Goal: Task Accomplishment & Management: Complete application form

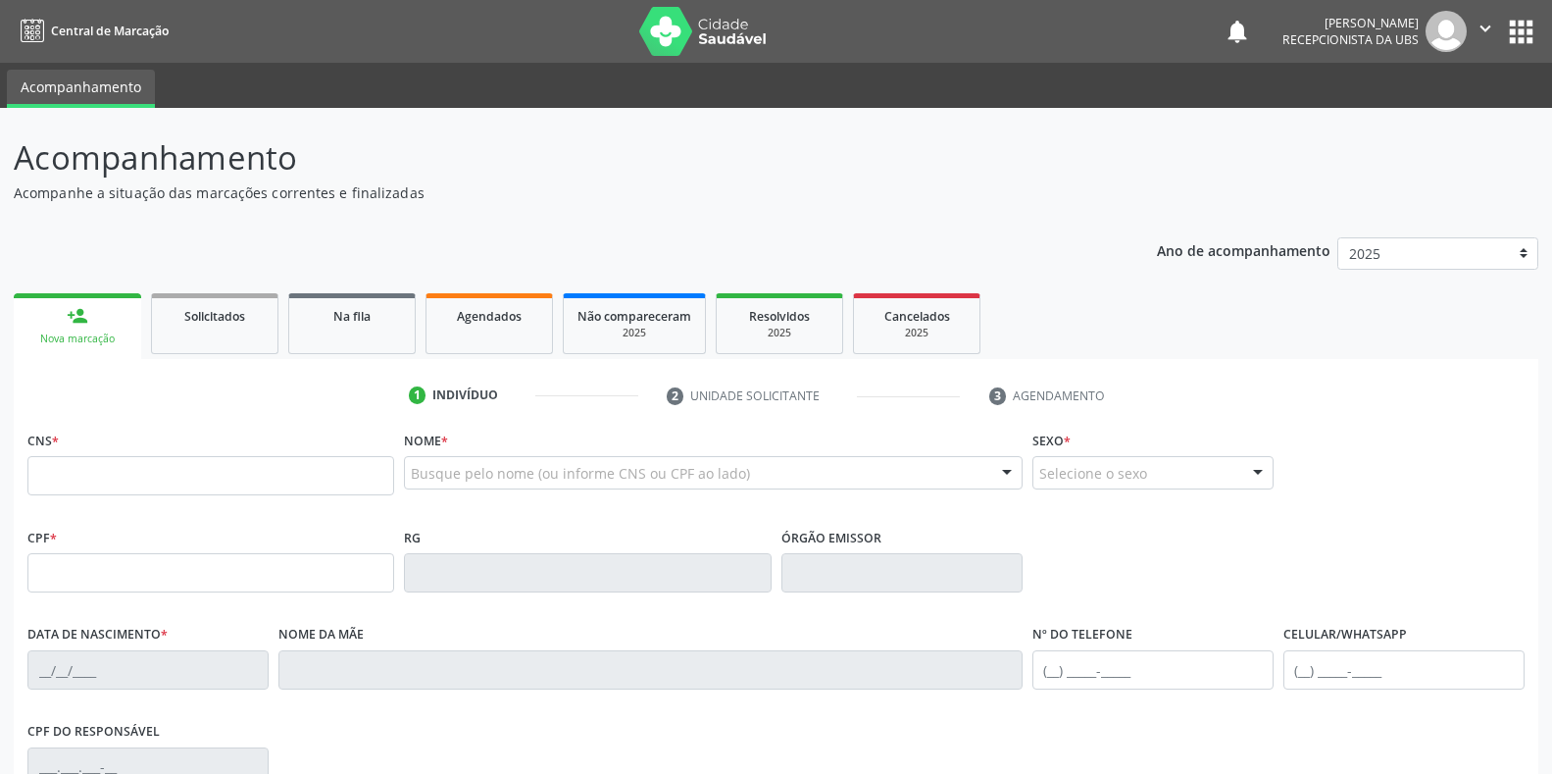
click at [340, 480] on input "text" at bounding box center [210, 475] width 367 height 39
type input "704 8095 4784 7341"
type input "385.952.144-68"
type input "[DATE]"
type input "[PERSON_NAME]"
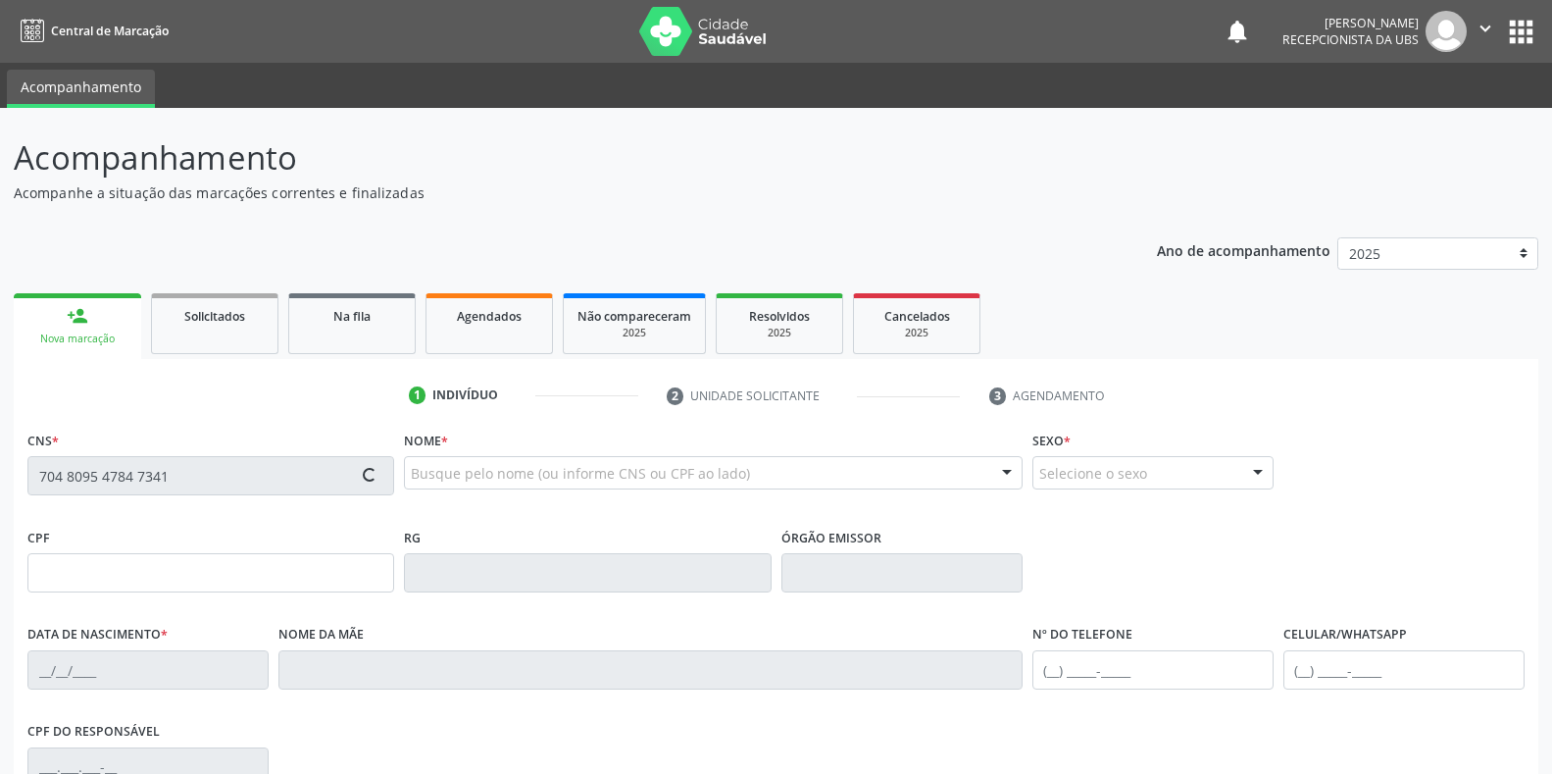
type input "[PHONE_NUMBER]"
type input "S/N"
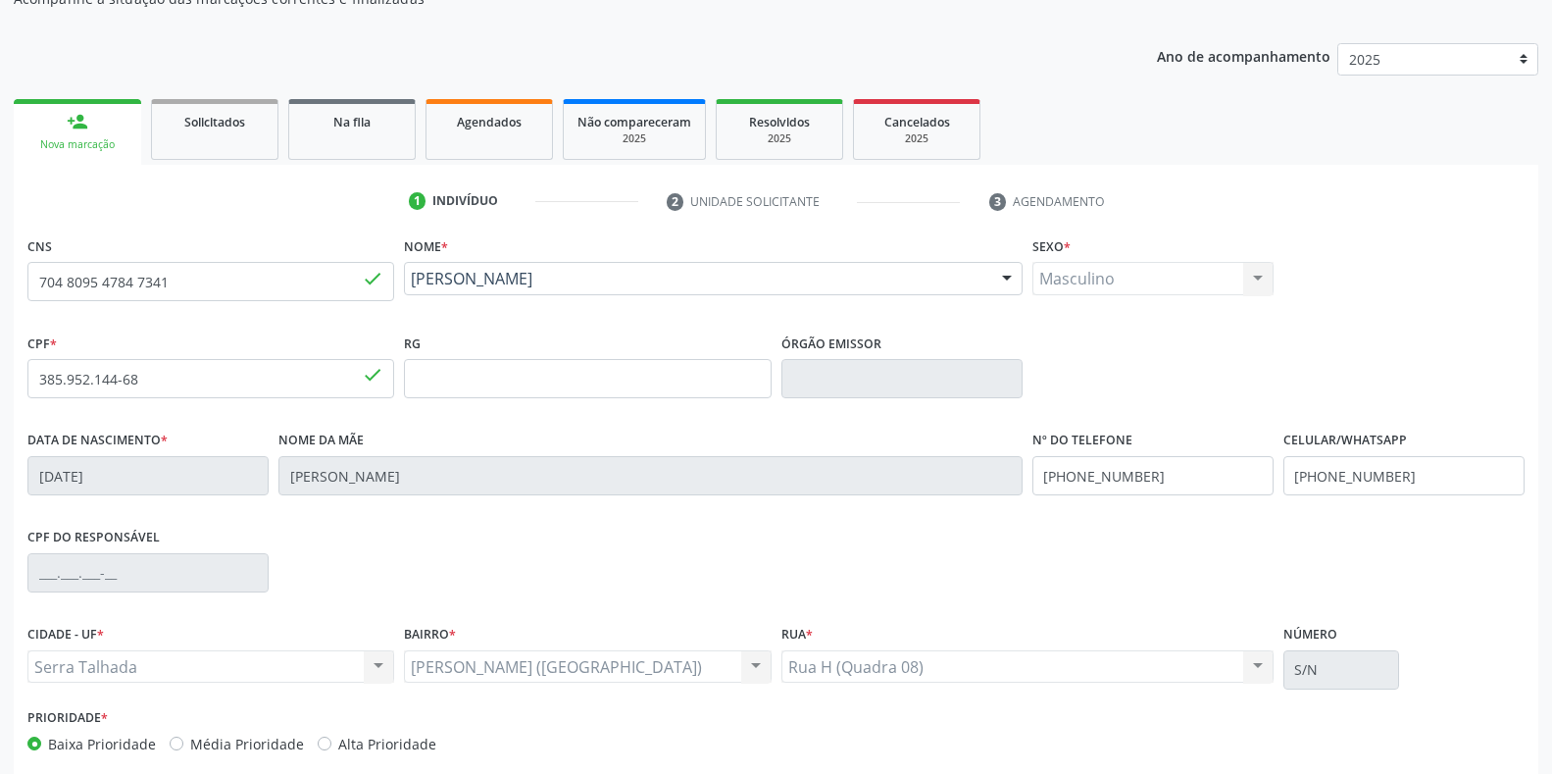
scroll to position [289, 0]
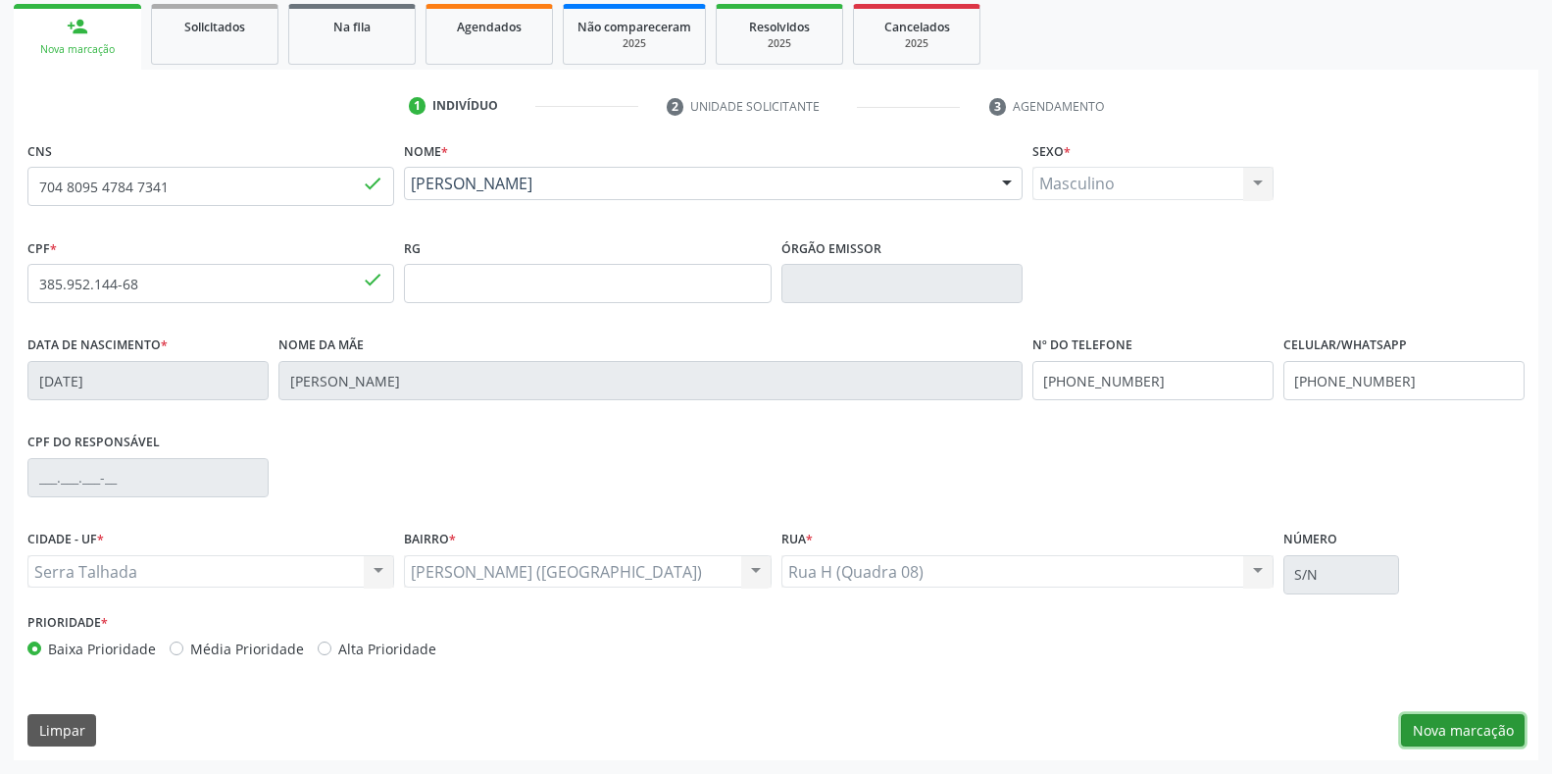
click at [1451, 732] on button "Nova marcação" at bounding box center [1463, 730] width 124 height 33
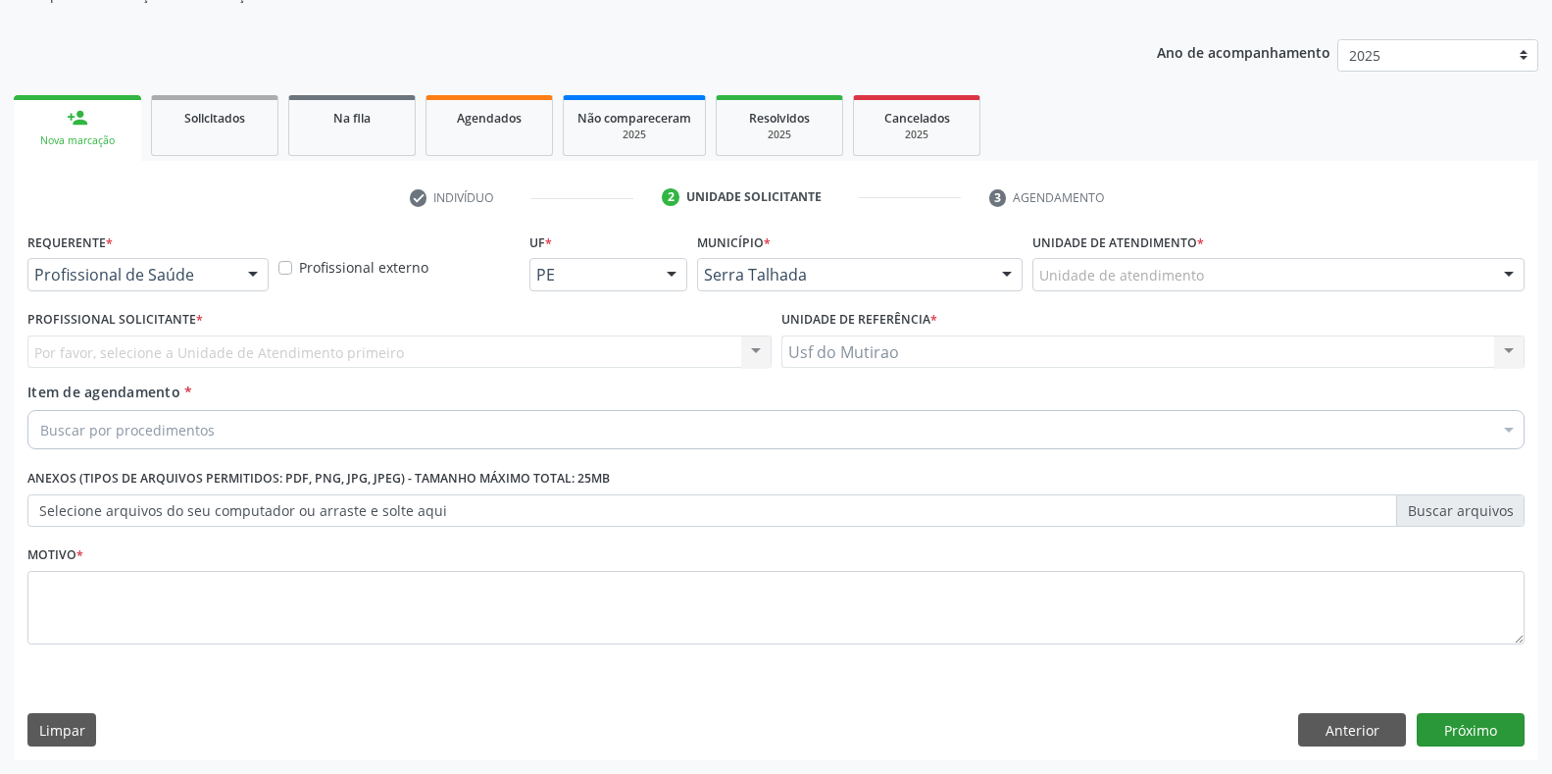
scroll to position [198, 0]
click at [253, 274] on div at bounding box center [252, 275] width 29 height 33
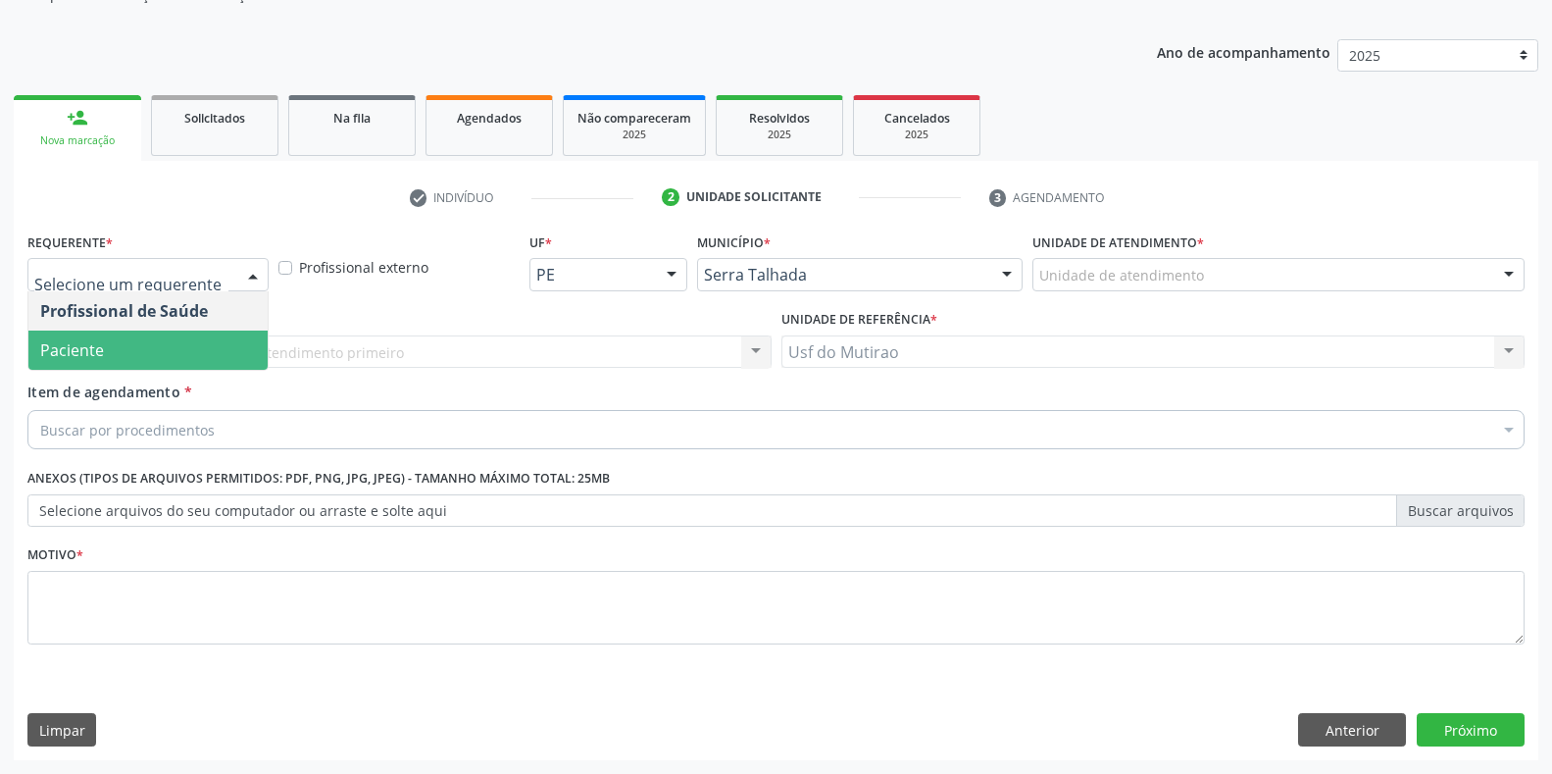
click at [175, 345] on span "Paciente" at bounding box center [147, 349] width 239 height 39
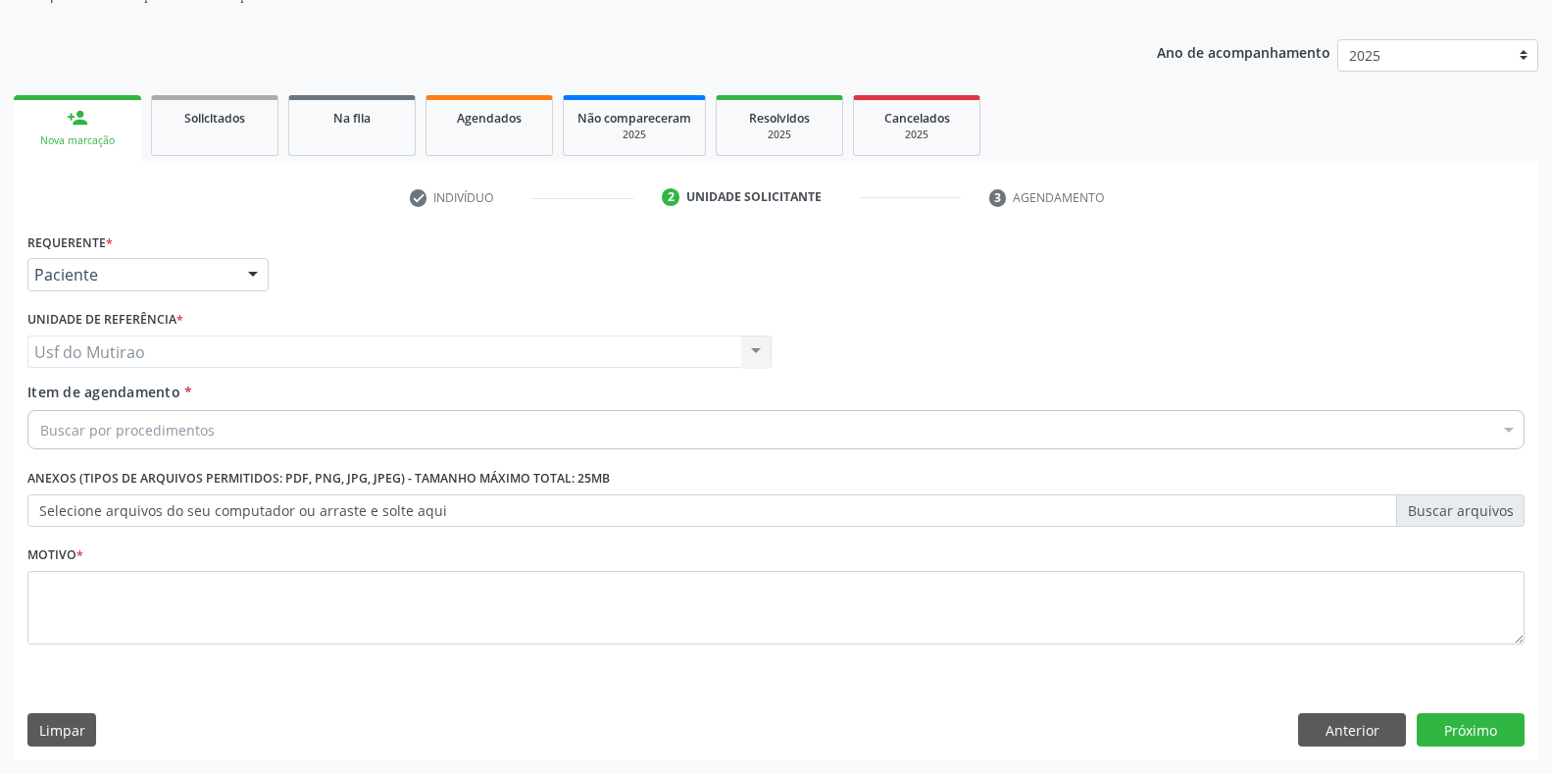
click at [146, 355] on div "Usf do Mutirao Usf do Mutirao Nenhum resultado encontrado para: " " Não há nenh…" at bounding box center [399, 351] width 744 height 33
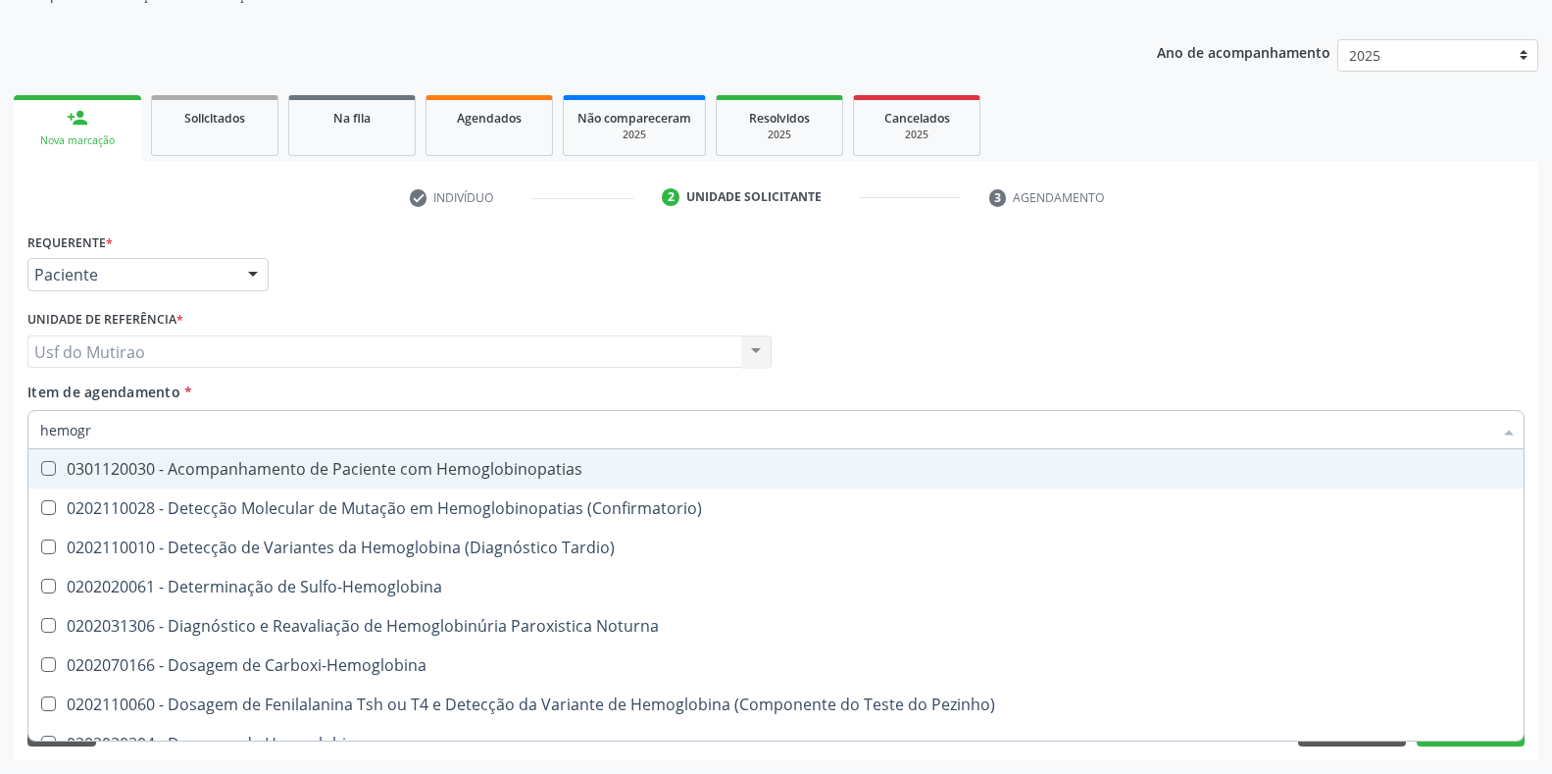
type input "hemogra"
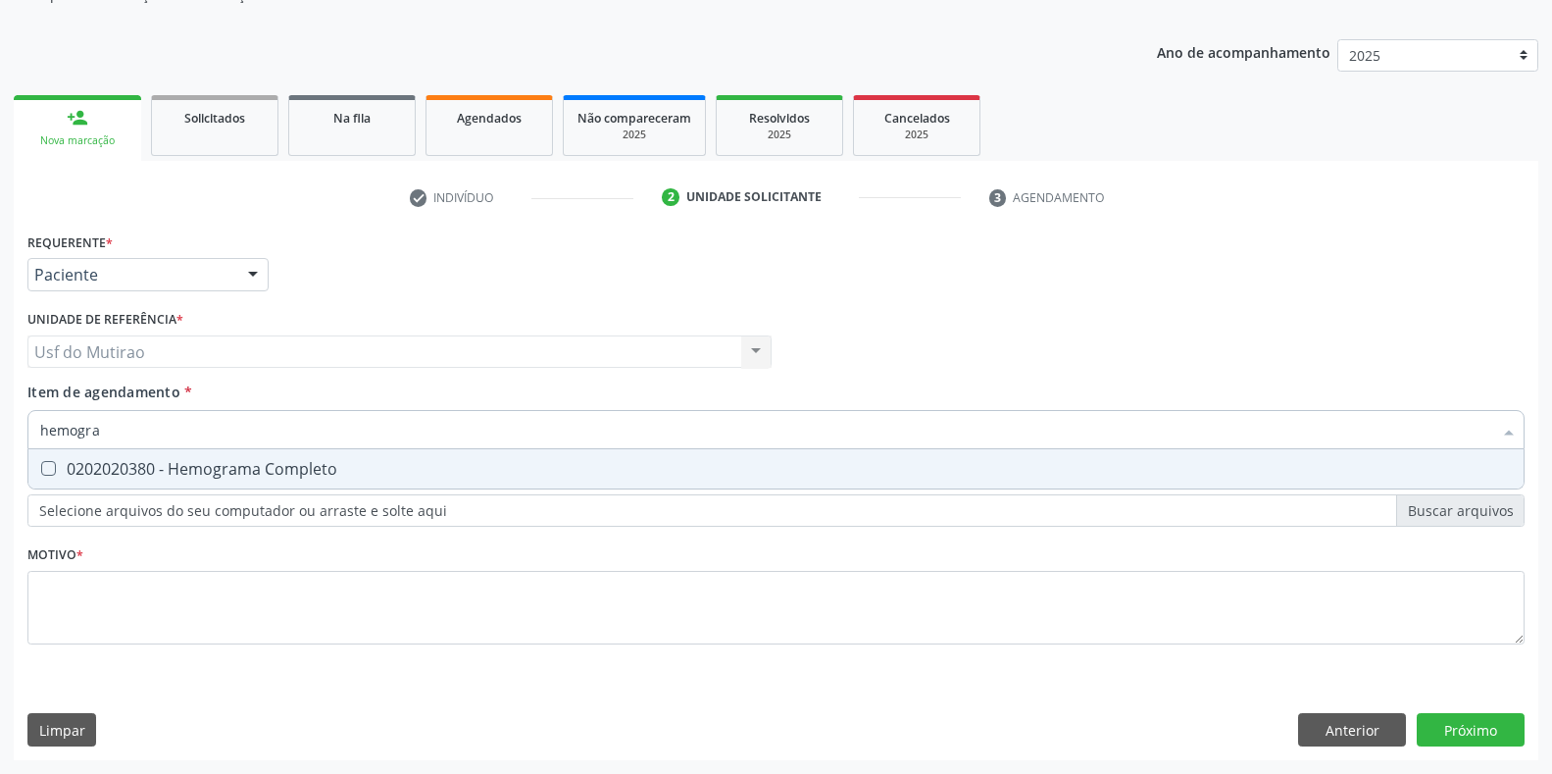
click at [132, 464] on div "0202020380 - Hemograma Completo" at bounding box center [776, 469] width 1472 height 16
checkbox Completo "true"
drag, startPoint x: 150, startPoint y: 438, endPoint x: 5, endPoint y: 443, distance: 145.2
click at [5, 443] on div "Acompanhamento Acompanhe a situação das marcações correntes e finalizadas Relat…" at bounding box center [776, 342] width 1552 height 864
type input "glico"
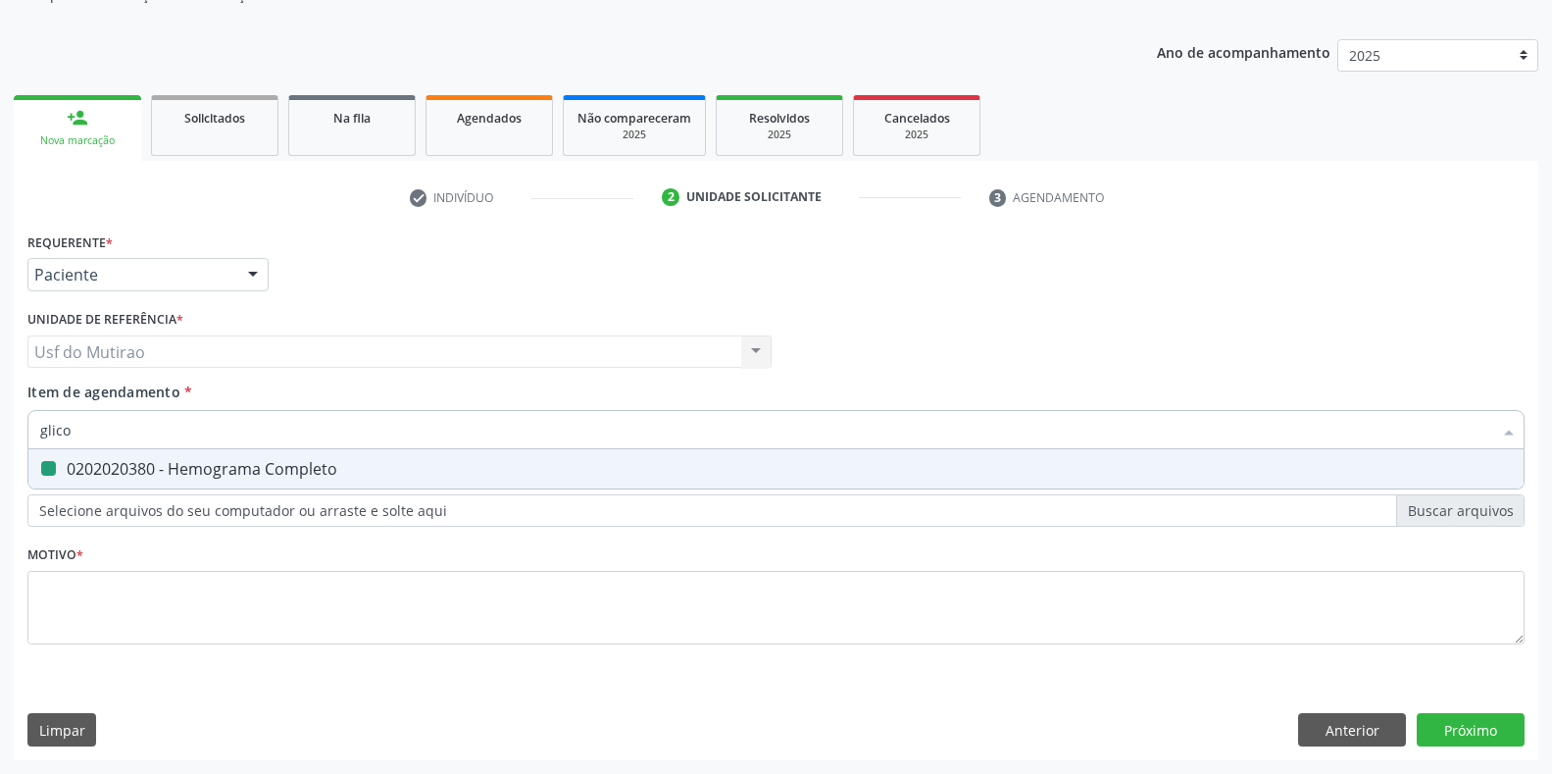
checkbox Completo "false"
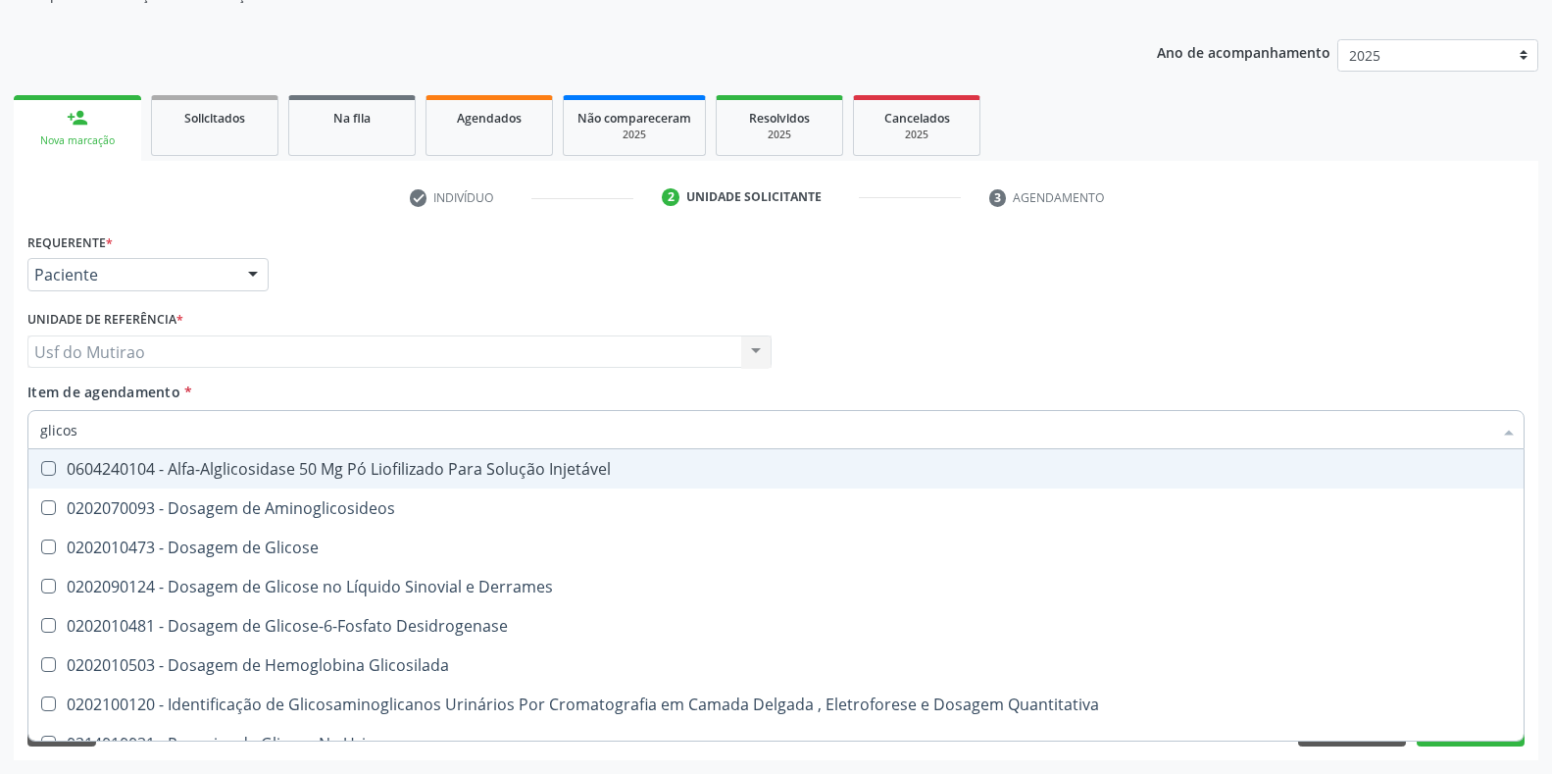
type input "glicose"
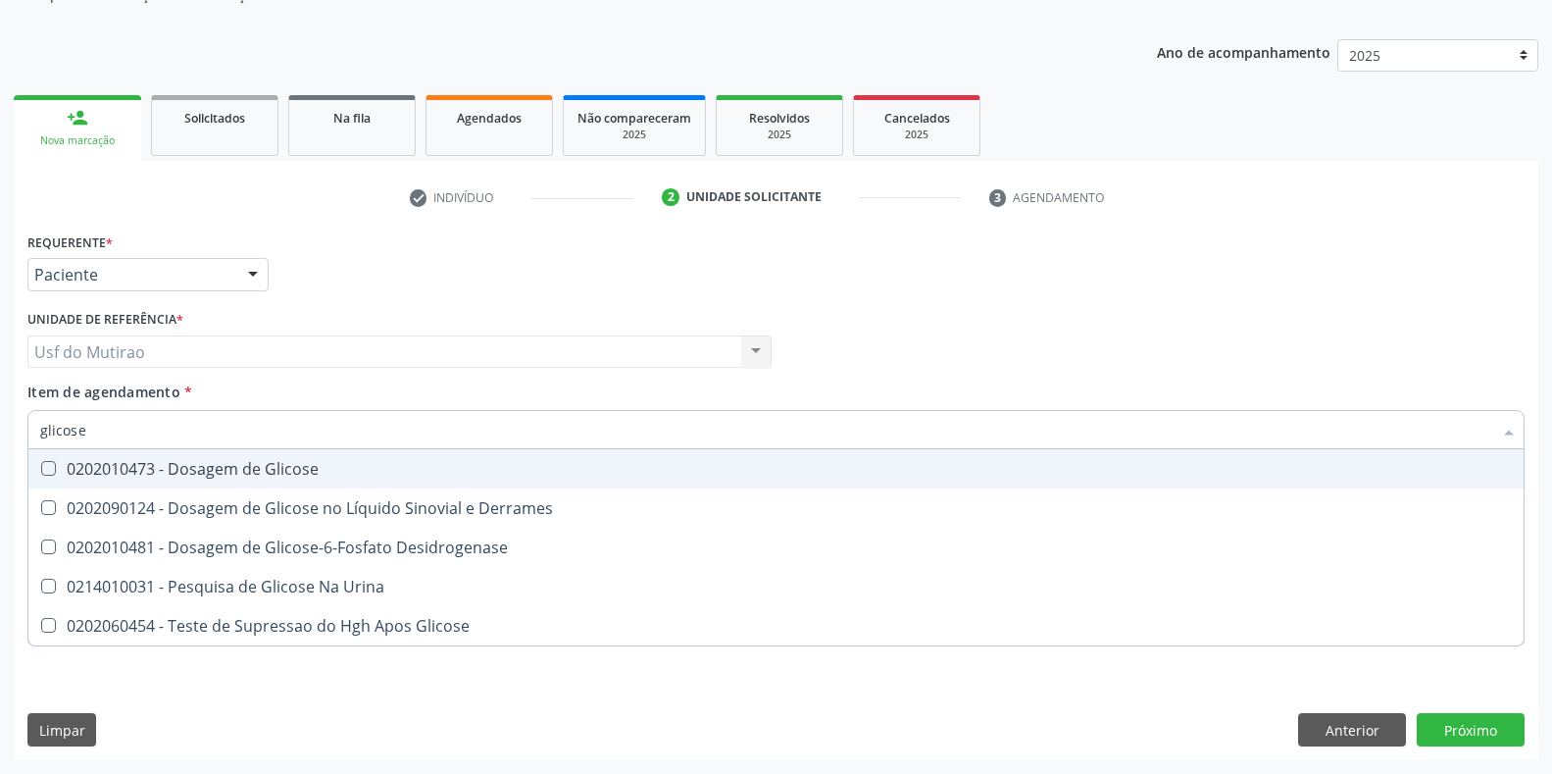
click at [117, 467] on div "0202010473 - Dosagem de Glicose" at bounding box center [776, 469] width 1472 height 16
checkbox Glicose "true"
drag, startPoint x: 127, startPoint y: 429, endPoint x: 4, endPoint y: 430, distance: 122.6
click at [4, 430] on div "Acompanhamento Acompanhe a situação das marcações correntes e finalizadas Relat…" at bounding box center [776, 342] width 1552 height 864
type input "tri"
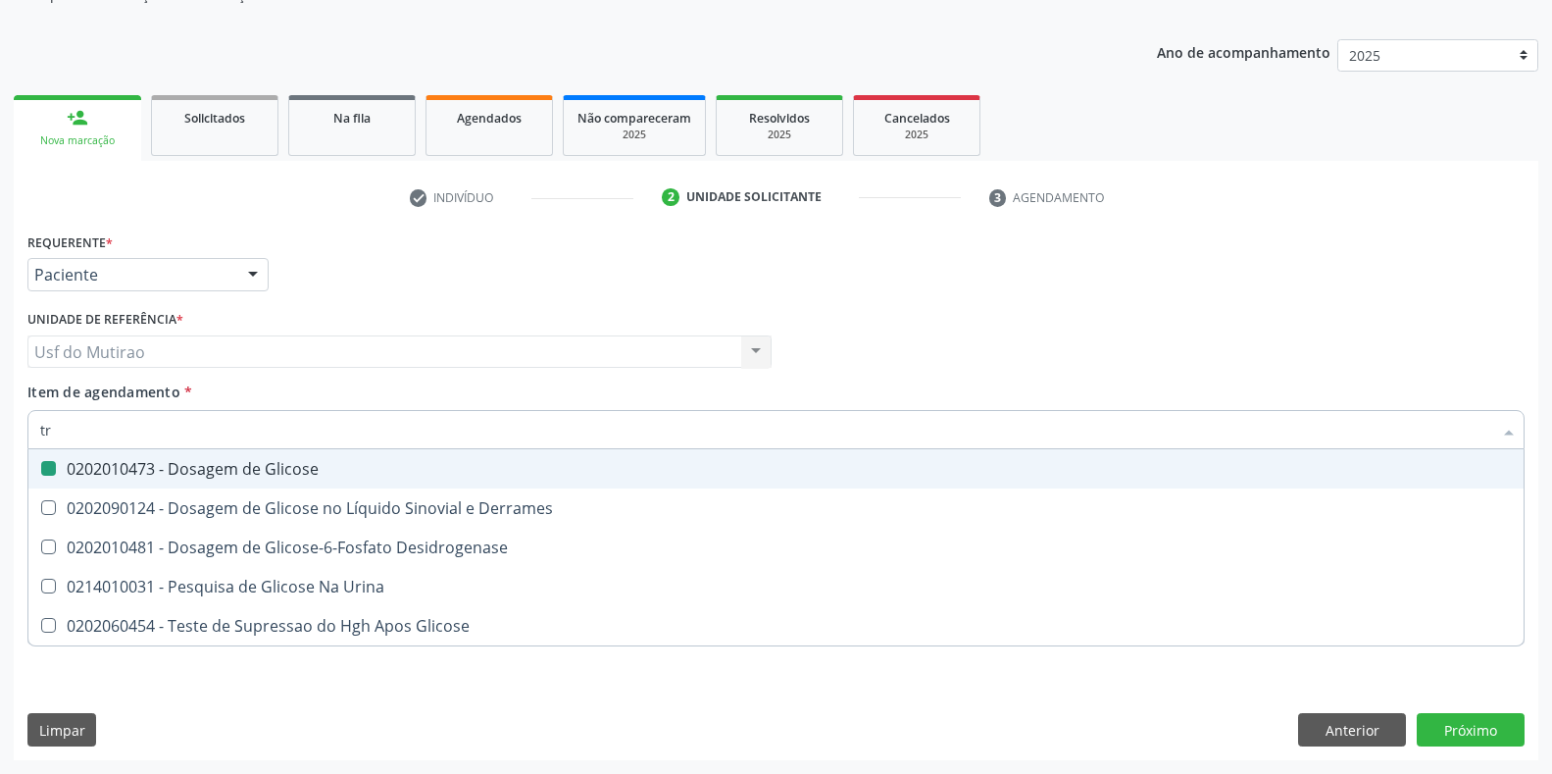
checkbox Glicose "false"
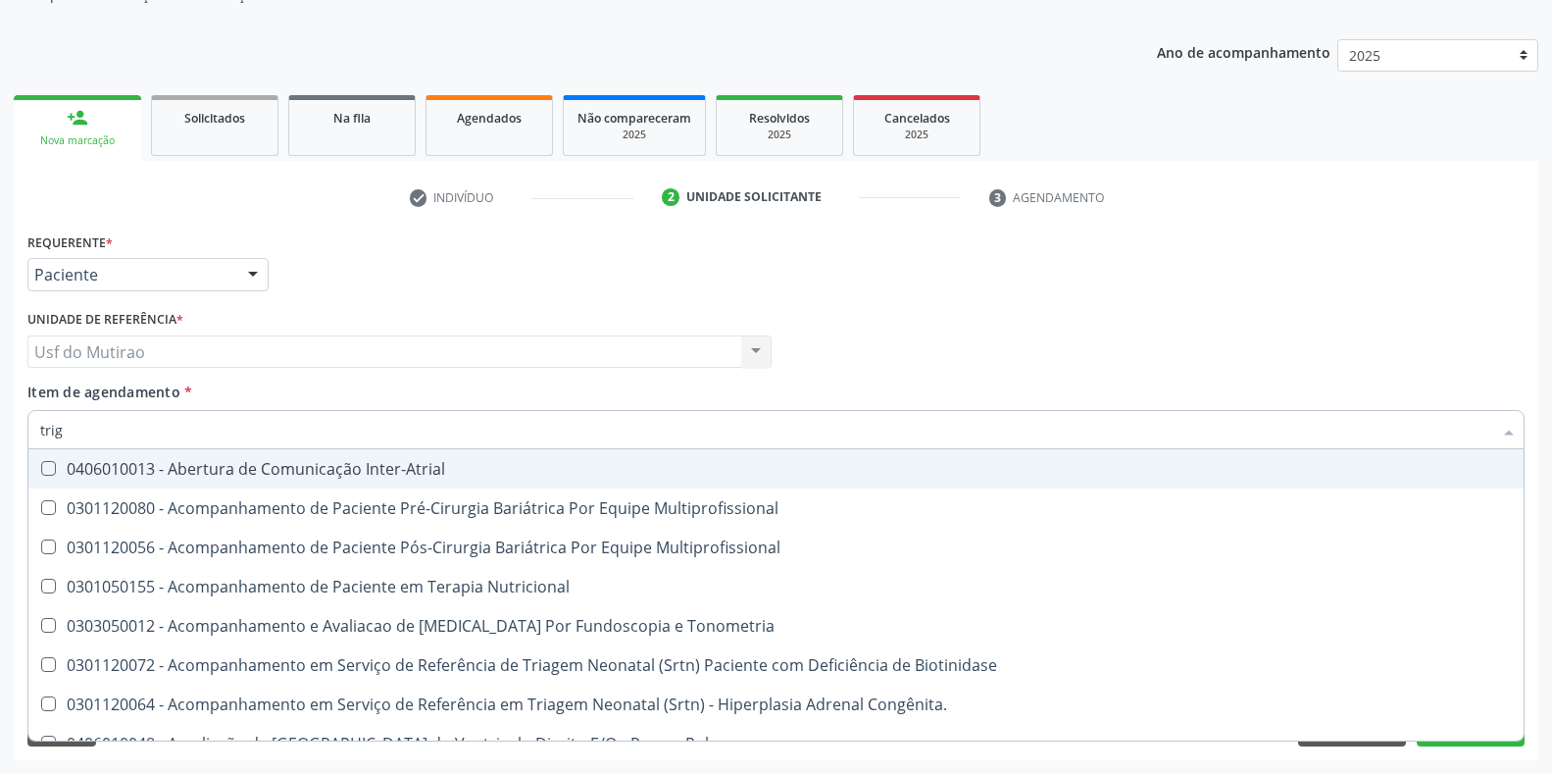
type input "trigl"
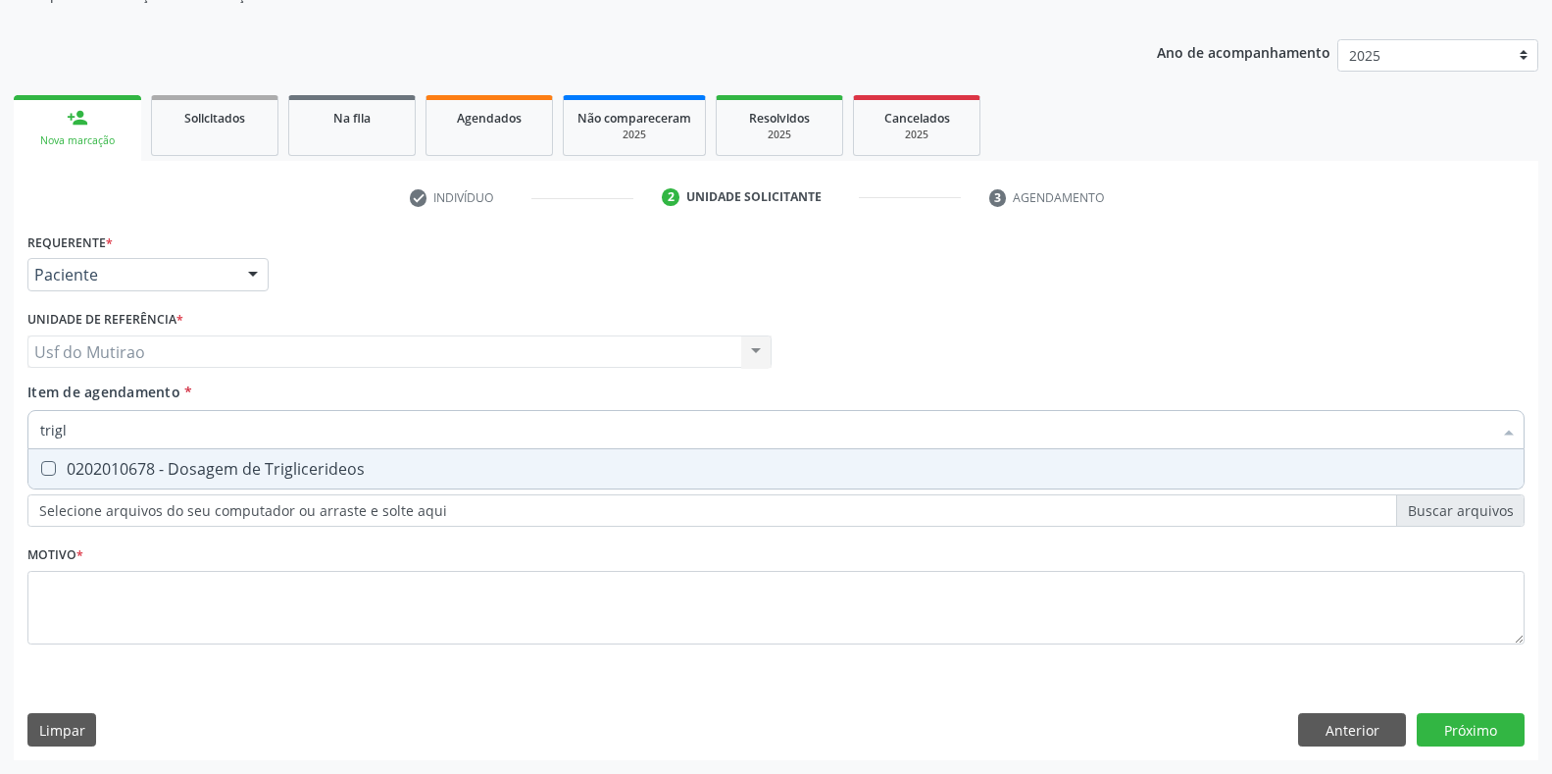
click at [187, 484] on span "0202010678 - Dosagem de Triglicerideos" at bounding box center [775, 468] width 1495 height 39
checkbox Triglicerideos "true"
drag, startPoint x: 122, startPoint y: 421, endPoint x: 25, endPoint y: 455, distance: 103.0
click at [25, 455] on div "Item de agendamento * trigl Desfazer seleção 0202010678 - Dosagem de Trigliceri…" at bounding box center [776, 419] width 1507 height 76
type input "colest"
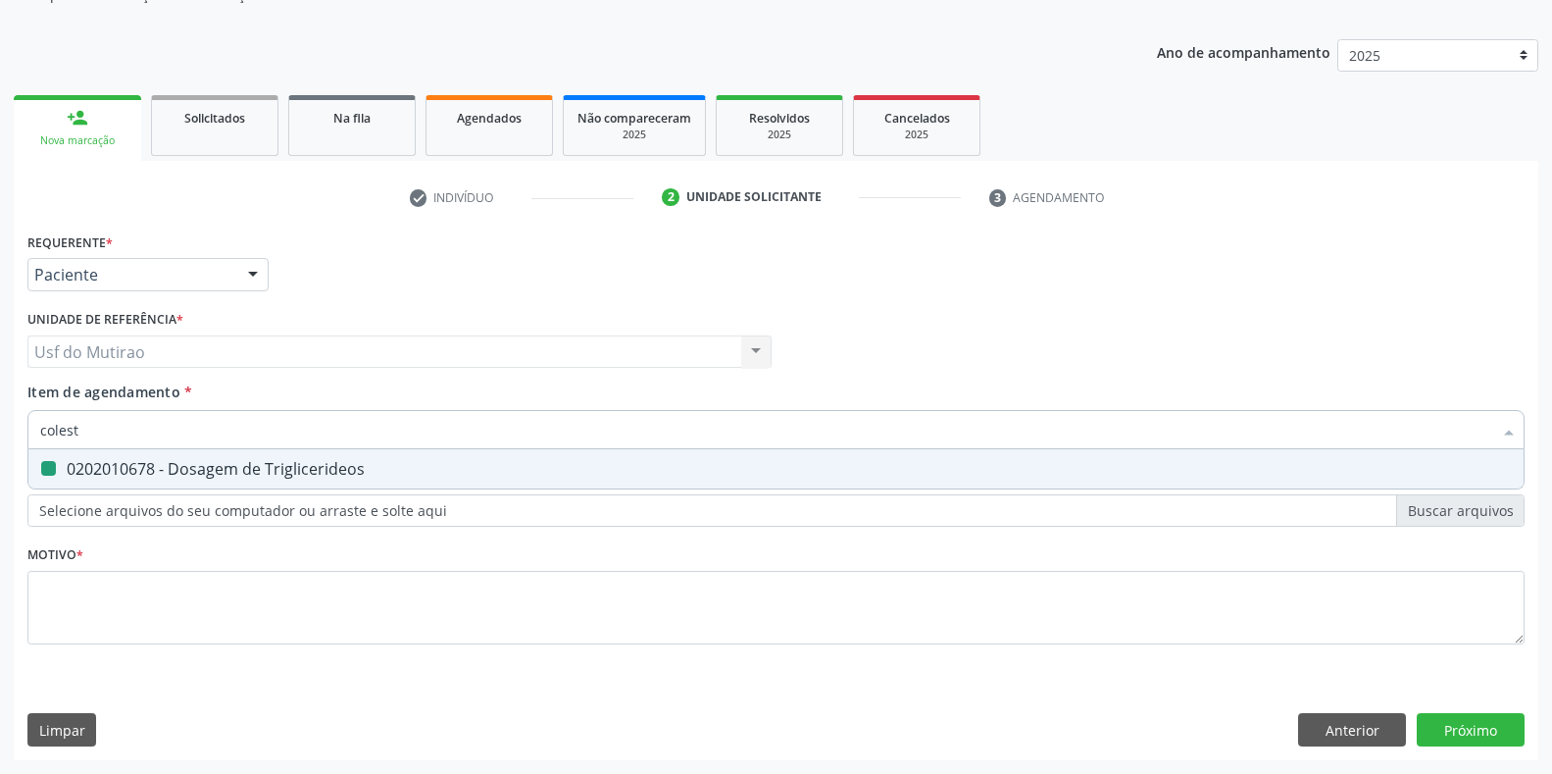
checkbox Triglicerideos "false"
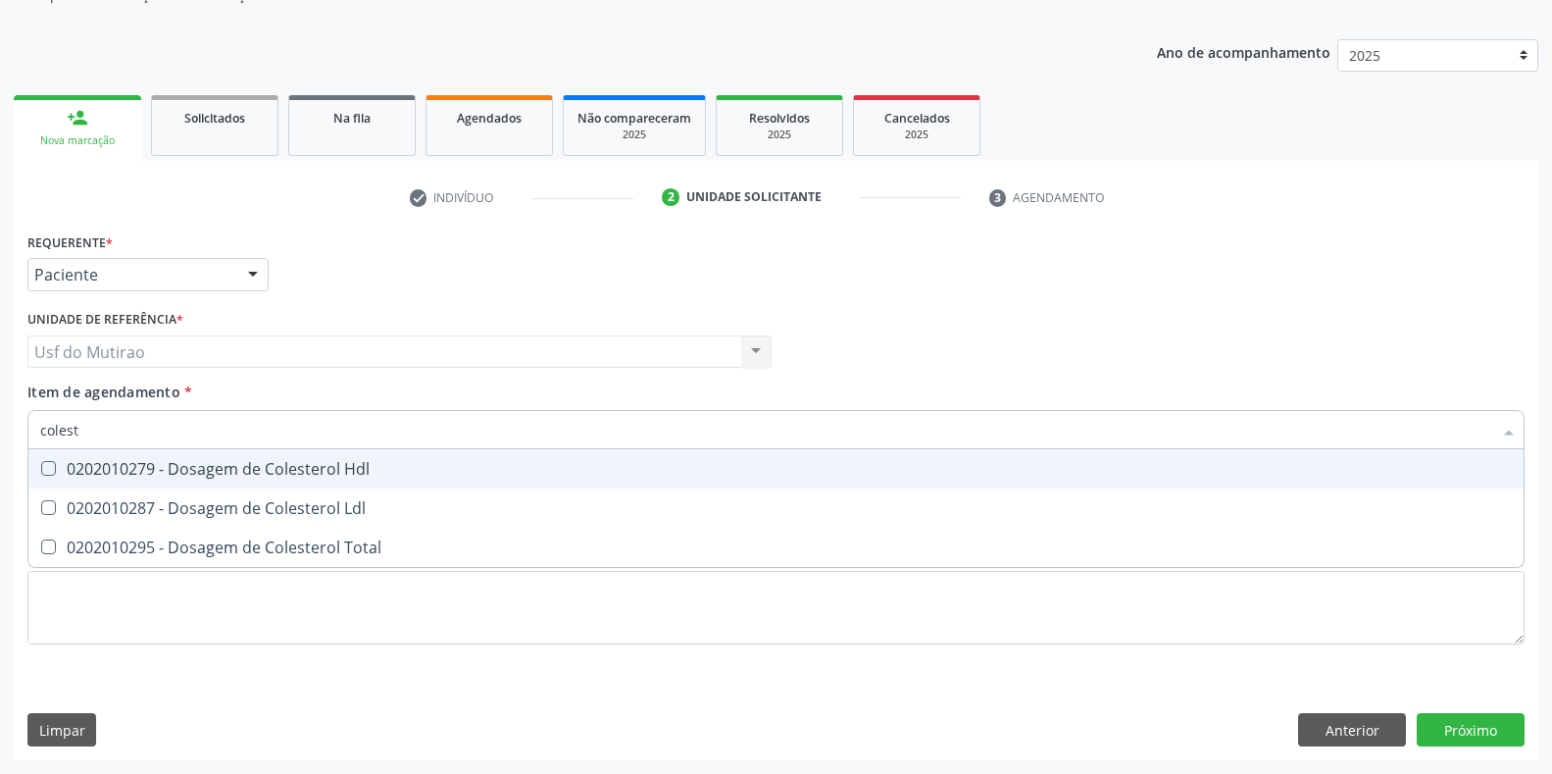
type input "coleste"
click at [70, 472] on div "0202010279 - Dosagem de Colesterol Hdl" at bounding box center [776, 469] width 1472 height 16
checkbox Hdl "true"
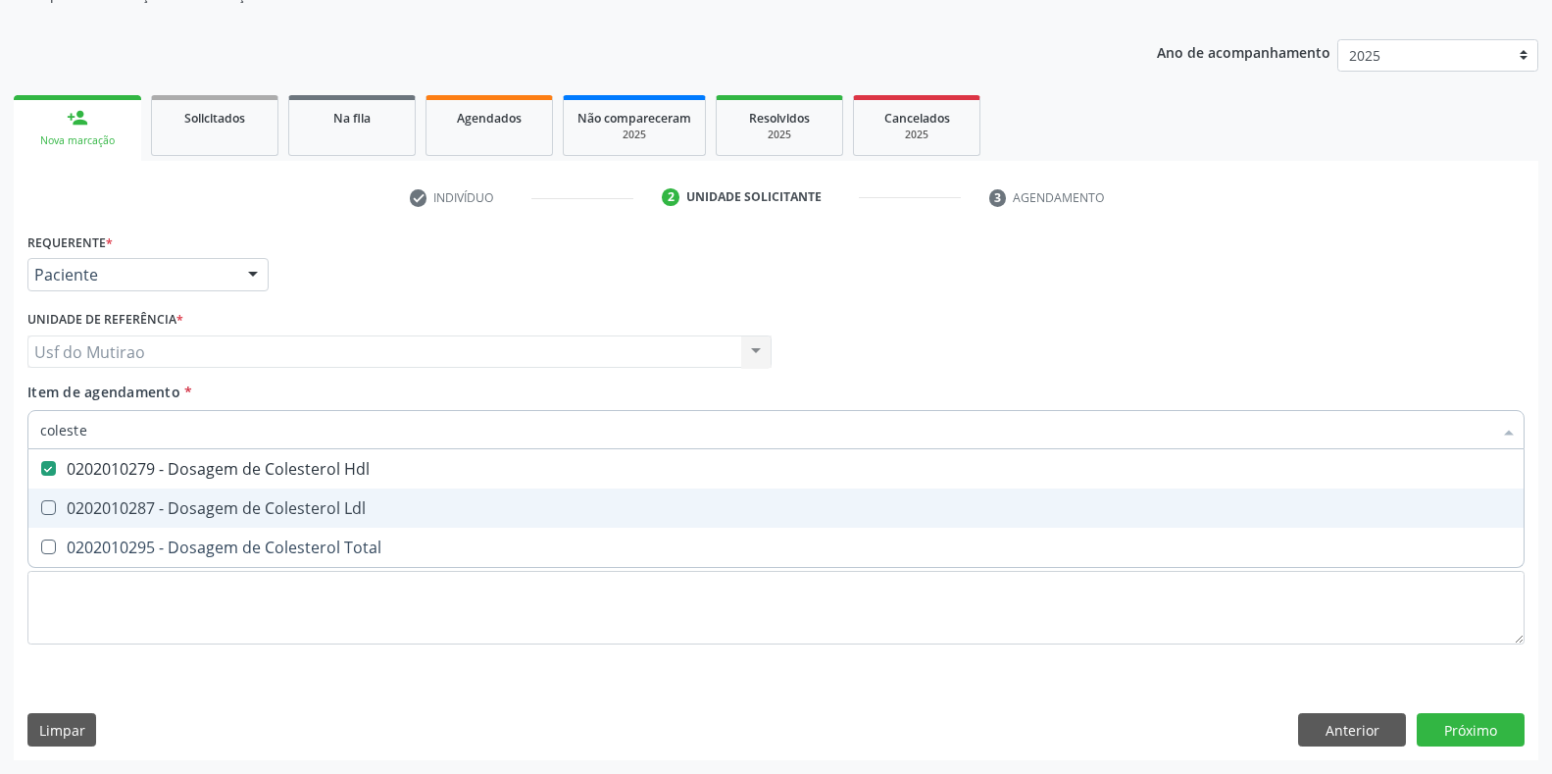
click at [71, 500] on div "0202010287 - Dosagem de Colesterol Ldl" at bounding box center [776, 508] width 1472 height 16
checkbox Ldl "true"
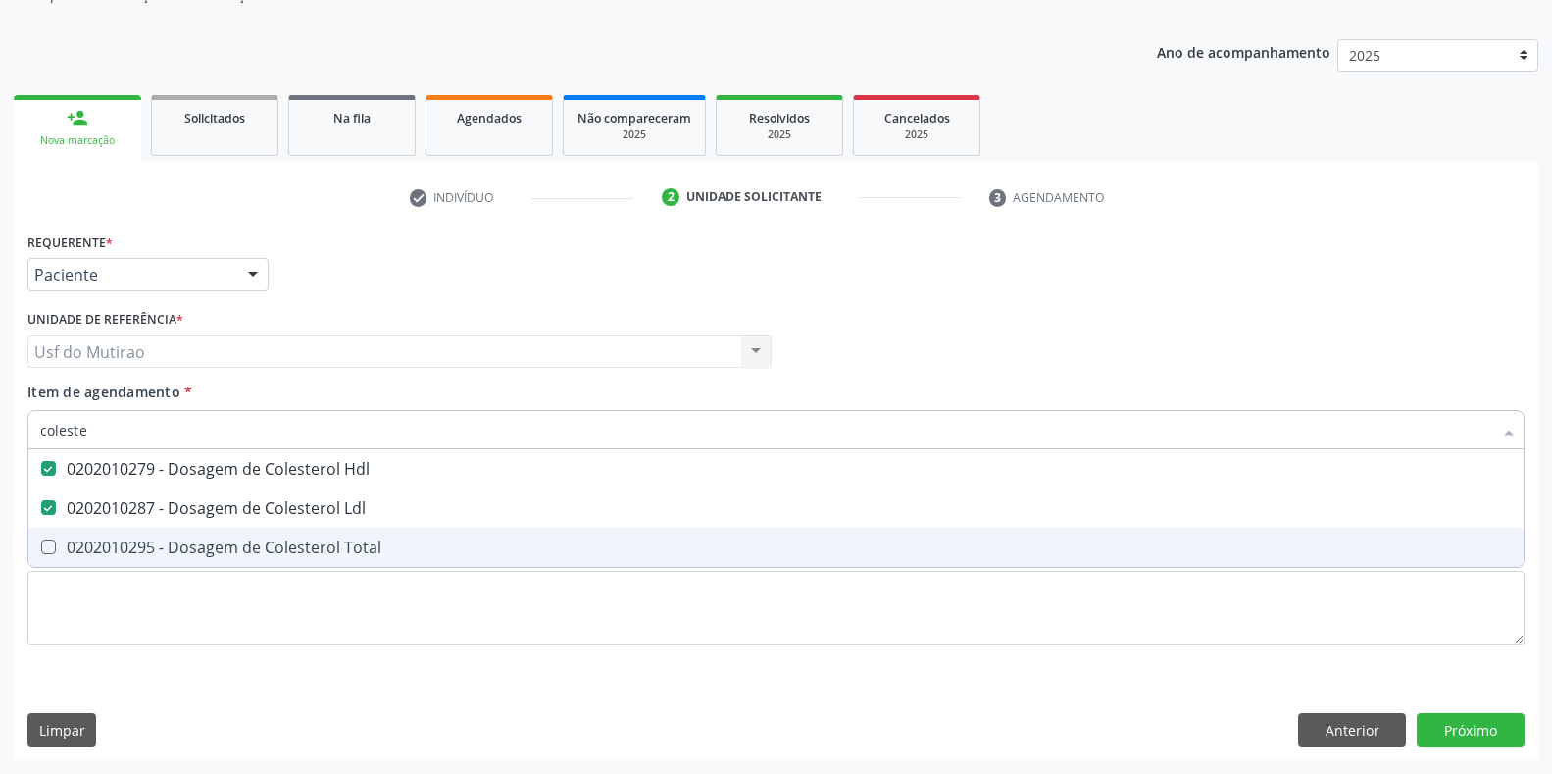
click at [71, 535] on span "0202010295 - Dosagem de Colesterol Total" at bounding box center [775, 547] width 1495 height 39
checkbox Total "true"
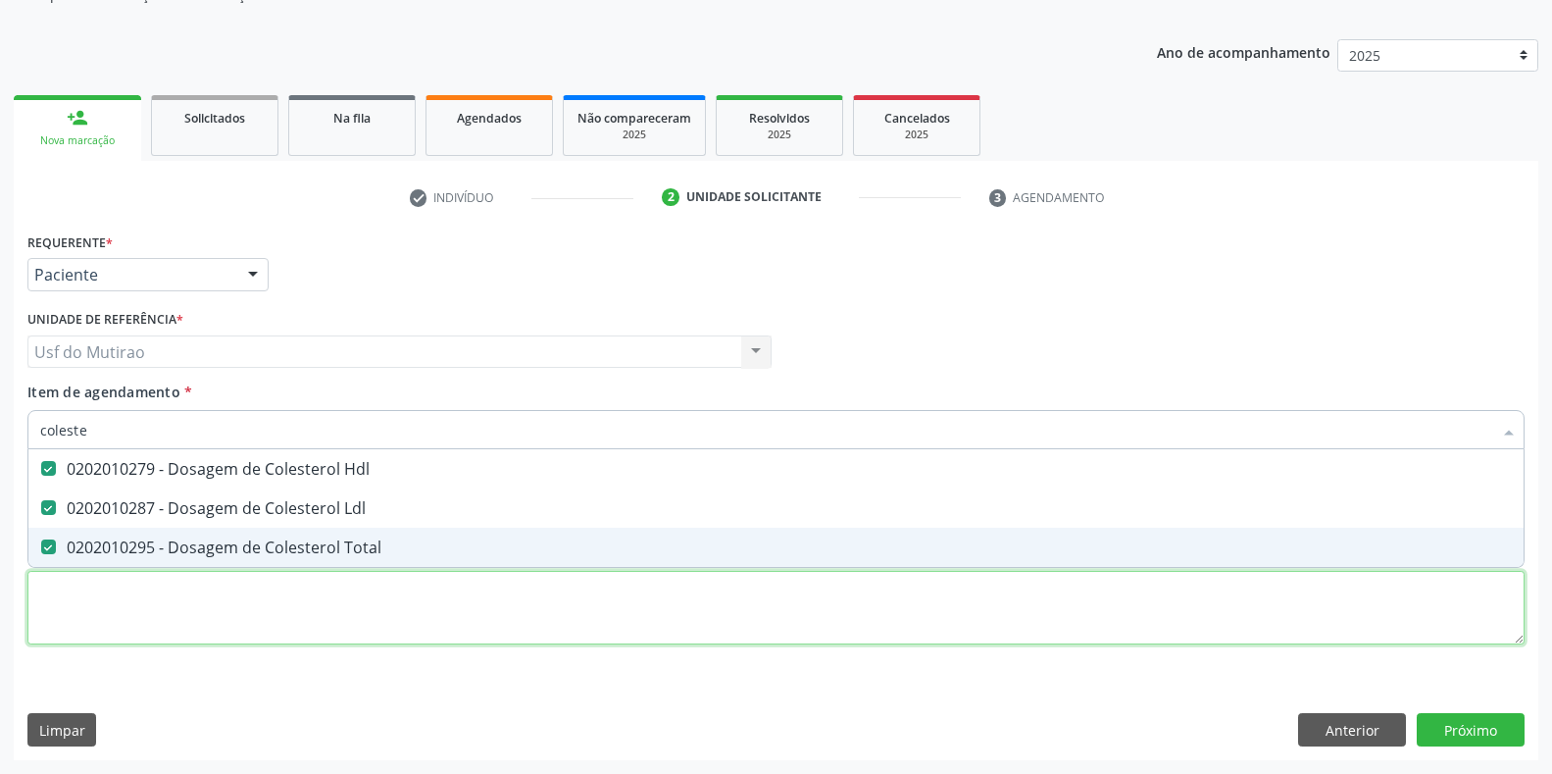
click at [92, 619] on div "Requerente * Paciente Profissional de Saúde Paciente Nenhum resultado encontrad…" at bounding box center [775, 450] width 1497 height 444
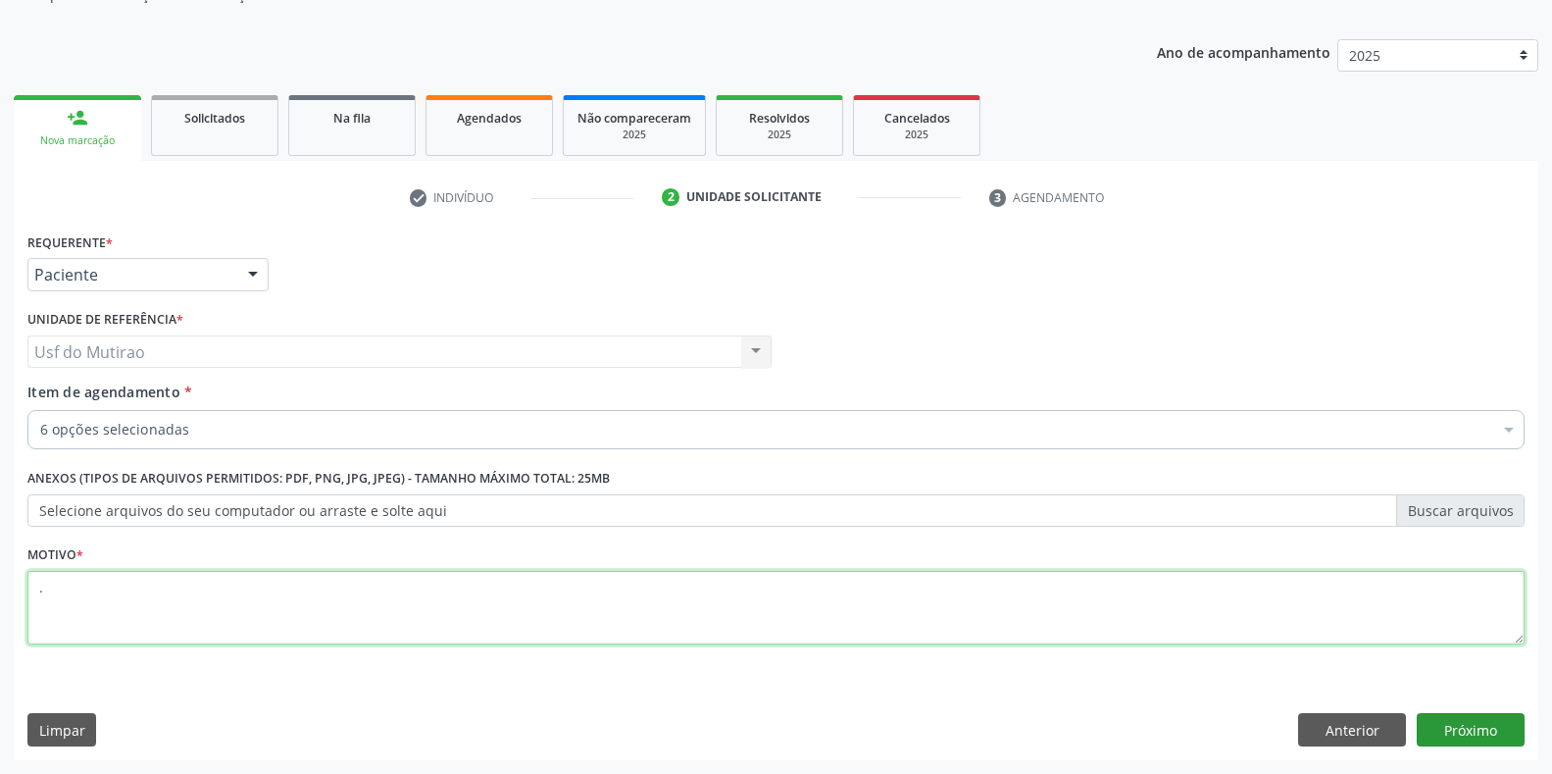
type textarea "."
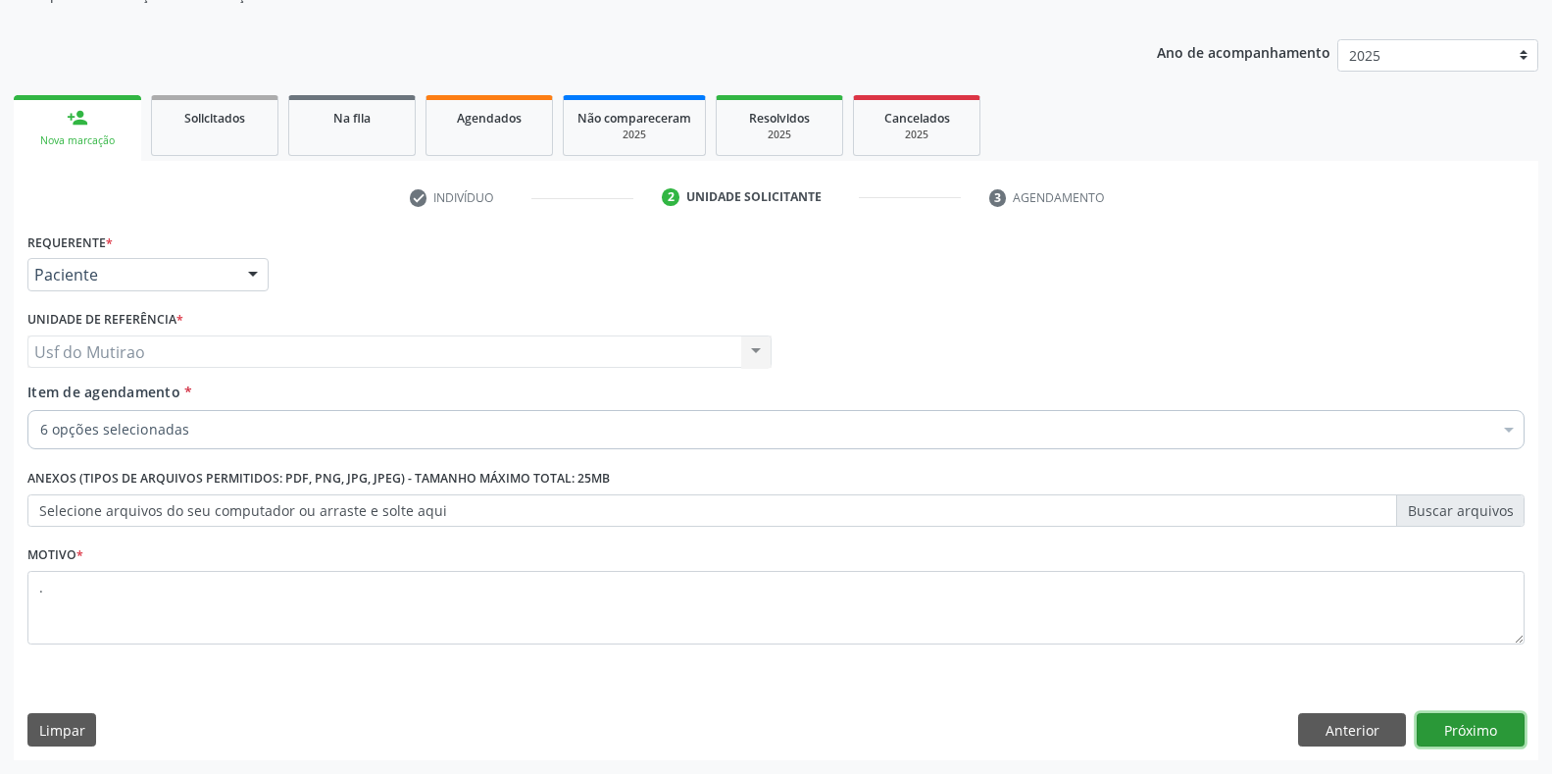
click at [1440, 723] on button "Próximo" at bounding box center [1471, 729] width 108 height 33
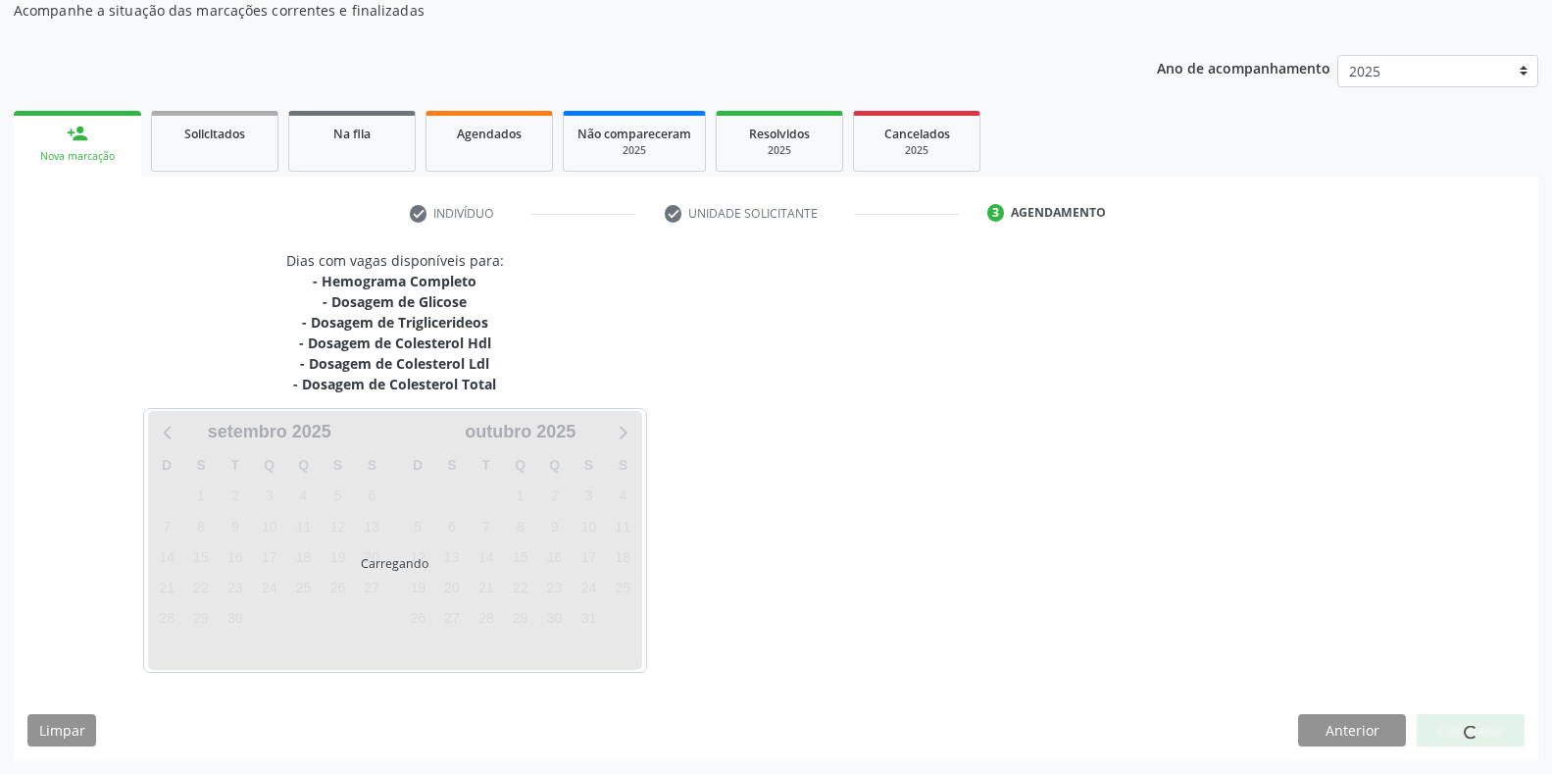
scroll to position [182, 0]
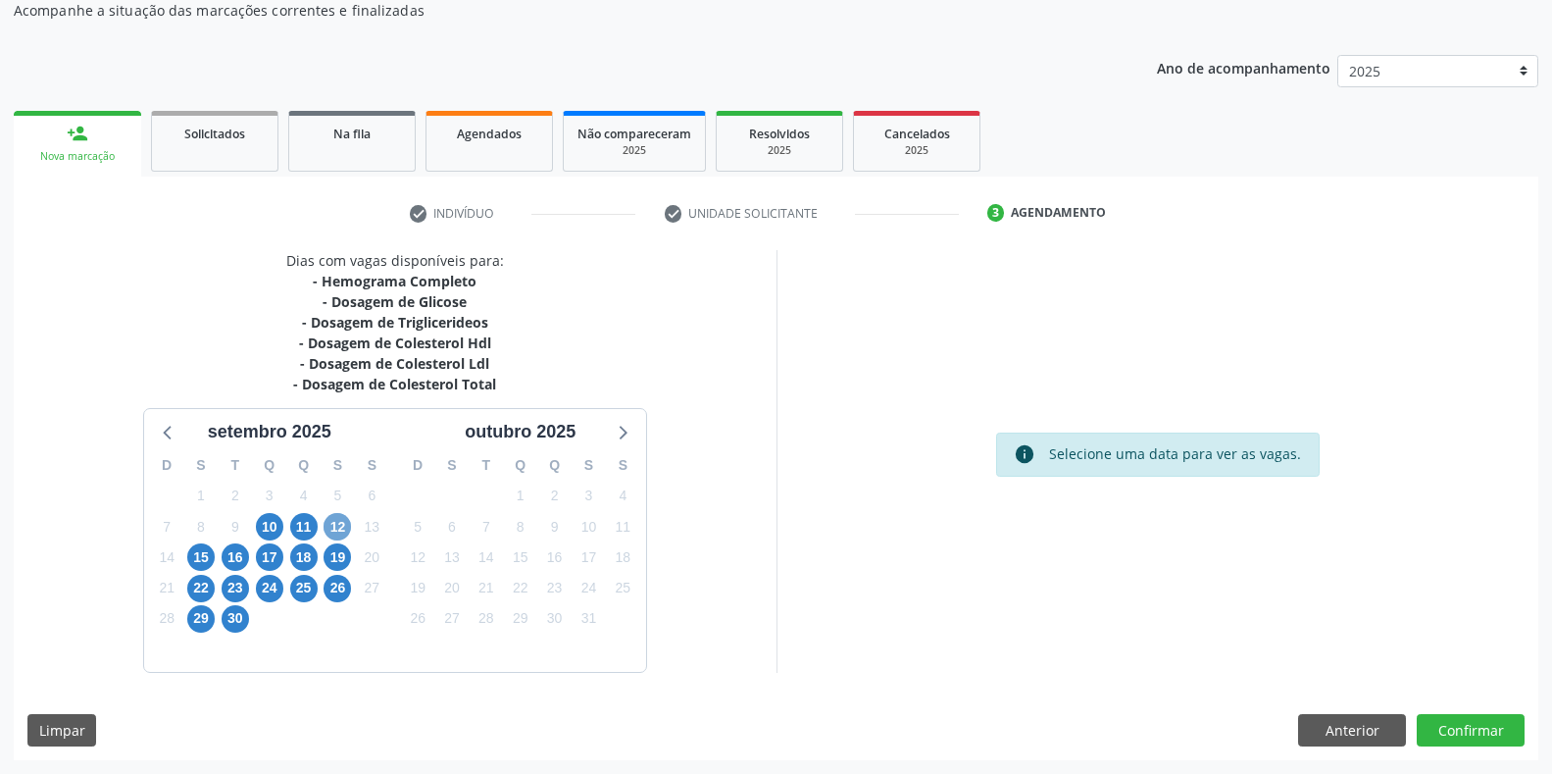
click at [331, 523] on span "12" at bounding box center [337, 526] width 27 height 27
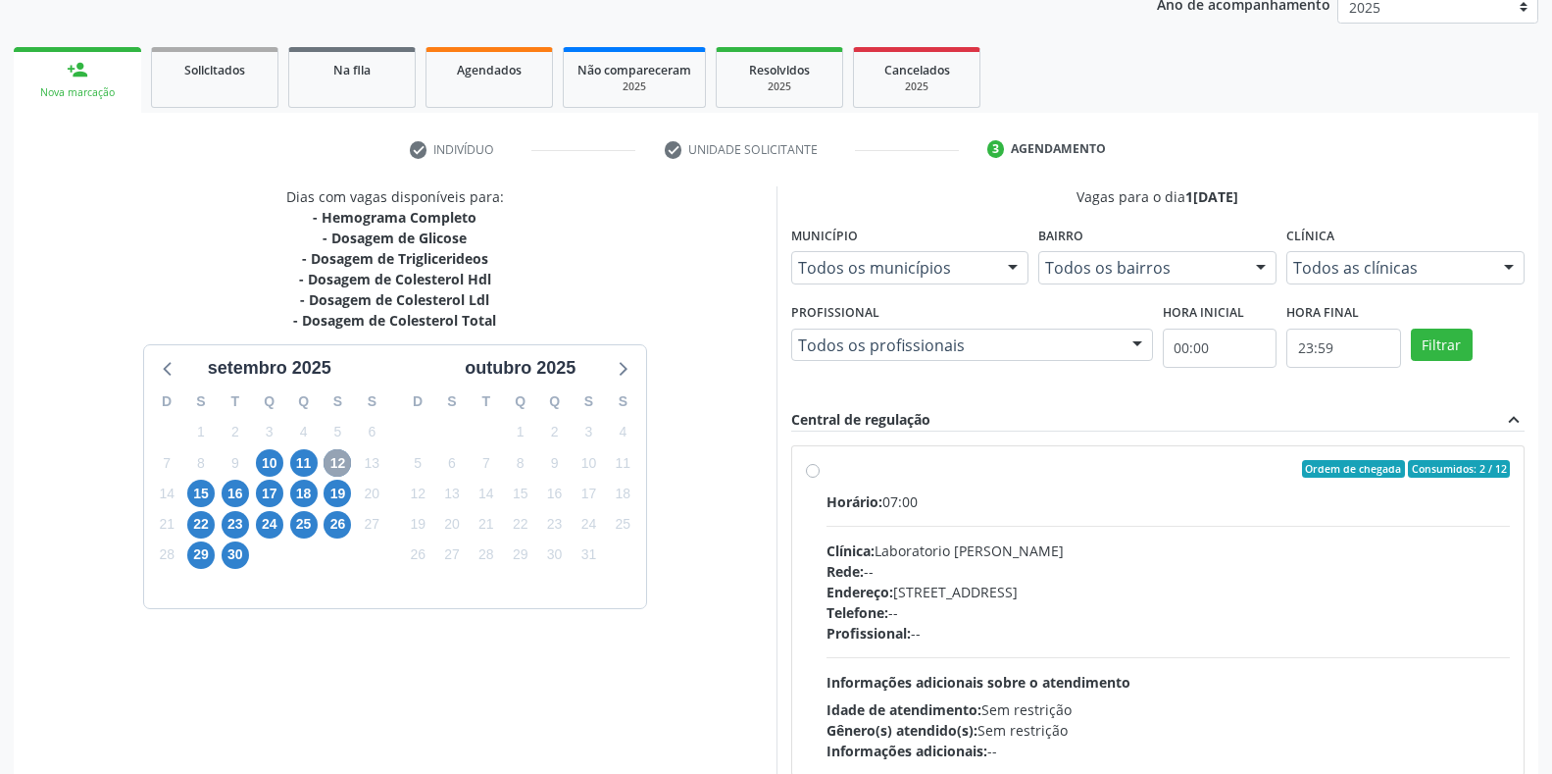
scroll to position [398, 0]
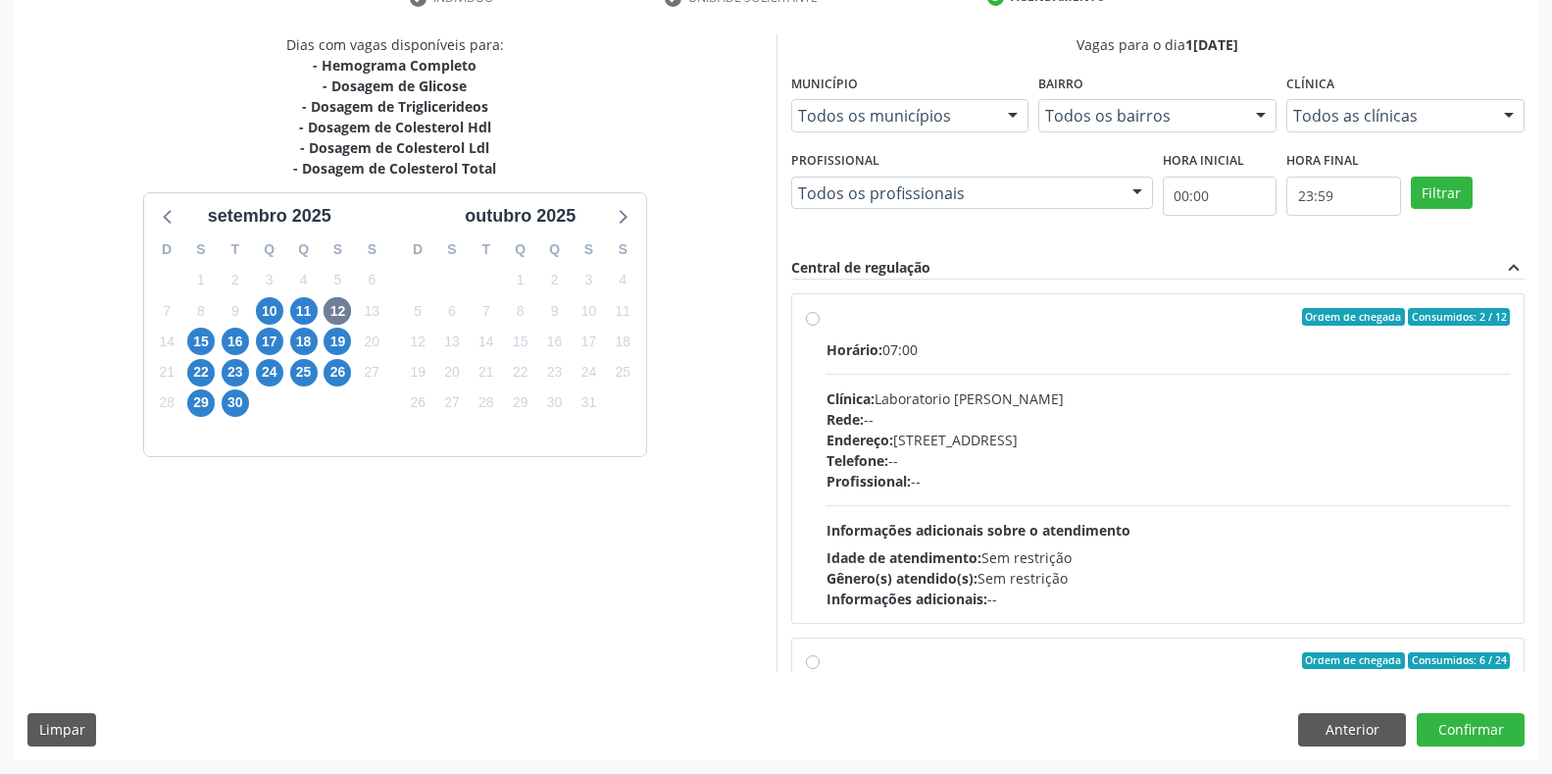
click at [905, 356] on div "Horário: 07:00" at bounding box center [1169, 349] width 684 height 21
click at [820, 326] on input "Ordem de chegada Consumidos: 2 / 12 Horário: 07:00 Clínica: Laboratorio Jose Pa…" at bounding box center [813, 317] width 14 height 18
radio input "true"
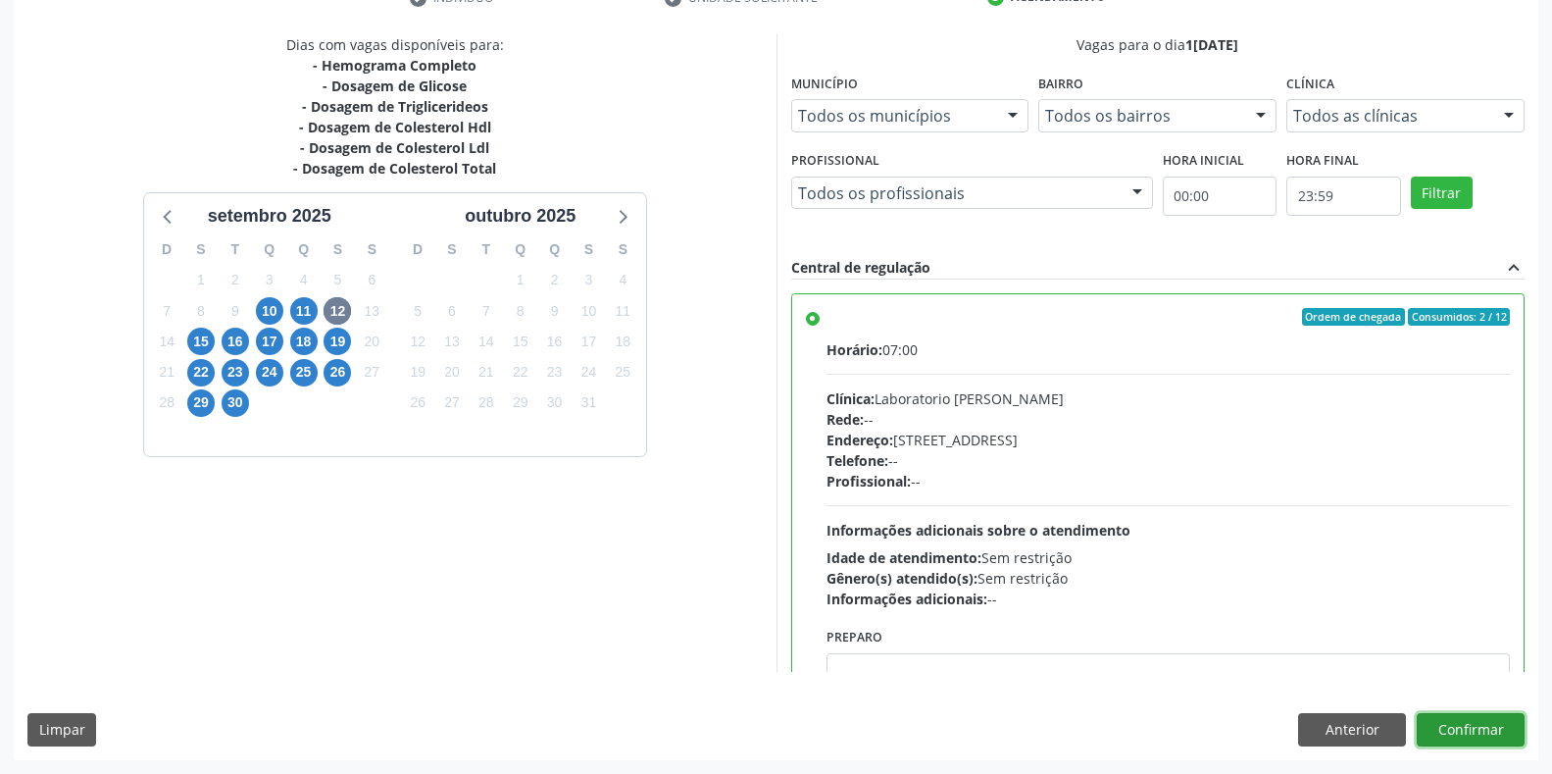
click at [1450, 720] on button "Confirmar" at bounding box center [1471, 729] width 108 height 33
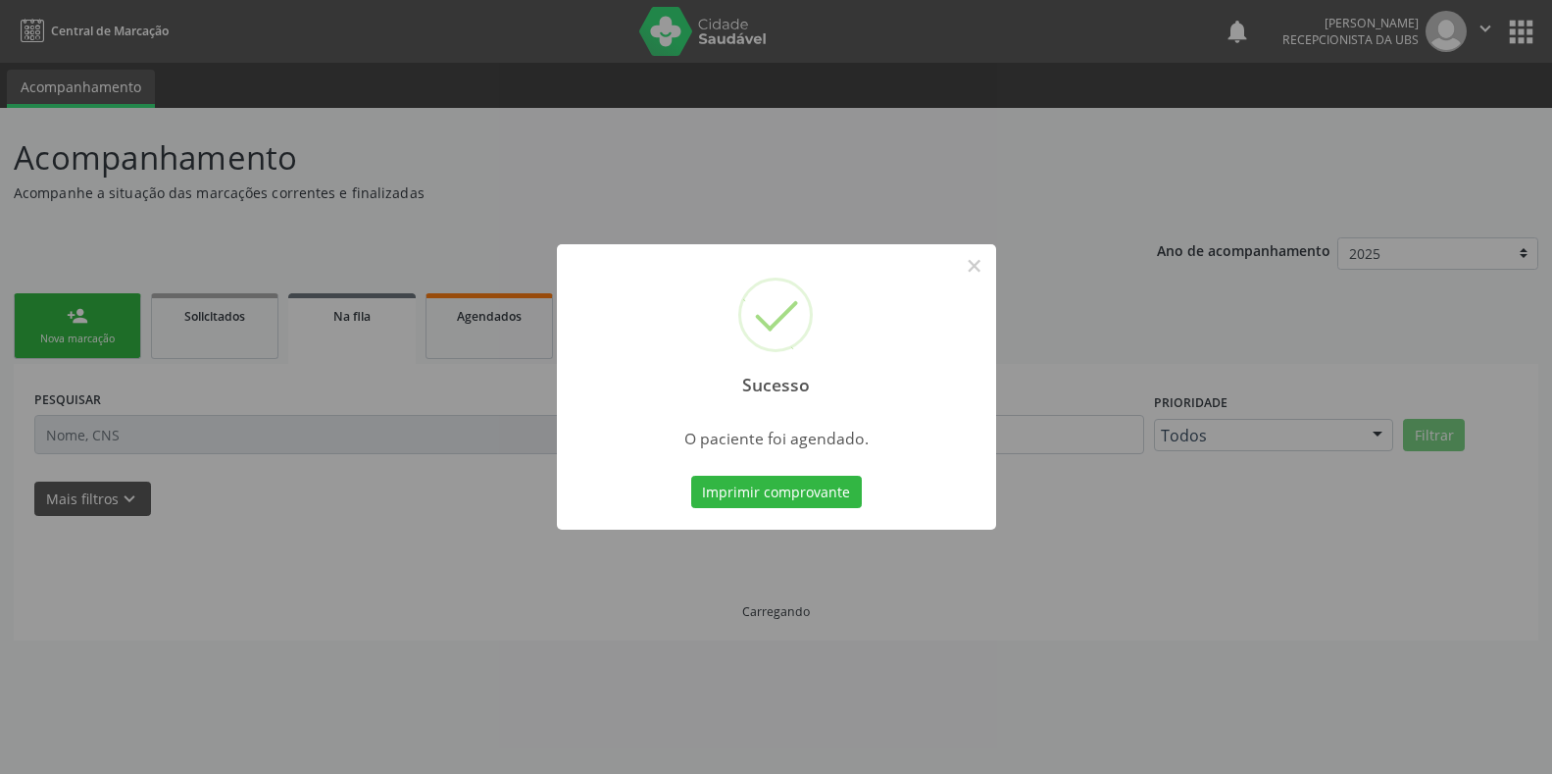
scroll to position [0, 0]
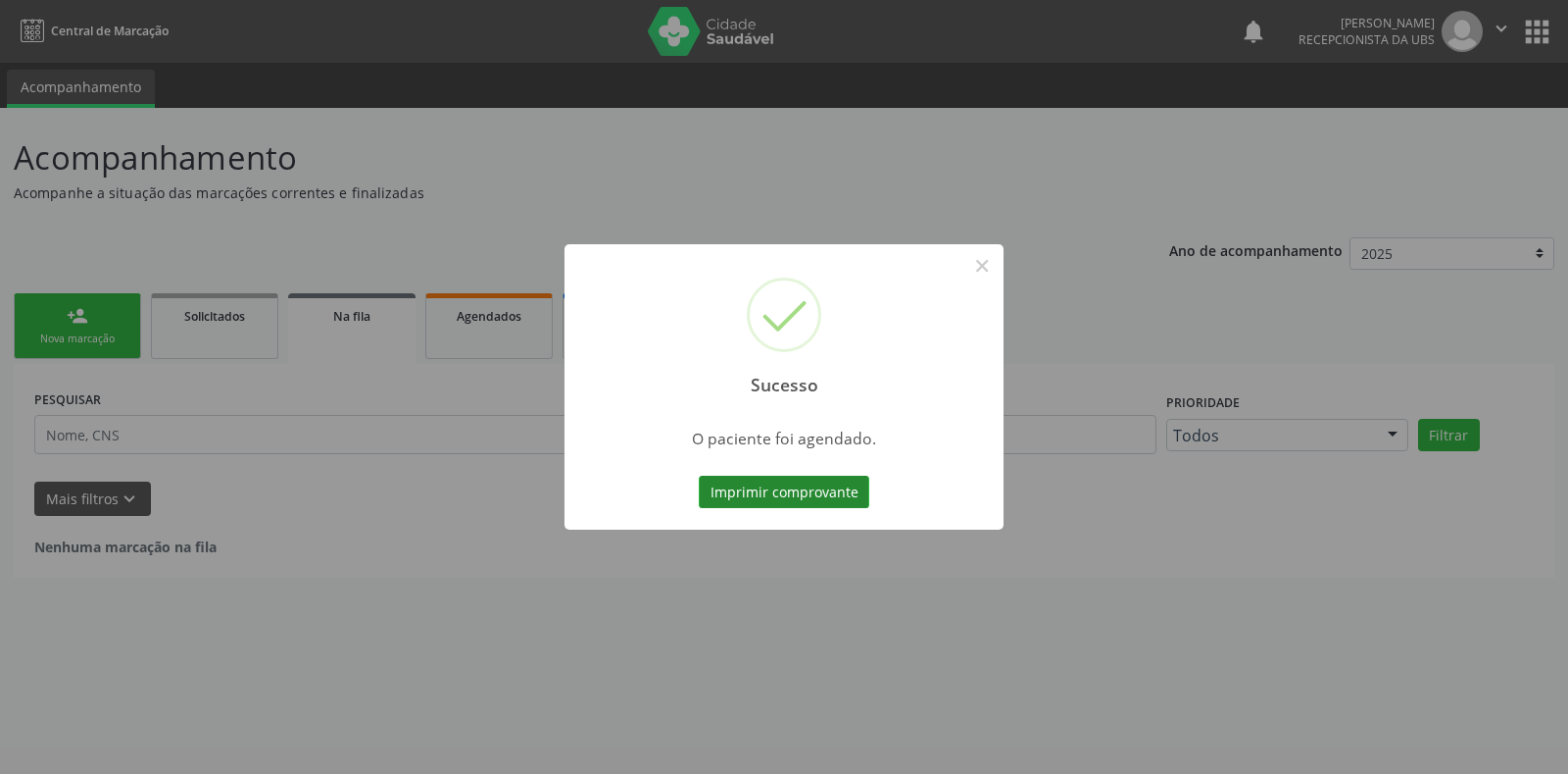
click at [765, 494] on button "Imprimir comprovante" at bounding box center [784, 492] width 171 height 33
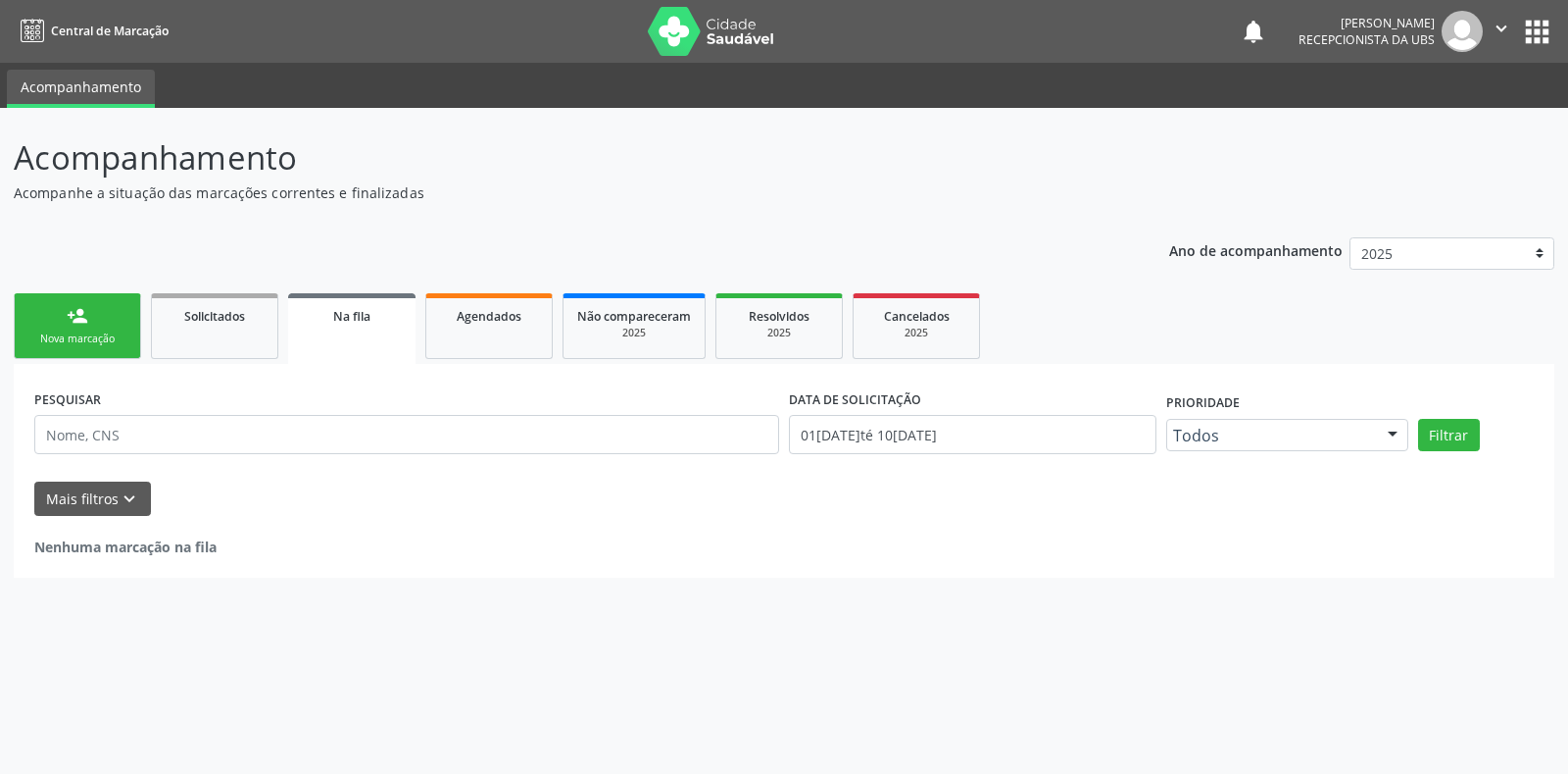
click at [117, 339] on div "Nova marcação" at bounding box center [77, 338] width 98 height 15
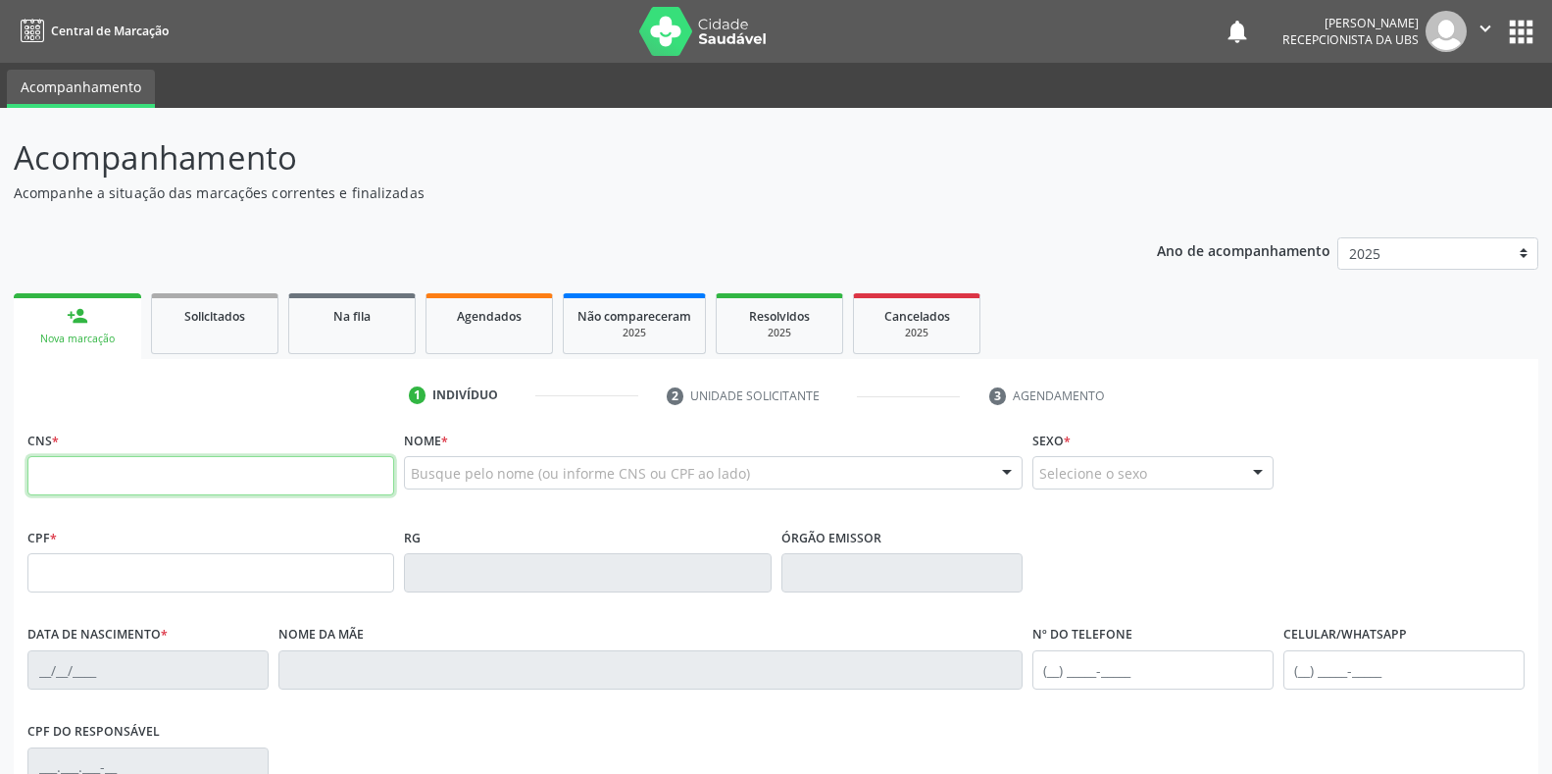
click at [116, 478] on input "text" at bounding box center [210, 475] width 367 height 39
type input "704 8095 4784 7341"
type input "385.952.144-68"
type input "27/01/1964"
type input "Maria Jose de Lima"
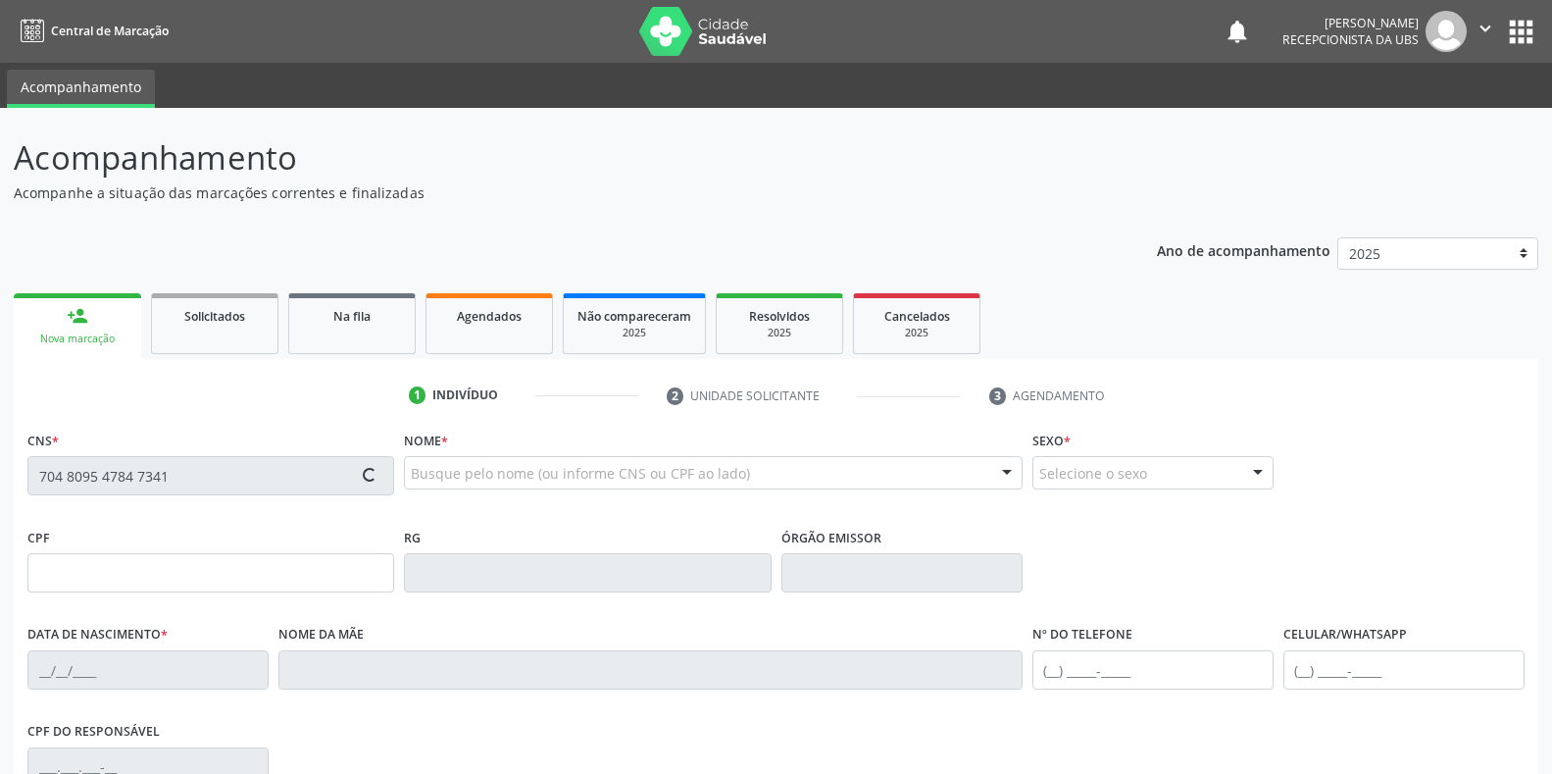
type input "(87) 99918-5883"
type input "(87) 99965-8159"
type input "S/N"
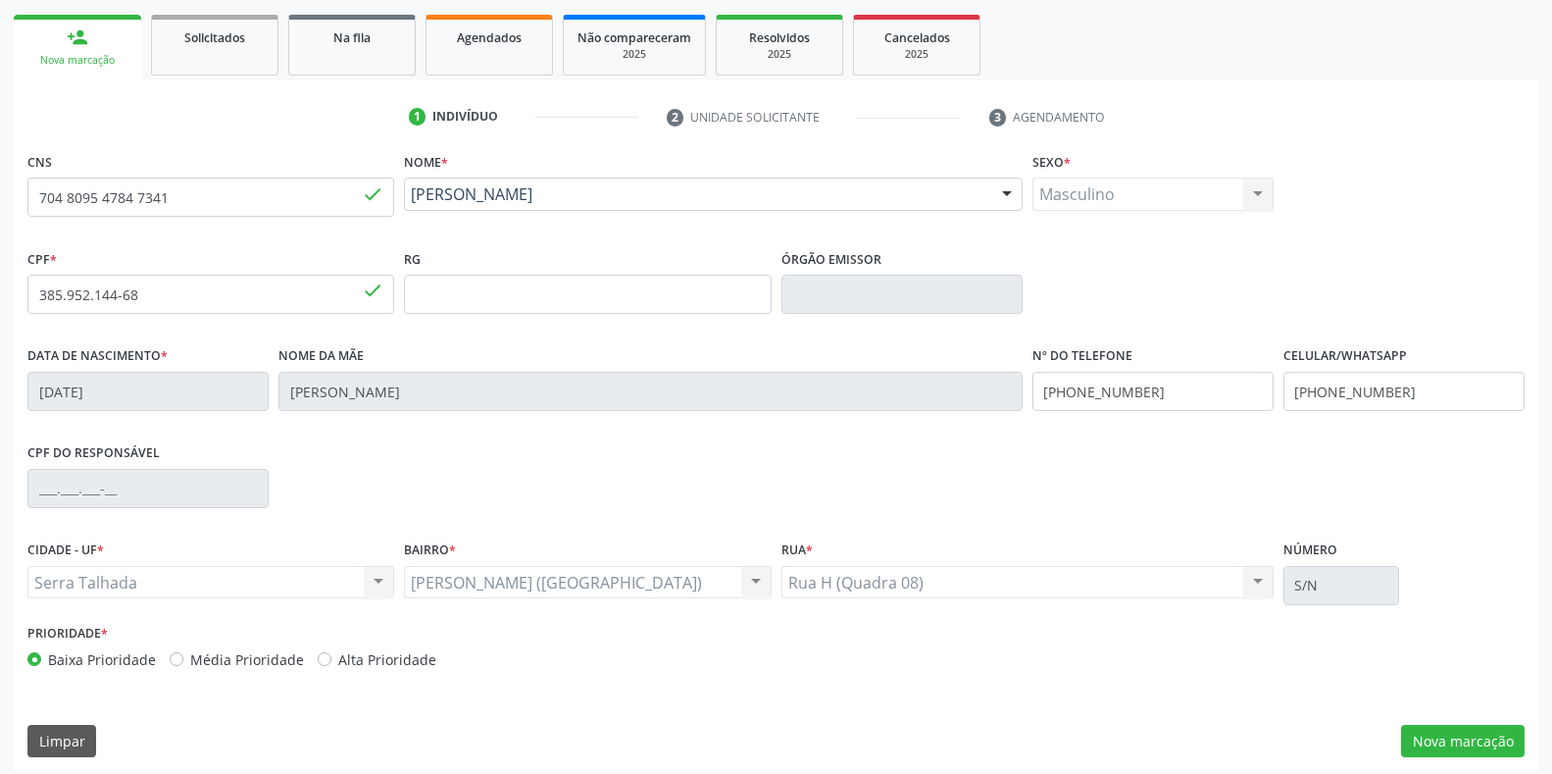
scroll to position [289, 0]
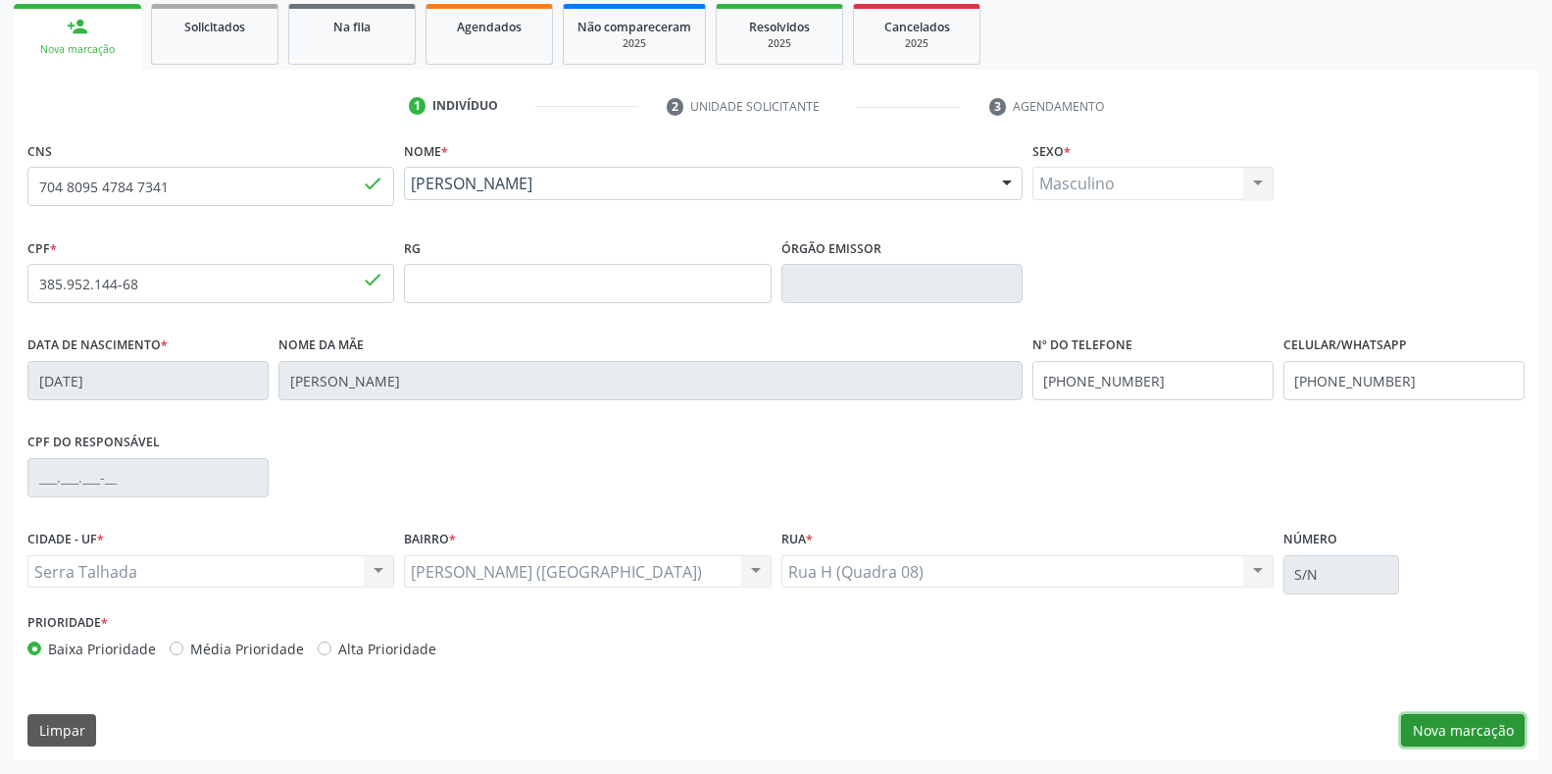
click at [1450, 731] on button "Nova marcação" at bounding box center [1463, 730] width 124 height 33
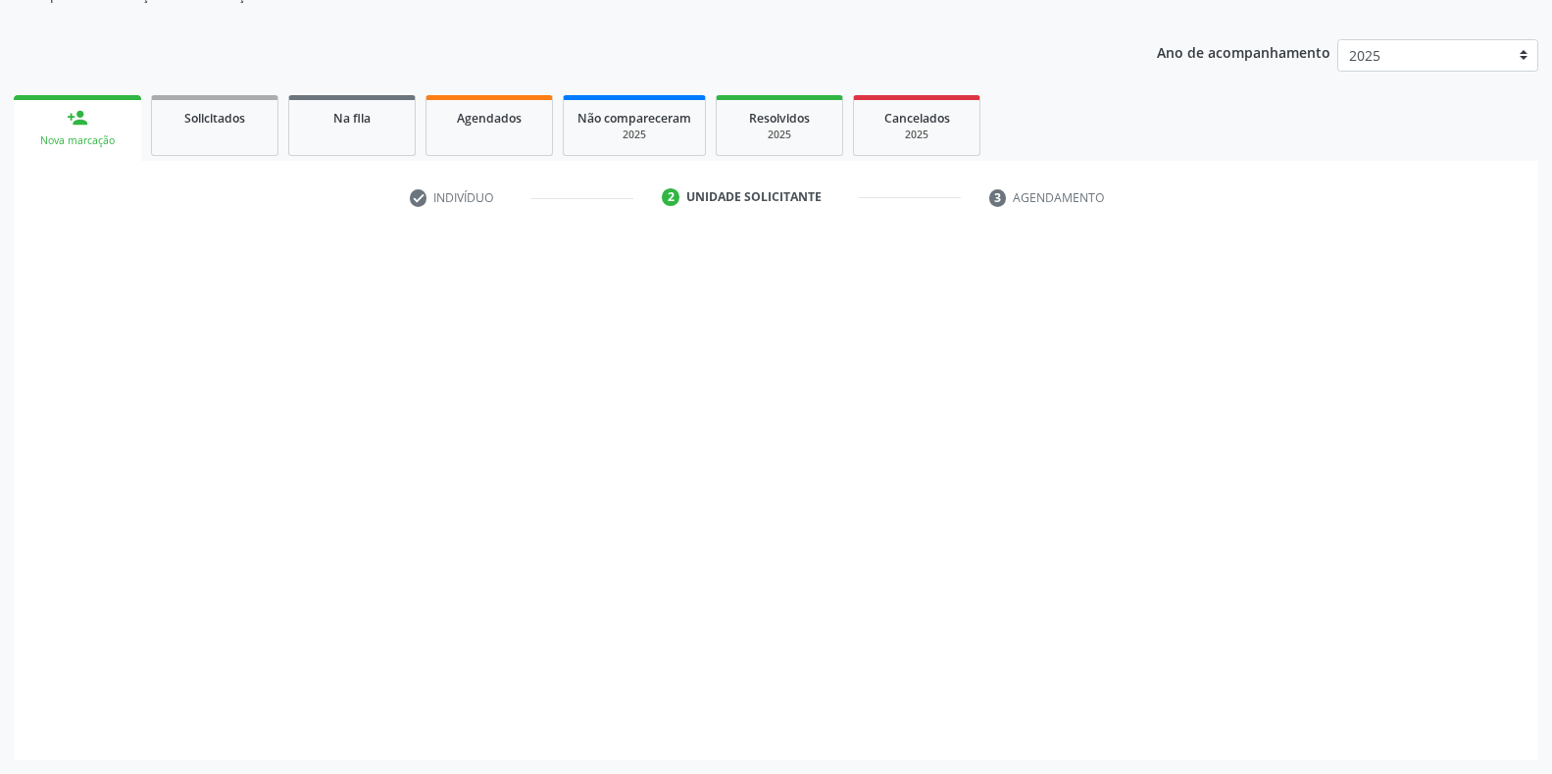
scroll to position [198, 0]
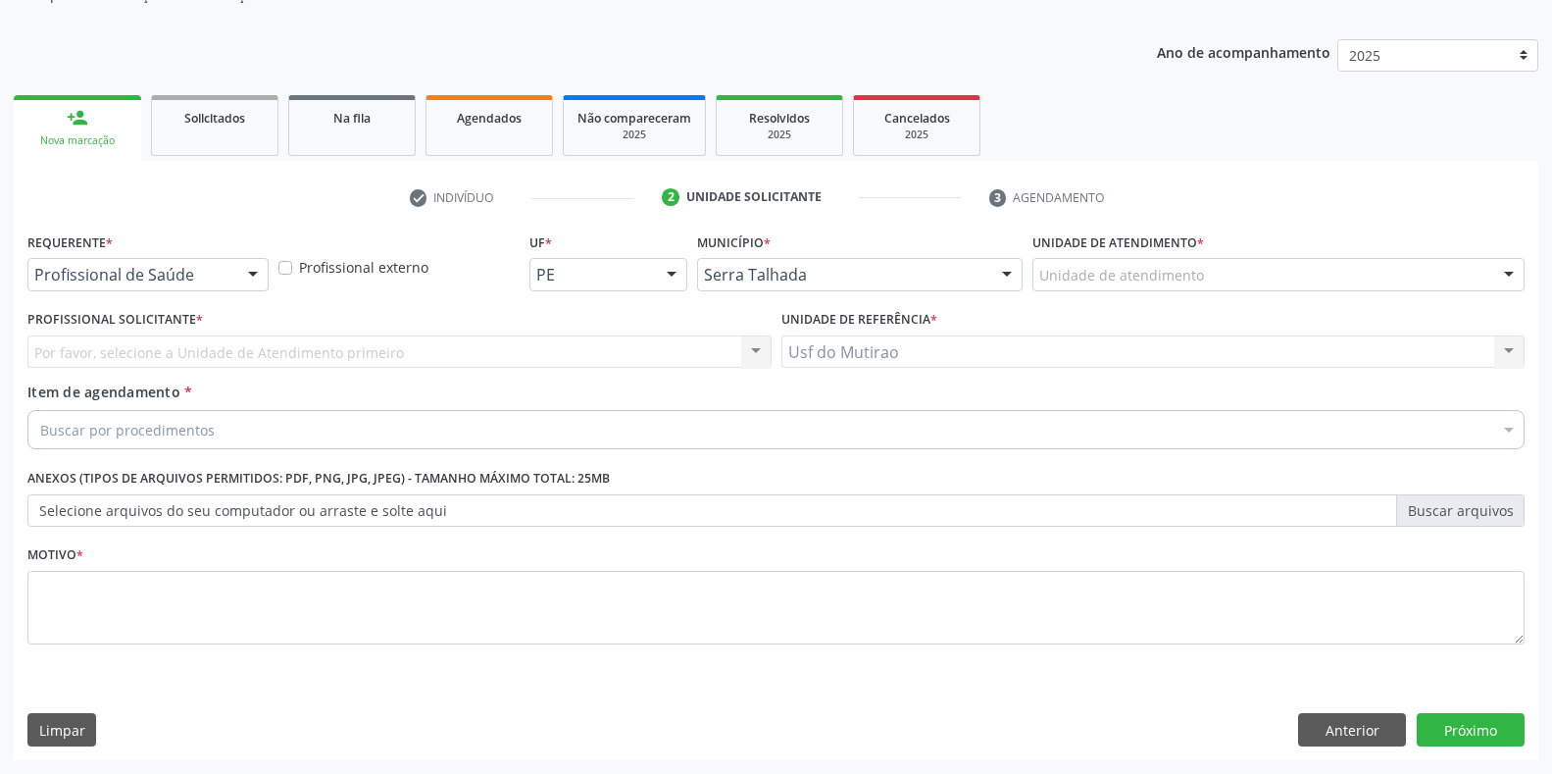
click at [243, 281] on div at bounding box center [252, 275] width 29 height 33
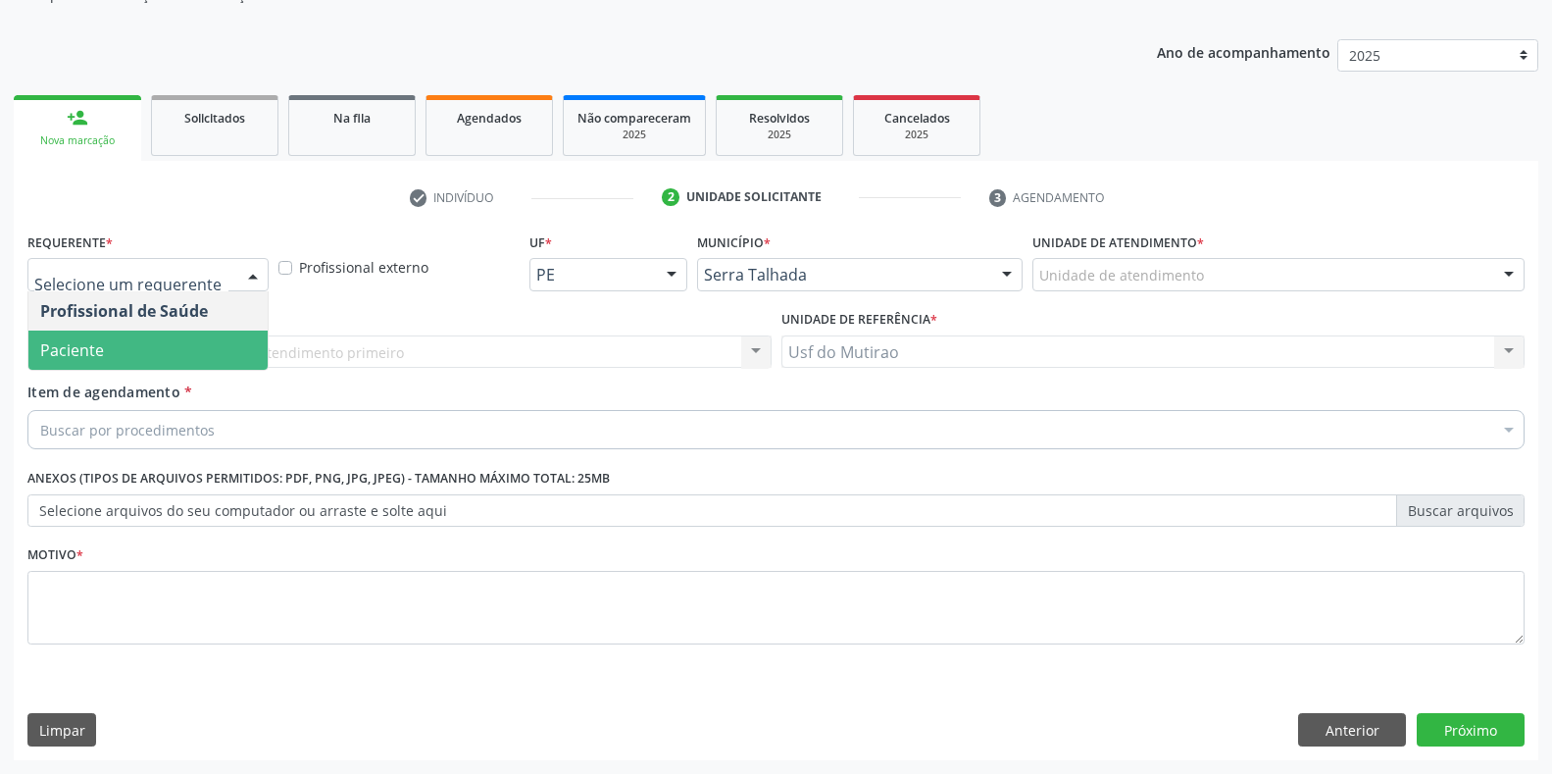
click at [202, 348] on span "Paciente" at bounding box center [147, 349] width 239 height 39
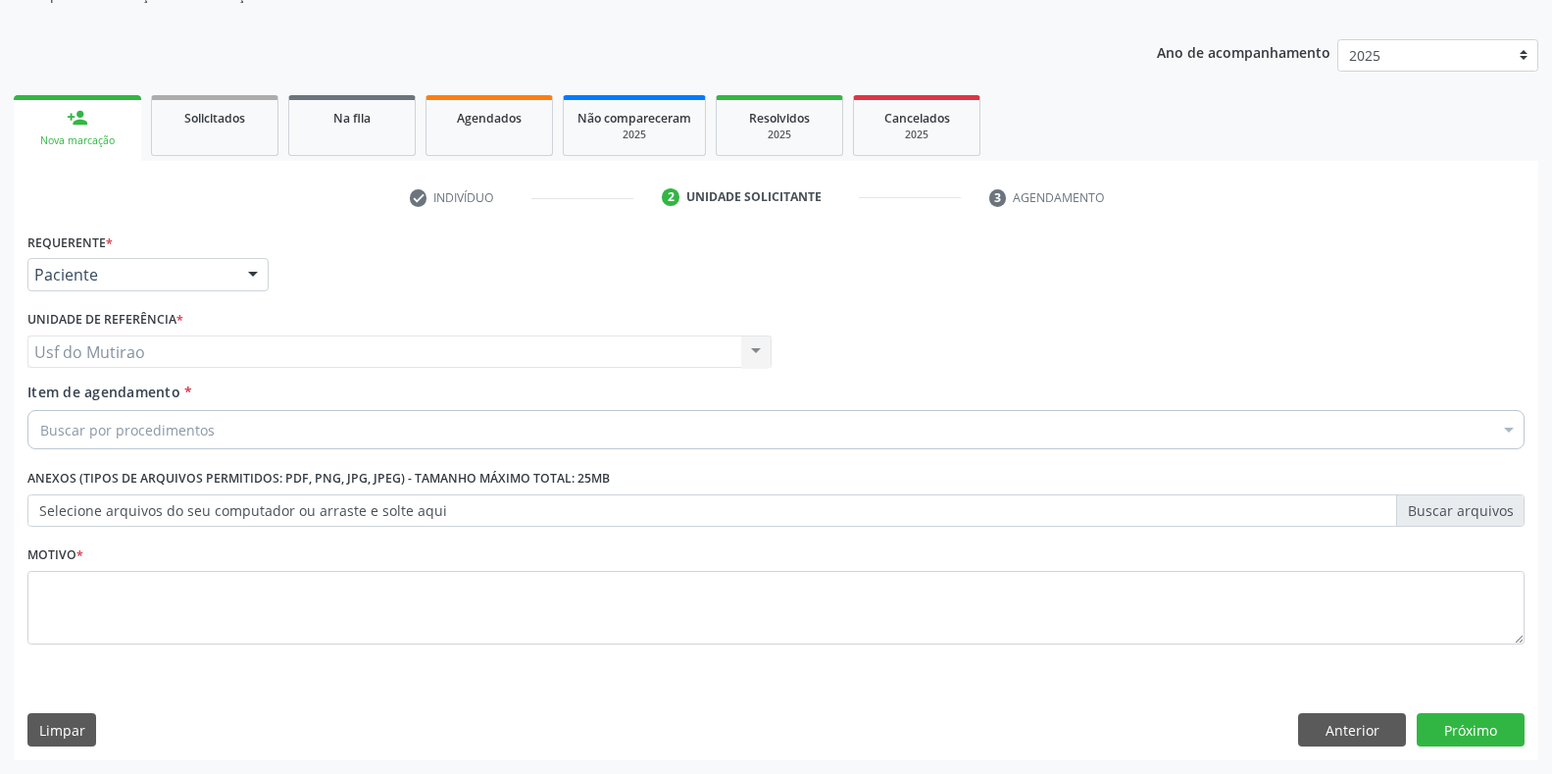
click at [221, 434] on div "Buscar por procedimentos" at bounding box center [775, 429] width 1497 height 39
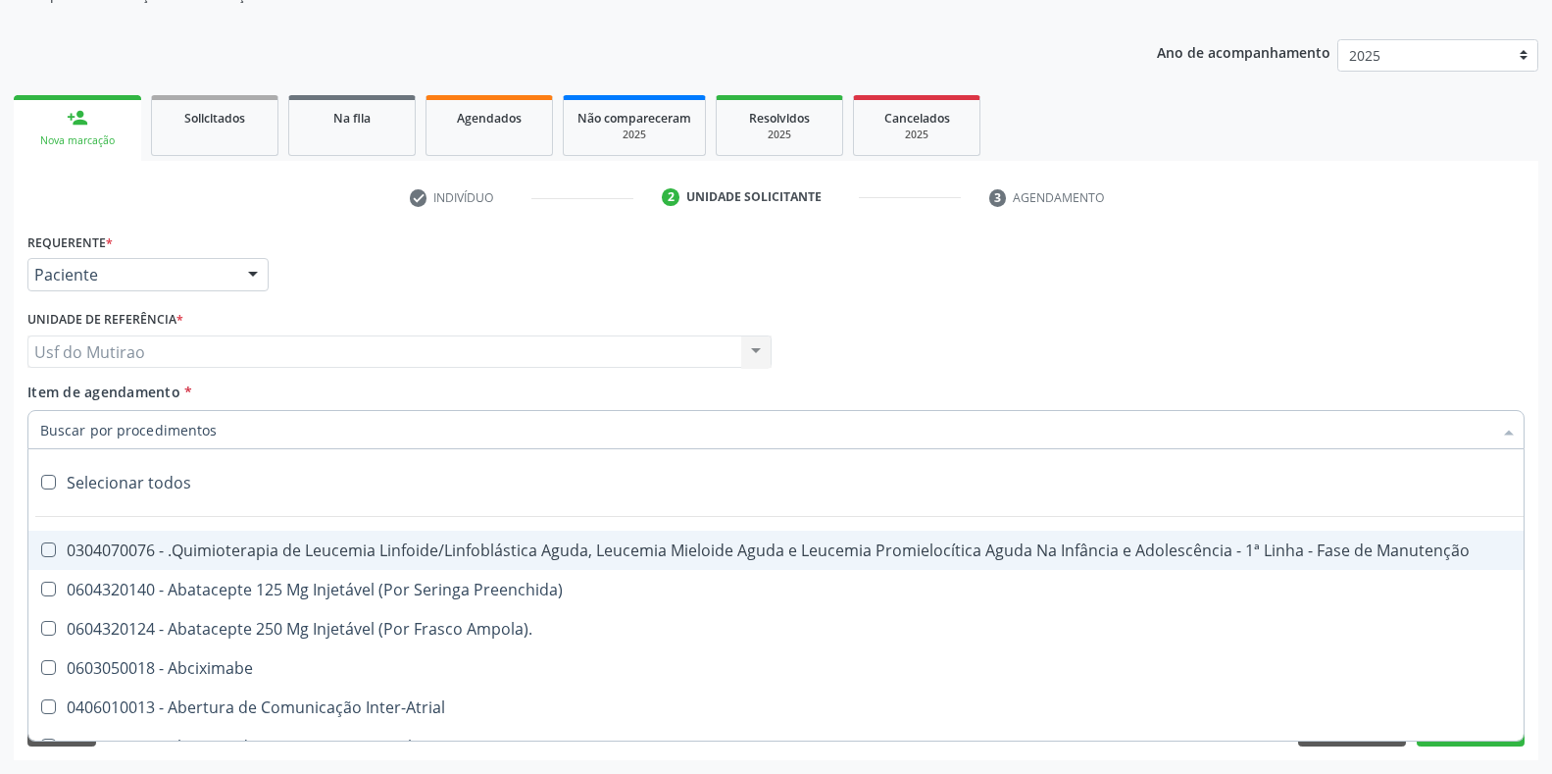
click at [174, 434] on input "Item de agendamento *" at bounding box center [766, 429] width 1452 height 39
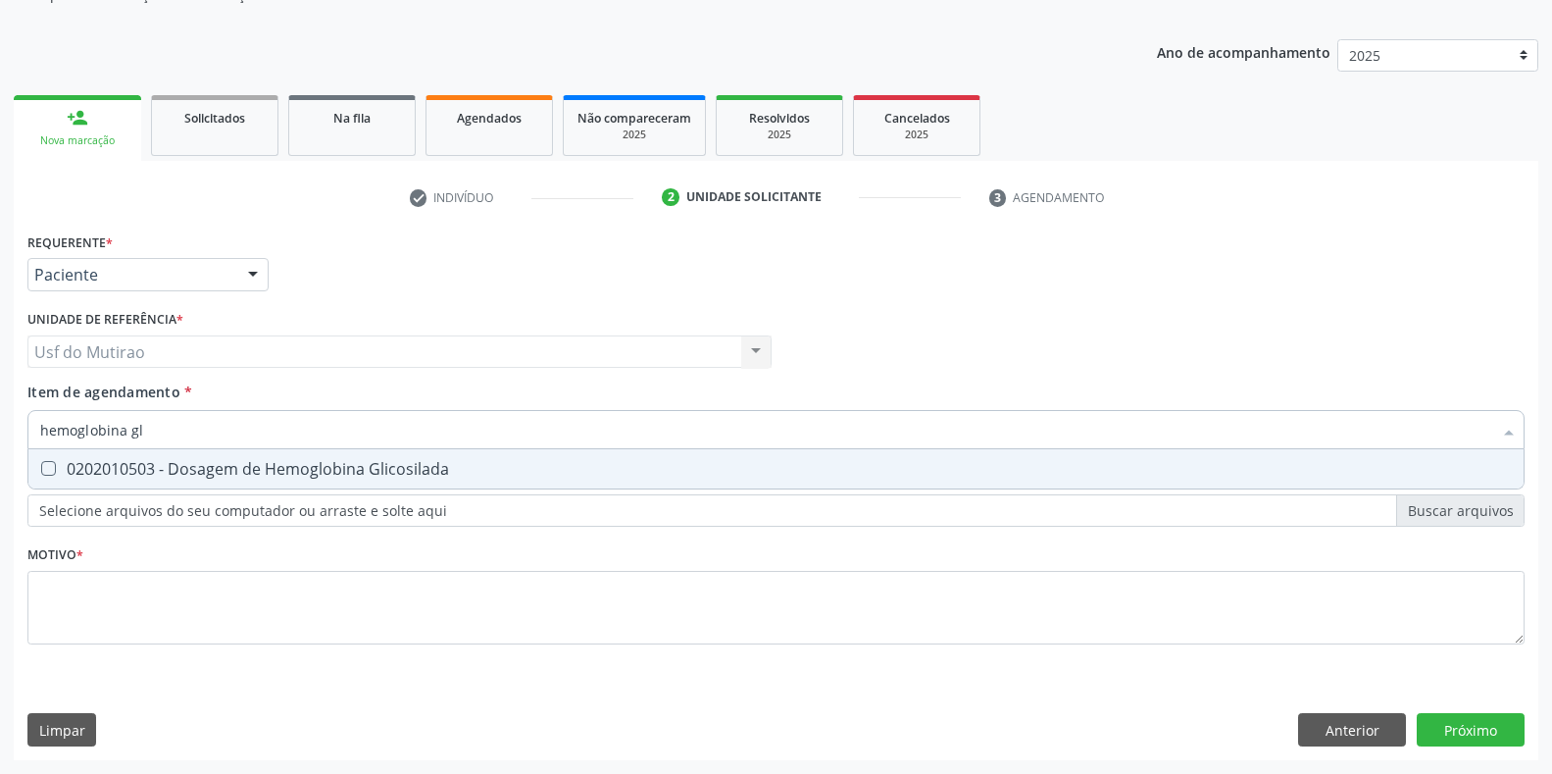
type input "hemoglobina gli"
click at [177, 464] on div "0202010503 - Dosagem de Hemoglobina Glicosilada" at bounding box center [776, 469] width 1472 height 16
checkbox Glicosilada "true"
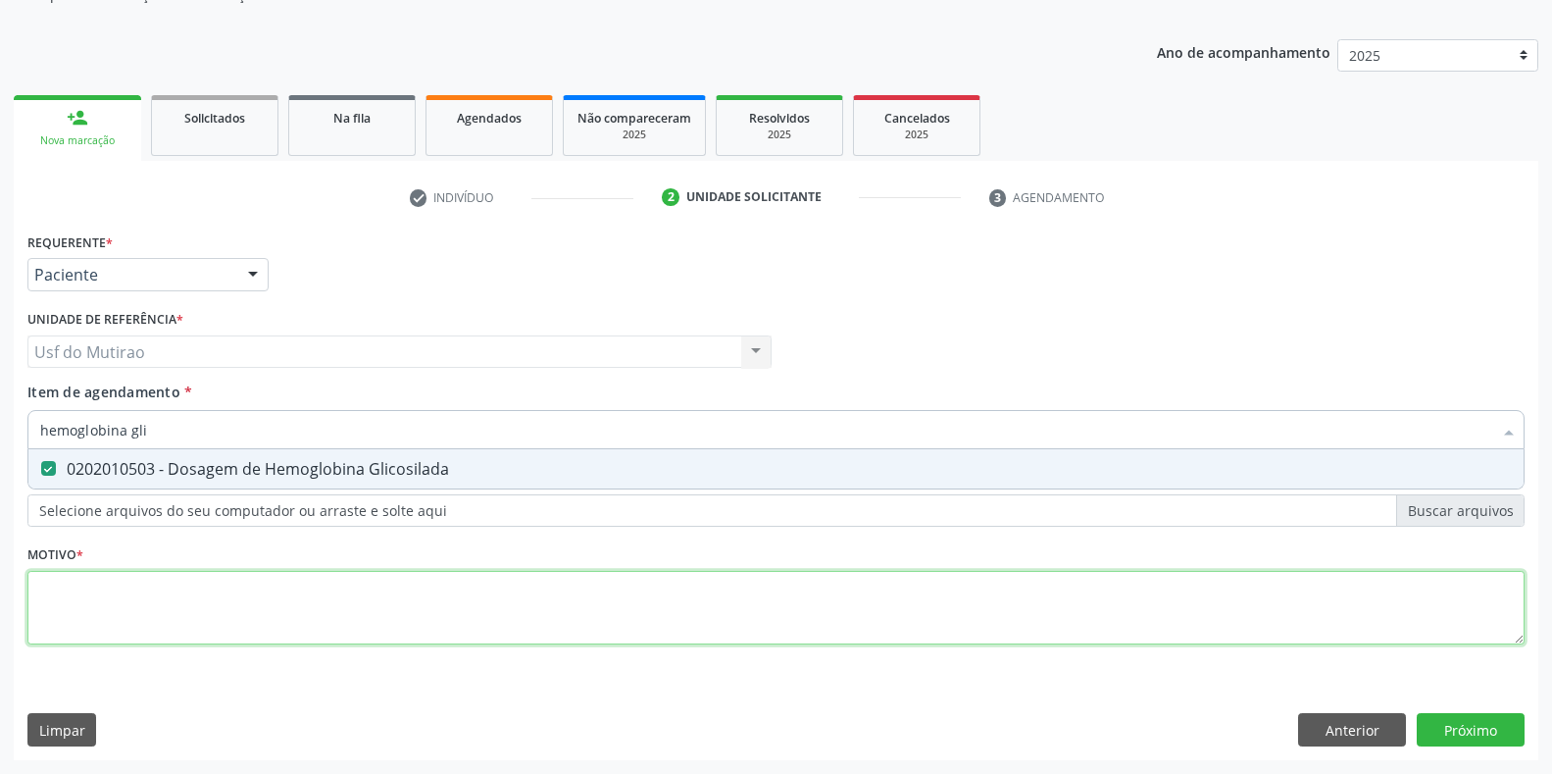
click at [177, 597] on div "Requerente * Paciente Profissional de Saúde Paciente Nenhum resultado encontrad…" at bounding box center [775, 450] width 1497 height 444
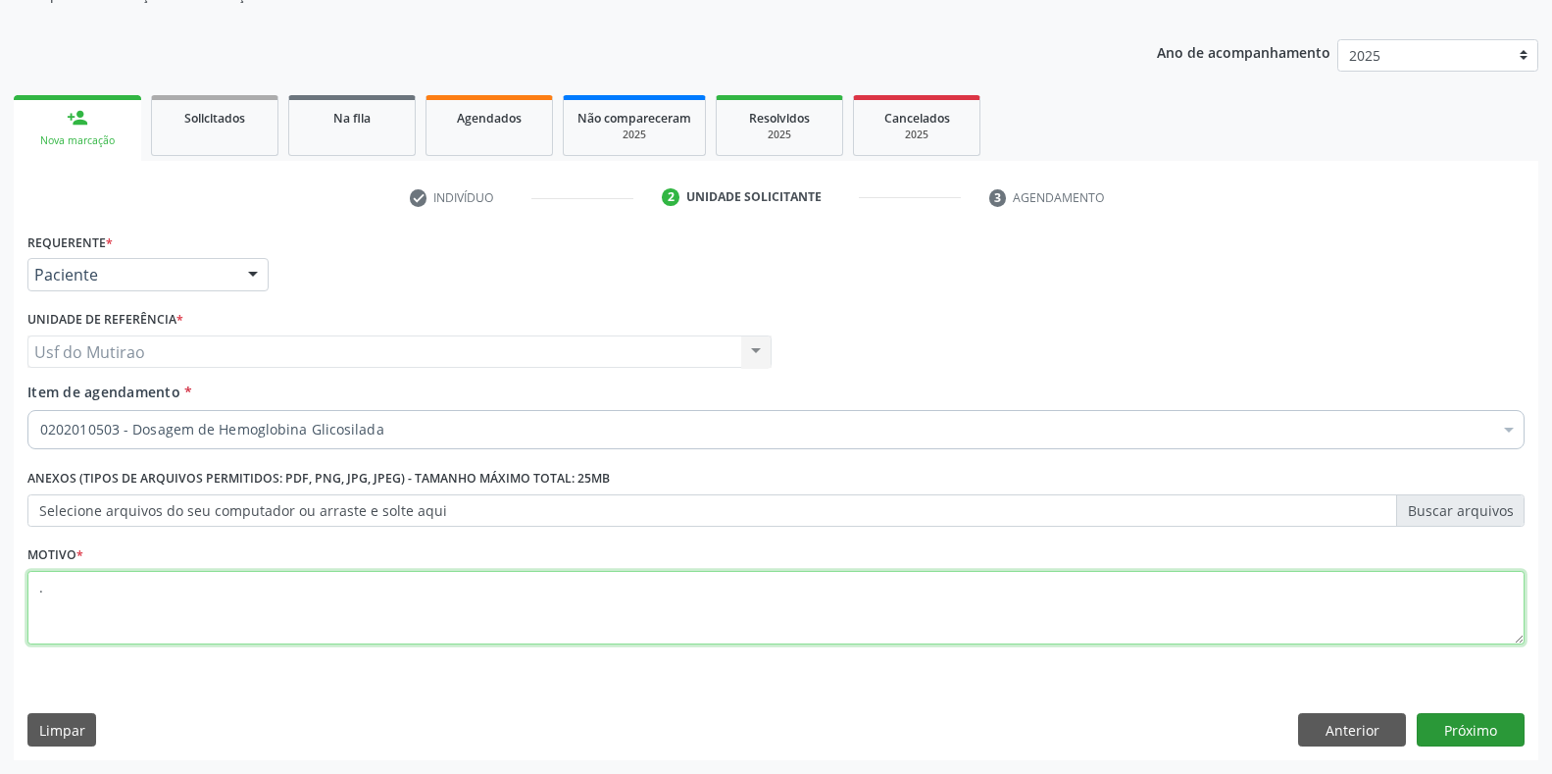
type textarea "."
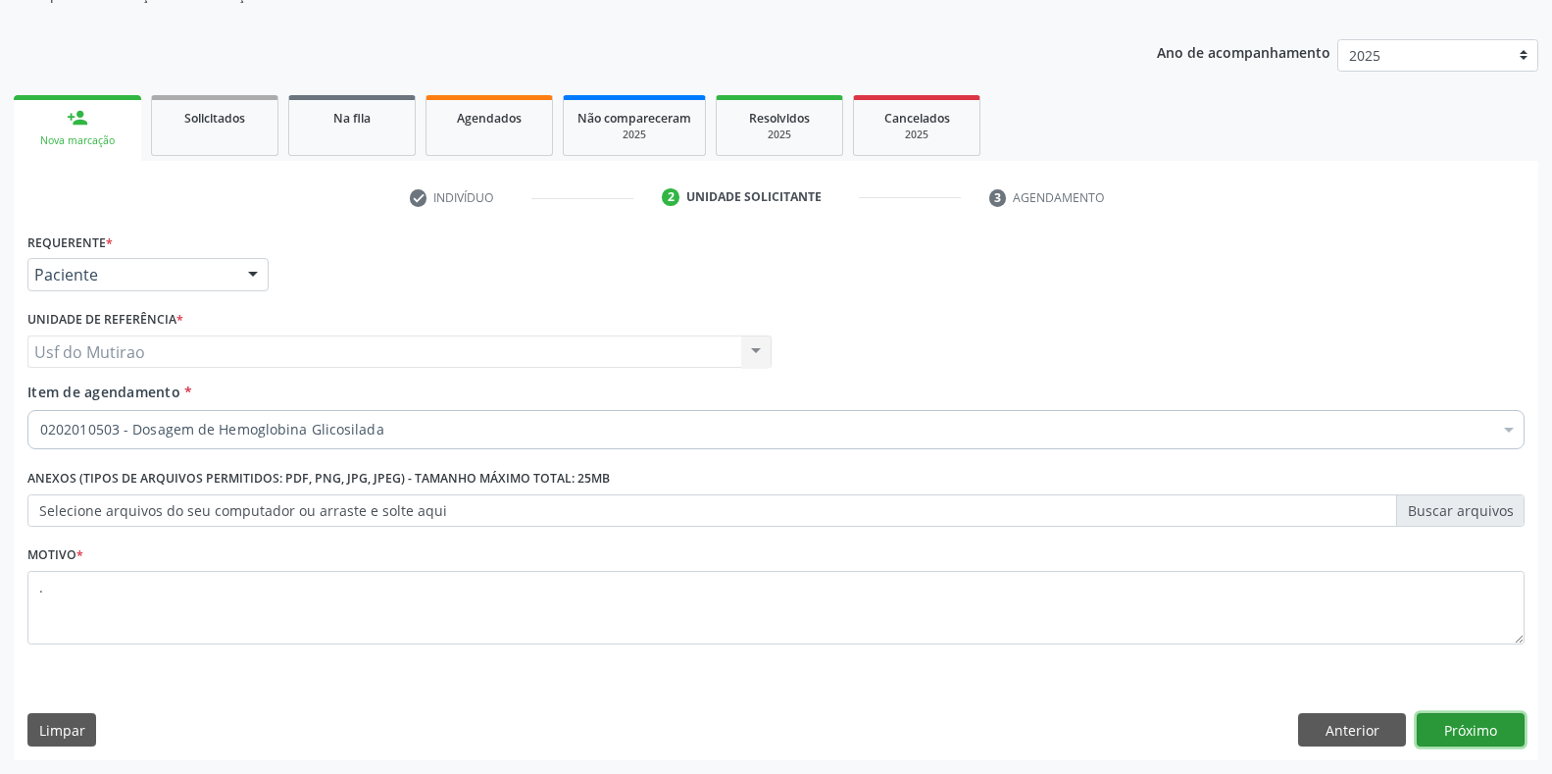
click at [1463, 740] on button "Próximo" at bounding box center [1471, 729] width 108 height 33
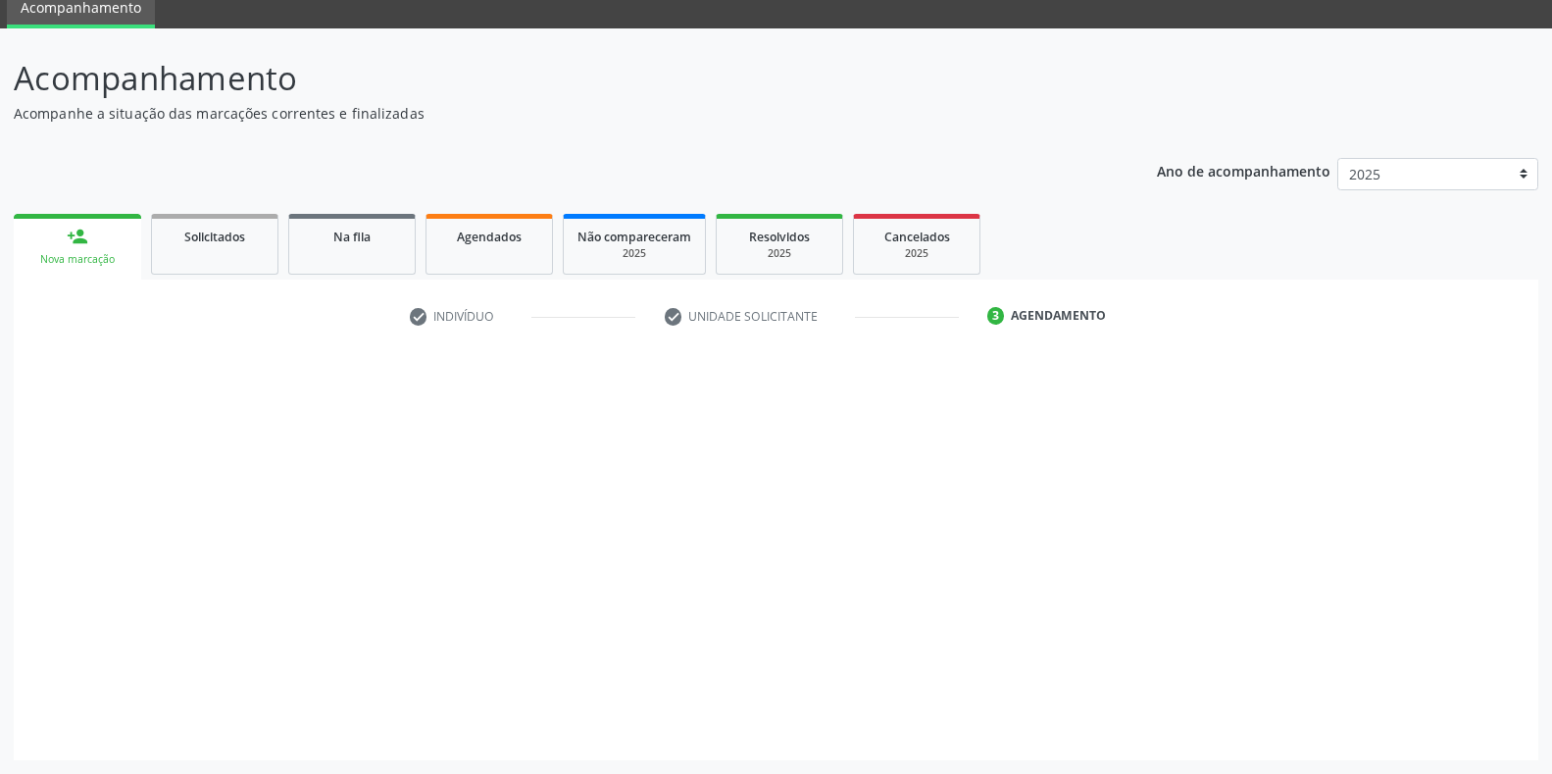
scroll to position [79, 0]
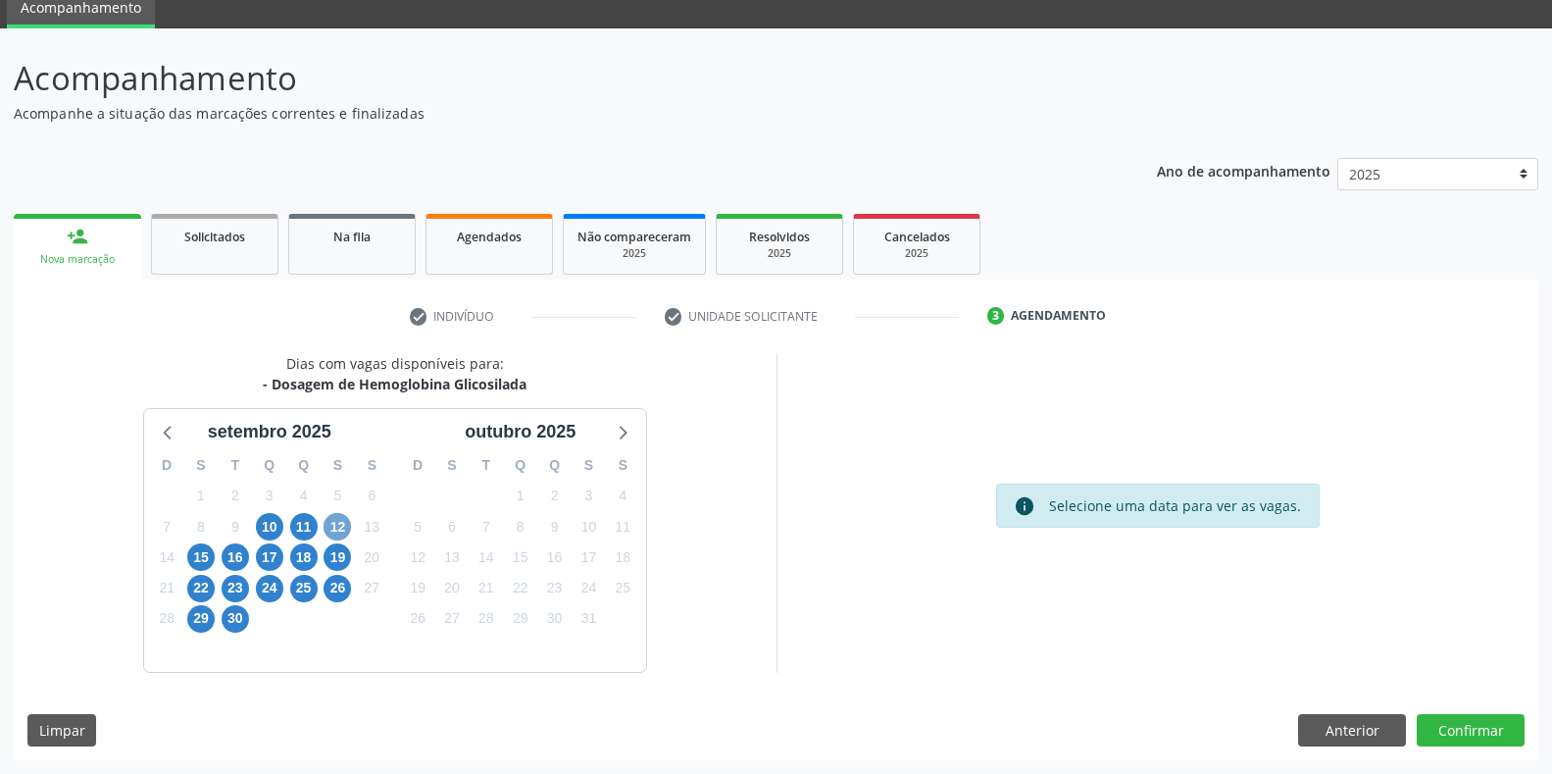
click at [331, 521] on span "12" at bounding box center [337, 526] width 27 height 27
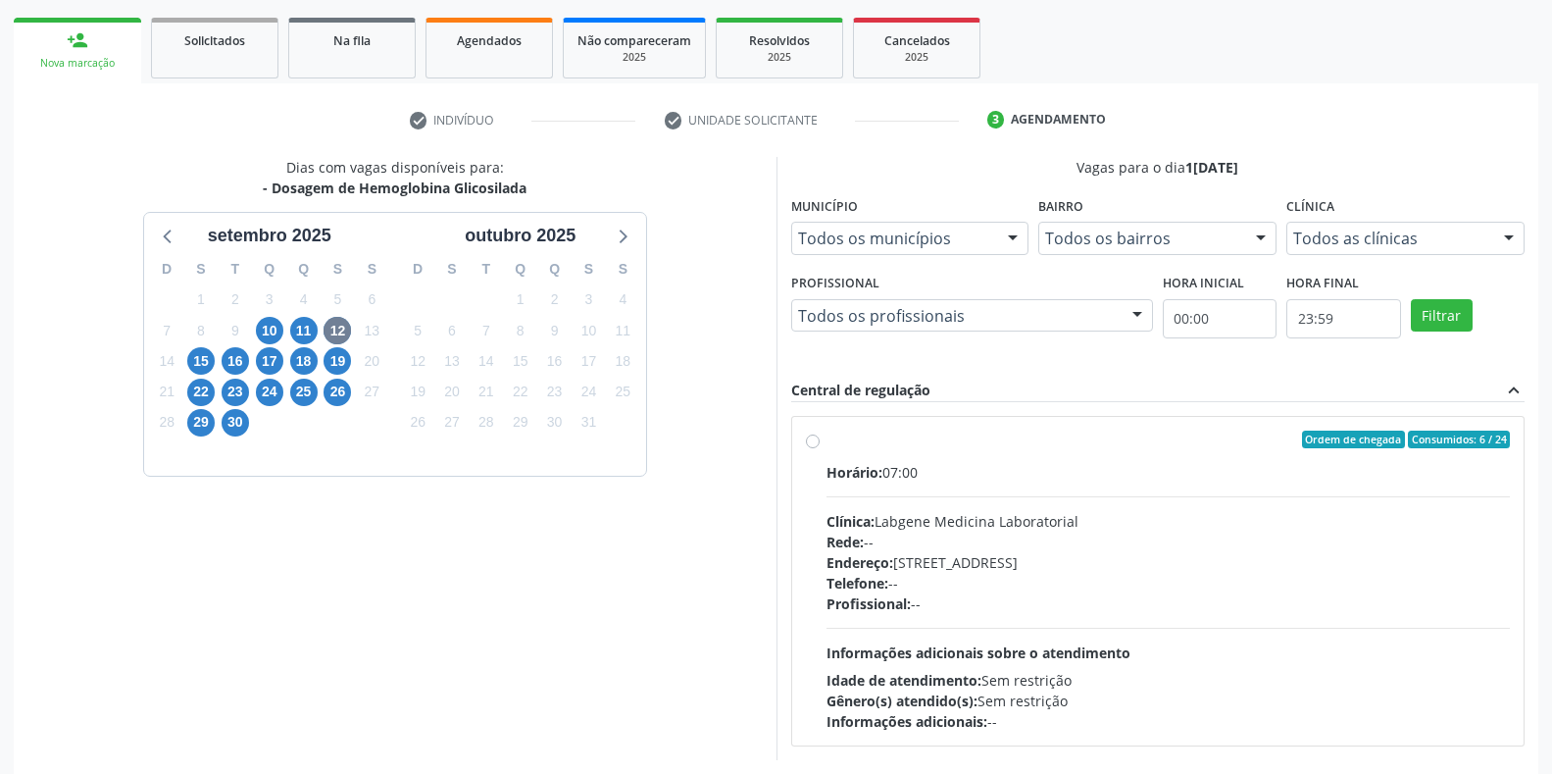
click at [939, 513] on div "Clínica: Labgene Medicina Laboratorial" at bounding box center [1169, 521] width 684 height 21
click at [820, 448] on input "Ordem de chegada Consumidos: 6 / 24 Horário: 07:00 Clínica: Labgene Medicina La…" at bounding box center [813, 439] width 14 height 18
radio input "true"
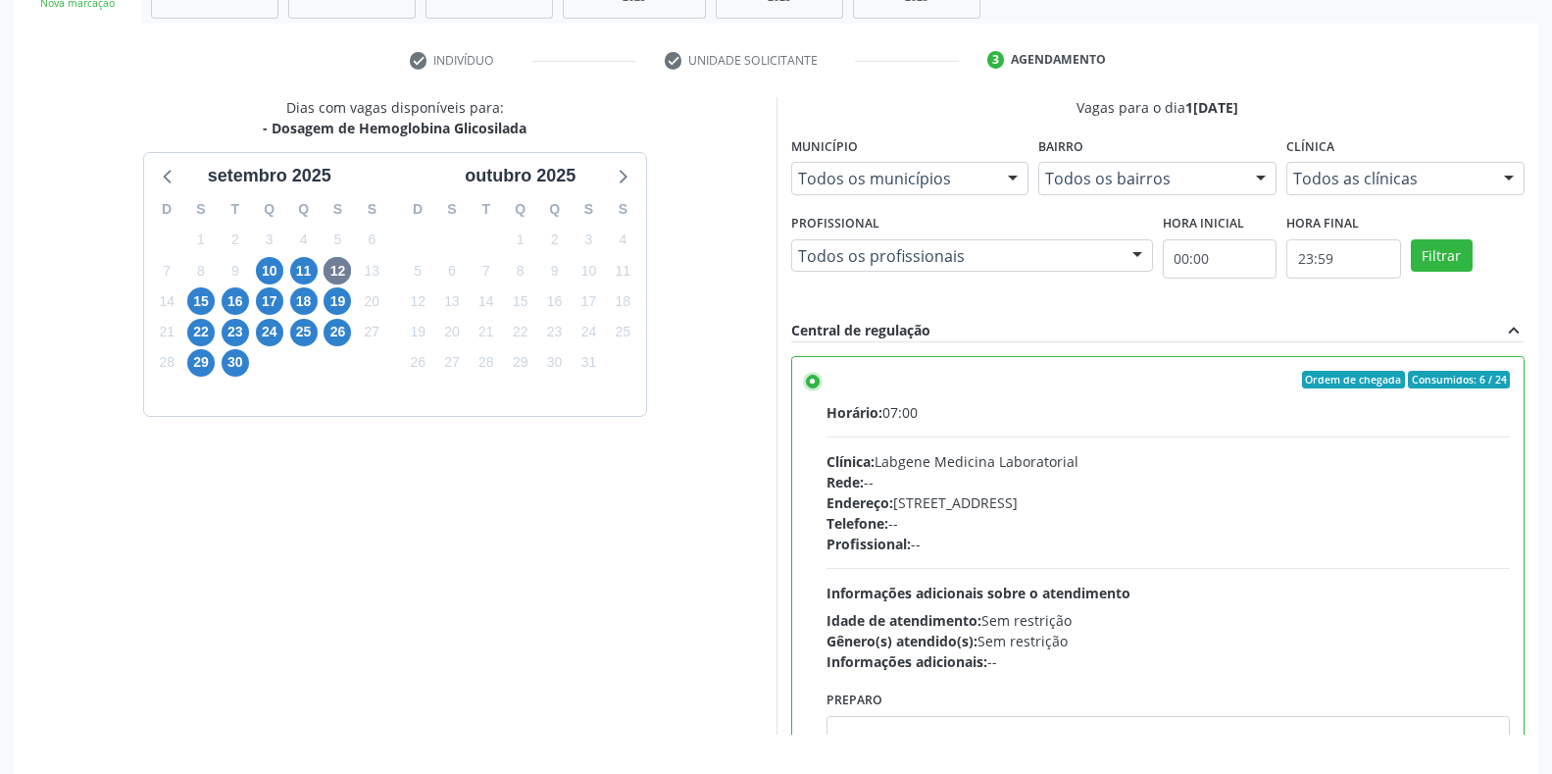
scroll to position [398, 0]
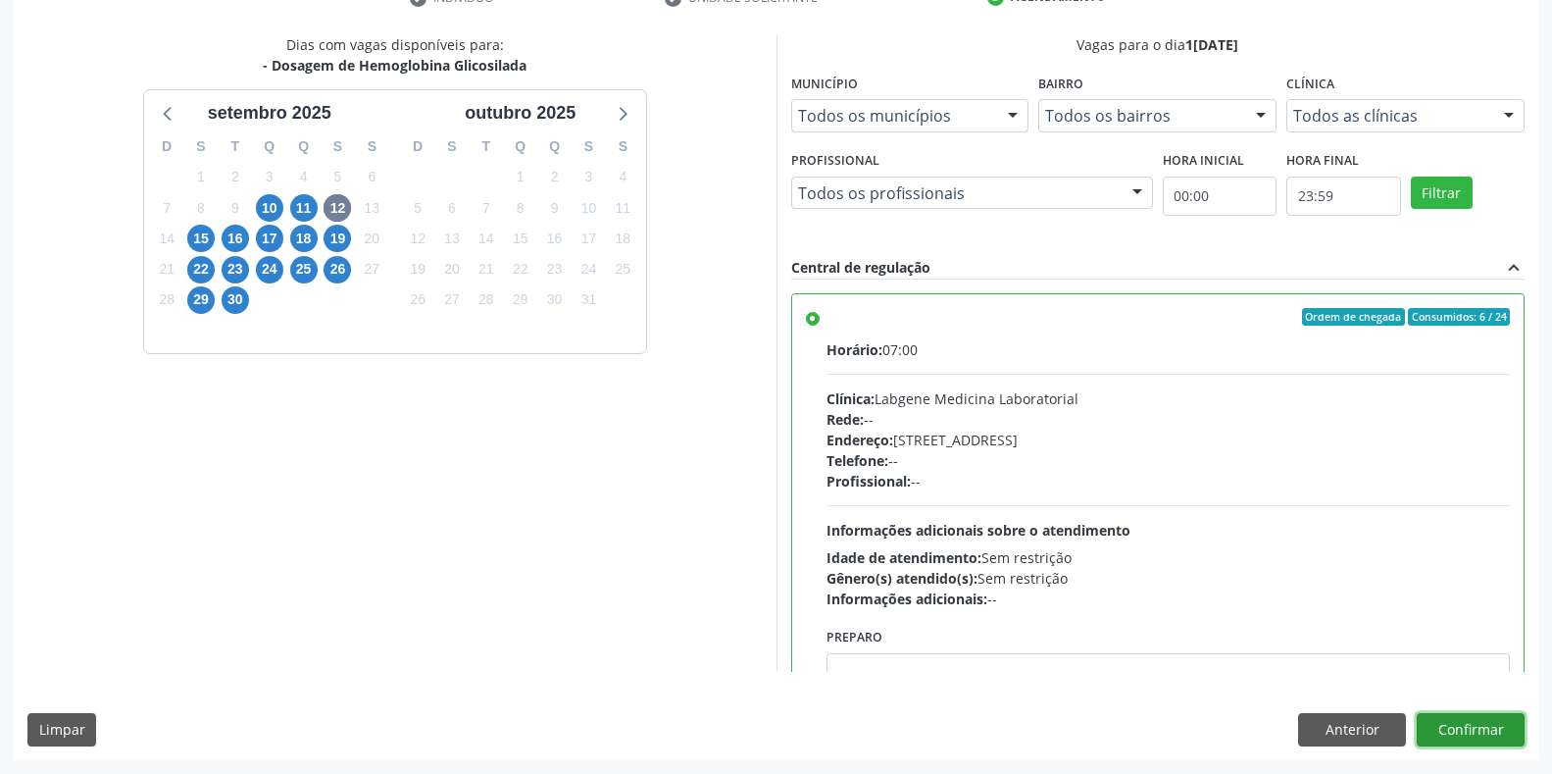
click at [1440, 735] on button "Confirmar" at bounding box center [1471, 729] width 108 height 33
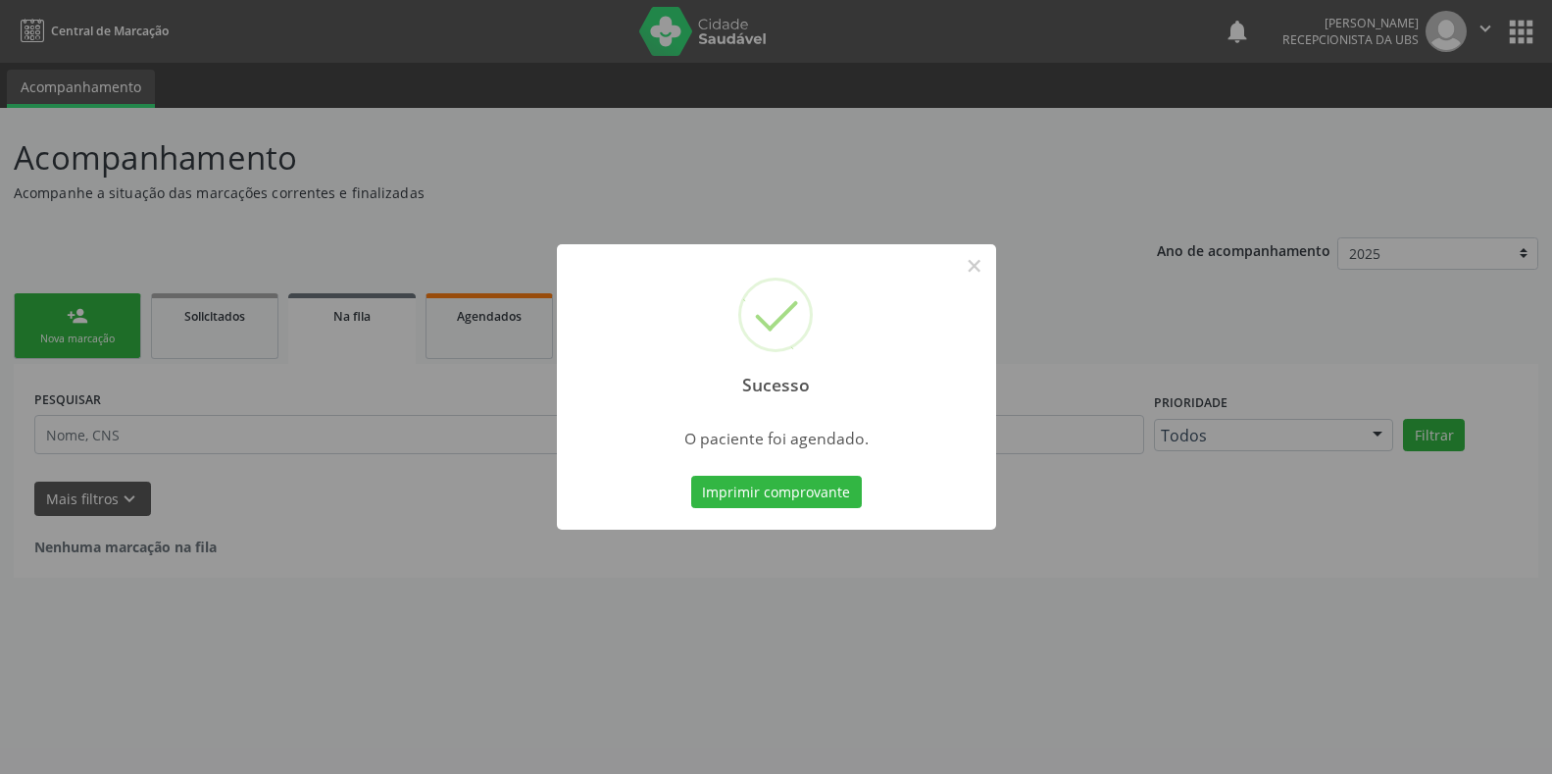
scroll to position [0, 0]
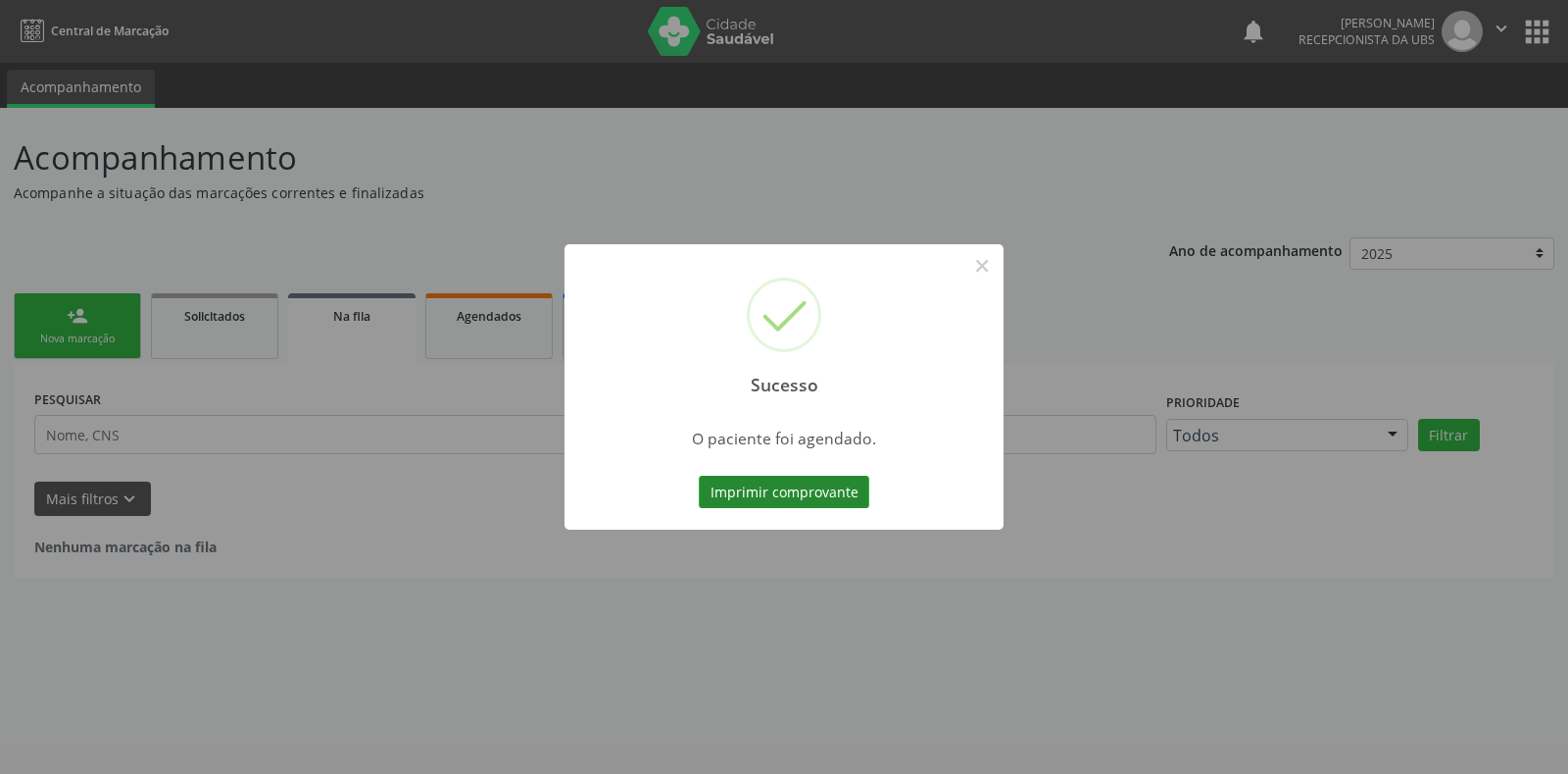
click at [803, 493] on button "Imprimir comprovante" at bounding box center [784, 492] width 171 height 33
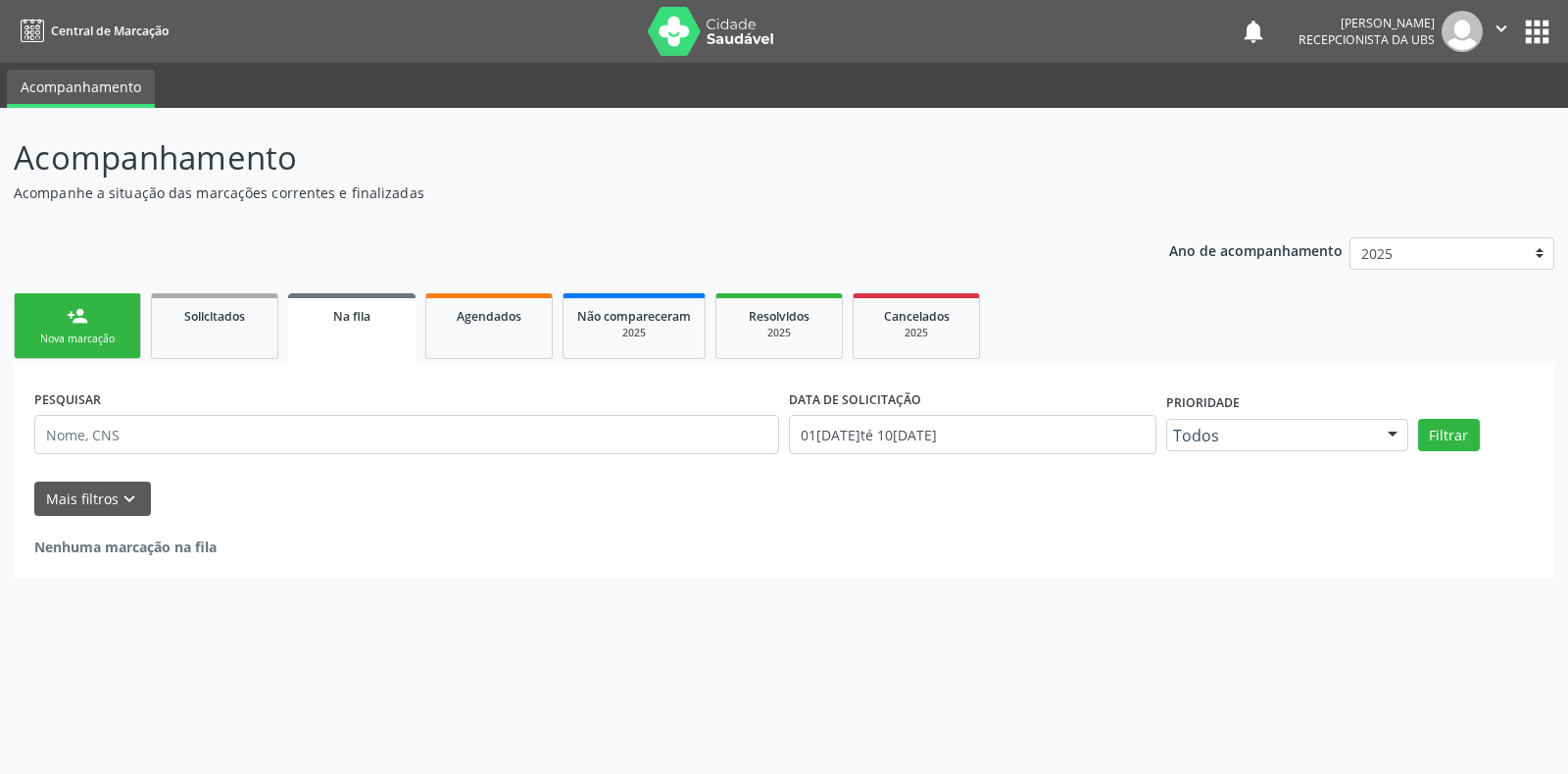
click at [71, 309] on div "person_add" at bounding box center [78, 316] width 22 height 22
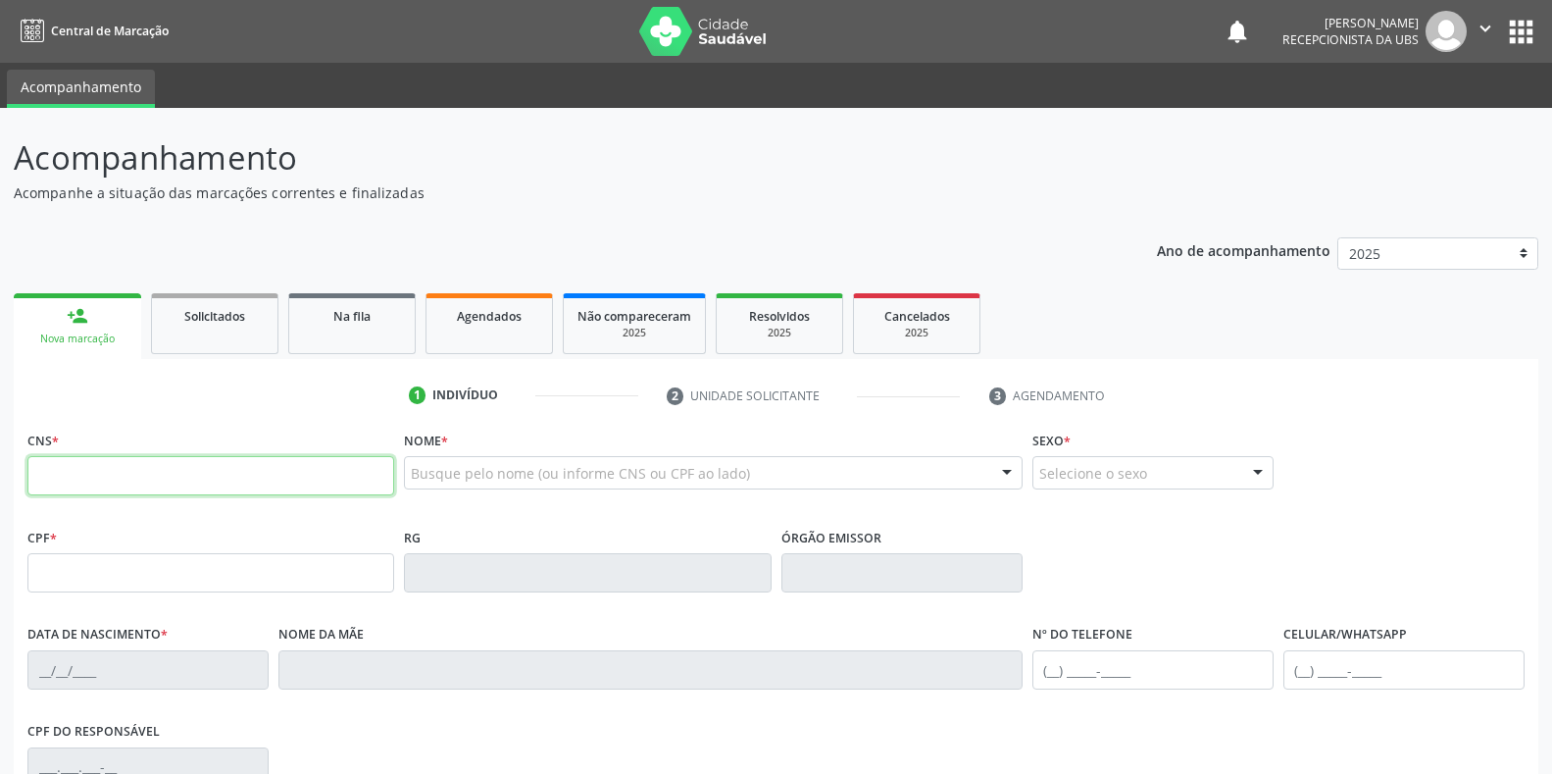
click at [358, 471] on input "text" at bounding box center [210, 475] width 367 height 39
type input "700 4034 3205 0349"
type input "063.124.864-19"
type input "10/12/1965"
type input "Idalina Maria da Conceição"
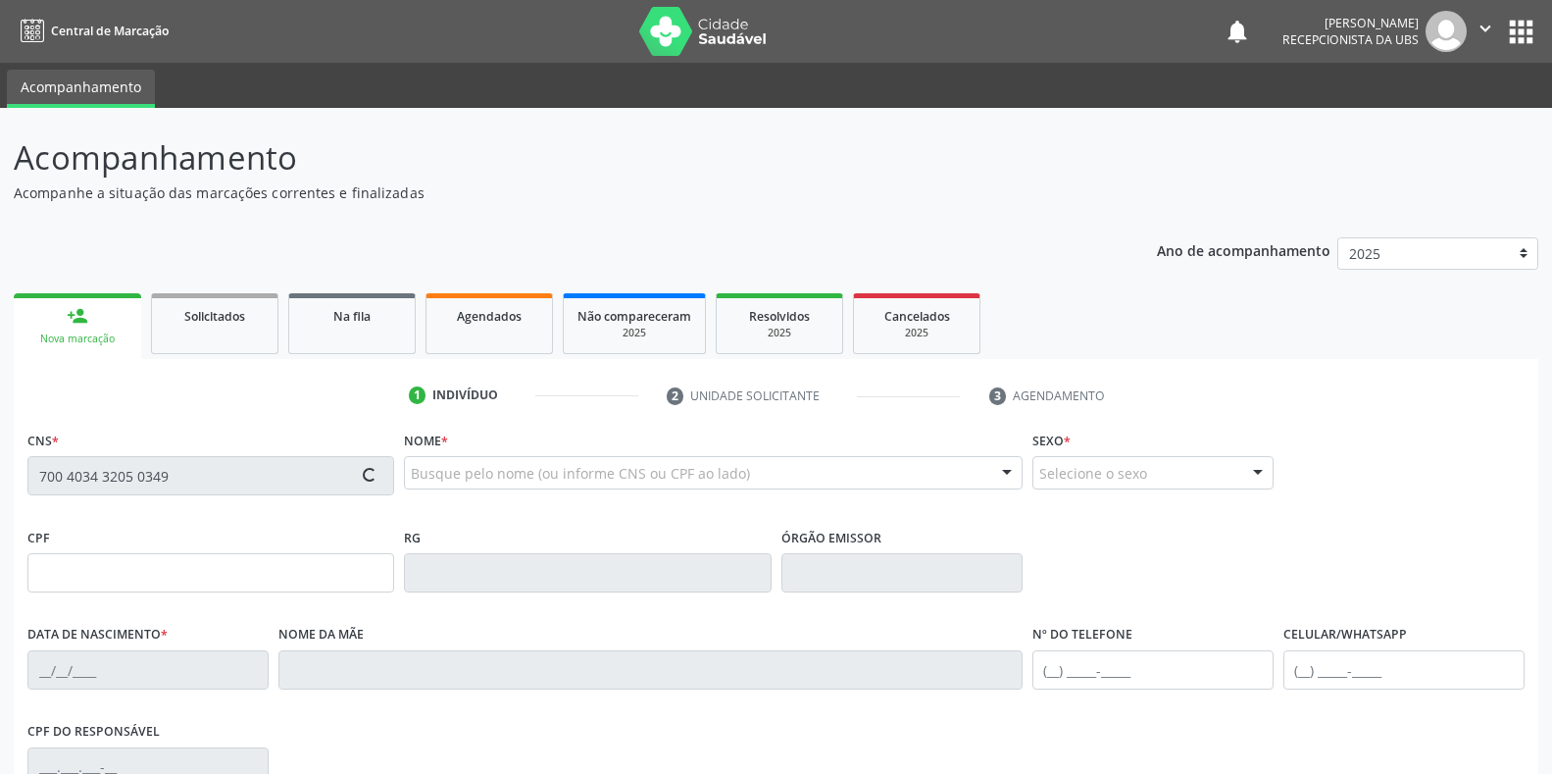
type input "[PHONE_NUMBER]"
type input "(87) 99954-8558"
type input "065.054.984-86"
type input "S/N"
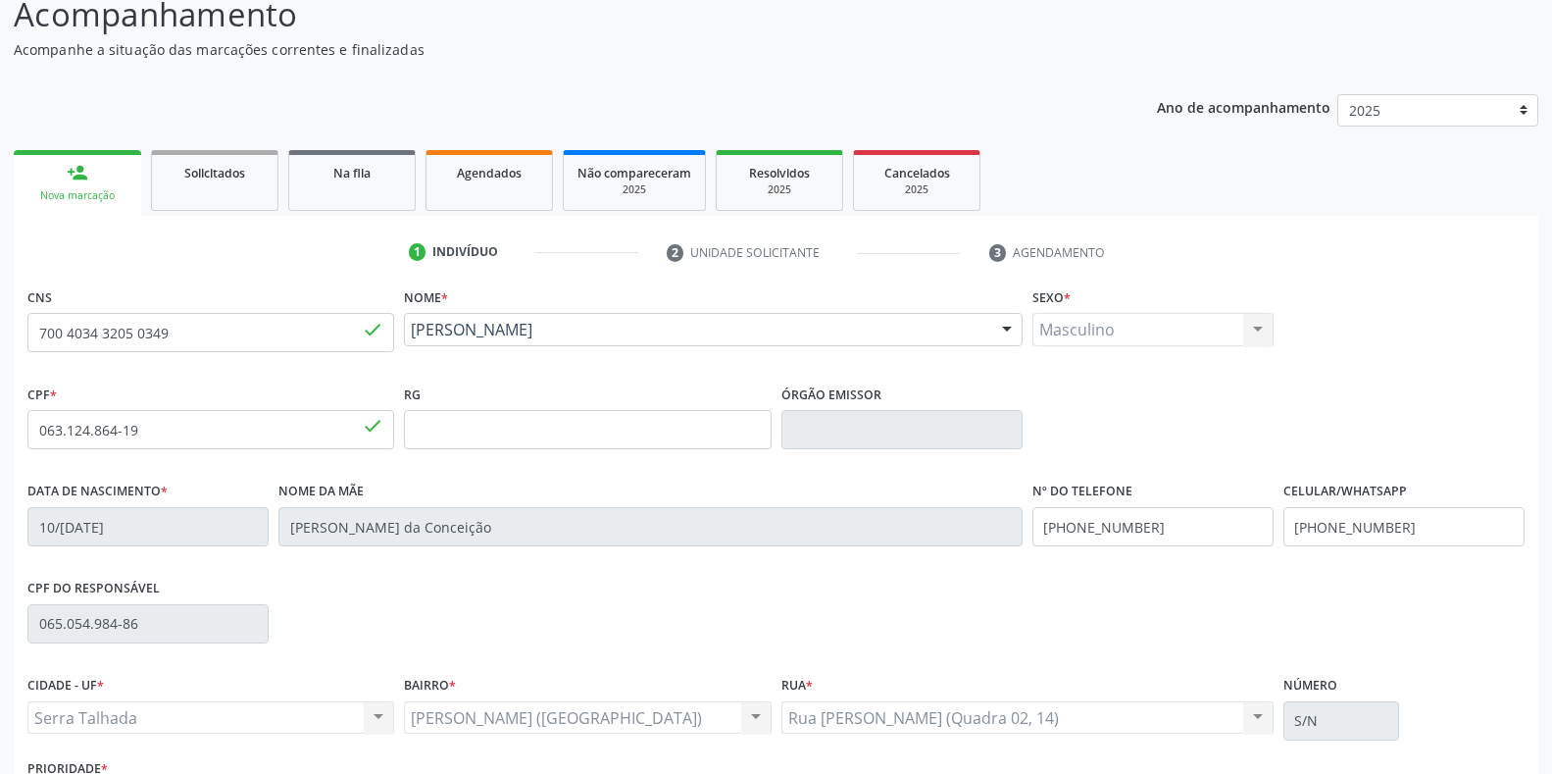
scroll to position [196, 0]
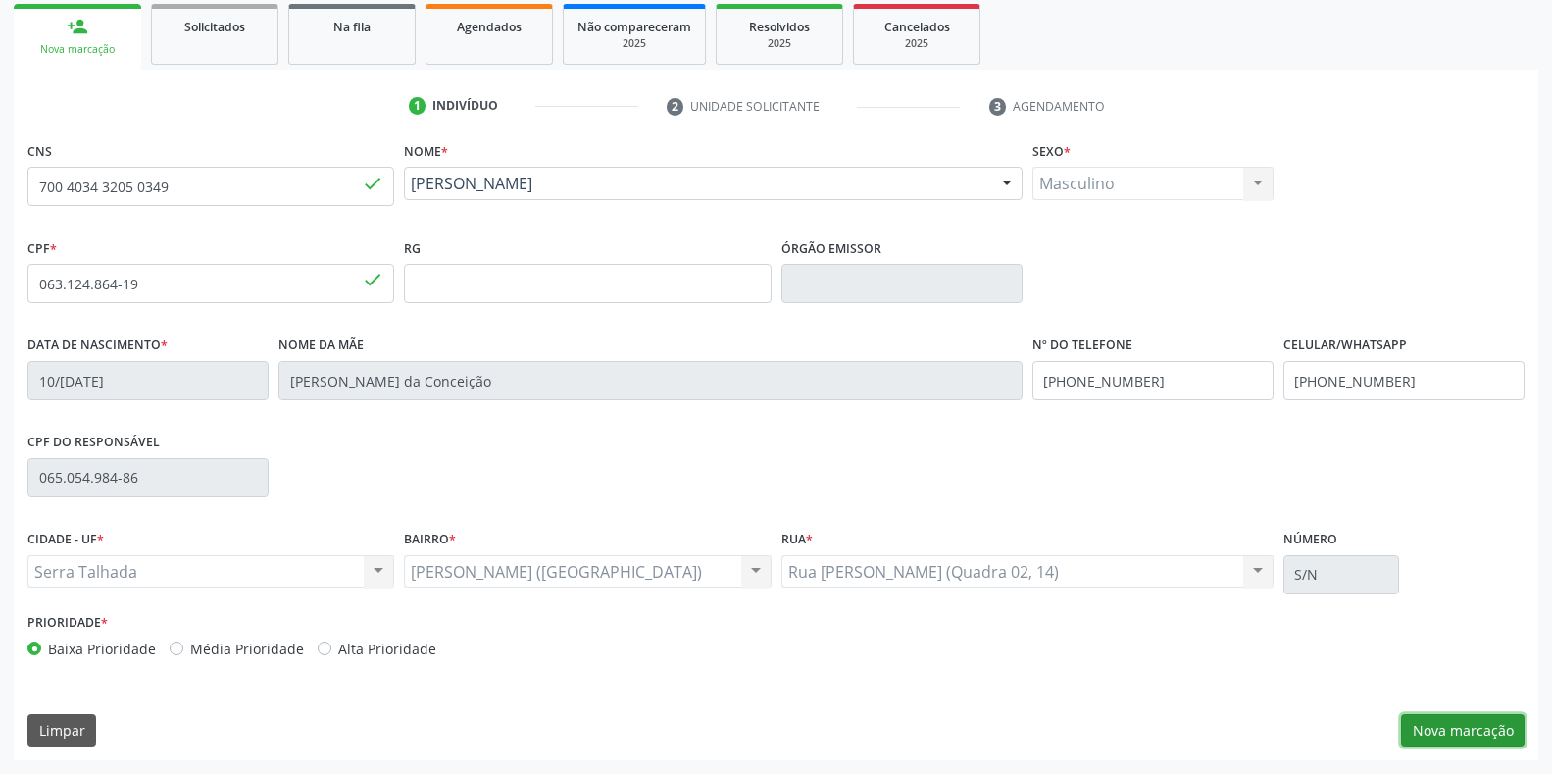
click at [1479, 716] on button "Nova marcação" at bounding box center [1463, 730] width 124 height 33
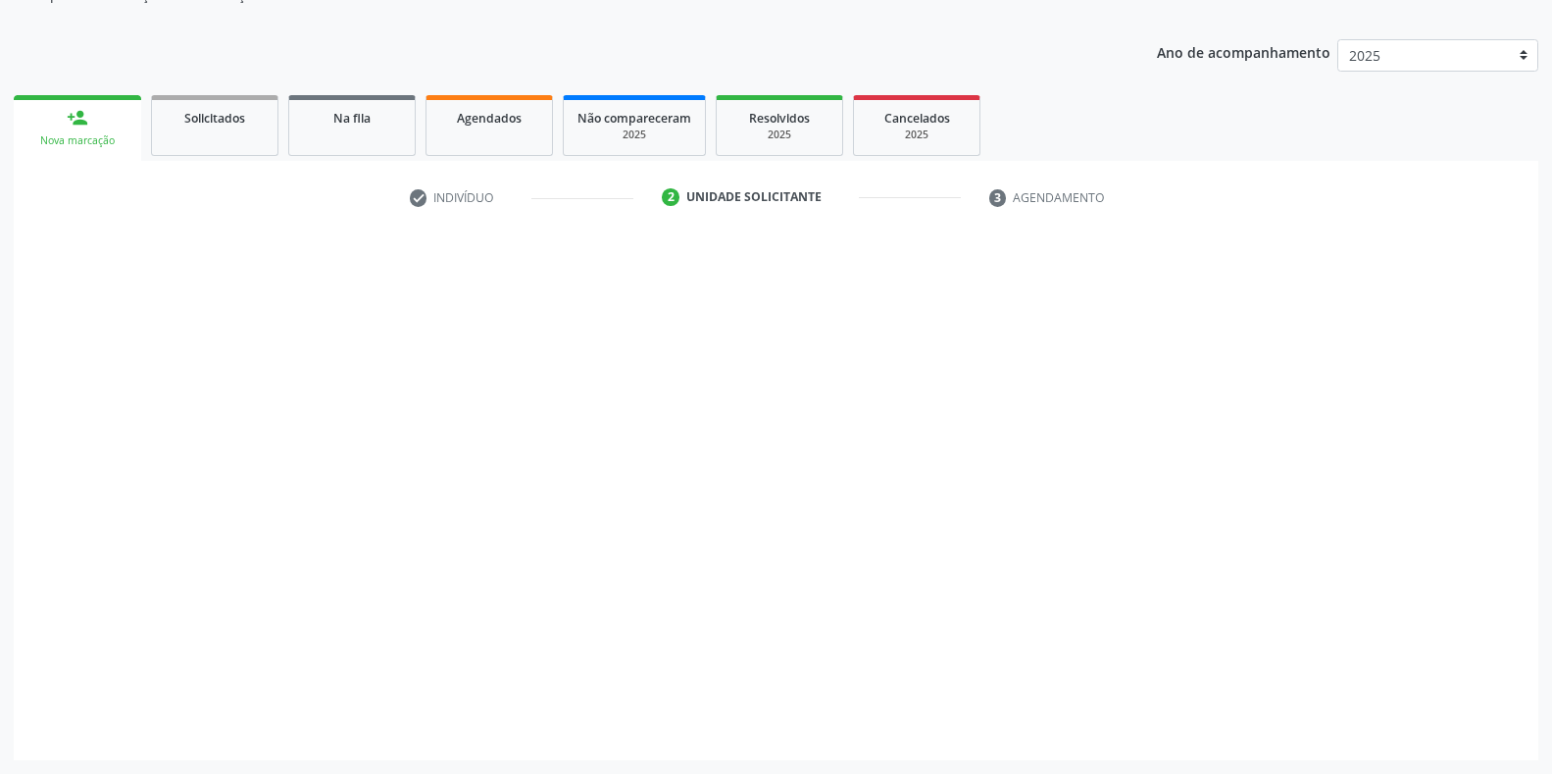
scroll to position [198, 0]
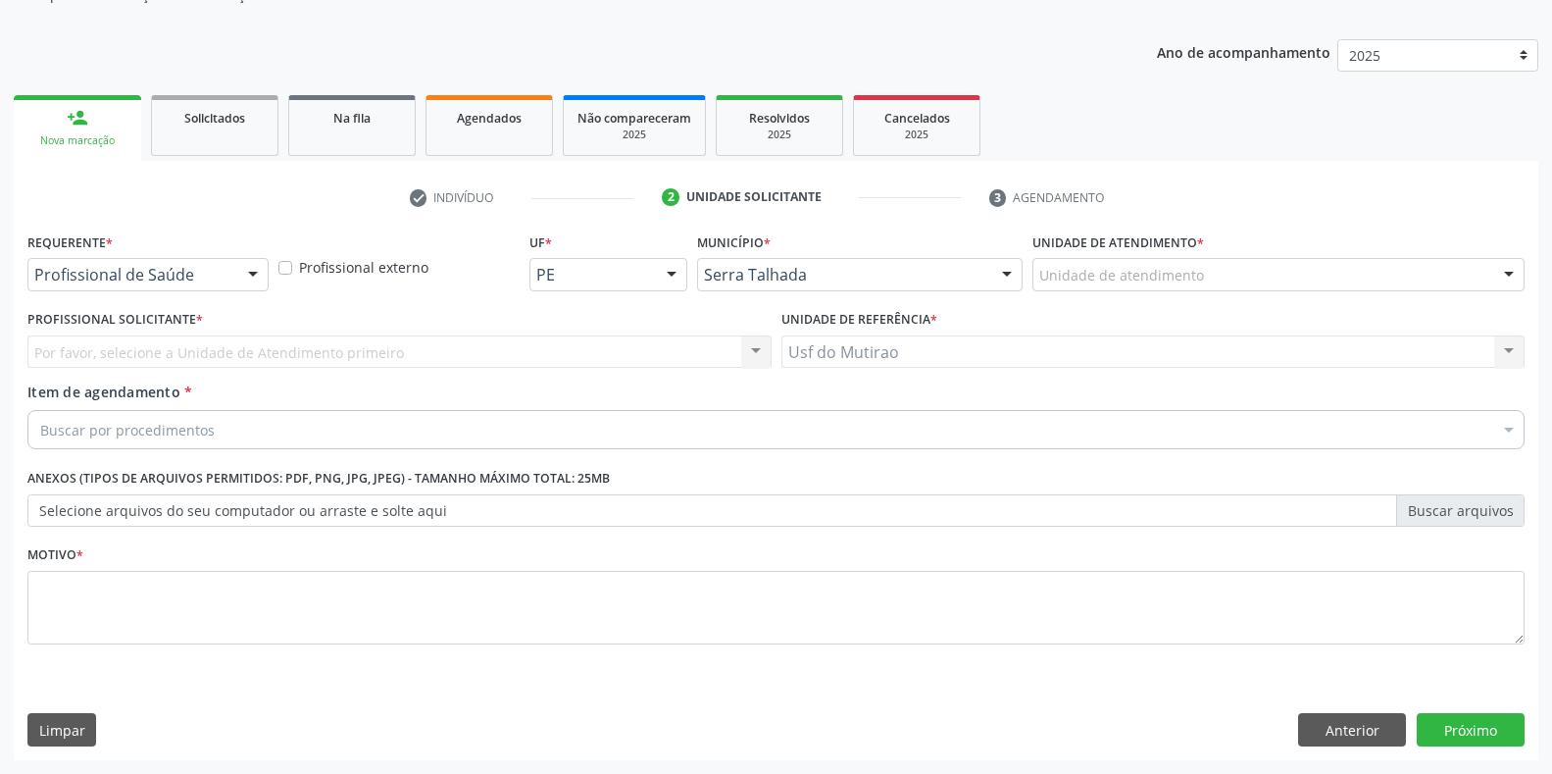
click at [238, 268] on div at bounding box center [252, 275] width 29 height 33
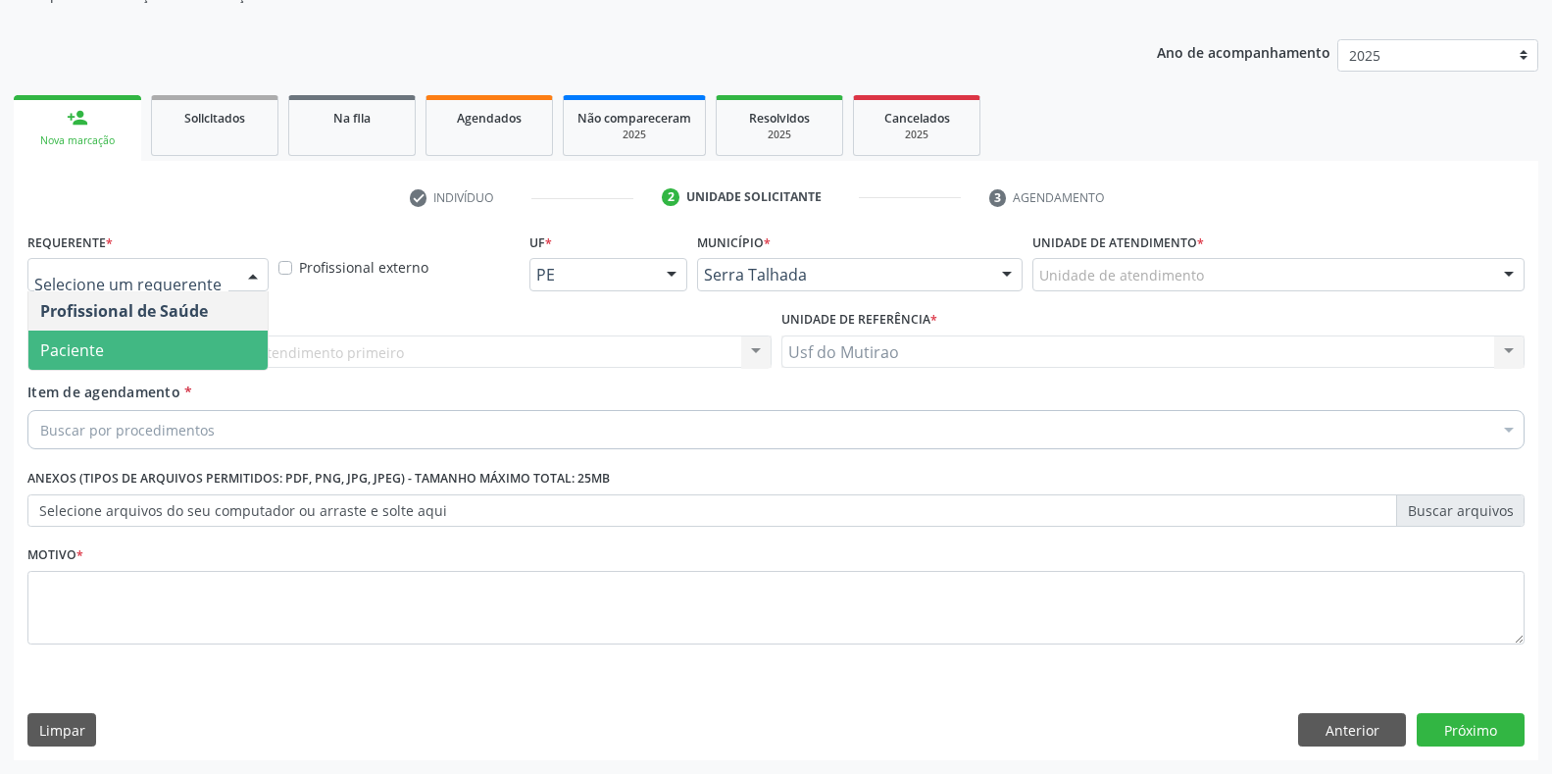
click at [162, 349] on span "Paciente" at bounding box center [147, 349] width 239 height 39
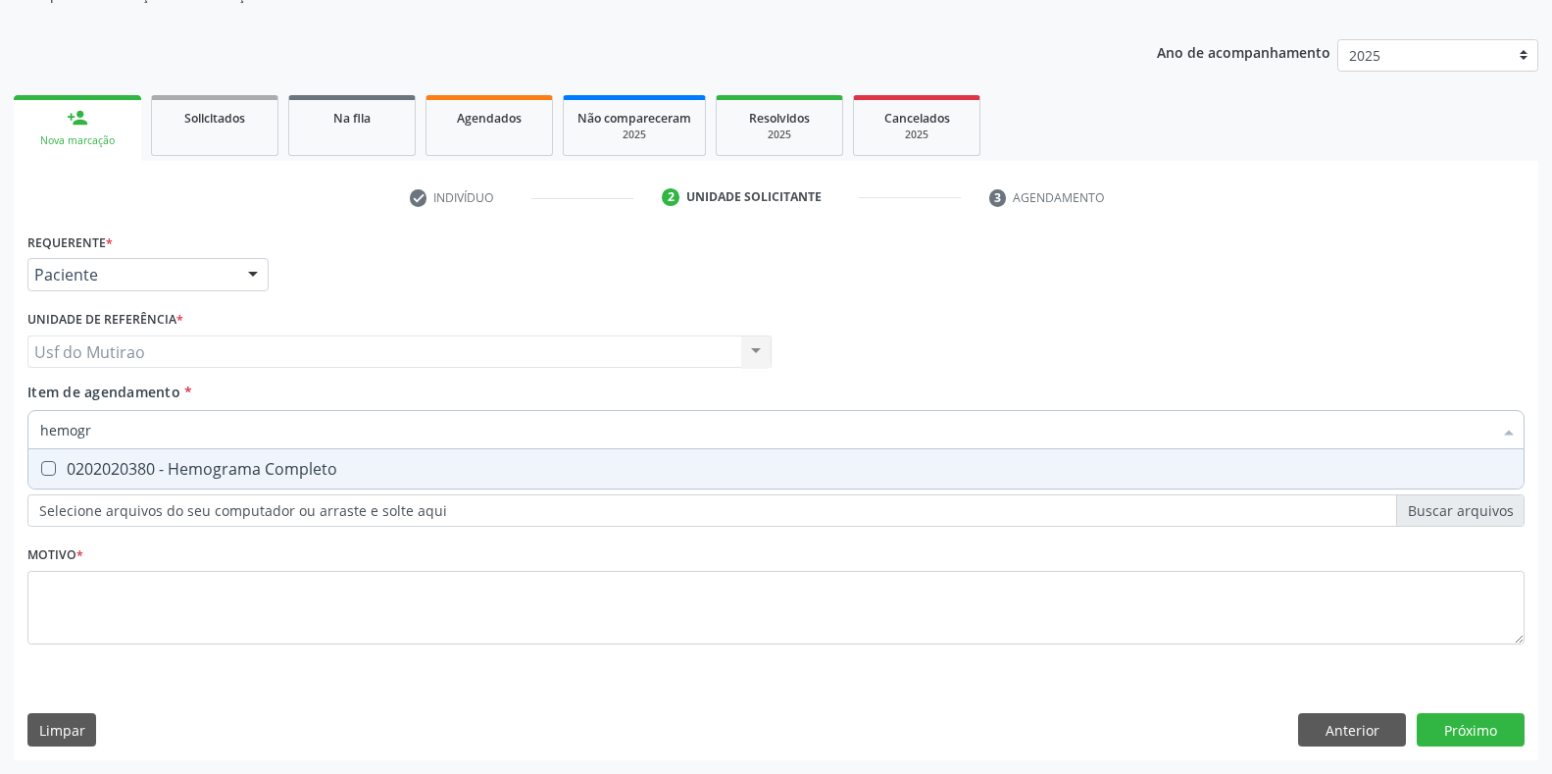
type input "hemogra"
click at [170, 461] on div "0202020380 - Hemograma Completo" at bounding box center [776, 469] width 1472 height 16
checkbox Completo "true"
drag, startPoint x: 157, startPoint y: 434, endPoint x: 34, endPoint y: 444, distance: 123.0
click at [34, 444] on div "hemogra" at bounding box center [775, 429] width 1497 height 39
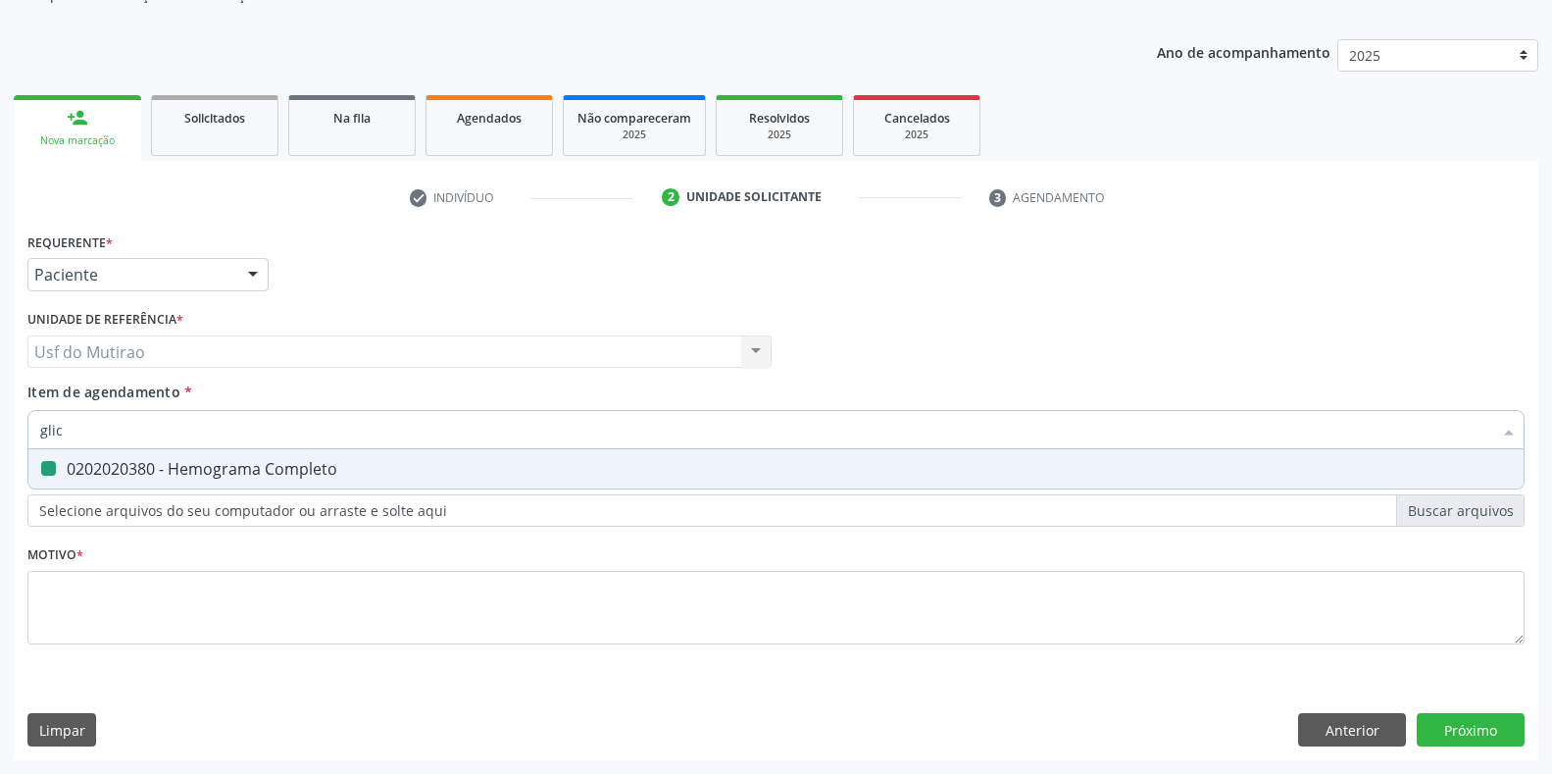
type input "glico"
checkbox Completo "false"
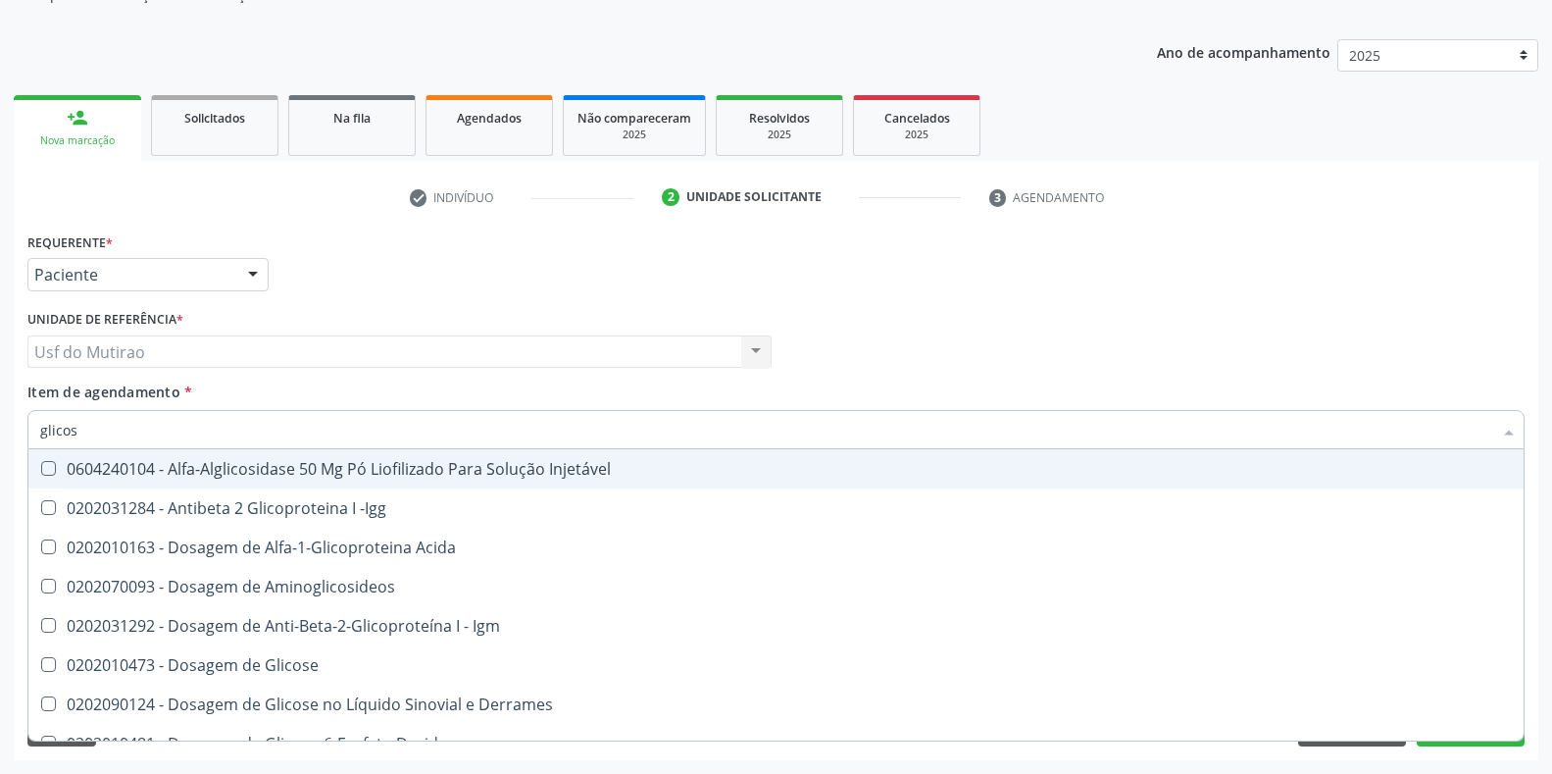
type input "glicose"
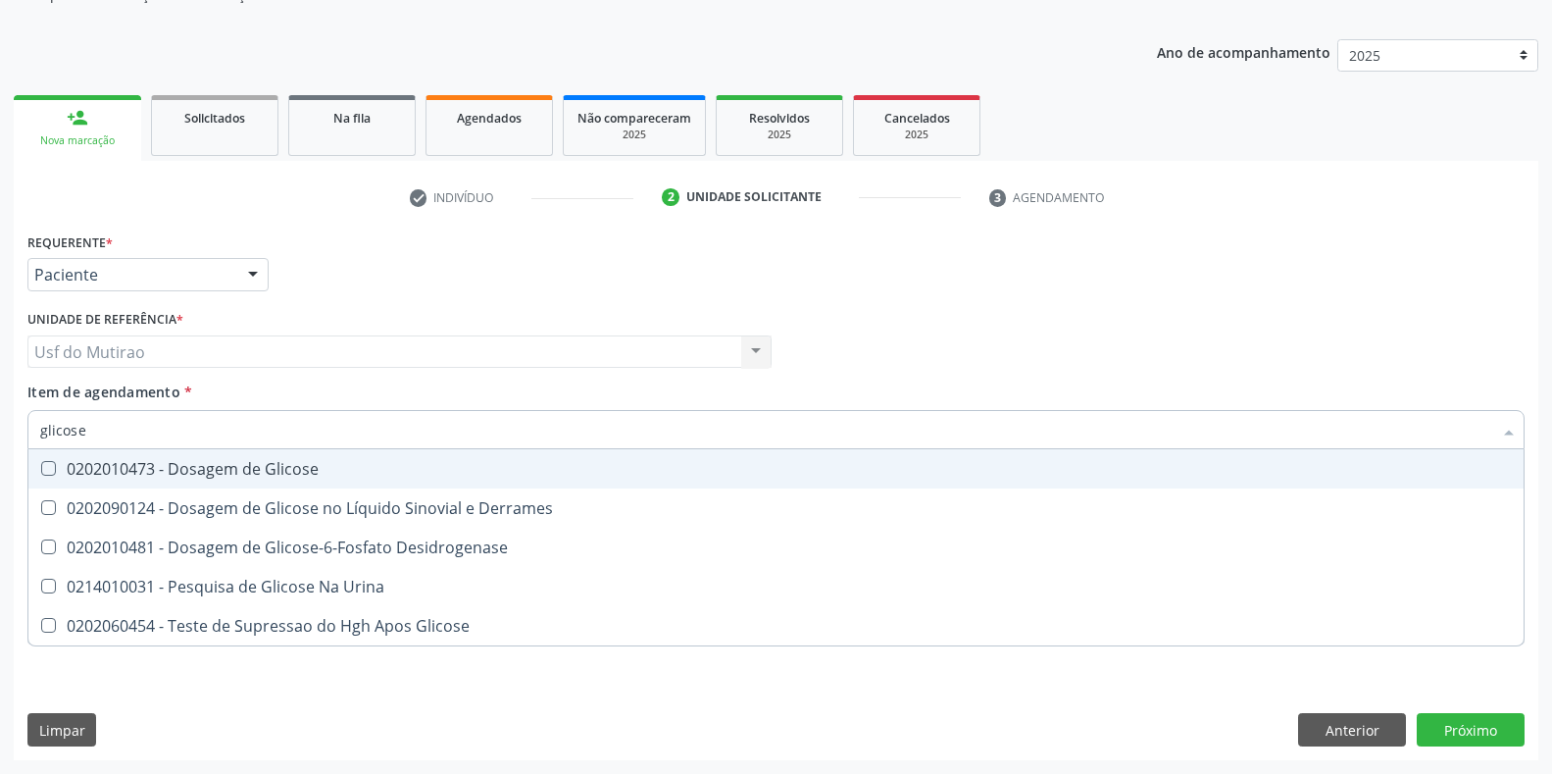
click at [154, 469] on div "0202010473 - Dosagem de Glicose" at bounding box center [776, 469] width 1472 height 16
checkbox Glicose "true"
drag, startPoint x: 103, startPoint y: 439, endPoint x: 0, endPoint y: 456, distance: 104.3
click at [0, 456] on div "Acompanhamento Acompanhe a situação das marcações correntes e finalizadas Relat…" at bounding box center [776, 342] width 1552 height 864
type input "crea"
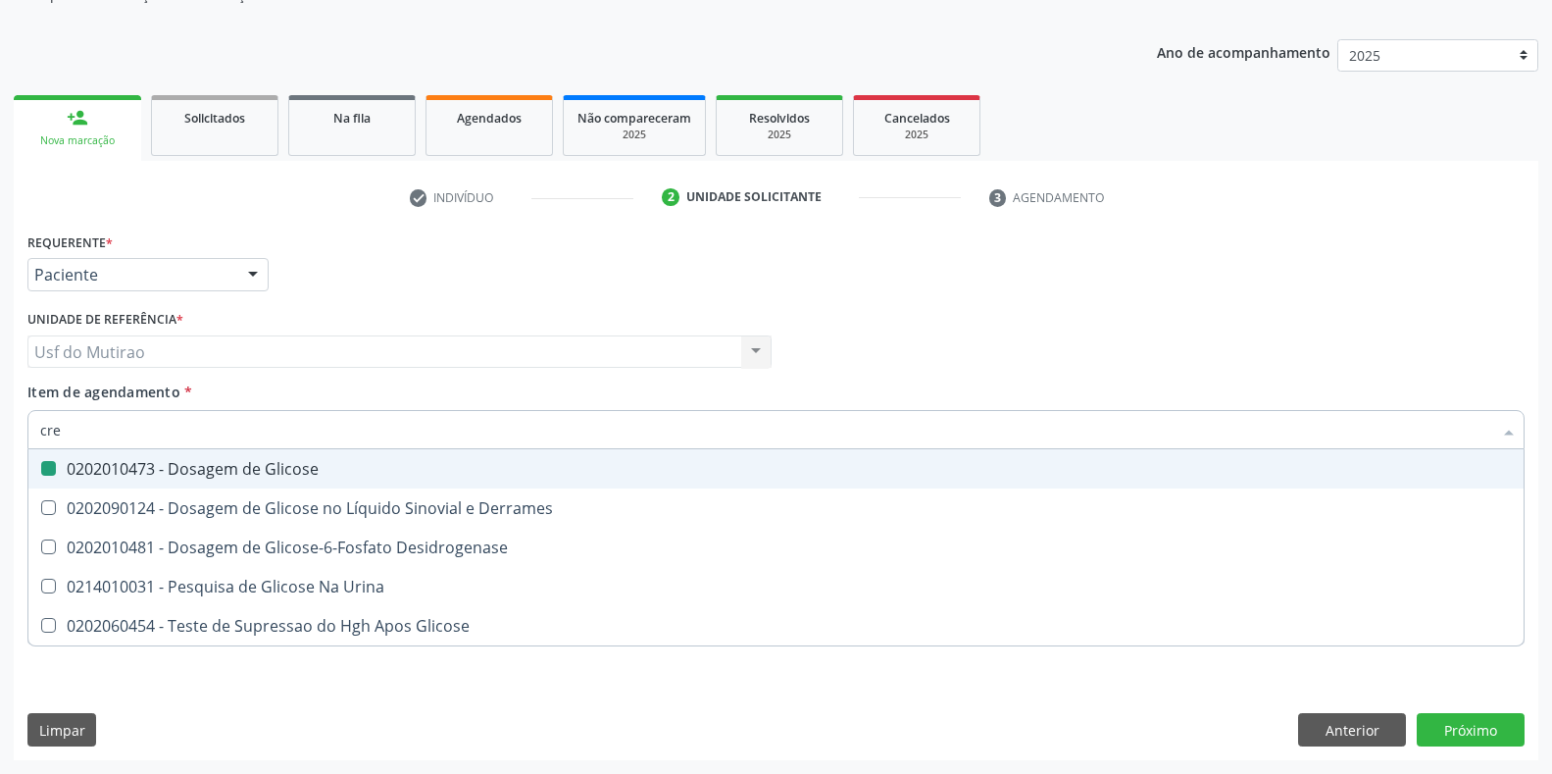
checkbox Glicose "false"
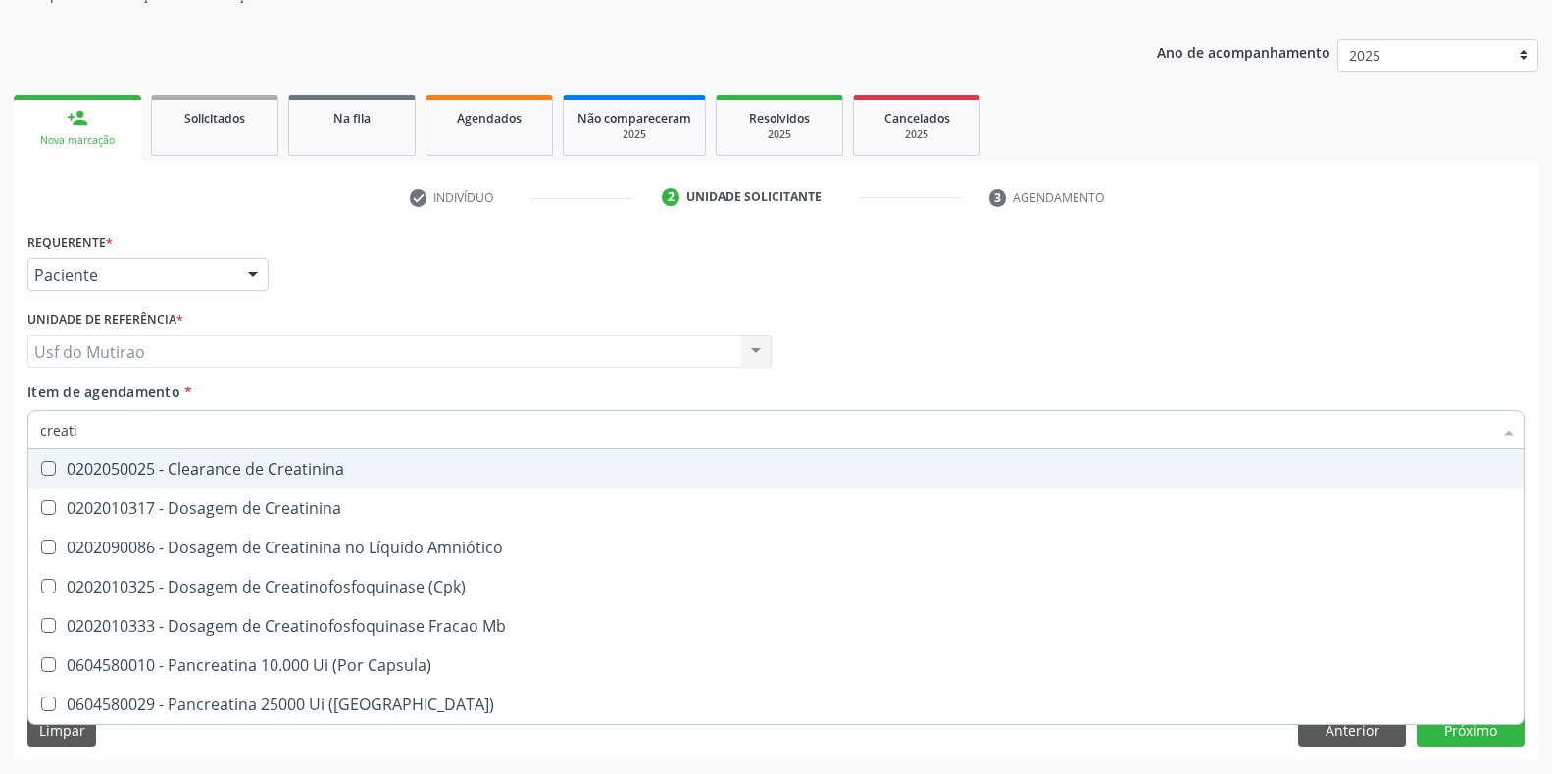
type input "creatin"
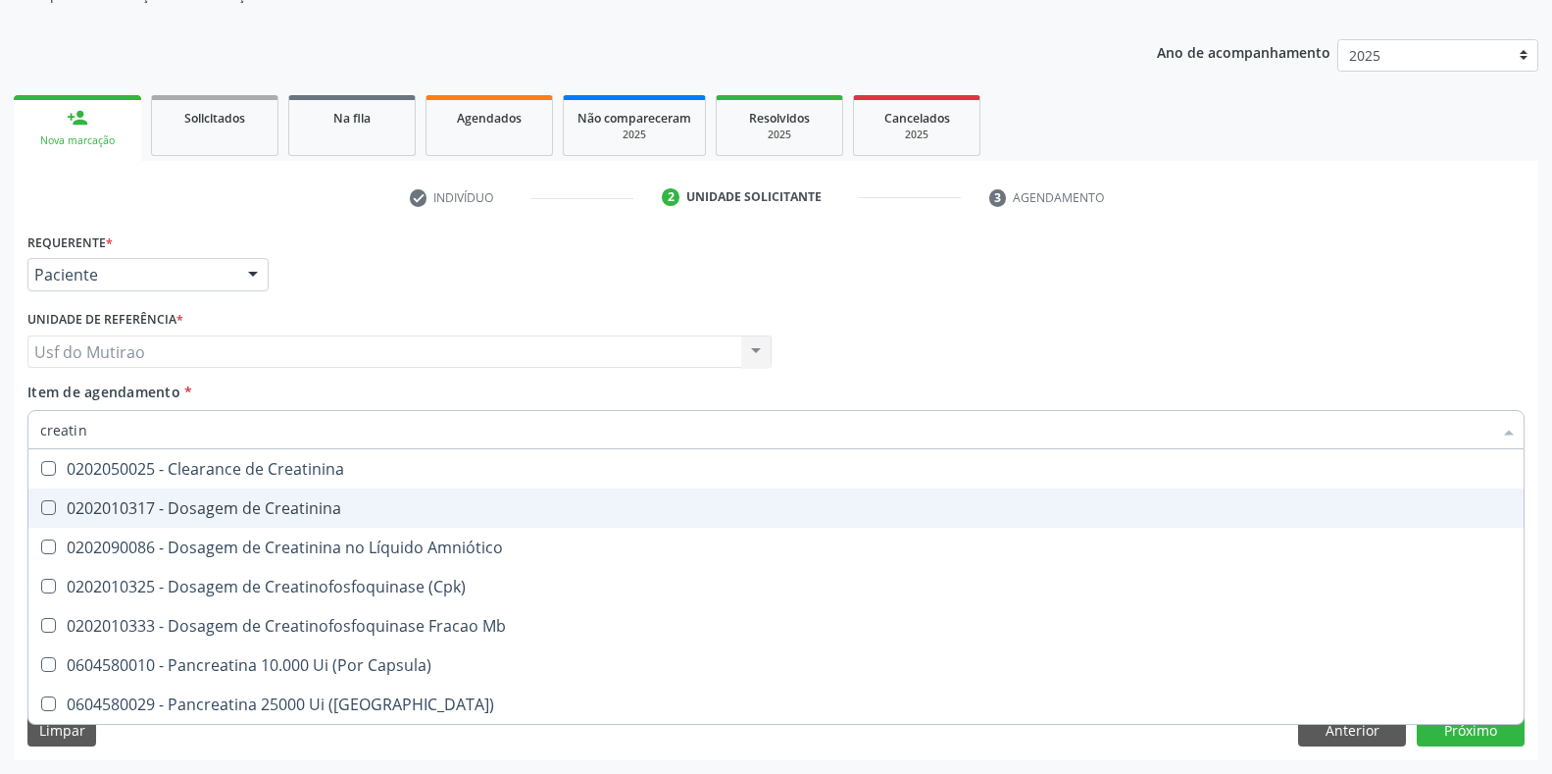
click at [154, 502] on div "0202010317 - Dosagem de Creatinina" at bounding box center [776, 508] width 1472 height 16
checkbox Creatinina "true"
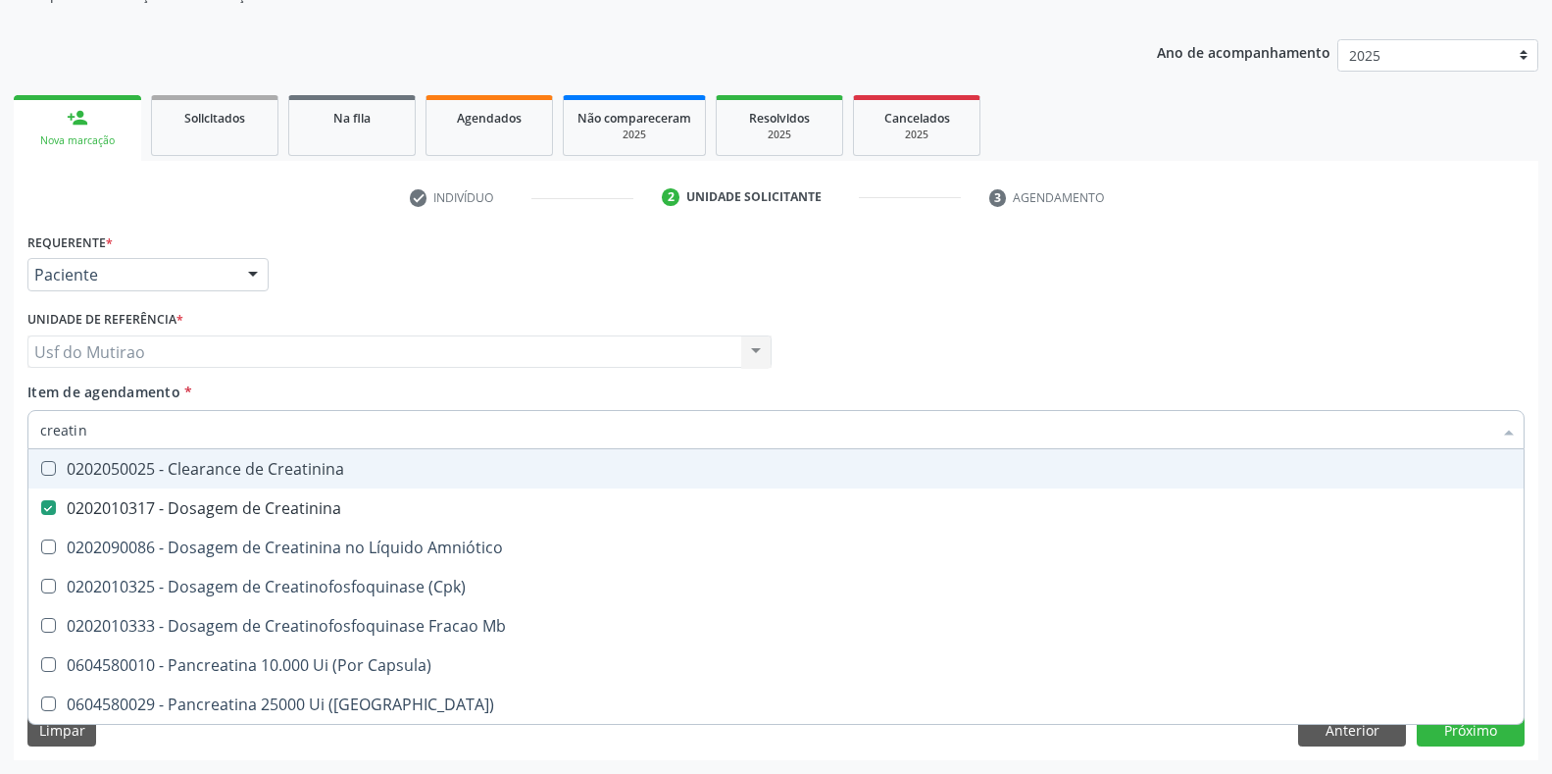
drag, startPoint x: 164, startPoint y: 432, endPoint x: 8, endPoint y: 430, distance: 155.9
click at [8, 430] on div "Acompanhamento Acompanhe a situação das marcações correntes e finalizadas Relat…" at bounding box center [776, 342] width 1552 height 864
type input "ureia"
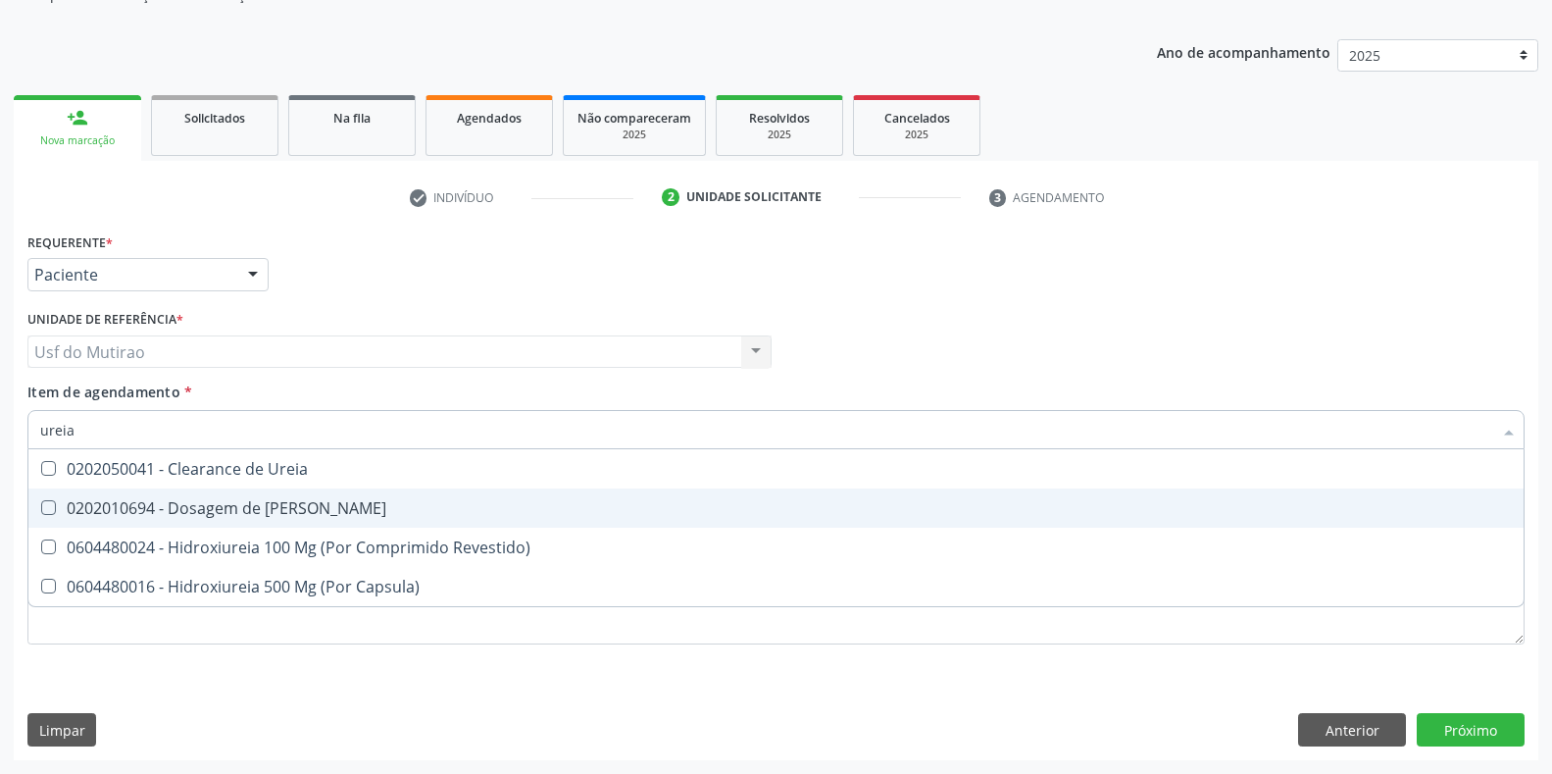
click at [129, 508] on div "0202010694 - Dosagem de [PERSON_NAME]" at bounding box center [776, 508] width 1472 height 16
checkbox Ureia "true"
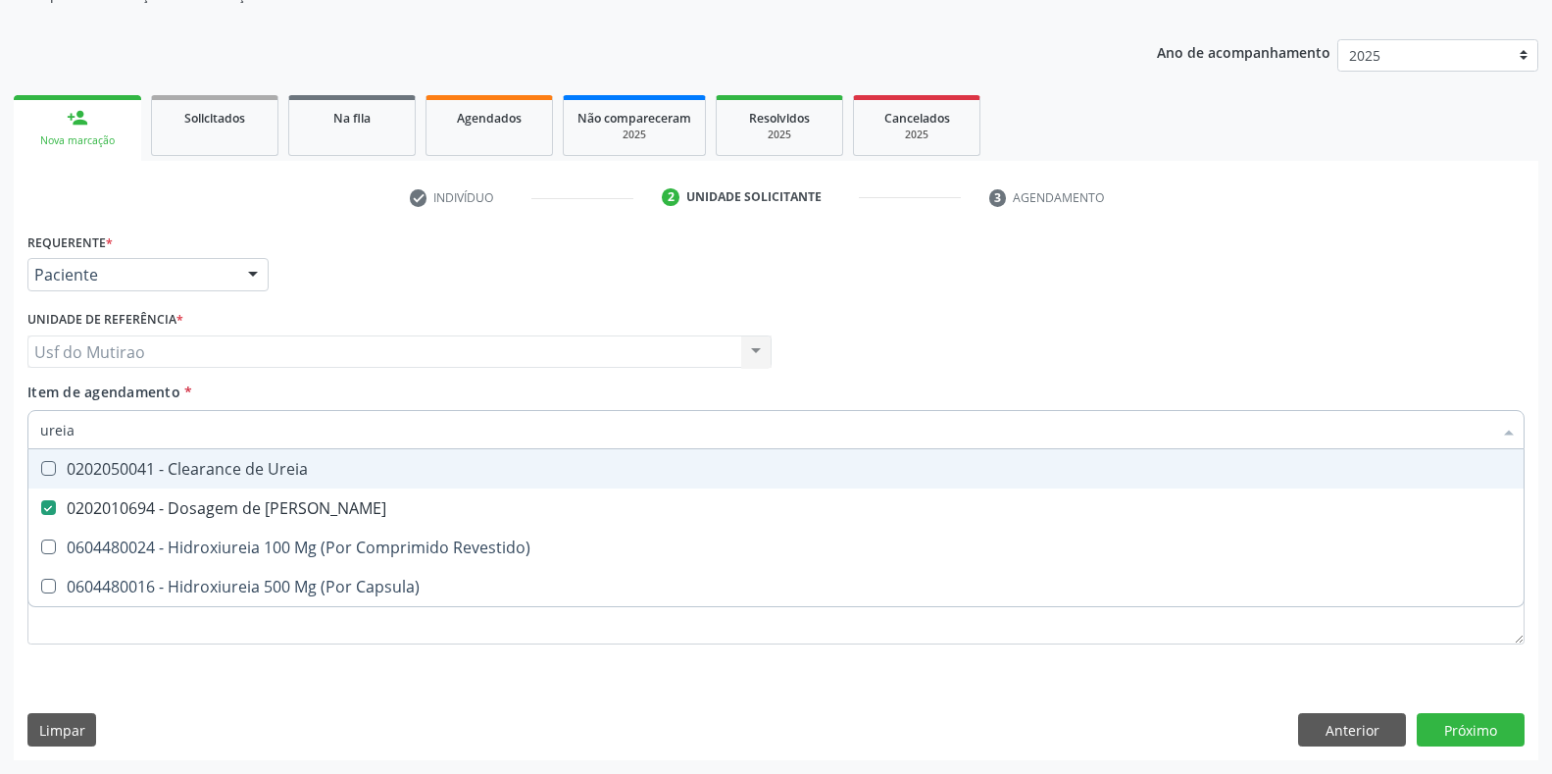
drag, startPoint x: 136, startPoint y: 427, endPoint x: 14, endPoint y: 432, distance: 122.7
click at [14, 432] on div "Requerente * Paciente Profissional de Saúde Paciente Nenhum resultado encontrad…" at bounding box center [776, 494] width 1525 height 532
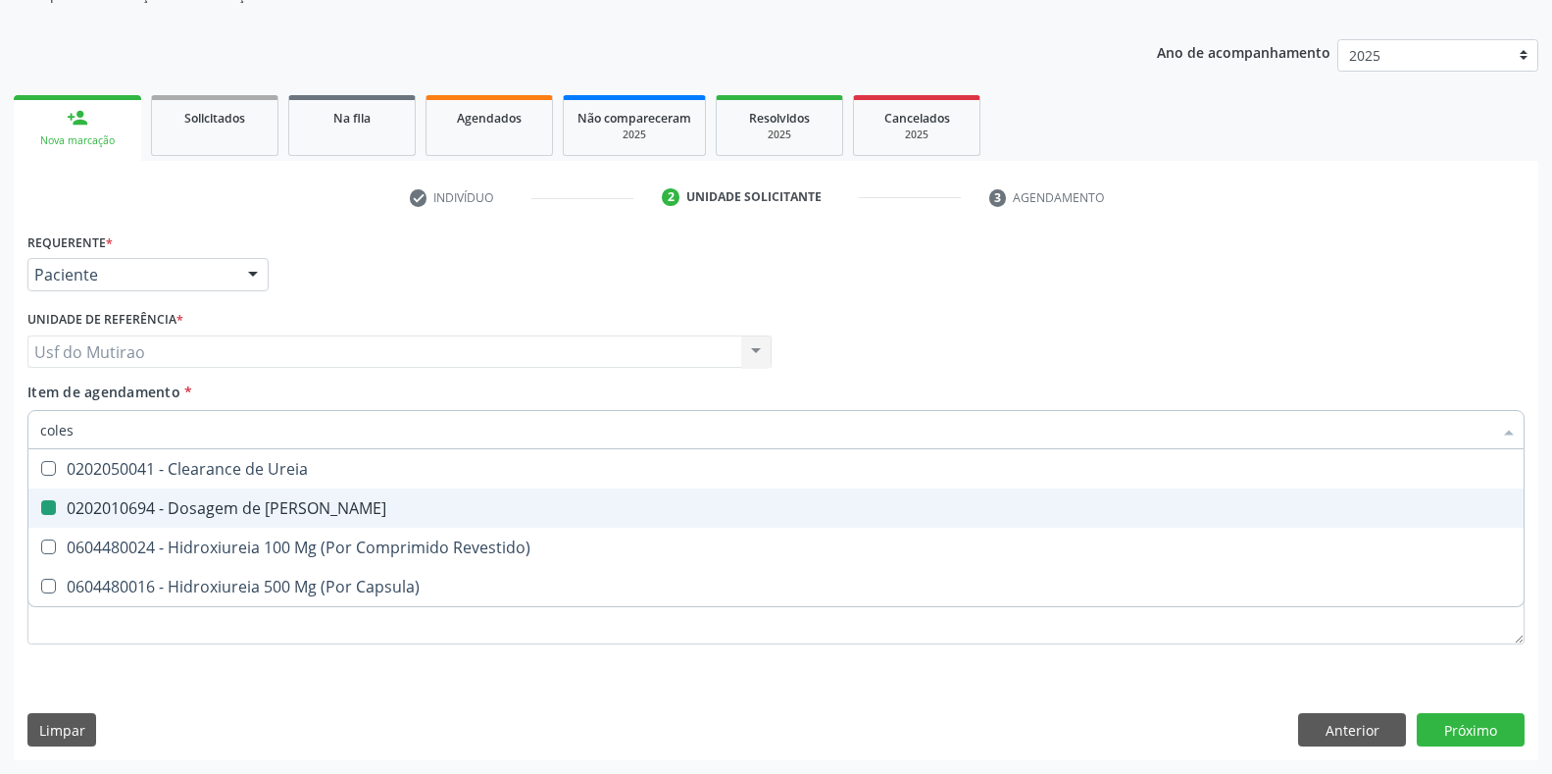
type input "colest"
checkbox Ureia "false"
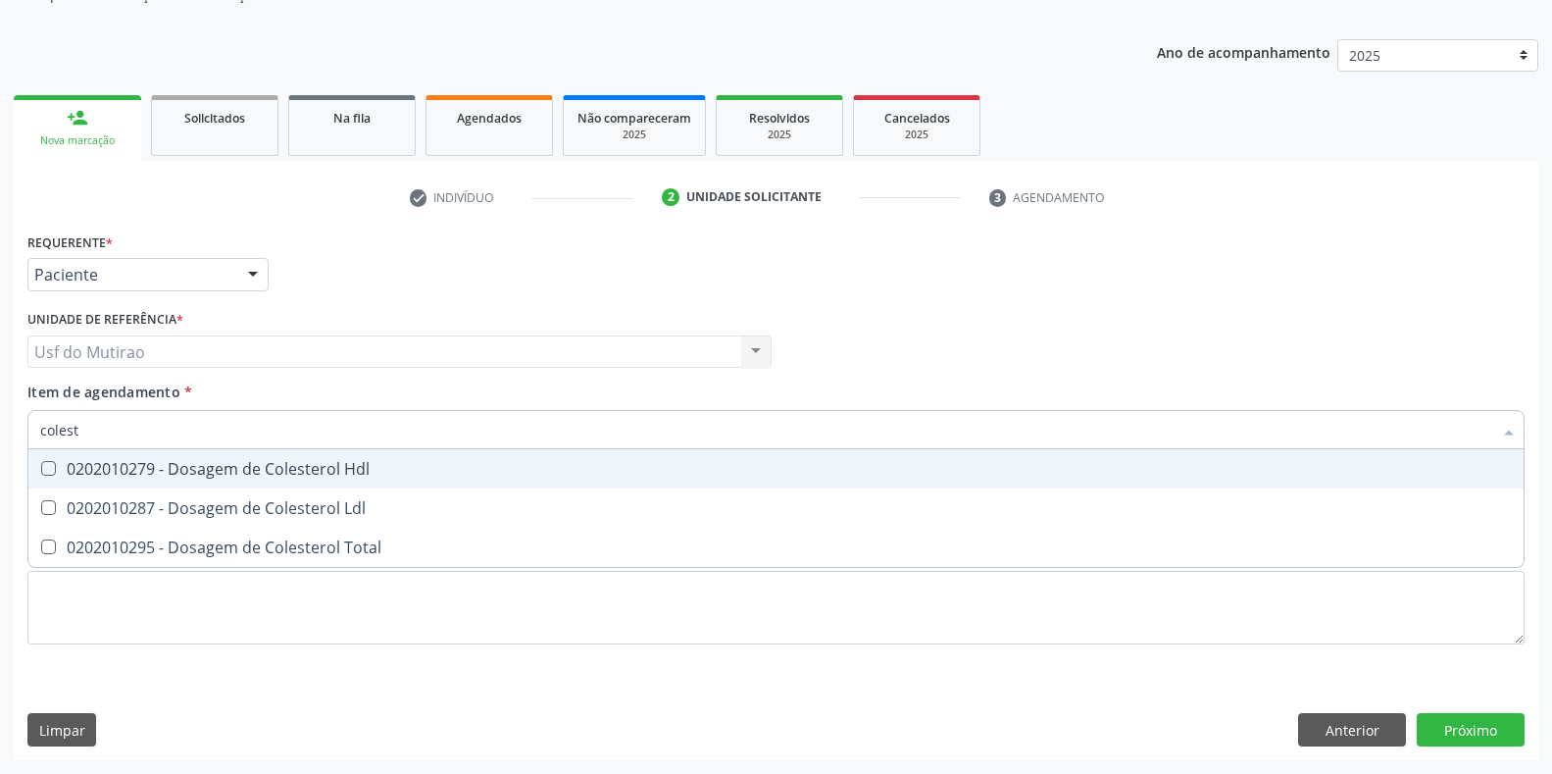
click at [249, 474] on div "0202010279 - Dosagem de Colesterol Hdl" at bounding box center [776, 469] width 1472 height 16
checkbox Hdl "true"
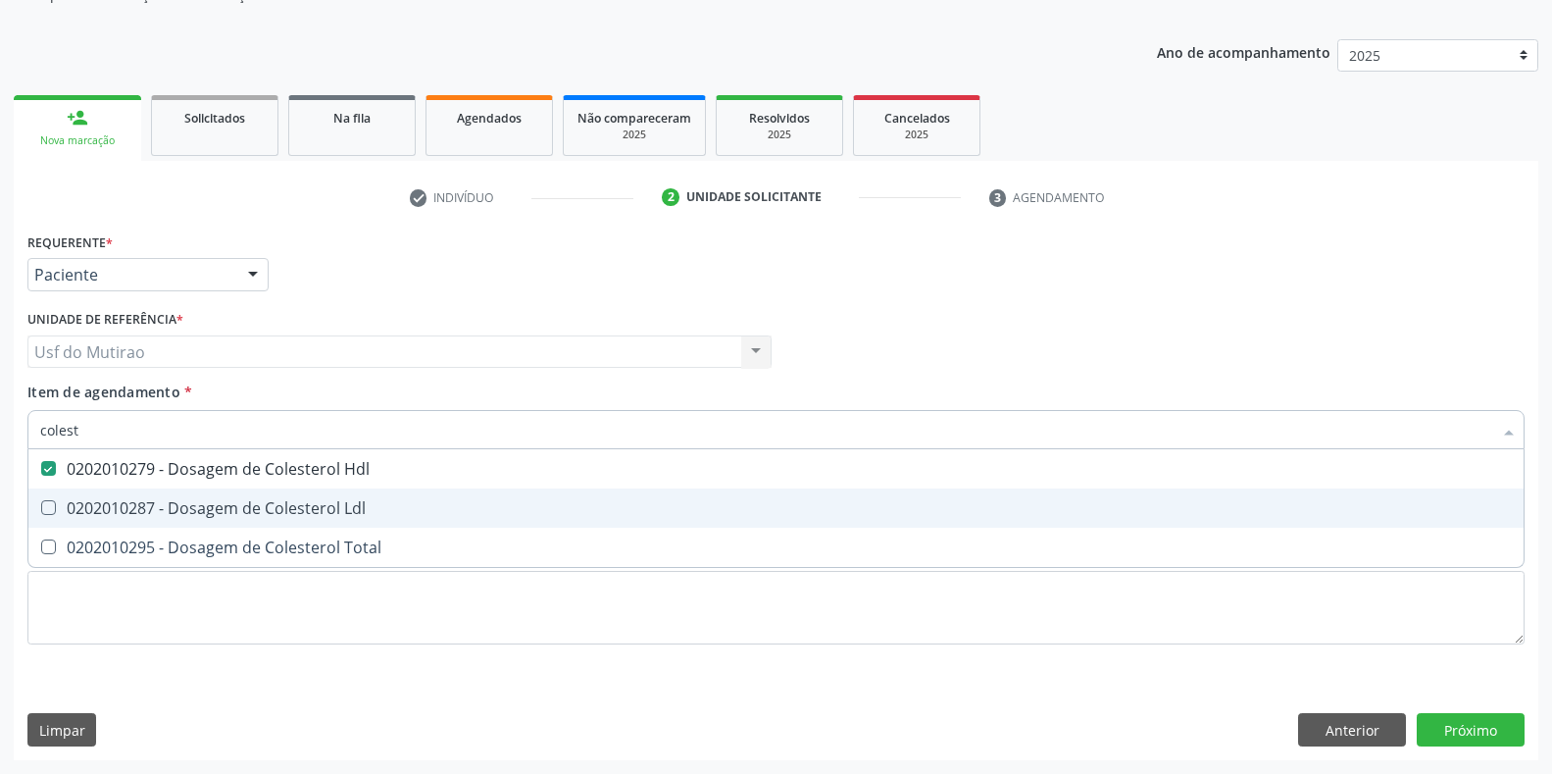
click at [250, 515] on div "0202010287 - Dosagem de Colesterol Ldl" at bounding box center [776, 508] width 1472 height 16
checkbox Ldl "true"
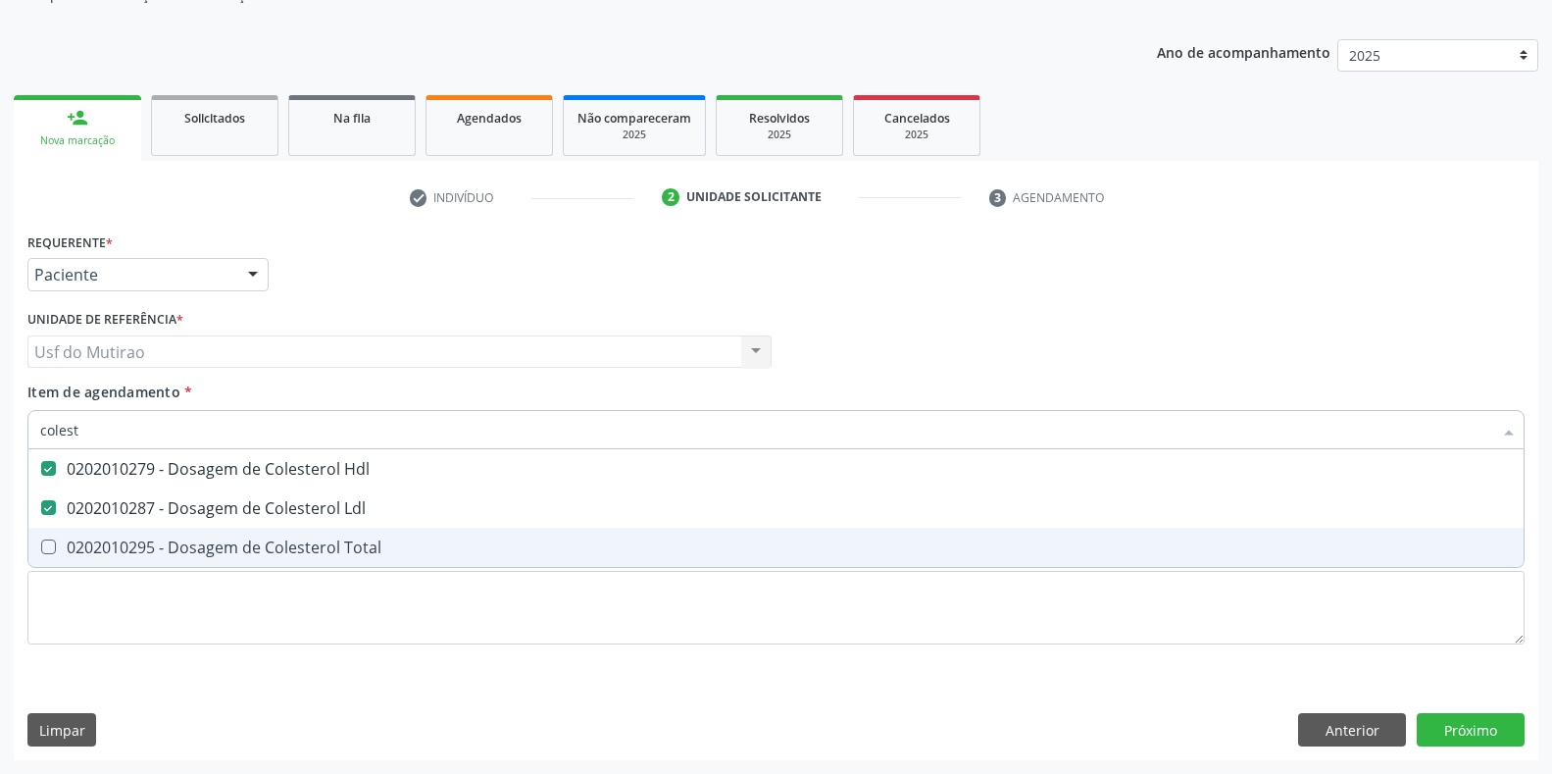
click at [250, 543] on div "0202010295 - Dosagem de Colesterol Total" at bounding box center [776, 547] width 1472 height 16
checkbox Total "true"
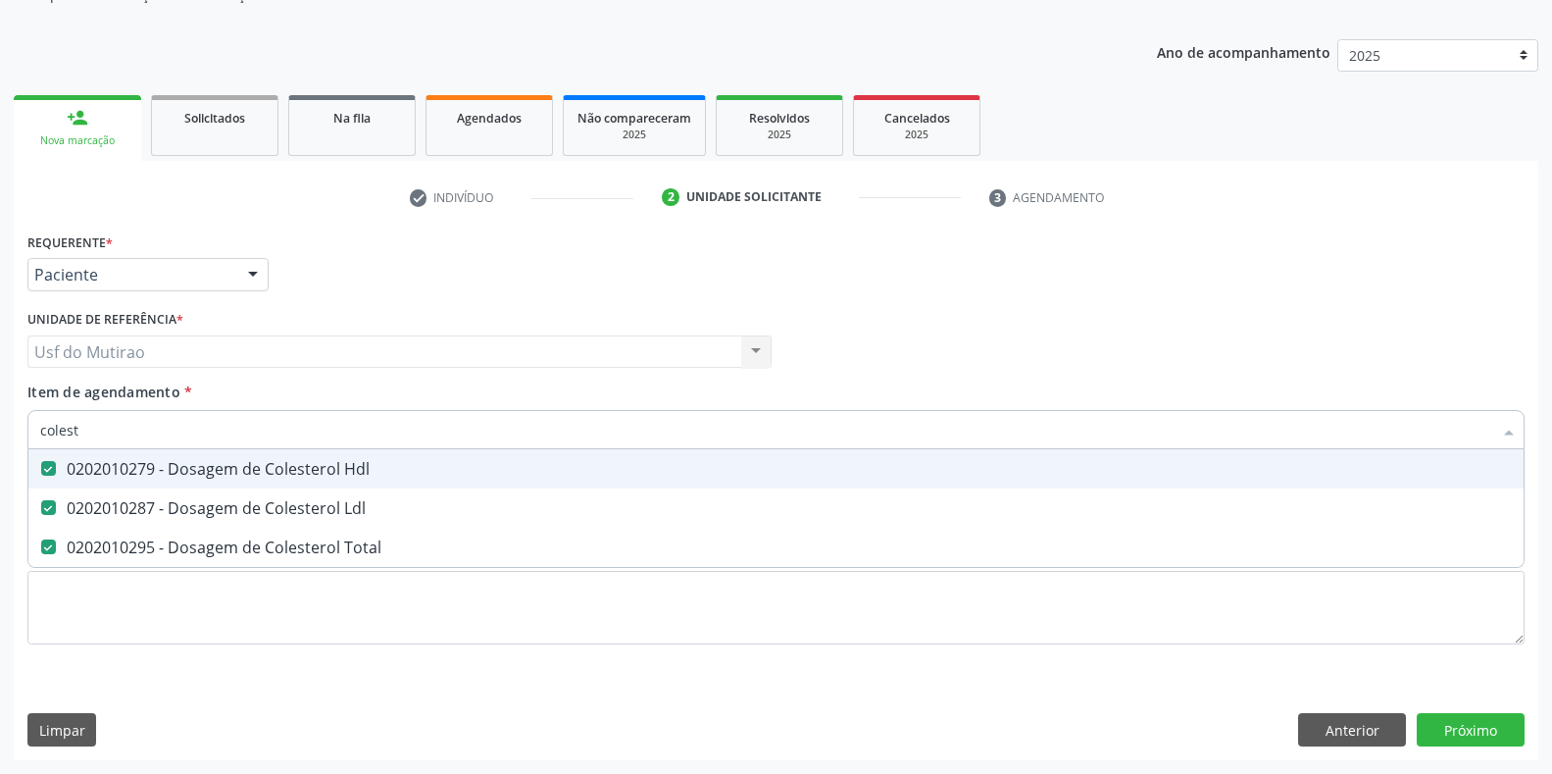
drag, startPoint x: 214, startPoint y: 425, endPoint x: 0, endPoint y: 389, distance: 216.7
click at [0, 389] on div "Acompanhamento Acompanhe a situação das marcações correntes e finalizadas Relat…" at bounding box center [776, 342] width 1552 height 864
type input "tri"
checkbox Hdl "false"
checkbox Ldl "false"
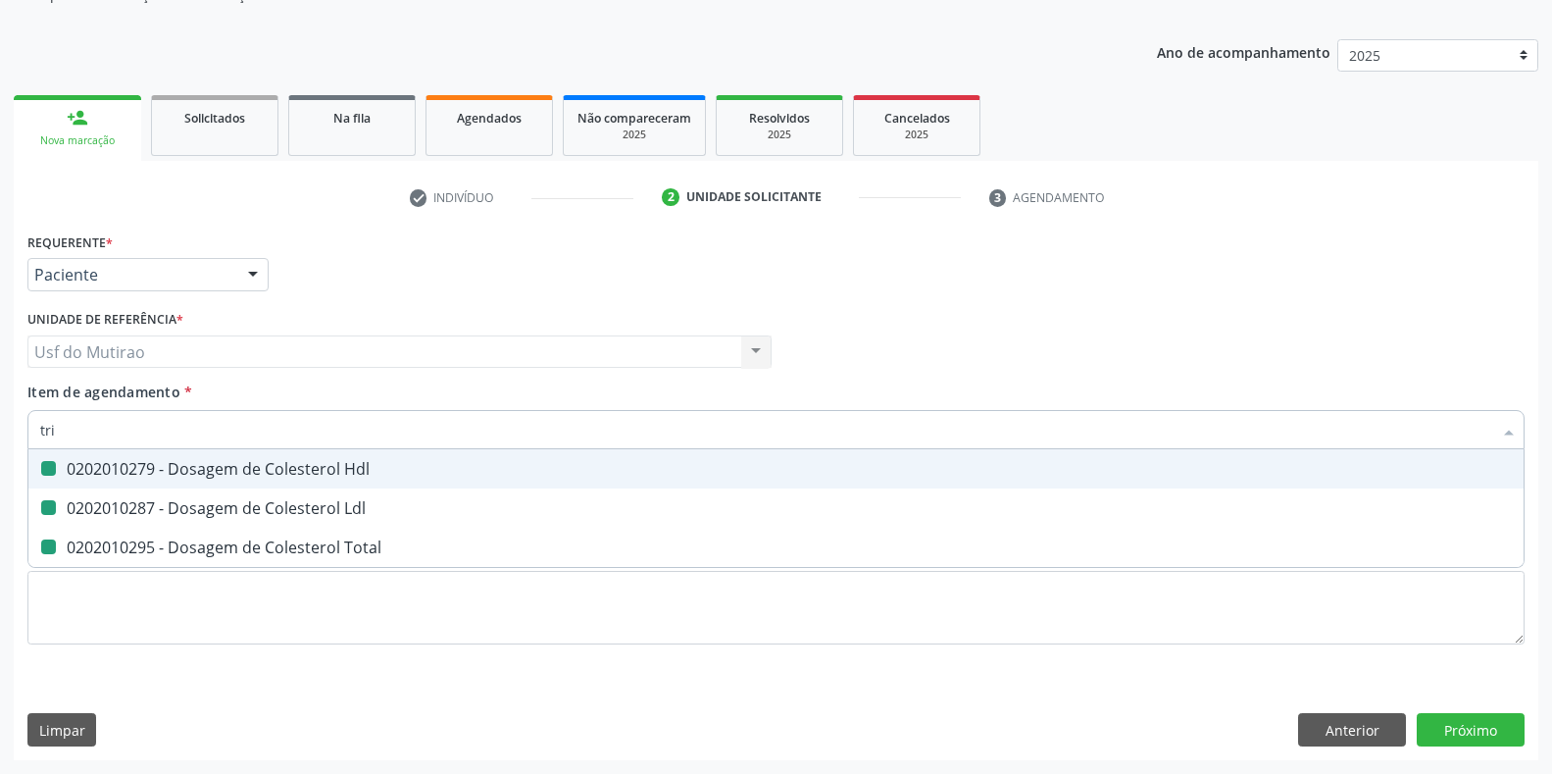
checkbox Total "false"
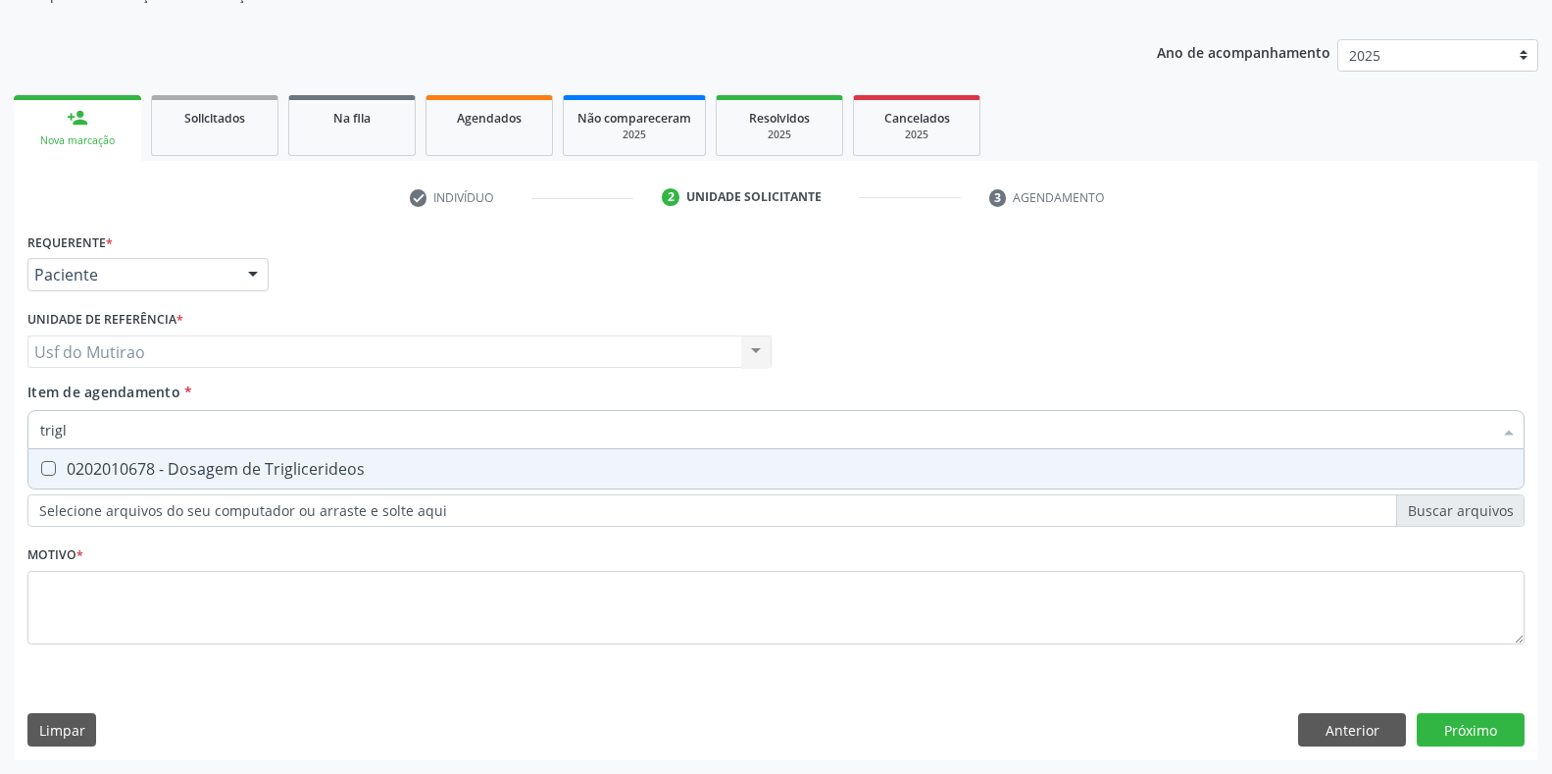
type input "trigli"
click at [78, 457] on span "0202010678 - Dosagem de Triglicerideos" at bounding box center [775, 468] width 1495 height 39
checkbox Triglicerideos "true"
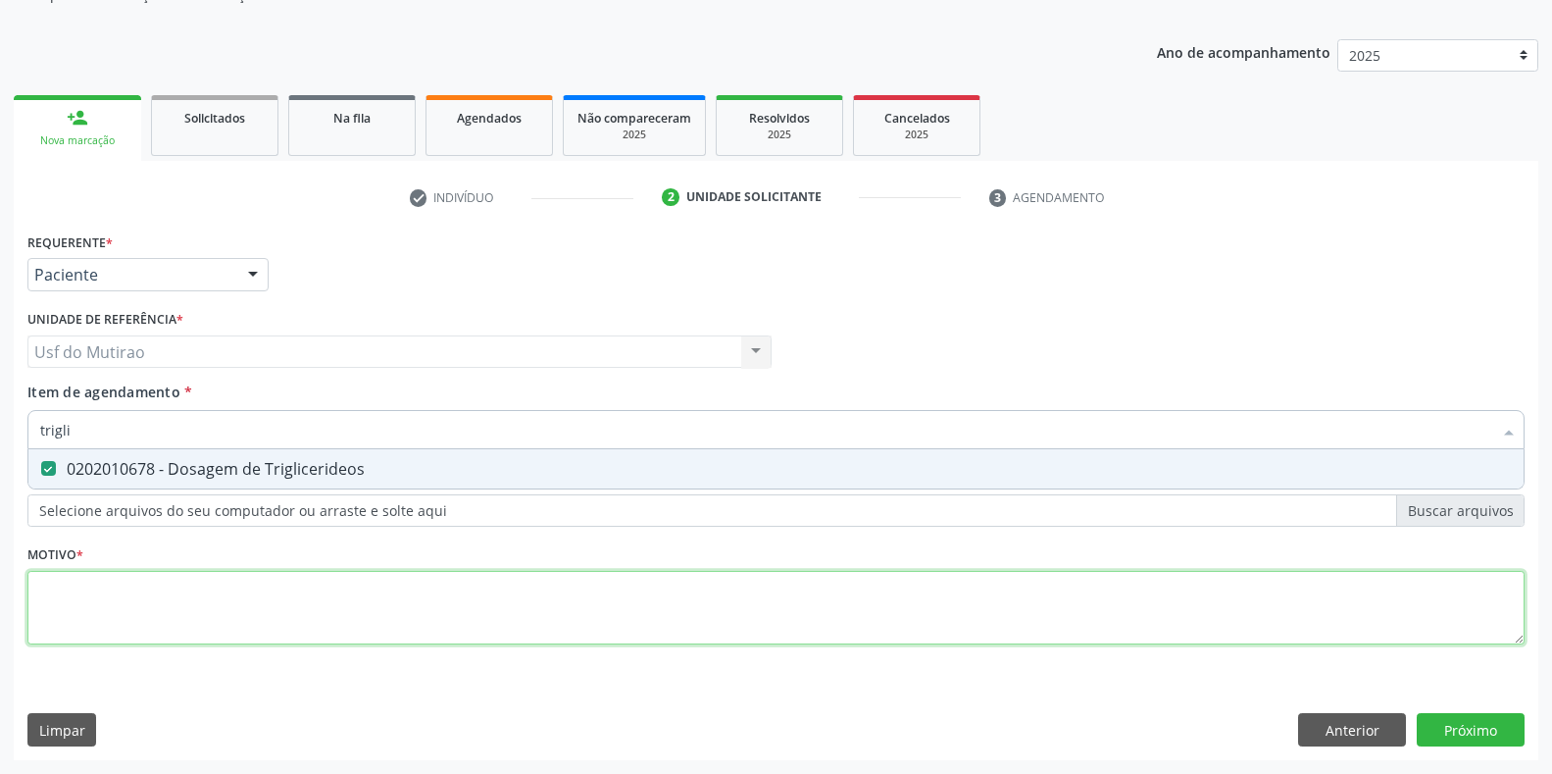
click at [296, 590] on div "Requerente * Paciente Profissional de Saúde Paciente Nenhum resultado encontrad…" at bounding box center [775, 450] width 1497 height 444
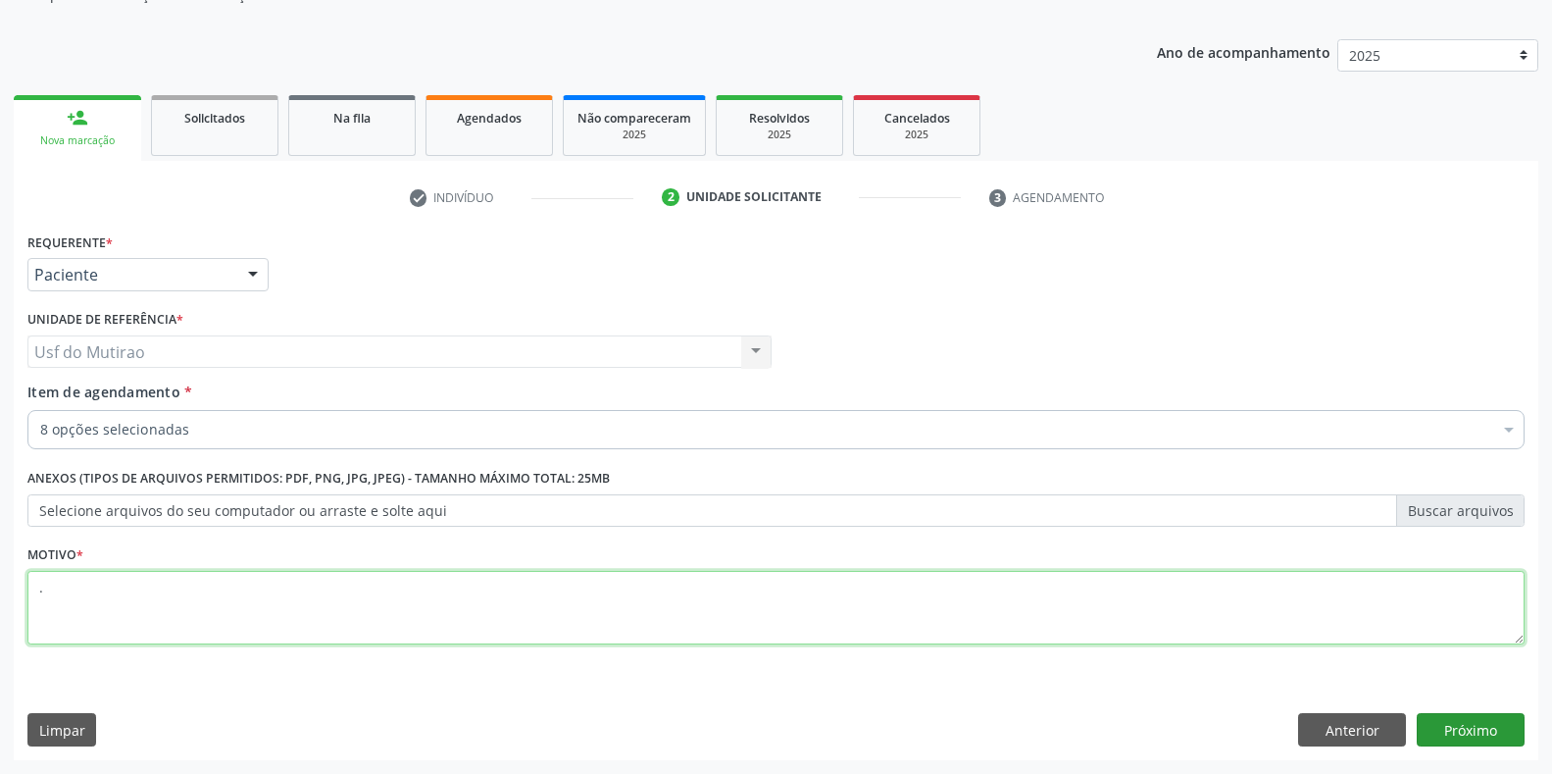
type textarea "."
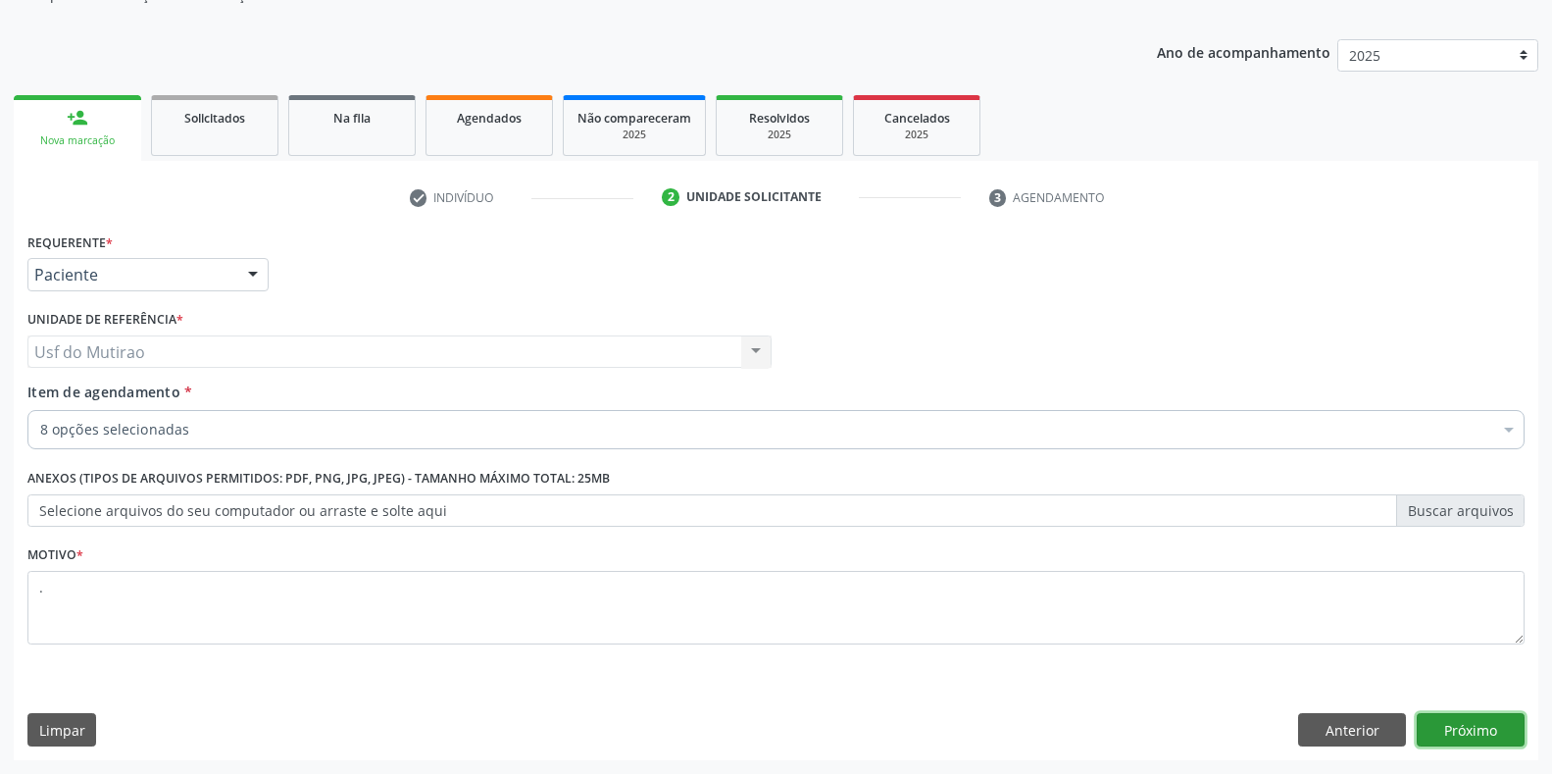
click at [1454, 721] on button "Próximo" at bounding box center [1471, 729] width 108 height 33
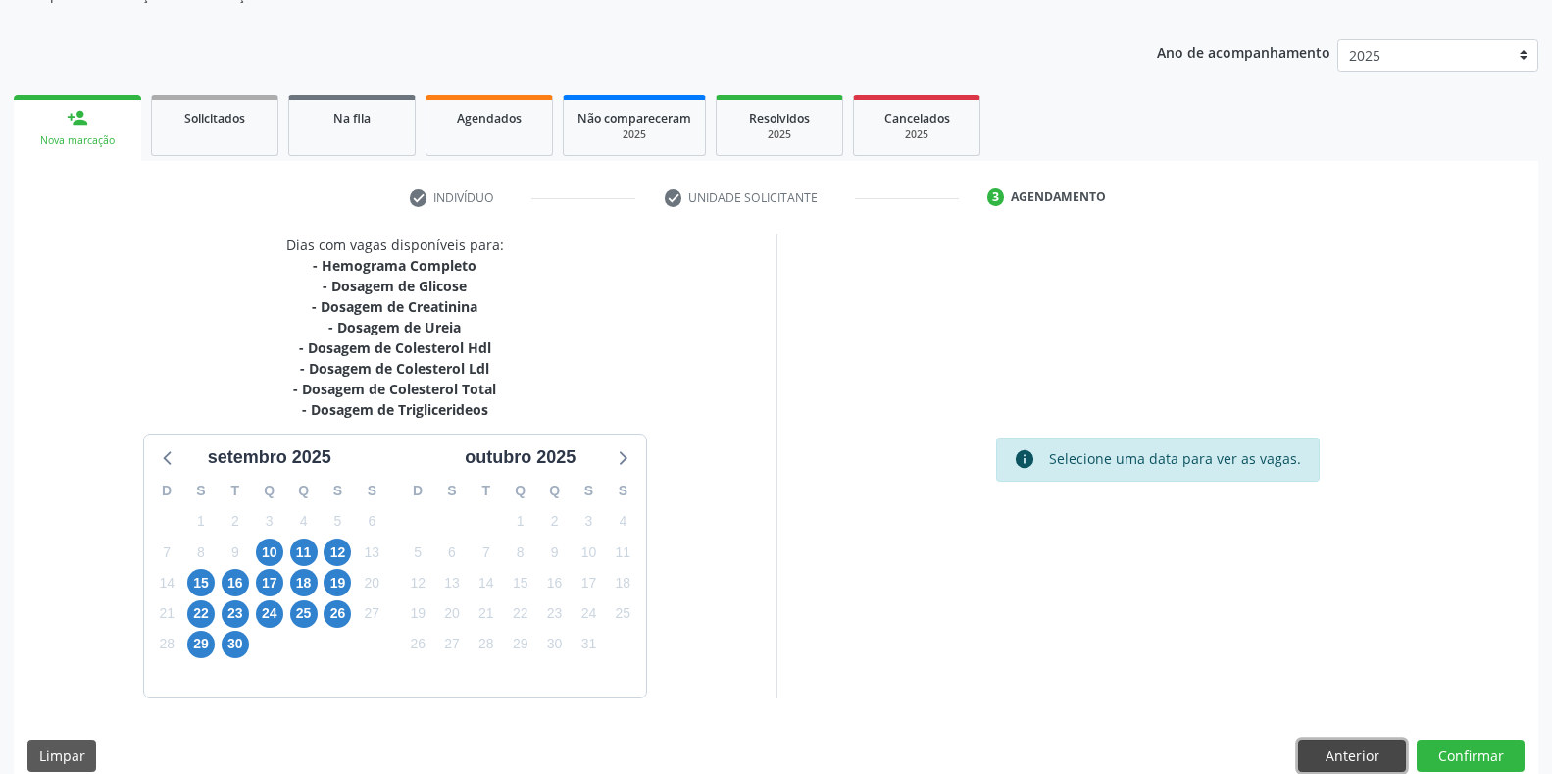
click at [1388, 755] on button "Anterior" at bounding box center [1352, 755] width 108 height 33
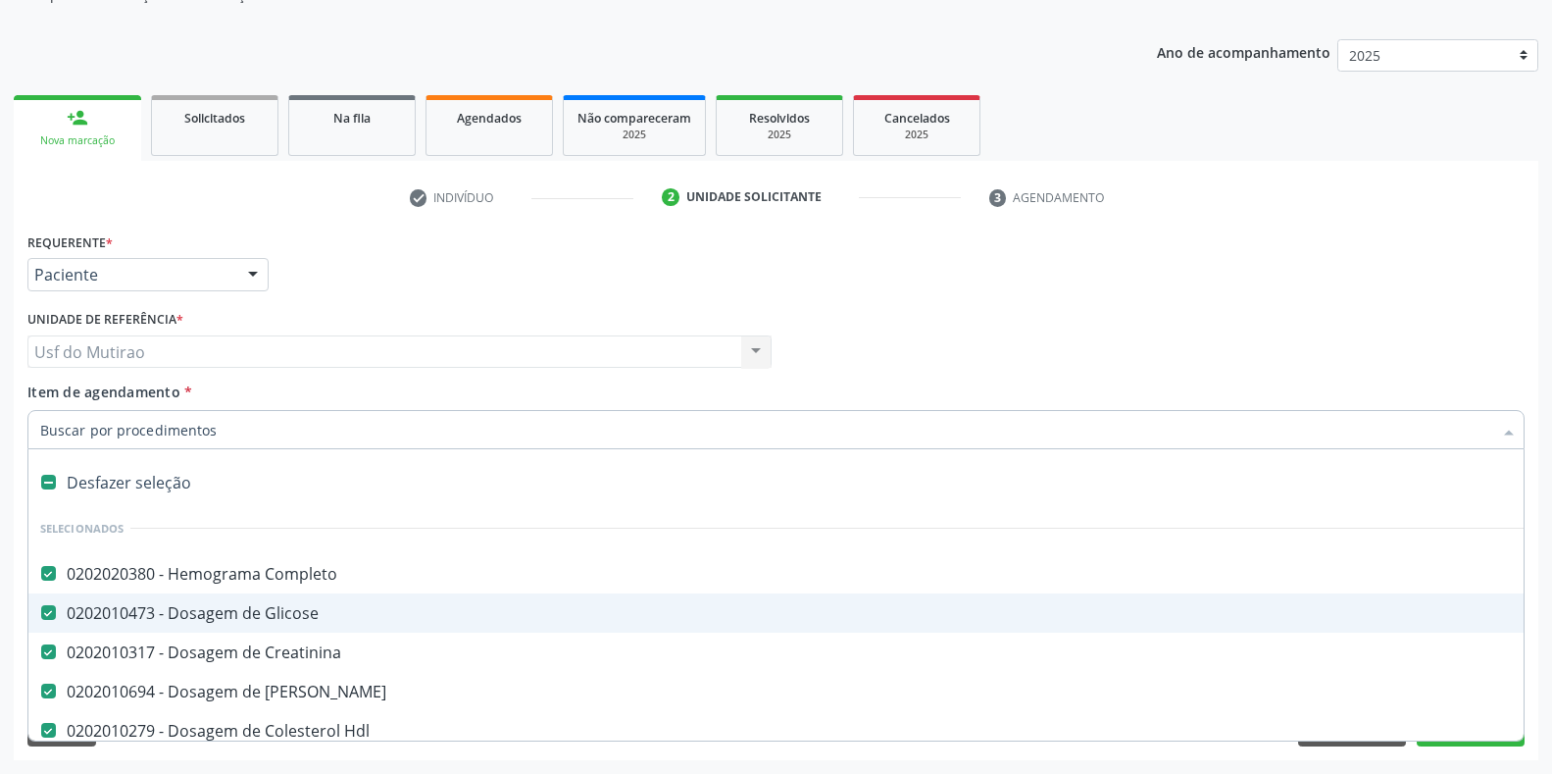
click at [264, 440] on input "Item de agendamento *" at bounding box center [766, 429] width 1452 height 39
type input "tg"
checkbox Completo "false"
checkbox Glicose "false"
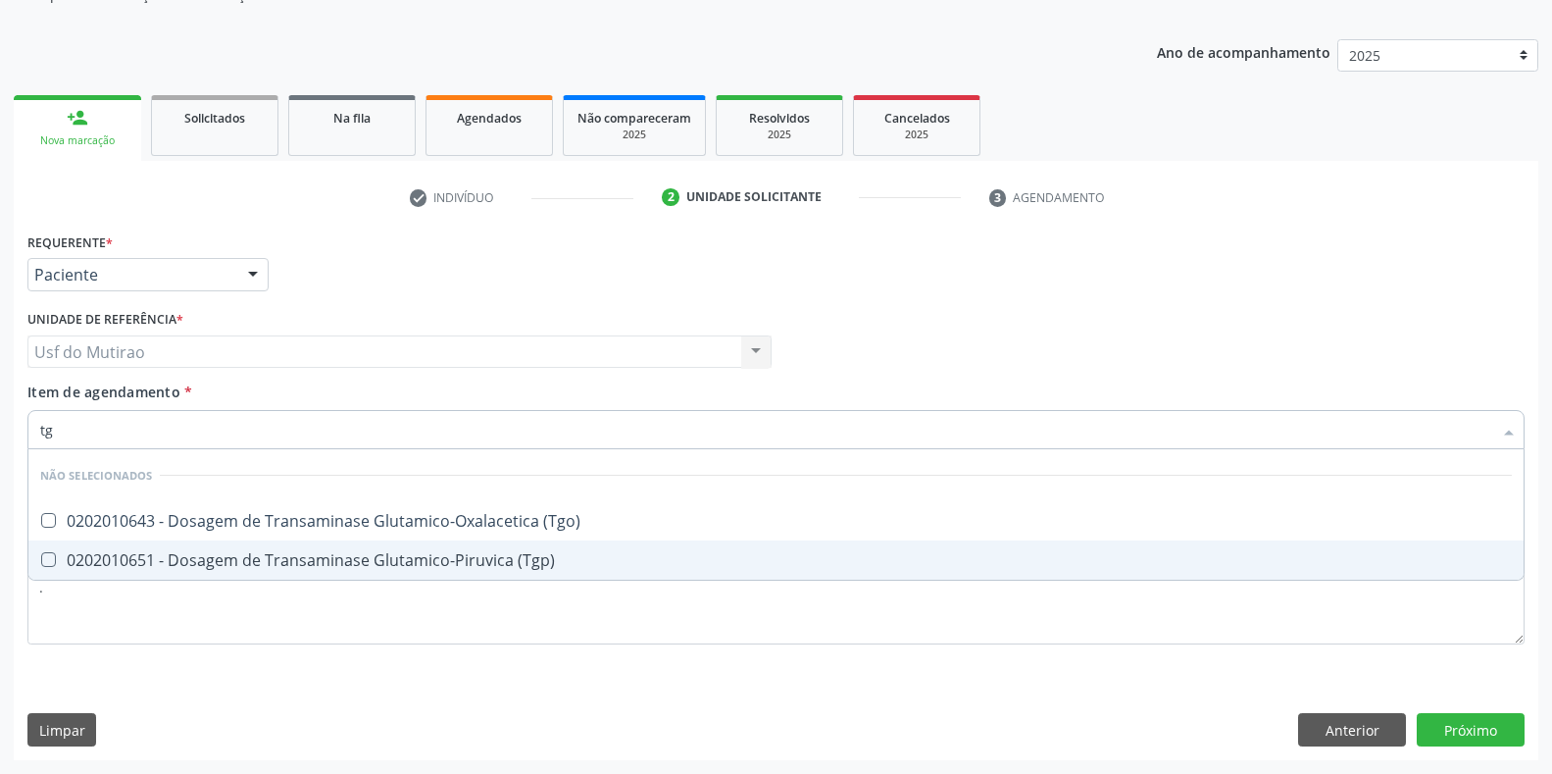
type input "tgo"
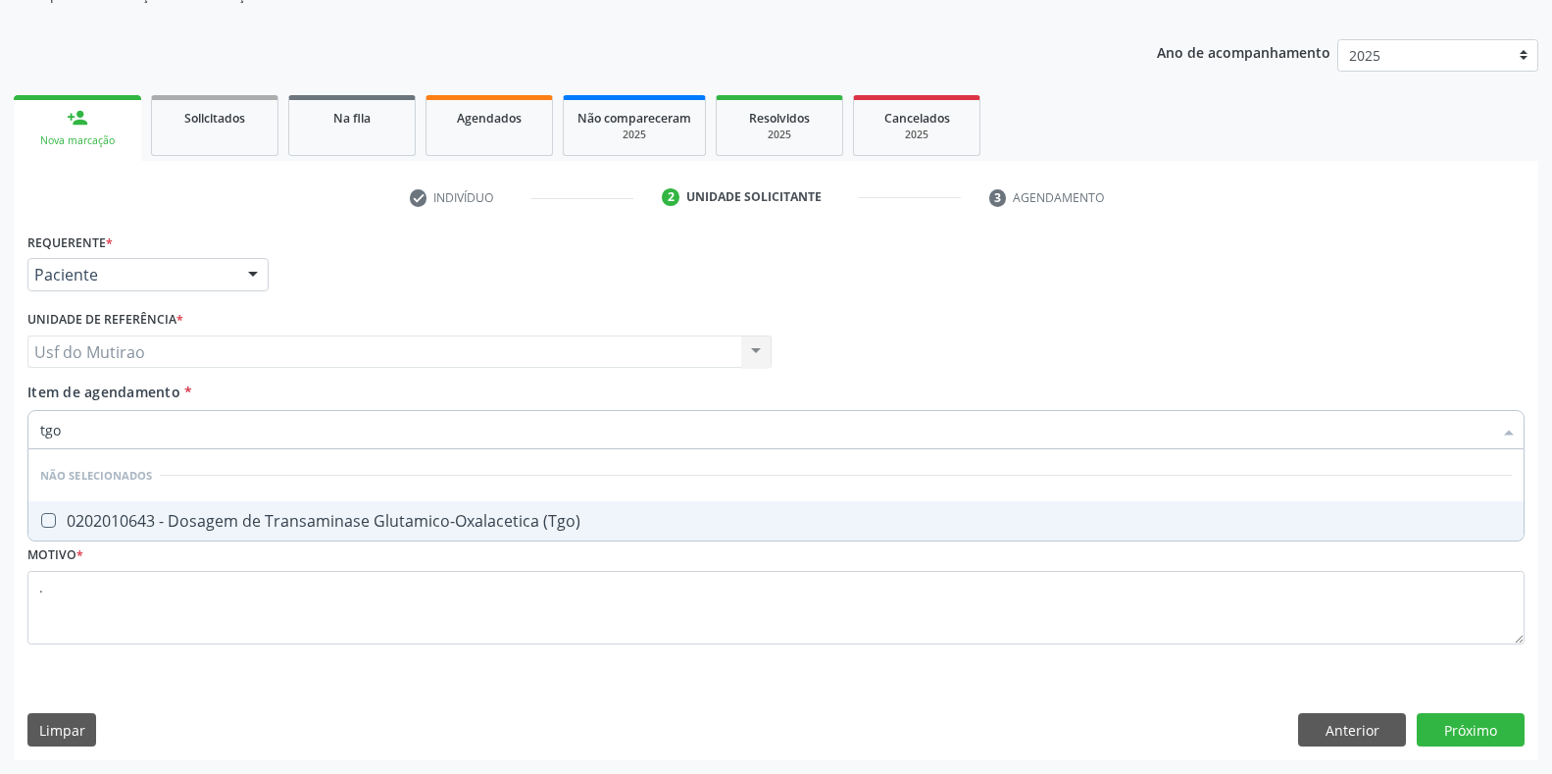
click at [367, 498] on li "Não selecionados" at bounding box center [775, 475] width 1495 height 52
click at [378, 522] on div "0202010643 - Dosagem de Transaminase Glutamico-Oxalacetica (Tgo)" at bounding box center [776, 521] width 1472 height 16
checkbox \(Tgo\) "true"
click at [336, 428] on input "tgo" at bounding box center [766, 429] width 1452 height 39
type input "tgp"
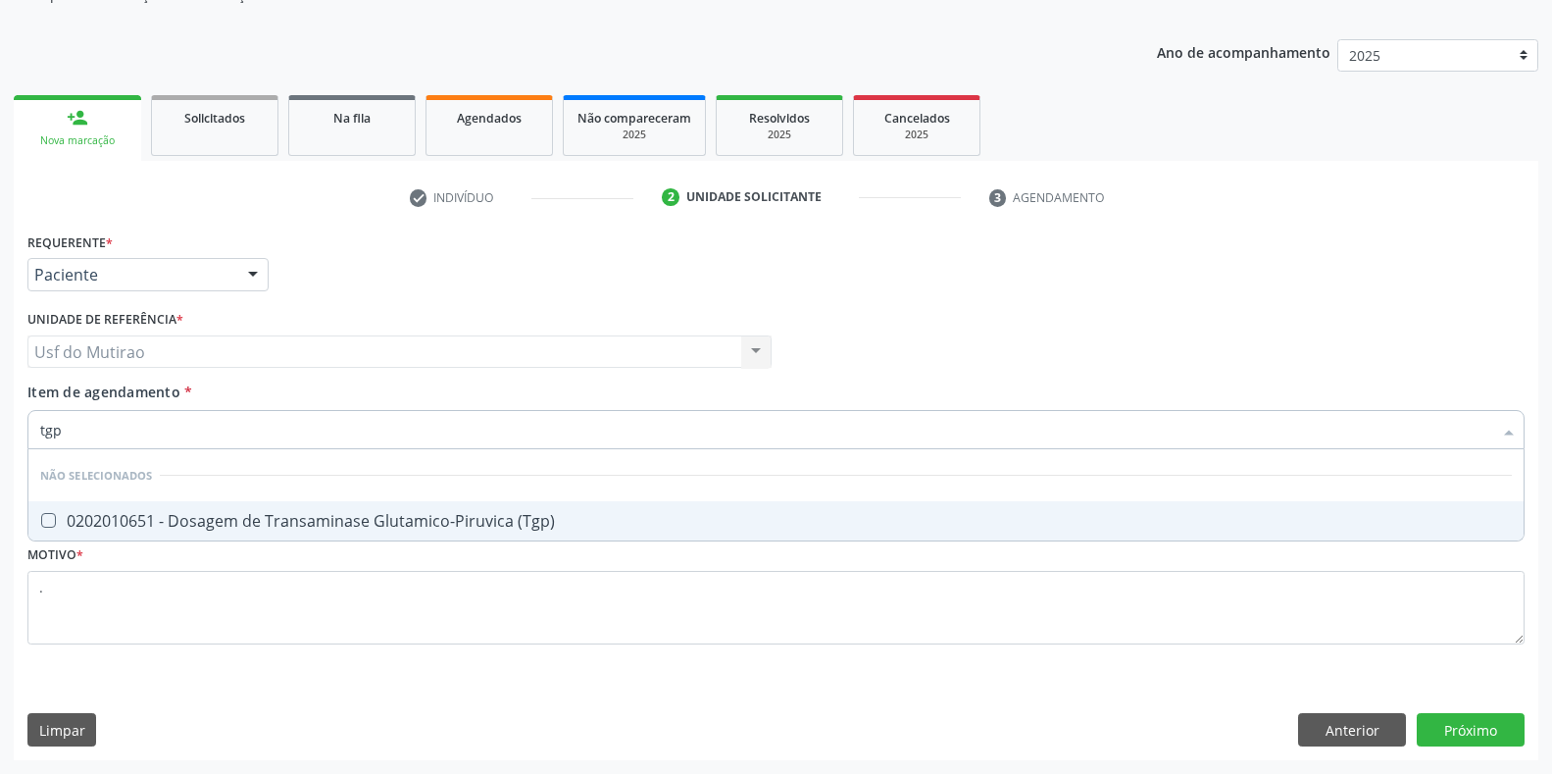
click at [385, 513] on div "0202010651 - Dosagem de Transaminase Glutamico-Piruvica (Tgp)" at bounding box center [776, 521] width 1472 height 16
checkbox \(Tgp\) "true"
click at [1468, 721] on div "Requerente * Paciente Profissional de Saúde Paciente Nenhum resultado encontrad…" at bounding box center [776, 494] width 1525 height 532
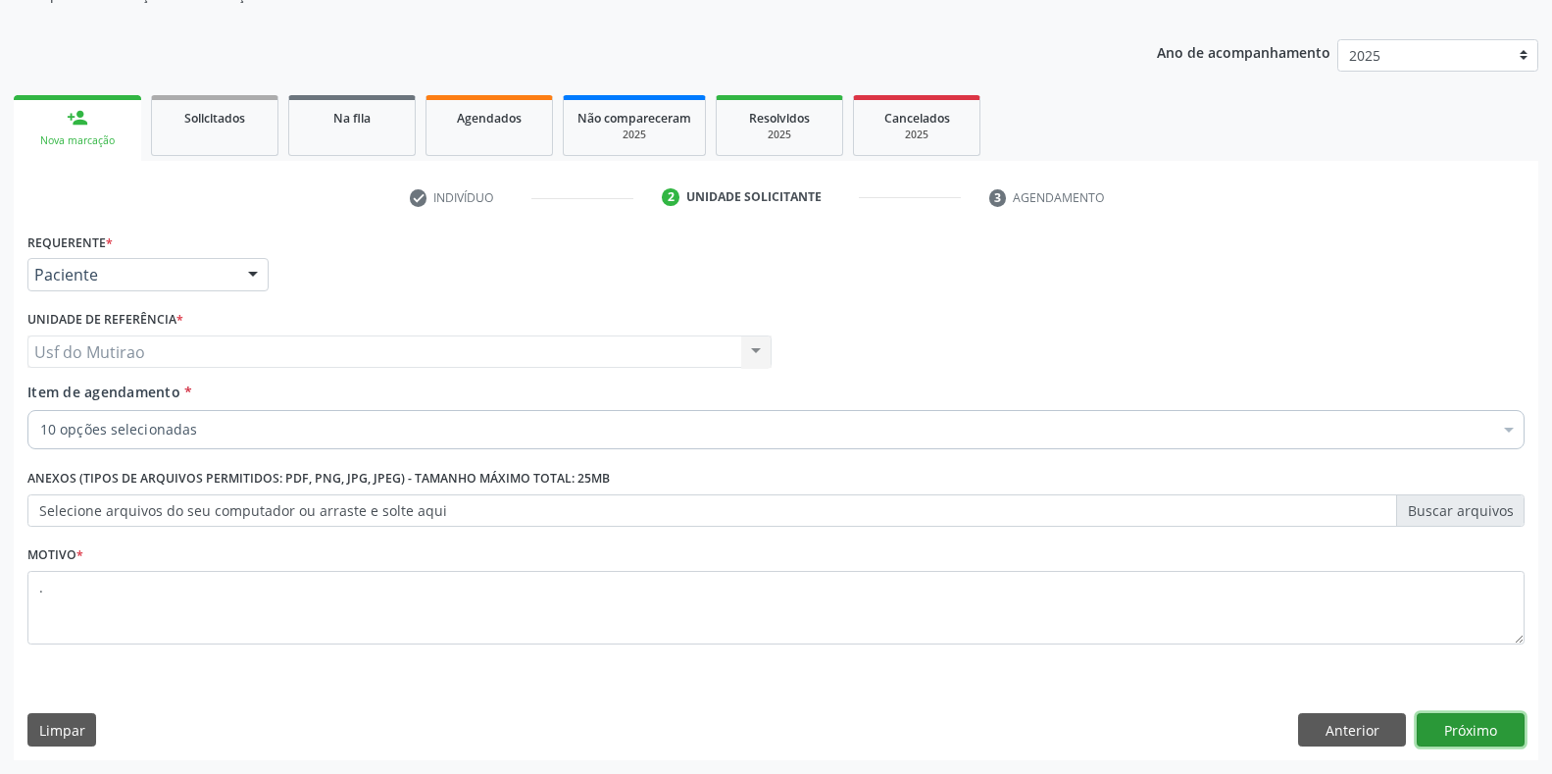
click at [1504, 725] on button "Próximo" at bounding box center [1471, 729] width 108 height 33
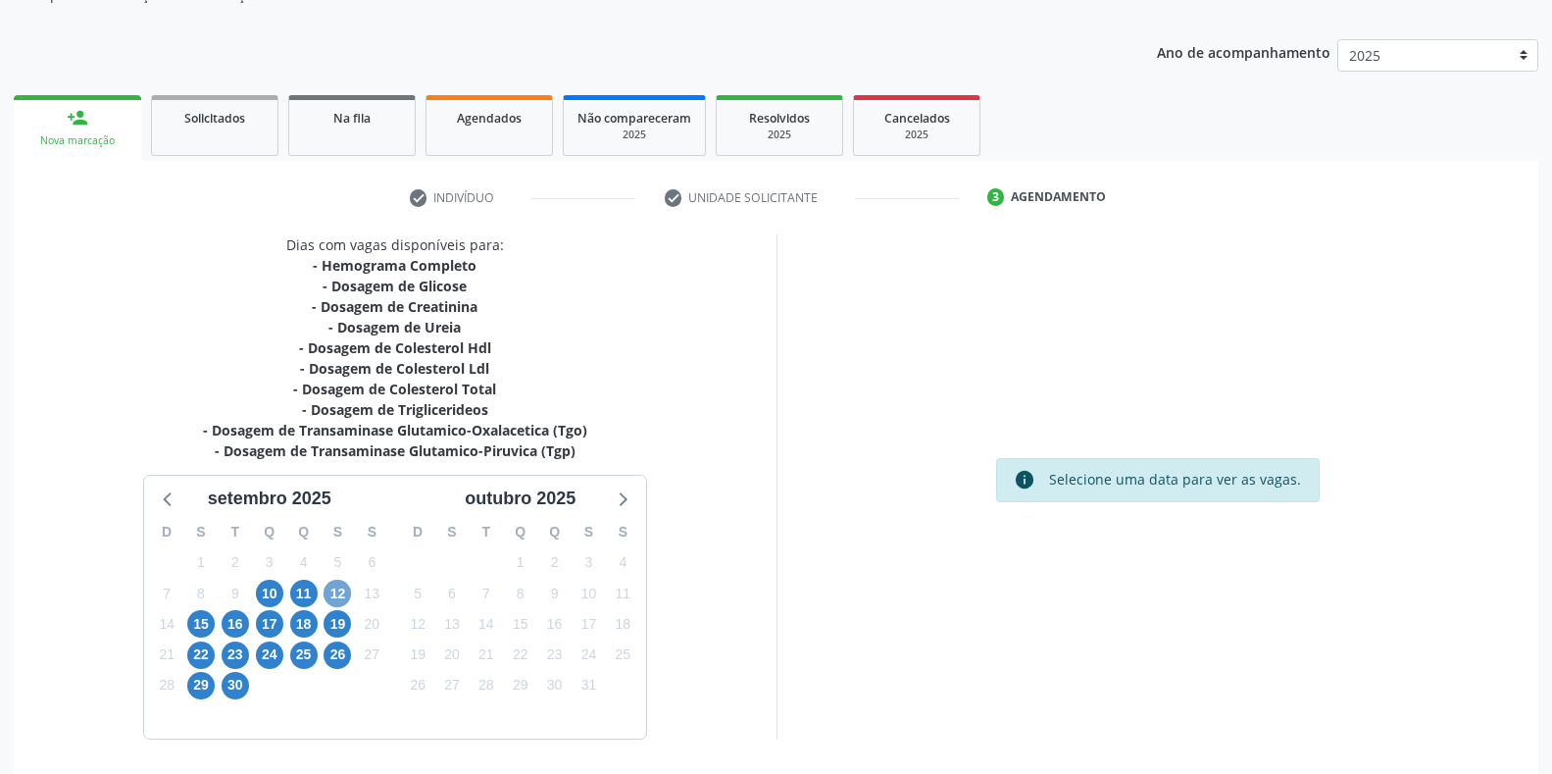
drag, startPoint x: 335, startPoint y: 586, endPoint x: 349, endPoint y: 578, distance: 16.3
click at [335, 586] on span "12" at bounding box center [337, 593] width 27 height 27
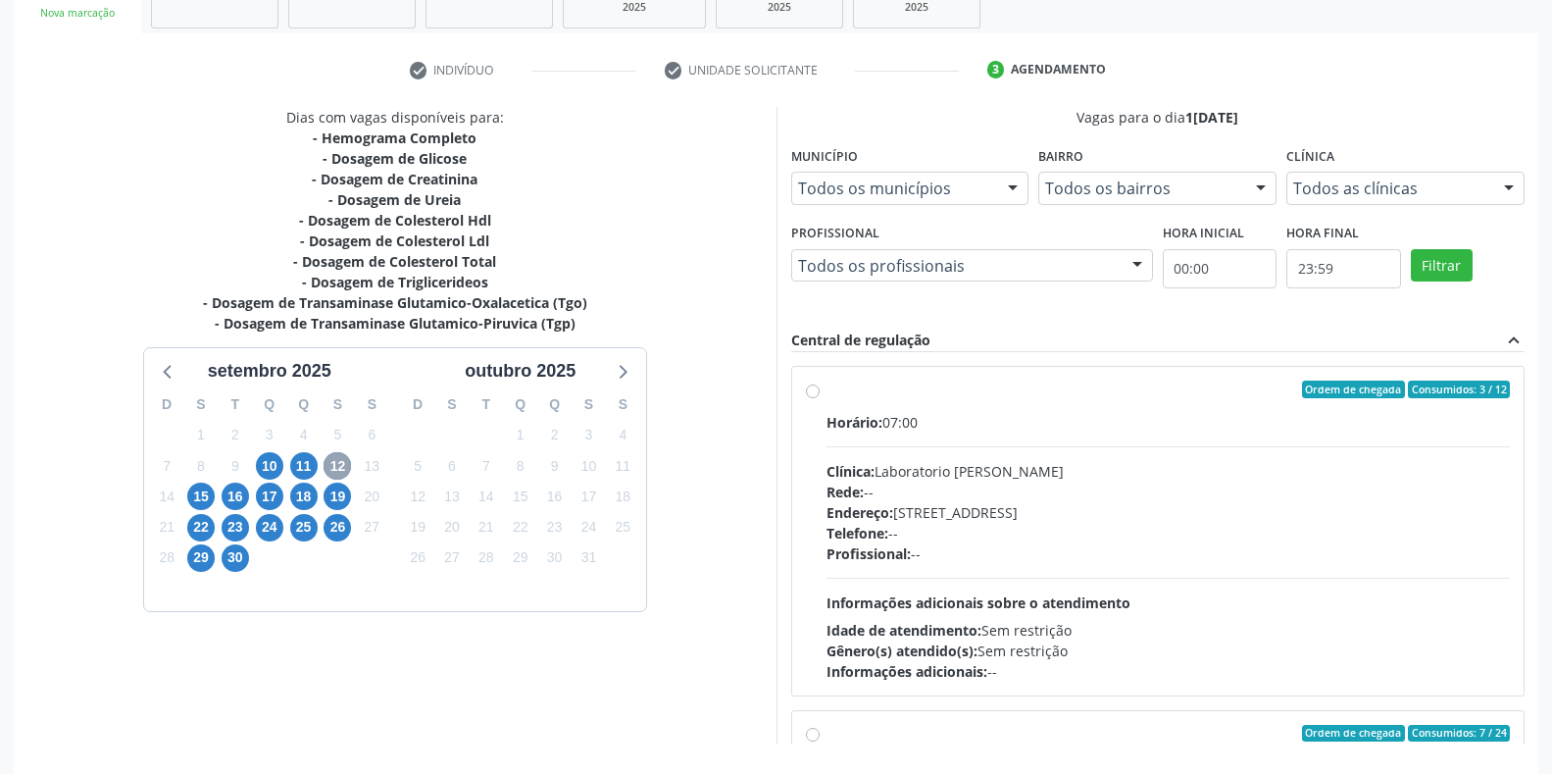
scroll to position [398, 0]
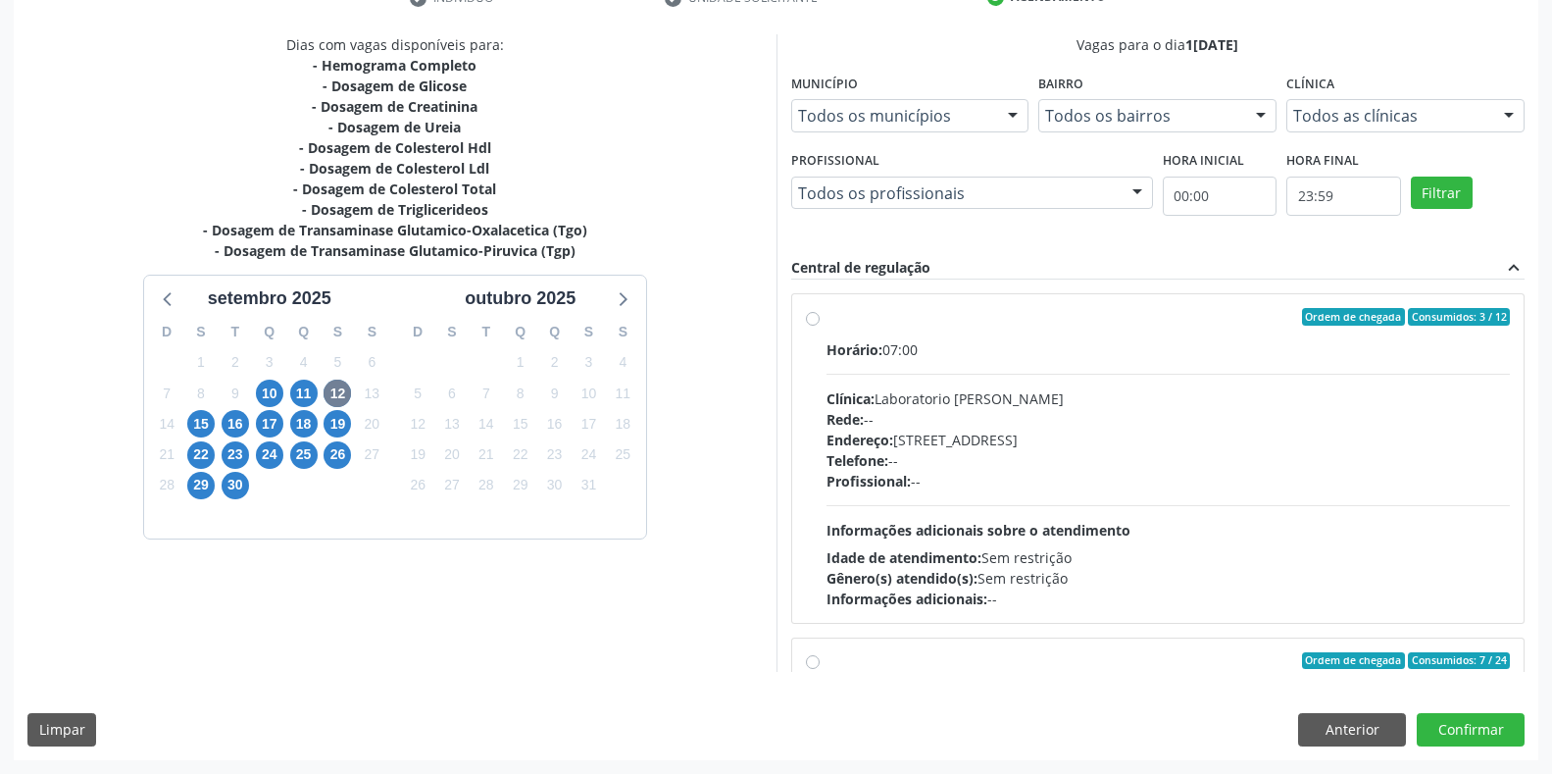
click at [836, 428] on span "Rede:" at bounding box center [845, 419] width 37 height 19
click at [820, 326] on input "Ordem de chegada Consumidos: 3 / 12 Horário: 07:00 Clínica: Laboratorio Jose Pa…" at bounding box center [813, 317] width 14 height 18
radio input "true"
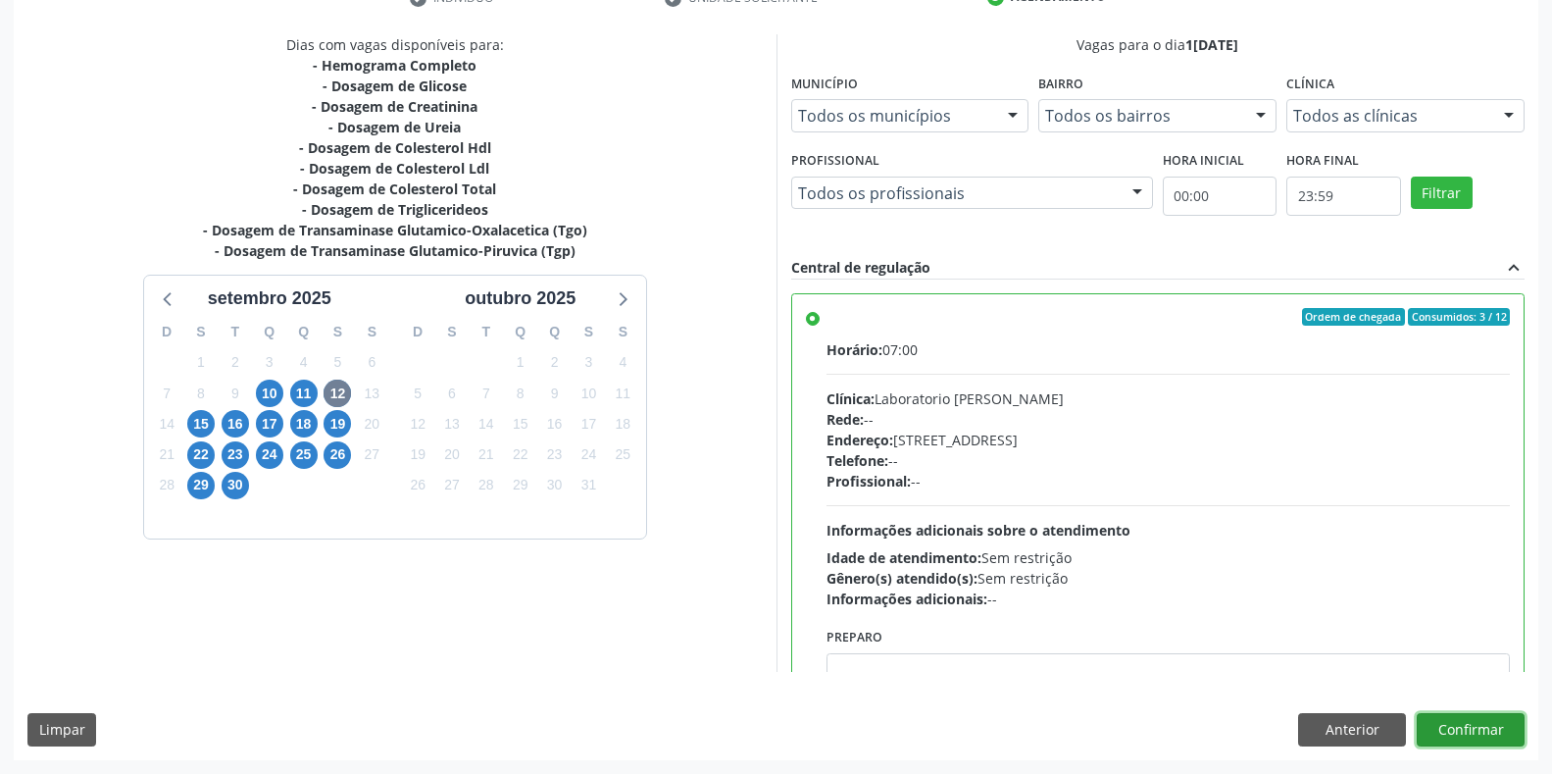
click at [1432, 729] on button "Confirmar" at bounding box center [1471, 729] width 108 height 33
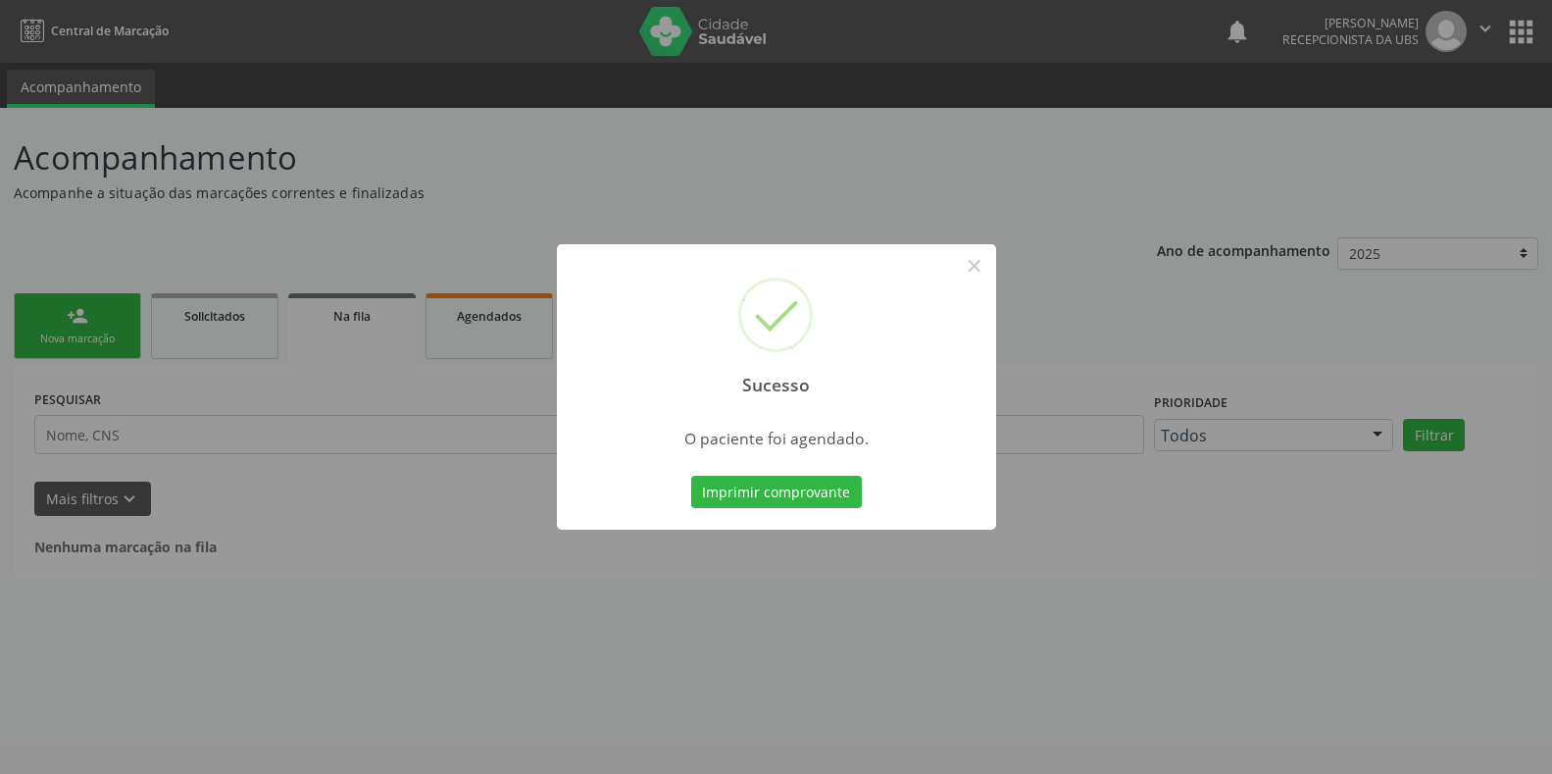
scroll to position [0, 0]
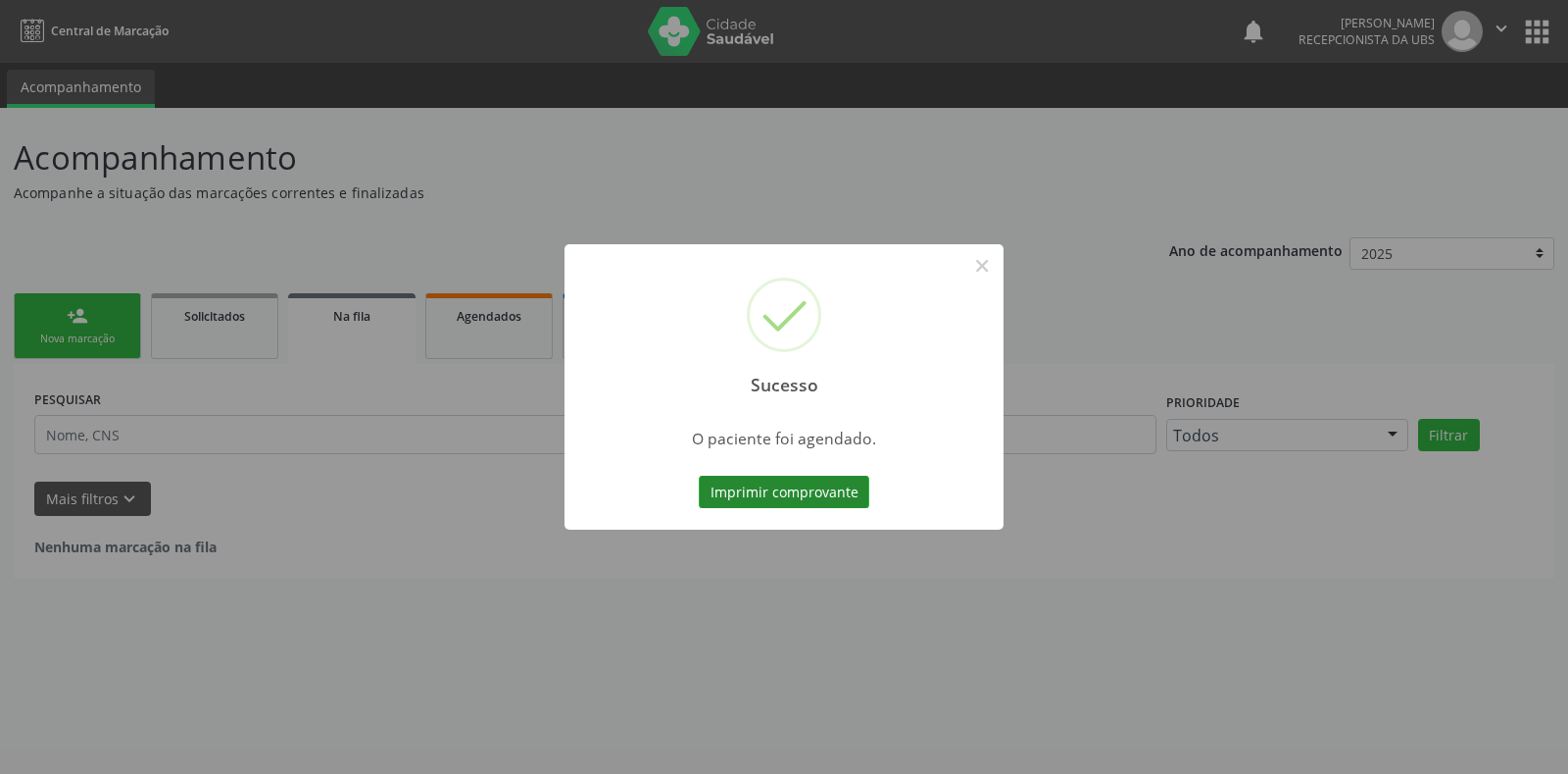
click at [821, 484] on button "Imprimir comprovante" at bounding box center [784, 492] width 171 height 33
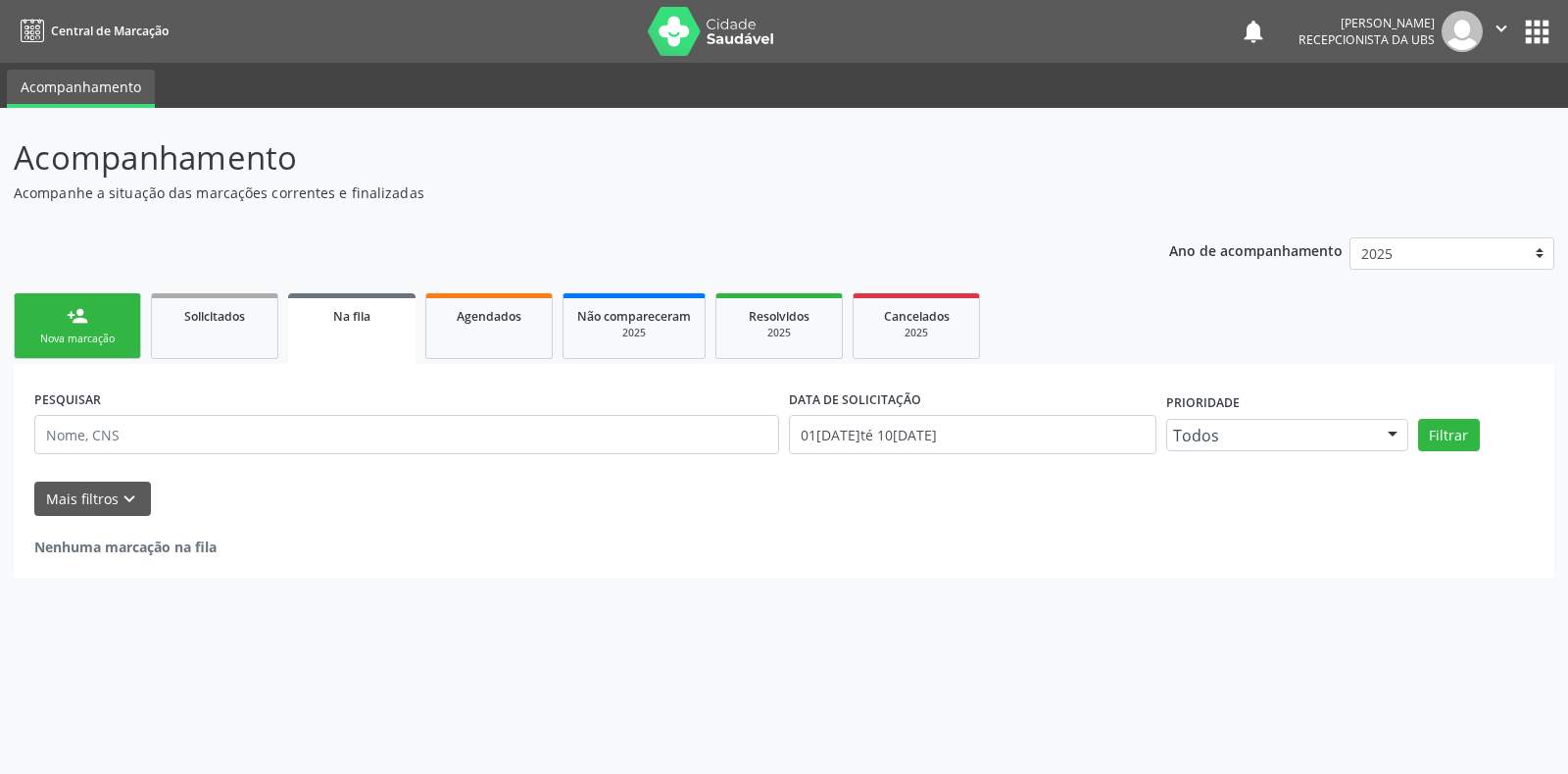
click at [46, 313] on link "person_add Nova marcação" at bounding box center [77, 326] width 127 height 66
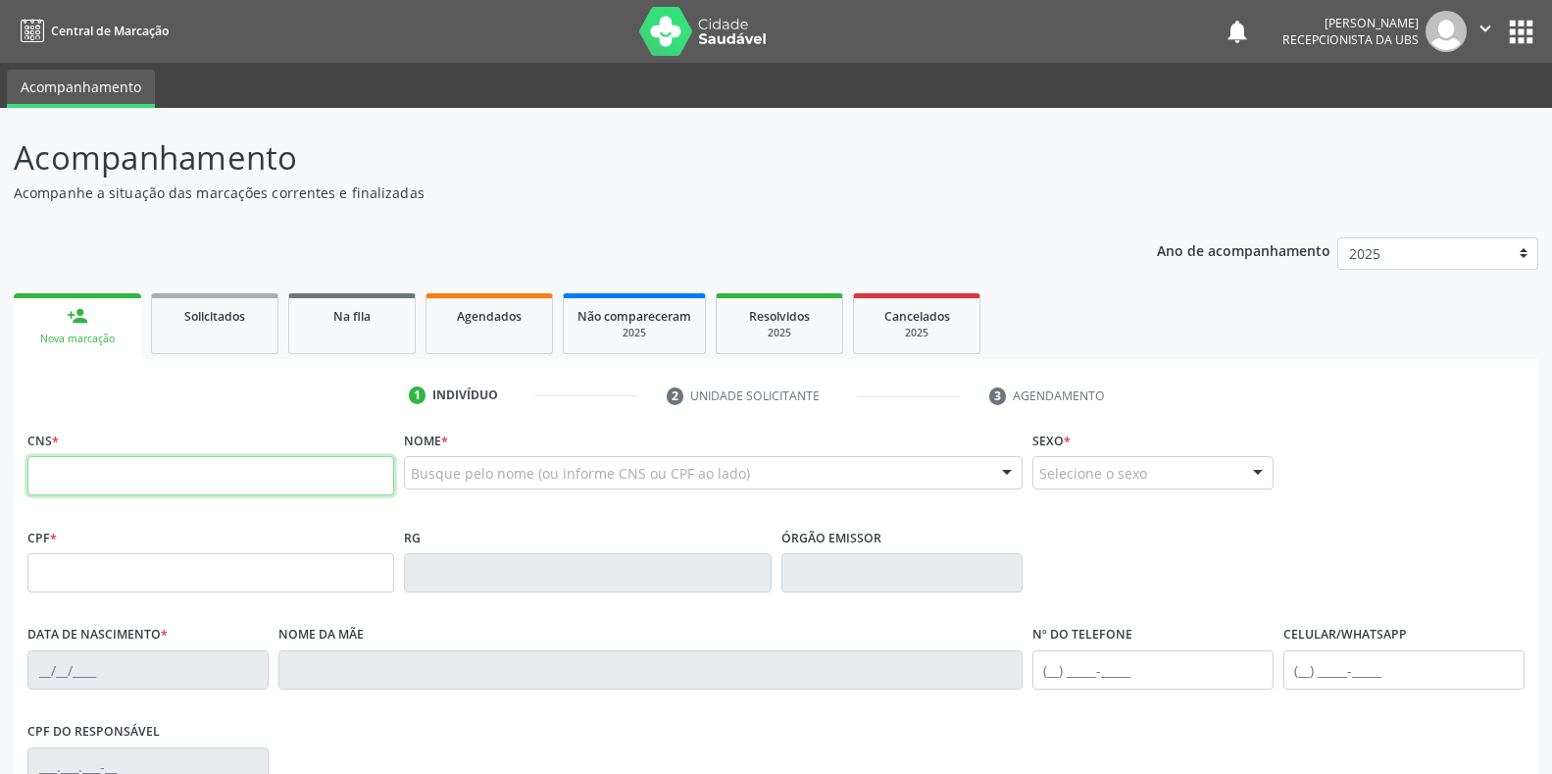
click at [170, 474] on input "text" at bounding box center [210, 475] width 367 height 39
type input "700 4034 3205 0349"
type input "063.124.864-19"
type input "10/12/1965"
type input "Idalina Maria da Conceição"
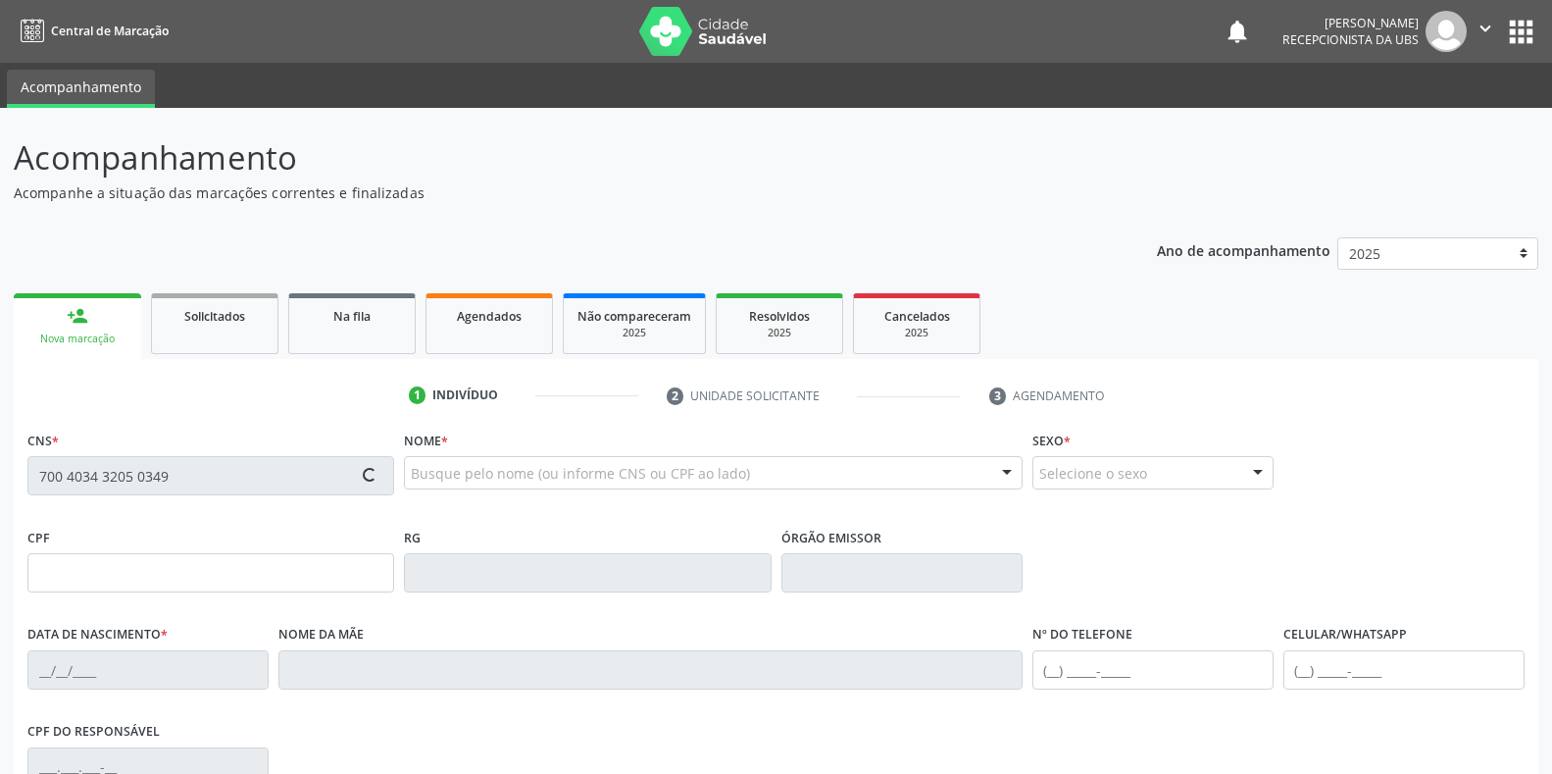
type input "[PHONE_NUMBER]"
type input "(87) 99954-8558"
type input "065.054.984-86"
type input "S/N"
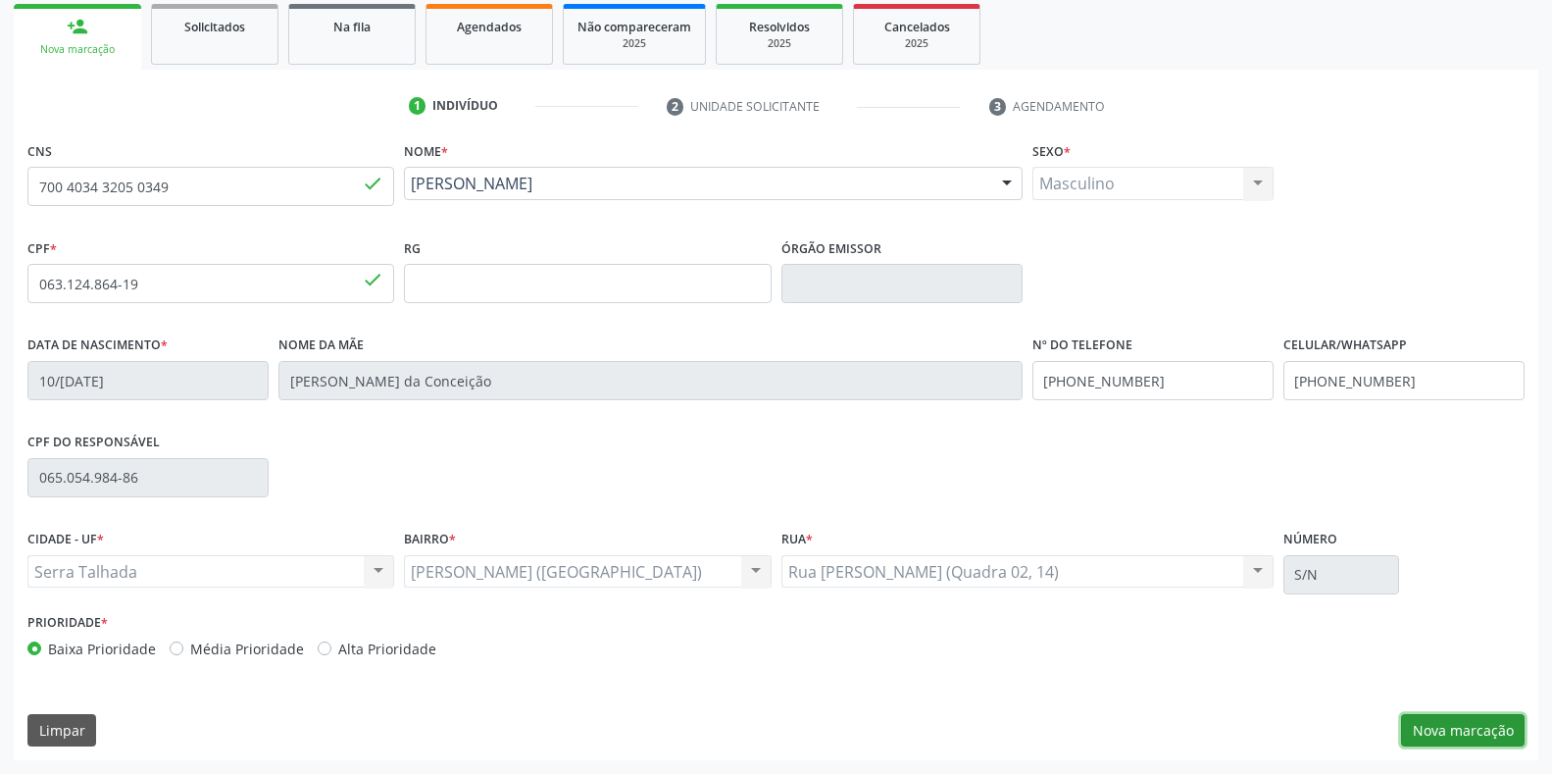
click at [1429, 727] on button "Nova marcação" at bounding box center [1463, 730] width 124 height 33
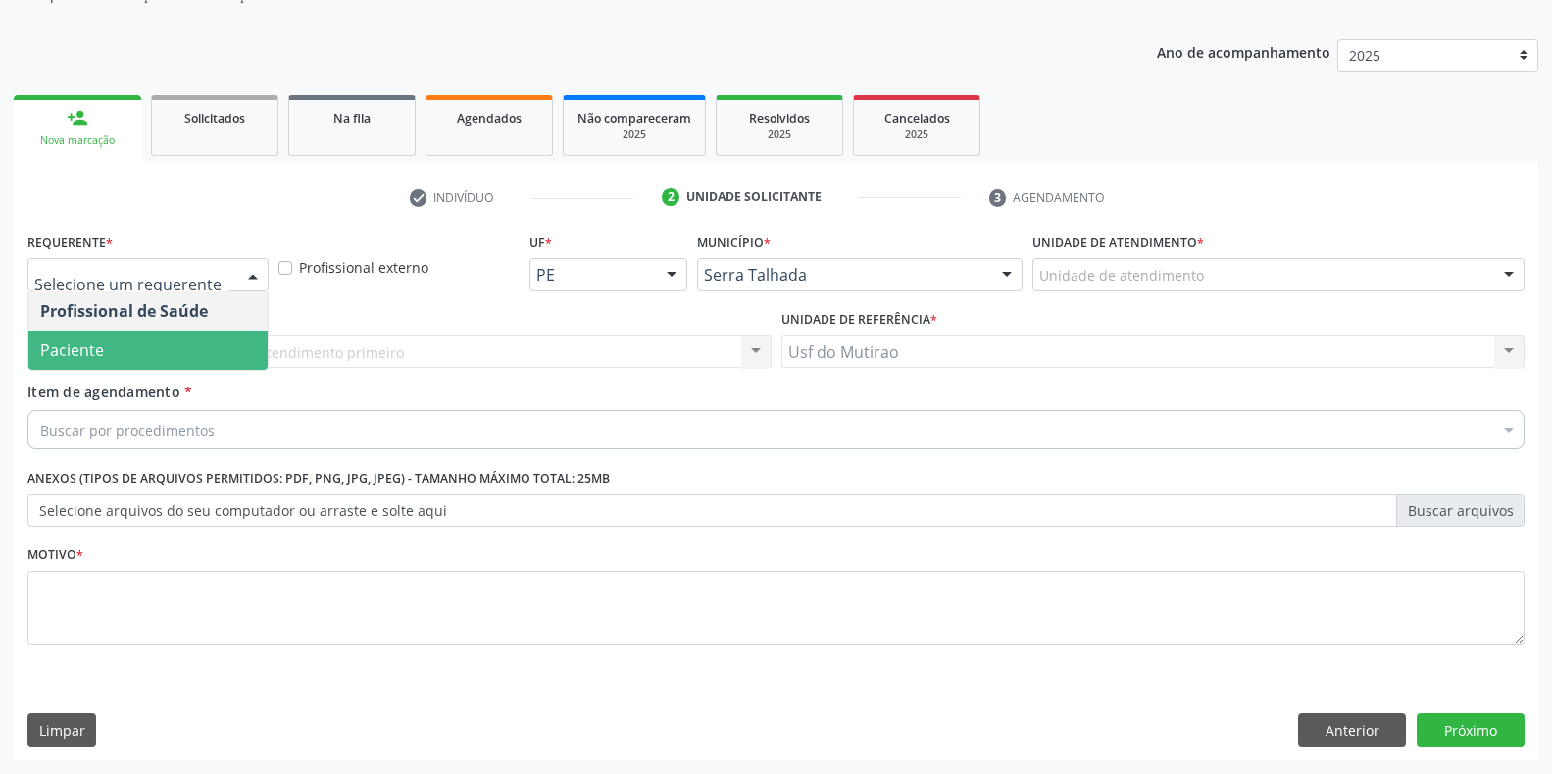
click at [163, 359] on span "Paciente" at bounding box center [147, 349] width 239 height 39
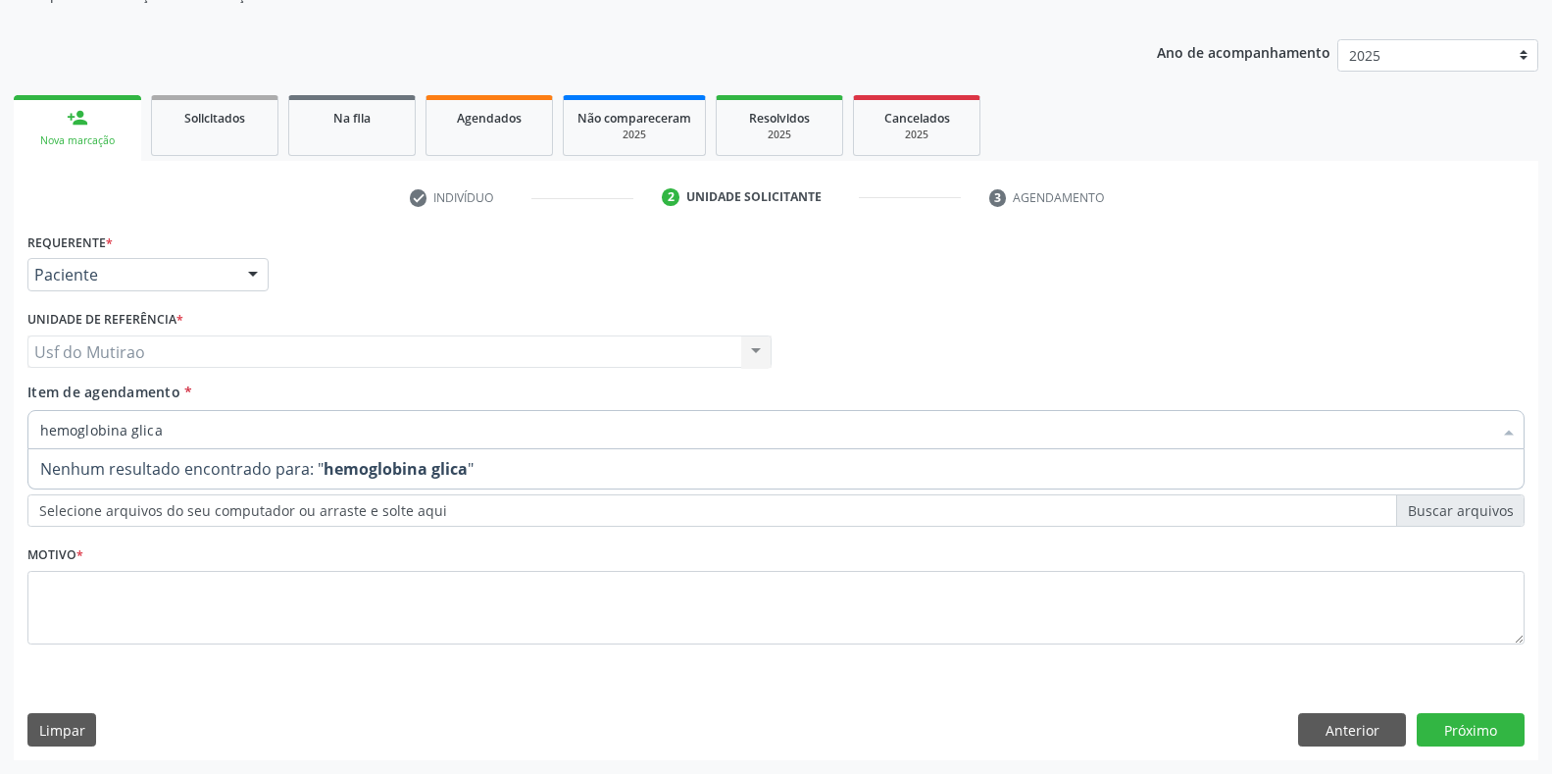
type input "hemoglobina glic"
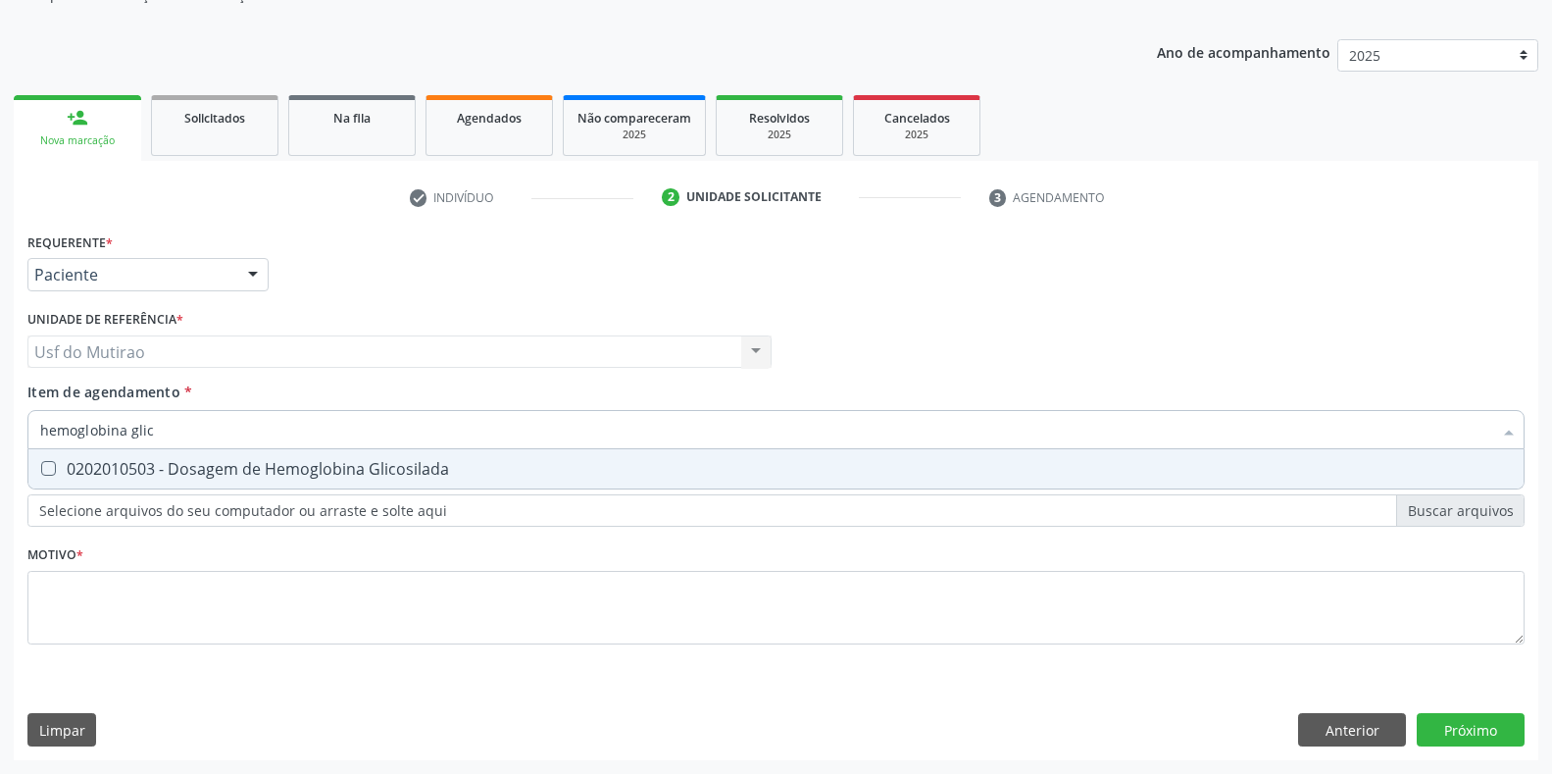
click at [234, 461] on div "0202010503 - Dosagem de Hemoglobina Glicosilada" at bounding box center [776, 469] width 1472 height 16
checkbox Glicosilada "true"
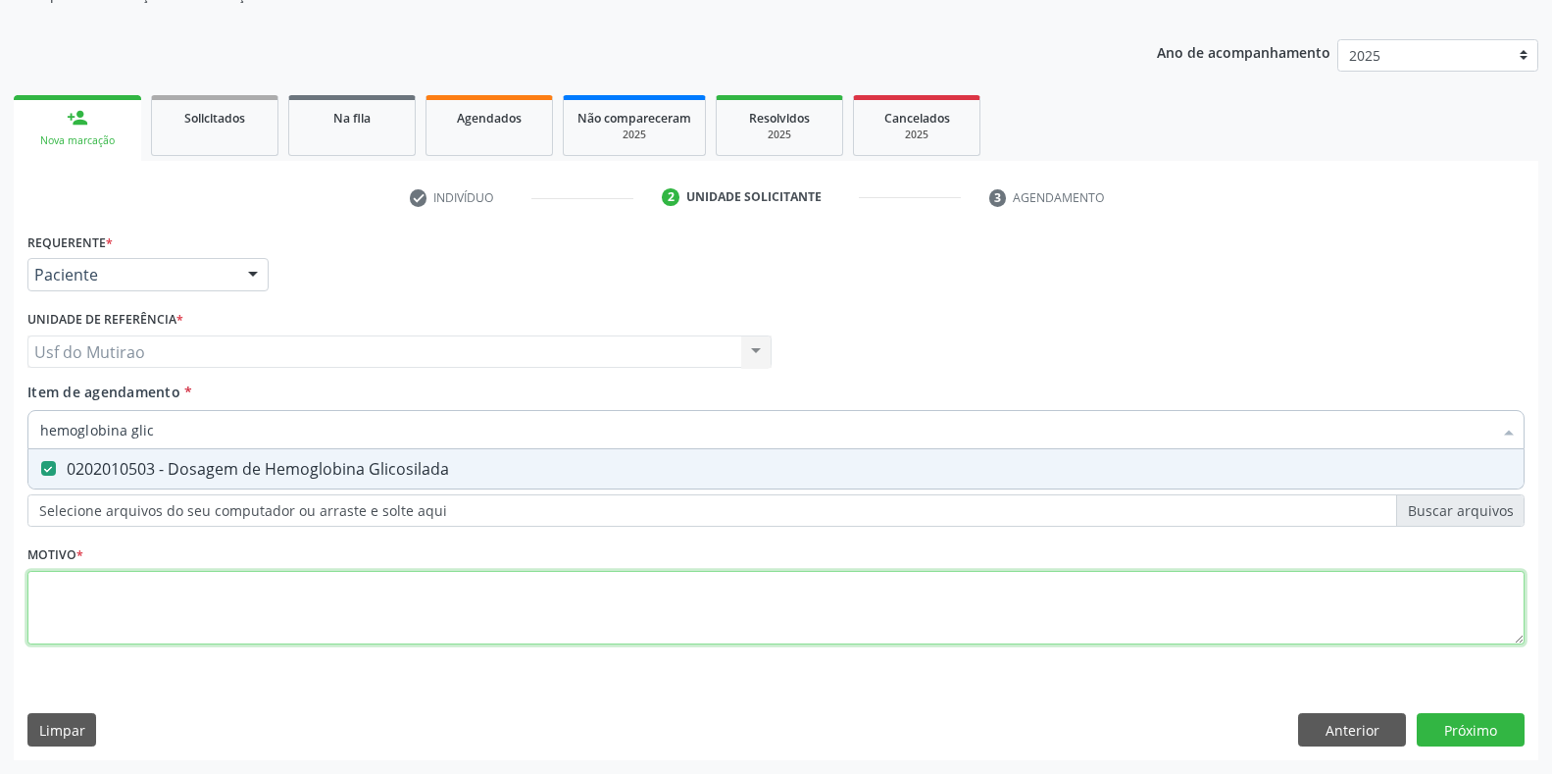
click at [245, 594] on div "Requerente * Paciente Profissional de Saúde Paciente Nenhum resultado encontrad…" at bounding box center [775, 450] width 1497 height 444
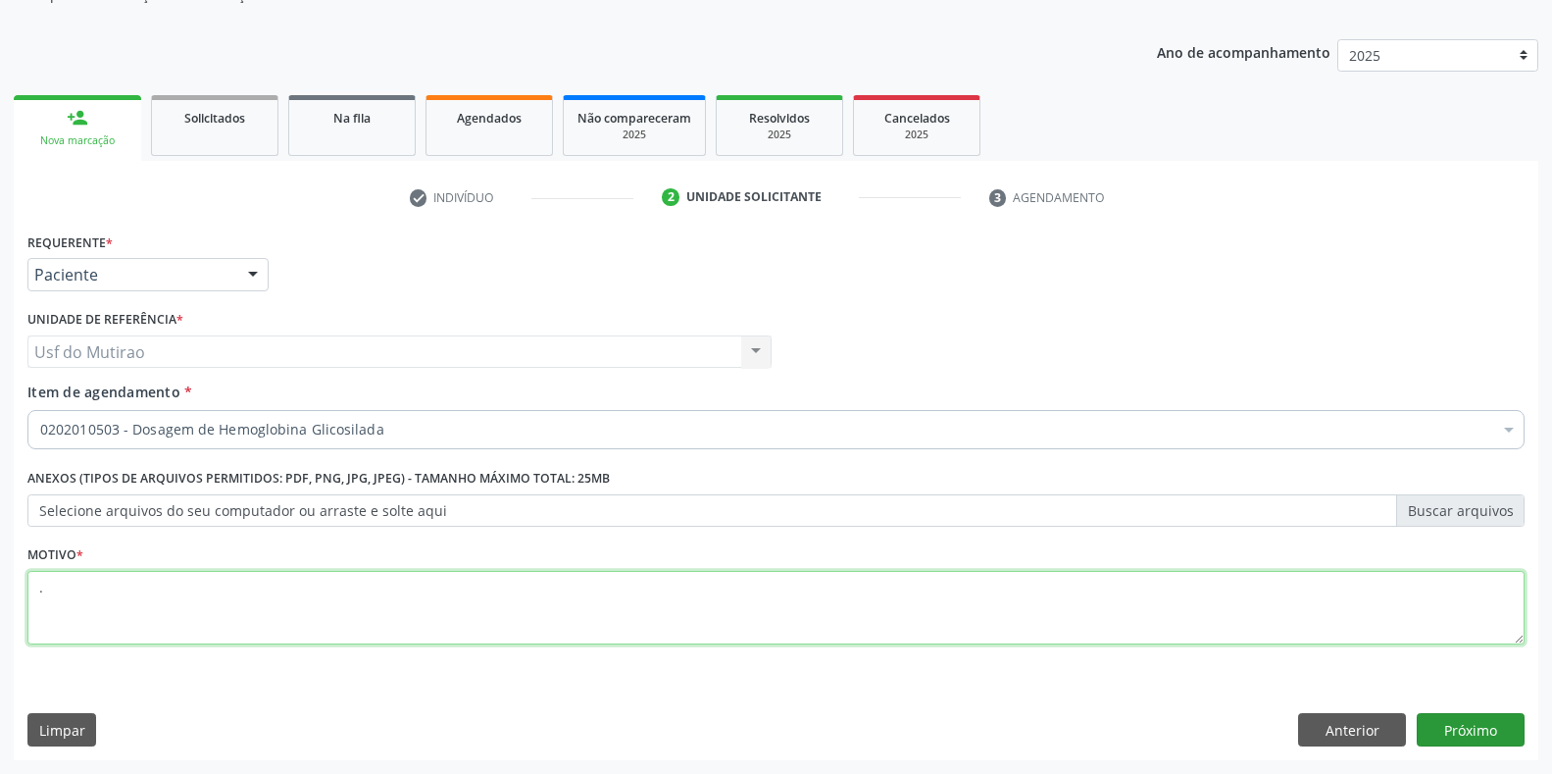
type textarea "."
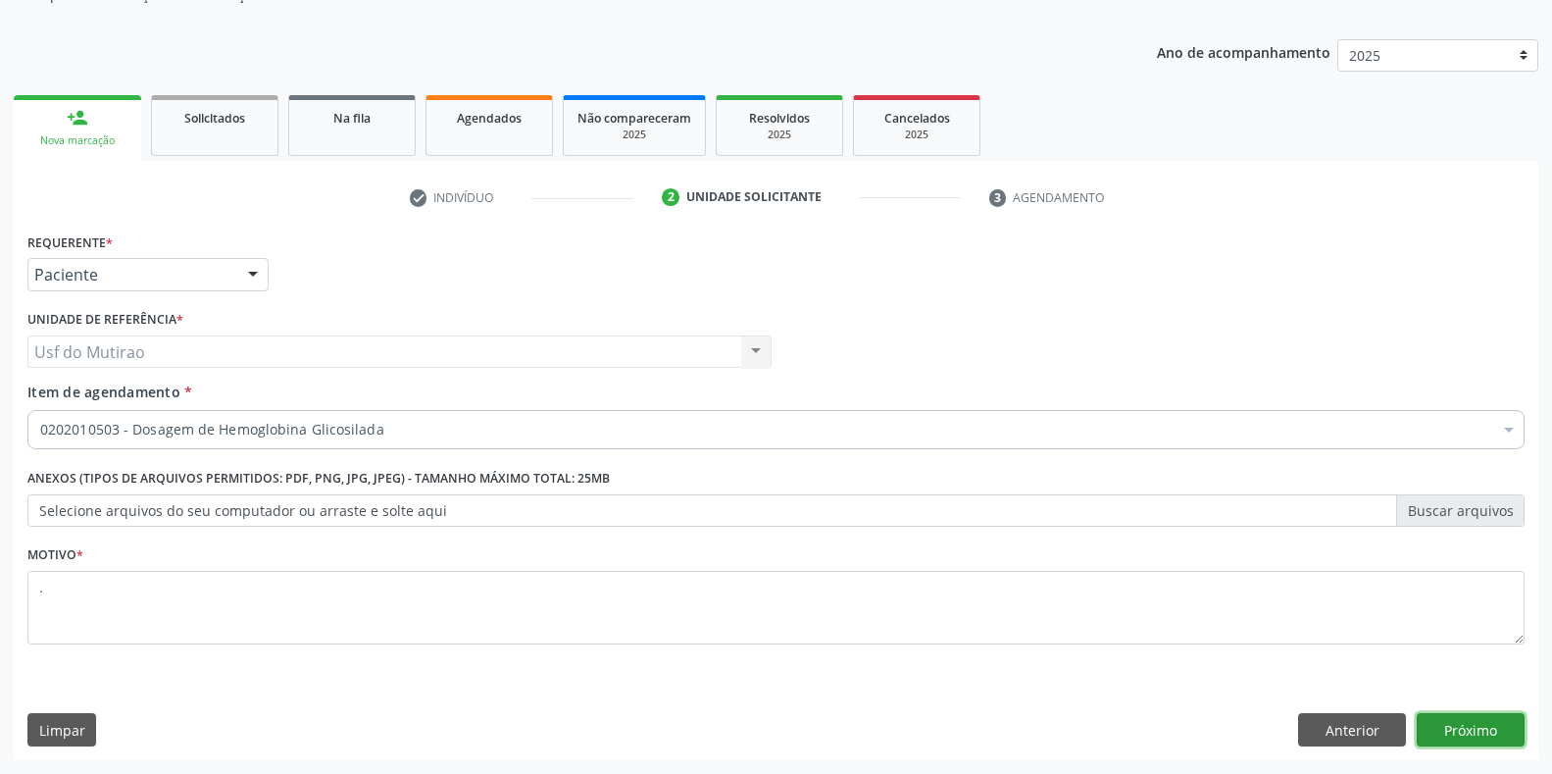
click at [1441, 714] on button "Próximo" at bounding box center [1471, 729] width 108 height 33
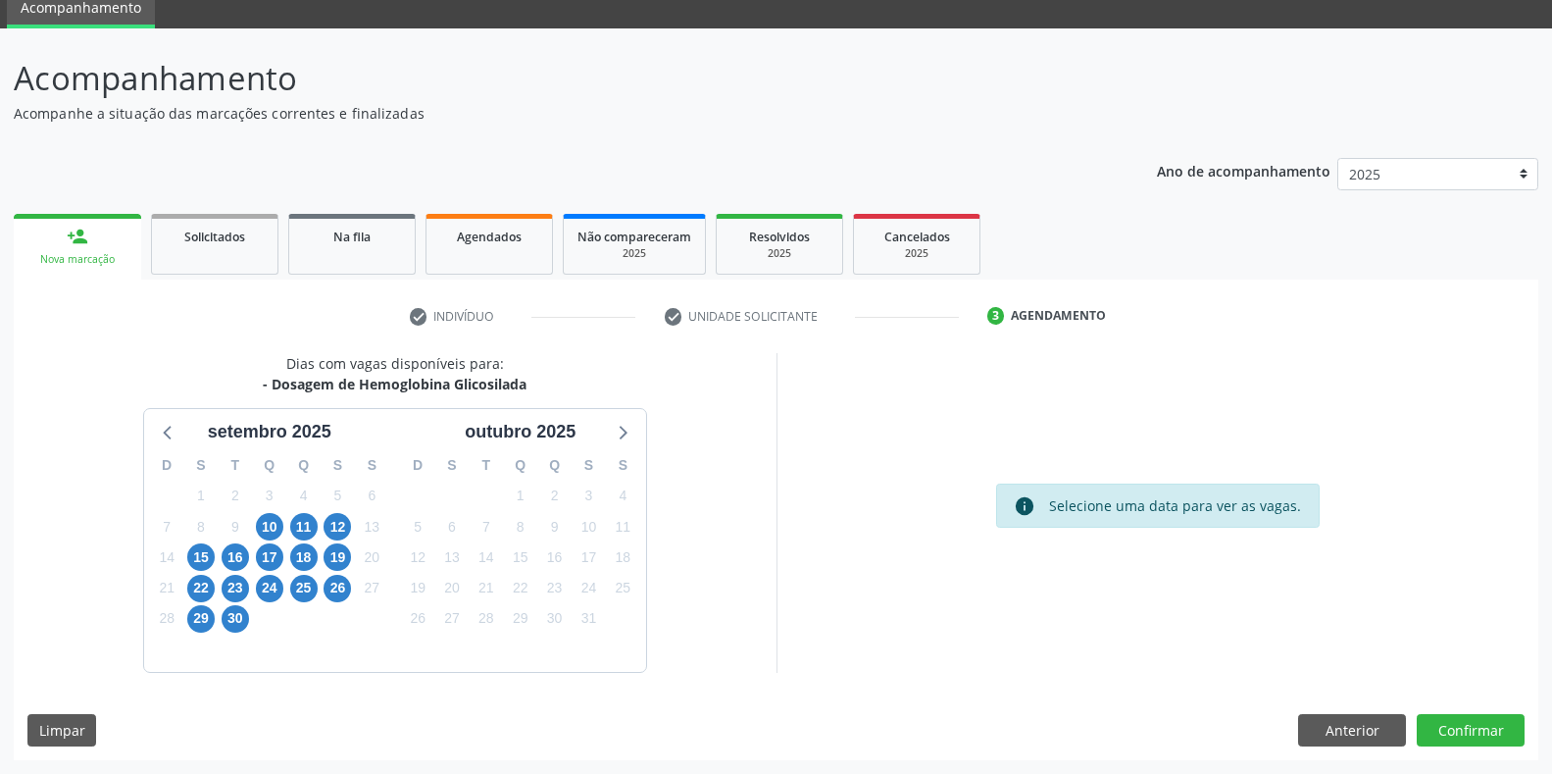
scroll to position [79, 0]
click at [348, 530] on span "12" at bounding box center [337, 526] width 27 height 27
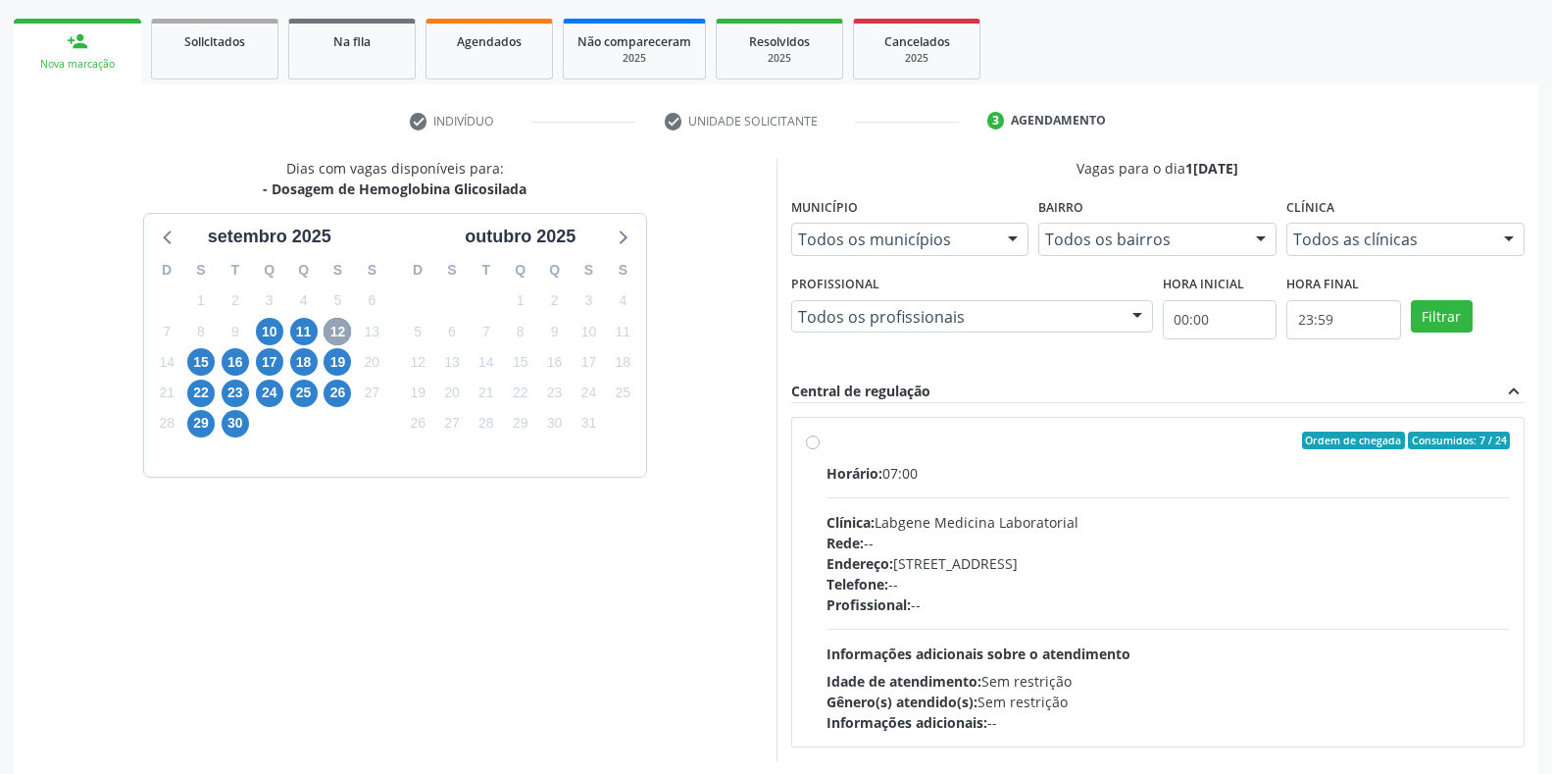
scroll to position [276, 0]
click at [859, 484] on div "Horário: 07:00 Clínica: Labgene Medicina Laboratorial Rede: -- Endereço: nº 531…" at bounding box center [1169, 597] width 684 height 270
click at [820, 448] on input "Ordem de chegada Consumidos: 7 / 24 Horário: 07:00 Clínica: Labgene Medicina La…" at bounding box center [813, 439] width 14 height 18
radio input "true"
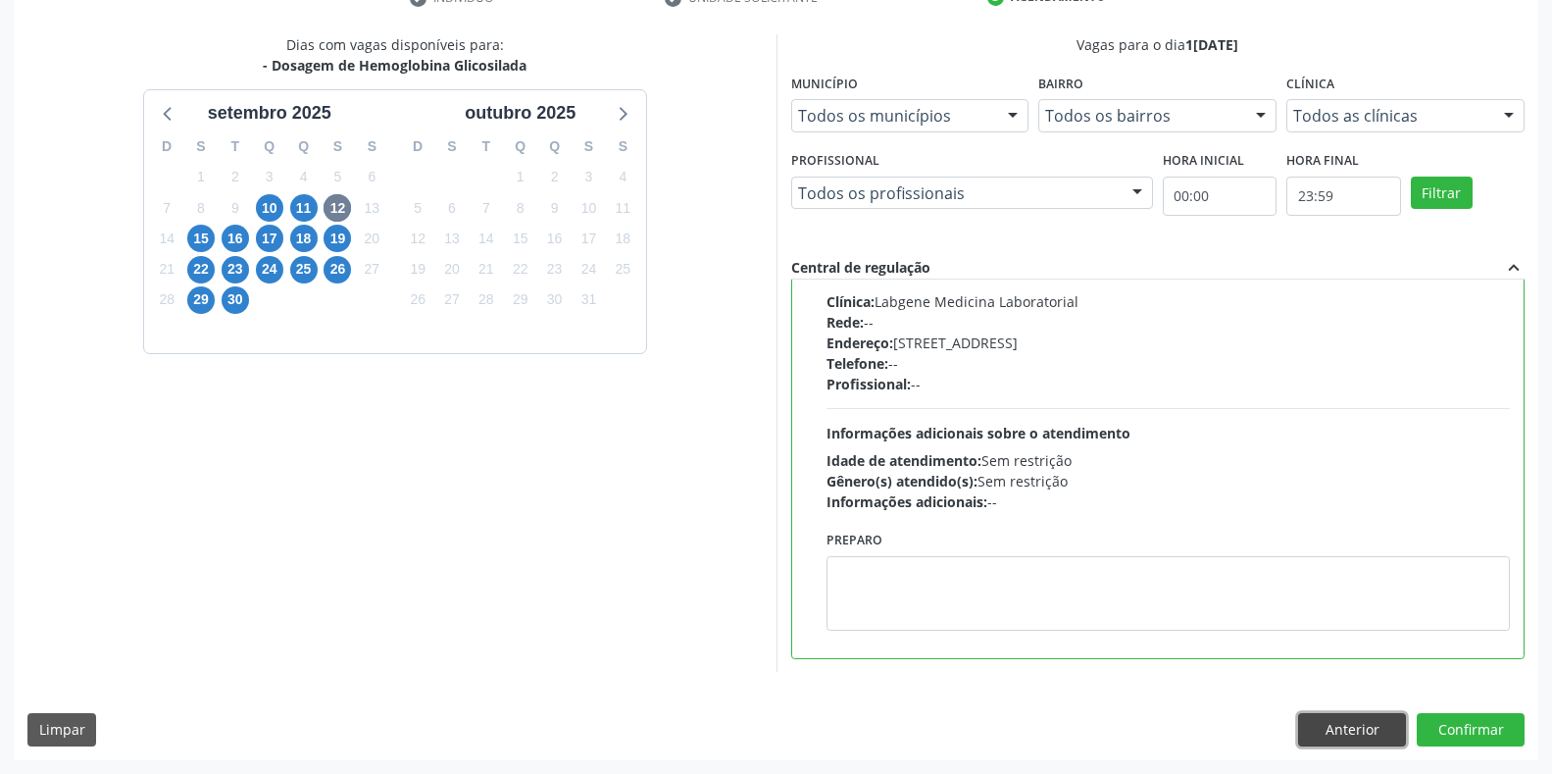
click at [1339, 728] on button "Anterior" at bounding box center [1352, 729] width 108 height 33
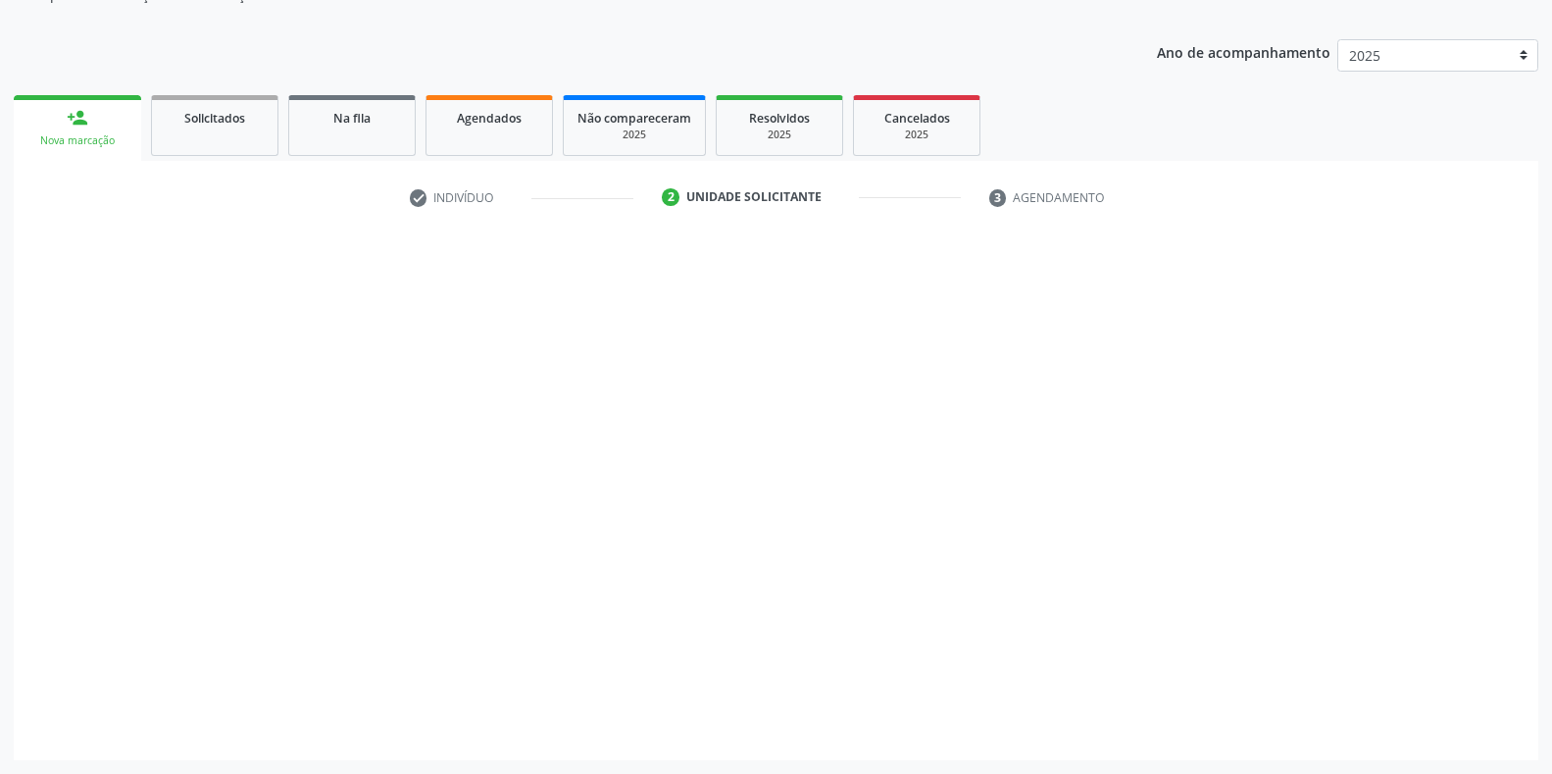
scroll to position [198, 0]
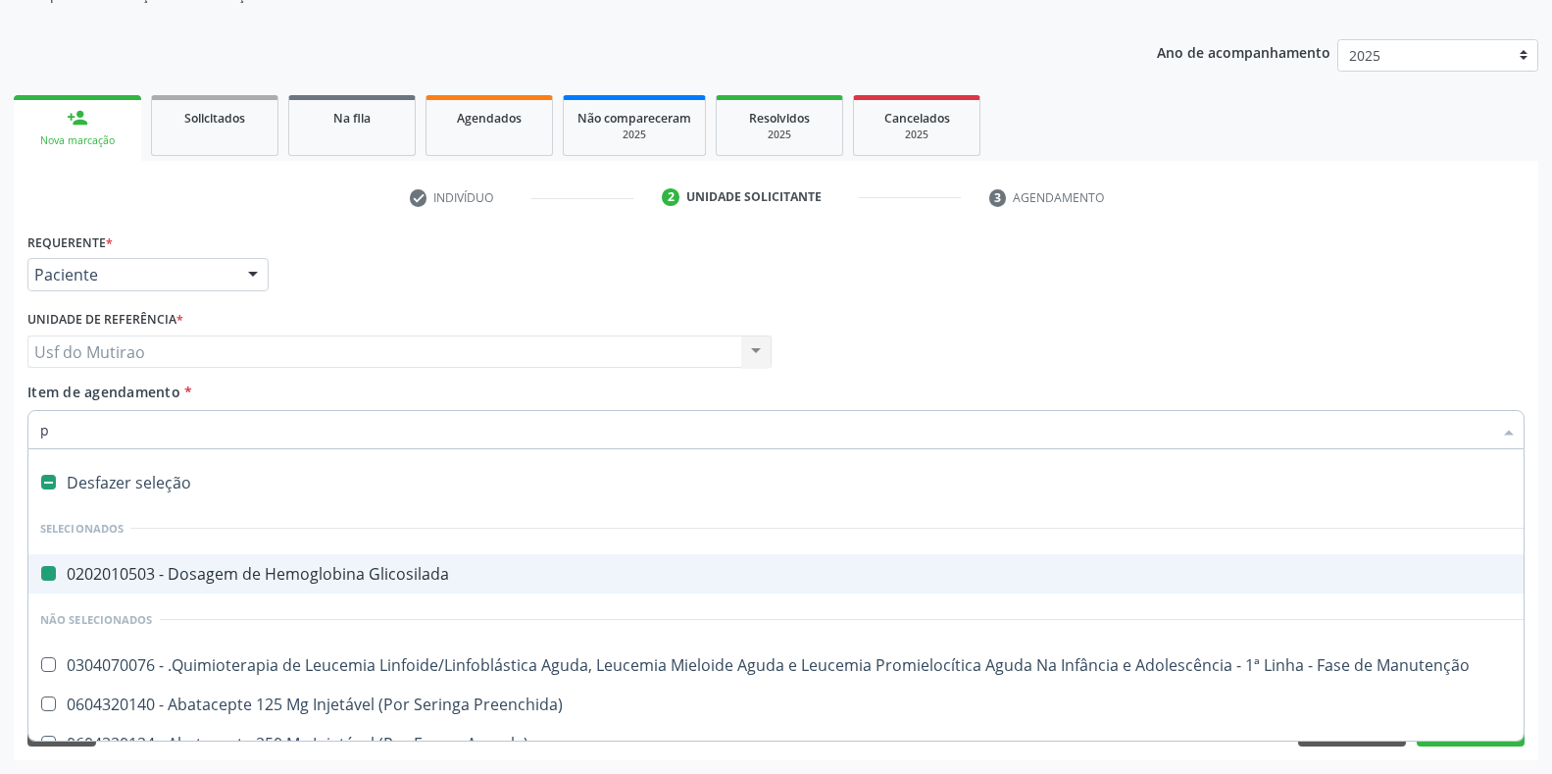
type input "ps"
checkbox Glicosilada "false"
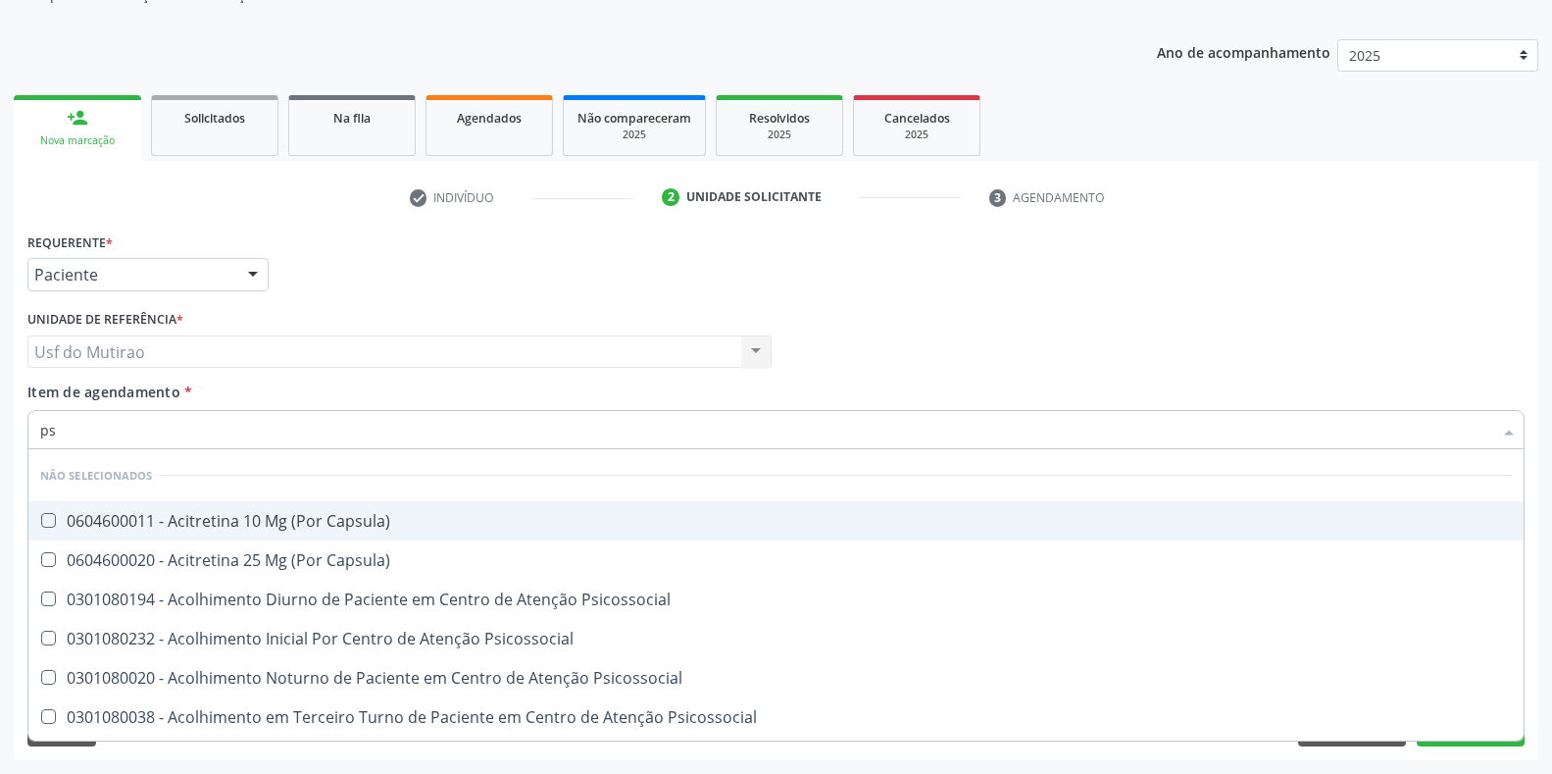
type input "psa"
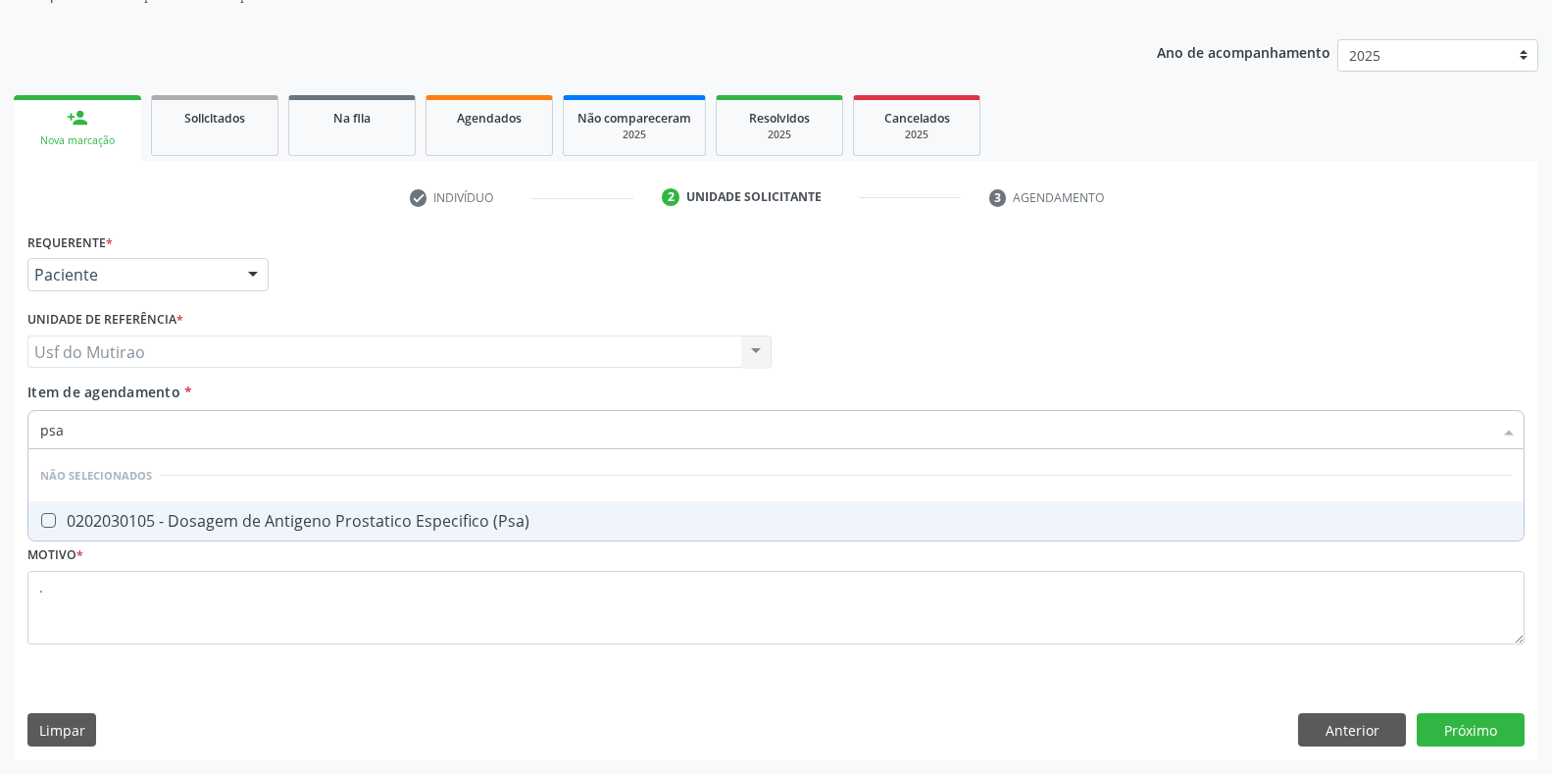
click at [373, 522] on div "0202030105 - Dosagem de Antigeno Prostatico Especifico (Psa)" at bounding box center [776, 521] width 1472 height 16
checkbox \(Psa\) "true"
click at [1476, 726] on div "Requerente * Paciente Profissional de Saúde Paciente Nenhum resultado encontrad…" at bounding box center [776, 494] width 1525 height 532
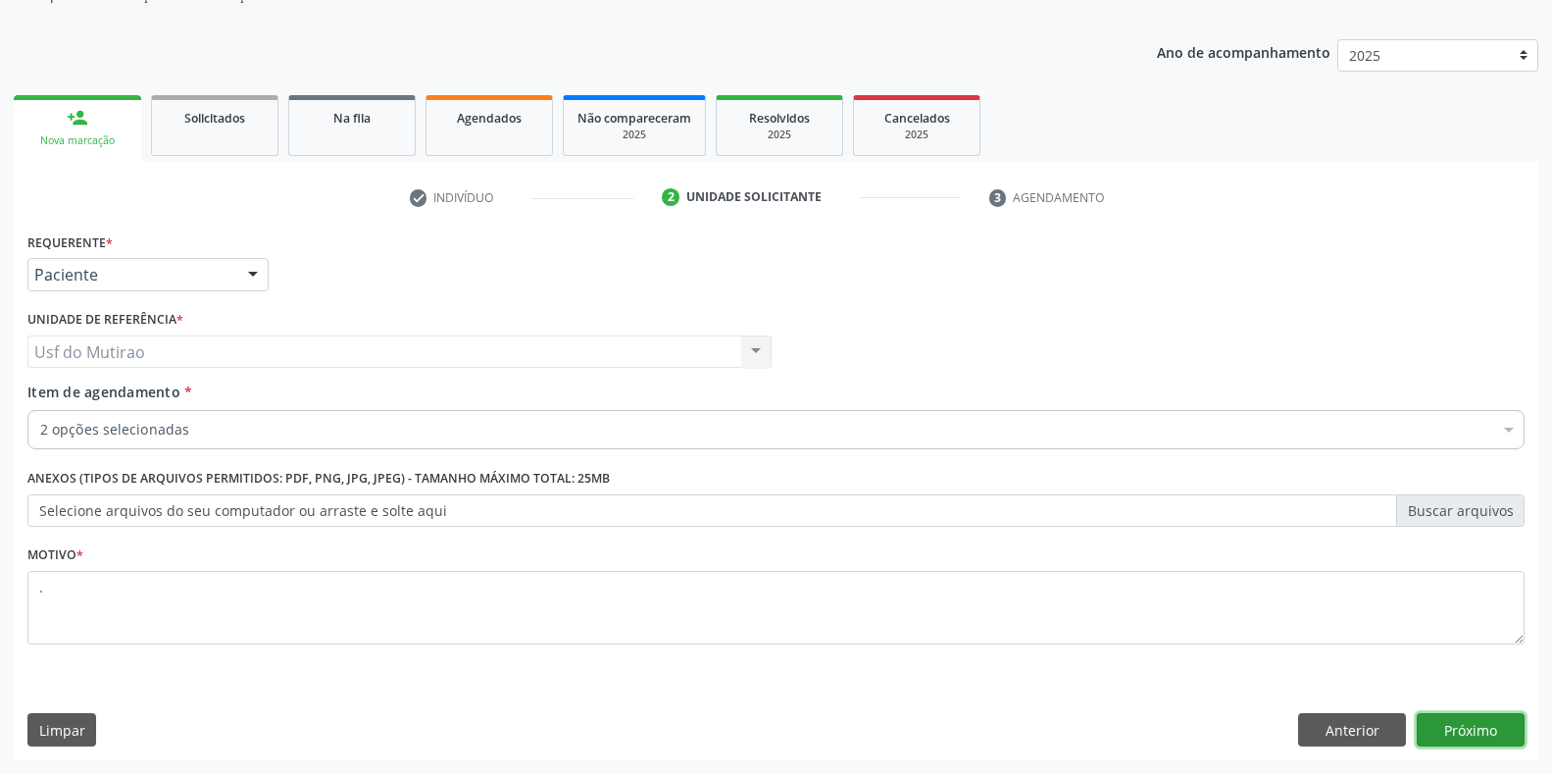
click at [1444, 734] on button "Próximo" at bounding box center [1471, 729] width 108 height 33
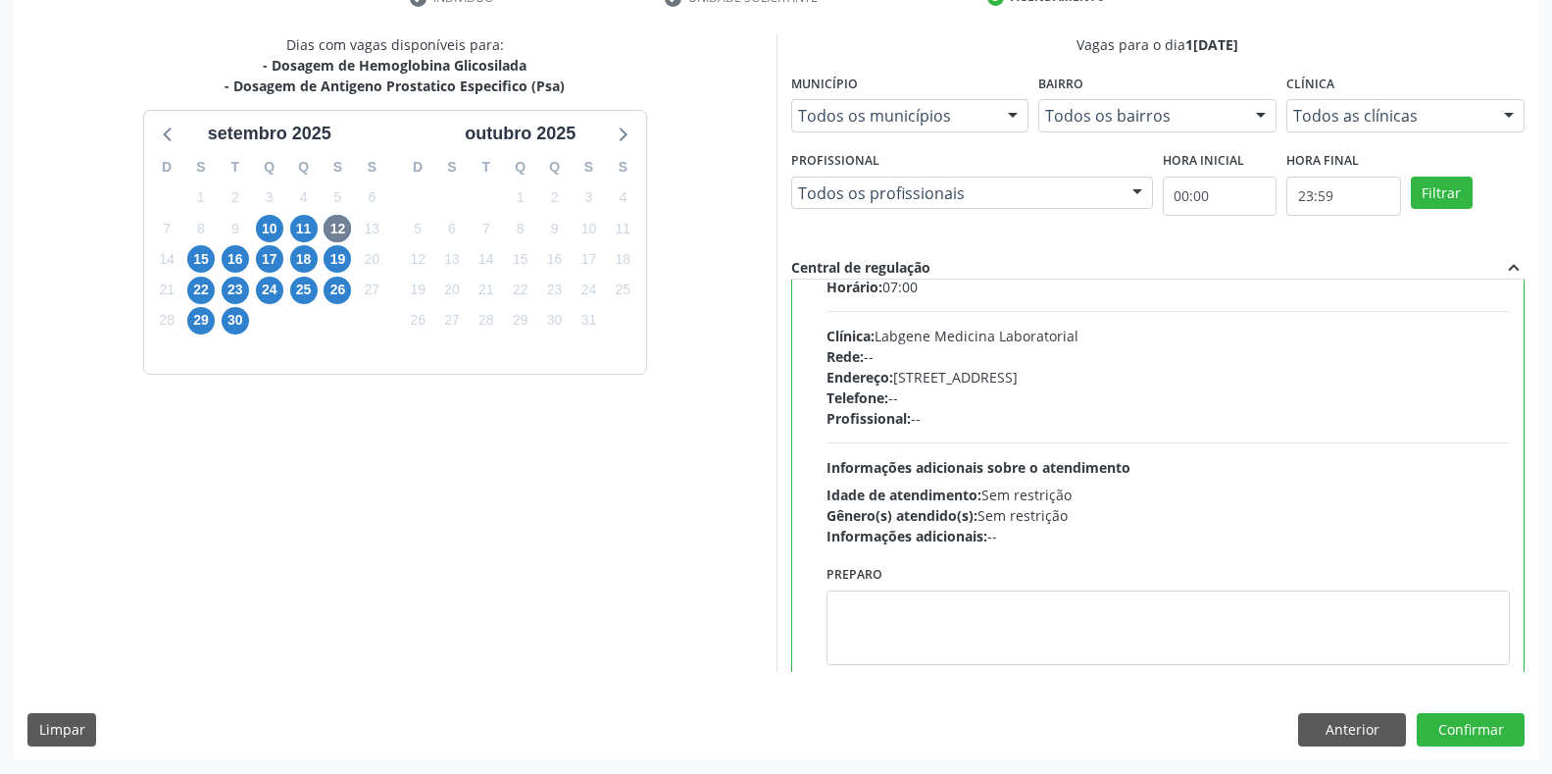
scroll to position [97, 0]
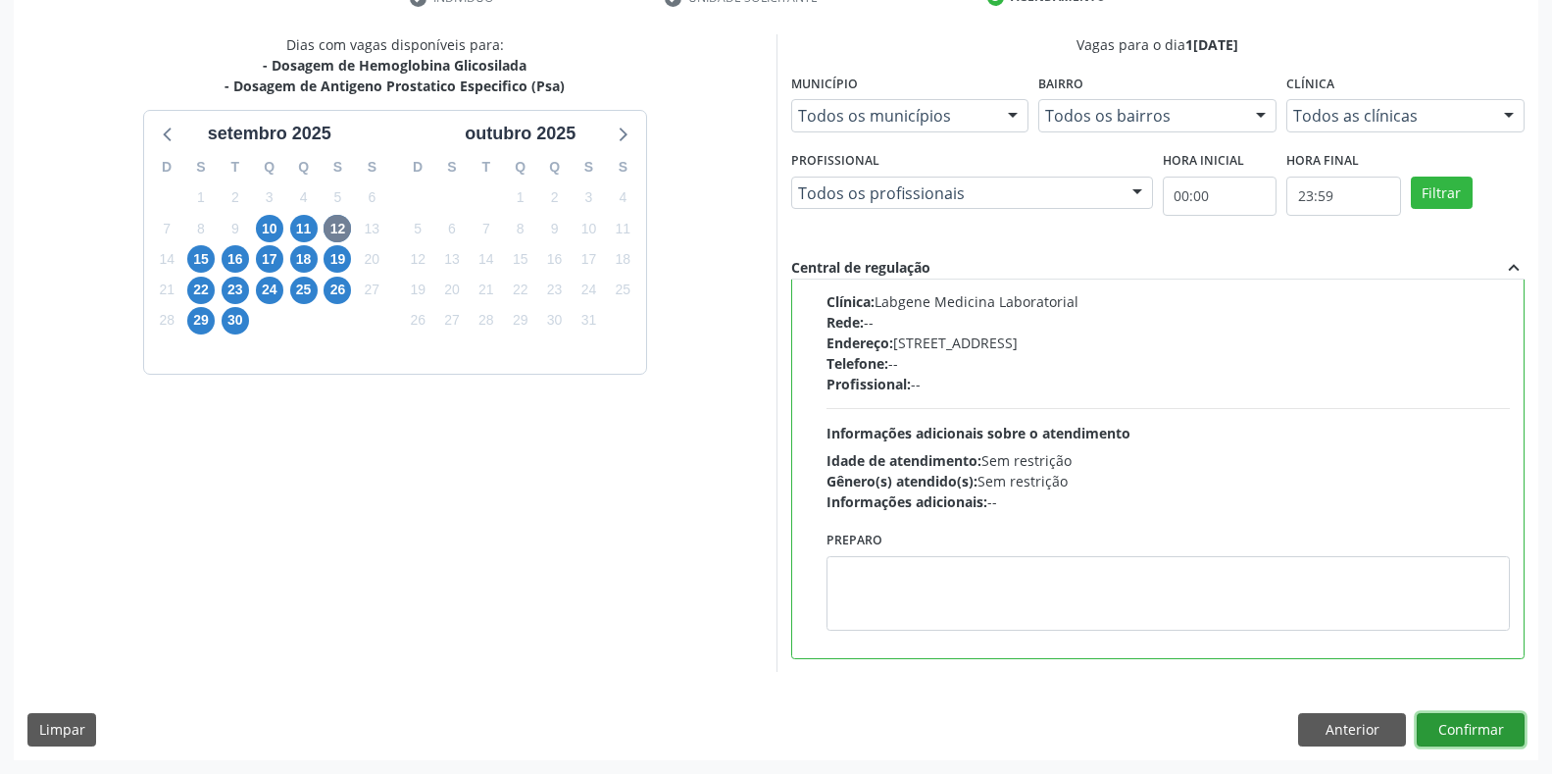
click at [1494, 725] on button "Confirmar" at bounding box center [1471, 729] width 108 height 33
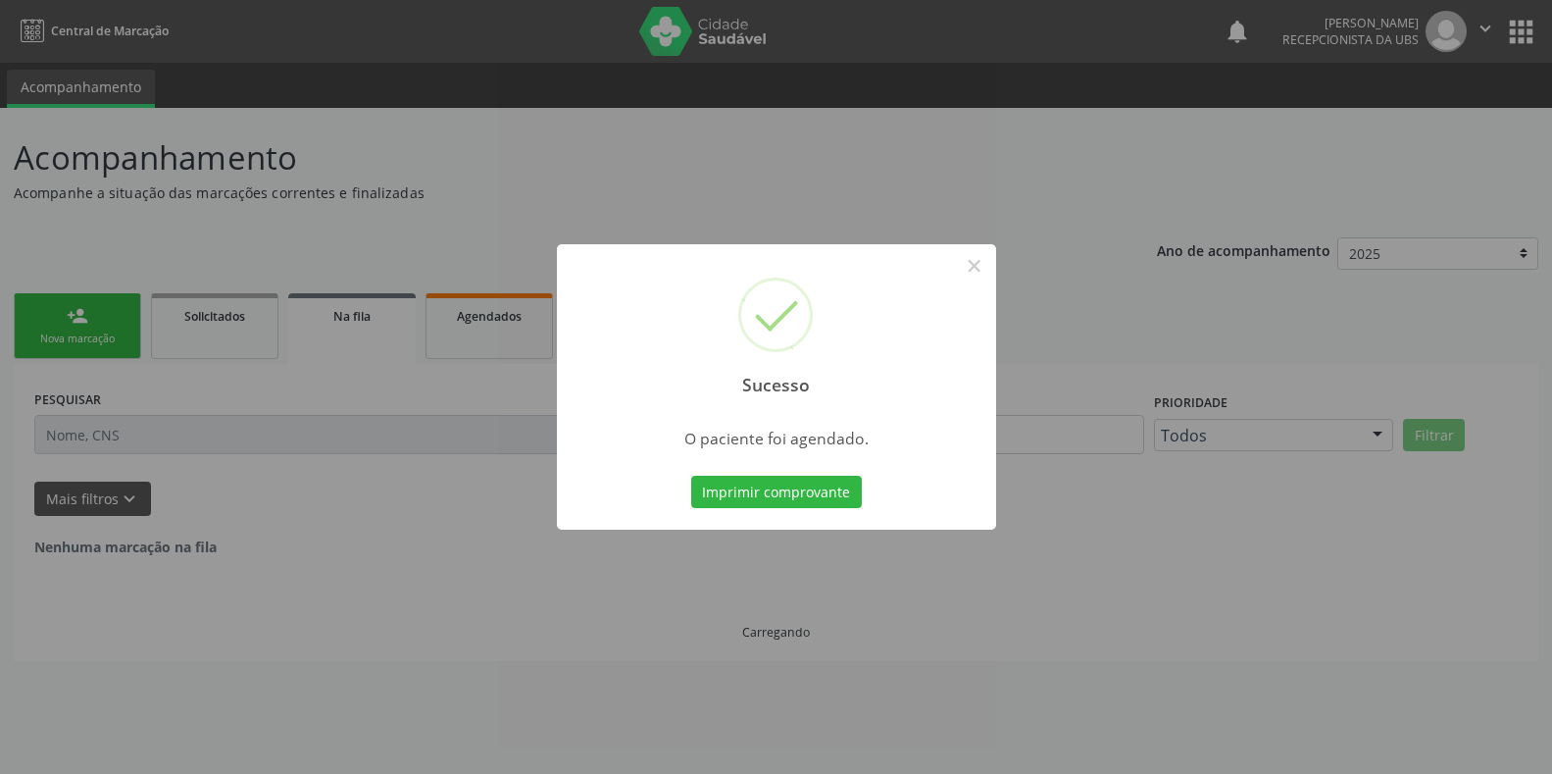
scroll to position [0, 0]
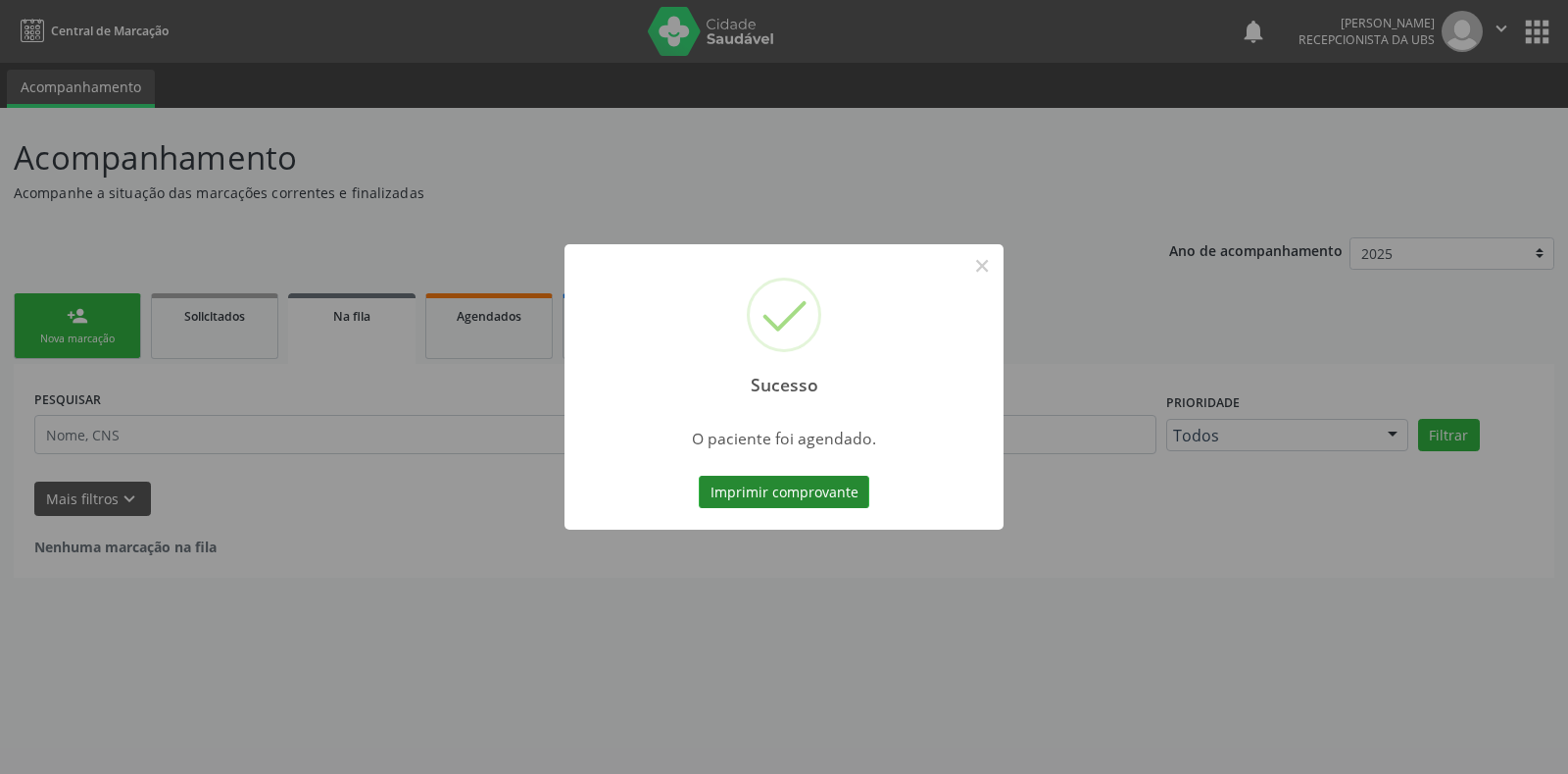
click at [813, 486] on button "Imprimir comprovante" at bounding box center [784, 492] width 171 height 33
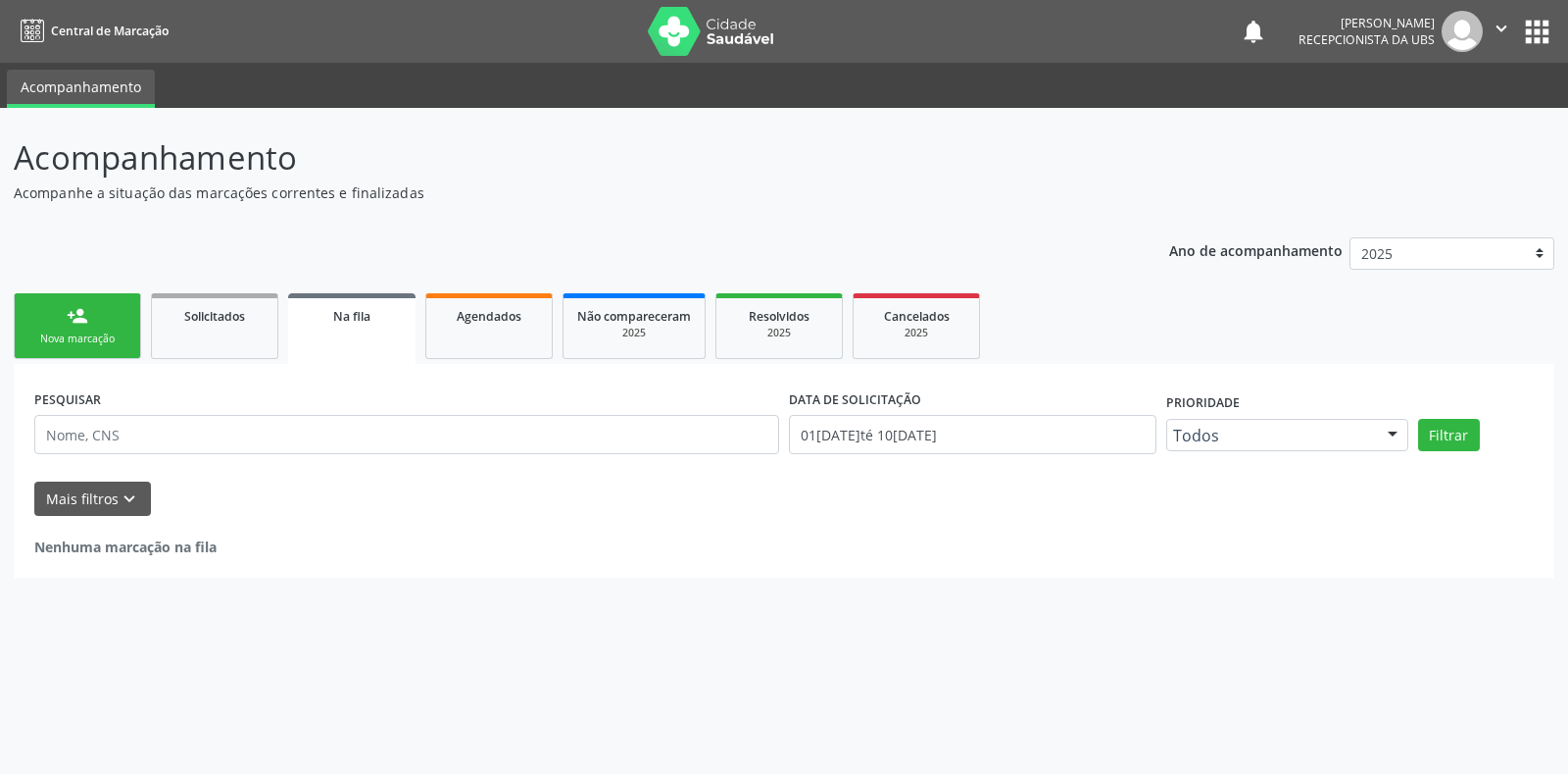
click at [94, 319] on link "person_add Nova marcação" at bounding box center [77, 326] width 127 height 66
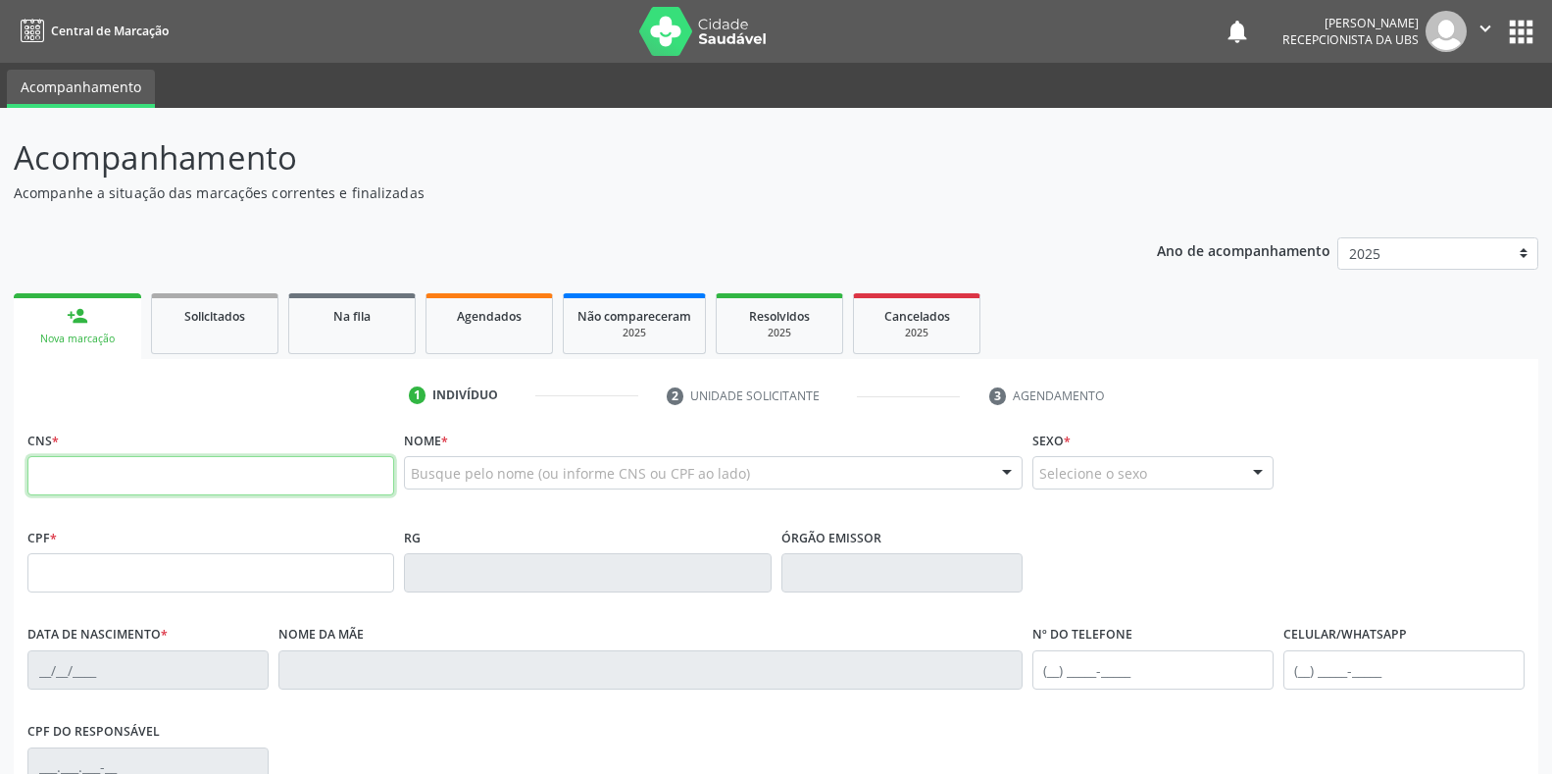
click at [168, 491] on input "text" at bounding box center [210, 475] width 367 height 39
type input "704 8040 3563 6444"
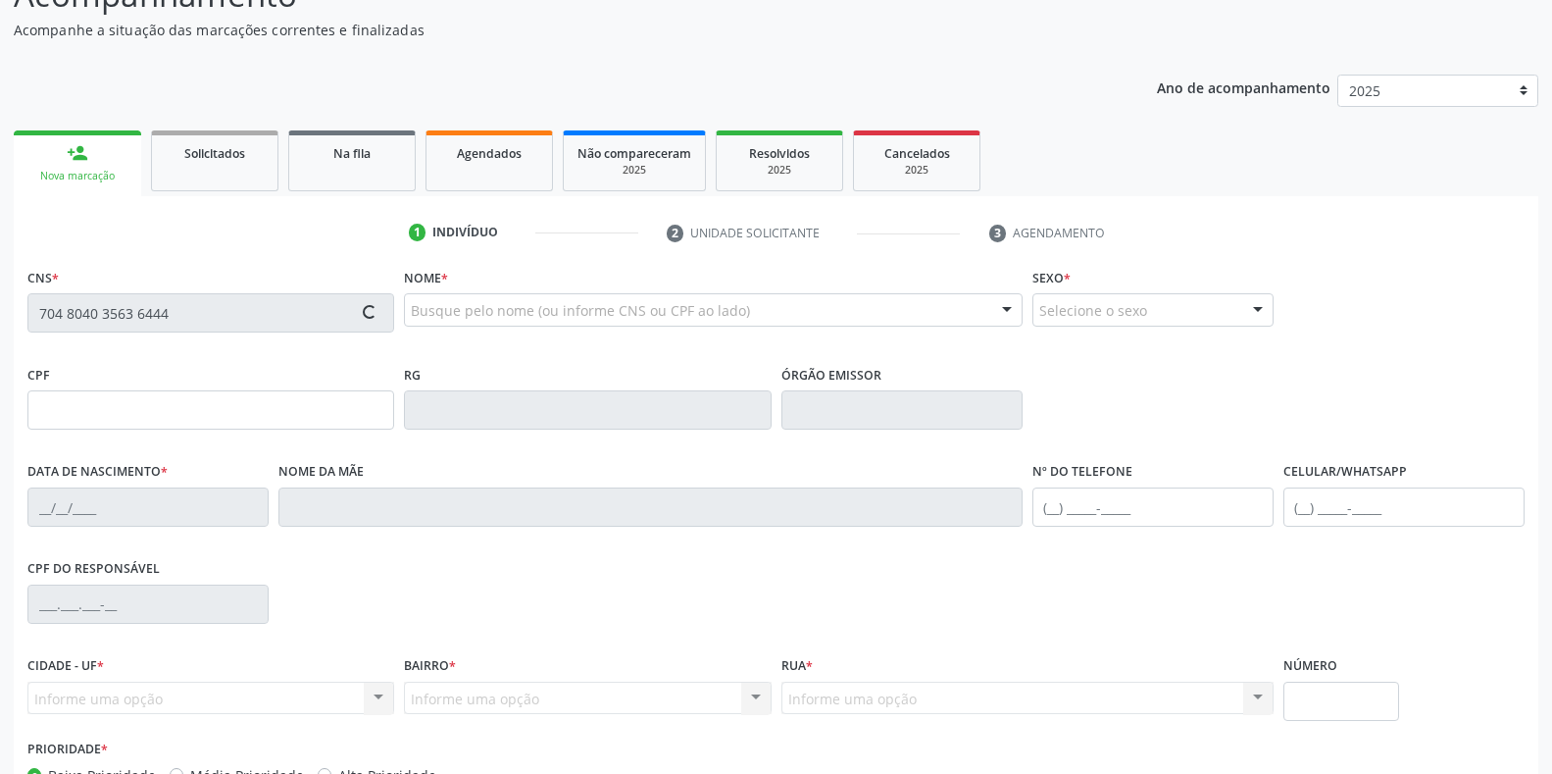
scroll to position [196, 0]
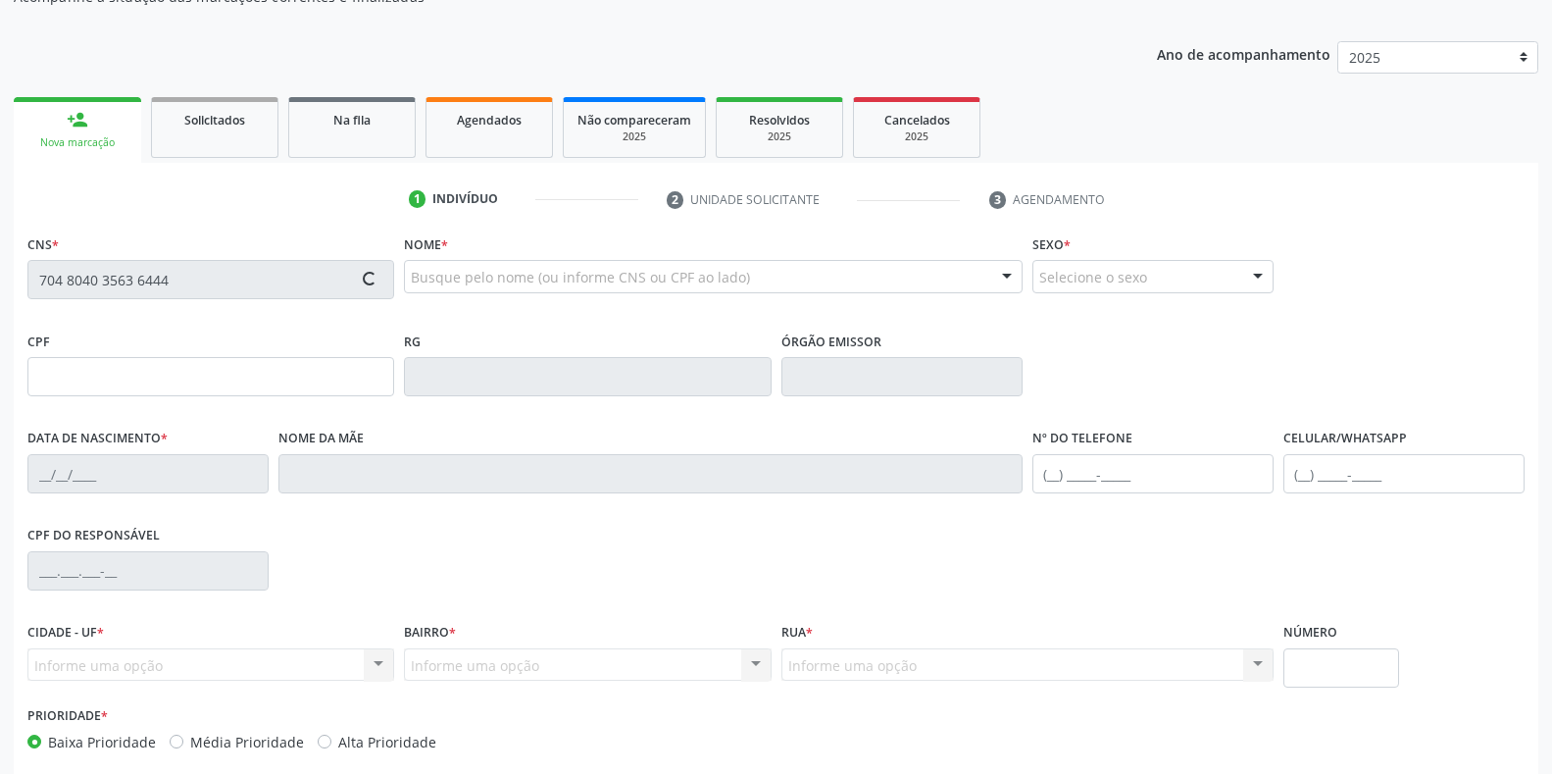
type input "06/03/1977"
type input "Maria de Lourdes da Silva"
type input "(87) 98120-6409"
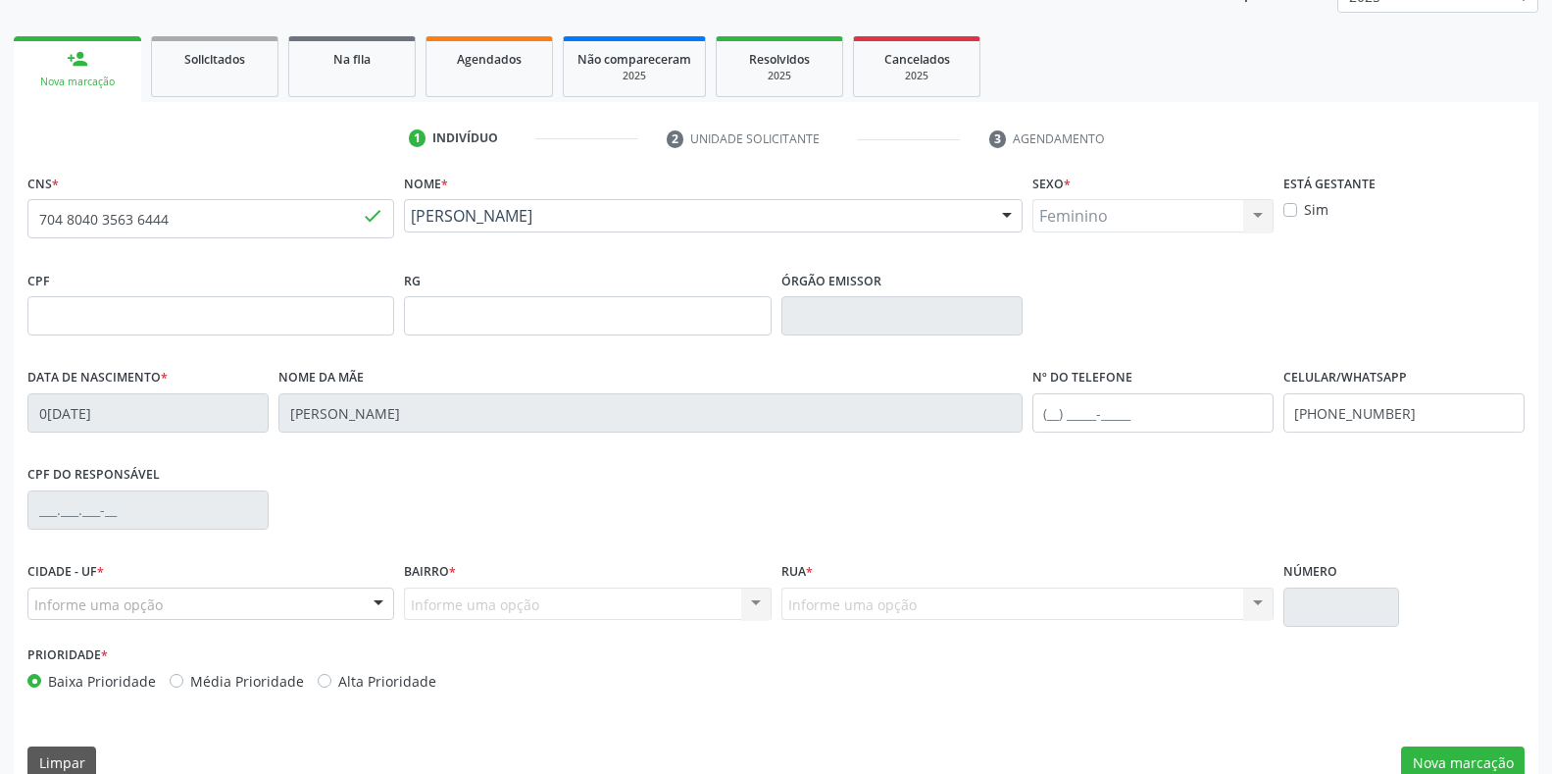
scroll to position [289, 0]
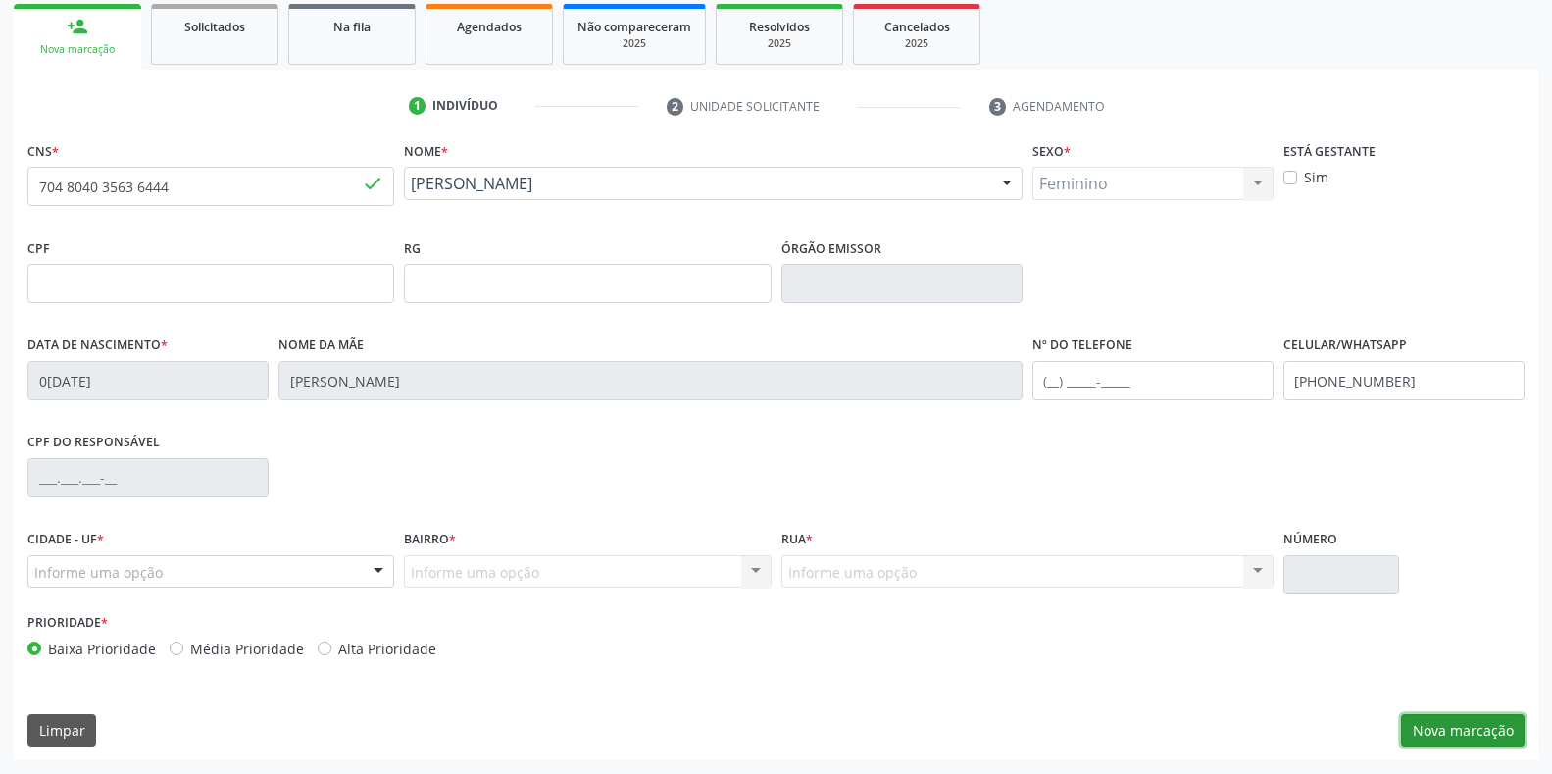
click at [1487, 736] on button "Nova marcação" at bounding box center [1463, 730] width 124 height 33
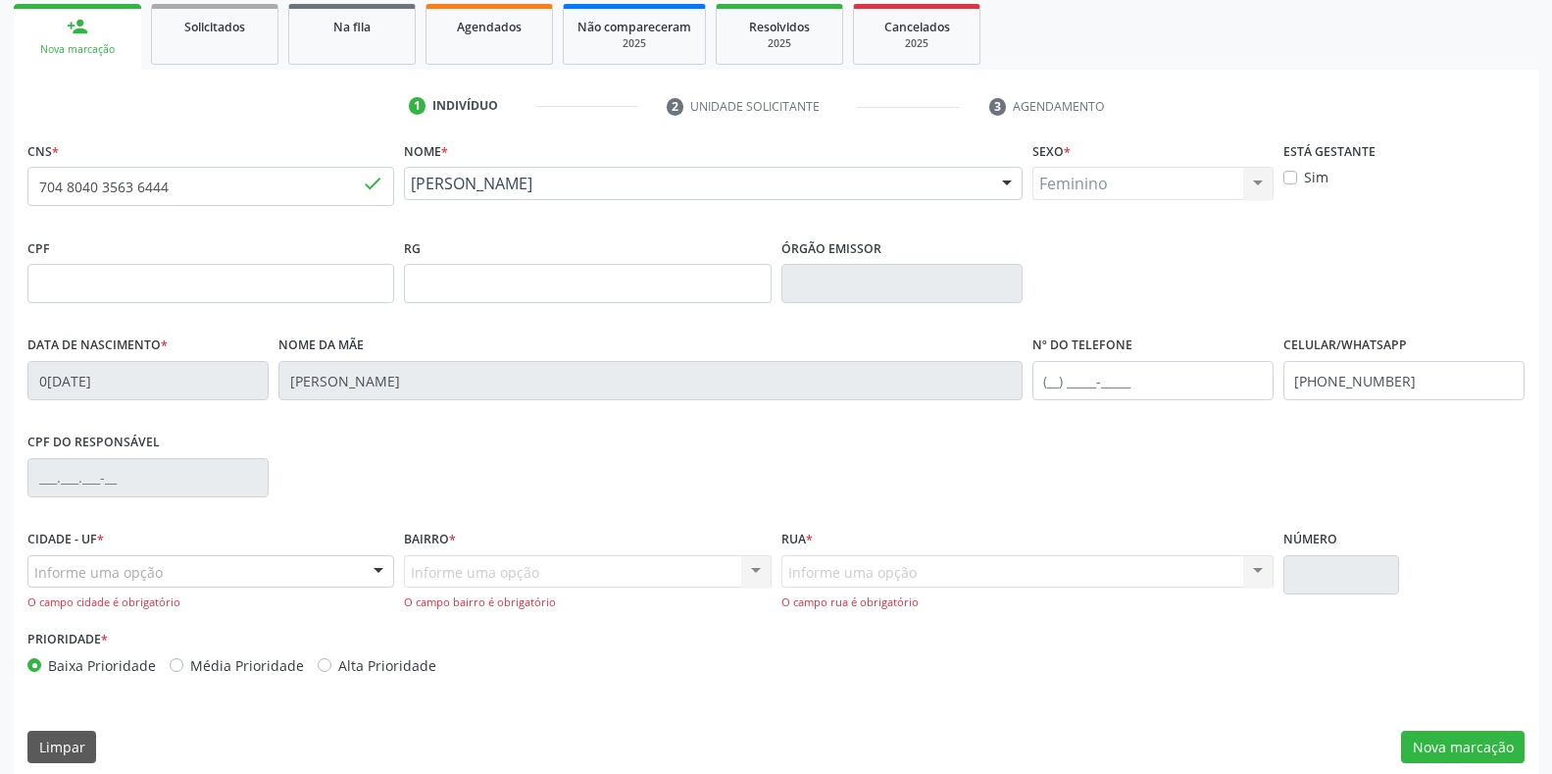
drag, startPoint x: 375, startPoint y: 566, endPoint x: 365, endPoint y: 570, distance: 10.6
click at [375, 566] on div at bounding box center [378, 572] width 29 height 33
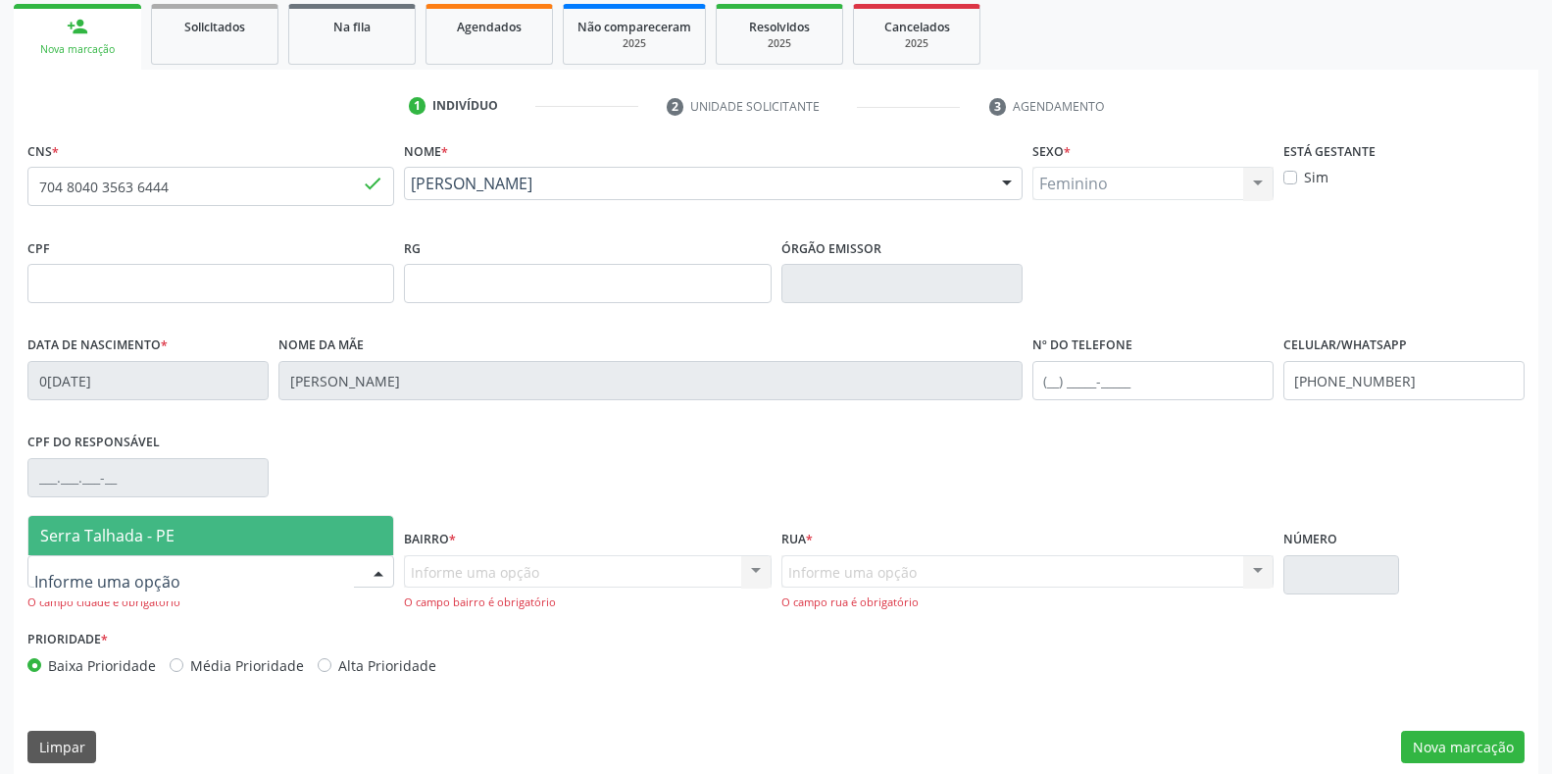
drag, startPoint x: 159, startPoint y: 532, endPoint x: 419, endPoint y: 564, distance: 261.8
click at [159, 532] on span "Serra Talhada - PE" at bounding box center [107, 536] width 134 height 22
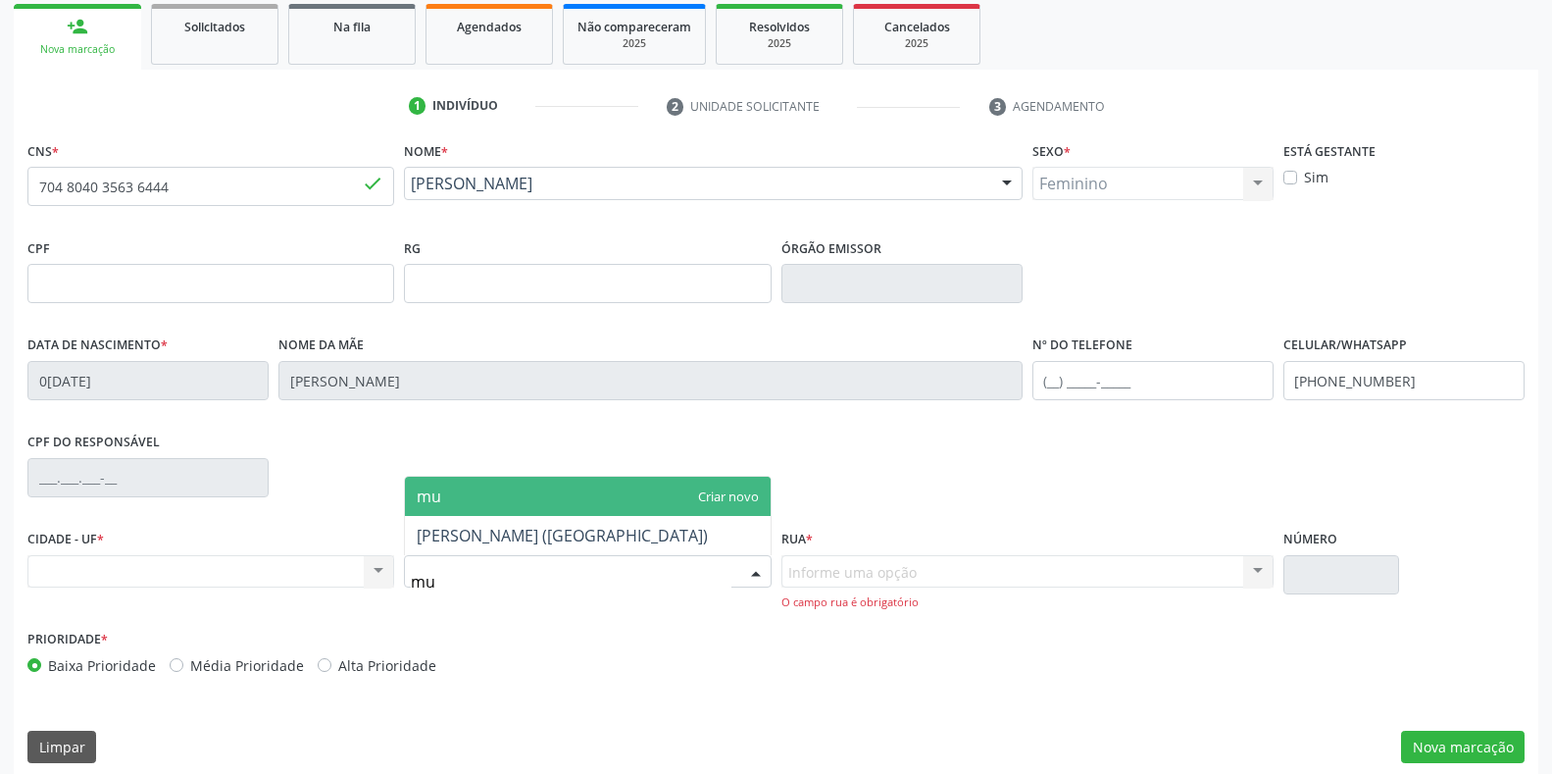
type input "mut"
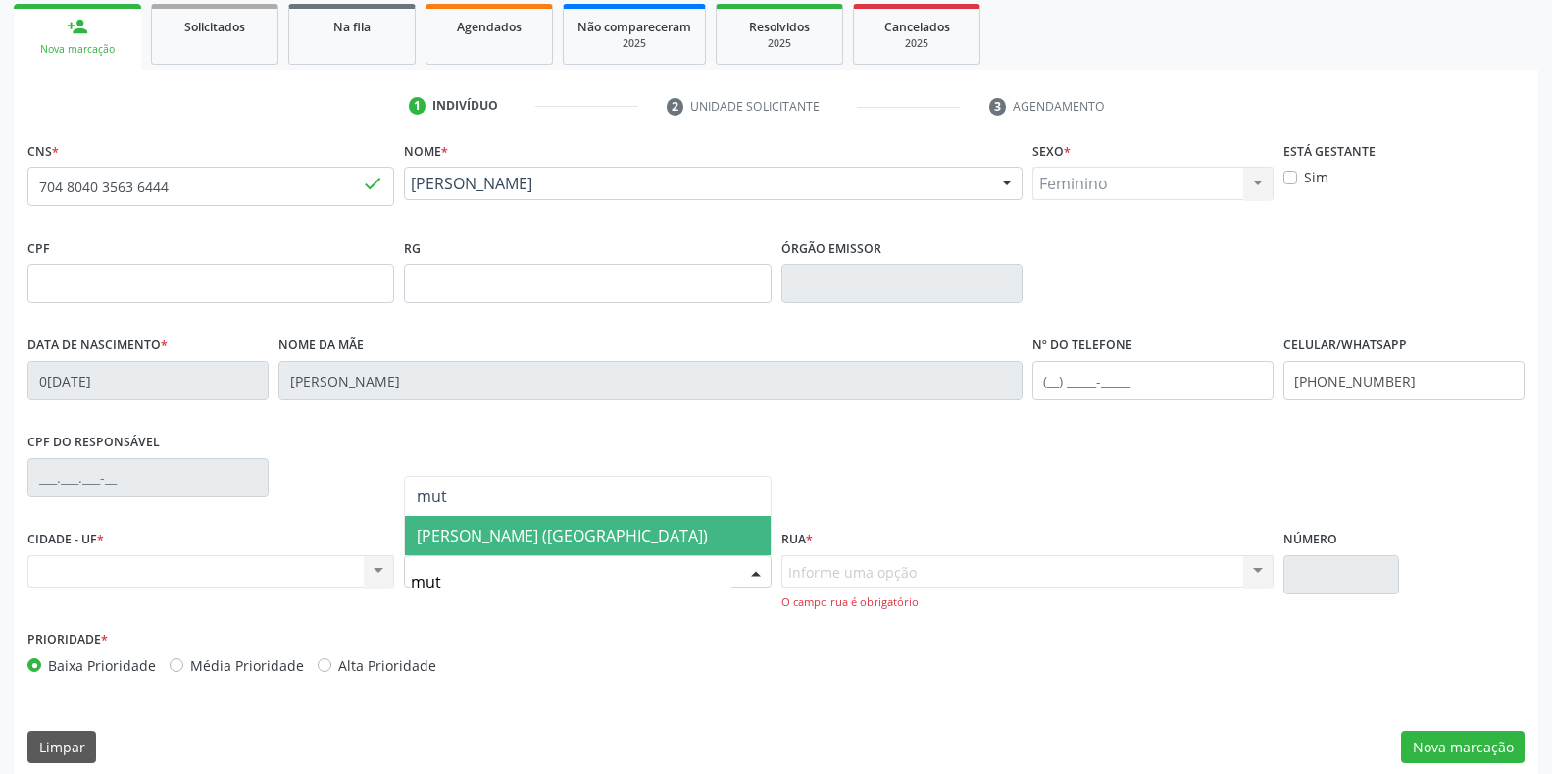
click at [541, 523] on span "[PERSON_NAME] ([GEOGRAPHIC_DATA])" at bounding box center [587, 535] width 365 height 39
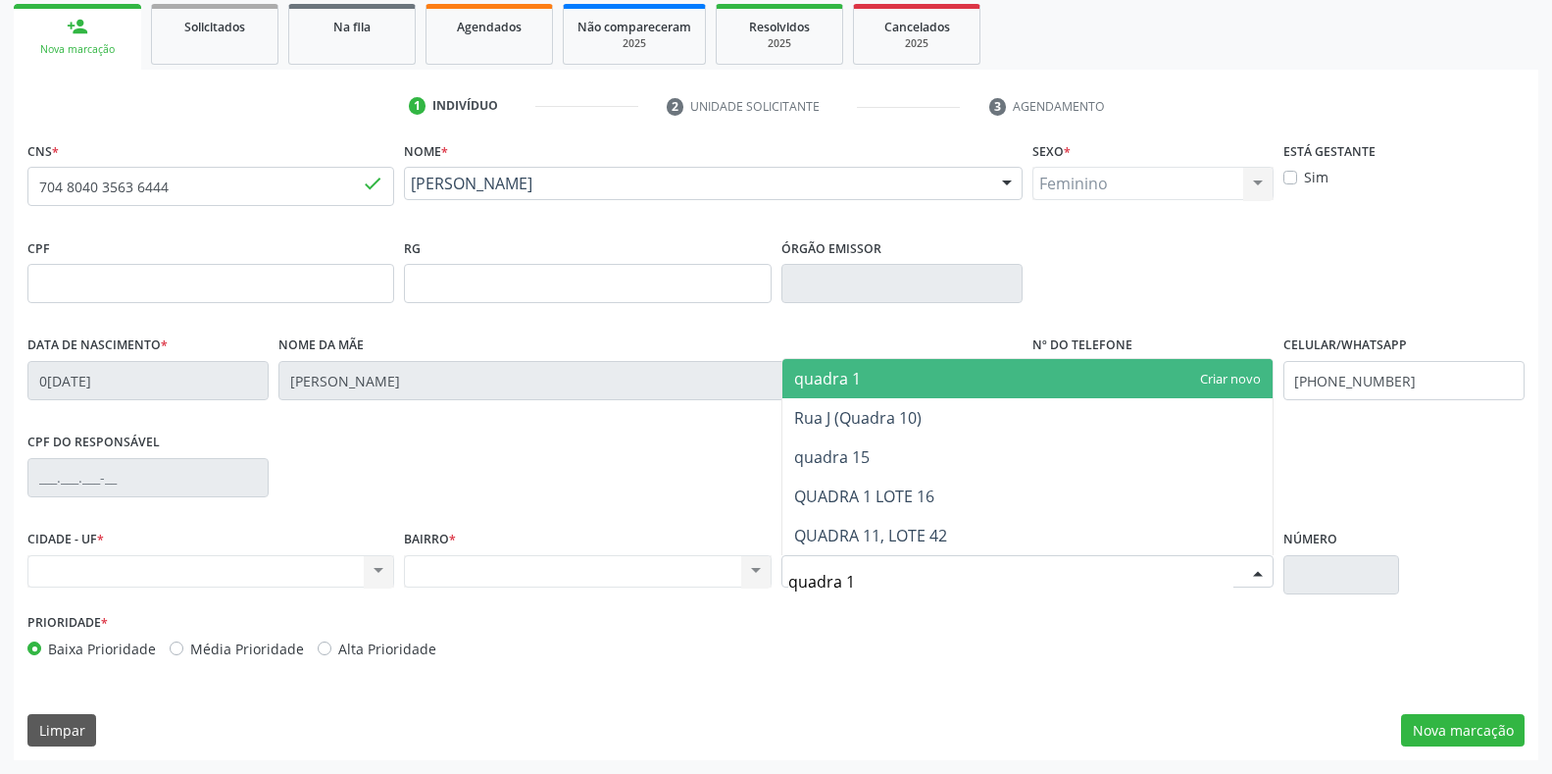
type input "quadra 12"
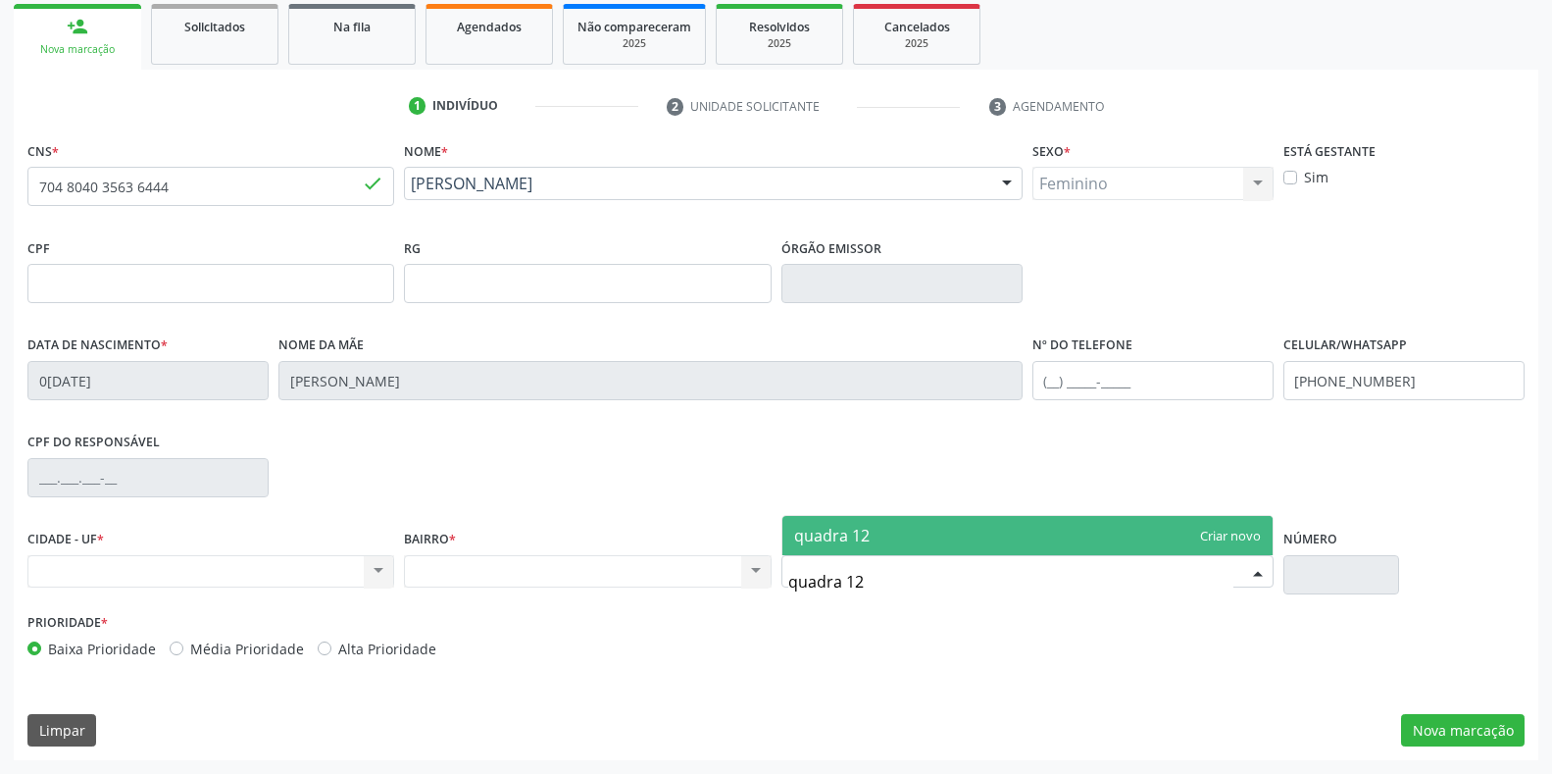
click at [855, 543] on span "quadra 12" at bounding box center [832, 536] width 76 height 22
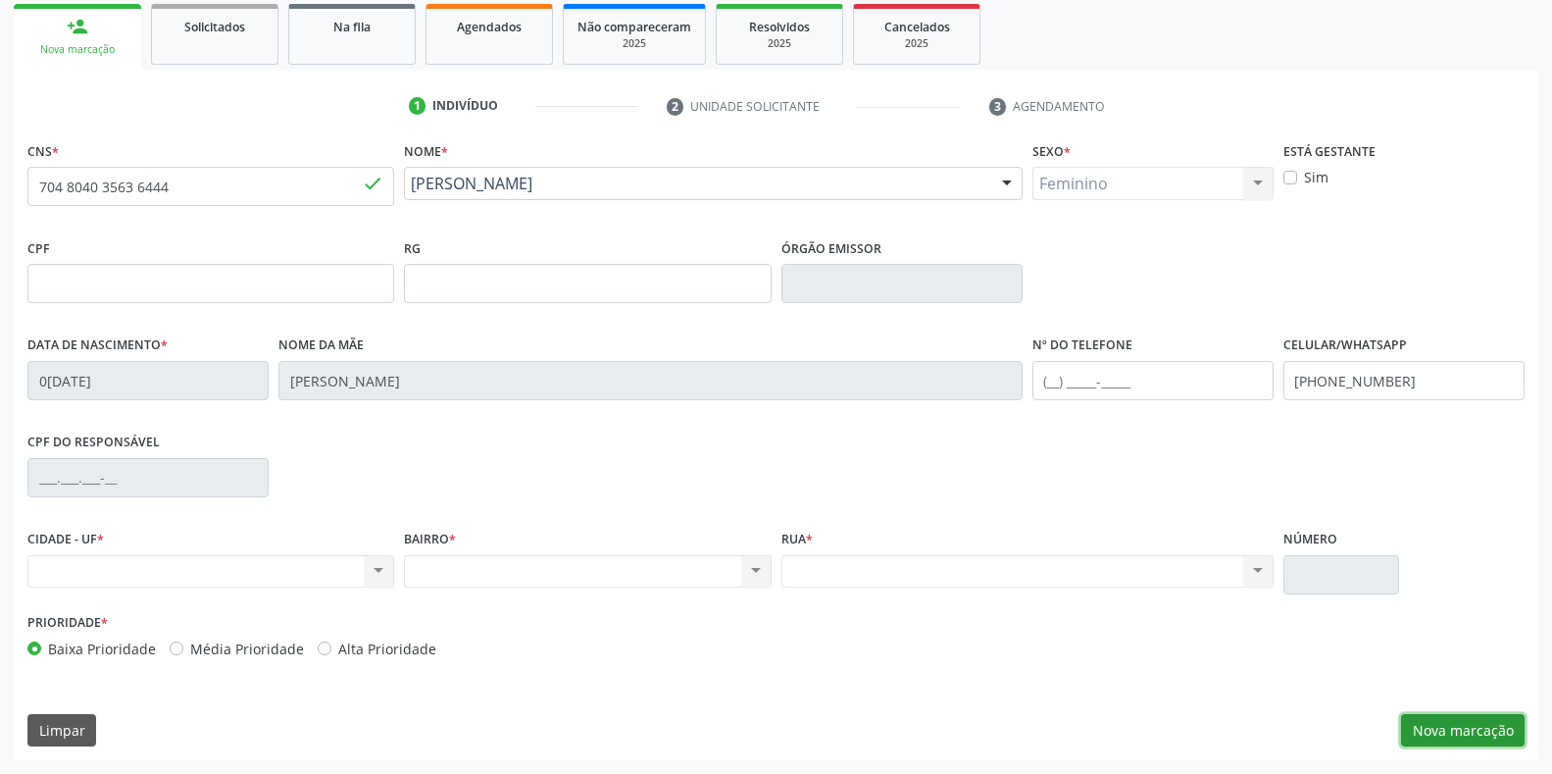
click at [1445, 730] on button "Nova marcação" at bounding box center [1463, 730] width 124 height 33
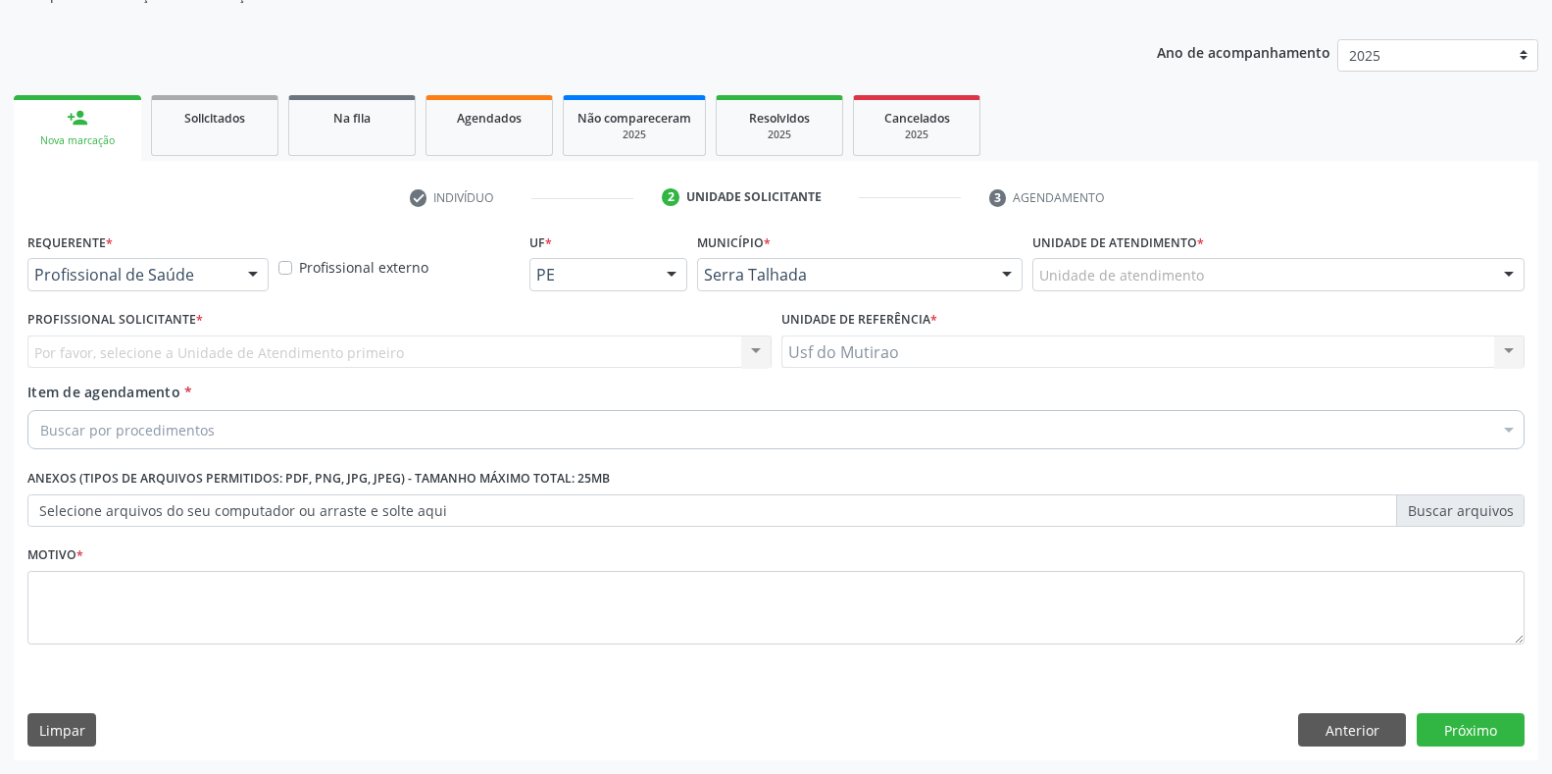
scroll to position [198, 0]
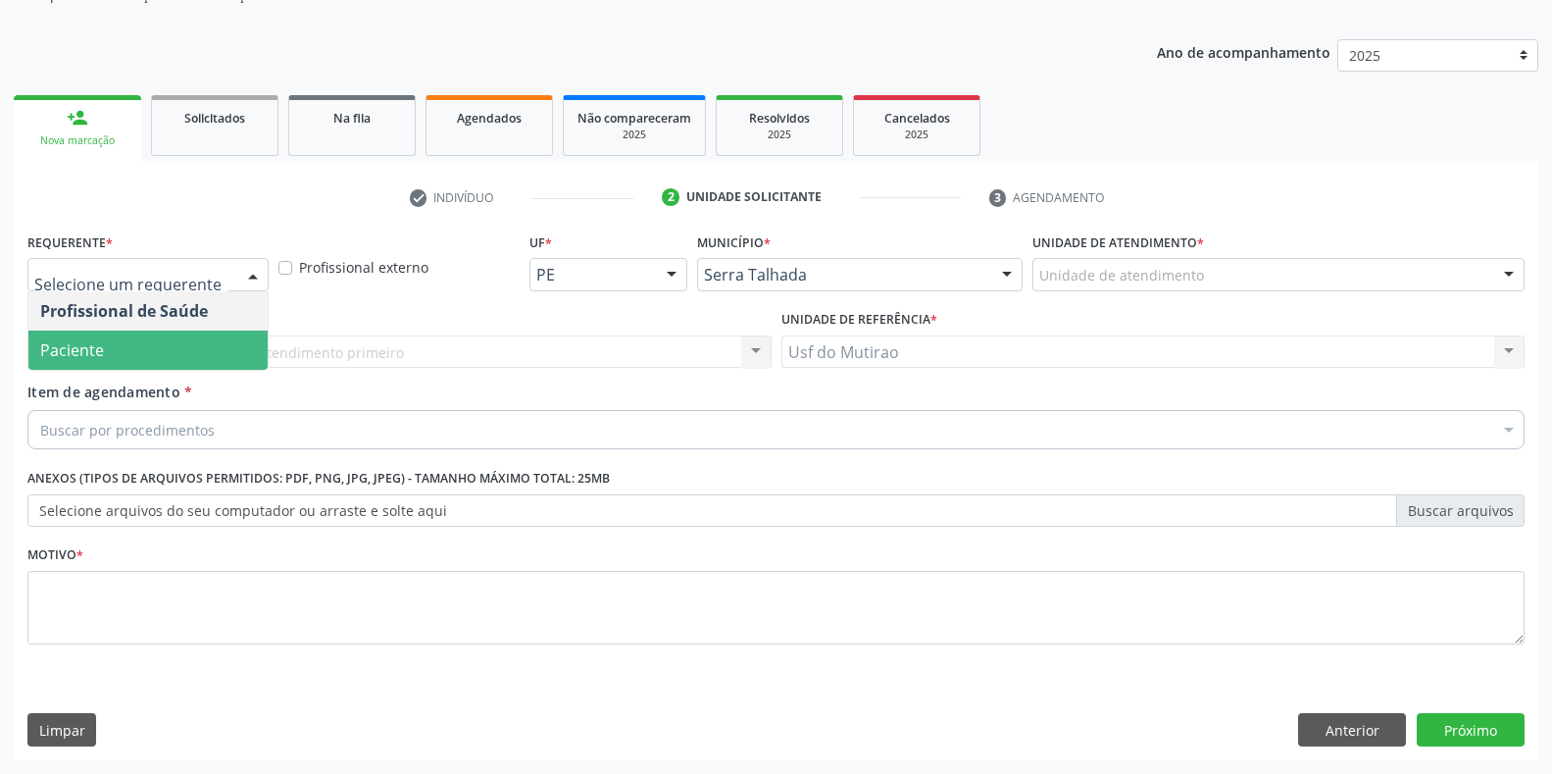
click at [129, 351] on span "Paciente" at bounding box center [147, 349] width 239 height 39
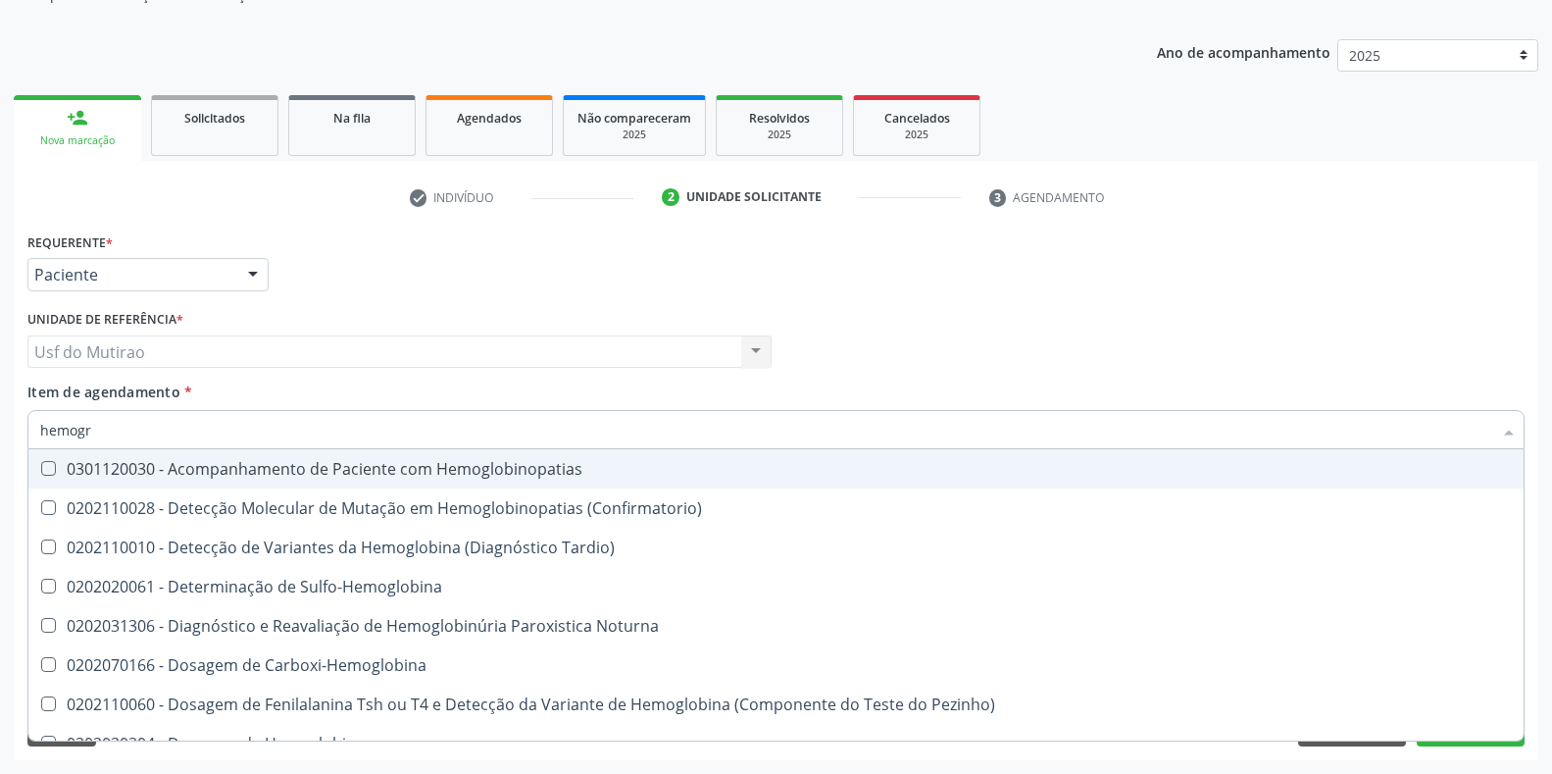
type input "hemogra"
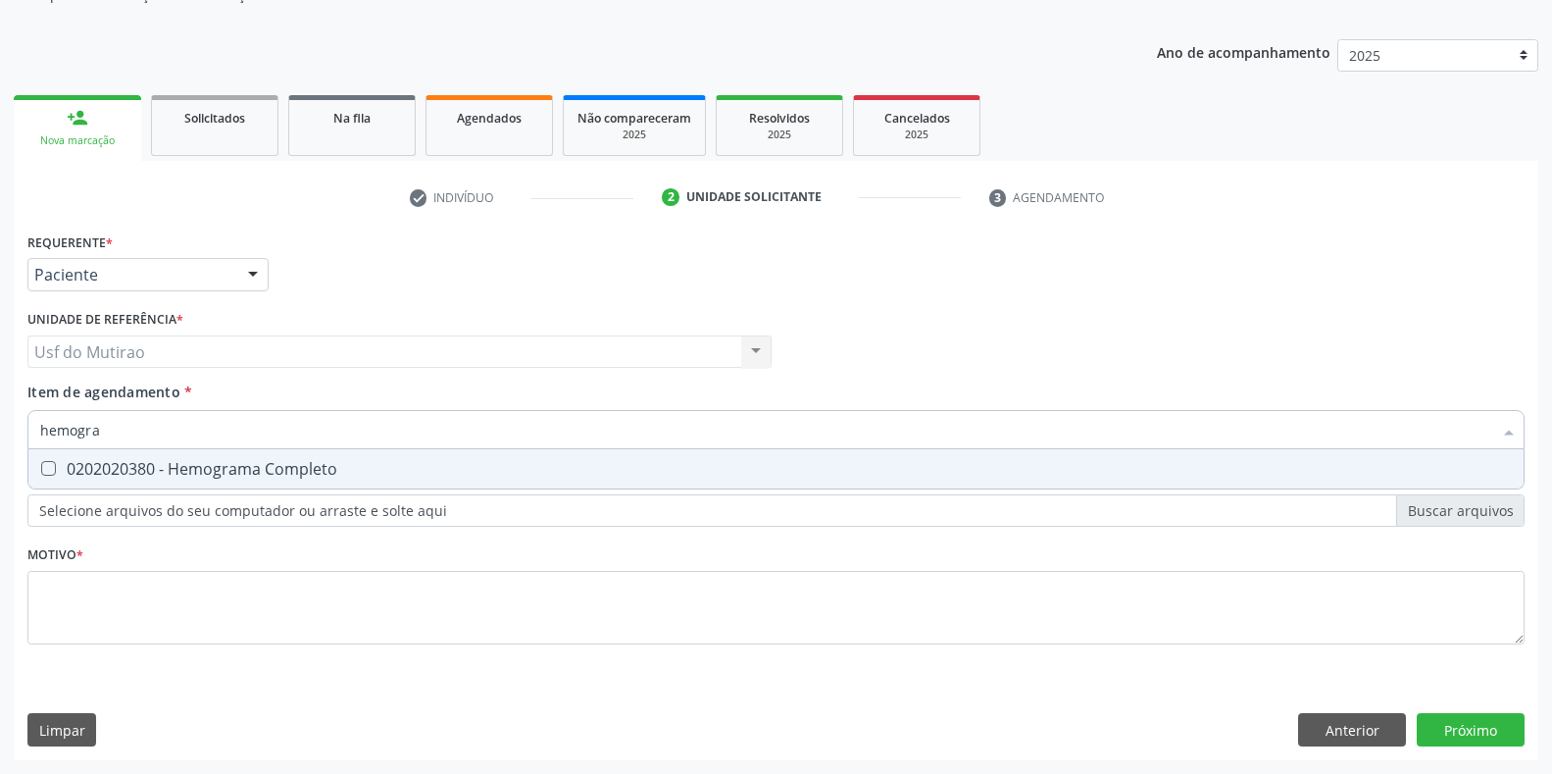
click at [157, 462] on div "0202020380 - Hemograma Completo" at bounding box center [776, 469] width 1472 height 16
checkbox Completo "true"
click at [156, 437] on input "hemogra" at bounding box center [766, 429] width 1452 height 39
drag, startPoint x: 156, startPoint y: 437, endPoint x: 69, endPoint y: 437, distance: 87.3
click at [69, 437] on input "hemogra" at bounding box center [766, 429] width 1452 height 39
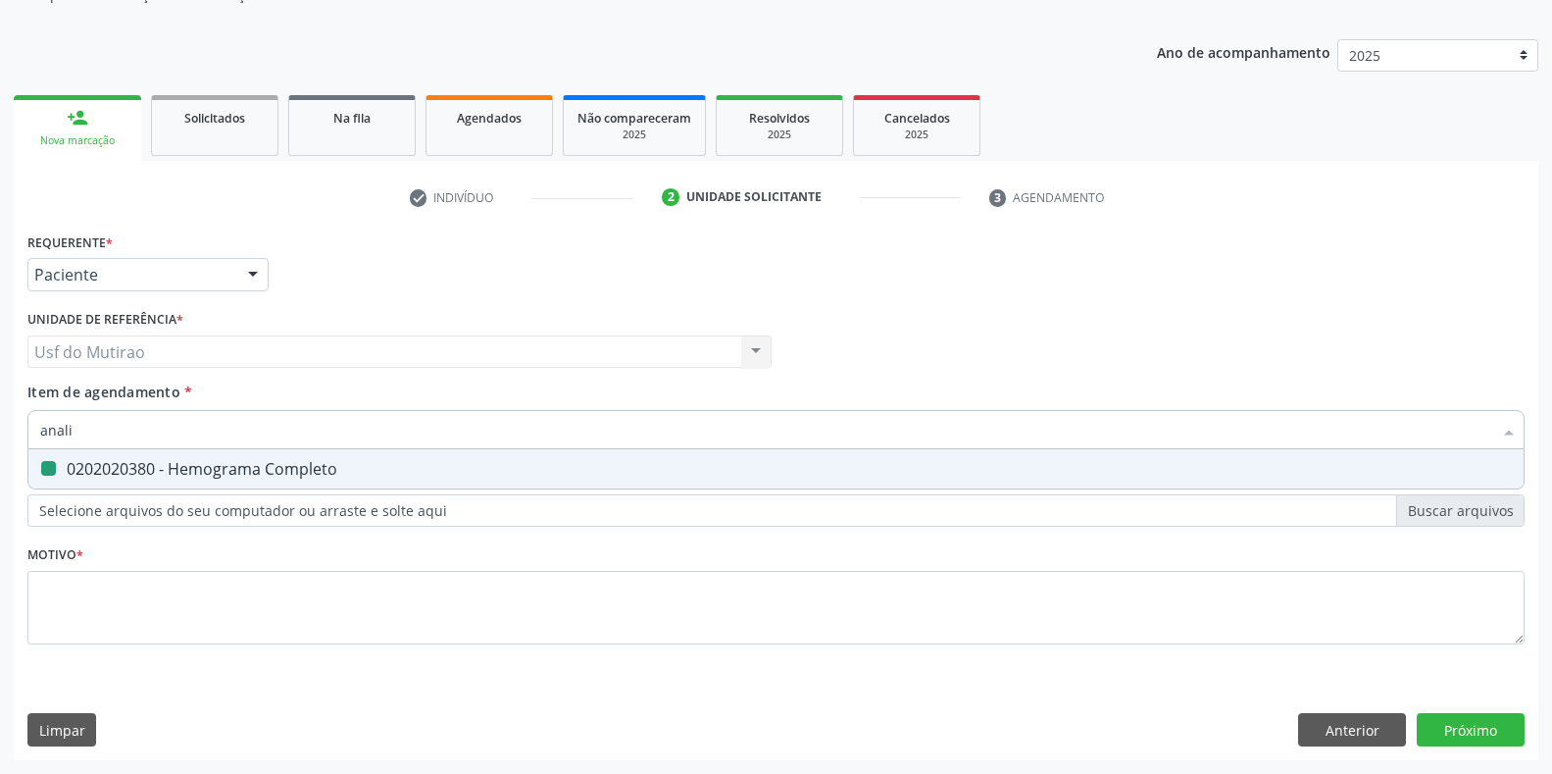
type input "analis"
checkbox Completo "false"
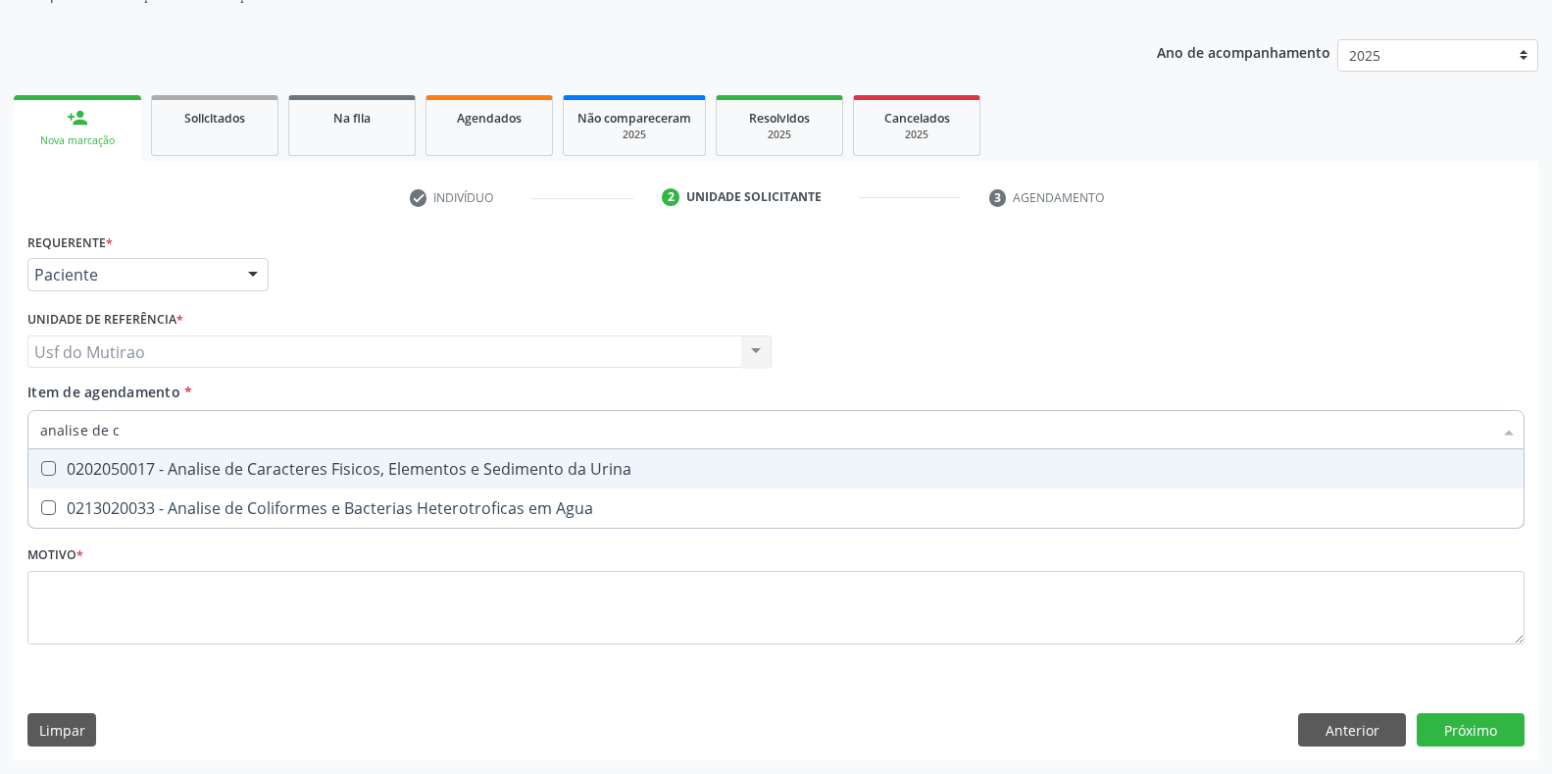
type input "analise de ca"
click at [254, 481] on span "0202050017 - Analise de Caracteres Fisicos, Elementos e Sedimento da Urina" at bounding box center [775, 468] width 1495 height 39
checkbox Urina "true"
drag, startPoint x: 190, startPoint y: 437, endPoint x: 1, endPoint y: 430, distance: 189.4
click at [0, 433] on div "Acompanhamento Acompanhe a situação das marcações correntes e finalizadas Relat…" at bounding box center [776, 342] width 1552 height 864
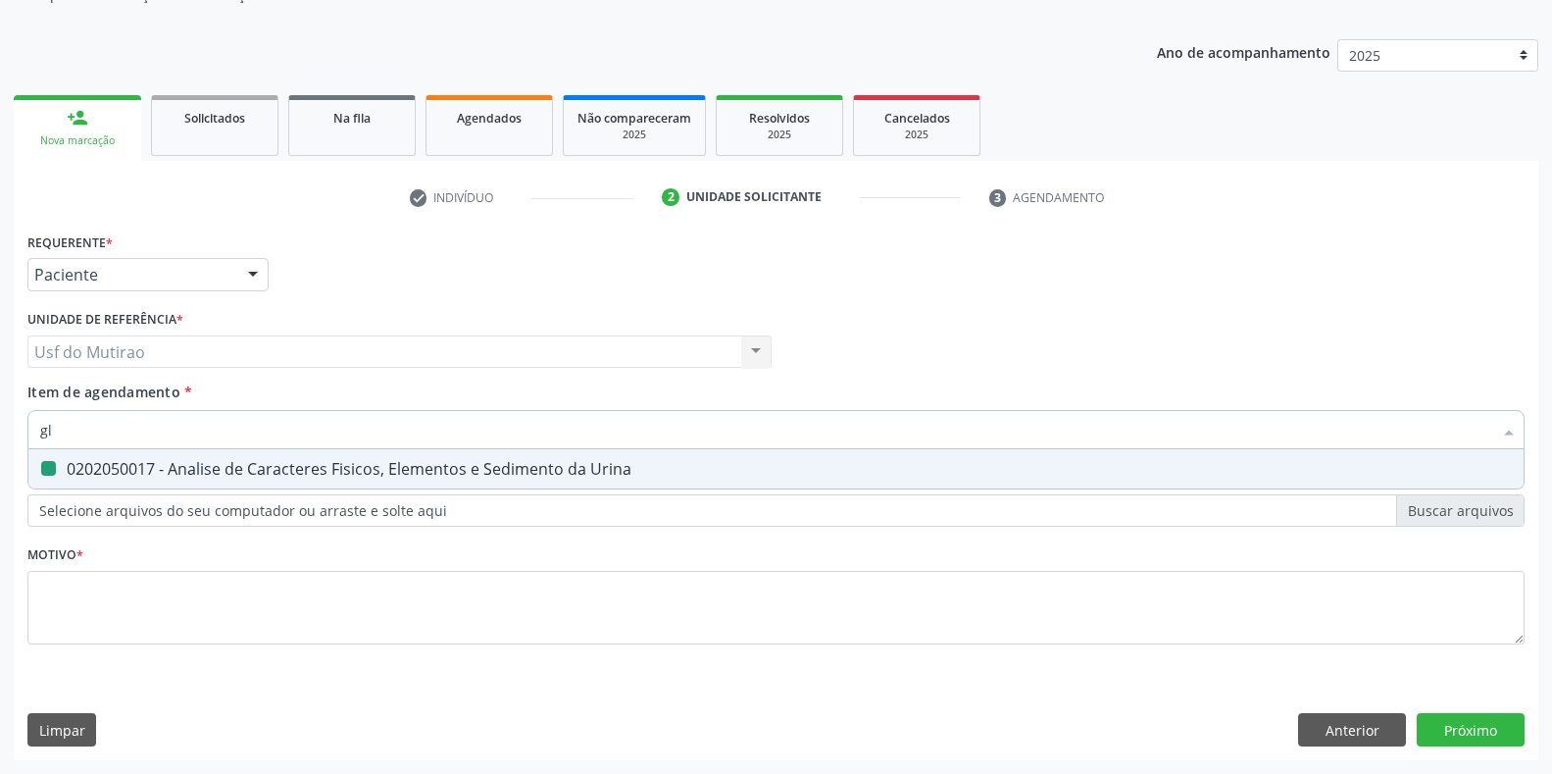
type input "gli"
checkbox Urina "false"
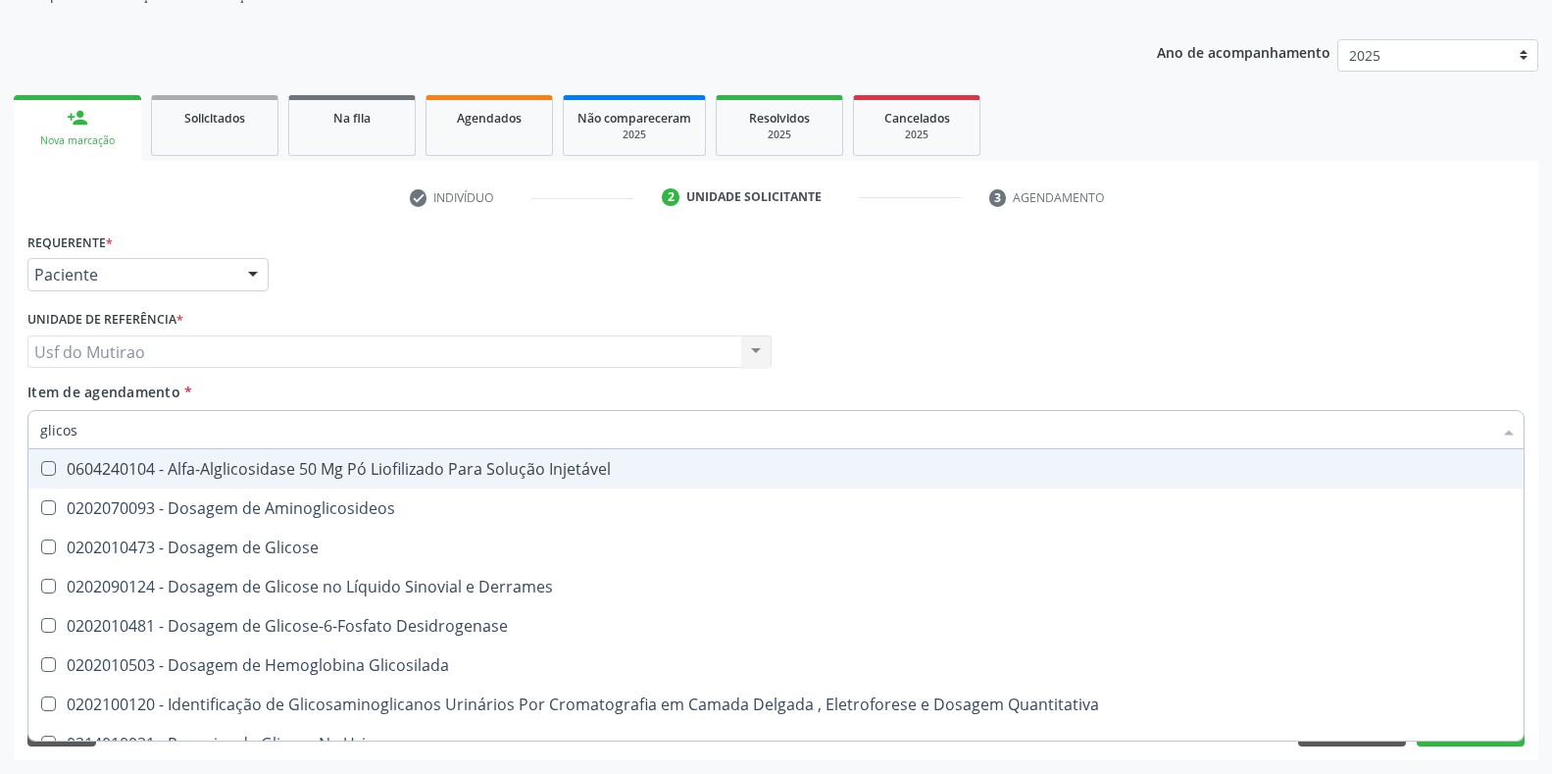
type input "glicose"
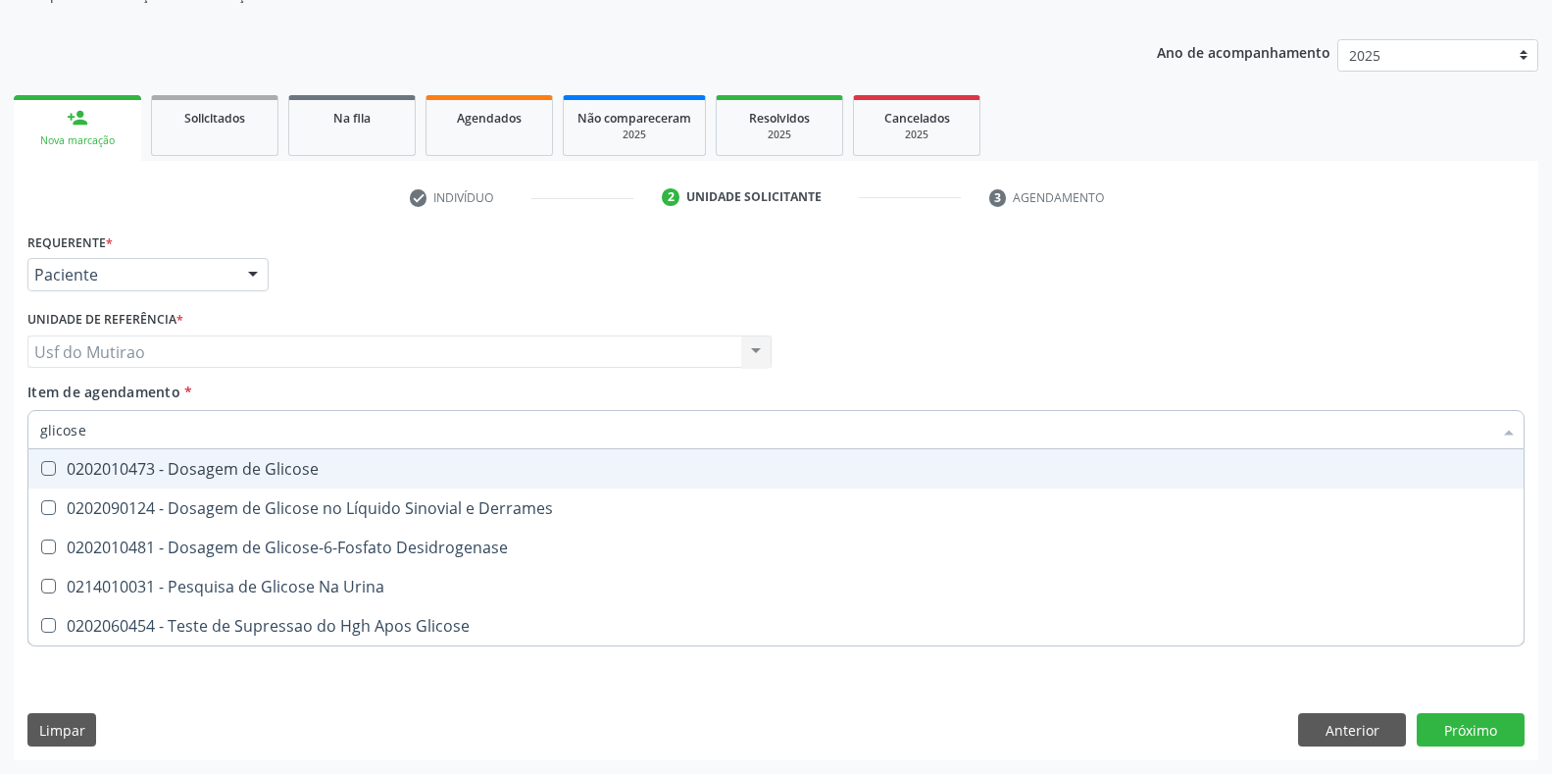
click at [231, 476] on div "0202010473 - Dosagem de Glicose" at bounding box center [776, 469] width 1472 height 16
checkbox Glicose "true"
drag, startPoint x: 203, startPoint y: 431, endPoint x: 0, endPoint y: 431, distance: 203.0
click at [0, 431] on div "Acompanhamento Acompanhe a situação das marcações correntes e finalizadas Relat…" at bounding box center [776, 342] width 1552 height 864
type input "colest"
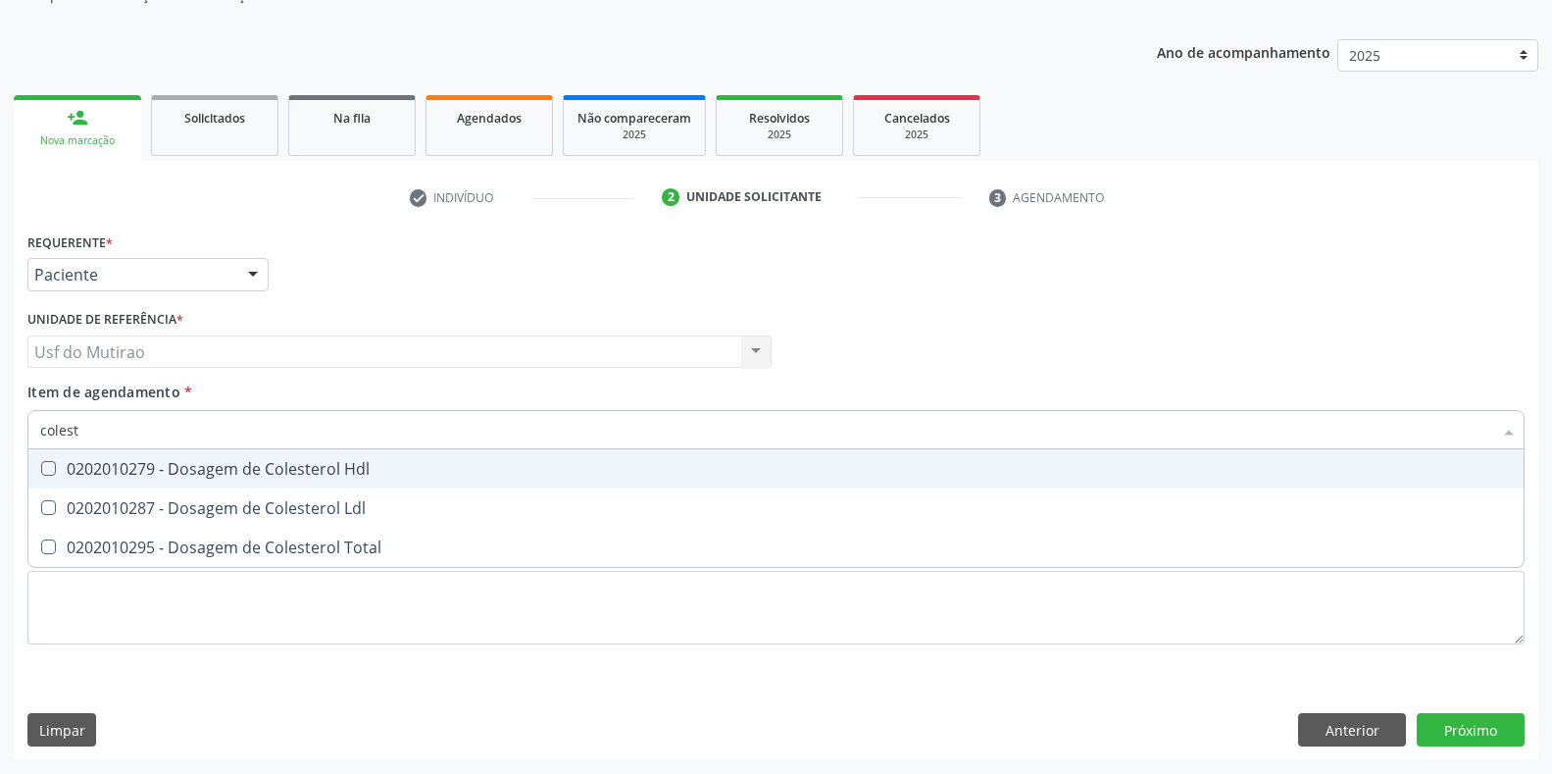
click at [204, 474] on div "0202010279 - Dosagem de Colesterol Hdl" at bounding box center [776, 469] width 1472 height 16
checkbox Hdl "true"
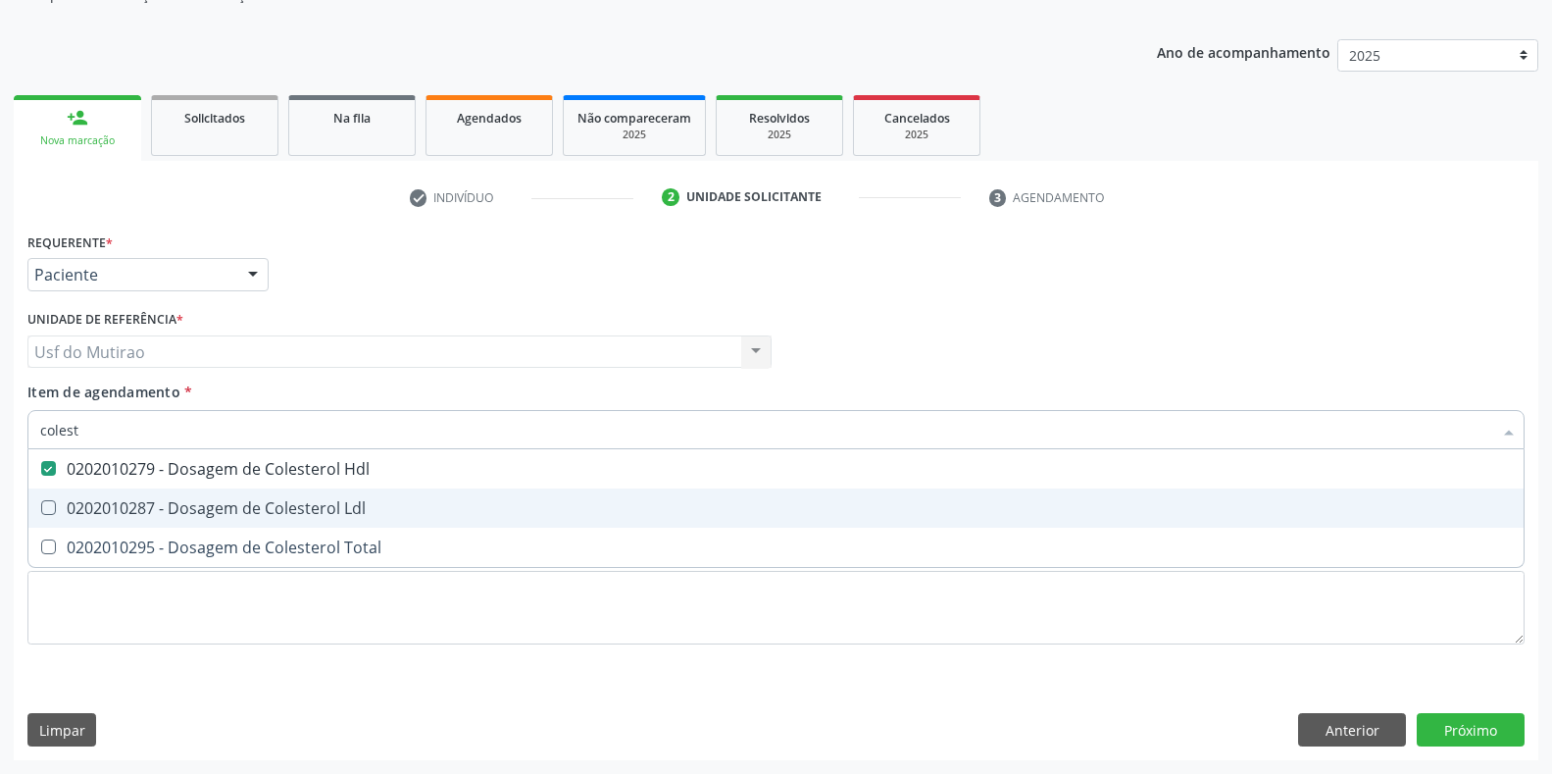
click at [204, 501] on div "0202010287 - Dosagem de Colesterol Ldl" at bounding box center [776, 508] width 1472 height 16
checkbox Ldl "true"
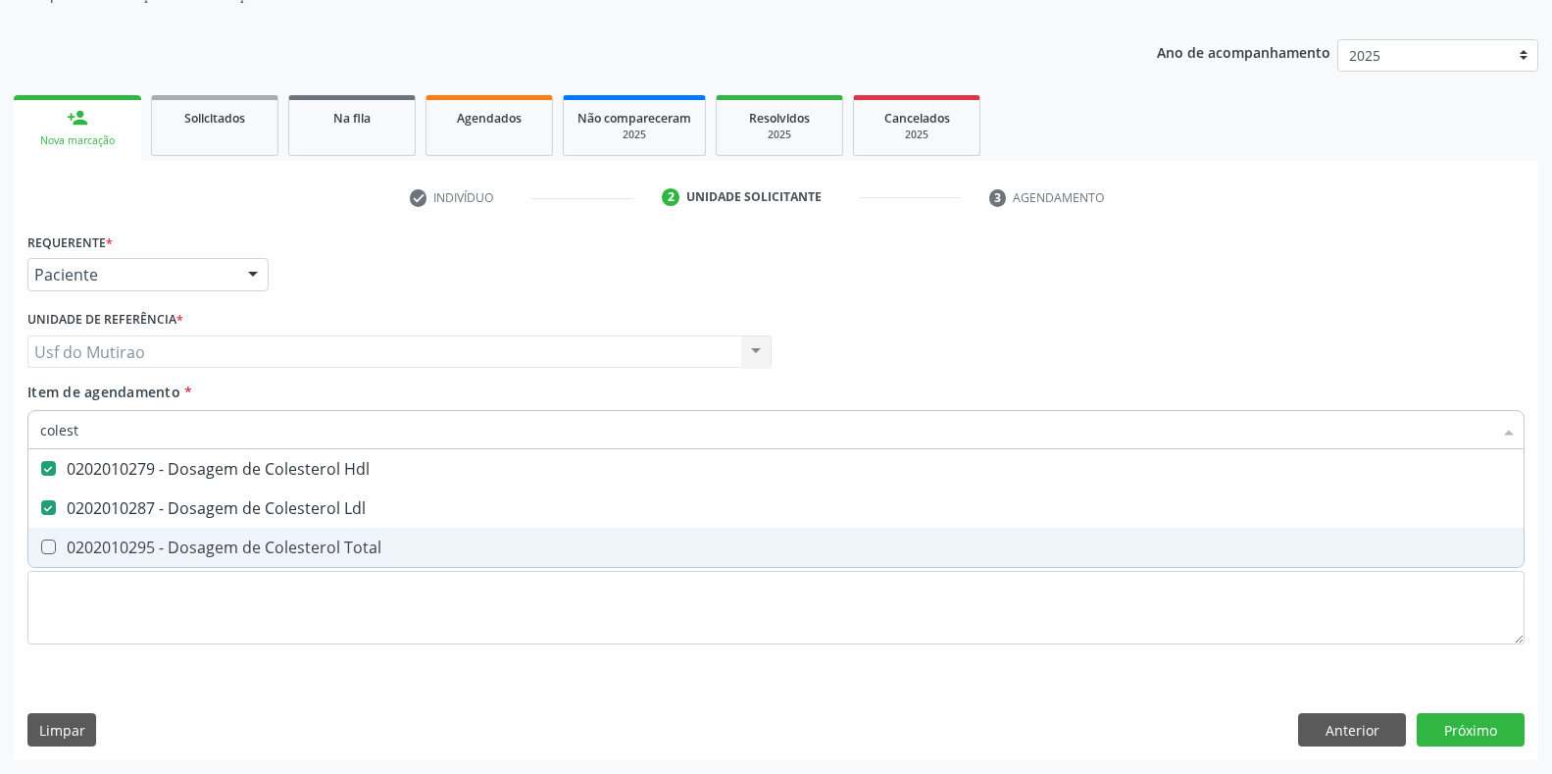
drag, startPoint x: 212, startPoint y: 558, endPoint x: 210, endPoint y: 538, distance: 19.7
click at [212, 558] on span "0202010295 - Dosagem de Colesterol Total" at bounding box center [775, 547] width 1495 height 39
checkbox Total "true"
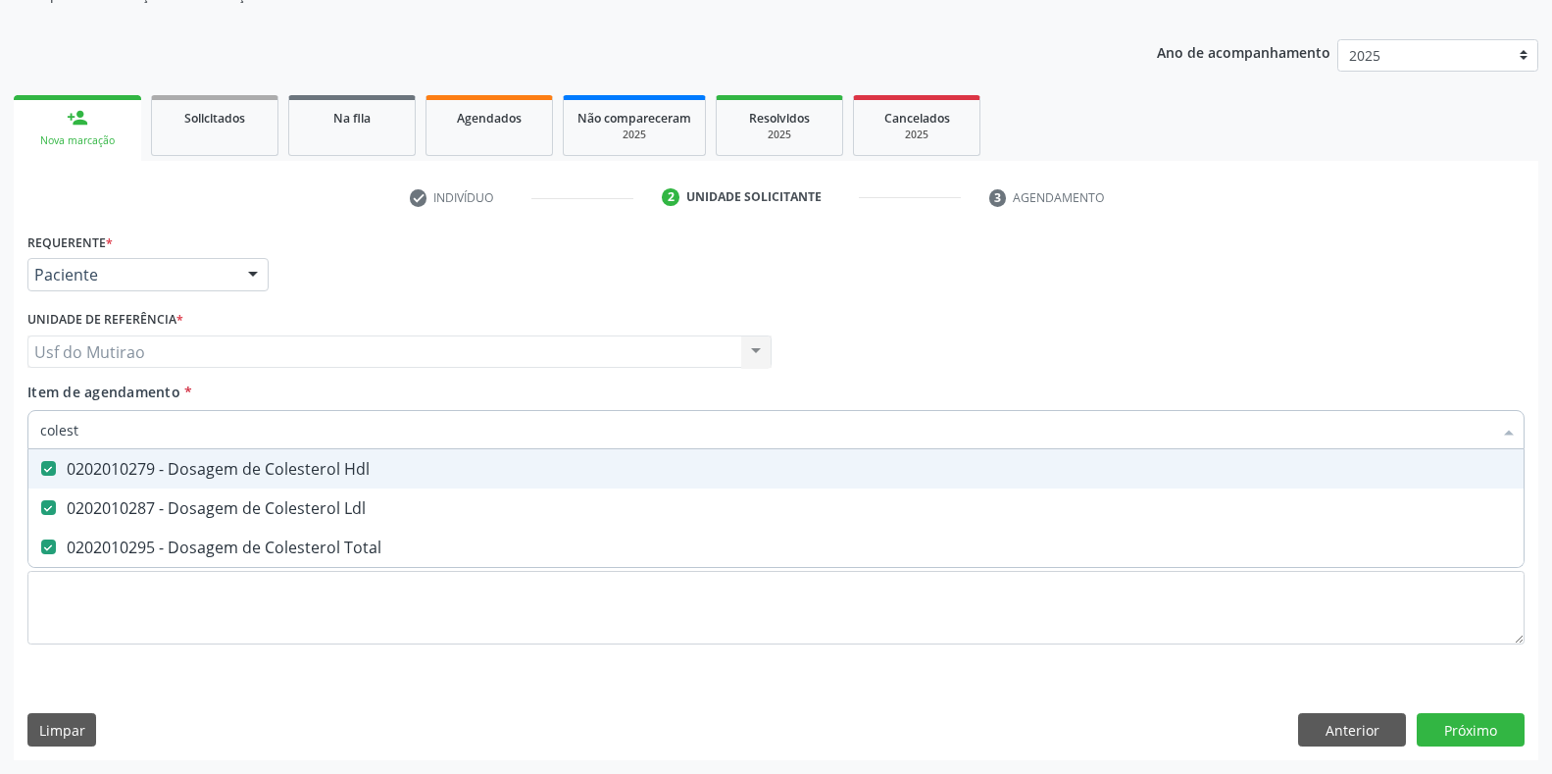
drag, startPoint x: 213, startPoint y: 438, endPoint x: 47, endPoint y: 444, distance: 165.8
click at [47, 444] on input "colest" at bounding box center [766, 429] width 1452 height 39
type input "c"
type input "trig"
checkbox Hdl "false"
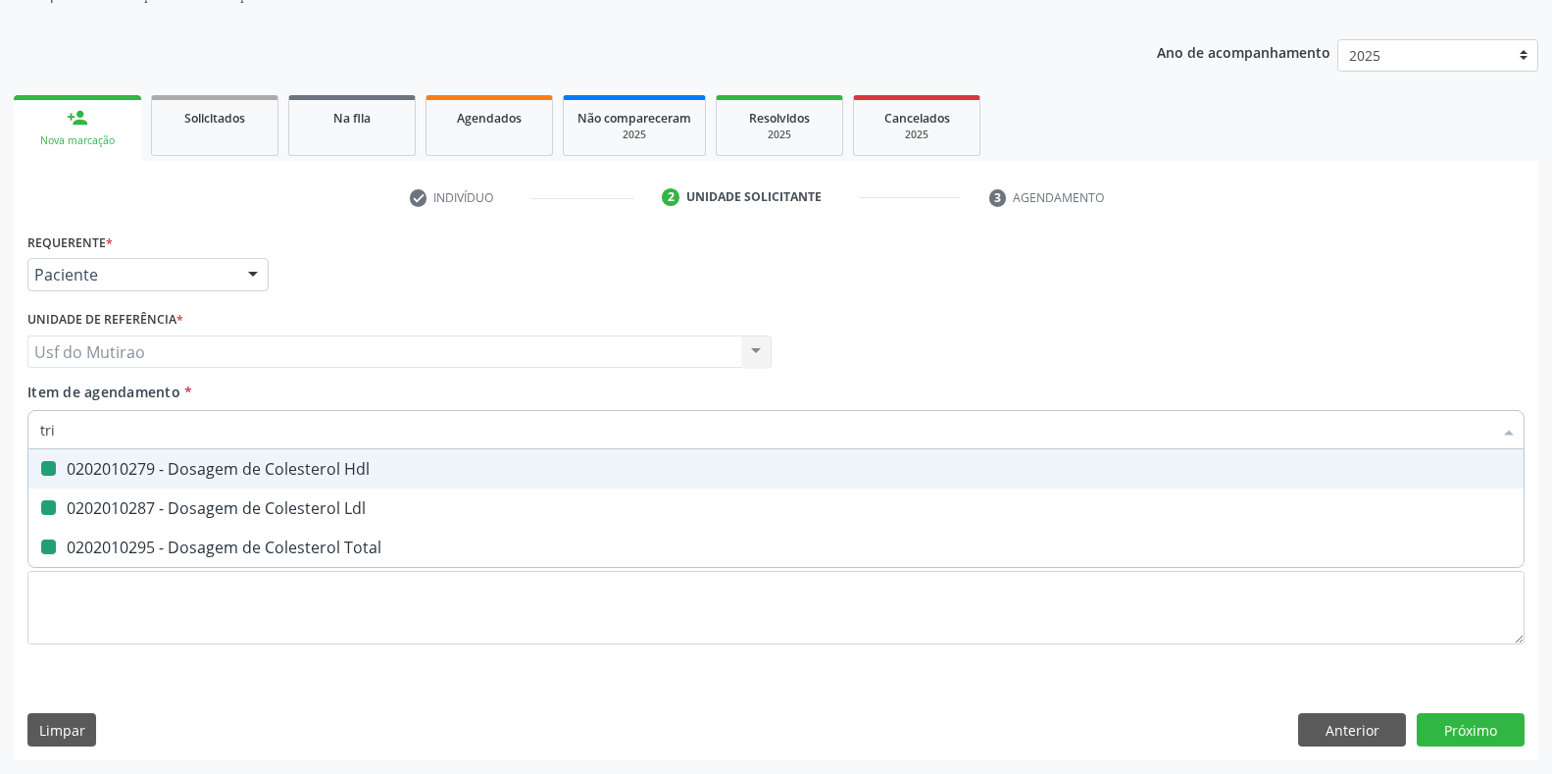
checkbox Ldl "false"
checkbox Total "false"
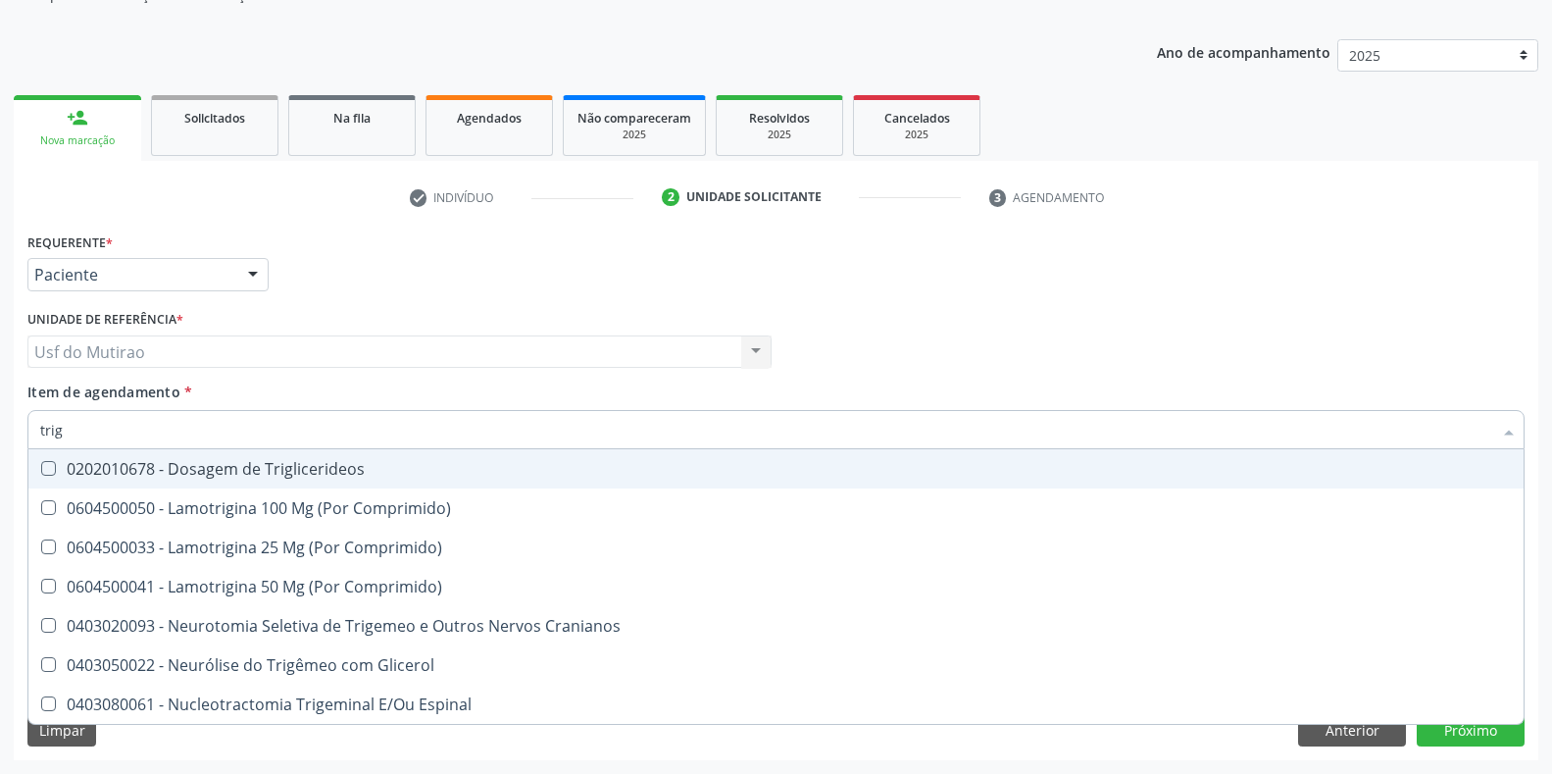
type input "trigl"
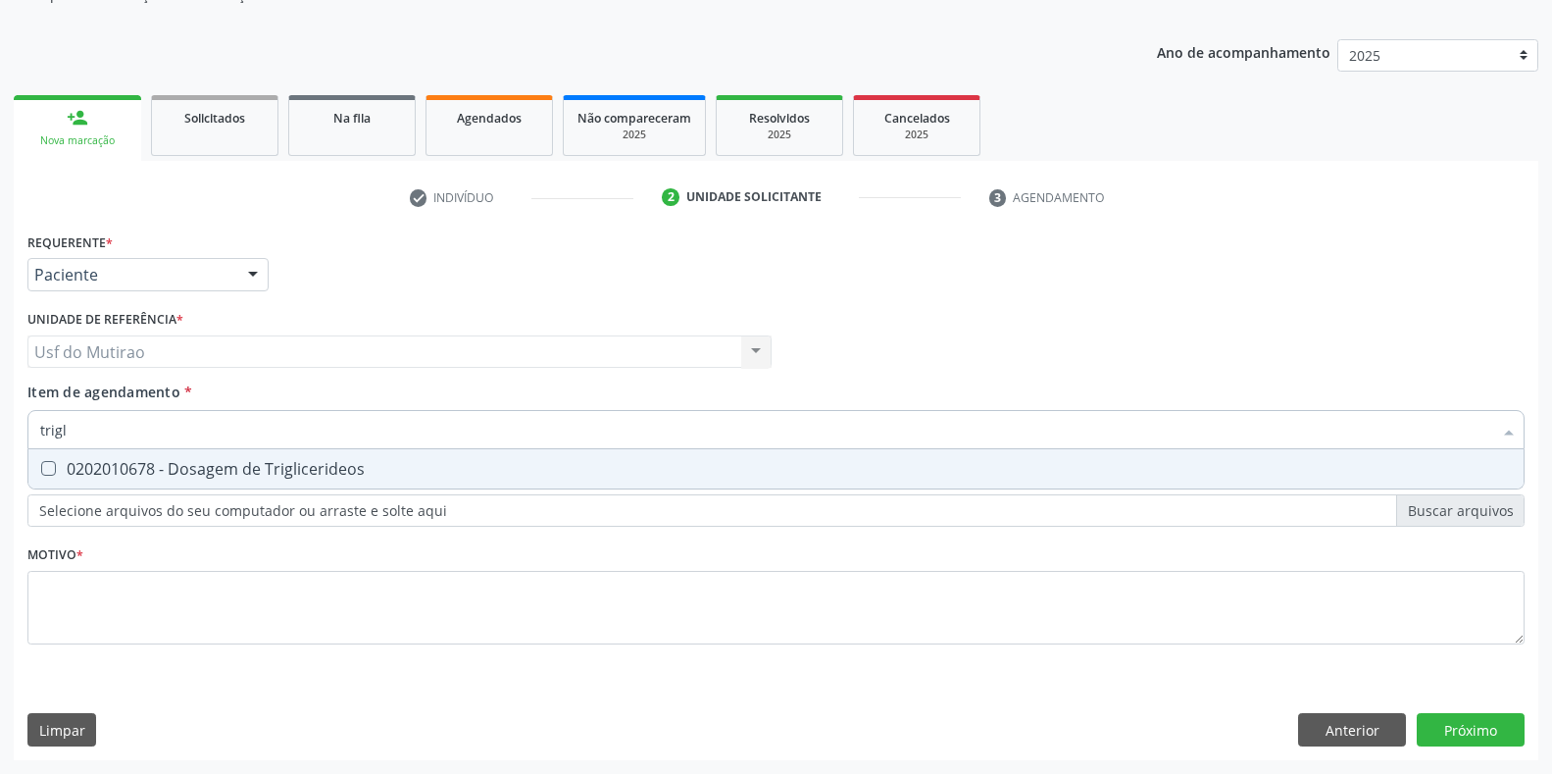
click at [181, 472] on div "0202010678 - Dosagem de Triglicerideos" at bounding box center [776, 469] width 1472 height 16
checkbox Triglicerideos "true"
drag, startPoint x: 188, startPoint y: 428, endPoint x: 0, endPoint y: 433, distance: 188.4
click at [0, 433] on div "Acompanhamento Acompanhe a situação das marcações correntes e finalizadas Relat…" at bounding box center [776, 342] width 1552 height 864
type input "cre"
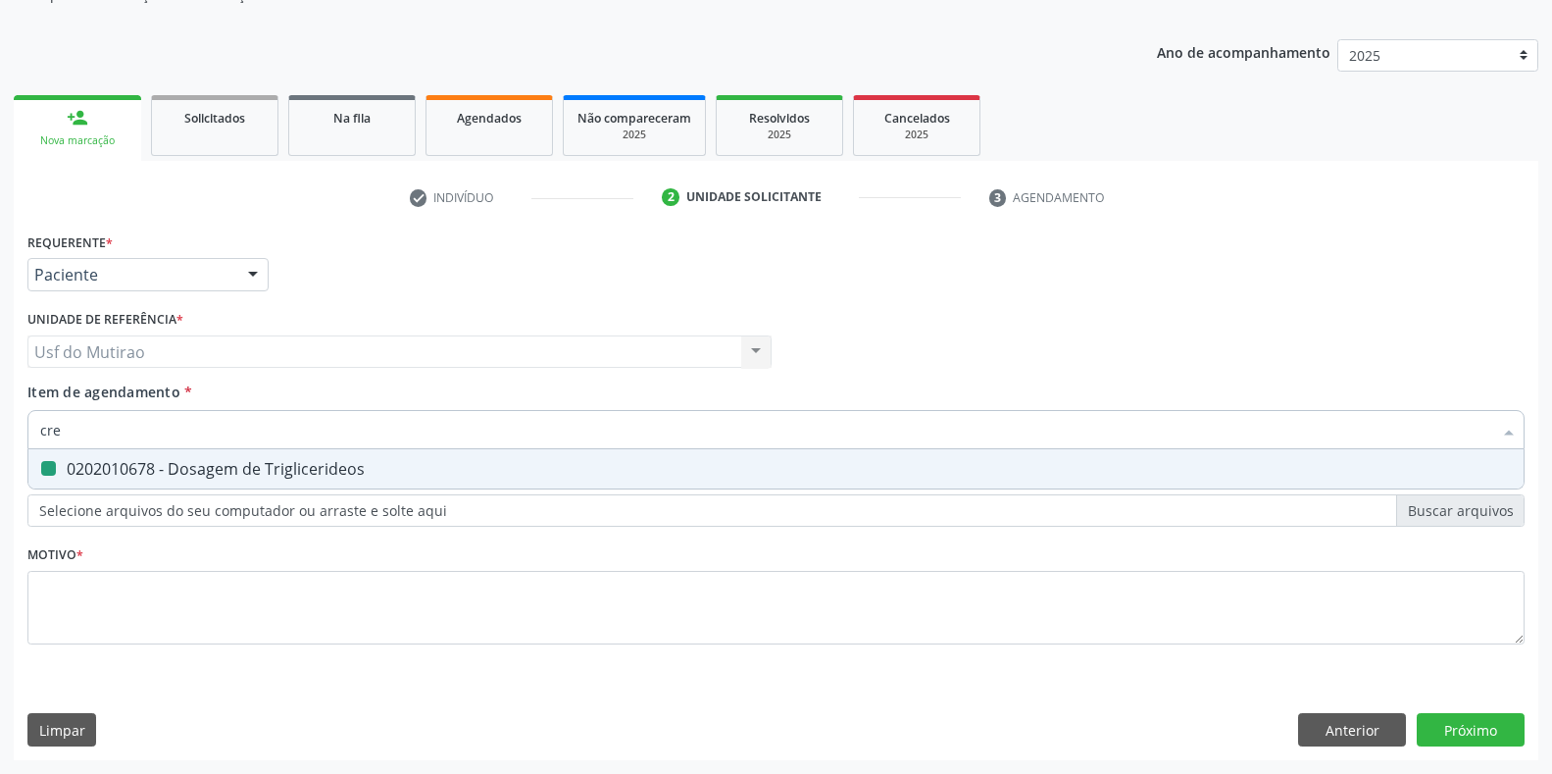
checkbox Triglicerideos "false"
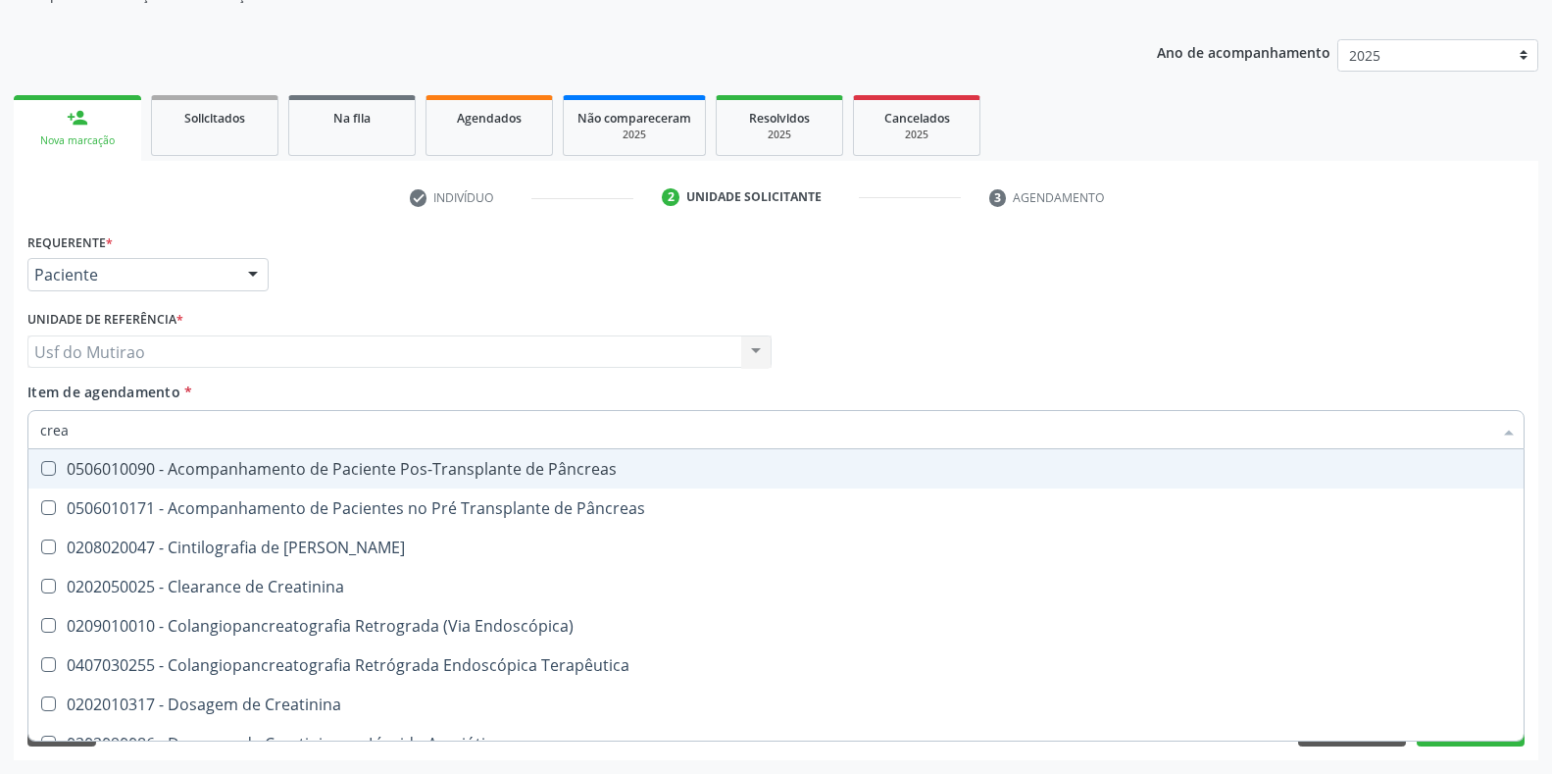
type input "creat"
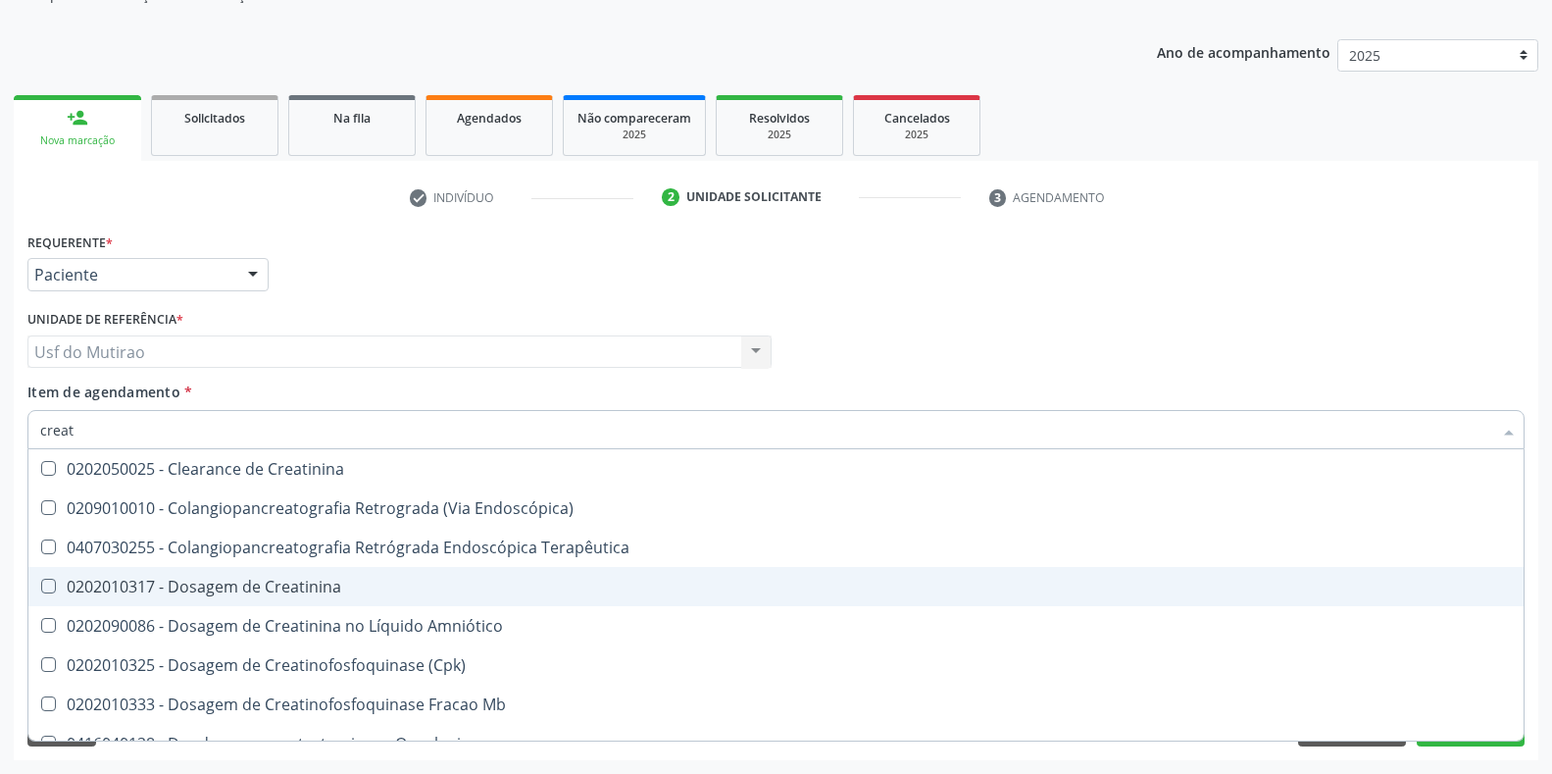
click at [189, 583] on div "0202010317 - Dosagem de Creatinina" at bounding box center [776, 587] width 1472 height 16
checkbox Creatinina "true"
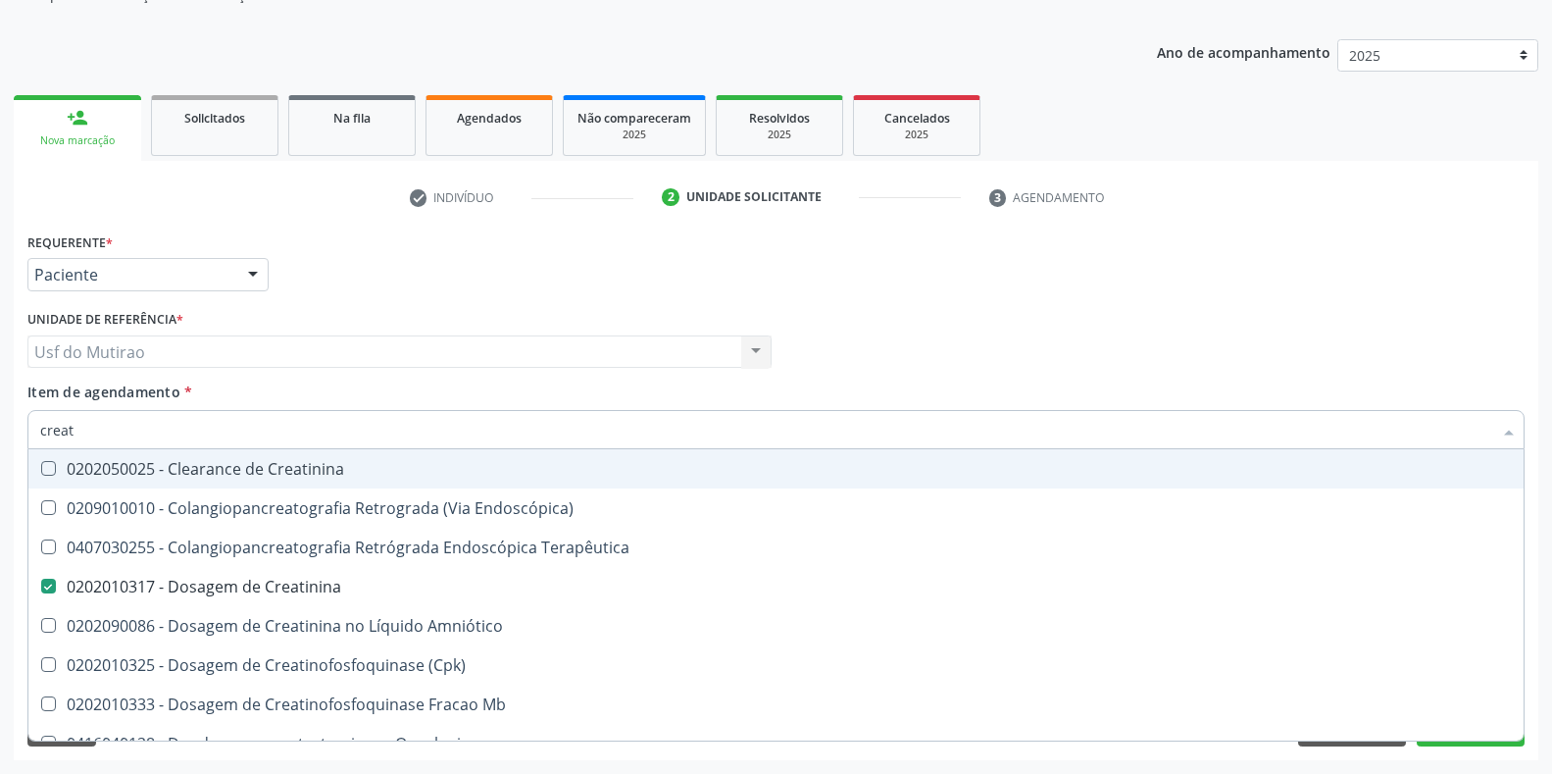
drag, startPoint x: 224, startPoint y: 419, endPoint x: 0, endPoint y: 416, distance: 223.6
click at [0, 416] on div "Acompanhamento Acompanhe a situação das marcações correntes e finalizadas Relat…" at bounding box center [776, 342] width 1552 height 864
type input "ureia"
checkbox Creatinina "false"
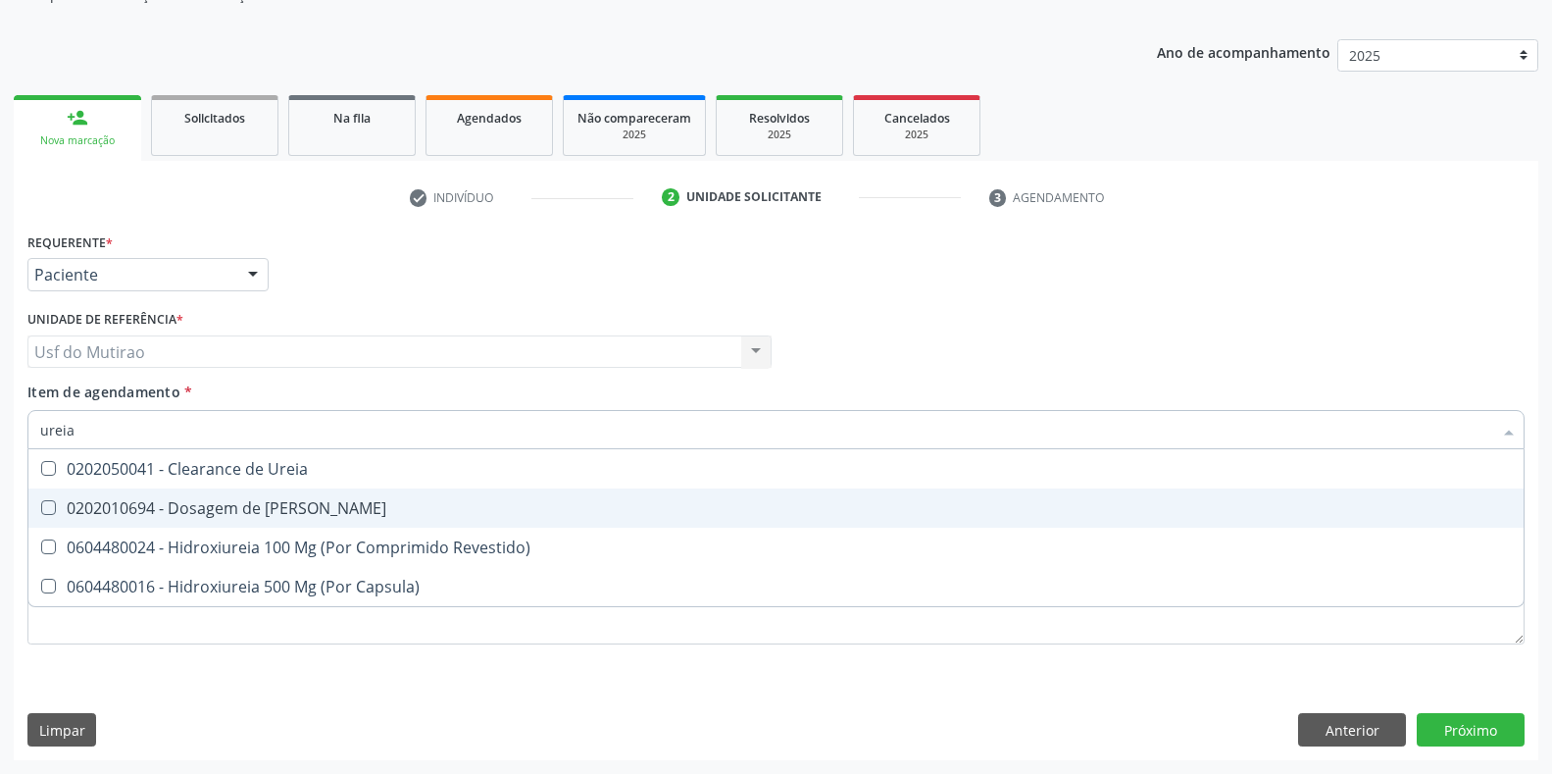
click at [137, 510] on div "0202010694 - Dosagem de [PERSON_NAME]" at bounding box center [776, 508] width 1472 height 16
checkbox Ureia "true"
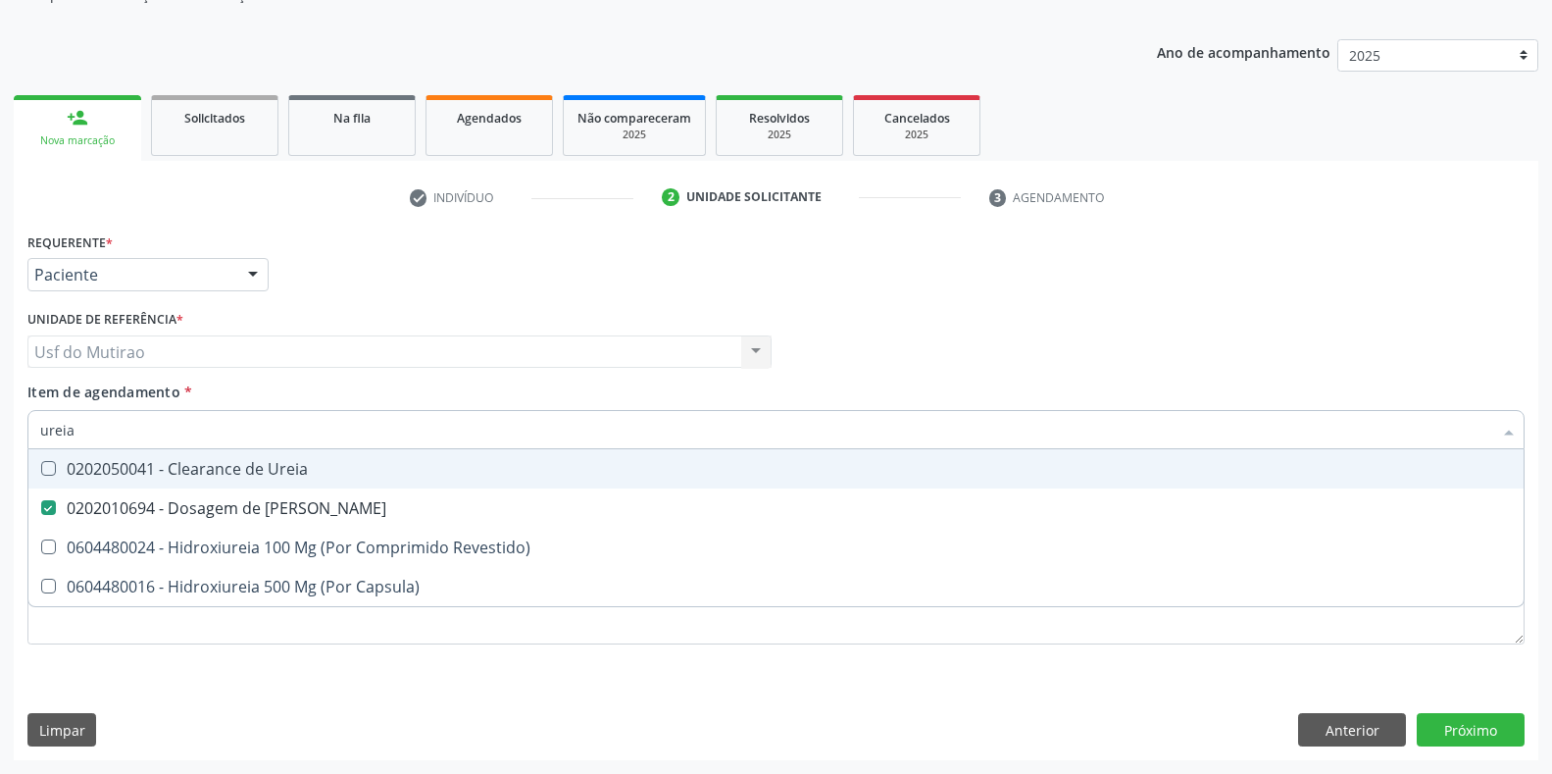
drag, startPoint x: 177, startPoint y: 429, endPoint x: 0, endPoint y: 432, distance: 177.5
click at [0, 432] on div "Acompanhamento Acompanhe a situação das marcações correntes e finalizadas Relat…" at bounding box center [776, 342] width 1552 height 864
checkbox Ureia "false"
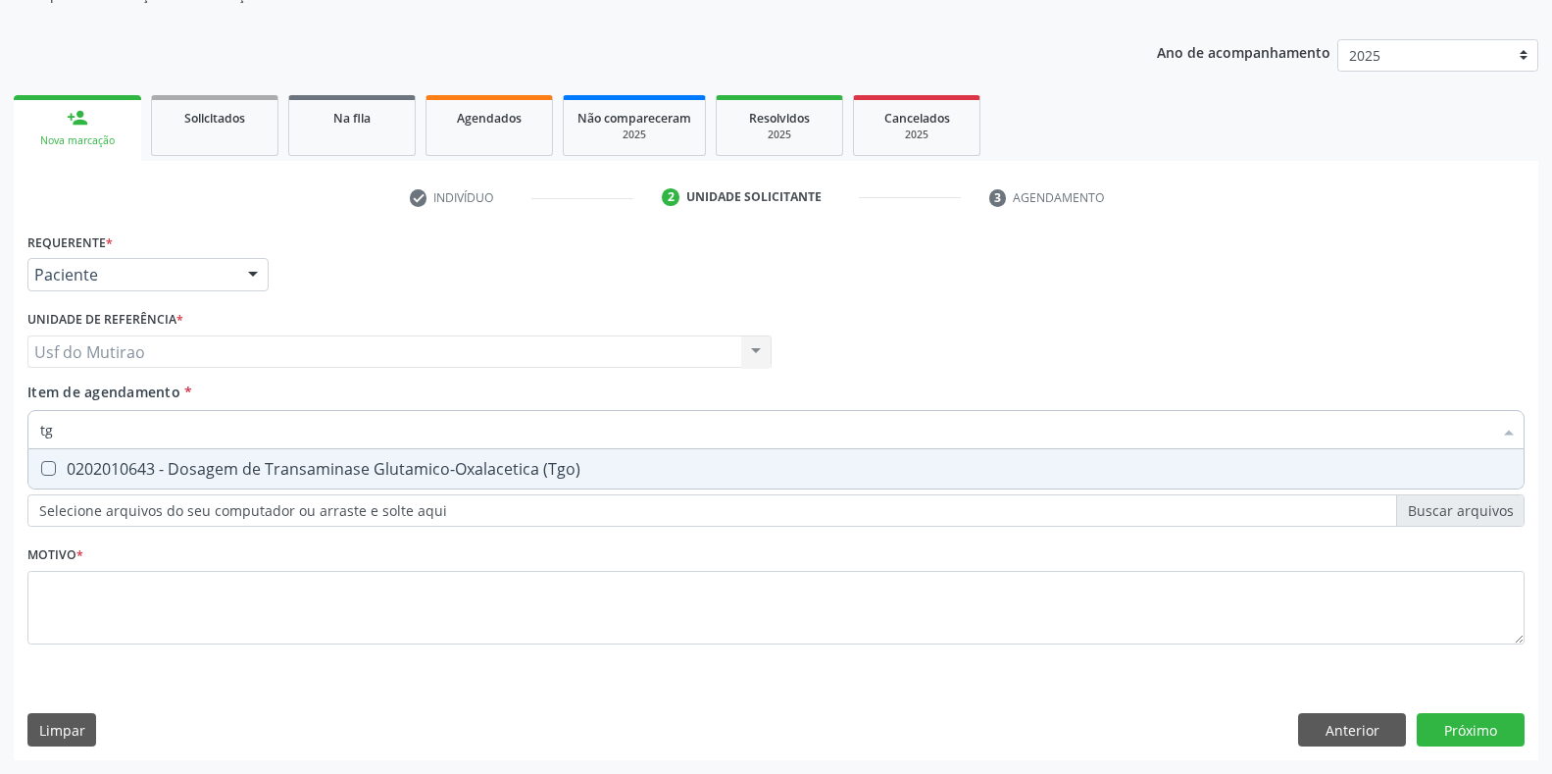
type input "tgo"
click at [265, 468] on div "0202010643 - Dosagem de Transaminase Glutamico-Oxalacetica (Tgo)" at bounding box center [776, 469] width 1472 height 16
checkbox \(Tgo\) "true"
click at [275, 431] on input "tgo" at bounding box center [766, 429] width 1452 height 39
type input "tgp"
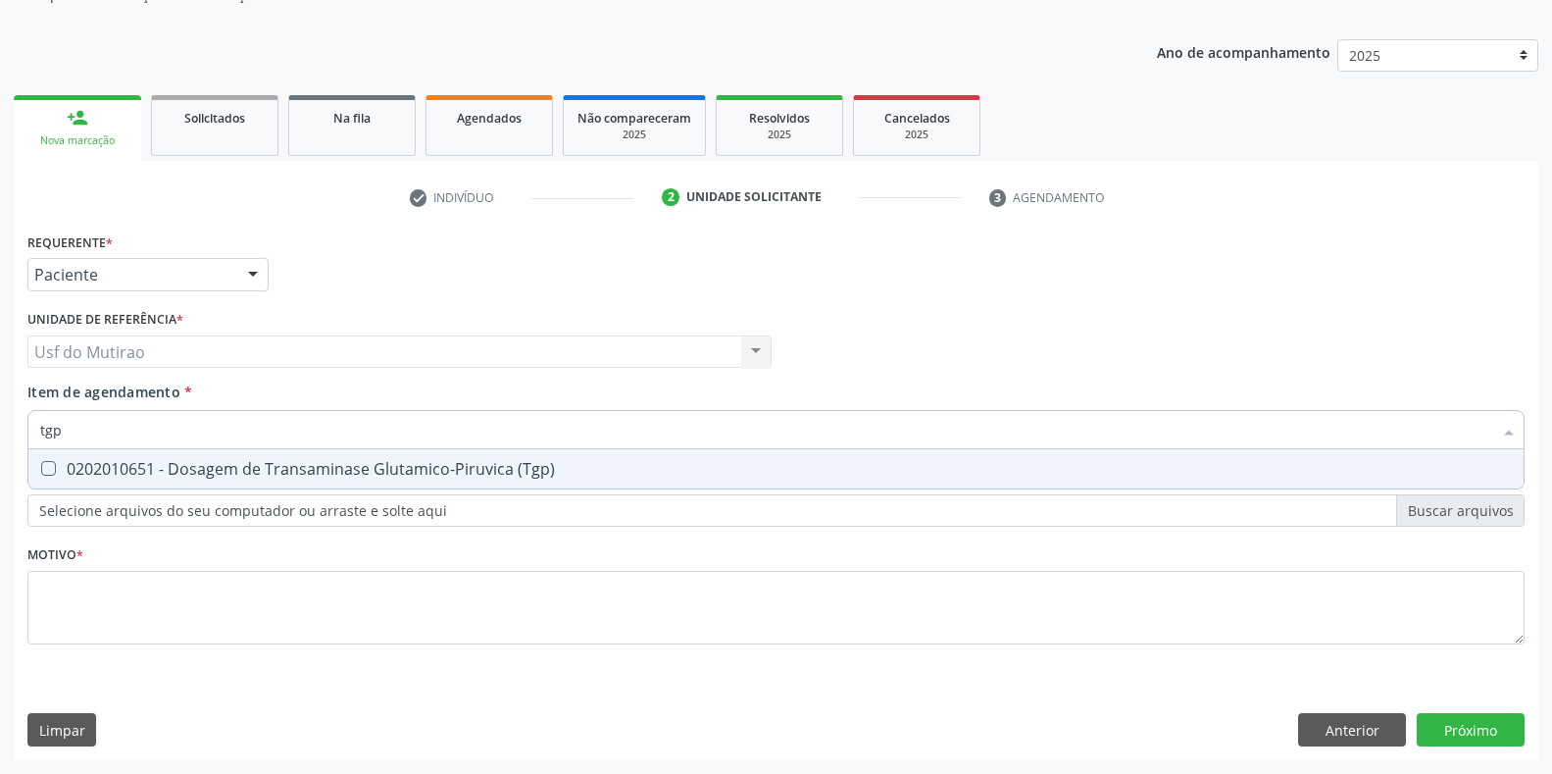
click at [296, 471] on div "0202010651 - Dosagem de Transaminase Glutamico-Piruvica (Tgp)" at bounding box center [776, 469] width 1472 height 16
checkbox \(Tgp\) "true"
drag, startPoint x: 273, startPoint y: 429, endPoint x: 0, endPoint y: 430, distance: 272.6
click at [0, 430] on div "Acompanhamento Acompanhe a situação das marcações correntes e finalizadas Relat…" at bounding box center [776, 342] width 1552 height 864
type input "acido"
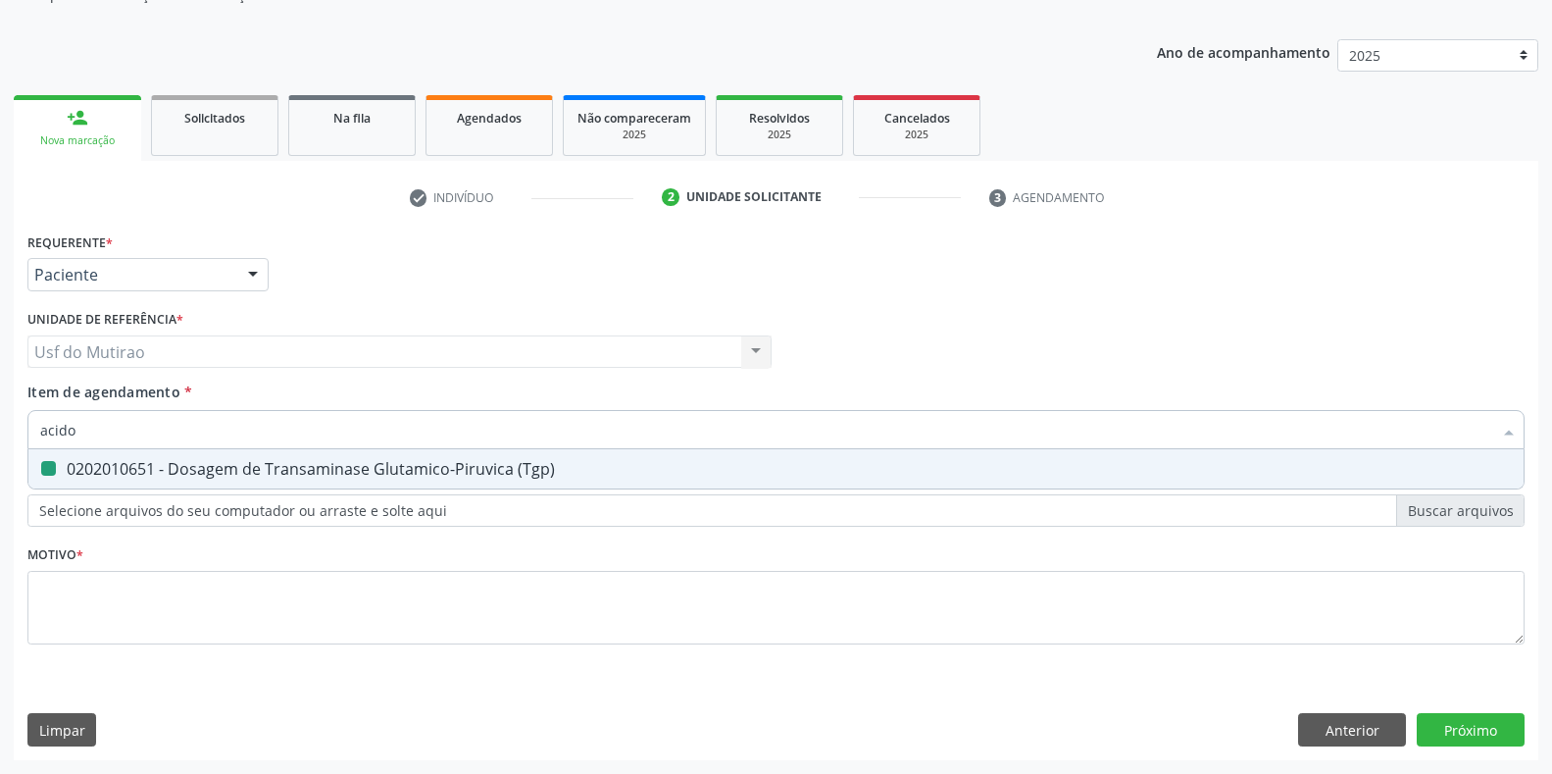
checkbox \(Tgp\) "false"
type input "acido urico"
click at [250, 461] on div "0202010120 - Dosagem de Acido Urico" at bounding box center [776, 469] width 1472 height 16
checkbox Urico "true"
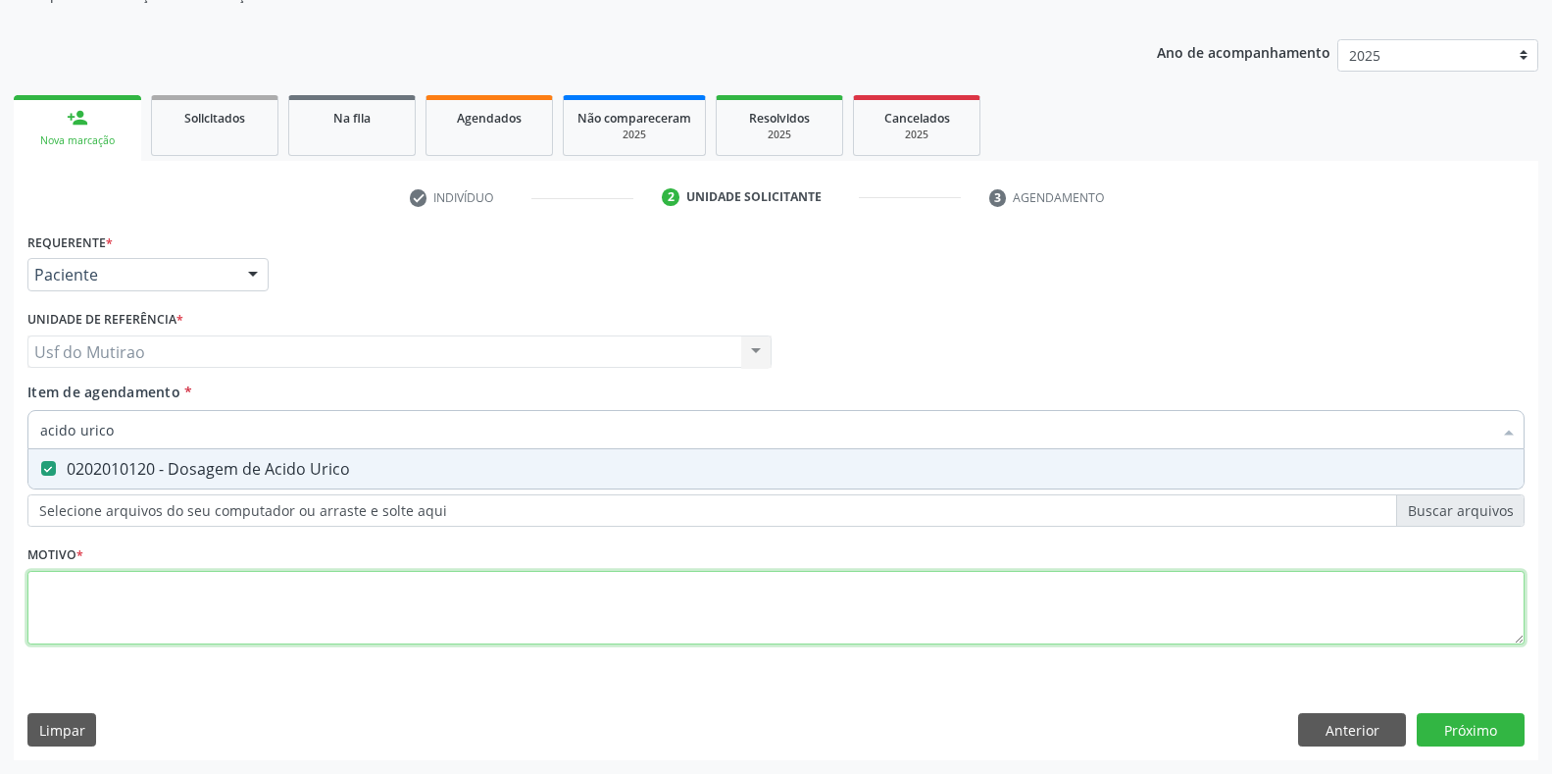
click at [280, 598] on div "Requerente * Paciente Profissional de Saúde Paciente Nenhum resultado encontrad…" at bounding box center [775, 450] width 1497 height 444
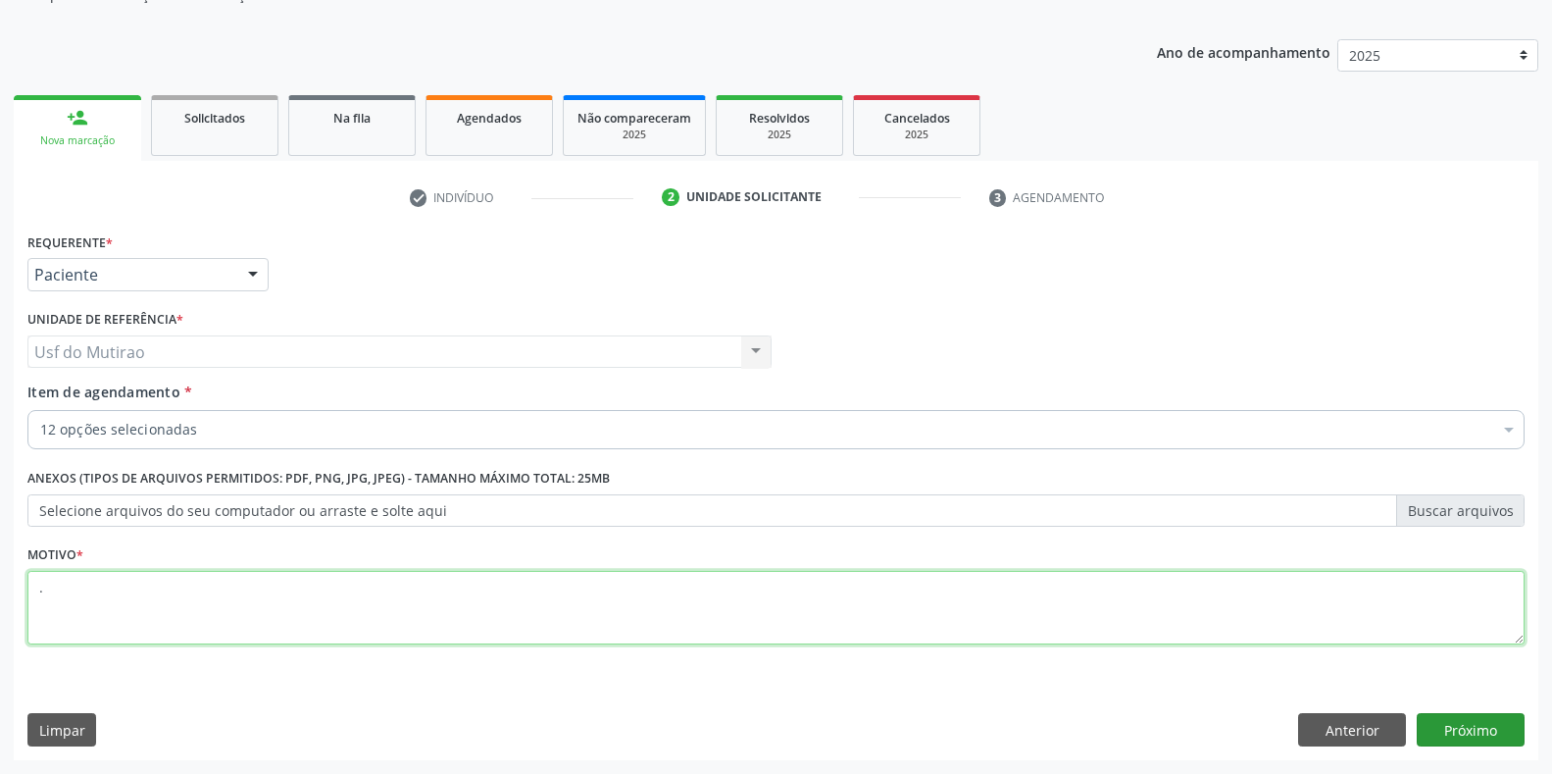
type textarea "."
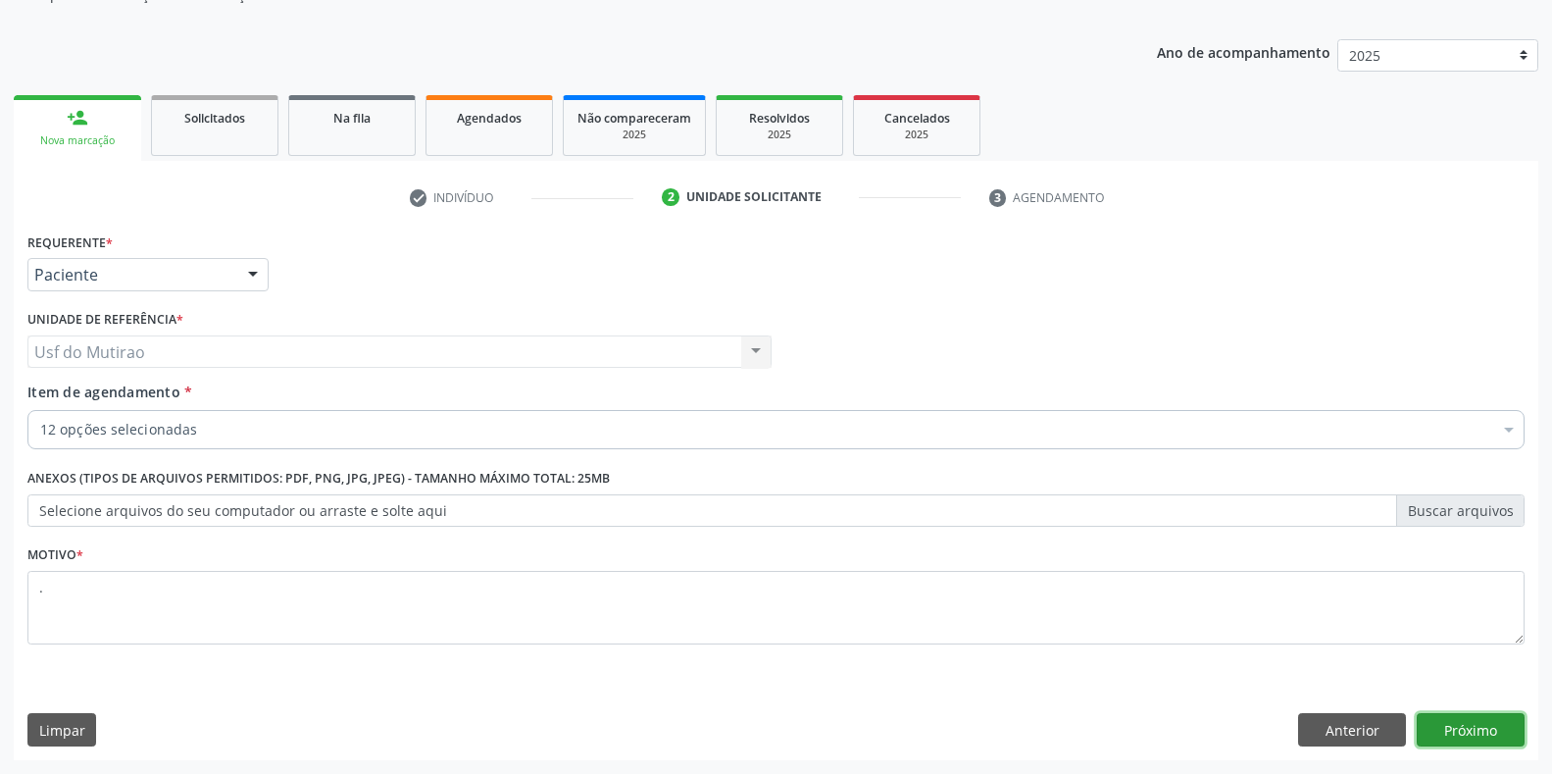
click at [1442, 733] on button "Próximo" at bounding box center [1471, 729] width 108 height 33
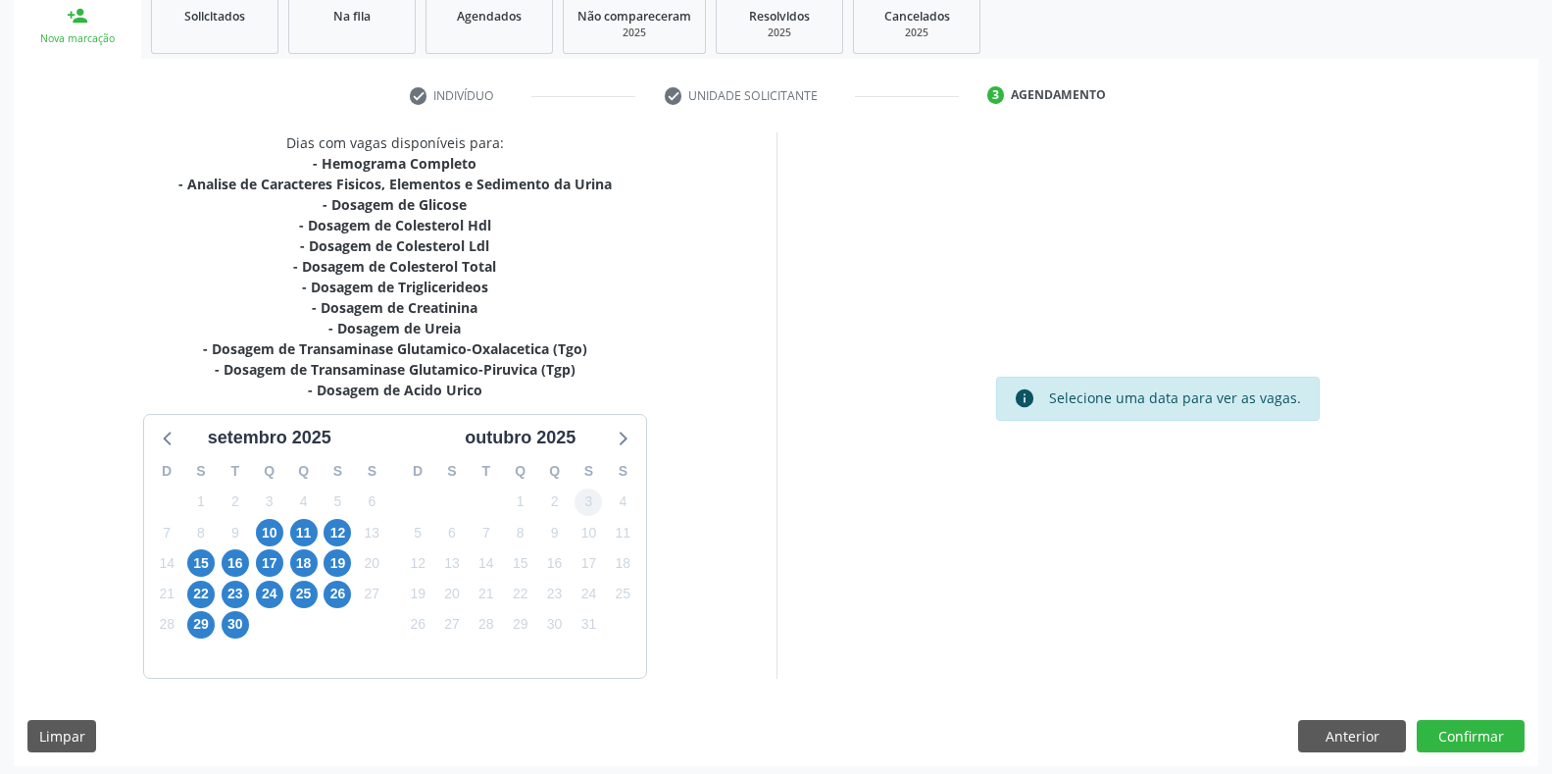
scroll to position [306, 0]
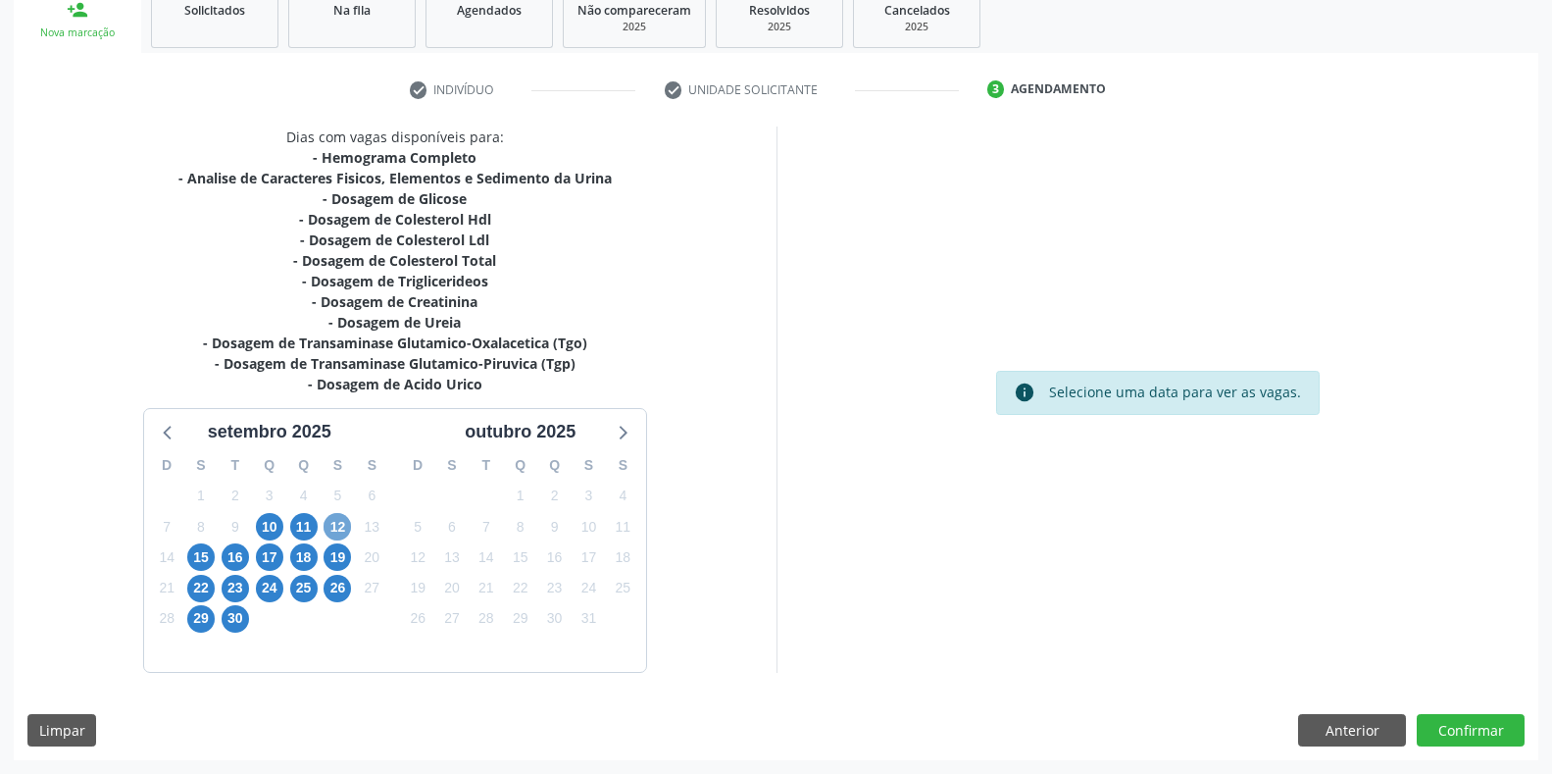
click at [331, 527] on span "12" at bounding box center [337, 526] width 27 height 27
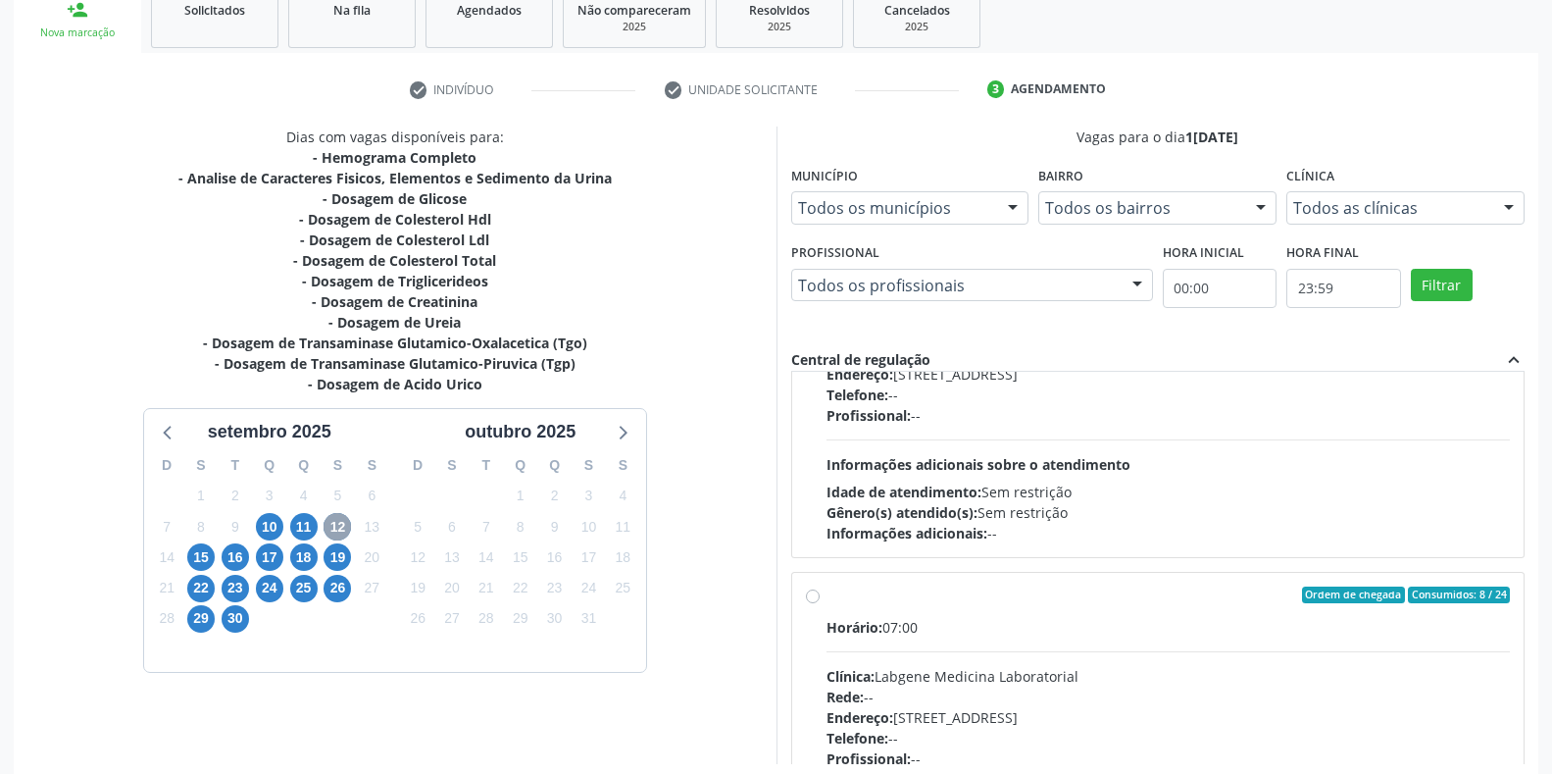
scroll to position [196, 0]
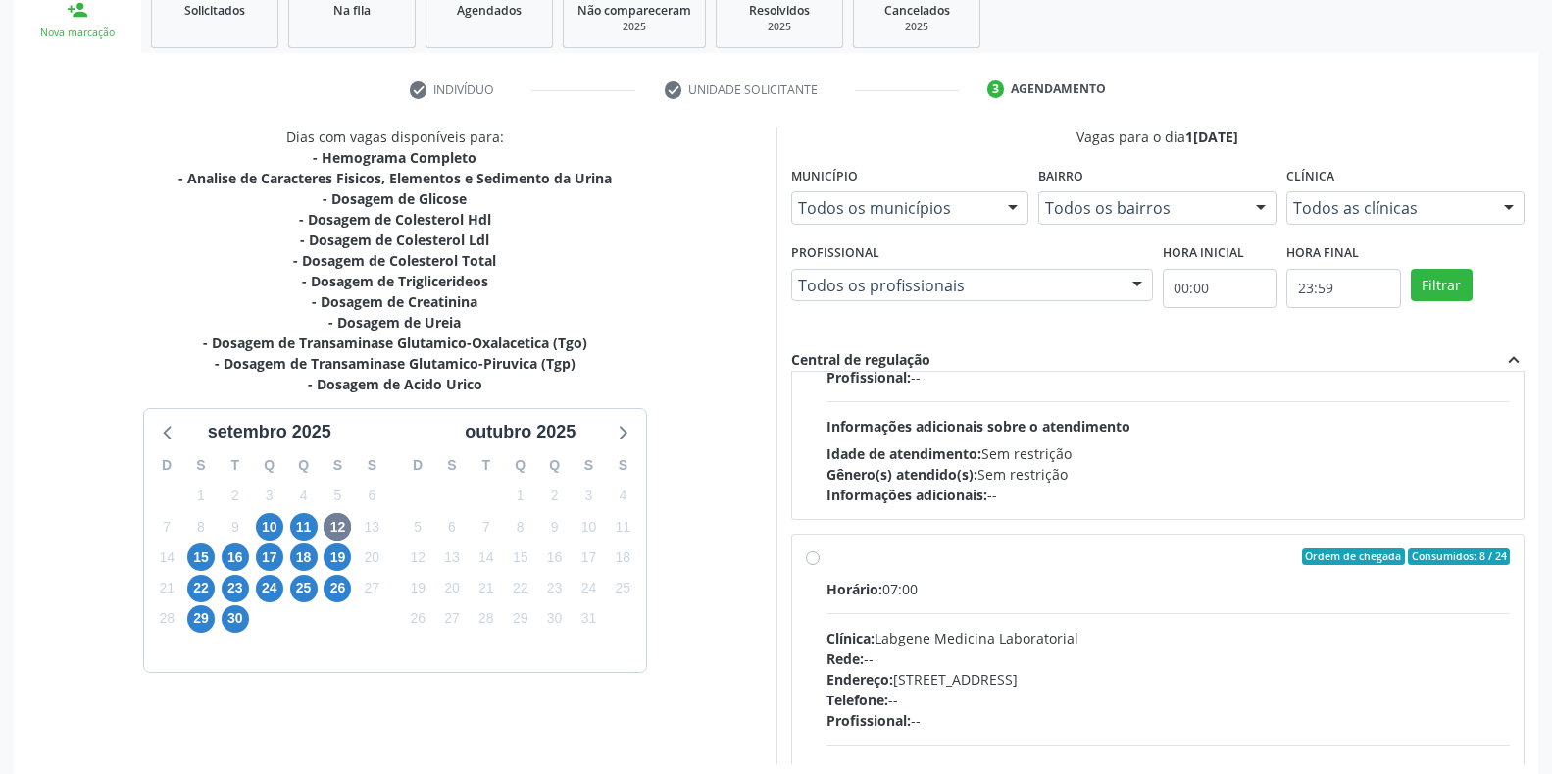
click at [970, 422] on span "Informações adicionais sobre o atendimento" at bounding box center [979, 426] width 304 height 19
click at [820, 222] on input "Ordem de chegada Consumidos: 4 / 12 Horário: 07:00 Clínica: Laboratorio Jose Pa…" at bounding box center [813, 213] width 14 height 18
radio input "true"
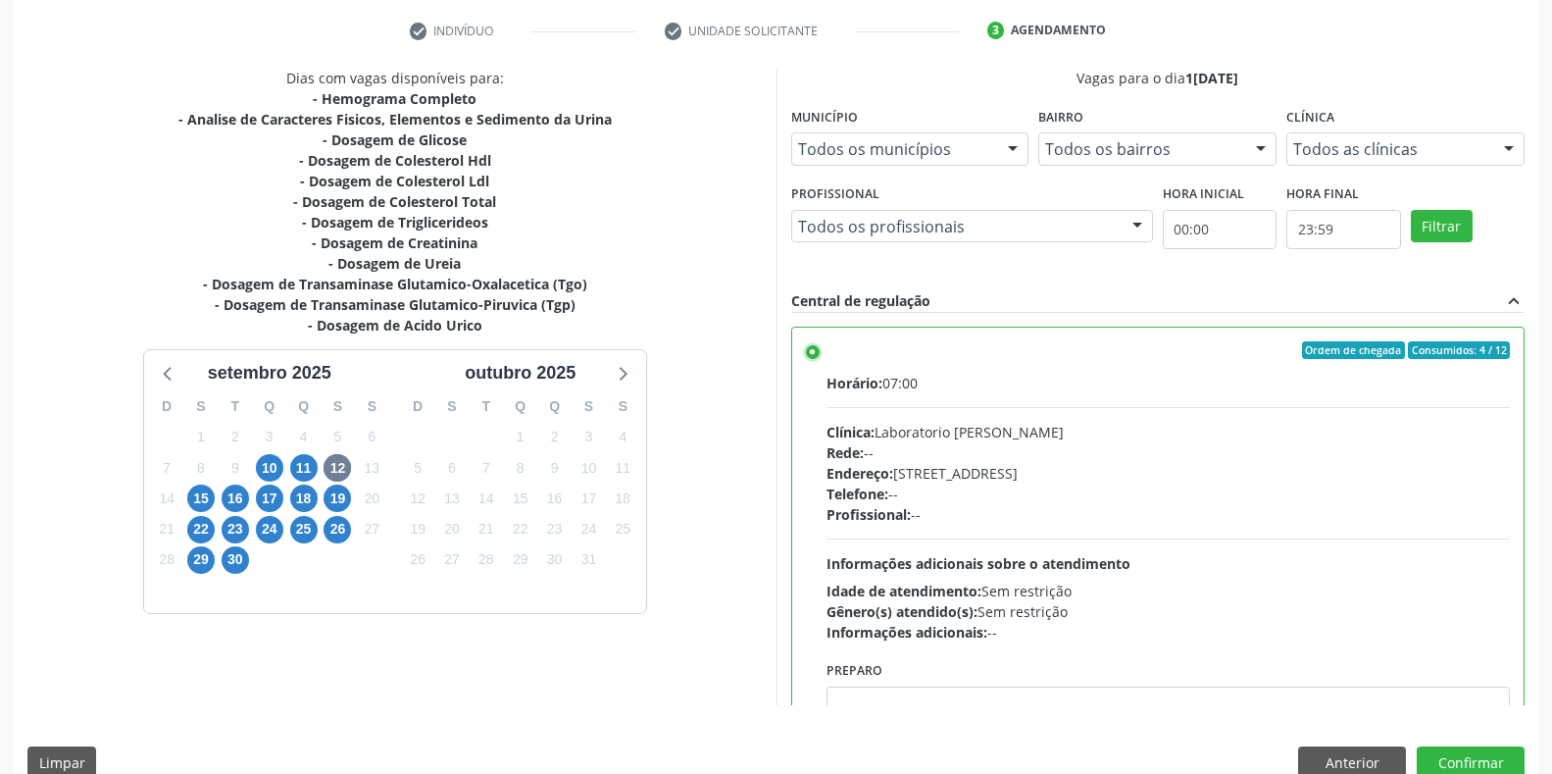
scroll to position [398, 0]
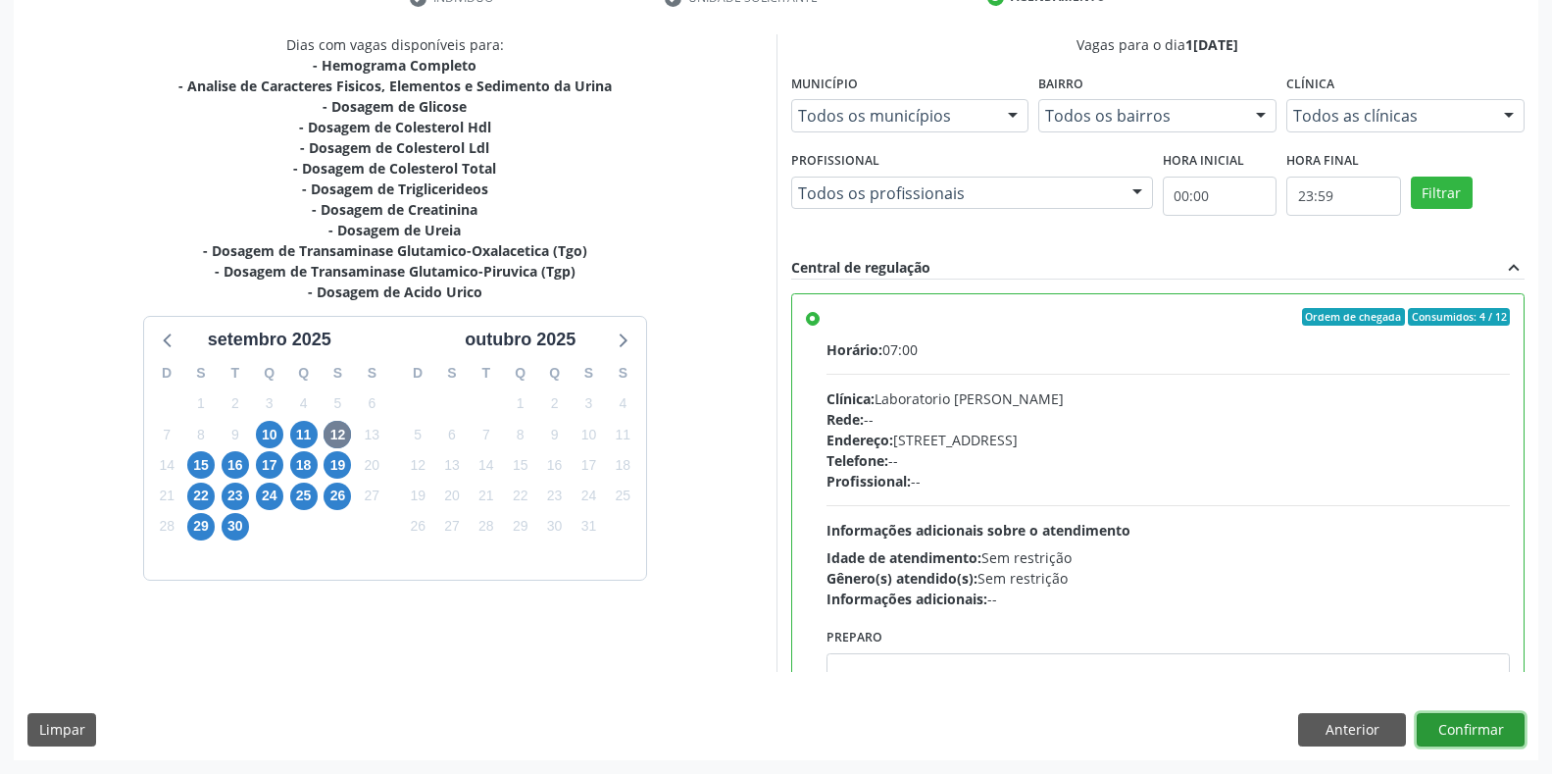
click at [1475, 717] on button "Confirmar" at bounding box center [1471, 729] width 108 height 33
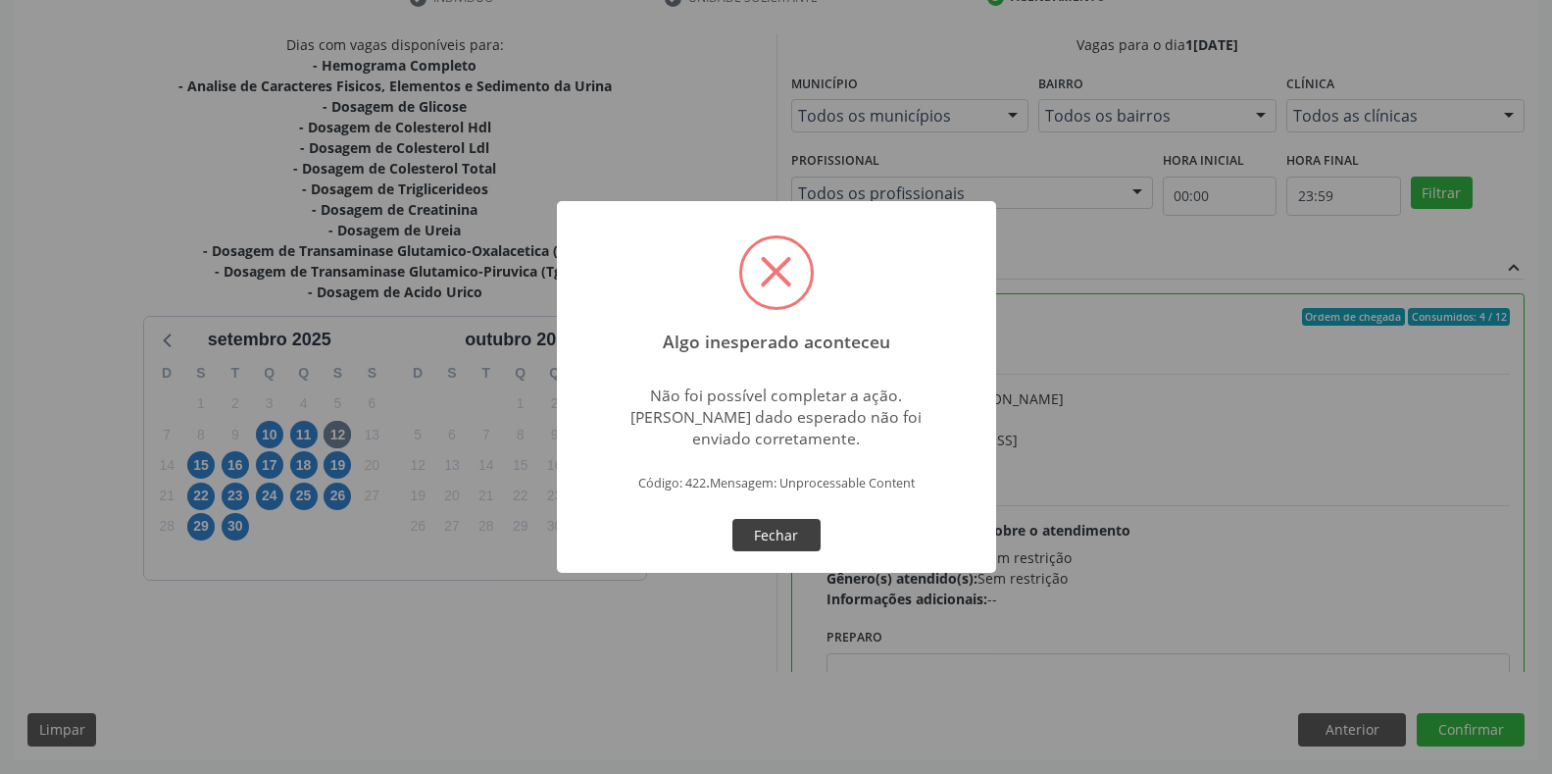
click at [756, 519] on button "Fechar" at bounding box center [777, 535] width 88 height 33
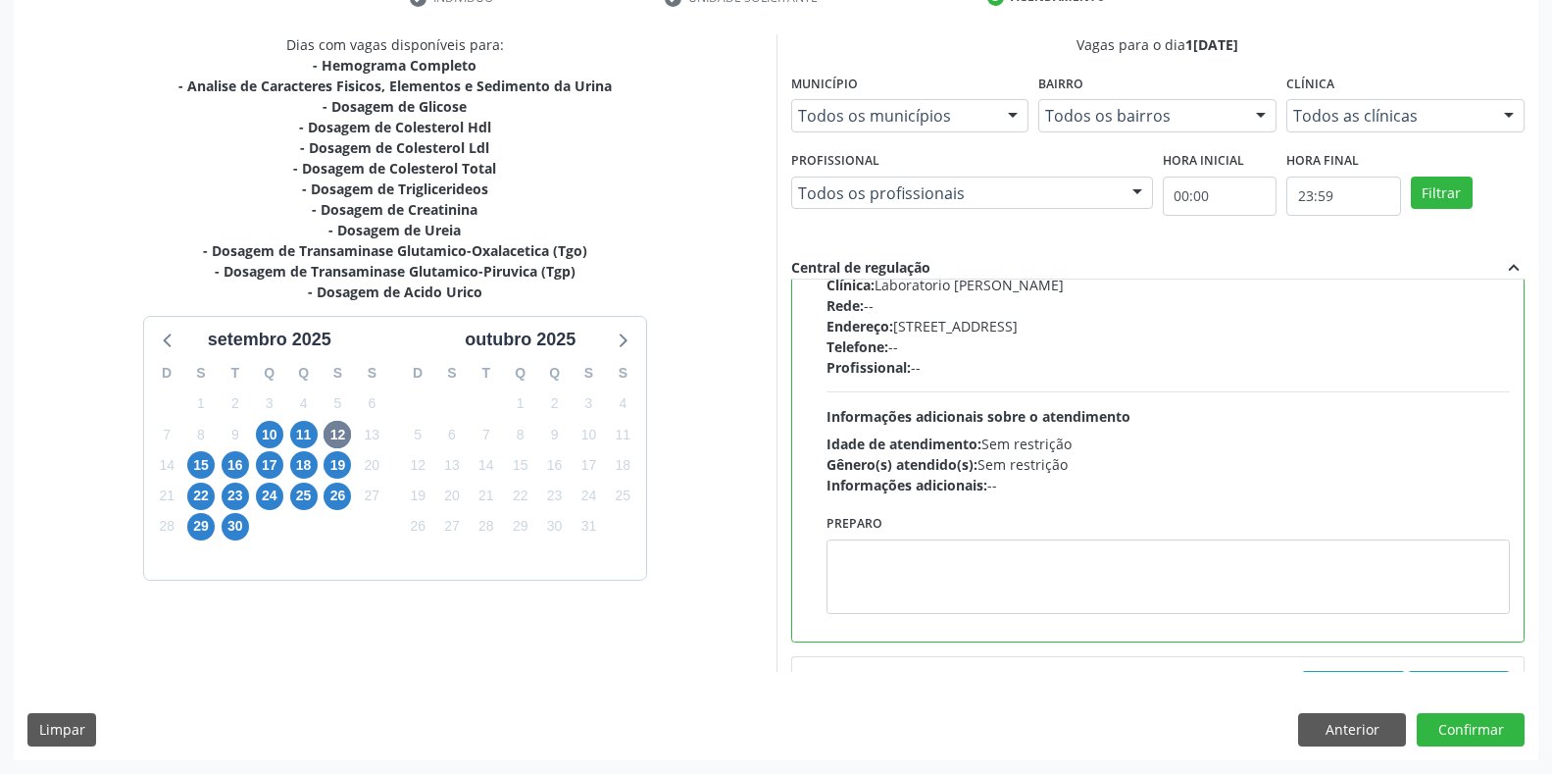
scroll to position [392, 0]
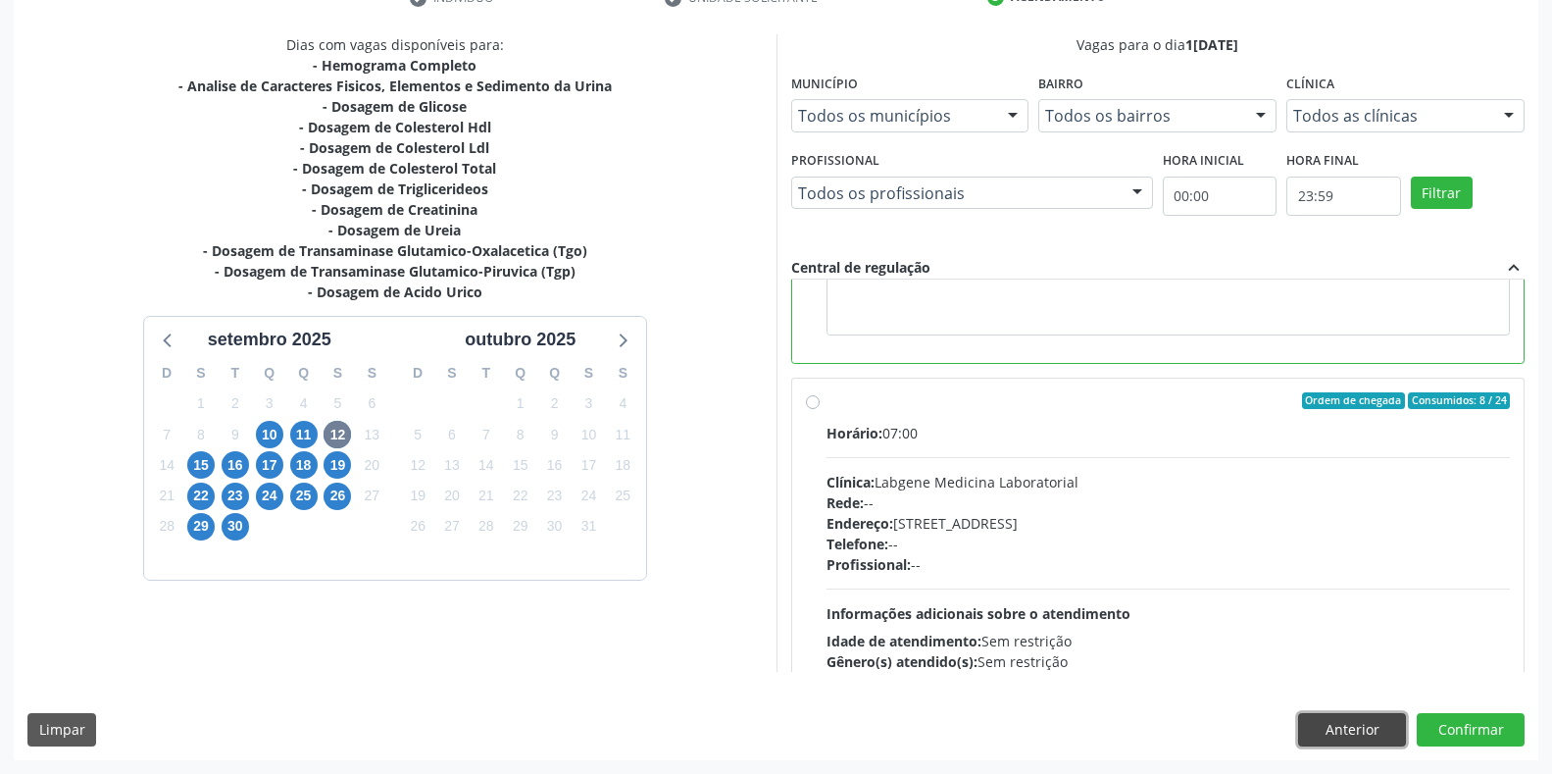
click at [1323, 719] on button "Anterior" at bounding box center [1352, 729] width 108 height 33
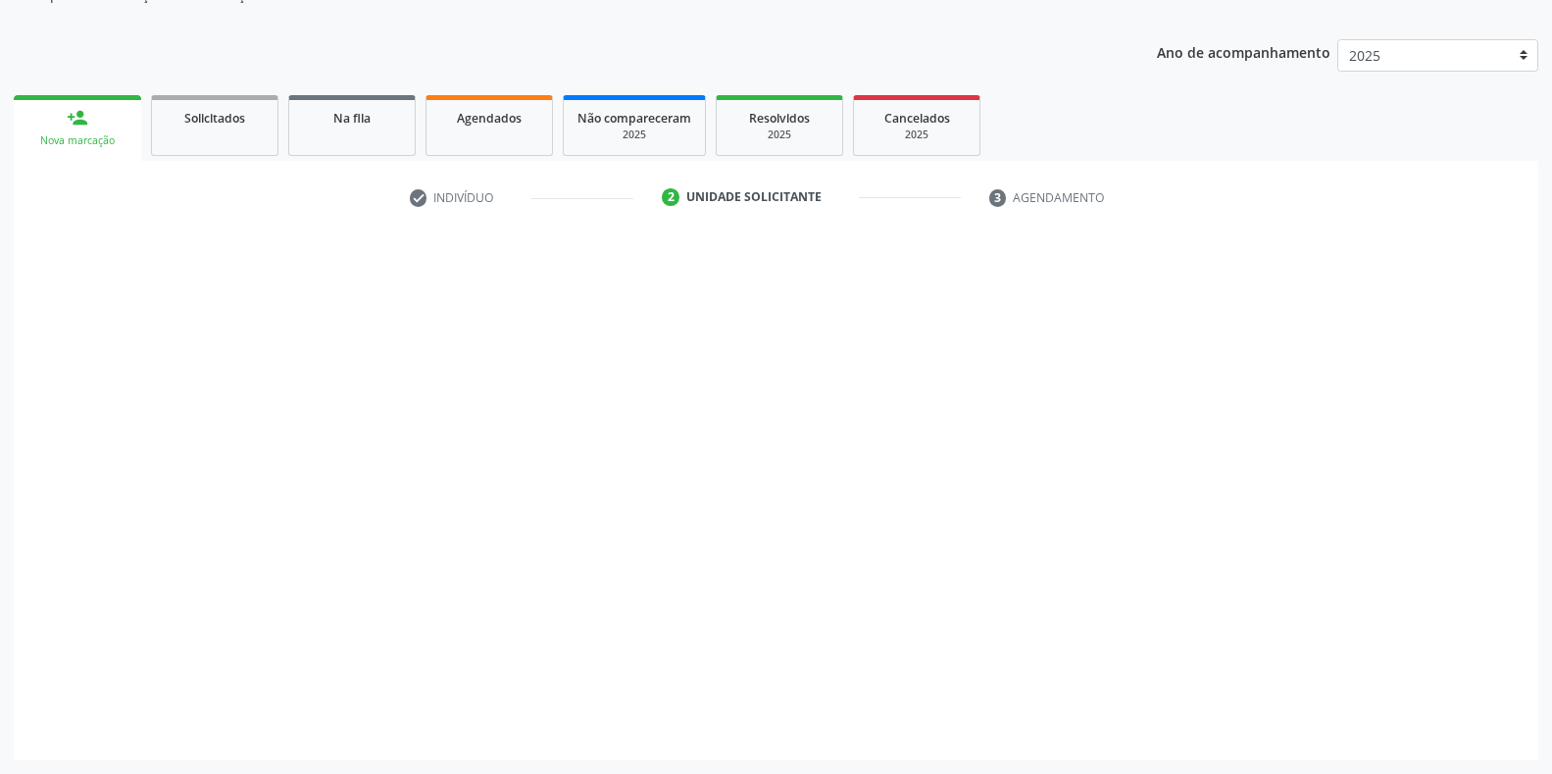
scroll to position [198, 0]
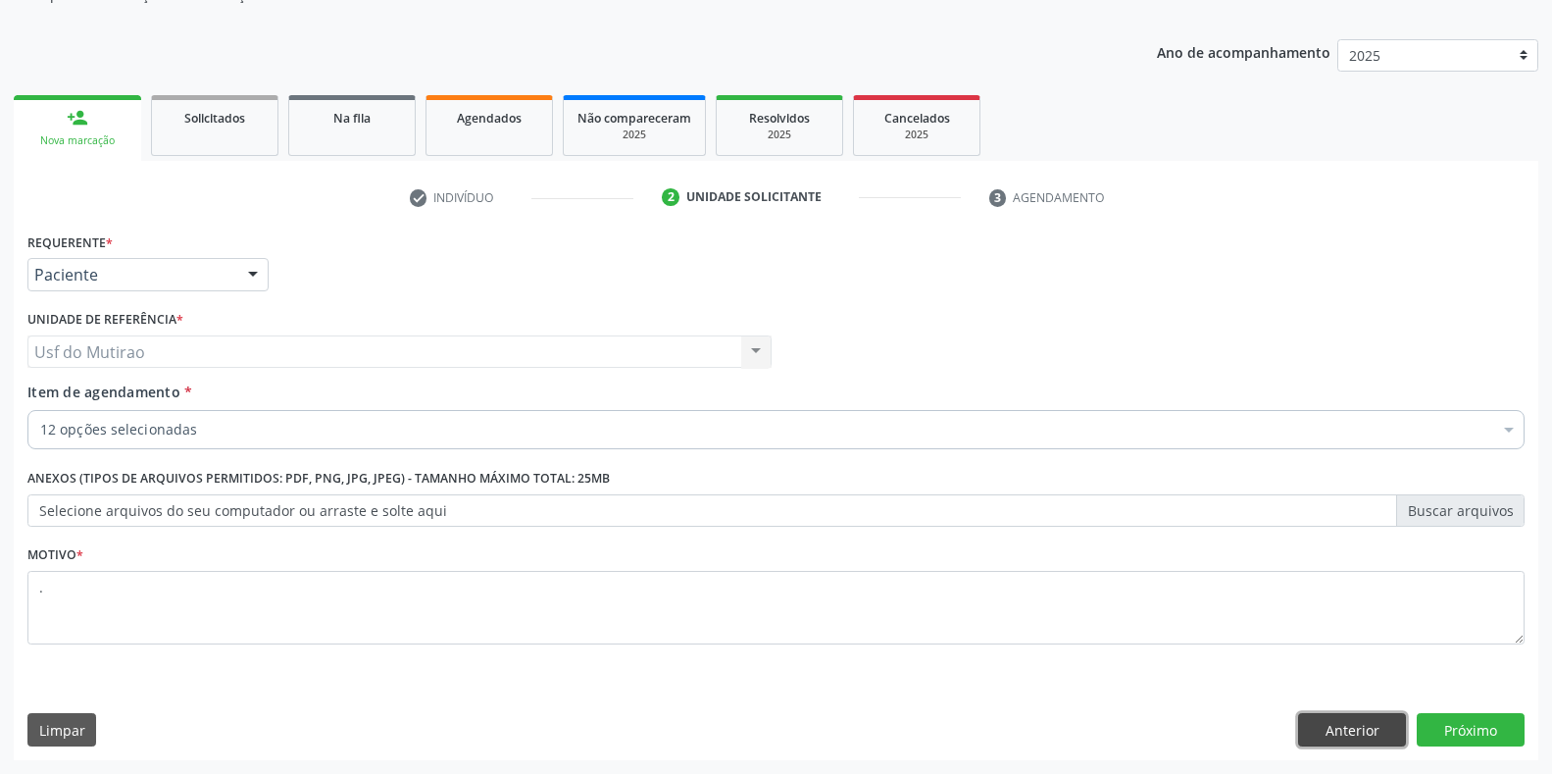
click at [1371, 727] on button "Anterior" at bounding box center [1352, 729] width 108 height 33
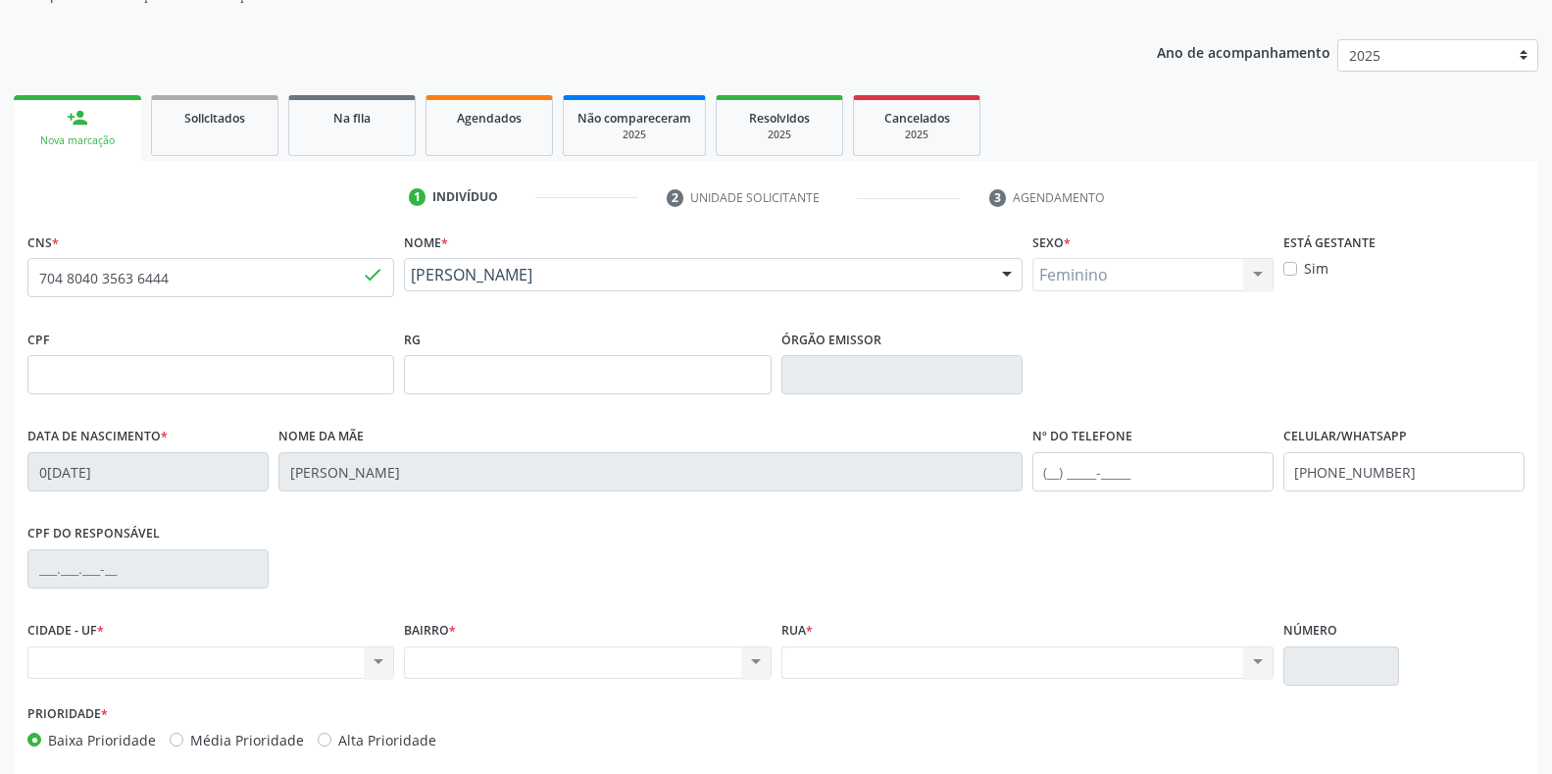
click at [228, 656] on div "Nenhum resultado encontrado para: " " Não há nenhuma opção para ser exibida." at bounding box center [210, 662] width 367 height 33
click at [330, 658] on div "Nenhum resultado encontrado para: " " Não há nenhuma opção para ser exibida." at bounding box center [210, 662] width 367 height 33
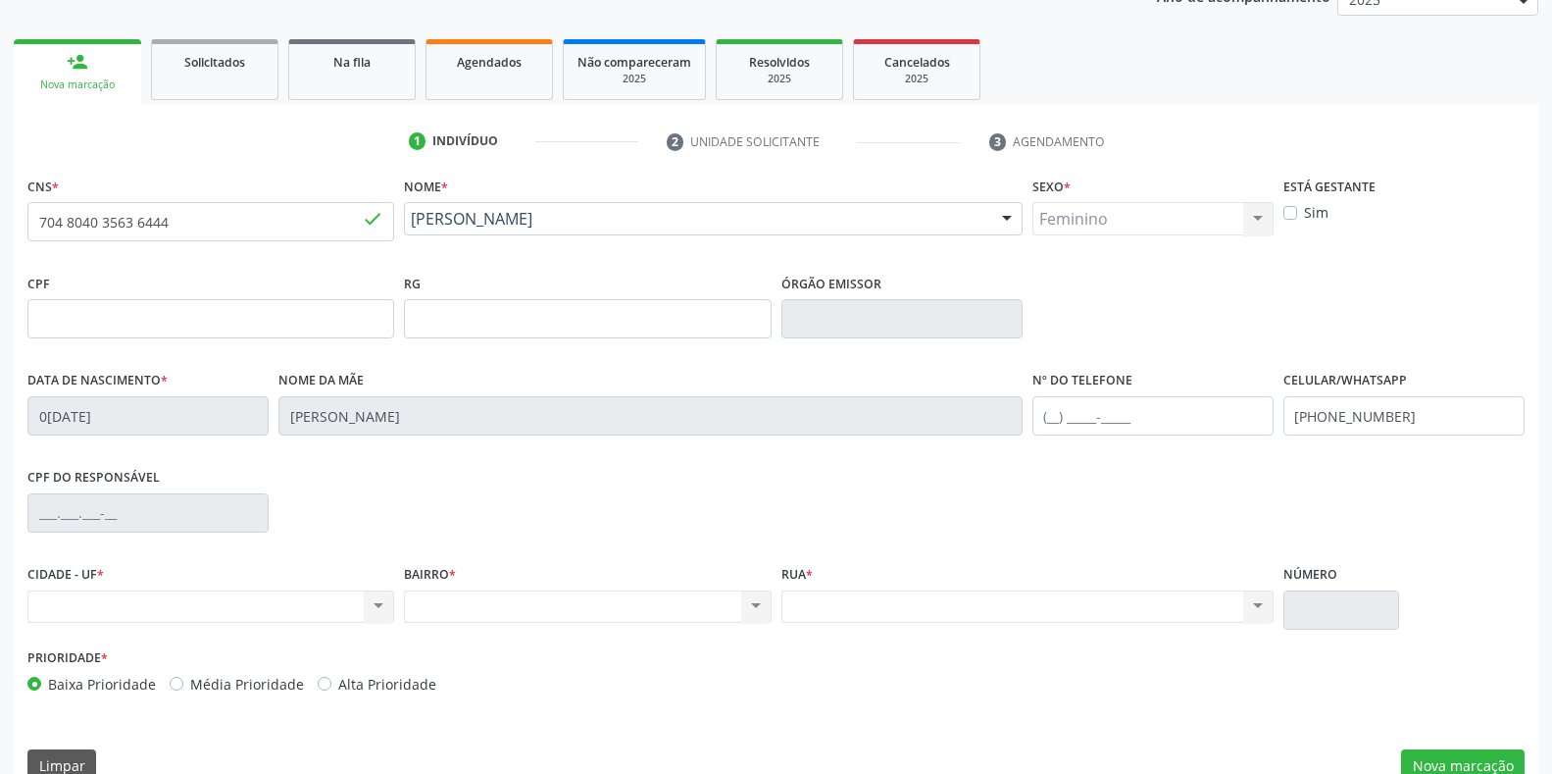
scroll to position [289, 0]
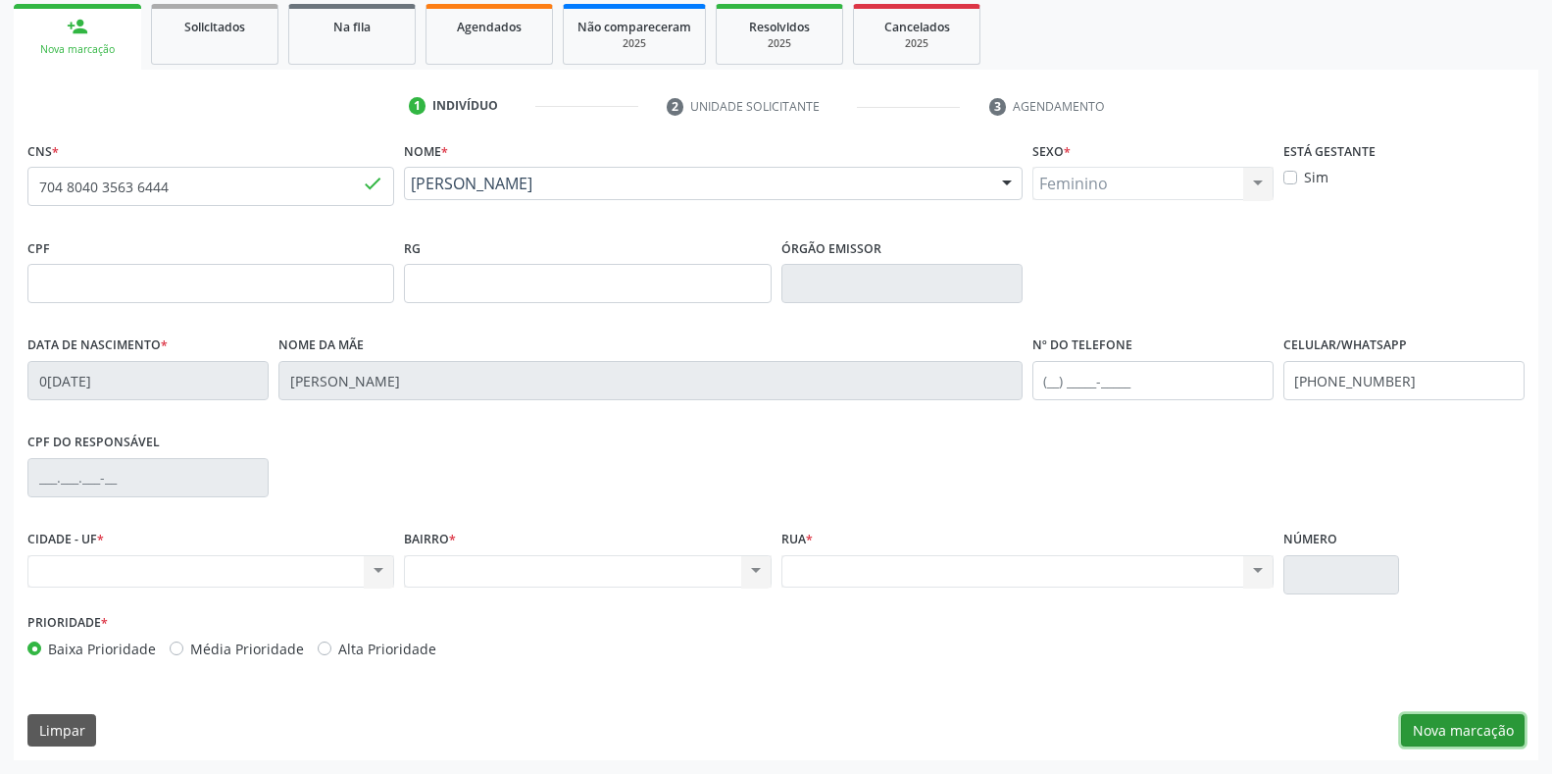
click at [1469, 716] on button "Nova marcação" at bounding box center [1463, 730] width 124 height 33
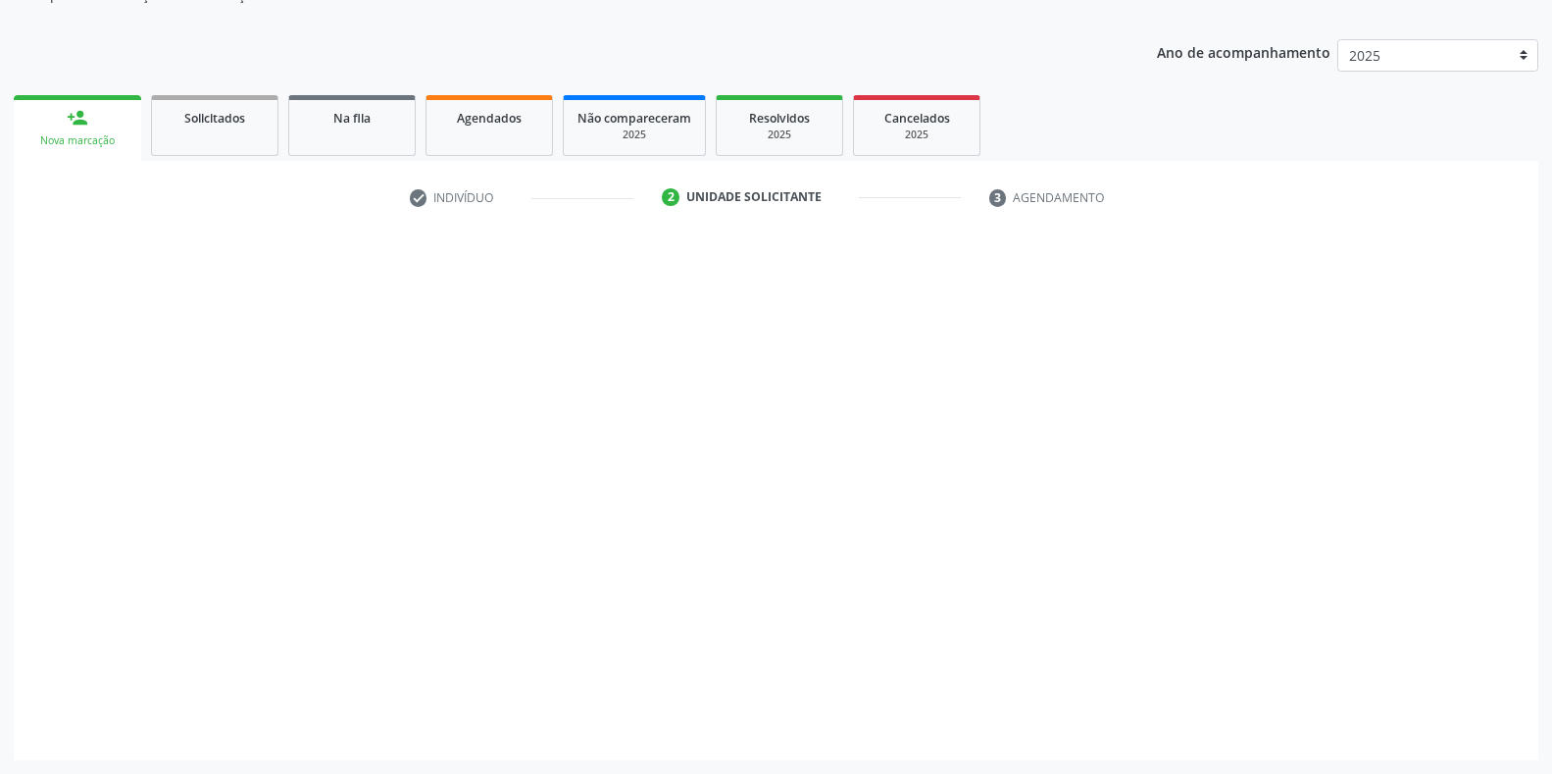
scroll to position [198, 0]
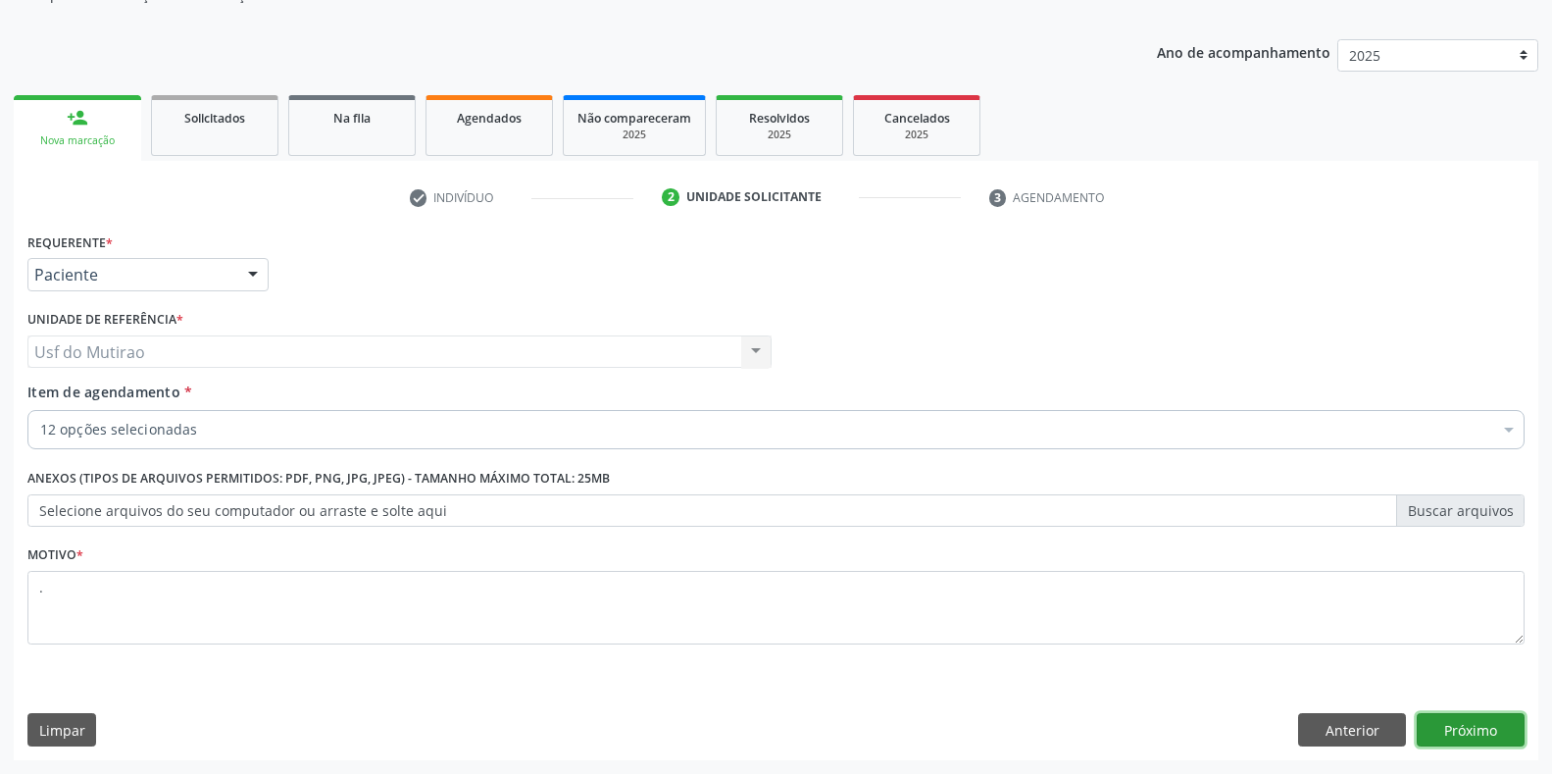
click at [1488, 718] on button "Próximo" at bounding box center [1471, 729] width 108 height 33
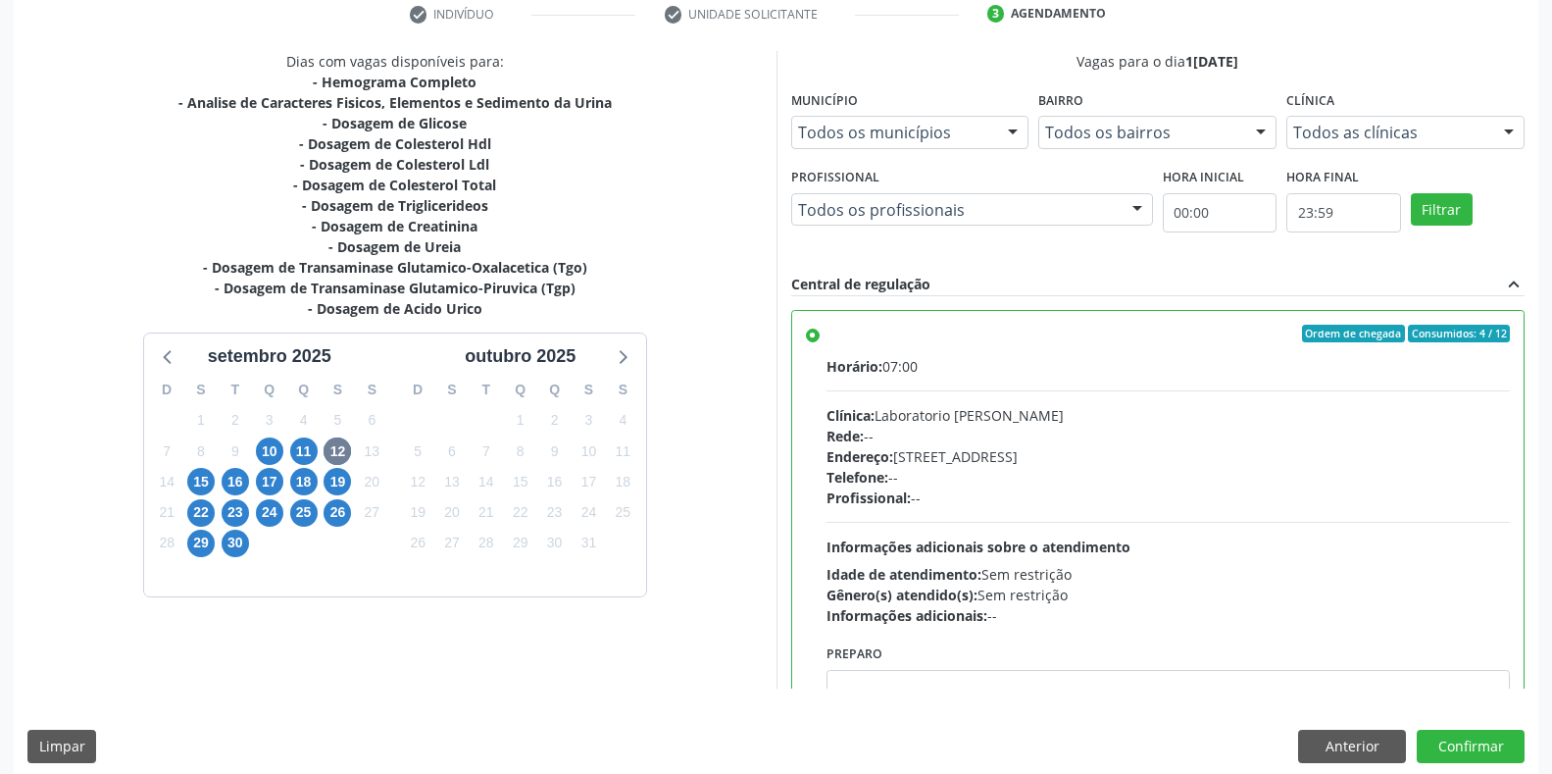
scroll to position [398, 0]
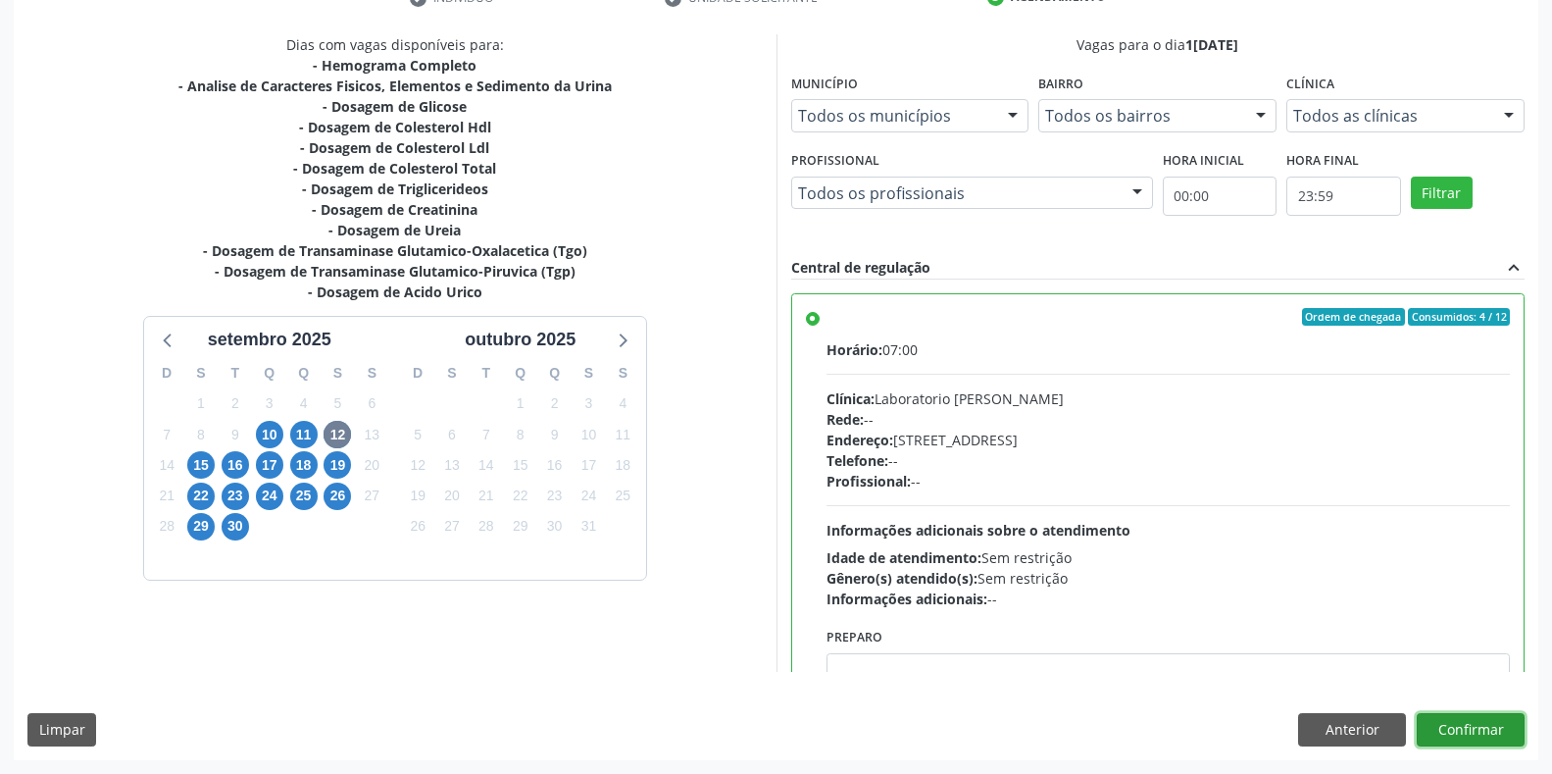
click at [1477, 739] on button "Confirmar" at bounding box center [1471, 729] width 108 height 33
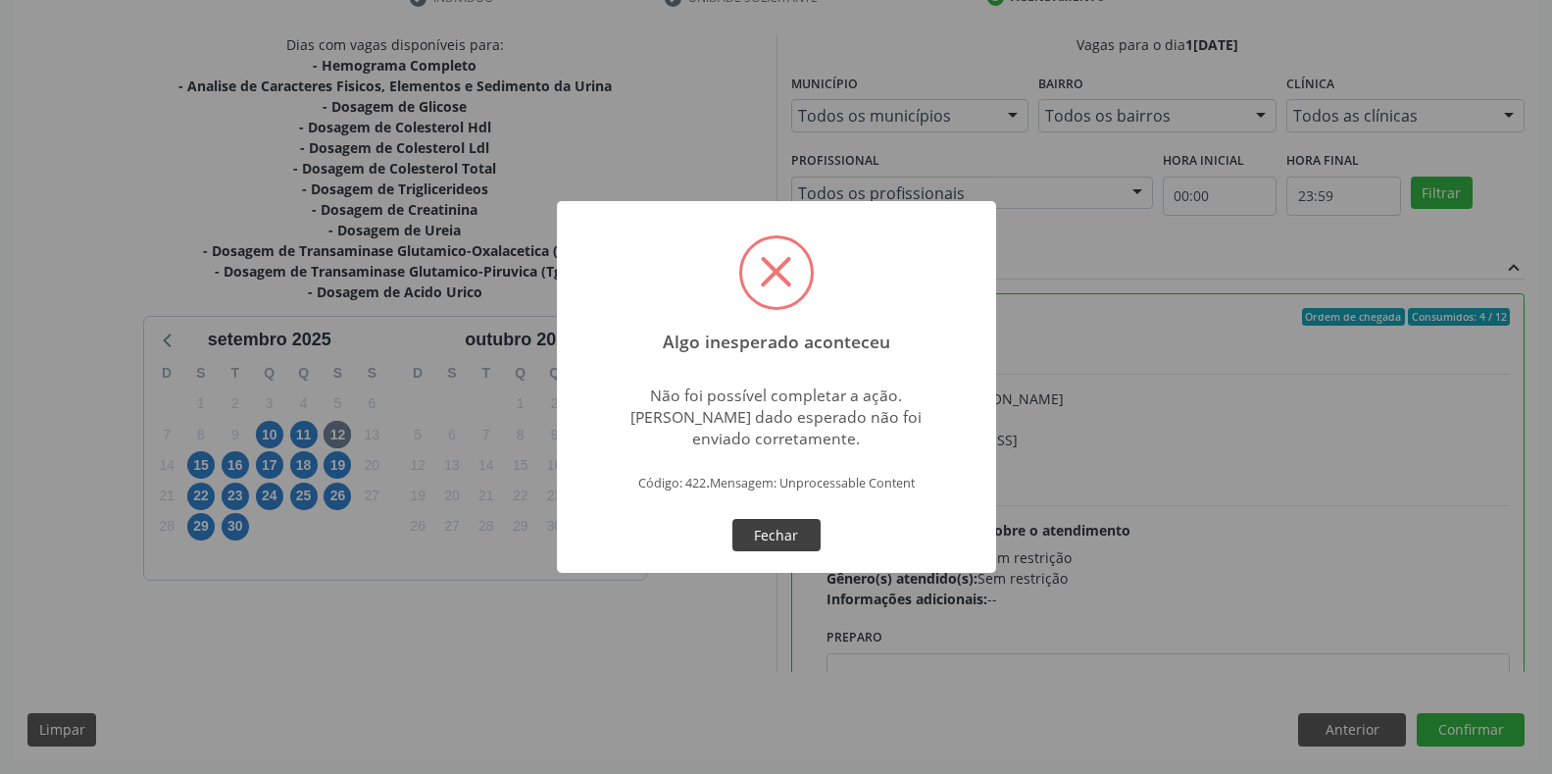
click at [788, 530] on button "Fechar" at bounding box center [777, 535] width 88 height 33
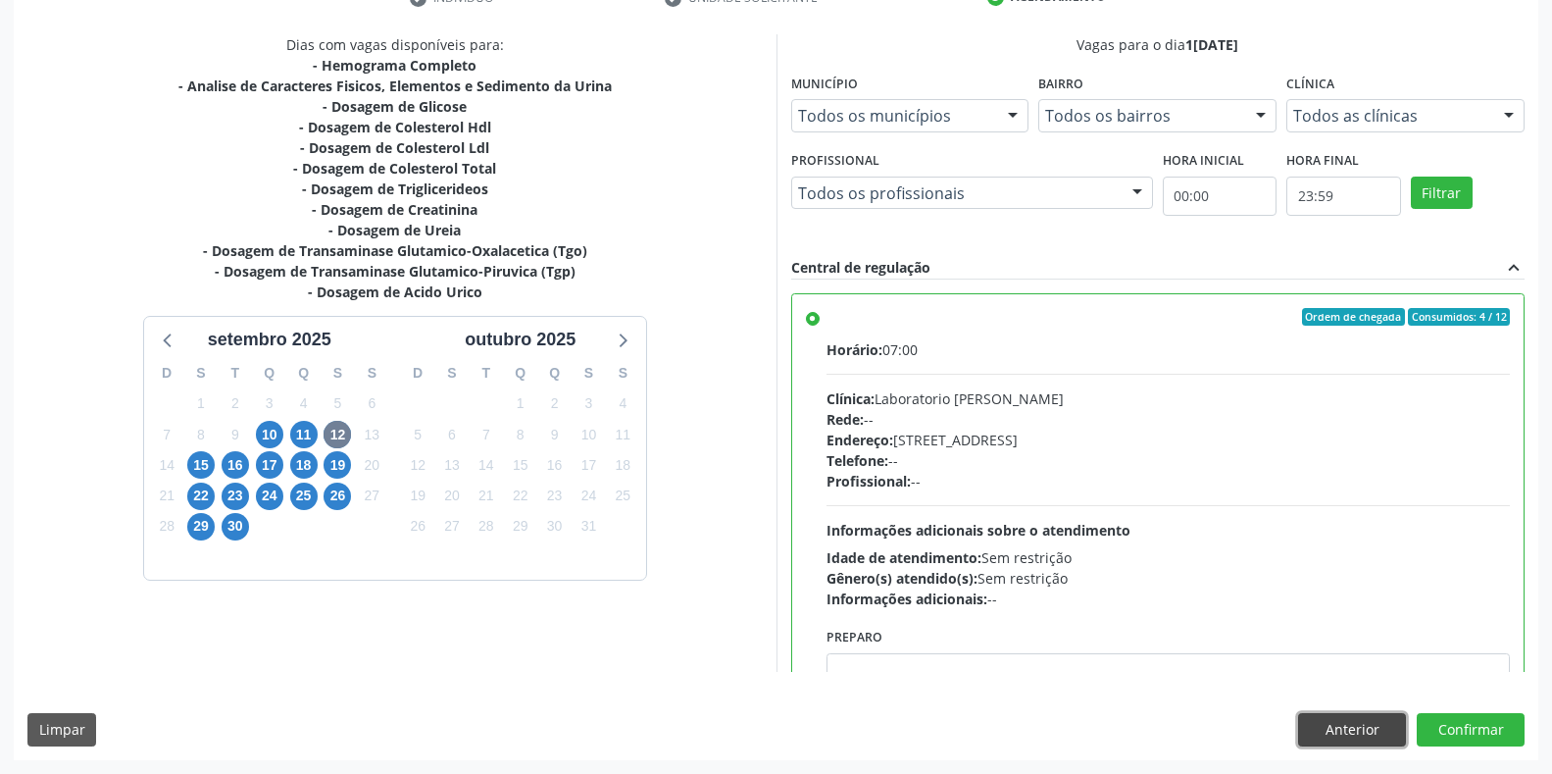
click at [1355, 742] on button "Anterior" at bounding box center [1352, 729] width 108 height 33
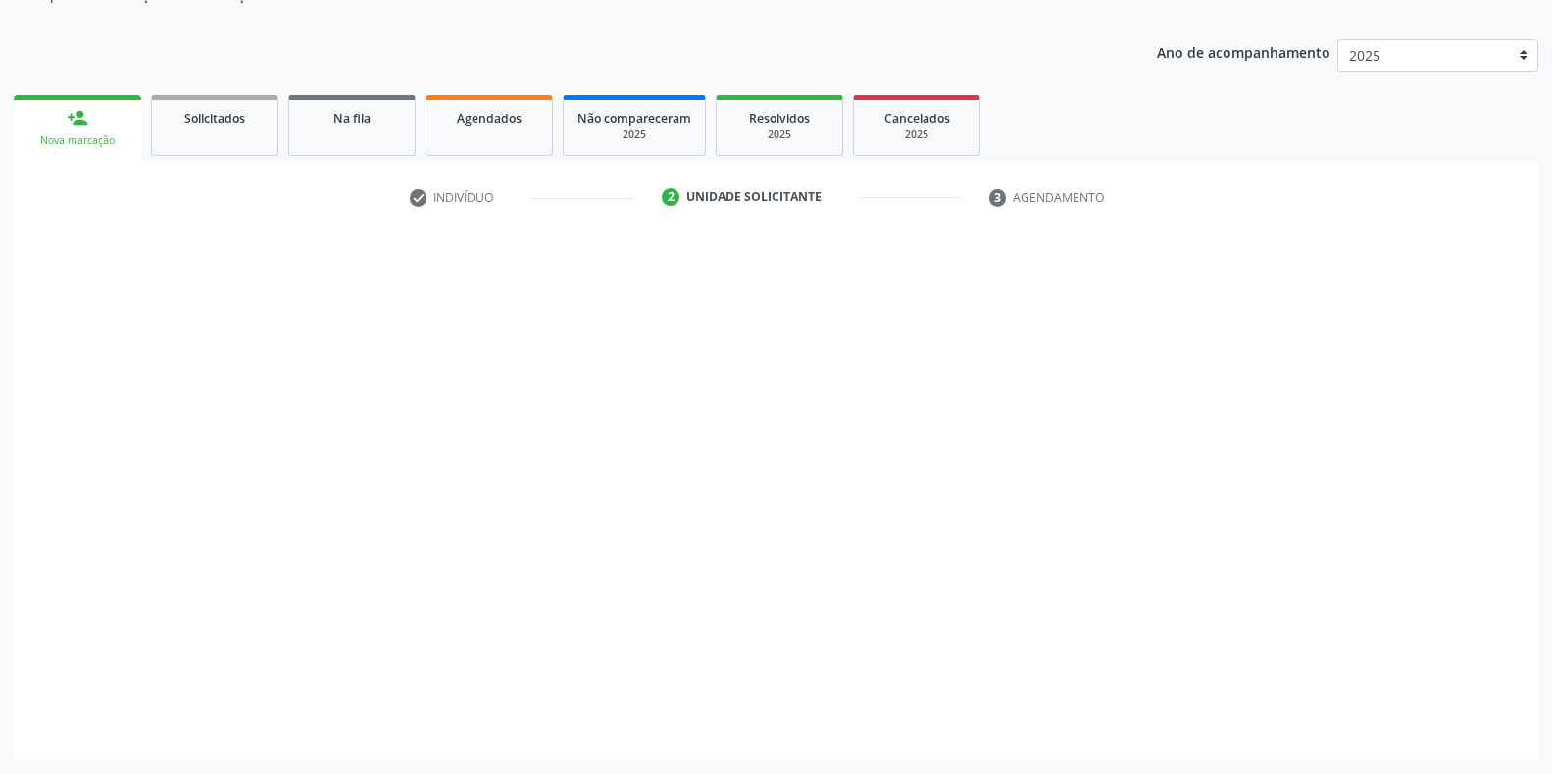
scroll to position [198, 0]
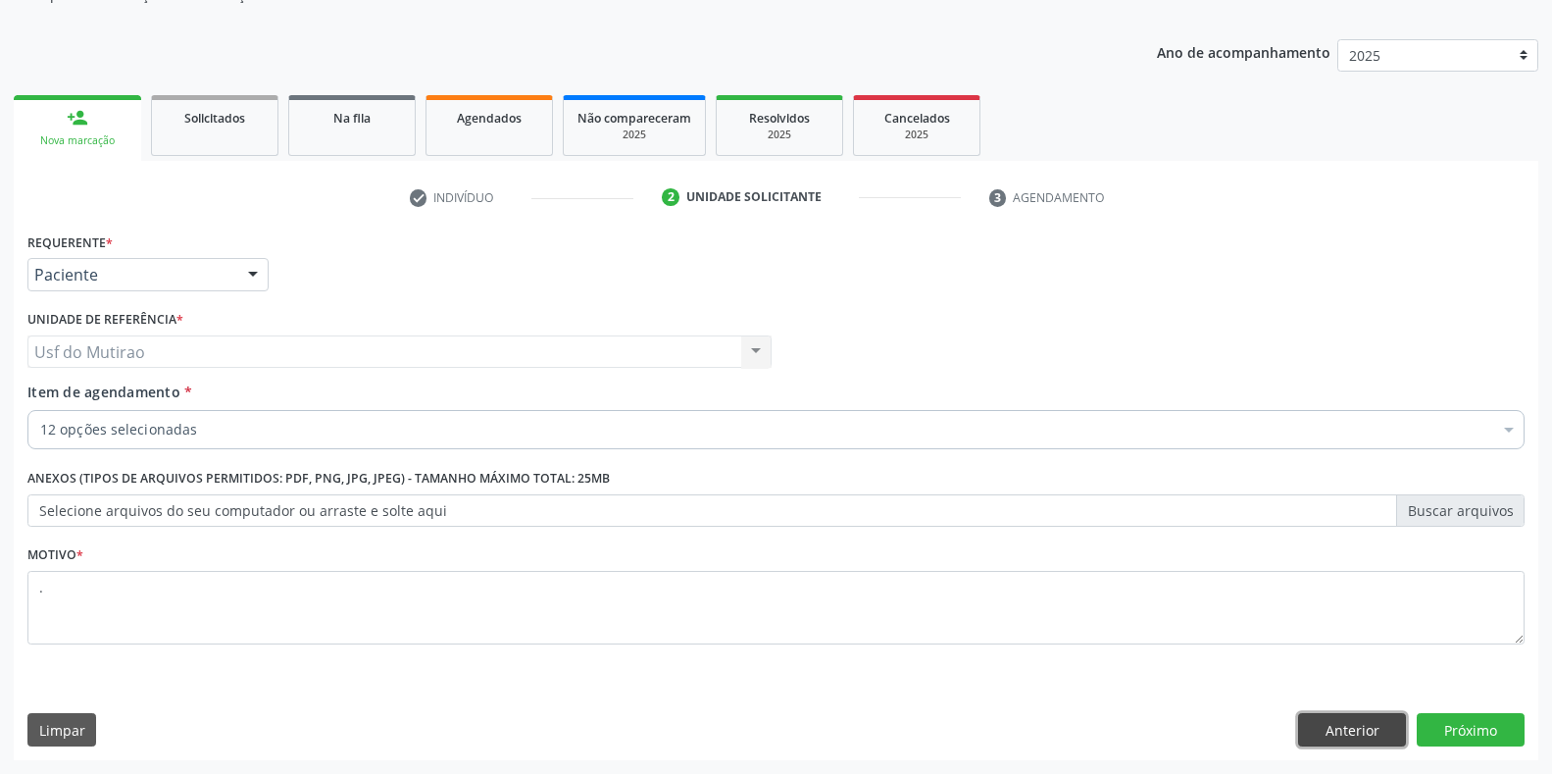
click at [1332, 731] on button "Anterior" at bounding box center [1352, 729] width 108 height 33
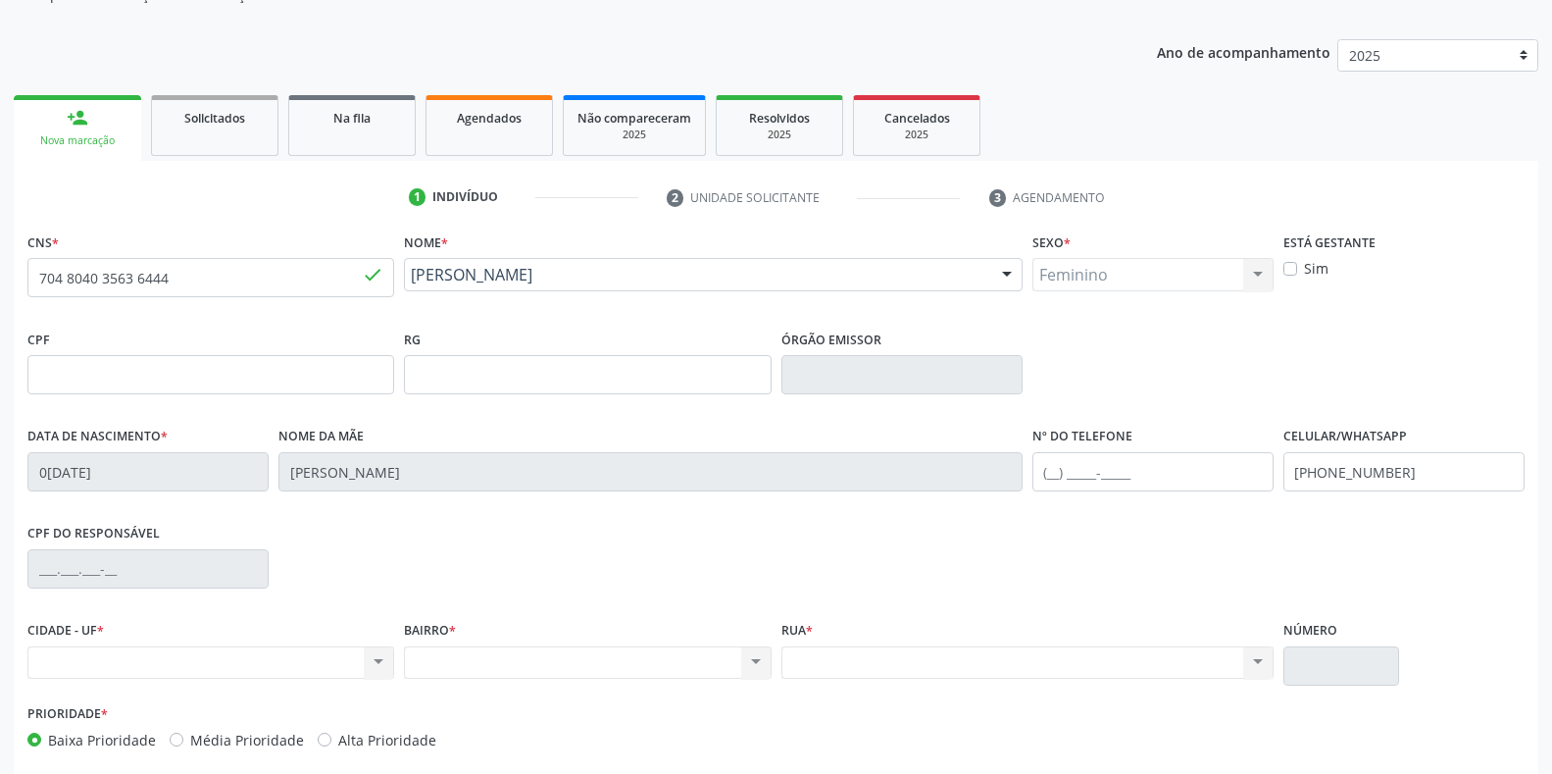
scroll to position [289, 0]
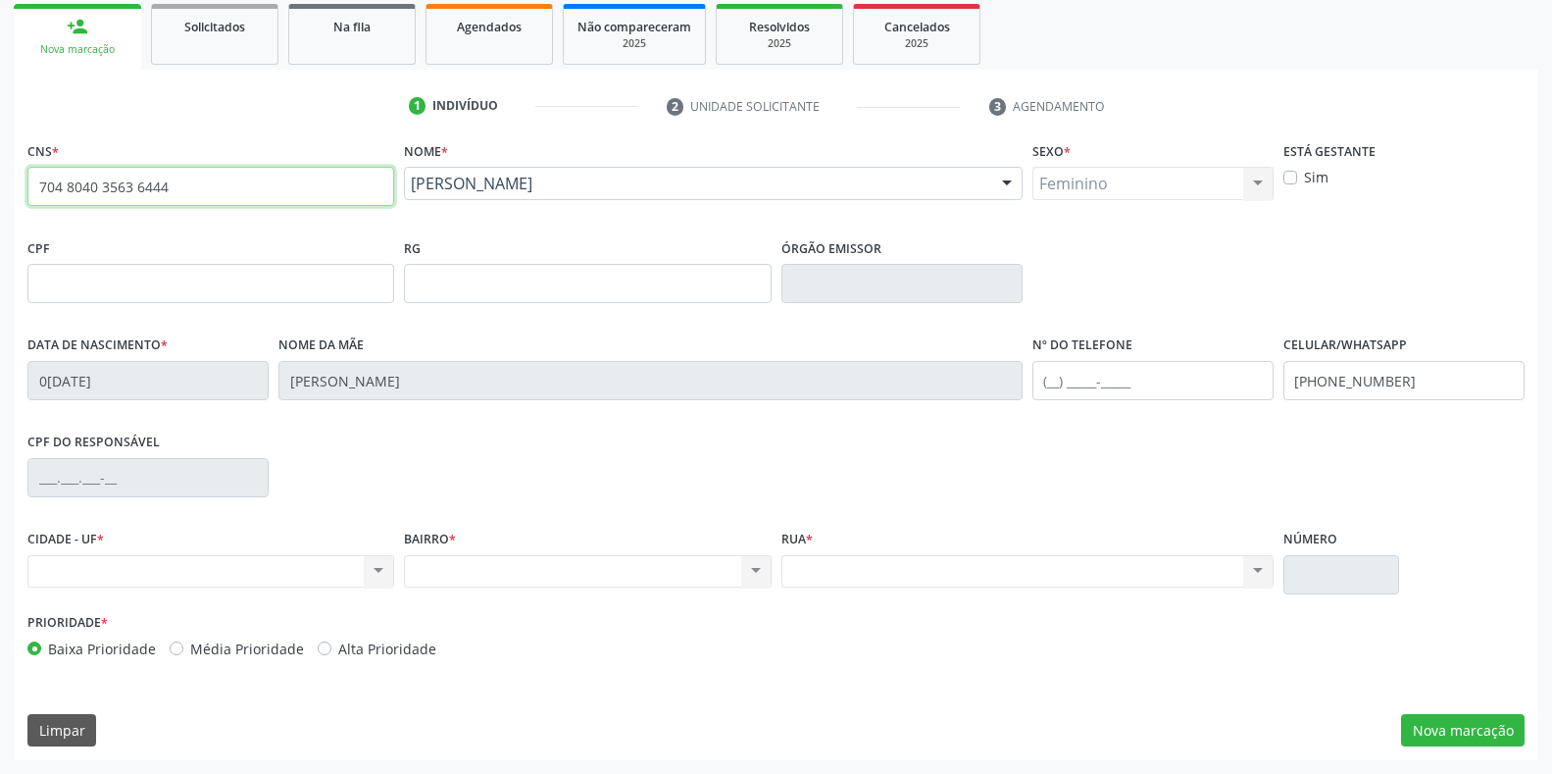
drag, startPoint x: 200, startPoint y: 197, endPoint x: 159, endPoint y: 198, distance: 41.2
click at [200, 197] on input "704 8040 3563 6444" at bounding box center [210, 186] width 367 height 39
drag, startPoint x: 185, startPoint y: 184, endPoint x: 0, endPoint y: 189, distance: 185.4
click at [0, 189] on div "Acompanhamento Acompanhe a situação das marcações correntes e finalizadas Relat…" at bounding box center [776, 296] width 1552 height 955
type input "700 5057 1322 3159"
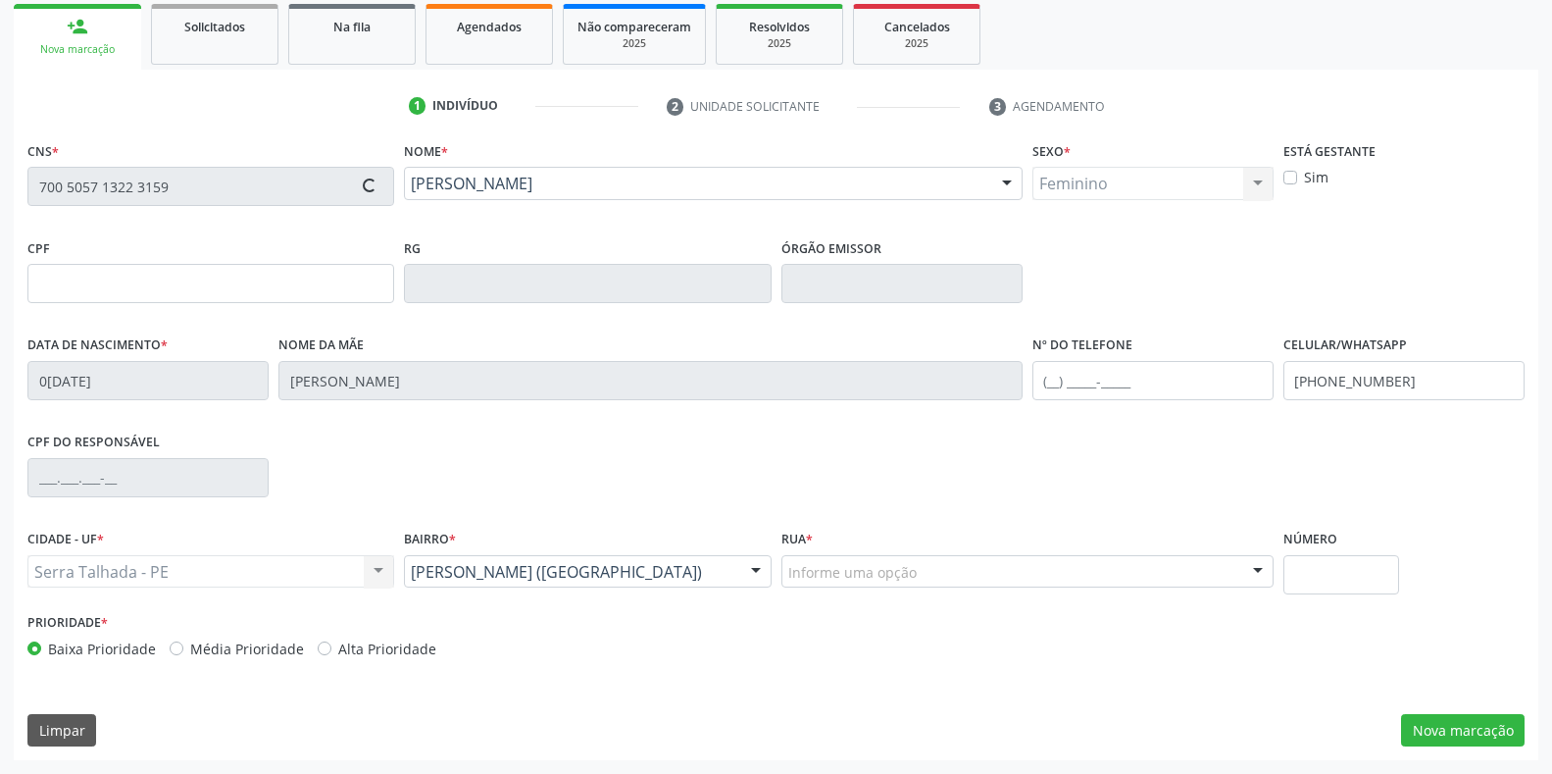
type input "106.653.704-66"
type input "07/06/1999"
type input "Maria Lucineide da Silva"
type input "(87) 98832-3045"
type input "106.653.704-66"
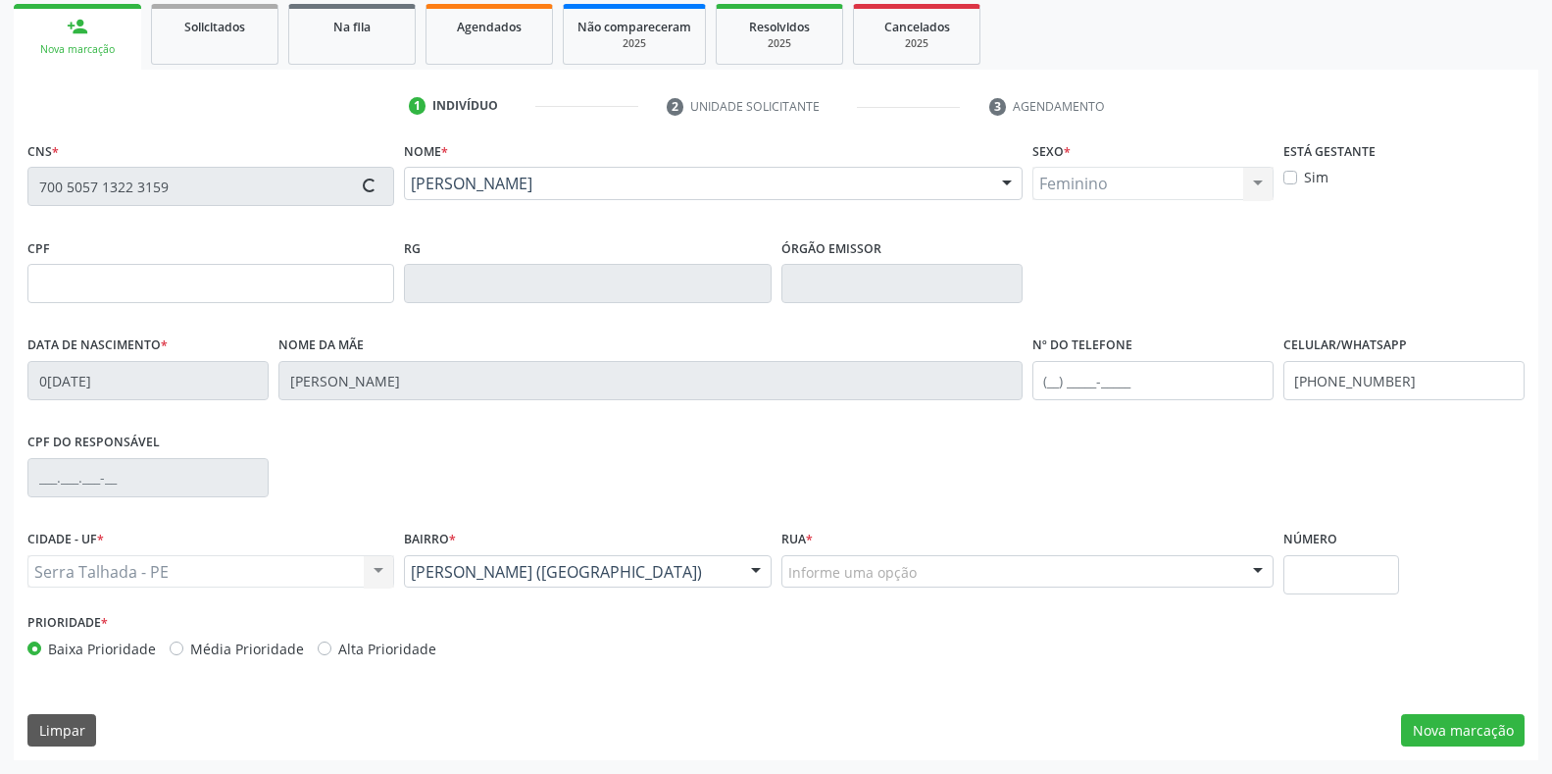
type input "241"
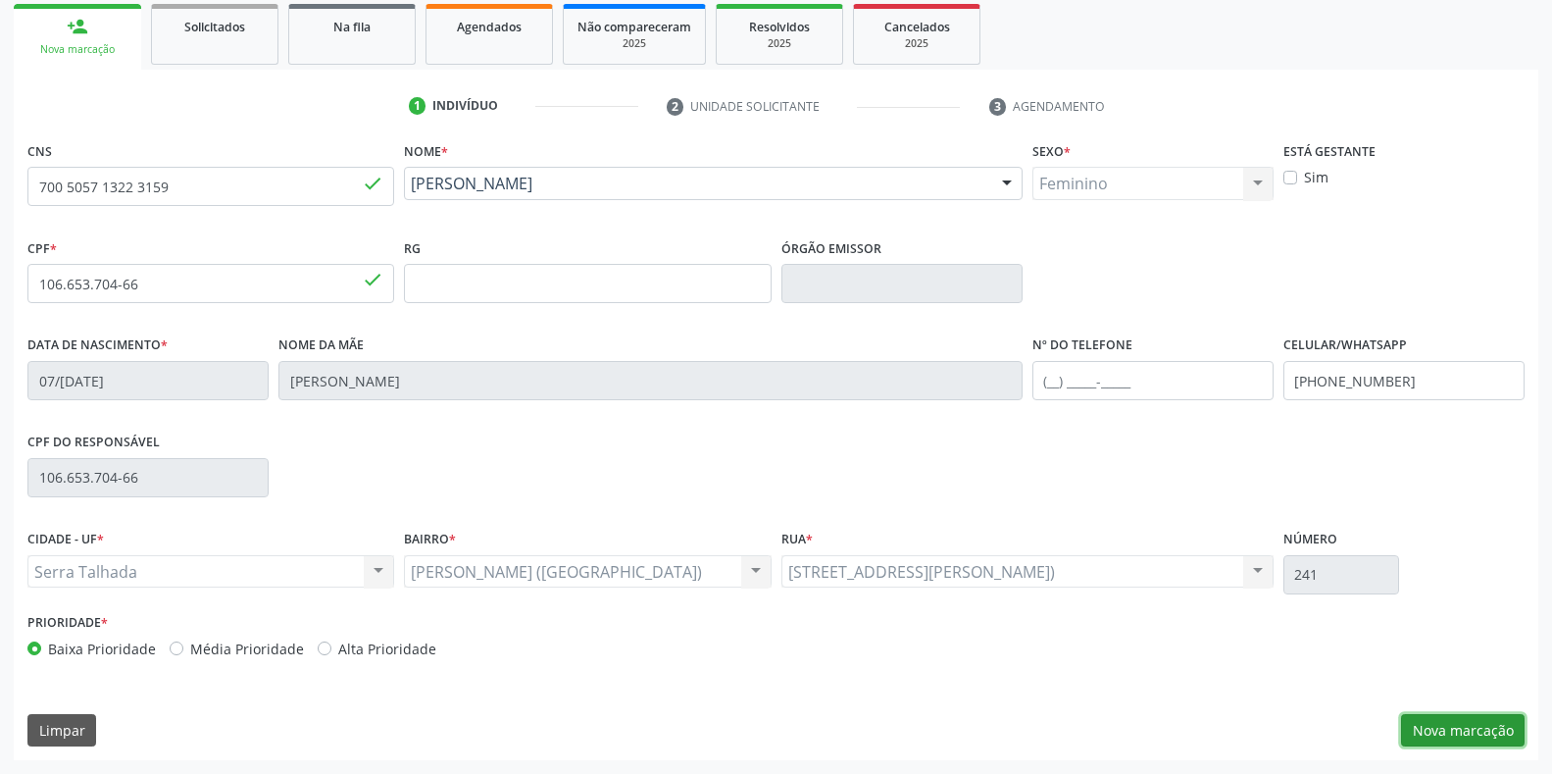
click at [1456, 723] on button "Nova marcação" at bounding box center [1463, 730] width 124 height 33
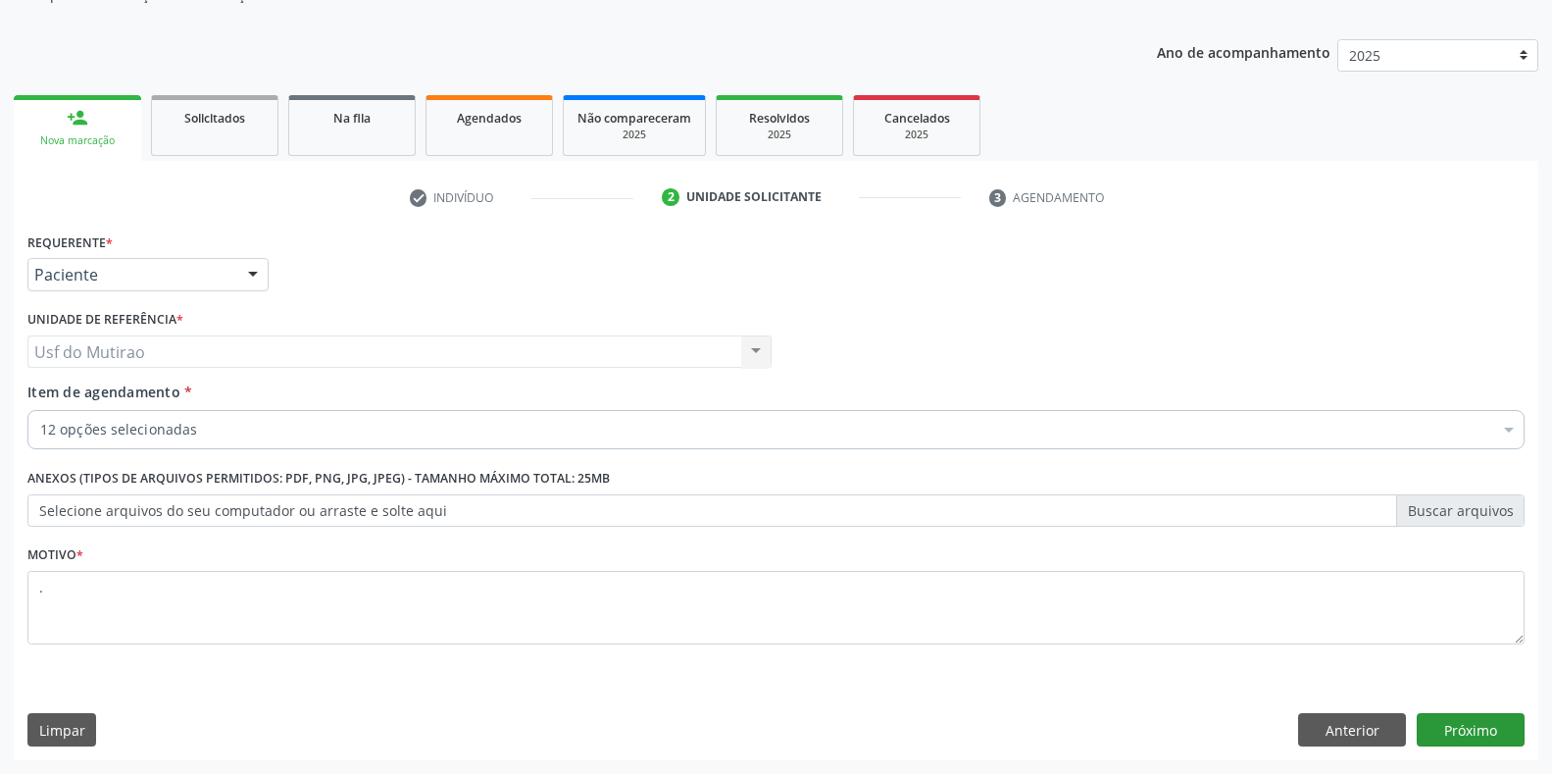
scroll to position [198, 0]
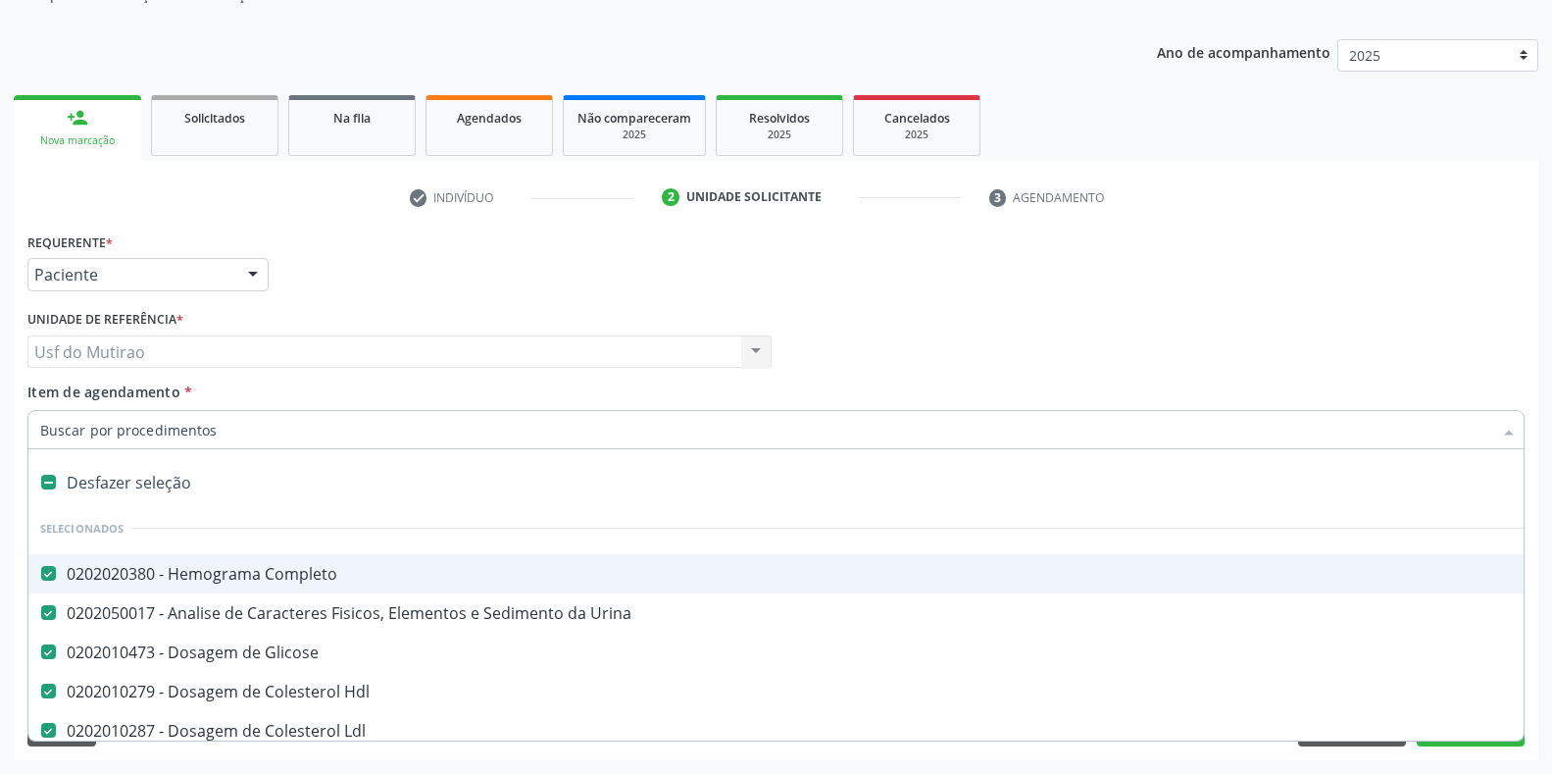
click at [45, 479] on label at bounding box center [48, 482] width 15 height 15
checkbox Completo "false"
checkbox Urina "false"
checkbox Glicose "false"
checkbox Hdl "false"
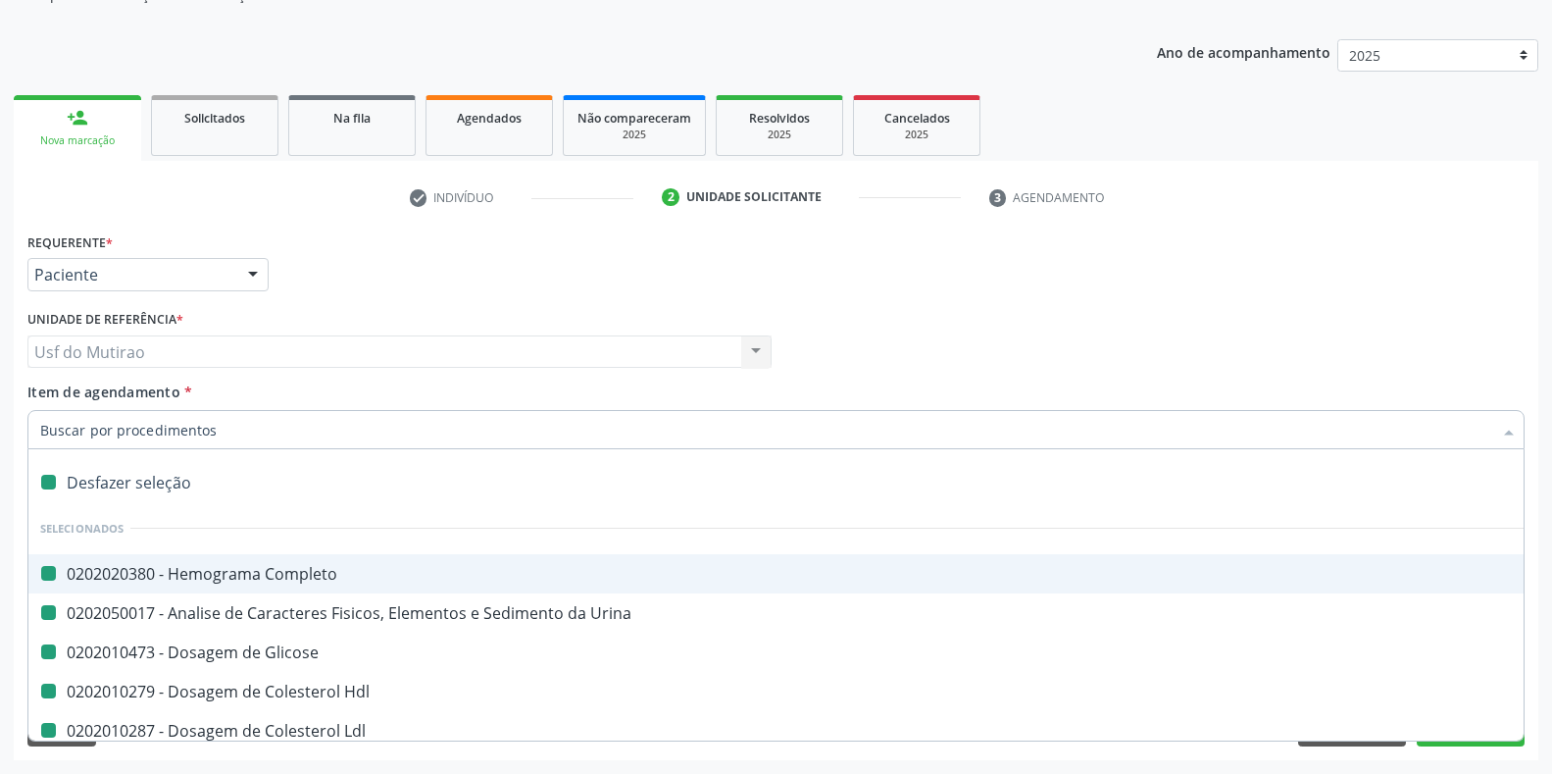
checkbox Ldl "false"
checkbox Total "false"
checkbox Triglicerideos "false"
checkbox Creatinina "false"
checkbox Ureia "false"
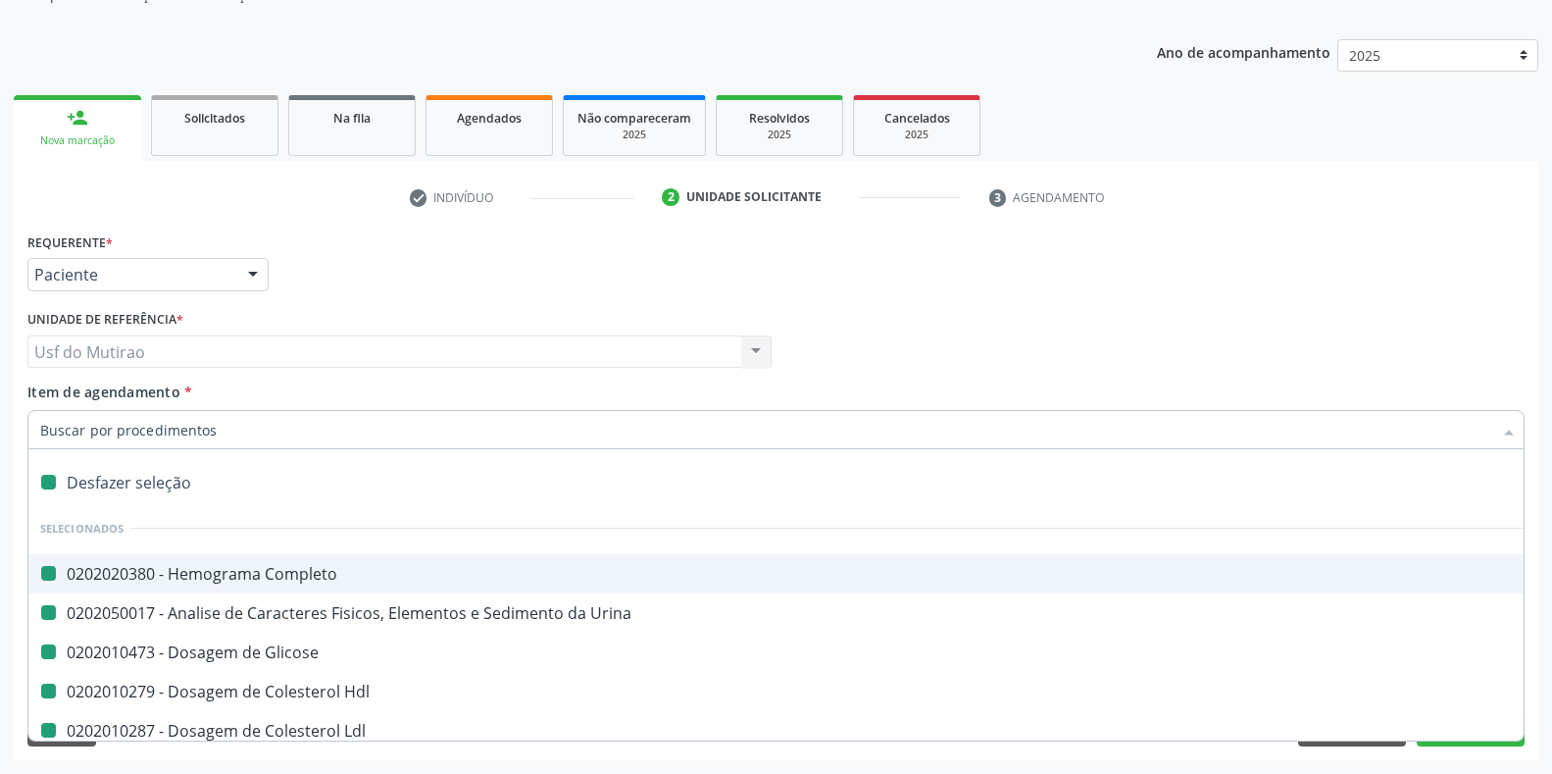
checkbox \(Tgo\) "false"
checkbox \(Tgp\) "false"
checkbox Urico "false"
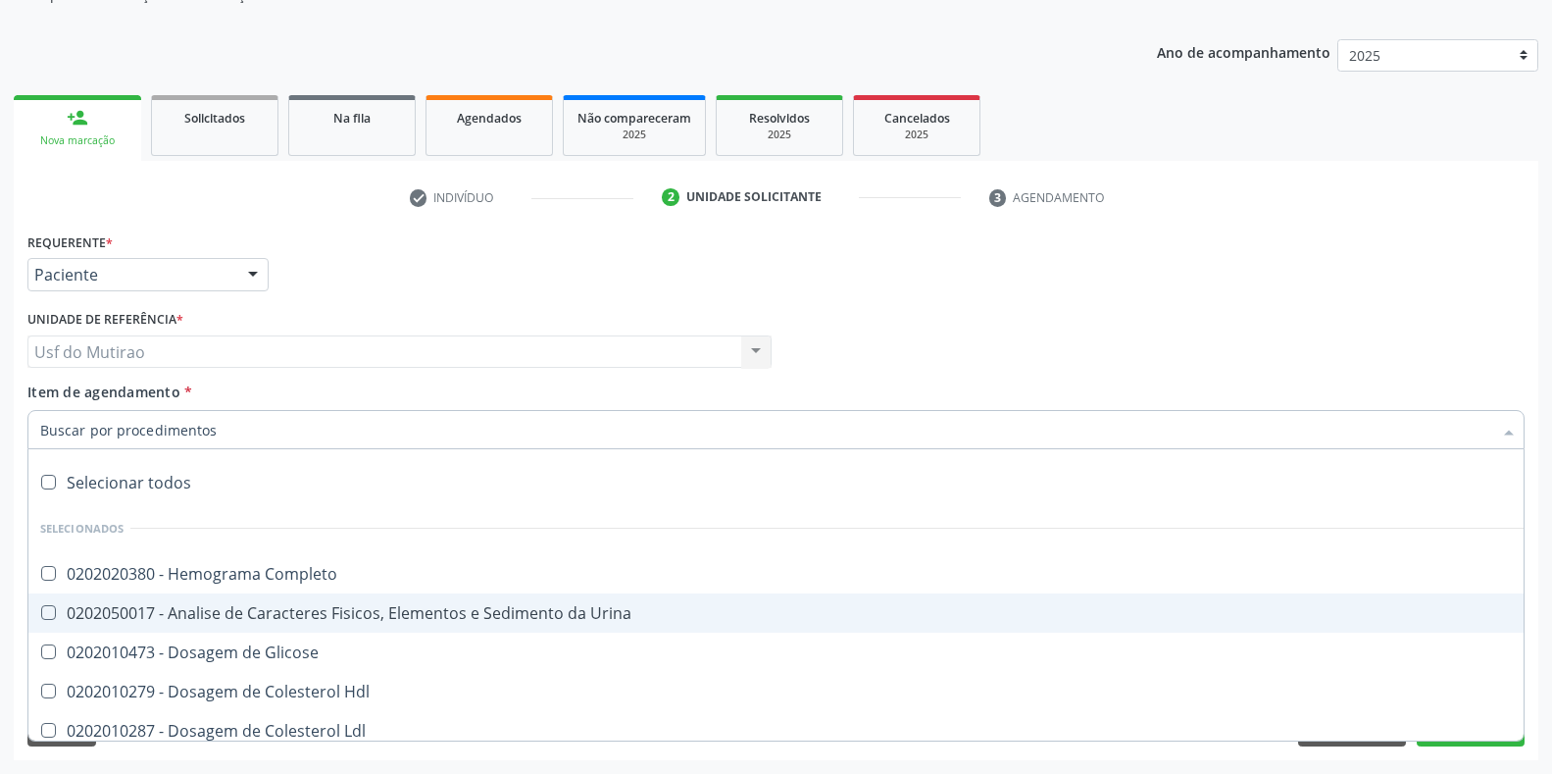
click at [156, 620] on div "0202050017 - Analise de Caracteres Fisicos, Elementos e Sedimento da Urina" at bounding box center [803, 613] width 1527 height 16
checkbox Urina "true"
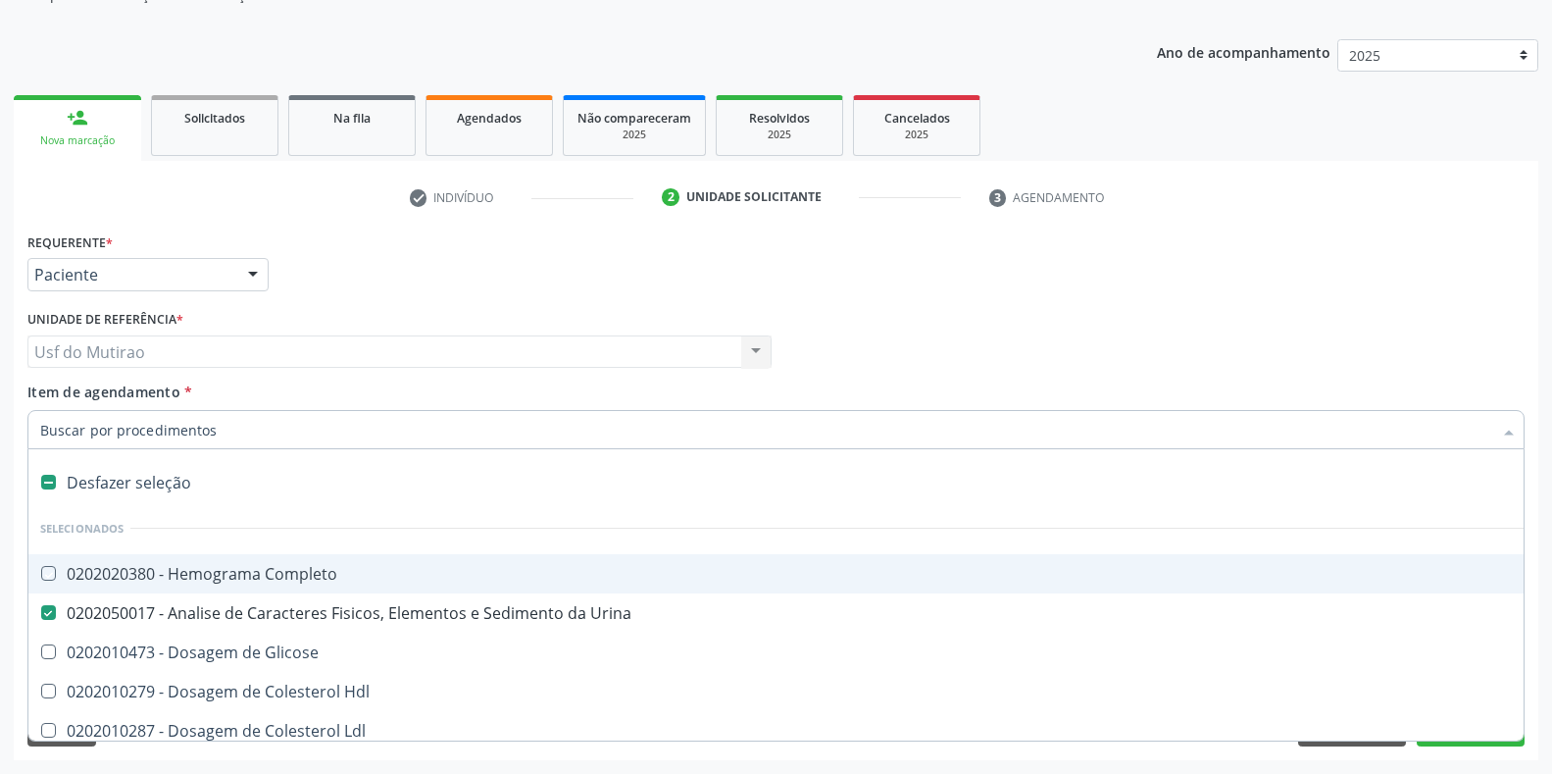
drag, startPoint x: 739, startPoint y: 295, endPoint x: 990, endPoint y: 460, distance: 300.3
click at [739, 295] on div "Requerente * Paciente Profissional de Saúde Paciente Nenhum resultado encontrad…" at bounding box center [776, 266] width 1507 height 76
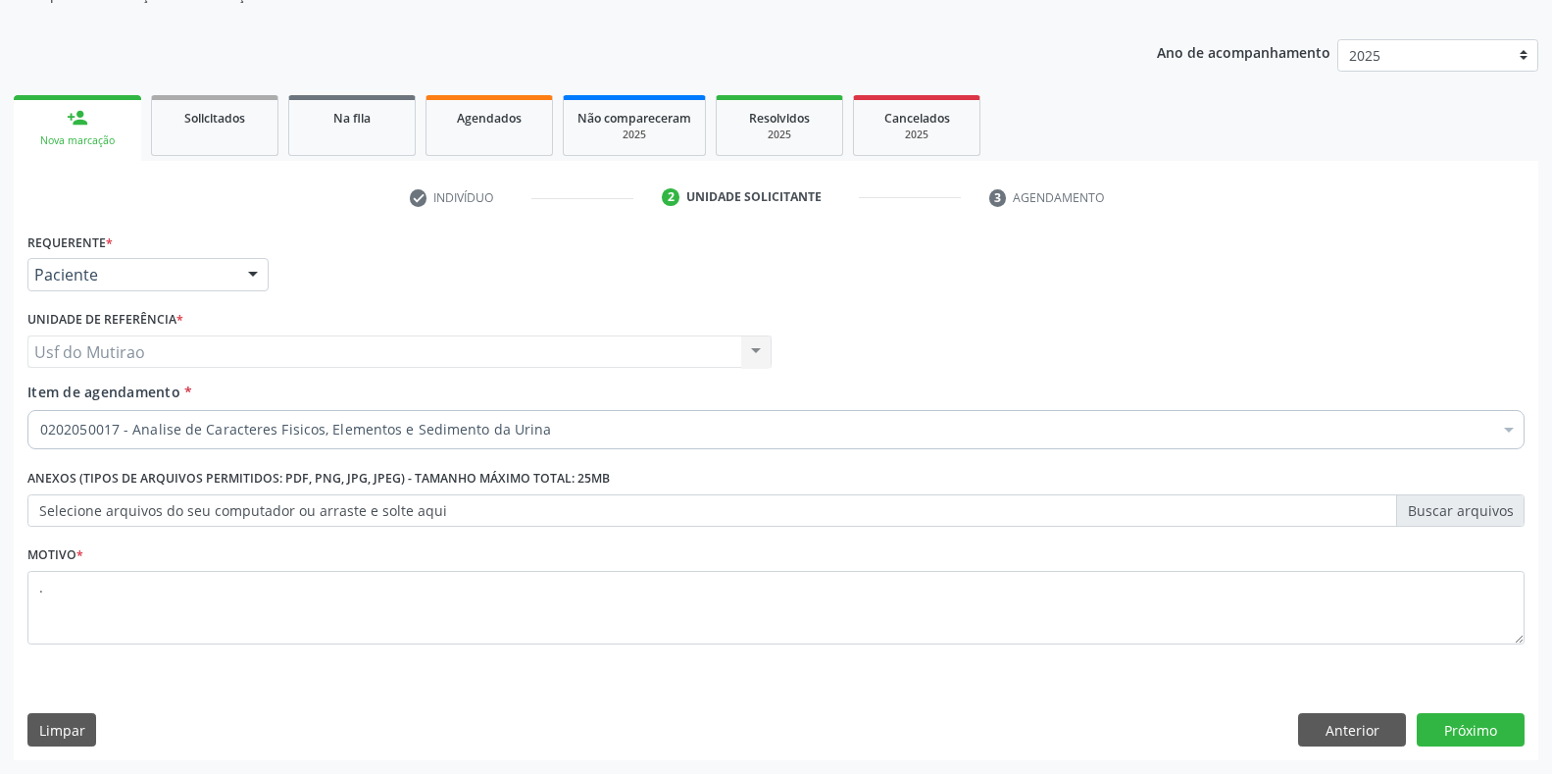
scroll to position [0, 0]
click at [1490, 723] on button "Próximo" at bounding box center [1471, 729] width 108 height 33
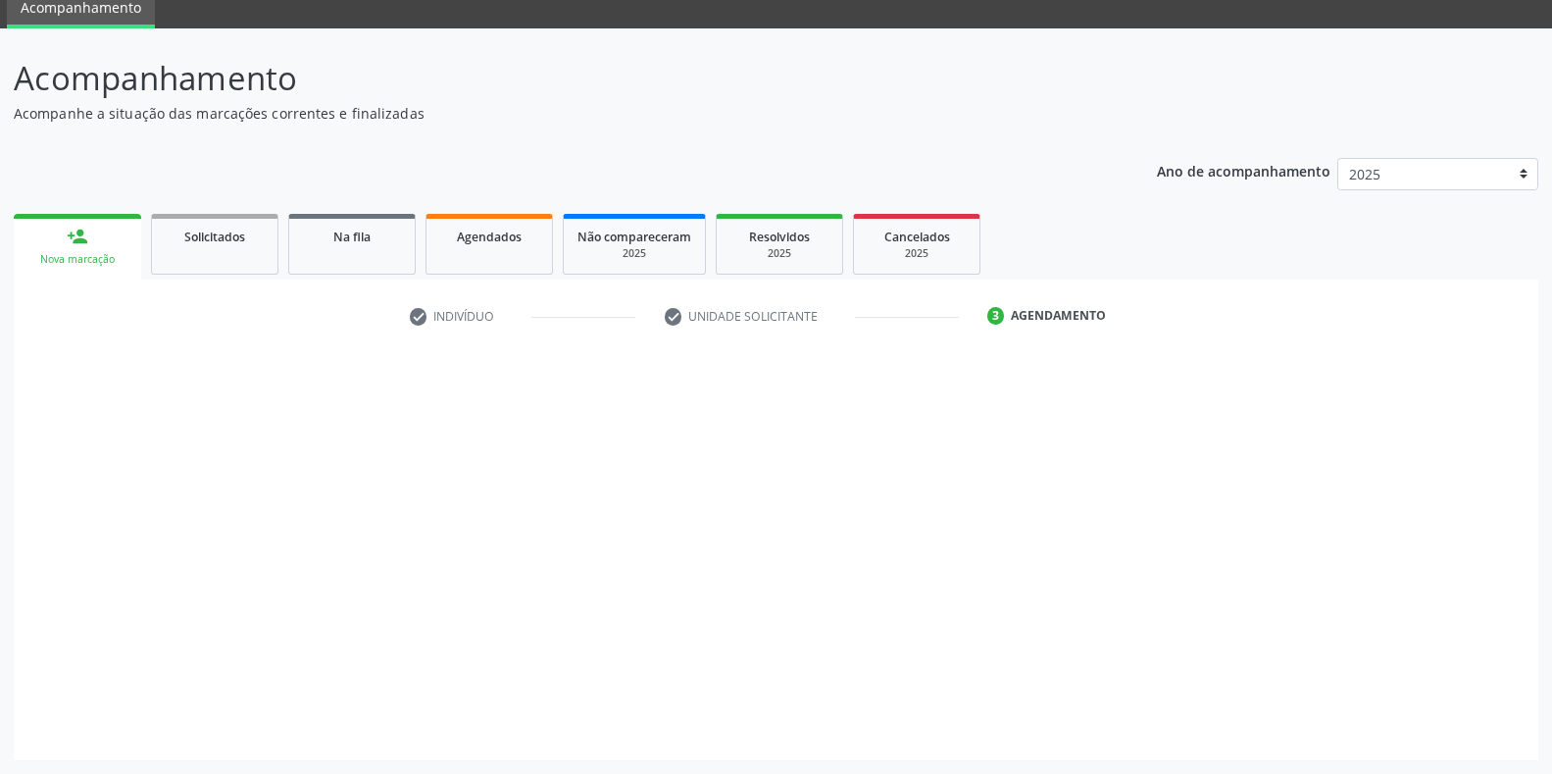
scroll to position [79, 0]
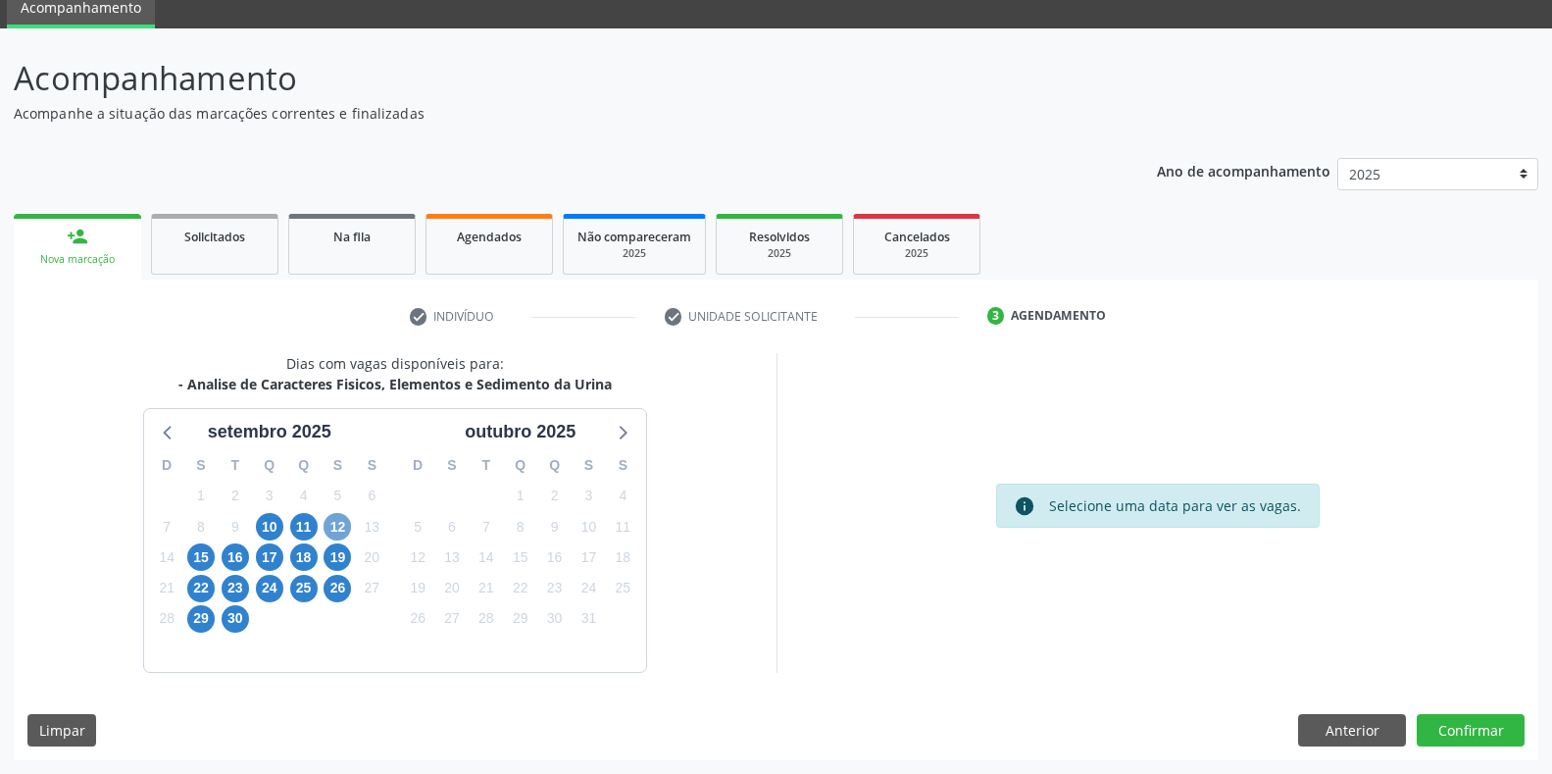
click at [345, 530] on span "12" at bounding box center [337, 526] width 27 height 27
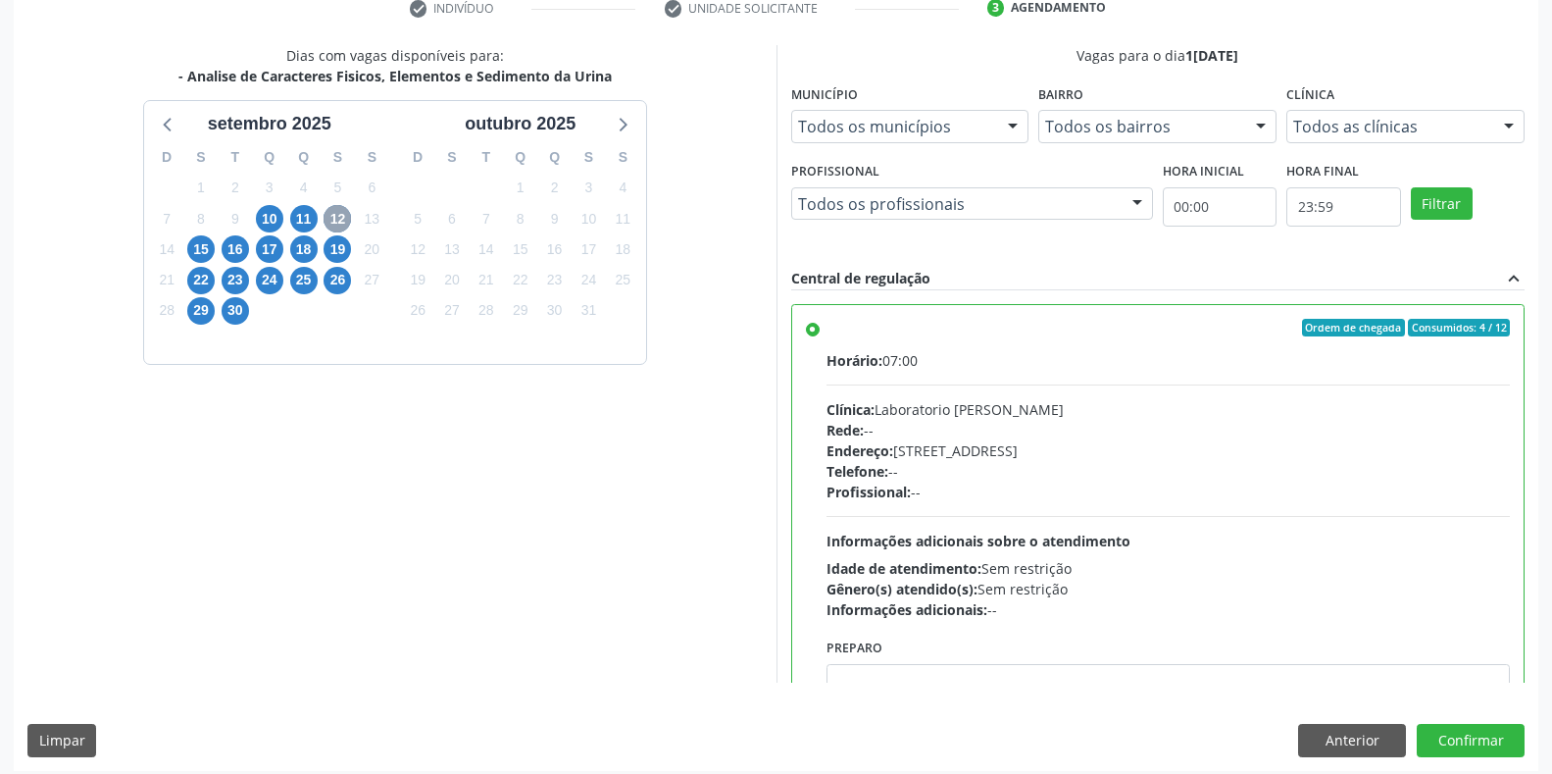
scroll to position [398, 0]
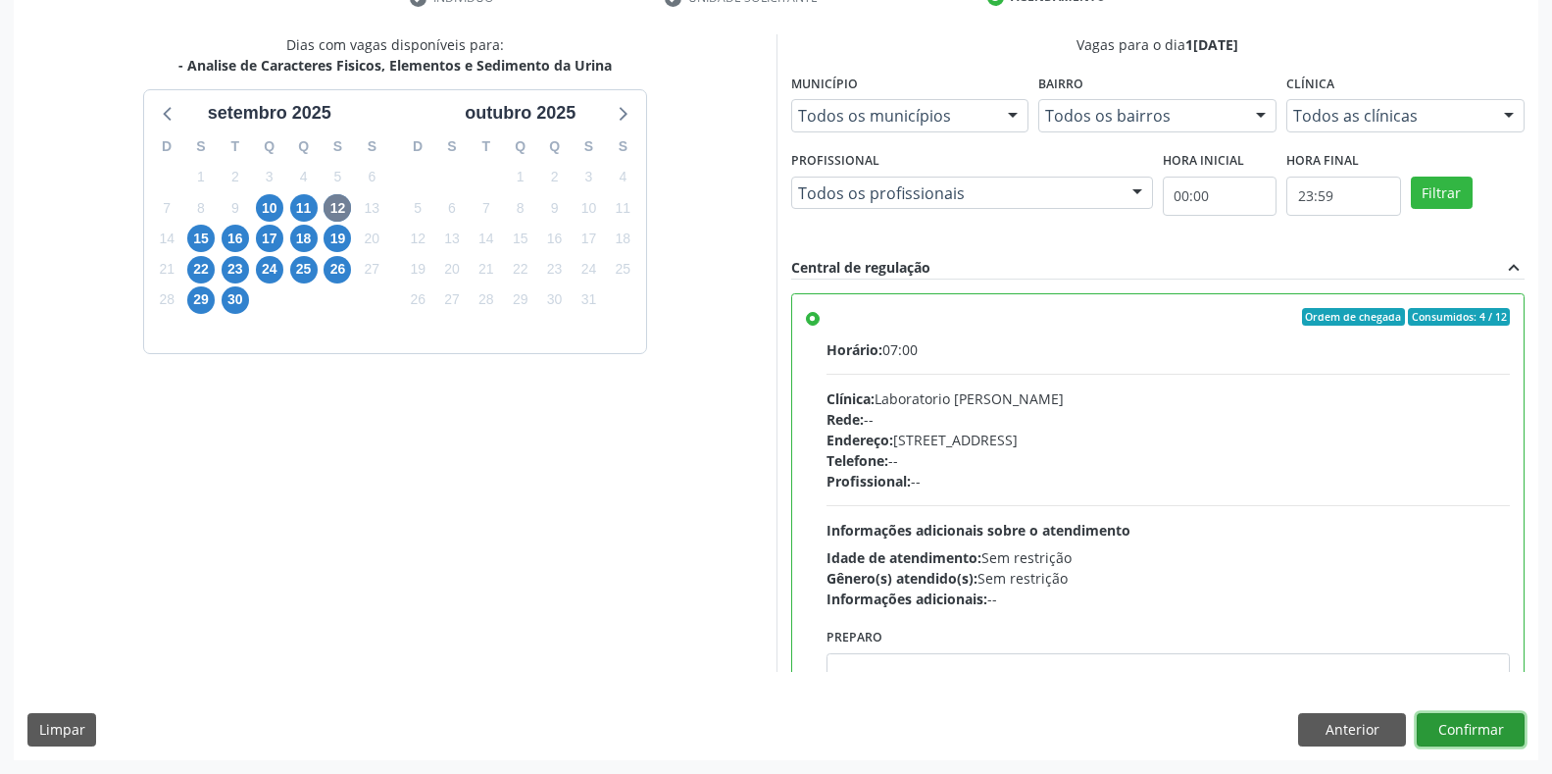
click at [1470, 734] on button "Confirmar" at bounding box center [1471, 729] width 108 height 33
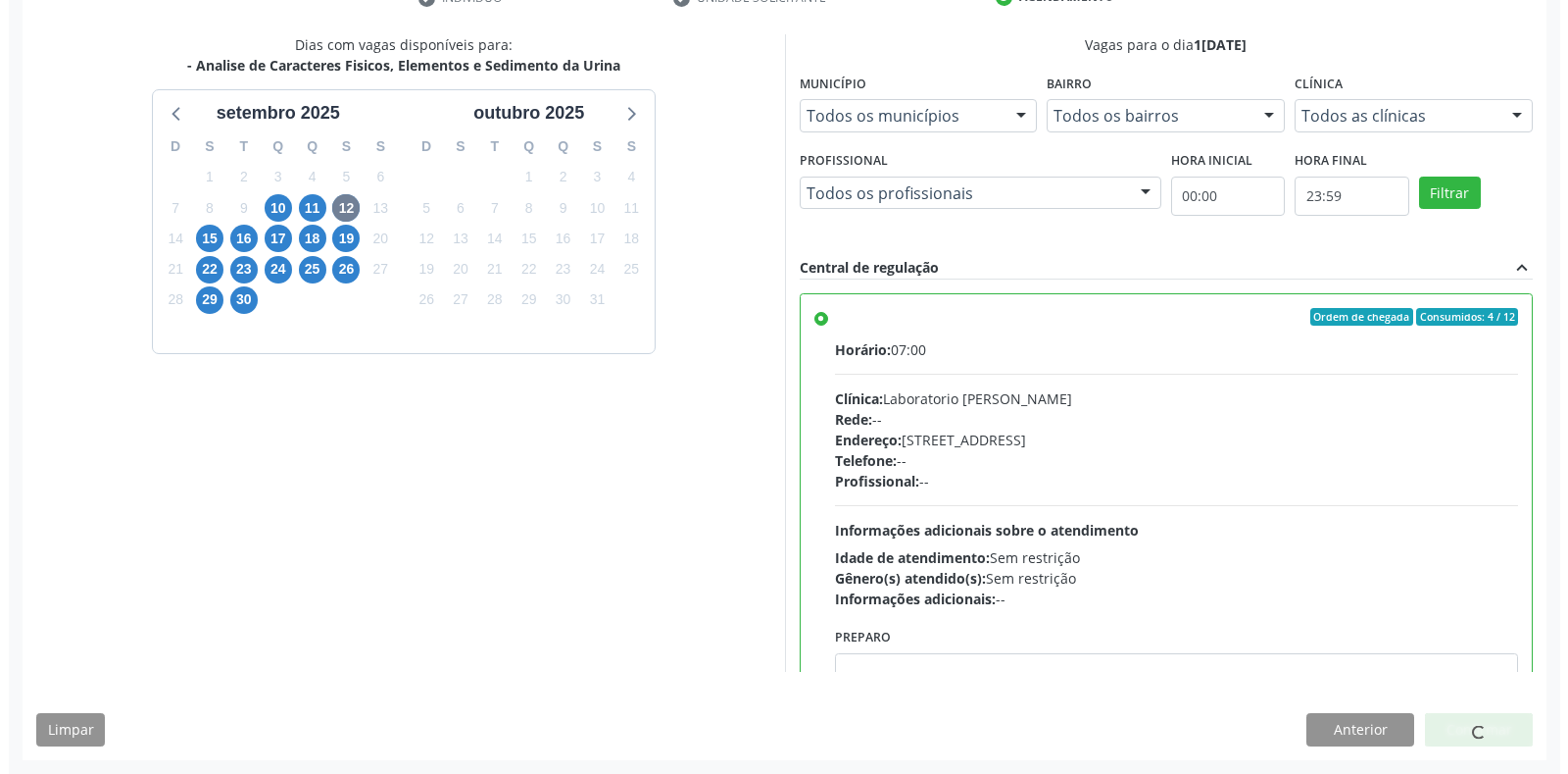
scroll to position [0, 0]
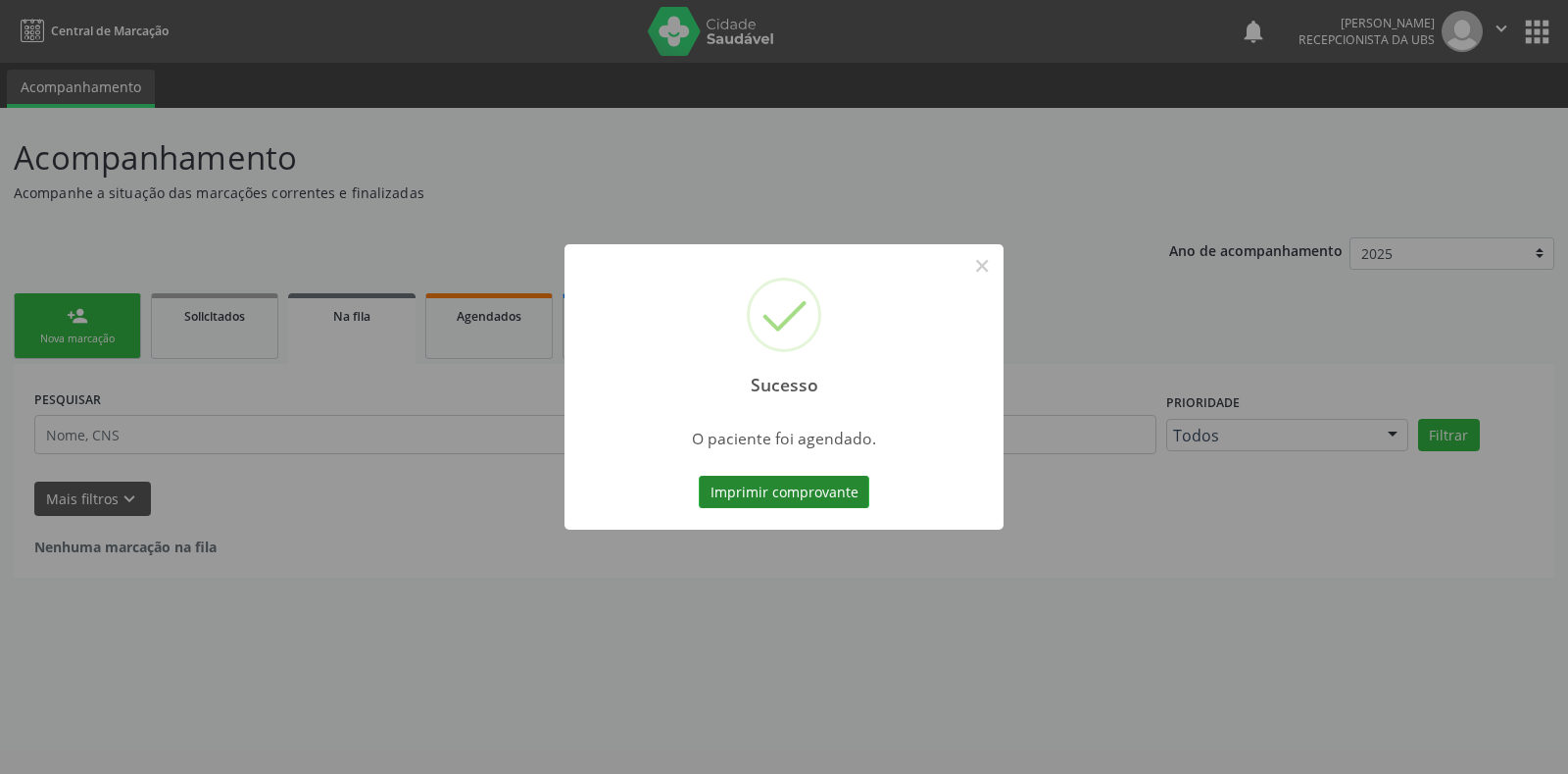
click at [734, 490] on button "Imprimir comprovante" at bounding box center [784, 492] width 171 height 33
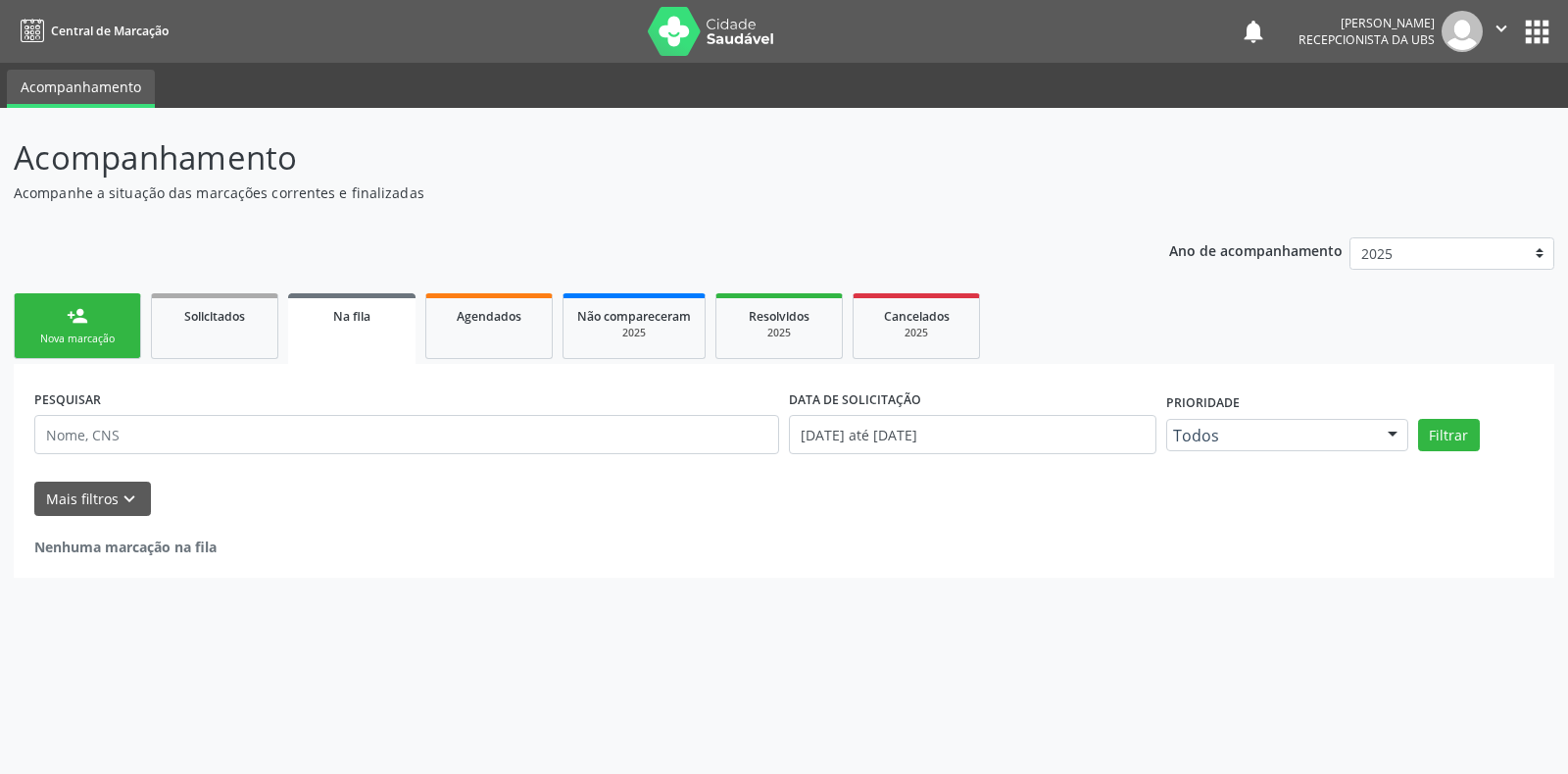
click at [119, 324] on link "person_add Nova marcação" at bounding box center [77, 326] width 127 height 66
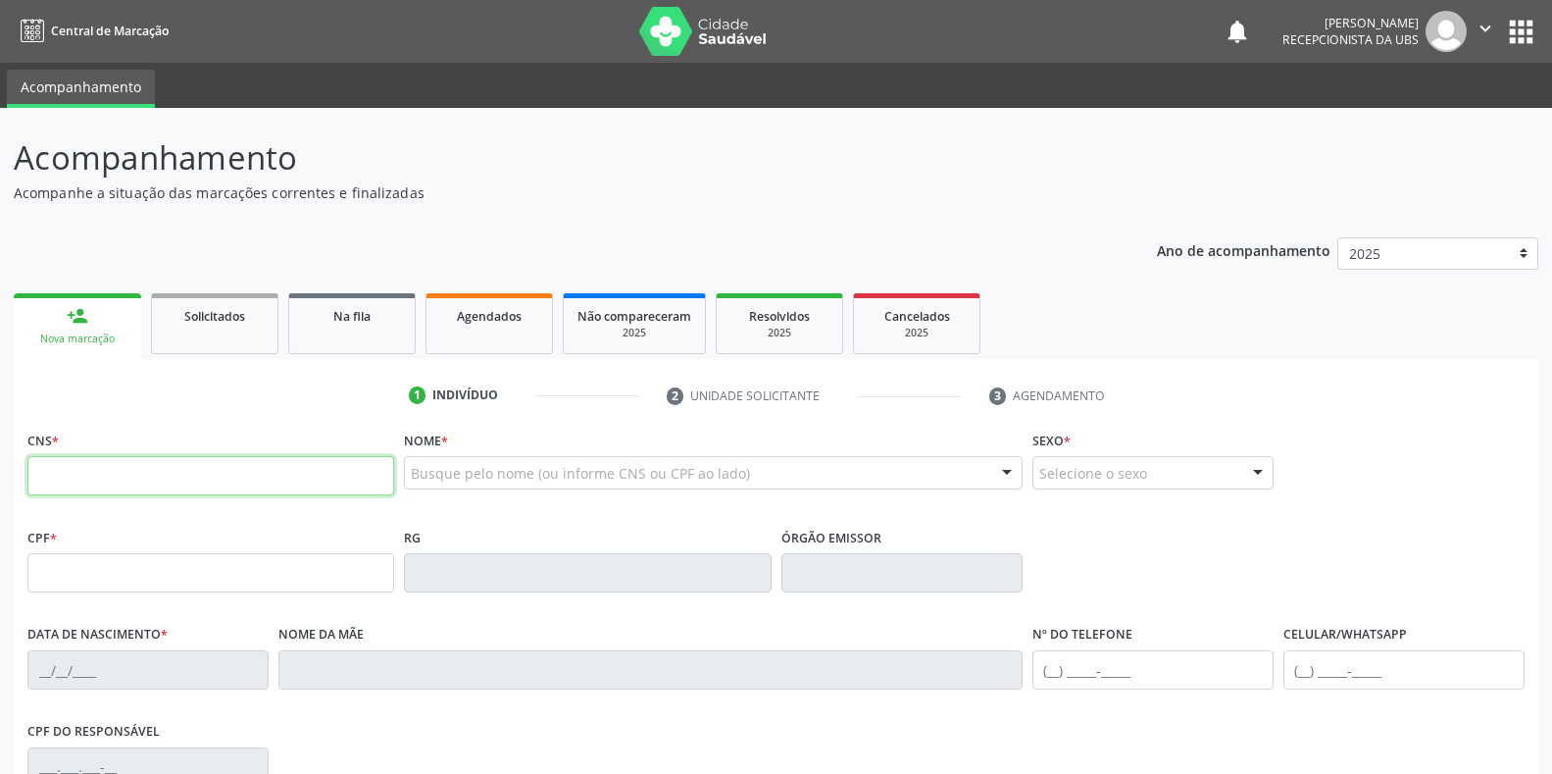
click at [126, 479] on input "text" at bounding box center [210, 475] width 367 height 39
type input "701 4096 2912 0738"
type input "890.183.034-53"
type input "1[DATE]"
type input "[PERSON_NAME] da Solidade da [PERSON_NAME]"
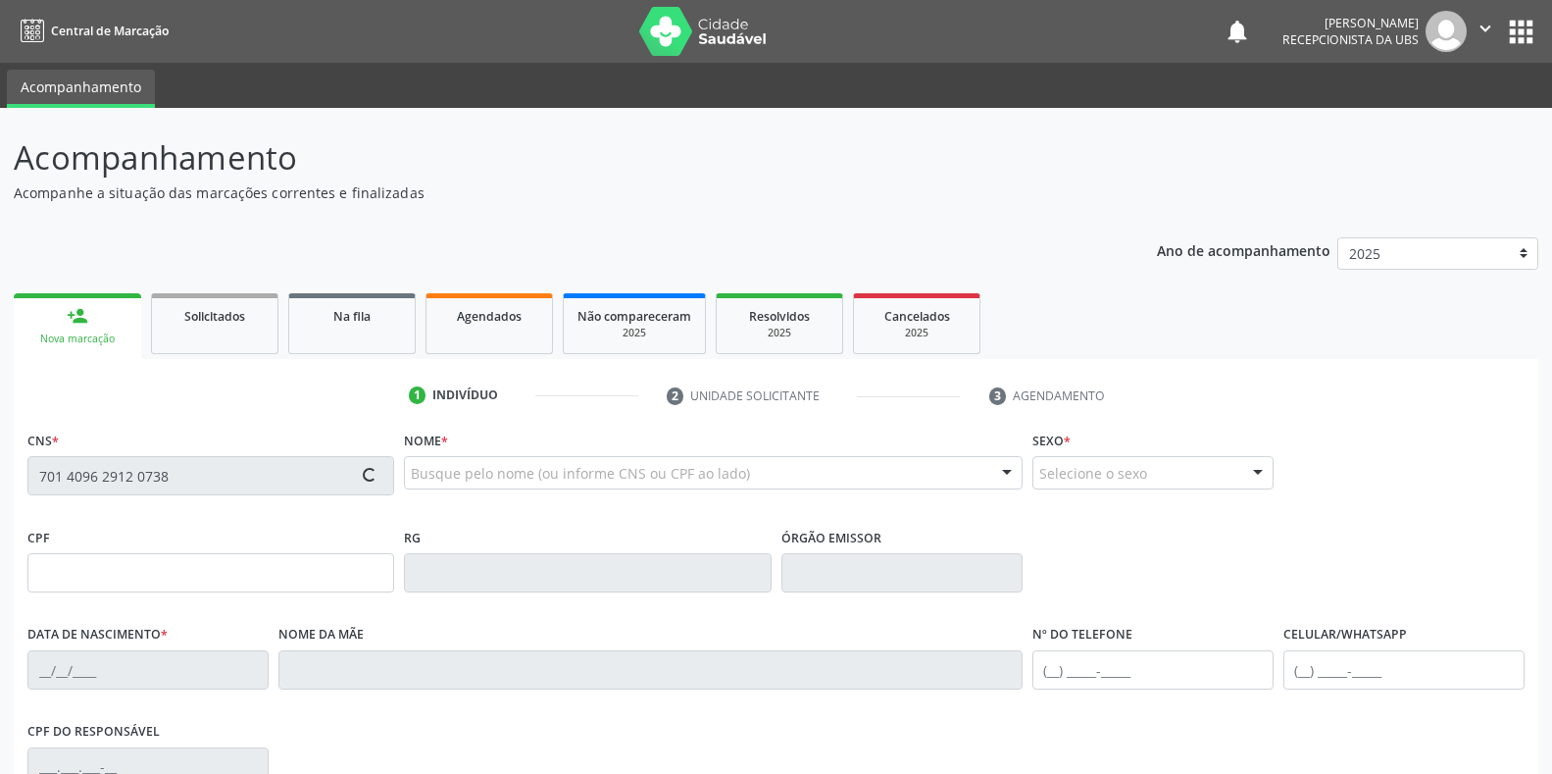
type input "[PHONE_NUMBER]"
type input "S/N"
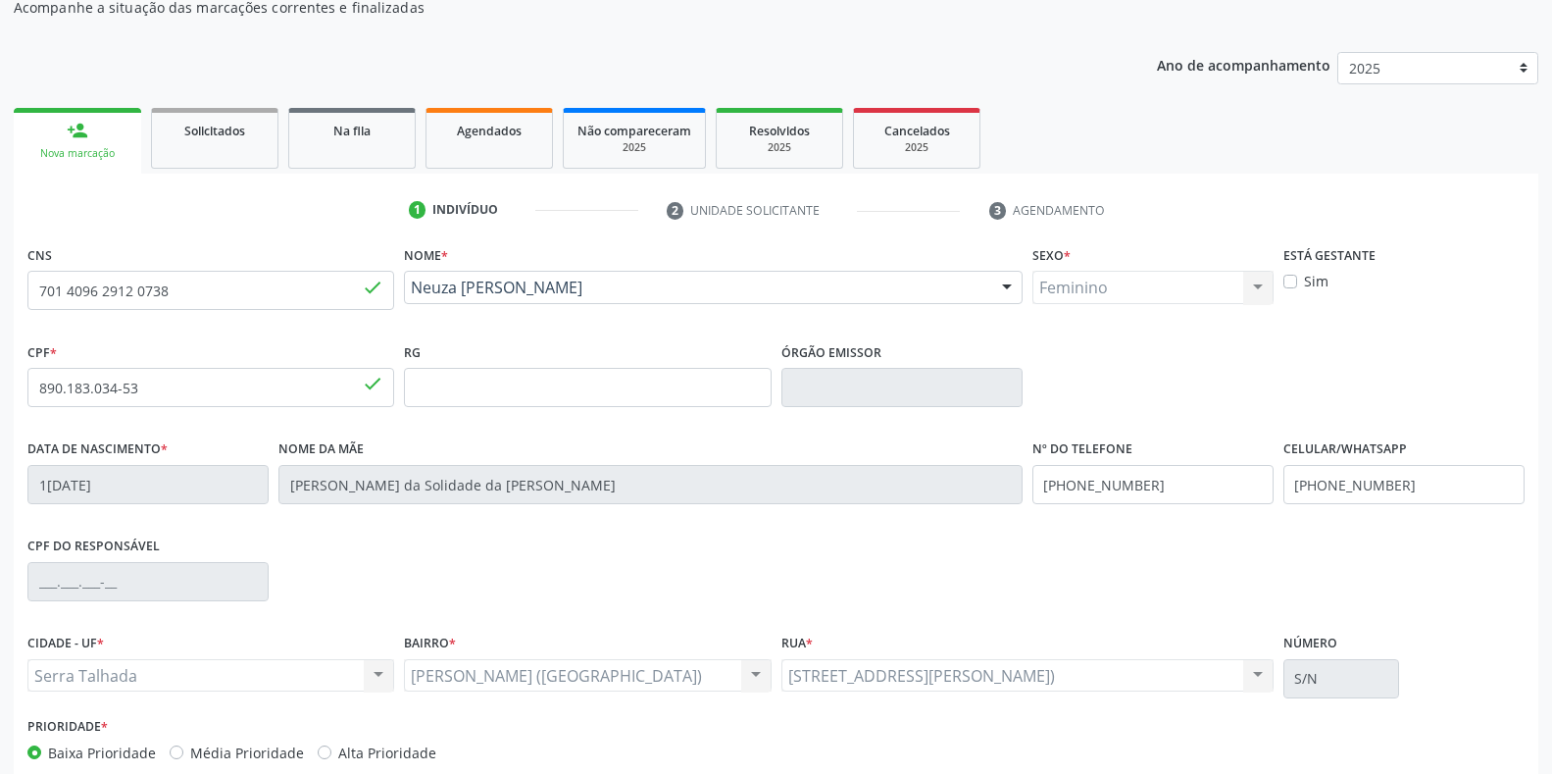
scroll to position [196, 0]
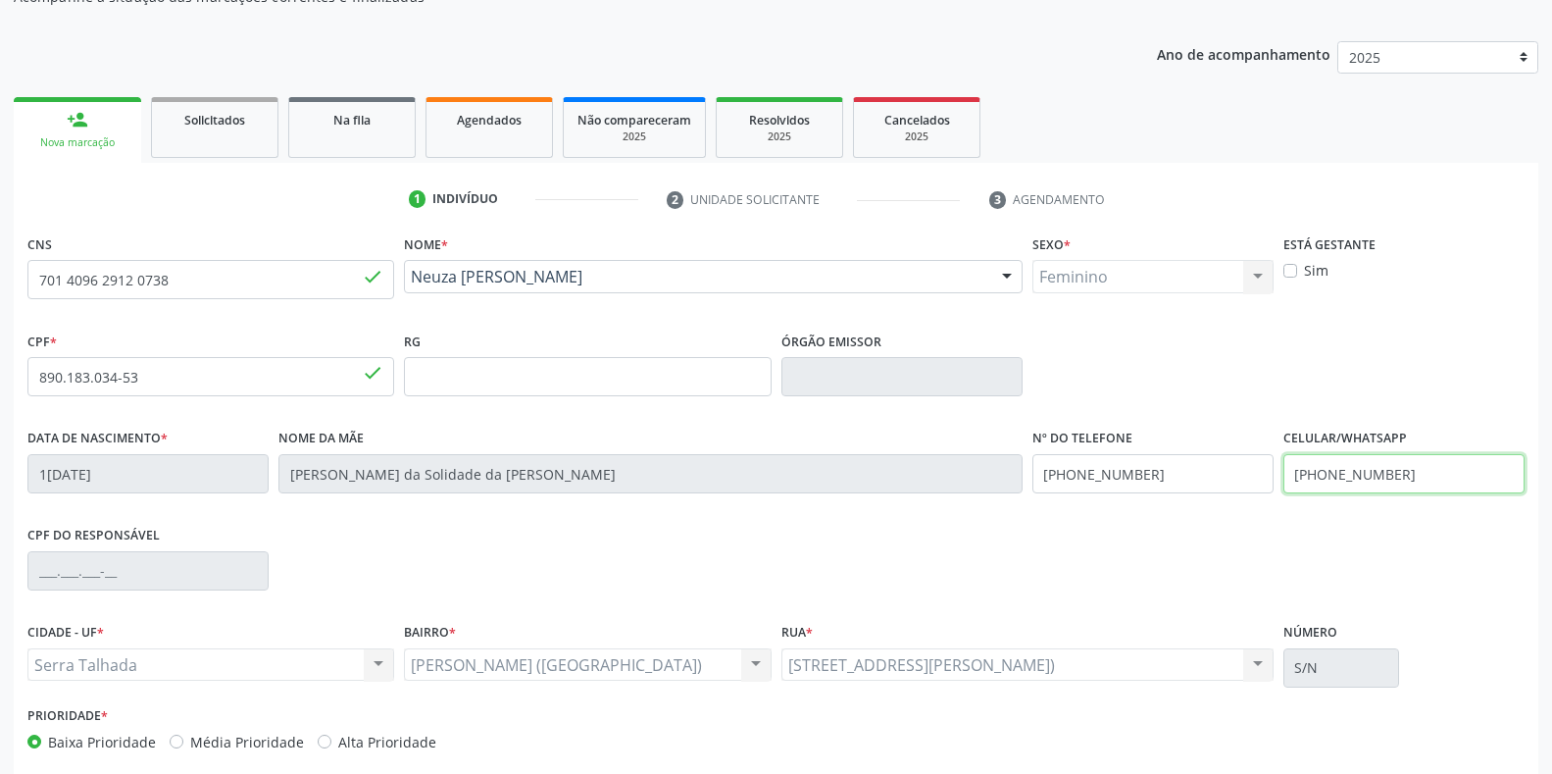
drag, startPoint x: 1426, startPoint y: 470, endPoint x: 1277, endPoint y: 486, distance: 150.0
click at [1277, 486] on div "Data de nascimento * 1[DATE] Nome da mãe [PERSON_NAME] da Solidade da Silva Nº …" at bounding box center [776, 472] width 1507 height 97
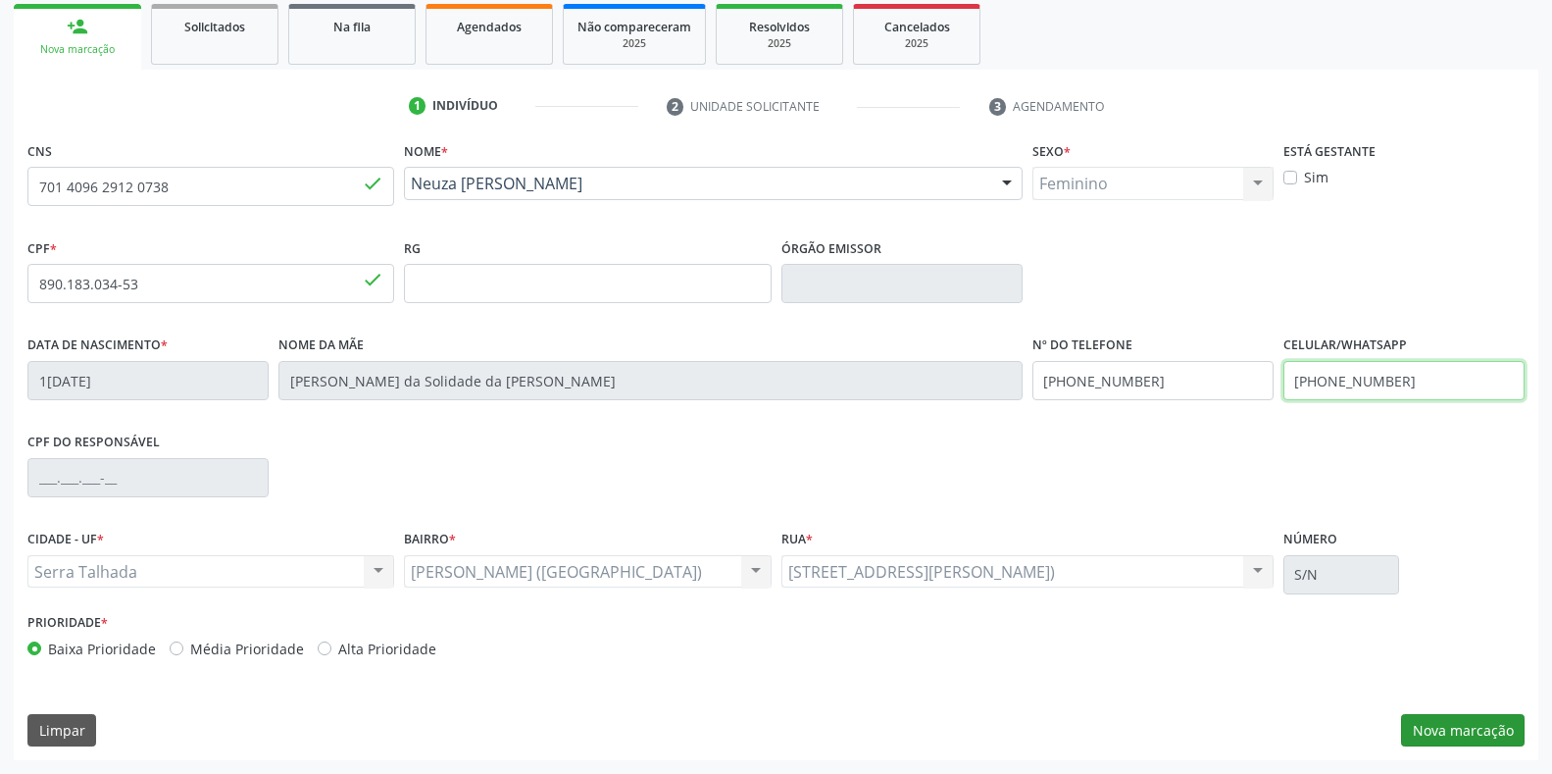
type input "[PHONE_NUMBER]"
click at [1488, 728] on button "Nova marcação" at bounding box center [1463, 730] width 124 height 33
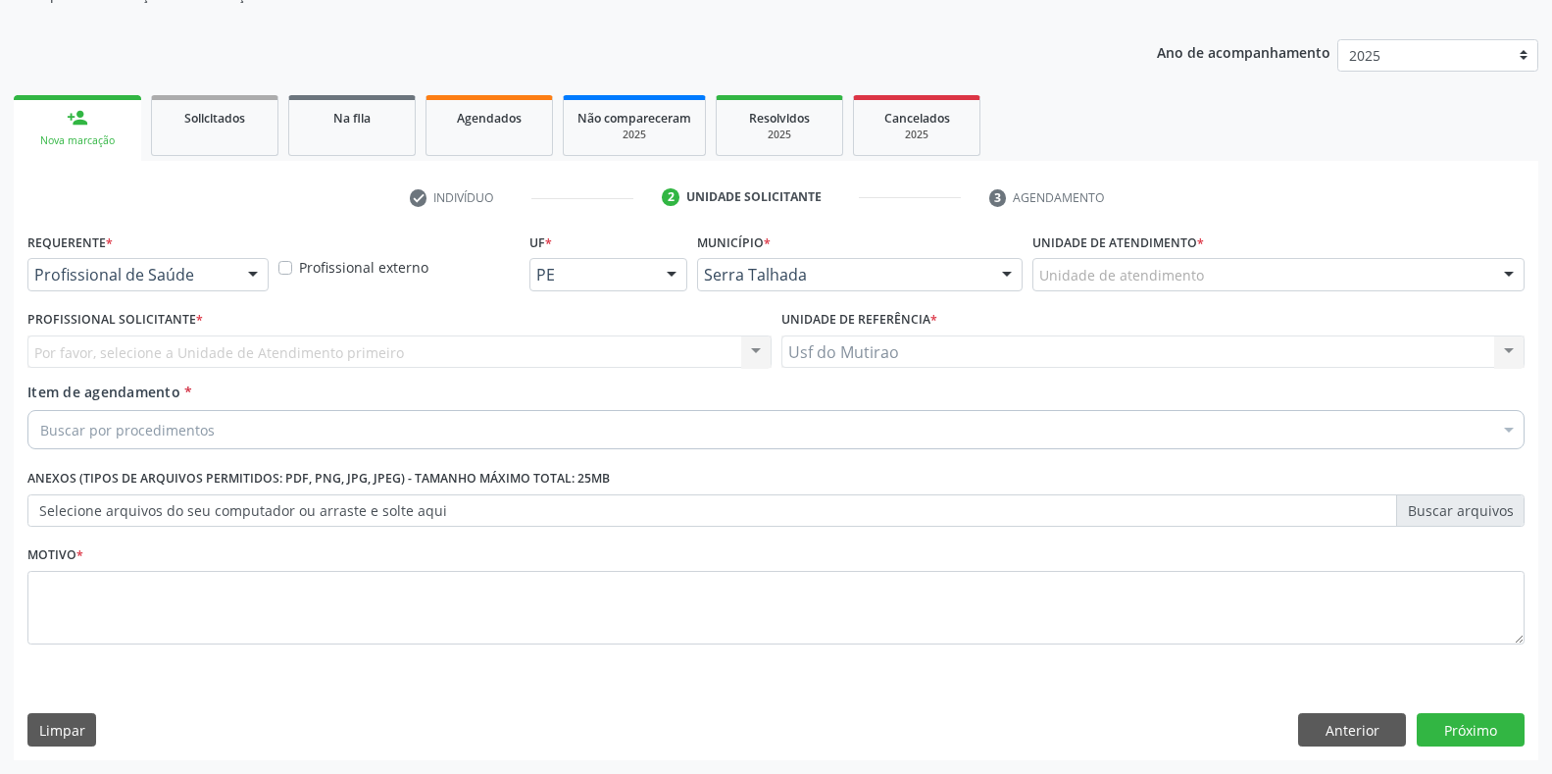
scroll to position [198, 0]
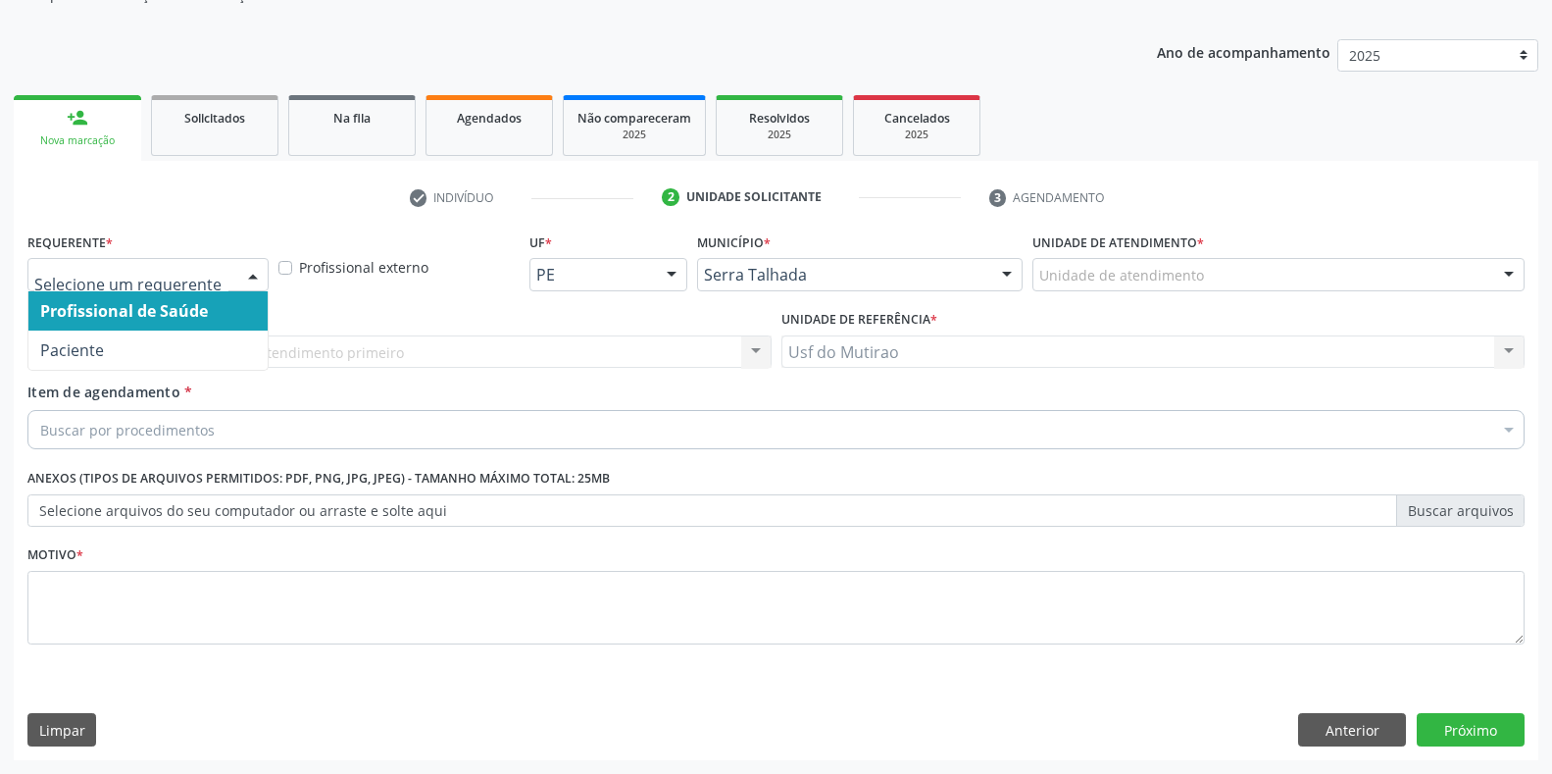
click at [143, 286] on div at bounding box center [147, 274] width 241 height 33
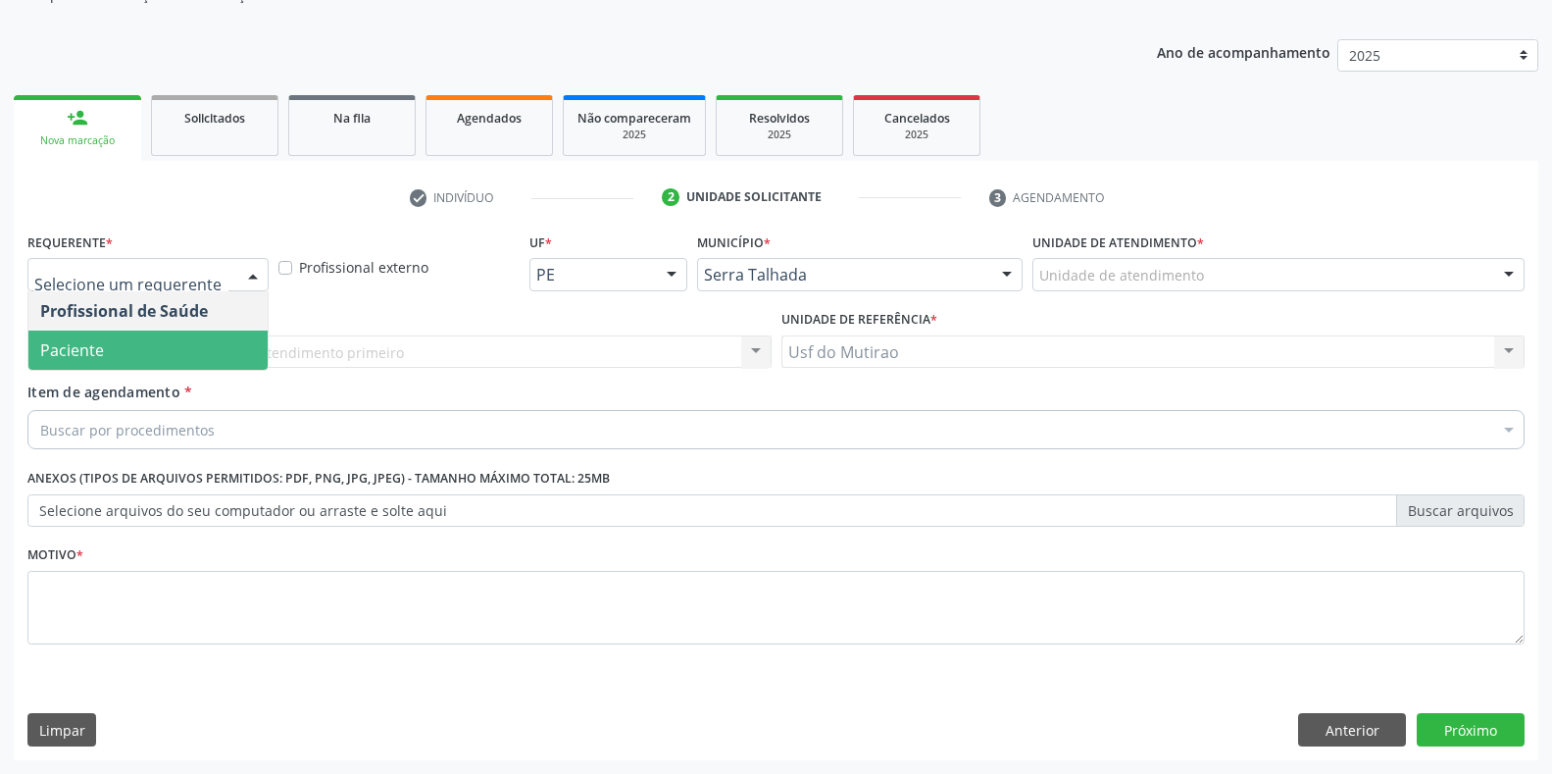
drag, startPoint x: 126, startPoint y: 352, endPoint x: 143, endPoint y: 419, distance: 69.0
click at [126, 352] on span "Paciente" at bounding box center [147, 349] width 239 height 39
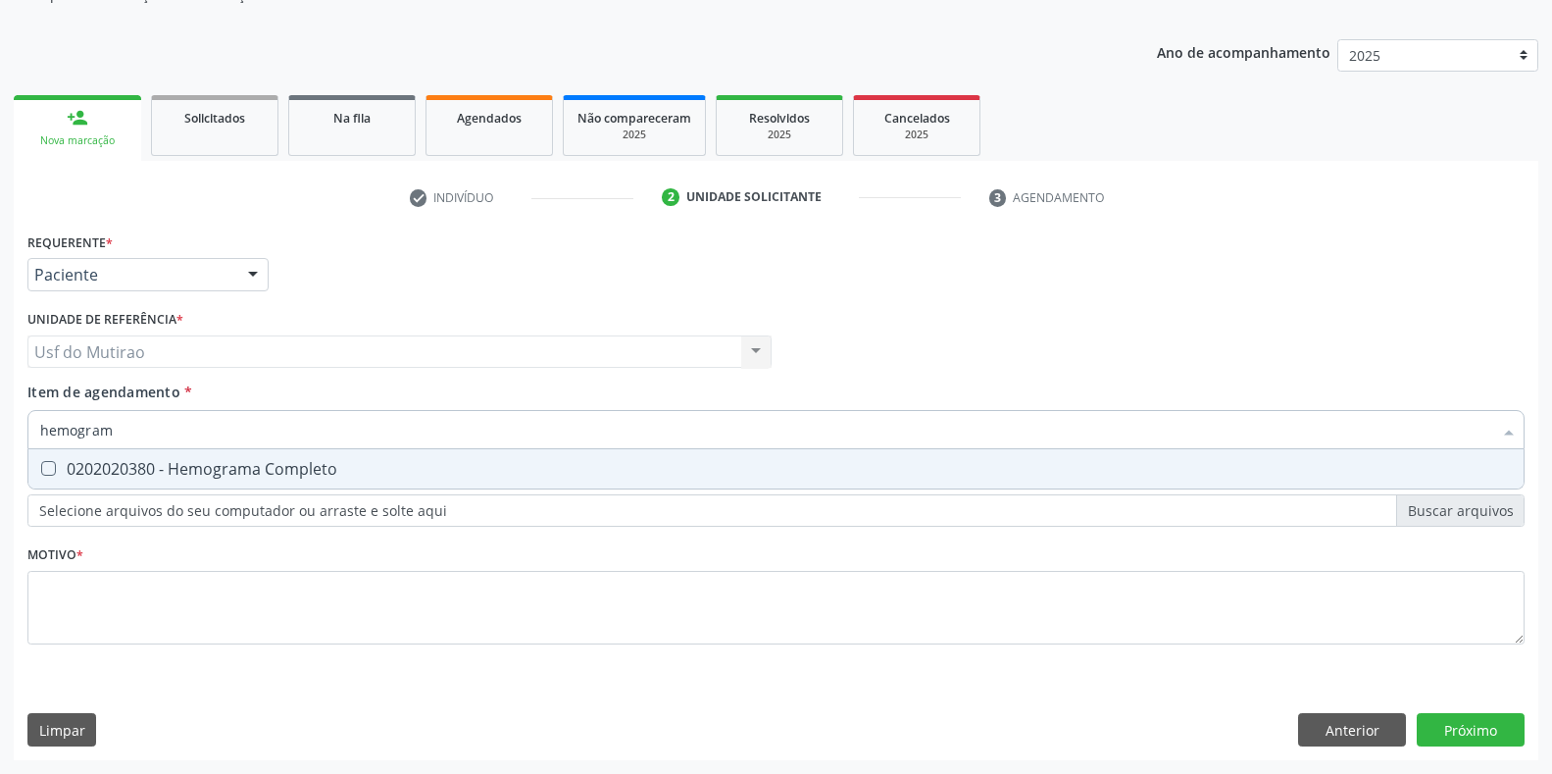
type input "hemograma"
click at [286, 467] on div "0202020380 - Hemograma Completo" at bounding box center [776, 469] width 1472 height 16
checkbox Completo "true"
drag, startPoint x: 286, startPoint y: 432, endPoint x: 21, endPoint y: 440, distance: 265.9
click at [21, 440] on div "Requerente * Paciente Profissional de Saúde Paciente Nenhum resultado encontrad…" at bounding box center [776, 494] width 1525 height 532
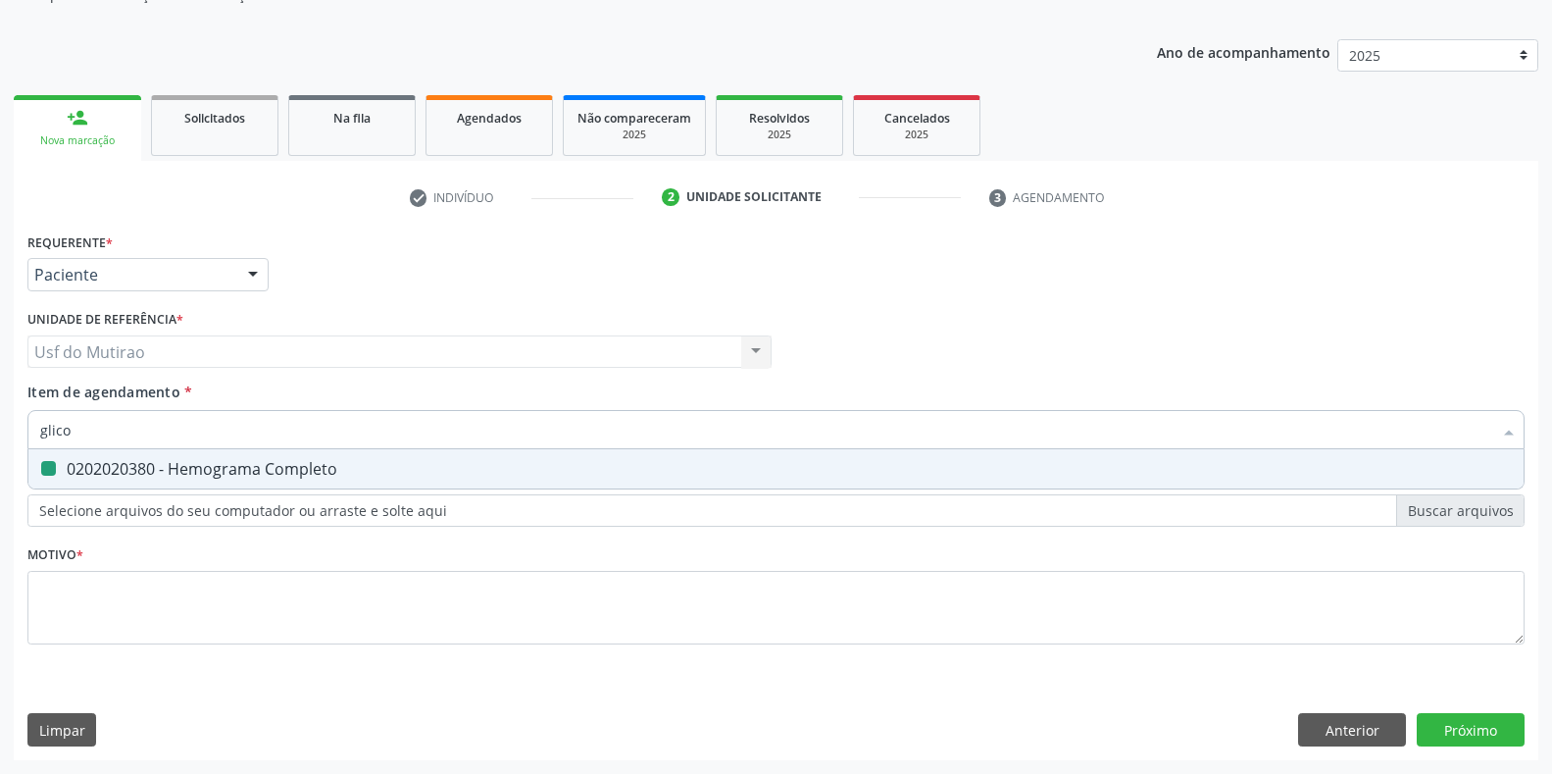
type input "glicos"
checkbox Completo "false"
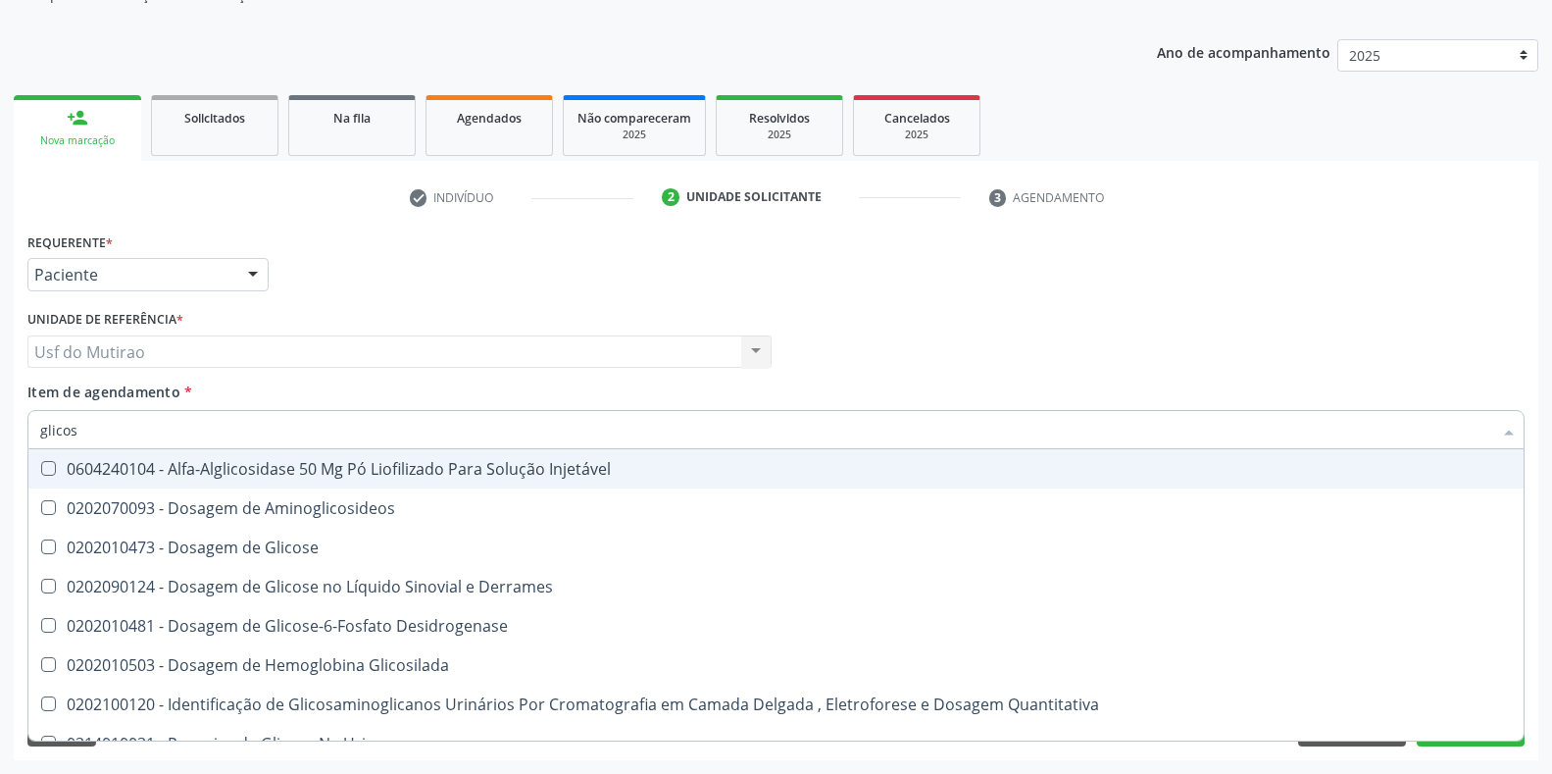
type input "glicose"
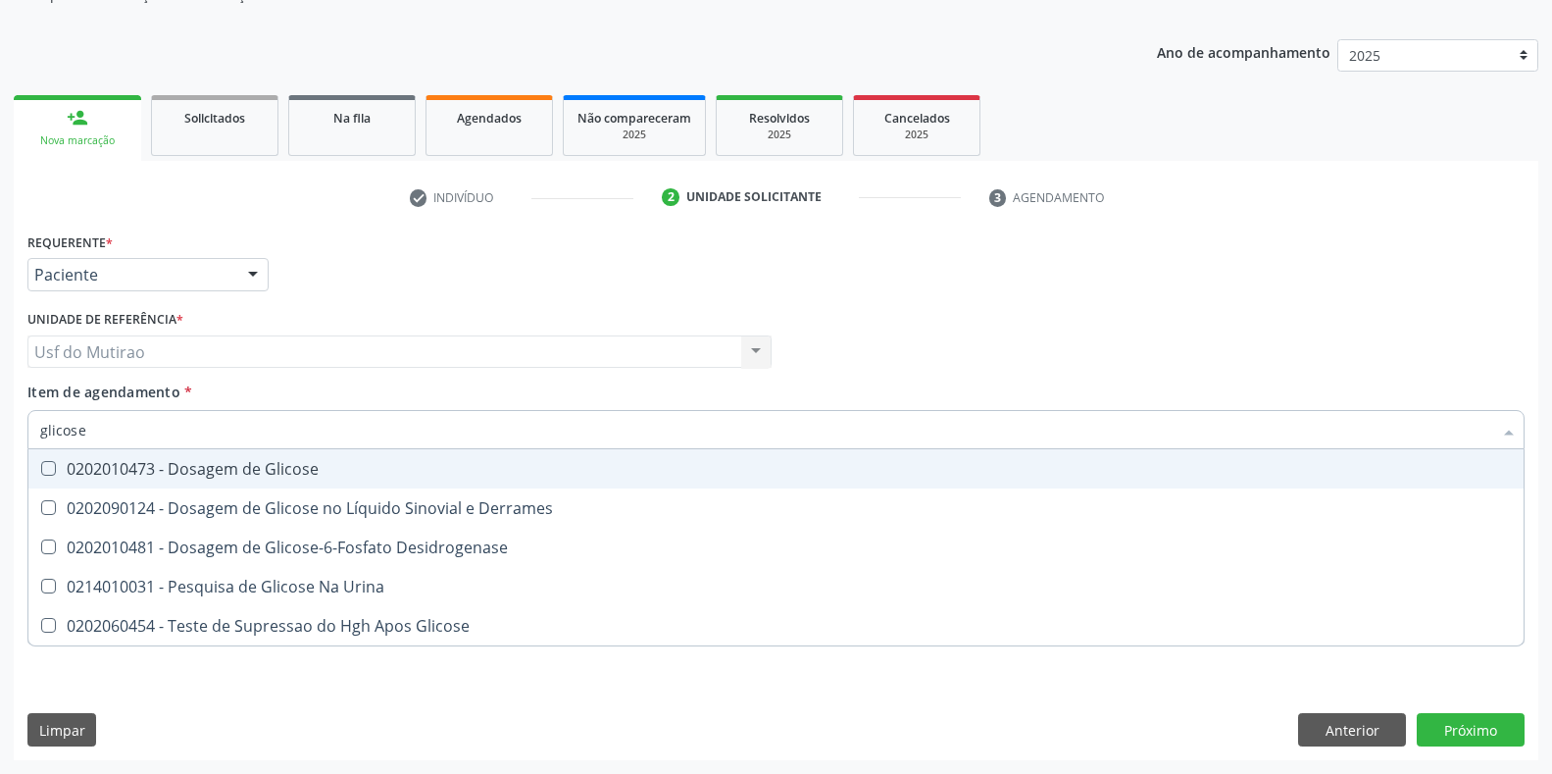
click at [104, 468] on div "0202010473 - Dosagem de Glicose" at bounding box center [776, 469] width 1472 height 16
checkbox Glicose "true"
drag, startPoint x: 136, startPoint y: 420, endPoint x: 0, endPoint y: 418, distance: 136.3
click at [0, 418] on div "Acompanhamento Acompanhe a situação das marcações correntes e finalizadas Relat…" at bounding box center [776, 342] width 1552 height 864
type input "acido u"
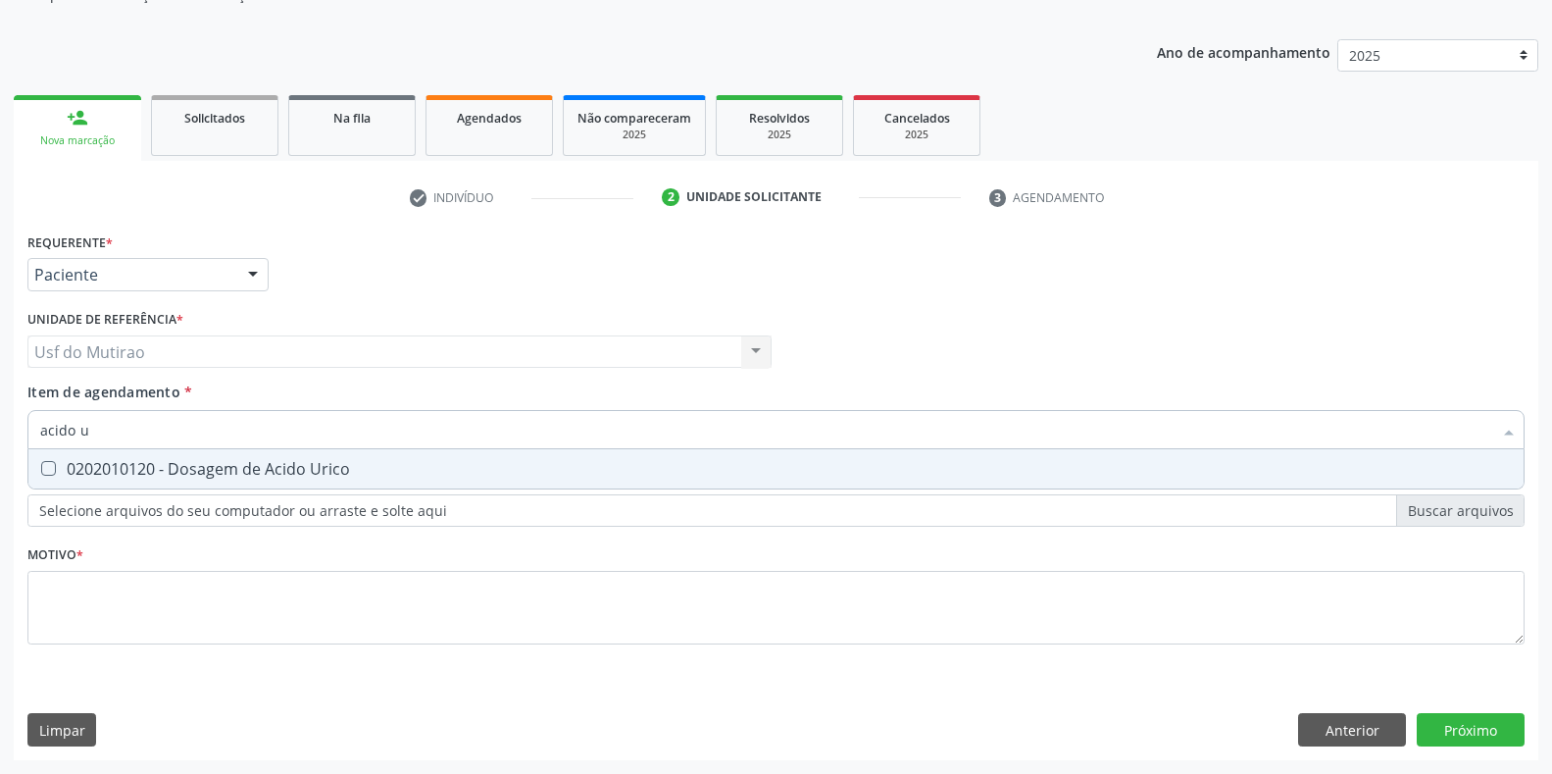
checkbox Urico "false"
type input "acido urico"
click at [84, 465] on div "0202010120 - Dosagem de Acido Urico" at bounding box center [776, 469] width 1472 height 16
checkbox Urico "true"
drag, startPoint x: 121, startPoint y: 433, endPoint x: 0, endPoint y: 415, distance: 122.0
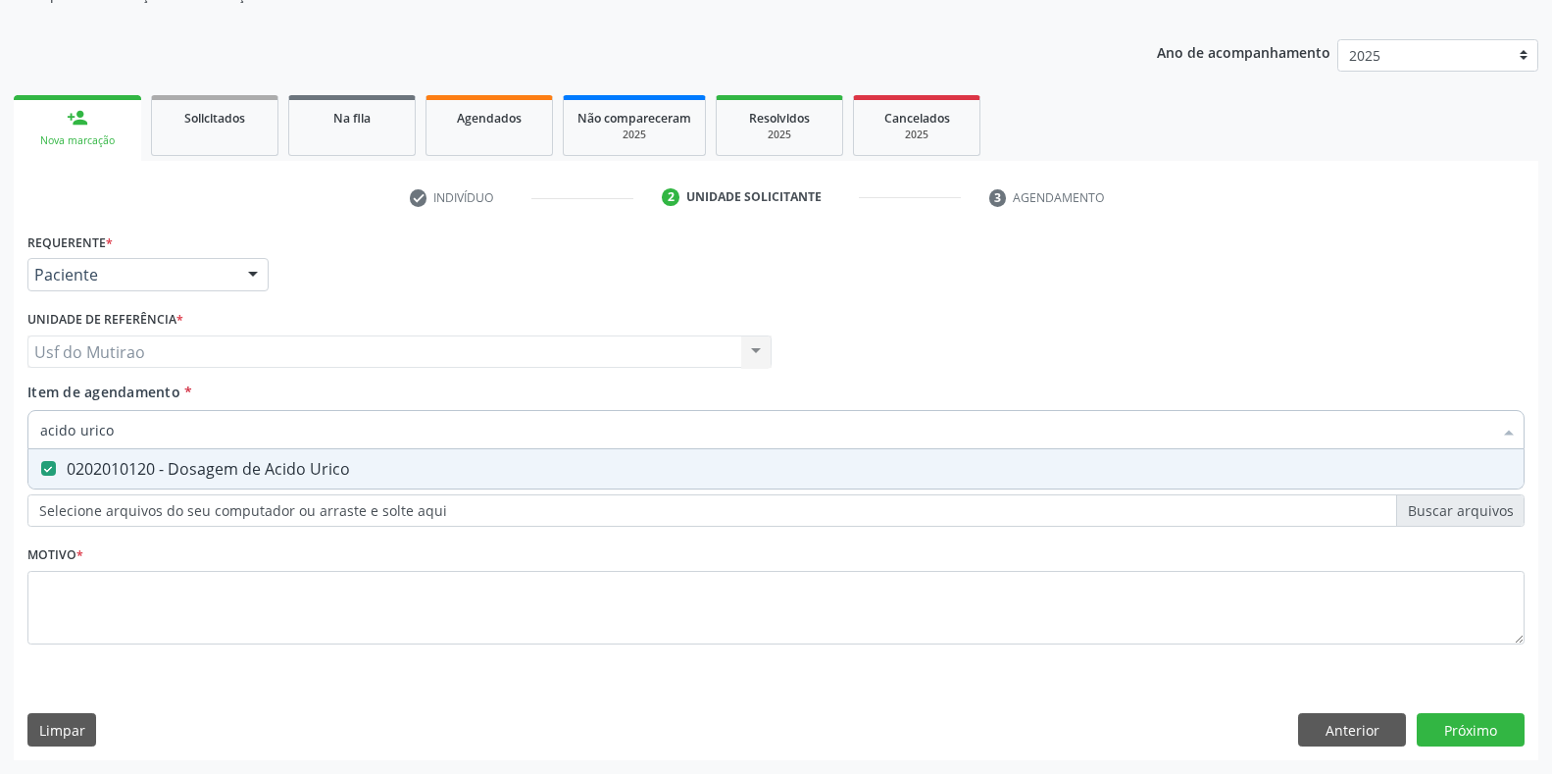
click at [0, 415] on div "Acompanhamento Acompanhe a situação das marcações correntes e finalizadas Relat…" at bounding box center [776, 342] width 1552 height 864
type input "cr"
checkbox Urico "false"
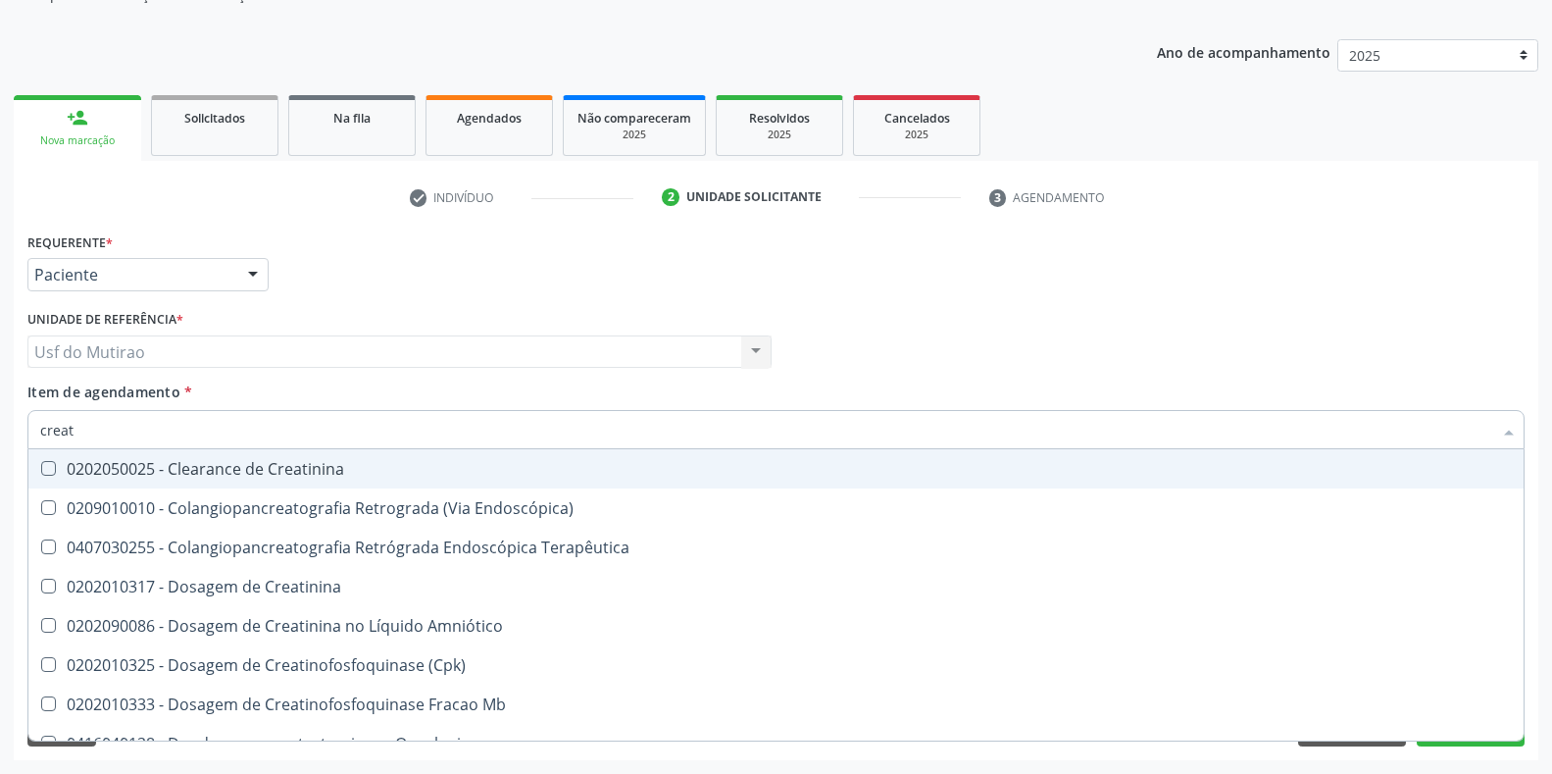
type input "creati"
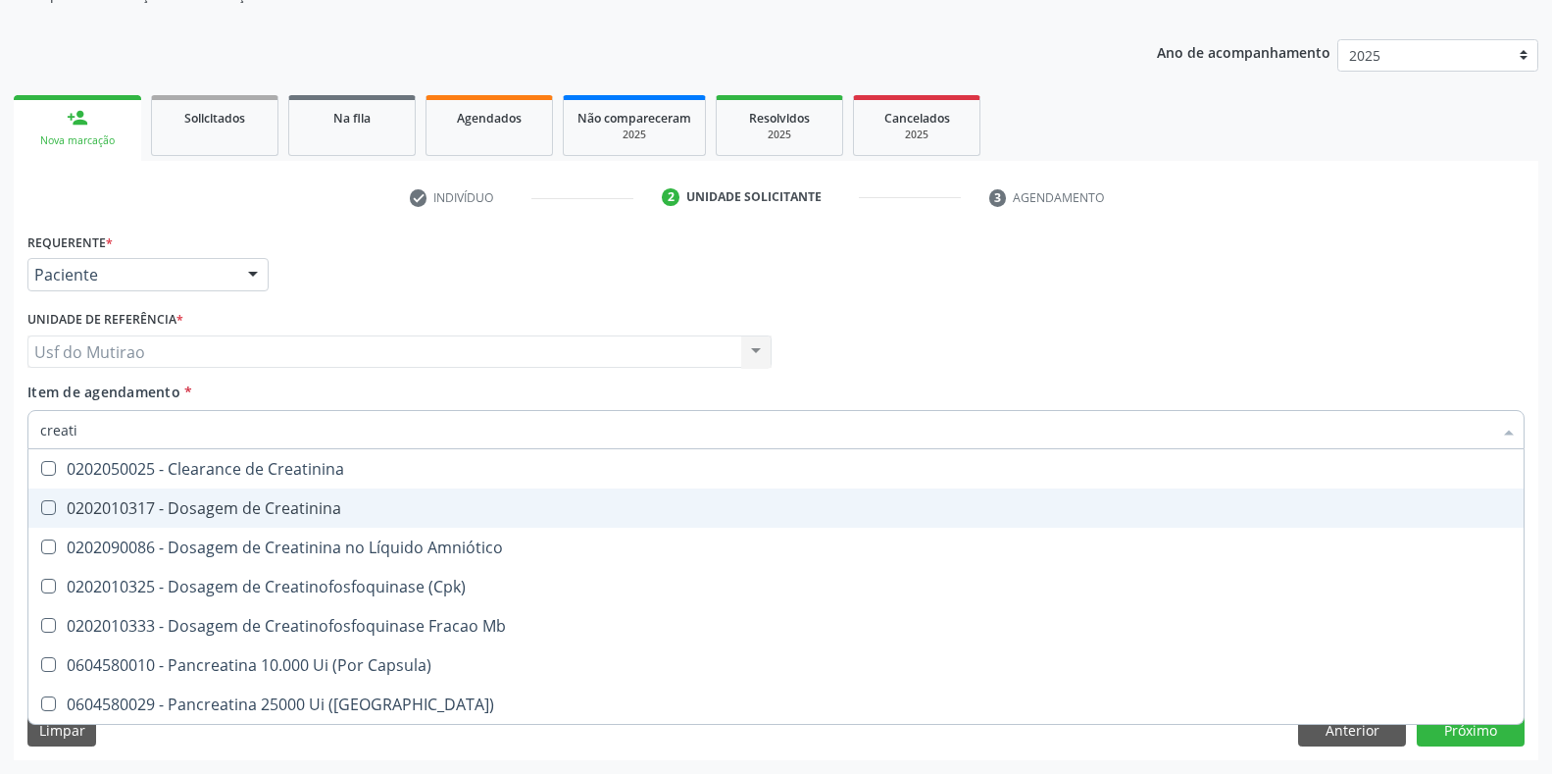
click at [214, 509] on div "0202010317 - Dosagem de Creatinina" at bounding box center [776, 508] width 1472 height 16
checkbox Creatinina "true"
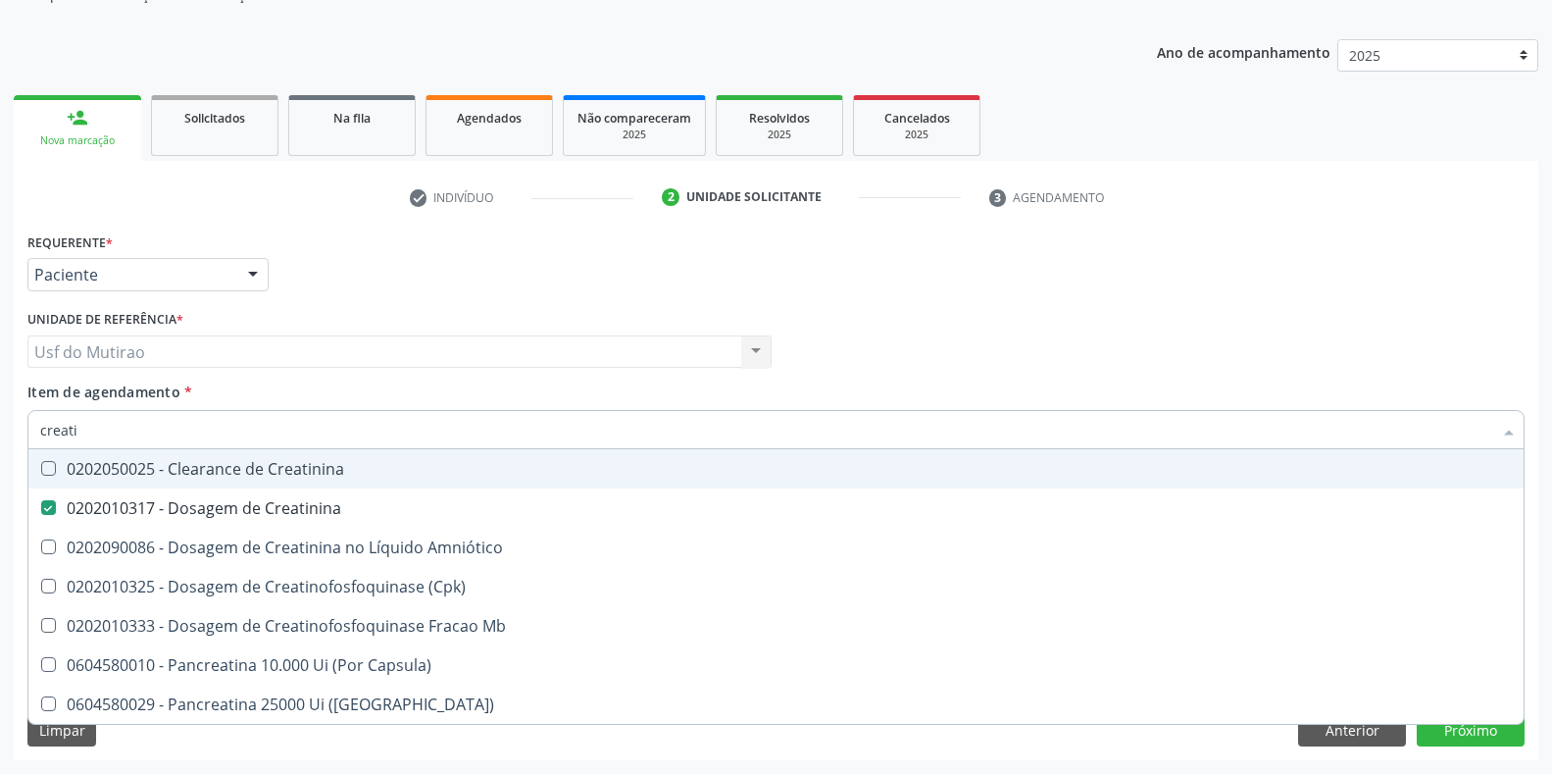
drag, startPoint x: 187, startPoint y: 426, endPoint x: 28, endPoint y: 431, distance: 159.0
click at [28, 431] on div "creati" at bounding box center [775, 429] width 1497 height 39
type input "ureia"
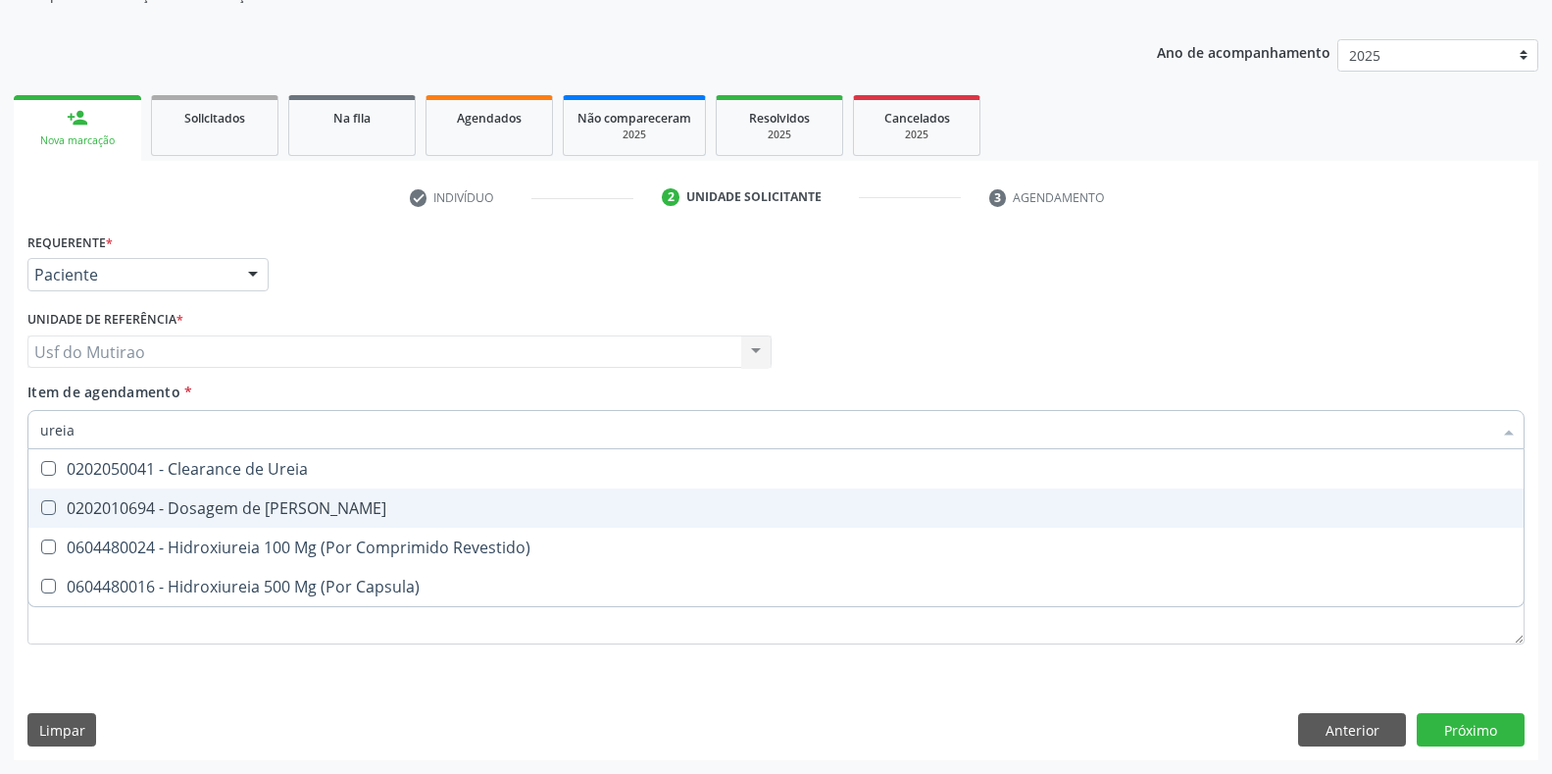
click at [208, 511] on div "0202010694 - Dosagem de [PERSON_NAME]" at bounding box center [776, 508] width 1472 height 16
checkbox Ureia "true"
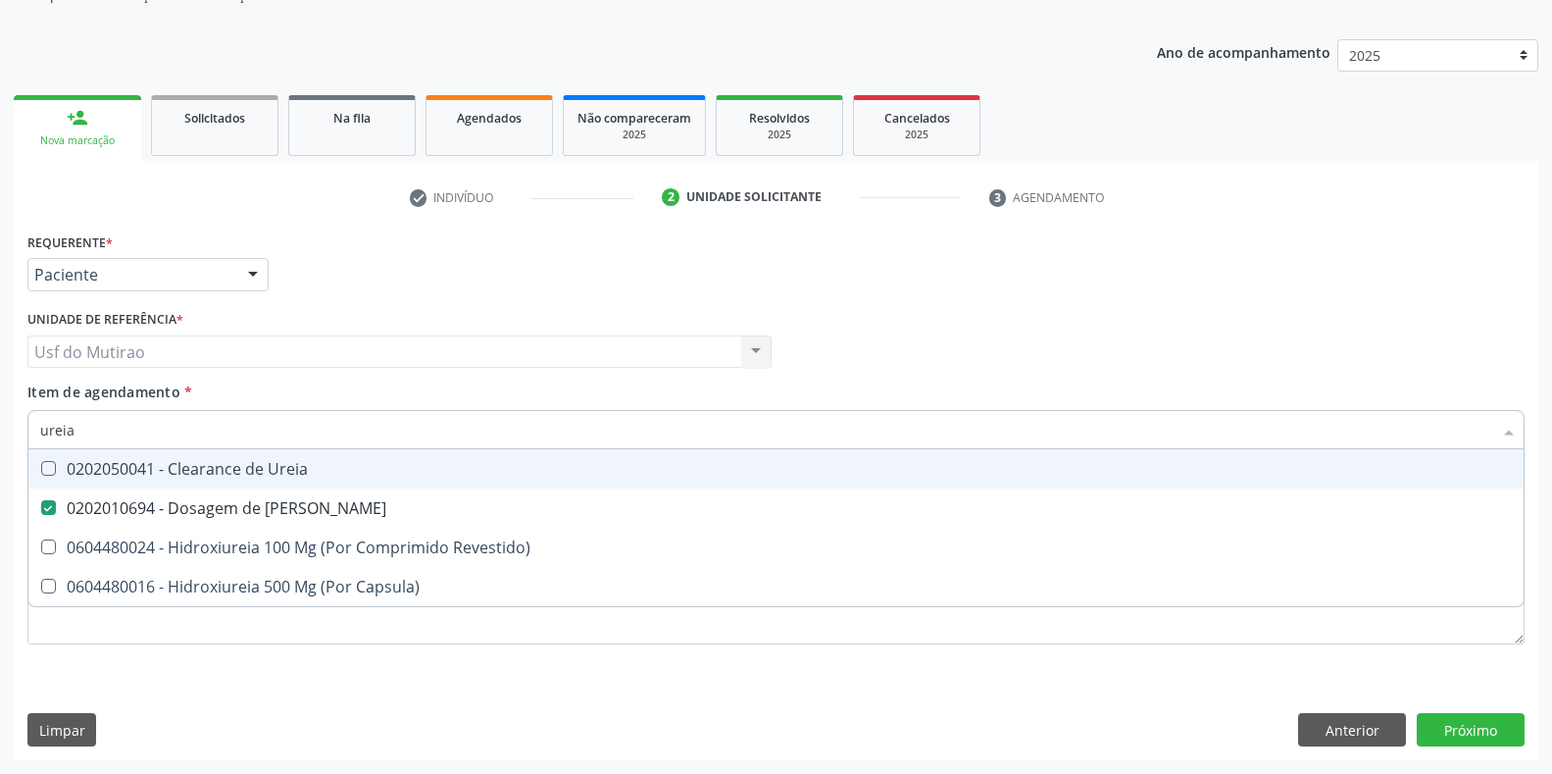
drag, startPoint x: 213, startPoint y: 430, endPoint x: 0, endPoint y: 402, distance: 214.6
click at [0, 403] on div "Acompanhamento Acompanhe a situação das marcações correntes e finalizadas Relat…" at bounding box center [776, 342] width 1552 height 864
type input "coleste"
checkbox Ureia "false"
click at [218, 473] on div "0202010279 - Dosagem de Colesterol Hdl" at bounding box center [776, 469] width 1472 height 16
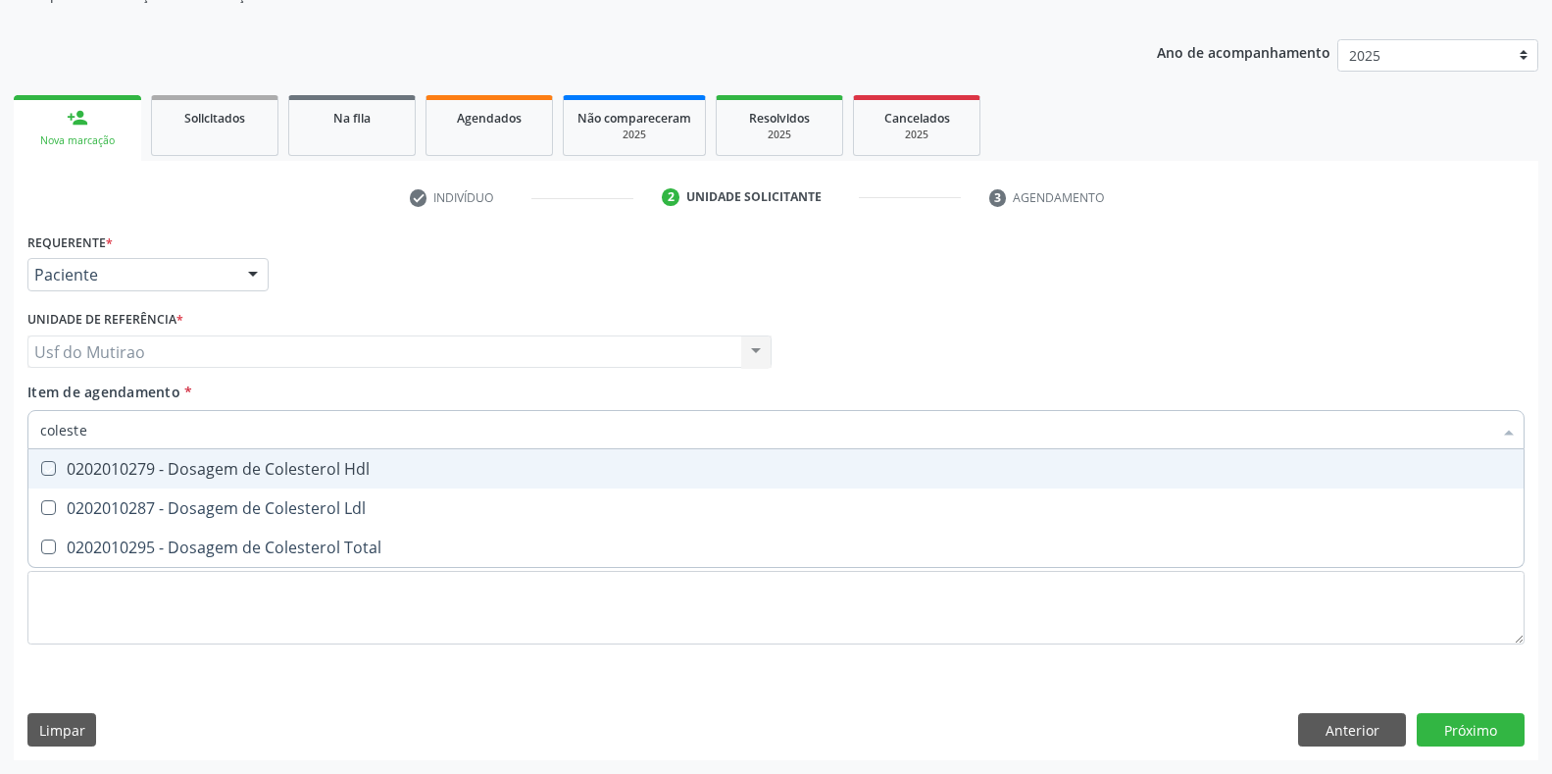
checkbox Hdl "true"
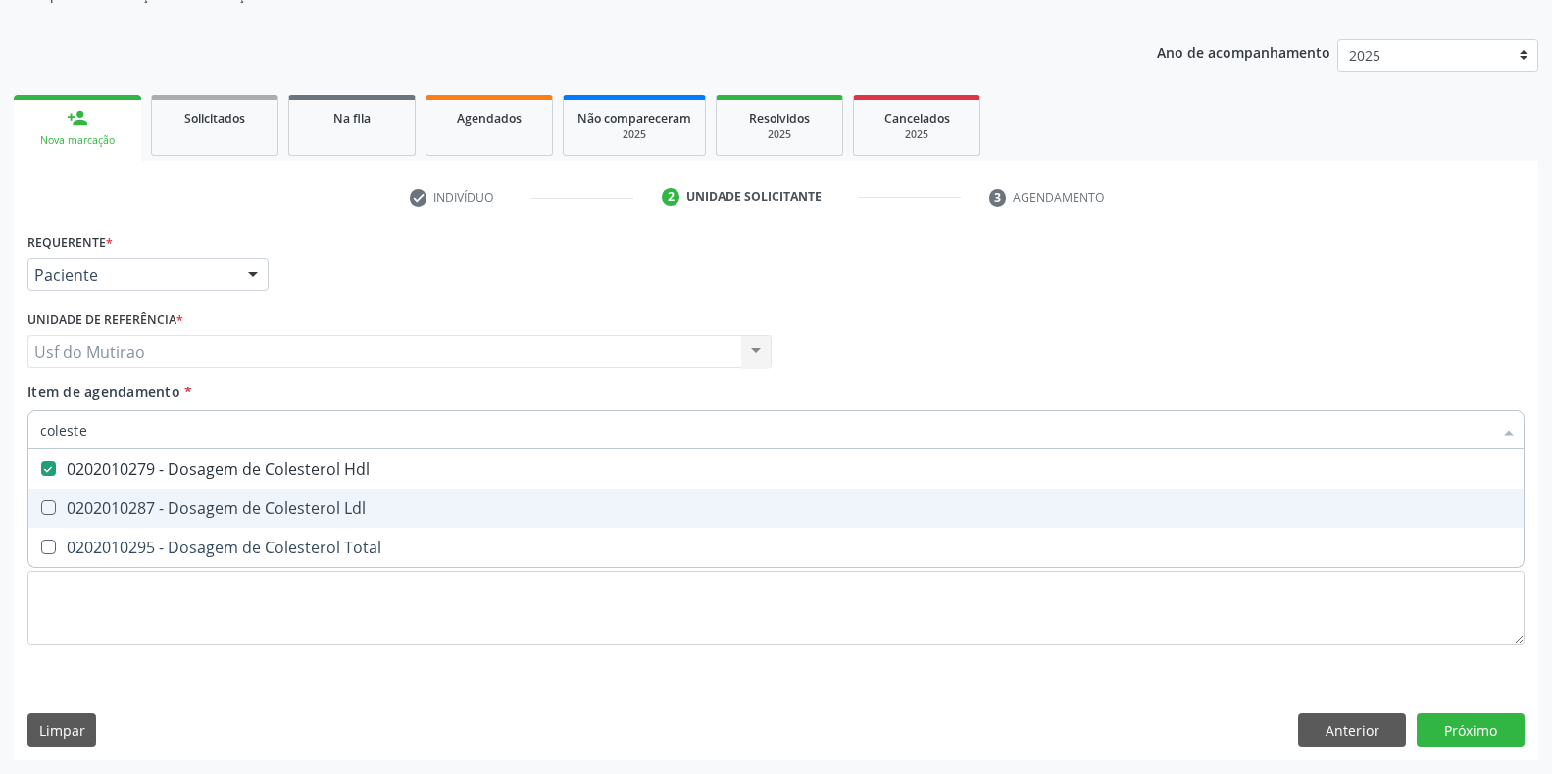
click at [220, 523] on span "0202010287 - Dosagem de Colesterol Ldl" at bounding box center [775, 507] width 1495 height 39
checkbox Ldl "true"
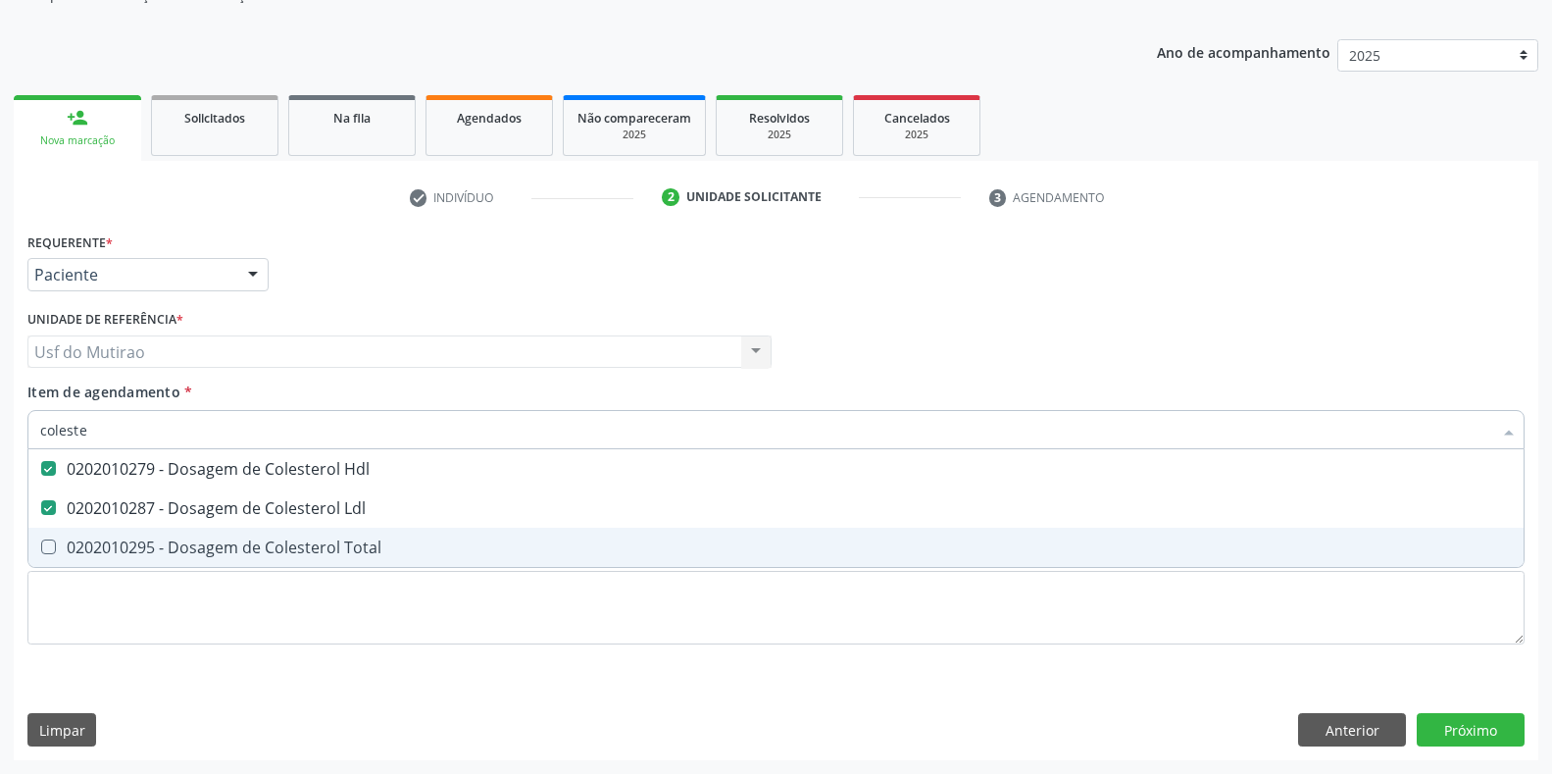
drag, startPoint x: 220, startPoint y: 549, endPoint x: 210, endPoint y: 537, distance: 15.3
click at [220, 549] on div "0202010295 - Dosagem de Colesterol Total" at bounding box center [776, 547] width 1472 height 16
checkbox Total "true"
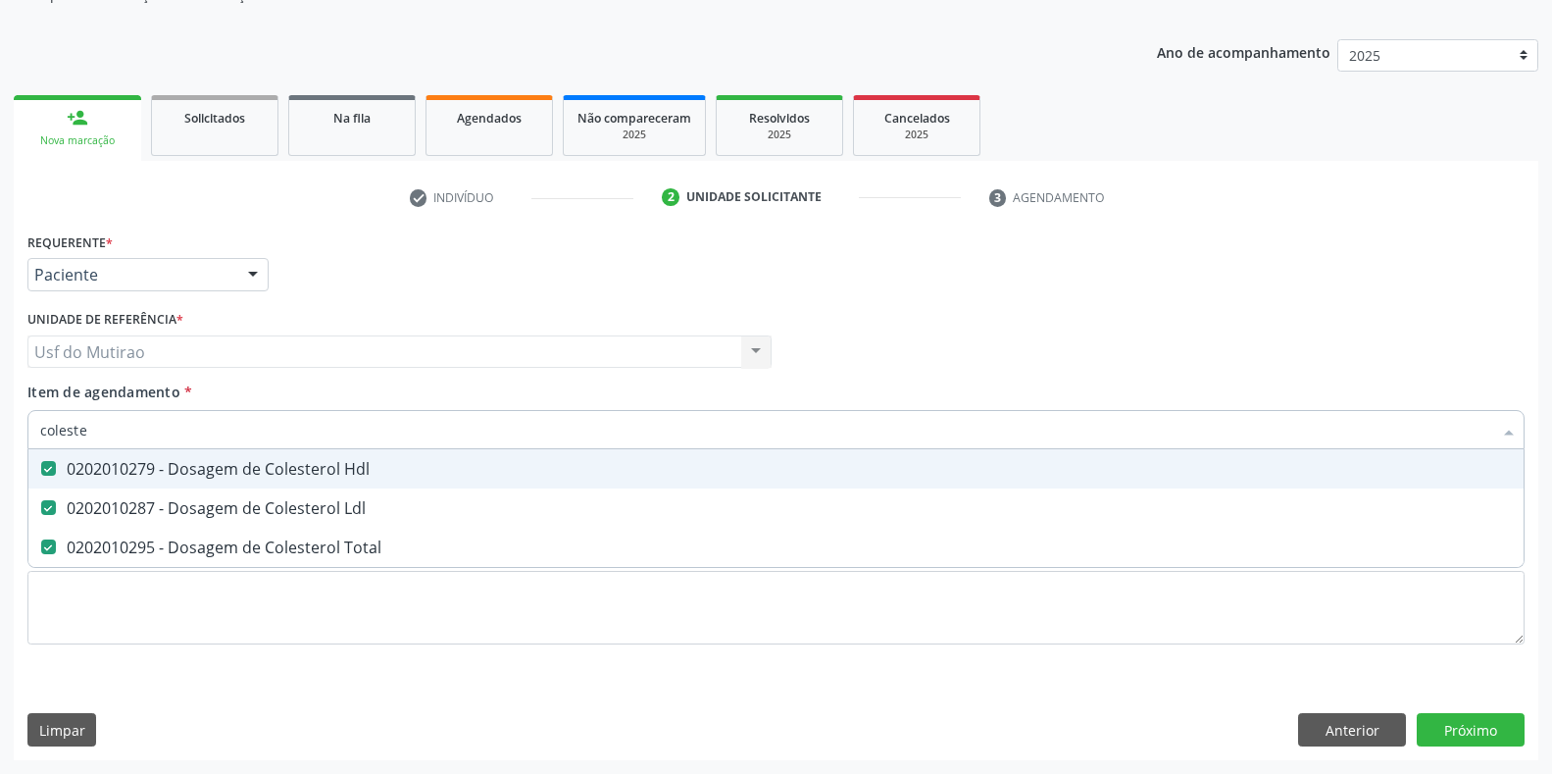
click at [175, 435] on input "coleste" at bounding box center [766, 429] width 1452 height 39
type input "cole"
checkbox Hdl "false"
checkbox Ldl "false"
checkbox Total "false"
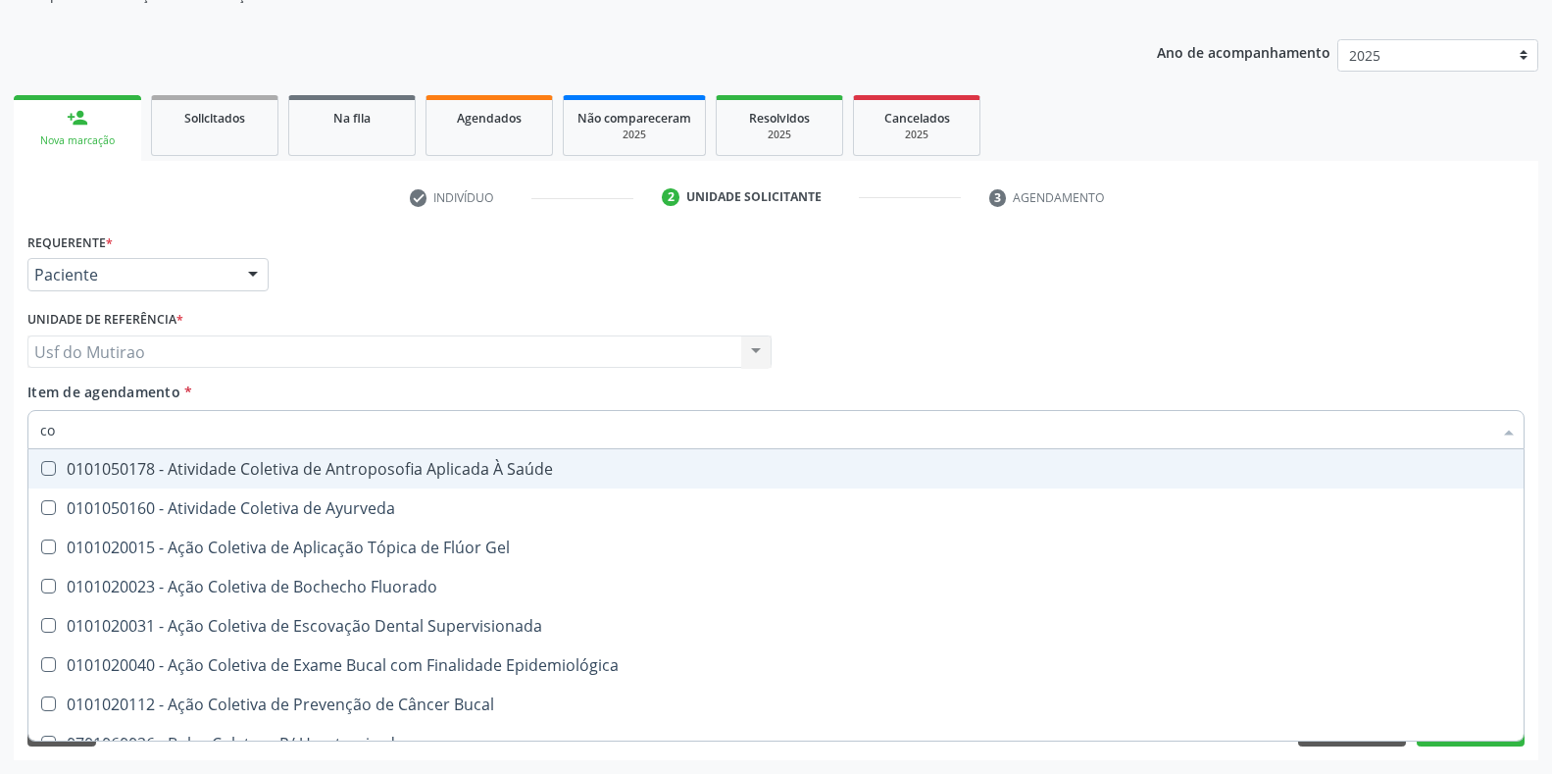
type input "c"
checkbox Hdl "false"
checkbox Ldl "false"
checkbox Total "false"
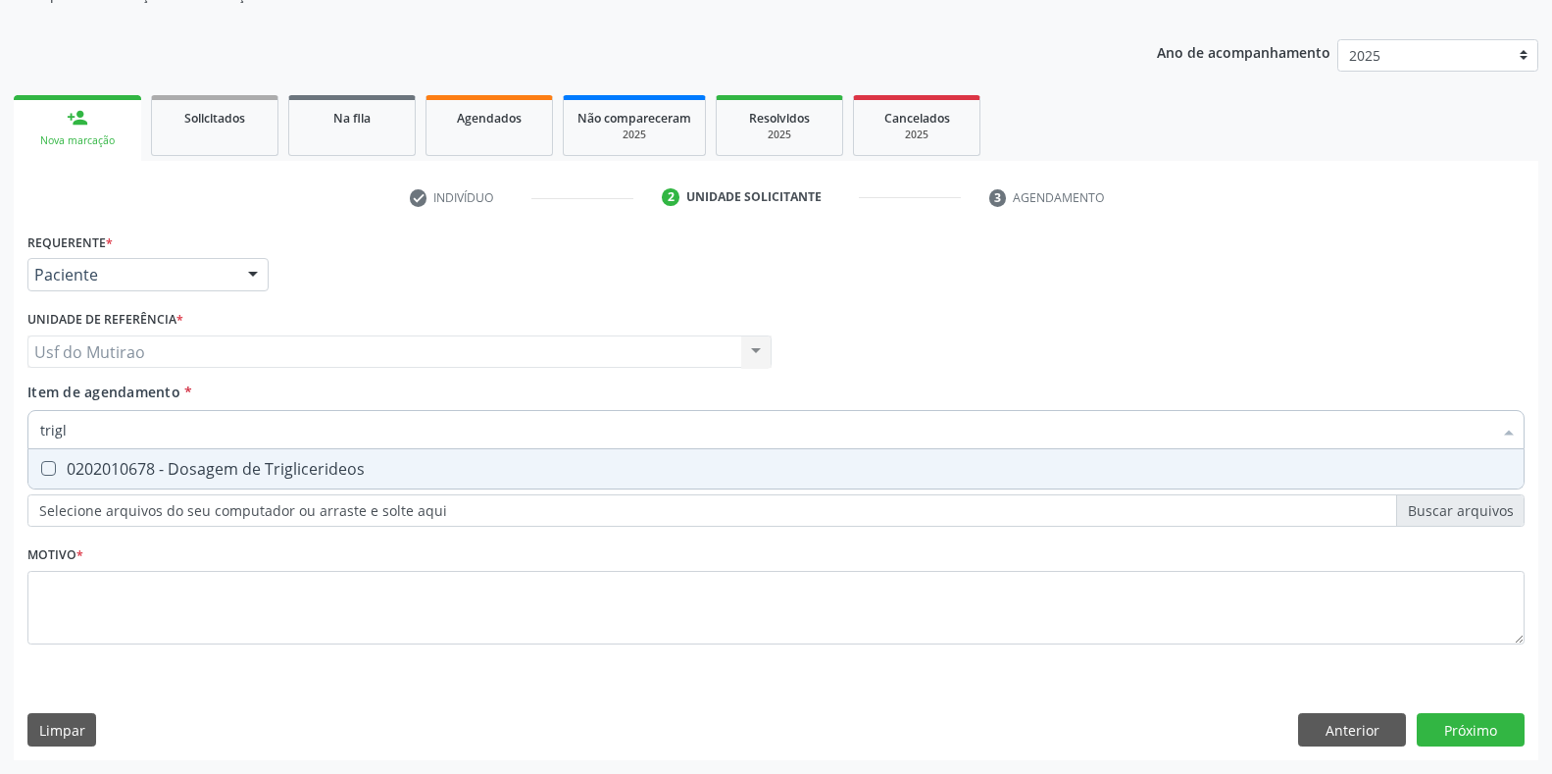
type input "trigli"
click at [227, 462] on div "0202010678 - Dosagem de Triglicerideos" at bounding box center [776, 469] width 1472 height 16
checkbox Triglicerideos "true"
drag, startPoint x: 238, startPoint y: 430, endPoint x: 0, endPoint y: 446, distance: 238.8
click at [0, 446] on div "Acompanhamento Acompanhe a situação das marcações correntes e finalizadas Relat…" at bounding box center [776, 342] width 1552 height 864
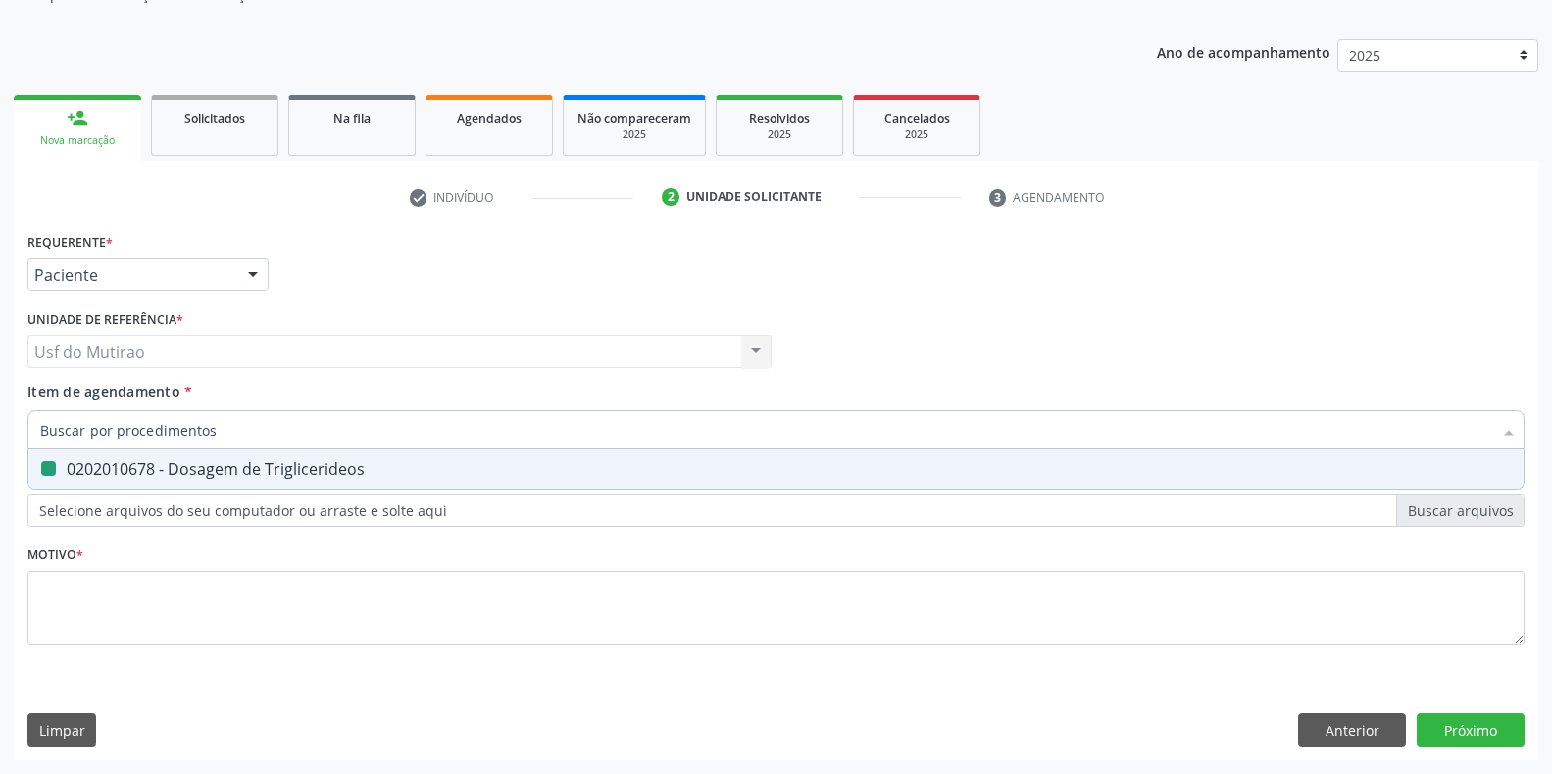
checkbox Triglicerideos "false"
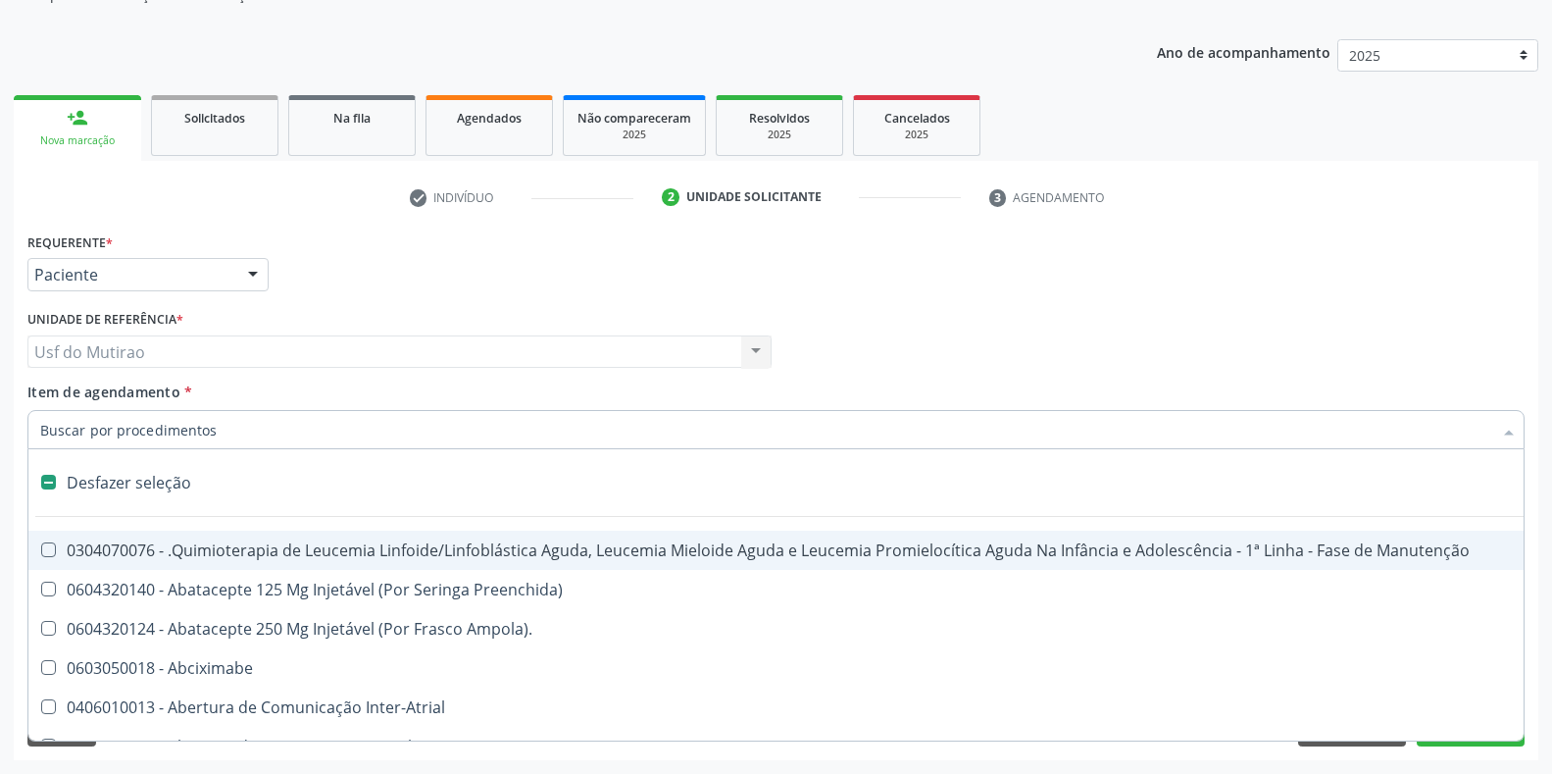
click at [753, 249] on div "Requerente * Paciente Profissional de Saúde Paciente Nenhum resultado encontrad…" at bounding box center [776, 266] width 1507 height 76
checkbox Preenchida\) "true"
checkbox Ampola\)\ "true"
checkbox Abciximabe "true"
checkbox Inter-Atrial "true"
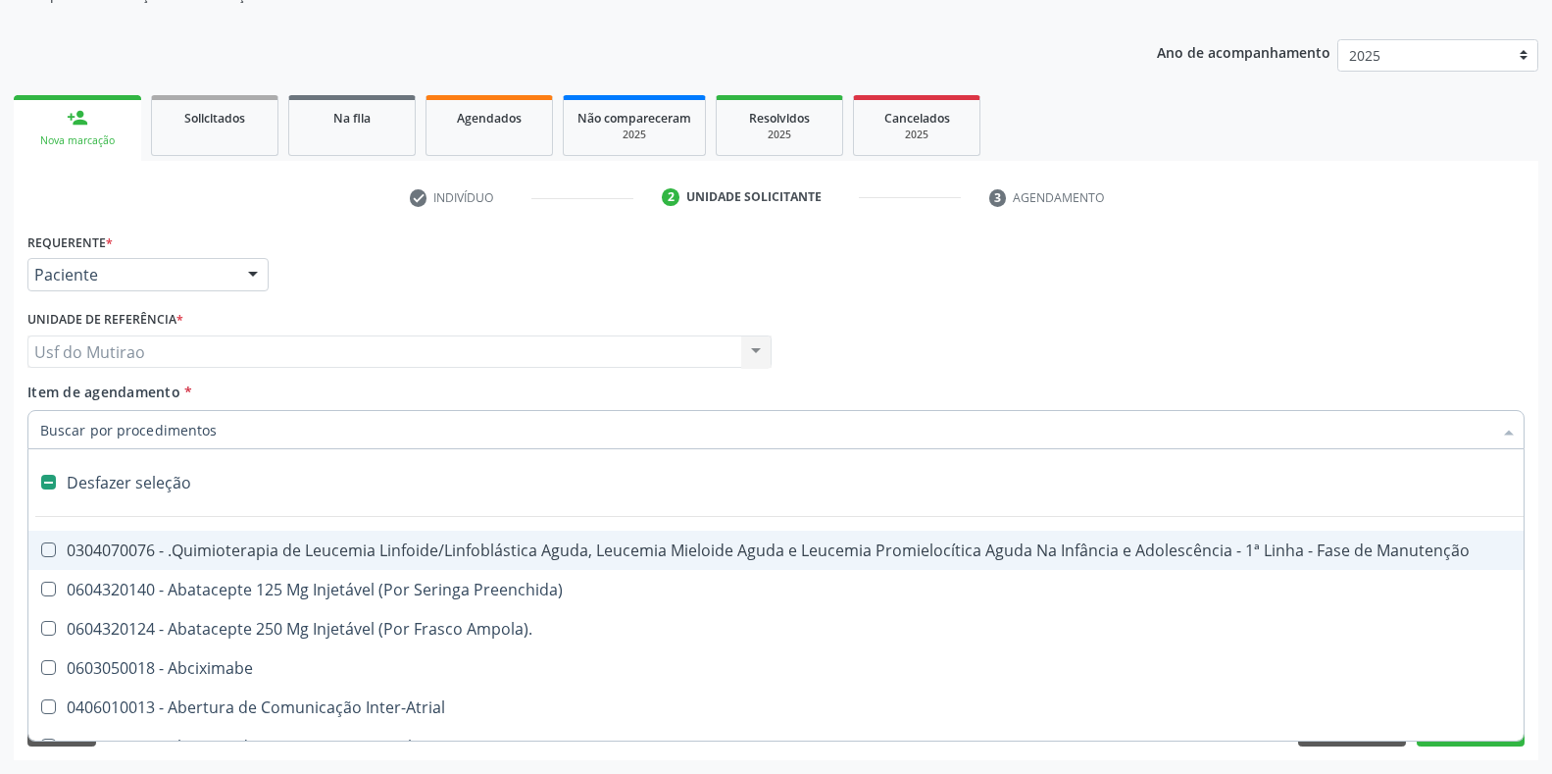
checkbox Valvar "true"
checkbox Adolescente\) "true"
checkbox Valvar "true"
checkbox Adolescente\) "true"
checkbox Paciente\) "true"
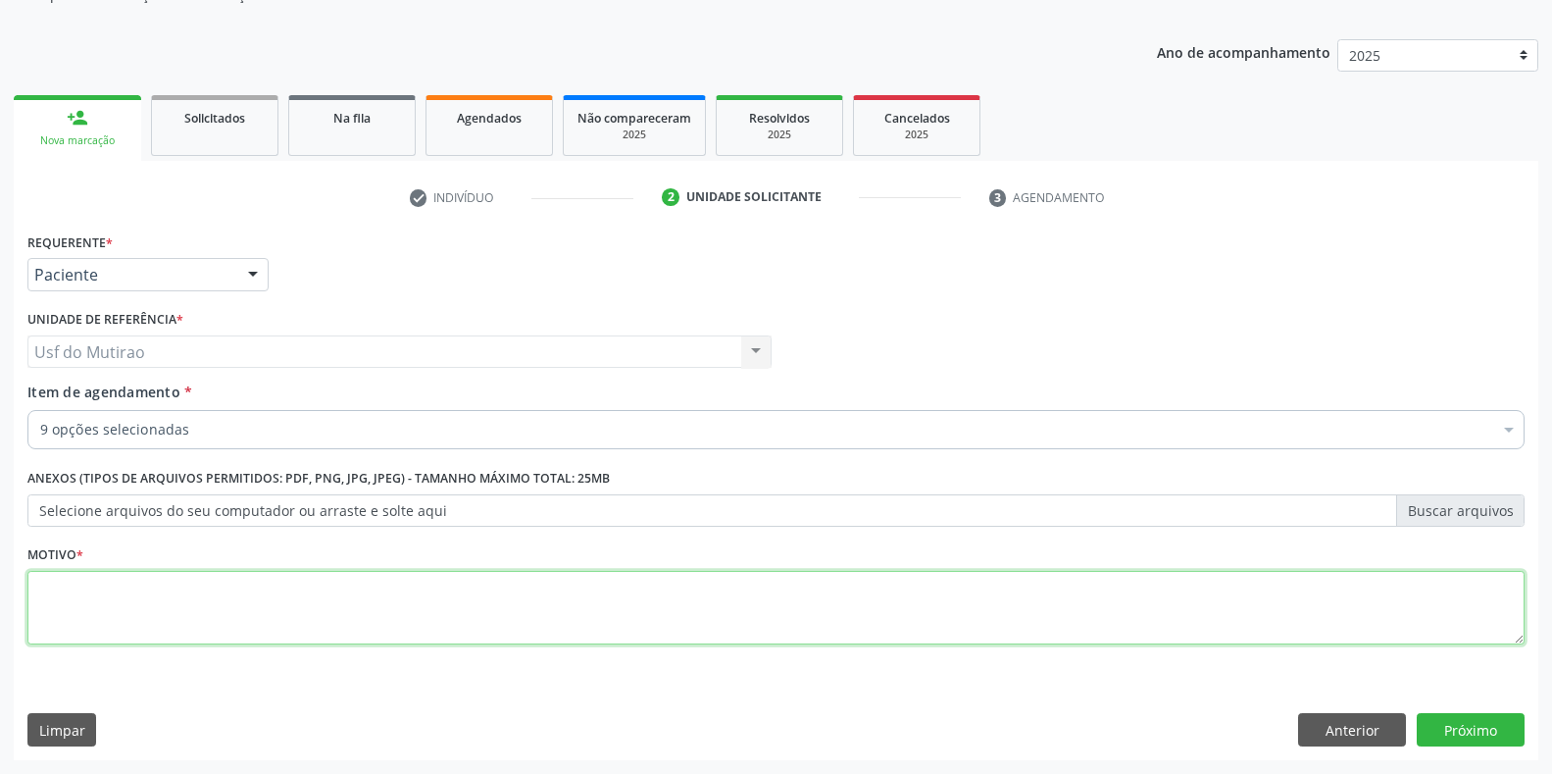
click at [587, 618] on textarea at bounding box center [775, 608] width 1497 height 75
type textarea "."
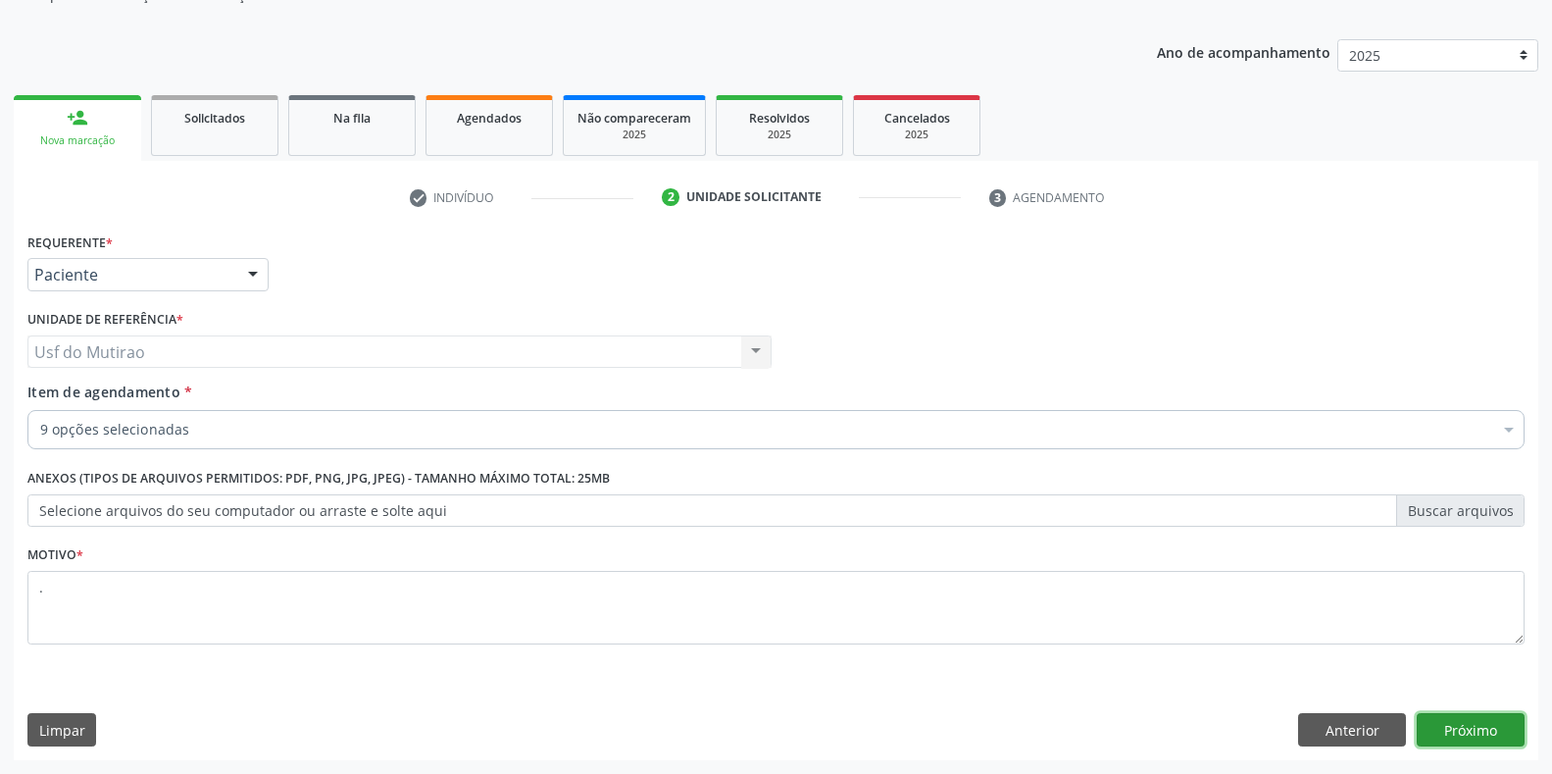
click at [1492, 720] on button "Próximo" at bounding box center [1471, 729] width 108 height 33
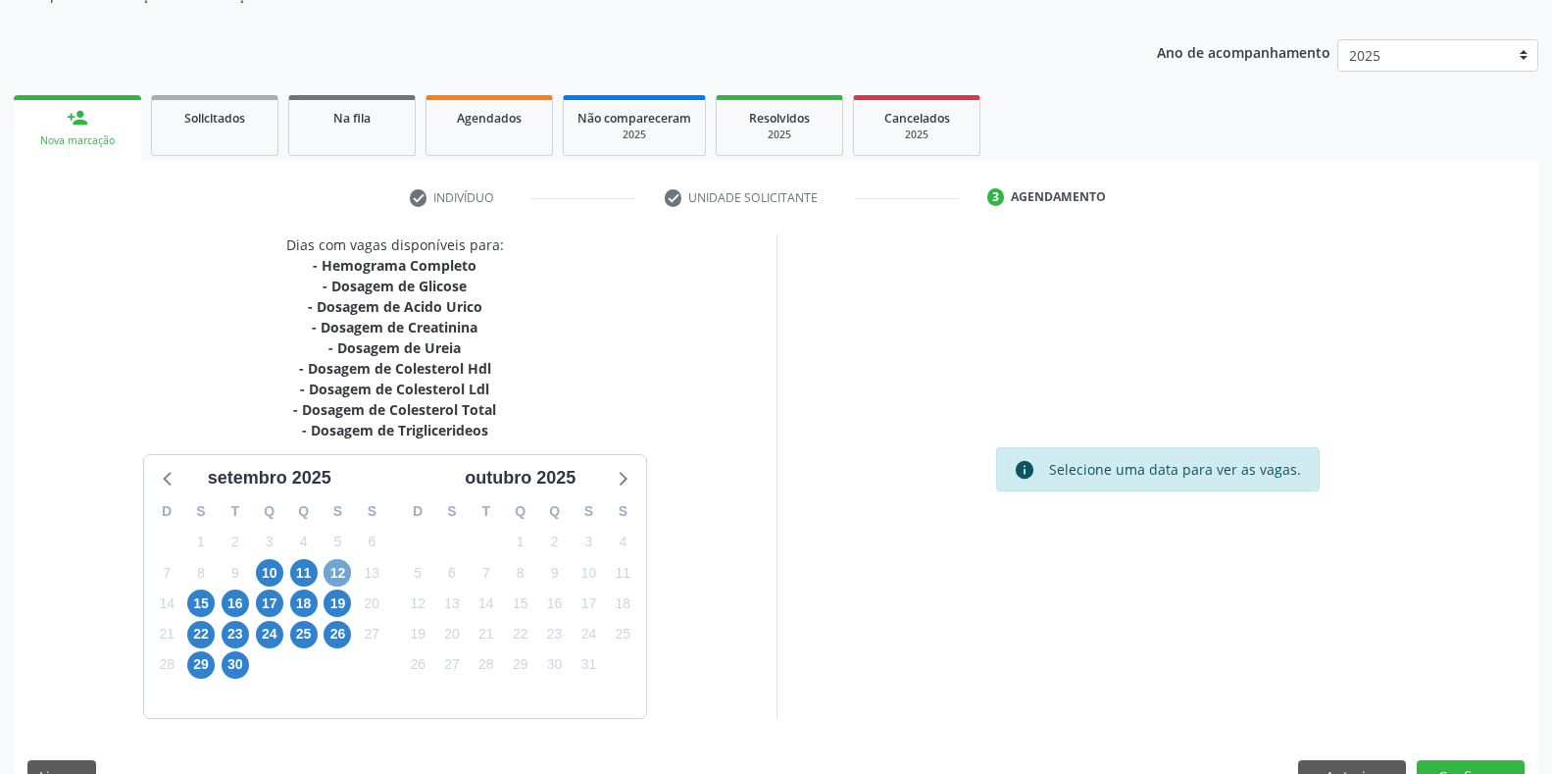
click at [344, 582] on span "12" at bounding box center [337, 572] width 27 height 27
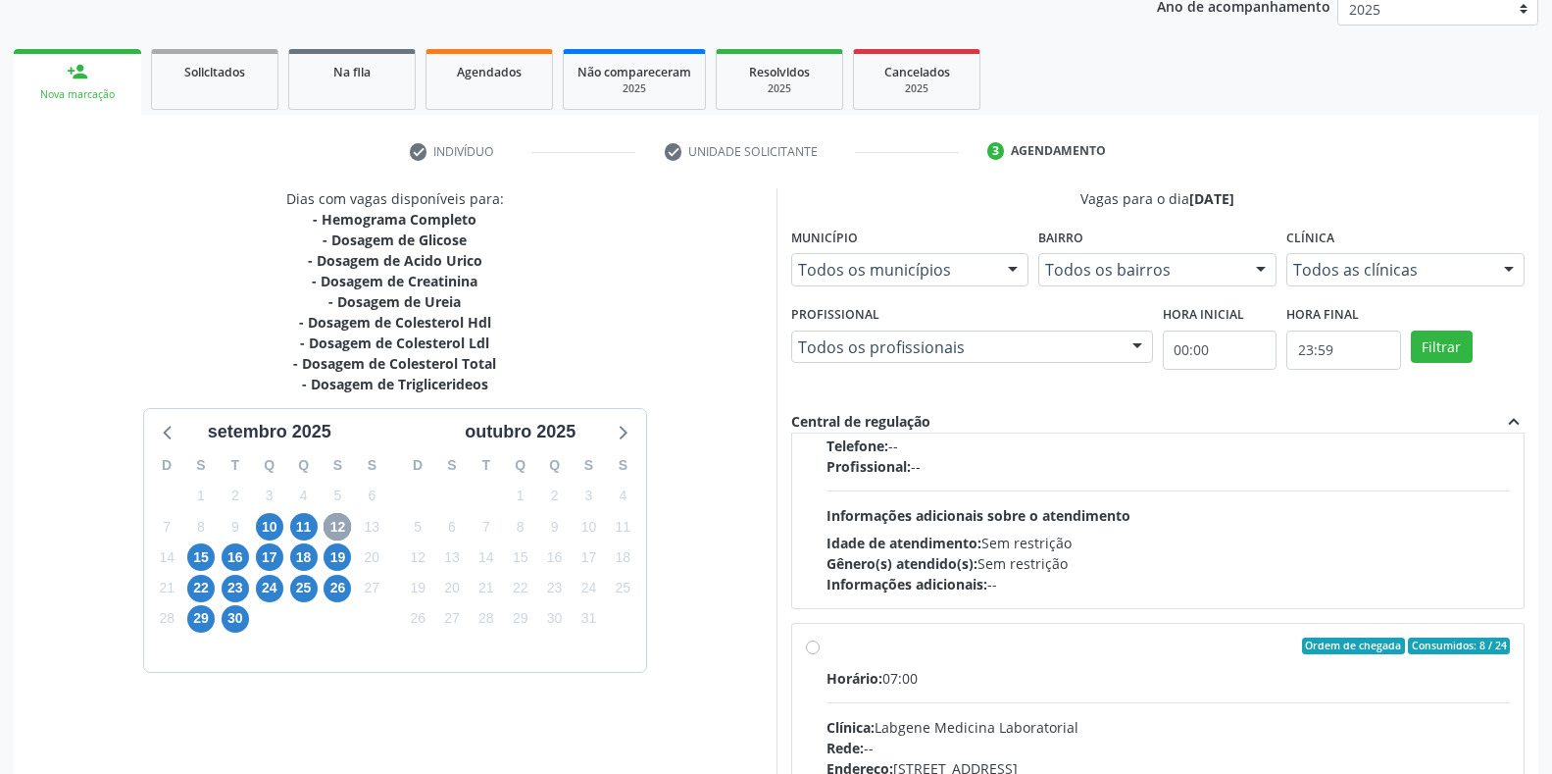
scroll to position [196, 0]
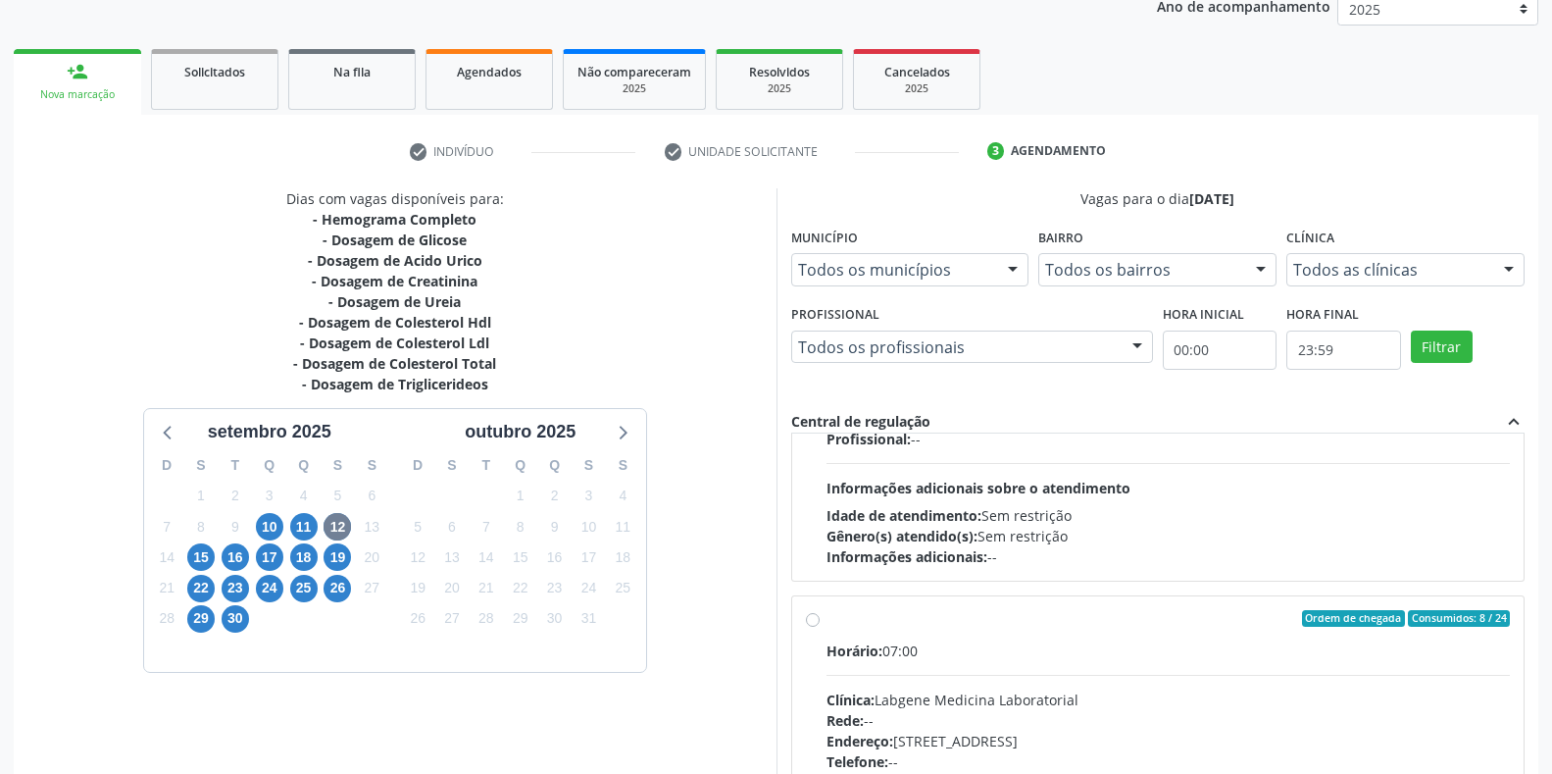
click at [914, 491] on span "Informações adicionais sobre o atendimento" at bounding box center [979, 488] width 304 height 19
click at [820, 283] on input "Ordem de chegada Consumidos: 5 / 12 Horário: 07:00 Clínica: Laboratorio [PERSON…" at bounding box center [813, 275] width 14 height 18
radio input "true"
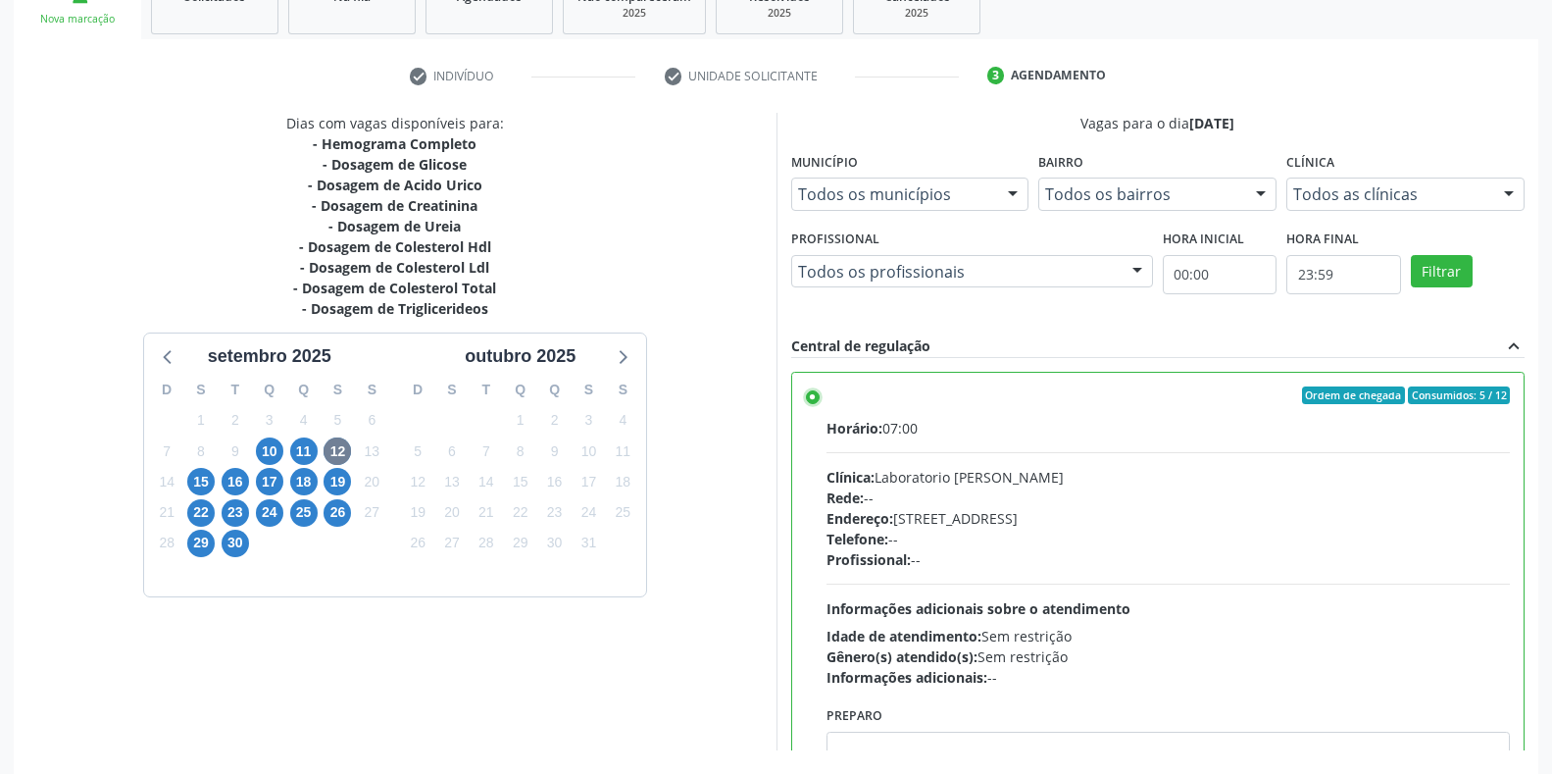
scroll to position [398, 0]
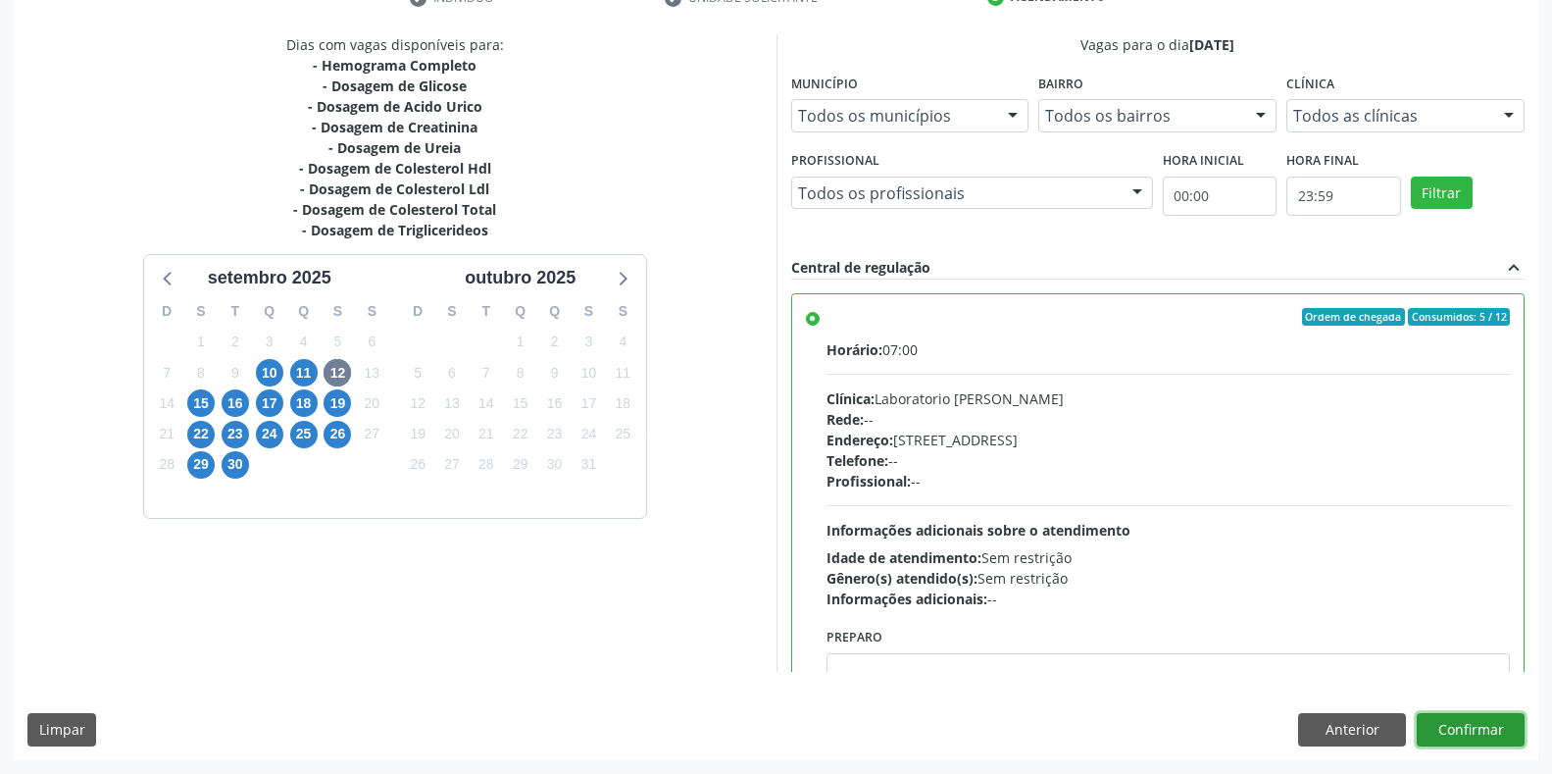
click at [1453, 724] on button "Confirmar" at bounding box center [1471, 729] width 108 height 33
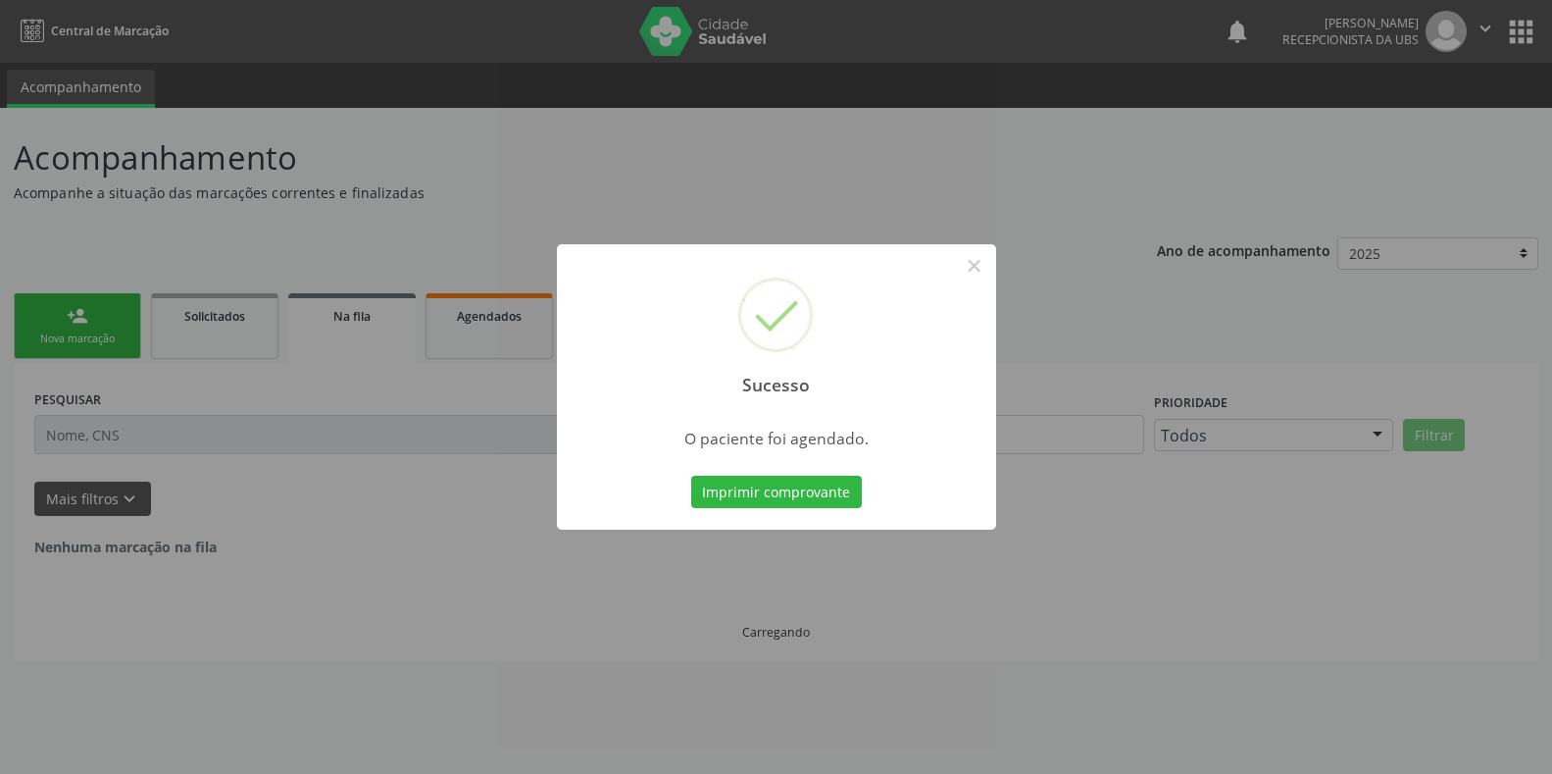
scroll to position [0, 0]
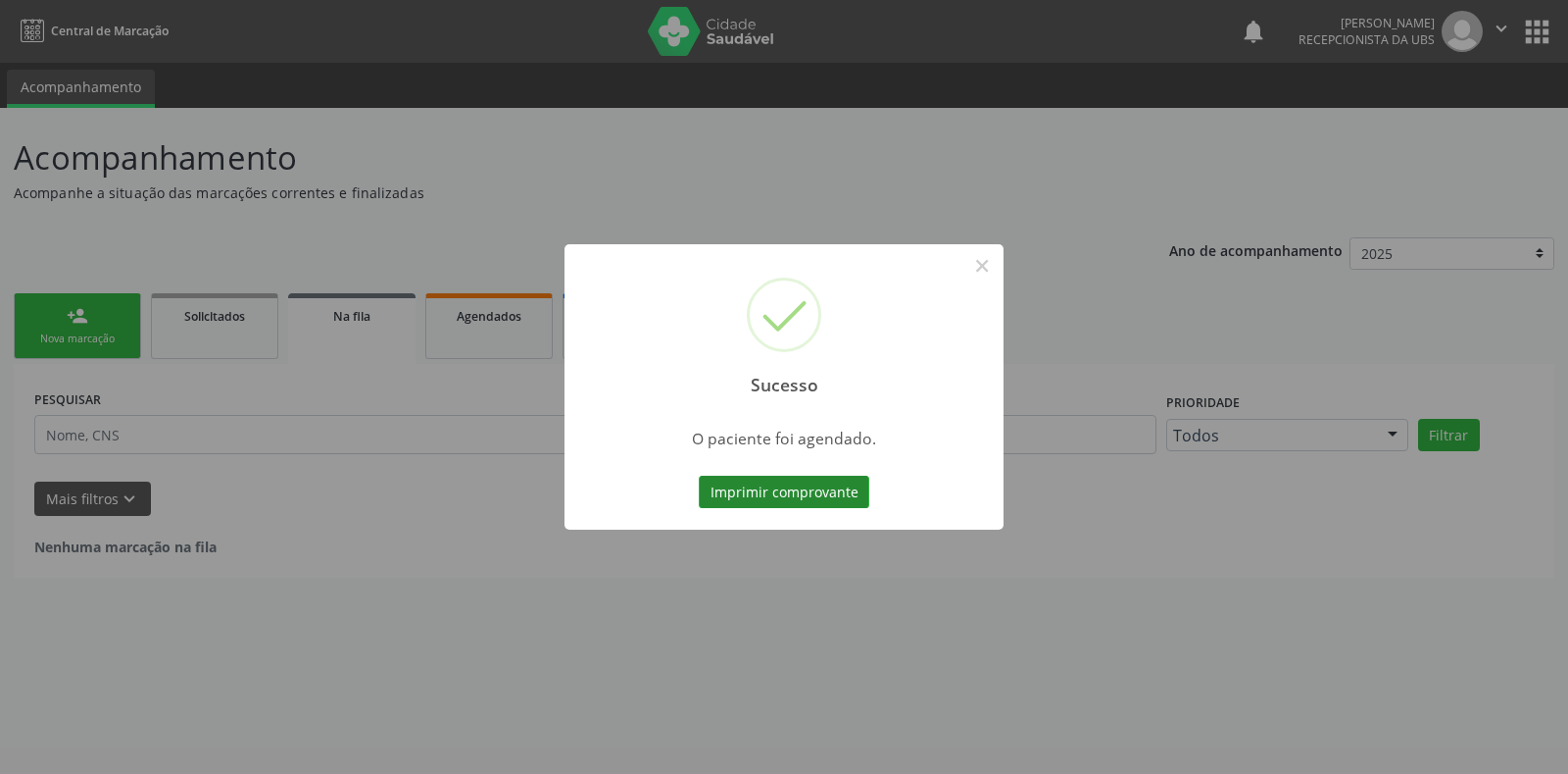
click at [815, 503] on button "Imprimir comprovante" at bounding box center [784, 492] width 171 height 33
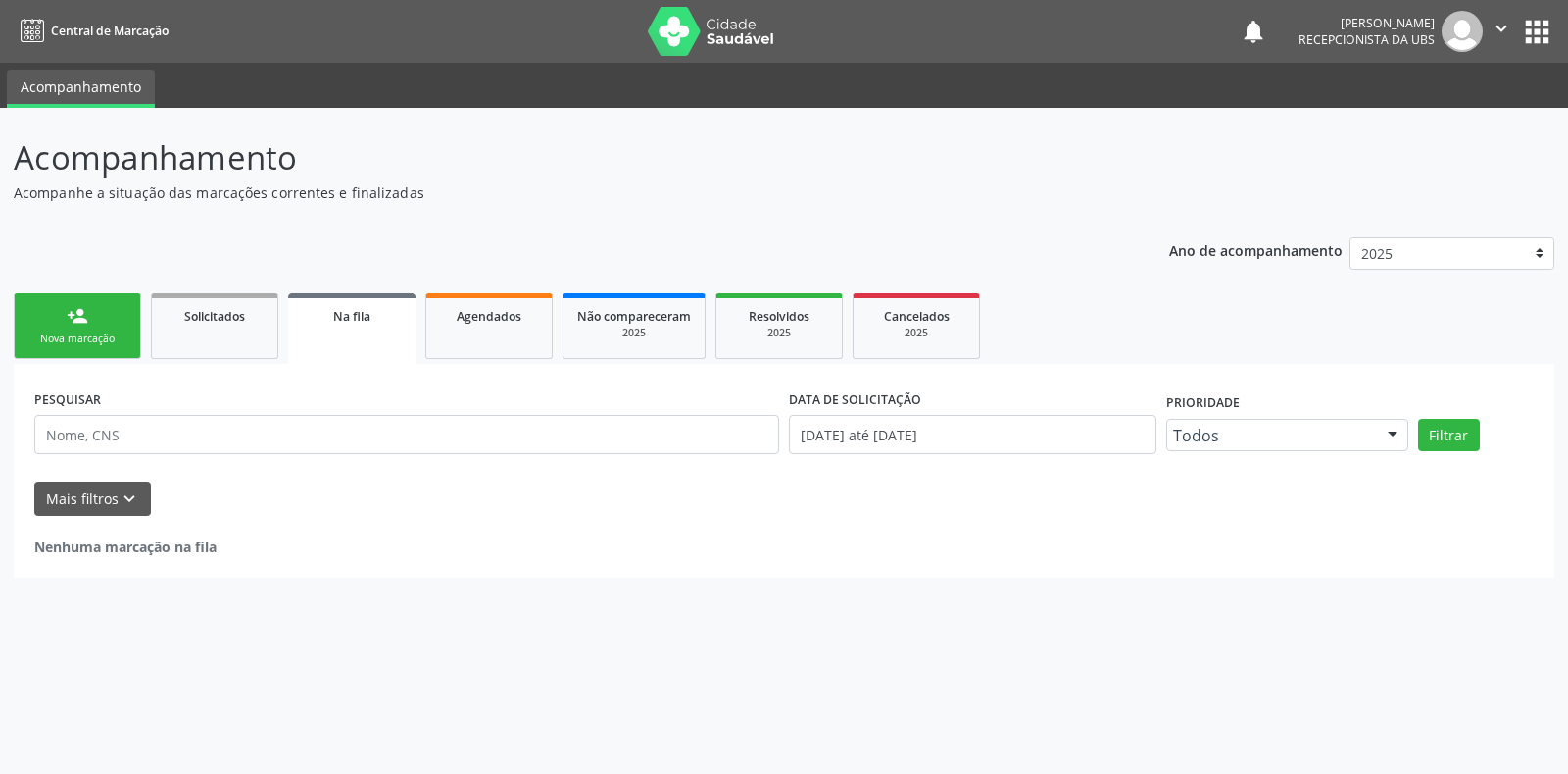
click at [119, 328] on link "person_add Nova marcação" at bounding box center [77, 326] width 127 height 66
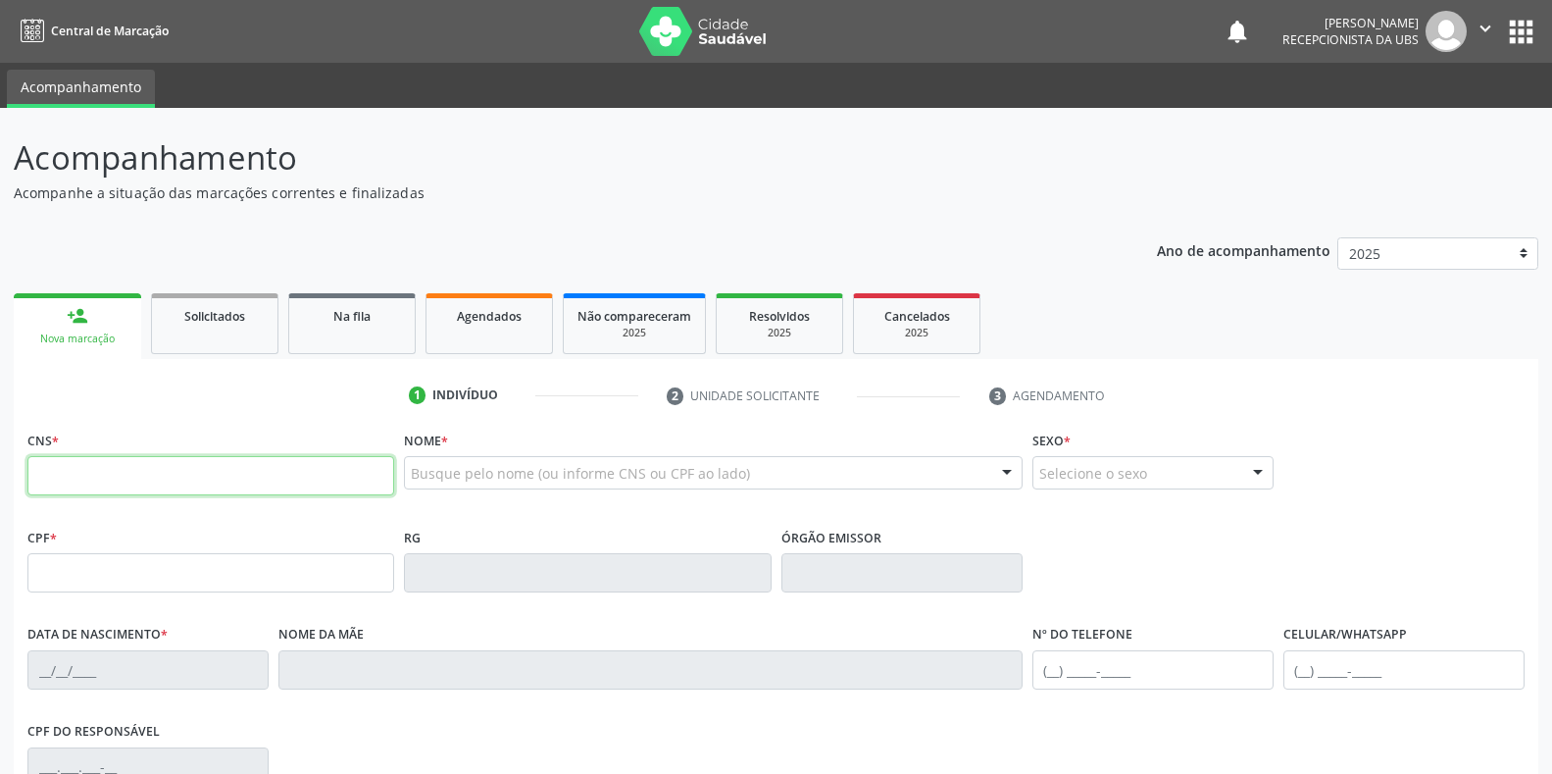
click at [223, 463] on input "text" at bounding box center [210, 475] width 367 height 39
type input "706 2030 1551 3267"
type input "100.605.434-00"
type input "[DATE]"
type input "[PERSON_NAME]"
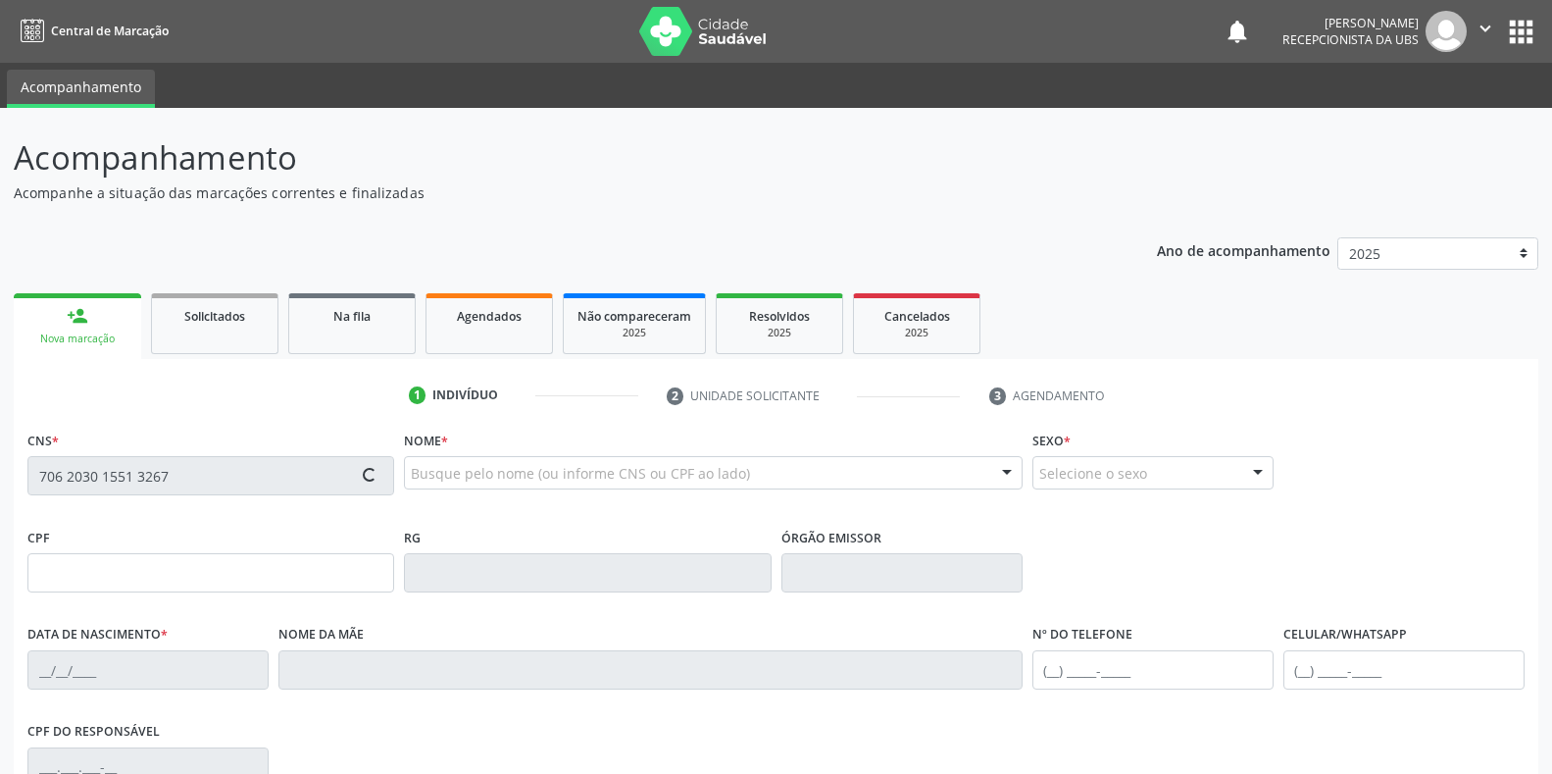
type input "[PHONE_NUMBER]"
type input "S/N"
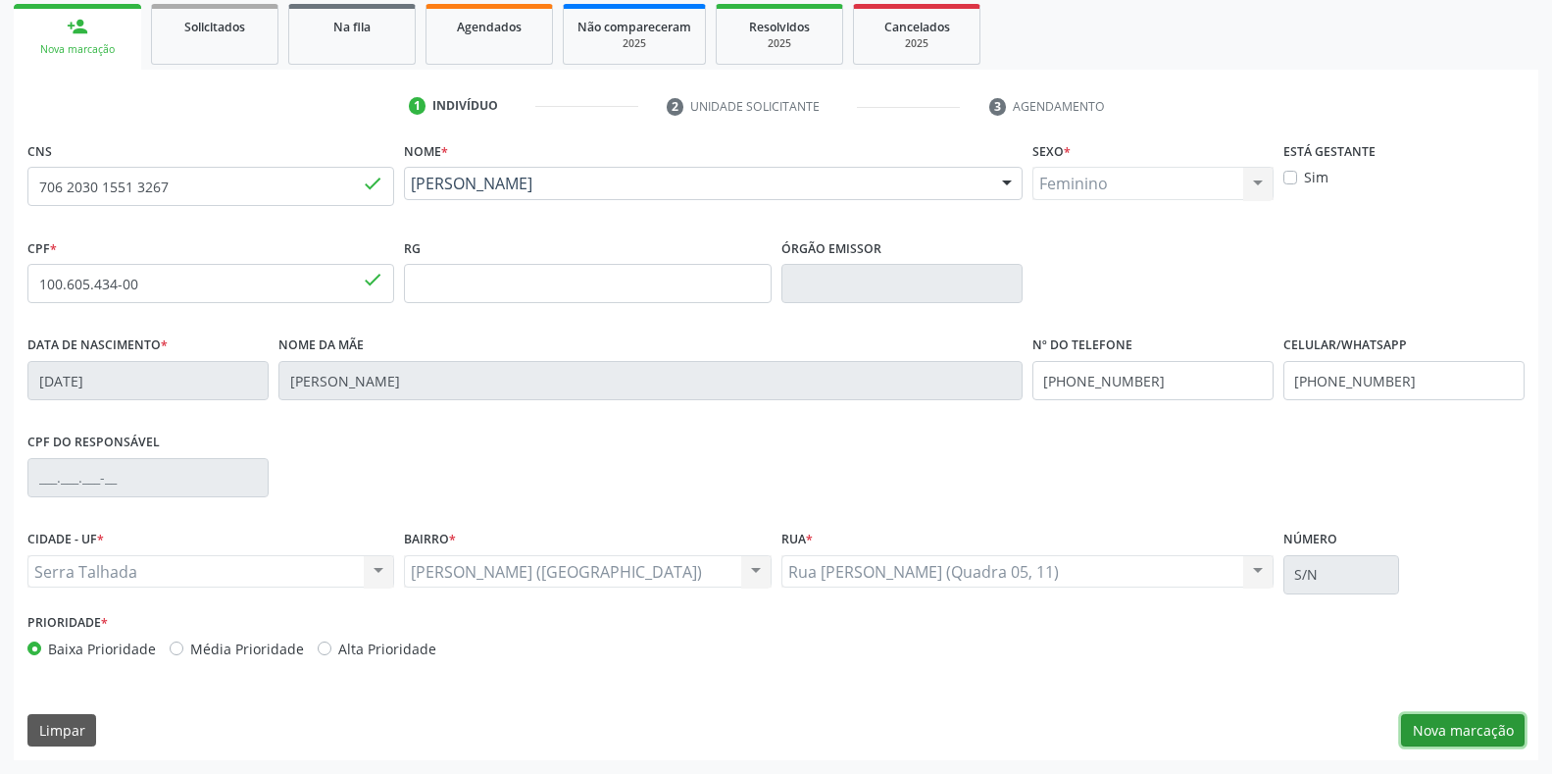
click at [1463, 734] on button "Nova marcação" at bounding box center [1463, 730] width 124 height 33
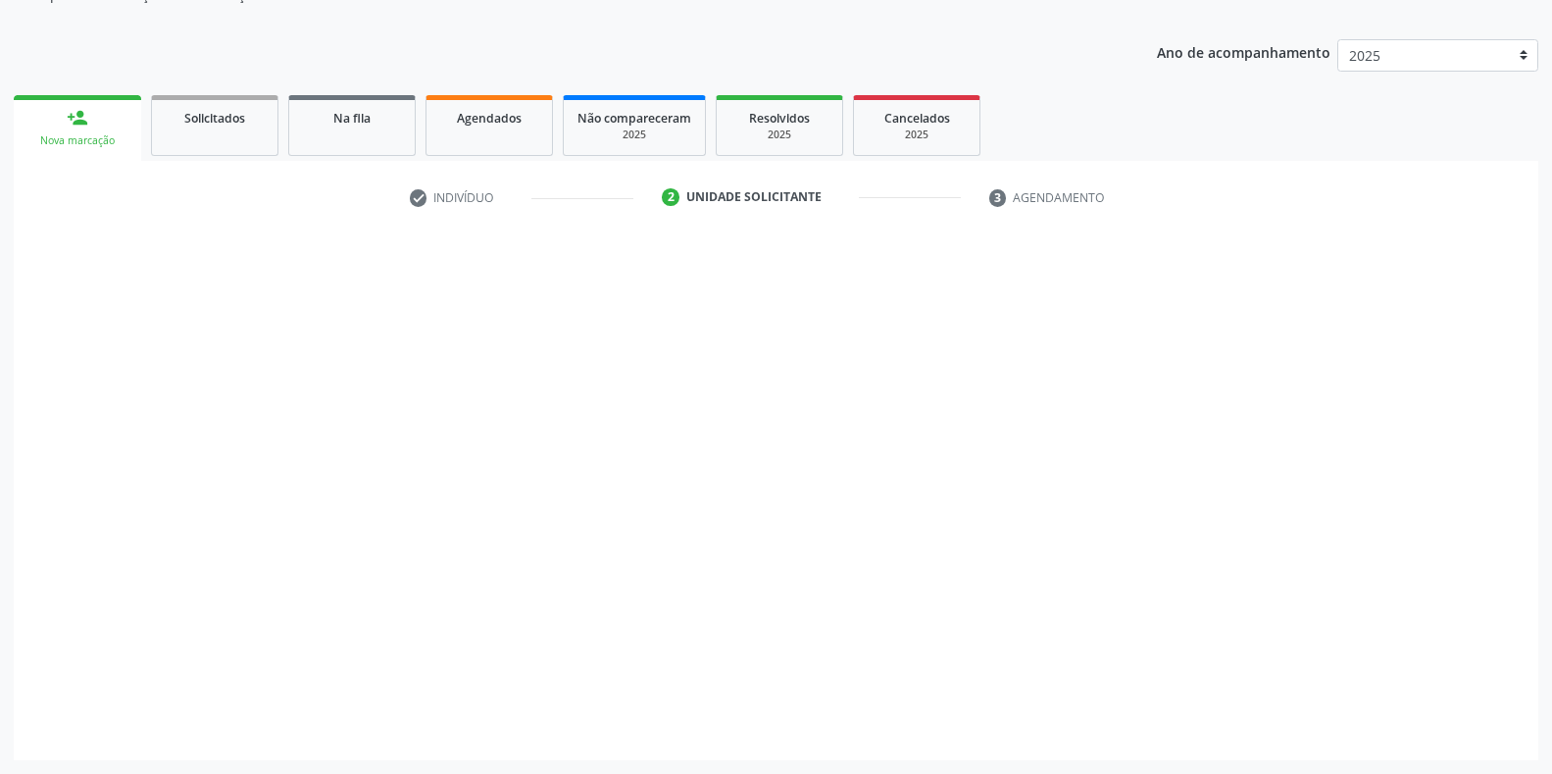
scroll to position [198, 0]
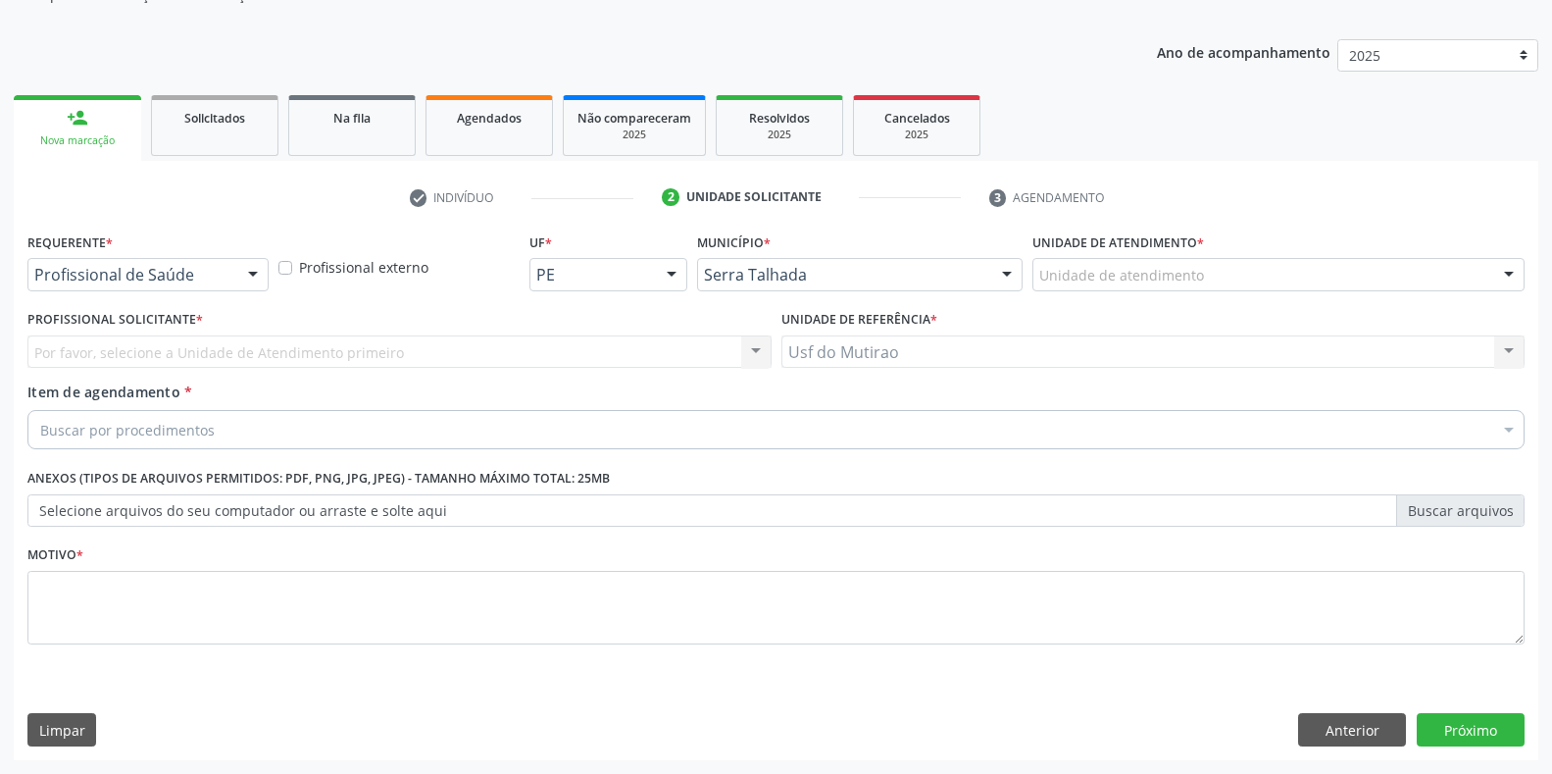
click at [244, 268] on div at bounding box center [252, 275] width 29 height 33
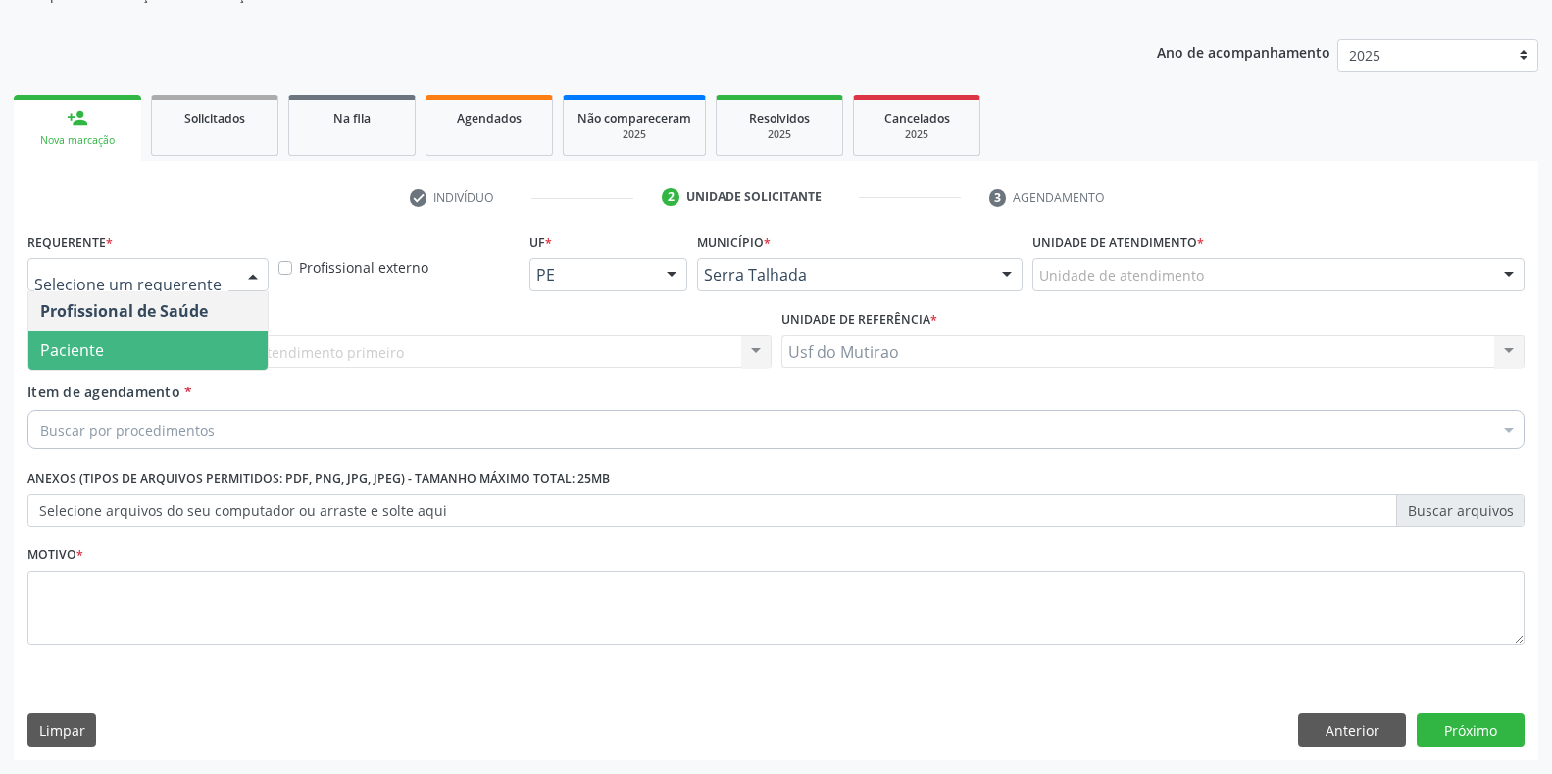
click at [167, 356] on span "Paciente" at bounding box center [147, 349] width 239 height 39
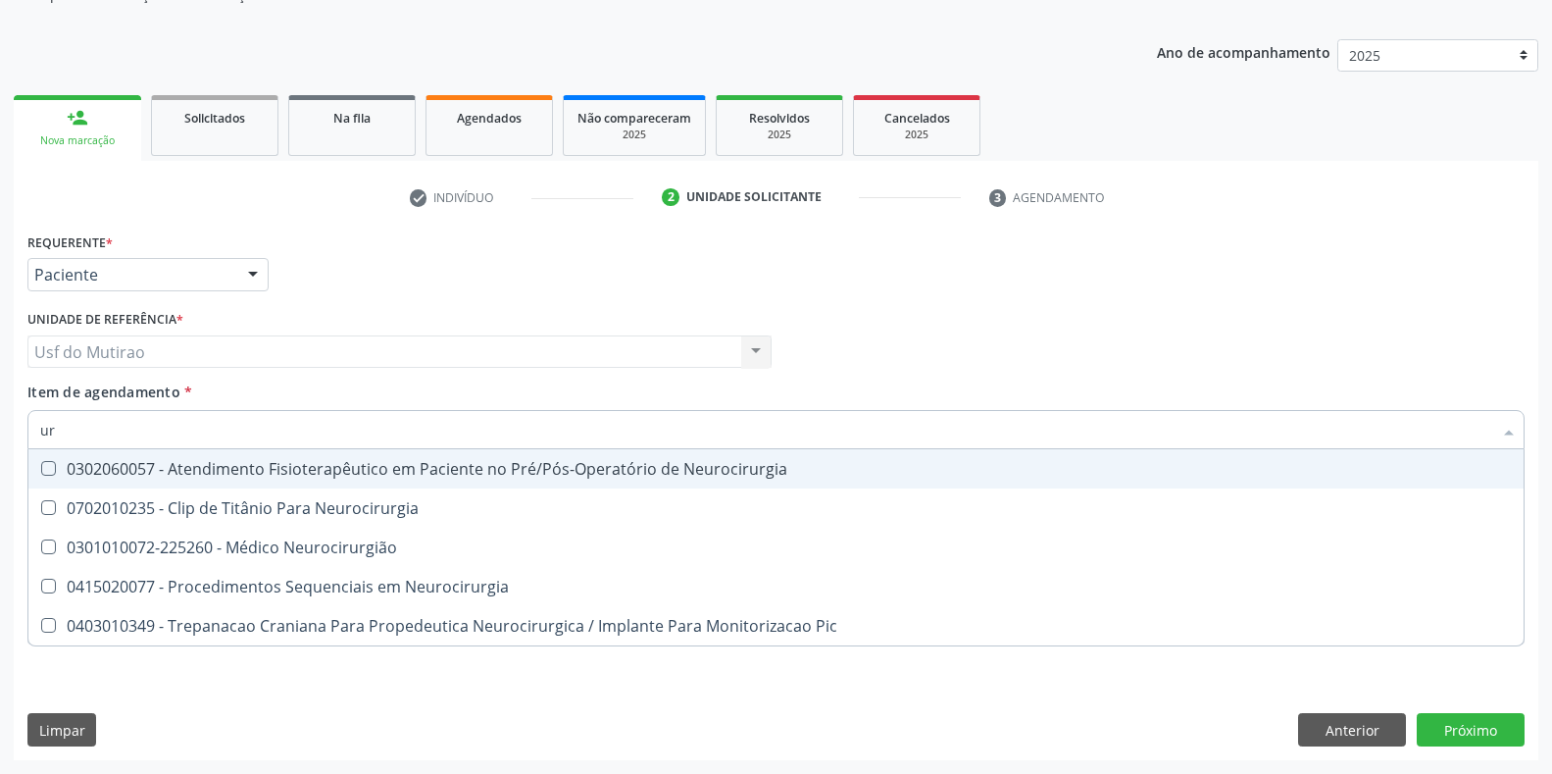
type input "u"
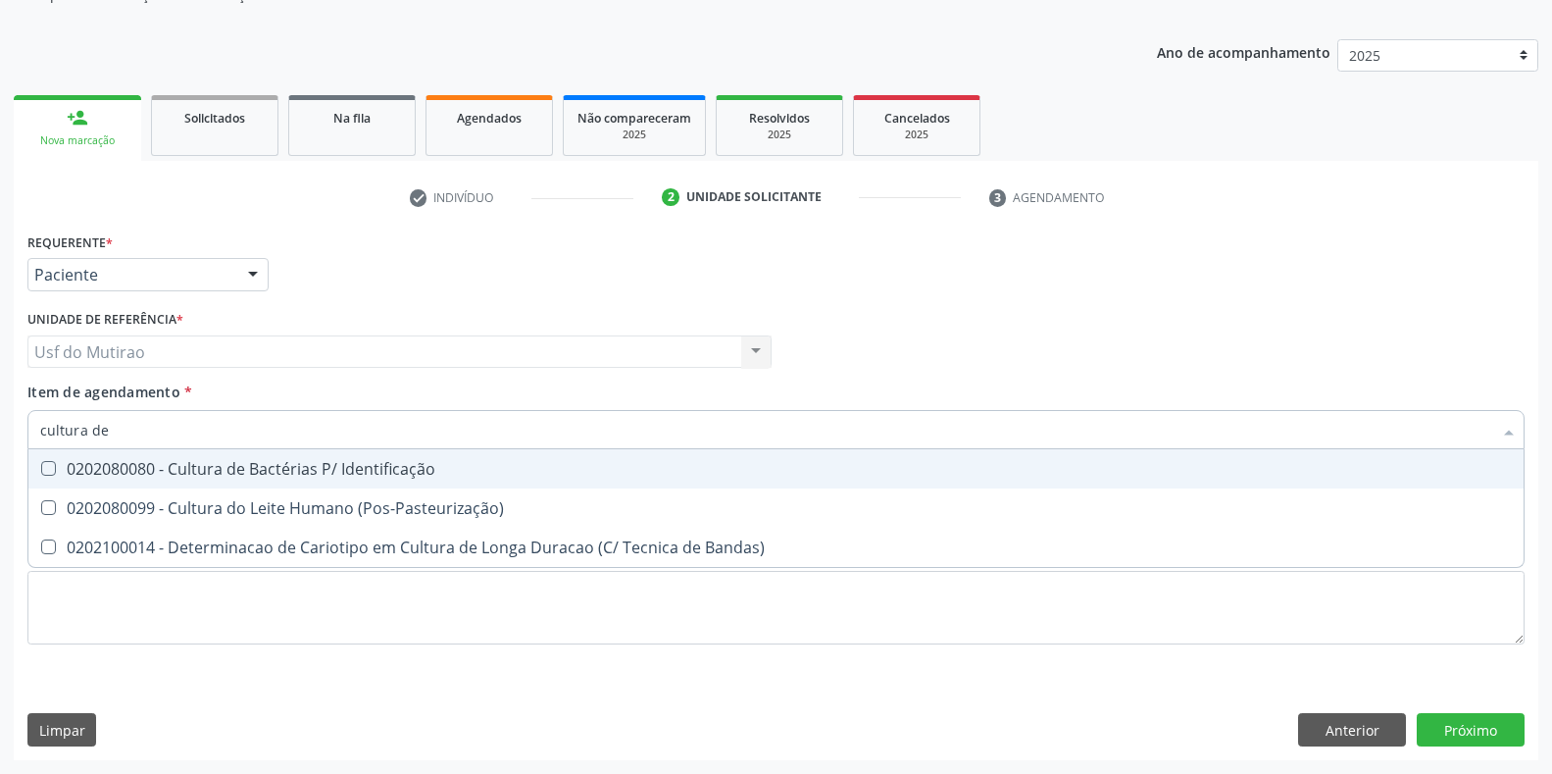
type input "cultura de"
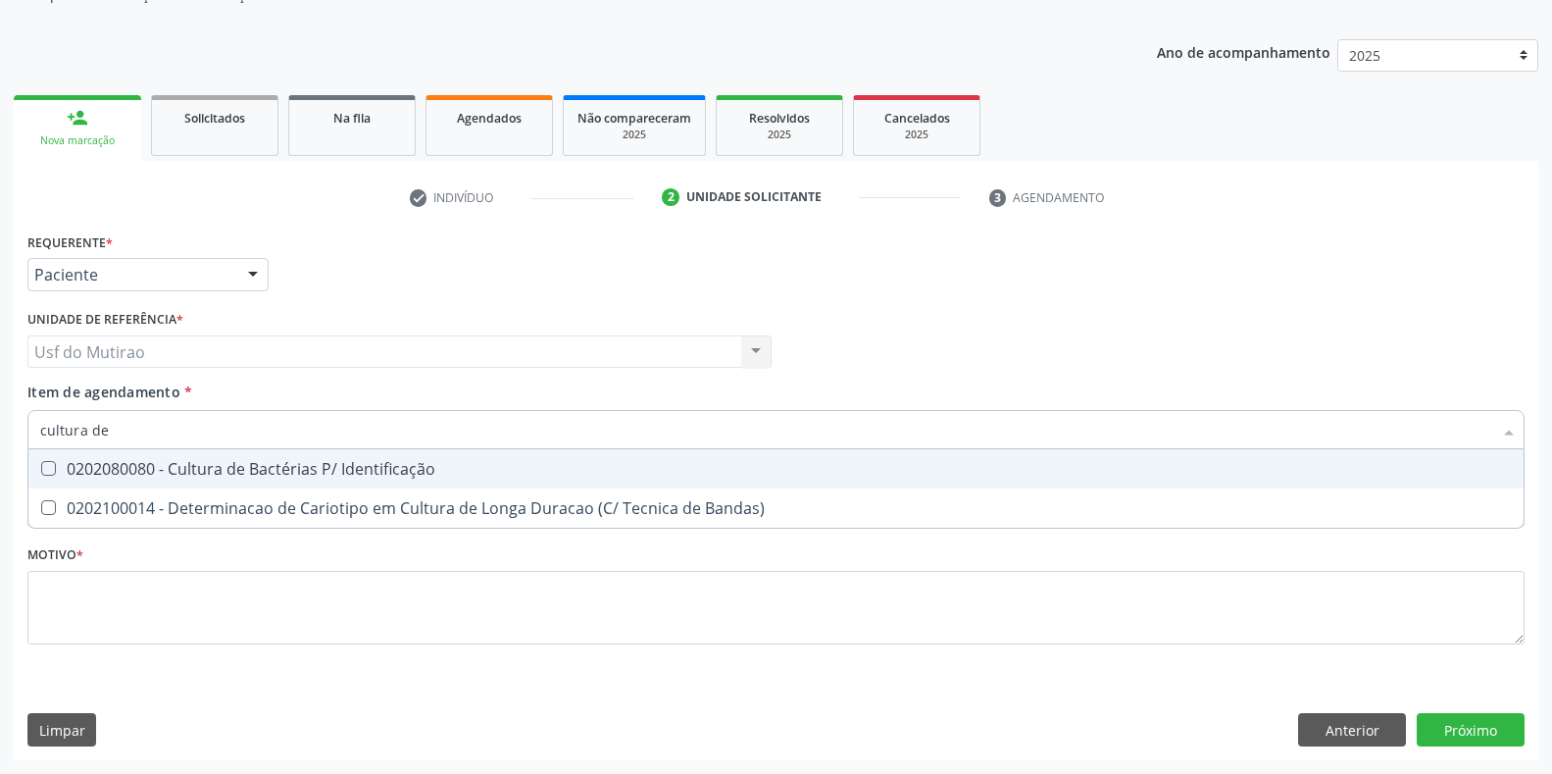
click at [118, 467] on div "0202080080 - Cultura de Bactérias P/ Identificação" at bounding box center [776, 469] width 1472 height 16
checkbox Identificação "true"
drag, startPoint x: 140, startPoint y: 428, endPoint x: 0, endPoint y: 407, distance: 141.7
click at [0, 407] on div "Acompanhamento Acompanhe a situação das marcações correntes e finalizadas Relat…" at bounding box center [776, 342] width 1552 height 864
type input "ts"
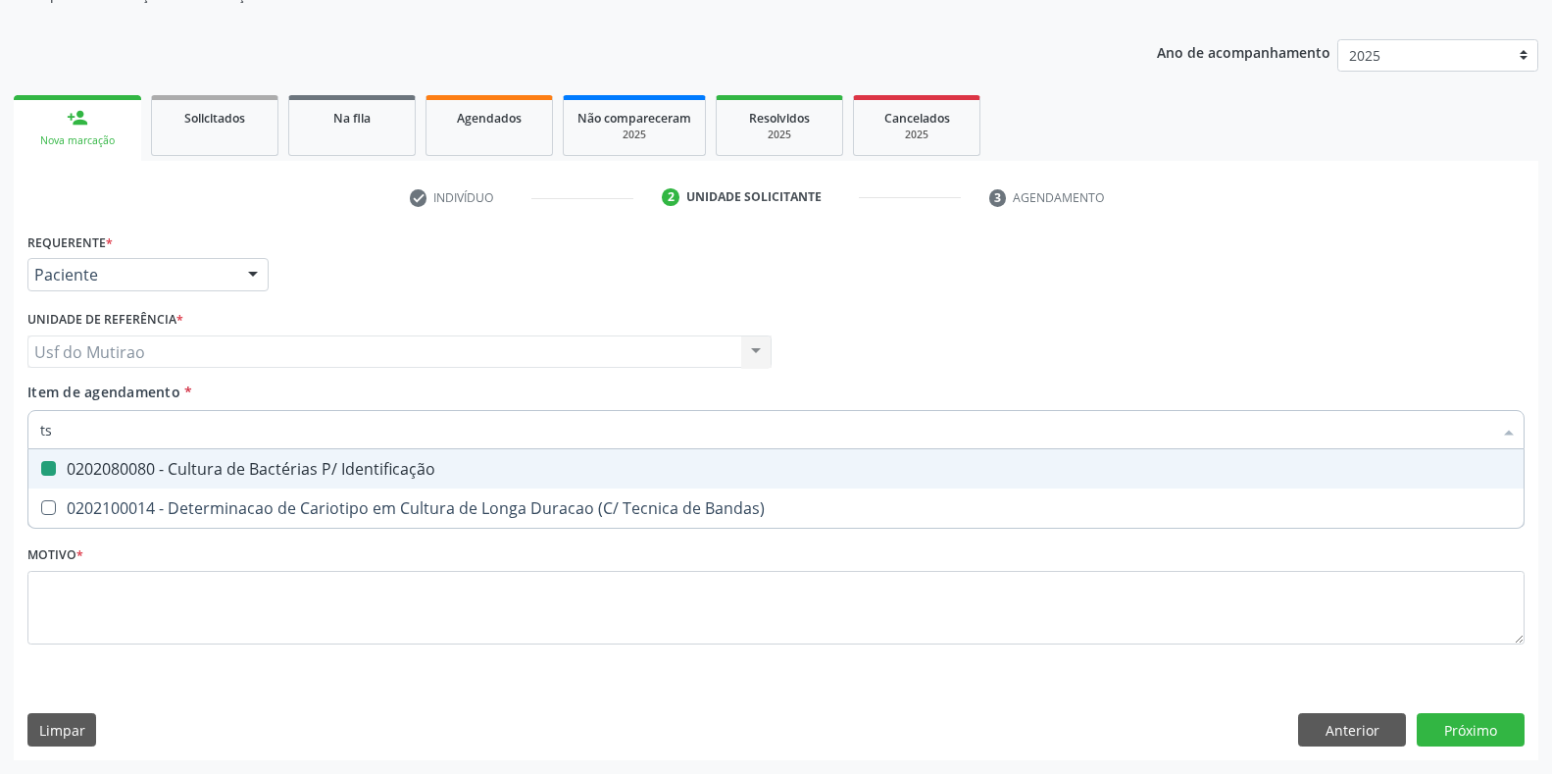
checkbox Identificação "false"
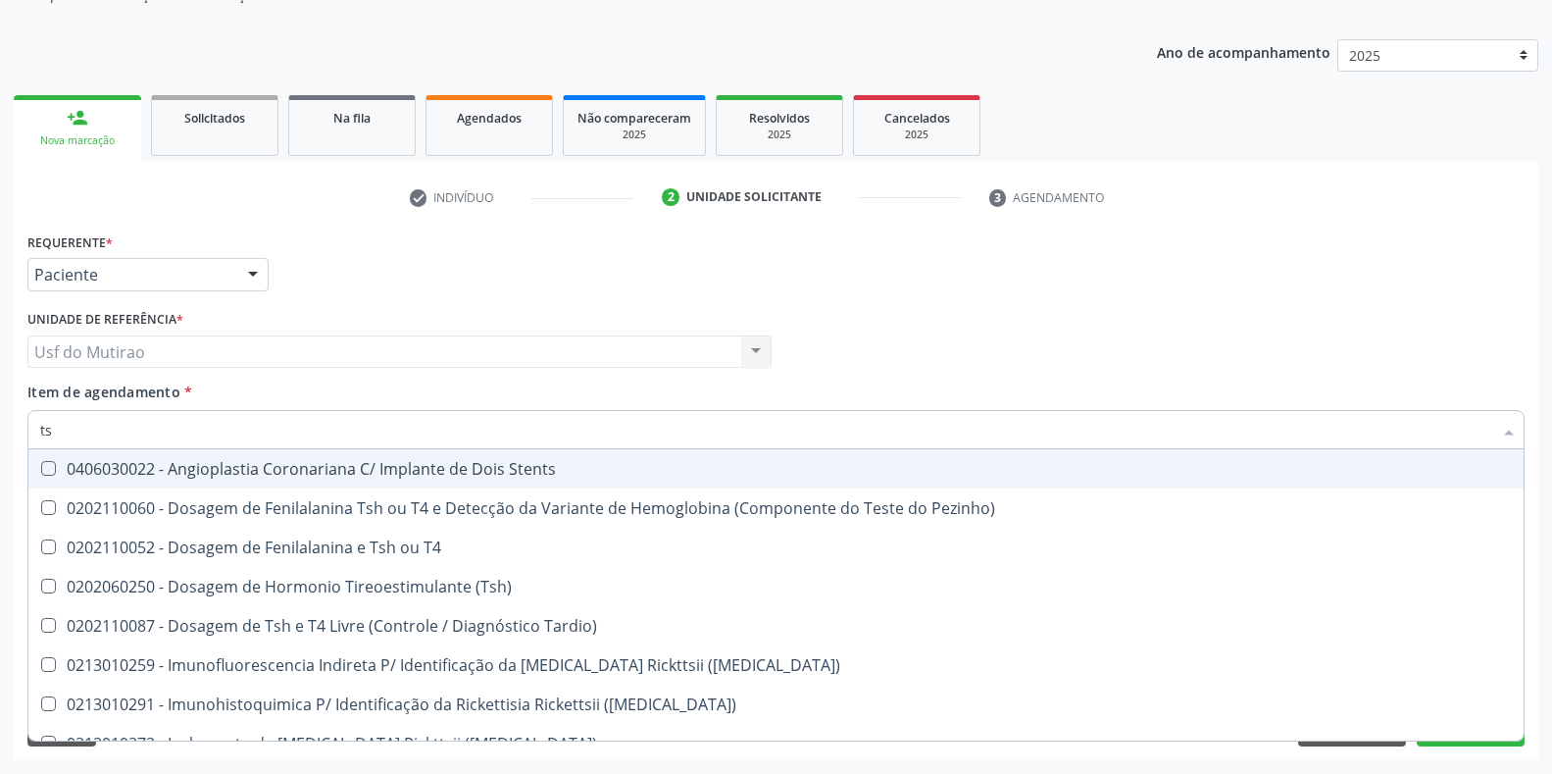
type input "tsh"
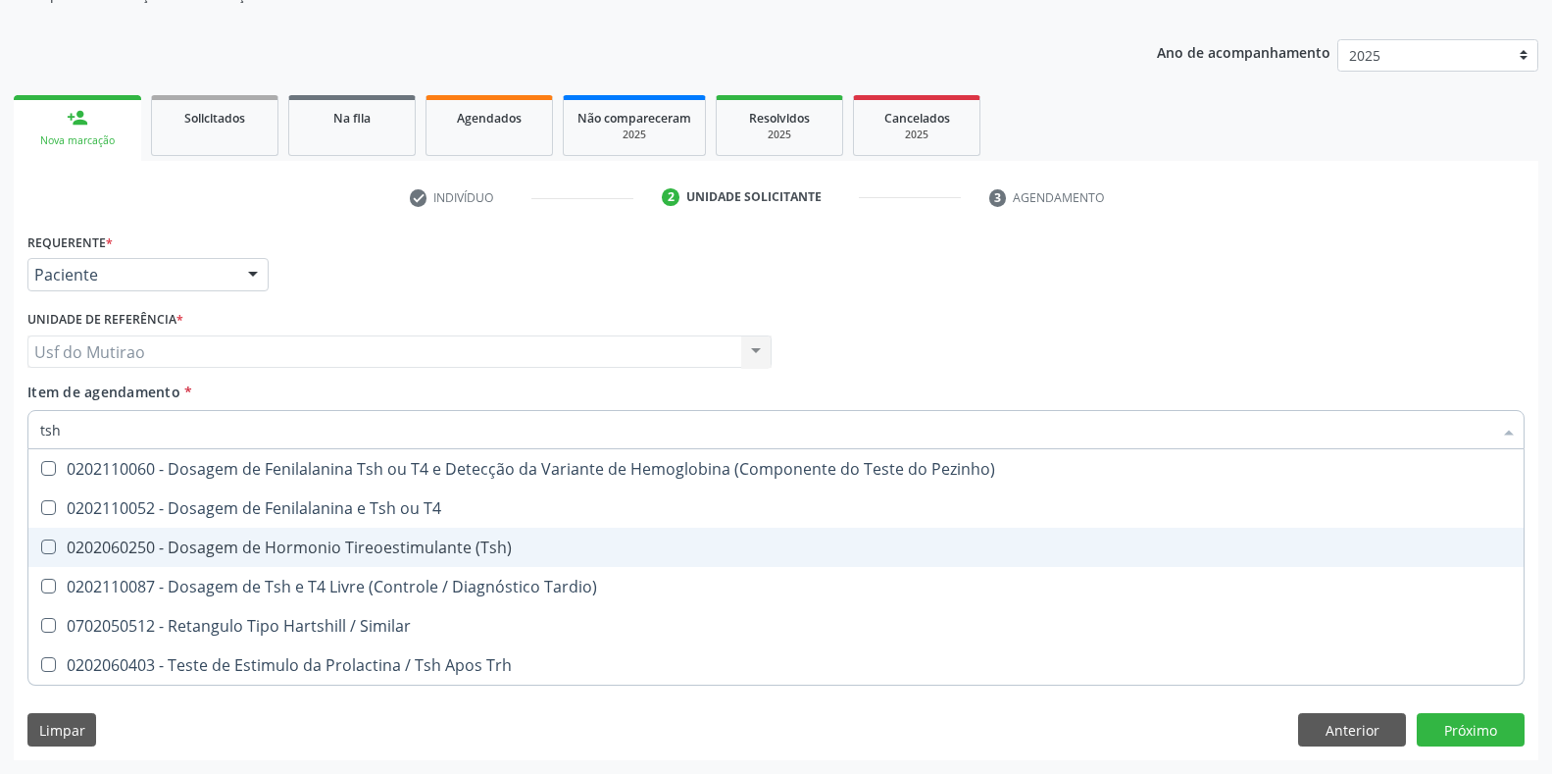
click at [230, 548] on div "0202060250 - Dosagem de Hormonio Tireoestimulante (Tsh)" at bounding box center [776, 547] width 1472 height 16
checkbox \(Tsh\) "true"
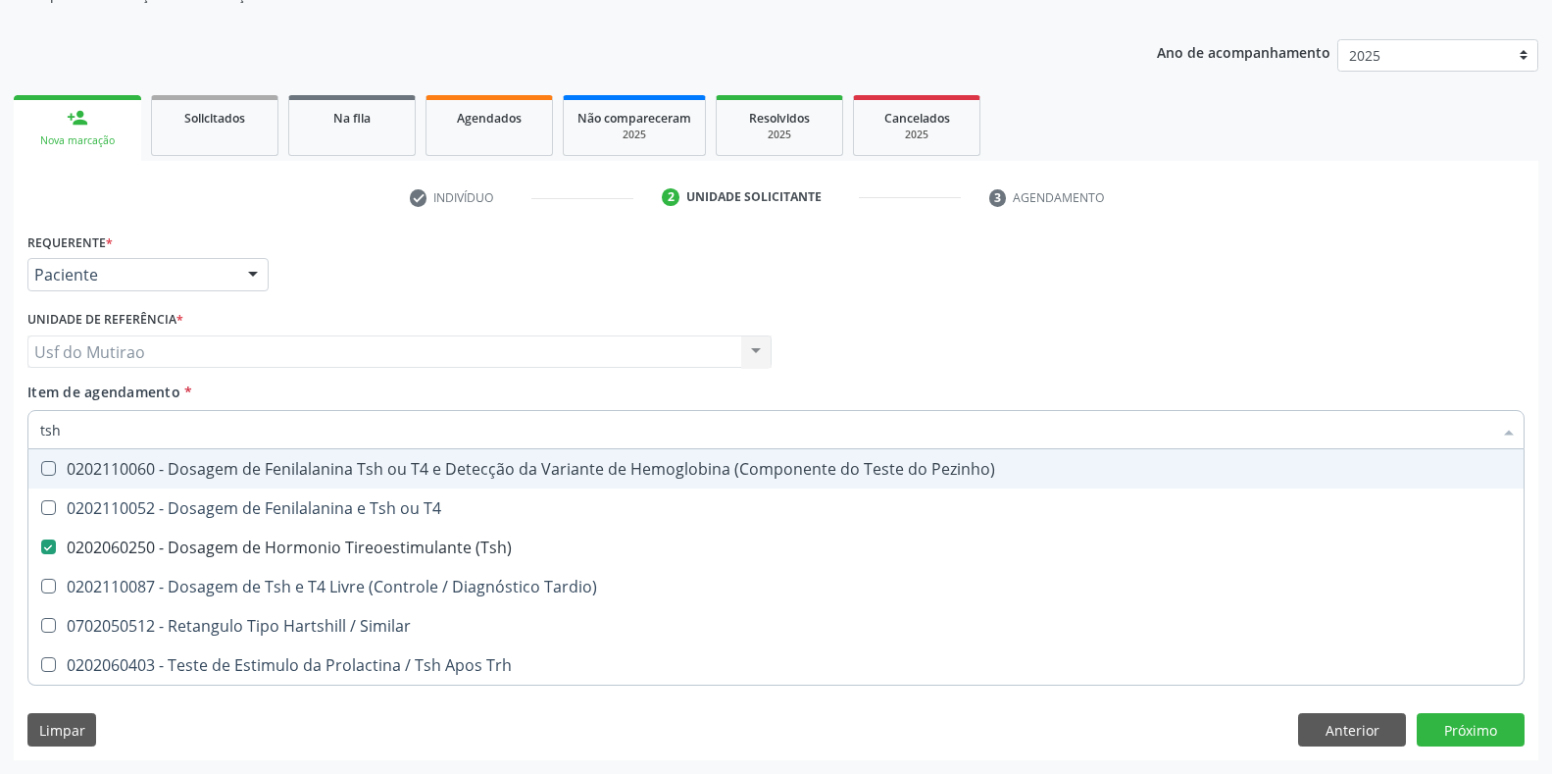
click at [227, 437] on input "tsh" at bounding box center [766, 429] width 1452 height 39
type input "ts"
checkbox \(Tsh\) "false"
checkbox Tardio\) "true"
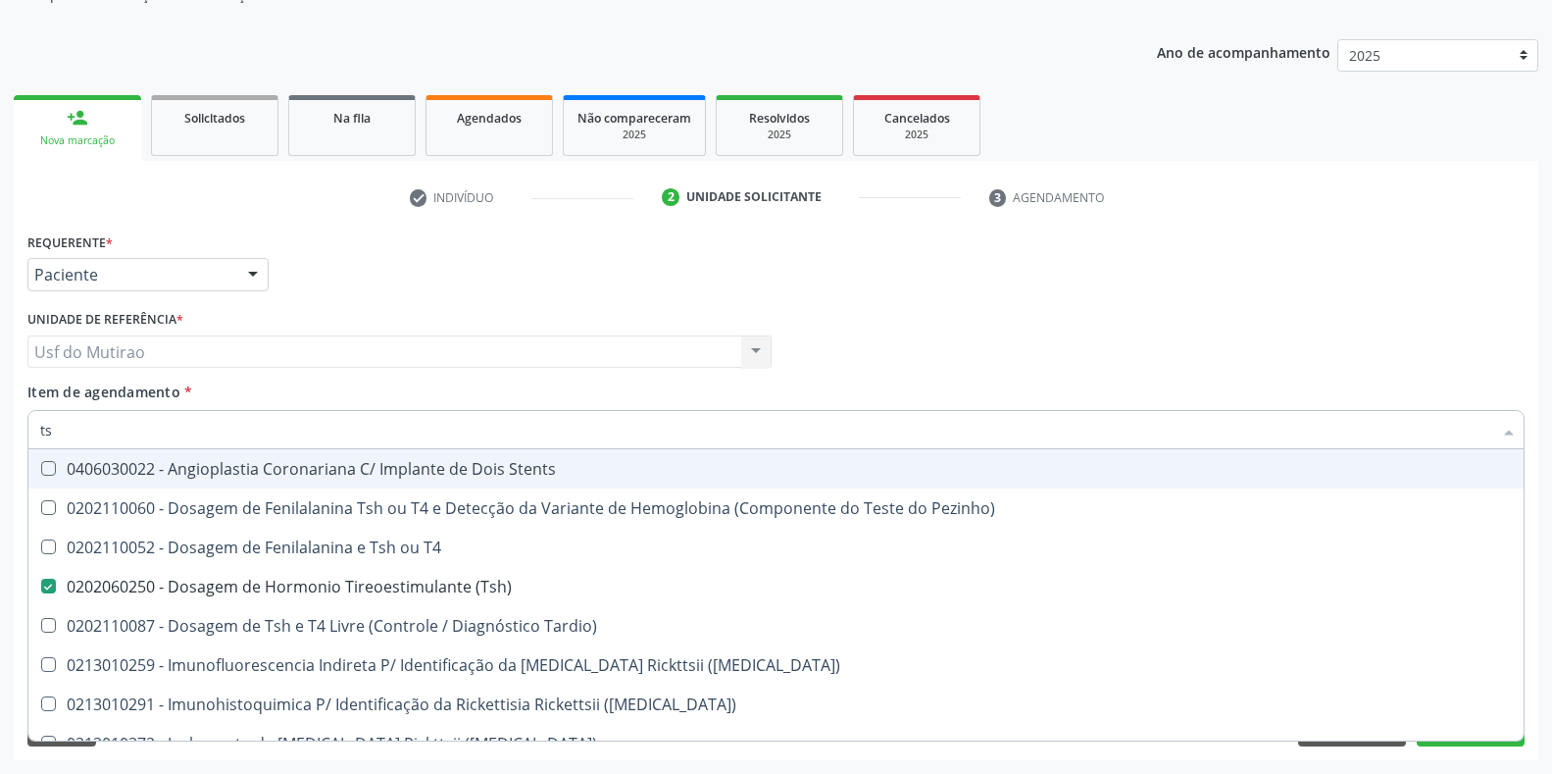
type input "t"
checkbox \(Tsh\) "false"
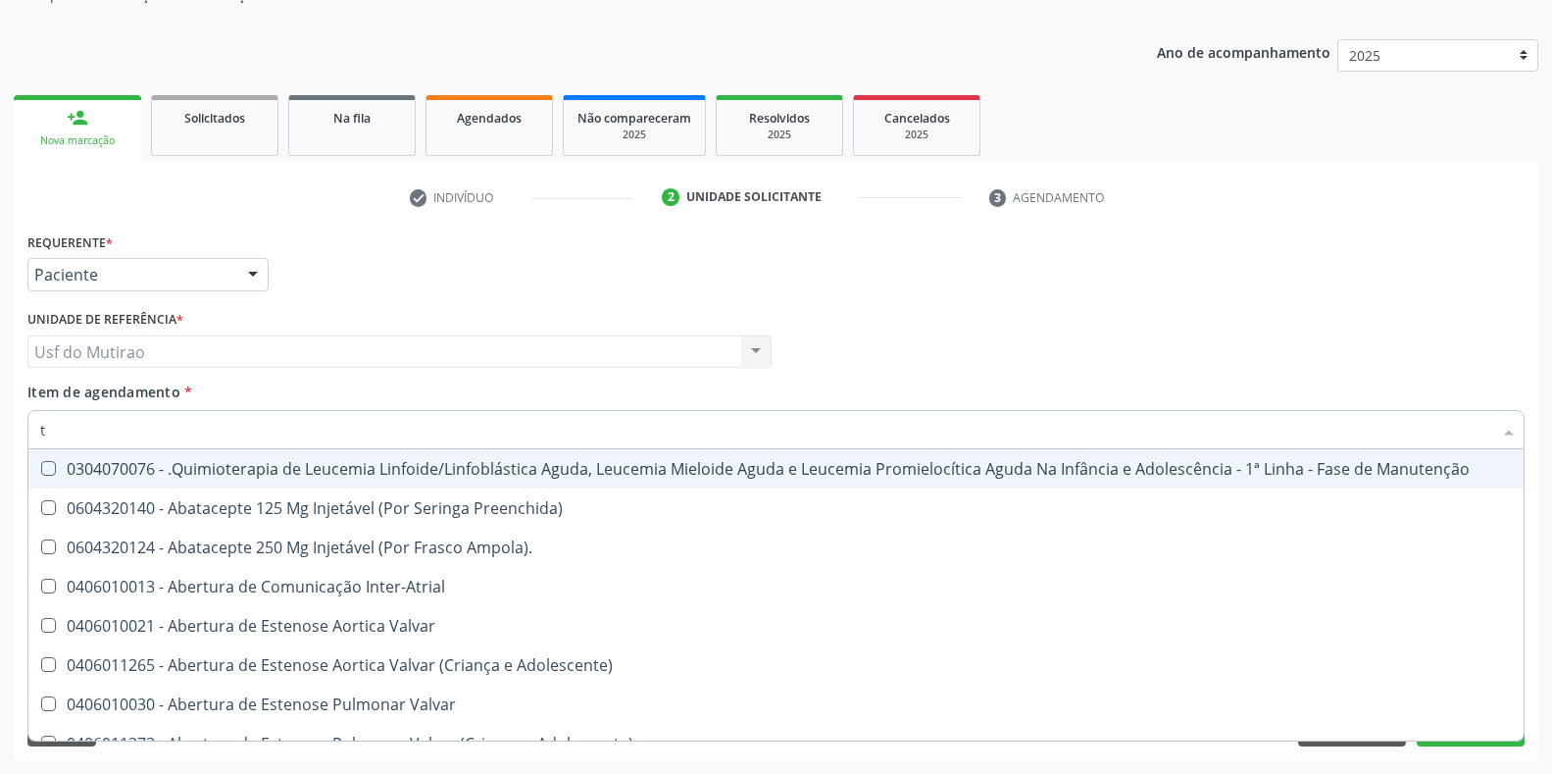
type input "t4"
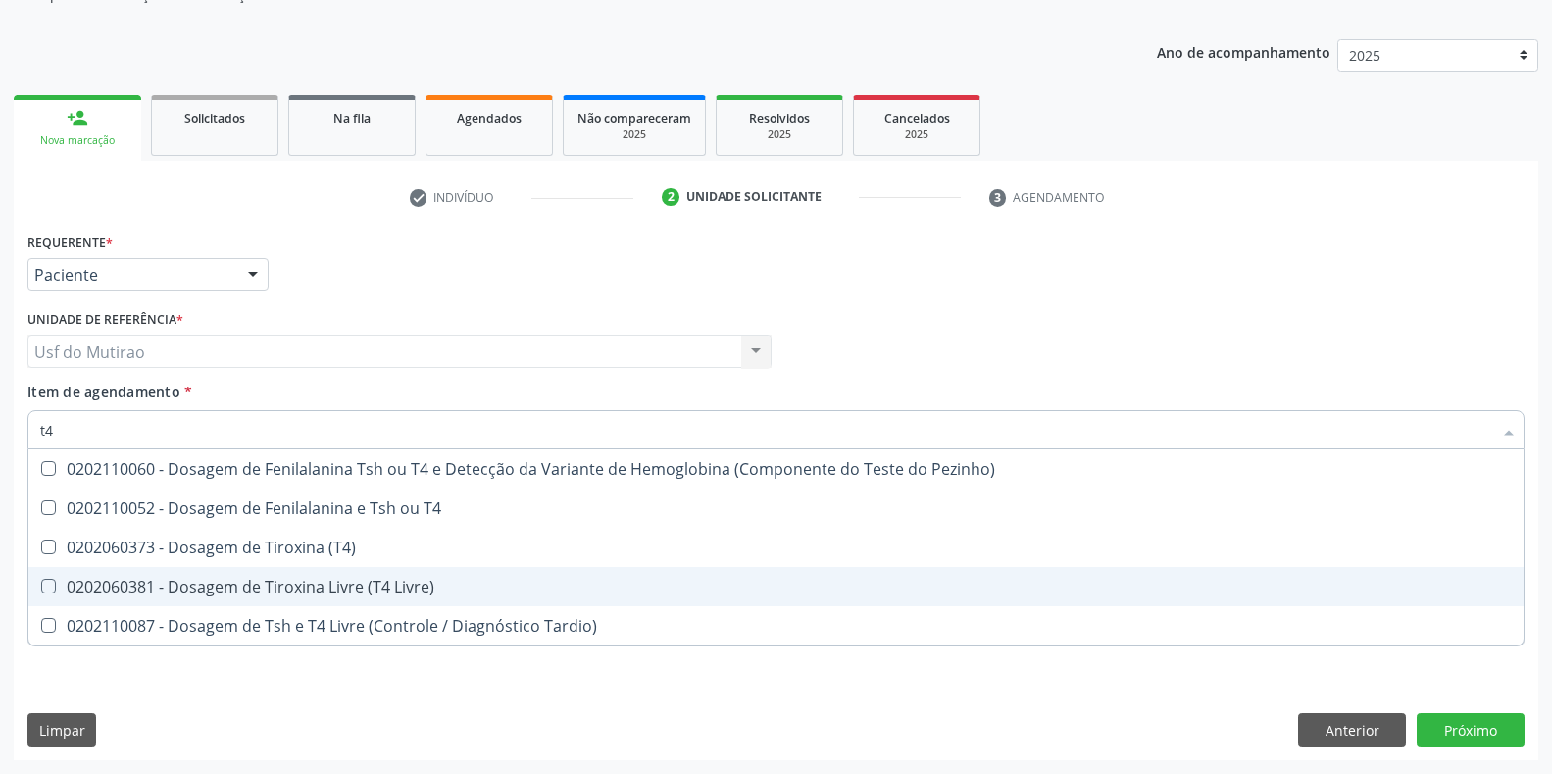
click at [247, 582] on div "0202060381 - Dosagem de Tiroxina Livre (T4 Livre)" at bounding box center [776, 587] width 1472 height 16
checkbox Livre\) "true"
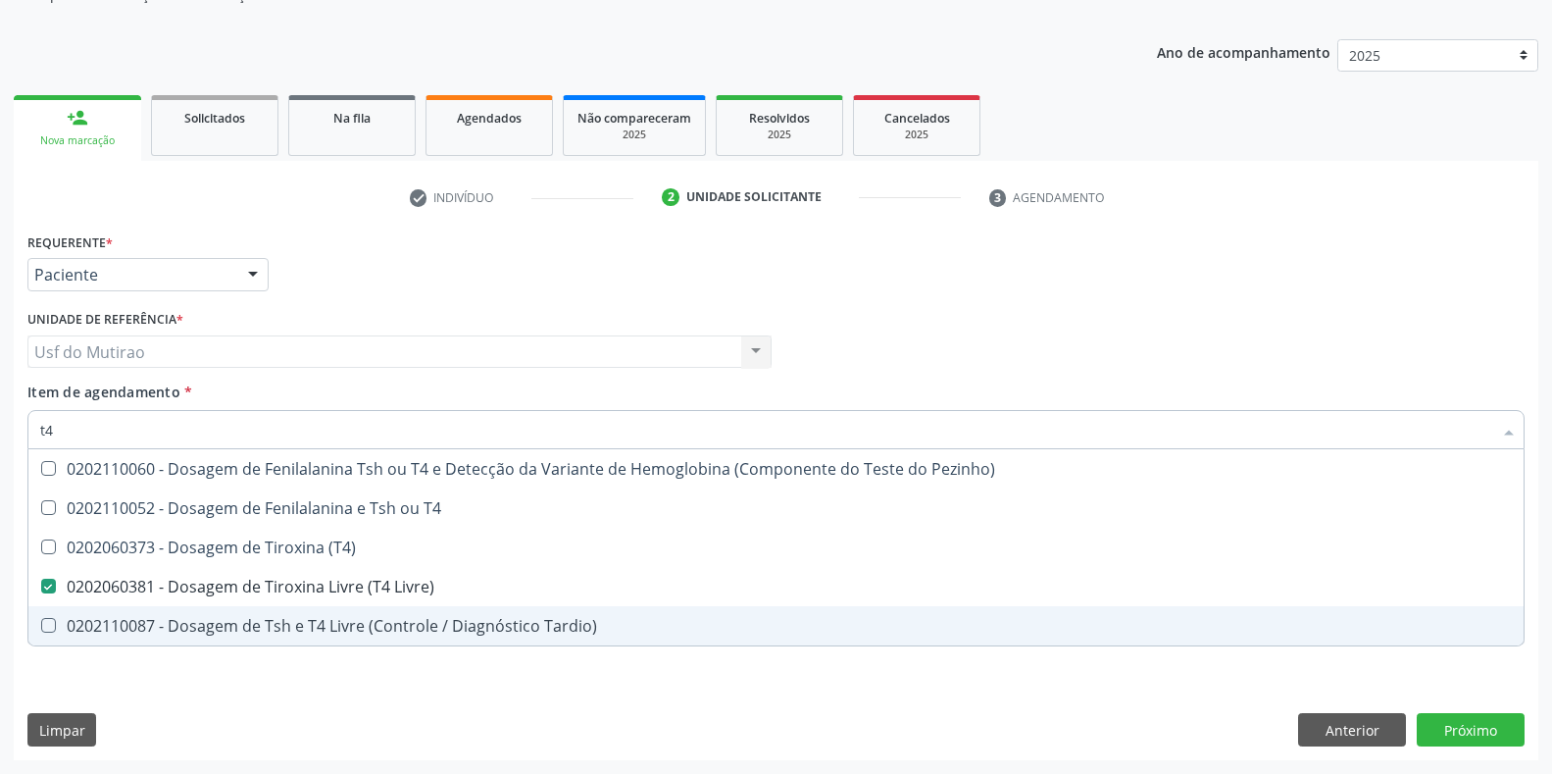
click at [302, 709] on div "Requerente * Paciente Profissional de Saúde Paciente Nenhum resultado encontrad…" at bounding box center [776, 494] width 1525 height 532
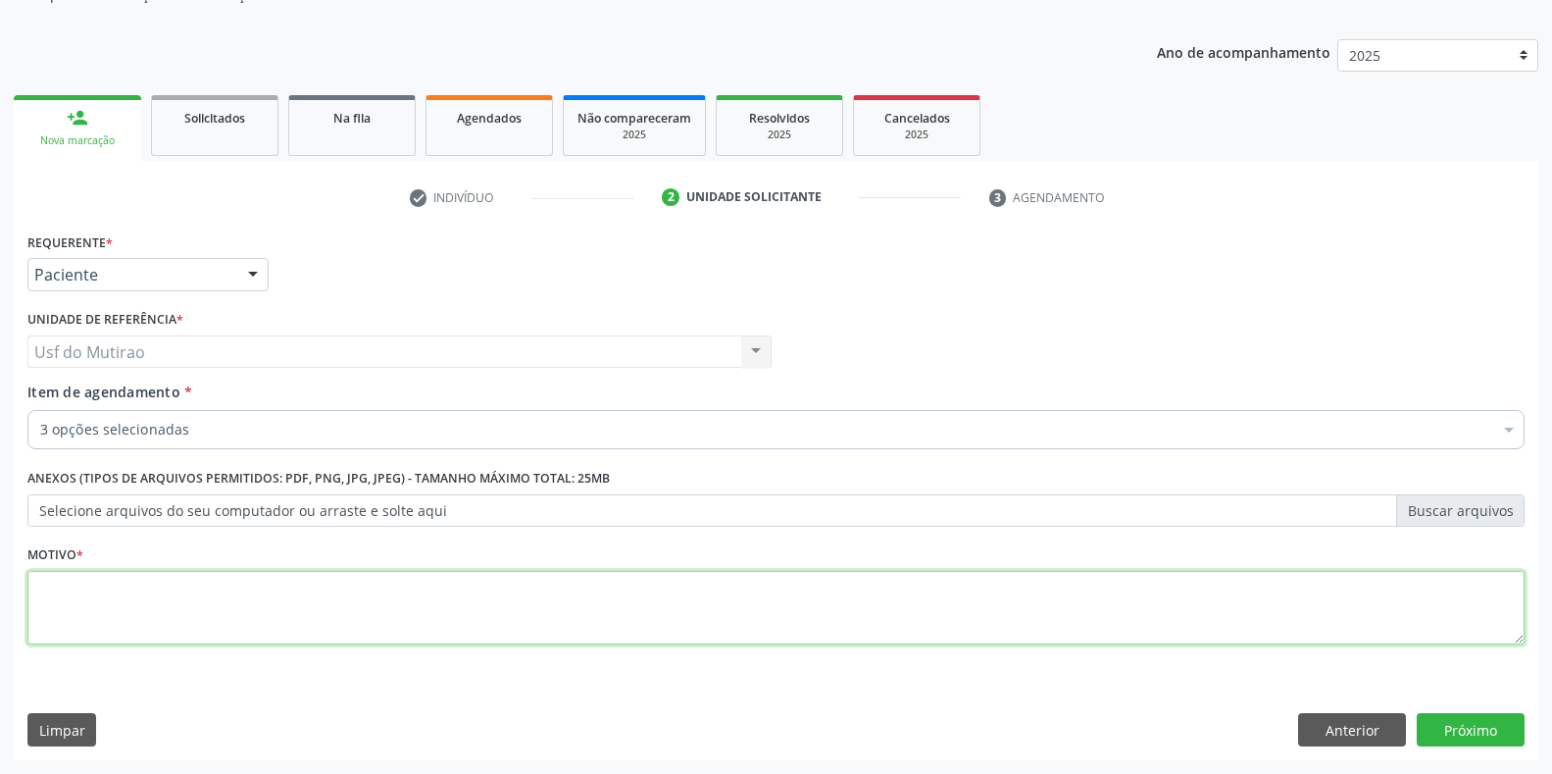
click at [472, 612] on textarea at bounding box center [775, 608] width 1497 height 75
type textarea "."
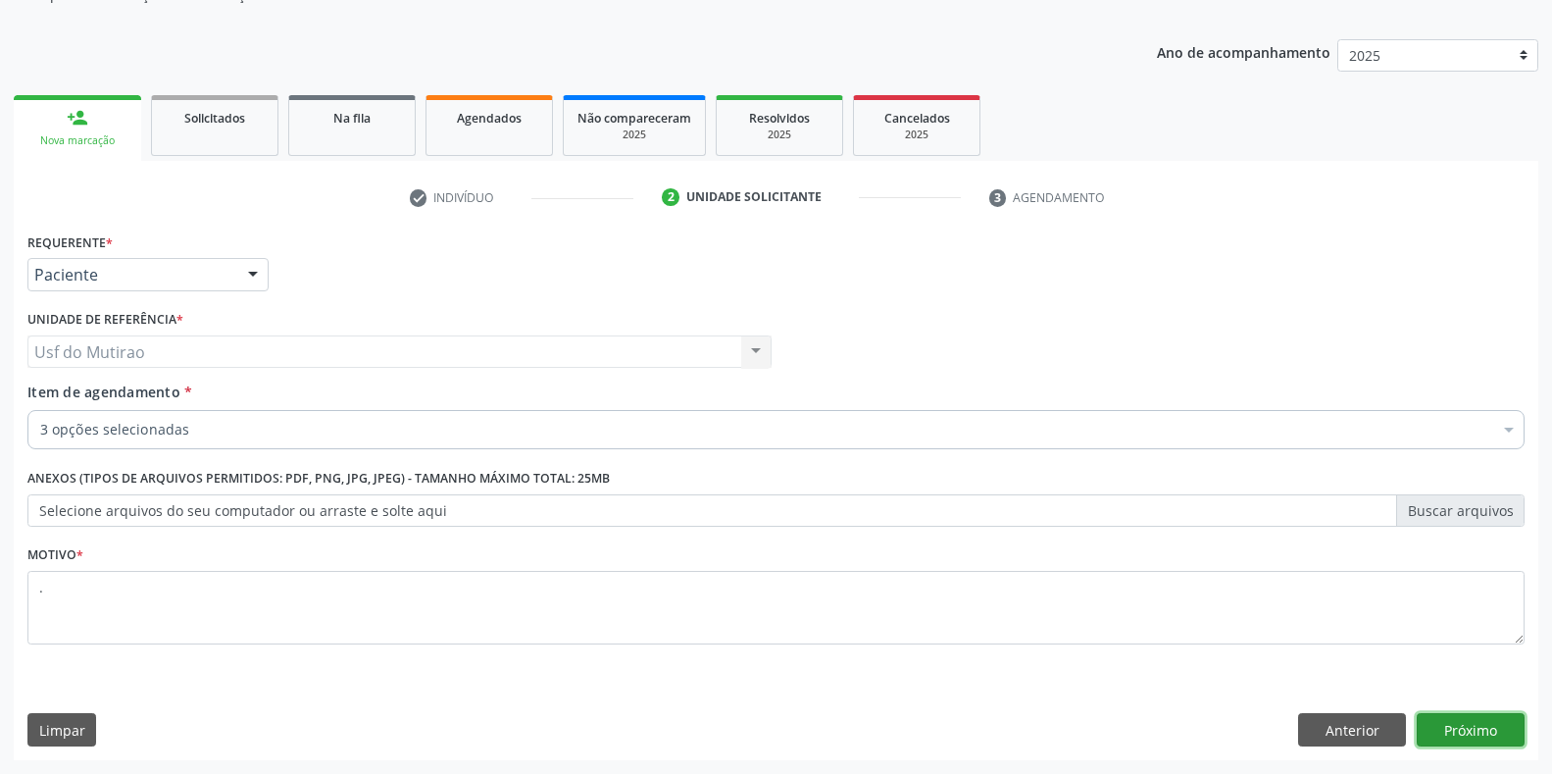
click at [1456, 734] on button "Próximo" at bounding box center [1471, 729] width 108 height 33
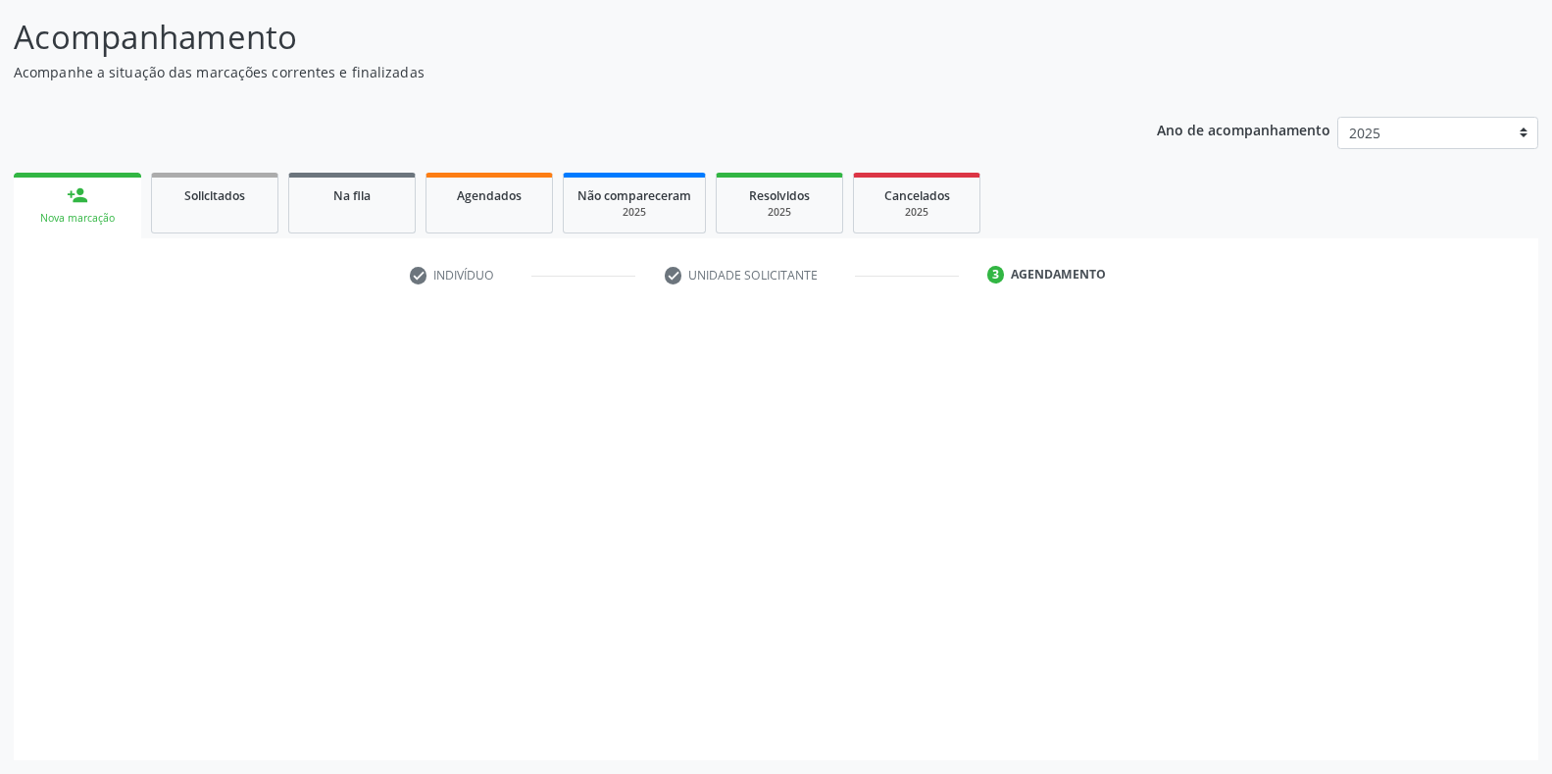
scroll to position [121, 0]
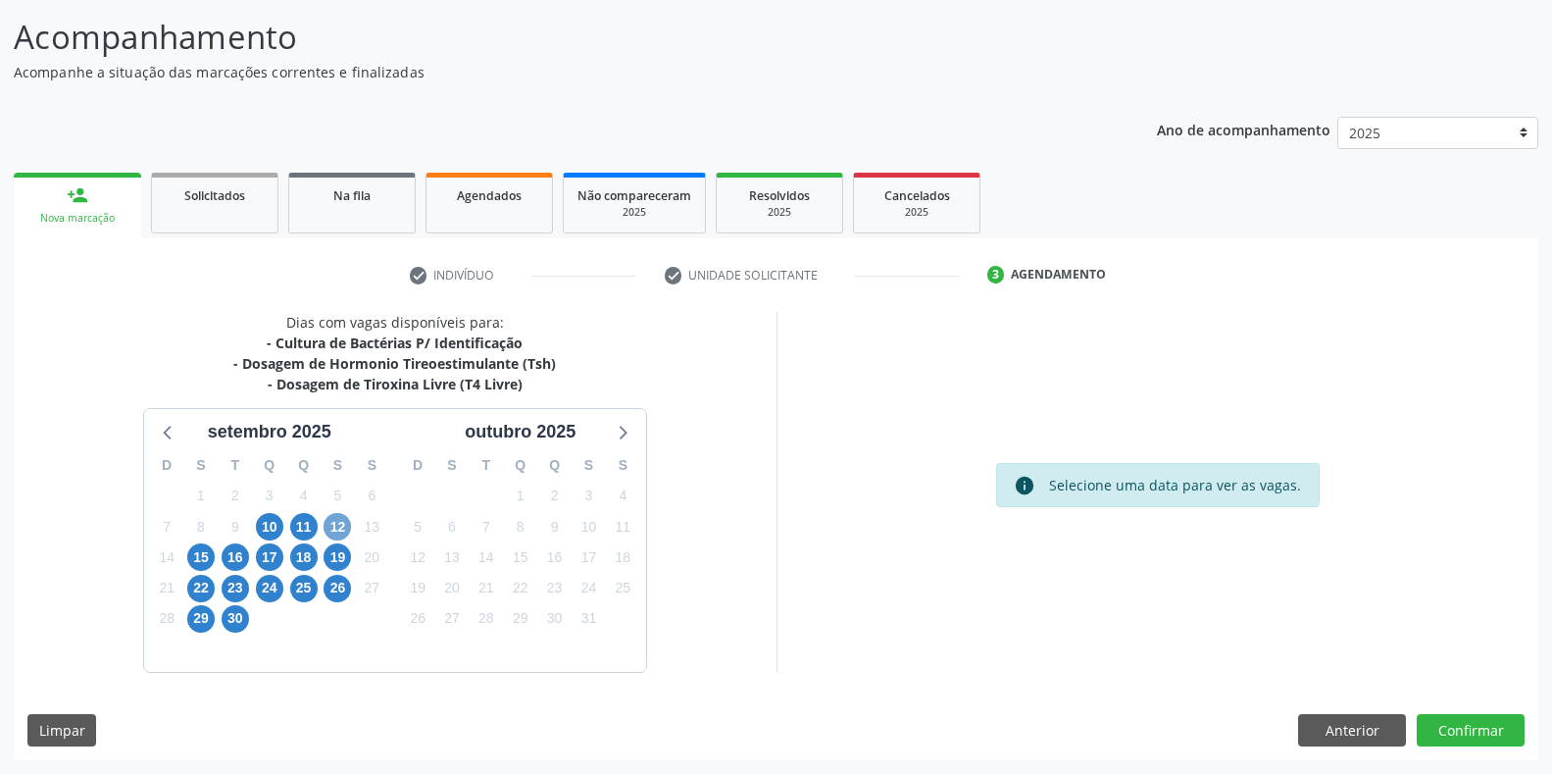
click at [339, 530] on span "12" at bounding box center [337, 526] width 27 height 27
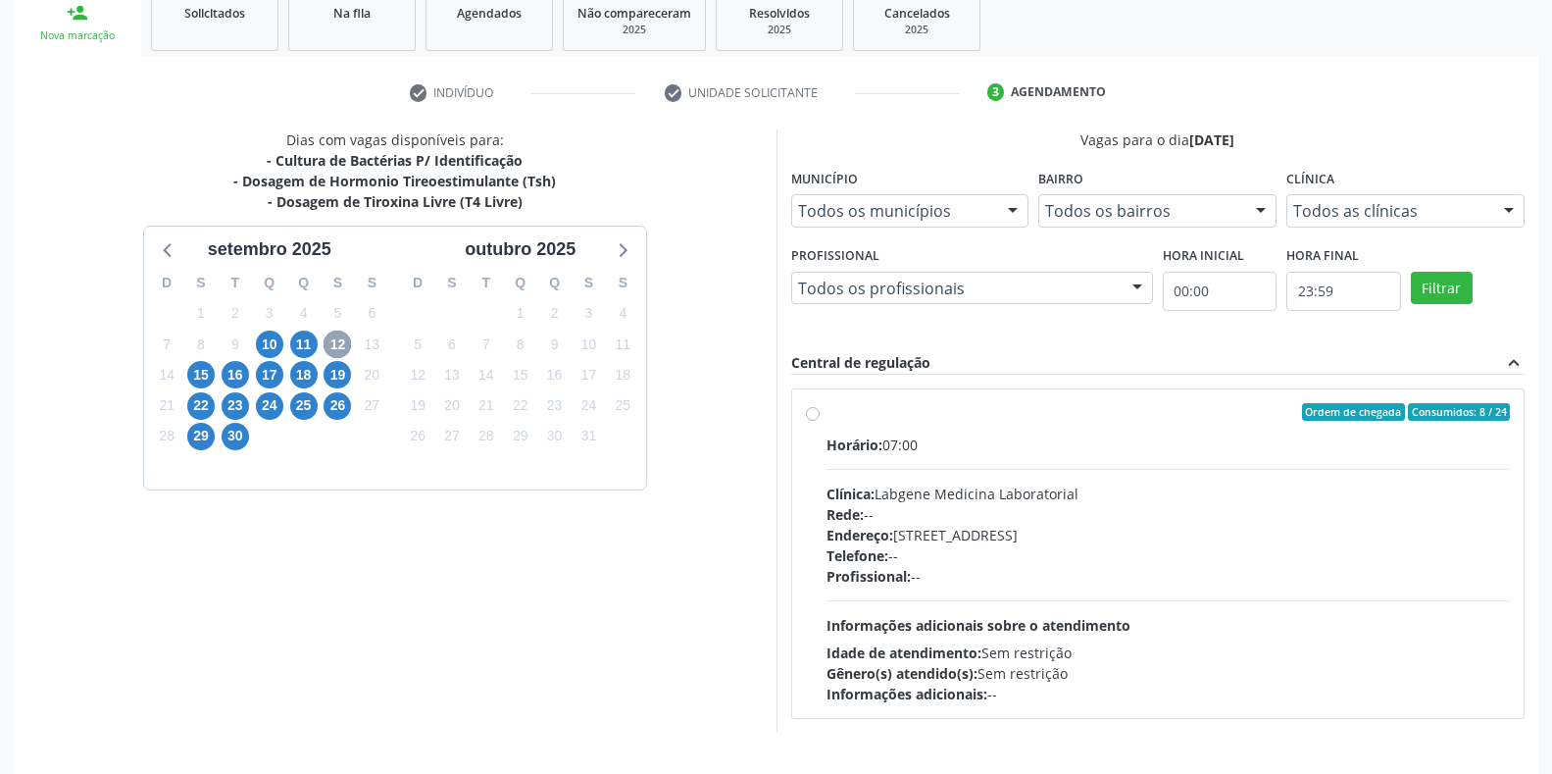
scroll to position [317, 0]
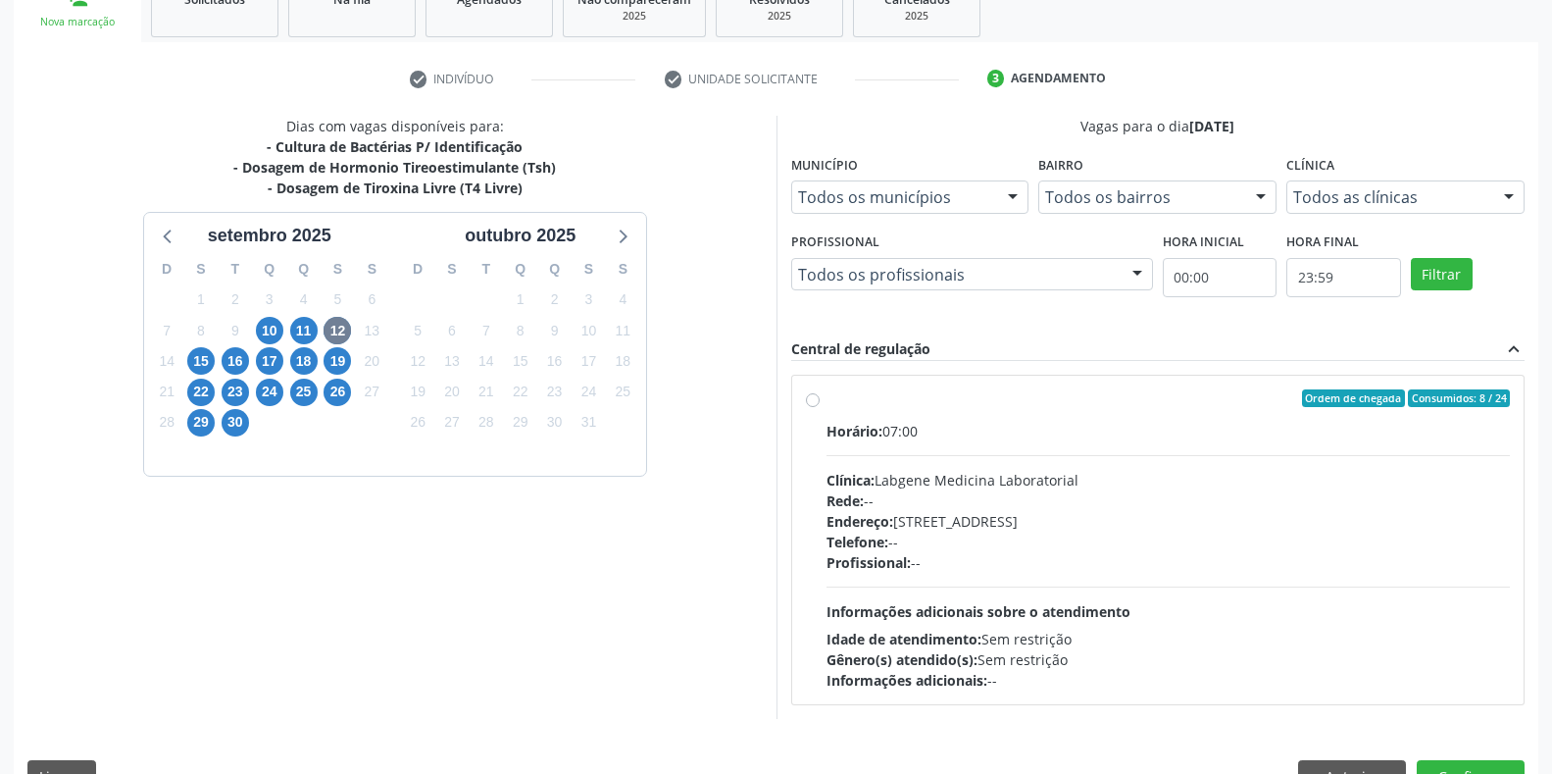
click at [1015, 472] on div "Clínica: Labgene Medicina Laboratorial" at bounding box center [1169, 480] width 684 height 21
click at [820, 407] on input "Ordem de chegada Consumidos: 8 / 24 Horário: 07:00 Clínica: Labgene Medicina La…" at bounding box center [813, 398] width 14 height 18
radio input "true"
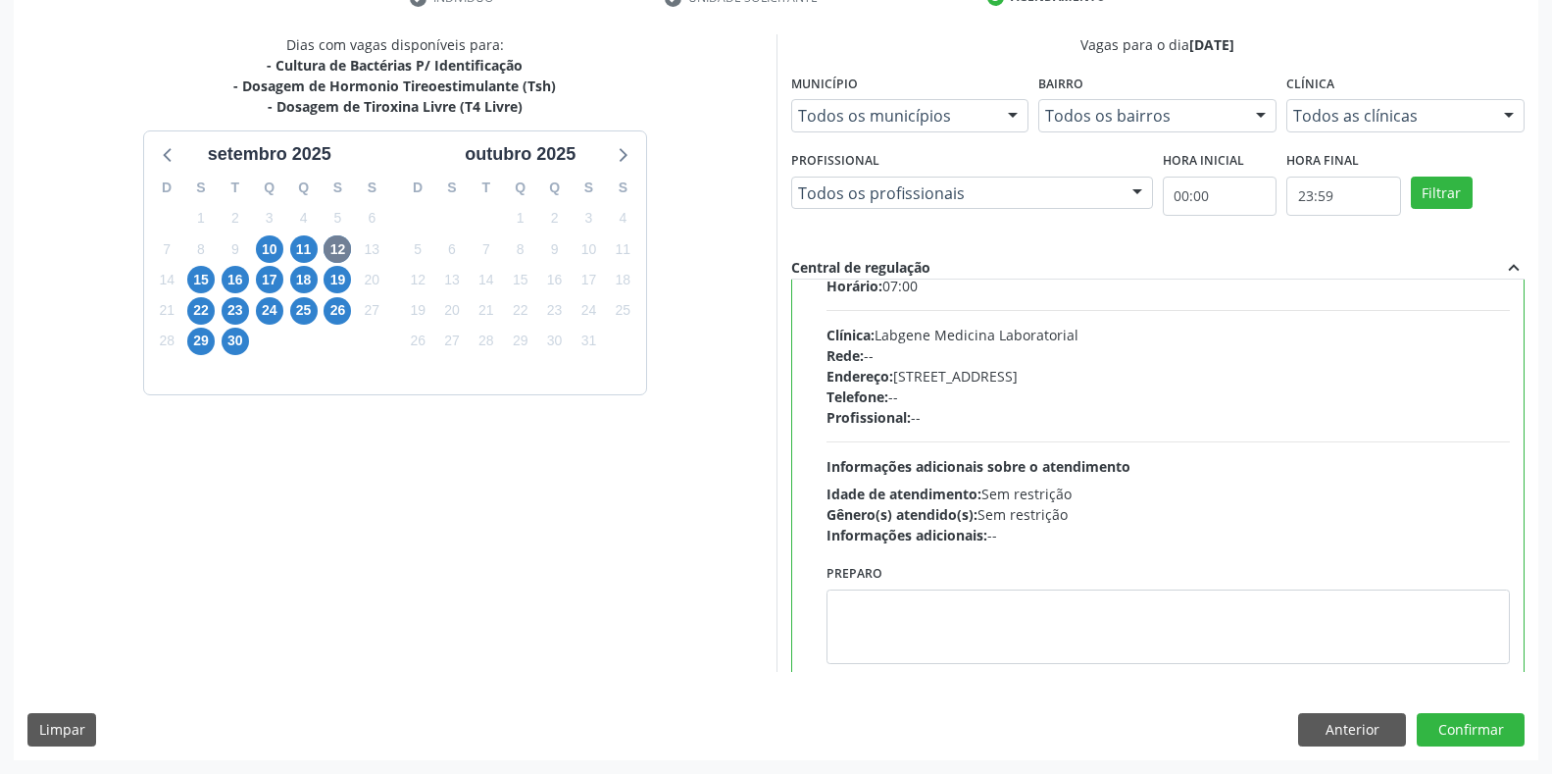
scroll to position [97, 0]
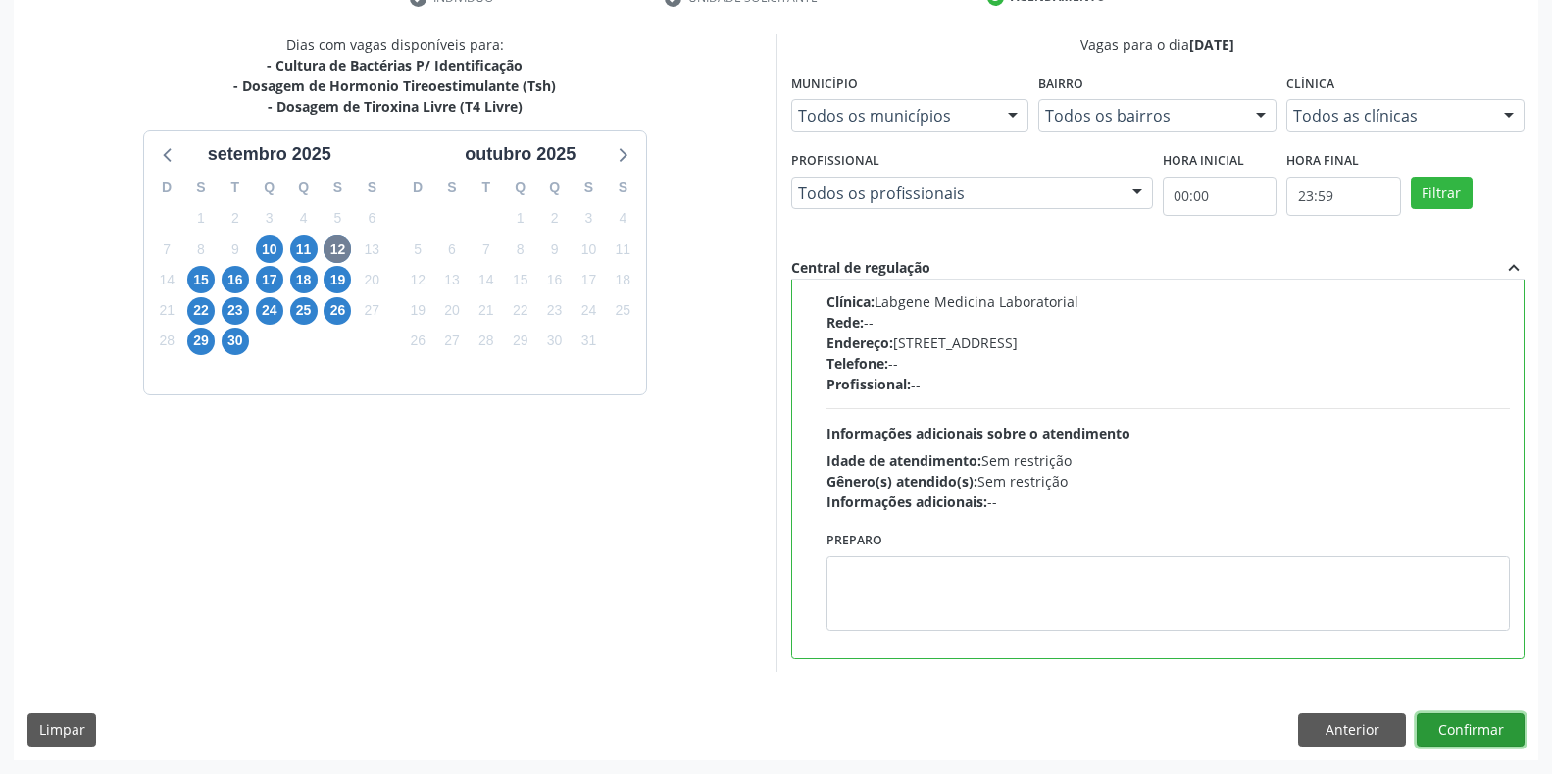
click at [1461, 732] on button "Confirmar" at bounding box center [1471, 729] width 108 height 33
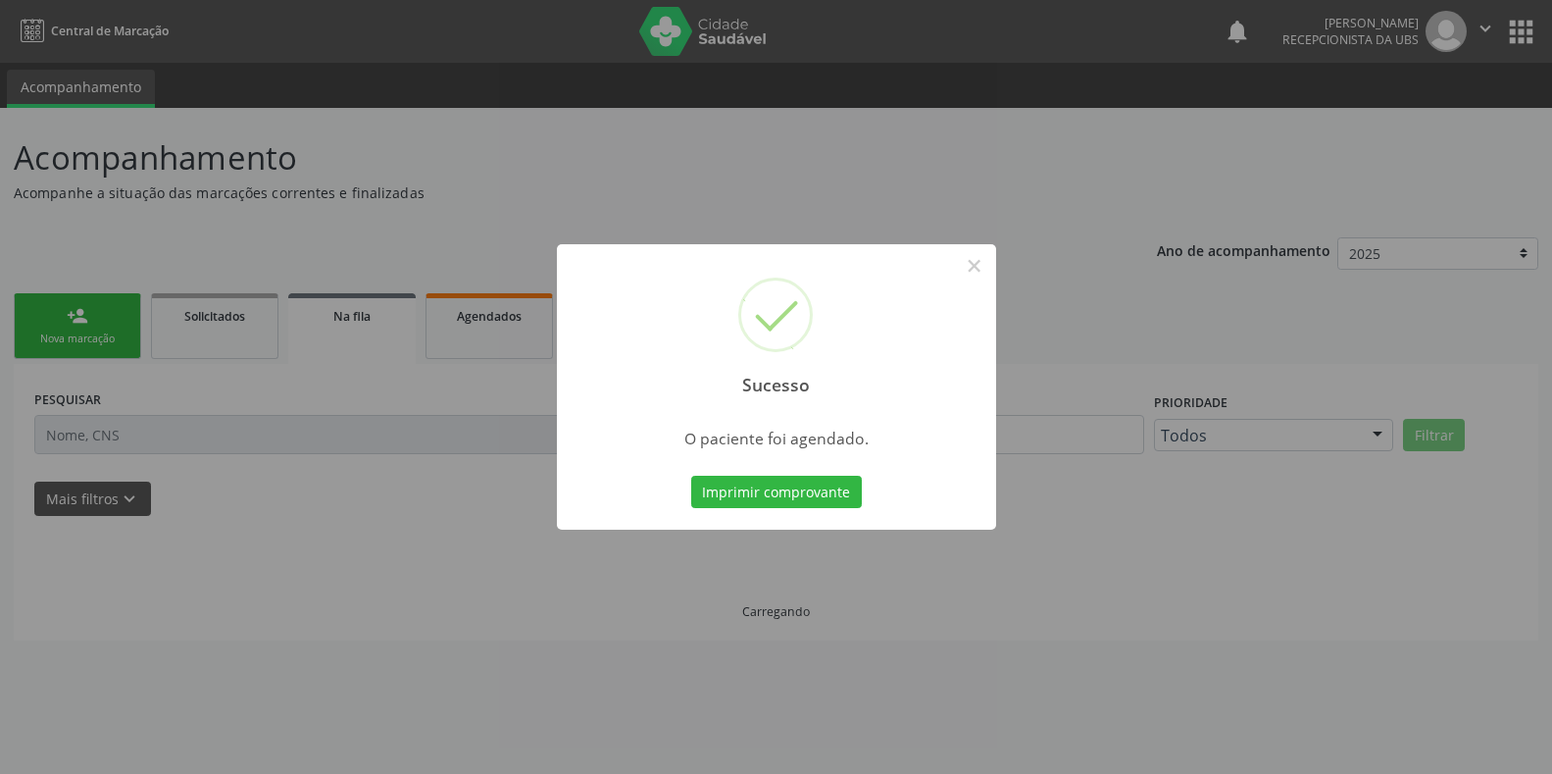
scroll to position [0, 0]
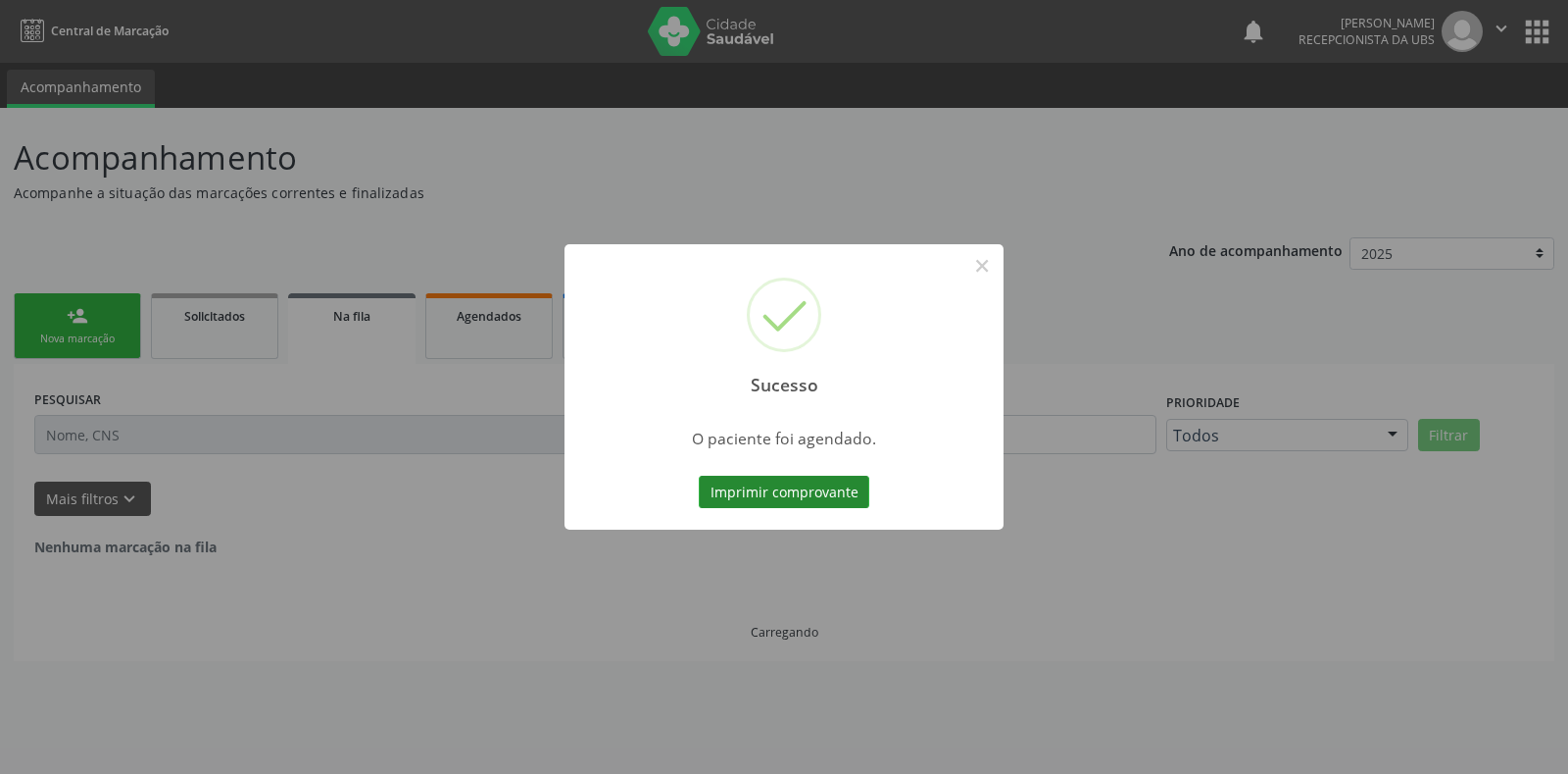
click at [807, 500] on button "Imprimir comprovante" at bounding box center [784, 492] width 171 height 33
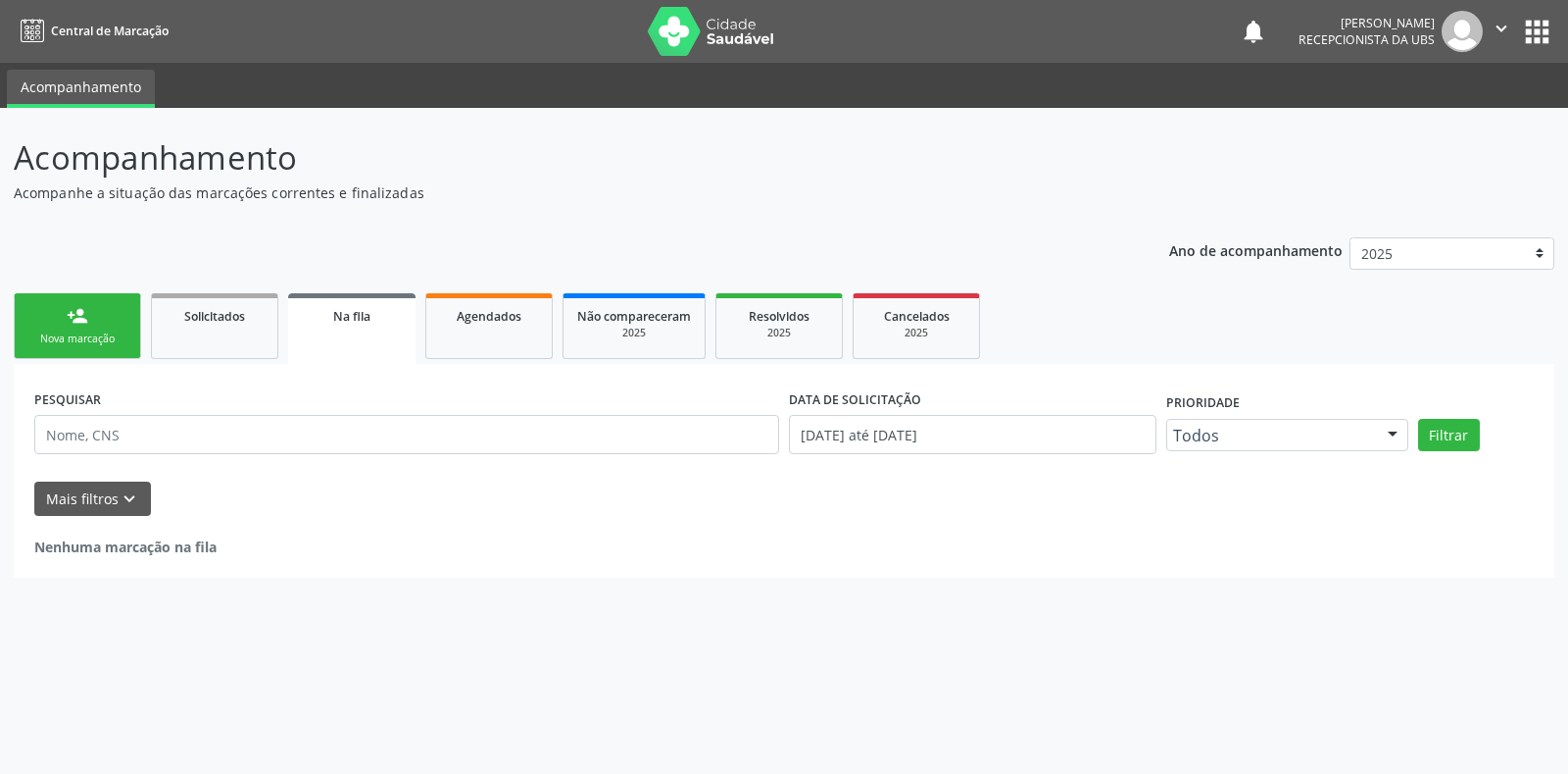
click at [93, 331] on div "Nova marcação" at bounding box center [77, 338] width 98 height 15
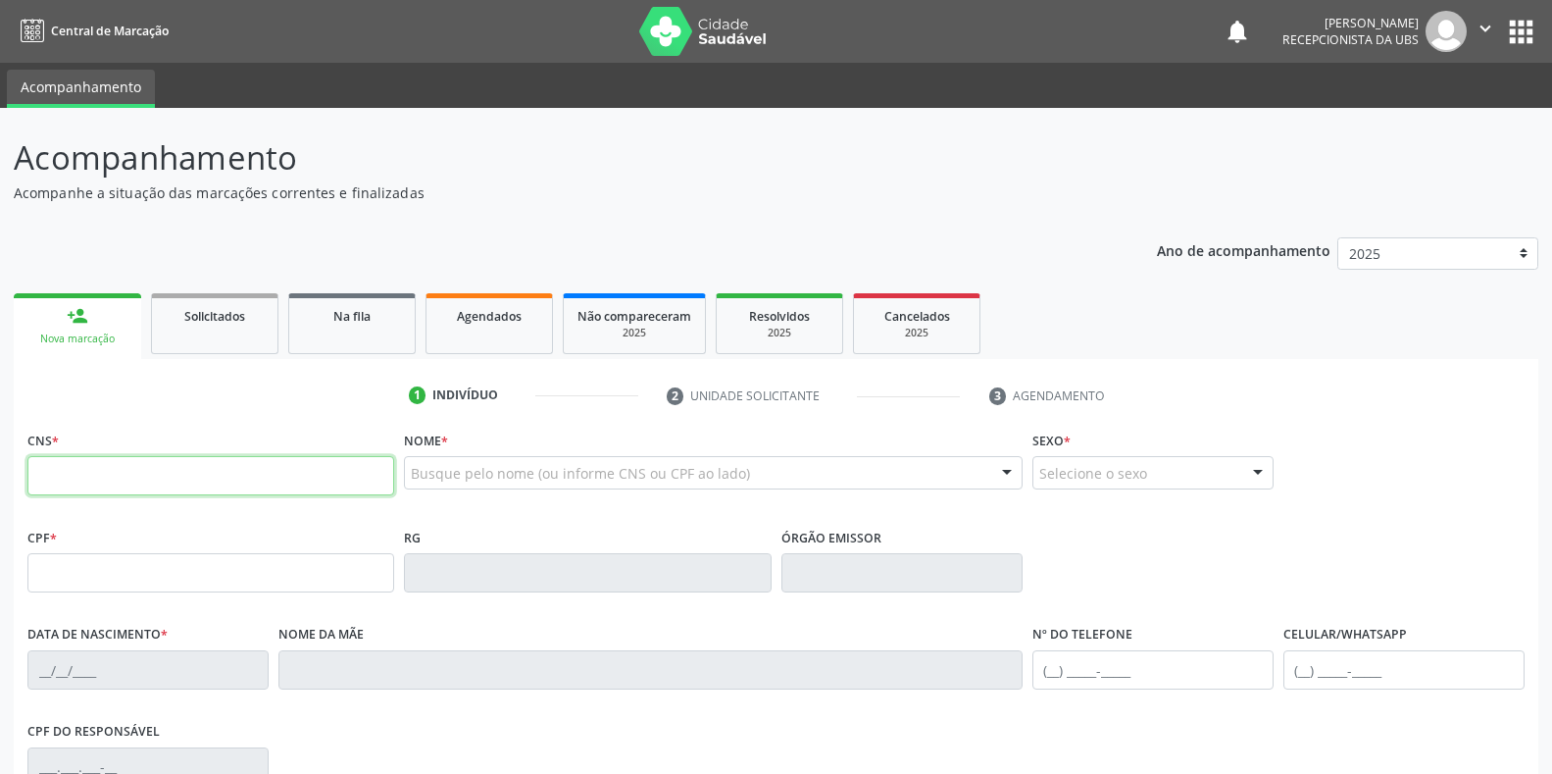
click at [218, 468] on input "text" at bounding box center [210, 475] width 367 height 39
type input "898 0034 0216 5475"
type input "146.766.084-11"
type input "1[DATE]"
type input "[PERSON_NAME]"
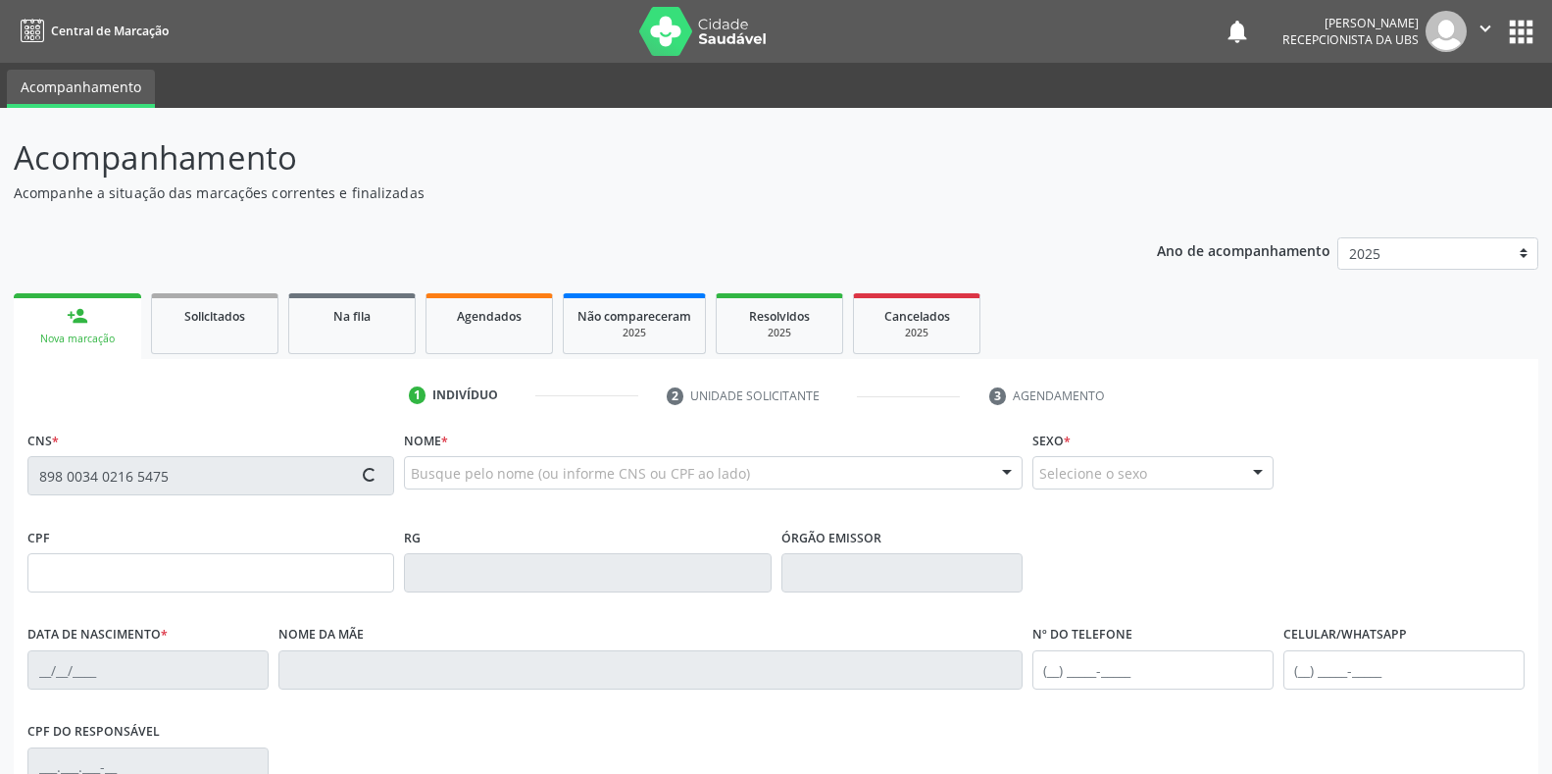
type input "[PHONE_NUMBER]"
type input "025.224.634-97"
type input "222"
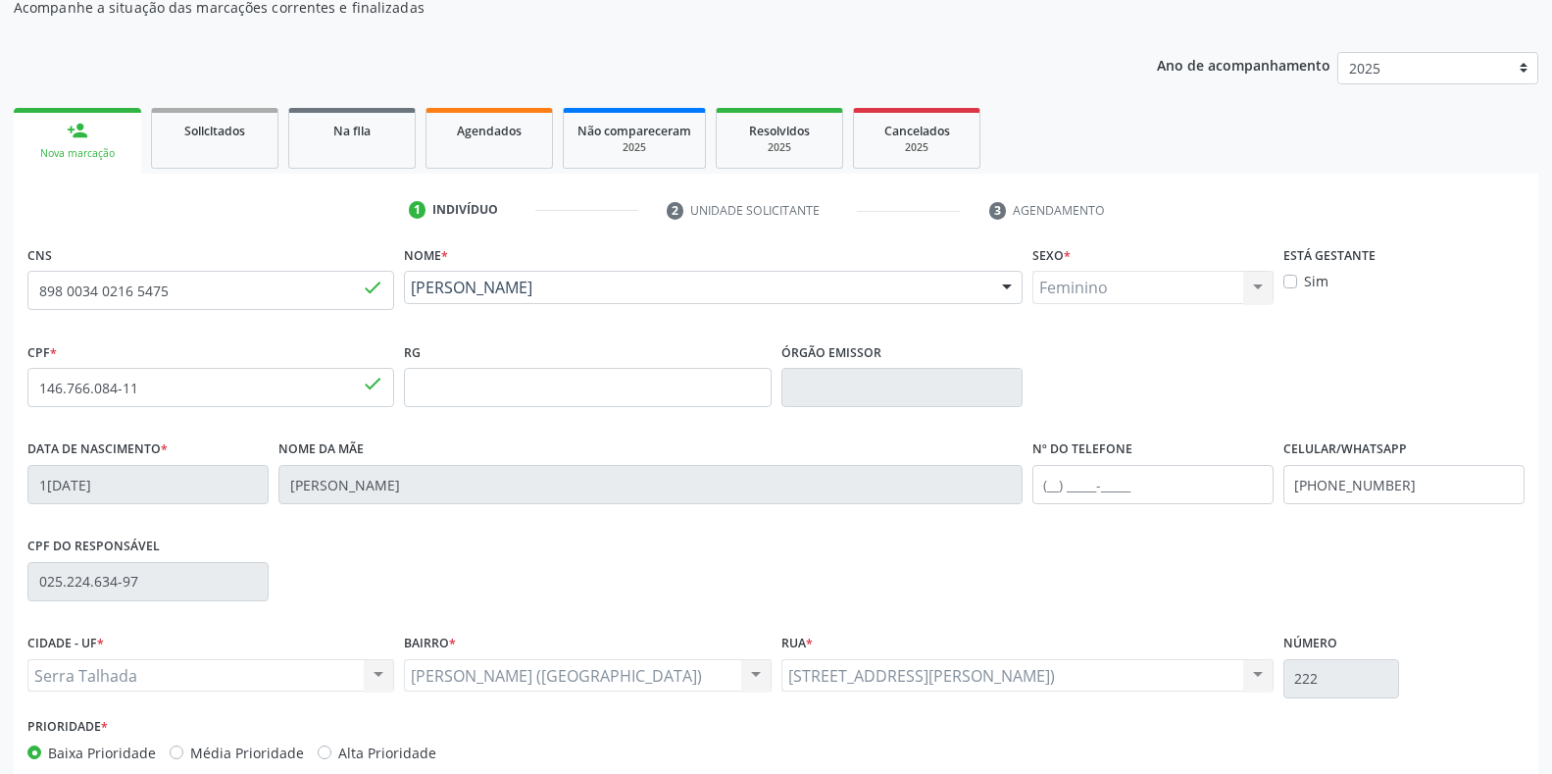
scroll to position [196, 0]
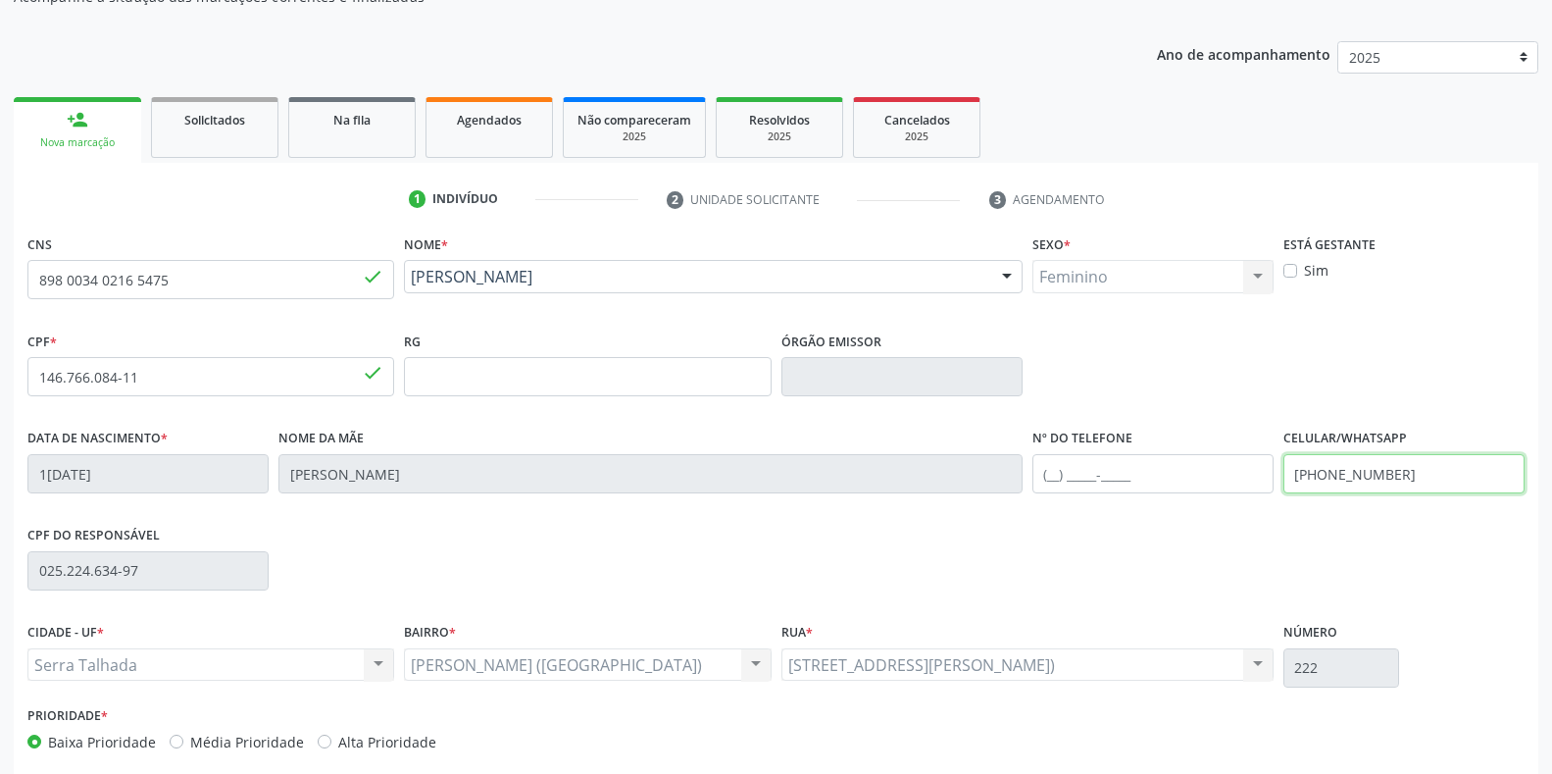
drag, startPoint x: 1442, startPoint y: 478, endPoint x: 1230, endPoint y: 480, distance: 211.8
click at [1230, 480] on div "Data de nascimento * 1[DATE] Nome da mãe [PERSON_NAME] Nº do Telefone Celular/W…" at bounding box center [776, 472] width 1507 height 97
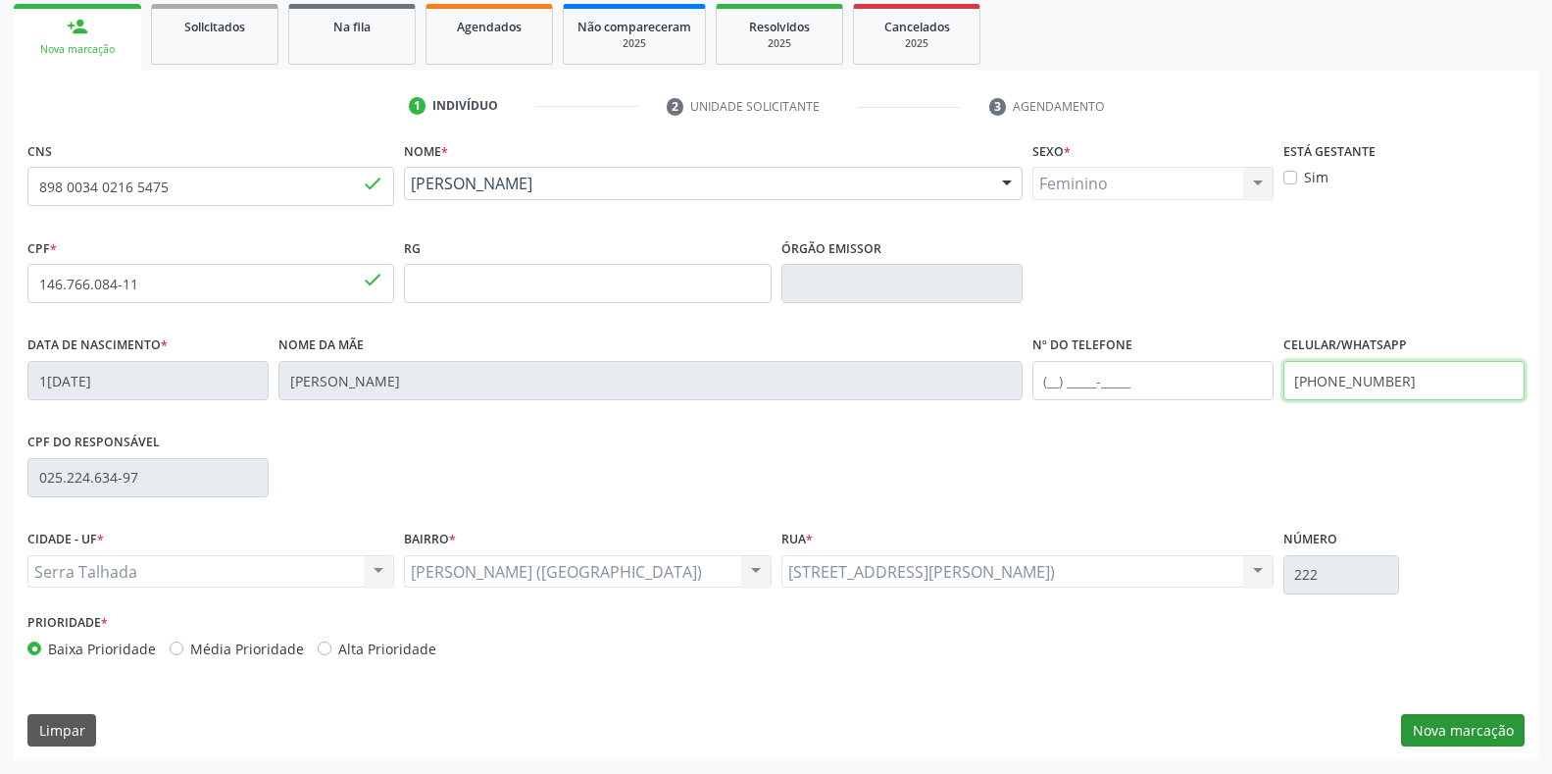
type input "[PHONE_NUMBER]"
click at [1490, 742] on button "Nova marcação" at bounding box center [1463, 730] width 124 height 33
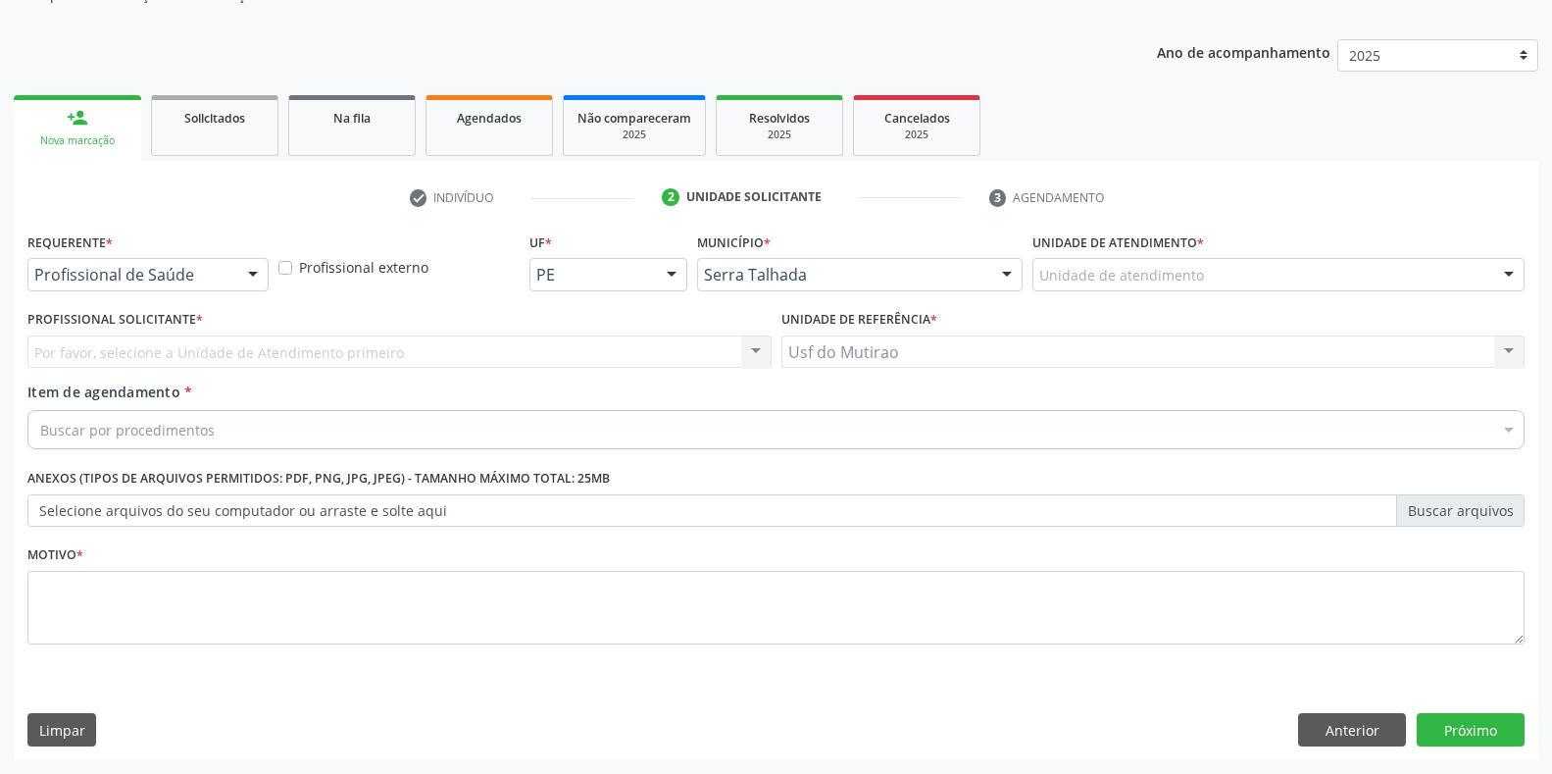
scroll to position [198, 0]
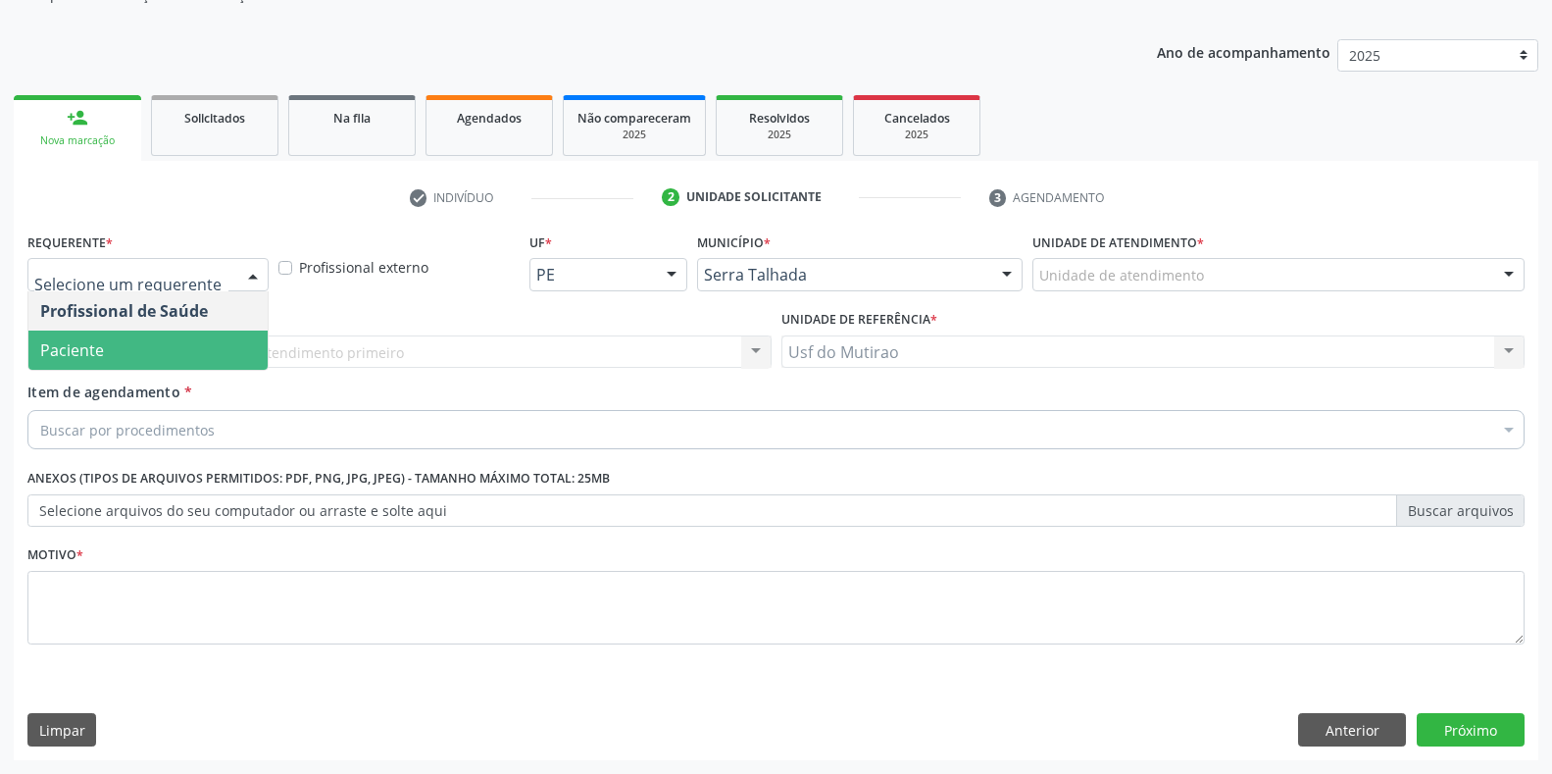
click at [89, 349] on span "Paciente" at bounding box center [72, 350] width 64 height 22
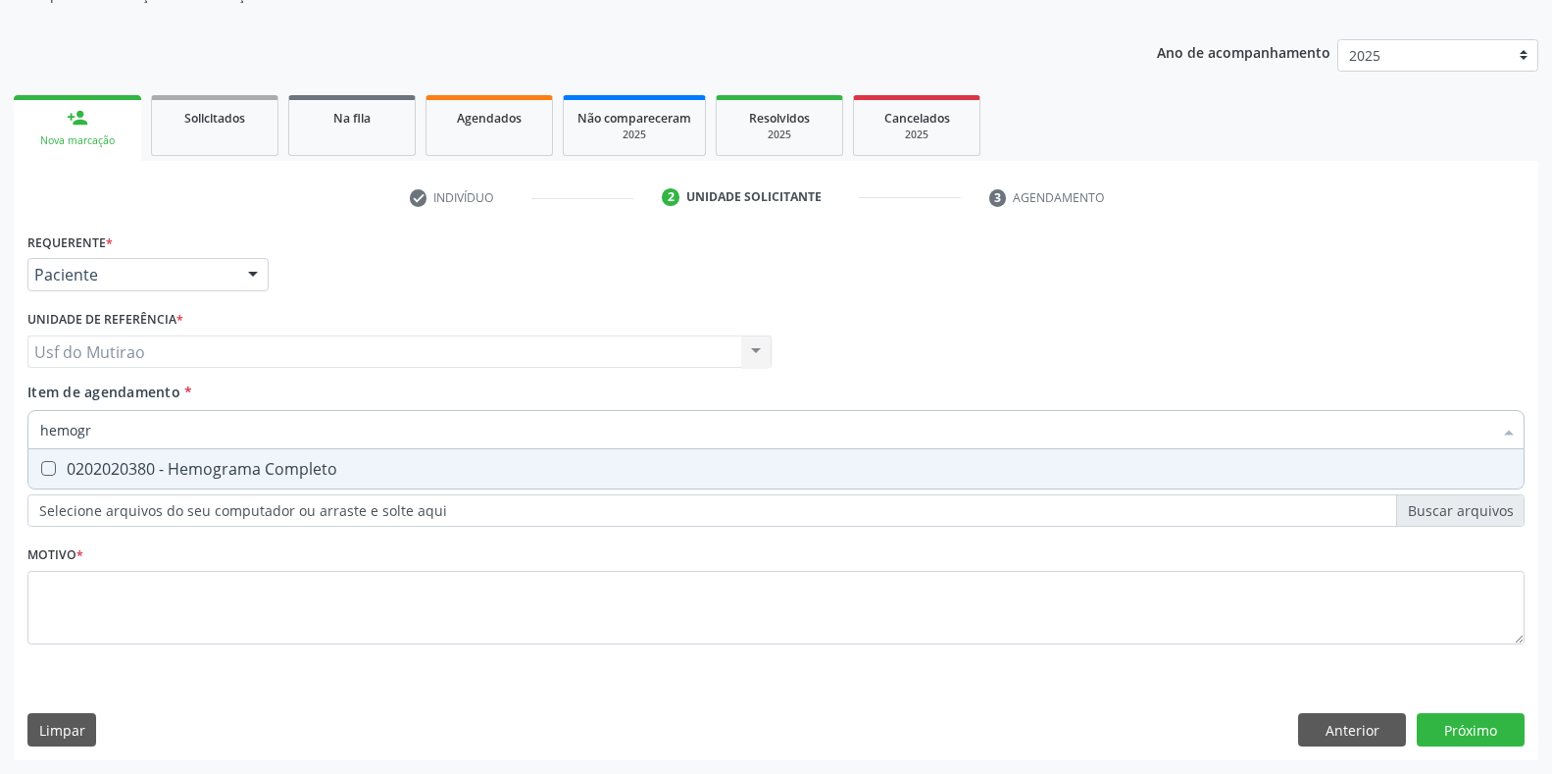
type input "hemogra"
click at [144, 469] on div "0202020380 - Hemograma Completo" at bounding box center [776, 469] width 1472 height 16
checkbox Completo "true"
drag, startPoint x: 154, startPoint y: 430, endPoint x: 0, endPoint y: 434, distance: 154.0
click at [0, 434] on div "Acompanhamento Acompanhe a situação das marcações correntes e finalizadas Relat…" at bounding box center [776, 342] width 1552 height 864
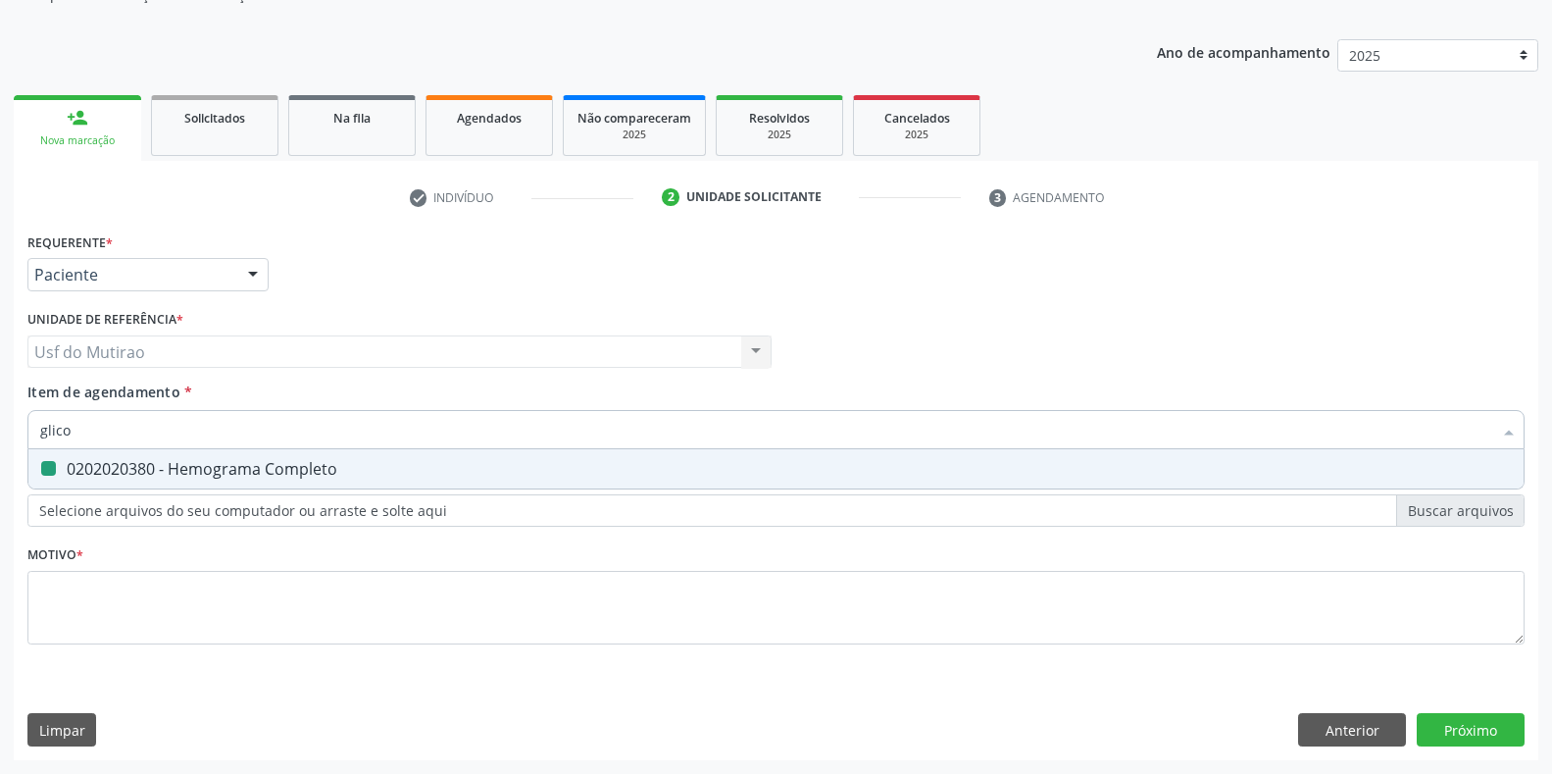
type input "glicos"
checkbox Completo "false"
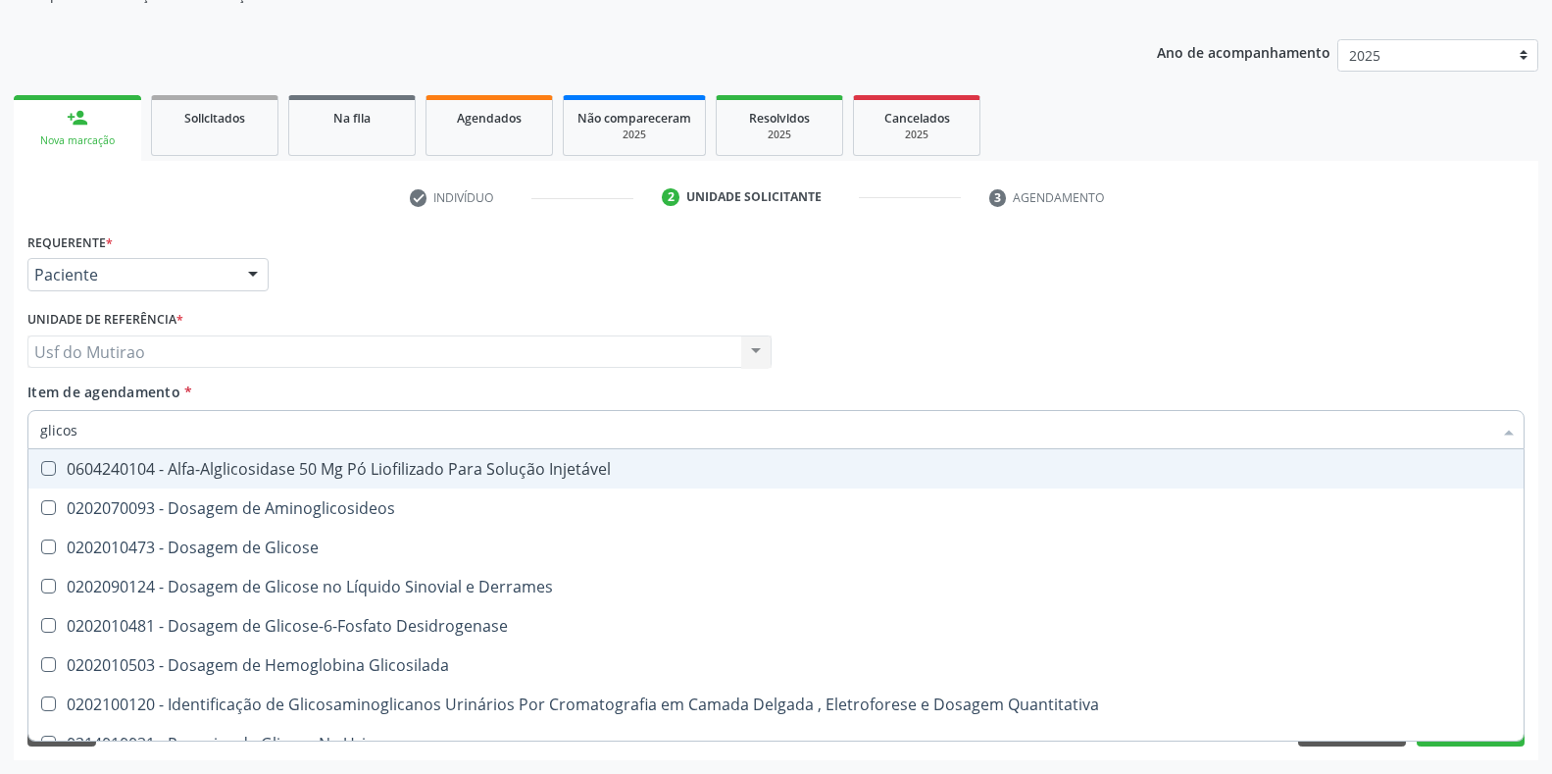
type input "glicose"
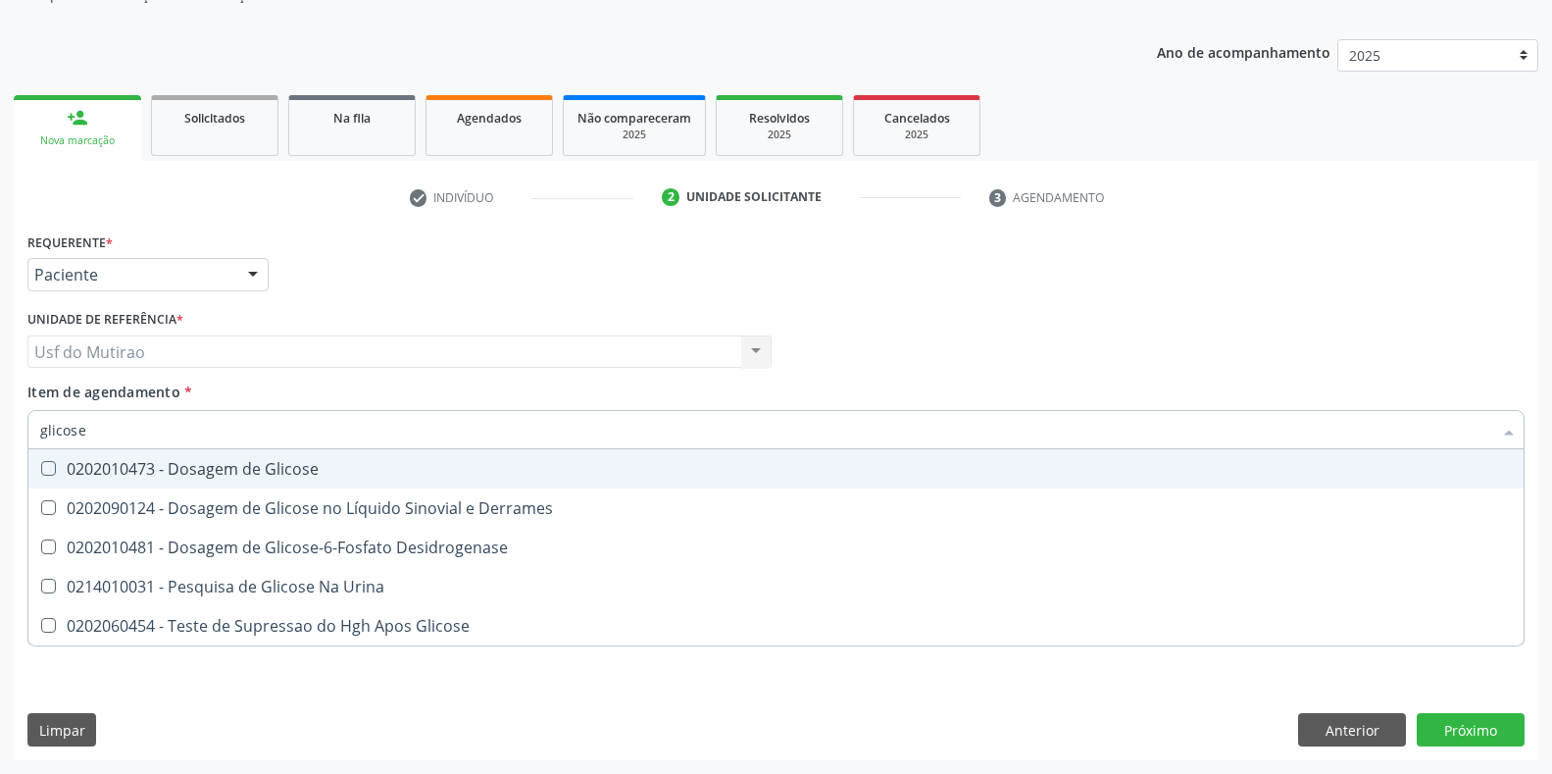
click at [100, 477] on div "0202010473 - Dosagem de Glicose" at bounding box center [776, 469] width 1472 height 16
checkbox Glicose "true"
drag, startPoint x: 117, startPoint y: 429, endPoint x: 25, endPoint y: 429, distance: 92.2
click at [25, 429] on div "Item de agendamento * glicose Desfazer seleção 0202010473 - Dosagem de Glicose …" at bounding box center [776, 419] width 1507 height 76
type input "acido"
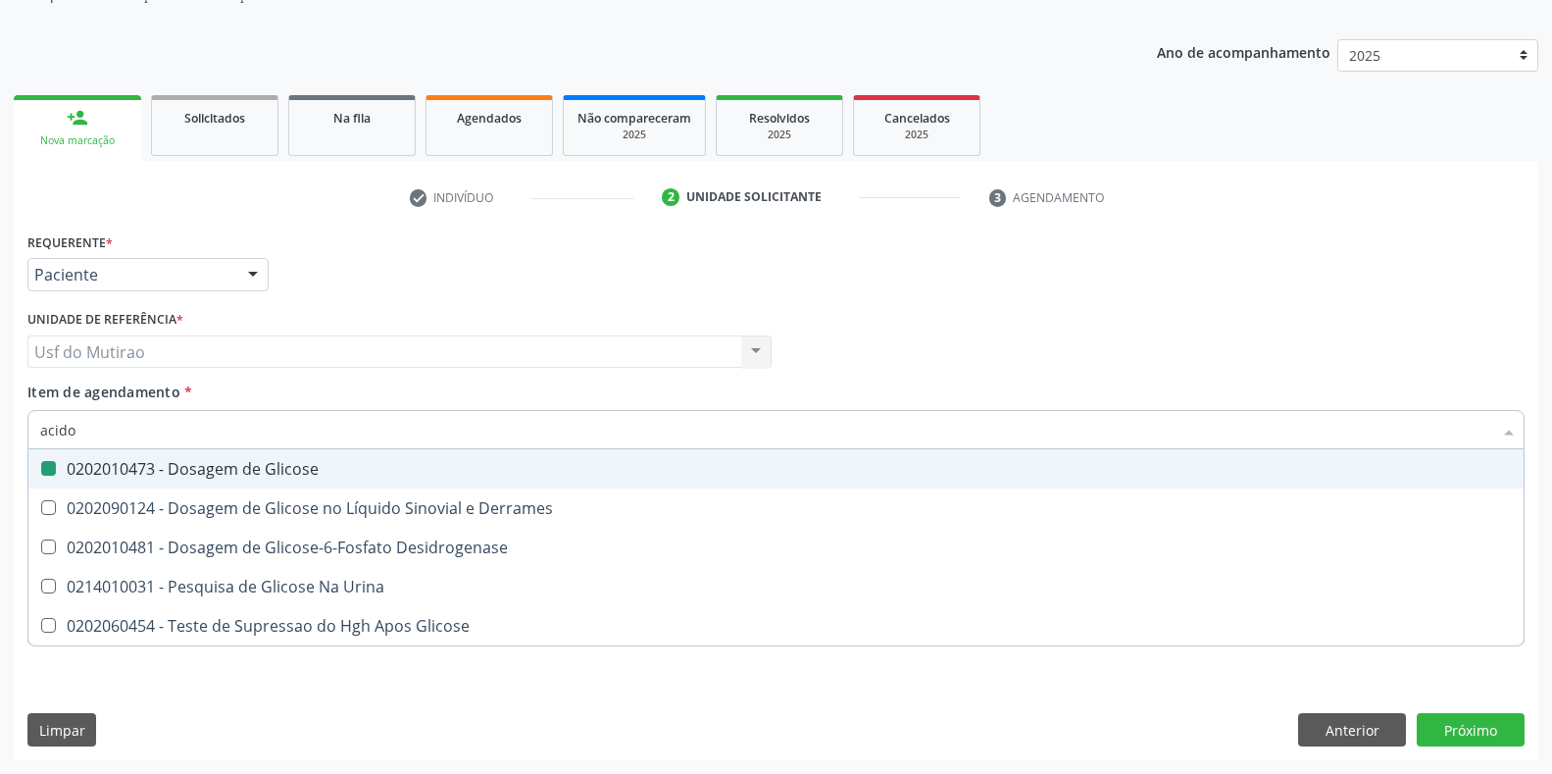
checkbox Glicose "false"
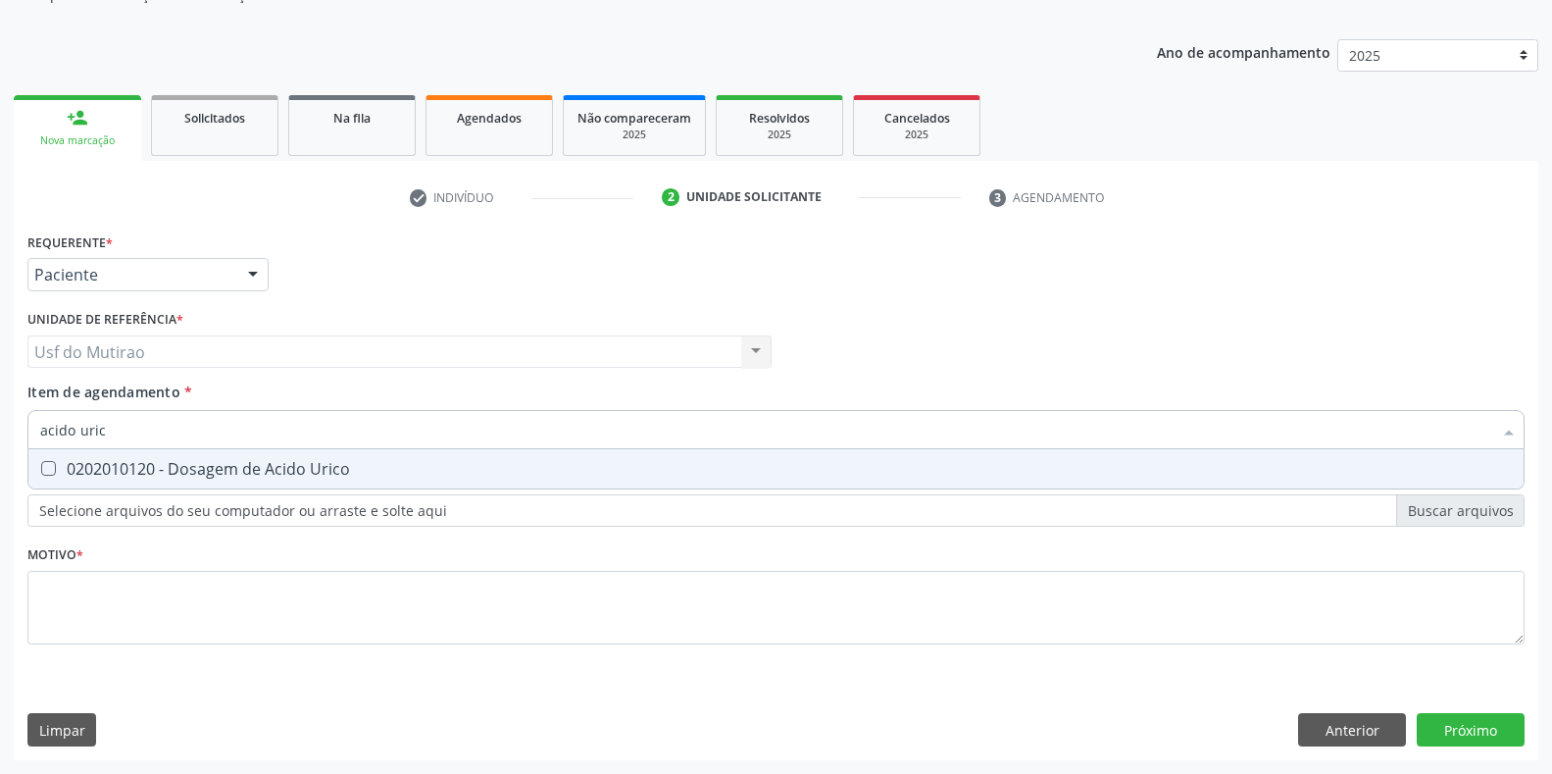
type input "acido urico"
click at [89, 461] on div "0202010120 - Dosagem de Acido Urico" at bounding box center [776, 469] width 1472 height 16
checkbox Urico "true"
drag, startPoint x: 152, startPoint y: 421, endPoint x: 0, endPoint y: 423, distance: 152.0
click at [0, 423] on div "Acompanhamento Acompanhe a situação das marcações correntes e finalizadas Relat…" at bounding box center [776, 342] width 1552 height 864
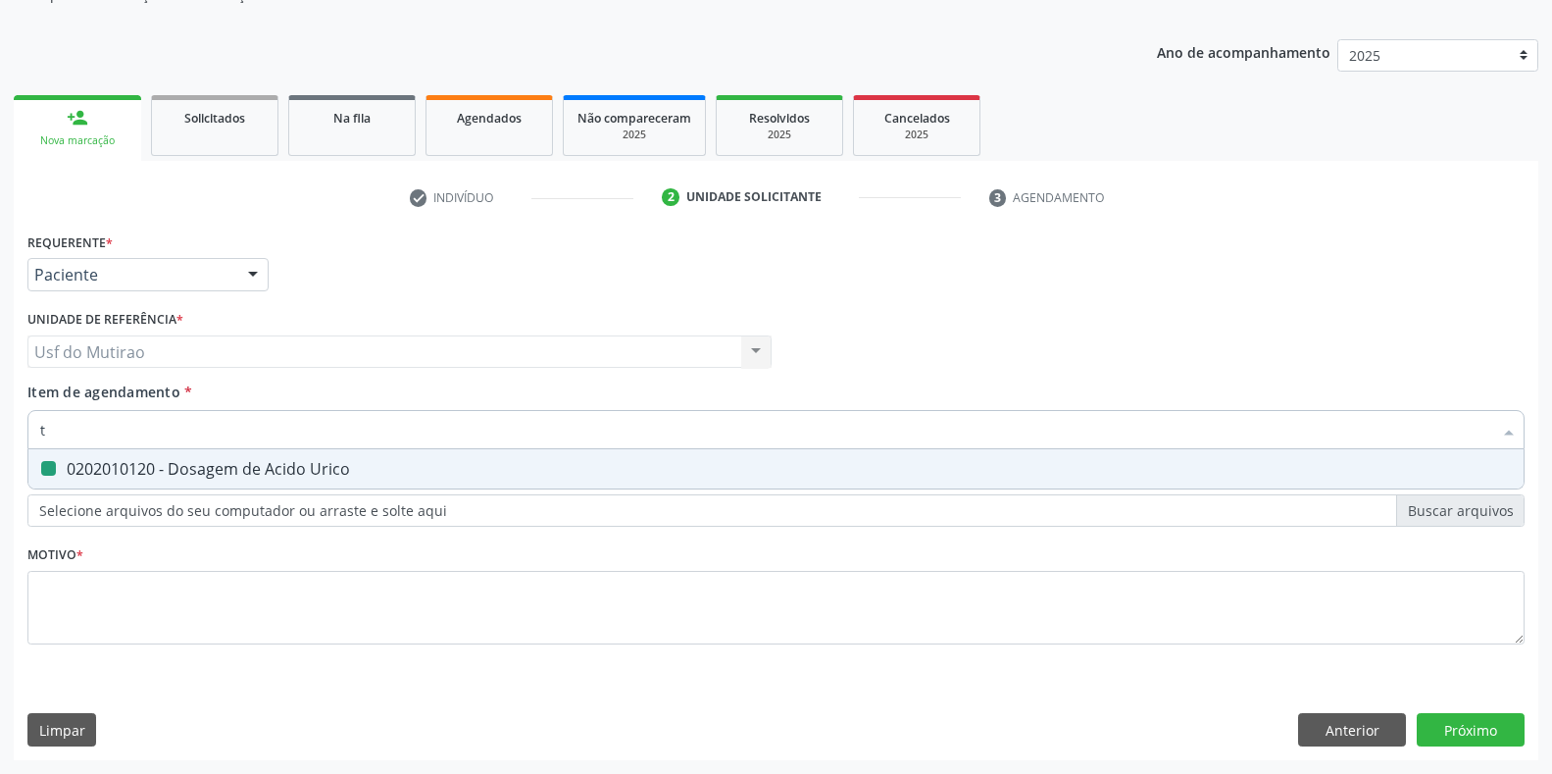
type input "tg"
checkbox Urico "false"
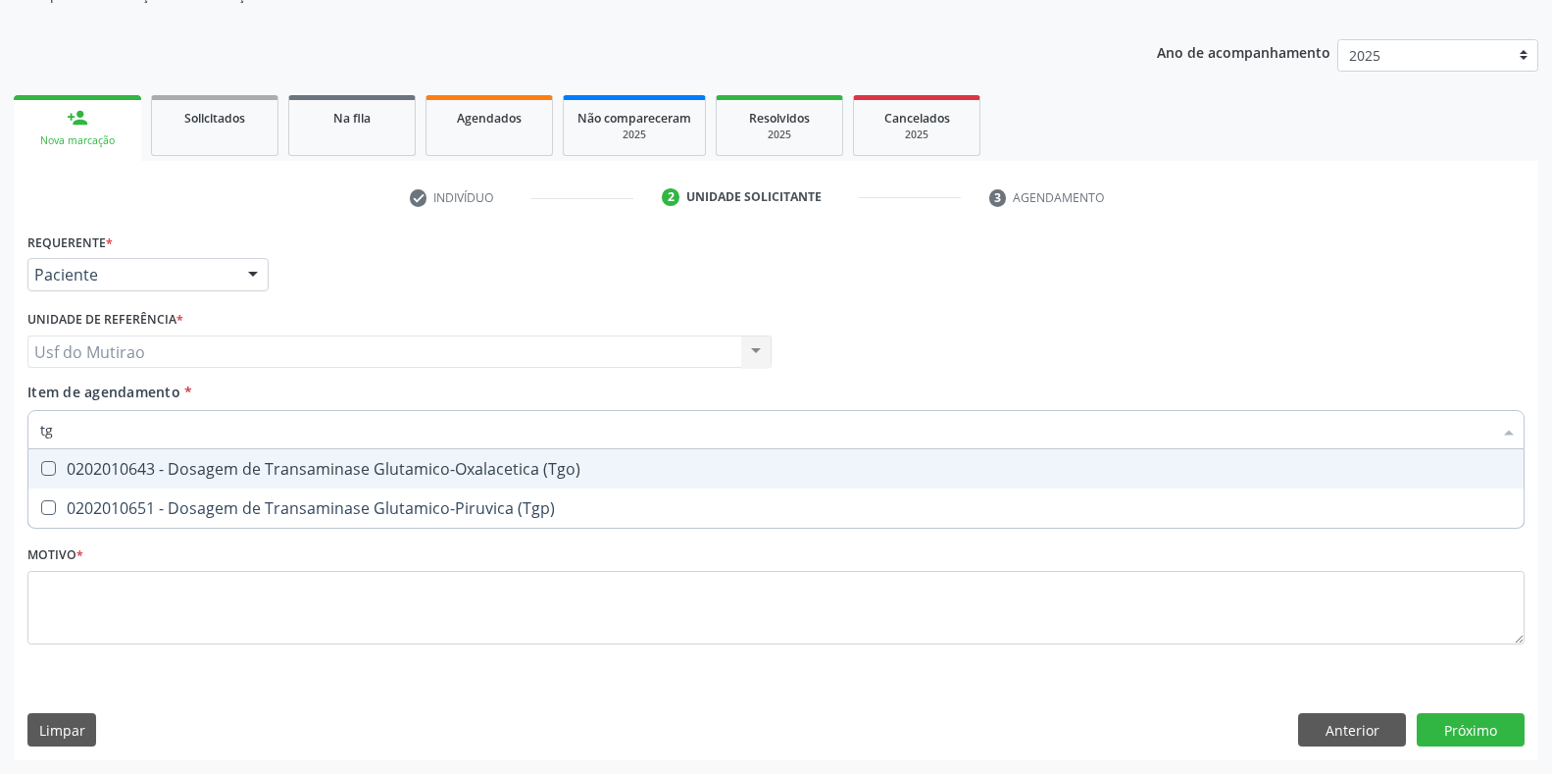
type input "tgo"
click at [169, 463] on div "0202010643 - Dosagem de Transaminase Glutamico-Oxalacetica (Tgo)" at bounding box center [776, 469] width 1472 height 16
checkbox \(Tgo\) "true"
click at [170, 437] on input "tgo" at bounding box center [766, 429] width 1452 height 39
type input "tgp"
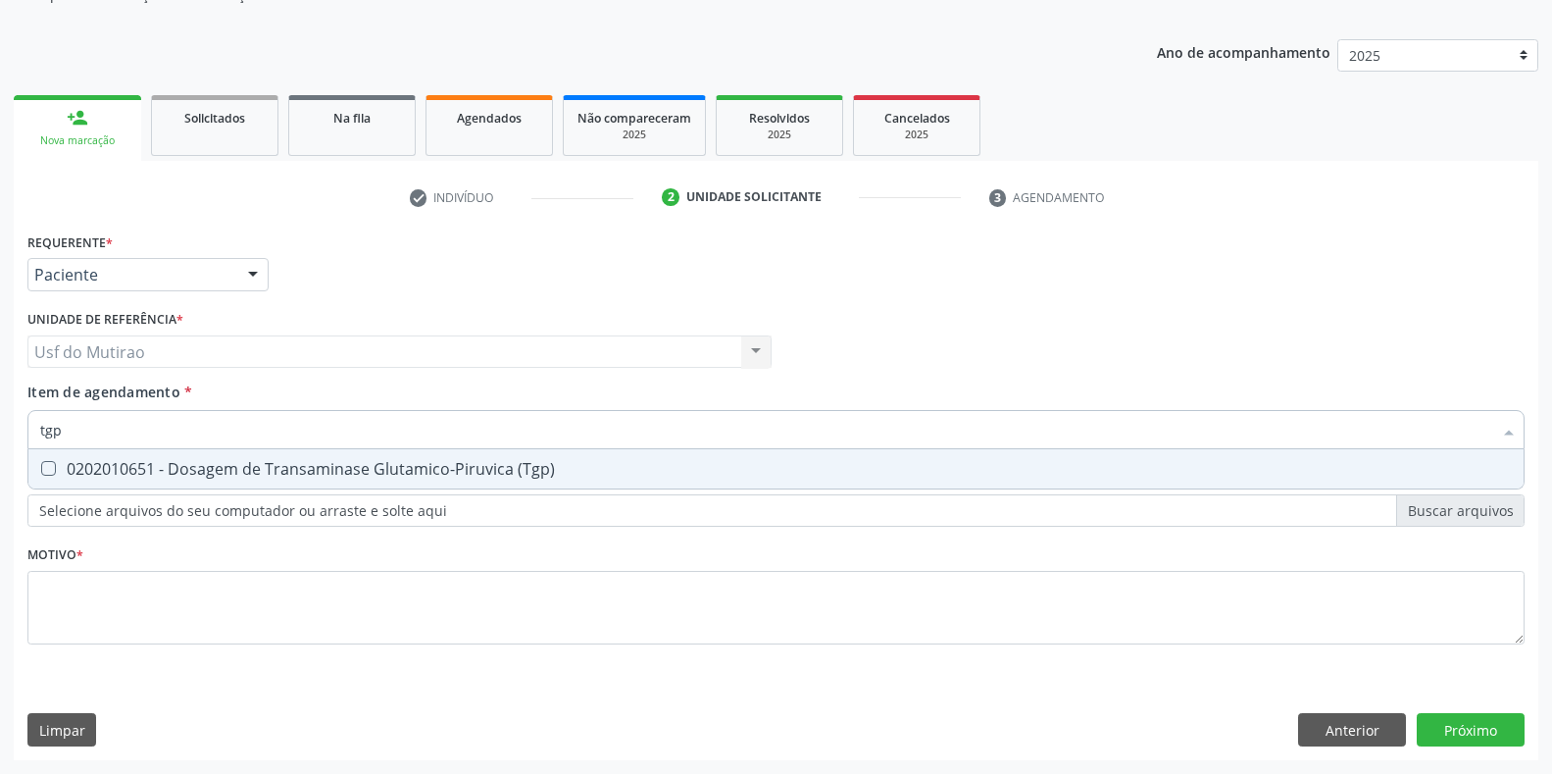
click at [186, 465] on div "0202010651 - Dosagem de Transaminase Glutamico-Piruvica (Tgp)" at bounding box center [776, 469] width 1472 height 16
checkbox \(Tgp\) "true"
drag, startPoint x: 167, startPoint y: 432, endPoint x: 6, endPoint y: 435, distance: 160.9
click at [6, 435] on div "Acompanhamento Acompanhe a situação das marcações correntes e finalizadas Relat…" at bounding box center [776, 342] width 1552 height 864
type input "crea"
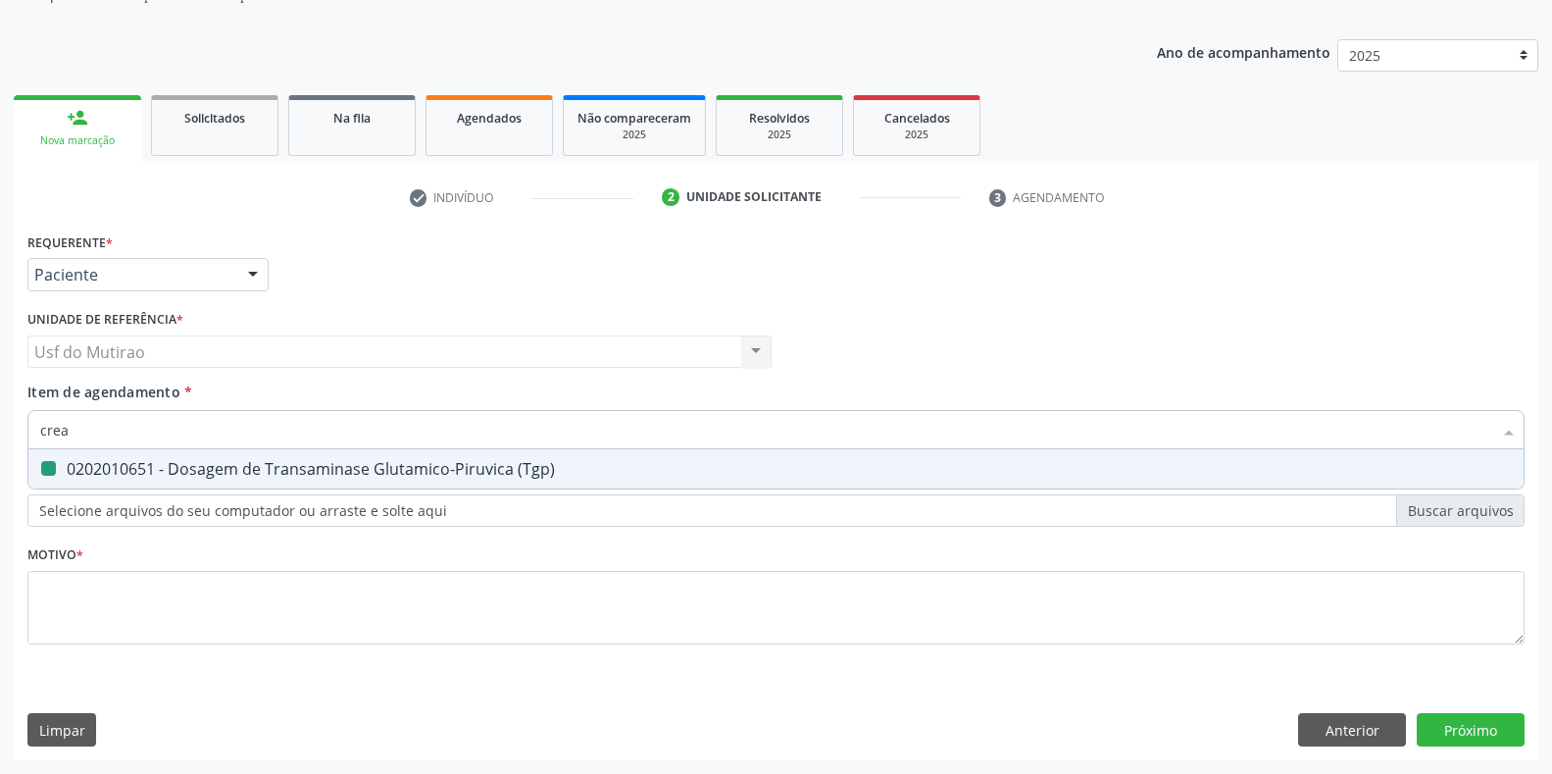
checkbox \(Tgp\) "false"
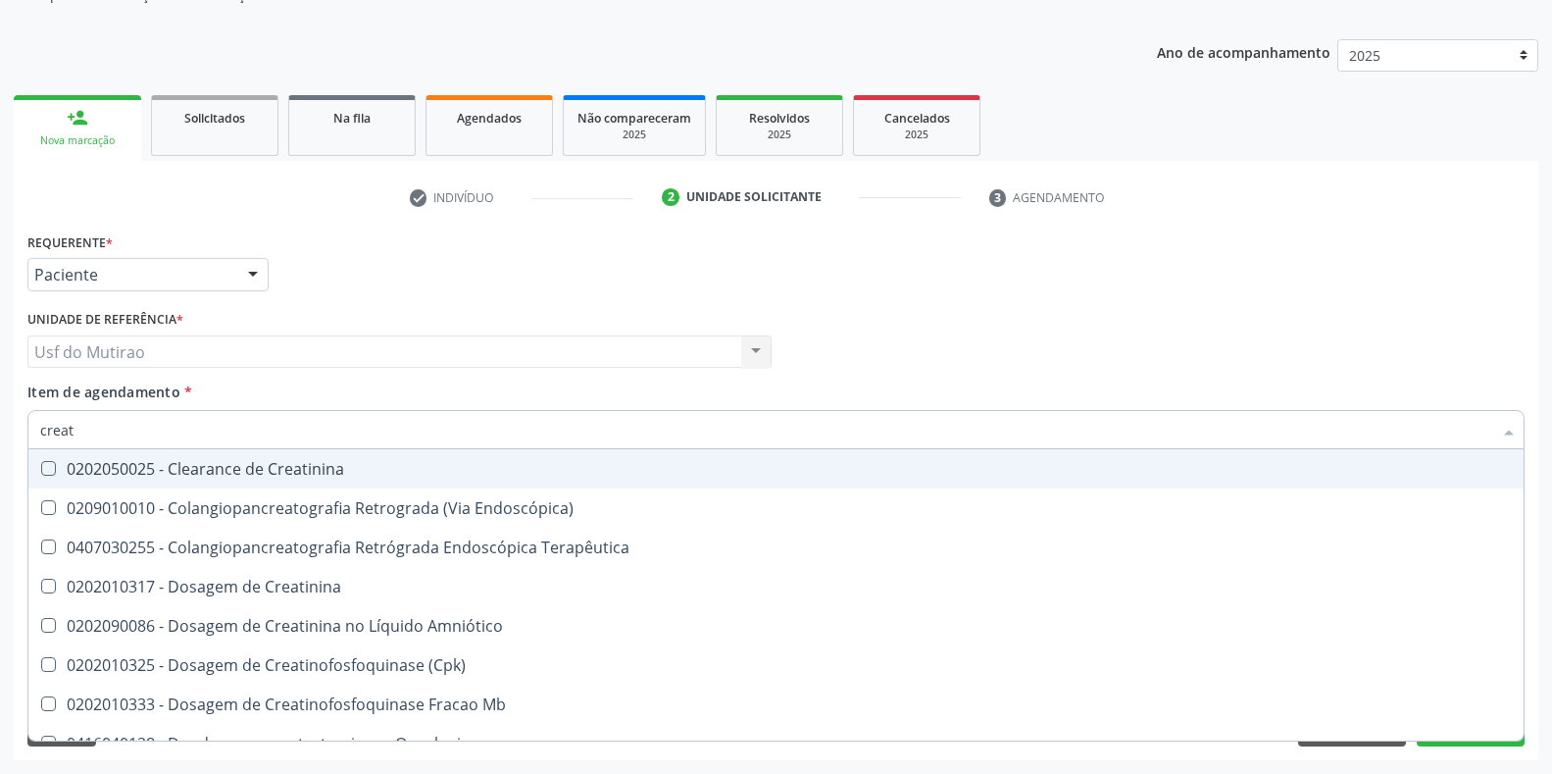
type input "creati"
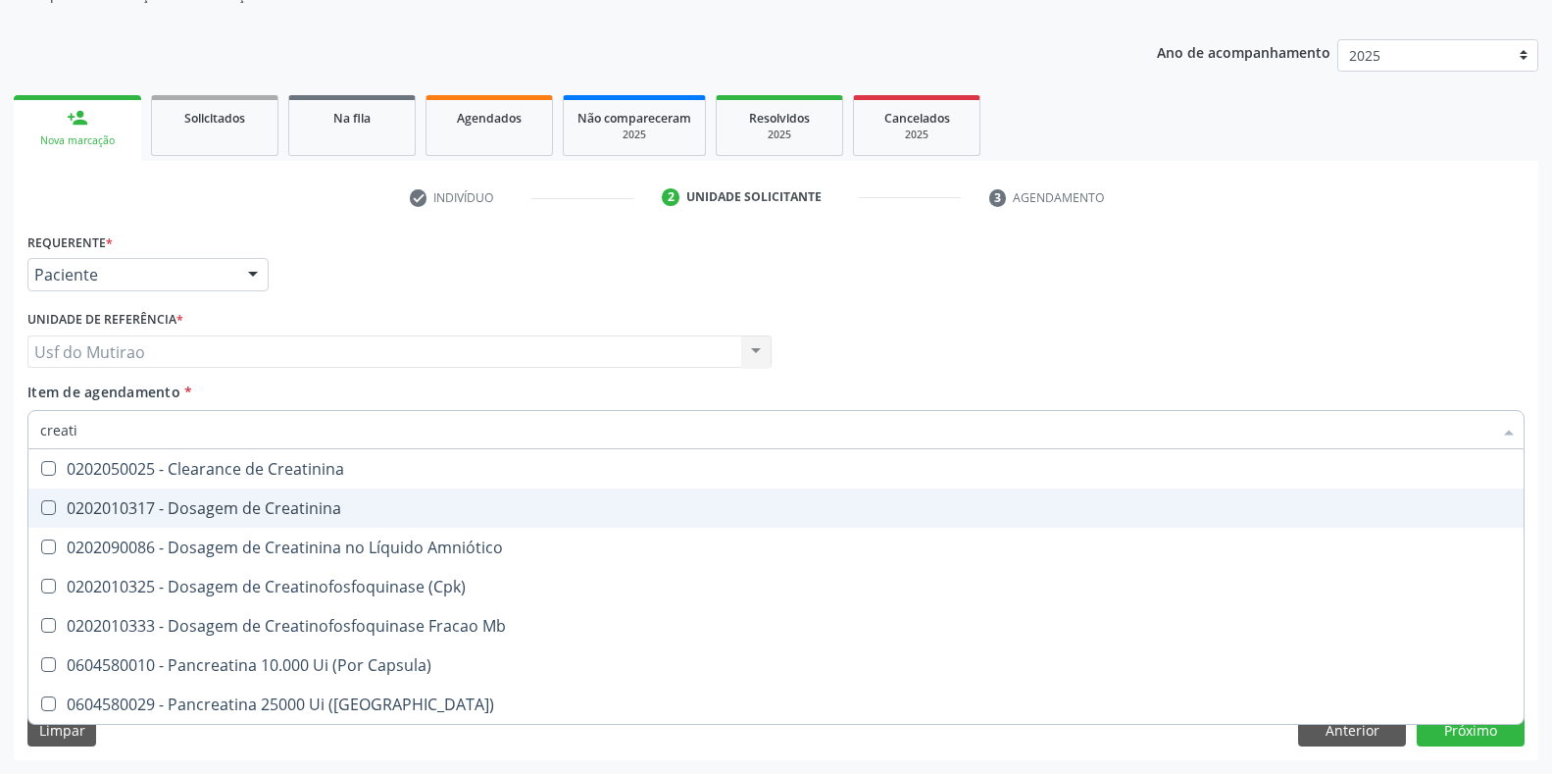
click at [168, 500] on div "0202010317 - Dosagem de Creatinina" at bounding box center [776, 508] width 1472 height 16
checkbox Creatinina "true"
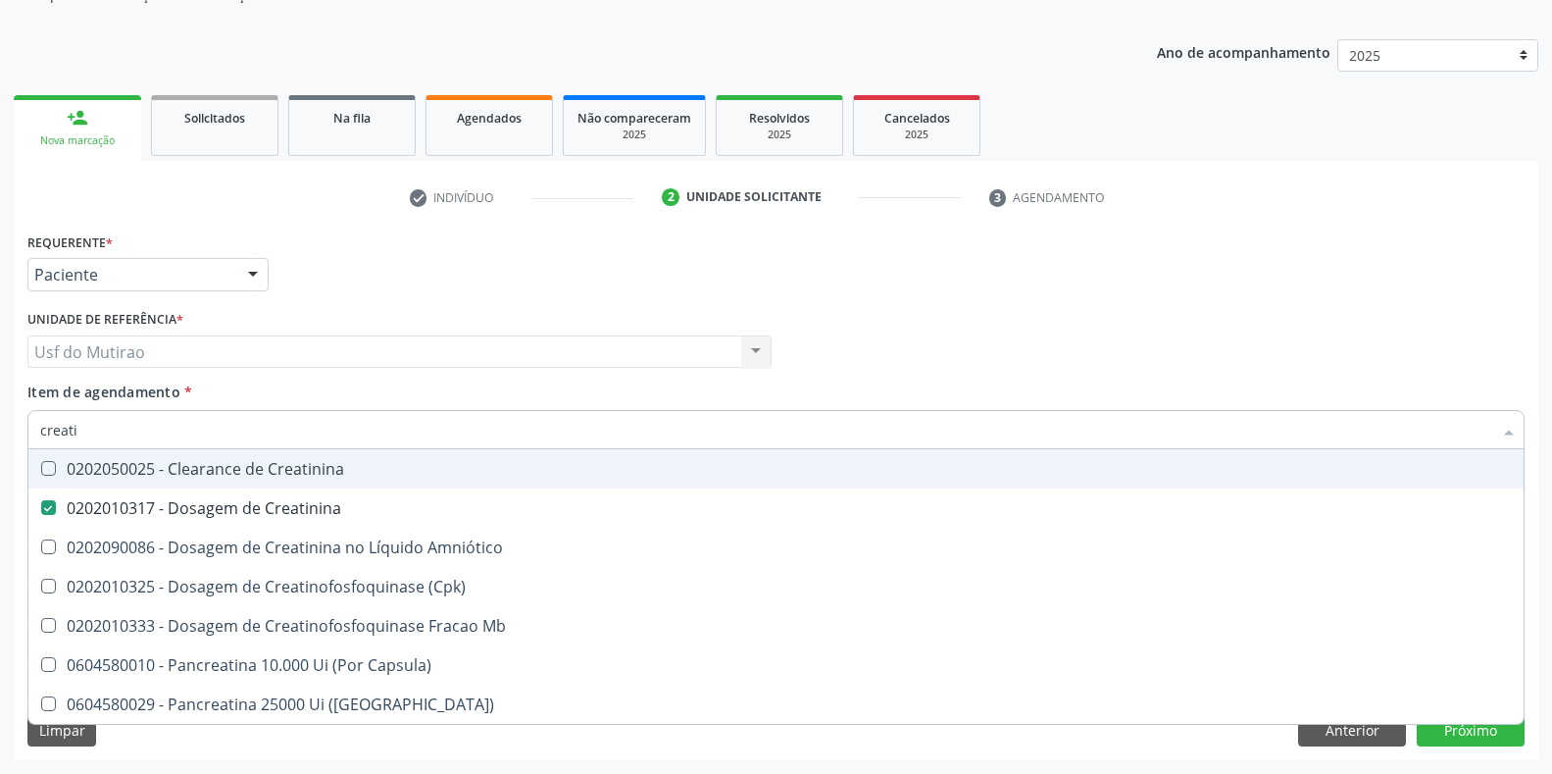
drag, startPoint x: 154, startPoint y: 430, endPoint x: 5, endPoint y: 428, distance: 149.1
click at [5, 428] on div "Acompanhamento Acompanhe a situação das marcações correntes e finalizadas Relat…" at bounding box center [776, 342] width 1552 height 864
type input "ureia"
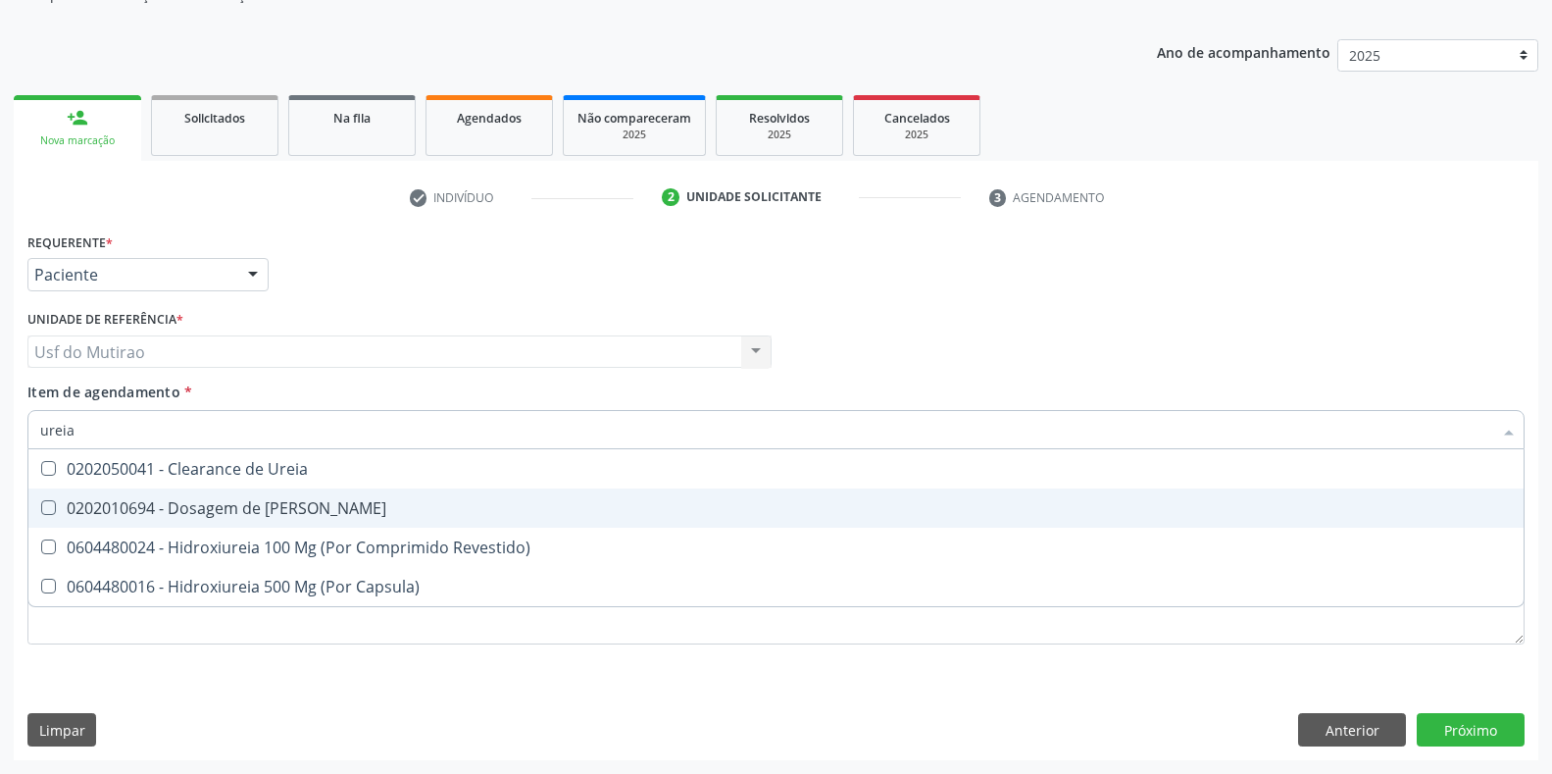
click at [130, 502] on div "0202010694 - Dosagem de [PERSON_NAME]" at bounding box center [776, 508] width 1472 height 16
checkbox Ureia "true"
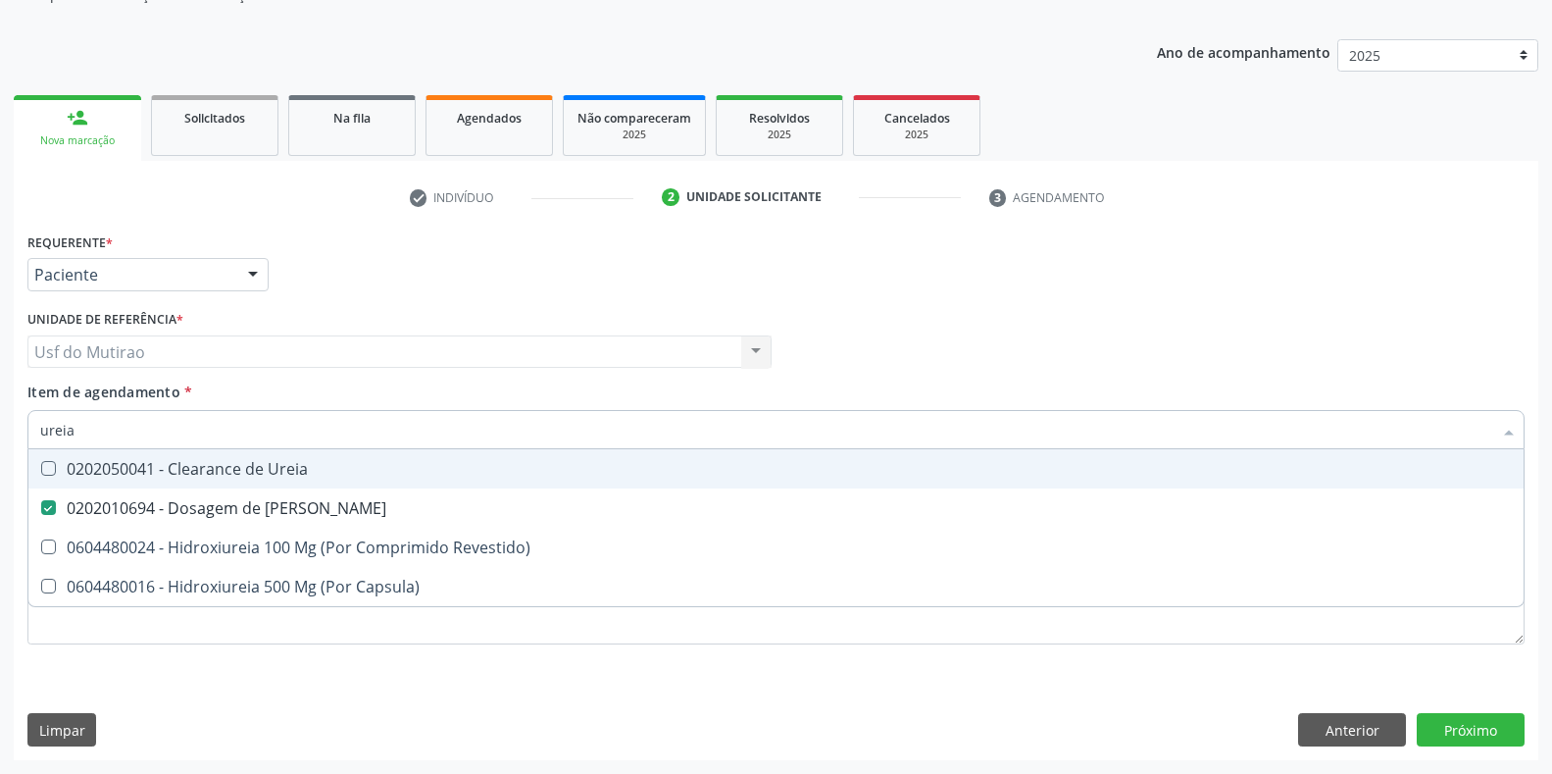
drag, startPoint x: 146, startPoint y: 427, endPoint x: 0, endPoint y: 425, distance: 146.1
click at [0, 425] on div "Acompanhamento Acompanhe a situação das marcações correntes e finalizadas Relat…" at bounding box center [776, 342] width 1552 height 864
type input "trigli"
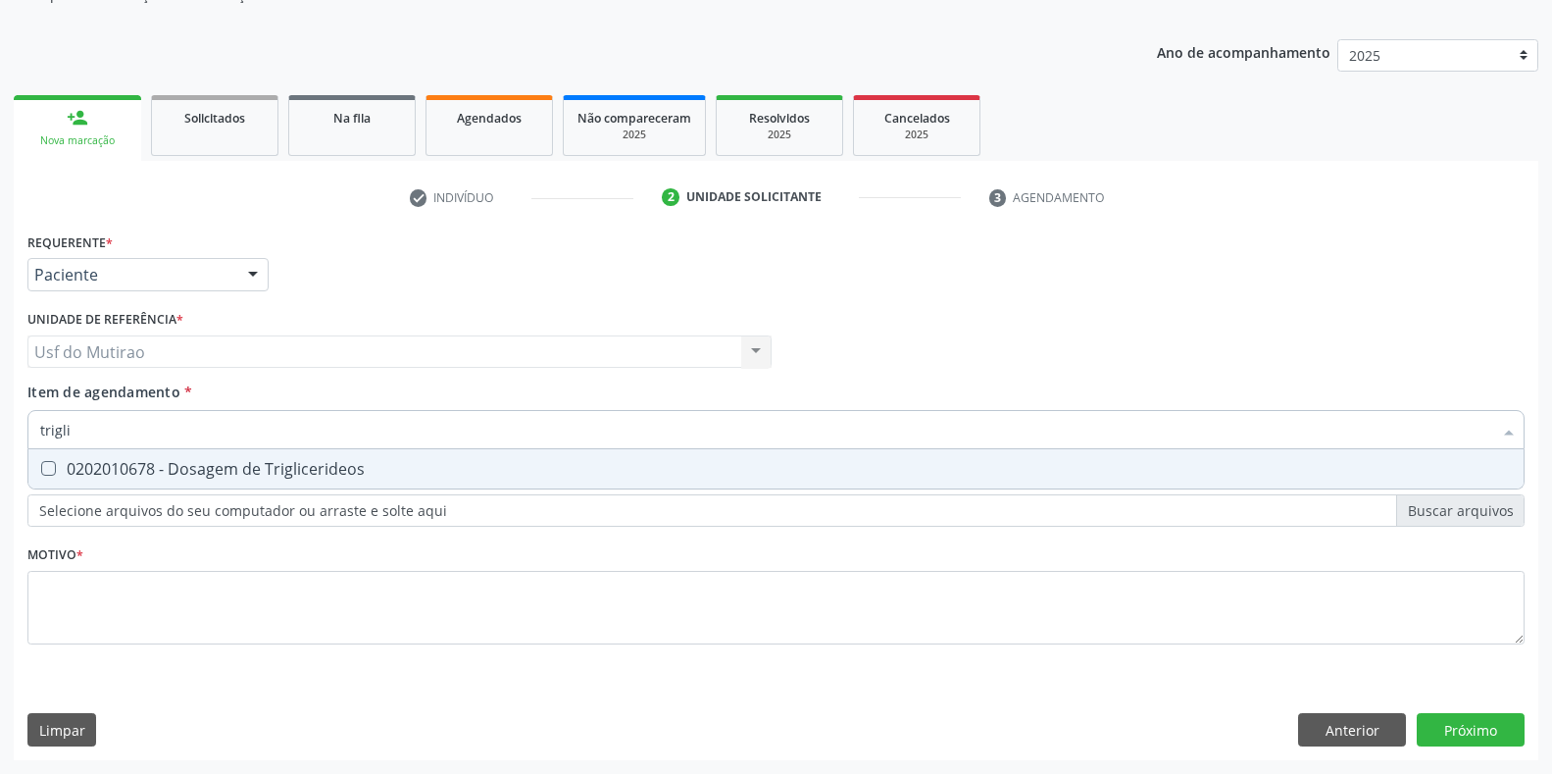
click at [68, 462] on div "0202010678 - Dosagem de Triglicerideos" at bounding box center [776, 469] width 1472 height 16
checkbox Triglicerideos "true"
drag, startPoint x: 85, startPoint y: 414, endPoint x: 0, endPoint y: 421, distance: 85.6
click at [0, 421] on div "Acompanhamento Acompanhe a situação das marcações correntes e finalizadas Relat…" at bounding box center [776, 342] width 1552 height 864
type input "colester"
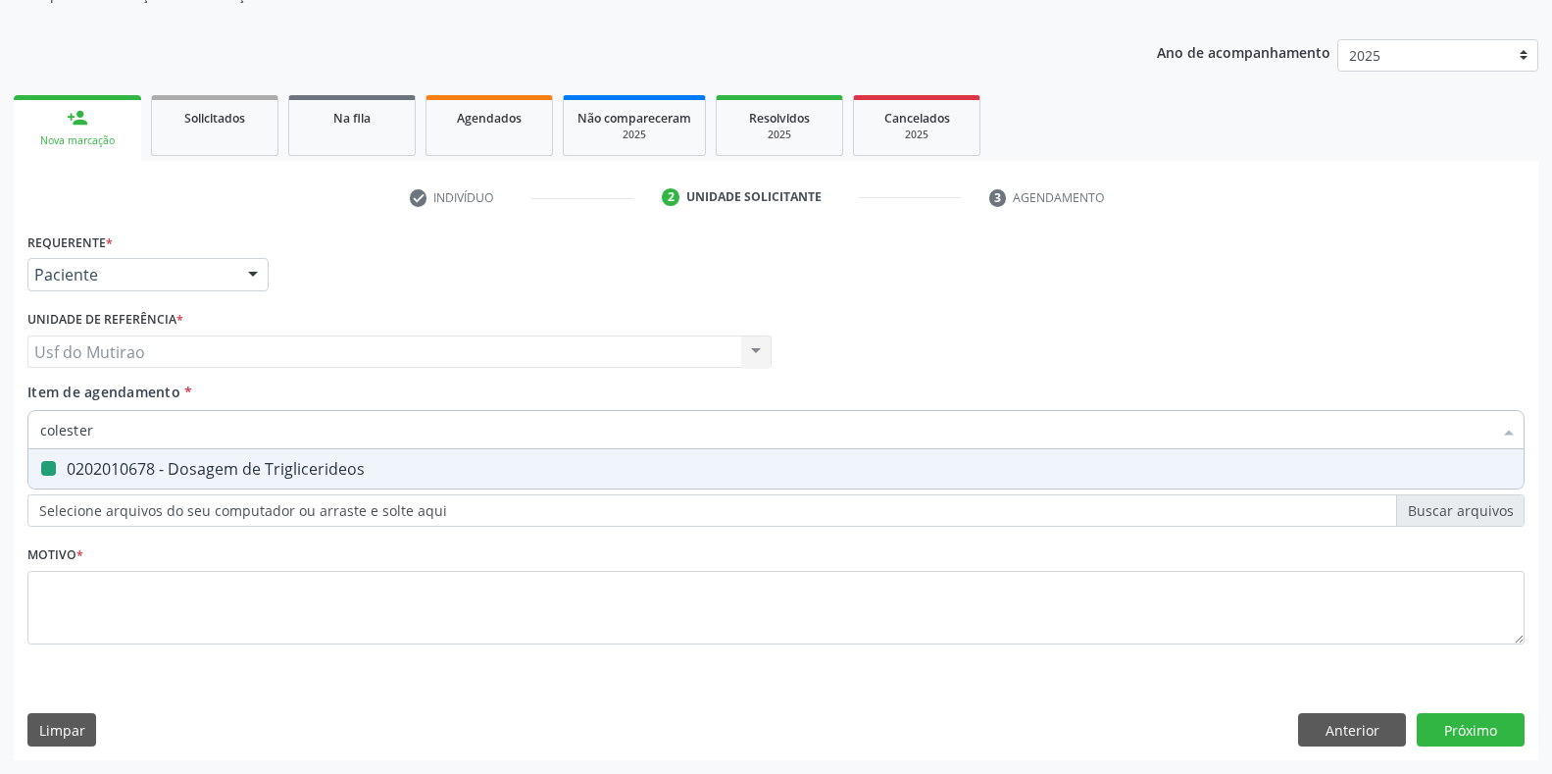
checkbox Triglicerideos "false"
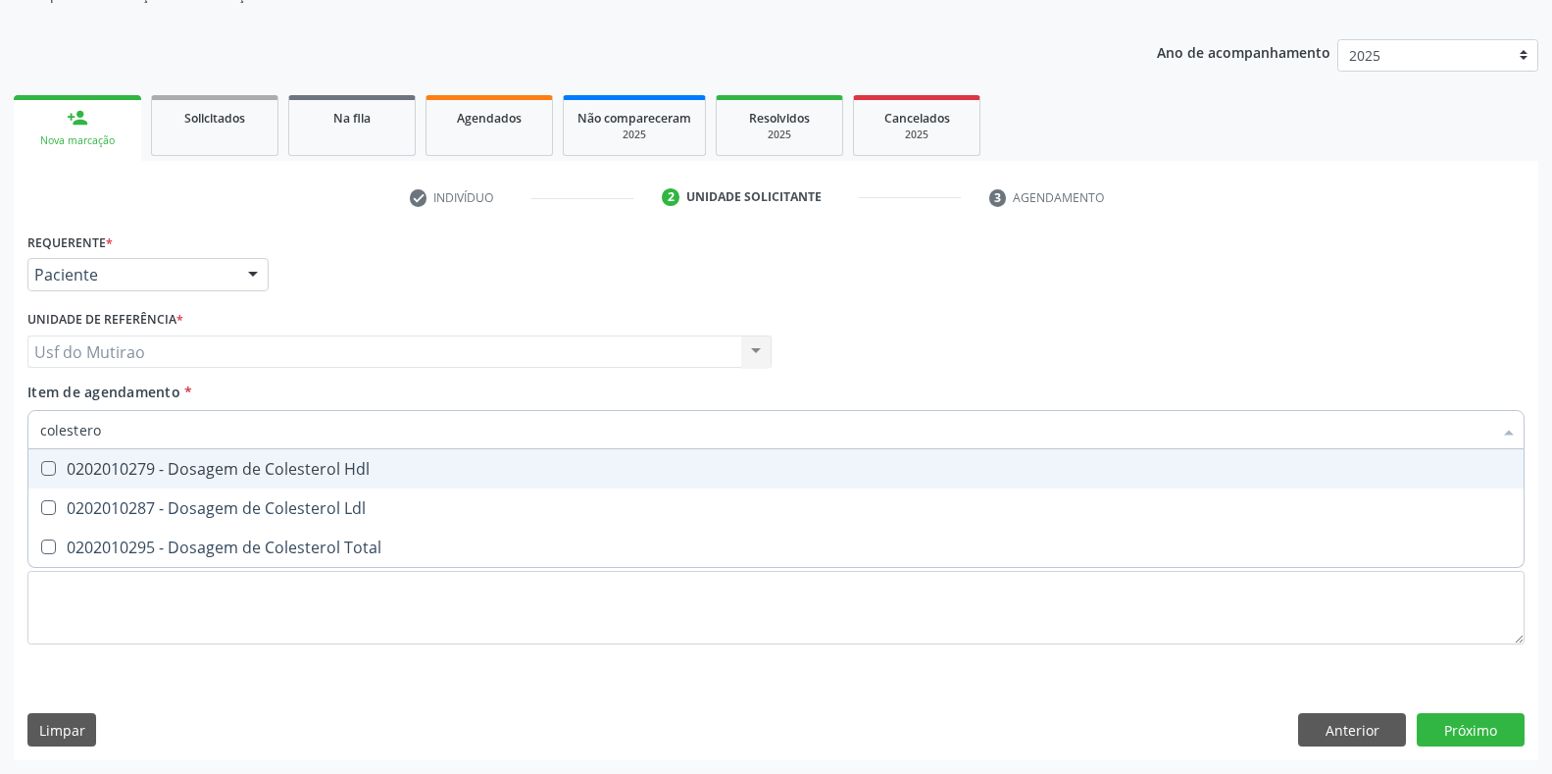
type input "colesterol"
click at [75, 464] on div "0202010279 - Dosagem de Colesterol Hdl" at bounding box center [776, 469] width 1472 height 16
checkbox Hdl "true"
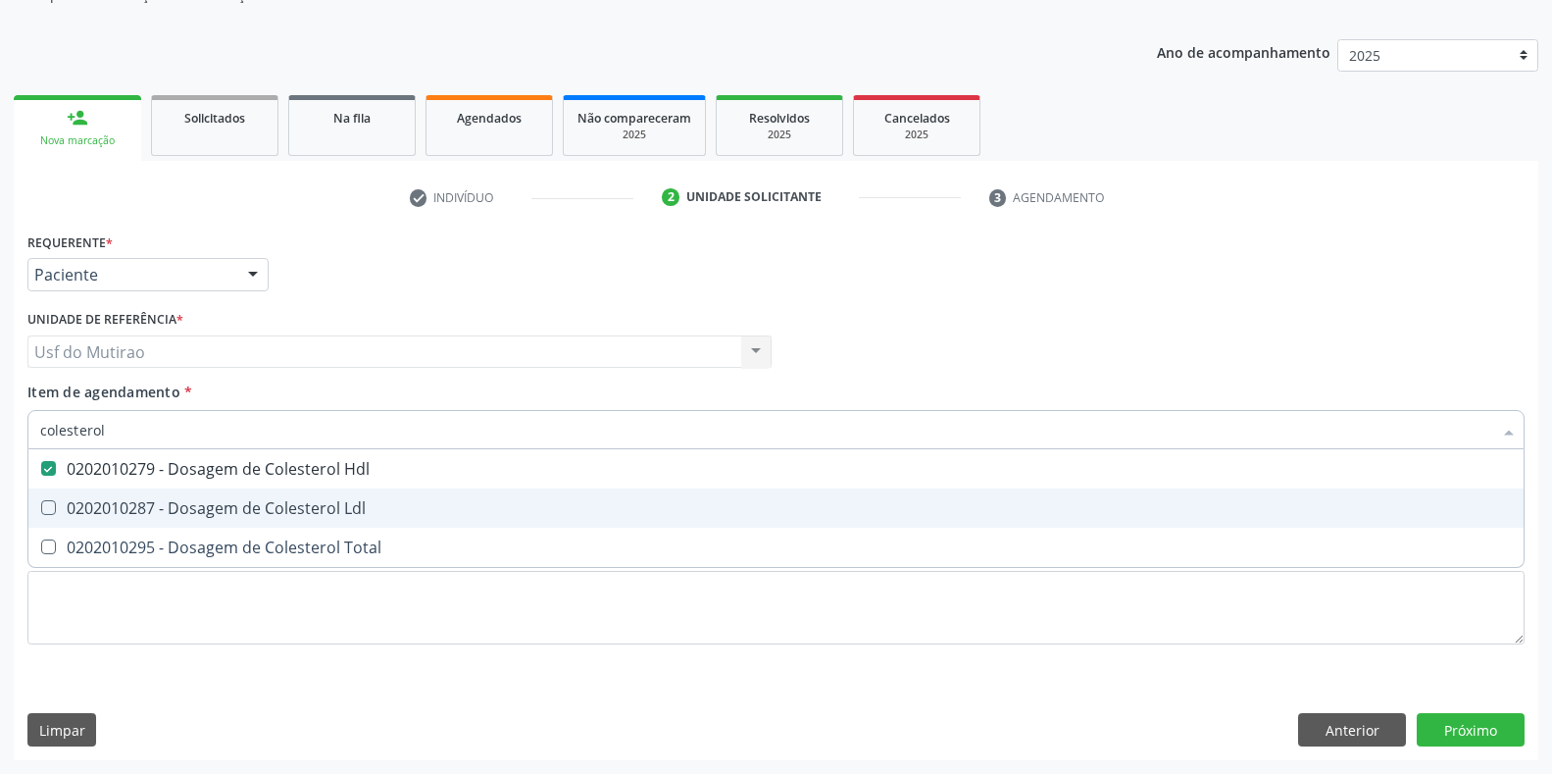
click at [84, 495] on span "0202010287 - Dosagem de Colesterol Ldl" at bounding box center [775, 507] width 1495 height 39
checkbox Ldl "true"
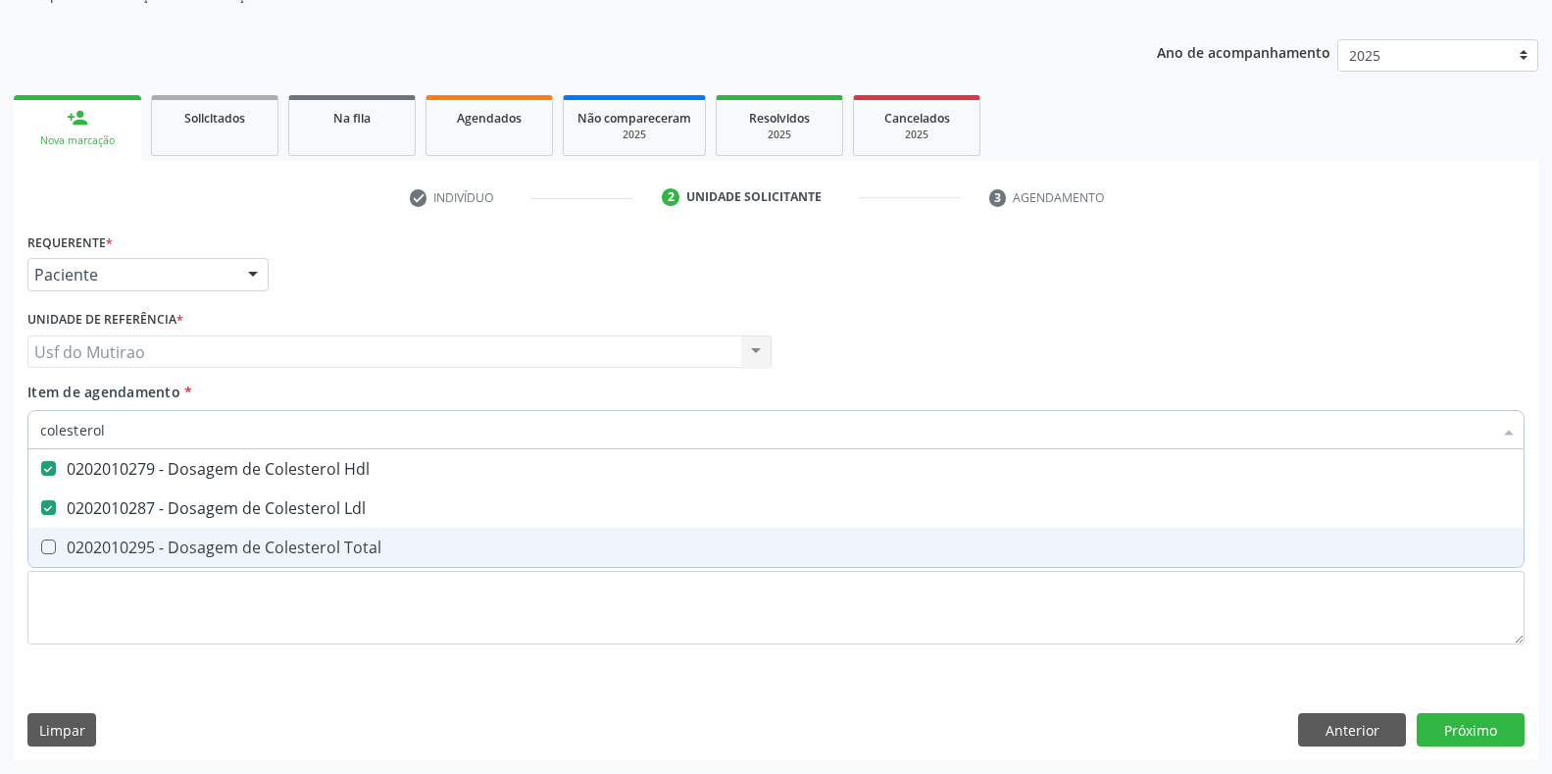
click at [89, 542] on div "0202010295 - Dosagem de Colesterol Total" at bounding box center [776, 547] width 1472 height 16
checkbox Total "true"
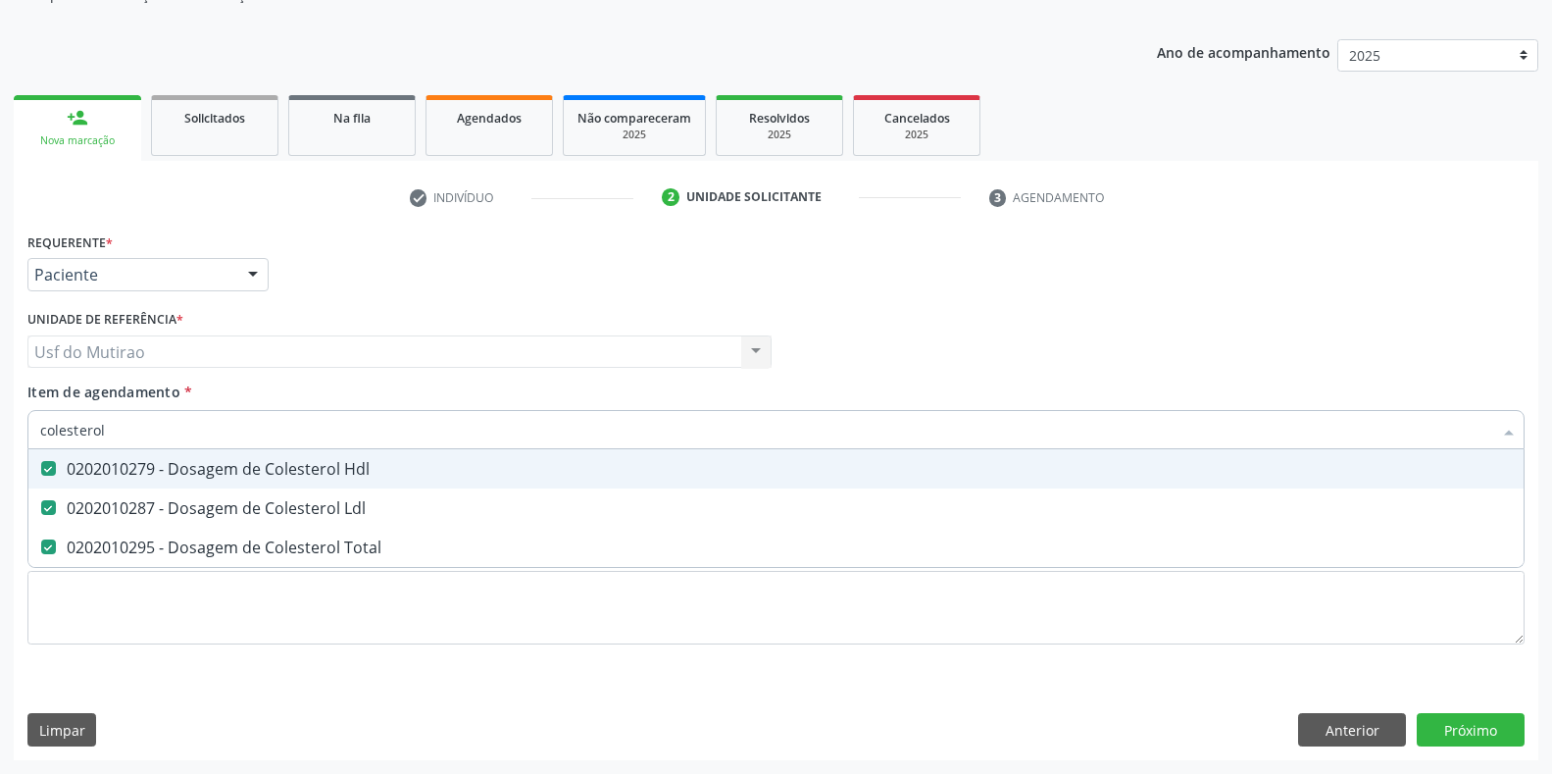
drag, startPoint x: 190, startPoint y: 429, endPoint x: 0, endPoint y: 430, distance: 190.3
click at [0, 430] on div "Acompanhamento Acompanhe a situação das marcações correntes e finalizadas Relat…" at bounding box center [776, 342] width 1552 height 864
type input "analise de"
checkbox Hdl "false"
checkbox Ldl "false"
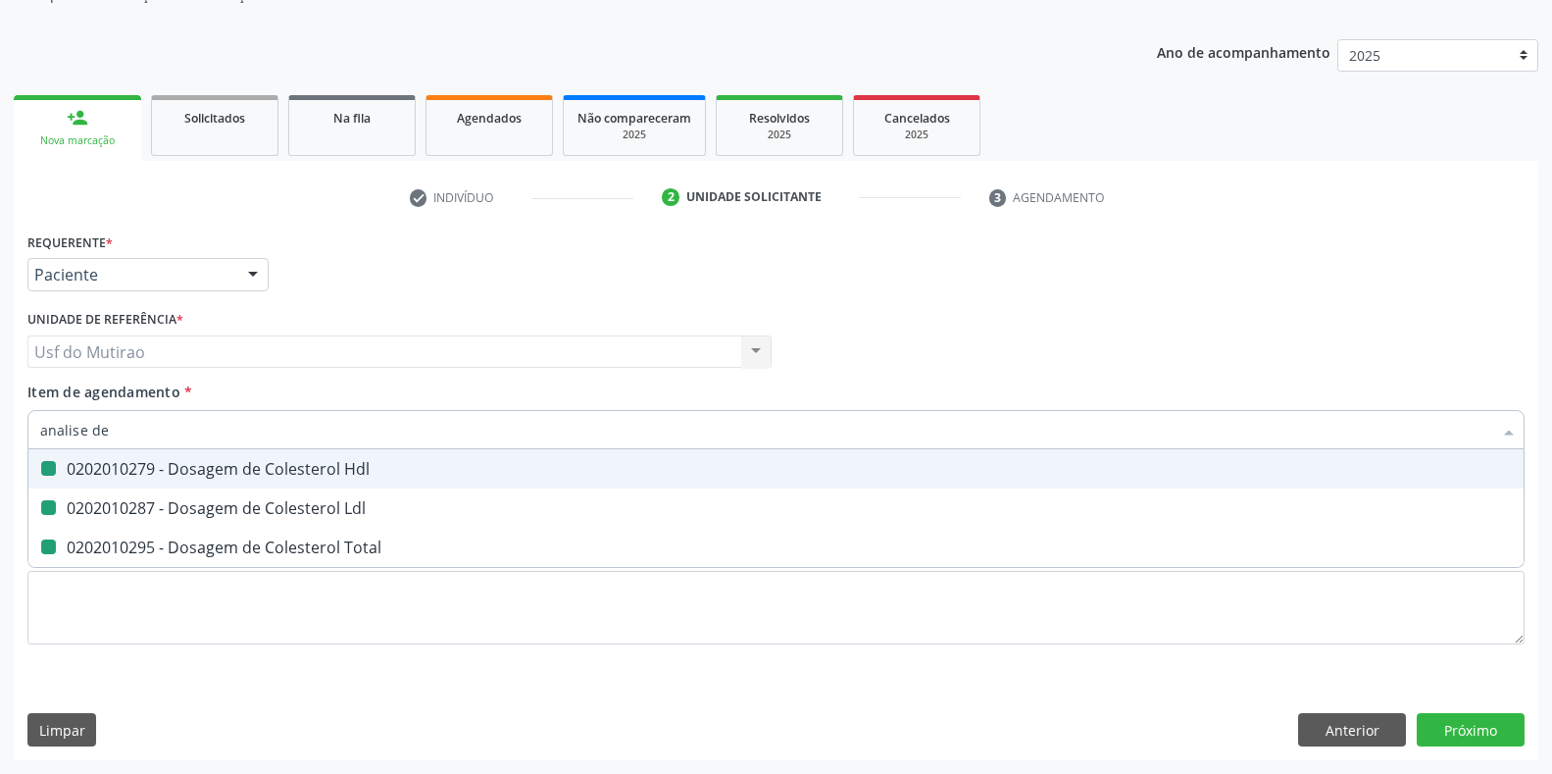
checkbox Total "false"
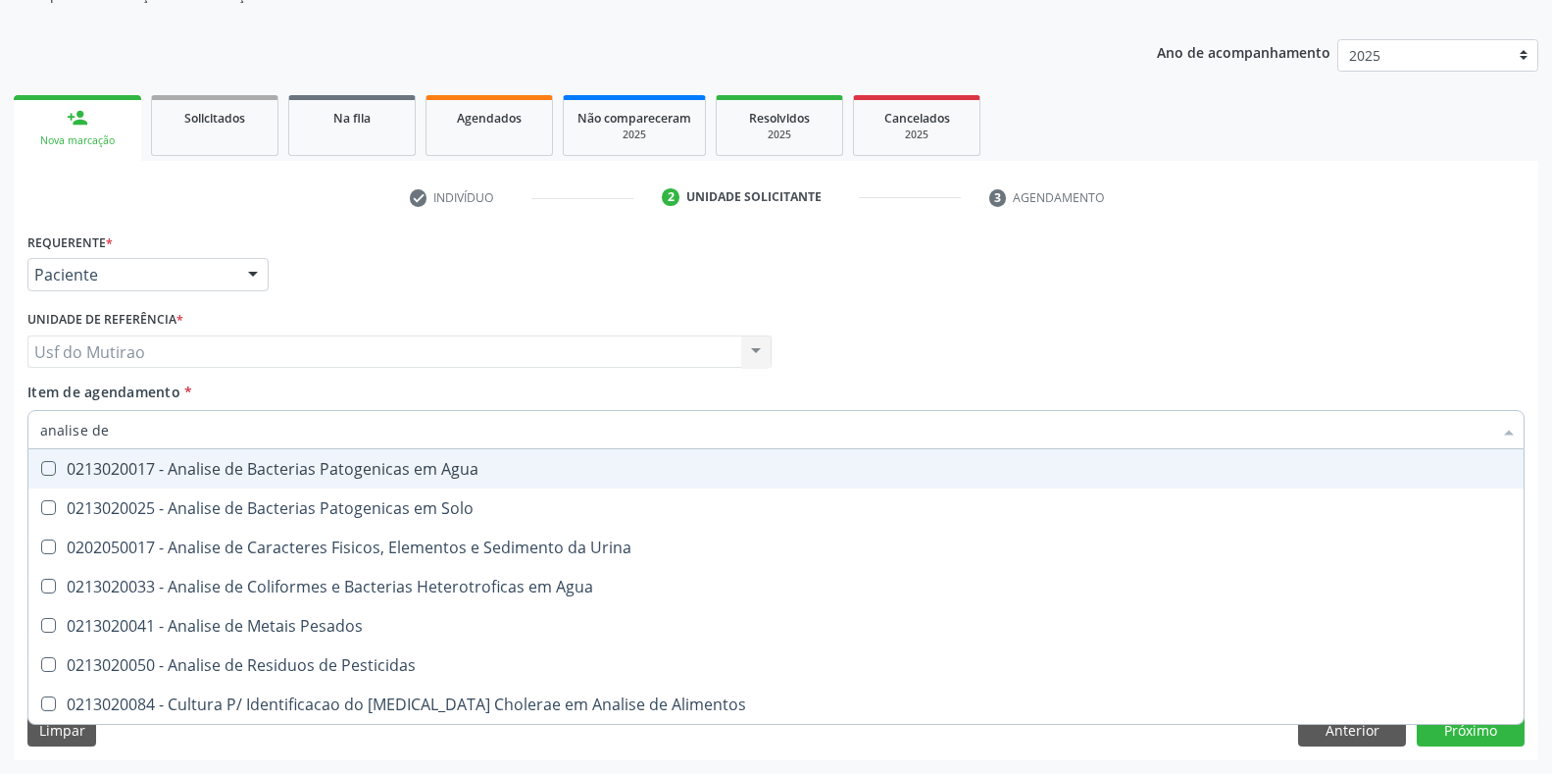
type input "analise de c"
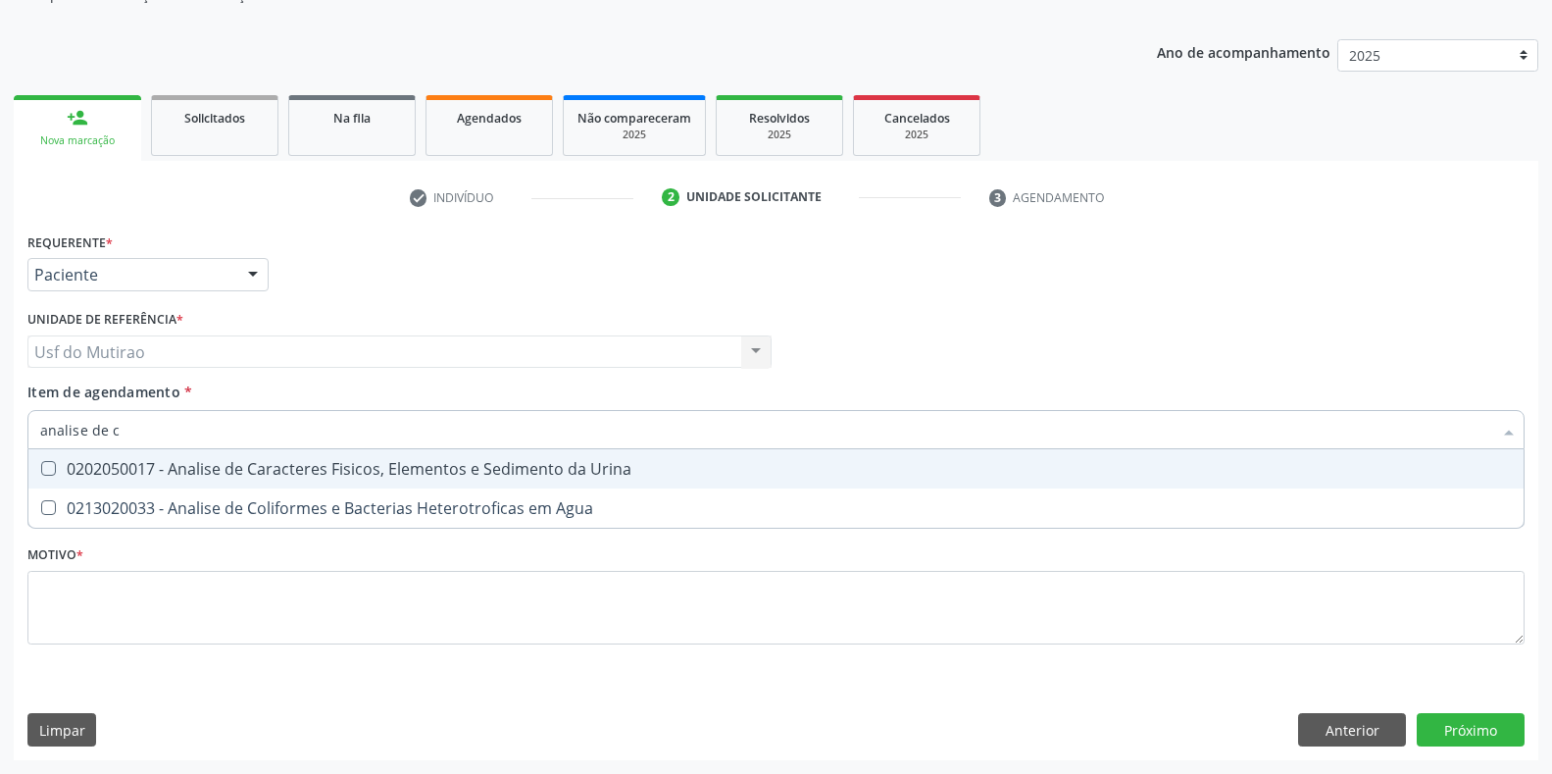
click at [108, 463] on div "0202050017 - Analise de Caracteres Fisicos, Elementos e Sedimento da Urina" at bounding box center [776, 469] width 1472 height 16
checkbox Urina "true"
drag, startPoint x: 140, startPoint y: 432, endPoint x: 22, endPoint y: 452, distance: 120.3
click at [22, 452] on div "Requerente * Paciente Profissional de Saúde Paciente Nenhum resultado encontrad…" at bounding box center [776, 494] width 1525 height 532
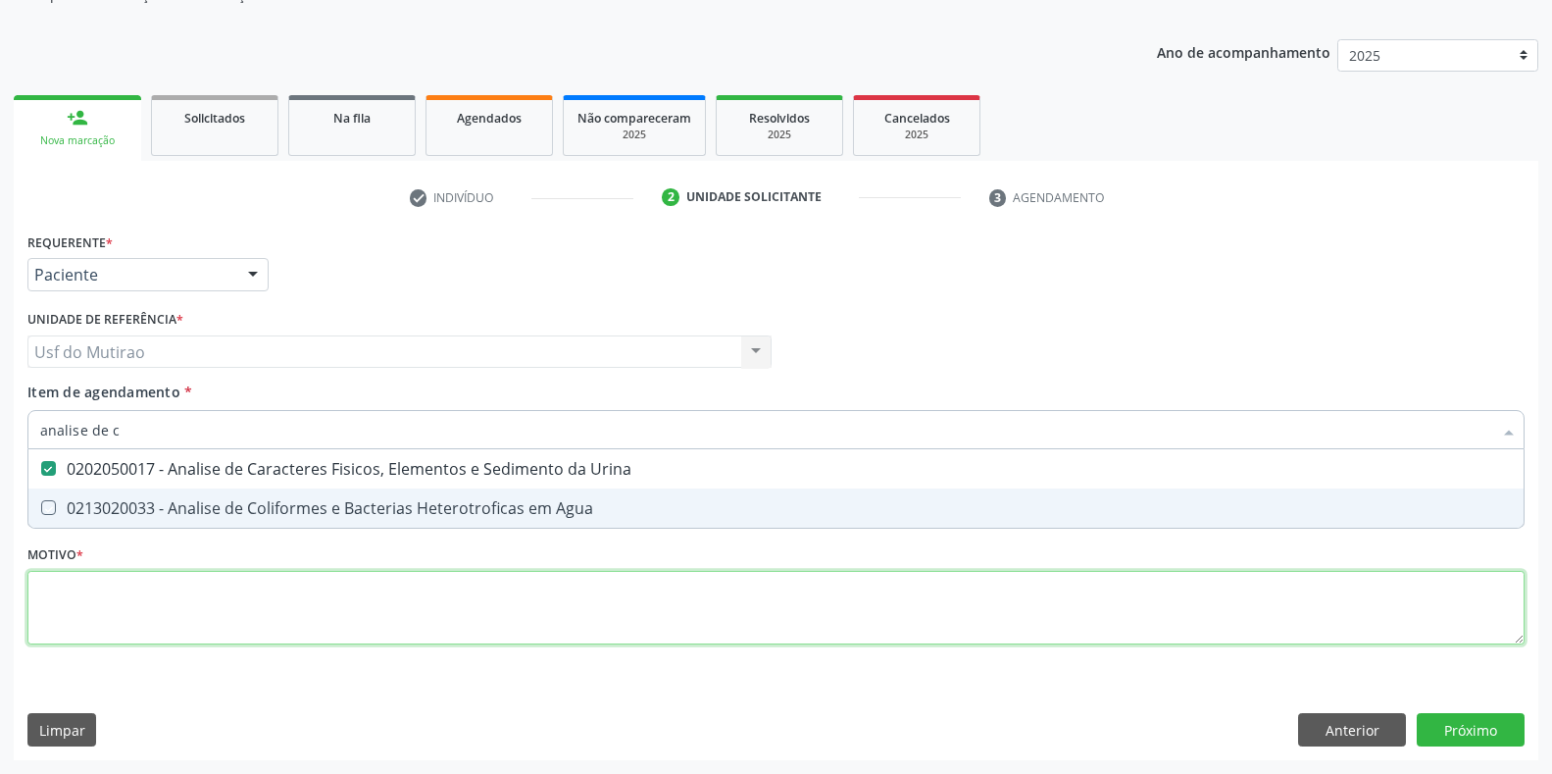
click at [267, 604] on div "Requerente * Paciente Profissional de Saúde Paciente Nenhum resultado encontrad…" at bounding box center [775, 450] width 1497 height 444
type textarea "."
checkbox Agua "true"
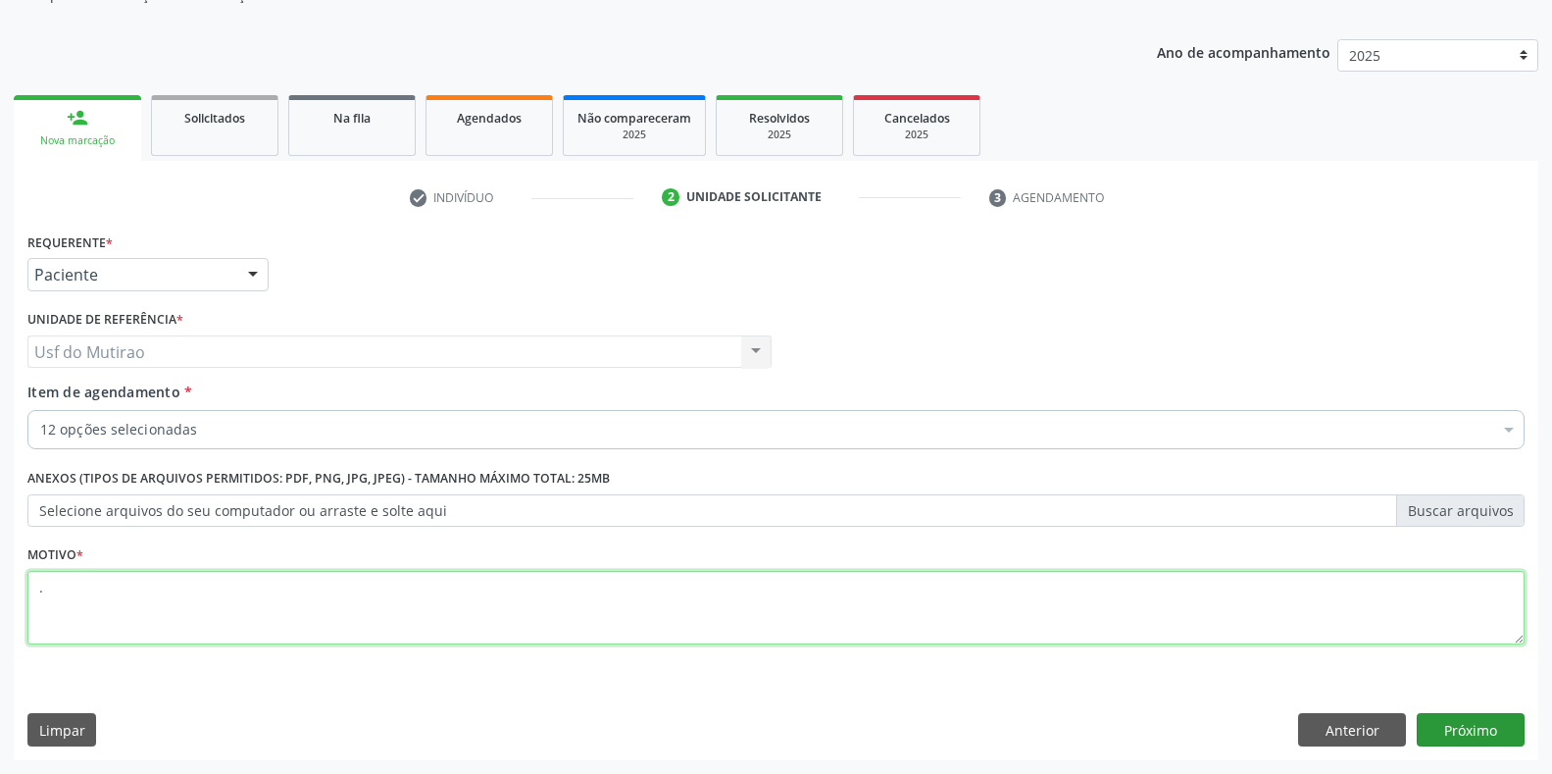
type textarea "."
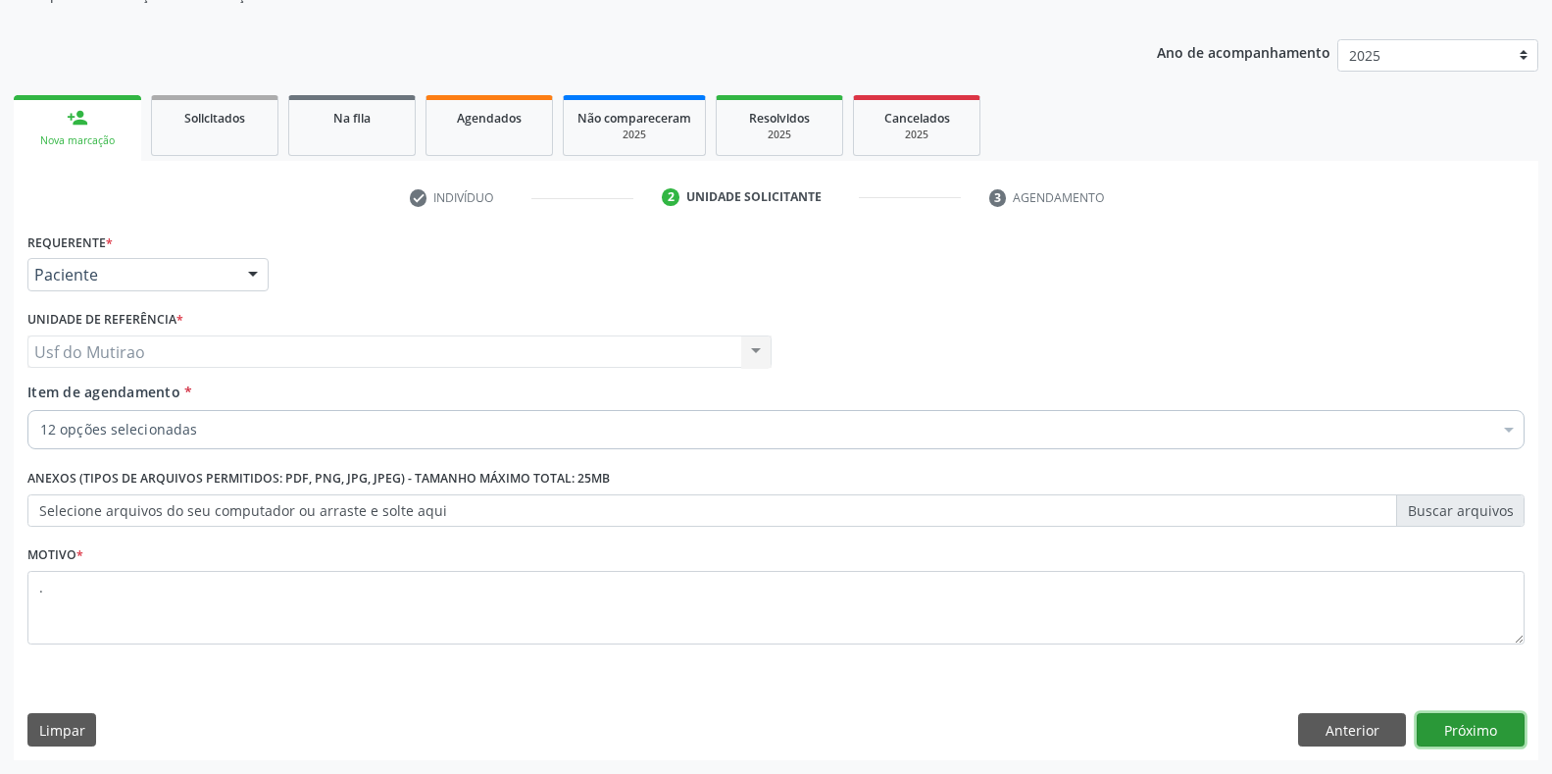
click at [1433, 727] on button "Próximo" at bounding box center [1471, 729] width 108 height 33
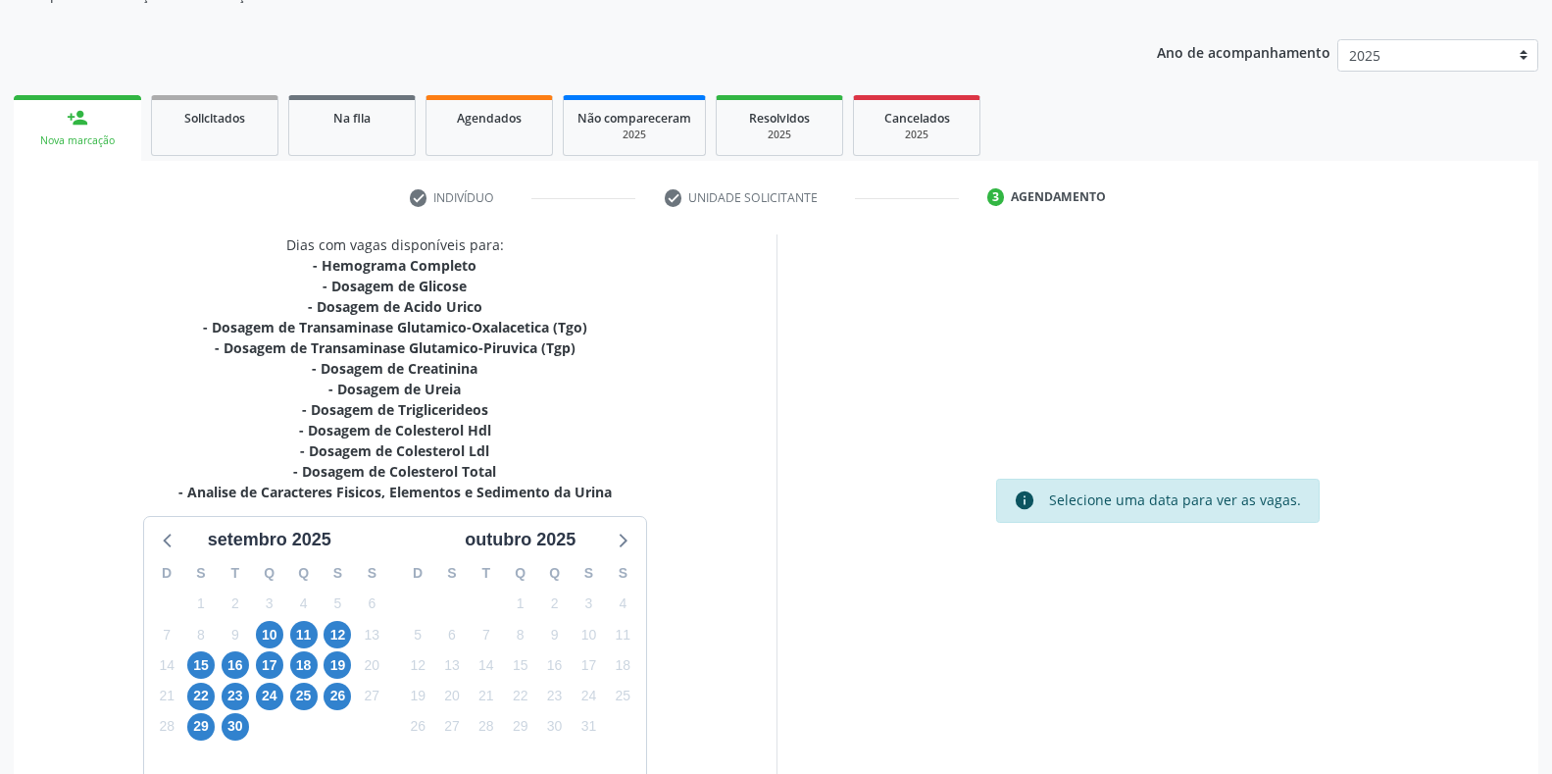
scroll to position [296, 0]
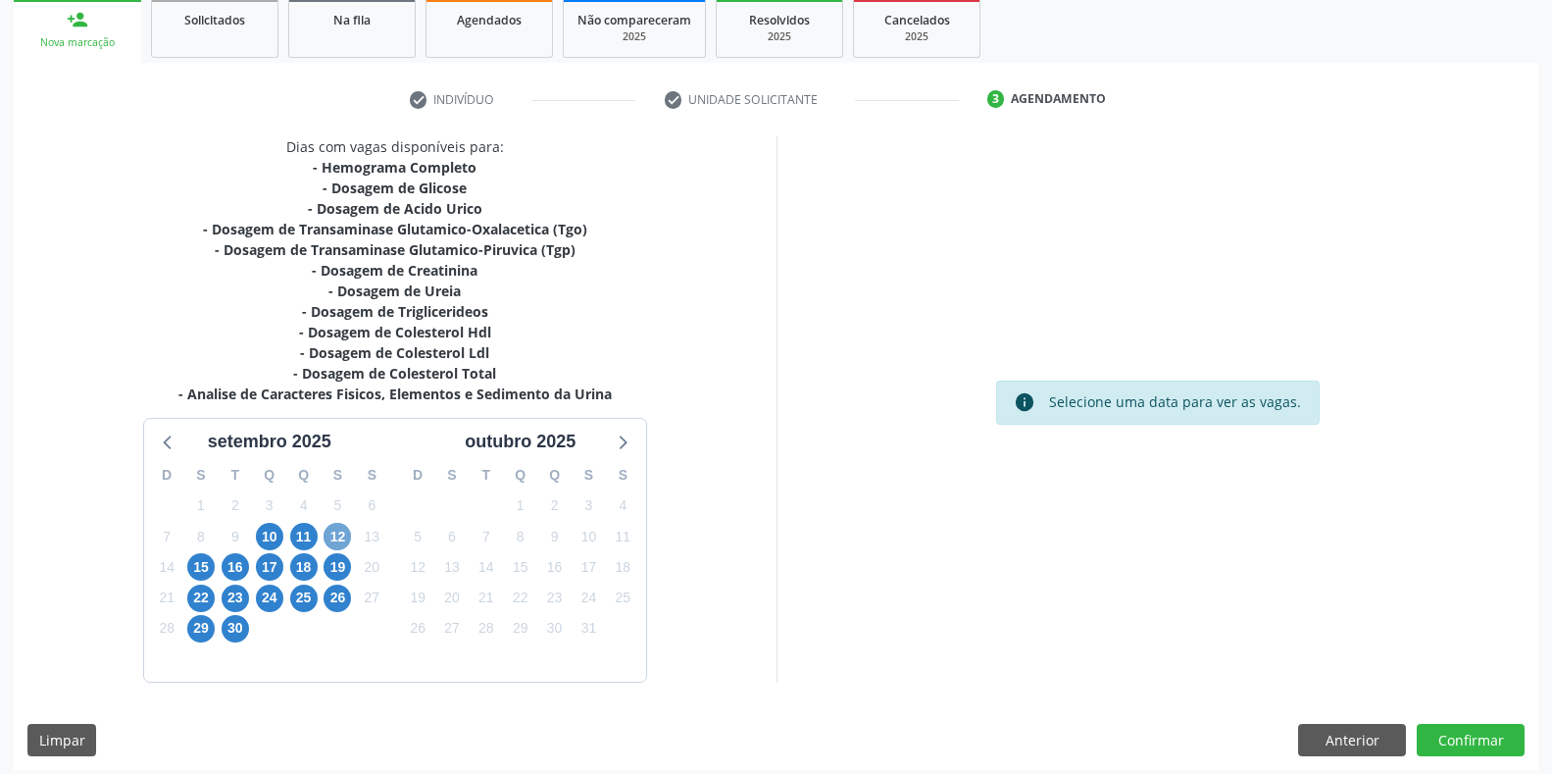
click at [346, 535] on span "12" at bounding box center [337, 536] width 27 height 27
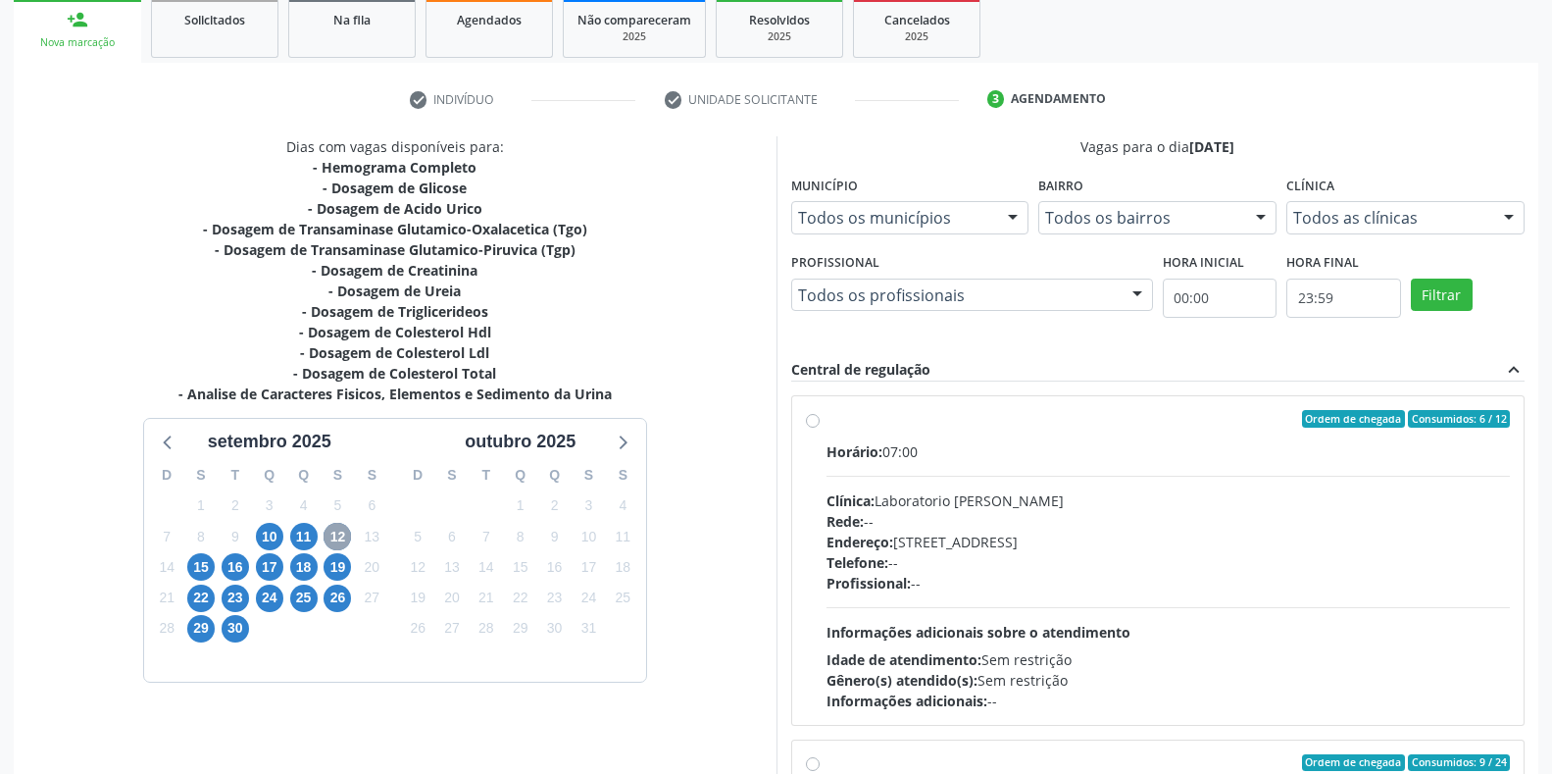
scroll to position [394, 0]
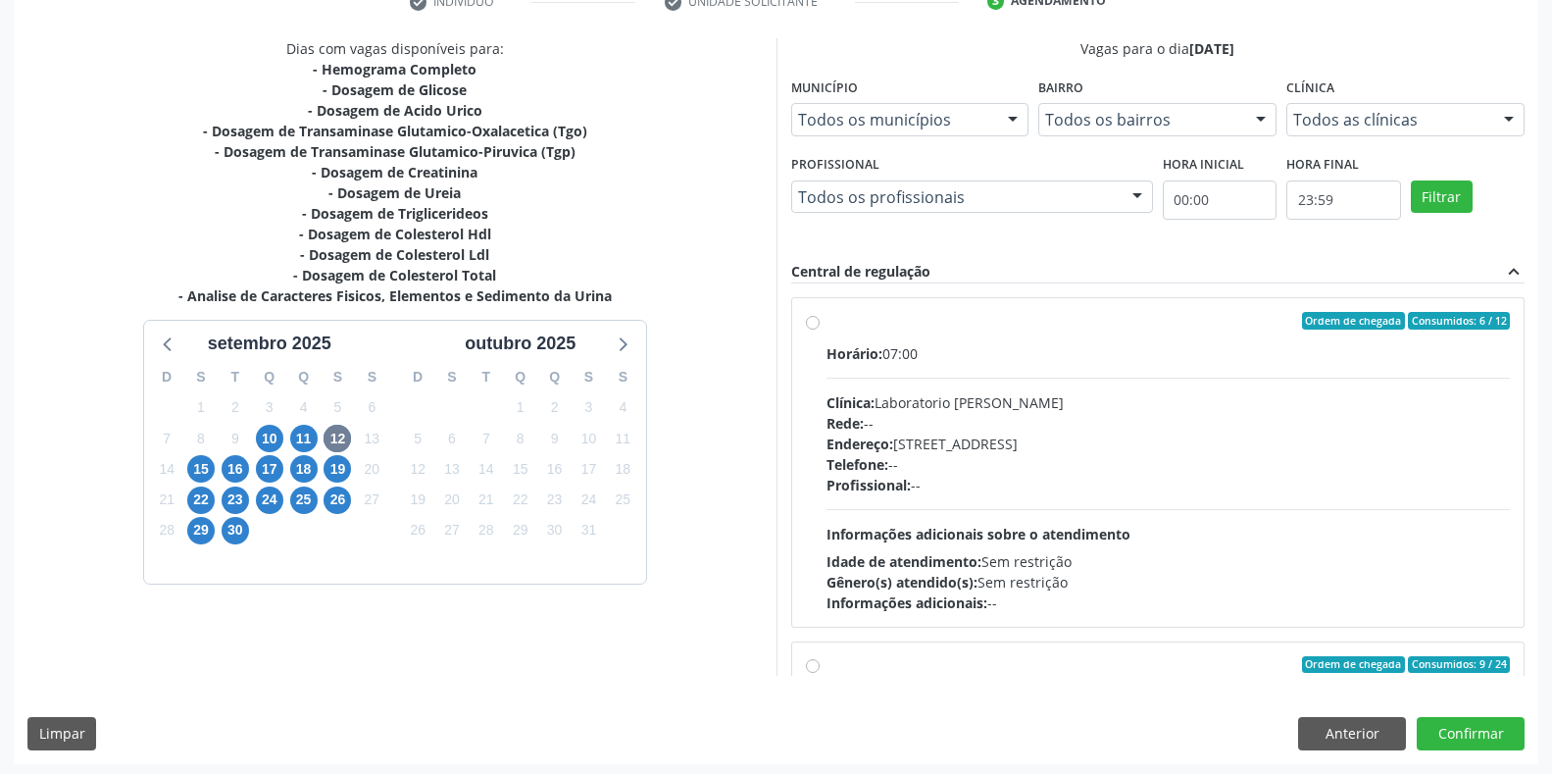
click at [905, 364] on div "Horário: 07:00 Clínica: Laboratorio [PERSON_NAME]: -- Endereço: [STREET_ADDRESS…" at bounding box center [1169, 478] width 684 height 270
click at [820, 329] on input "Ordem de chegada Consumidos: 6 / 12 Horário: 07:00 Clínica: Laboratorio [PERSON…" at bounding box center [813, 321] width 14 height 18
radio input "true"
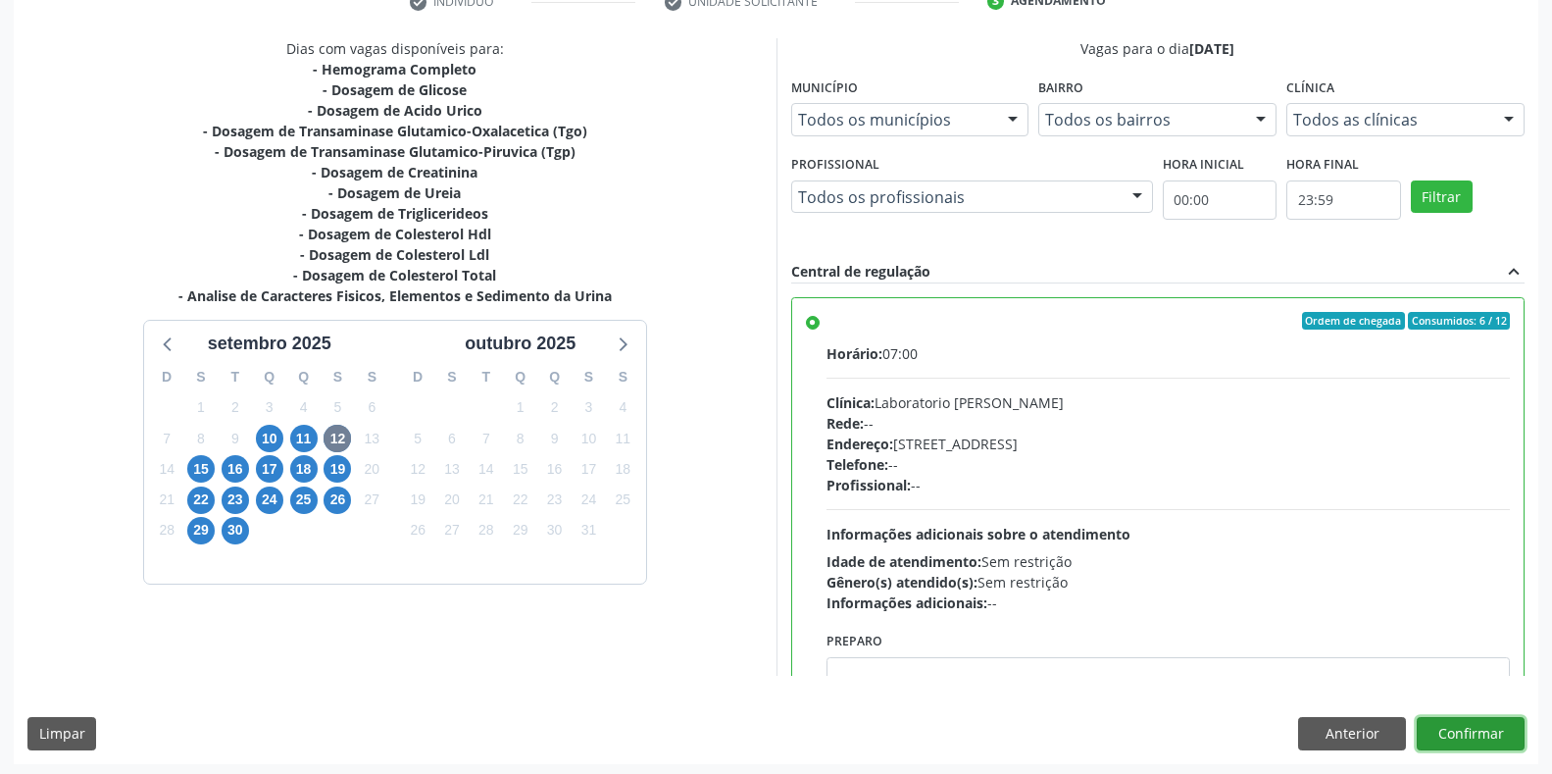
click at [1480, 734] on button "Confirmar" at bounding box center [1471, 733] width 108 height 33
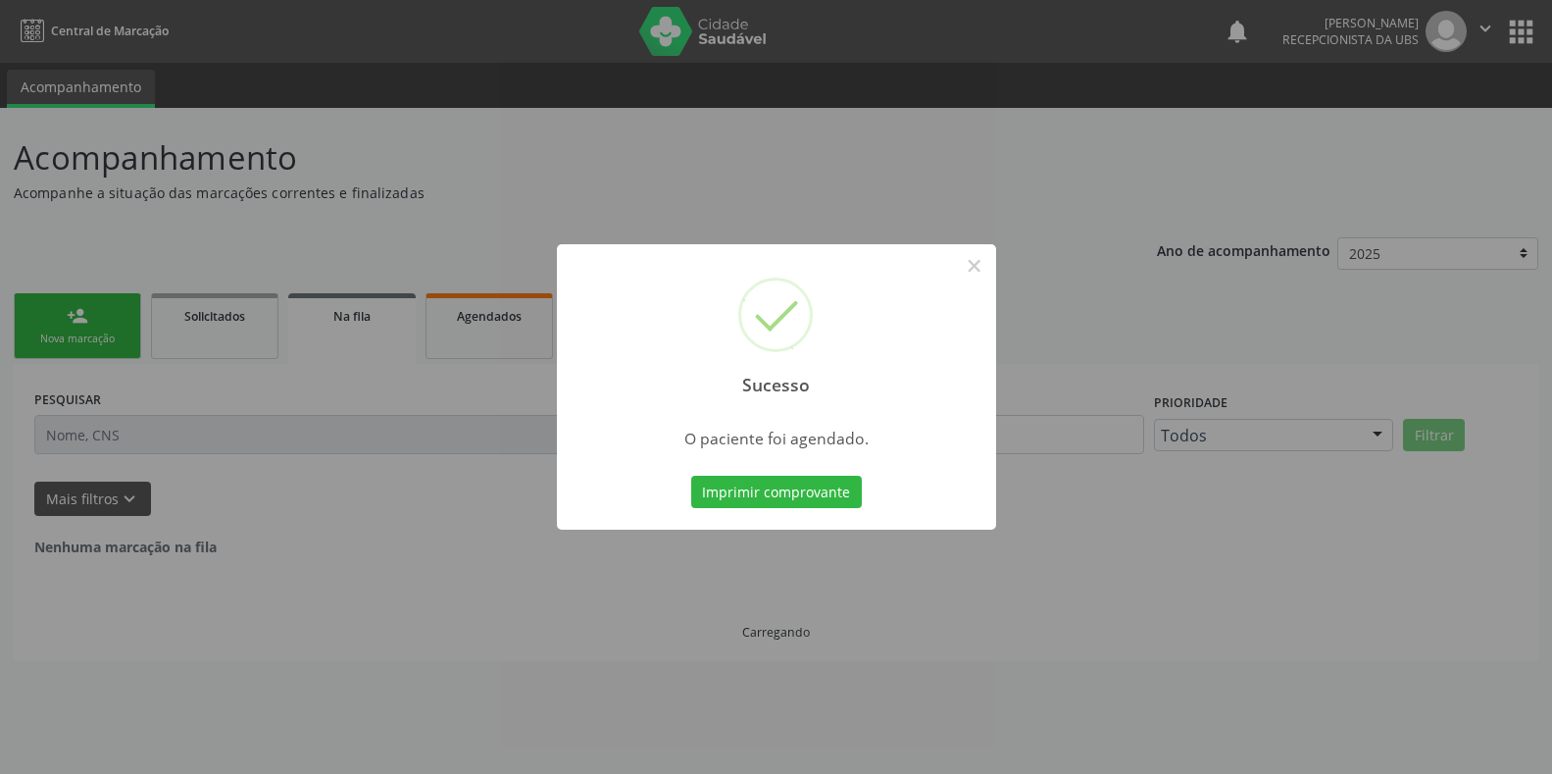
scroll to position [0, 0]
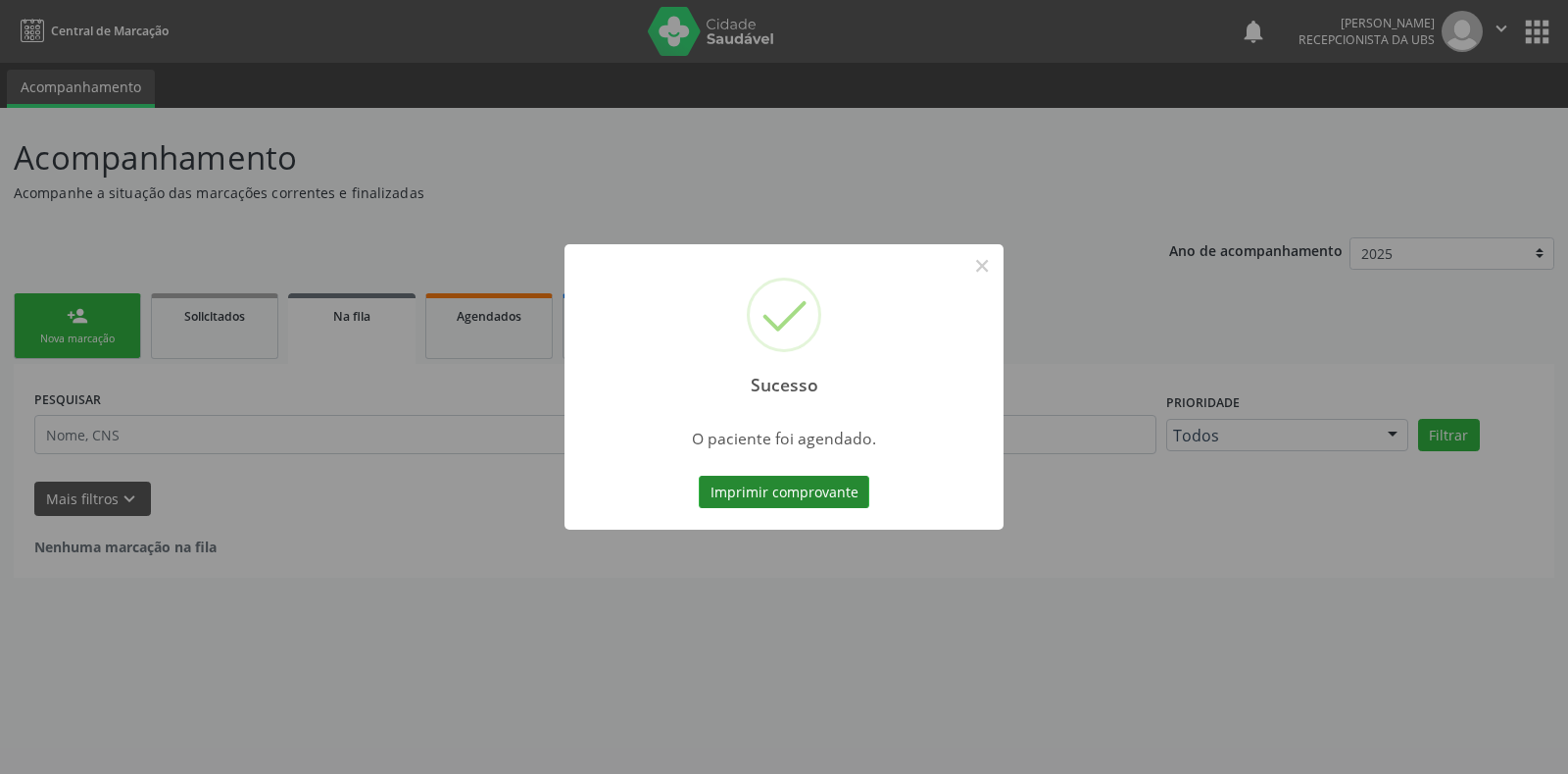
click at [813, 500] on button "Imprimir comprovante" at bounding box center [784, 492] width 171 height 33
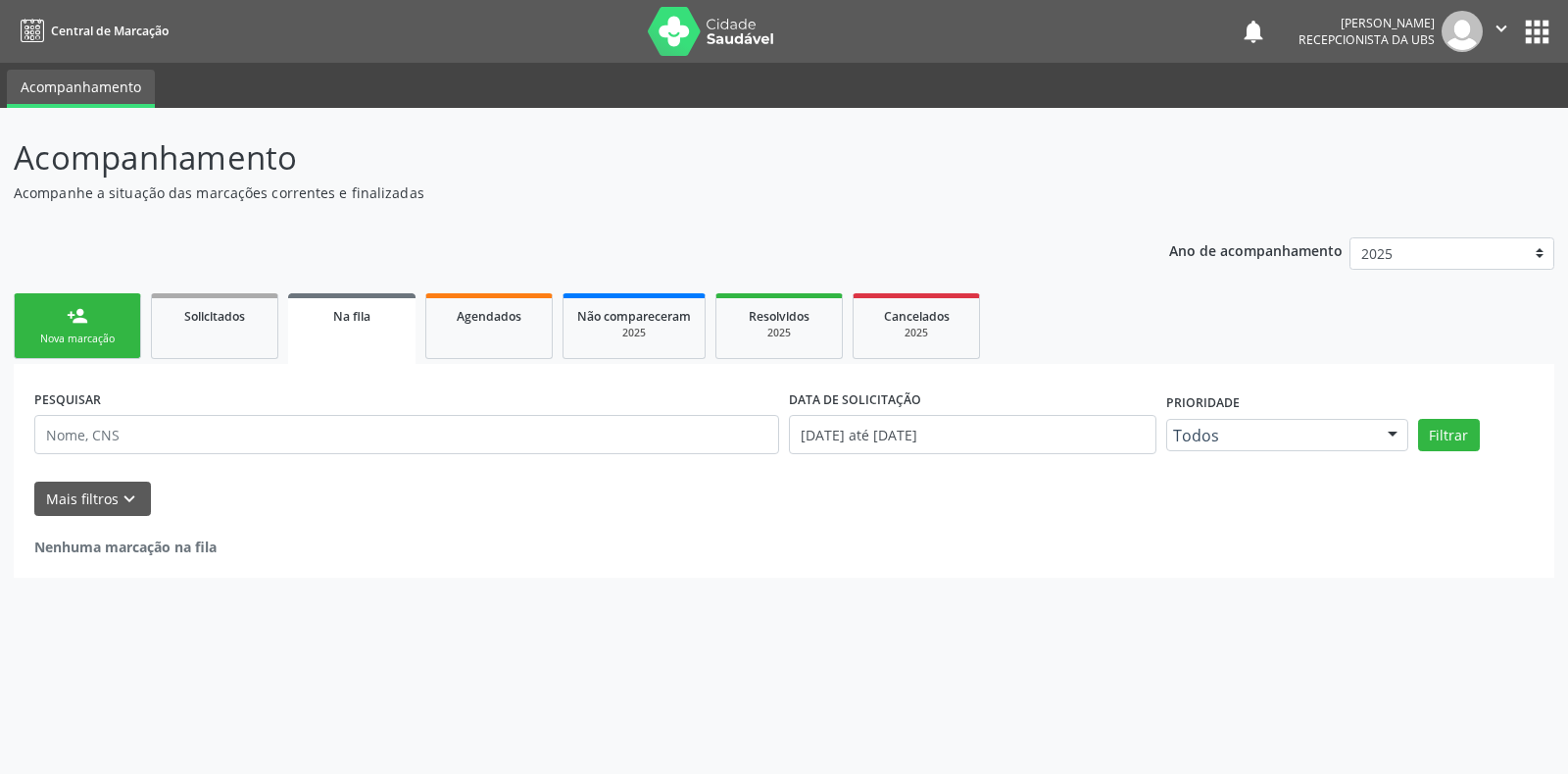
click at [69, 331] on div "Nova marcação" at bounding box center [77, 338] width 98 height 15
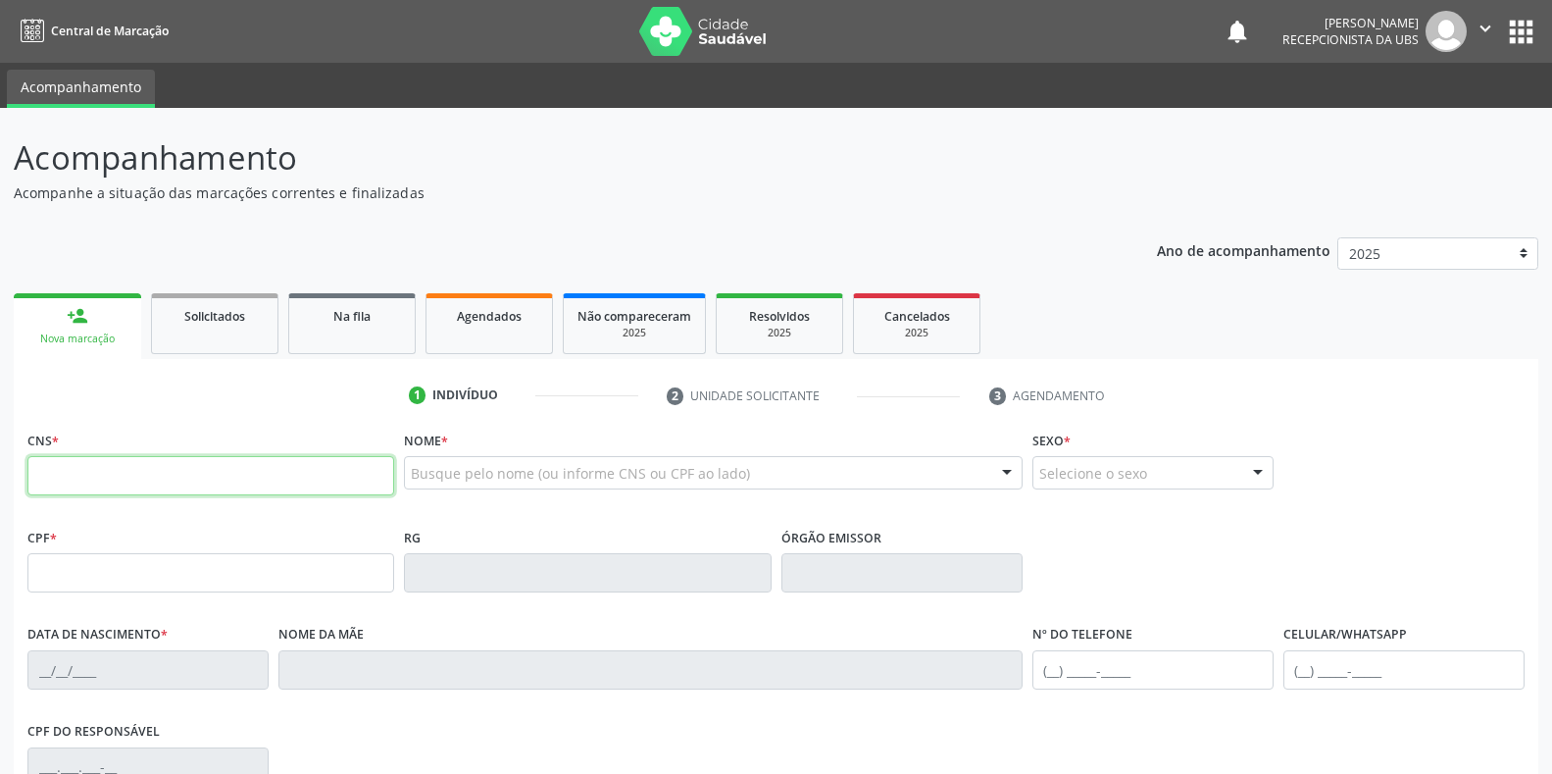
click at [275, 473] on input "text" at bounding box center [210, 475] width 367 height 39
click at [301, 482] on input "text" at bounding box center [210, 475] width 367 height 39
type input "705 0066 4353 6753"
type input "27[DATE]"
type input "[PERSON_NAME]"
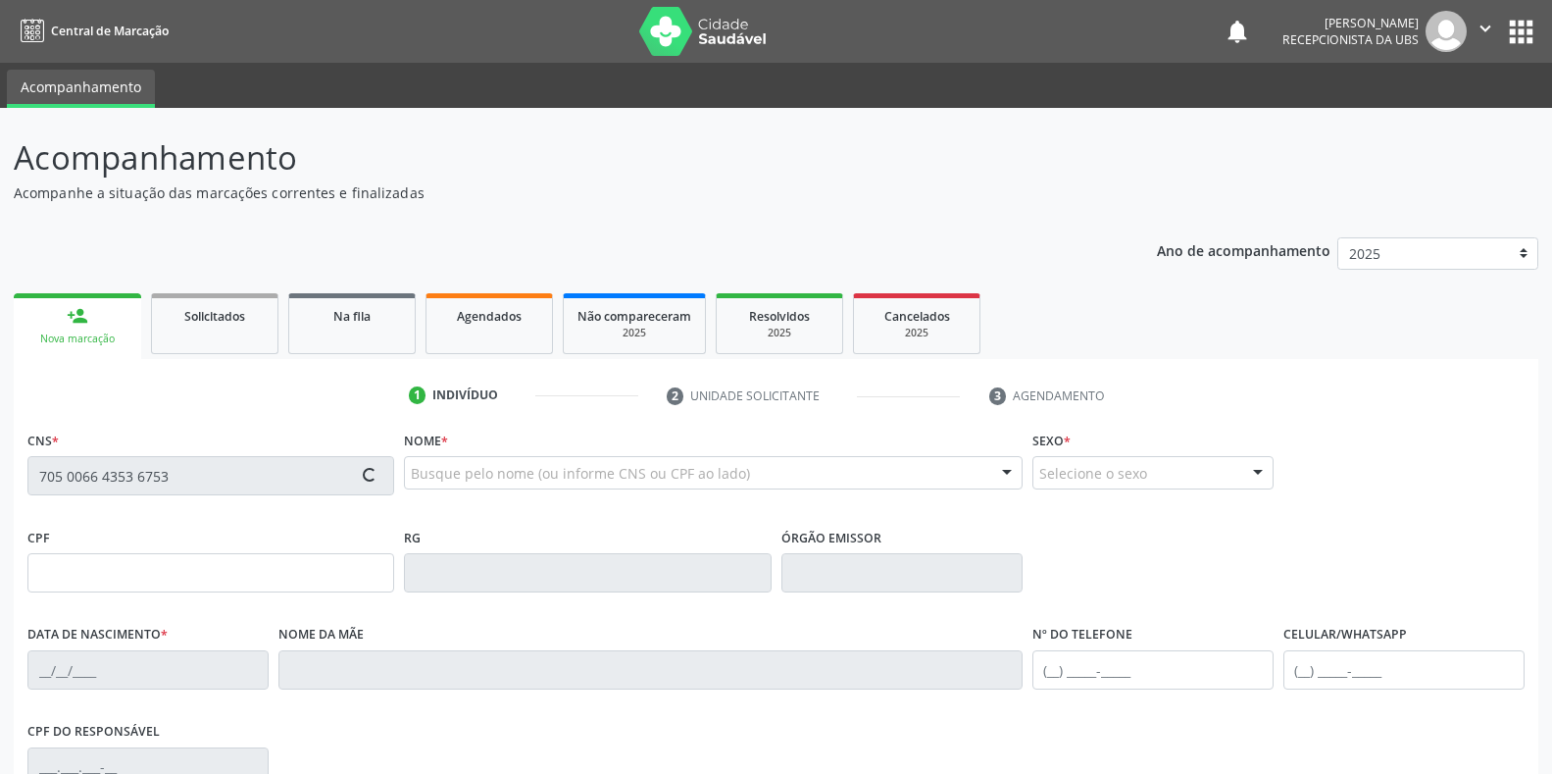
type input "[PHONE_NUMBER]"
type input "935.799.184-00"
type input "S/N"
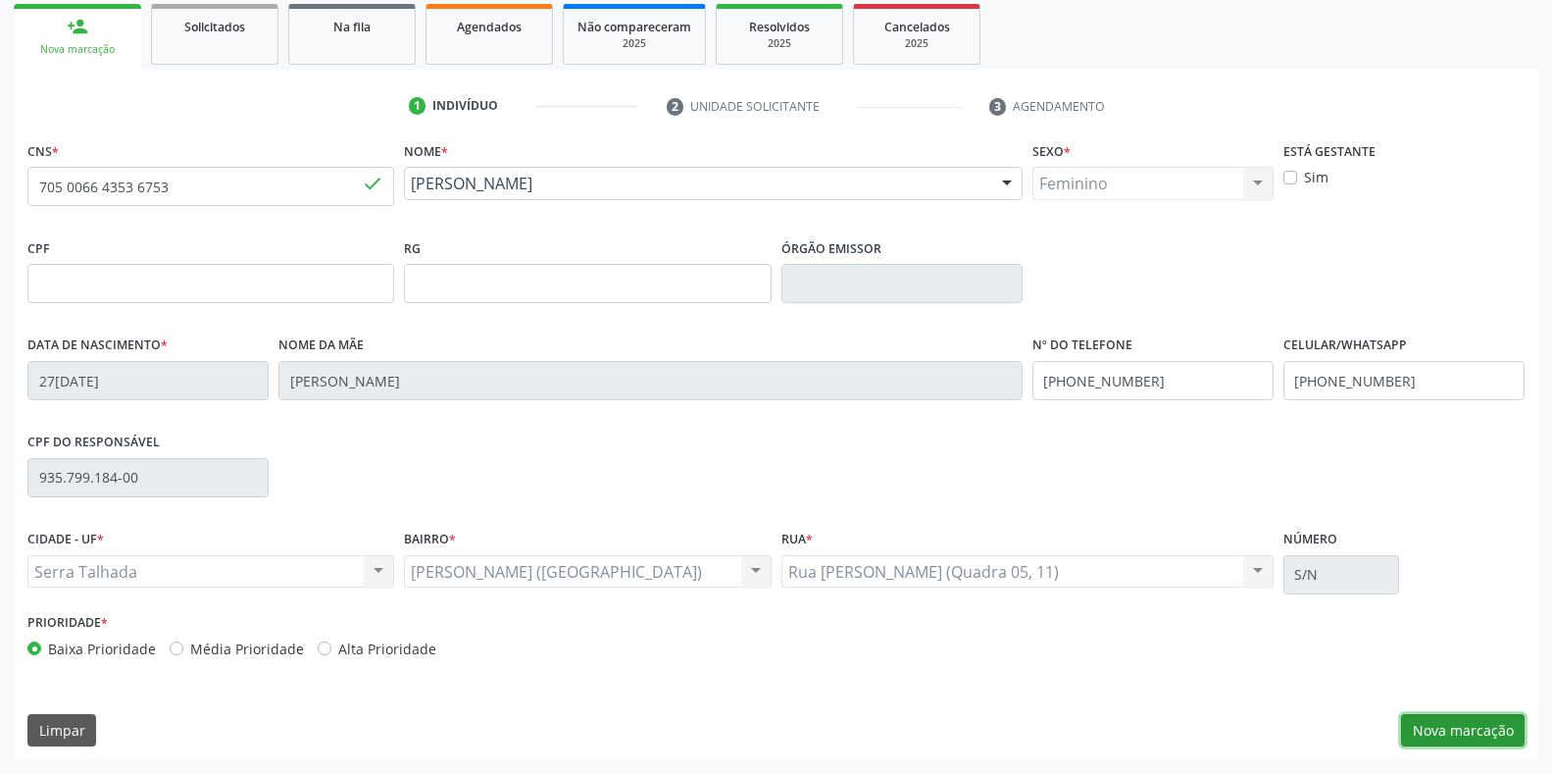
click at [1467, 721] on button "Nova marcação" at bounding box center [1463, 730] width 124 height 33
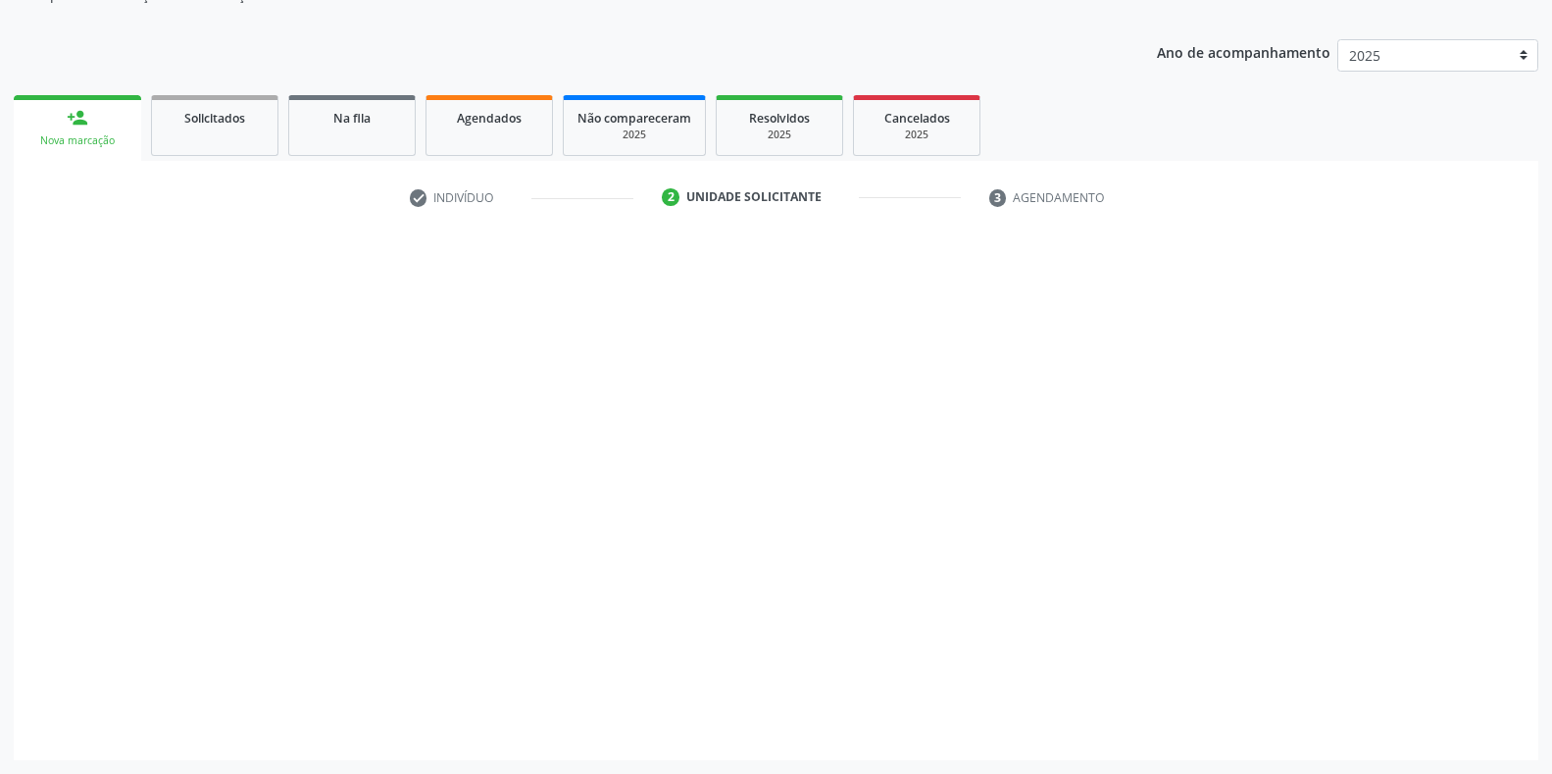
scroll to position [198, 0]
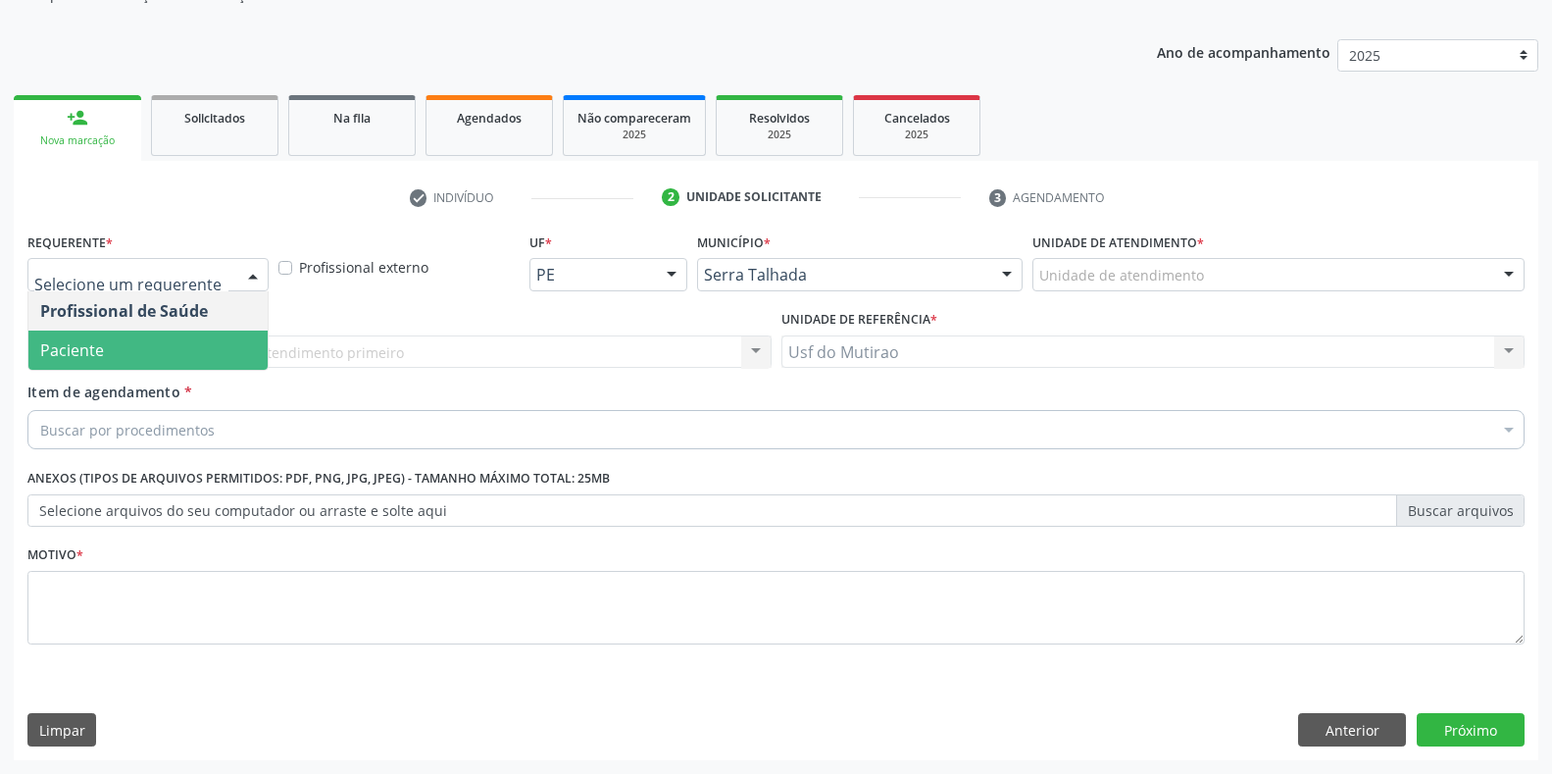
click at [130, 353] on span "Paciente" at bounding box center [147, 349] width 239 height 39
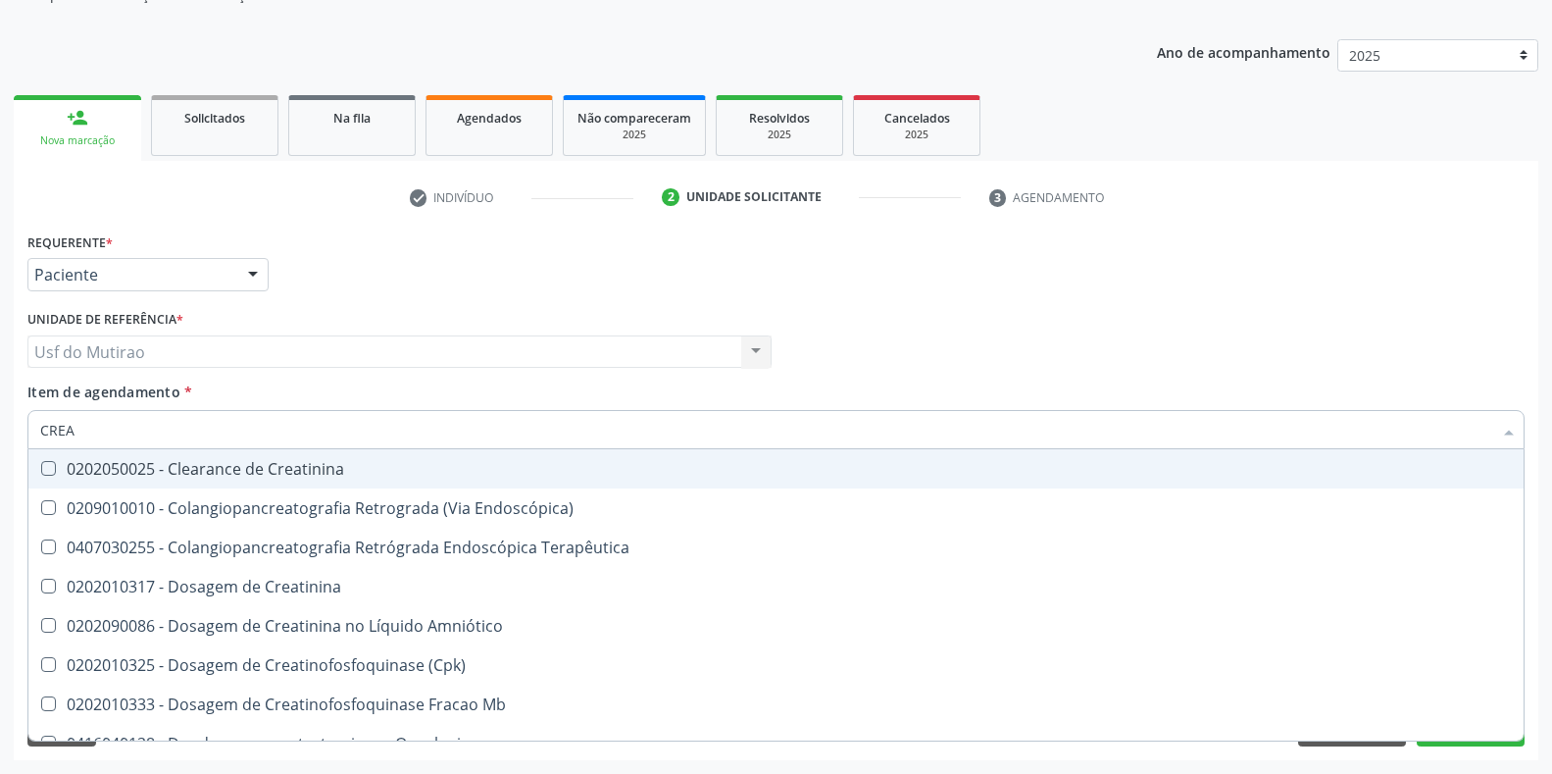
type input "CREAT"
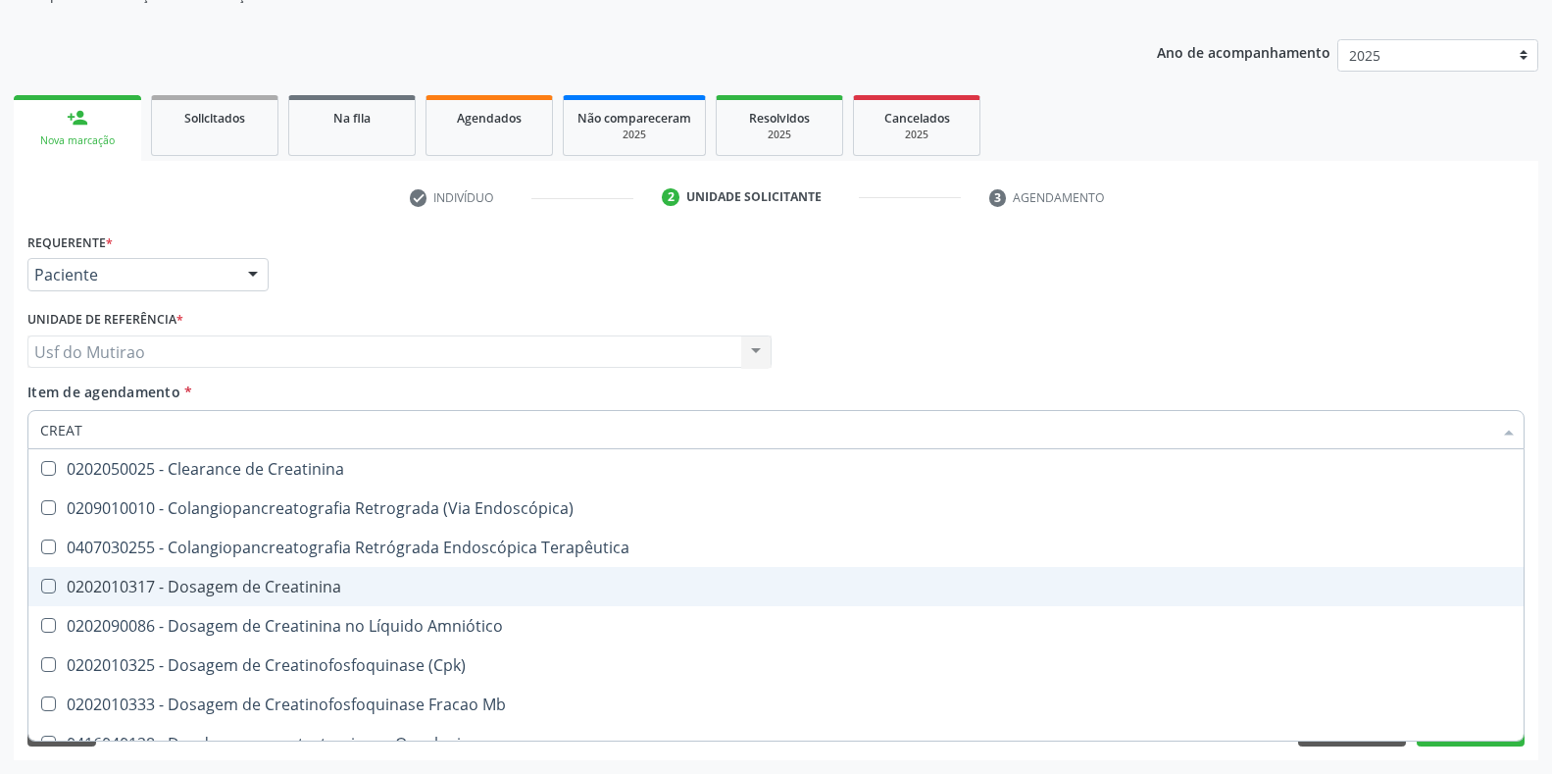
click at [227, 582] on div "0202010317 - Dosagem de Creatinina" at bounding box center [776, 587] width 1472 height 16
checkbox Creatinina "true"
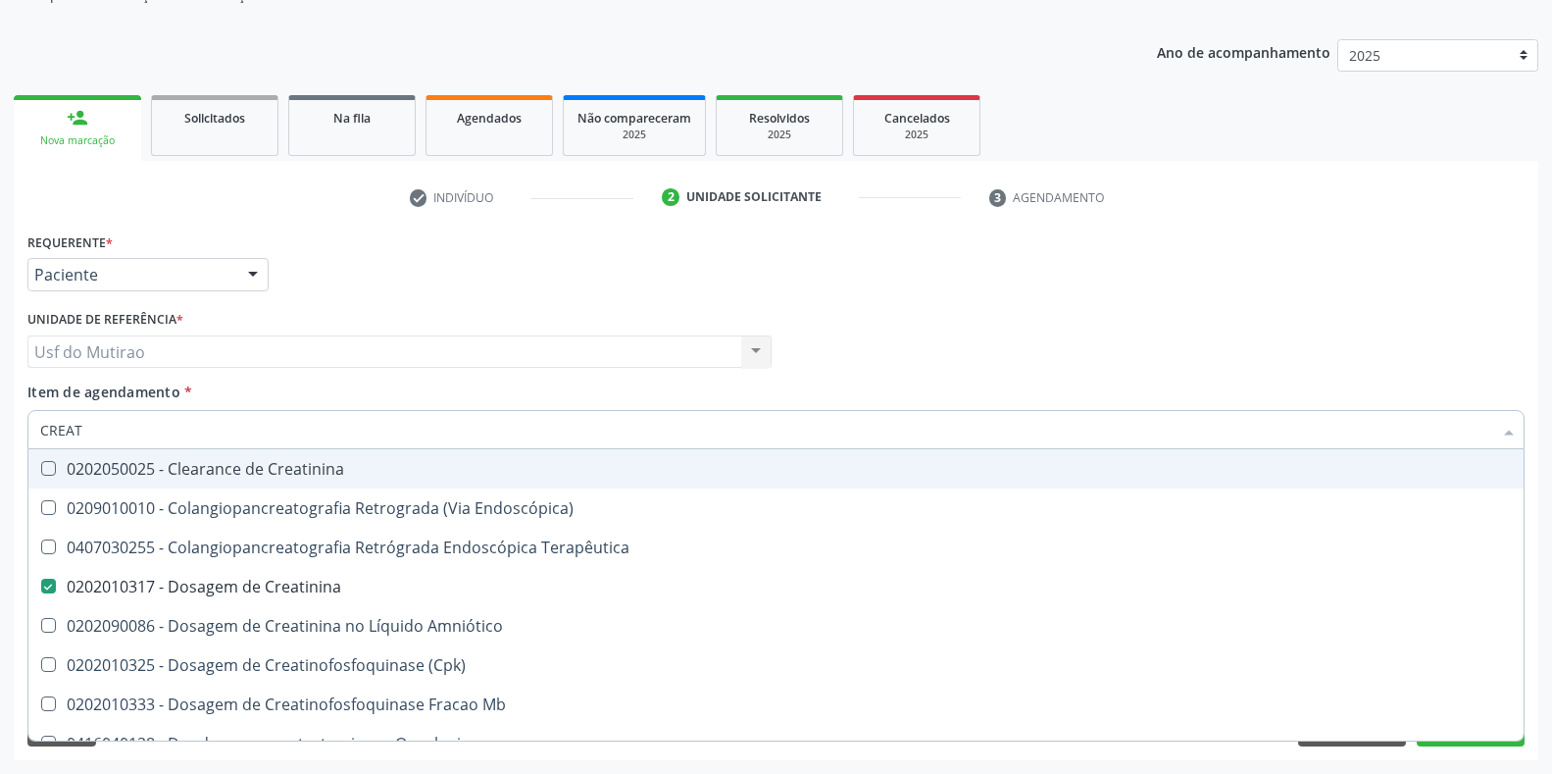
drag, startPoint x: 228, startPoint y: 425, endPoint x: 11, endPoint y: 427, distance: 216.7
click at [11, 427] on div "Acompanhamento Acompanhe a situação das marcações correntes e finalizadas Relat…" at bounding box center [776, 342] width 1552 height 864
type input "UREI"
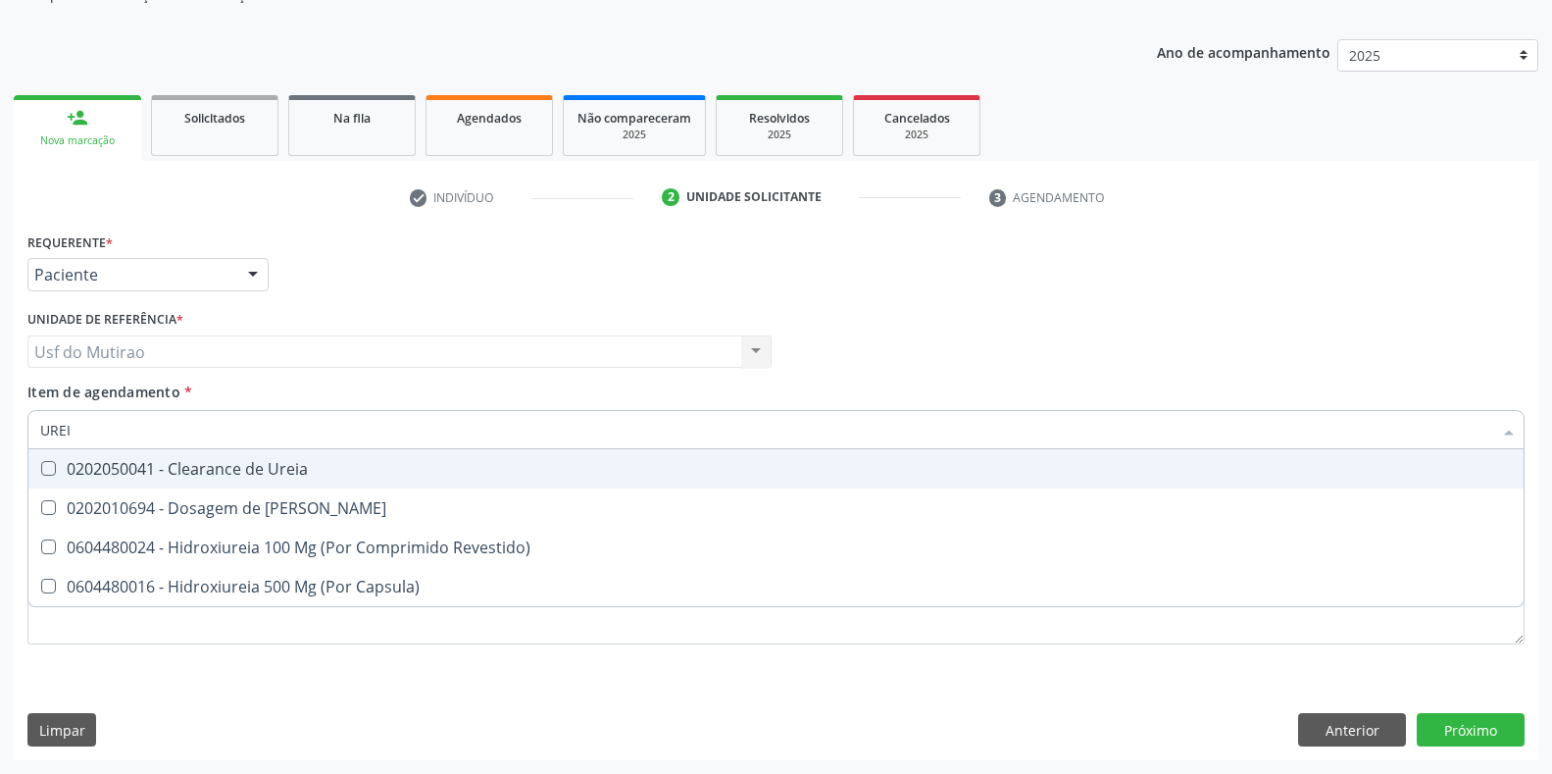
checkbox Capsula\) "false"
type input "UREIA"
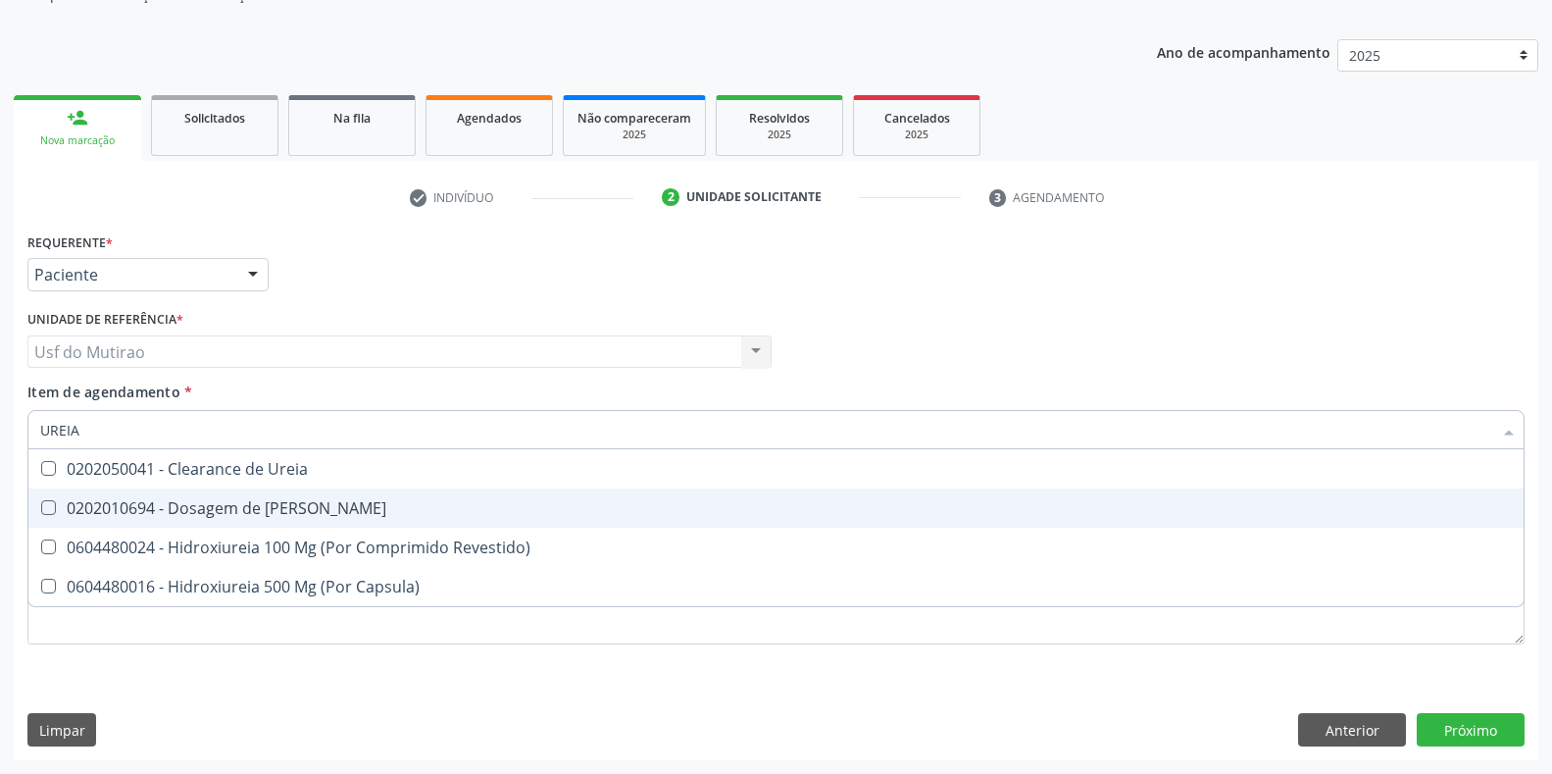
click at [78, 508] on div "0202010694 - Dosagem de [PERSON_NAME]" at bounding box center [776, 508] width 1472 height 16
checkbox Ureia "true"
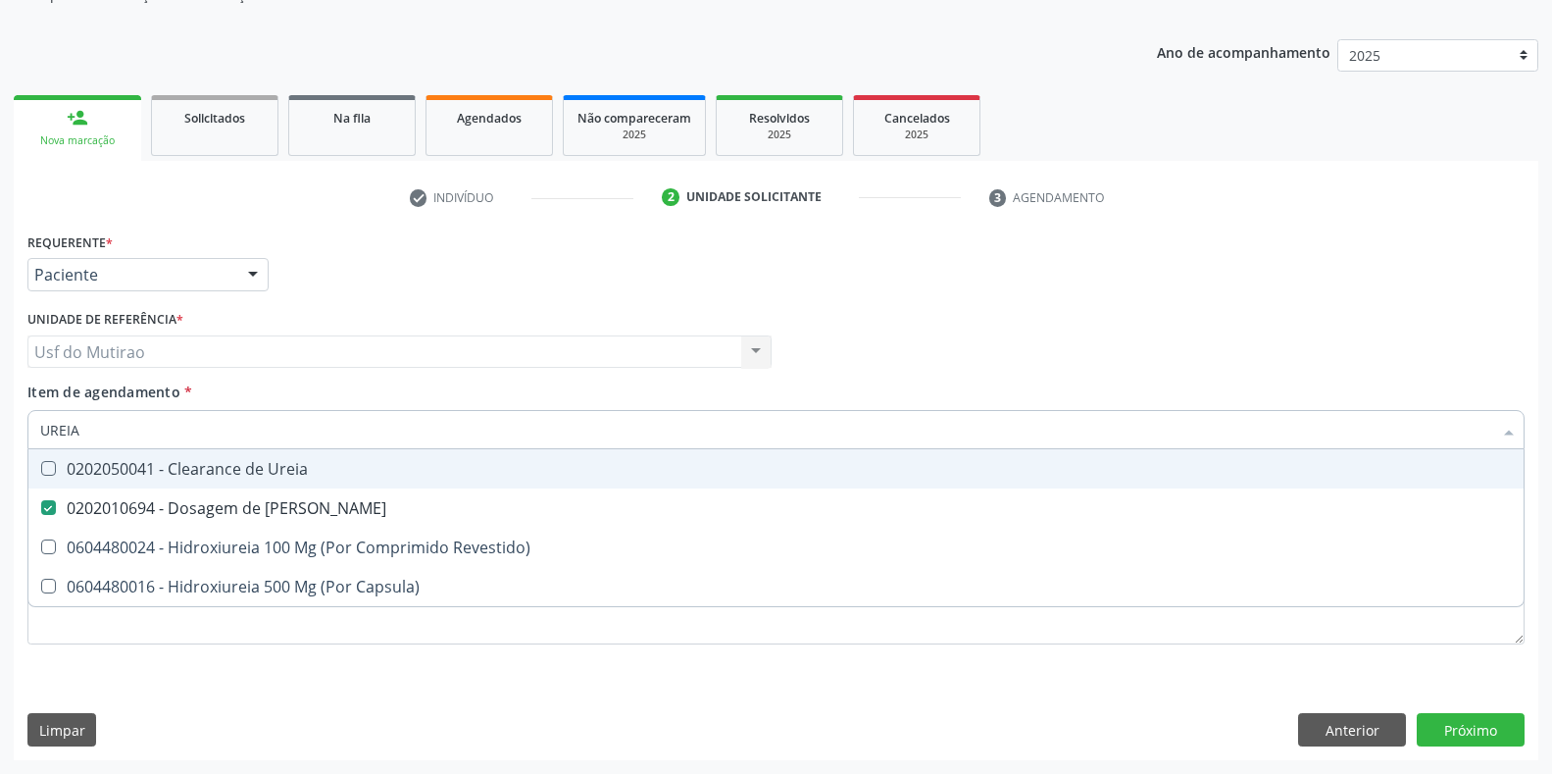
drag, startPoint x: 99, startPoint y: 426, endPoint x: 26, endPoint y: 420, distance: 72.8
click at [26, 420] on div "Item de agendamento * UREIA Desfazer seleção 0202050041 - Clearance de Ureia 02…" at bounding box center [776, 419] width 1507 height 76
type input "TG"
checkbox Ureia "false"
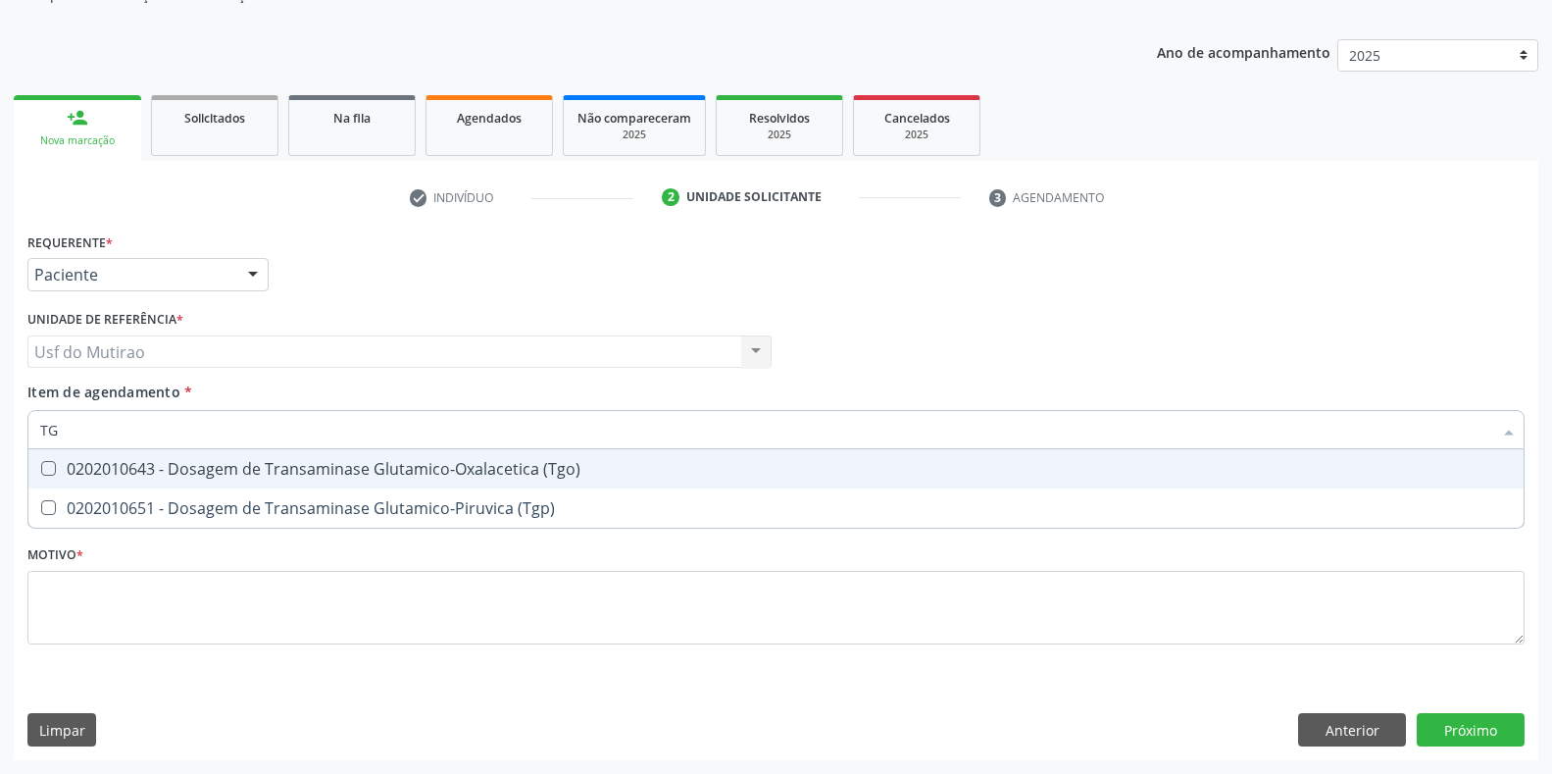
type input "TGO"
click at [115, 466] on div "0202010643 - Dosagem de Transaminase Glutamico-Oxalacetica (Tgo)" at bounding box center [776, 469] width 1472 height 16
checkbox \(Tgo\) "true"
click at [120, 434] on input "TGO" at bounding box center [766, 429] width 1452 height 39
type input "TGP"
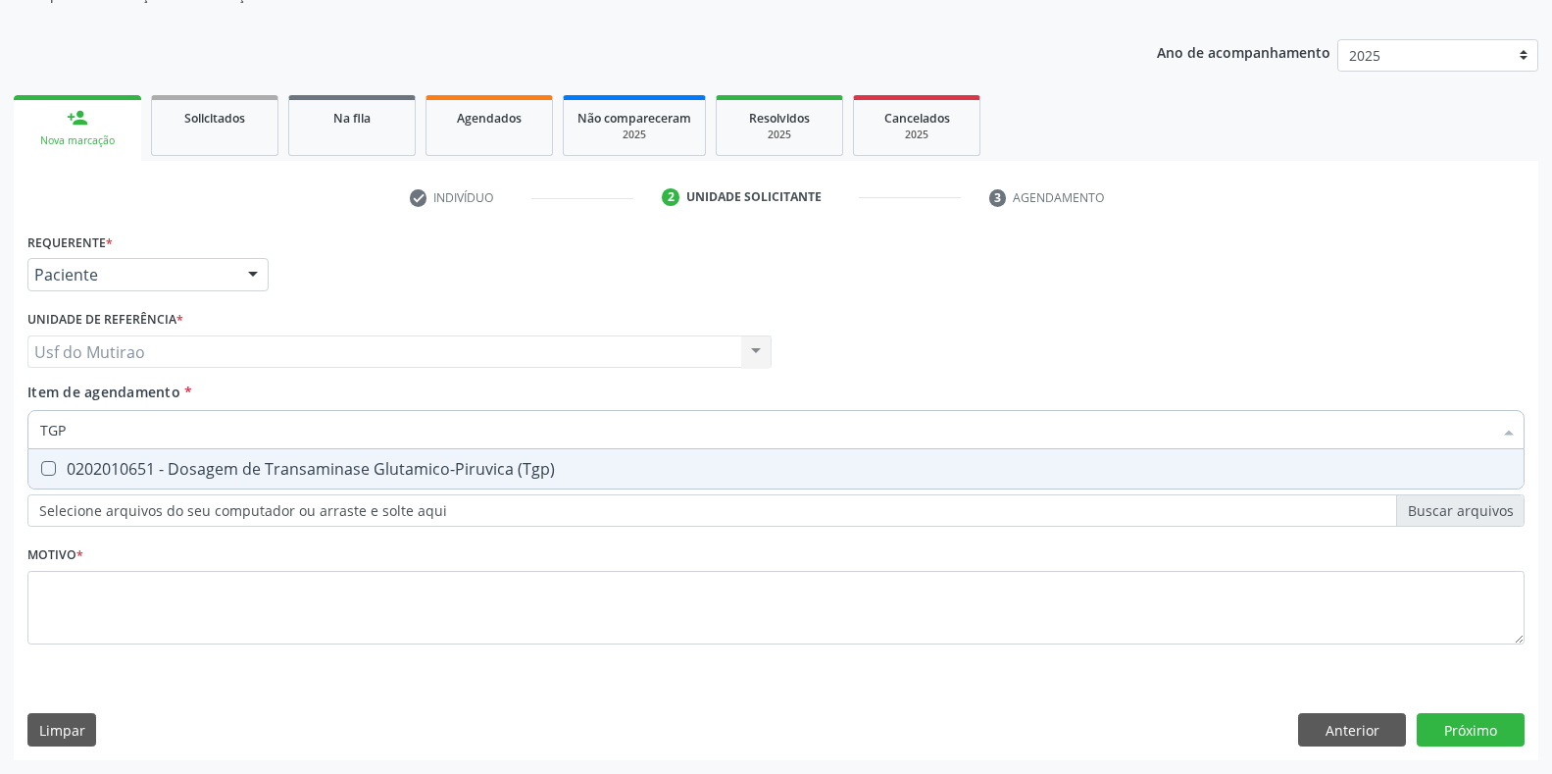
click at [155, 480] on span "0202010651 - Dosagem de Transaminase Glutamico-Piruvica (Tgp)" at bounding box center [775, 468] width 1495 height 39
checkbox \(Tgp\) "true"
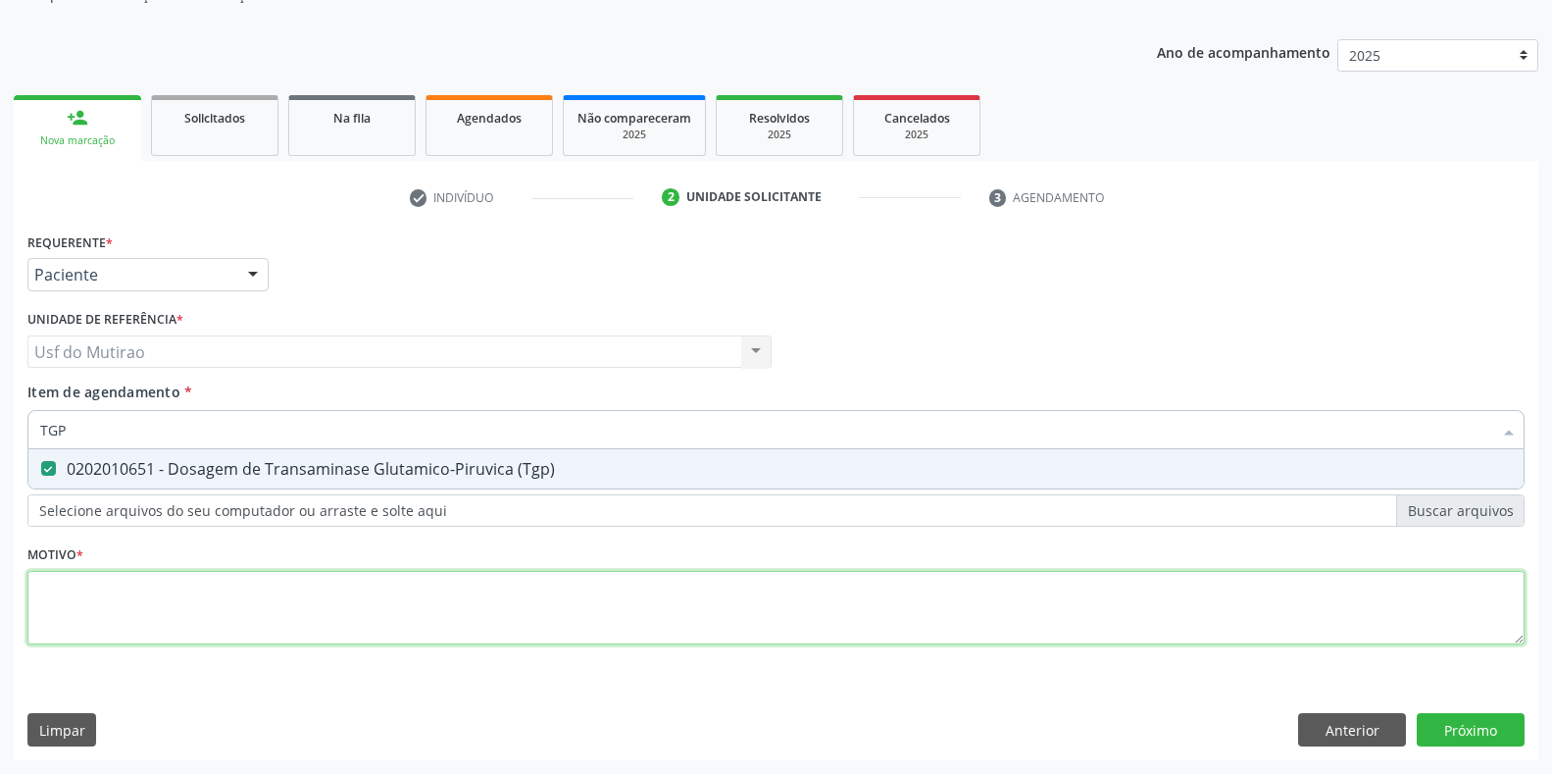
click at [513, 632] on div "Requerente * Paciente Profissional de Saúde Paciente Nenhum resultado encontrad…" at bounding box center [775, 450] width 1497 height 444
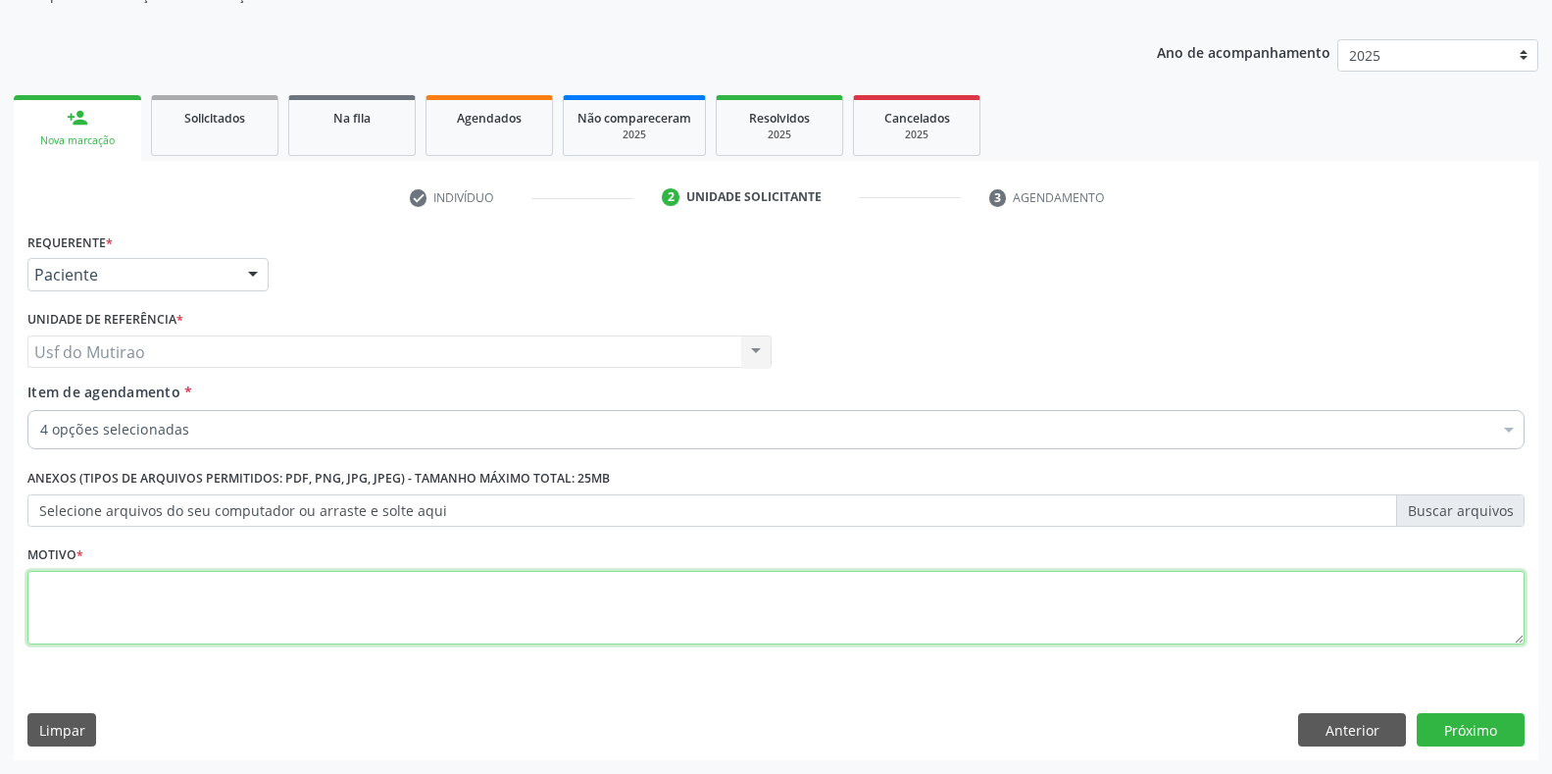
type textarea "."
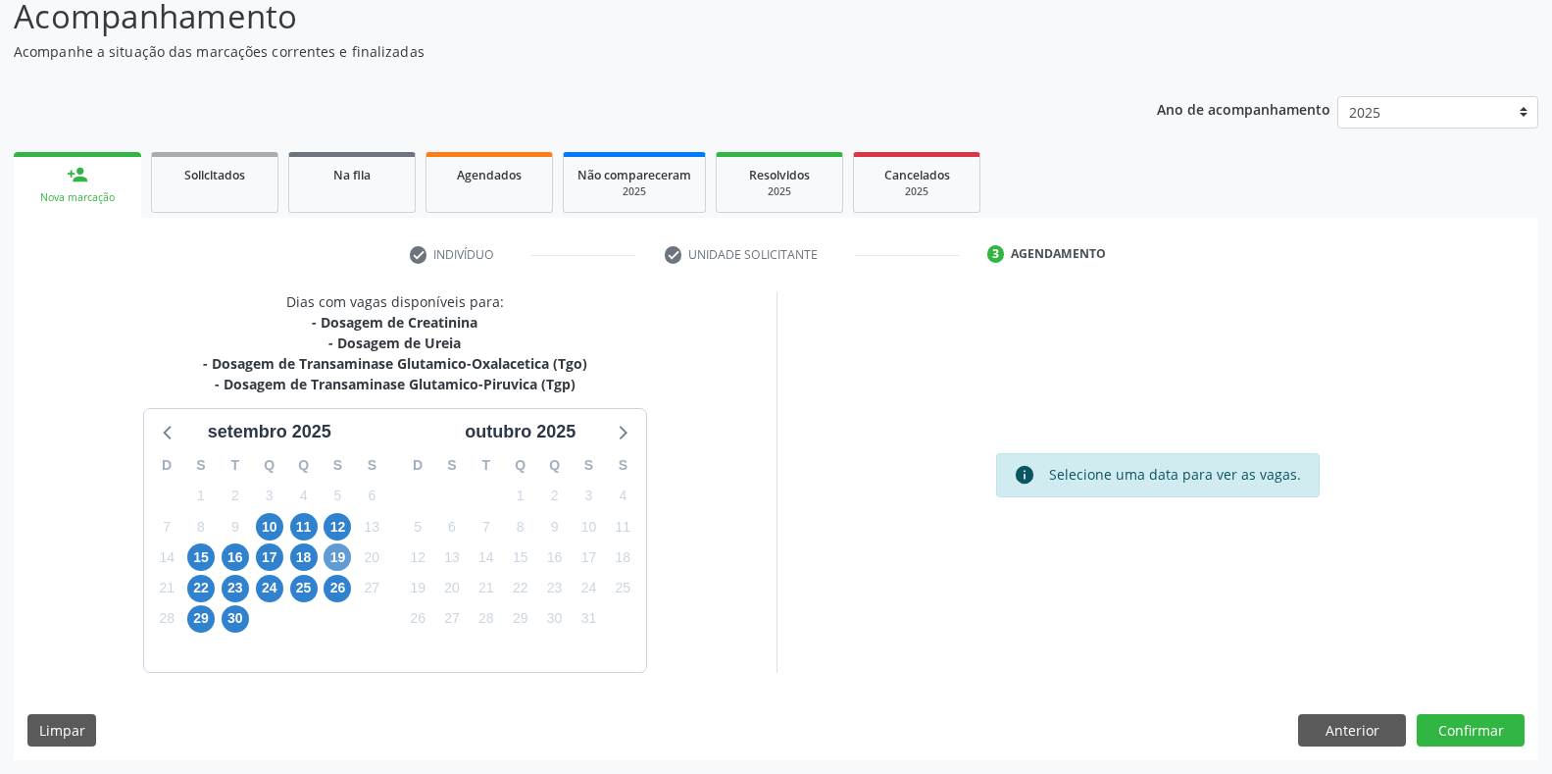
scroll to position [141, 0]
click at [341, 526] on span "12" at bounding box center [337, 526] width 27 height 27
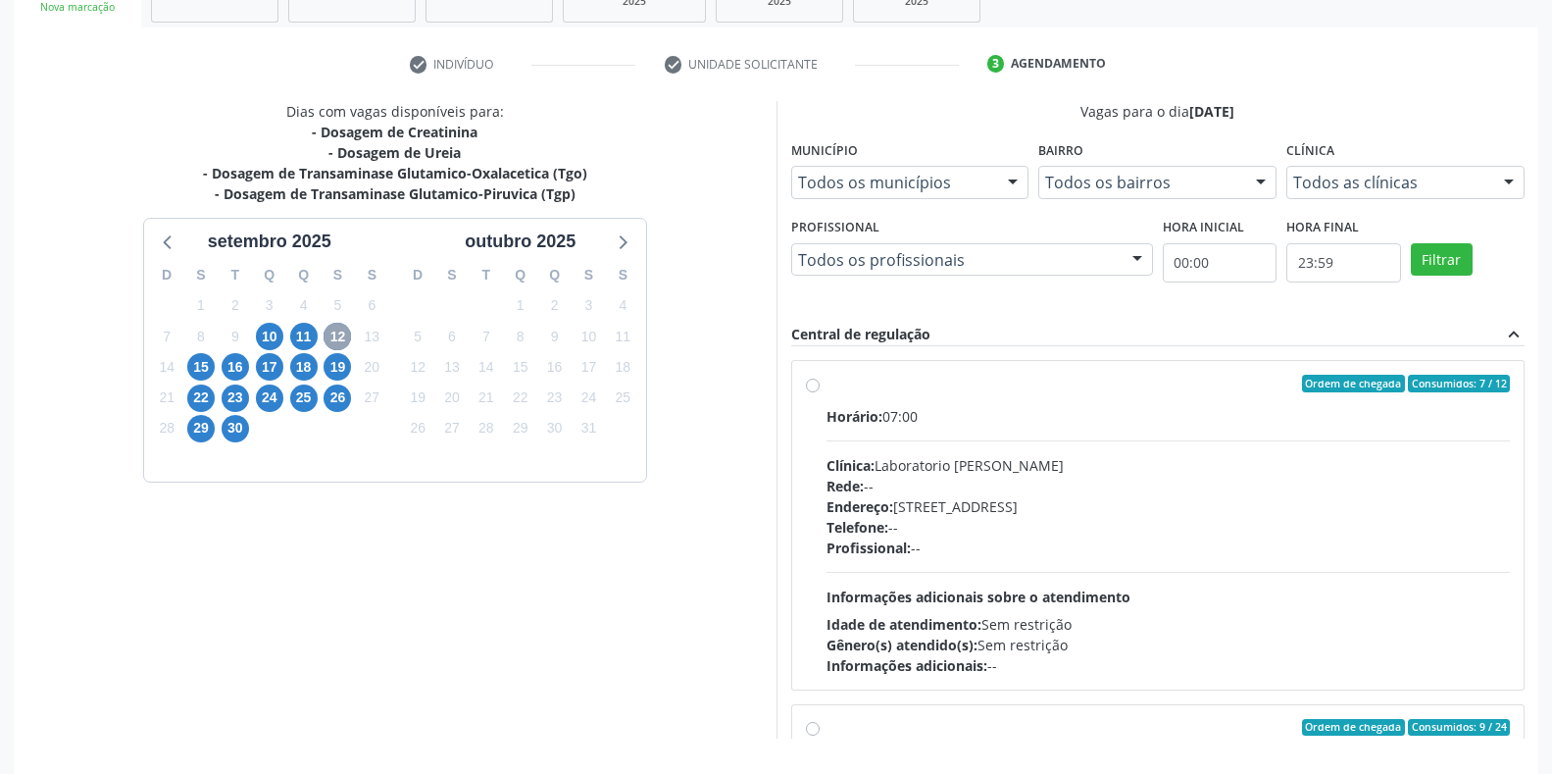
scroll to position [337, 0]
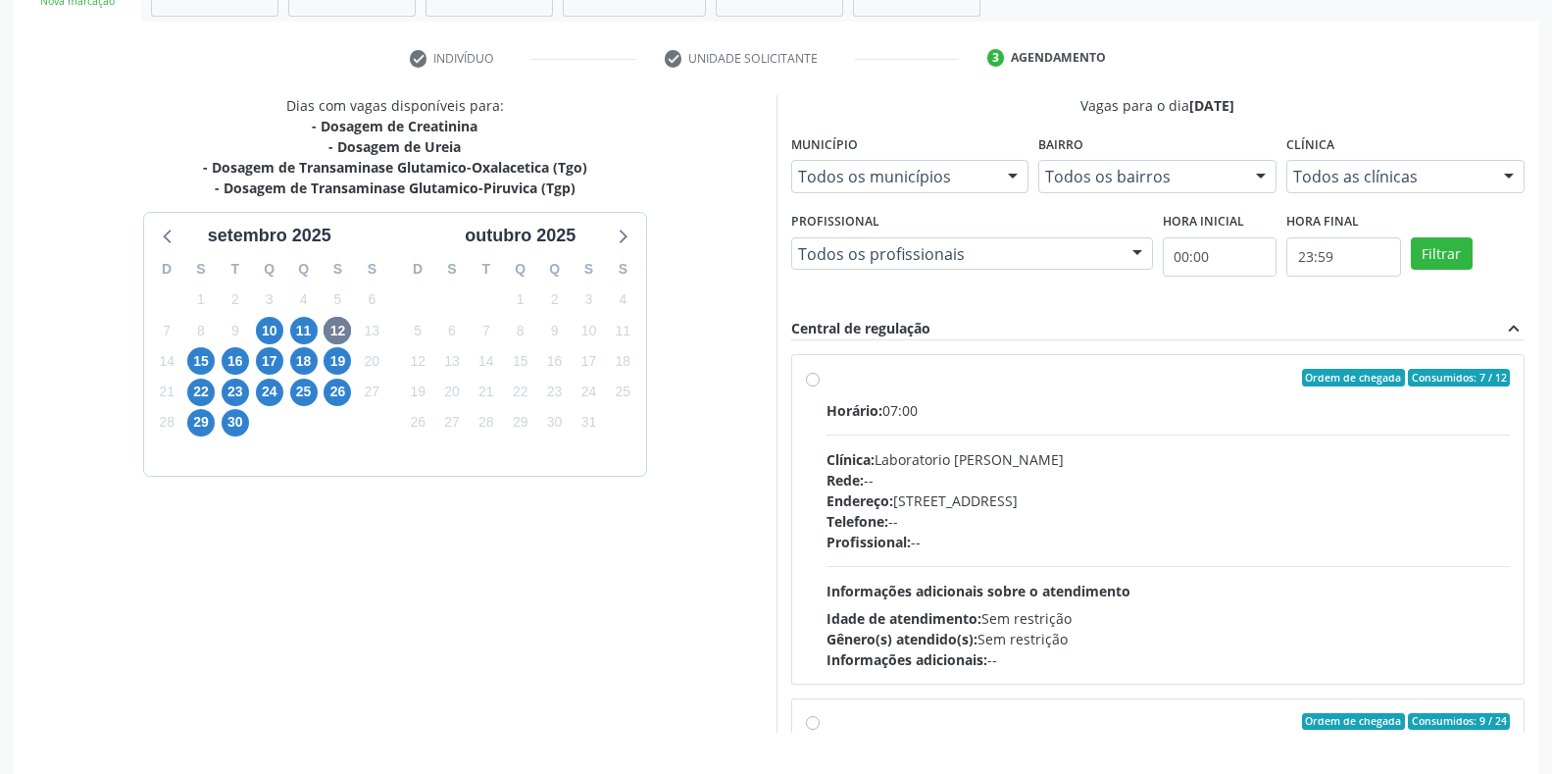
click at [961, 477] on div "Rede: --" at bounding box center [1169, 480] width 684 height 21
click at [820, 386] on input "Ordem de chegada Consumidos: 7 / 12 Horário: 07:00 Clínica: Laboratorio Jose Pa…" at bounding box center [813, 378] width 14 height 18
radio input "true"
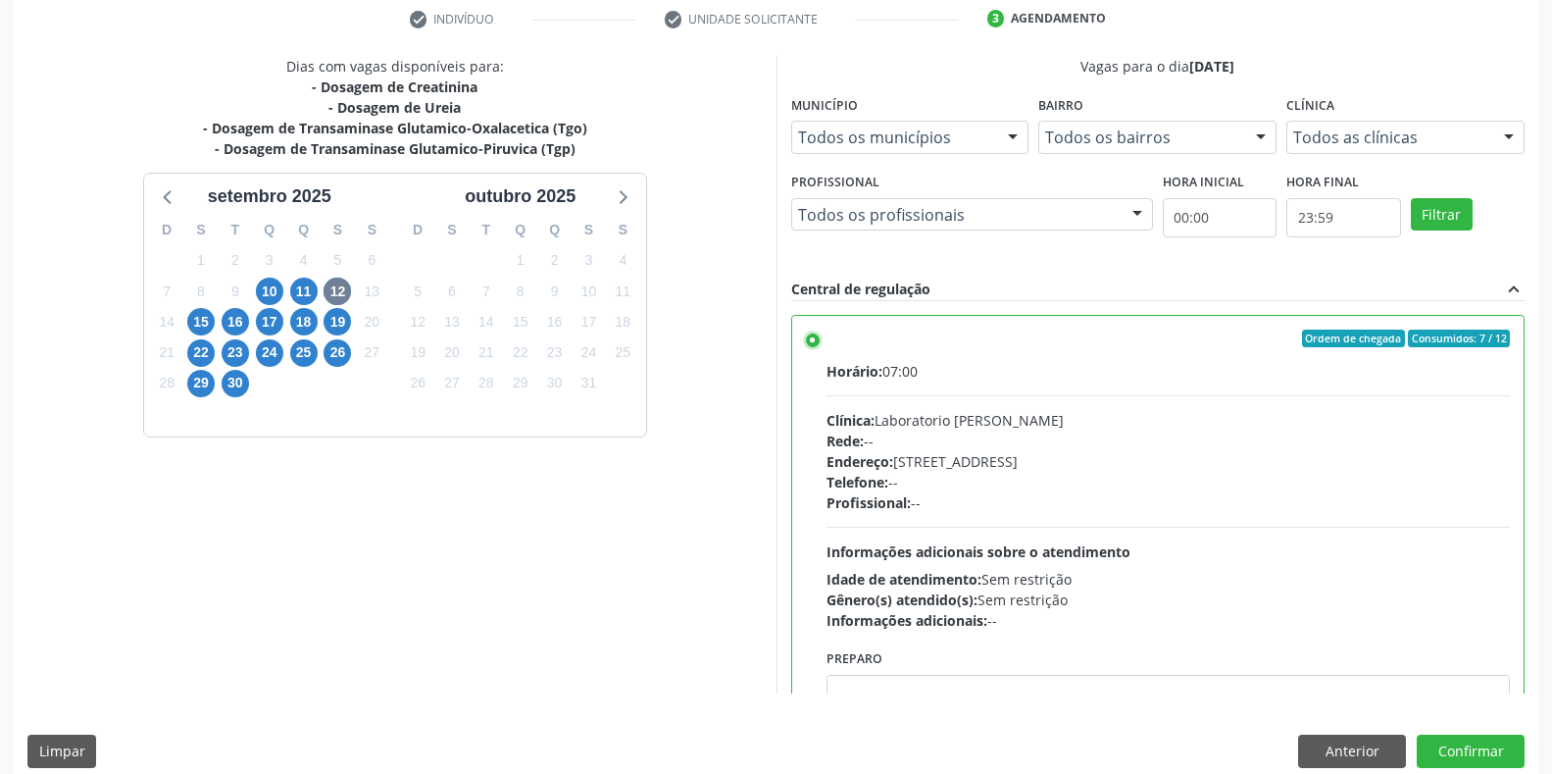
scroll to position [398, 0]
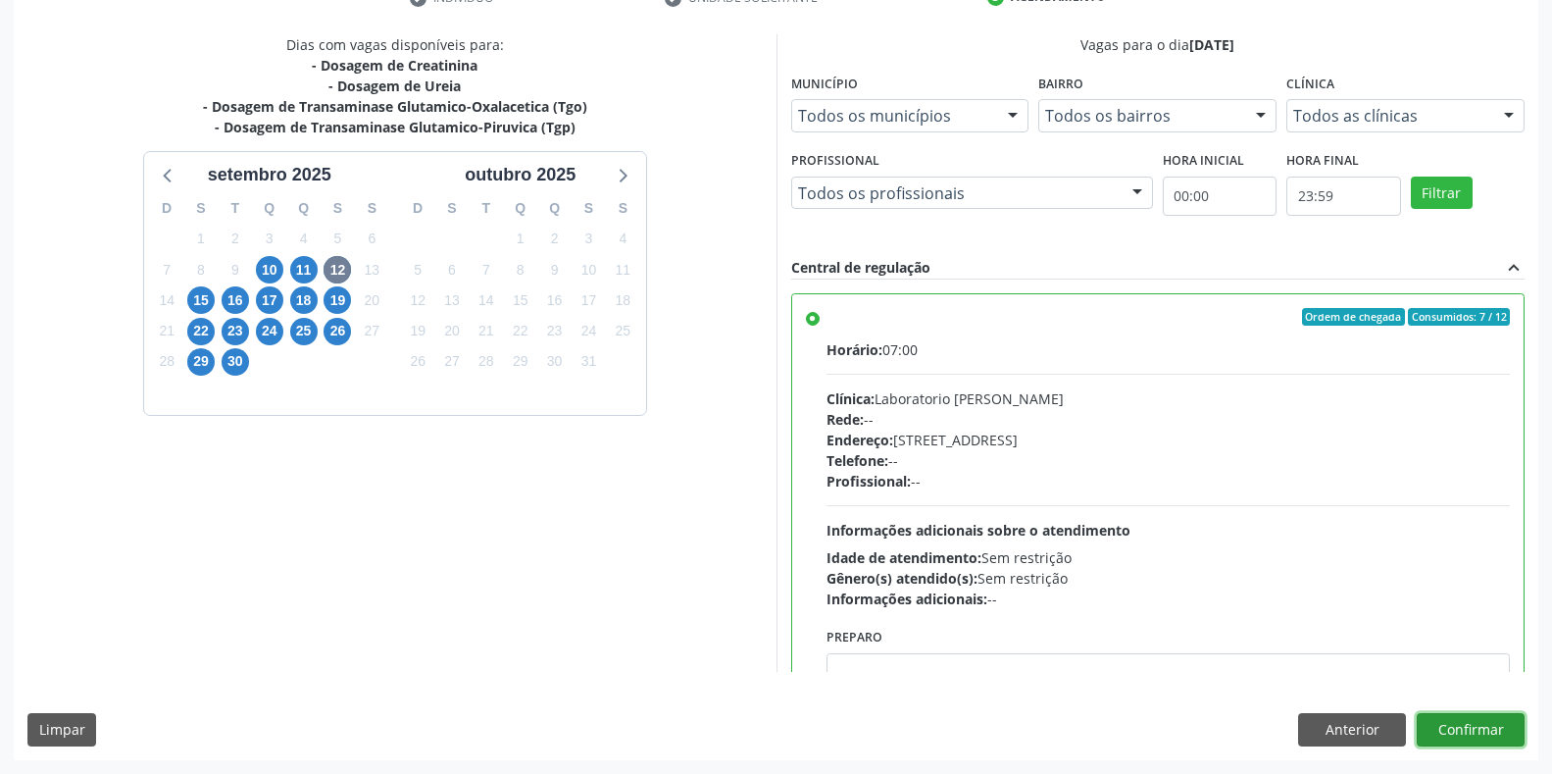
click at [1501, 731] on button "Confirmar" at bounding box center [1471, 729] width 108 height 33
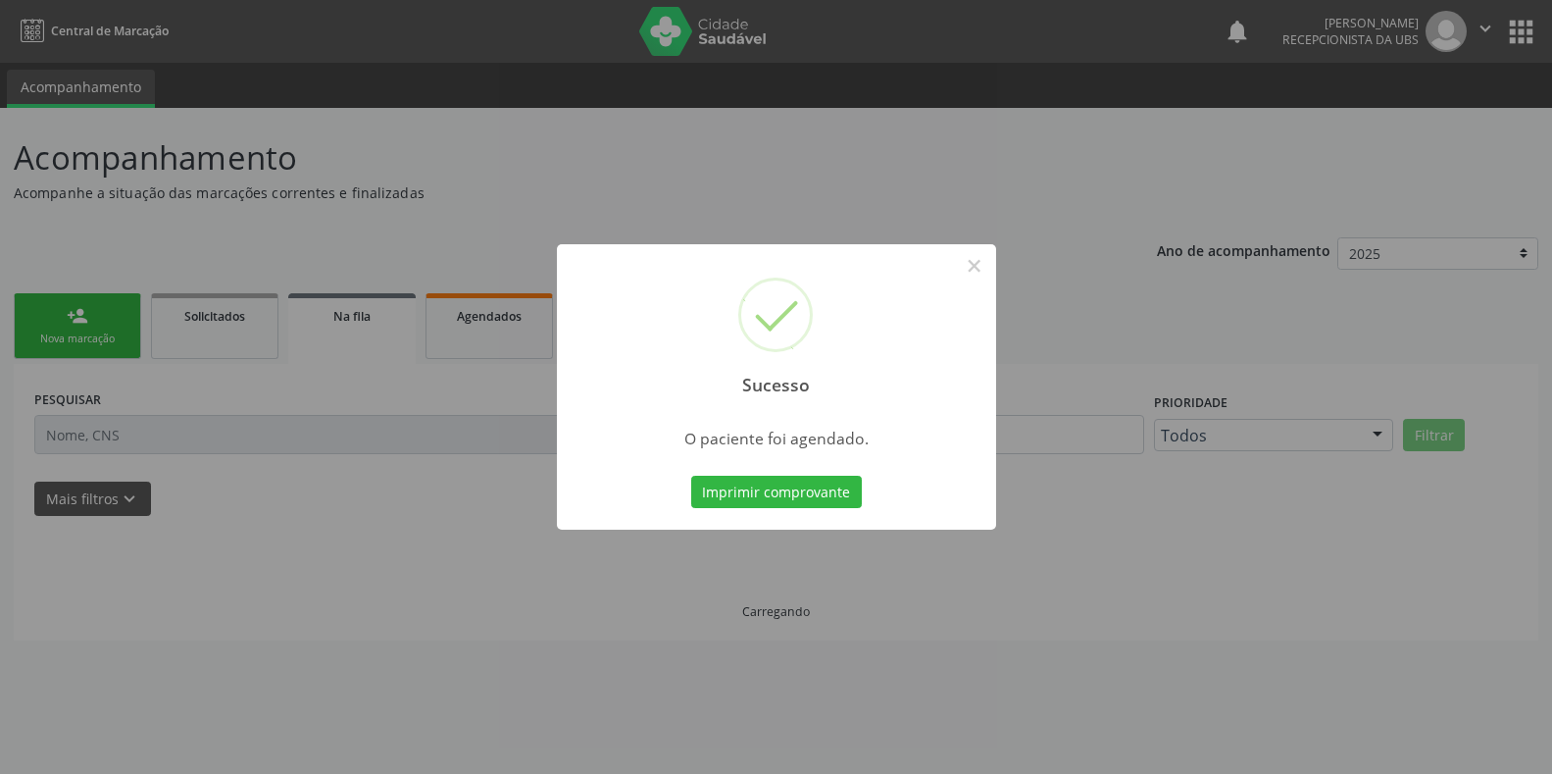
scroll to position [0, 0]
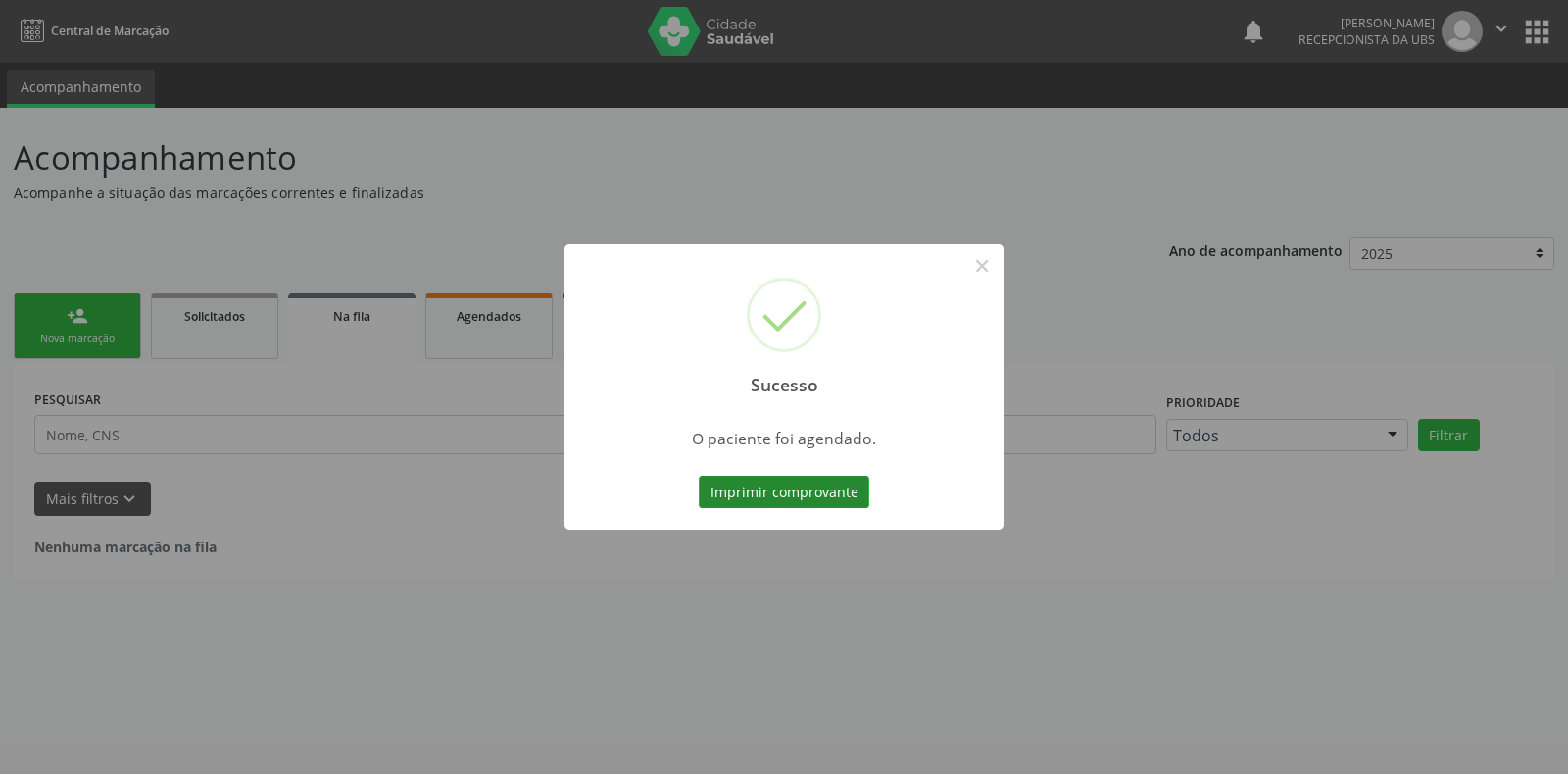
click at [785, 490] on button "Imprimir comprovante" at bounding box center [784, 492] width 171 height 33
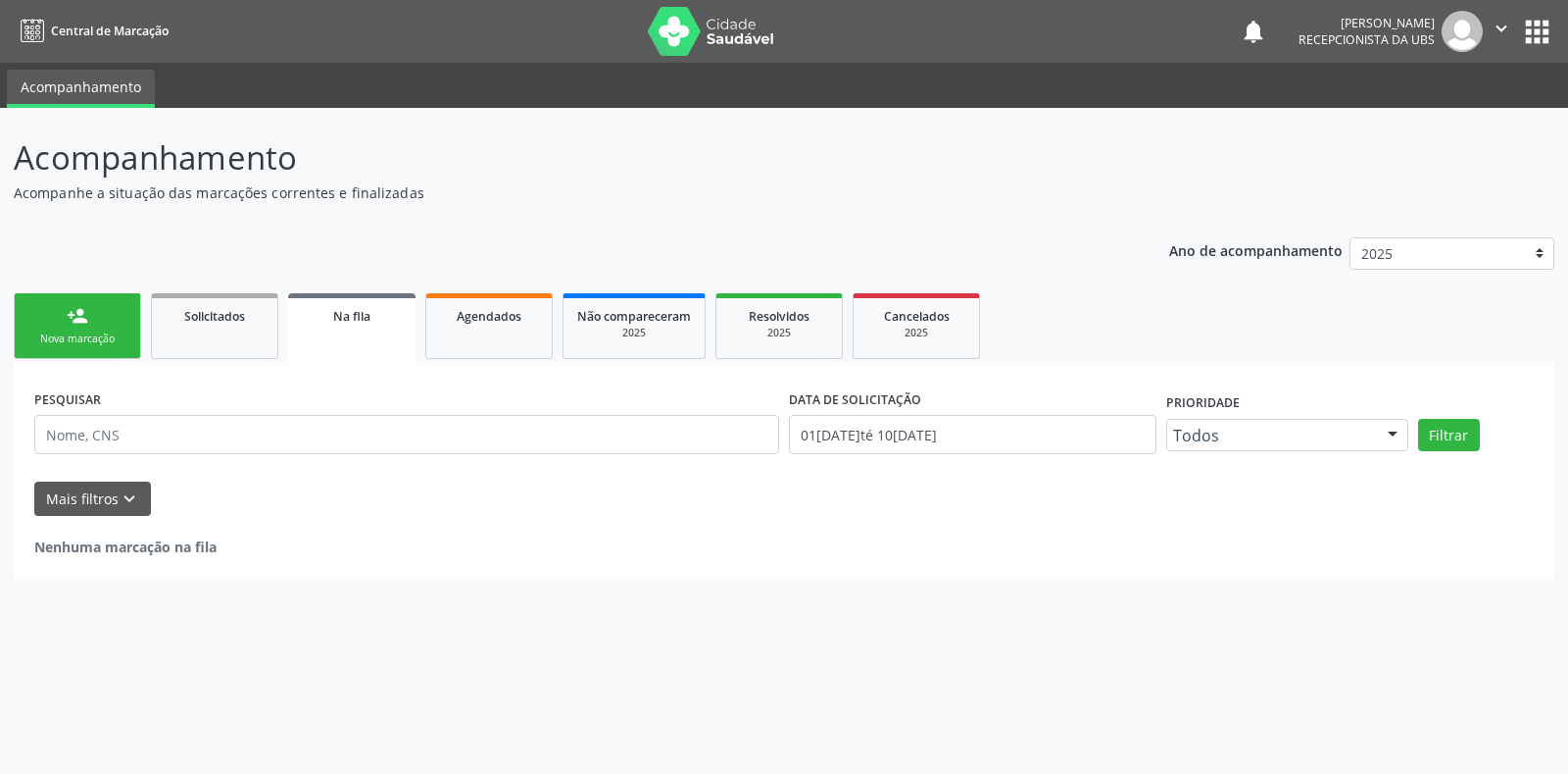
click at [85, 340] on div "Nova marcação" at bounding box center [77, 338] width 98 height 15
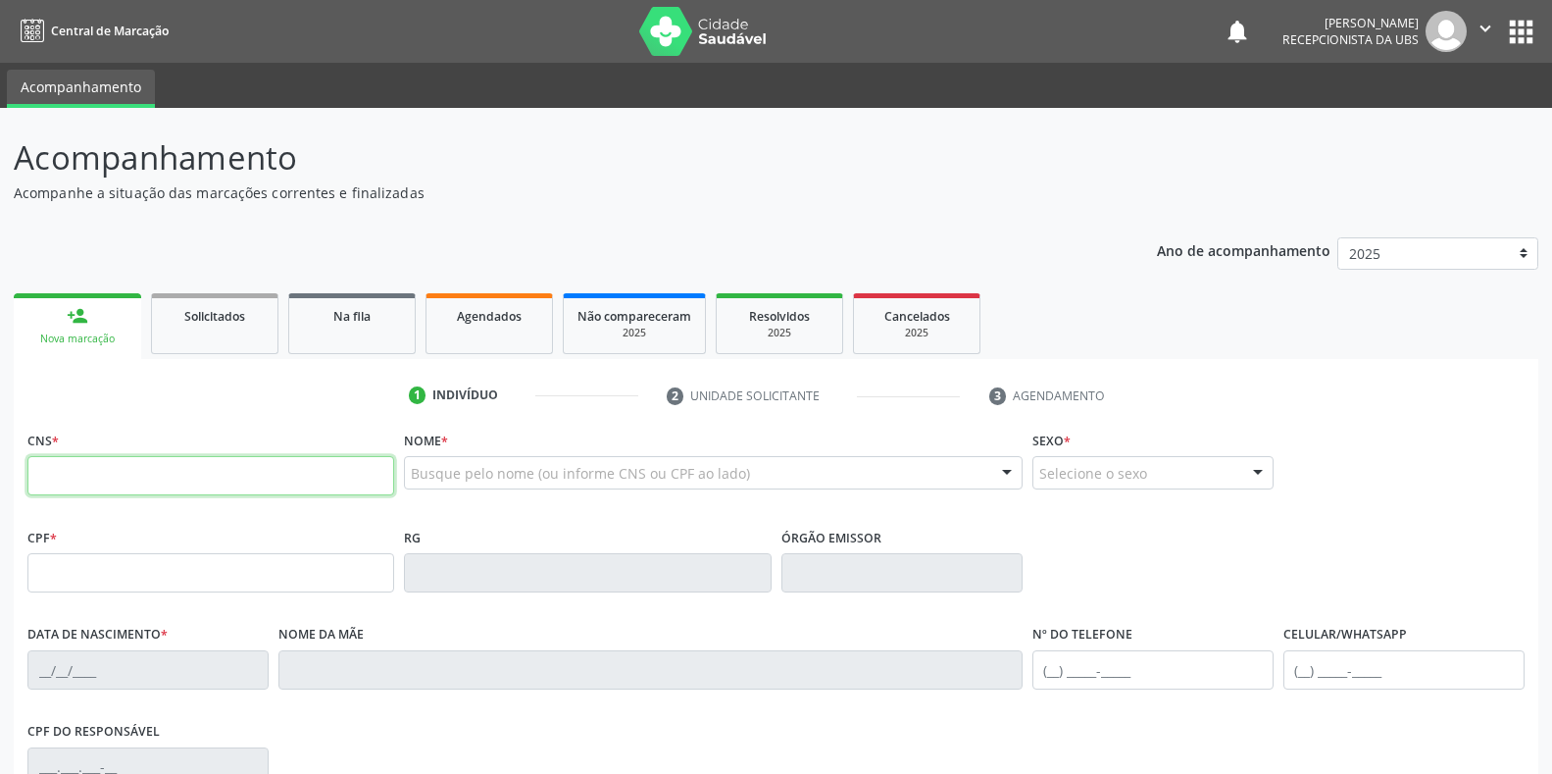
click at [126, 489] on input "text" at bounding box center [210, 475] width 367 height 39
type input "702 8041 5665 6164"
type input "112.419.614-50"
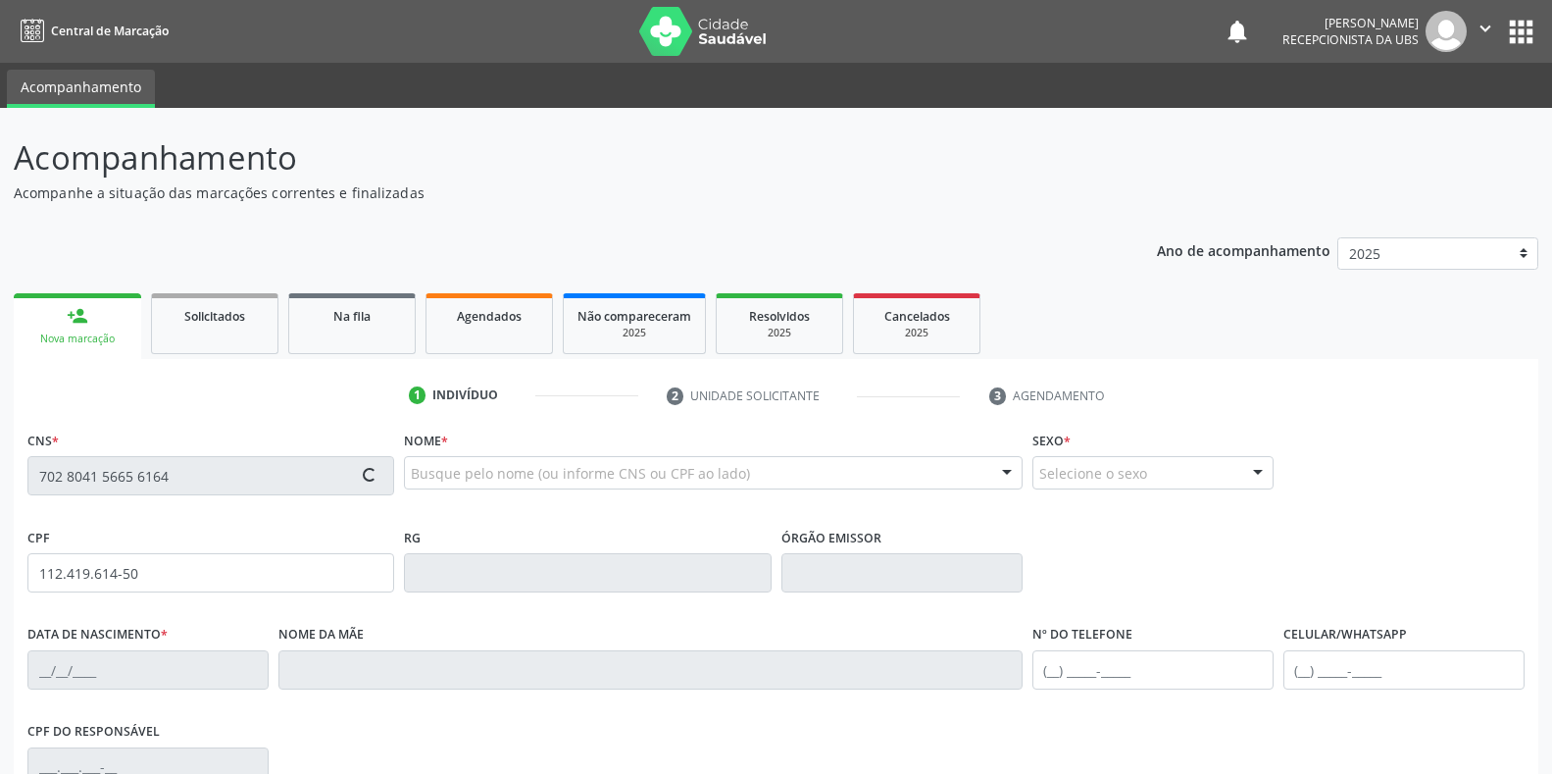
type input "29/05/1995"
type input "Maria Gomes da Silva"
type input "(87) 99654-0509"
type input "68"
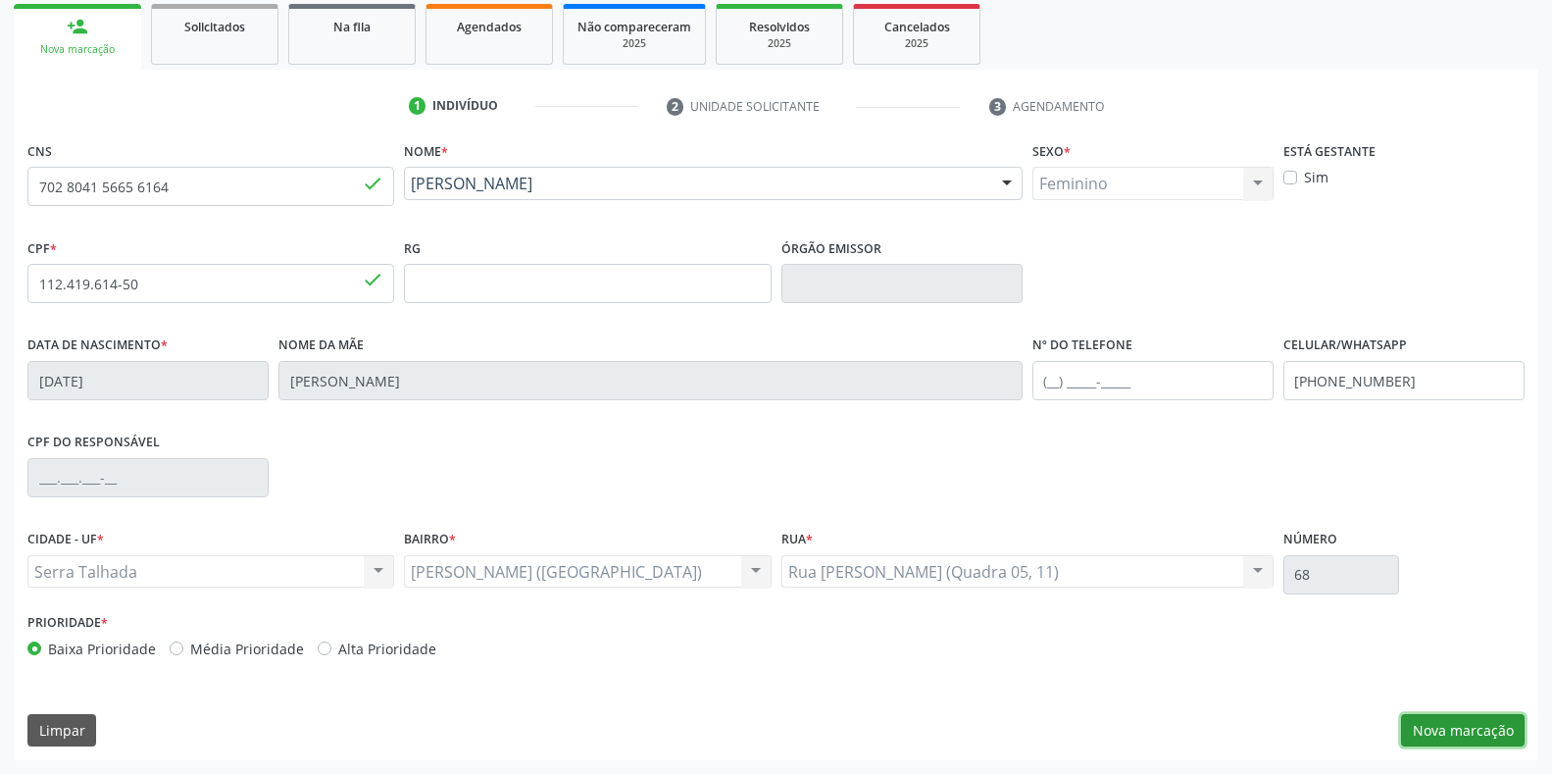
click at [1483, 735] on button "Nova marcação" at bounding box center [1463, 730] width 124 height 33
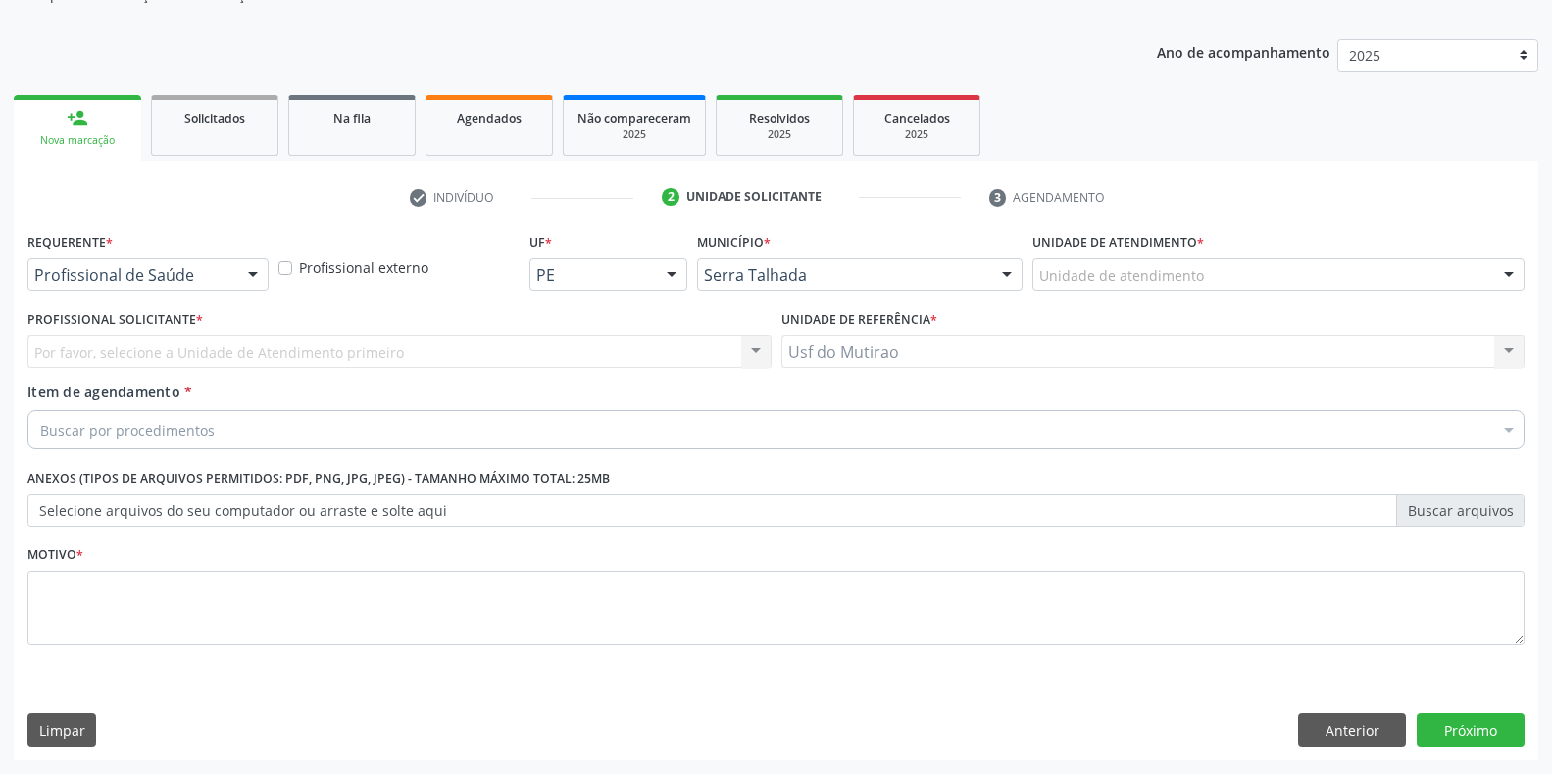
scroll to position [198, 0]
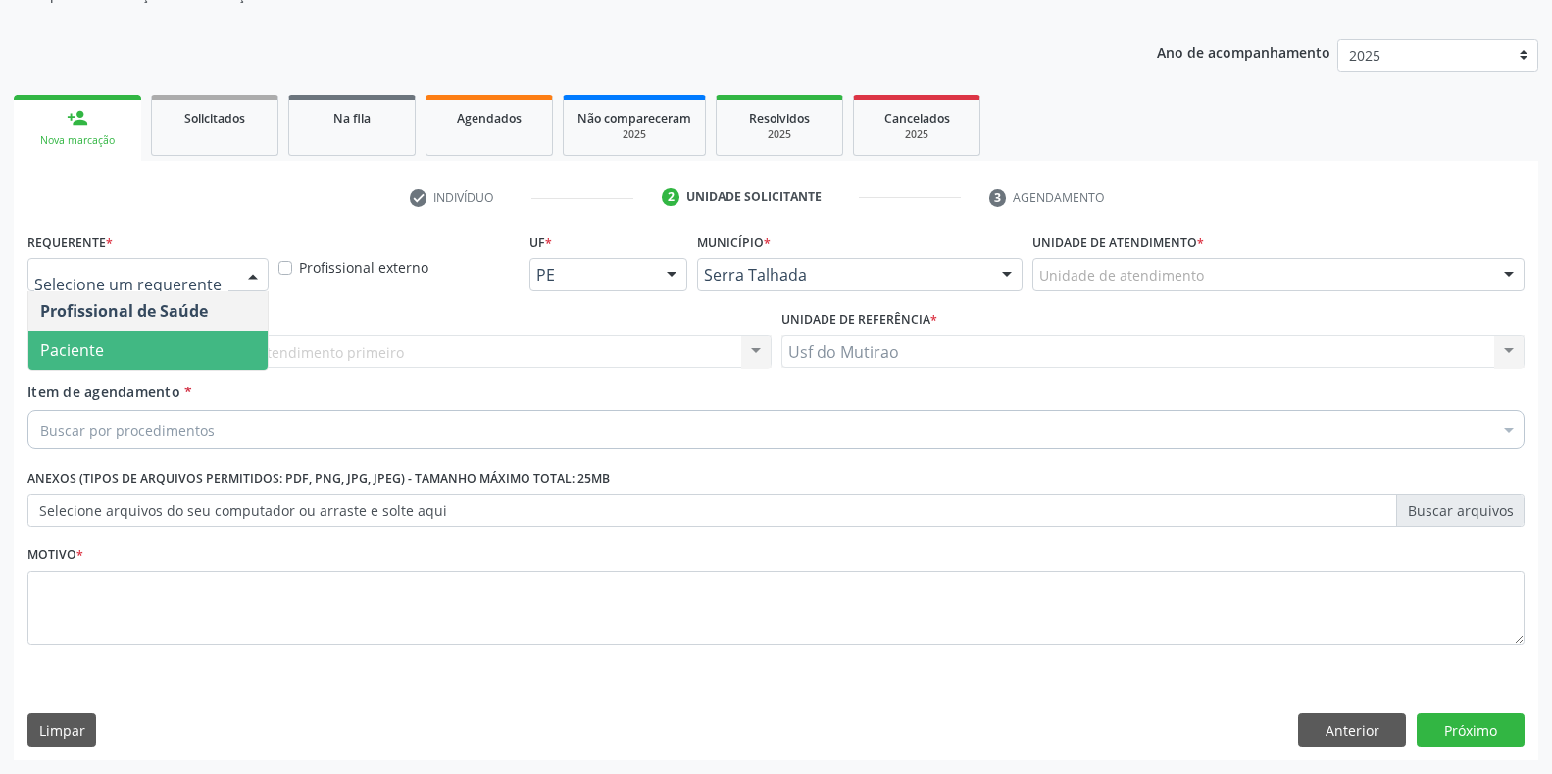
click at [136, 349] on span "Paciente" at bounding box center [147, 349] width 239 height 39
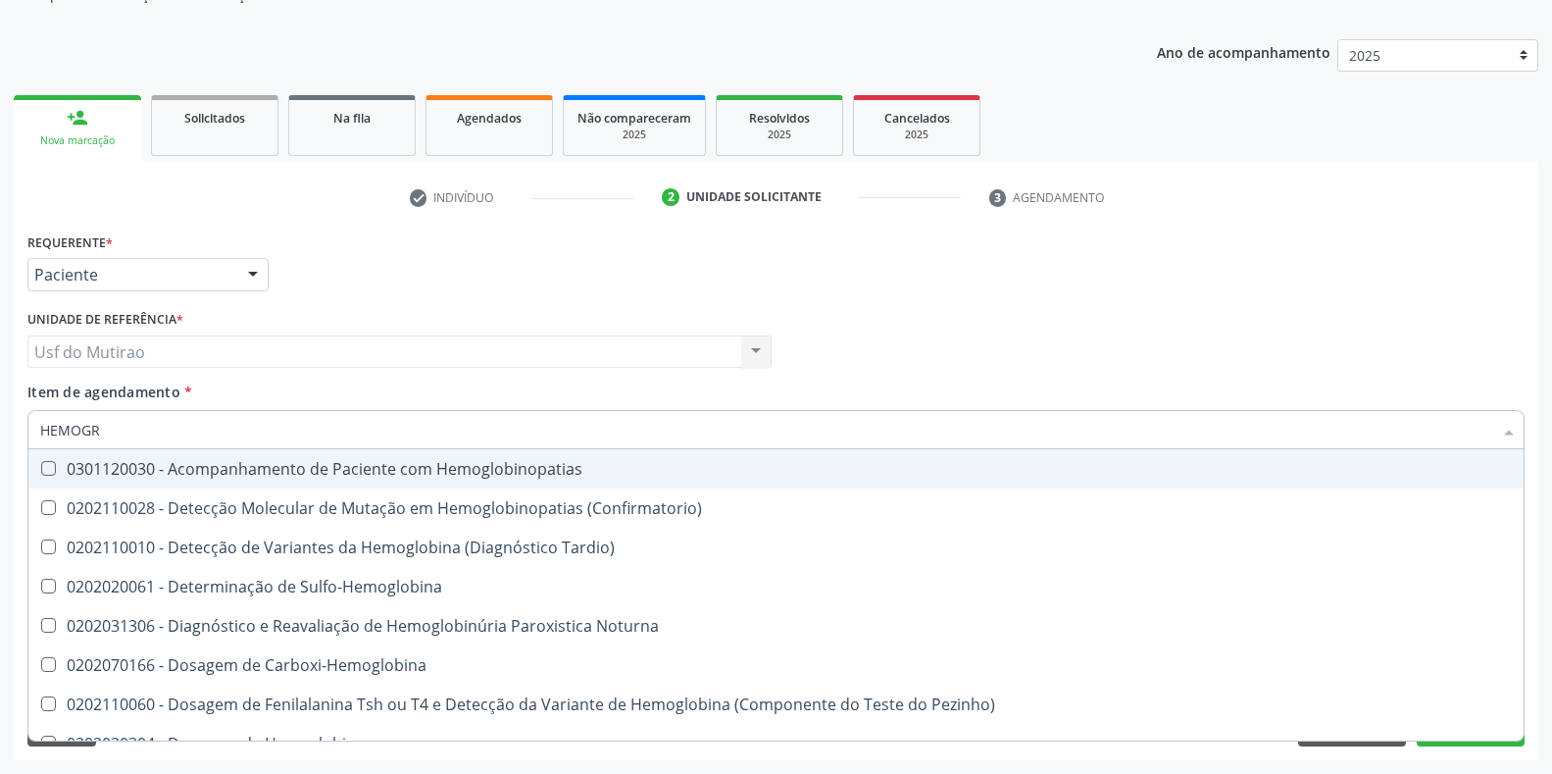
type input "HEMOGRA"
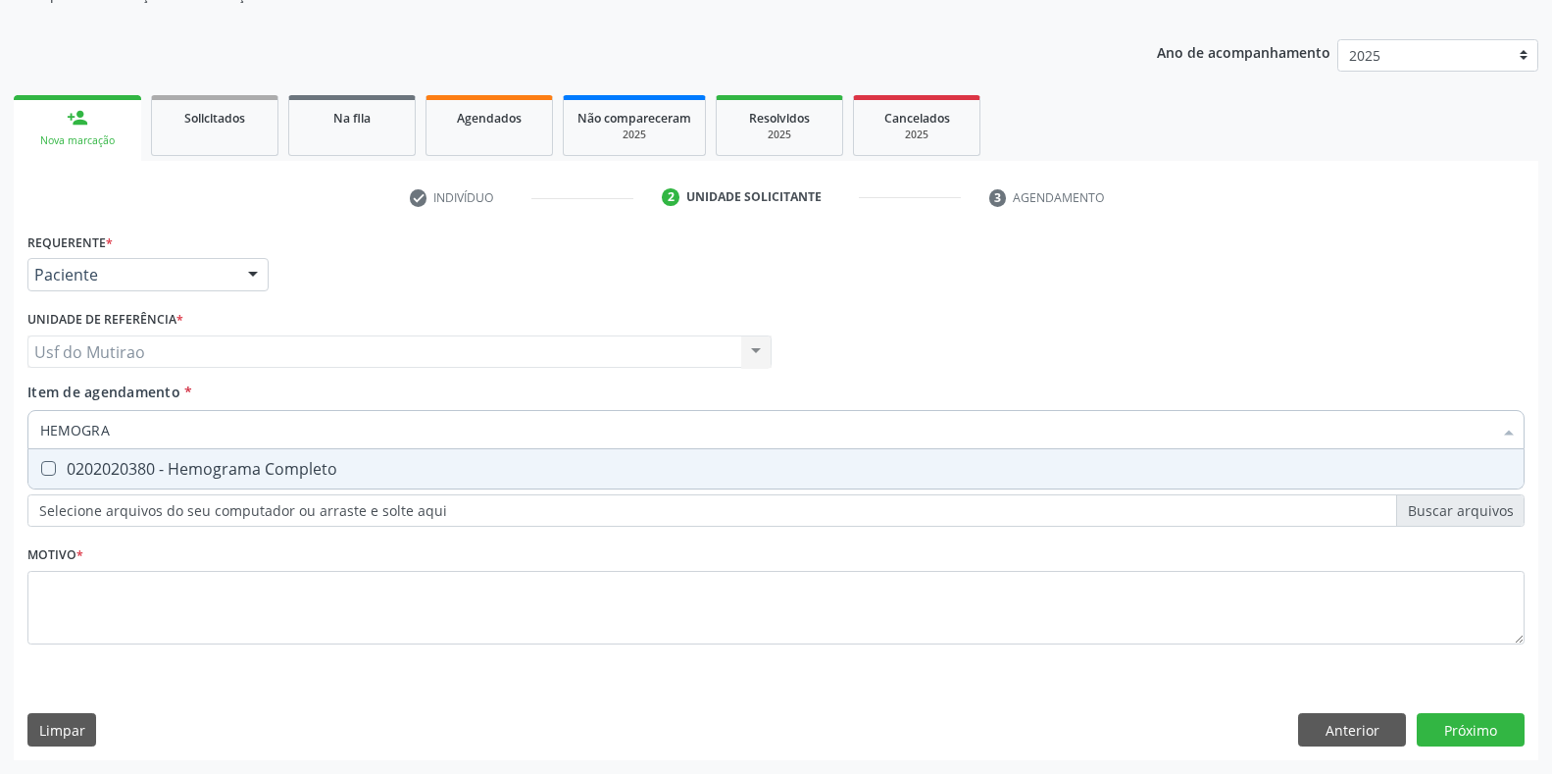
click at [169, 488] on span "0202020380 - Hemograma Completo" at bounding box center [775, 468] width 1495 height 39
checkbox Completo "true"
drag, startPoint x: 176, startPoint y: 434, endPoint x: 4, endPoint y: 427, distance: 171.8
click at [4, 427] on div "Acompanhamento Acompanhe a situação das marcações correntes e finalizadas Relat…" at bounding box center [776, 342] width 1552 height 864
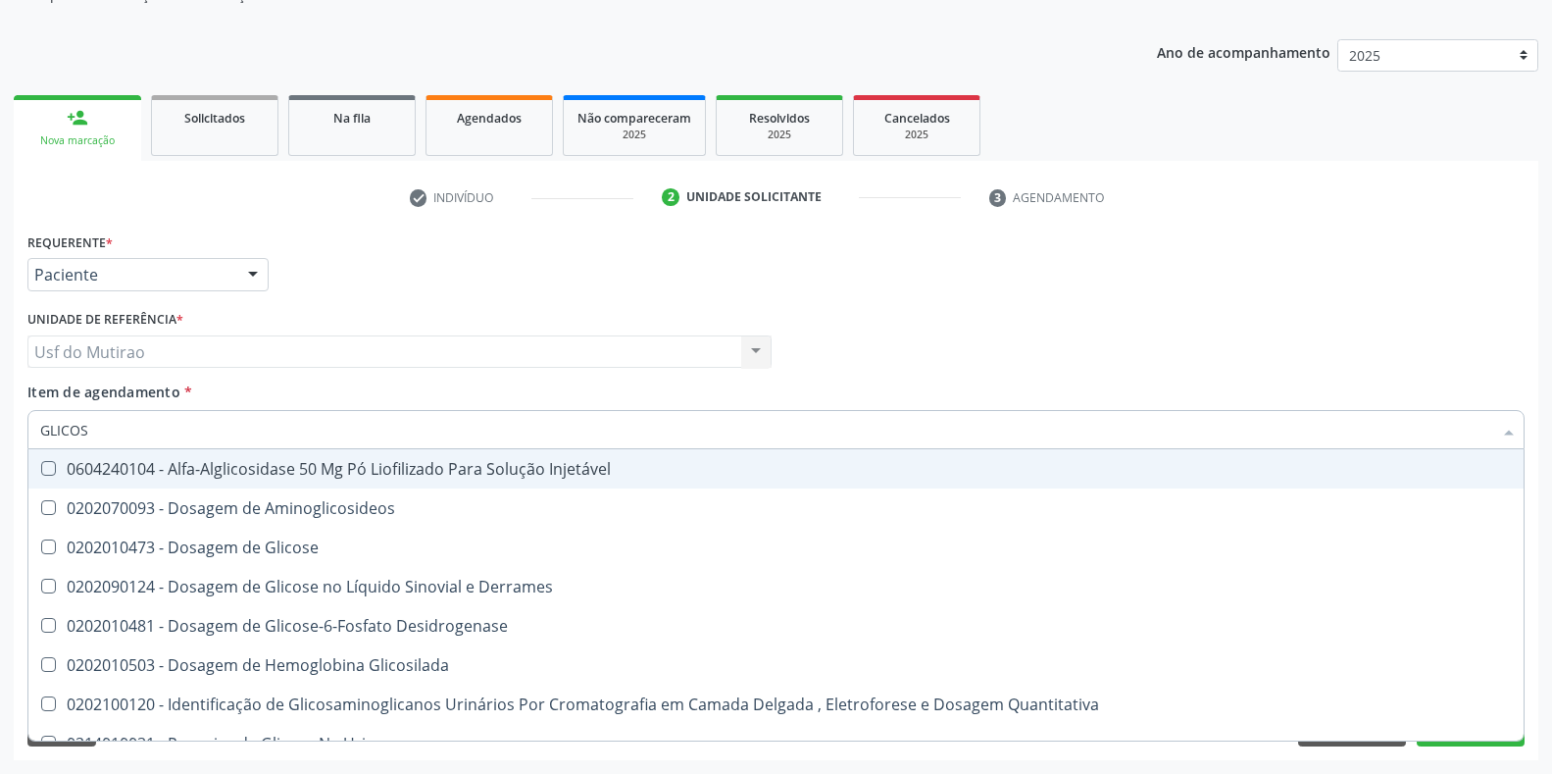
type input "GLICOSE"
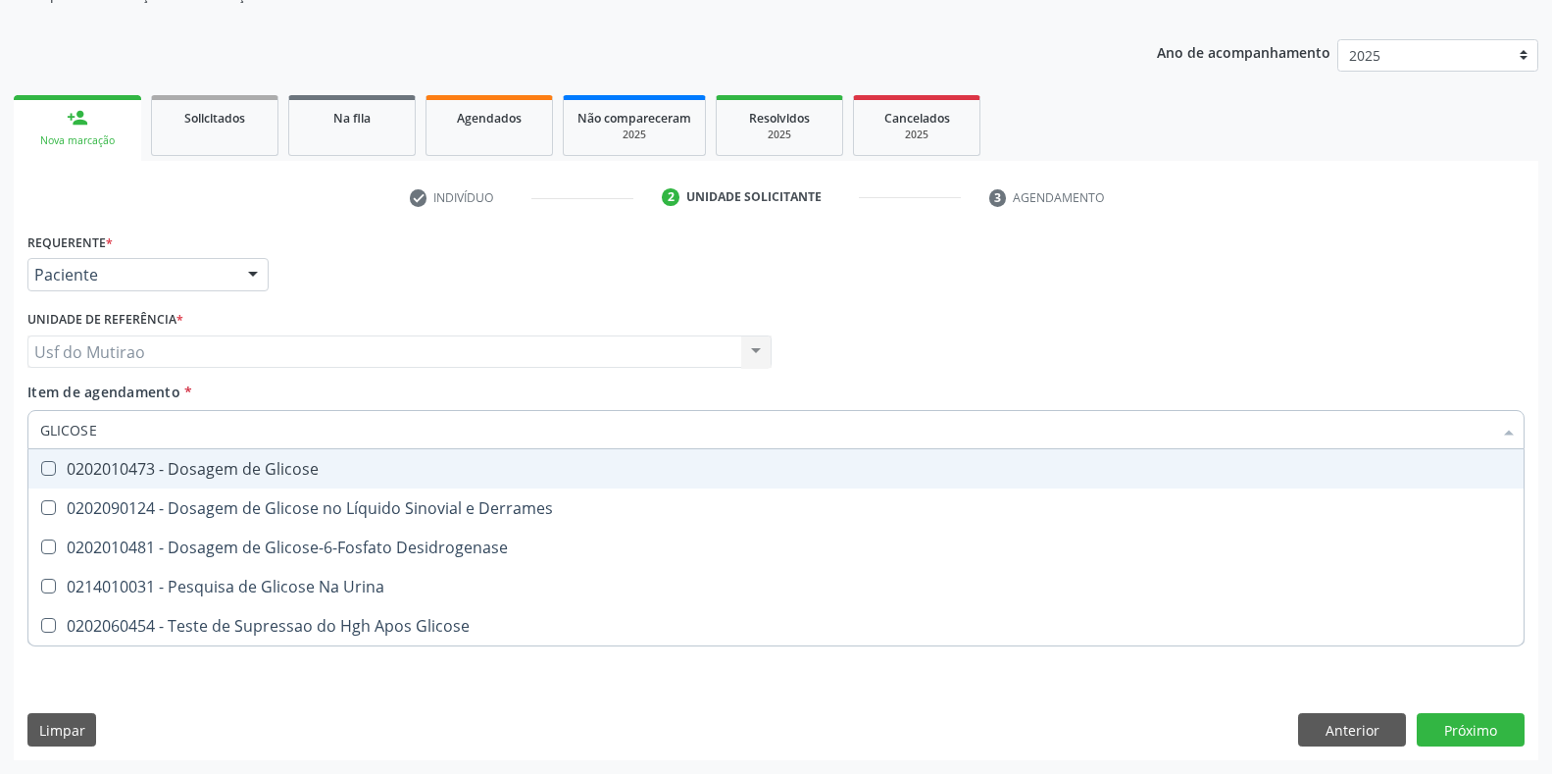
click at [124, 474] on div "0202010473 - Dosagem de Glicose" at bounding box center [776, 469] width 1472 height 16
checkbox Glicose "true"
drag, startPoint x: 136, startPoint y: 431, endPoint x: 1, endPoint y: 430, distance: 135.3
click at [1, 430] on div "Acompanhamento Acompanhe a situação das marcações correntes e finalizadas Relat…" at bounding box center [776, 342] width 1552 height 864
type input "CREA"
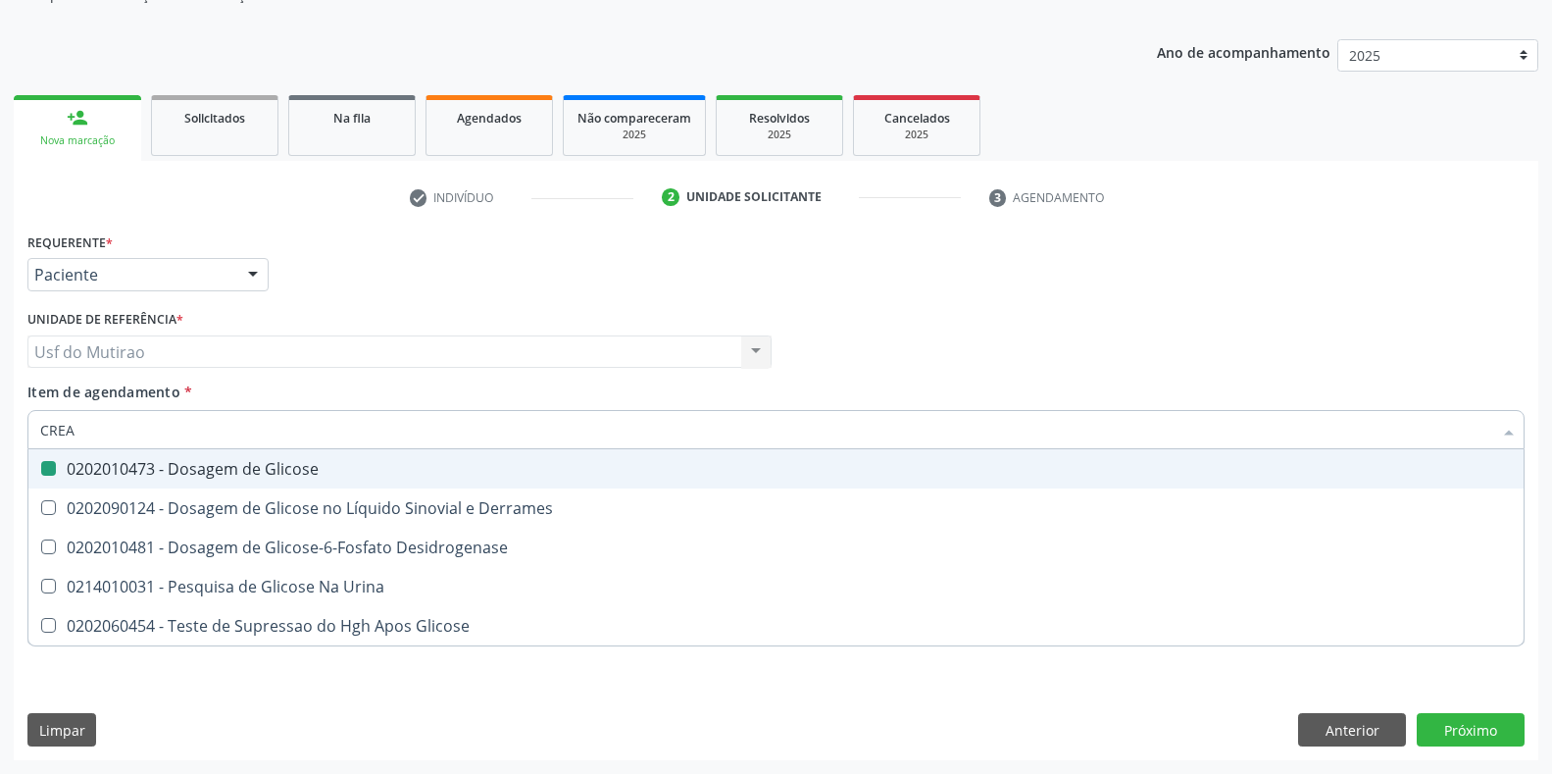
checkbox Glicose "false"
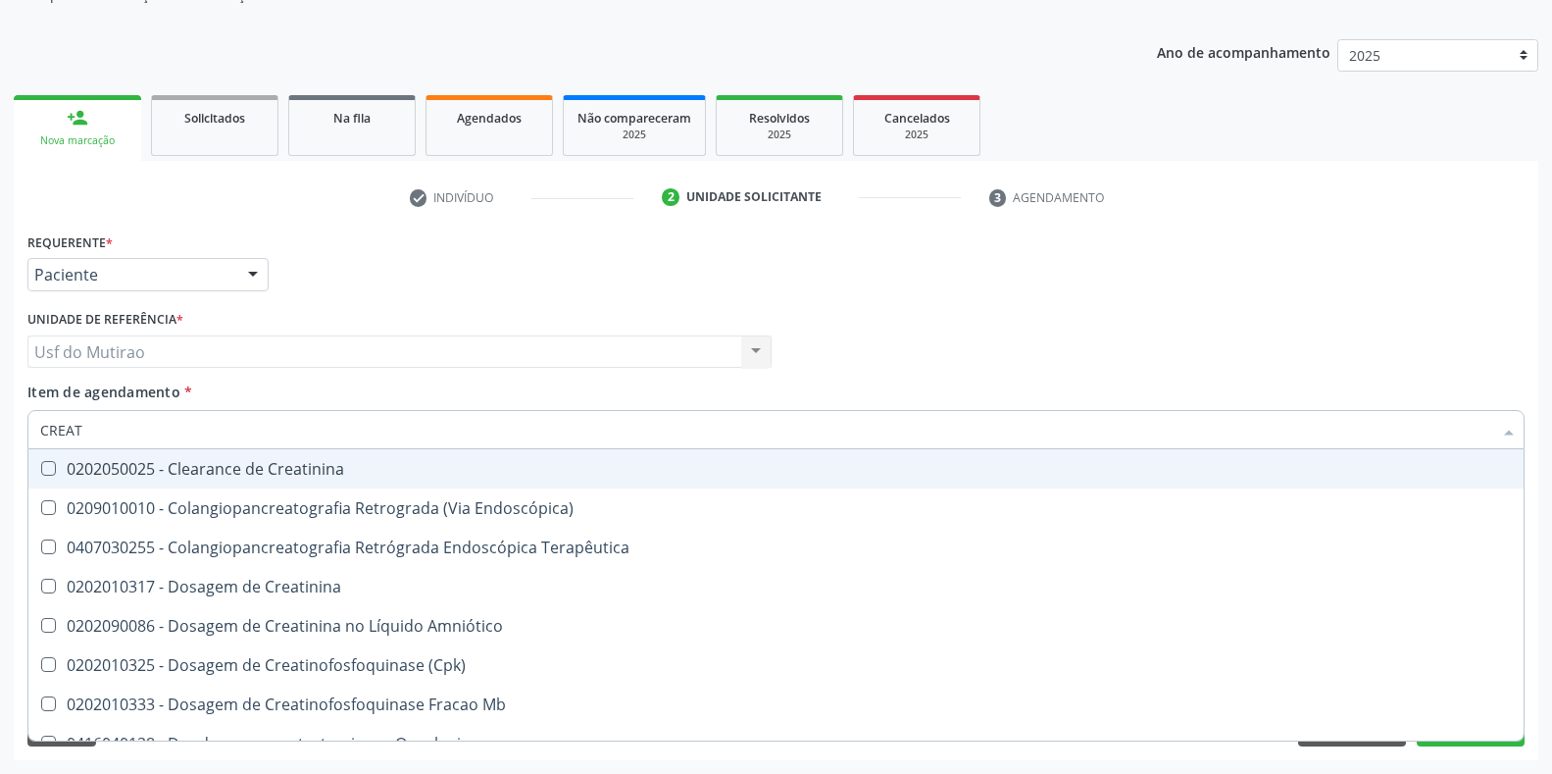
type input "CREATI"
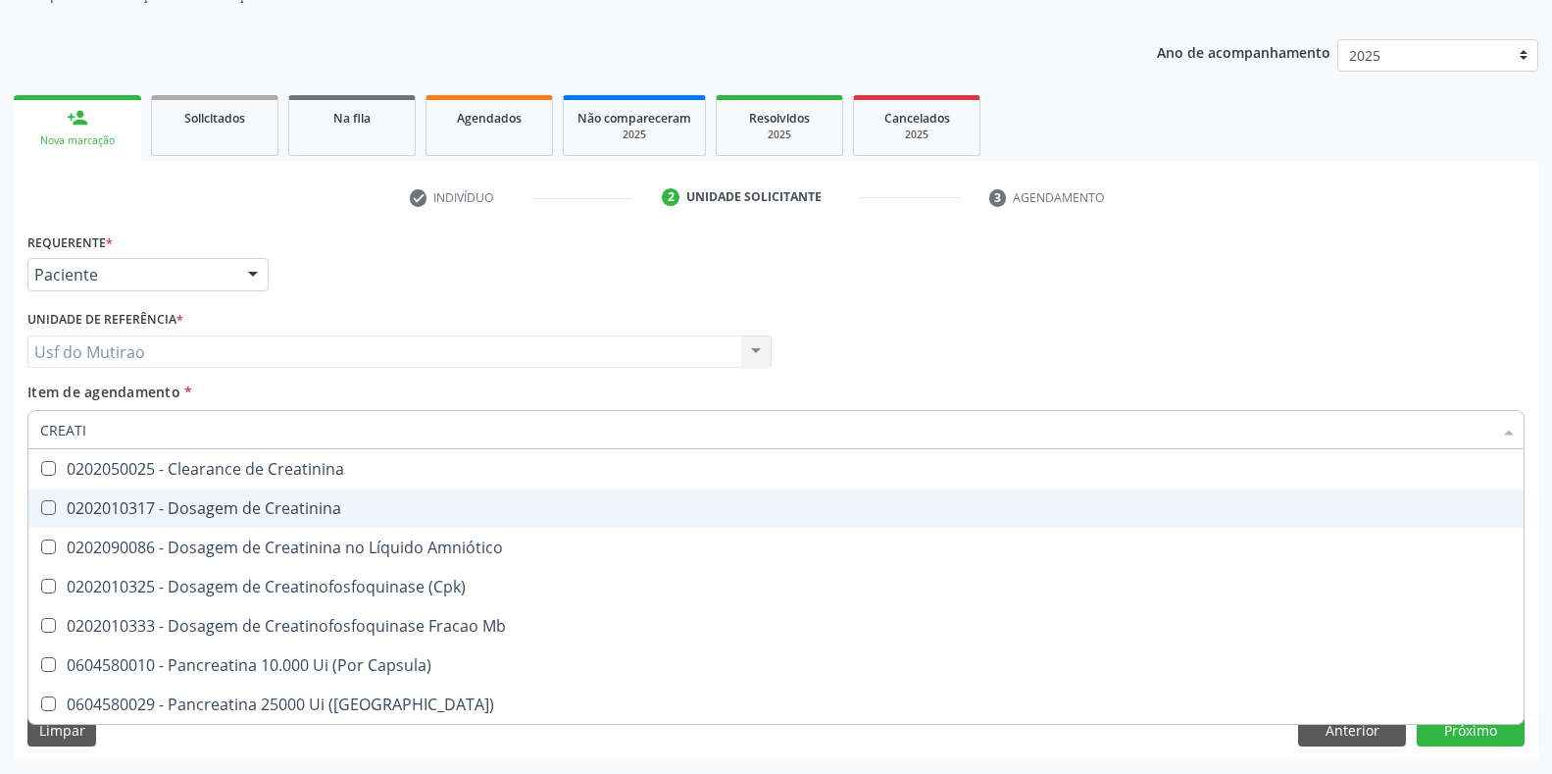
click at [165, 496] on span "0202010317 - Dosagem de Creatinina" at bounding box center [775, 507] width 1495 height 39
checkbox Creatinina "true"
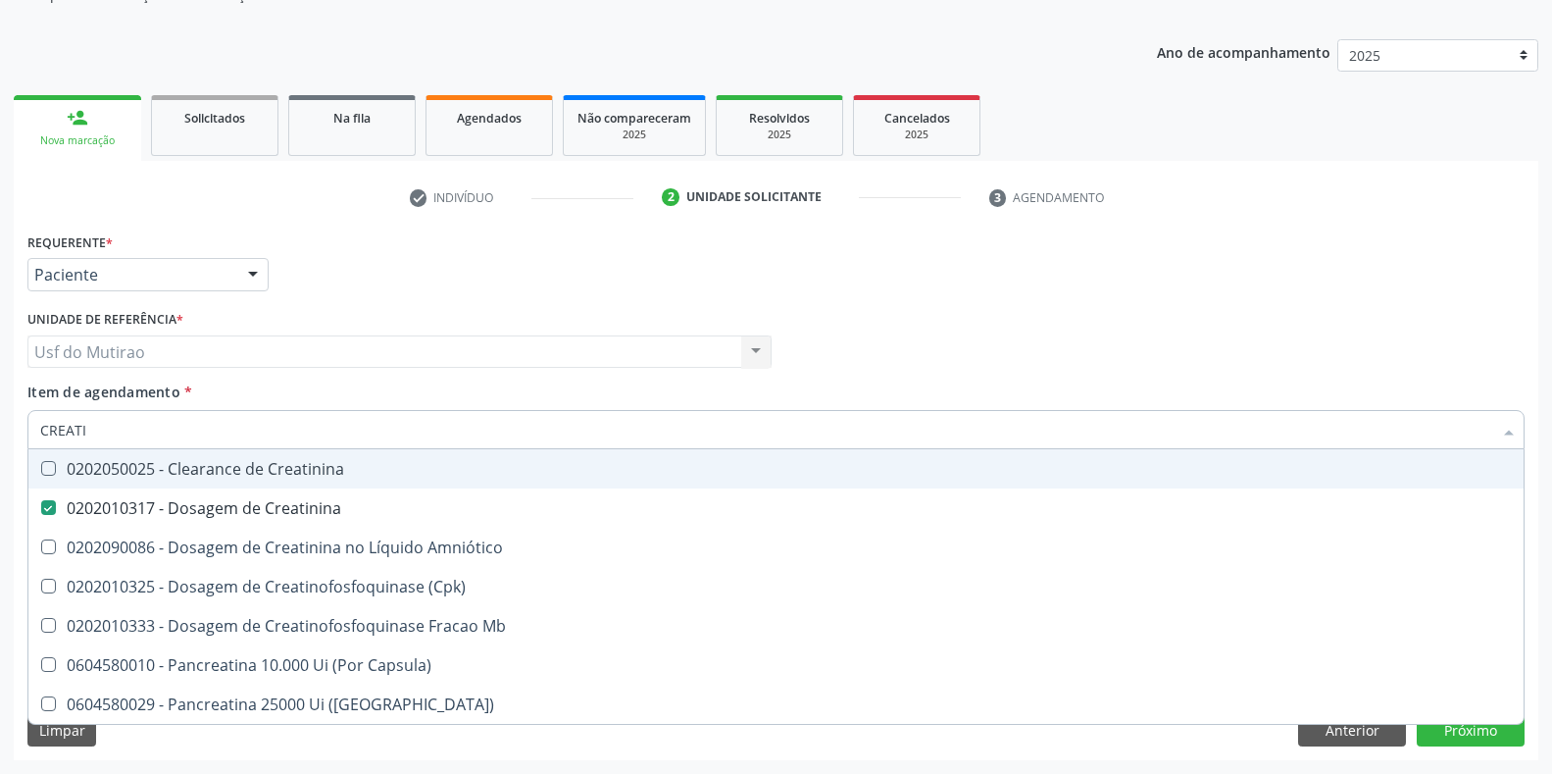
drag, startPoint x: 153, startPoint y: 435, endPoint x: 27, endPoint y: 434, distance: 125.5
click at [27, 434] on div "CREATI" at bounding box center [775, 429] width 1497 height 39
type input "UREIA"
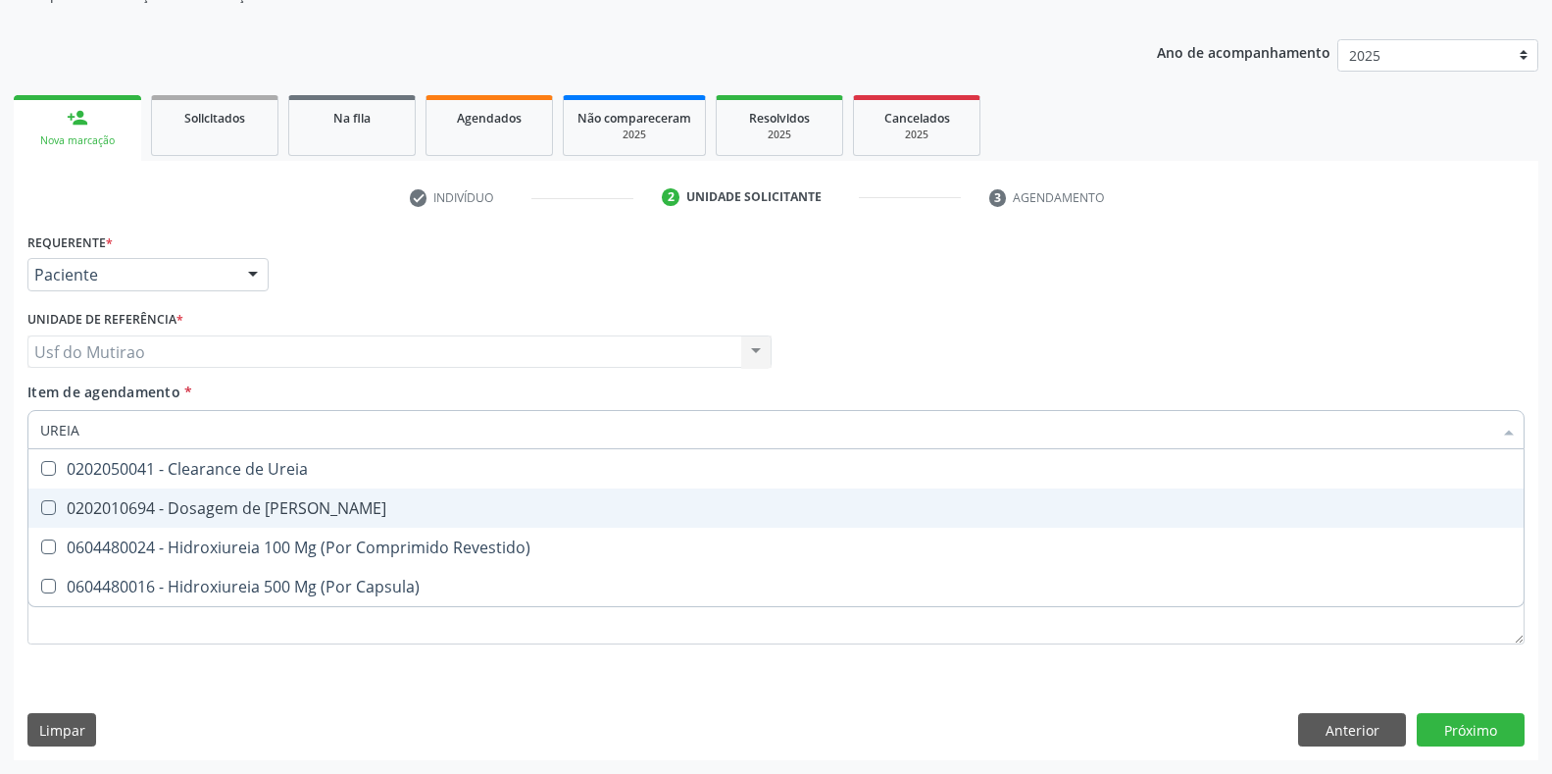
click at [155, 513] on div "0202010694 - Dosagem de [PERSON_NAME]" at bounding box center [776, 508] width 1472 height 16
checkbox Ureia "true"
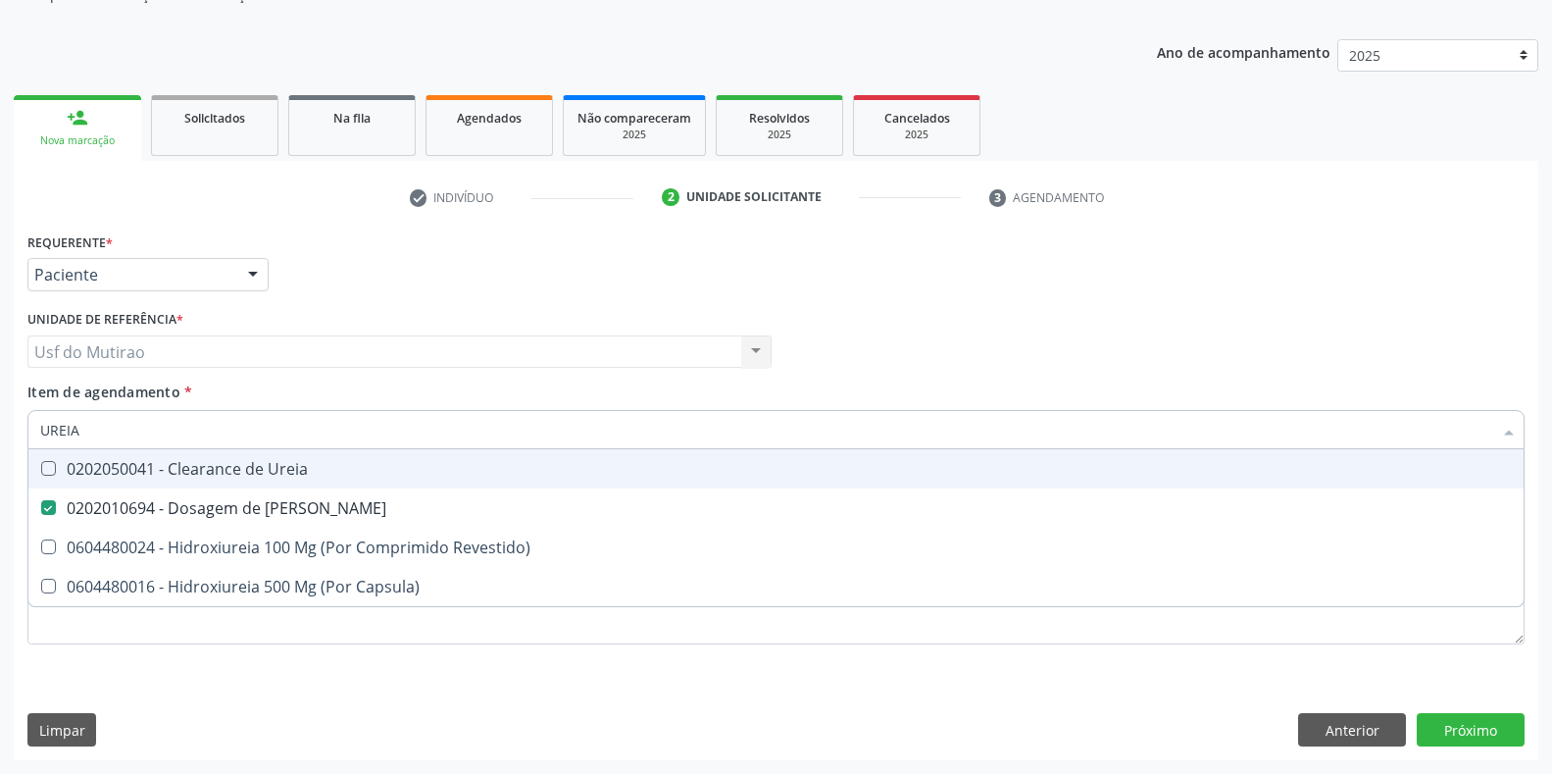
drag, startPoint x: 142, startPoint y: 421, endPoint x: 0, endPoint y: 422, distance: 142.2
click at [0, 422] on div "Acompanhamento Acompanhe a situação das marcações correntes e finalizadas Relat…" at bounding box center [776, 342] width 1552 height 864
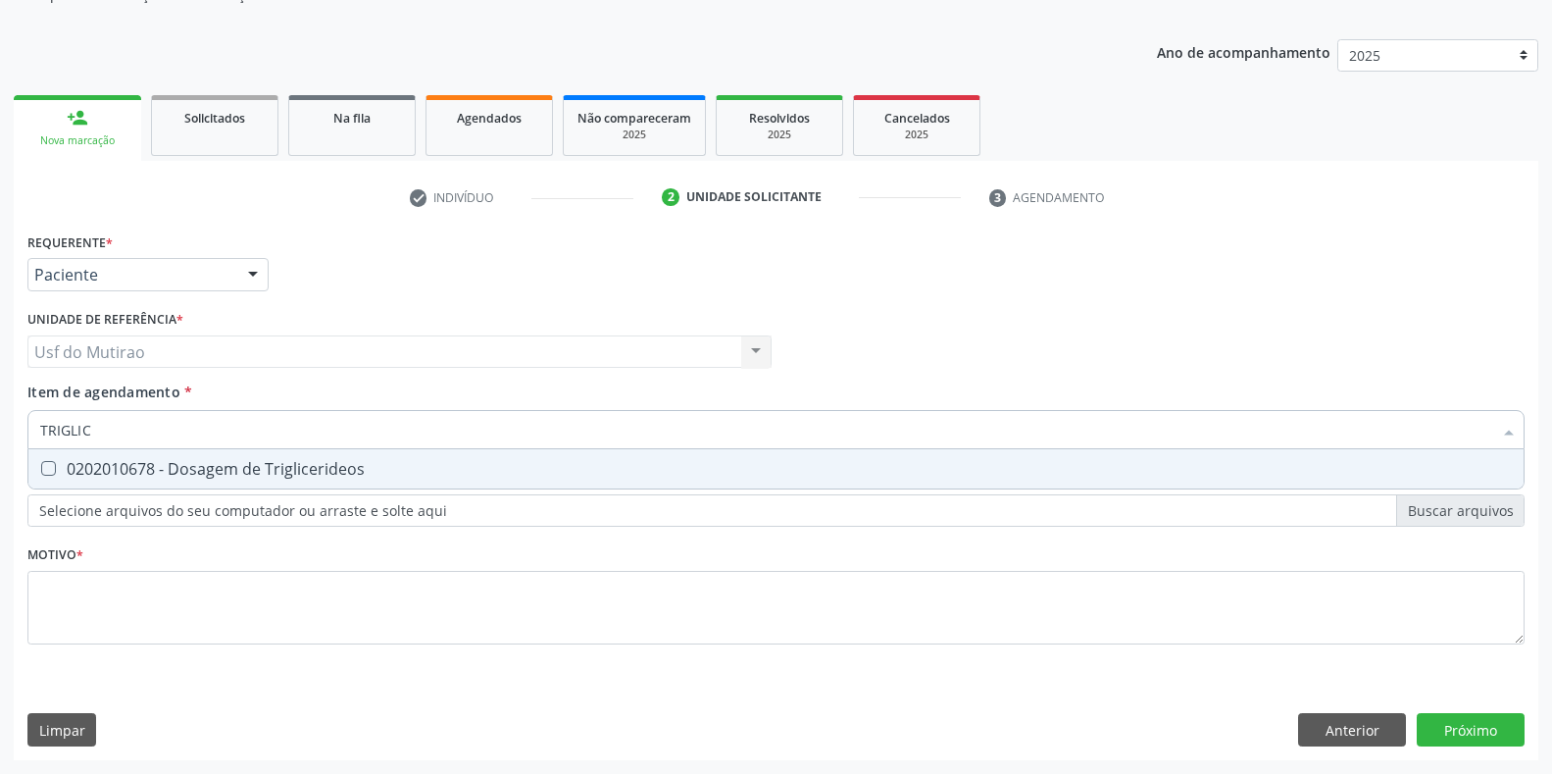
type input "TRIGLICE"
click at [66, 464] on div "0202010678 - Dosagem de Triglicerideos" at bounding box center [776, 469] width 1472 height 16
checkbox Triglicerideos "true"
drag, startPoint x: 205, startPoint y: 437, endPoint x: 0, endPoint y: 426, distance: 205.3
click at [0, 426] on div "Acompanhamento Acompanhe a situação das marcações correntes e finalizadas Relat…" at bounding box center [776, 342] width 1552 height 864
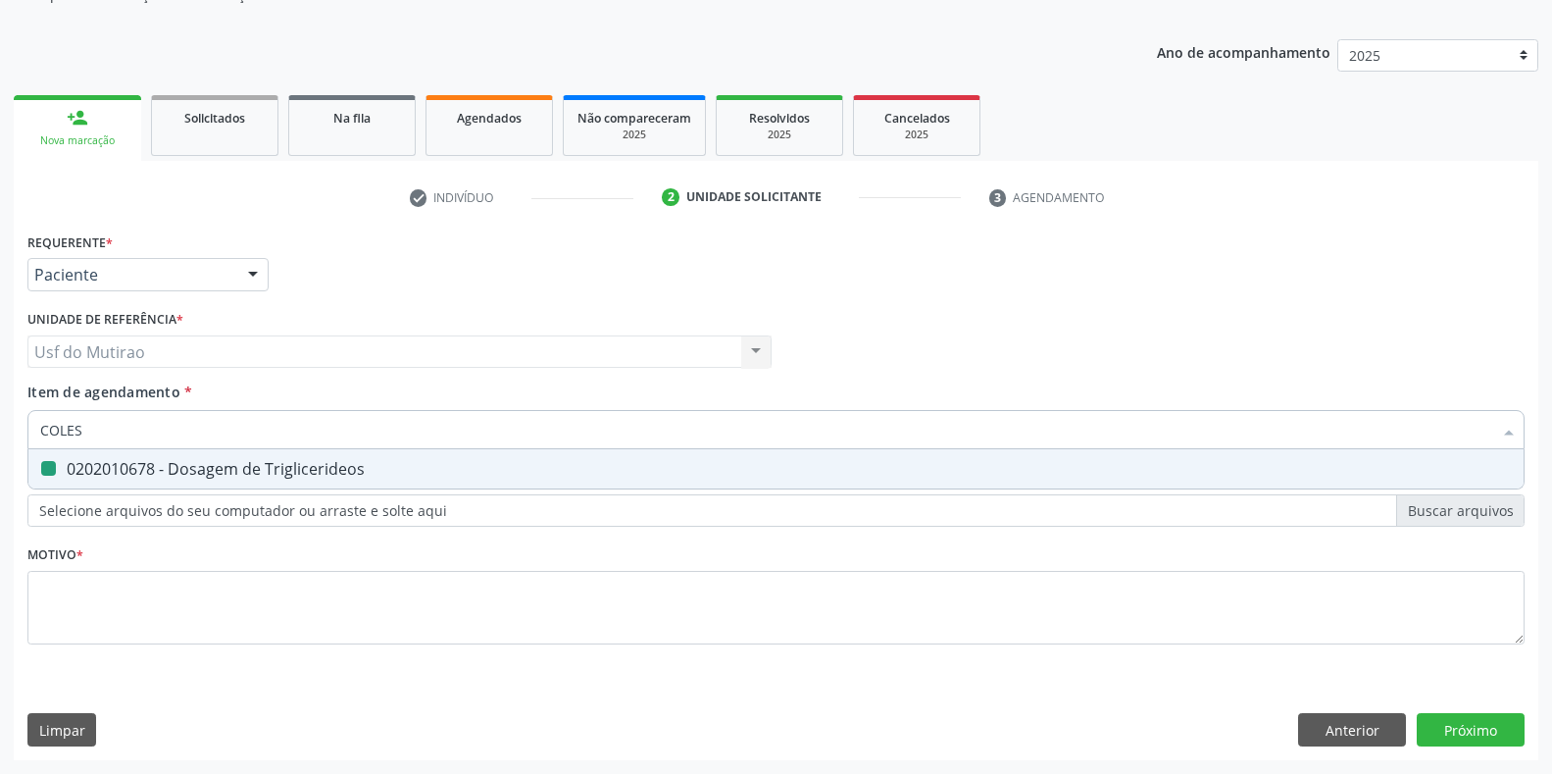
type input "COLEST"
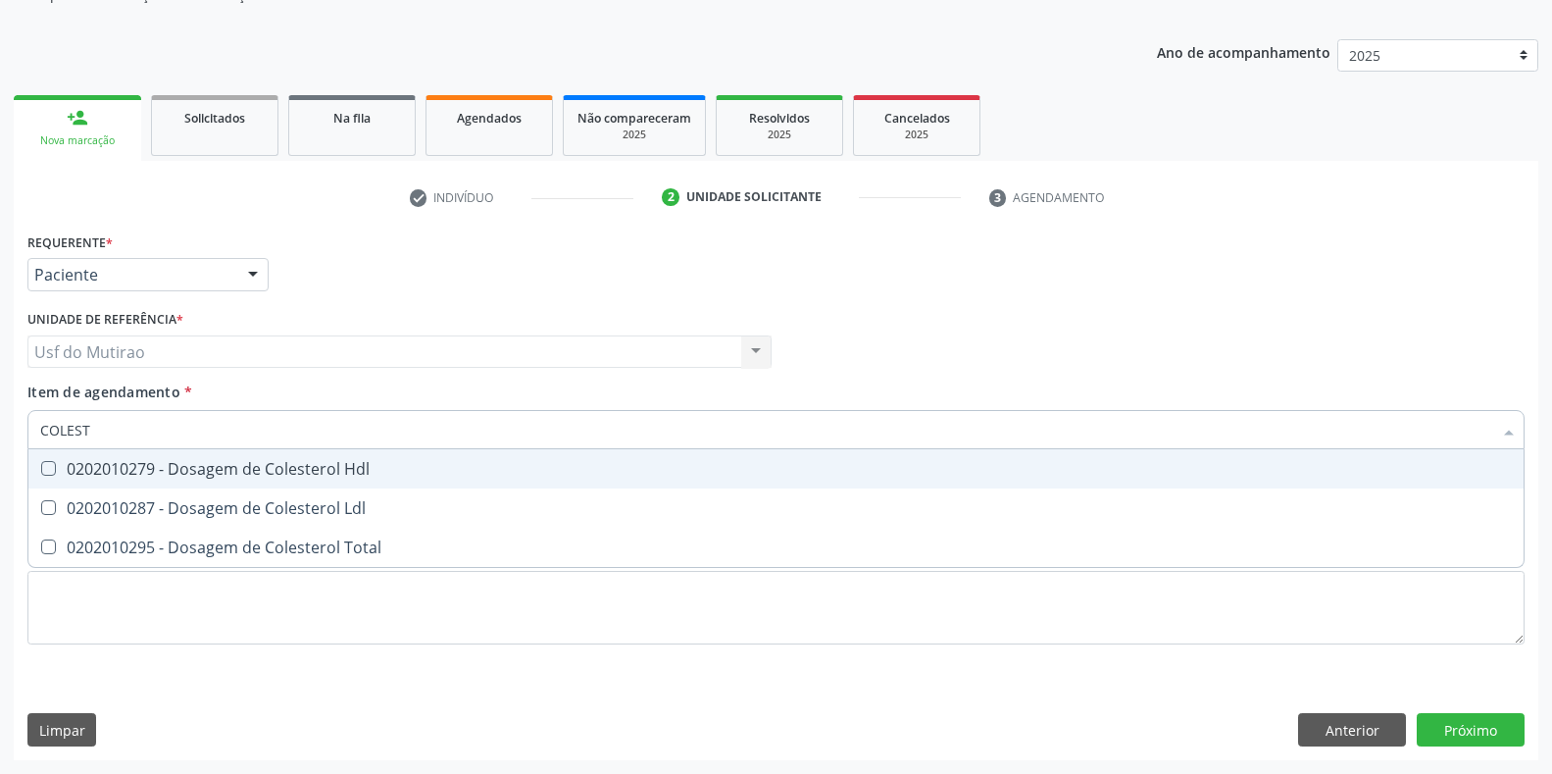
click at [99, 470] on div "0202010279 - Dosagem de Colesterol Hdl" at bounding box center [776, 469] width 1472 height 16
checkbox Hdl "true"
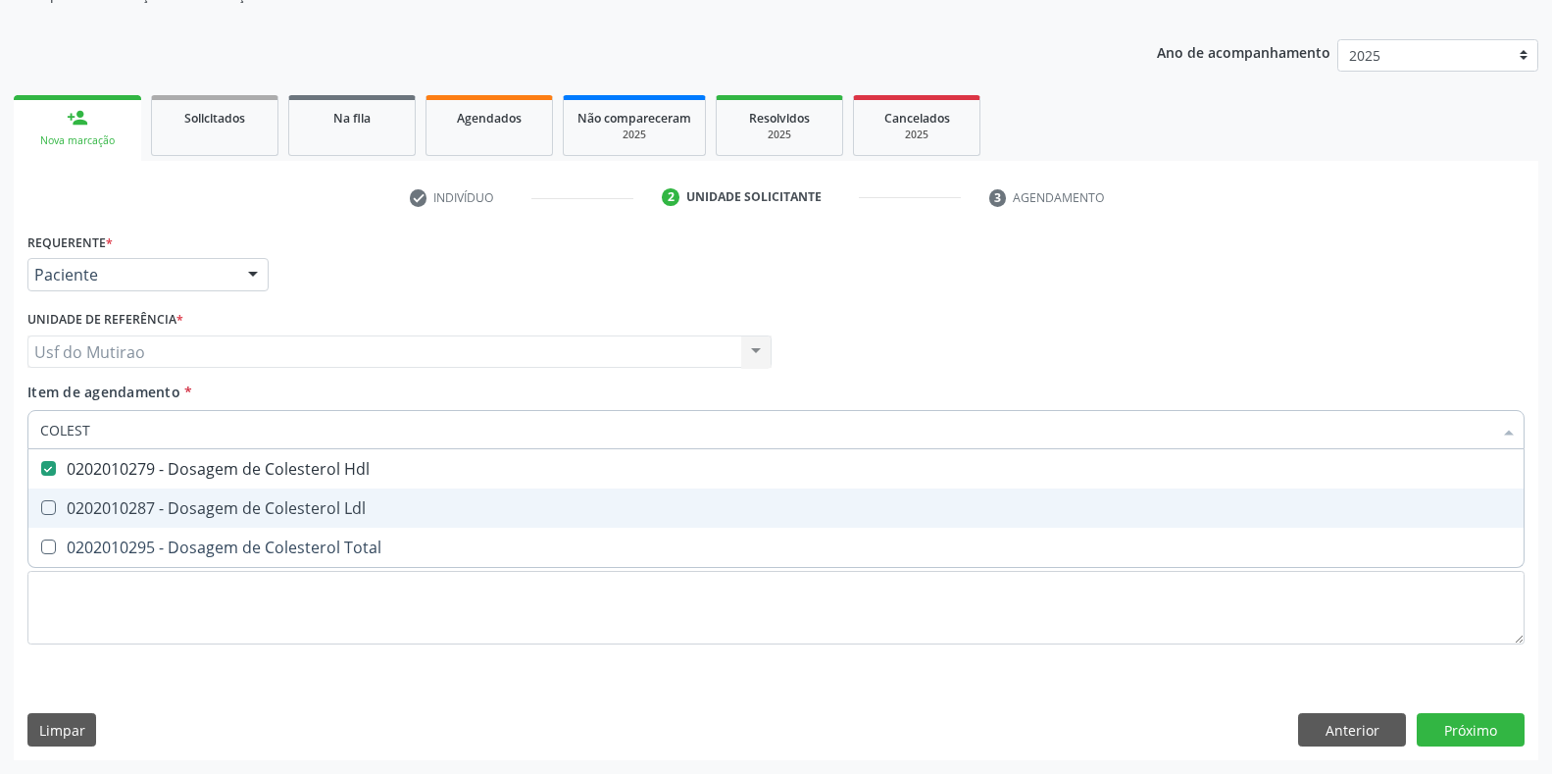
click at [110, 495] on span "0202010287 - Dosagem de Colesterol Ldl" at bounding box center [775, 507] width 1495 height 39
checkbox Ldl "true"
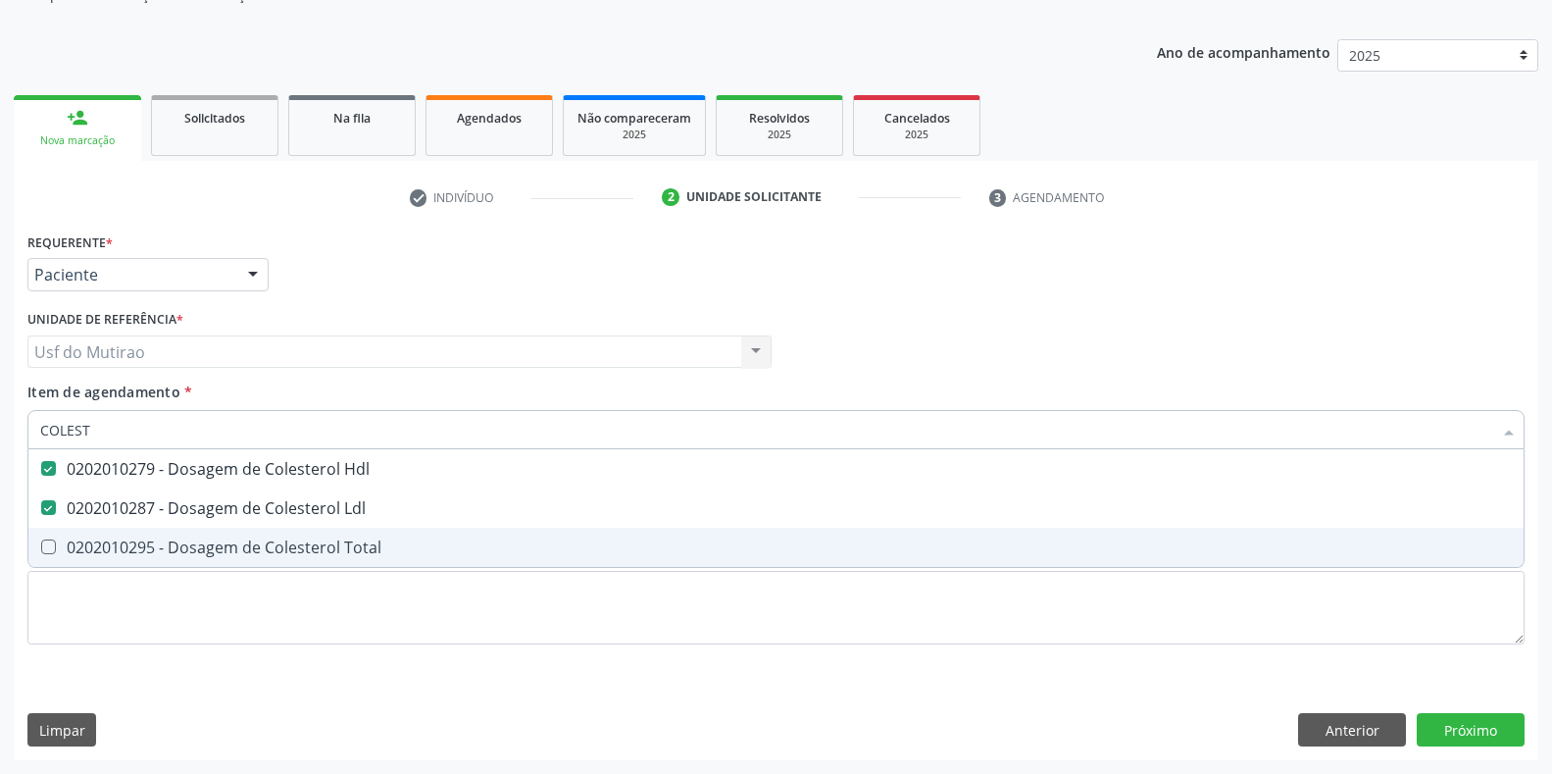
click at [115, 539] on div "0202010295 - Dosagem de Colesterol Total" at bounding box center [776, 547] width 1472 height 16
checkbox Total "true"
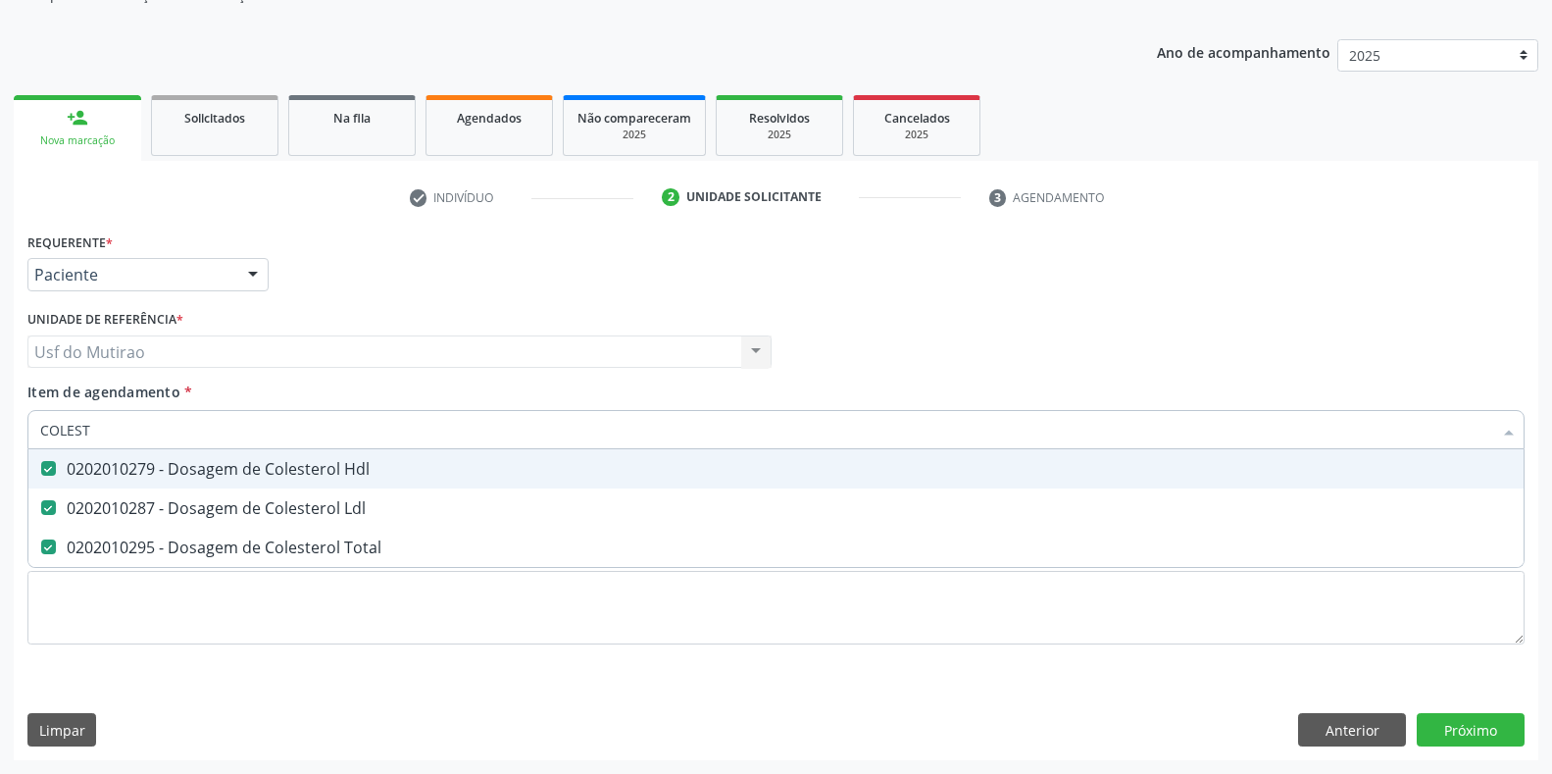
drag, startPoint x: 139, startPoint y: 437, endPoint x: 0, endPoint y: 427, distance: 139.7
click at [0, 427] on div "Acompanhamento Acompanhe a situação das marcações correntes e finalizadas Relat…" at bounding box center [776, 342] width 1552 height 864
type input "AA"
checkbox Hdl "false"
checkbox Ldl "false"
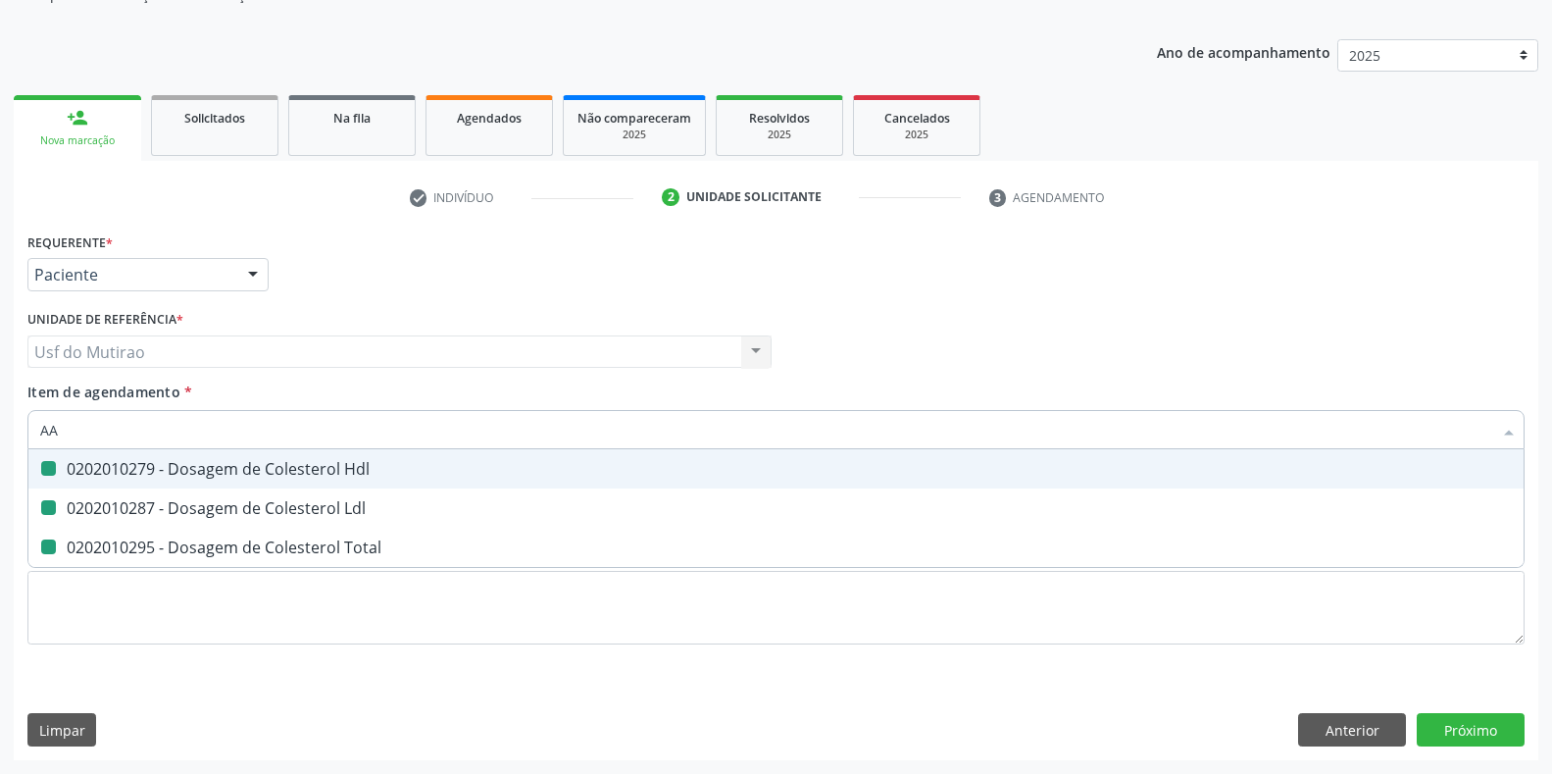
checkbox Total "false"
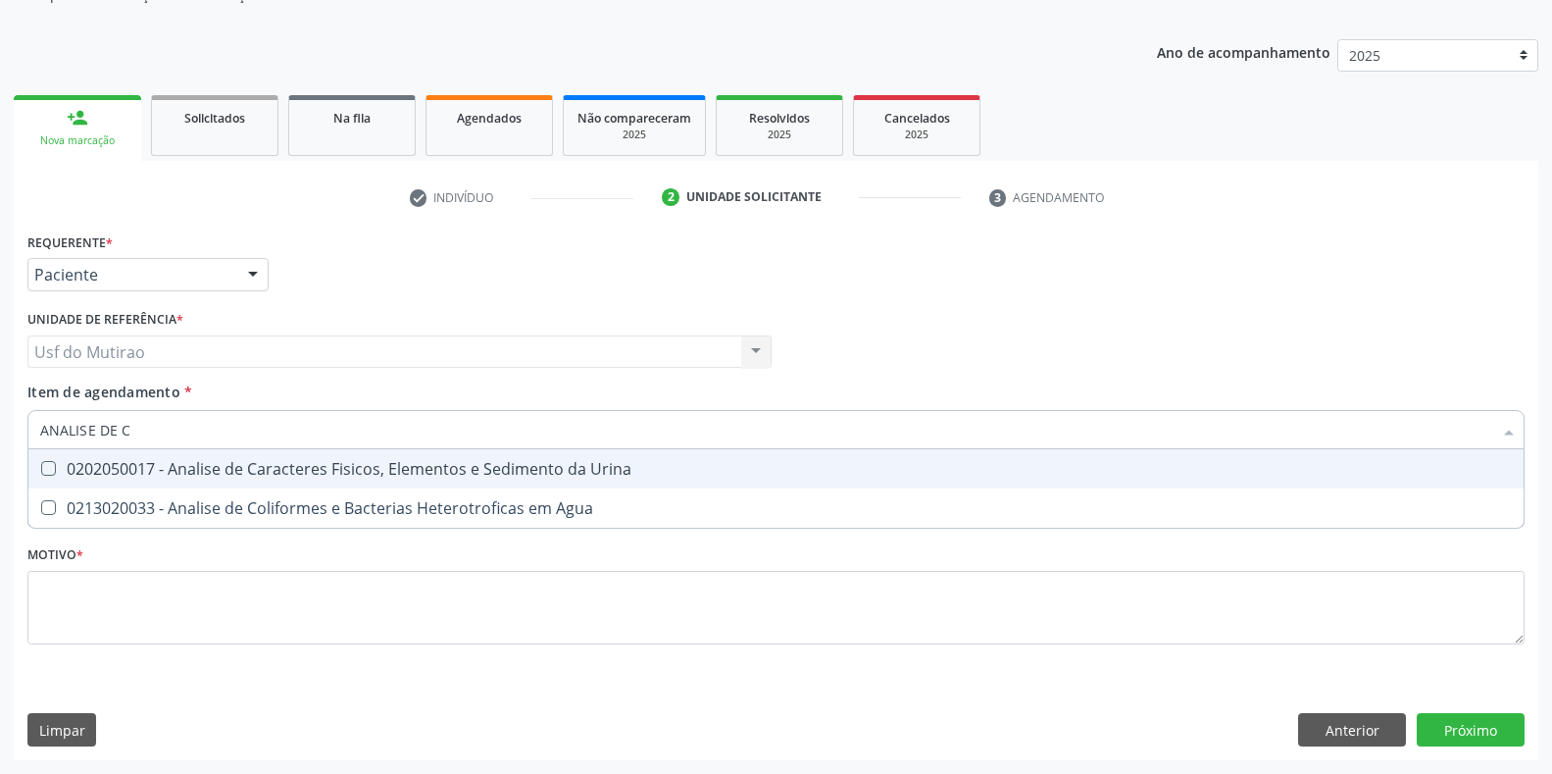
type input "ANALISE DE CA"
click at [444, 464] on div "0202050017 - Analise de Caracteres Fisicos, Elementos e Sedimento da Urina" at bounding box center [776, 469] width 1472 height 16
checkbox Urina "true"
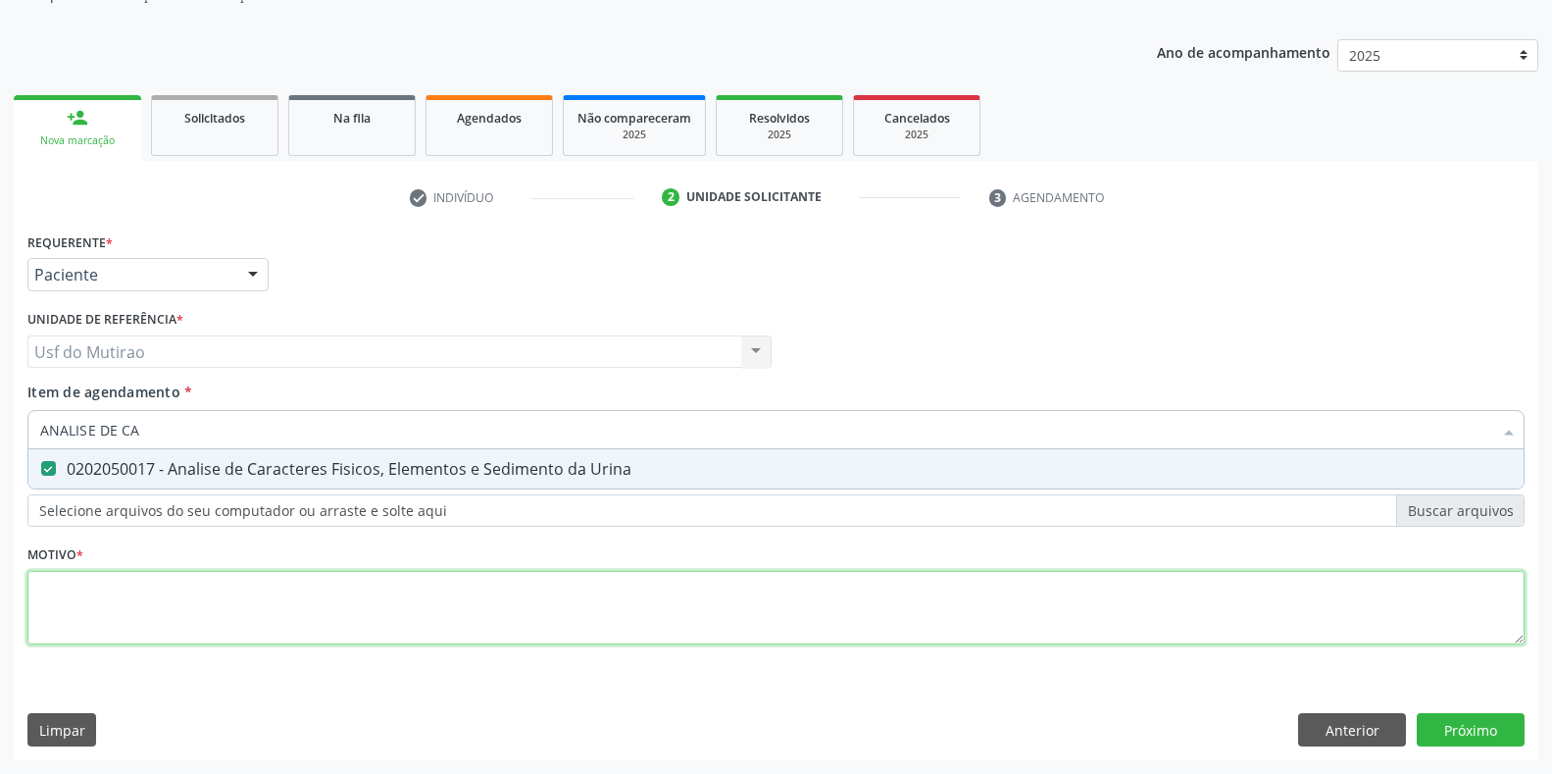
click at [457, 578] on div "Requerente * Paciente Profissional de Saúde Paciente Nenhum resultado encontrad…" at bounding box center [775, 450] width 1497 height 444
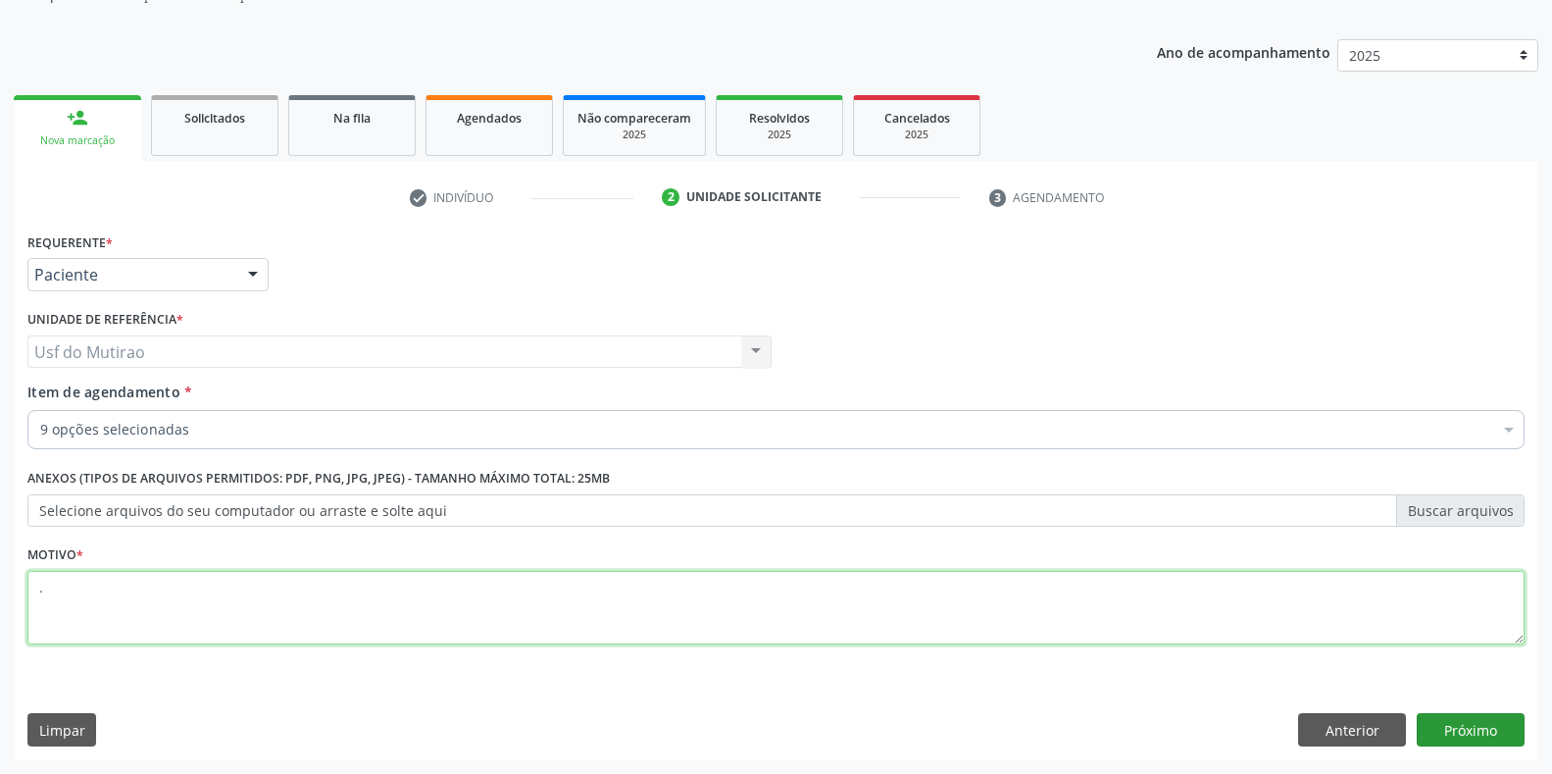
type textarea "."
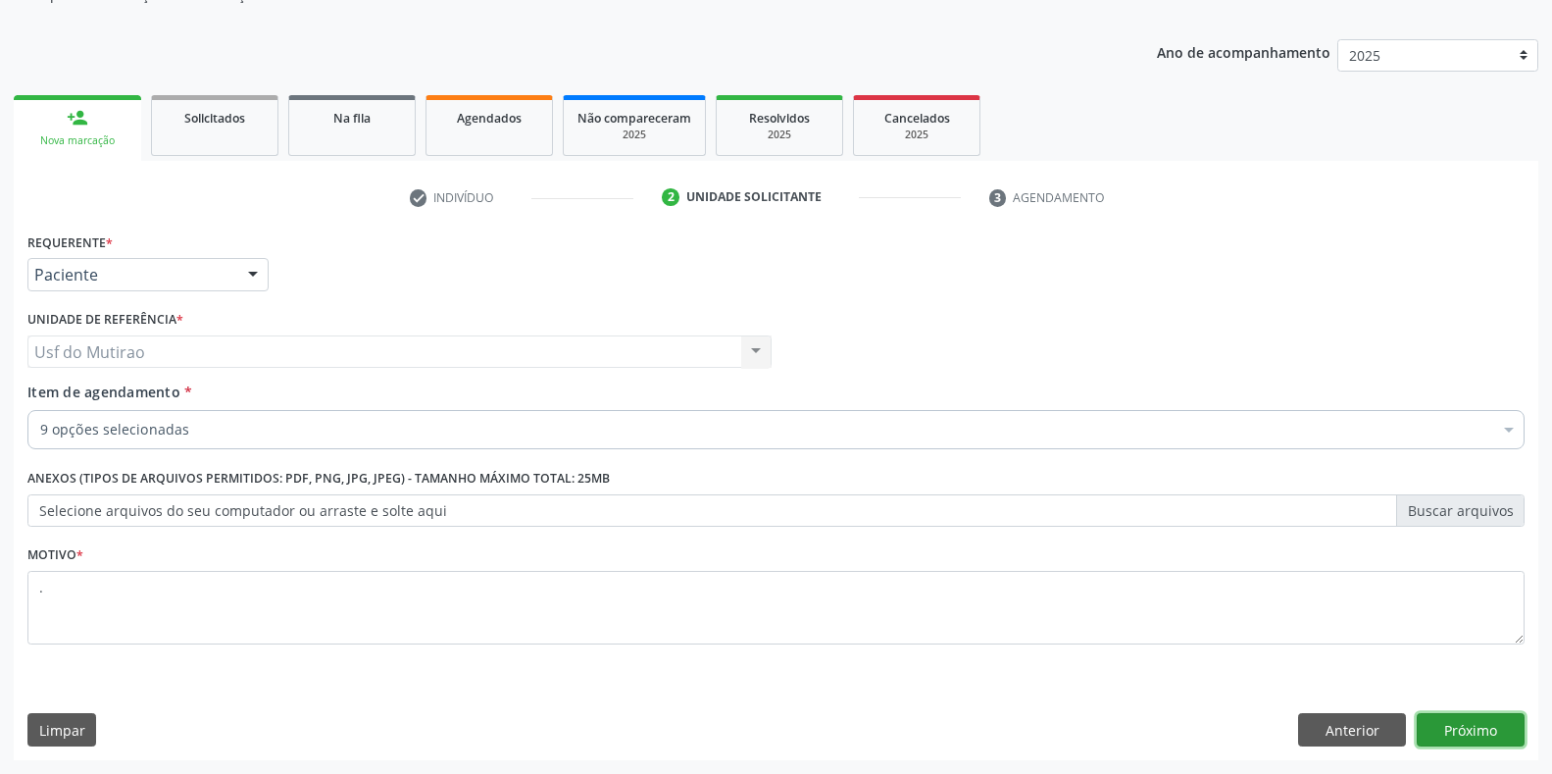
click at [1444, 716] on button "Próximo" at bounding box center [1471, 729] width 108 height 33
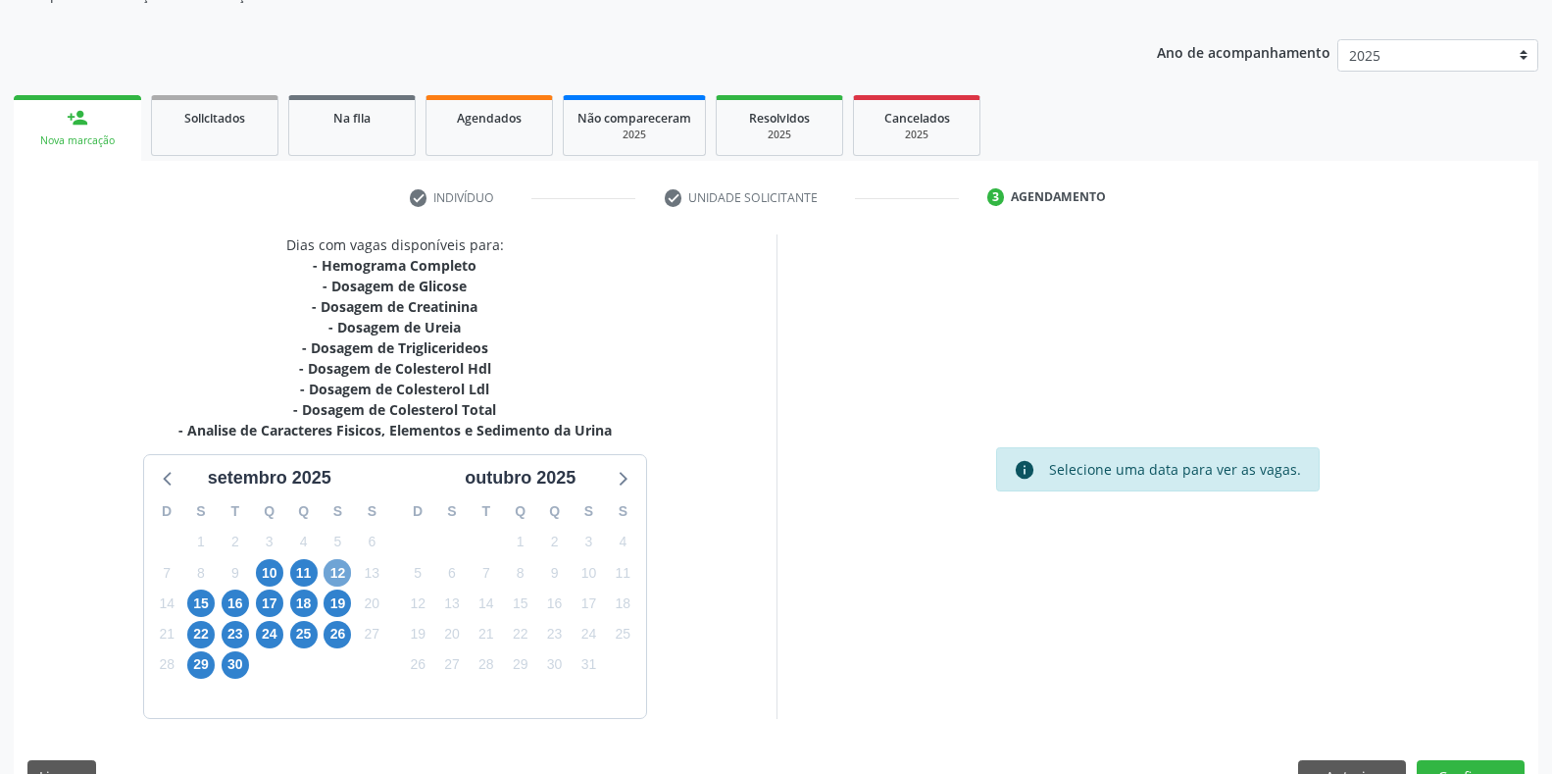
click at [333, 571] on span "12" at bounding box center [337, 572] width 27 height 27
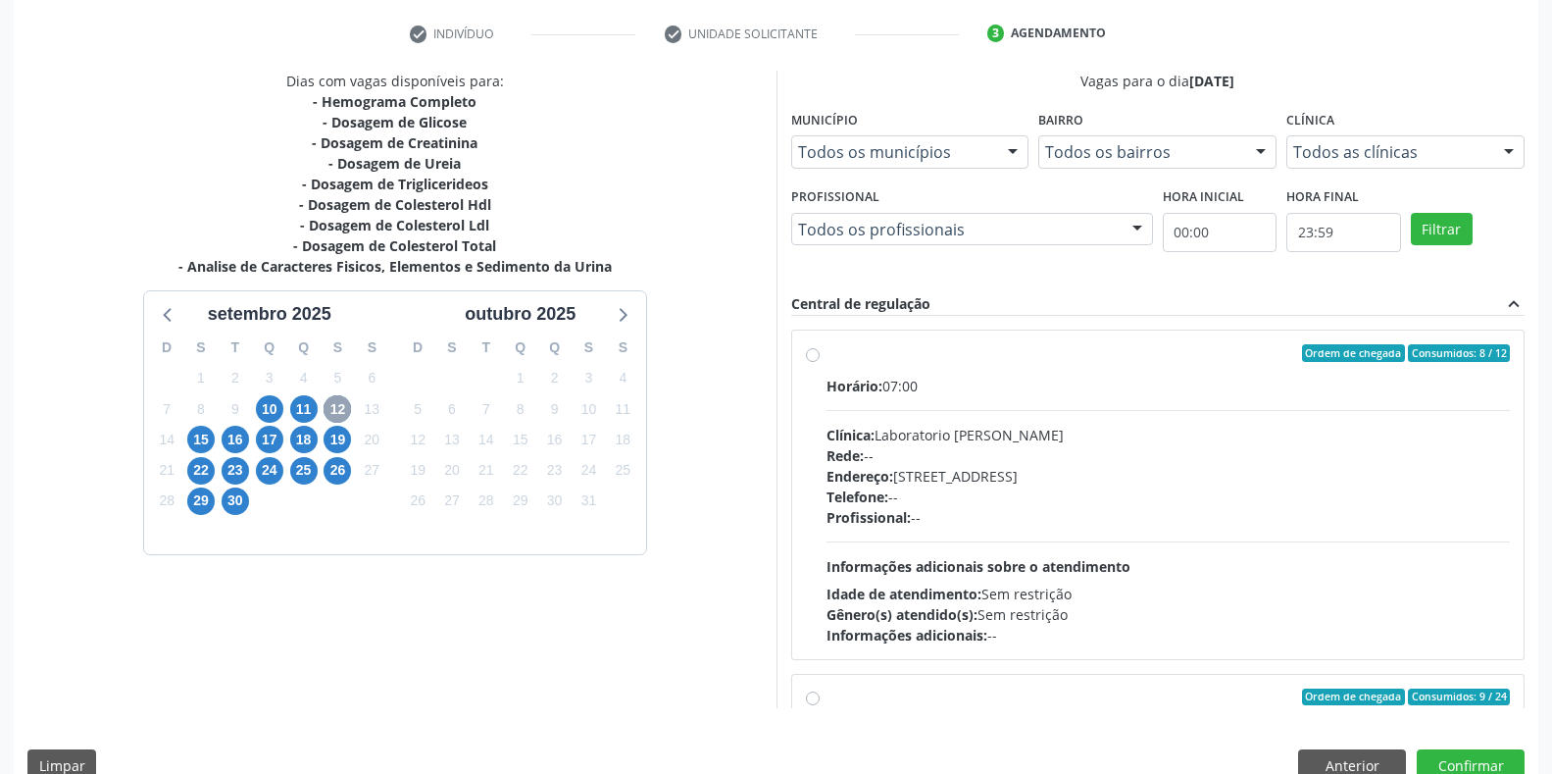
scroll to position [394, 0]
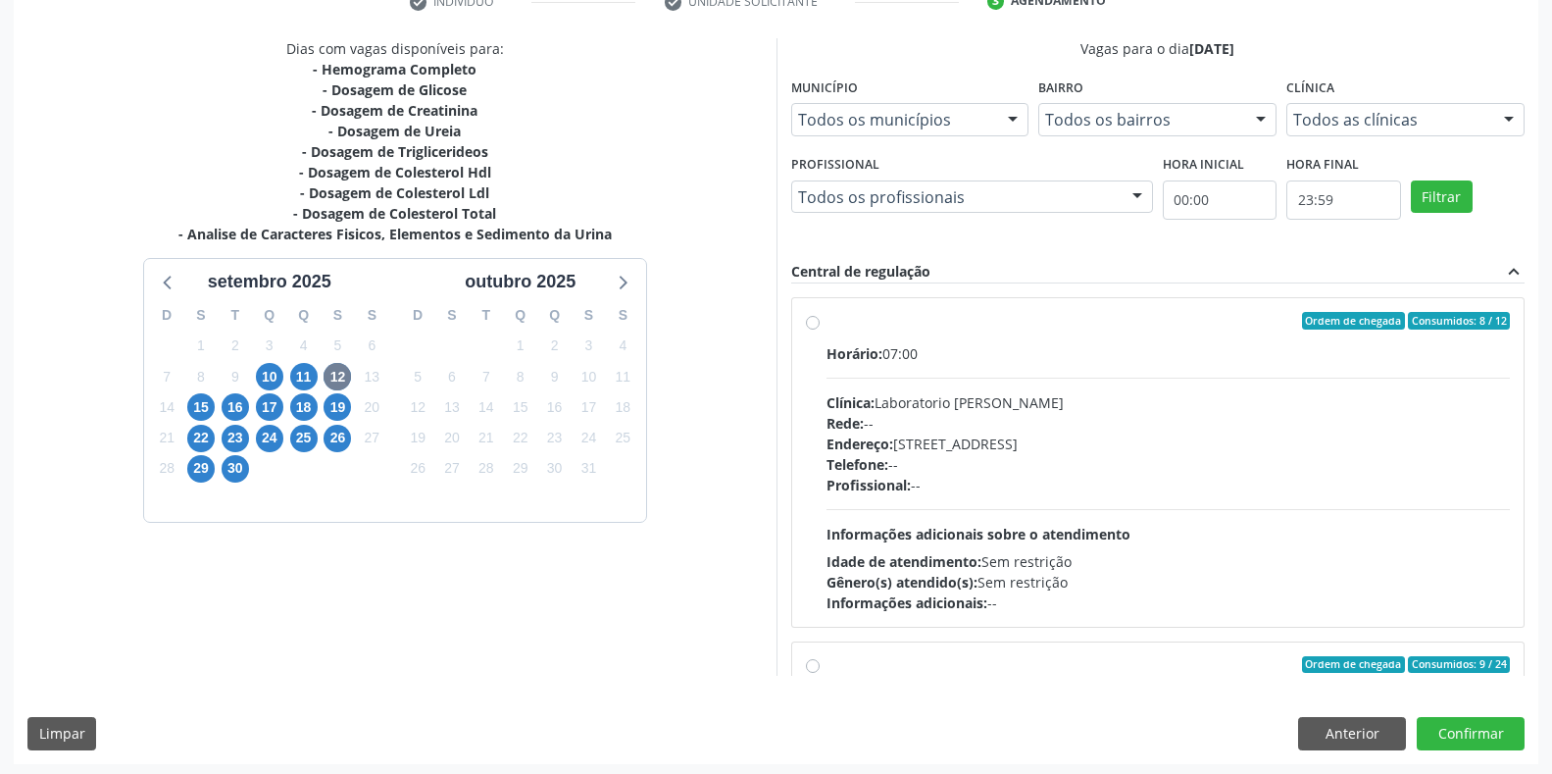
click at [1008, 410] on div "Clínica: Laboratorio Jose Paulo Terto" at bounding box center [1169, 402] width 684 height 21
click at [820, 329] on input "Ordem de chegada Consumidos: 8 / 12 Horário: 07:00 Clínica: Laboratorio Jose Pa…" at bounding box center [813, 321] width 14 height 18
radio input "true"
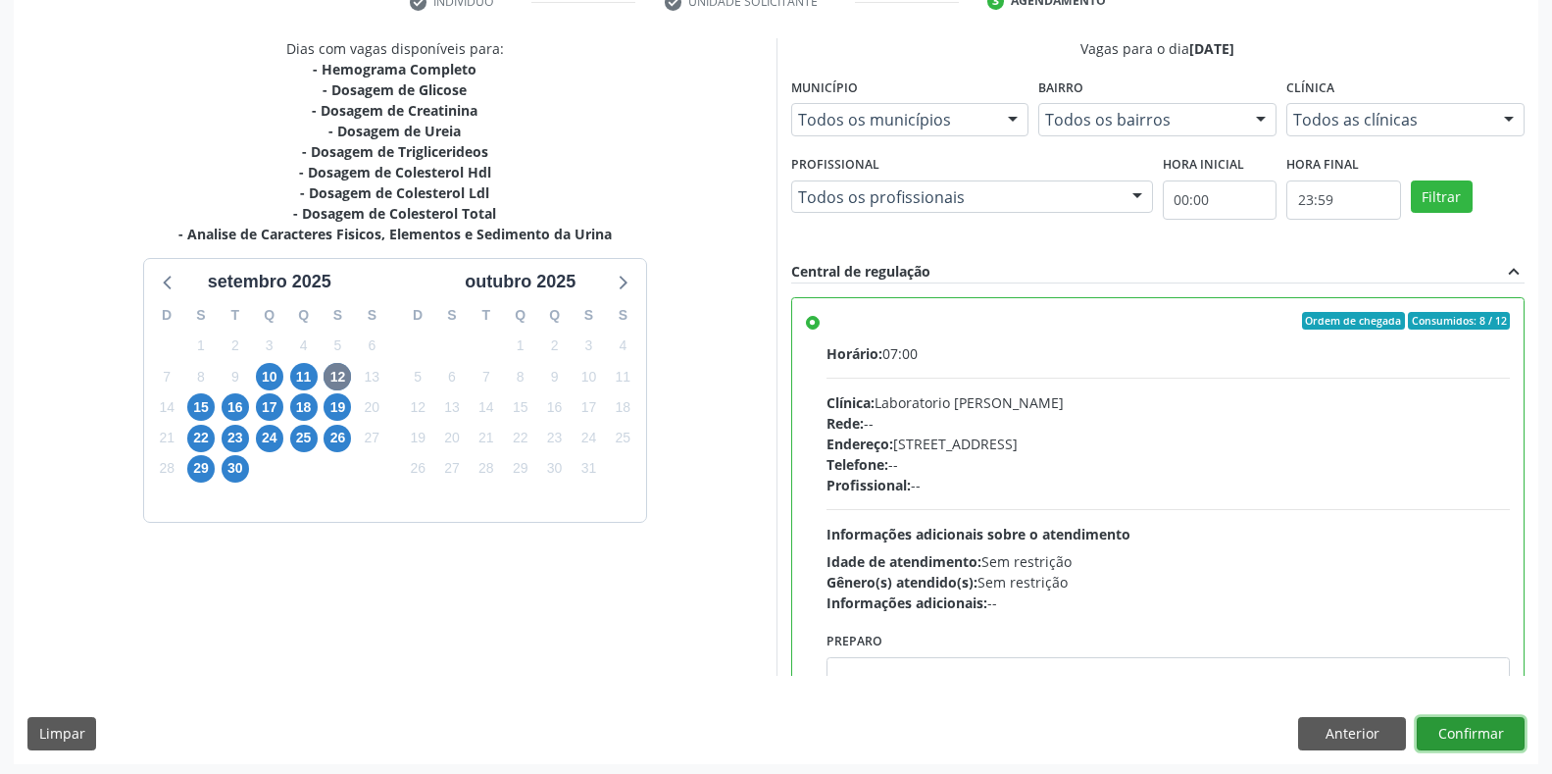
click at [1524, 727] on button "Confirmar" at bounding box center [1471, 733] width 108 height 33
click at [1517, 727] on div at bounding box center [1471, 733] width 108 height 33
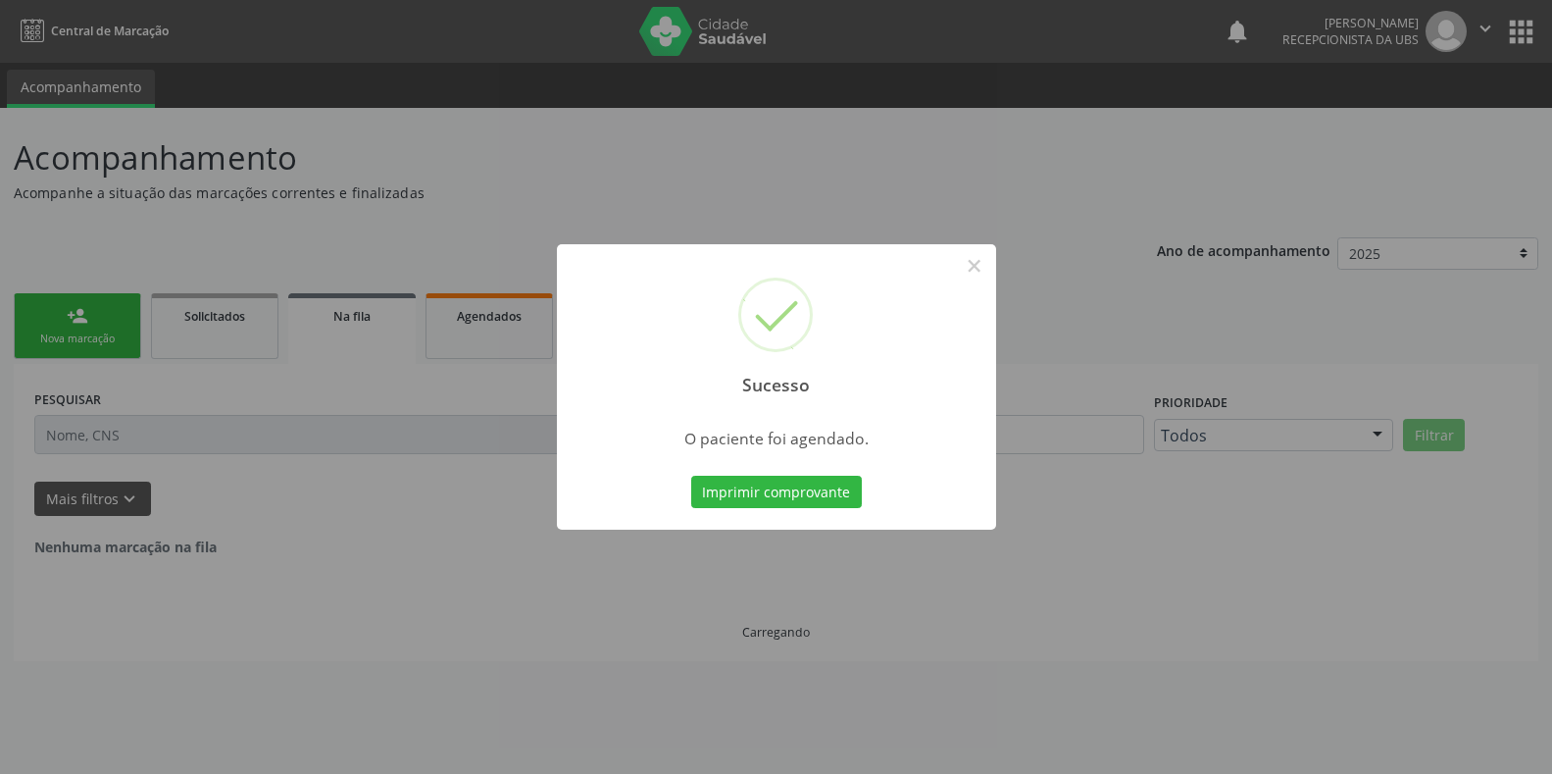
scroll to position [0, 0]
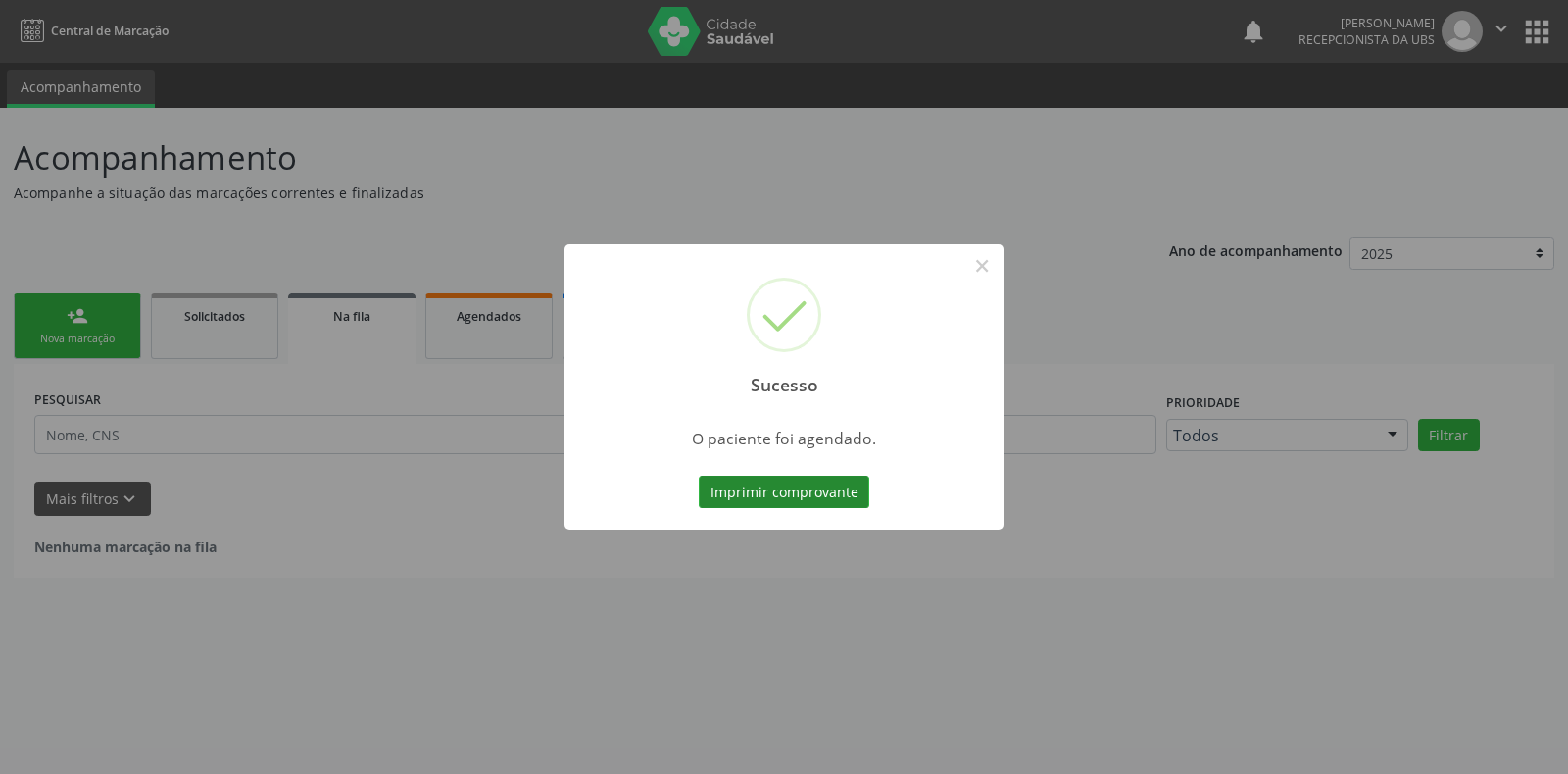
click at [798, 501] on button "Imprimir comprovante" at bounding box center [784, 492] width 171 height 33
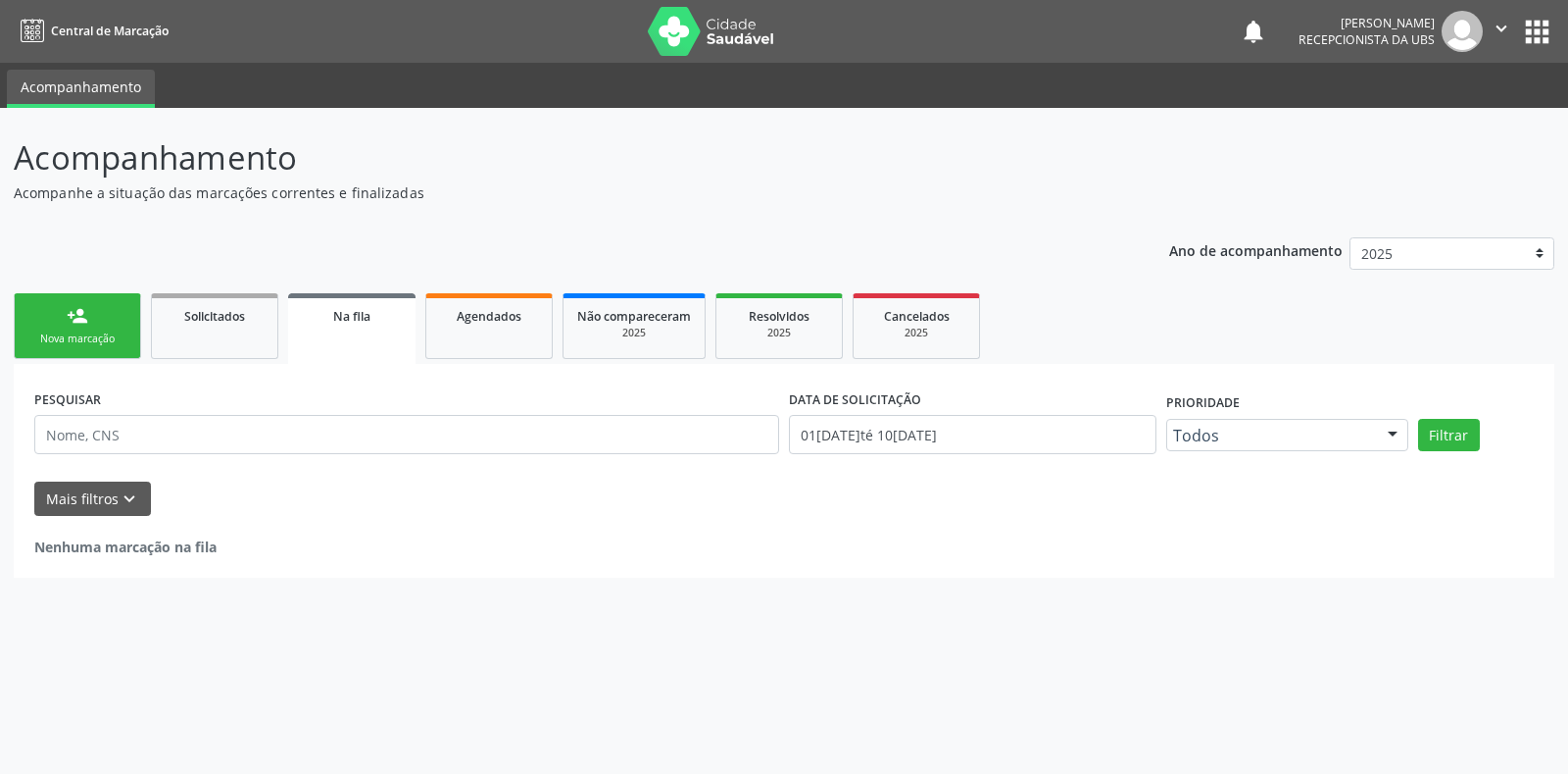
click at [100, 311] on link "person_add Nova marcação" at bounding box center [77, 326] width 127 height 66
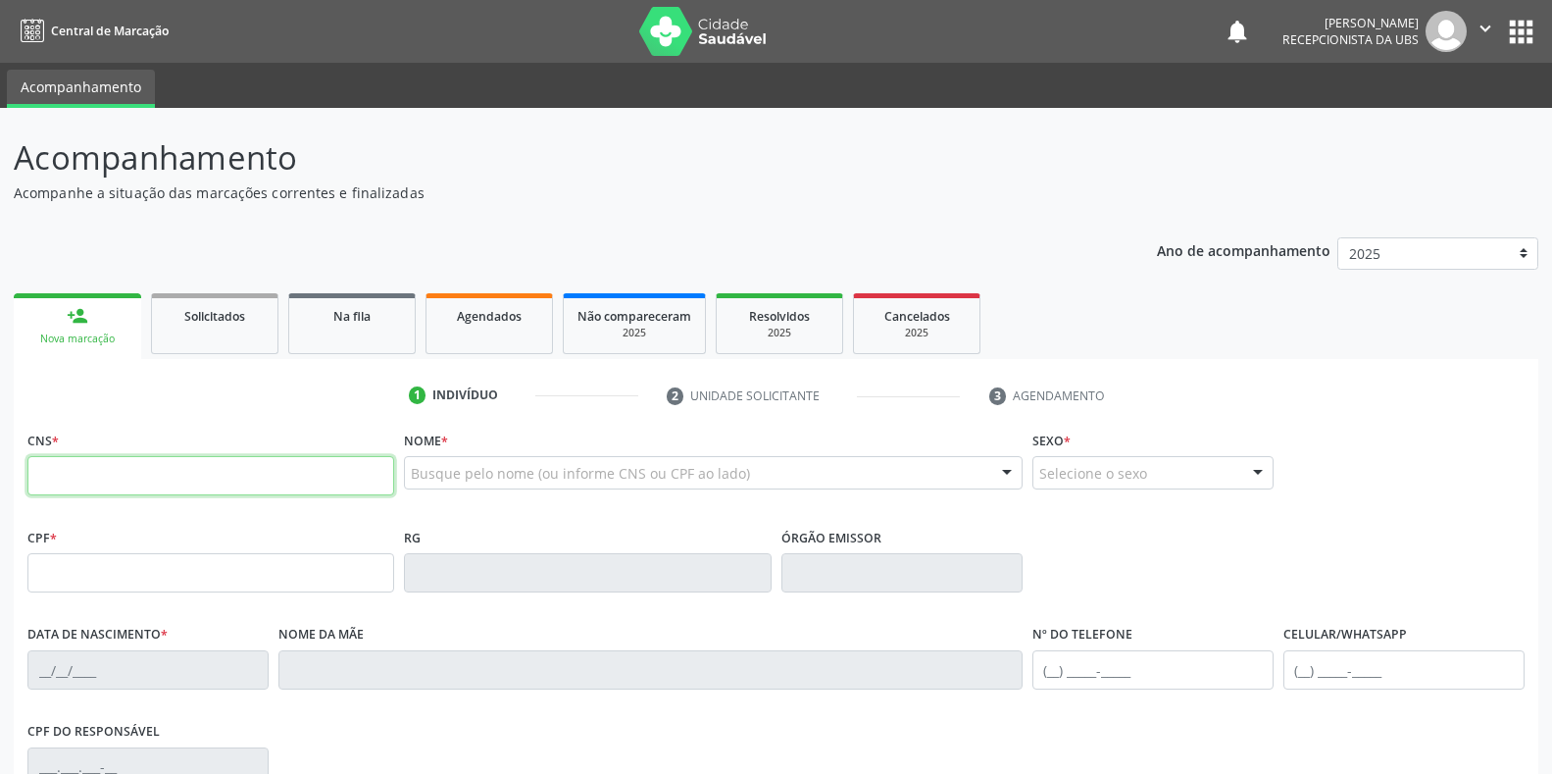
click at [147, 477] on input "text" at bounding box center [210, 475] width 367 height 39
click at [123, 469] on input "text" at bounding box center [210, 475] width 367 height 39
paste input "709 1012 0967 4030"
type input "709 1012 0967 4030"
type input "084.590.944-48"
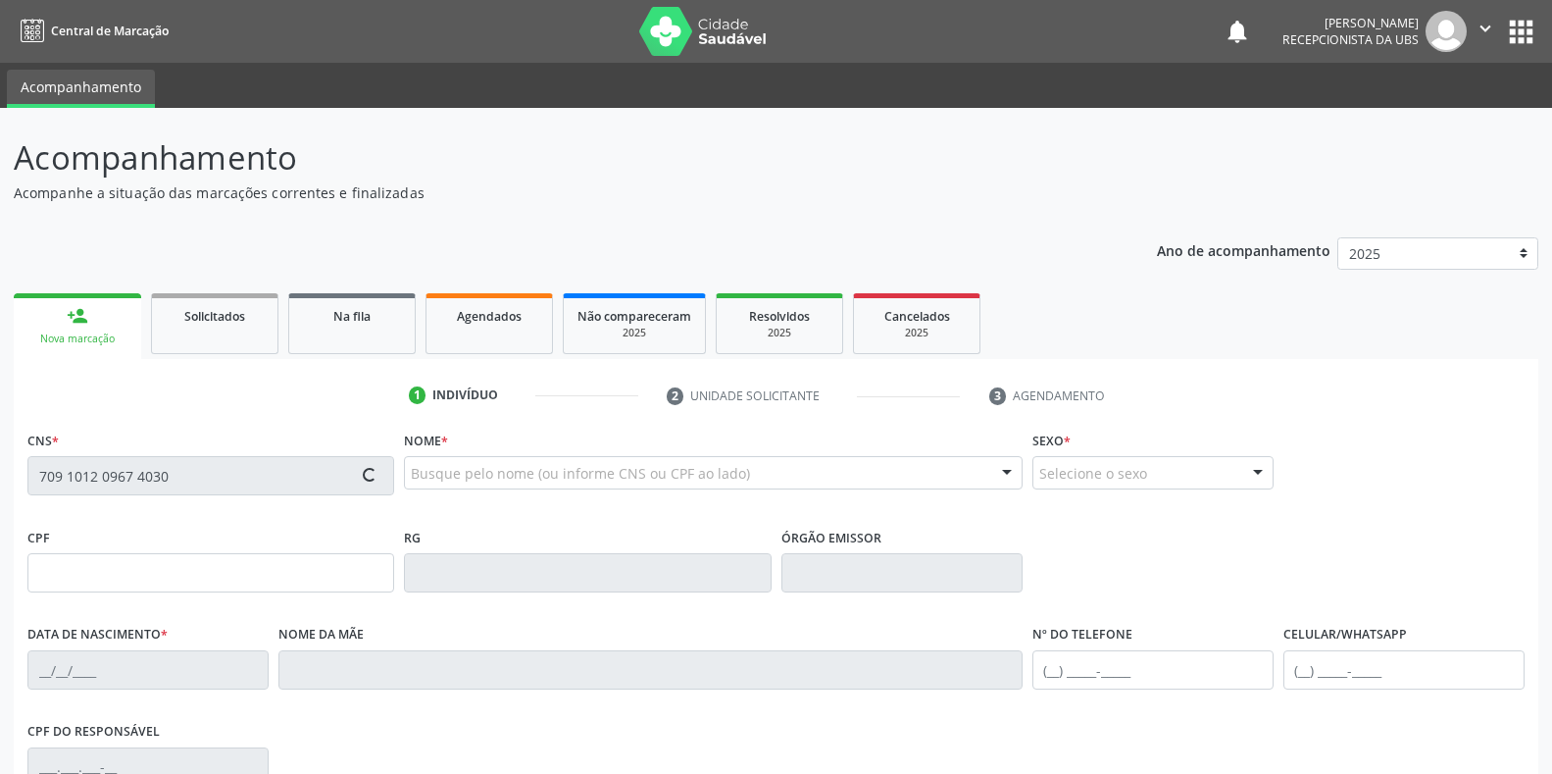
type input "28/09/1965"
type input "Maria do Socorro da Silva"
type input "[PHONE_NUMBER]"
type input "(87) 9919-6309"
type input "S/N"
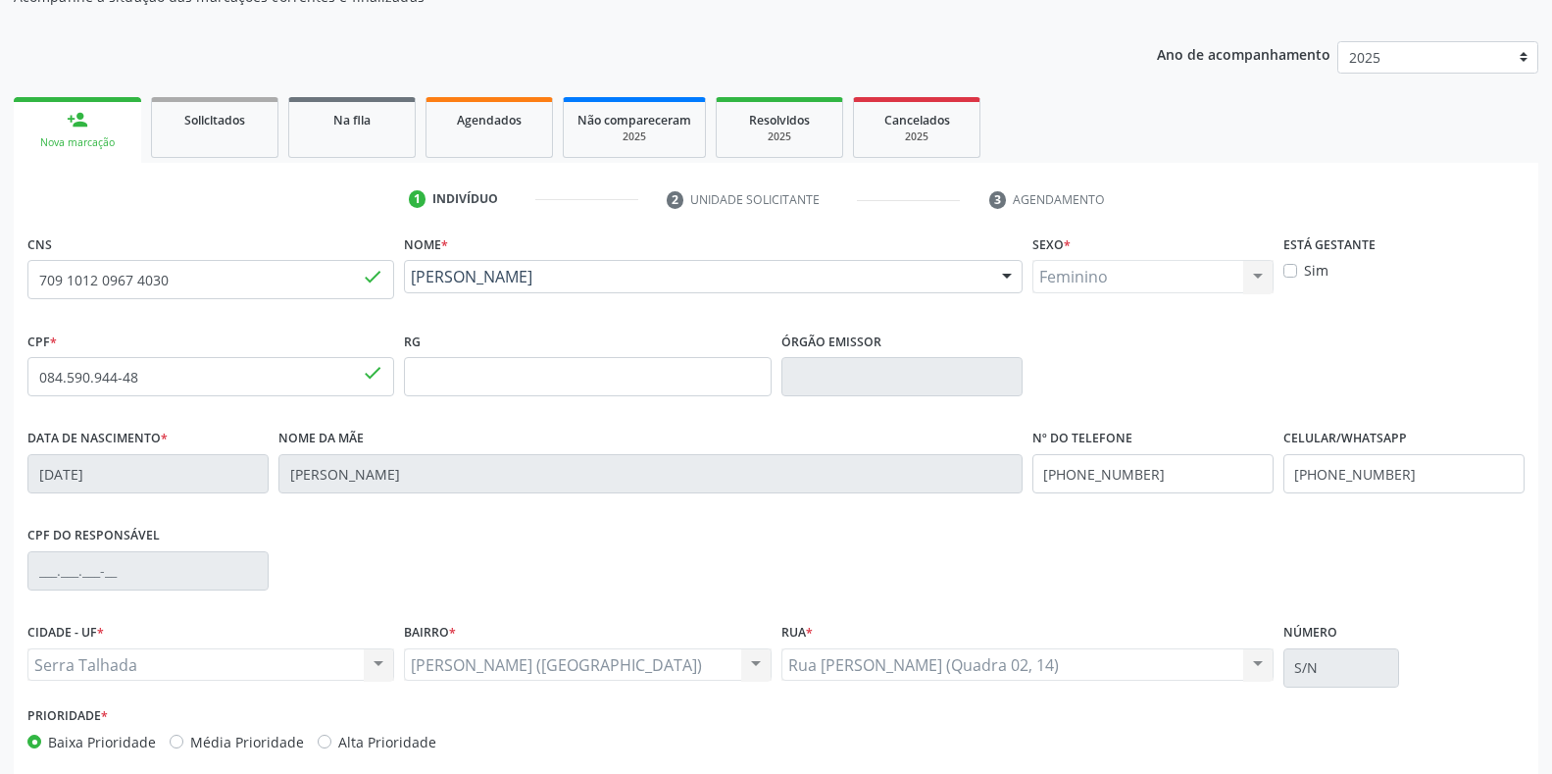
scroll to position [289, 0]
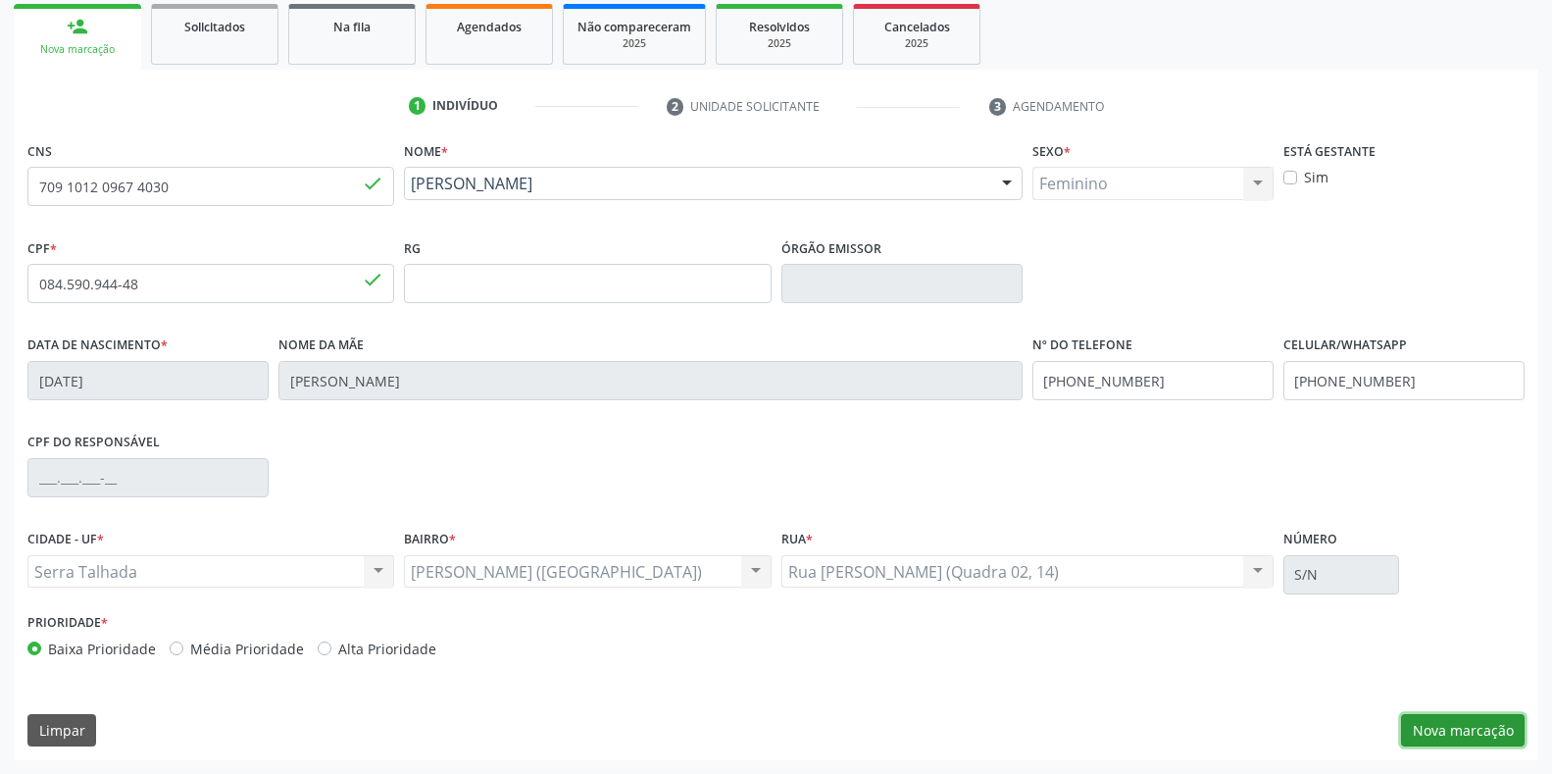
click at [1438, 723] on button "Nova marcação" at bounding box center [1463, 730] width 124 height 33
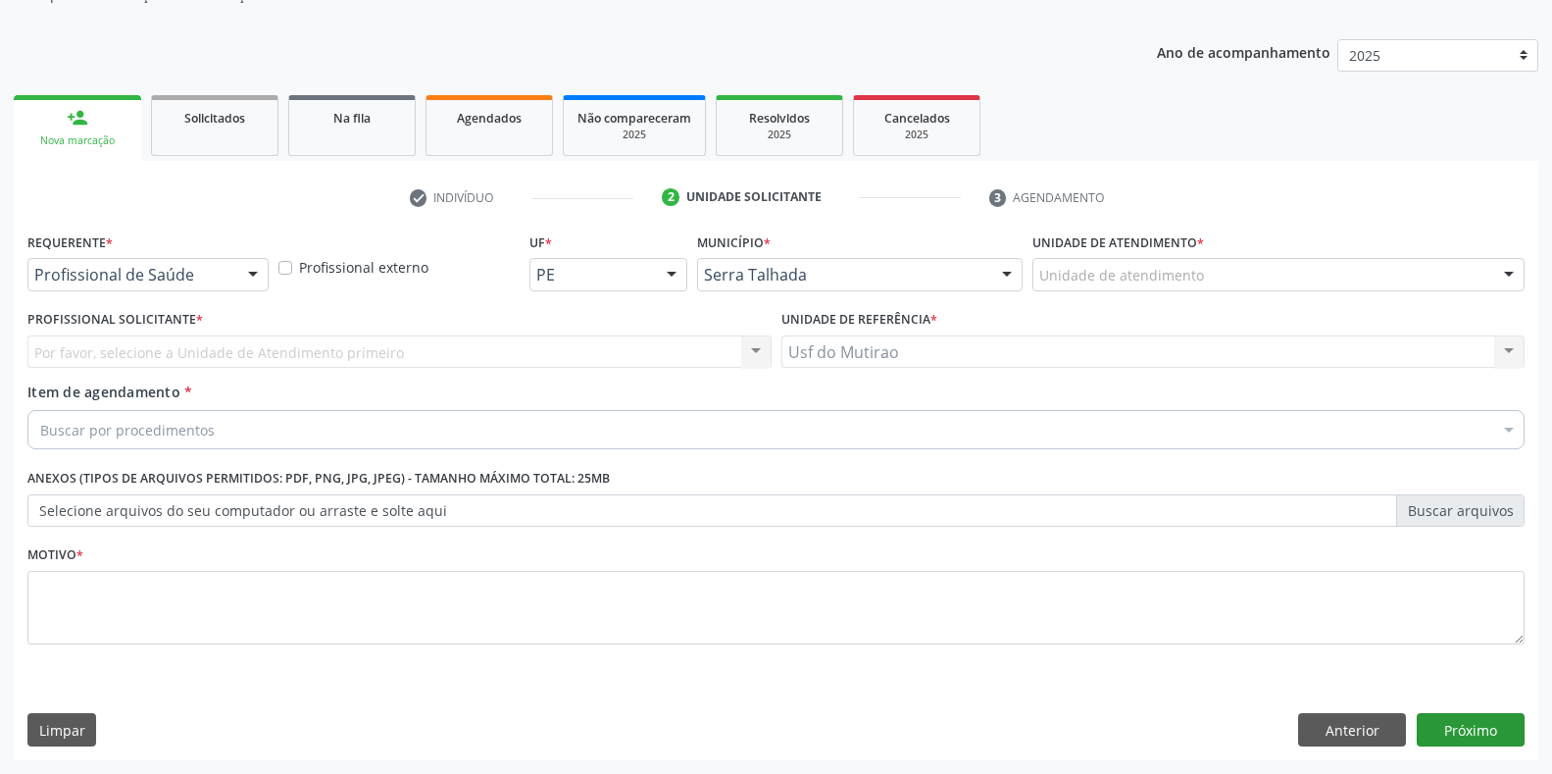
scroll to position [198, 0]
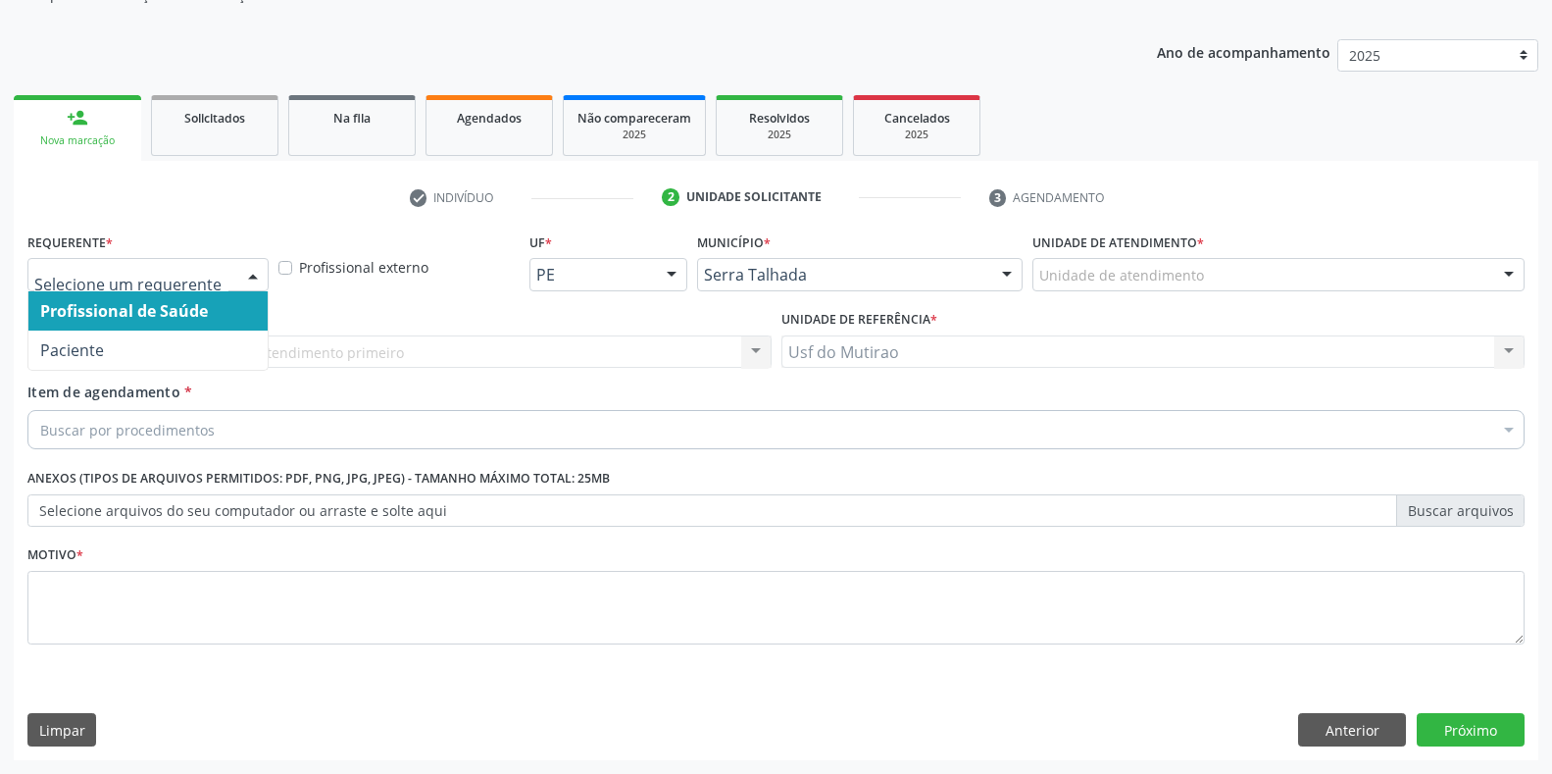
click at [182, 285] on div at bounding box center [147, 274] width 241 height 33
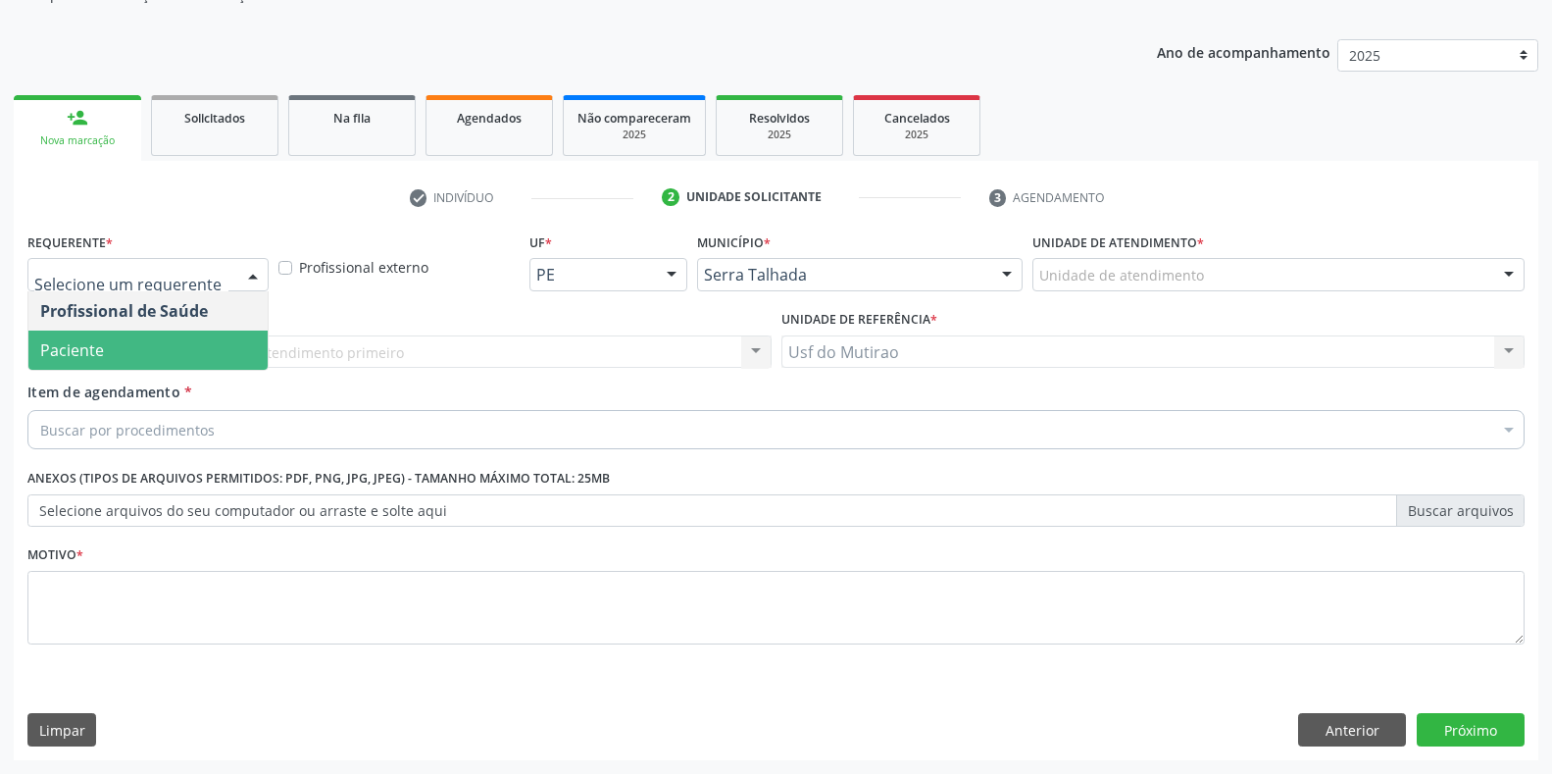
click at [154, 363] on span "Paciente" at bounding box center [147, 349] width 239 height 39
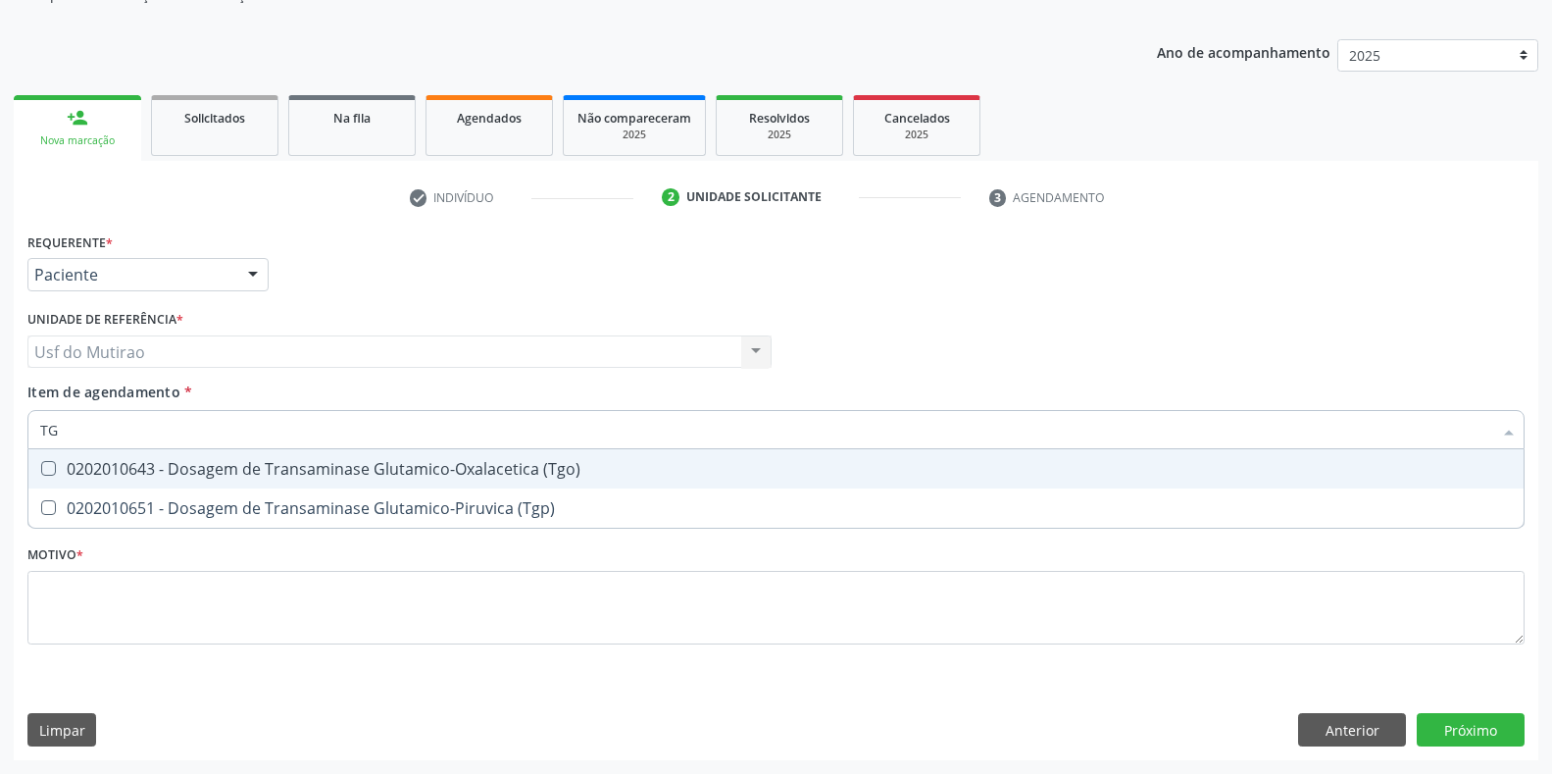
type input "TGP"
click at [185, 468] on div "0202010651 - Dosagem de Transaminase Glutamico-Piruvica (Tgp)" at bounding box center [776, 469] width 1472 height 16
checkbox \(Tgp\) "true"
type input "TG"
checkbox \(Tgp\) "false"
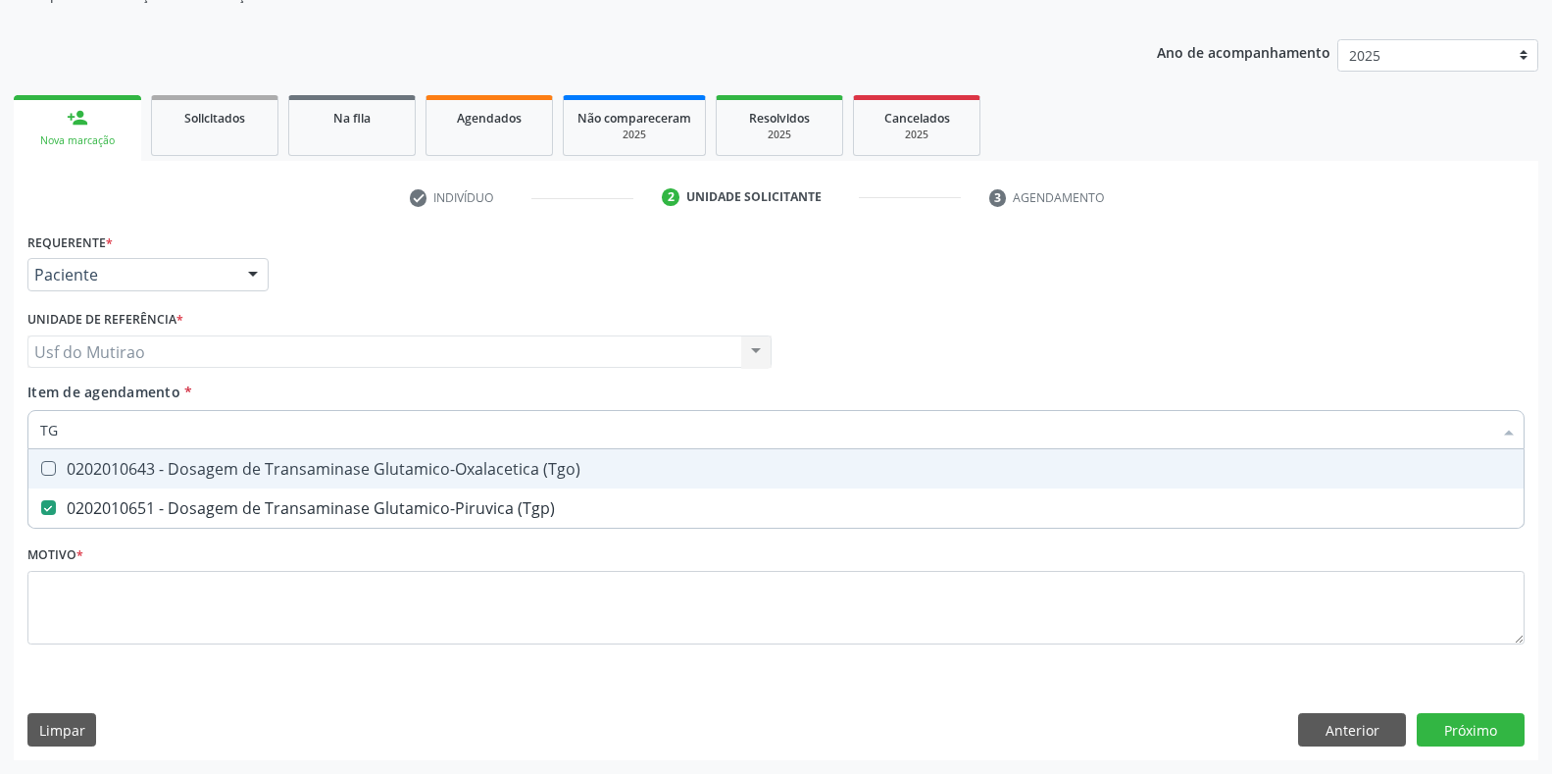
type input "TGO"
click at [185, 462] on div "0202010643 - Dosagem de Transaminase Glutamico-Oxalacetica (Tgo)" at bounding box center [776, 469] width 1472 height 16
checkbox \(Tgo\) "true"
click at [196, 441] on input "TGO" at bounding box center [766, 429] width 1452 height 39
type input "T"
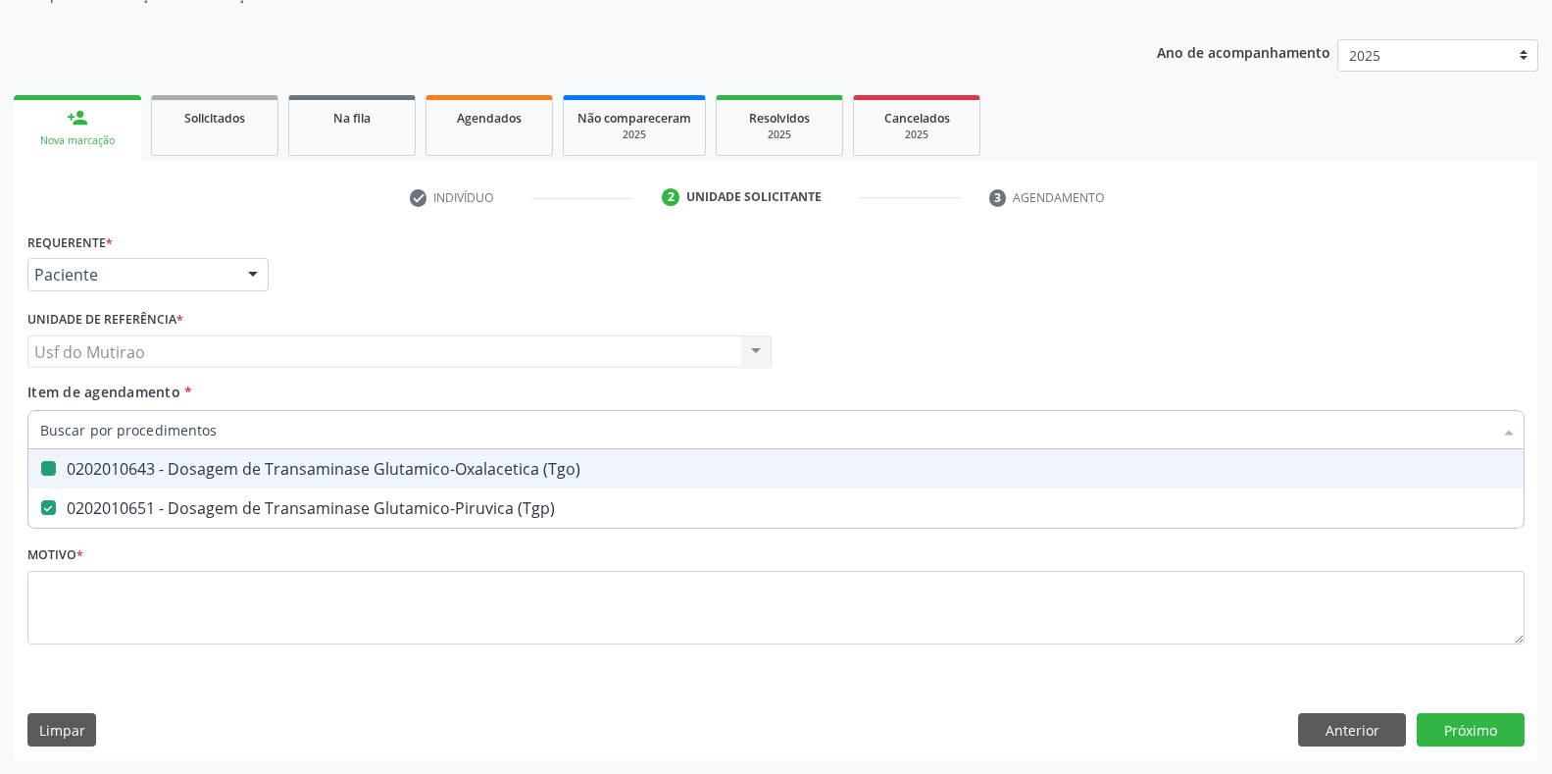
checkbox \(Tgo\) "false"
checkbox \(Tgp\) "false"
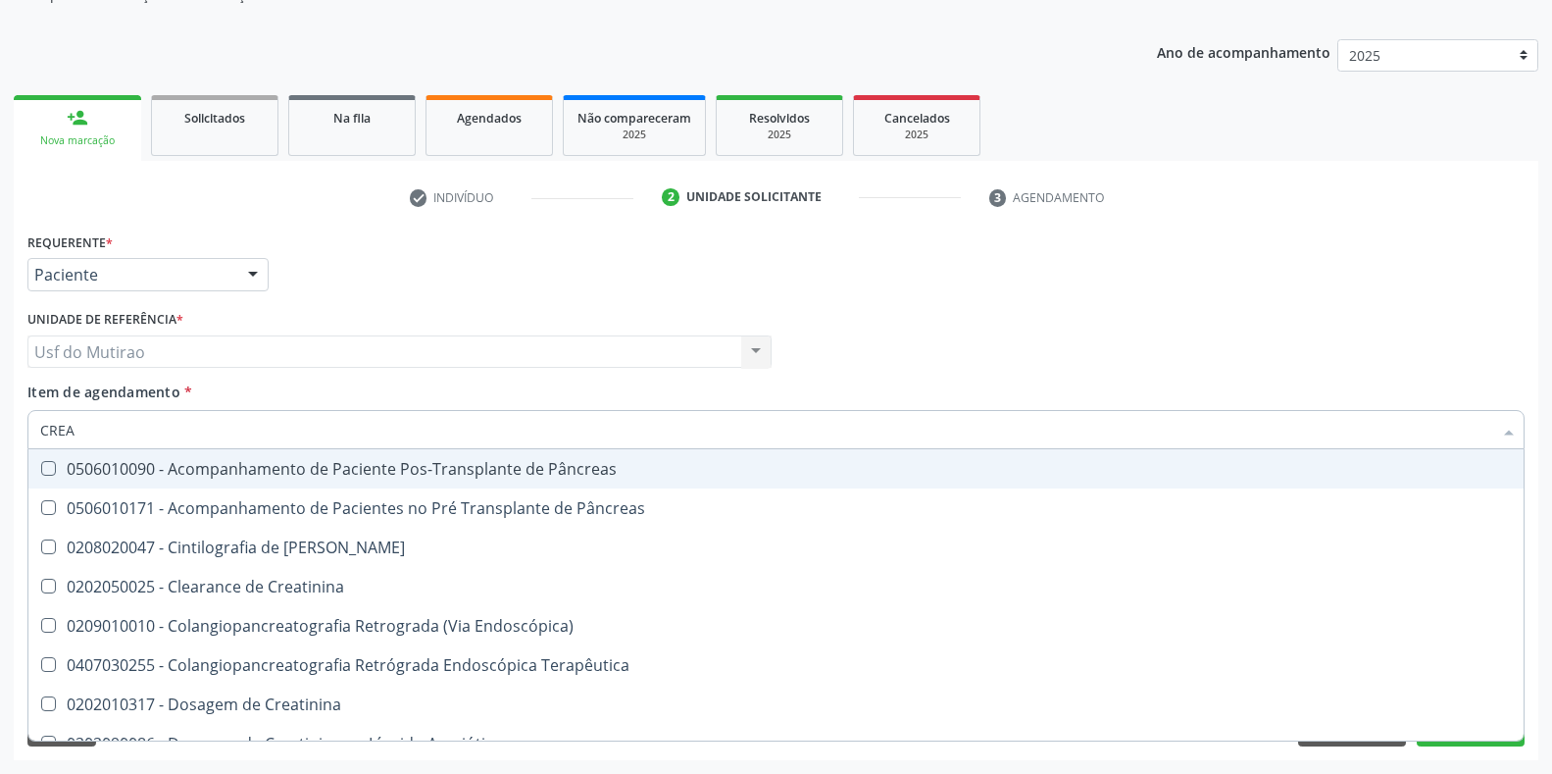
type input "CREAT"
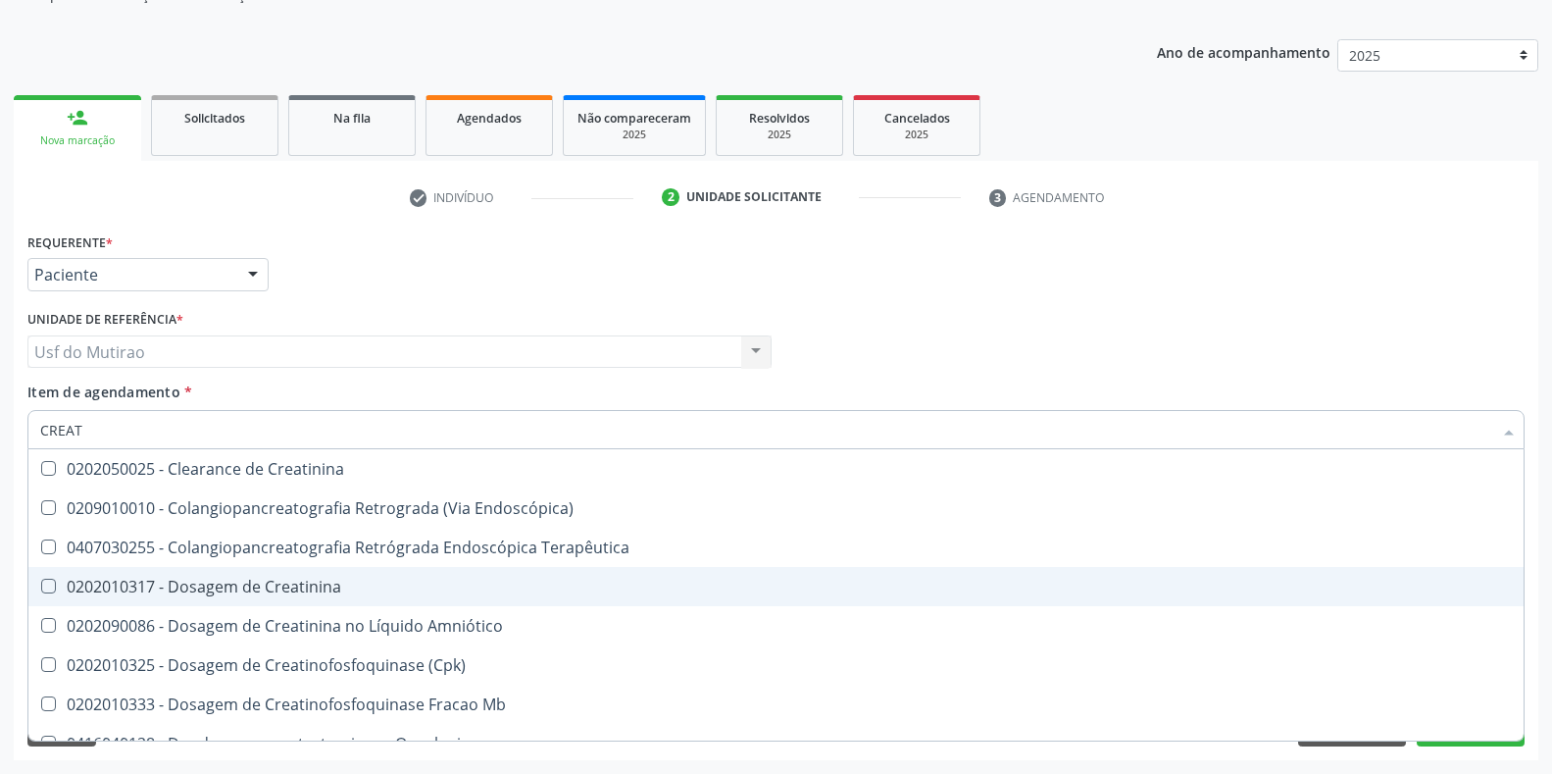
click at [222, 587] on div "0202010317 - Dosagem de Creatinina" at bounding box center [776, 587] width 1472 height 16
checkbox Creatinina "true"
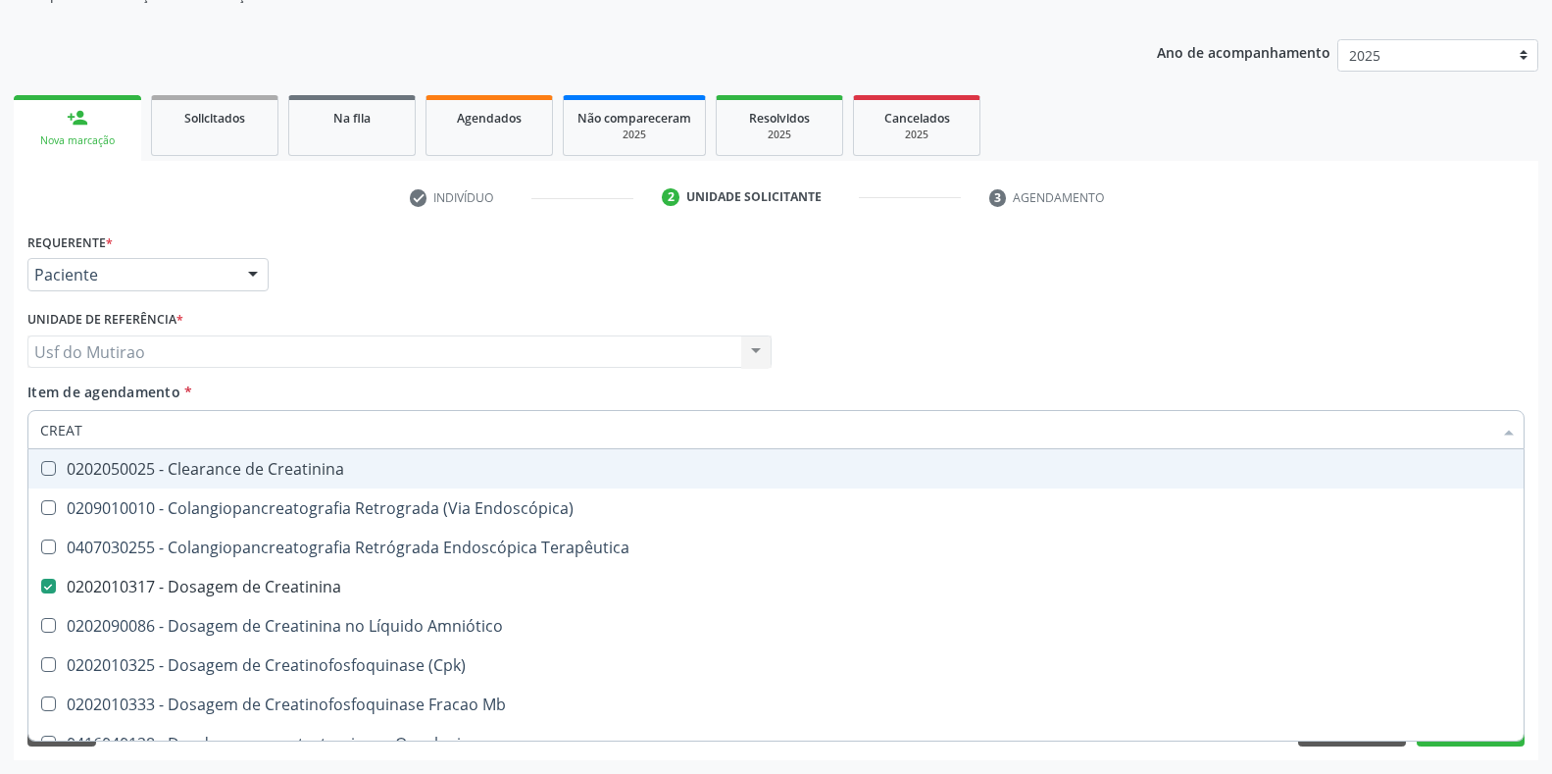
drag, startPoint x: 236, startPoint y: 431, endPoint x: 0, endPoint y: 421, distance: 236.6
click at [0, 421] on div "Acompanhamento Acompanhe a situação das marcações correntes e finalizadas Relat…" at bounding box center [776, 342] width 1552 height 864
type input "HEMO"
checkbox Creatinina "false"
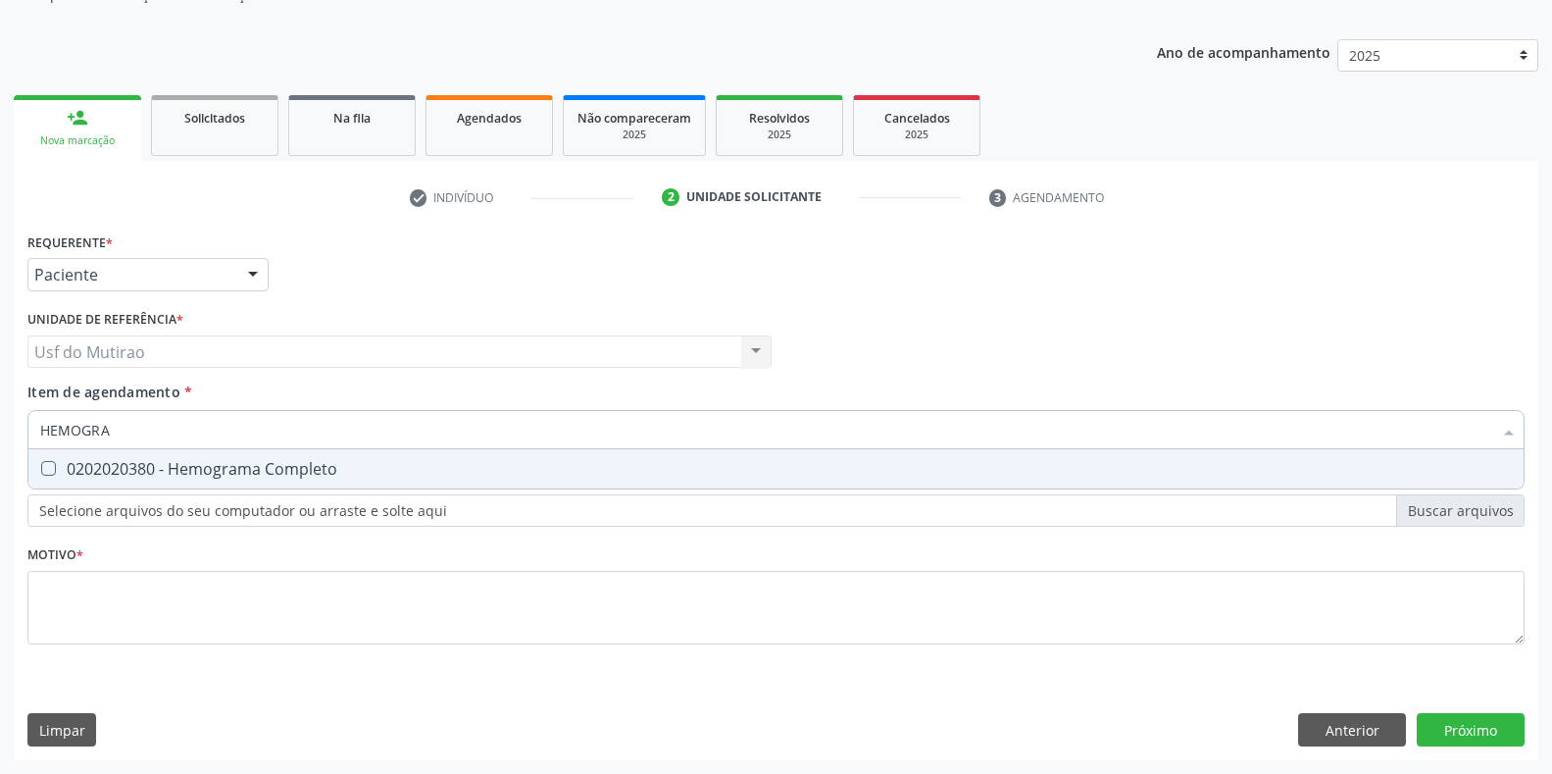
type input "HEMOGRAM"
click at [92, 481] on span "0202020380 - Hemograma Completo" at bounding box center [775, 468] width 1495 height 39
checkbox Completo "true"
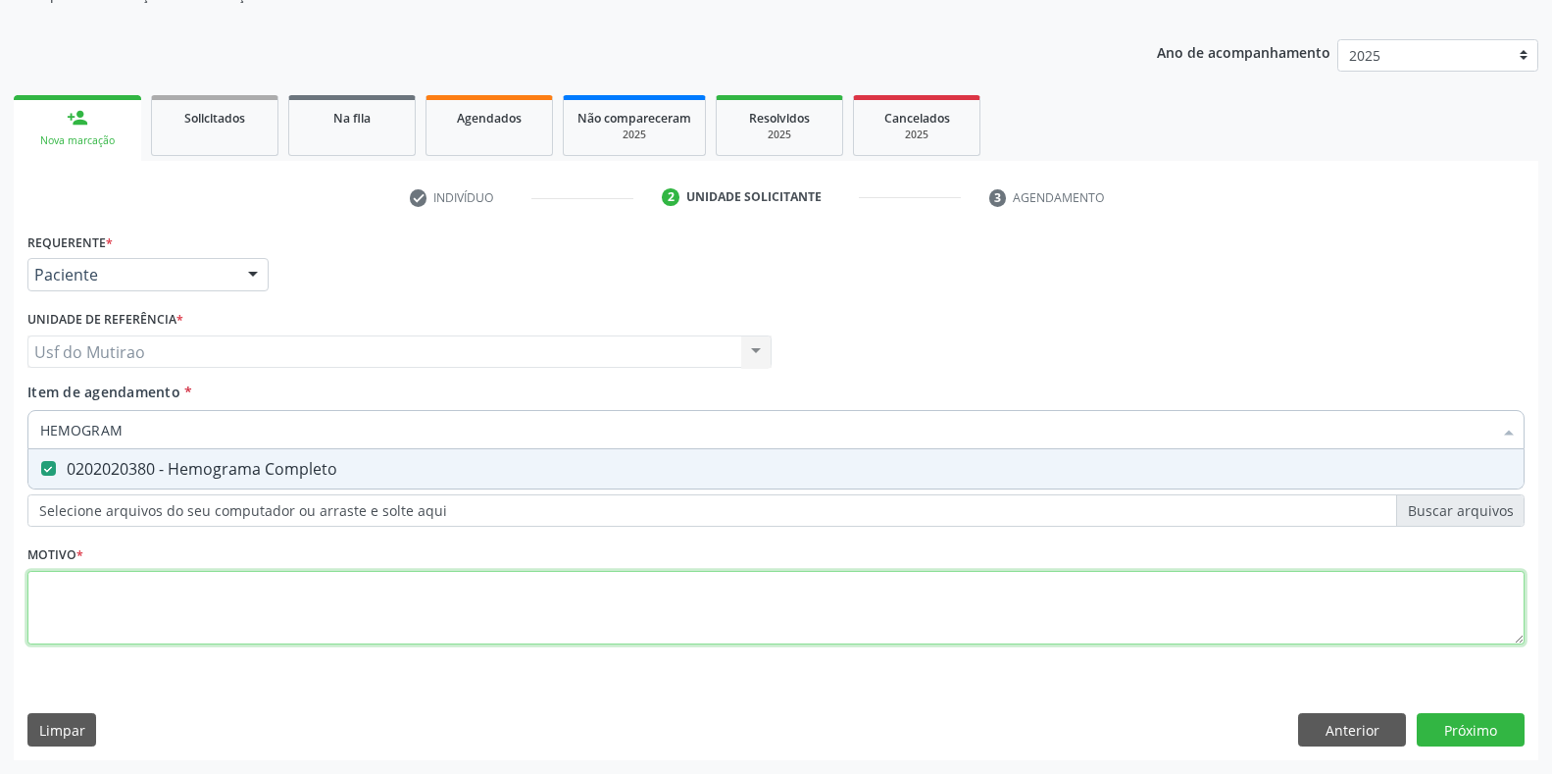
click at [190, 621] on div "Requerente * Paciente Profissional de Saúde Paciente Nenhum resultado encontrad…" at bounding box center [775, 450] width 1497 height 444
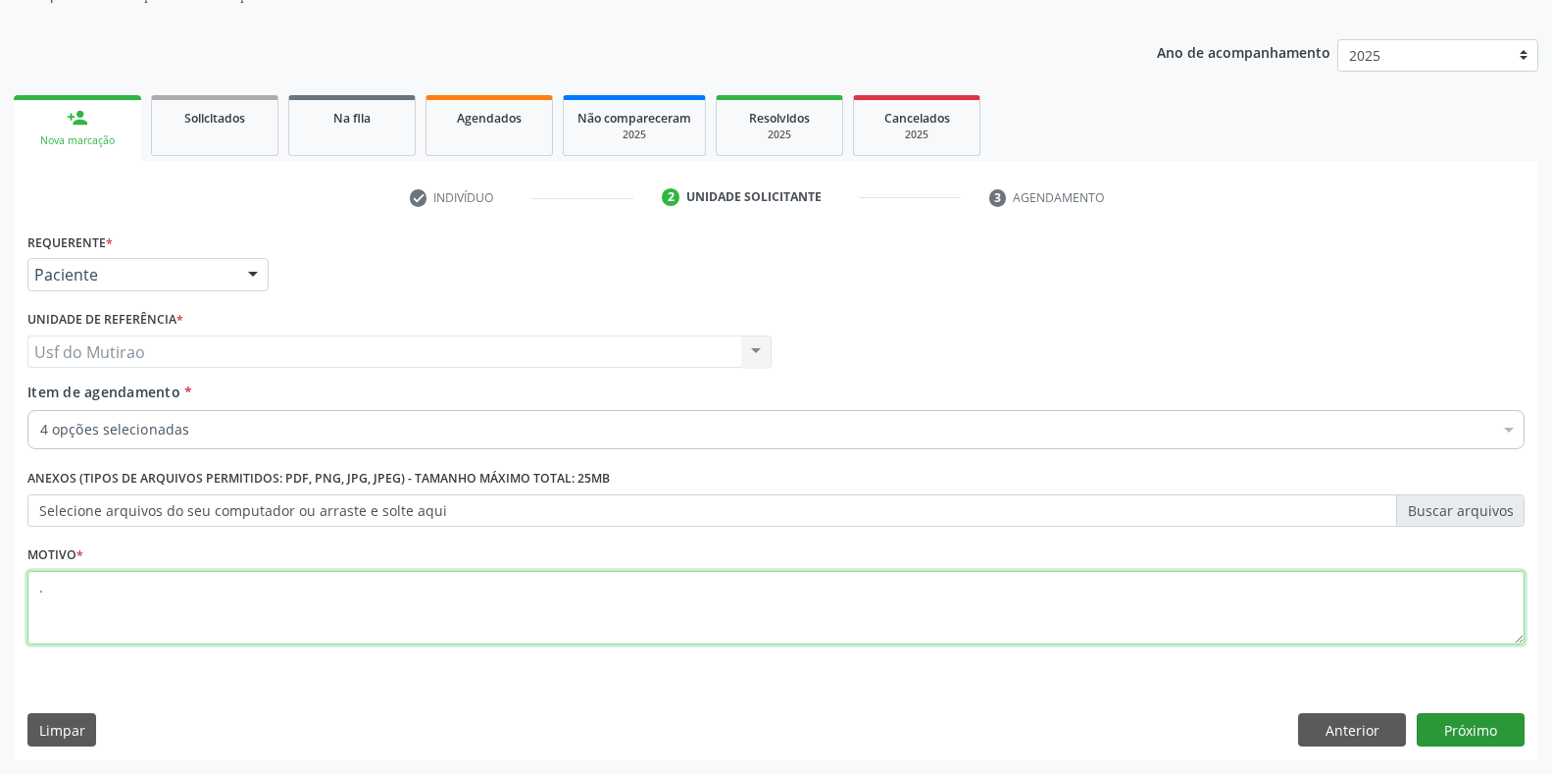
type textarea "."
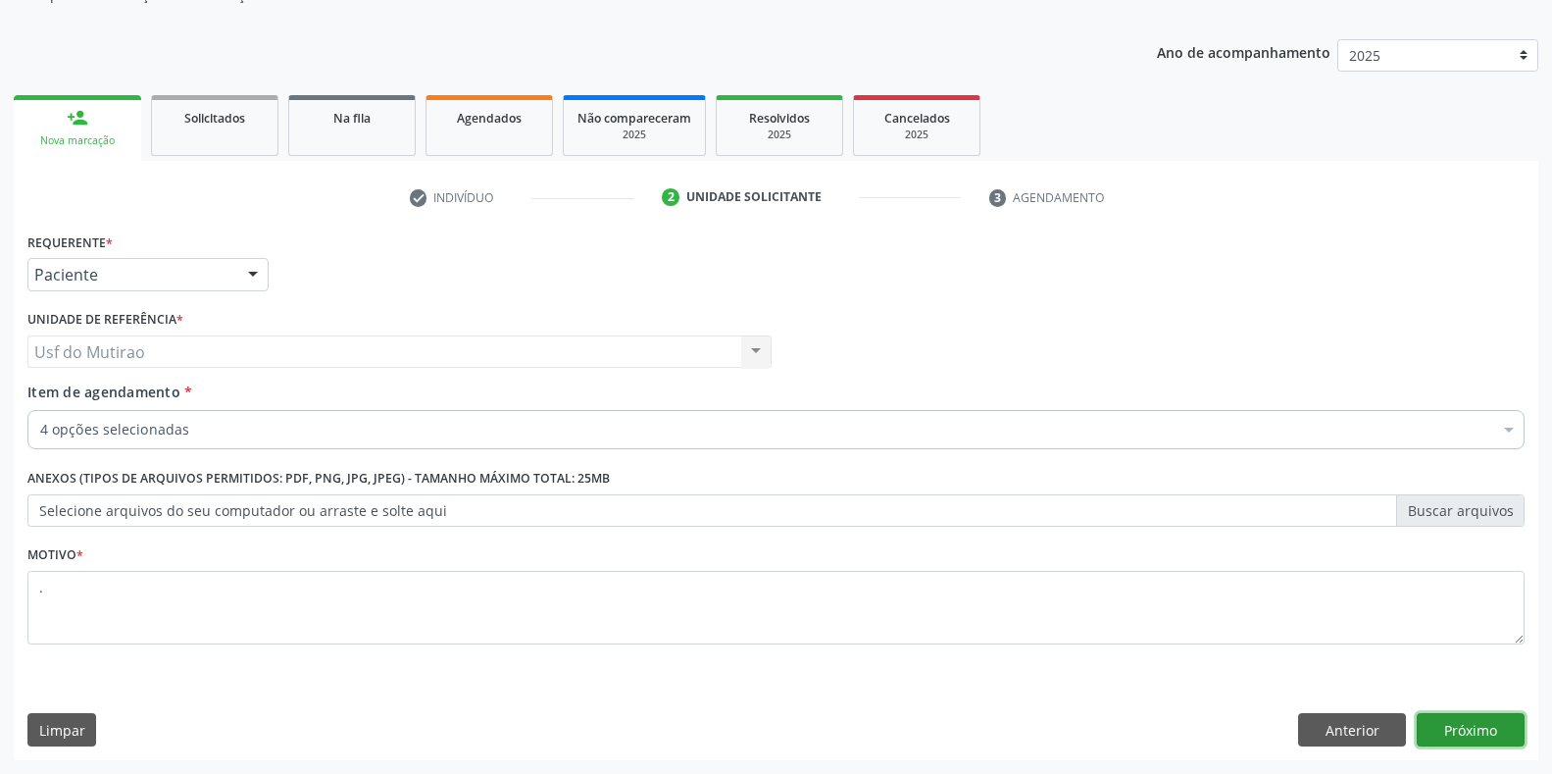
click at [1495, 722] on button "Próximo" at bounding box center [1471, 729] width 108 height 33
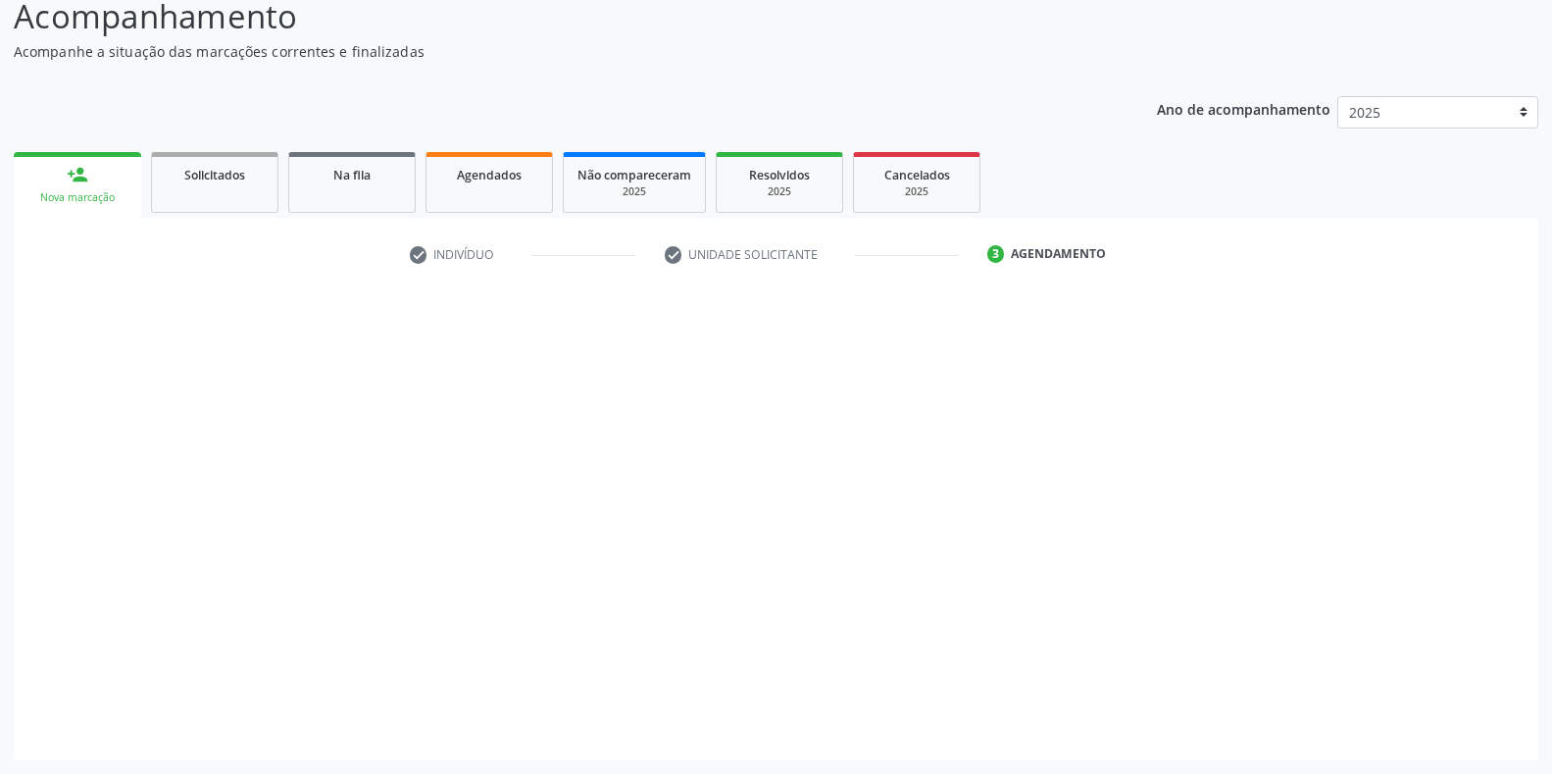
scroll to position [141, 0]
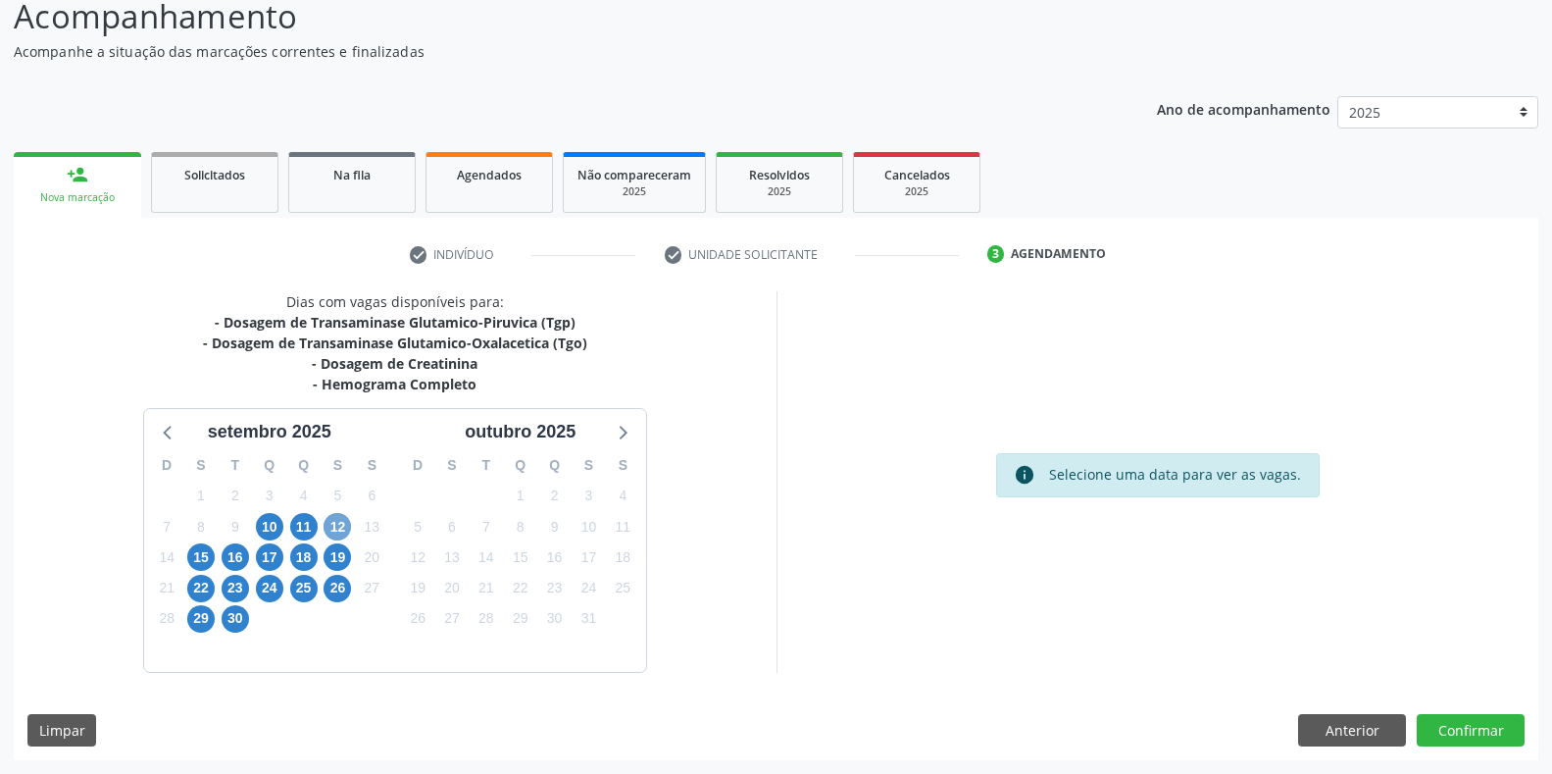
click at [347, 525] on span "12" at bounding box center [337, 526] width 27 height 27
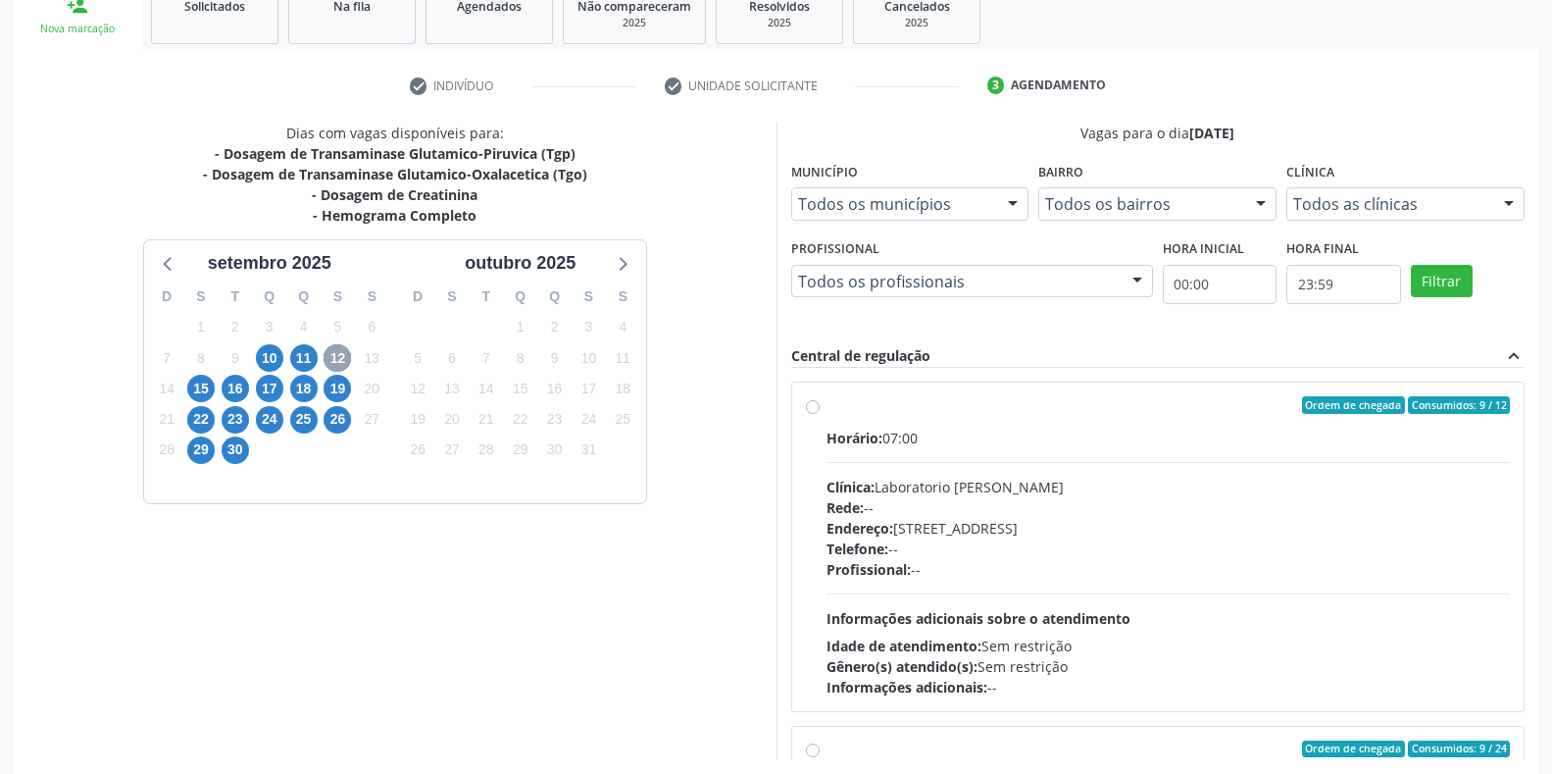
scroll to position [337, 0]
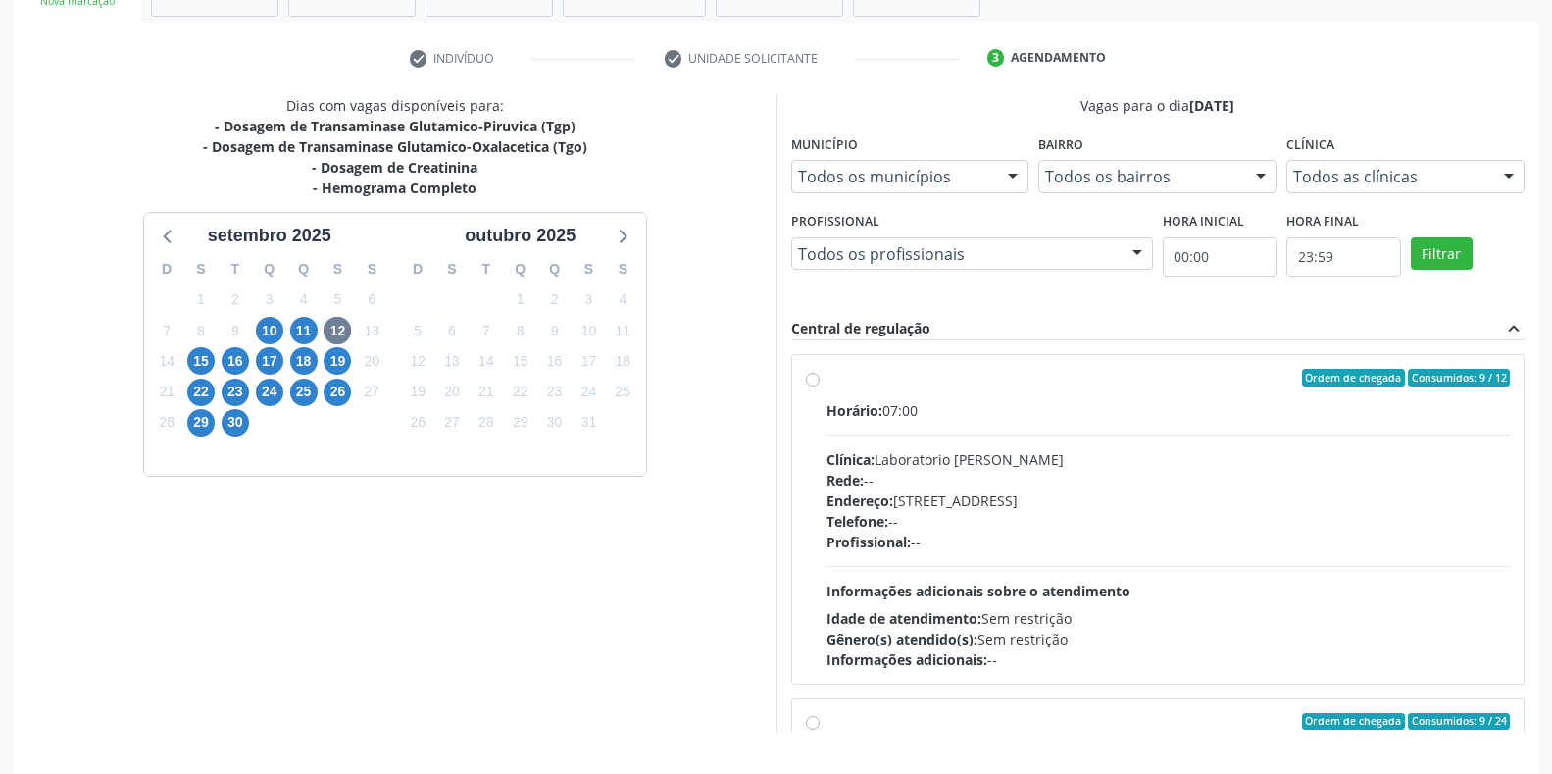
click at [968, 454] on div "Clínica: Laboratorio Jose Paulo Terto" at bounding box center [1169, 459] width 684 height 21
click at [820, 386] on input "Ordem de chegada Consumidos: 9 / 12 Horário: 07:00 Clínica: Laboratorio Jose Pa…" at bounding box center [813, 378] width 14 height 18
radio input "true"
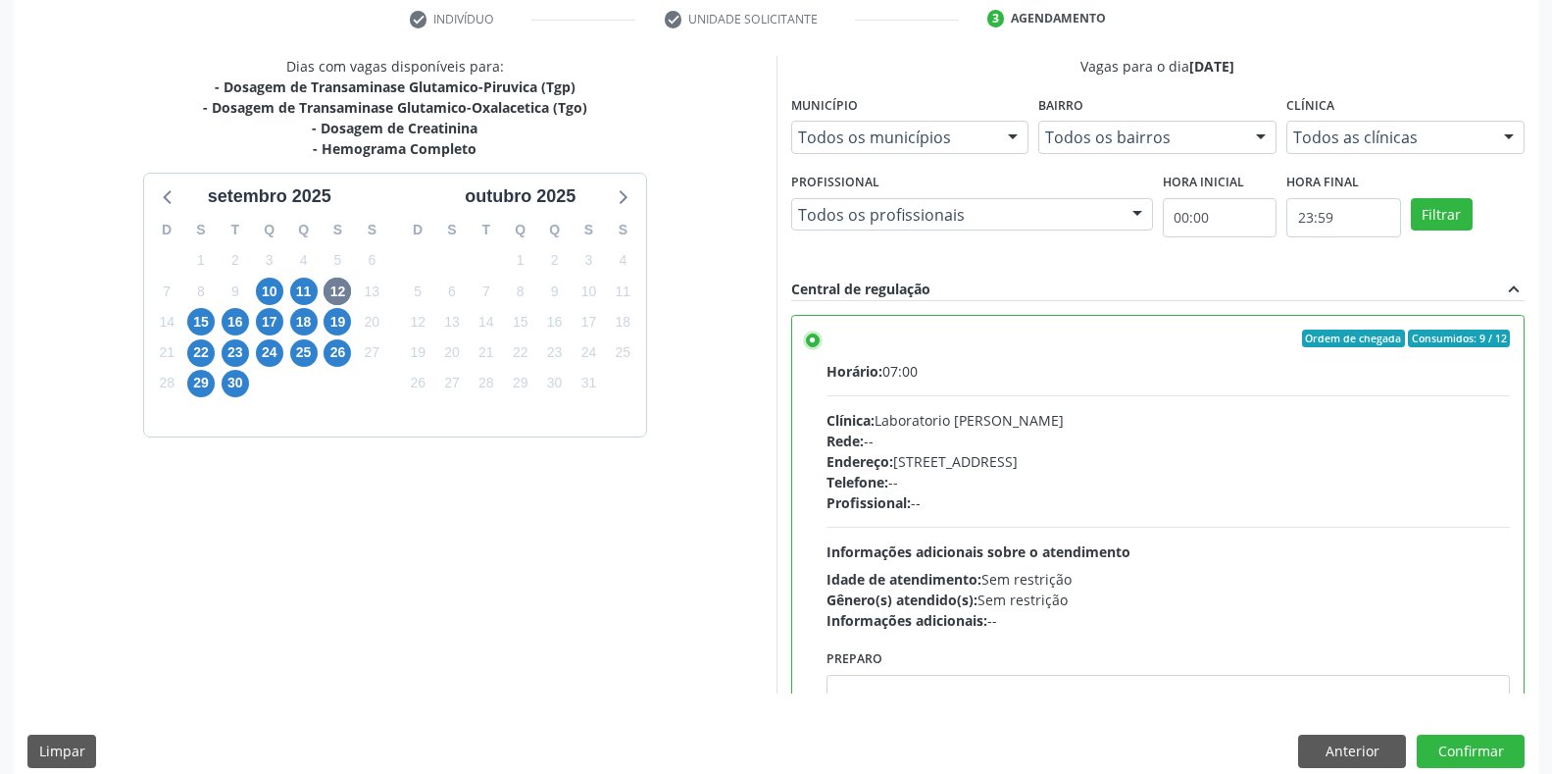
scroll to position [398, 0]
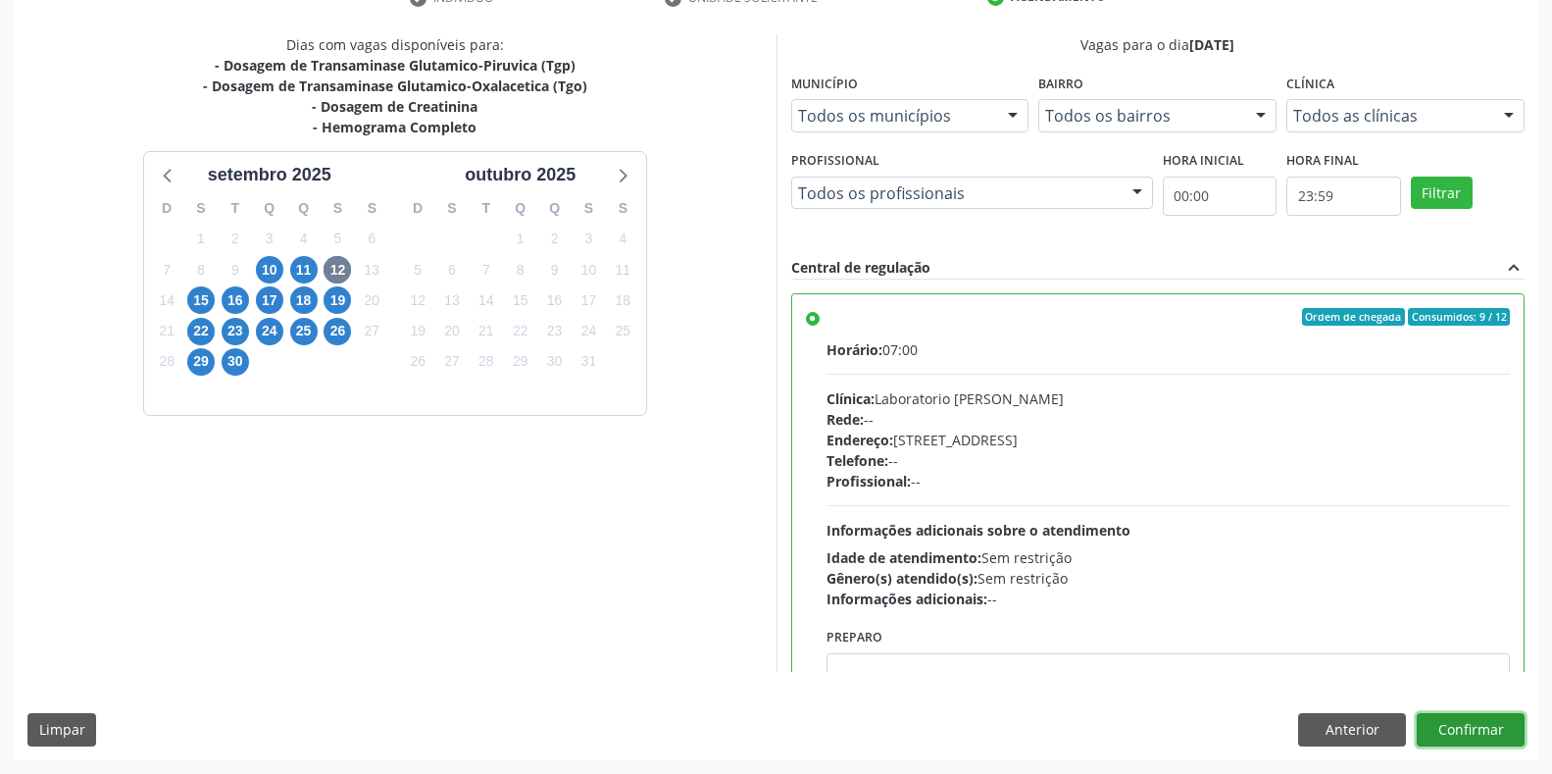
click at [1494, 723] on button "Confirmar" at bounding box center [1471, 729] width 108 height 33
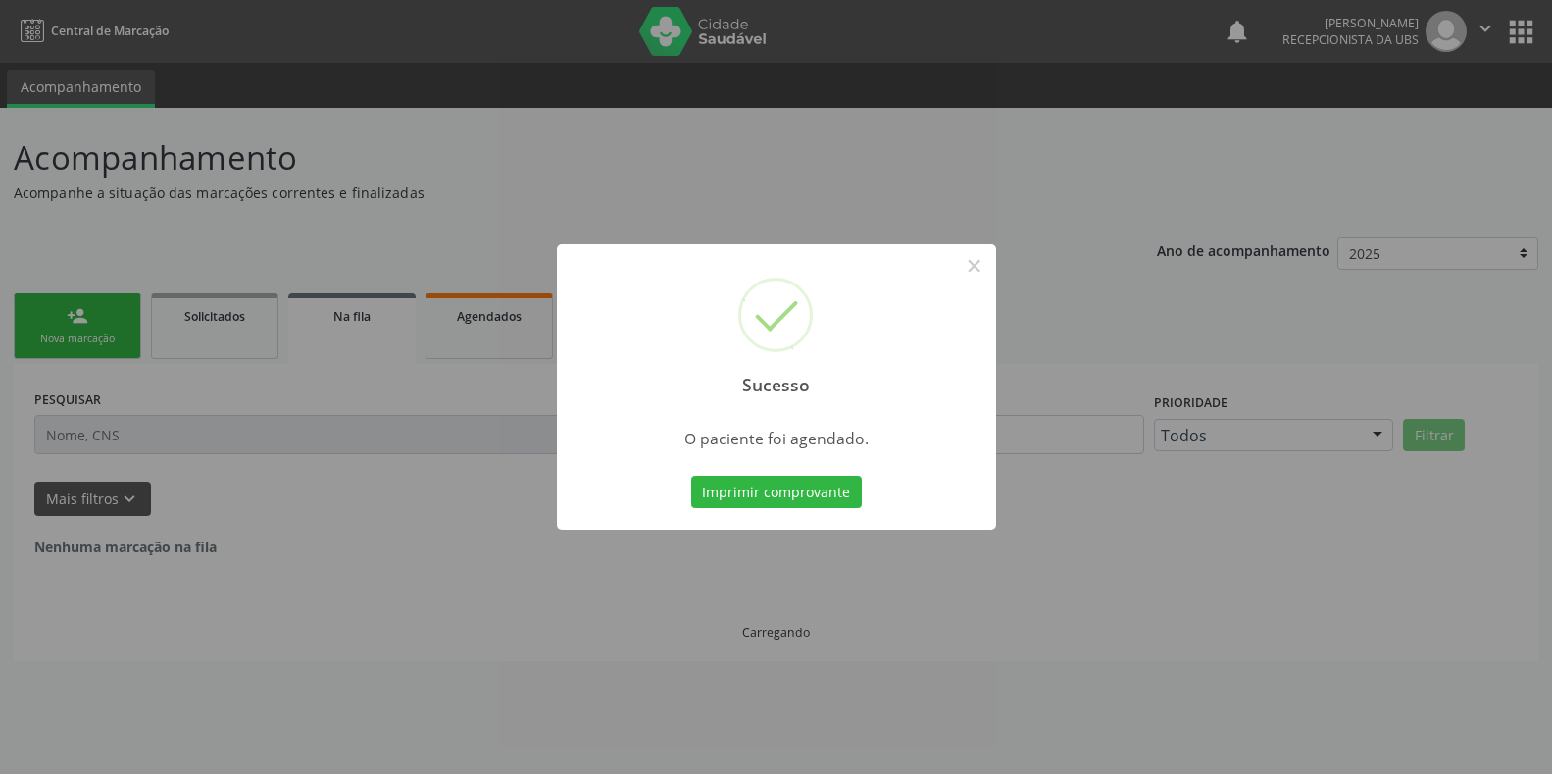
scroll to position [0, 0]
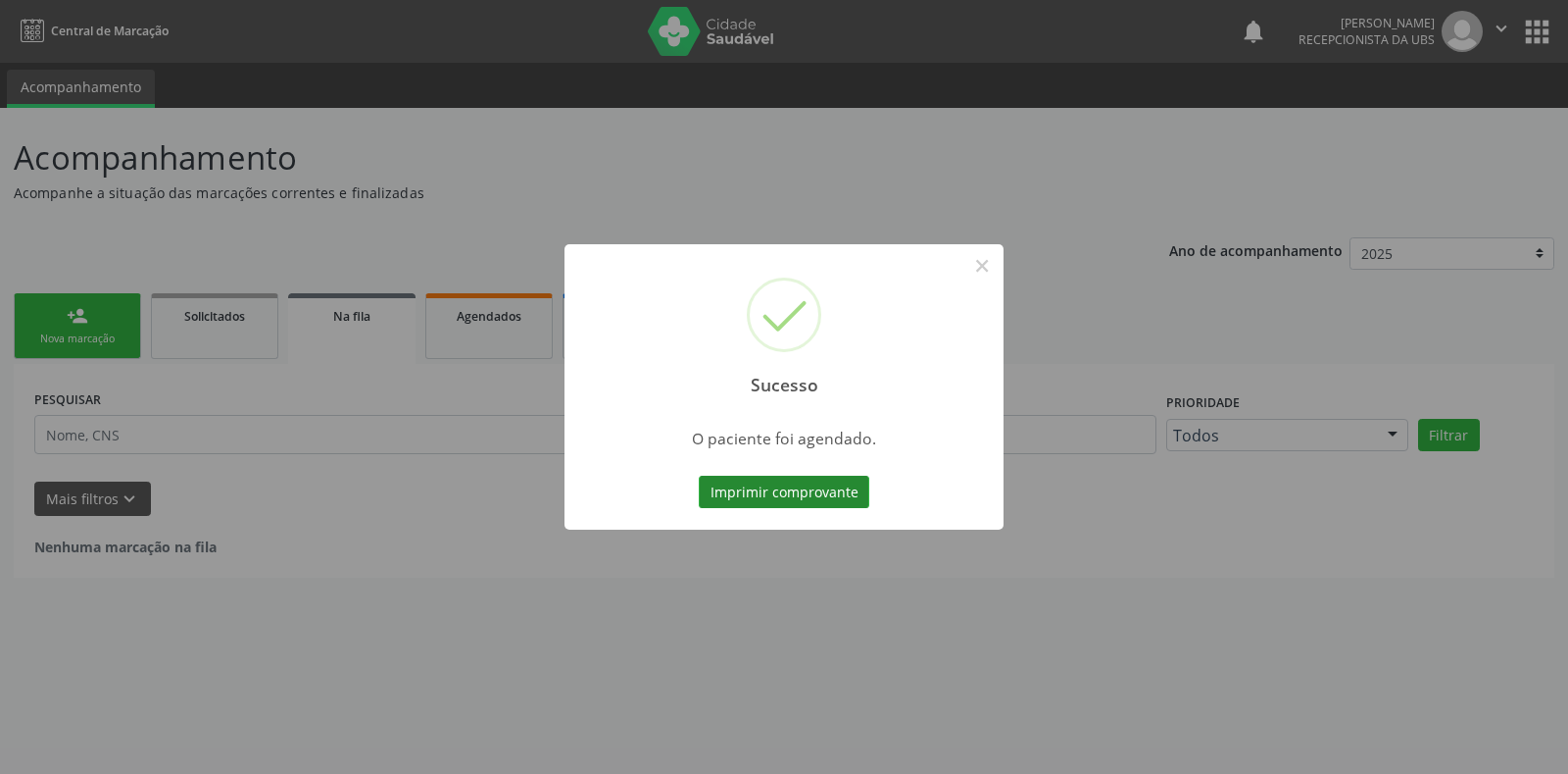
click at [799, 491] on button "Imprimir comprovante" at bounding box center [784, 492] width 171 height 33
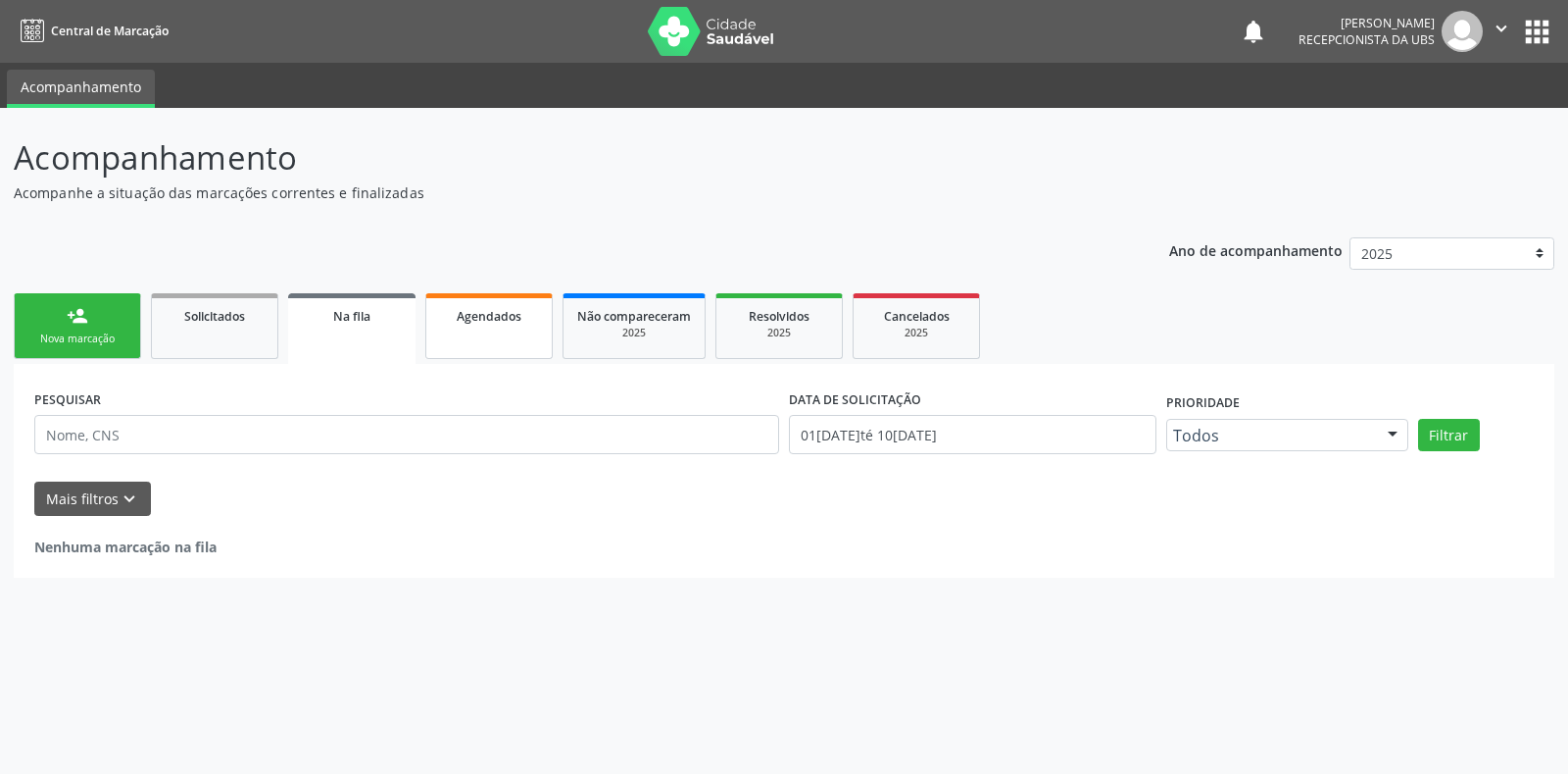
click at [458, 316] on span "Agendados" at bounding box center [489, 316] width 65 height 17
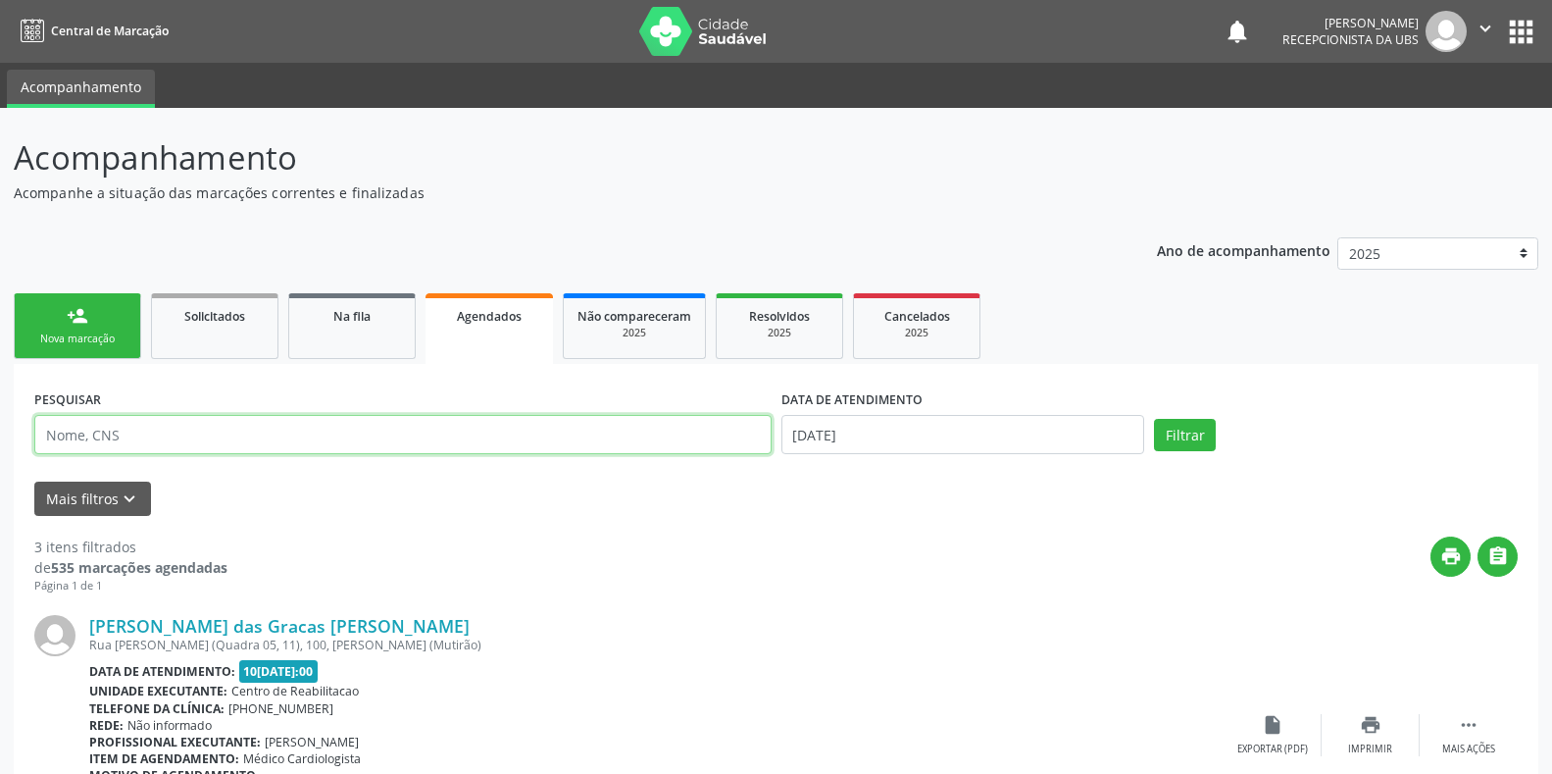
click at [264, 449] on input "text" at bounding box center [402, 434] width 737 height 39
paste input "709101209674030"
type input "709101209674030"
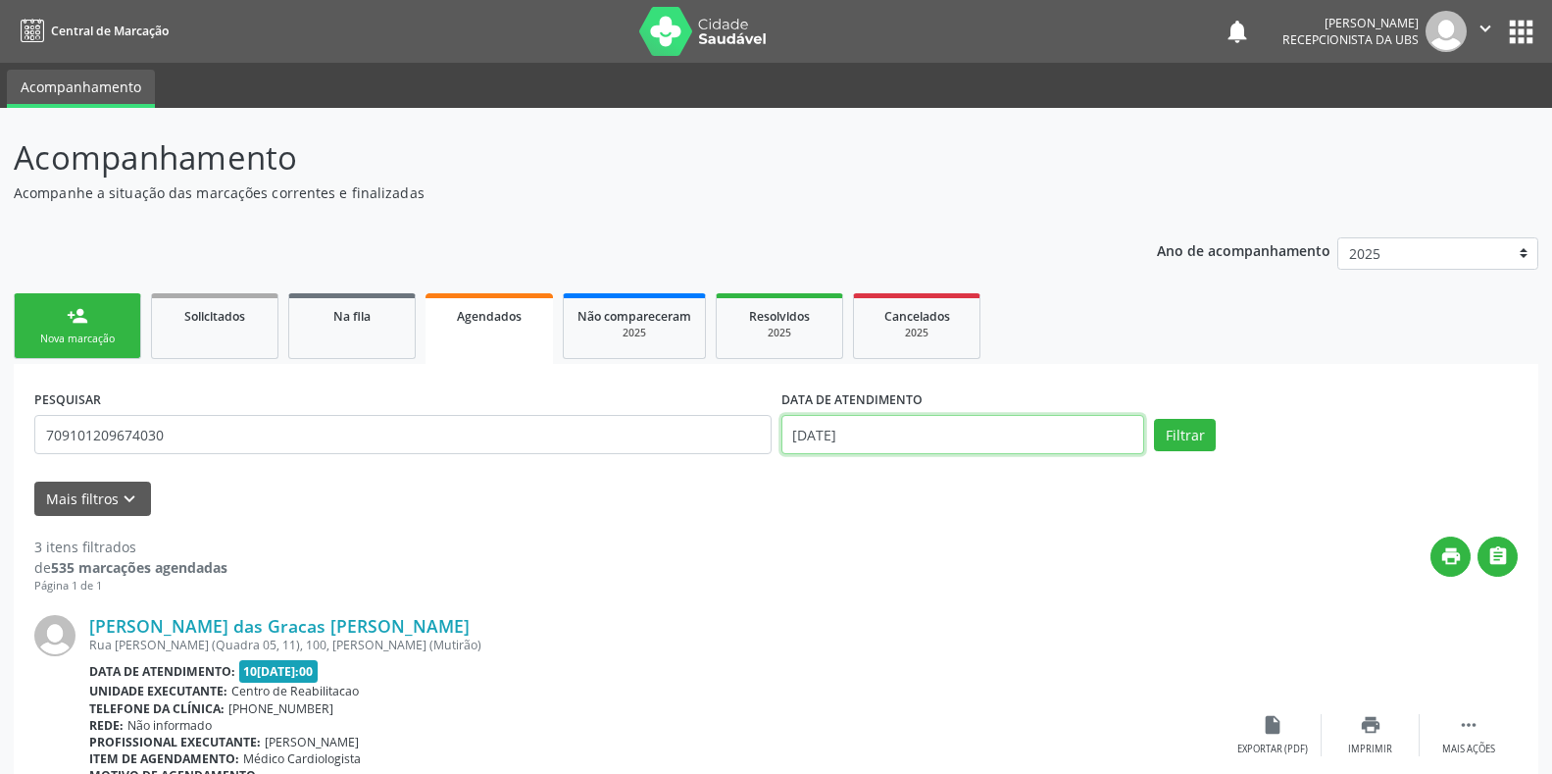
click at [1079, 421] on input "10/09/2025" at bounding box center [964, 434] width 364 height 39
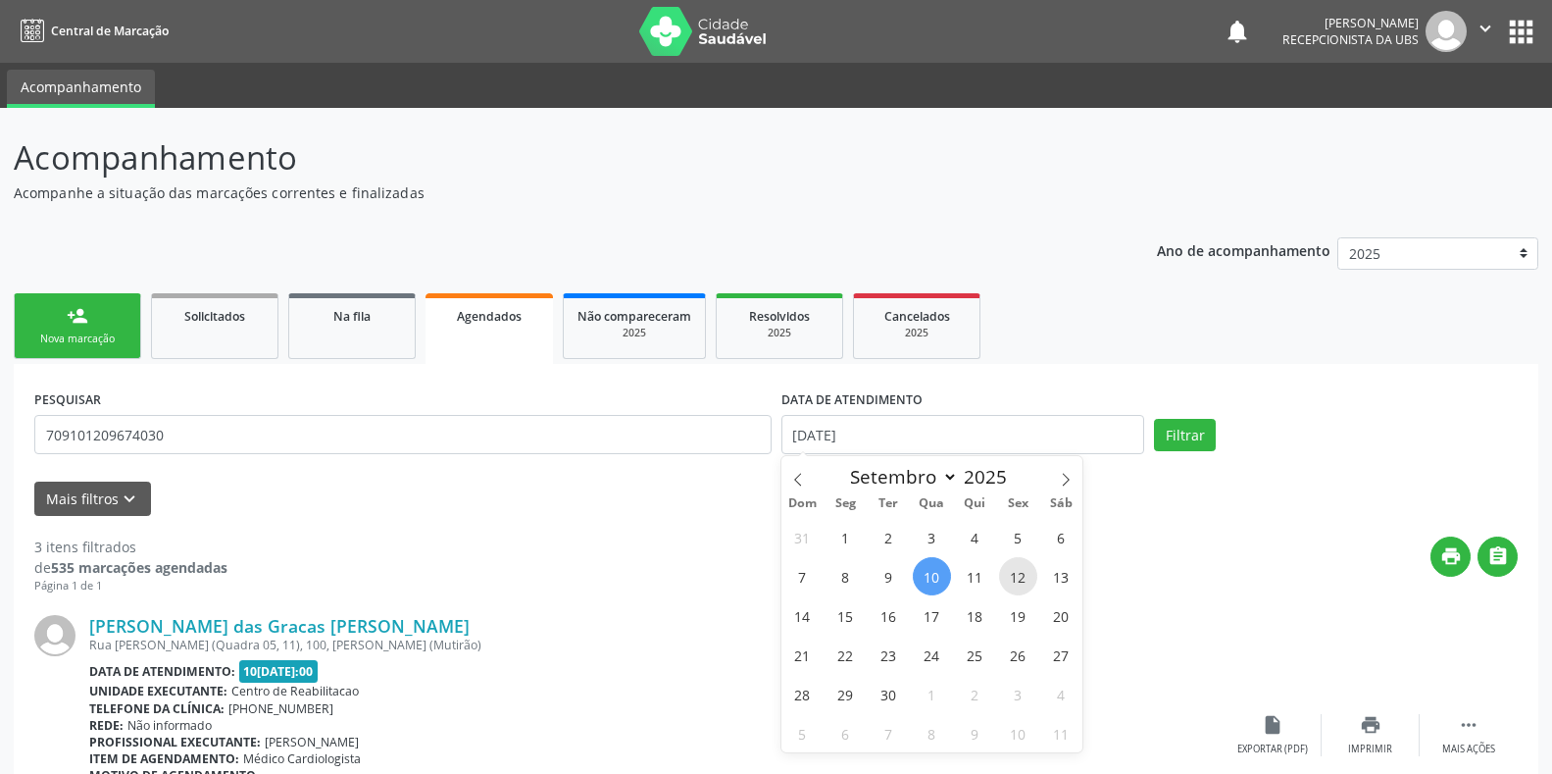
click at [1006, 570] on span "12" at bounding box center [1018, 576] width 38 height 38
type input "[DATE]"
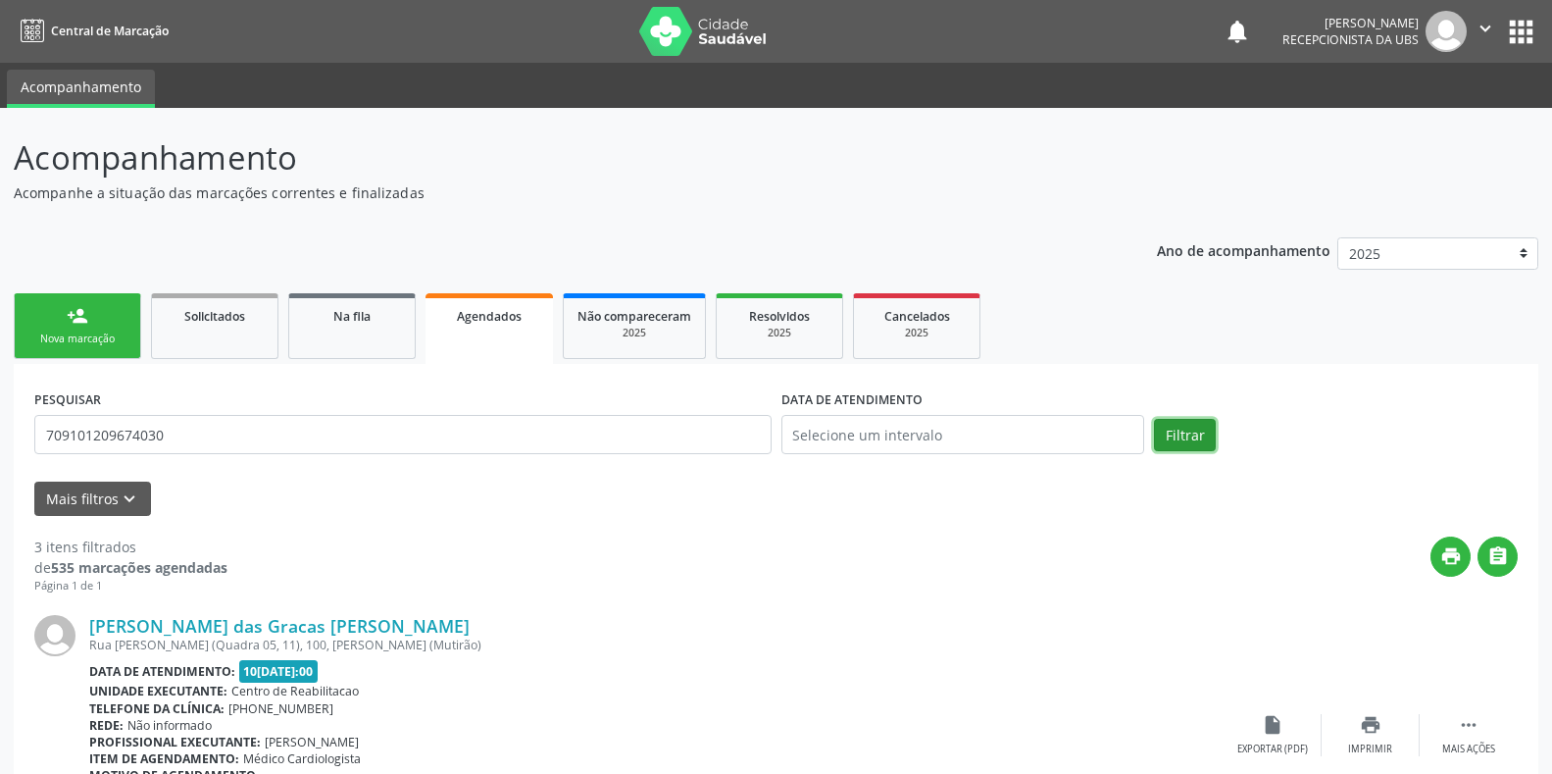
click at [1170, 431] on button "Filtrar" at bounding box center [1185, 435] width 62 height 33
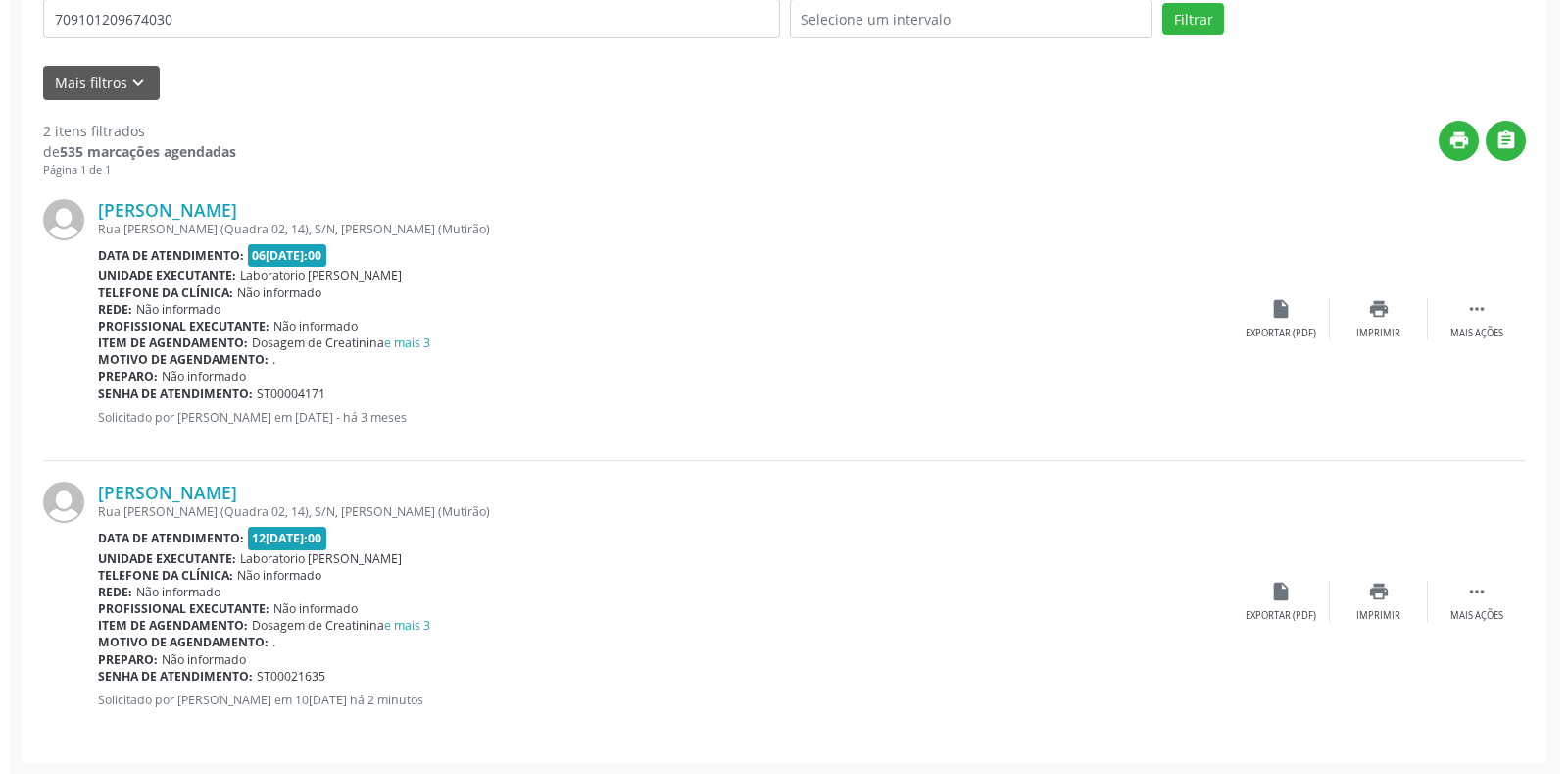
scroll to position [419, 0]
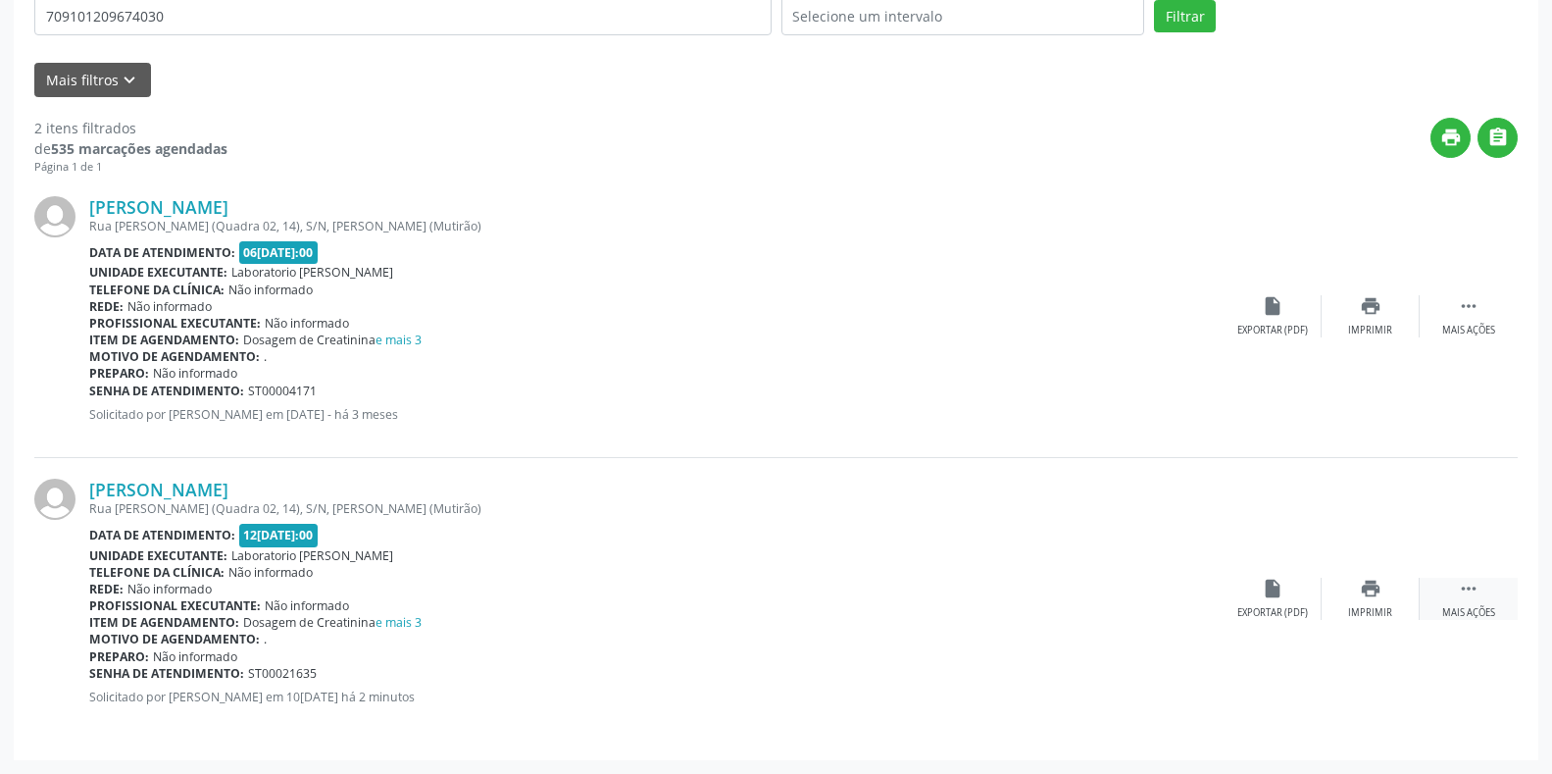
click at [1469, 590] on icon "" at bounding box center [1469, 589] width 22 height 22
click at [1261, 604] on div "cancel Cancelar" at bounding box center [1273, 599] width 98 height 42
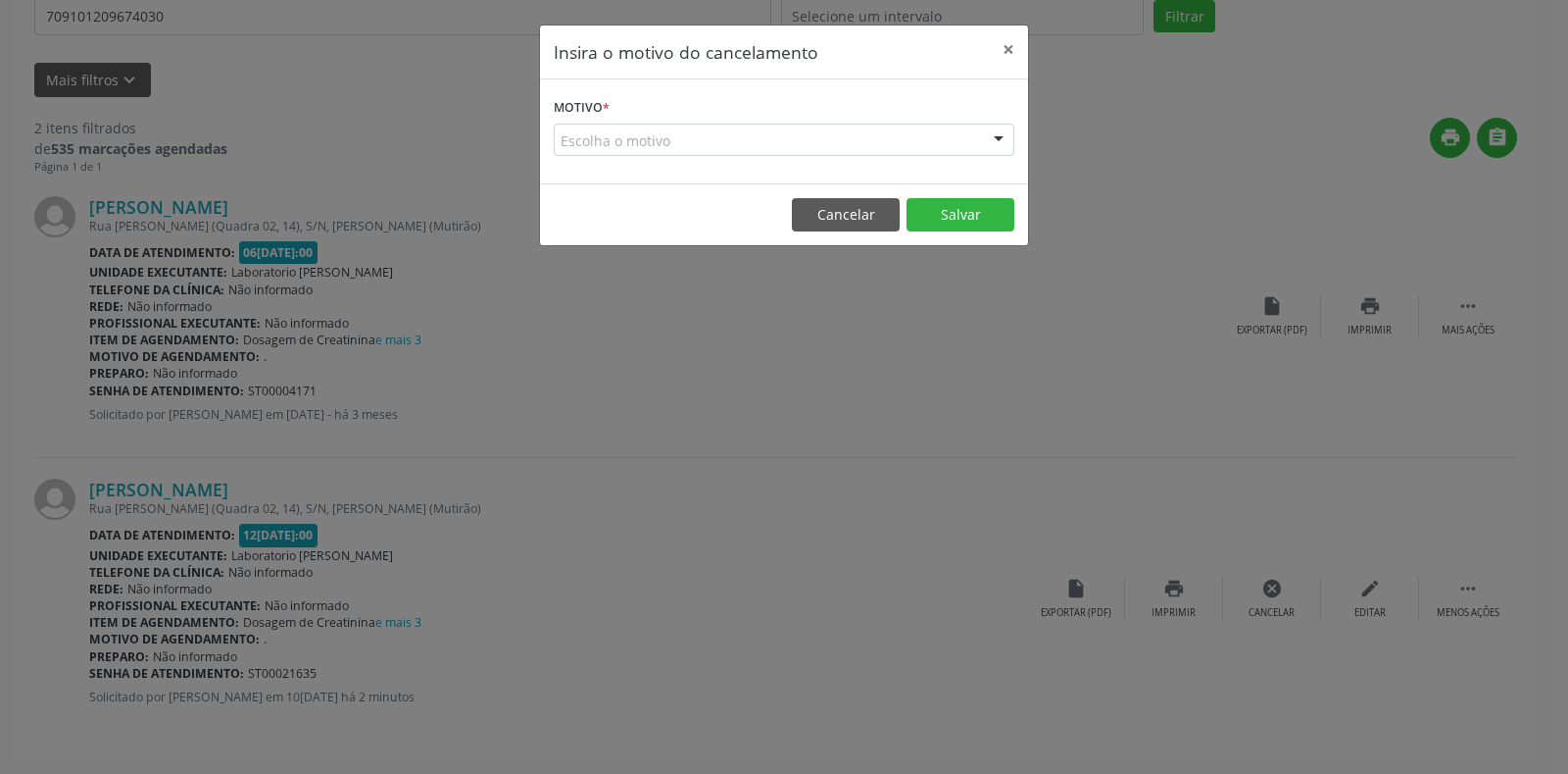
click at [898, 147] on div "Escolha o motivo" at bounding box center [784, 140] width 461 height 33
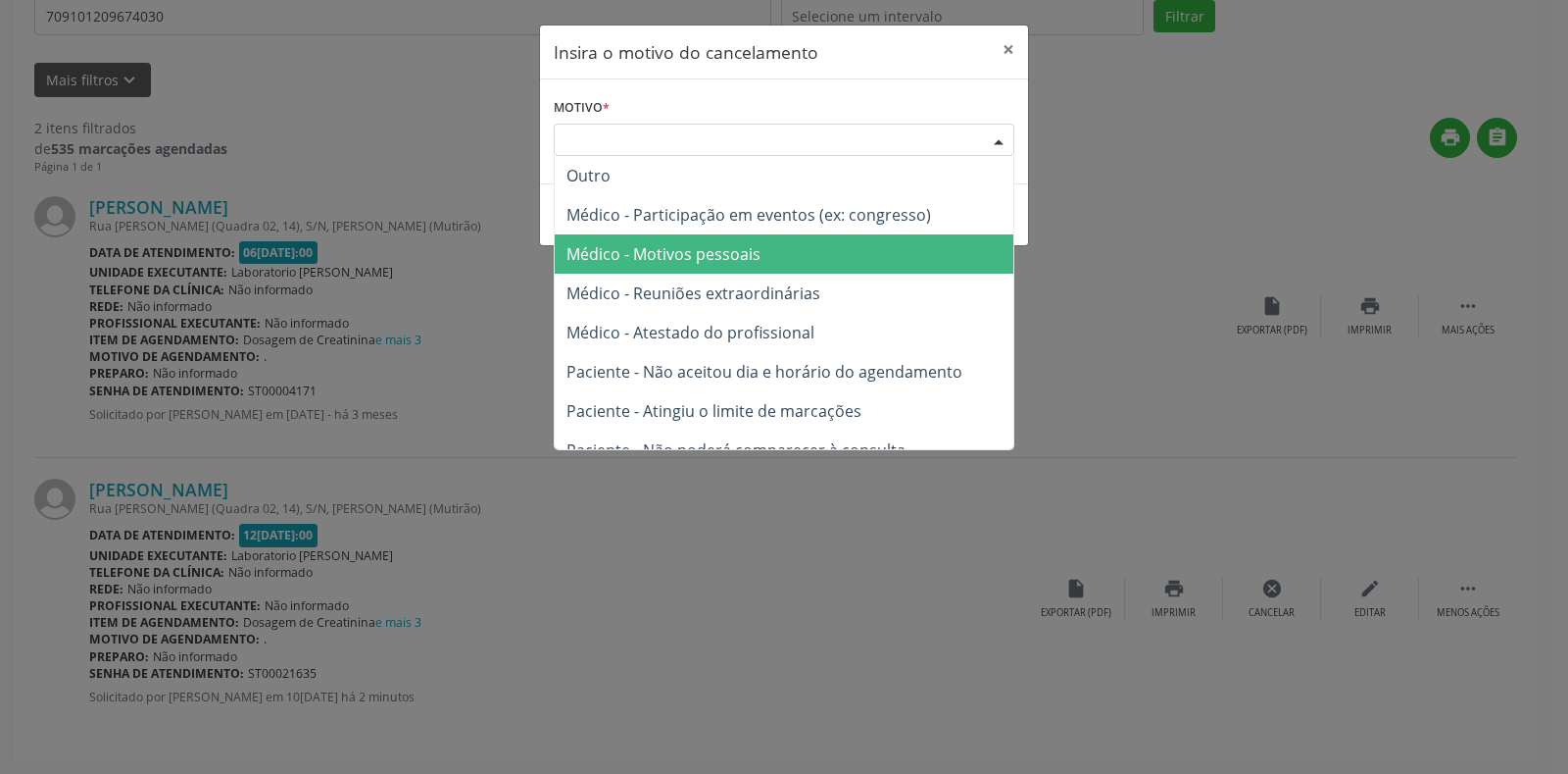
click at [781, 259] on span "Médico - Motivos pessoais" at bounding box center [784, 253] width 459 height 39
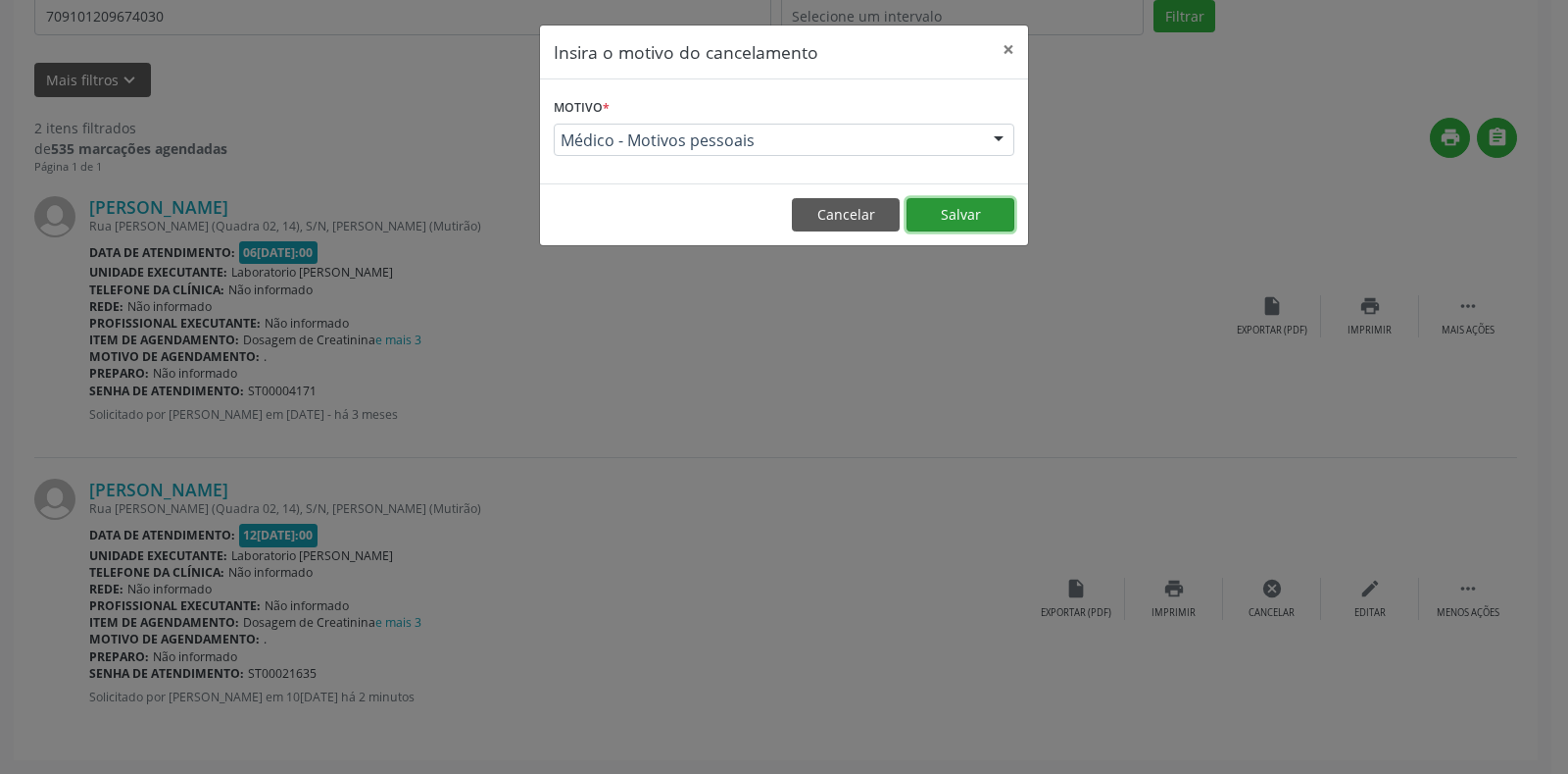
click at [985, 218] on button "Salvar" at bounding box center [960, 214] width 108 height 33
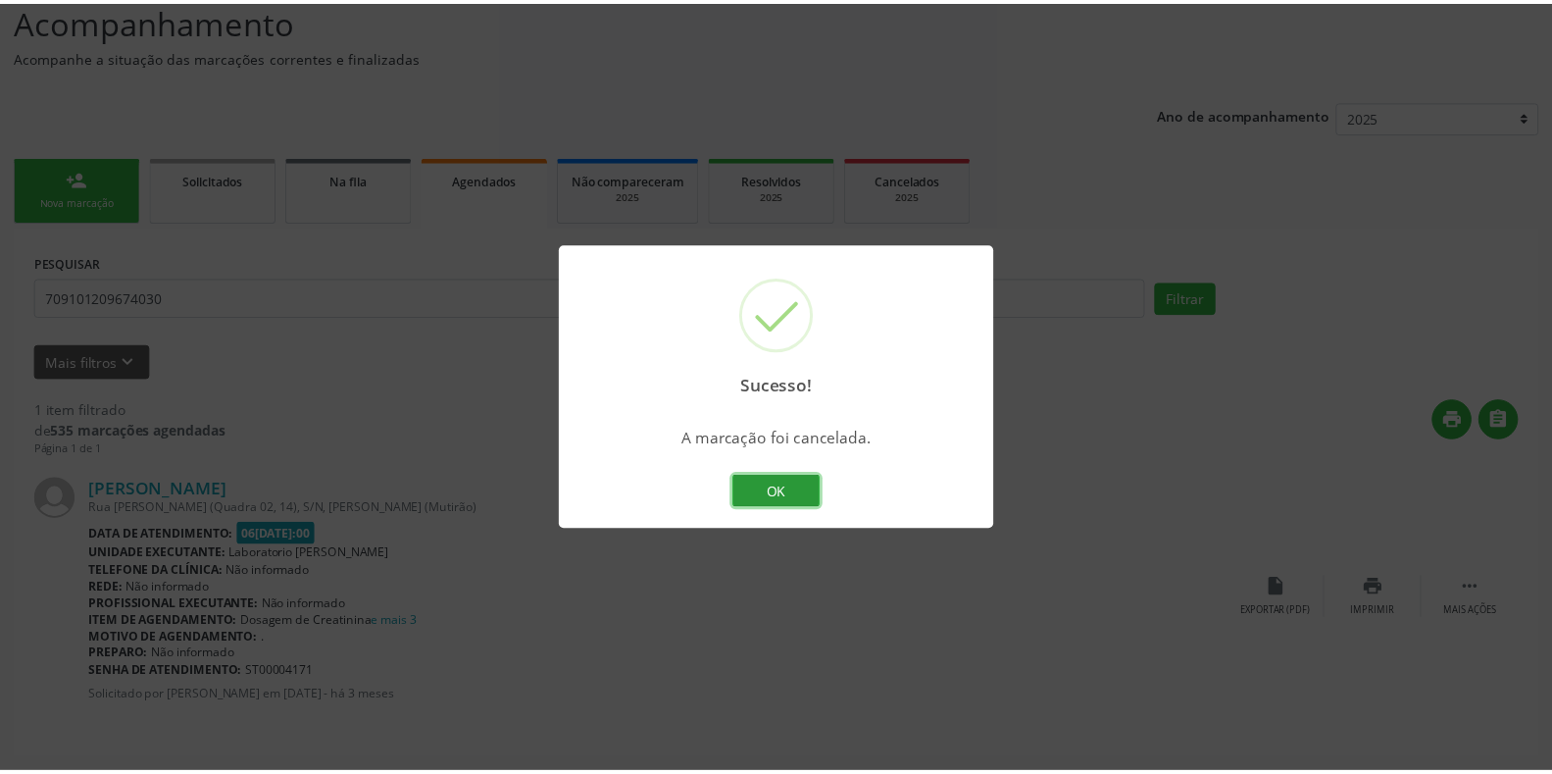
scroll to position [0, 0]
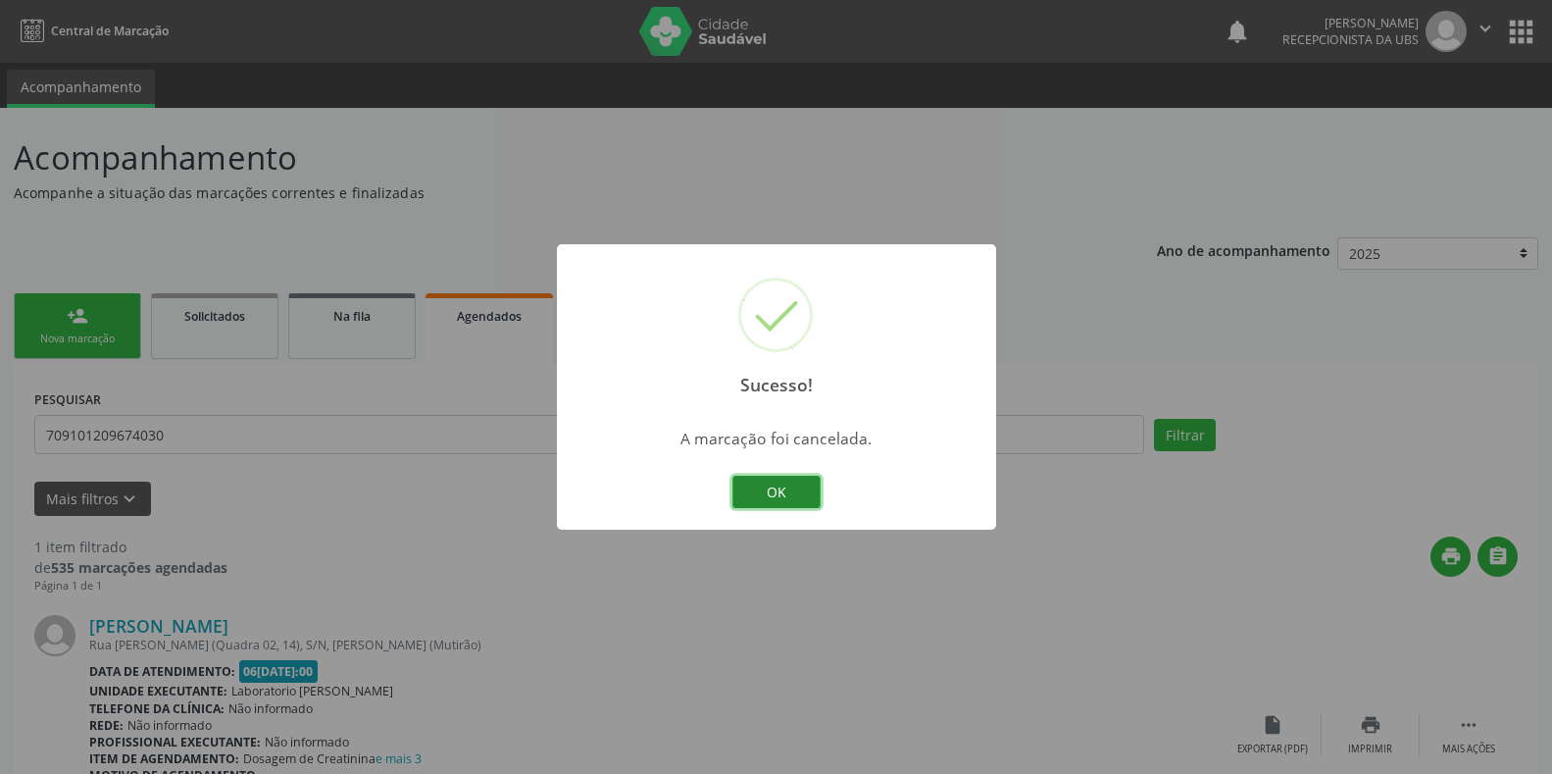
click at [776, 494] on button "OK" at bounding box center [777, 492] width 88 height 33
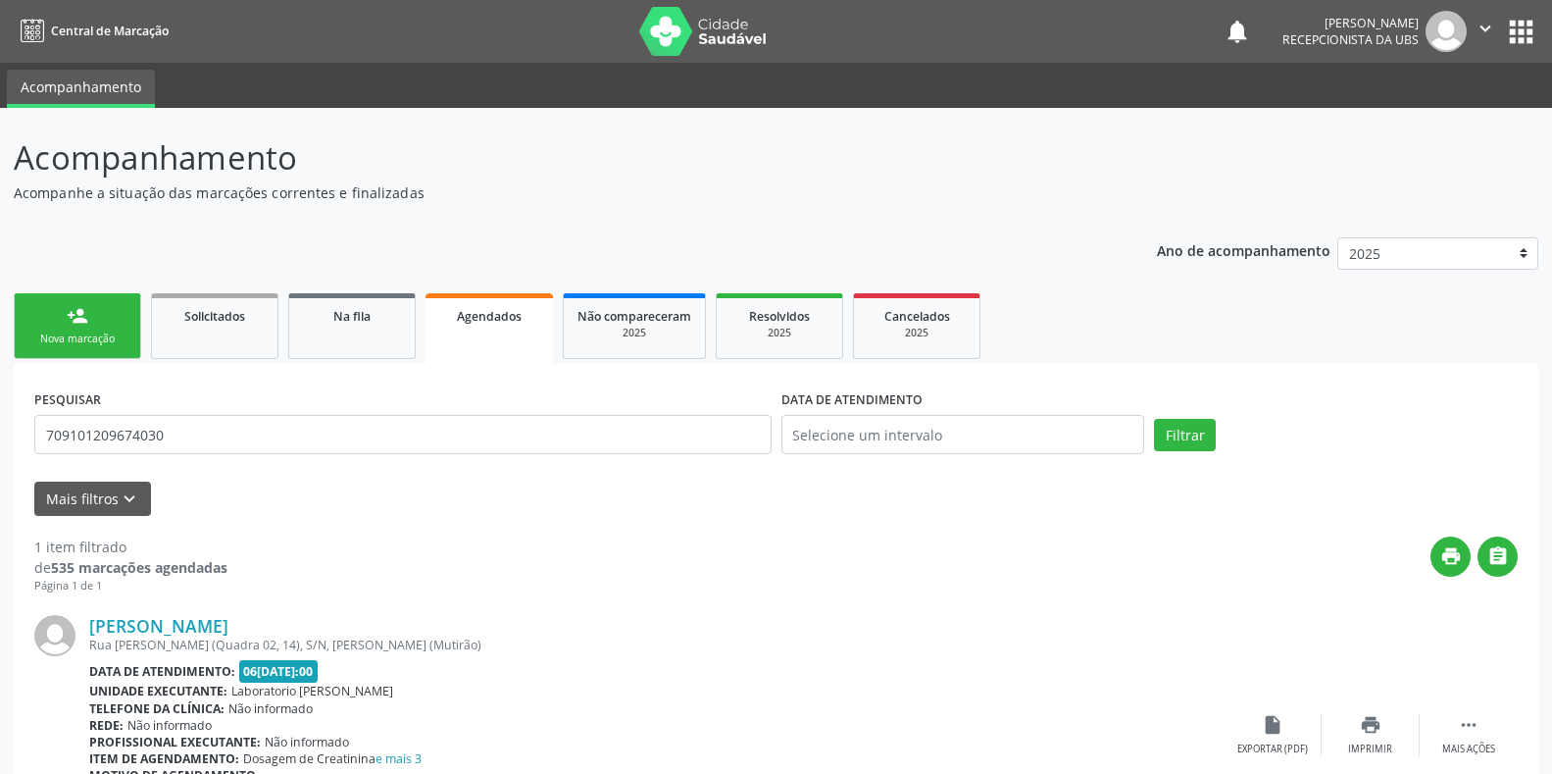
click at [52, 329] on link "person_add Nova marcação" at bounding box center [77, 326] width 127 height 66
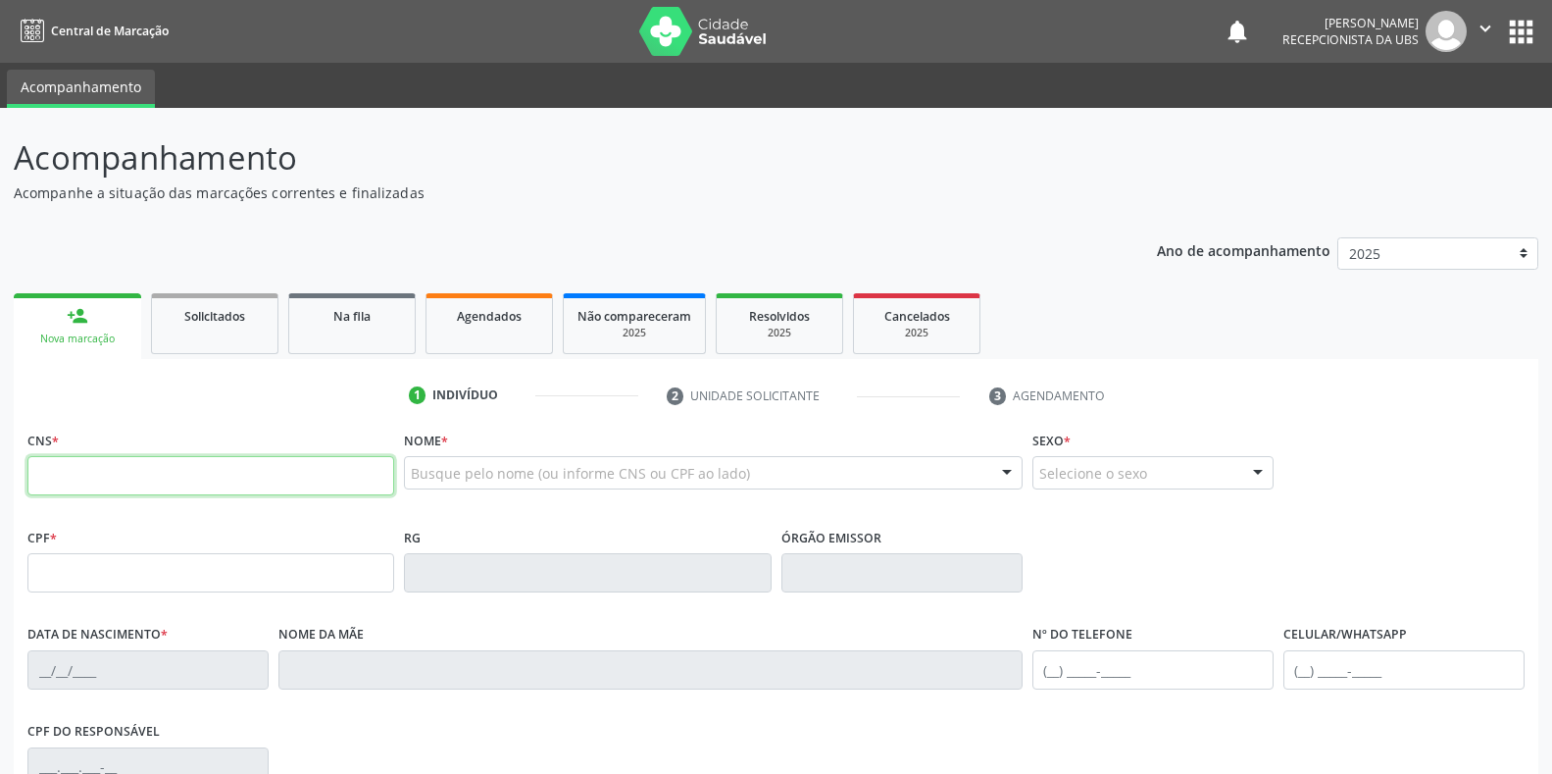
click at [216, 462] on input "text" at bounding box center [210, 475] width 367 height 39
paste input "706 2010 7176 3964"
type input "706 2010 7176 3964"
type input "079.529.564-26"
type input "28/12/1980"
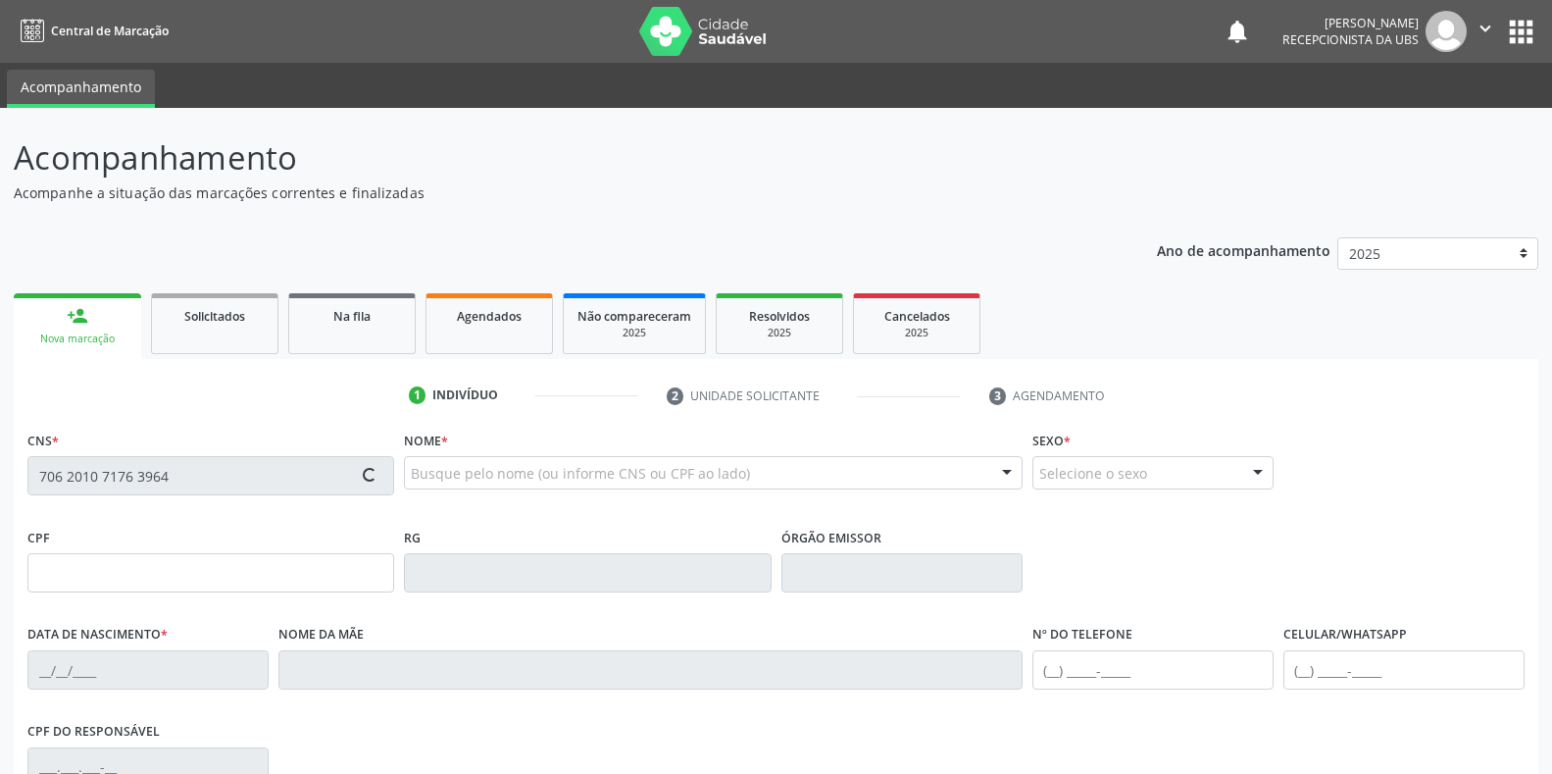
type input "[PHONE_NUMBER]"
type input "S/N"
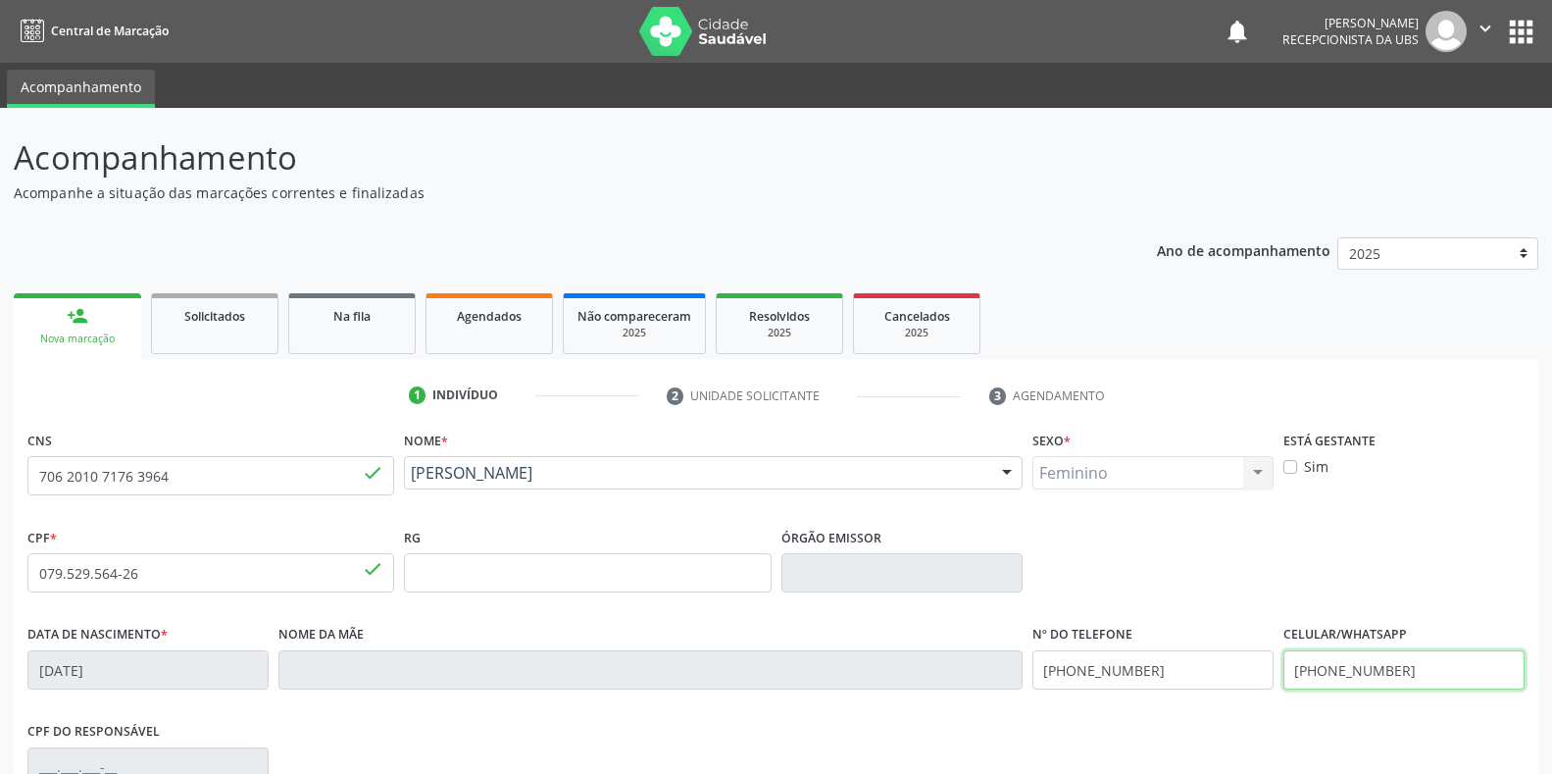
drag, startPoint x: 1407, startPoint y: 668, endPoint x: 1263, endPoint y: 671, distance: 144.2
click at [1263, 671] on div "Data de nascimento * 28/12/1980 Nome da mãe Nº do Telefone (87) 99999-9999 Celu…" at bounding box center [776, 668] width 1507 height 97
drag, startPoint x: 251, startPoint y: 479, endPoint x: 0, endPoint y: 481, distance: 251.1
click at [0, 481] on div "Acompanhamento Acompanhe a situação das marcações correntes e finalizadas Relat…" at bounding box center [776, 585] width 1552 height 955
paste input "898 0041 3844 5635"
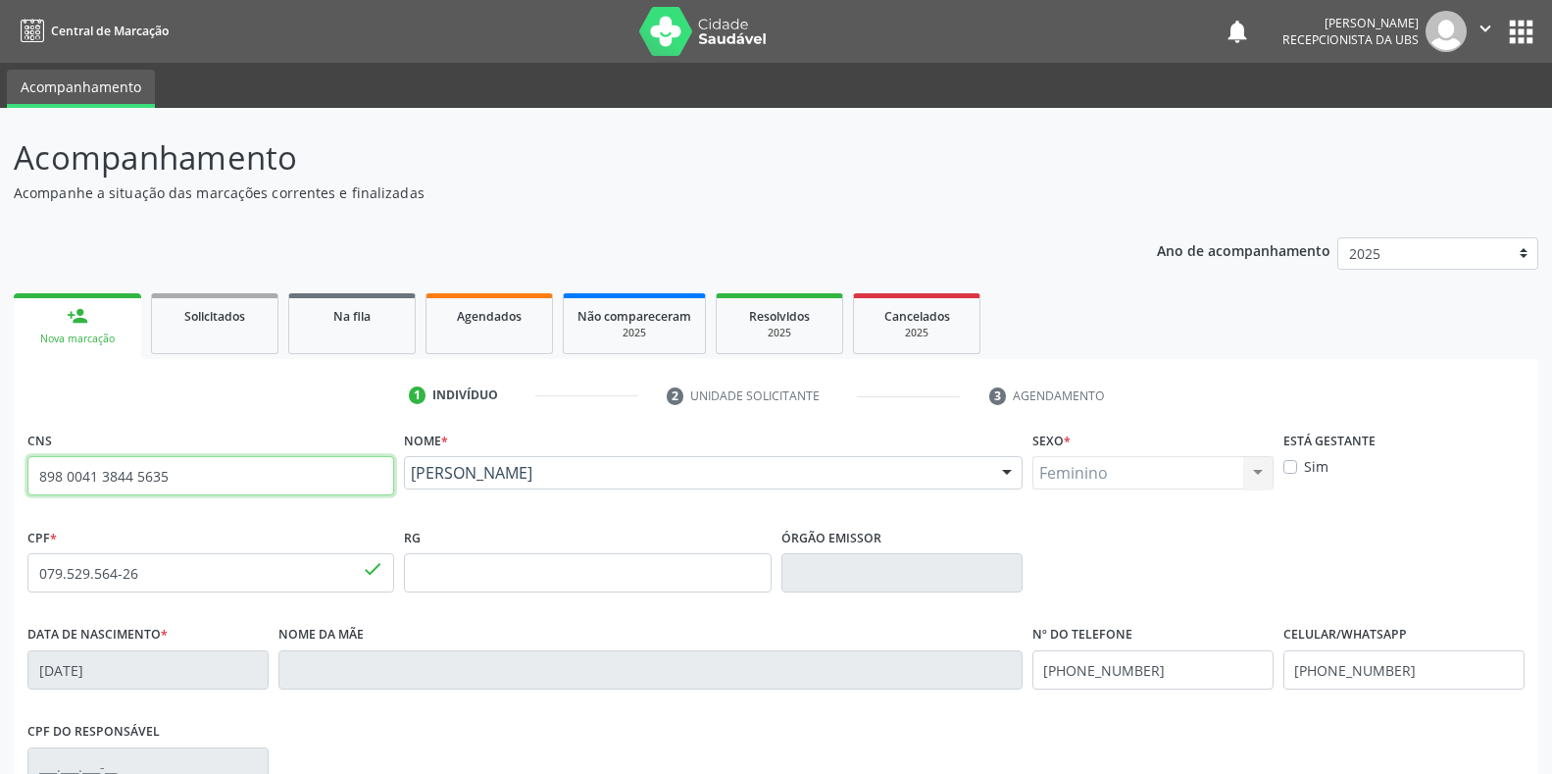
type input "898 0041 3844 5635"
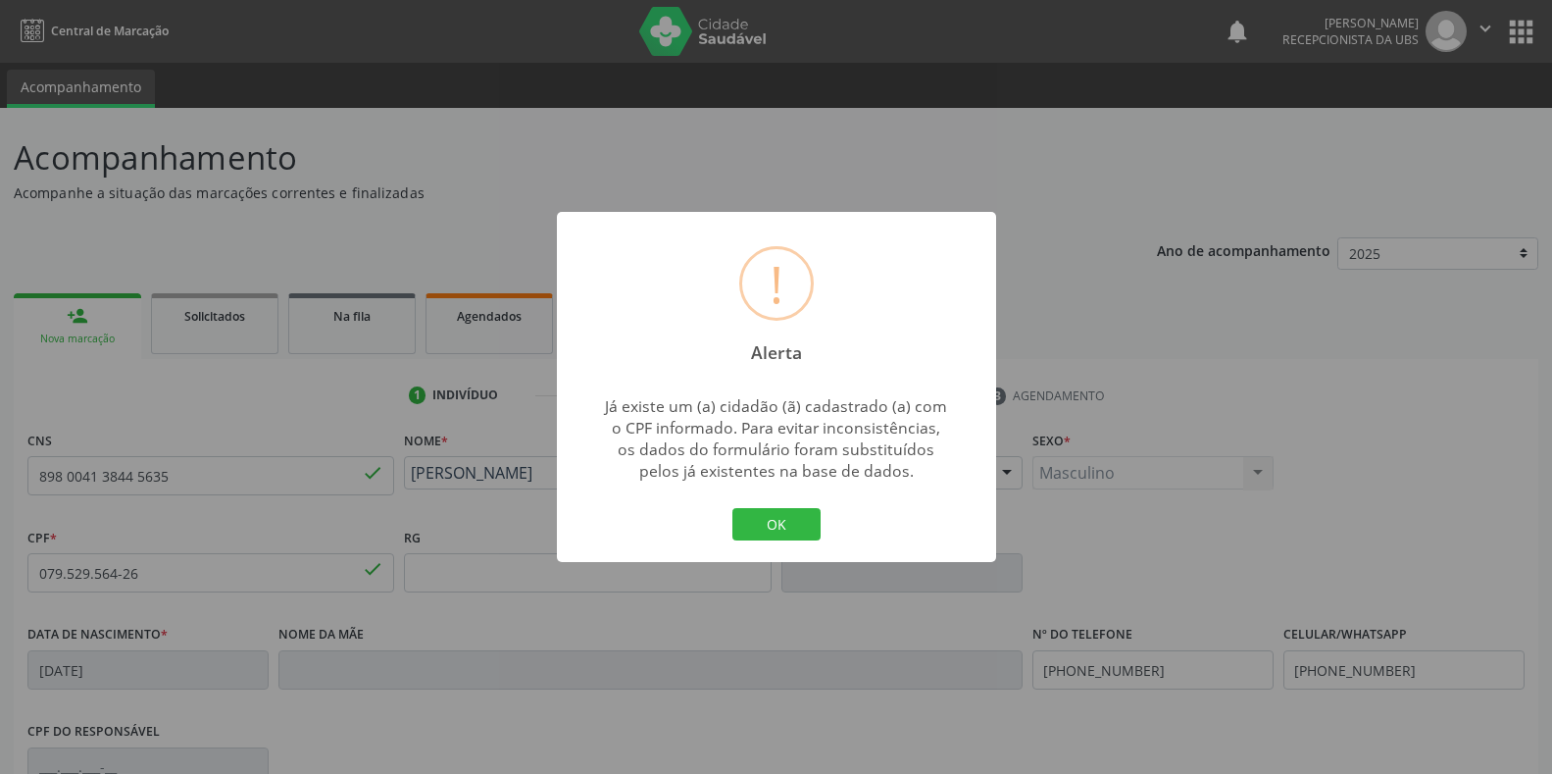
type input "144.114.084-06"
type input "22/01/2014"
type input "Maria Rosimere dos Santos Silva"
type input "(87) 99821-7844"
type input "099.332.264-60"
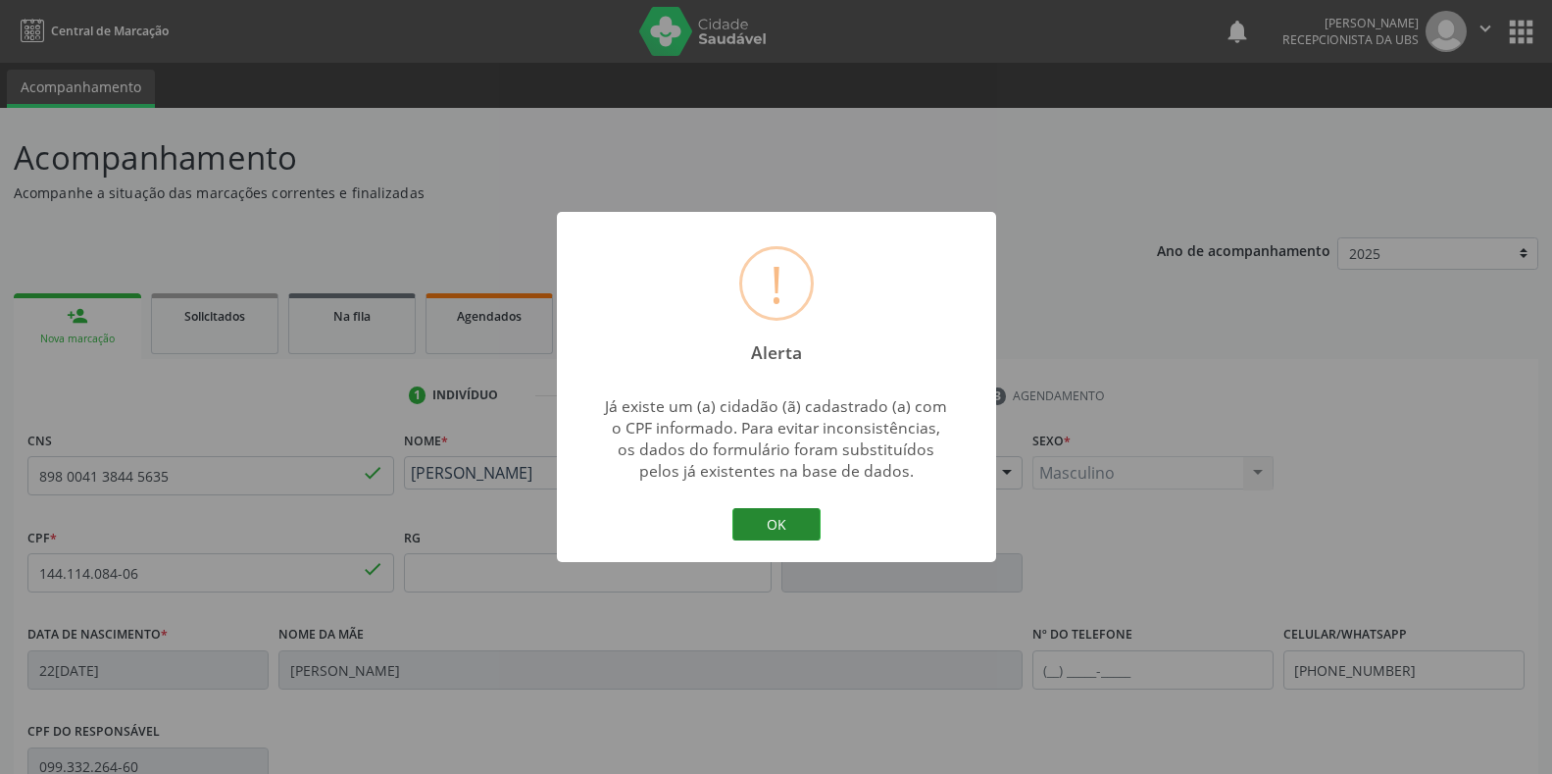
click at [775, 510] on button "OK" at bounding box center [777, 524] width 88 height 33
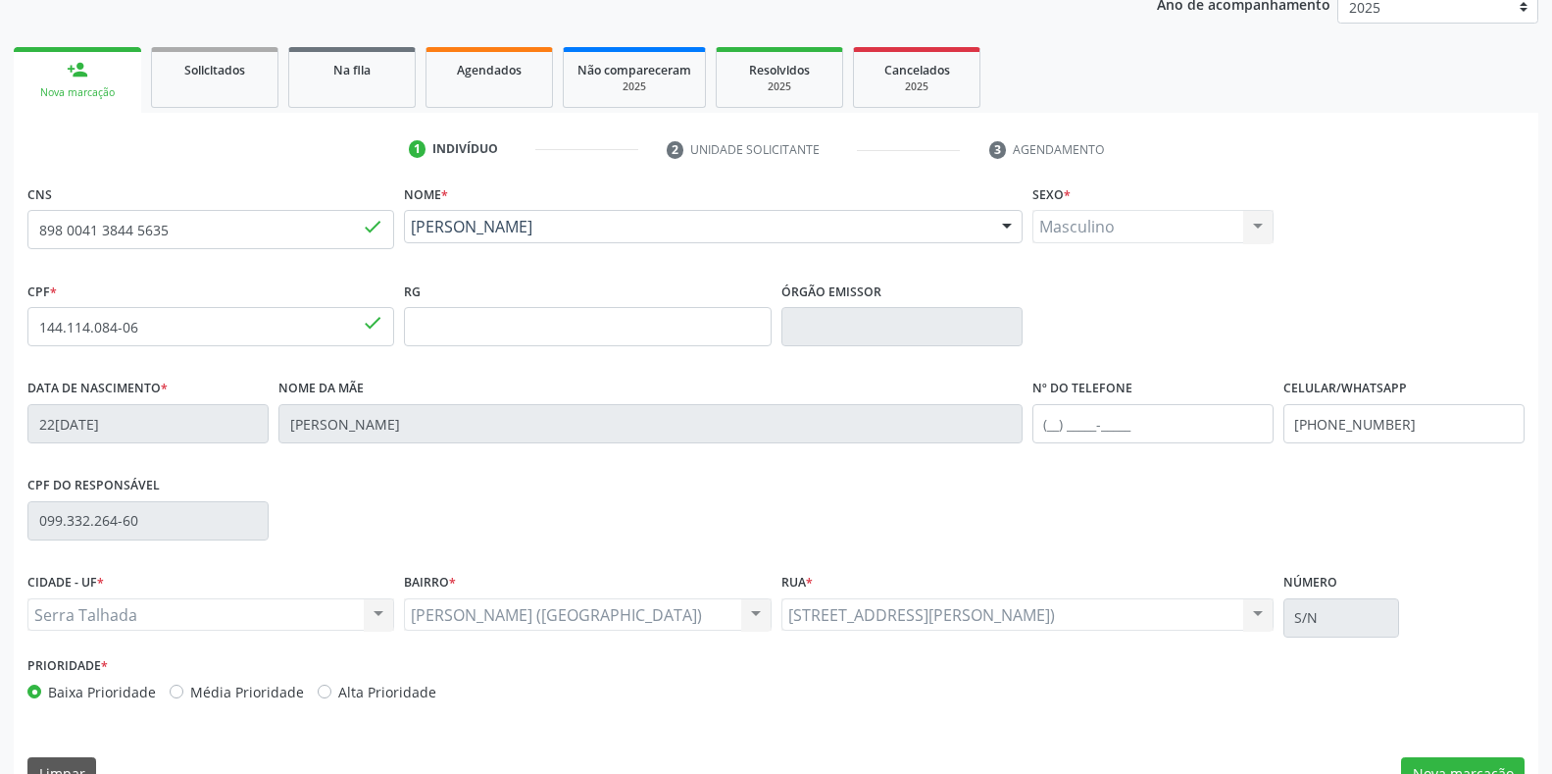
scroll to position [289, 0]
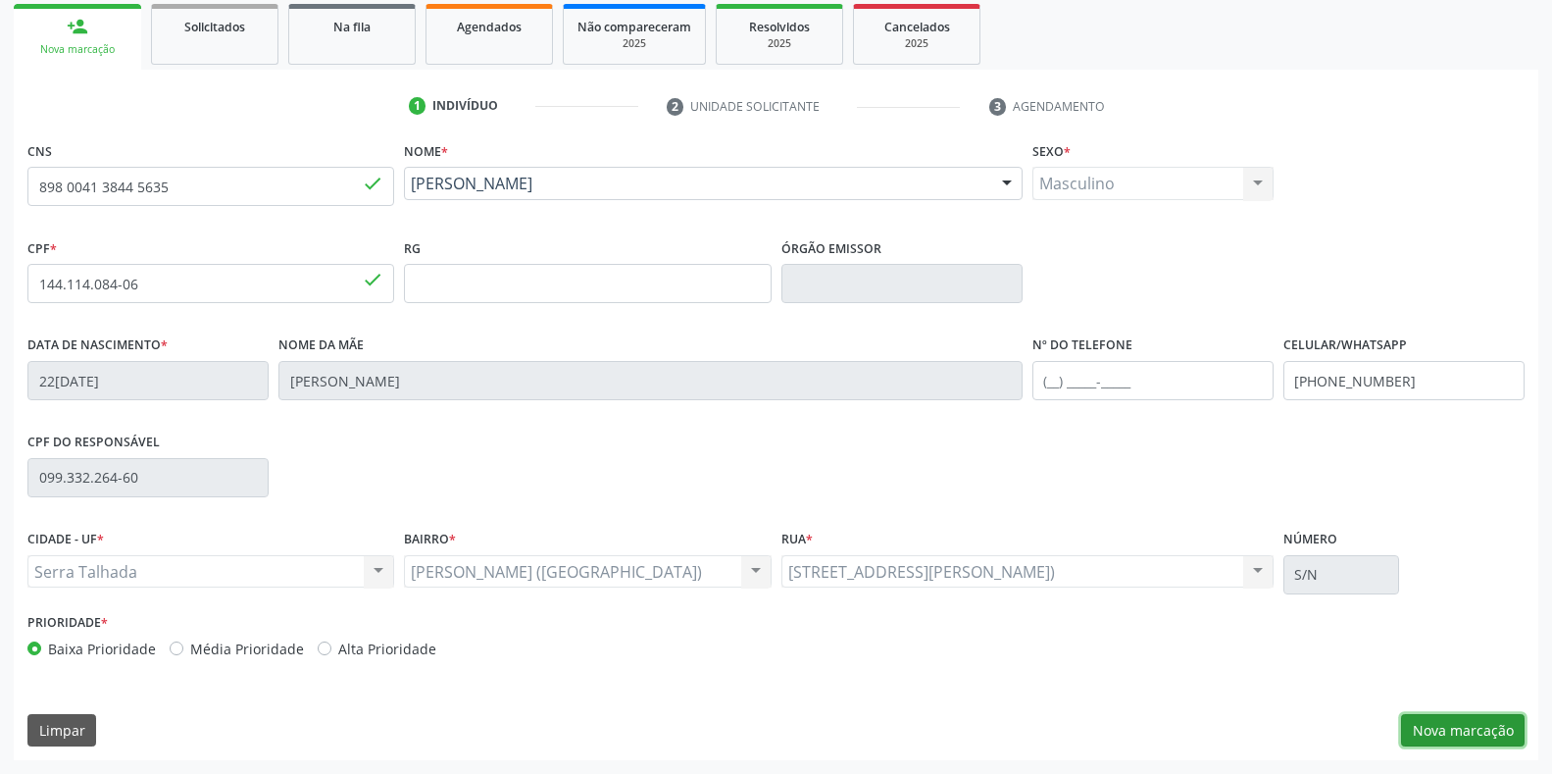
click at [1444, 720] on button "Nova marcação" at bounding box center [1463, 730] width 124 height 33
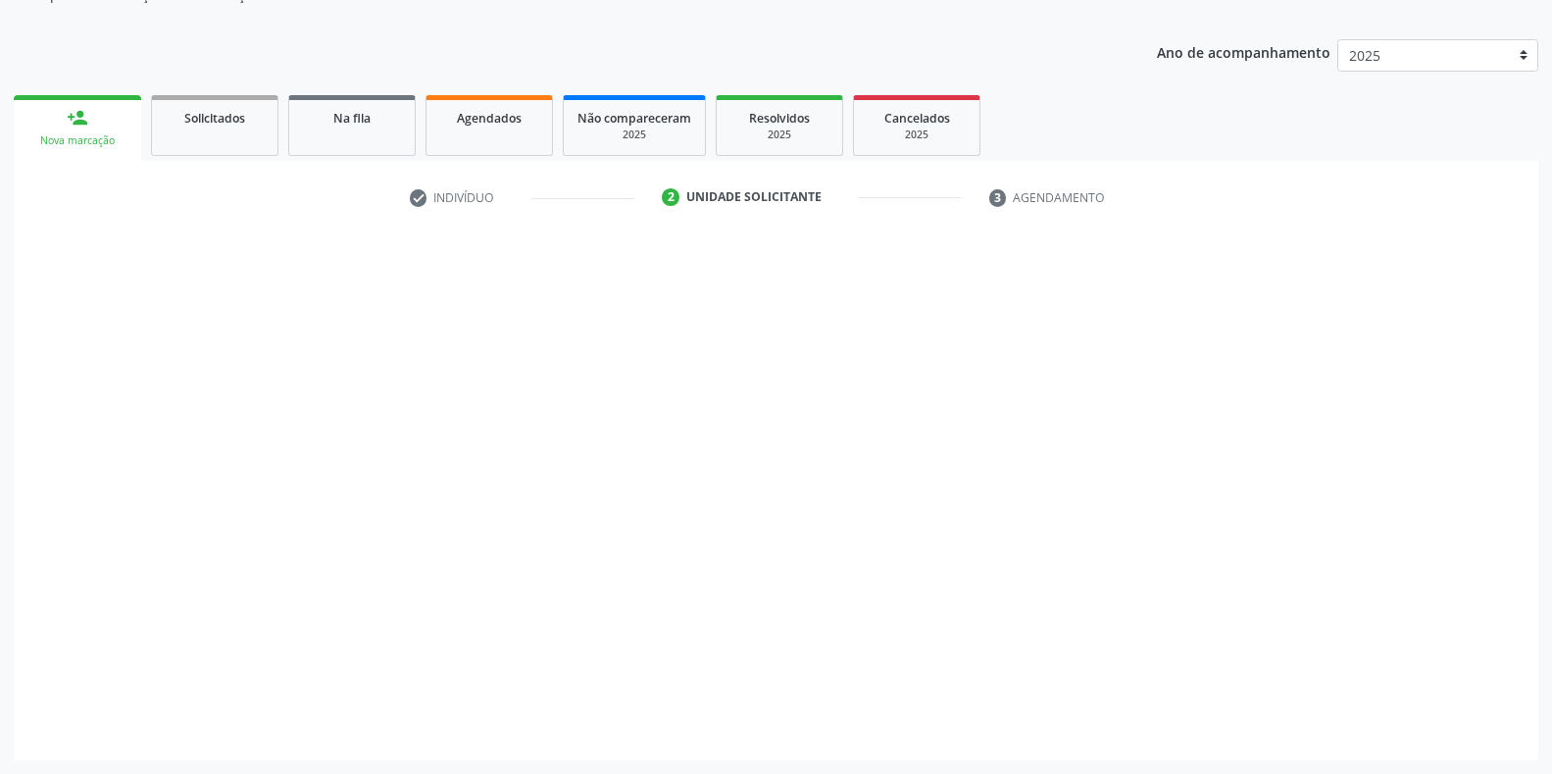
scroll to position [198, 0]
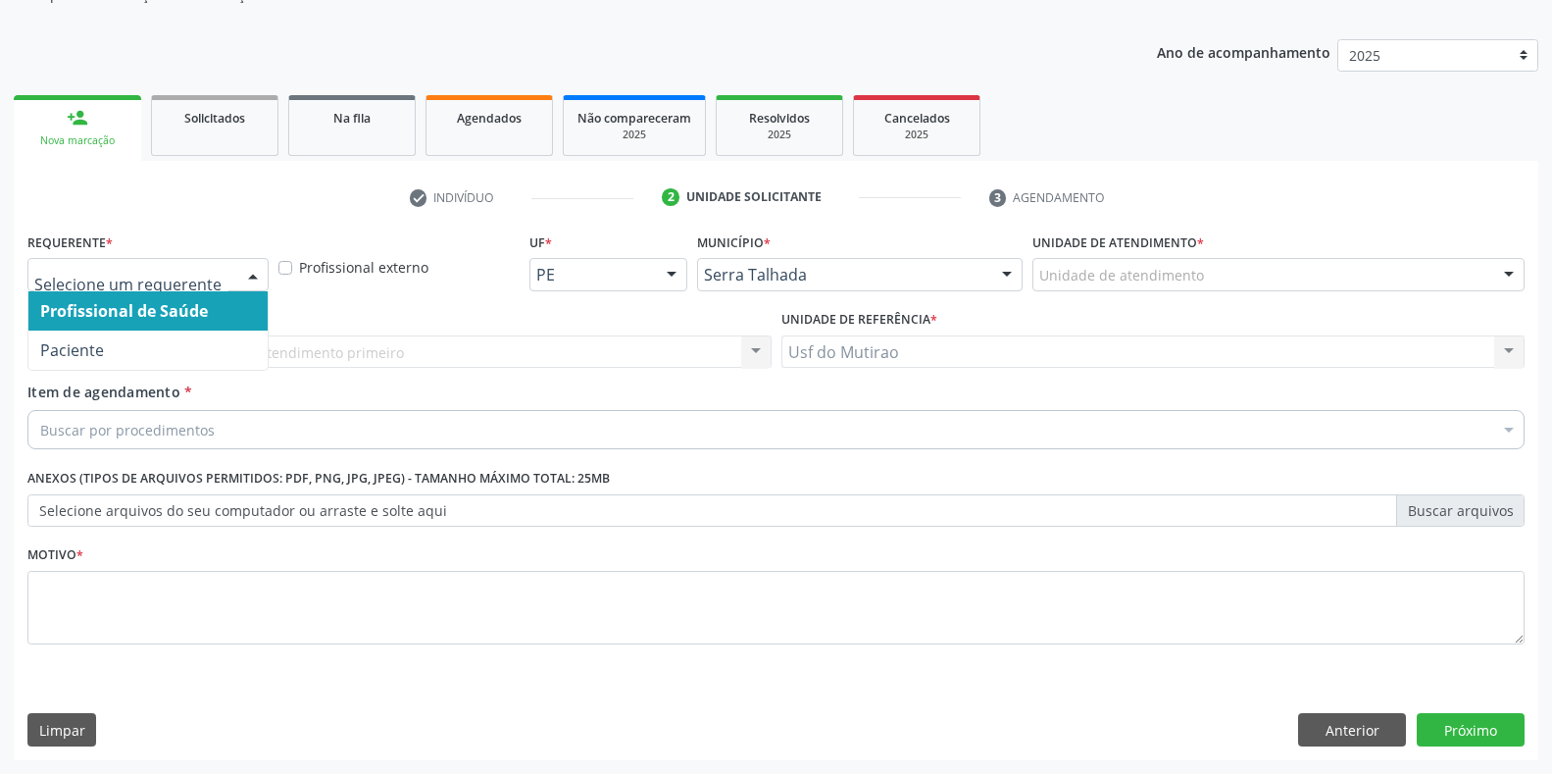
click at [233, 285] on div at bounding box center [147, 274] width 241 height 33
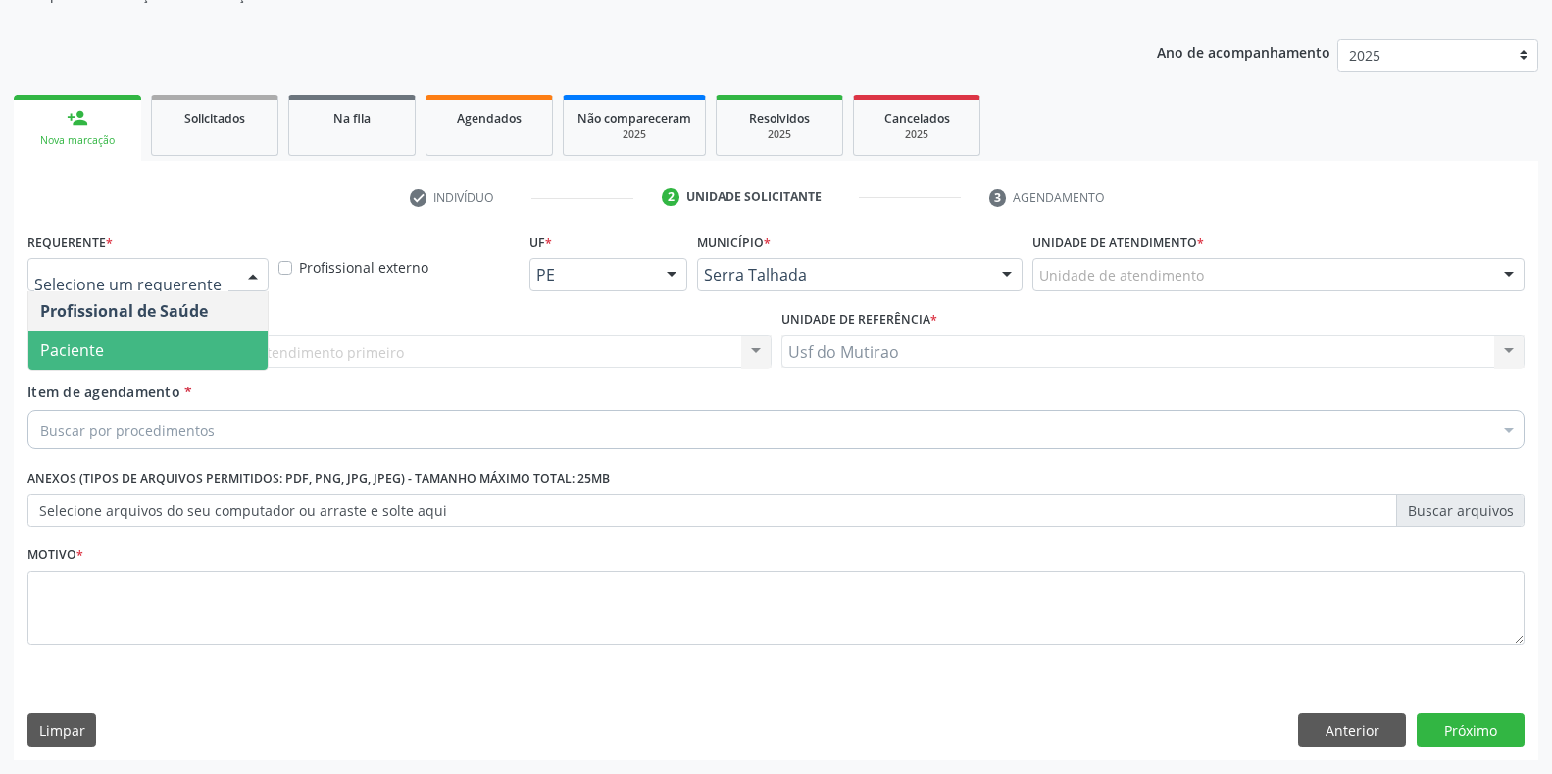
click at [127, 344] on span "Paciente" at bounding box center [147, 349] width 239 height 39
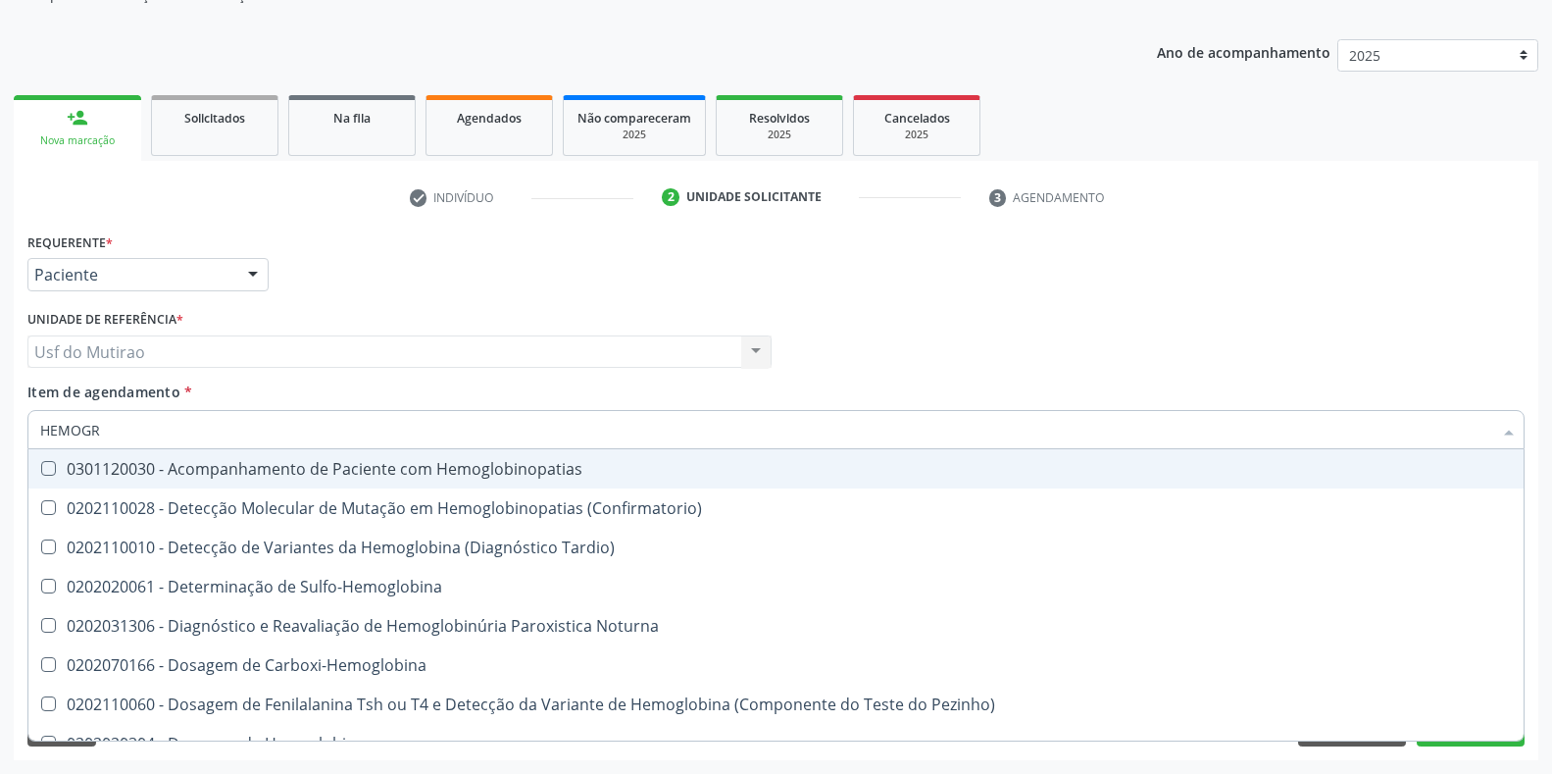
type input "HEMOGRA"
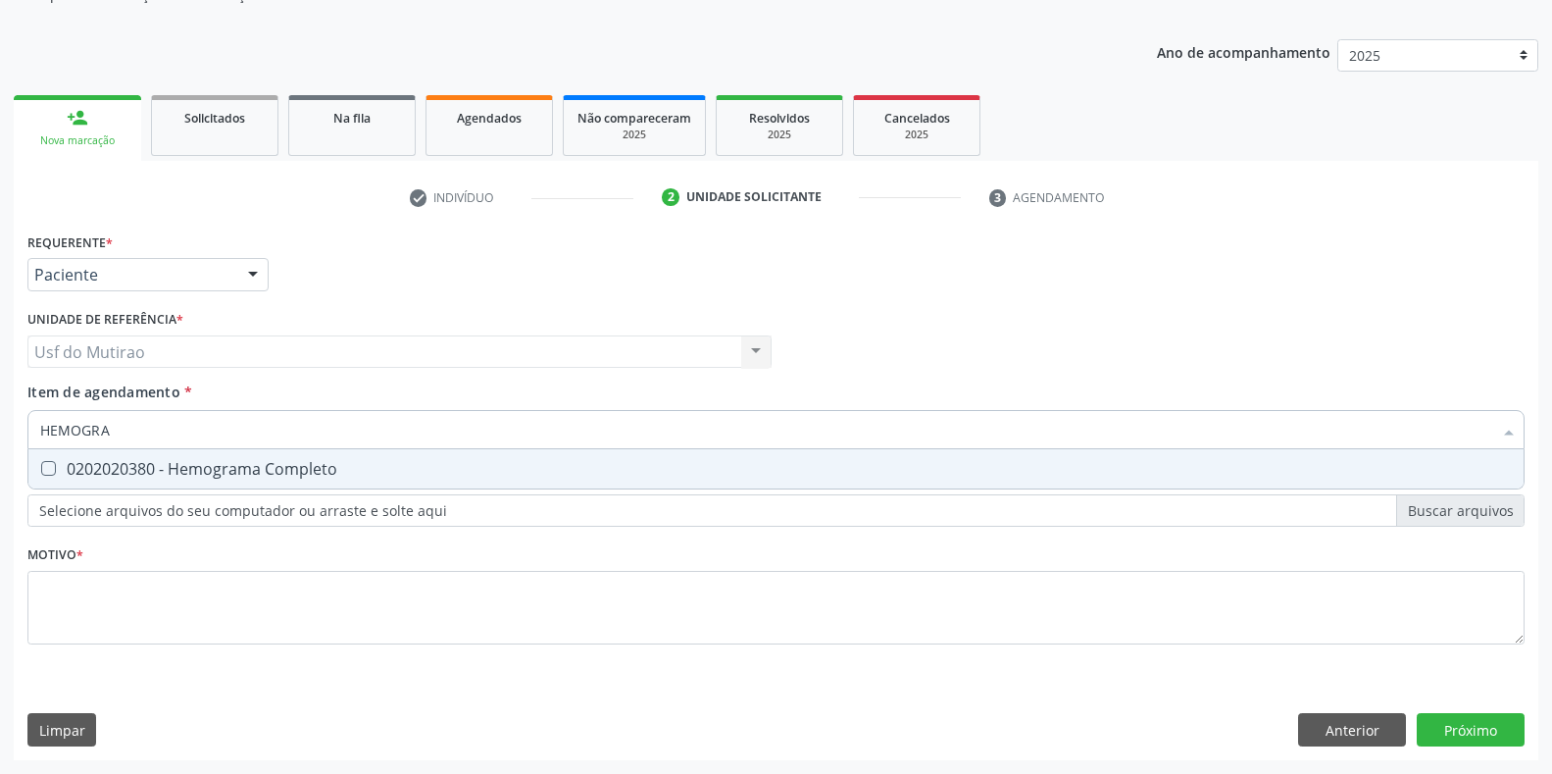
click at [146, 462] on div "0202020380 - Hemograma Completo" at bounding box center [776, 469] width 1472 height 16
checkbox Completo "true"
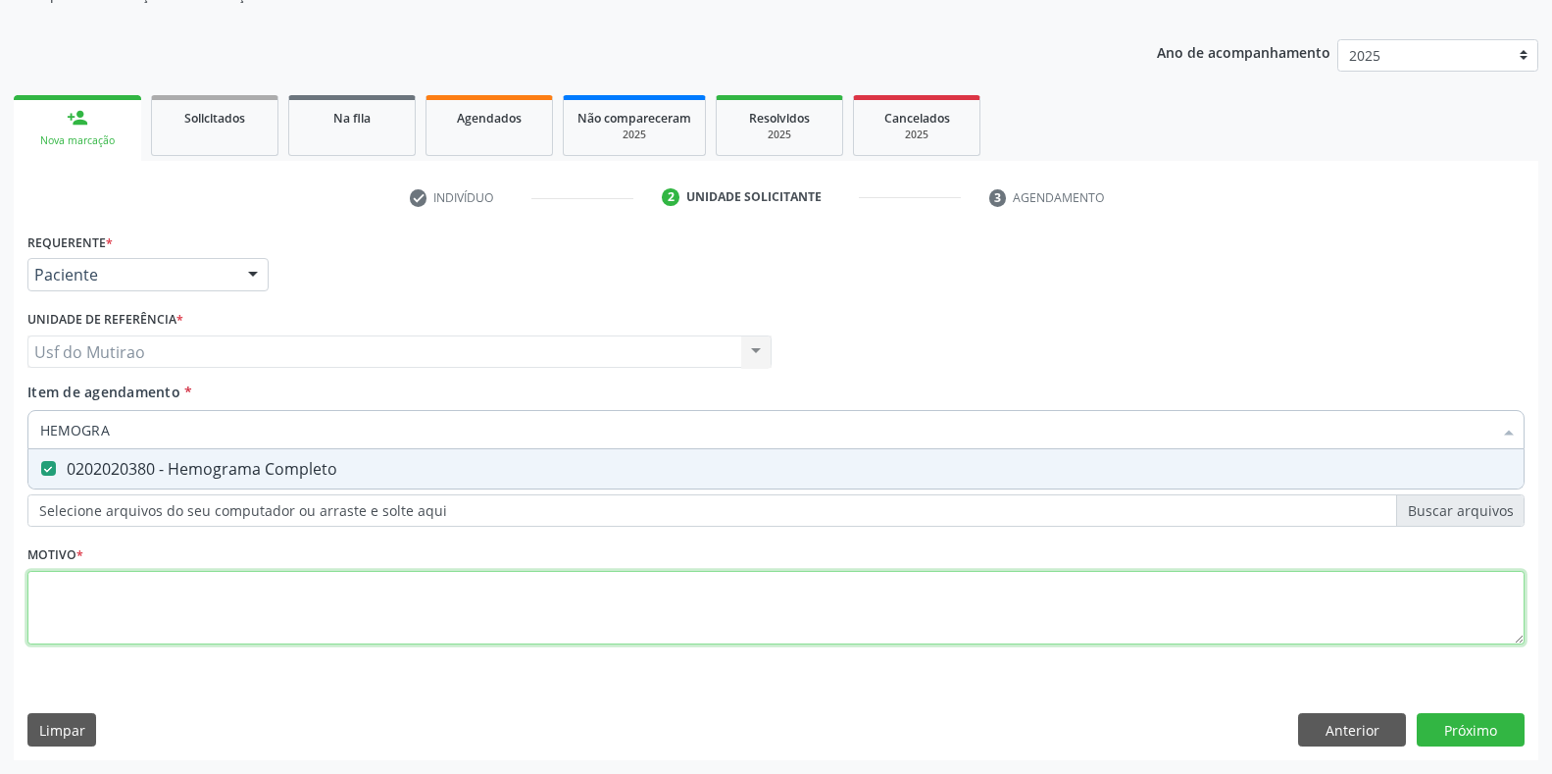
click at [167, 588] on div "Requerente * Paciente Profissional de Saúde Paciente Nenhum resultado encontrad…" at bounding box center [775, 450] width 1497 height 444
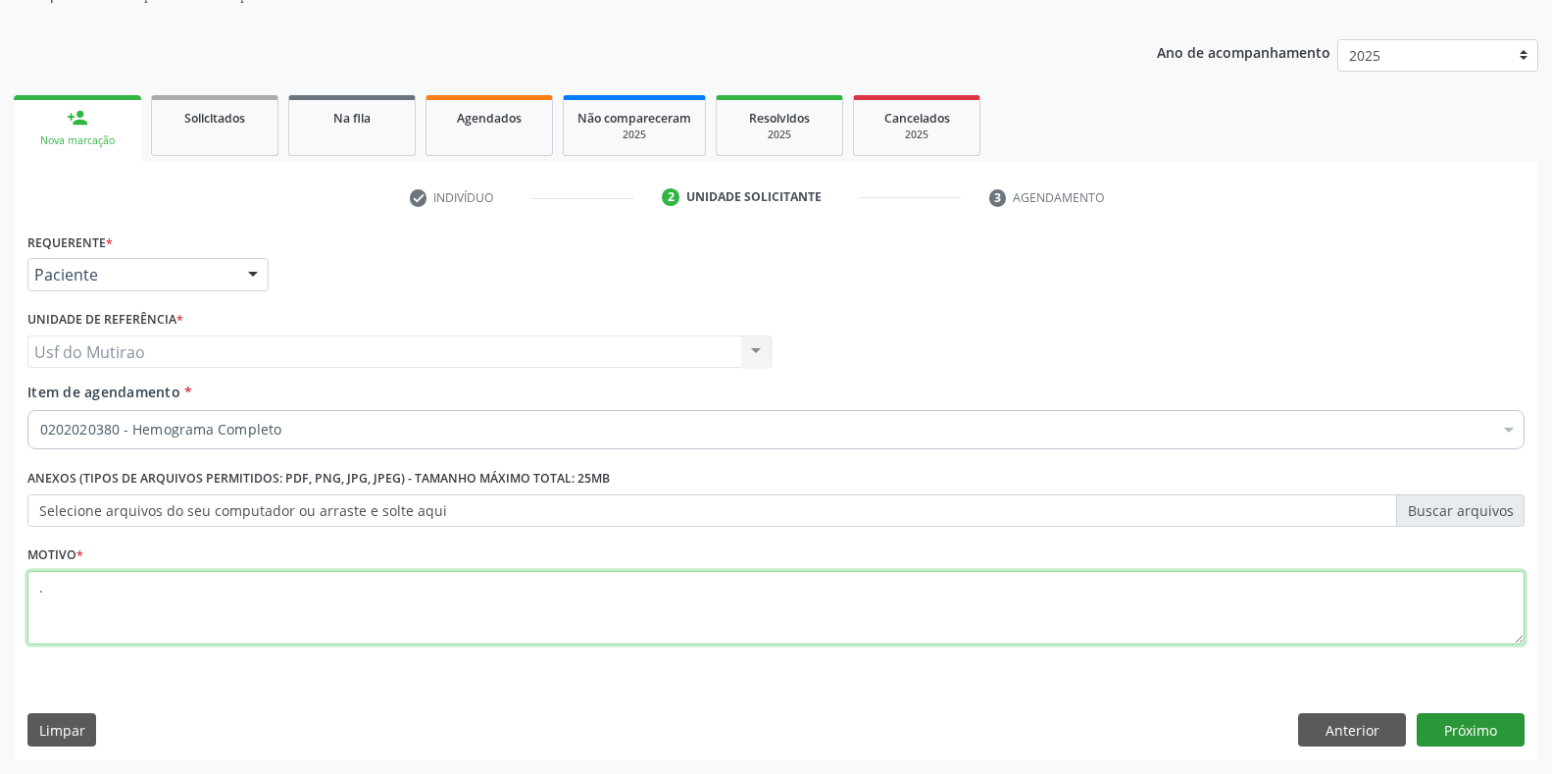
type textarea "."
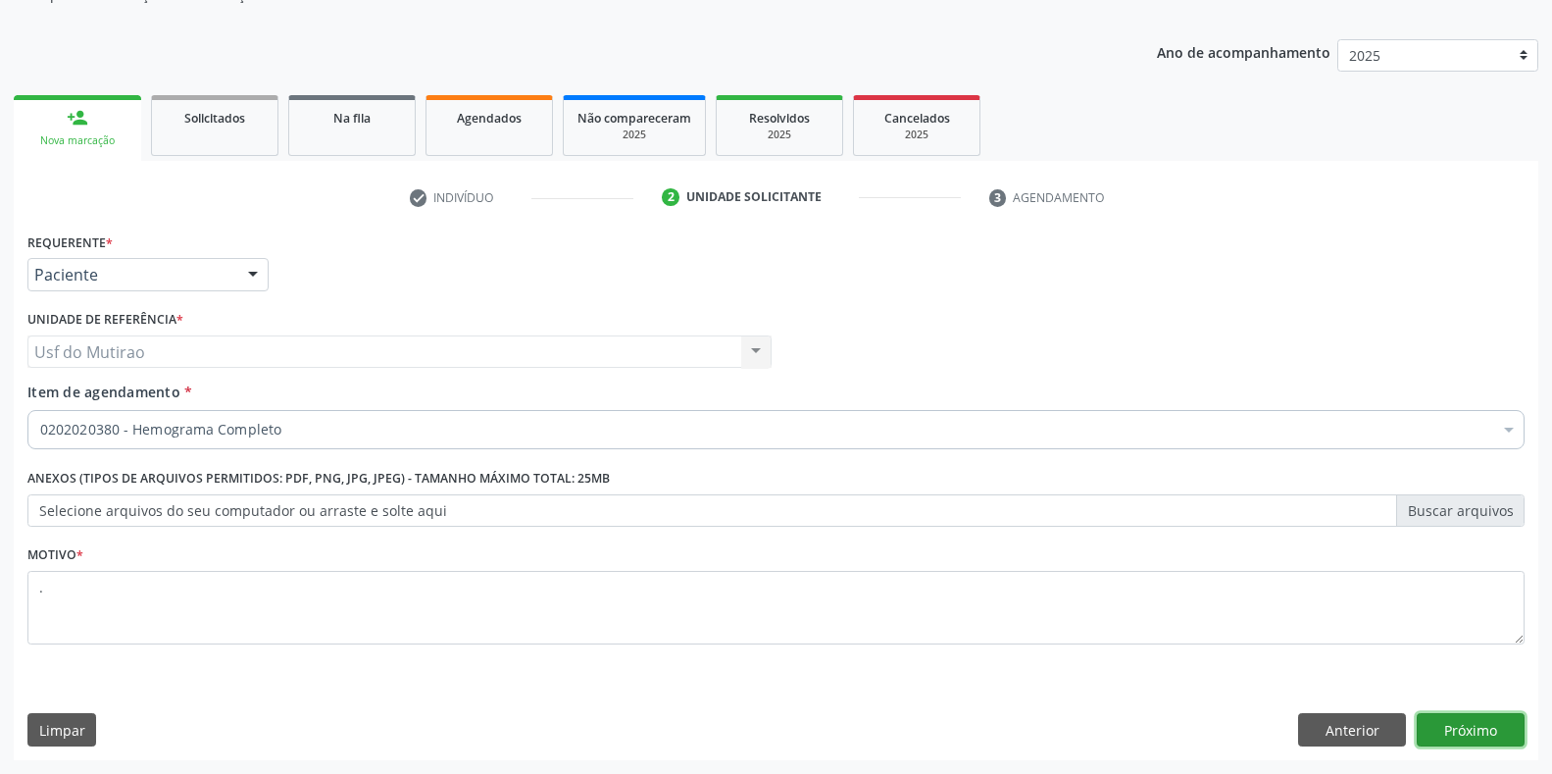
click at [1477, 734] on button "Próximo" at bounding box center [1471, 729] width 108 height 33
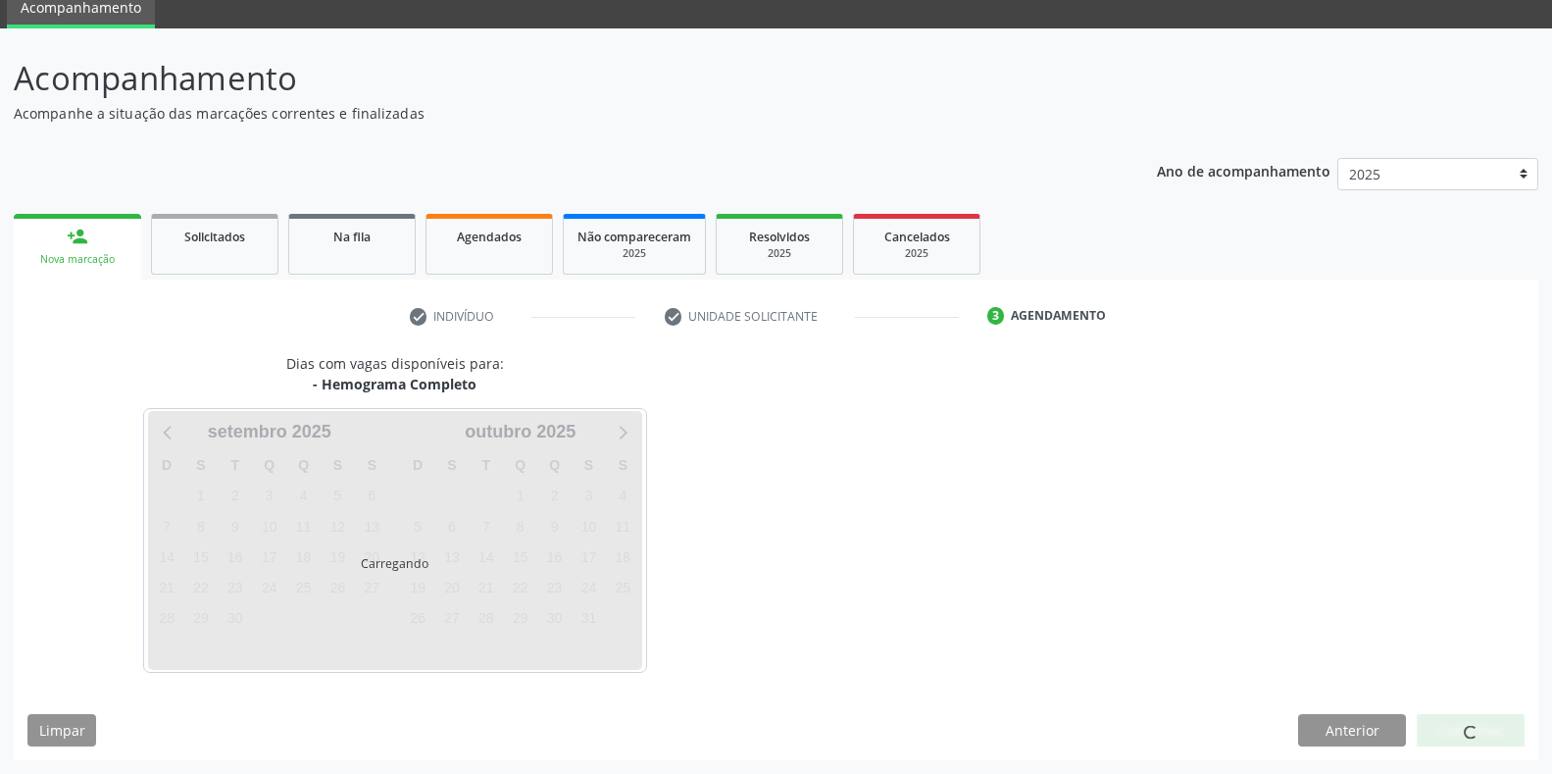
scroll to position [79, 0]
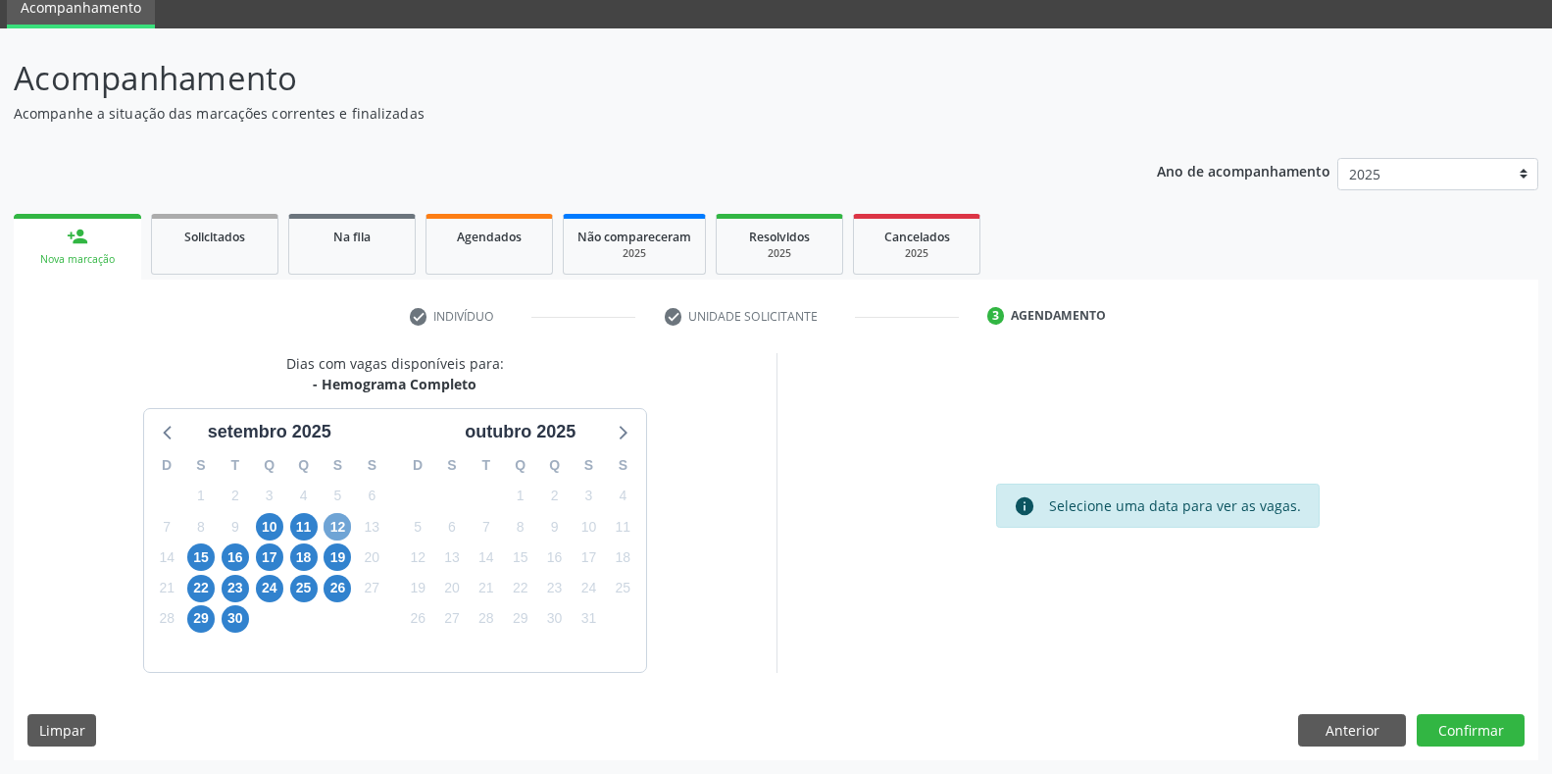
click at [340, 528] on span "12" at bounding box center [337, 526] width 27 height 27
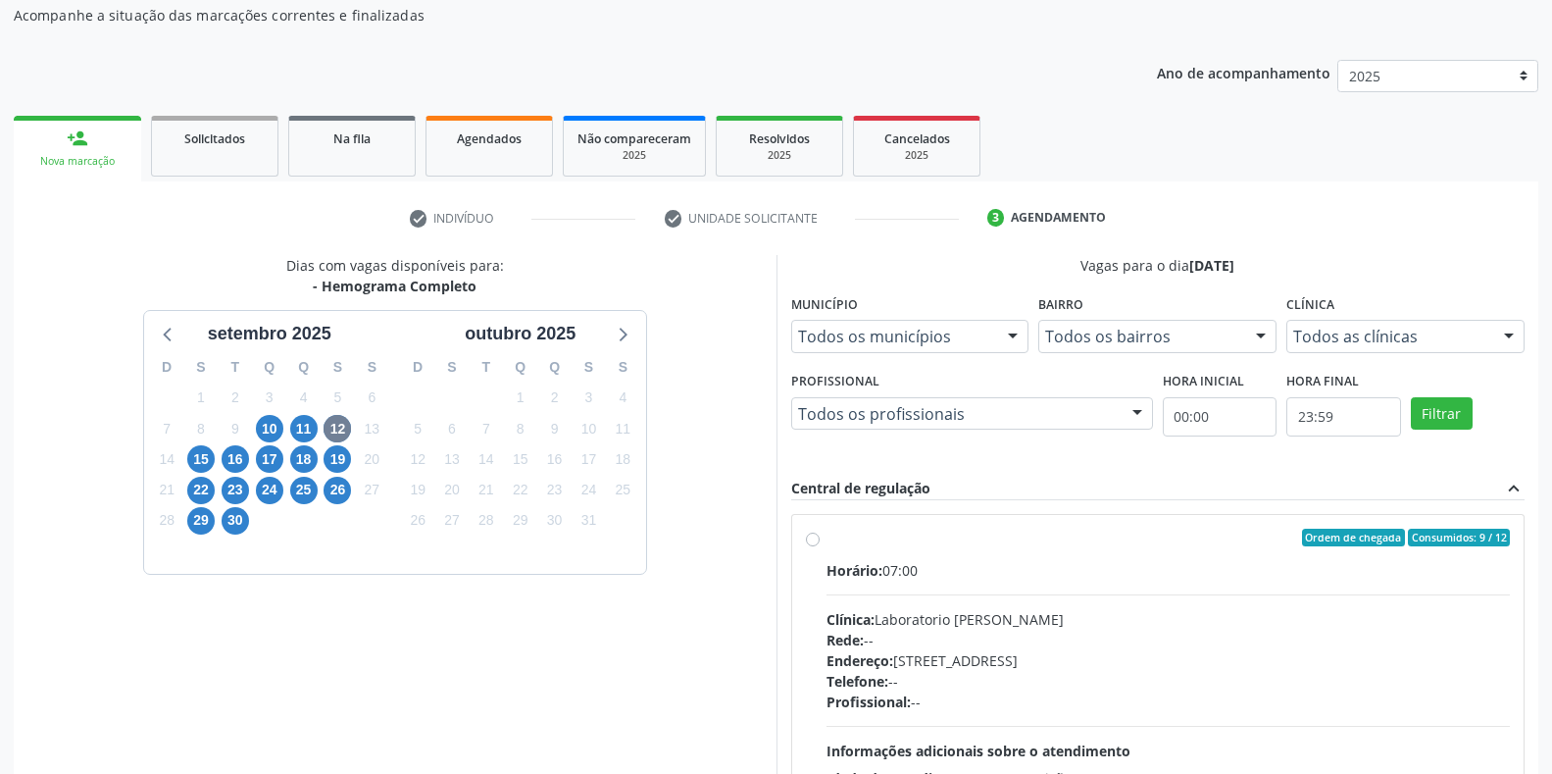
click at [930, 580] on div "Horário: 07:00" at bounding box center [1169, 570] width 684 height 21
click at [820, 546] on input "Ordem de chegada Consumidos: 9 / 12 Horário: 07:00 Clínica: Laboratorio Jose Pa…" at bounding box center [813, 538] width 14 height 18
radio input "true"
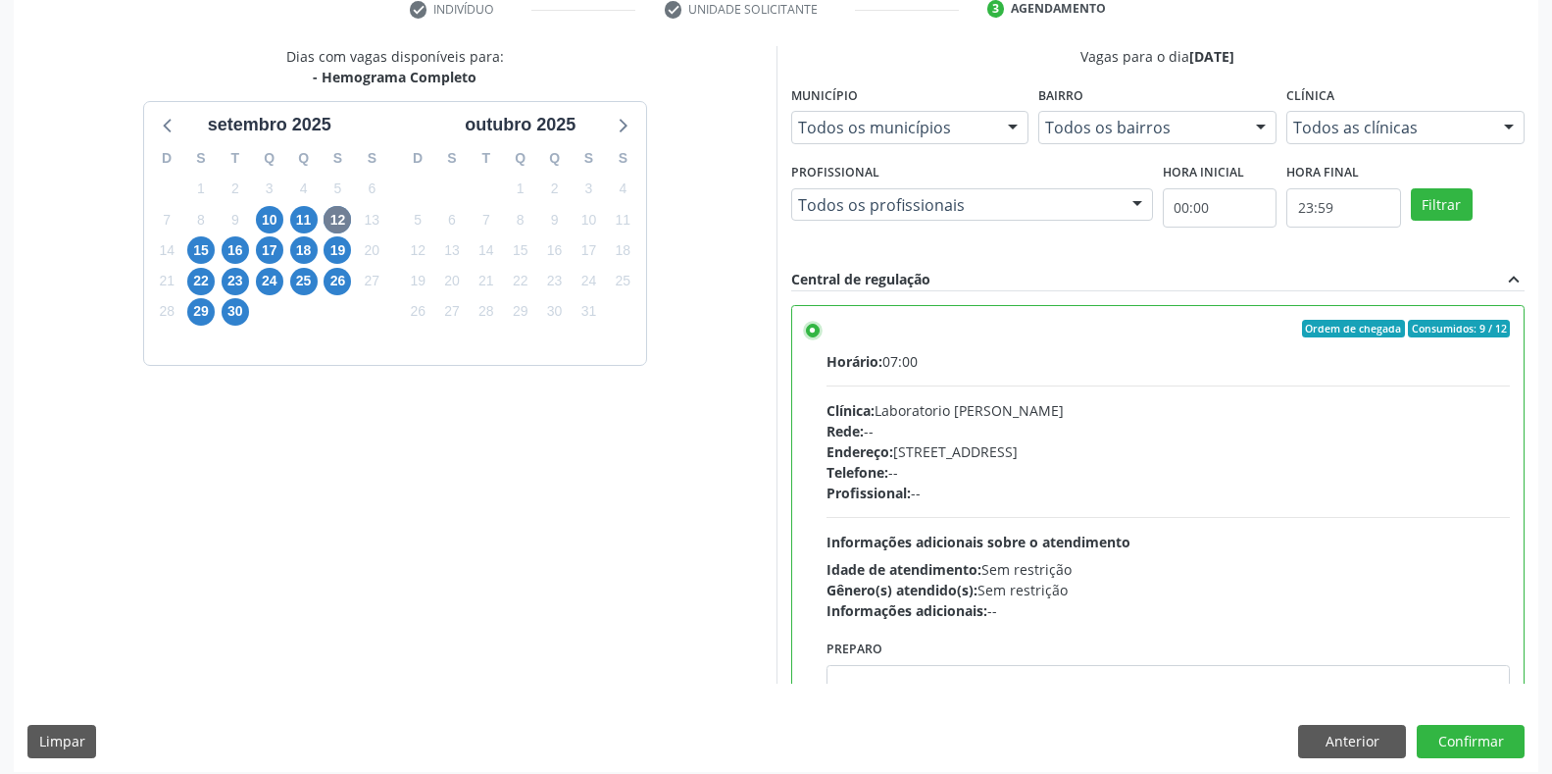
scroll to position [398, 0]
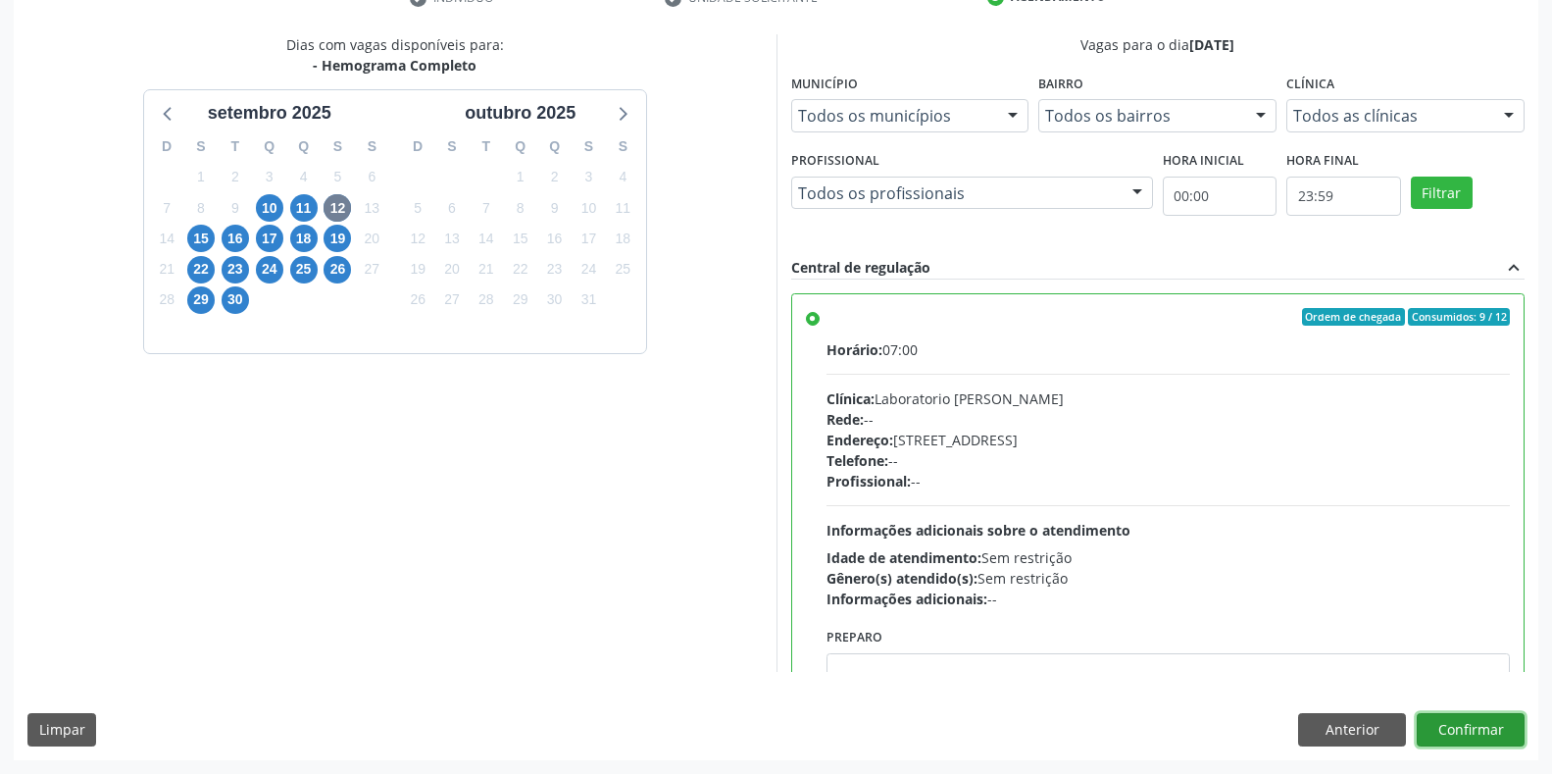
click at [1460, 738] on button "Confirmar" at bounding box center [1471, 729] width 108 height 33
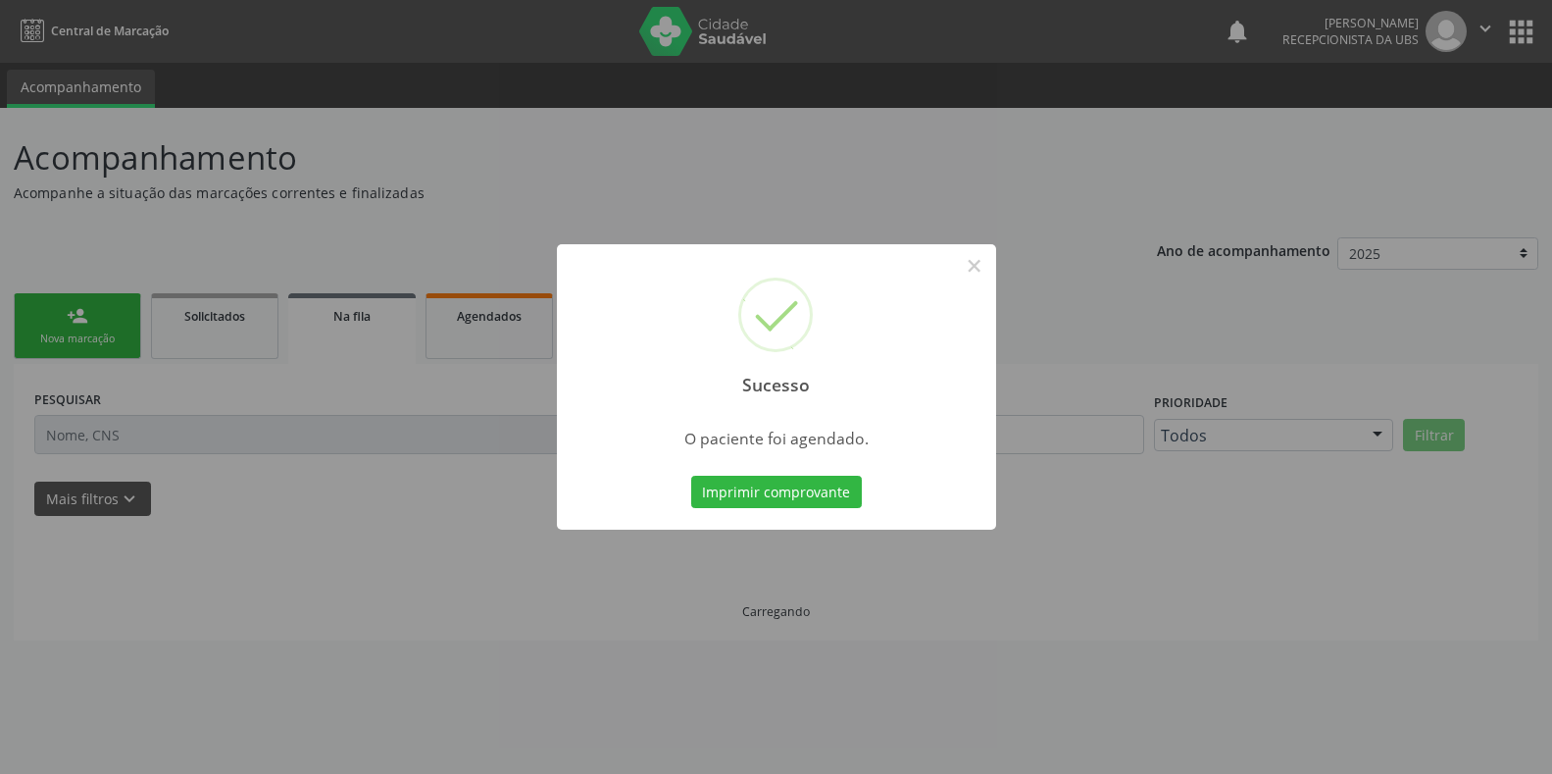
scroll to position [0, 0]
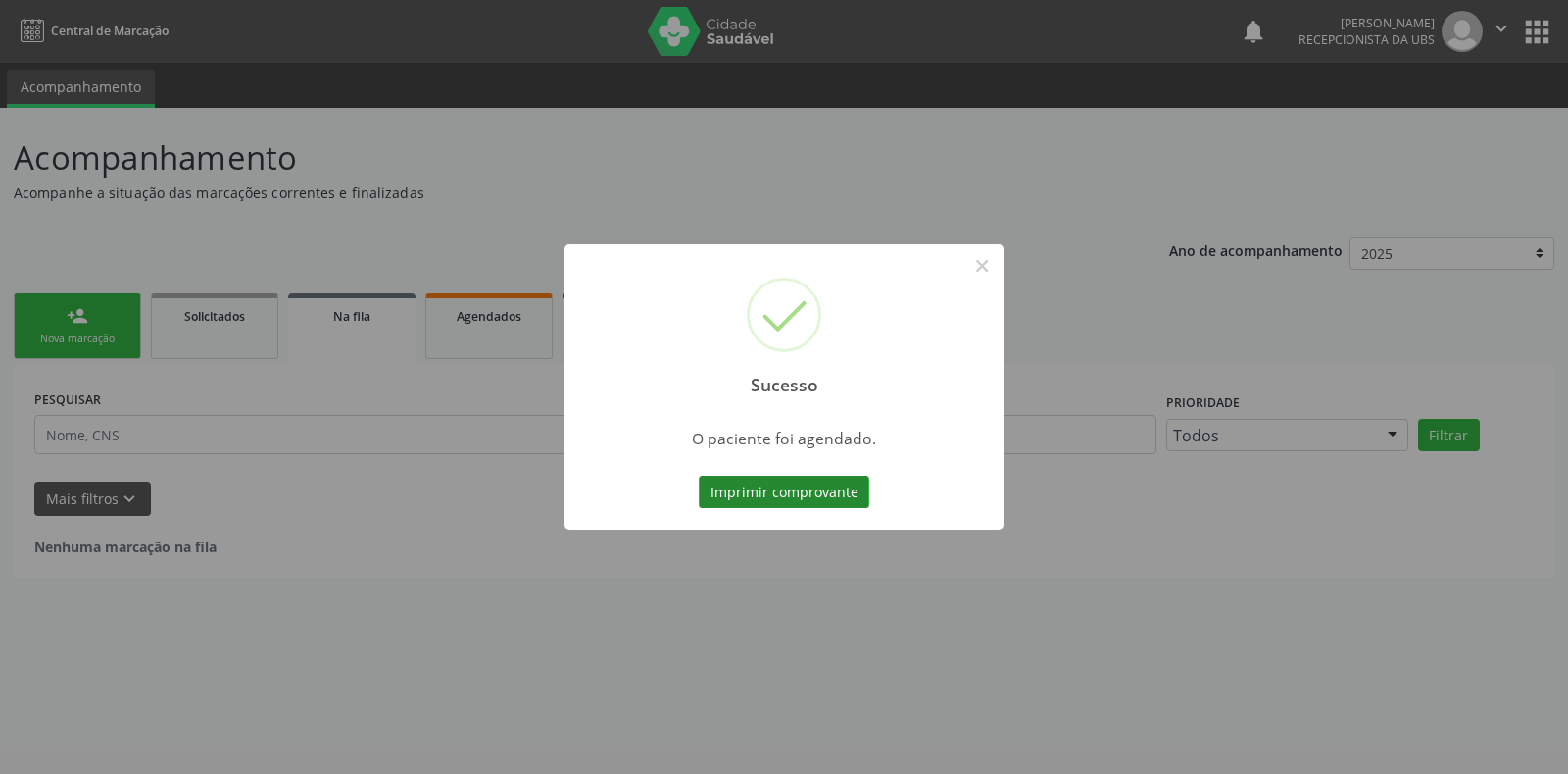
click at [780, 494] on button "Imprimir comprovante" at bounding box center [784, 492] width 171 height 33
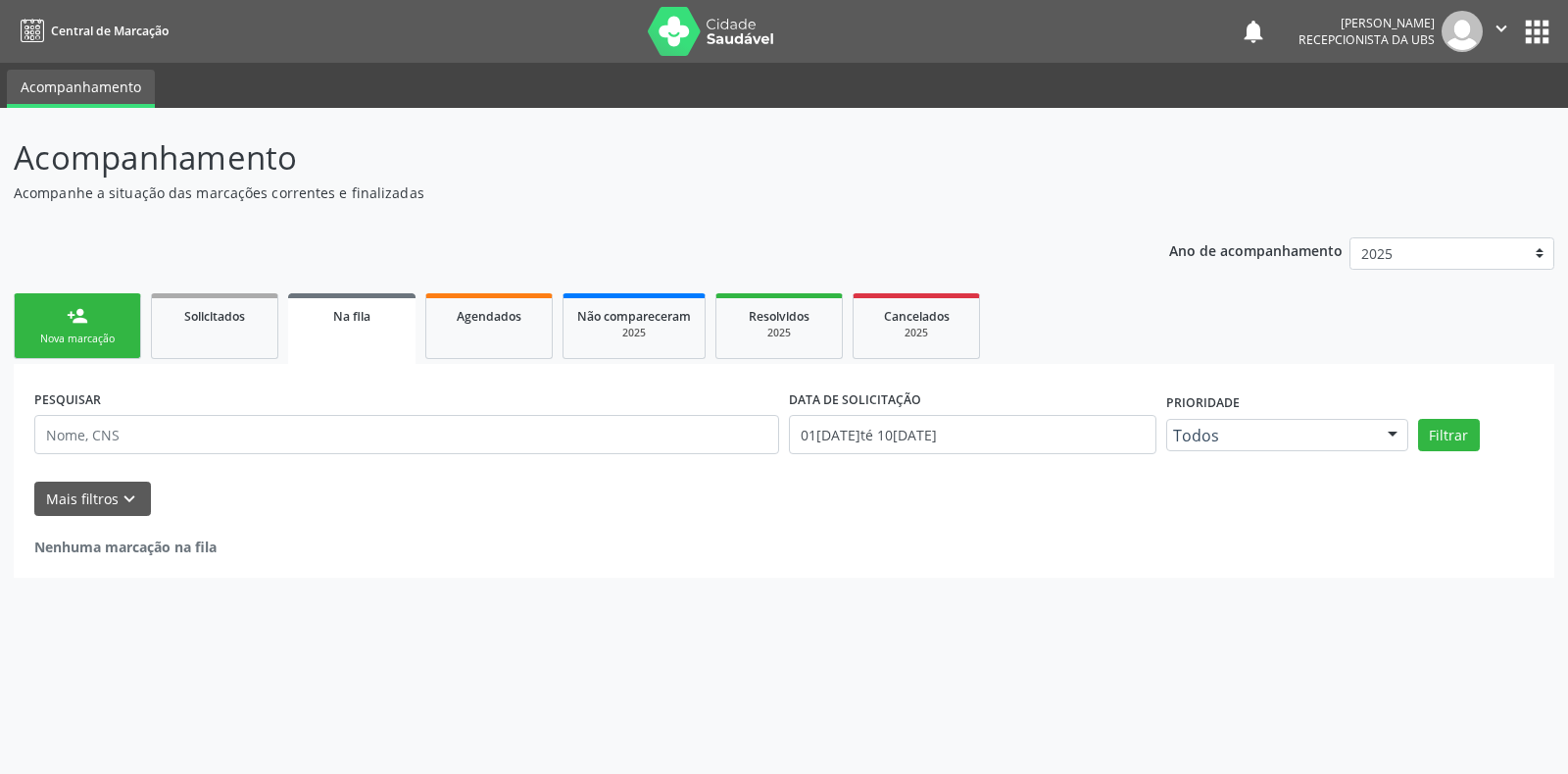
click at [45, 334] on div "Sucesso × O paciente foi agendado. Imprimir comprovante Cancel" at bounding box center [784, 387] width 1568 height 774
click at [100, 333] on div "Nova marcação" at bounding box center [77, 338] width 98 height 15
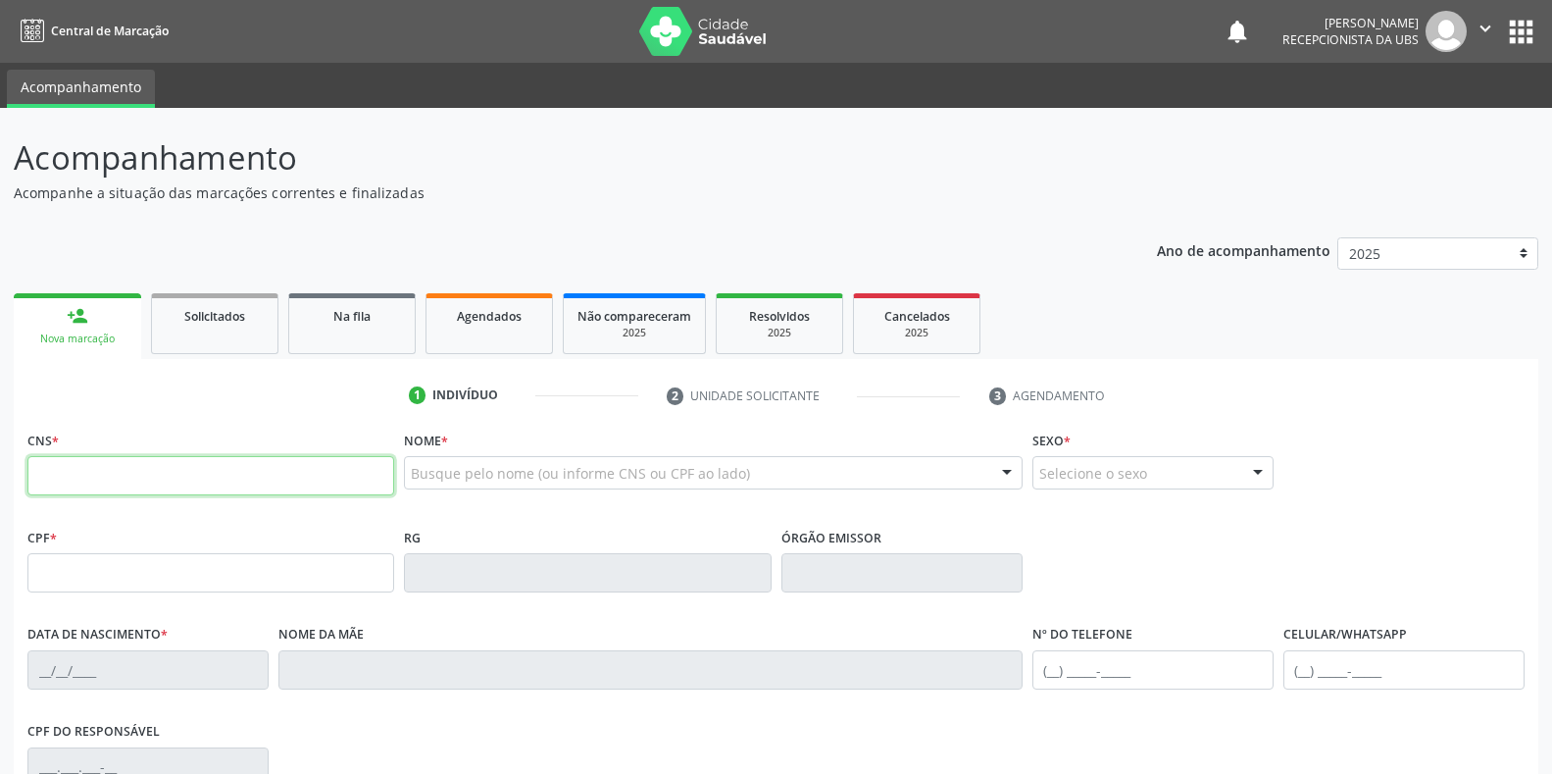
click at [252, 474] on input "text" at bounding box center [210, 475] width 367 height 39
paste input "898 0041 3844 5635"
type input "898 0041 3844 5635"
type input "144.114.084-06"
type input "22/01/2014"
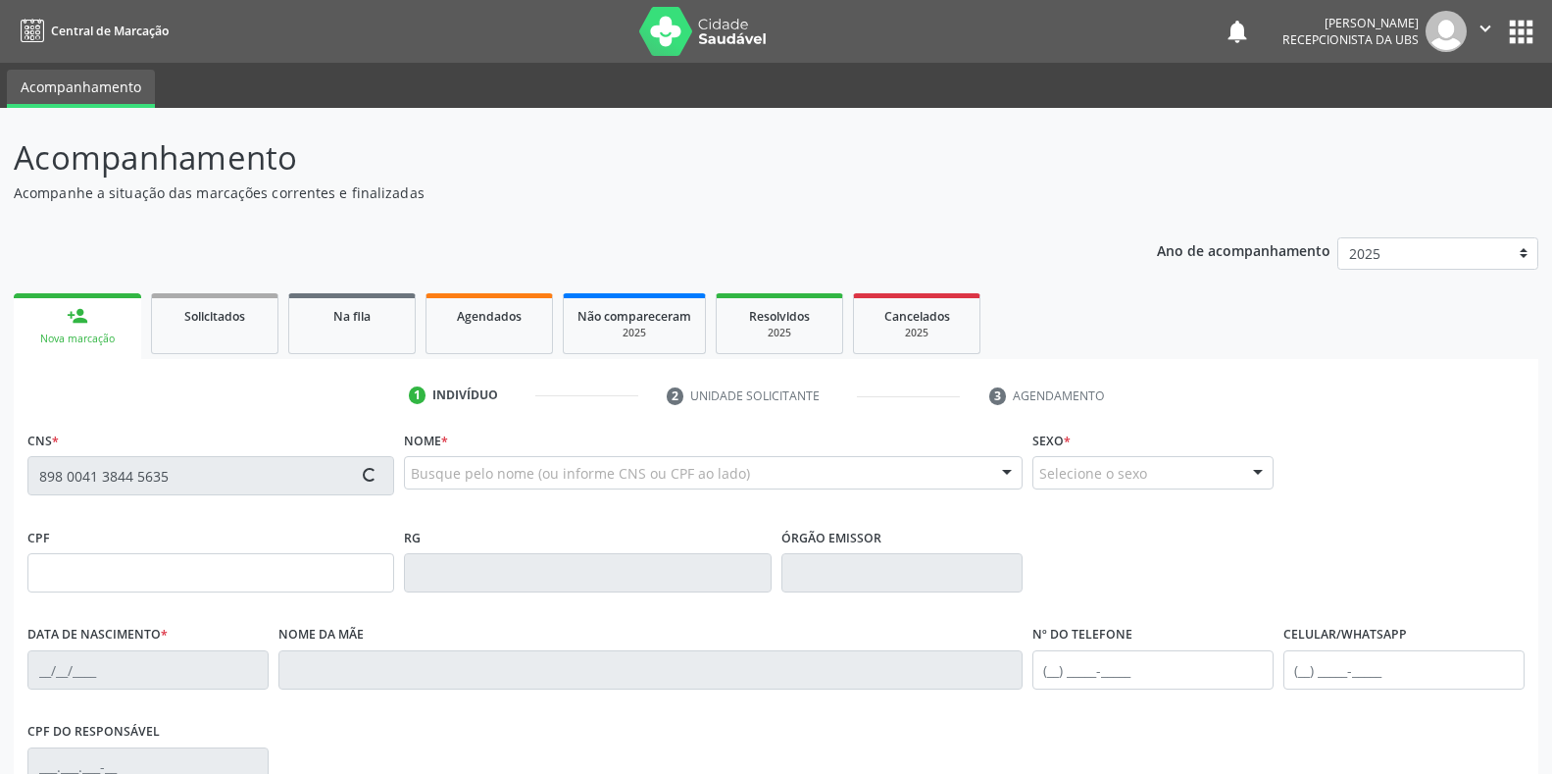
type input "Maria Rosimere dos Santos Silva"
type input "(87) 99821-7844"
type input "099.332.264-60"
type input "S/N"
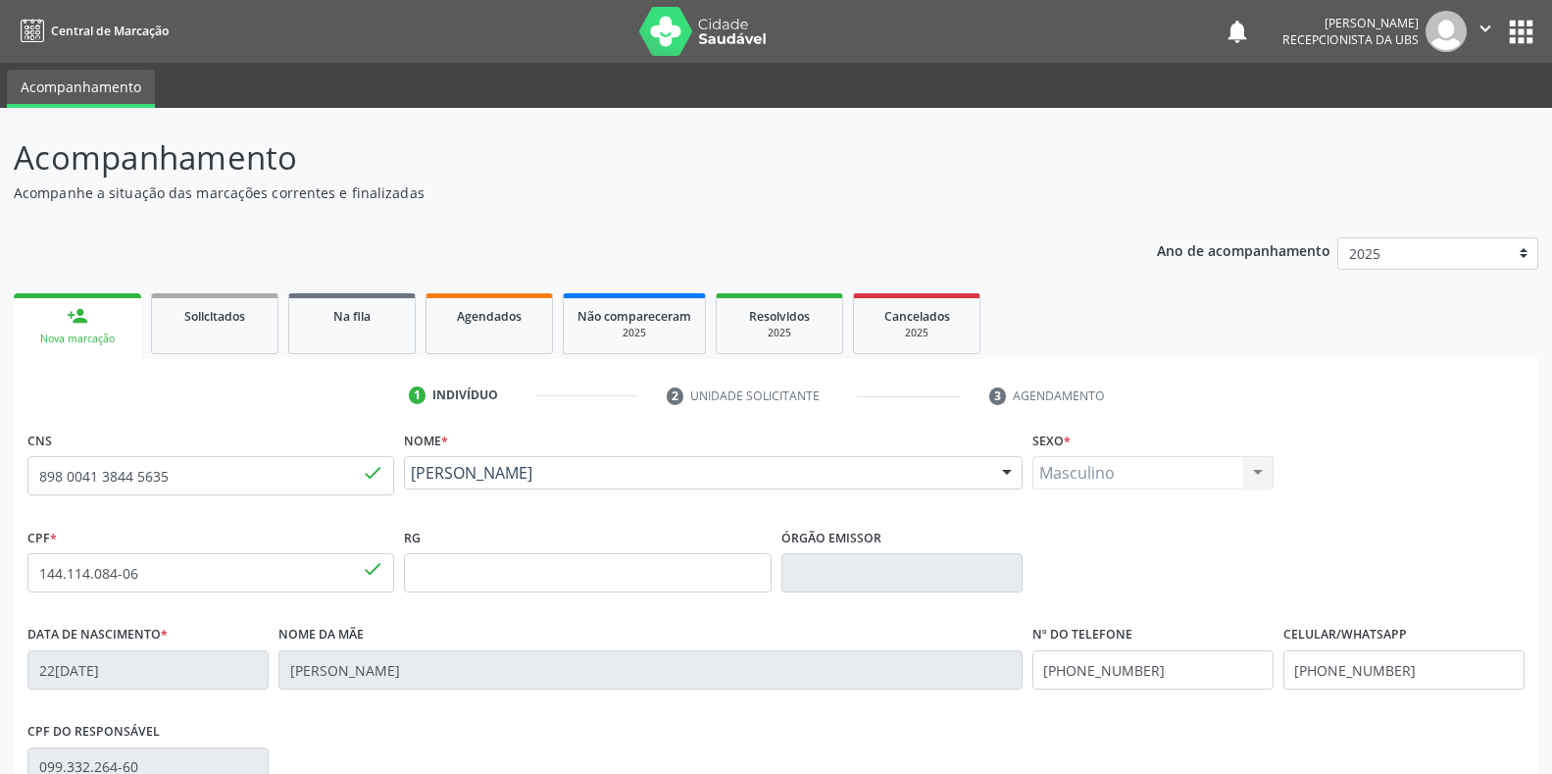
scroll to position [98, 0]
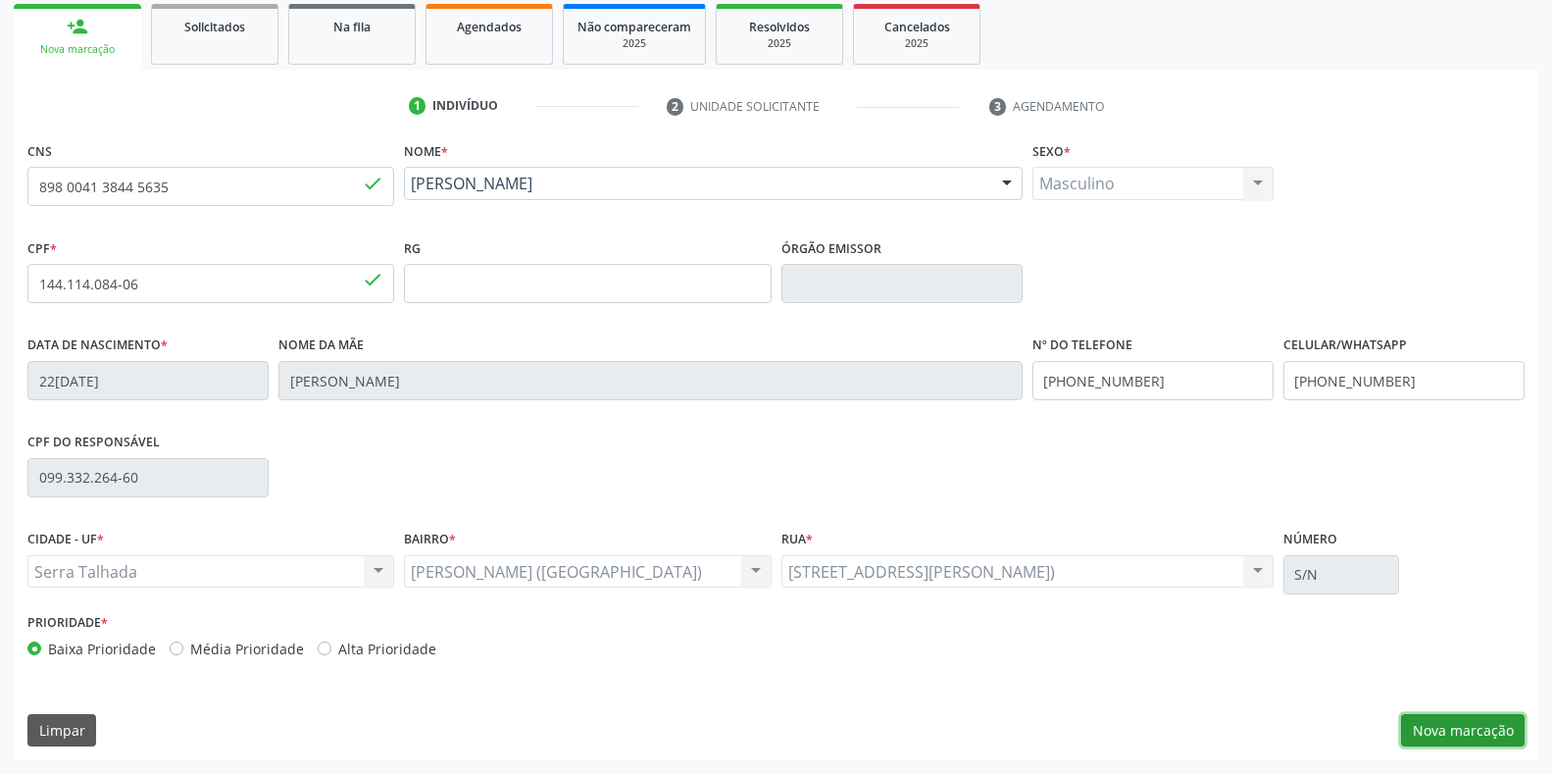
click at [1449, 734] on button "Nova marcação" at bounding box center [1463, 730] width 124 height 33
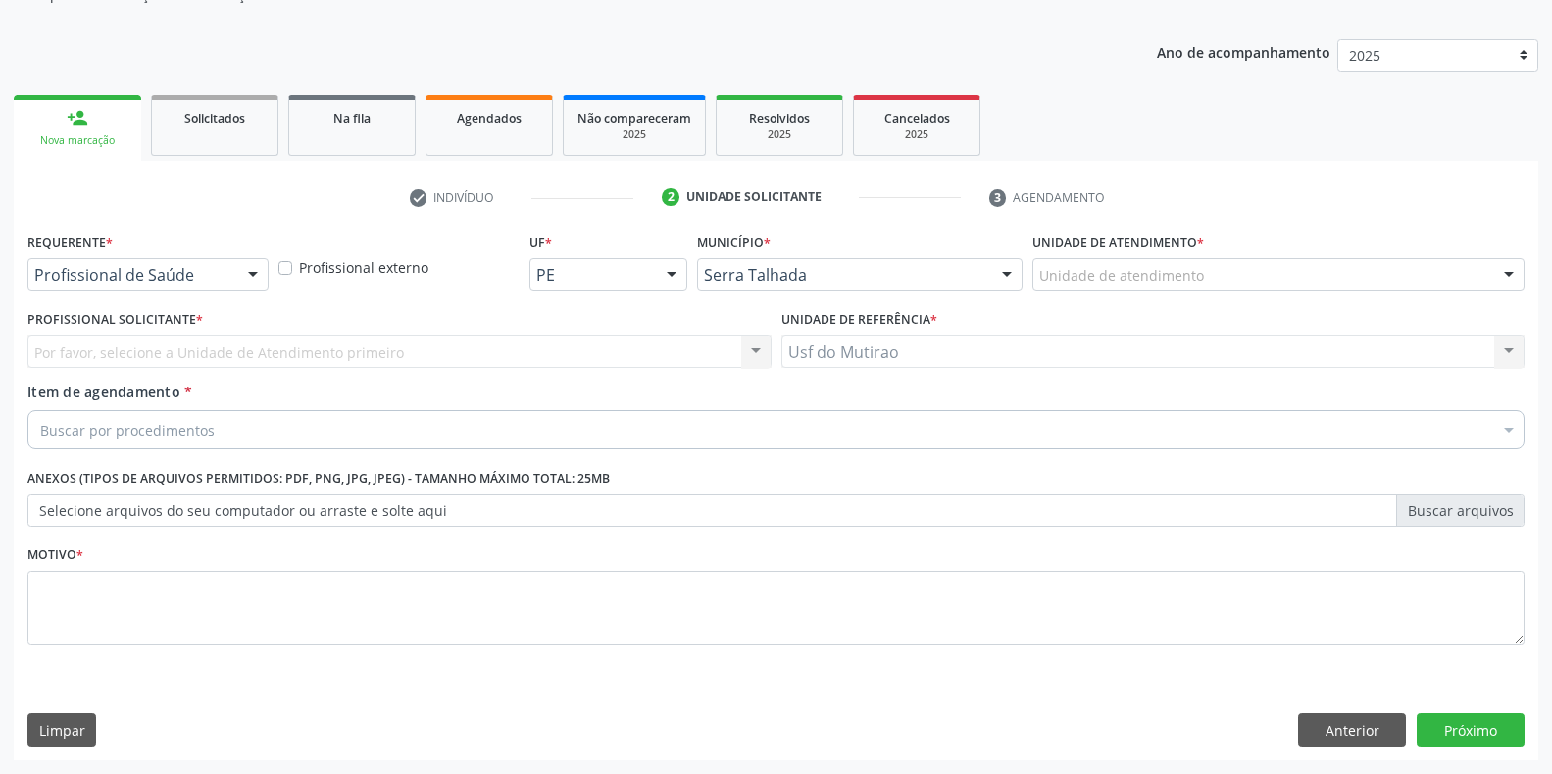
scroll to position [198, 0]
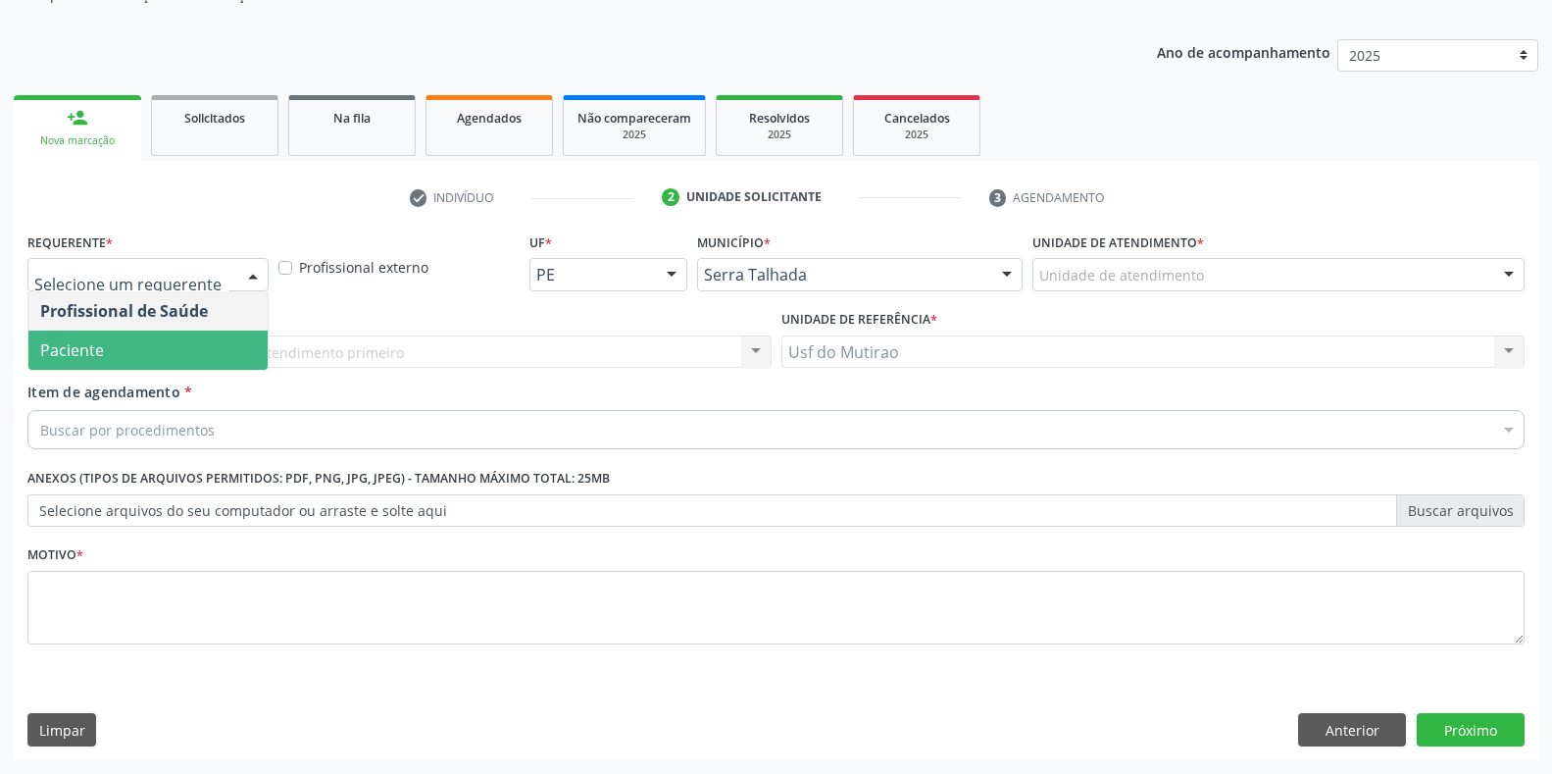
click at [65, 352] on span "Paciente" at bounding box center [72, 350] width 64 height 22
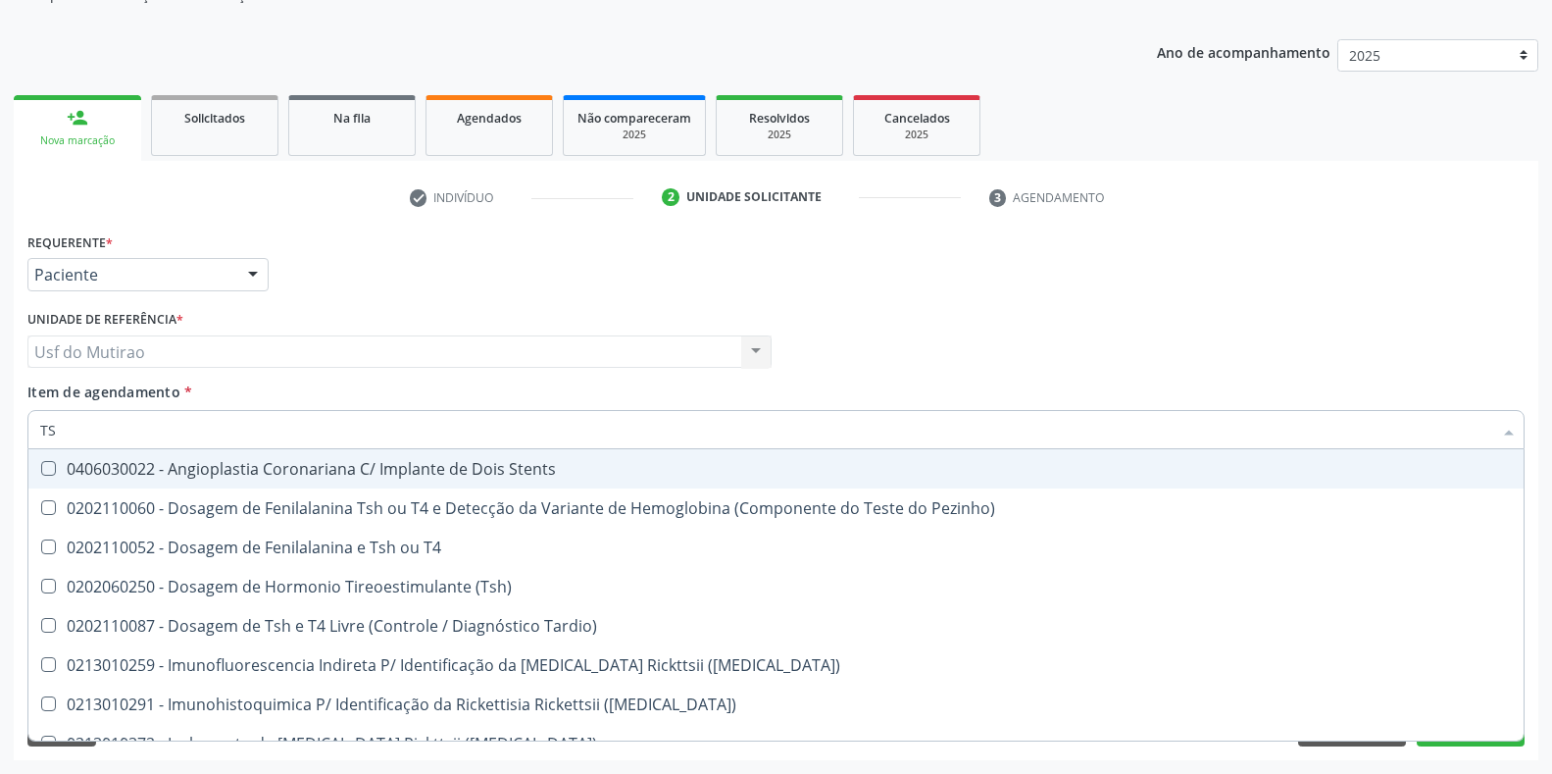
type input "TSH"
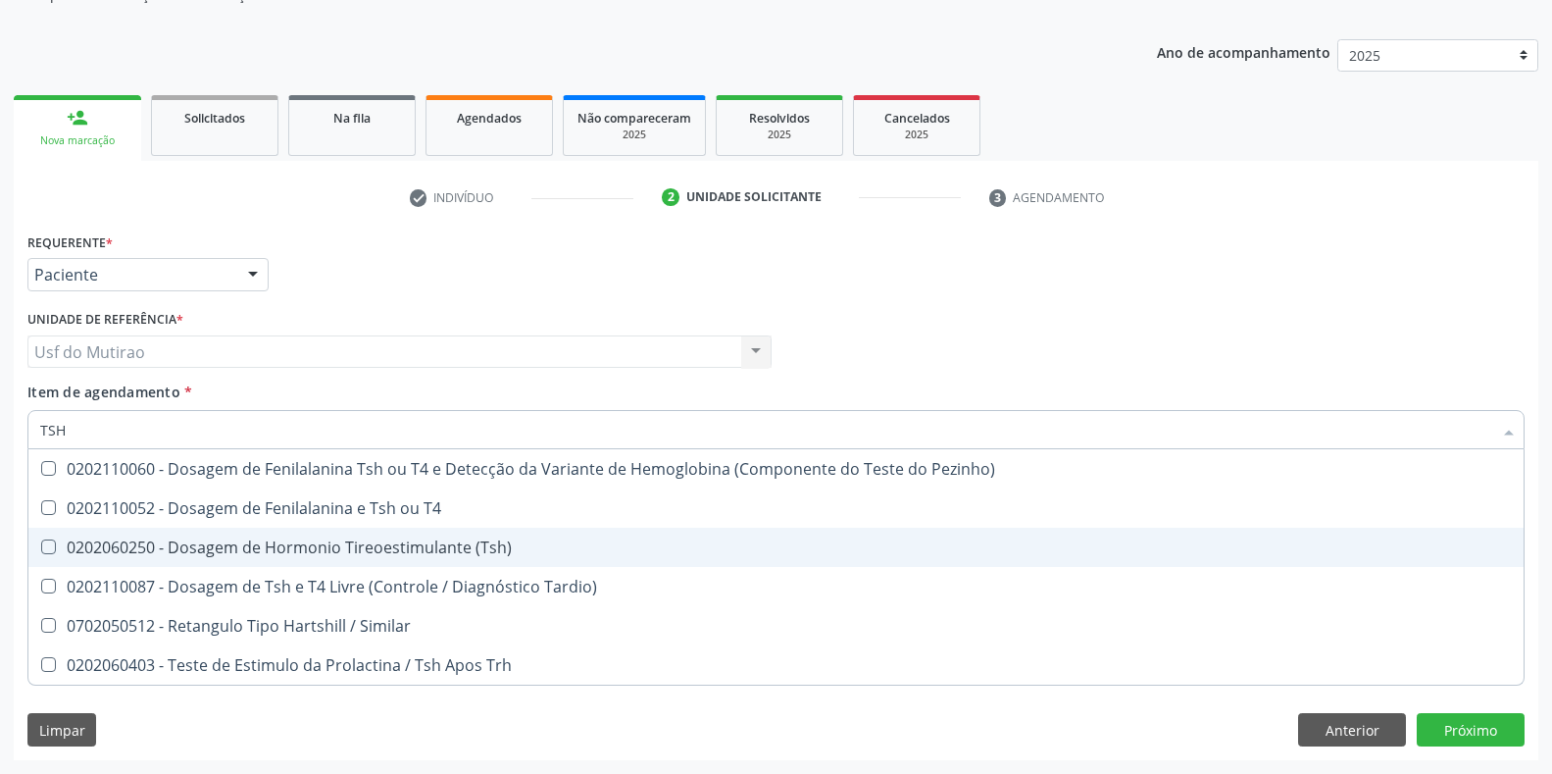
click at [406, 547] on div "0202060250 - Dosagem de Hormonio Tireoestimulante (Tsh)" at bounding box center [776, 547] width 1472 height 16
checkbox \(Tsh\) "true"
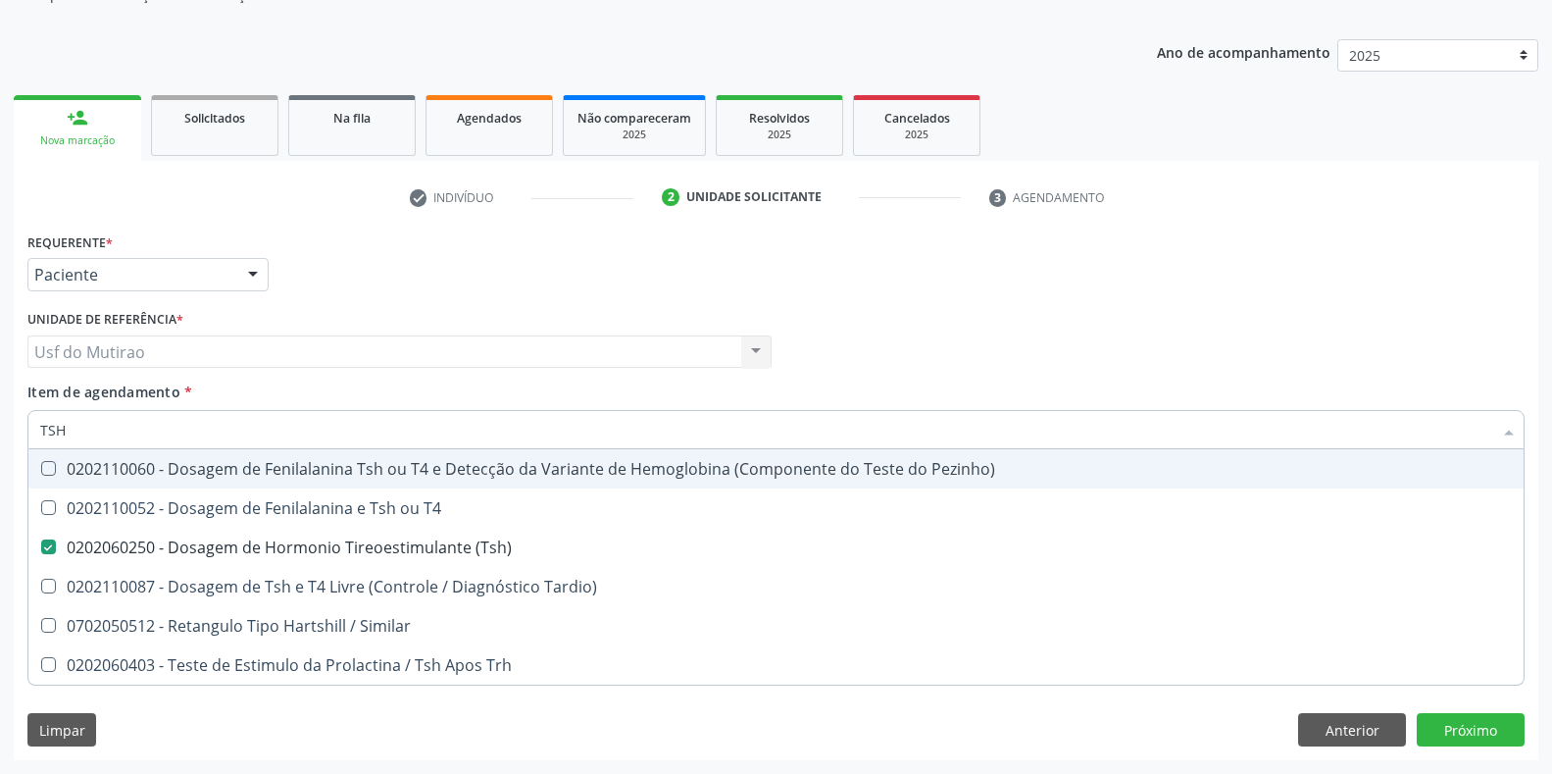
click at [974, 339] on div "Profissional Solicitante Por favor, selecione a Unidade de Atendimento primeiro…" at bounding box center [776, 343] width 1507 height 76
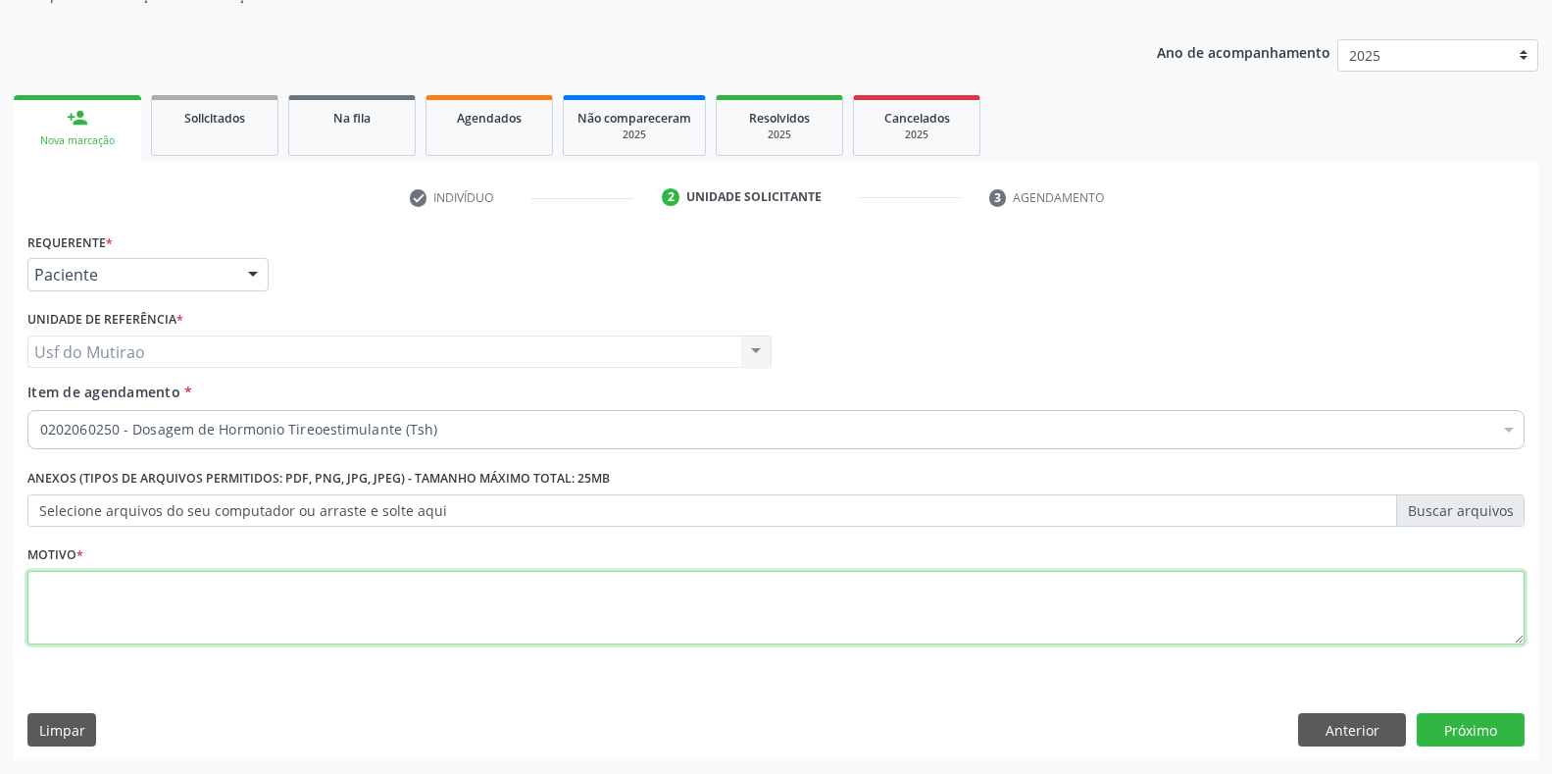
click at [536, 582] on textarea at bounding box center [775, 608] width 1497 height 75
type textarea "."
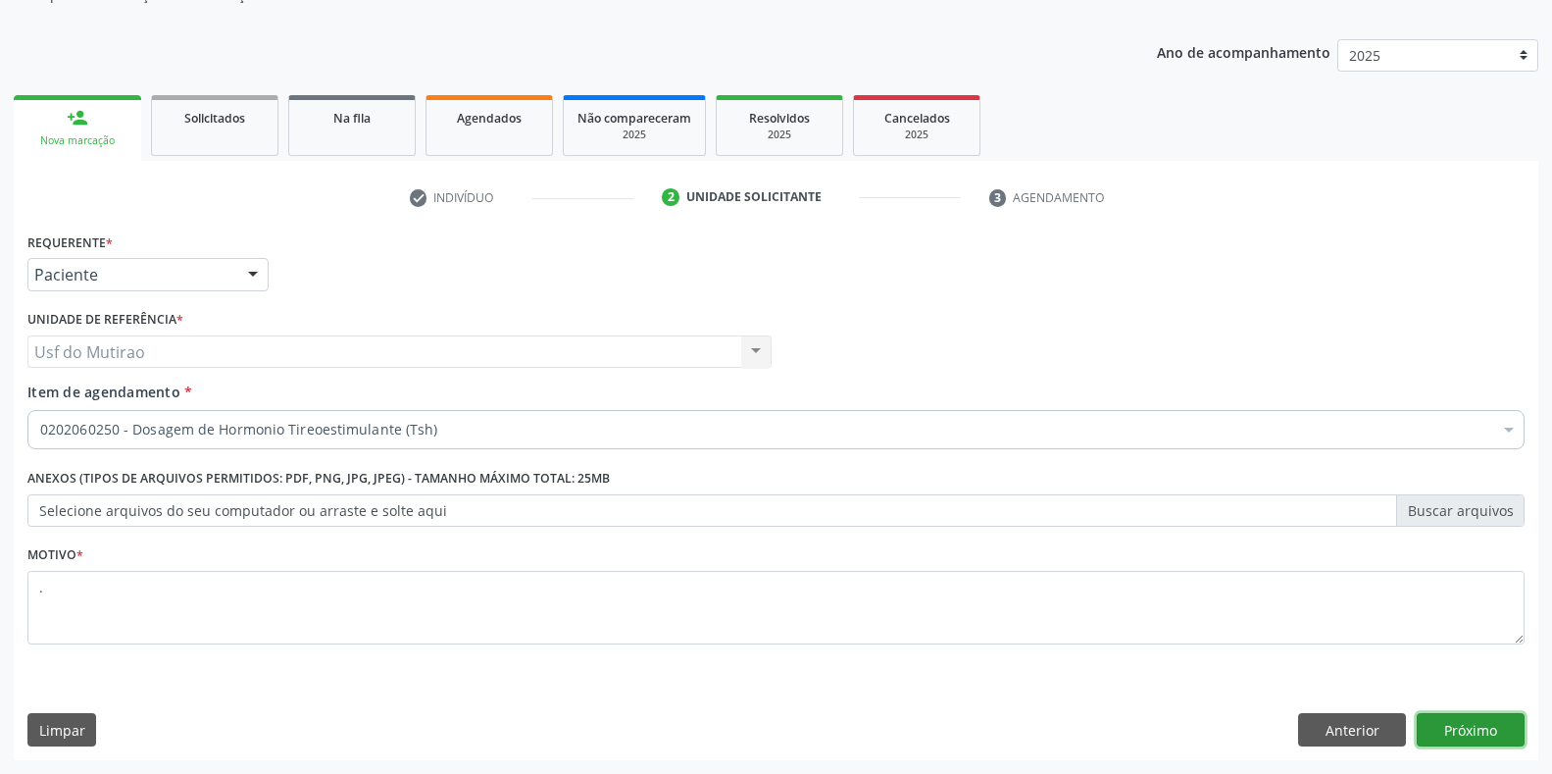
click at [1431, 716] on button "Próximo" at bounding box center [1471, 729] width 108 height 33
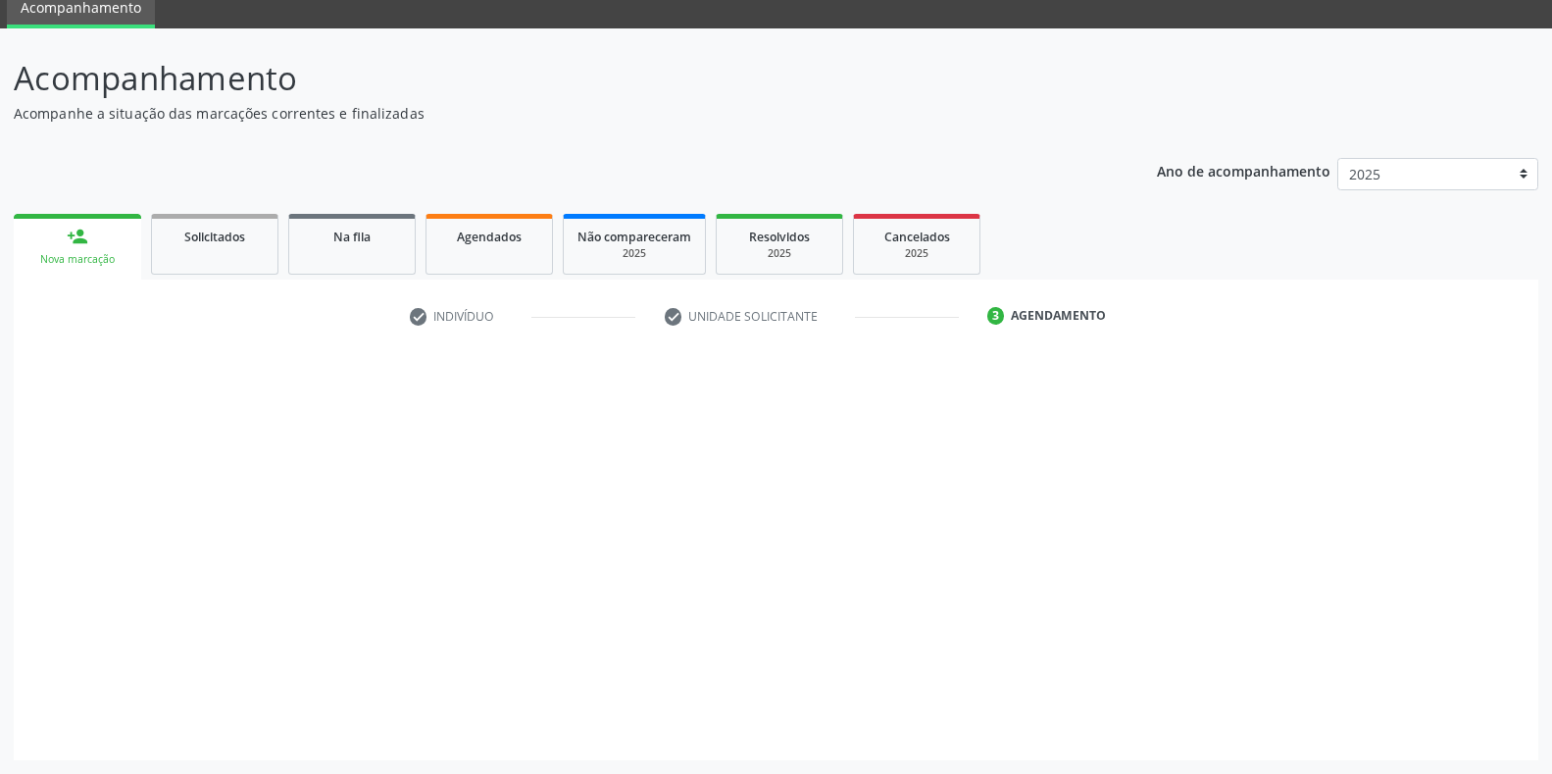
scroll to position [79, 0]
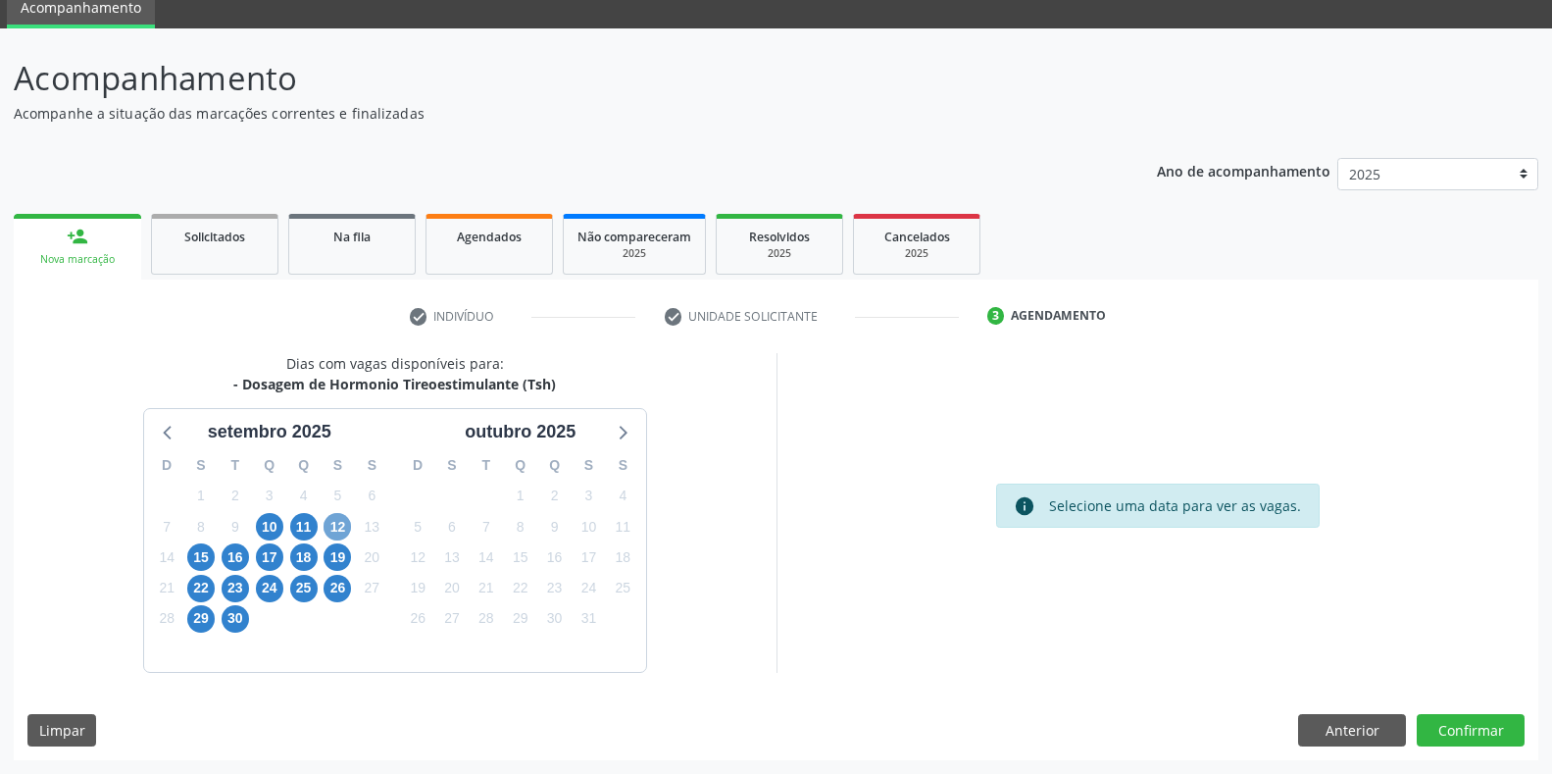
click at [339, 522] on span "12" at bounding box center [337, 526] width 27 height 27
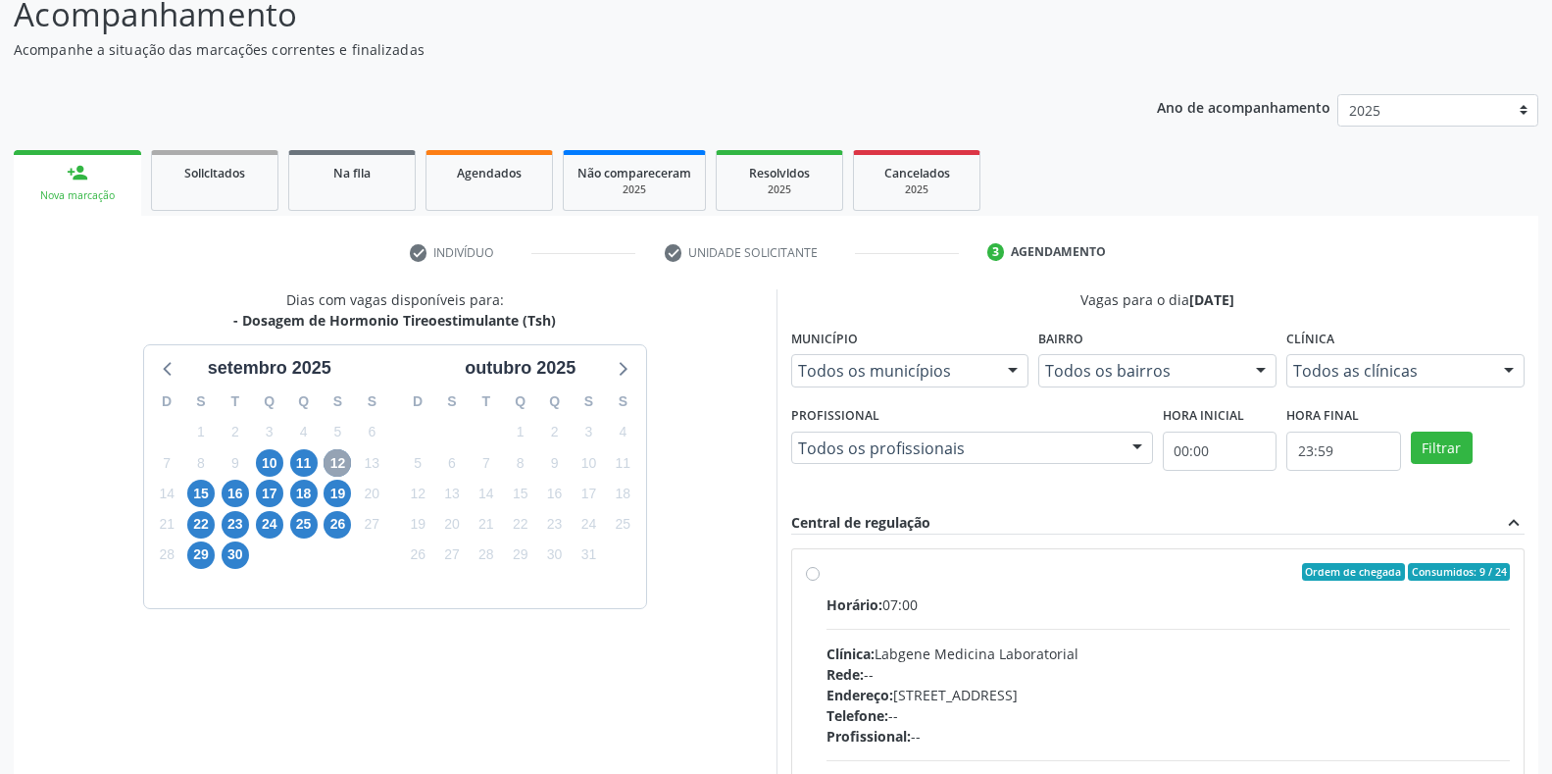
scroll to position [177, 0]
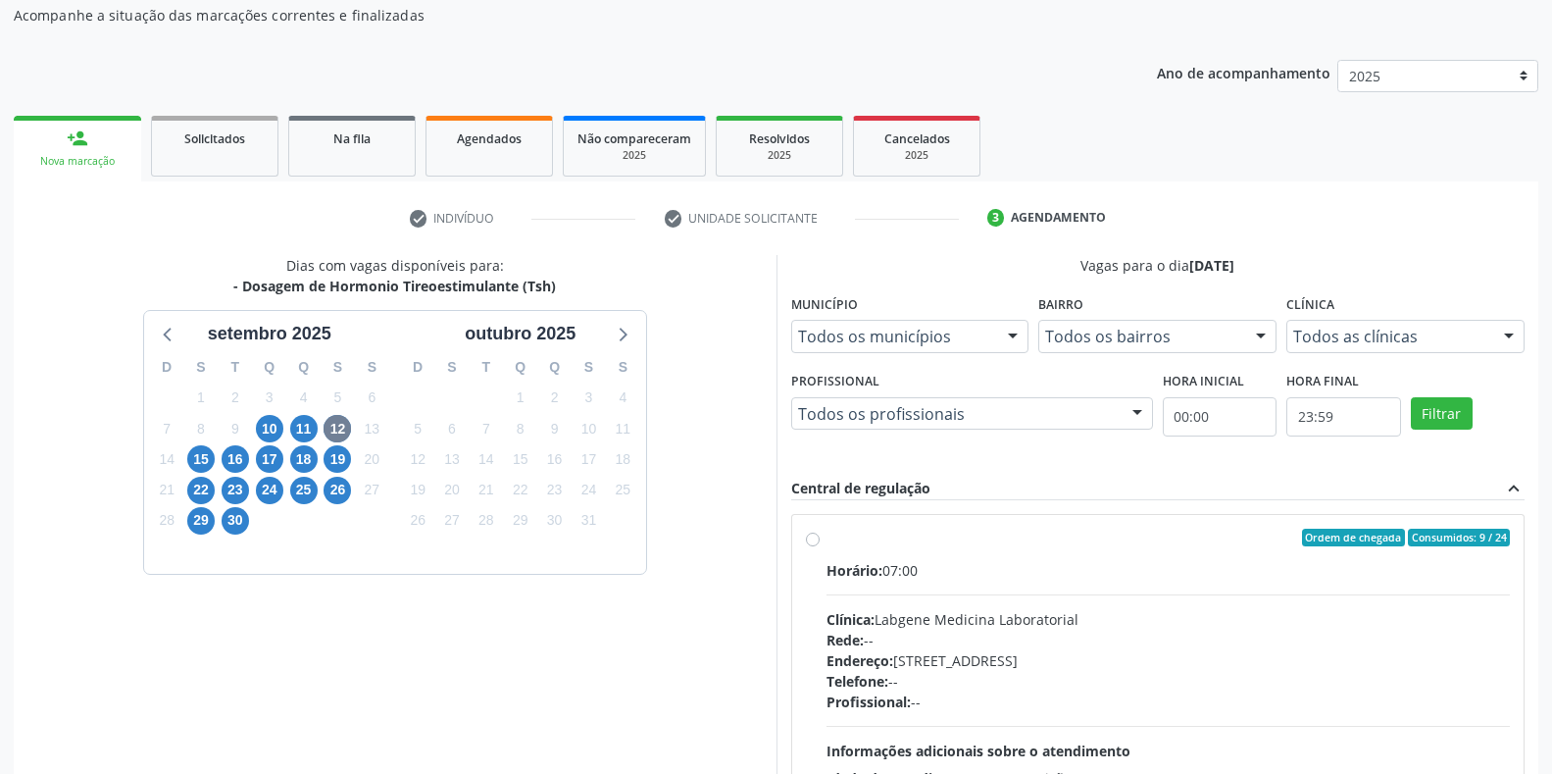
click at [892, 563] on div "Horário: 07:00" at bounding box center [1169, 570] width 684 height 21
click at [820, 546] on input "Ordem de chegada Consumidos: 9 / 24 Horário: 07:00 Clínica: Labgene Medicina La…" at bounding box center [813, 538] width 14 height 18
radio input "true"
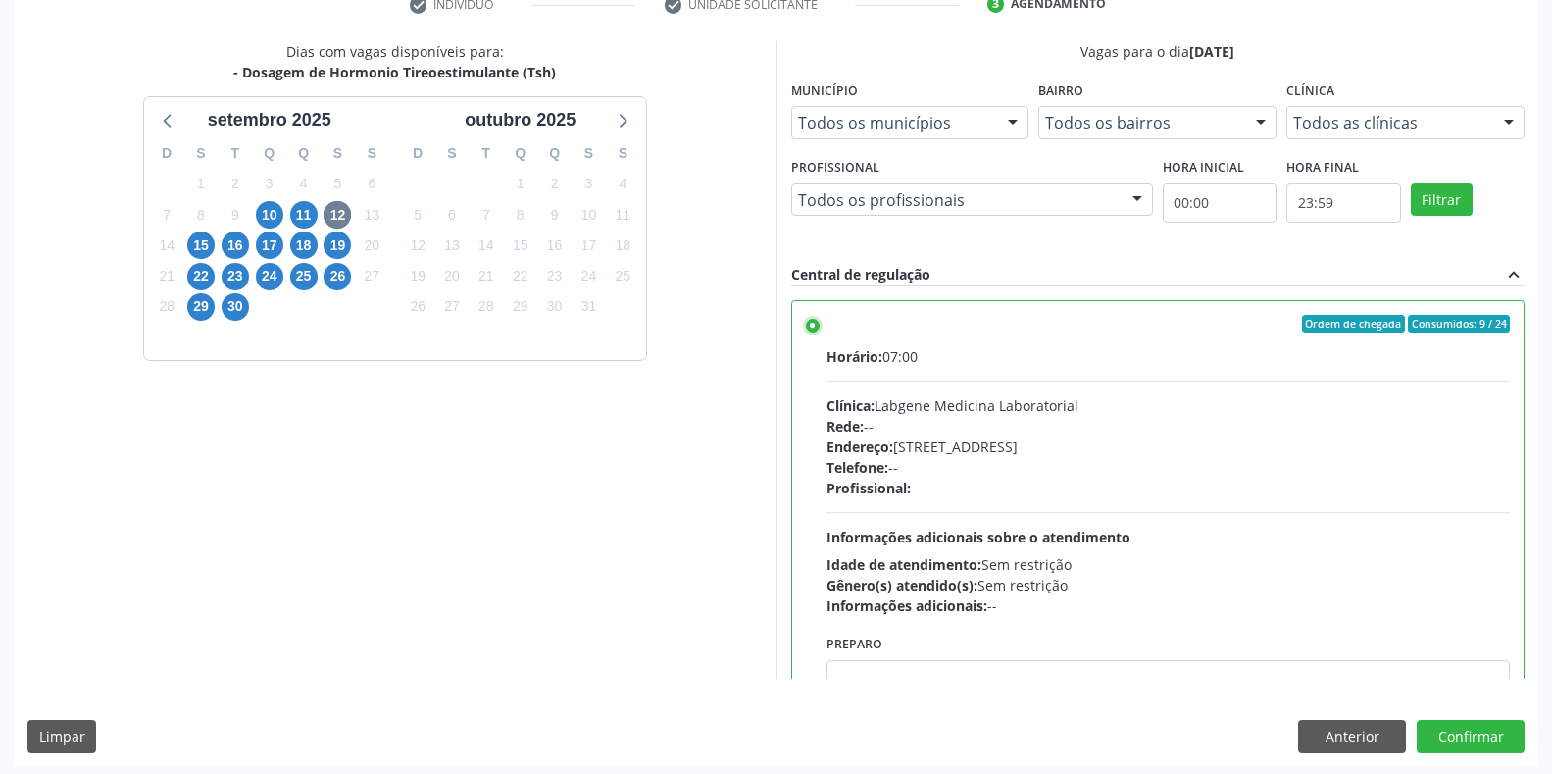
scroll to position [398, 0]
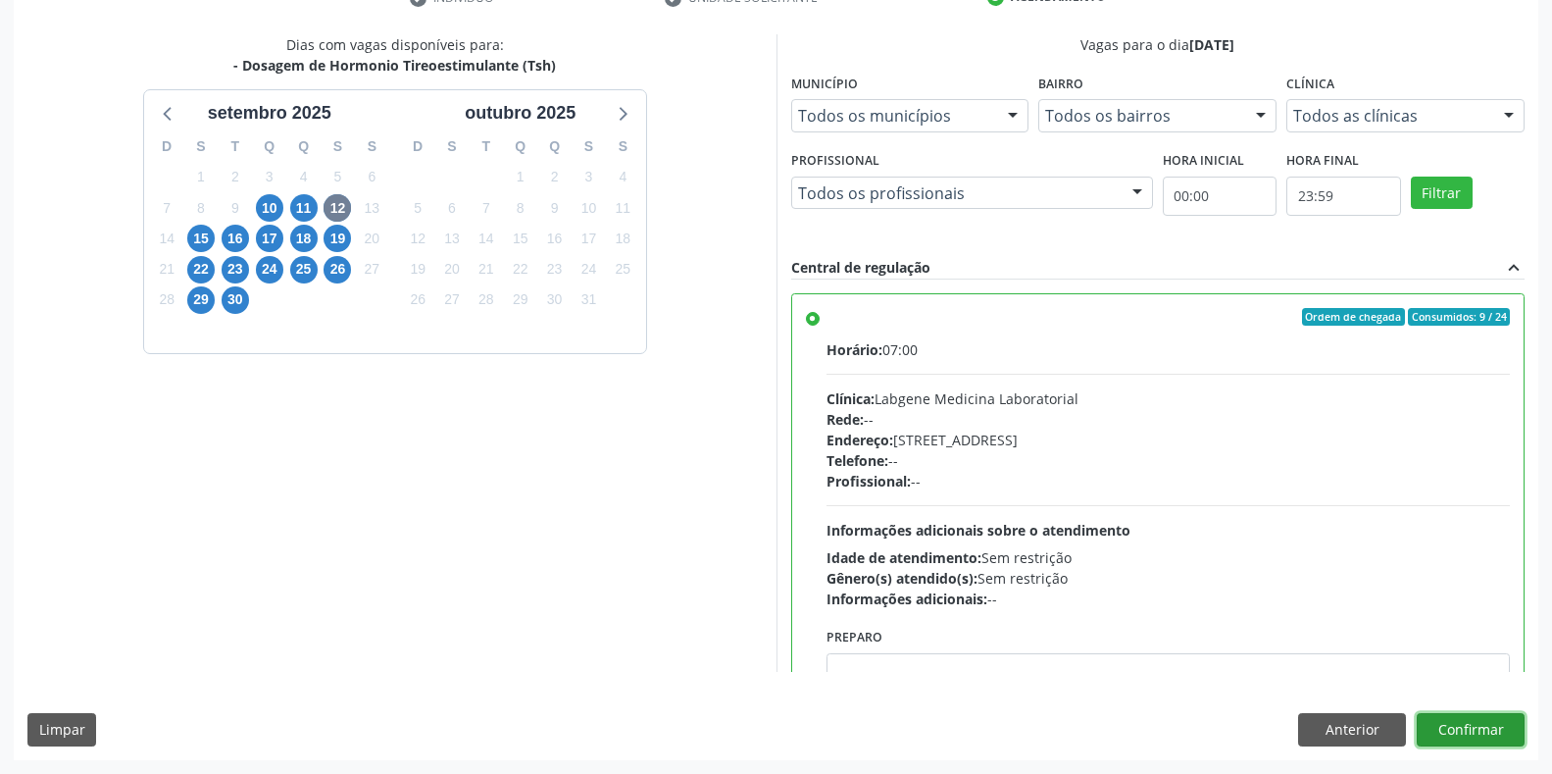
click at [1439, 736] on button "Confirmar" at bounding box center [1471, 729] width 108 height 33
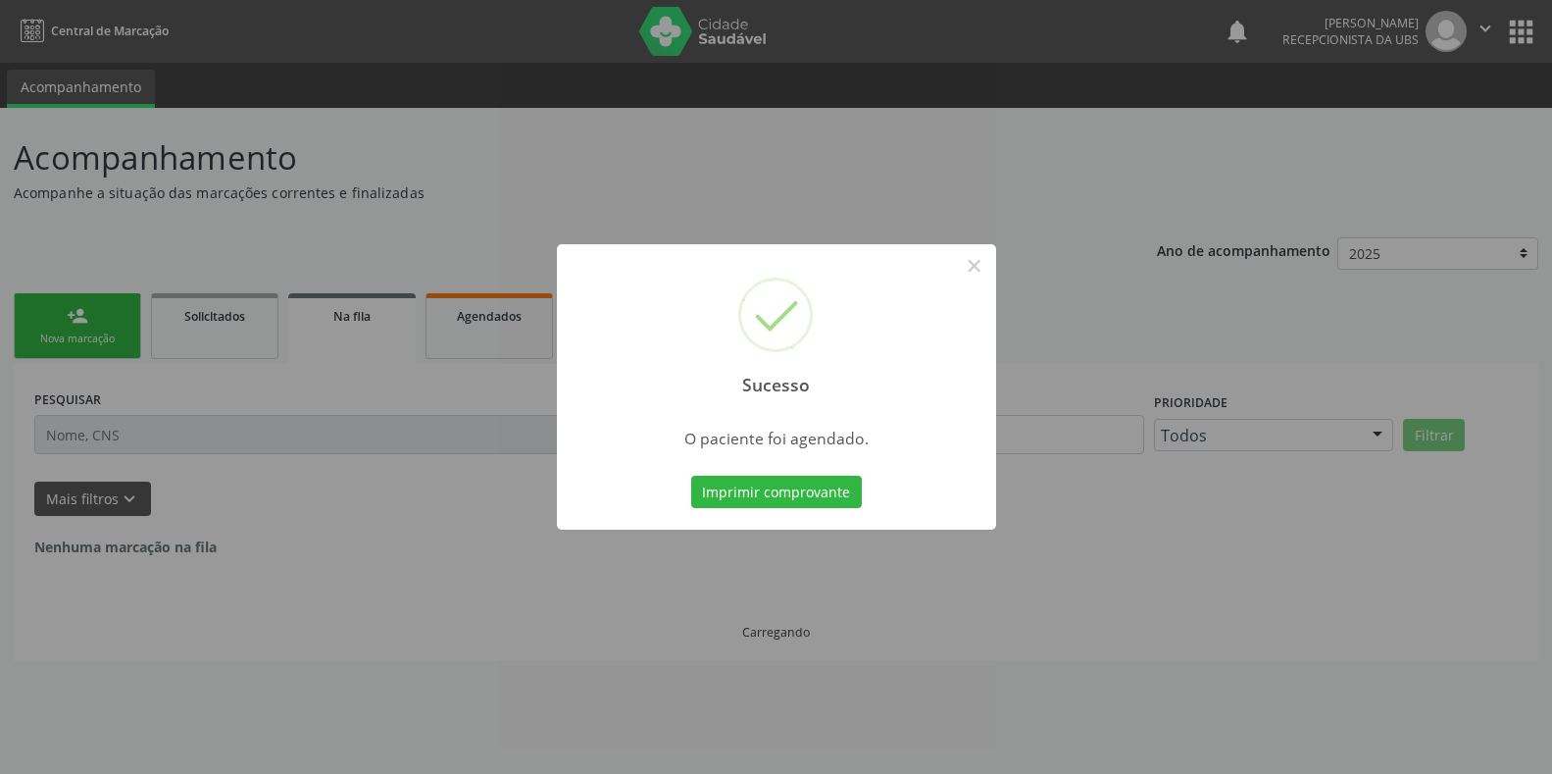
scroll to position [0, 0]
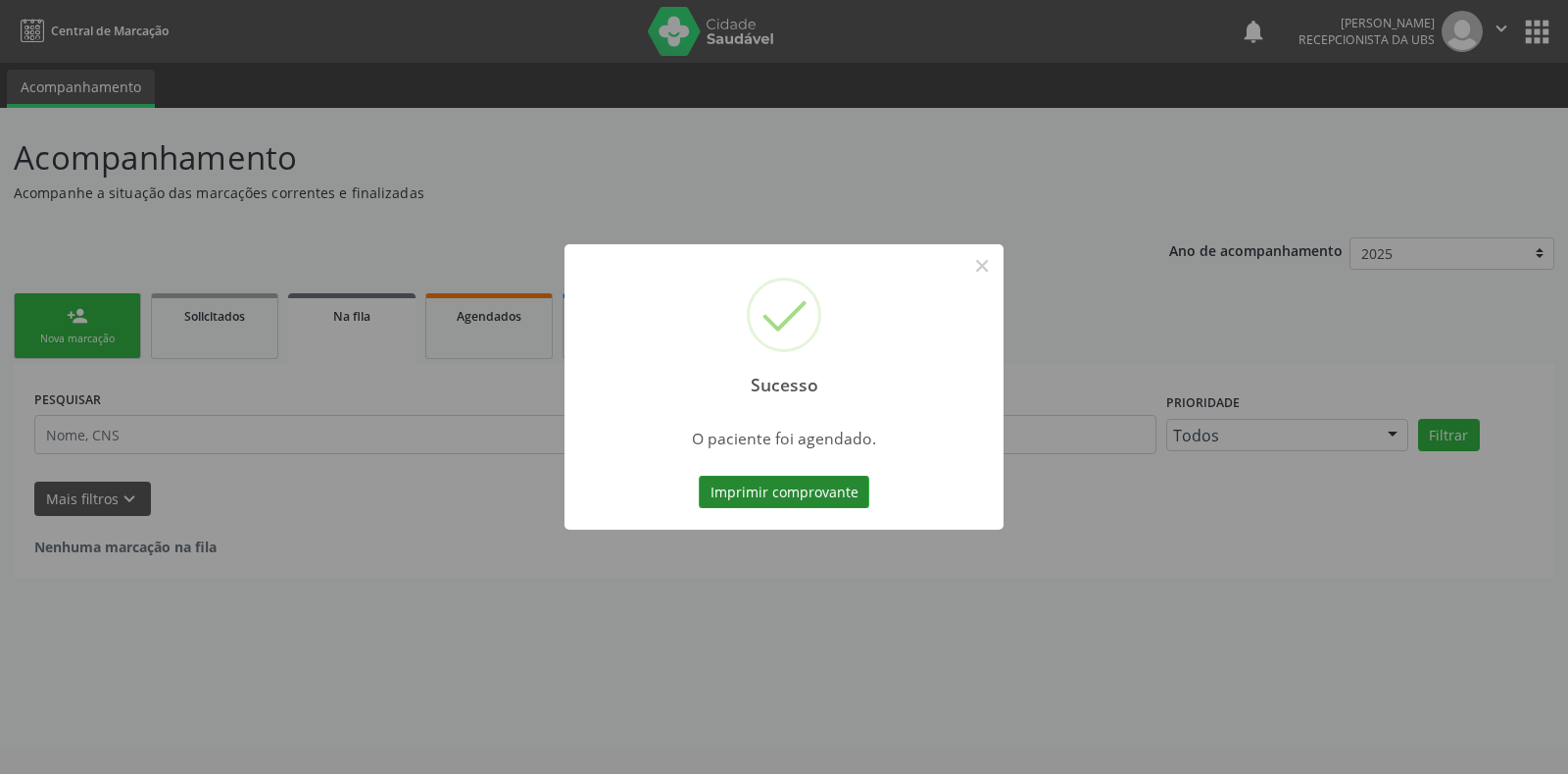
click at [755, 489] on button "Imprimir comprovante" at bounding box center [784, 492] width 171 height 33
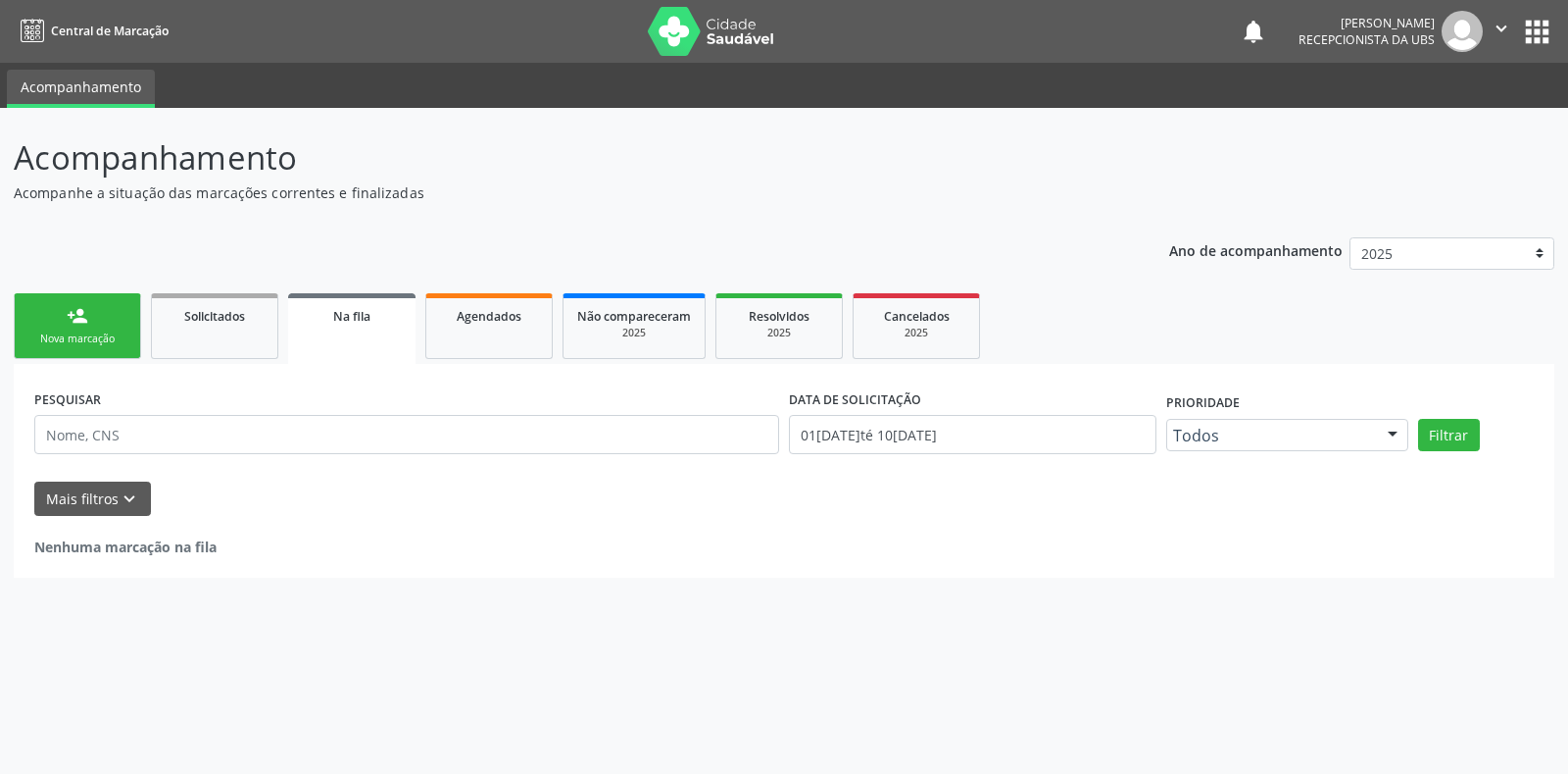
click at [85, 344] on div "Nova marcação" at bounding box center [77, 338] width 98 height 15
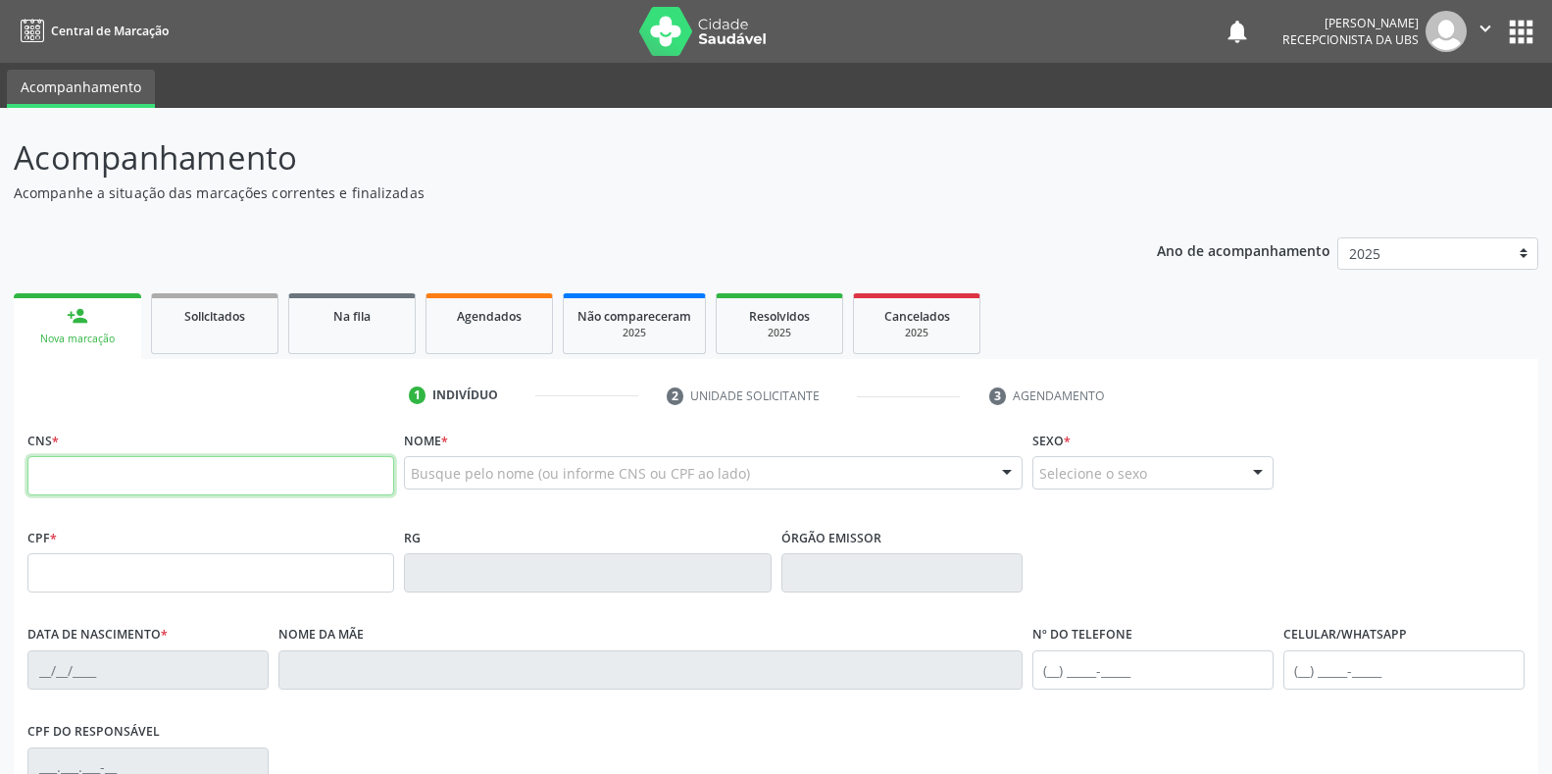
click at [130, 479] on input "text" at bounding box center [210, 475] width 367 height 39
type input "709 1012 0967 4030"
type input "084.590.944-48"
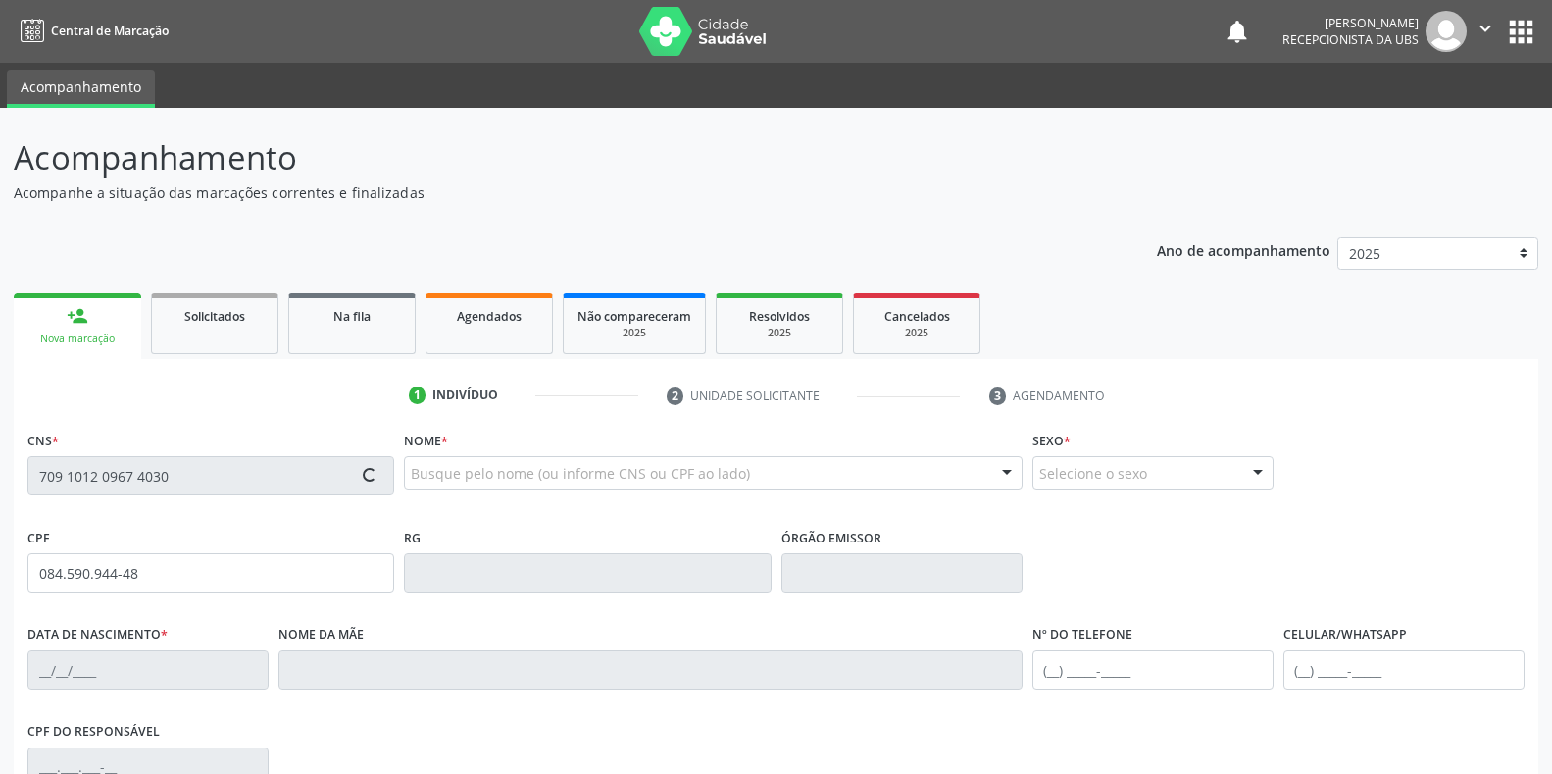
type input "28/09/1965"
type input "Maria do Socorro da Silva"
type input "[PHONE_NUMBER]"
type input "(87) 9919-6309"
type input "S/N"
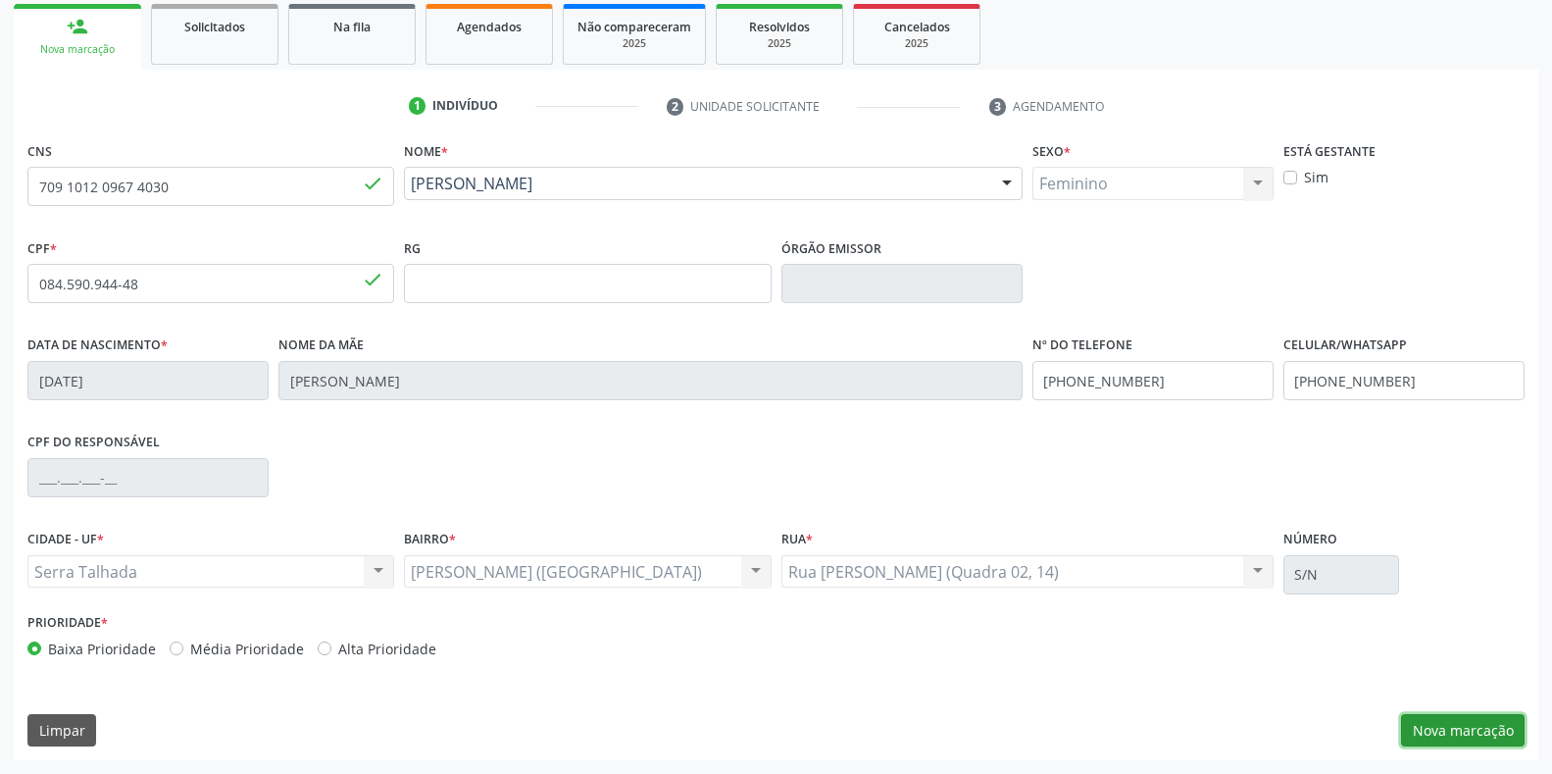
click at [1417, 736] on button "Nova marcação" at bounding box center [1463, 730] width 124 height 33
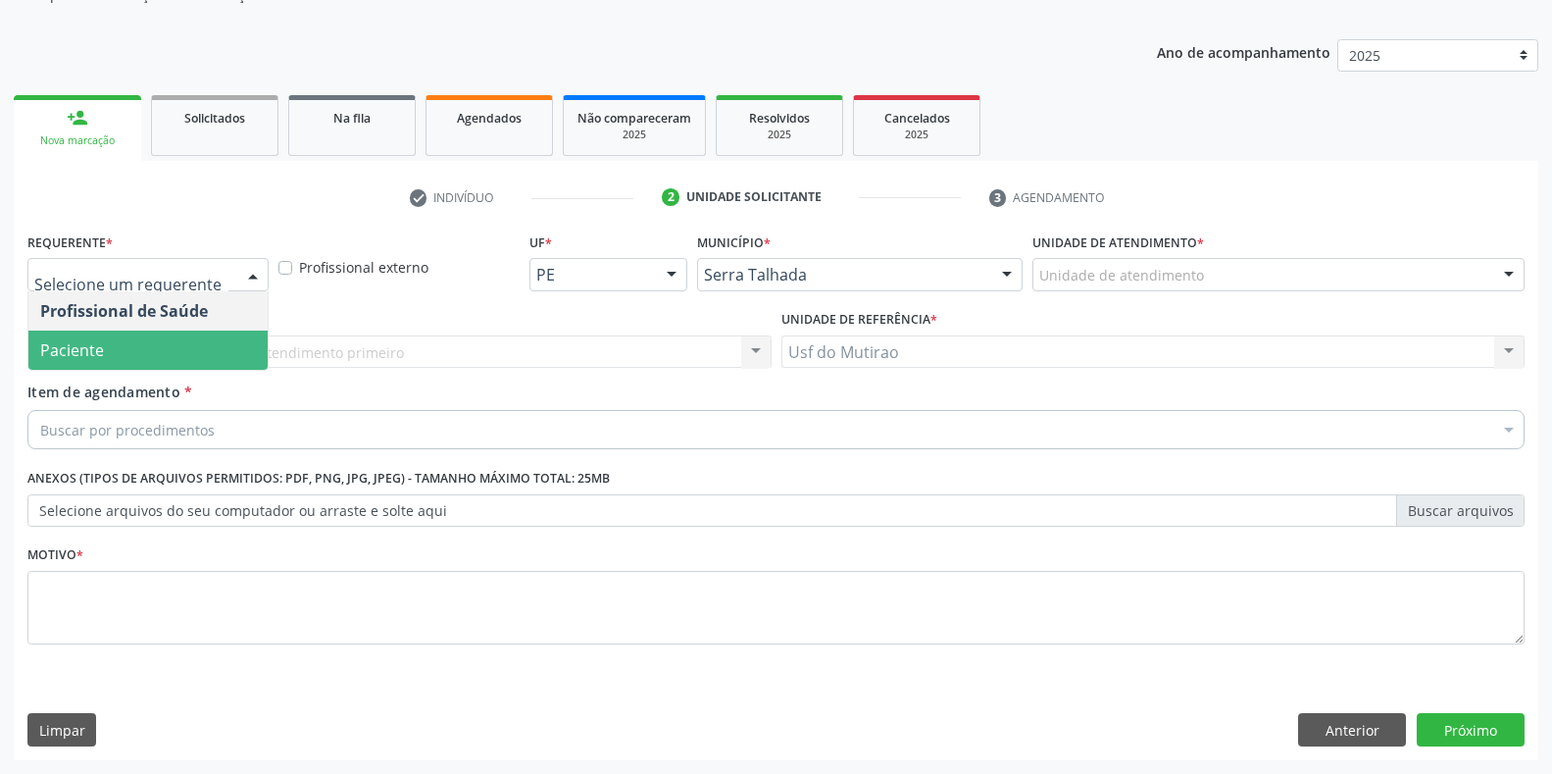
click at [147, 351] on span "Paciente" at bounding box center [147, 349] width 239 height 39
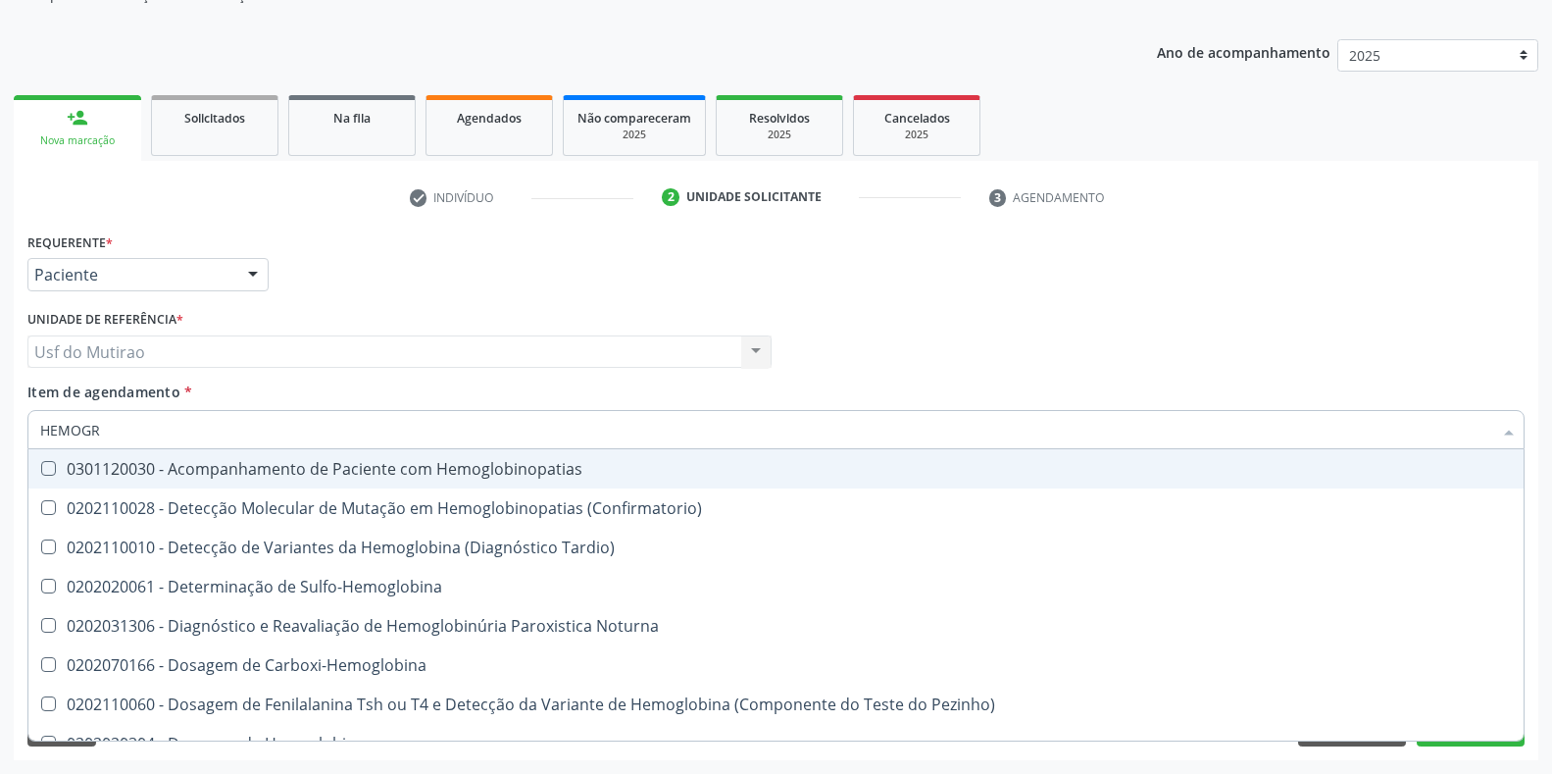
type input "HEMOGRA"
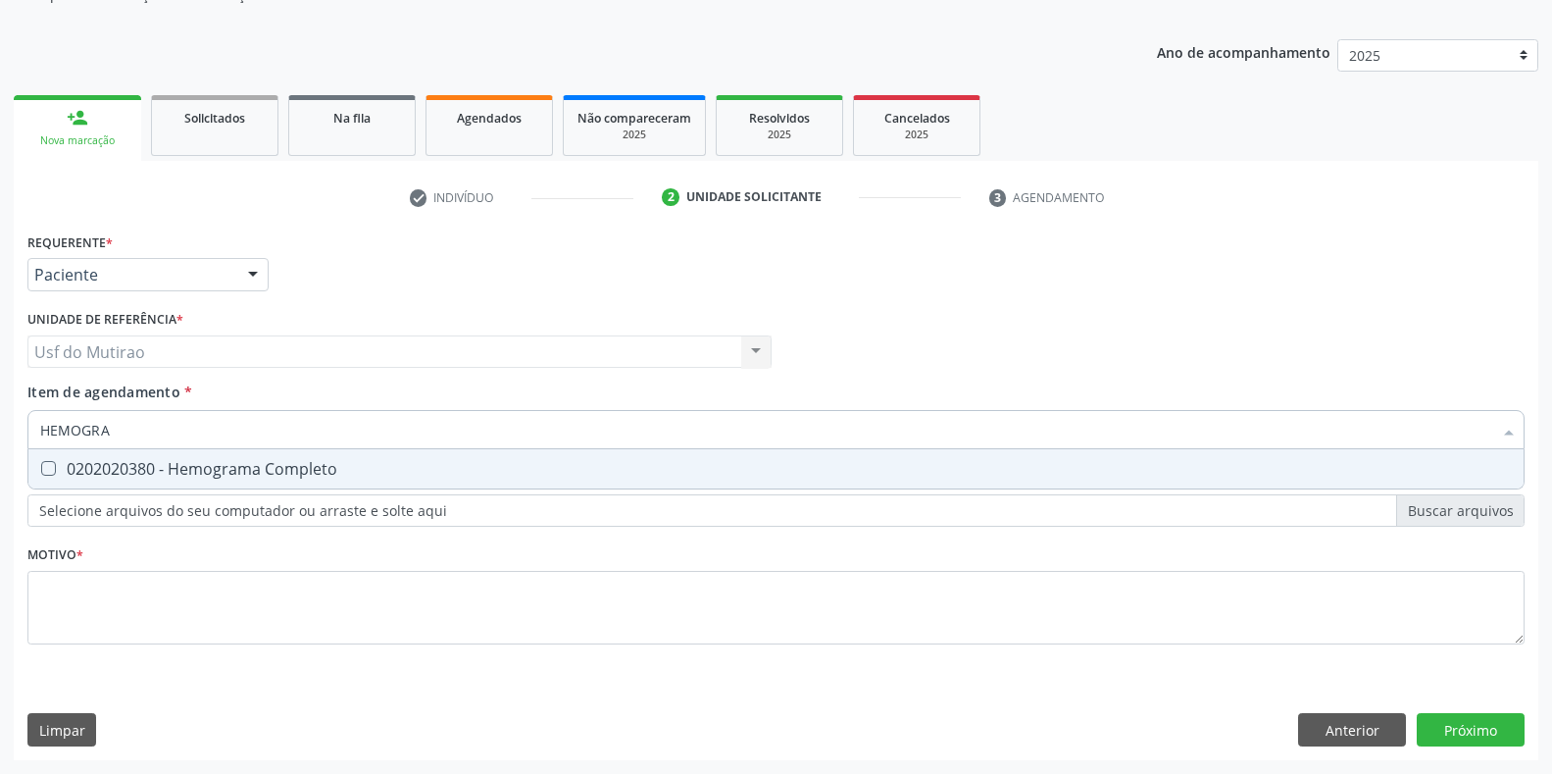
click at [184, 466] on div "0202020380 - Hemograma Completo" at bounding box center [776, 469] width 1472 height 16
checkbox Completo "true"
drag, startPoint x: 184, startPoint y: 444, endPoint x: 0, endPoint y: 439, distance: 184.4
click at [0, 439] on div "Acompanhamento Acompanhe a situação das marcações correntes e finalizadas Relat…" at bounding box center [776, 342] width 1552 height 864
type input "TGO"
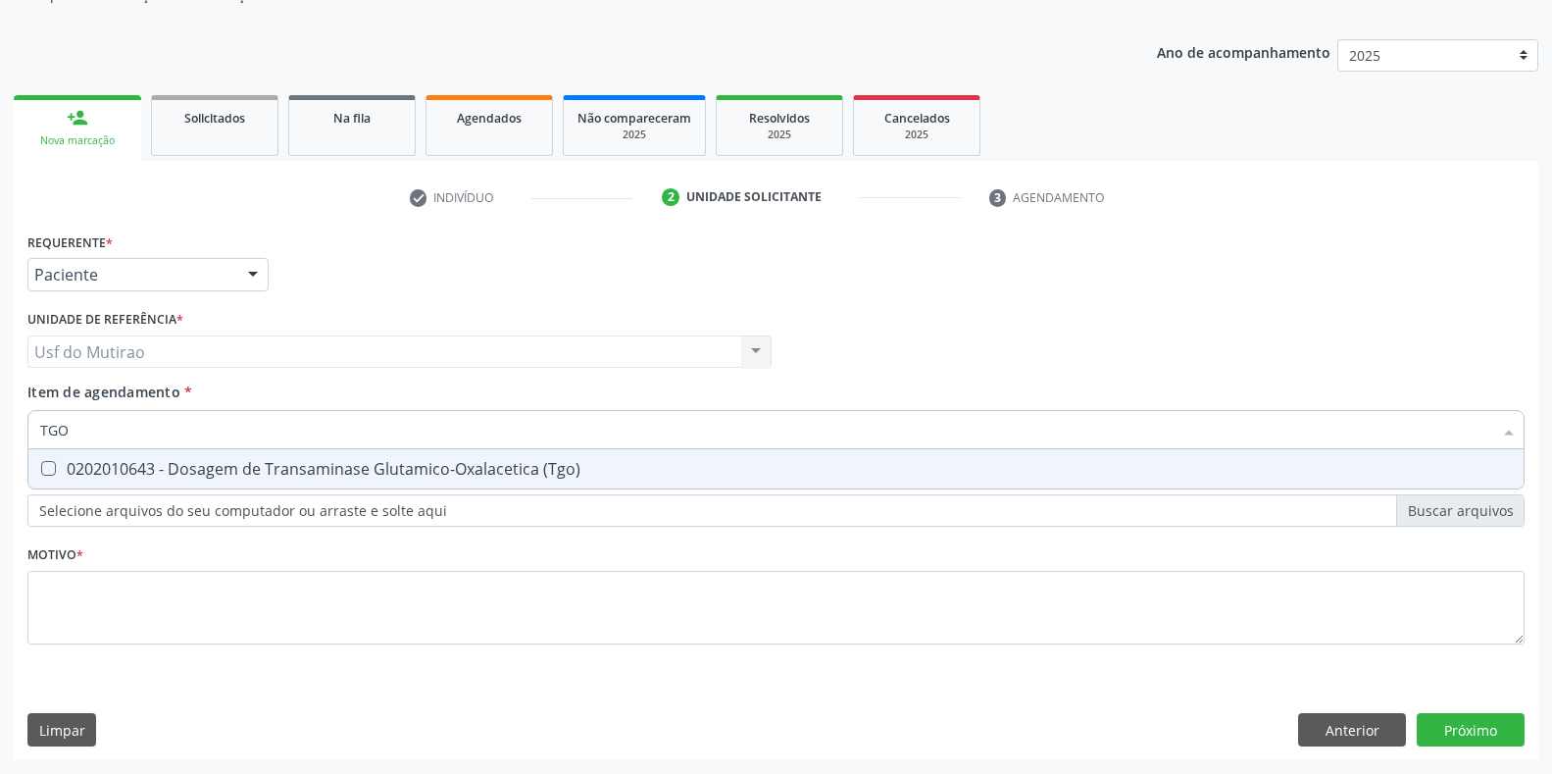
click at [89, 469] on div "0202010643 - Dosagem de Transaminase Glutamico-Oxalacetica (Tgo)" at bounding box center [776, 469] width 1472 height 16
checkbox \(Tgo\) "true"
click at [102, 431] on input "TGO" at bounding box center [766, 429] width 1452 height 39
type input "TGP"
click at [138, 465] on div "0202010651 - Dosagem de Transaminase Glutamico-Piruvica (Tgp)" at bounding box center [776, 469] width 1472 height 16
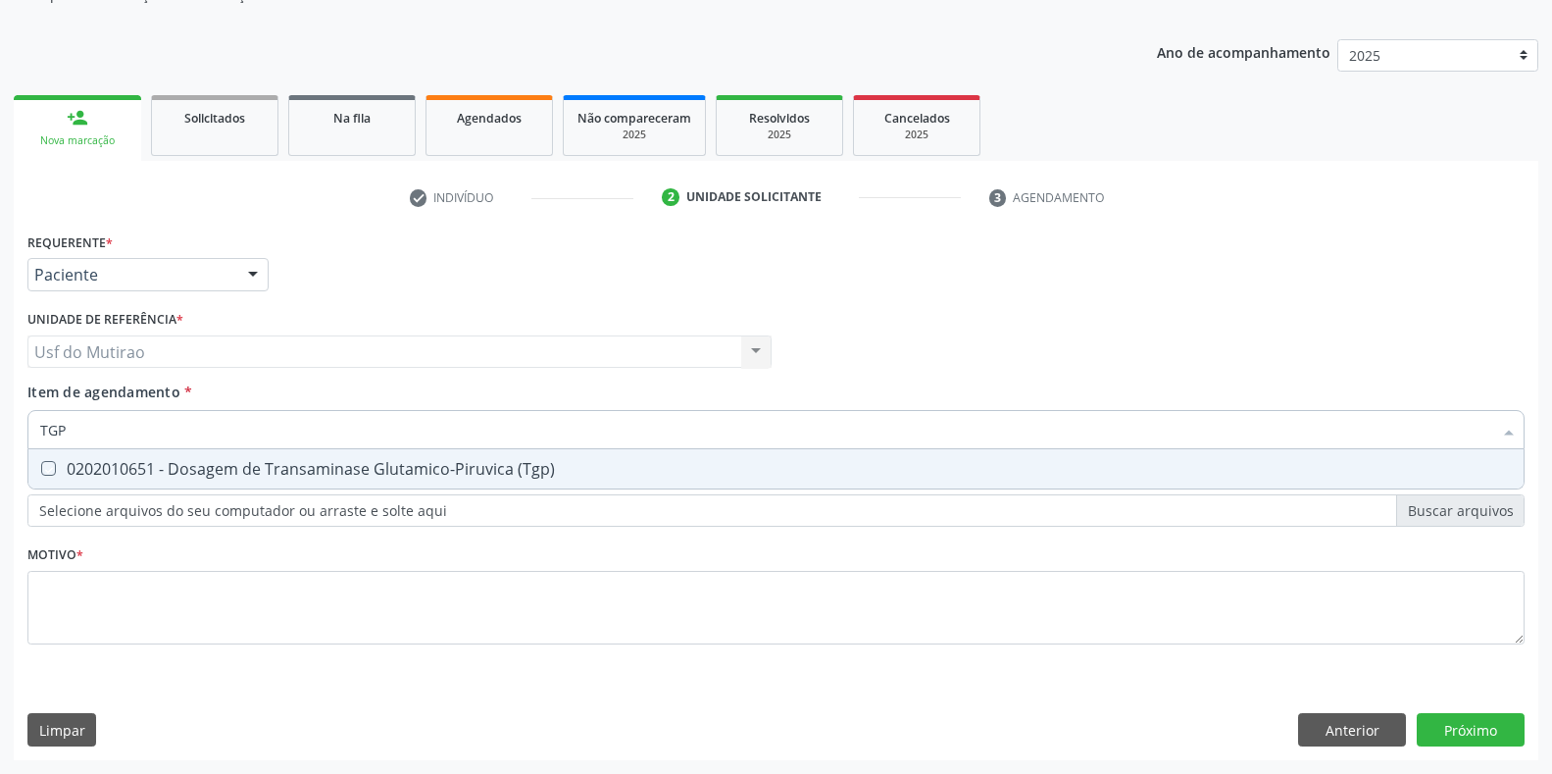
checkbox \(Tgp\) "true"
drag, startPoint x: 143, startPoint y: 439, endPoint x: 18, endPoint y: 444, distance: 125.6
click at [18, 444] on div "Requerente * Paciente Profissional de Saúde Paciente Nenhum resultado encontrad…" at bounding box center [776, 494] width 1525 height 532
type input "CREA"
checkbox \(Tgp\) "false"
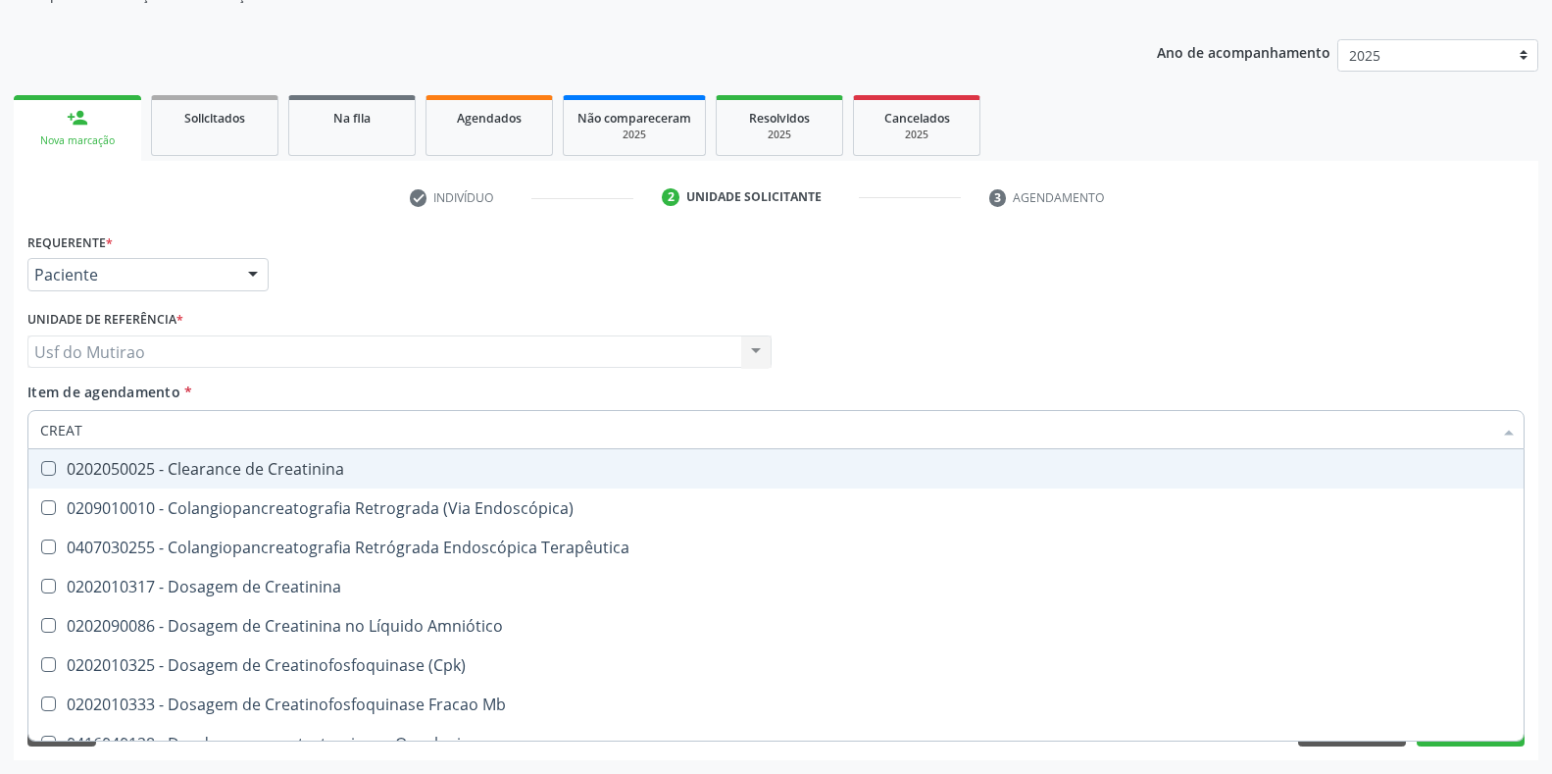
type input "CREATI"
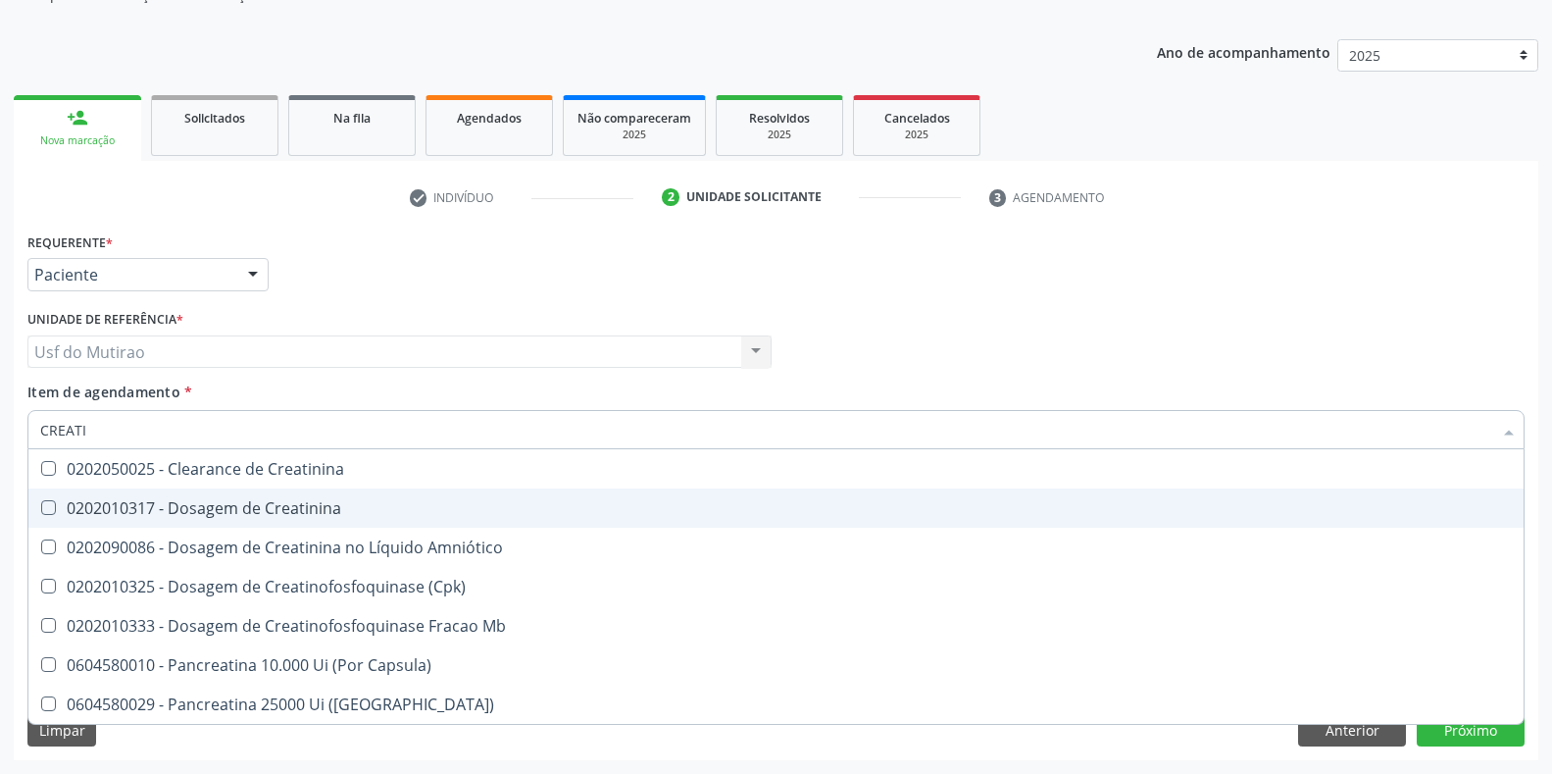
click at [184, 512] on div "0202010317 - Dosagem de Creatinina" at bounding box center [776, 508] width 1472 height 16
checkbox Creatinina "true"
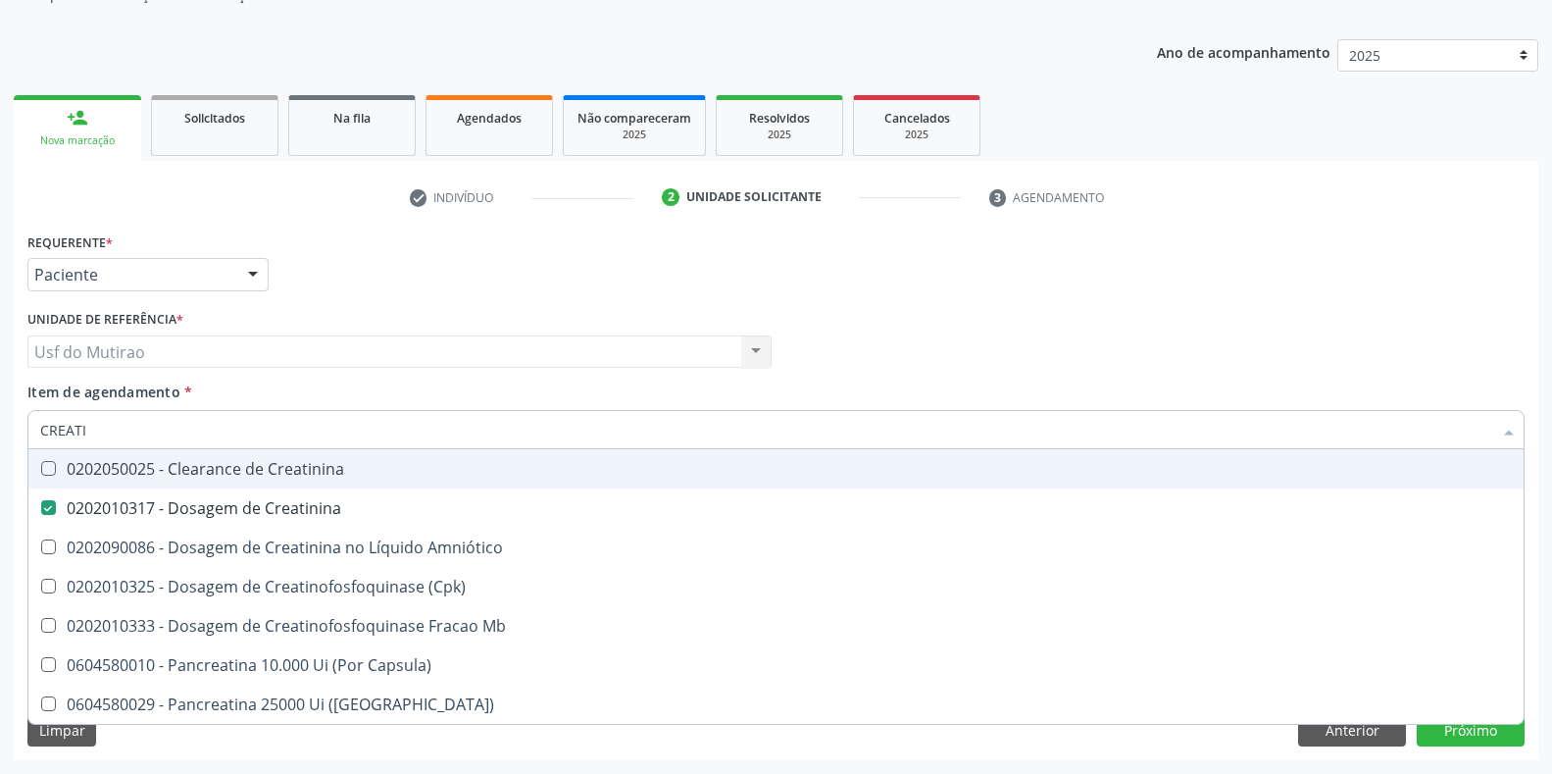
click at [403, 301] on div "Requerente * Paciente Profissional de Saúde Paciente Nenhum resultado encontrad…" at bounding box center [776, 266] width 1507 height 76
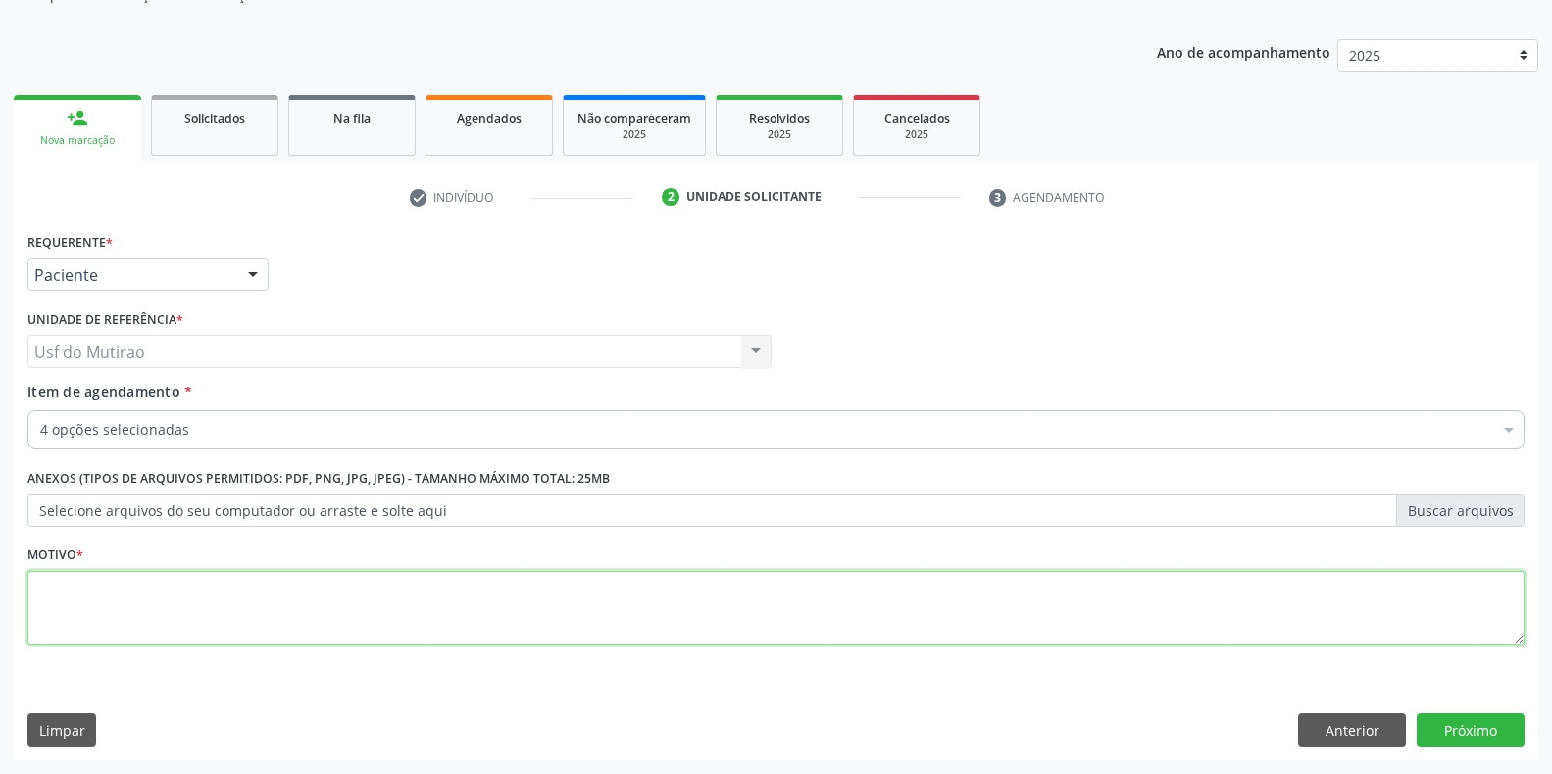
click at [517, 614] on textarea at bounding box center [775, 608] width 1497 height 75
type textarea "."
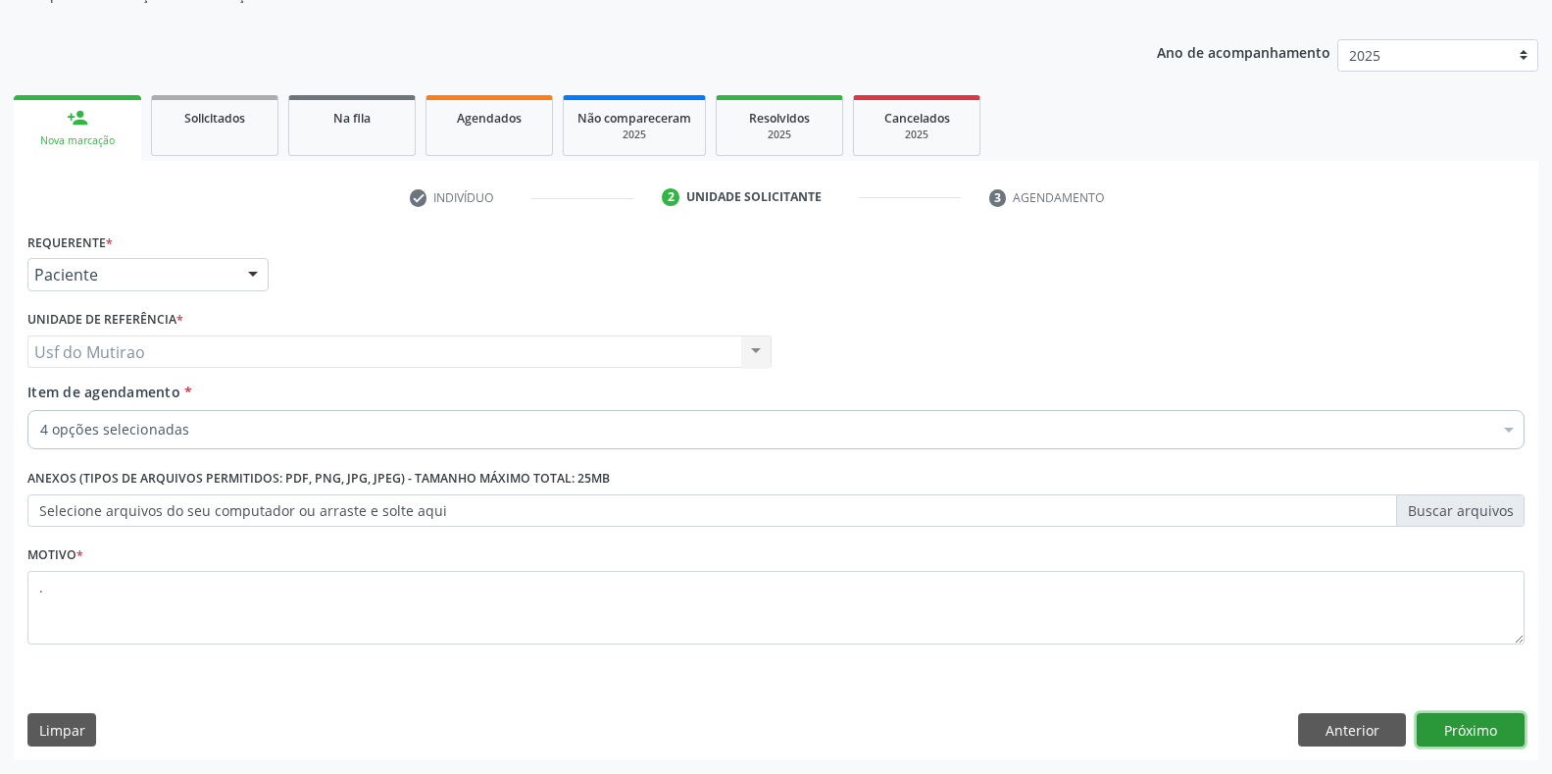
click at [1498, 723] on button "Próximo" at bounding box center [1471, 729] width 108 height 33
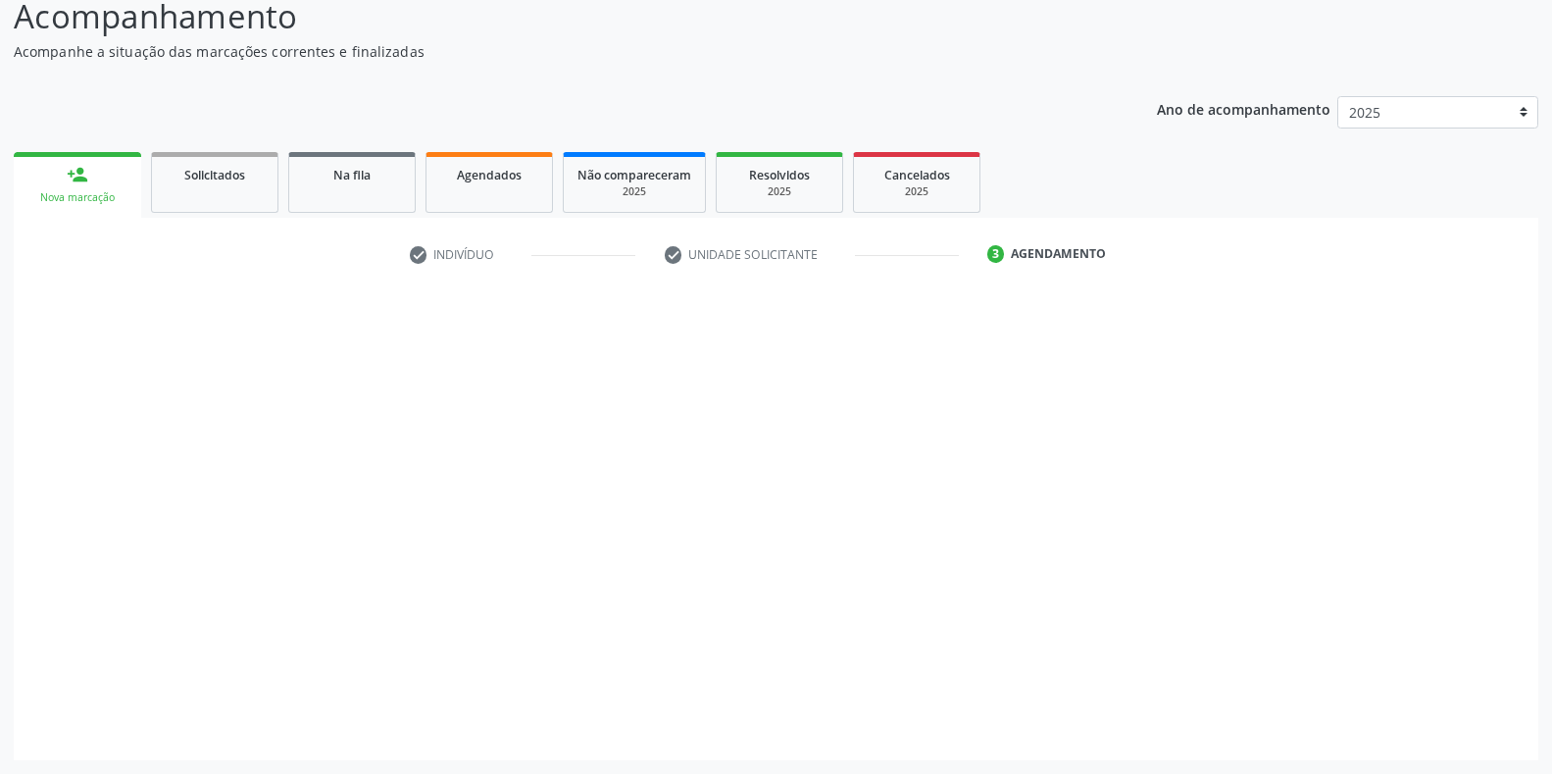
scroll to position [141, 0]
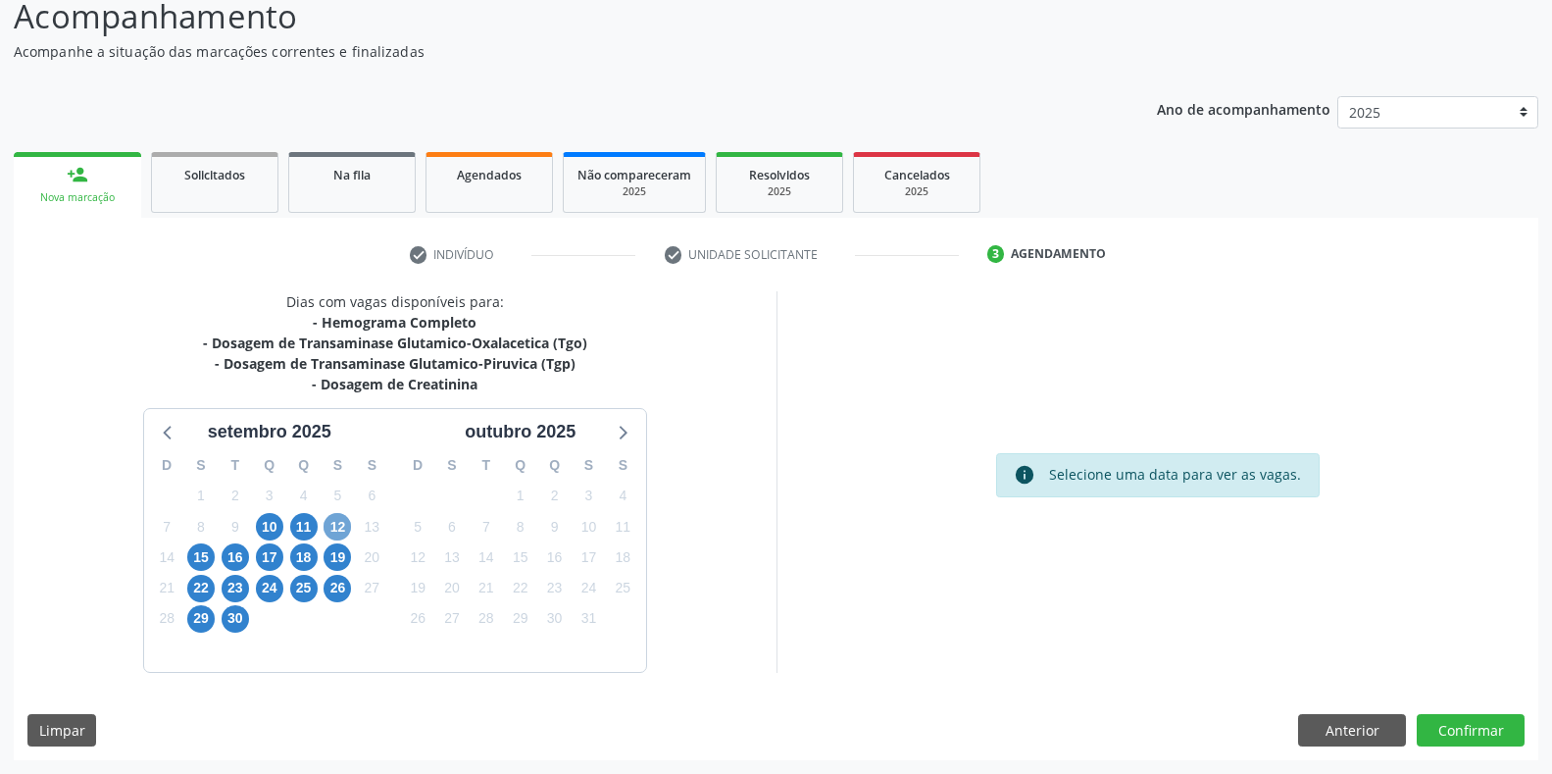
click at [336, 523] on span "12" at bounding box center [337, 526] width 27 height 27
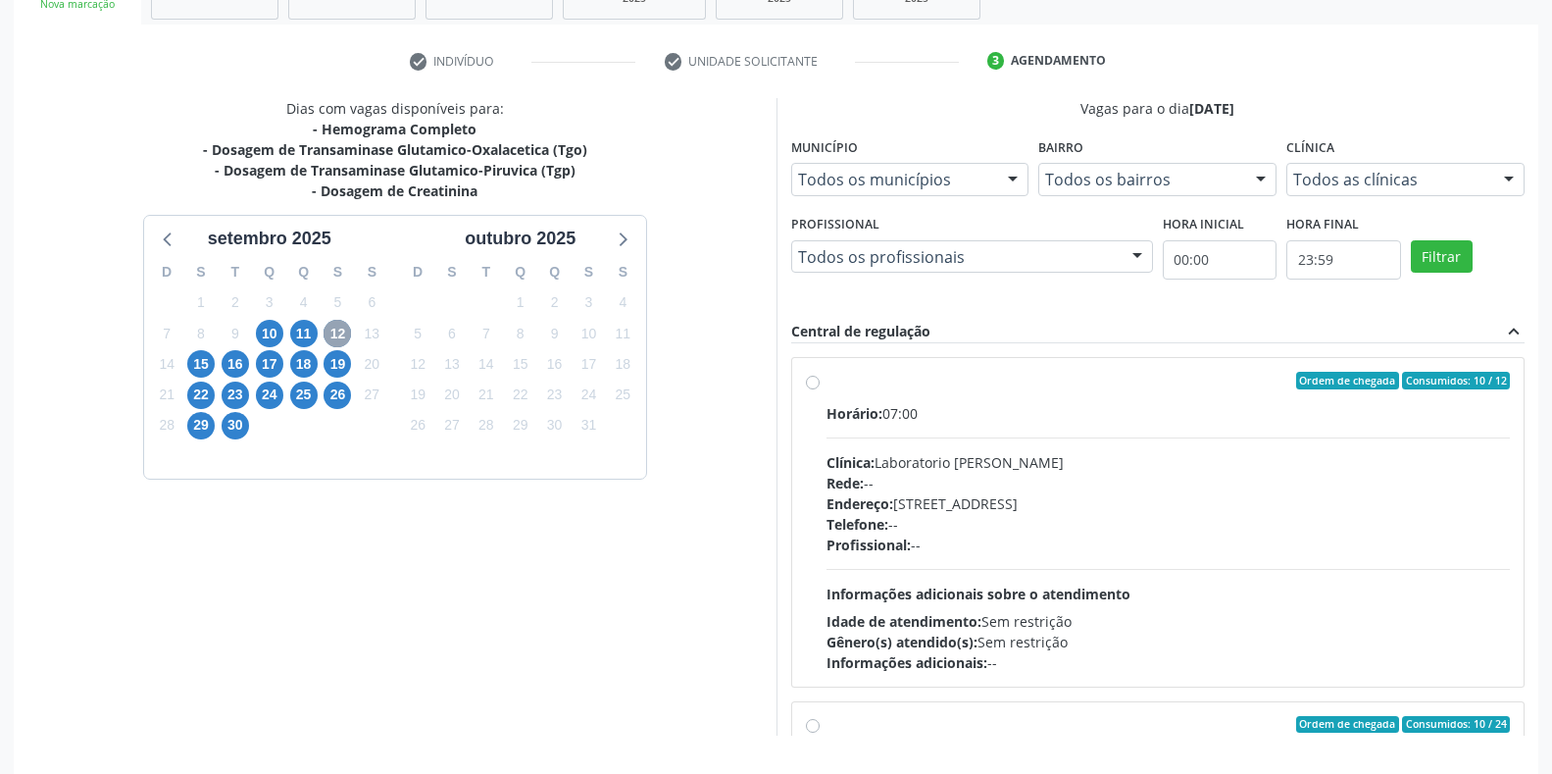
scroll to position [337, 0]
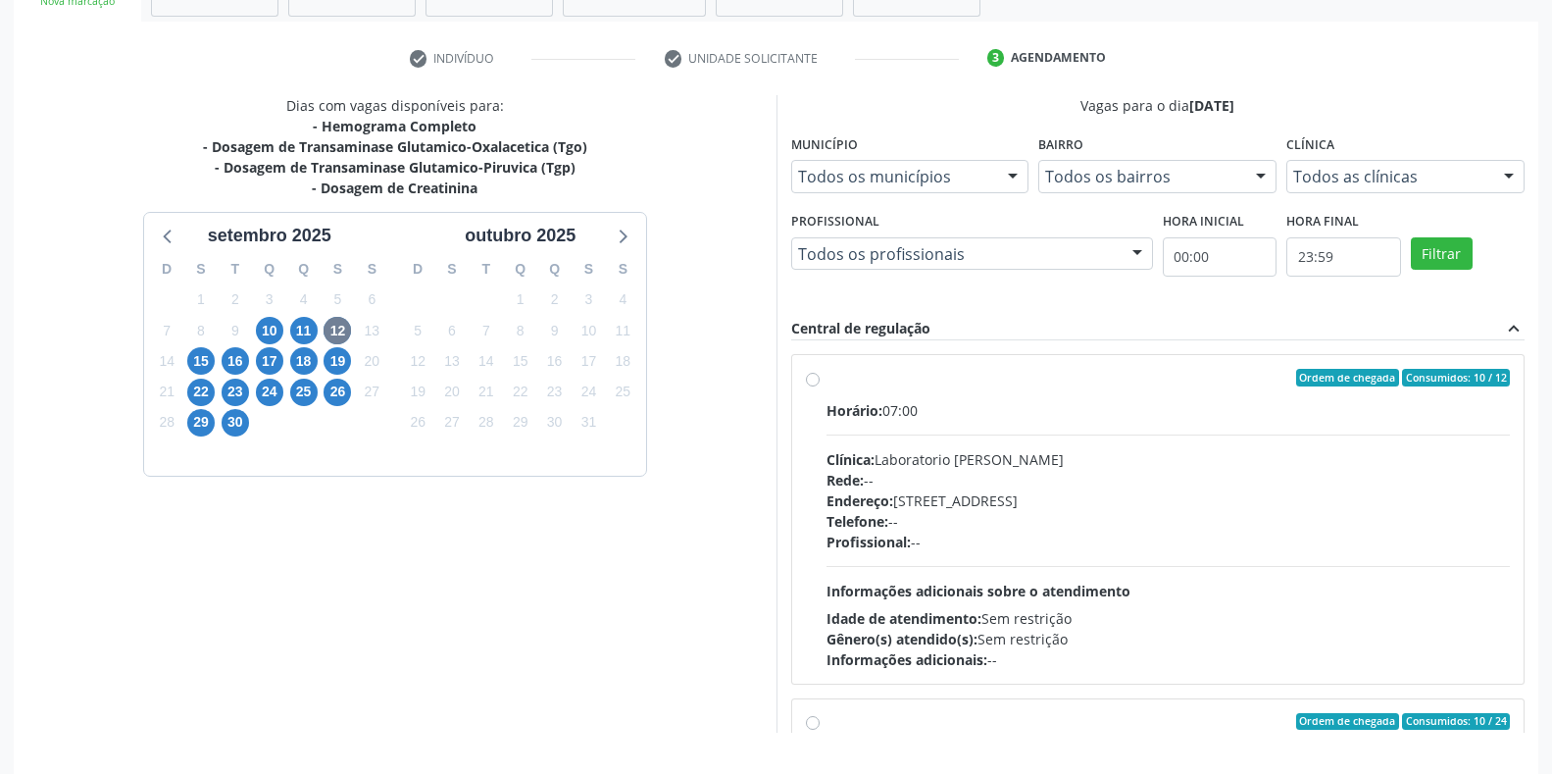
click at [926, 464] on div "Clínica: Laboratorio Jose Paulo Terto" at bounding box center [1169, 459] width 684 height 21
click at [820, 386] on input "Ordem de chegada Consumidos: 10 / 12 Horário: 07:00 Clínica: Laboratorio Jose P…" at bounding box center [813, 378] width 14 height 18
radio input "true"
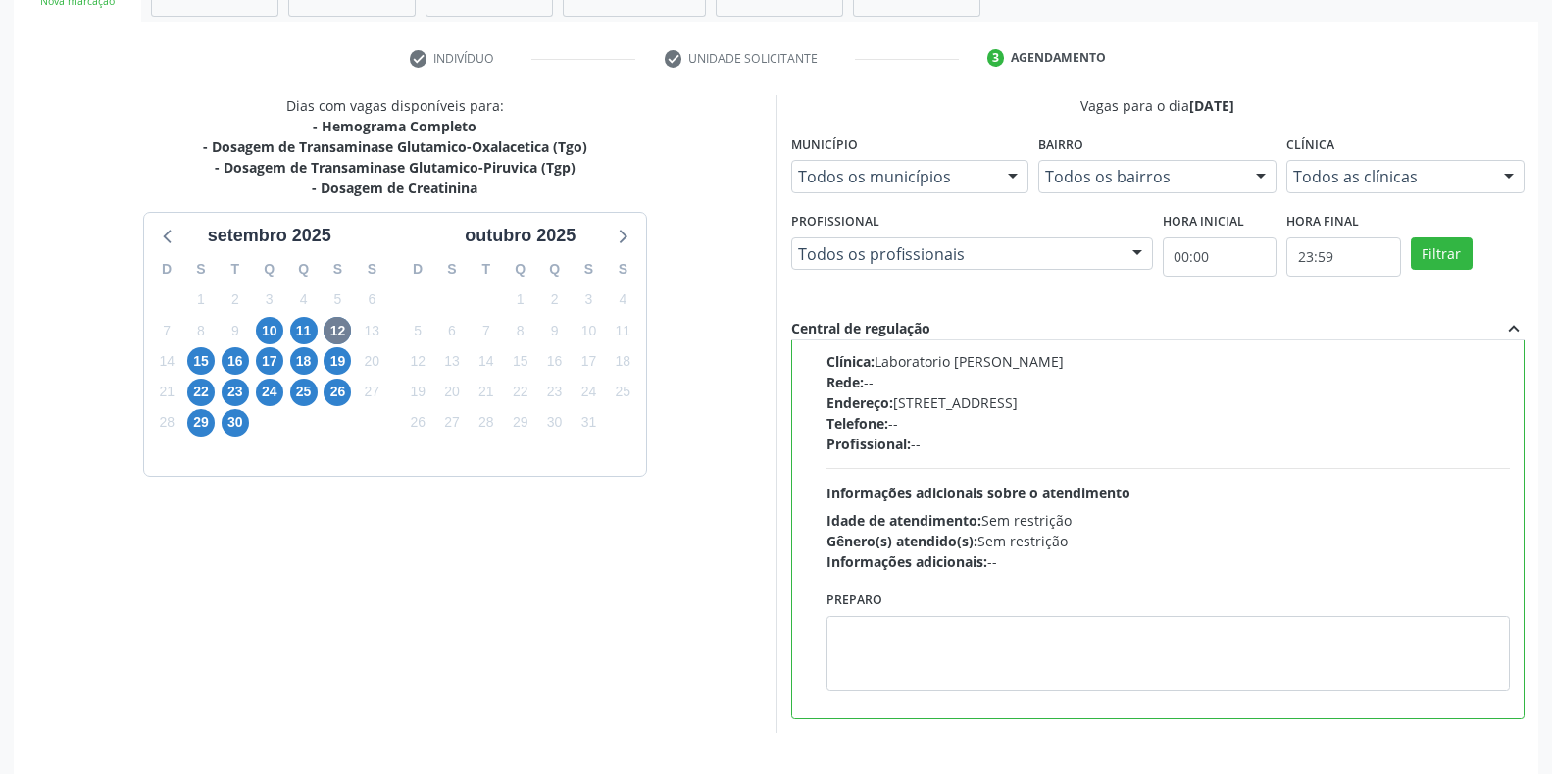
scroll to position [398, 0]
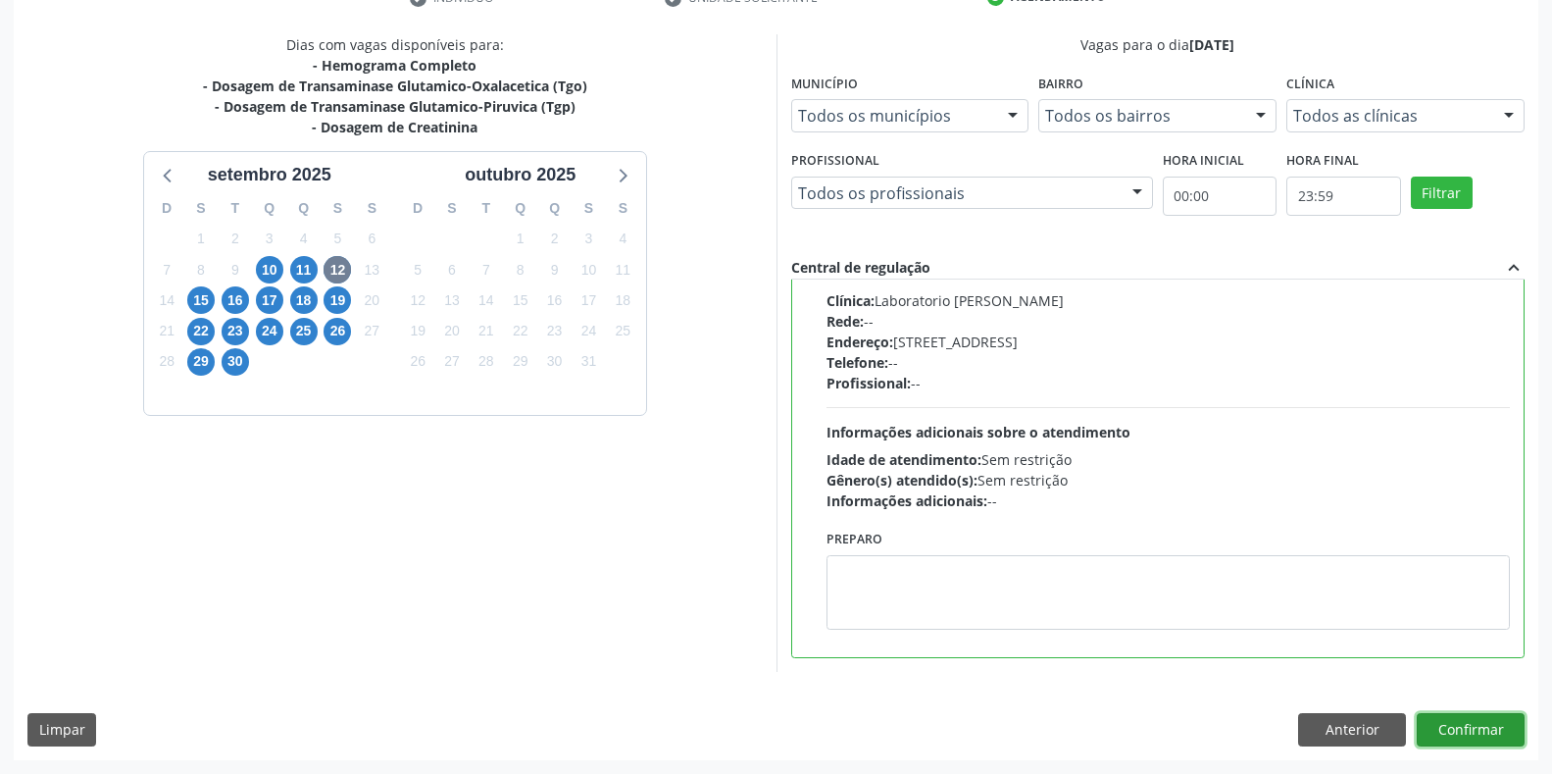
click at [1506, 732] on button "Confirmar" at bounding box center [1471, 729] width 108 height 33
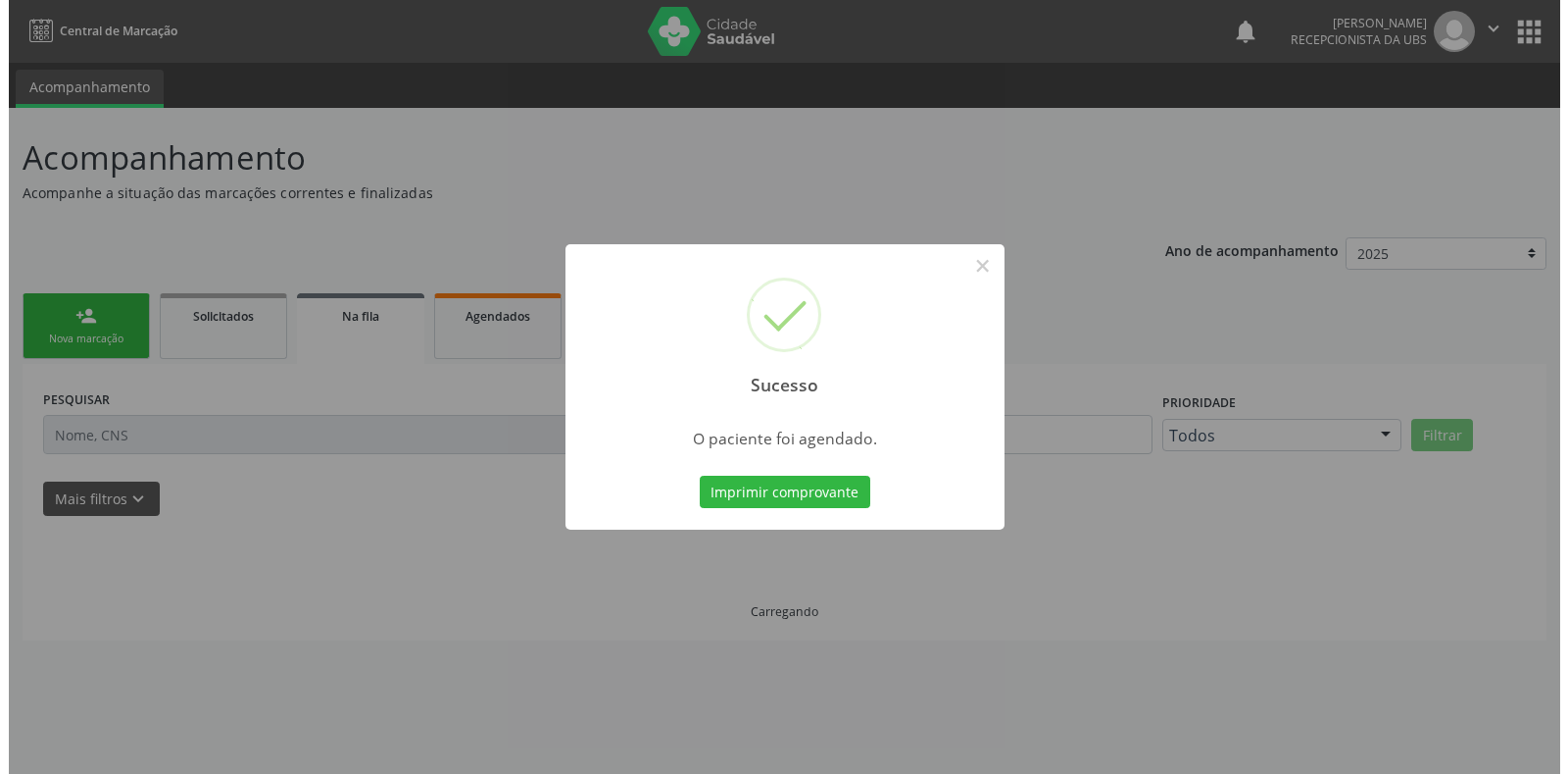
scroll to position [0, 0]
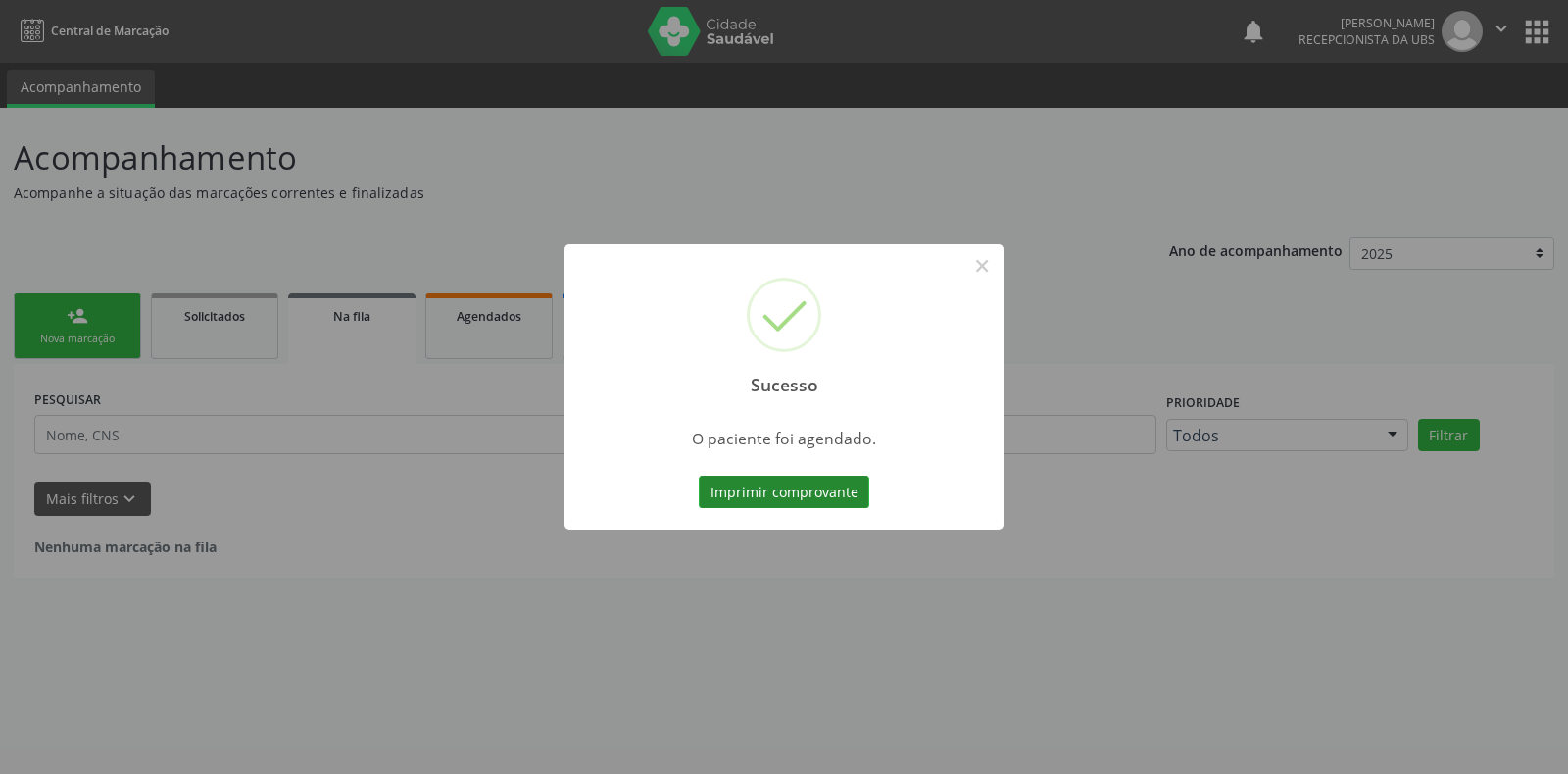
click at [764, 487] on button "Imprimir comprovante" at bounding box center [784, 492] width 171 height 33
